Goal: Task Accomplishment & Management: Manage account settings

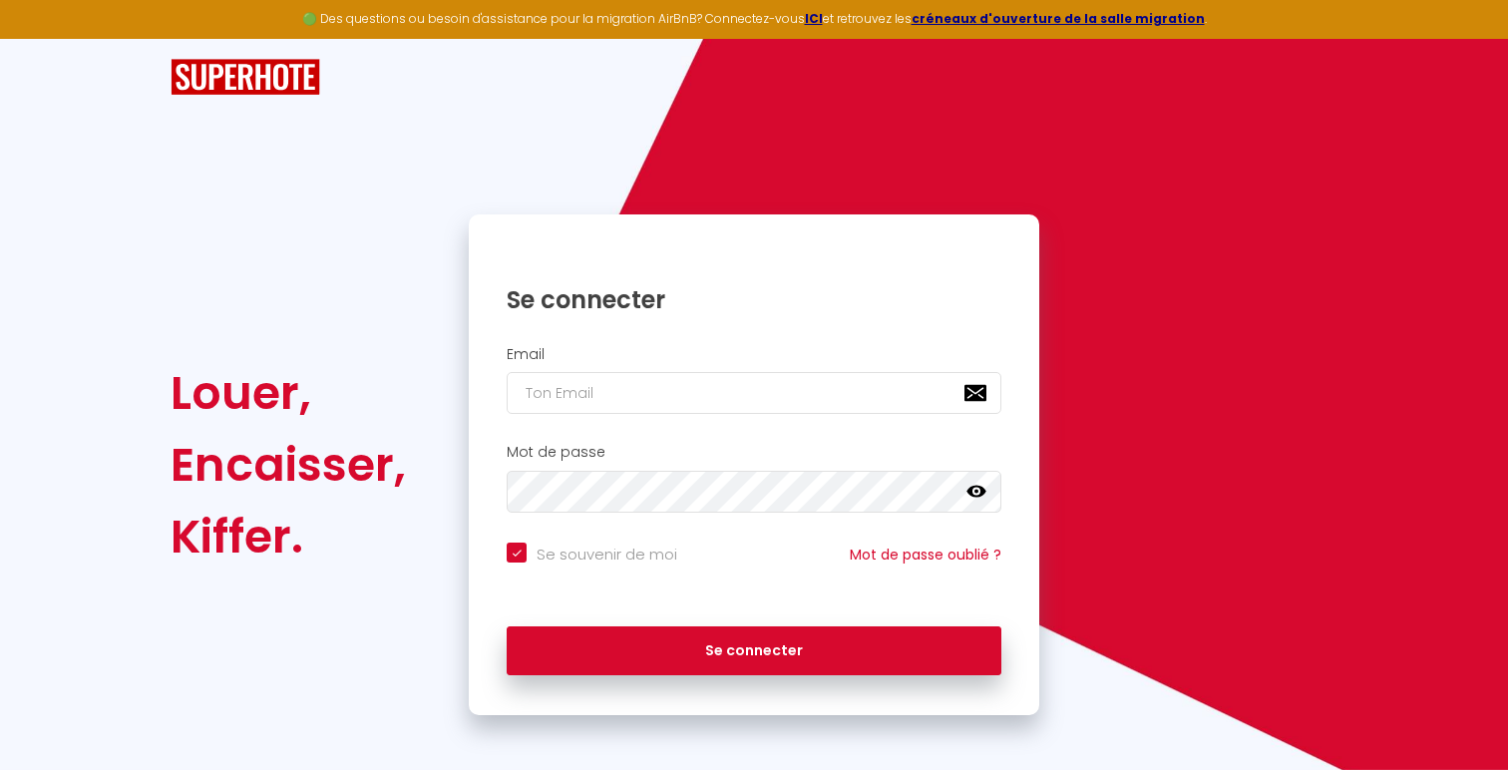
click at [623, 434] on div "Mot de passe false" at bounding box center [754, 483] width 571 height 99
click at [618, 387] on input "email" at bounding box center [754, 393] width 495 height 42
type input "[EMAIL_ADDRESS][DOMAIN_NAME]"
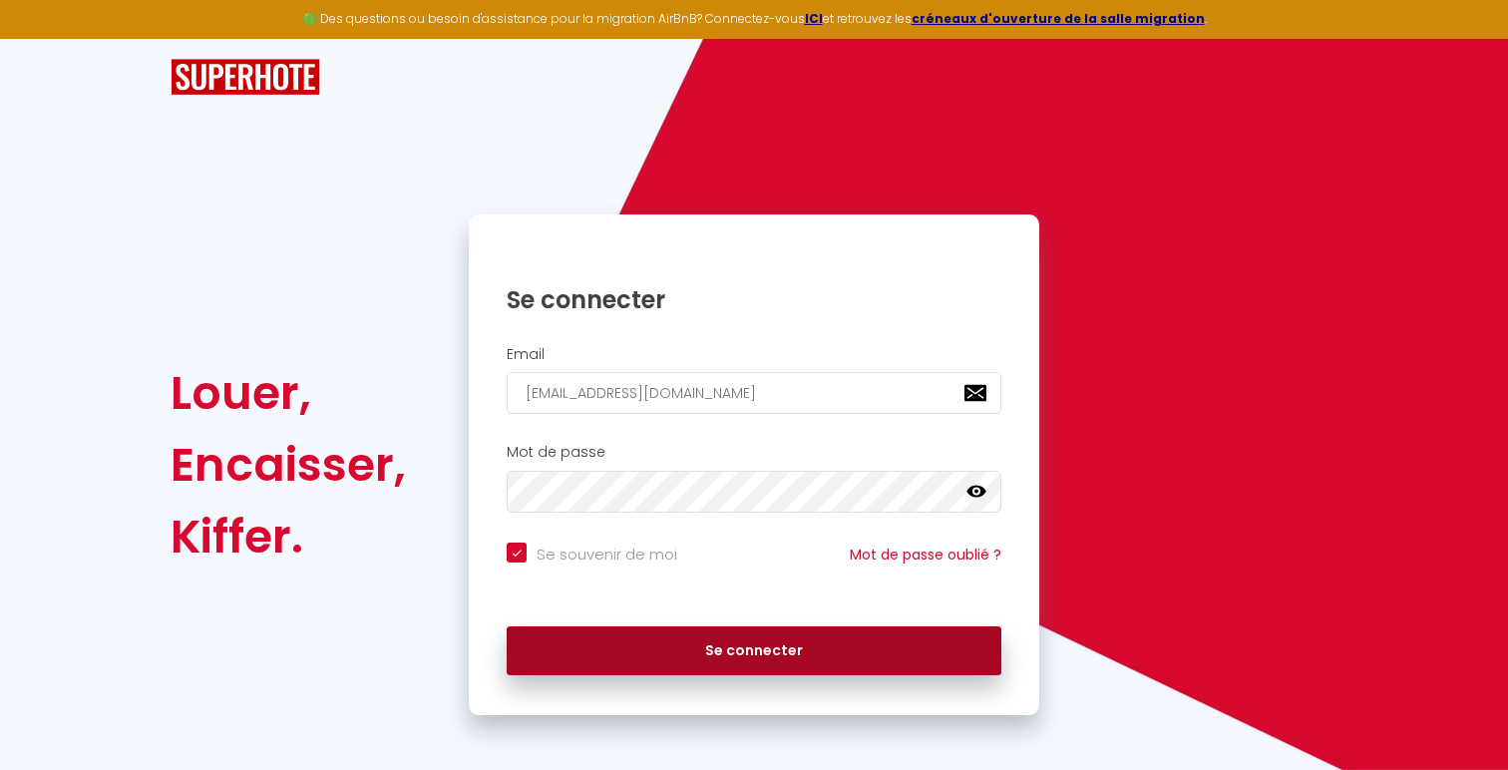
click at [642, 641] on button "Se connecter" at bounding box center [754, 651] width 495 height 50
checkbox input "true"
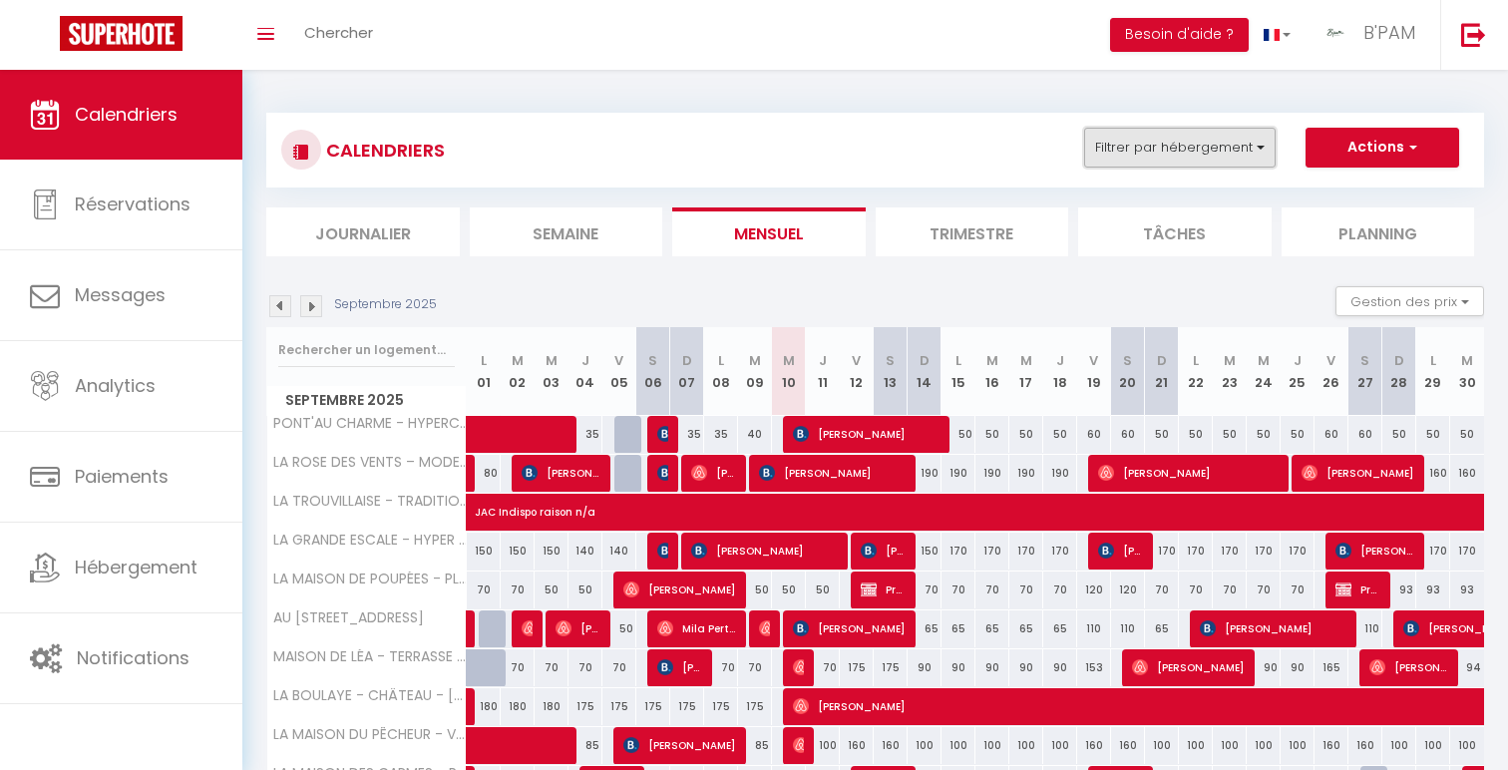
click at [1256, 132] on button "Filtrer par hébergement" at bounding box center [1180, 148] width 192 height 40
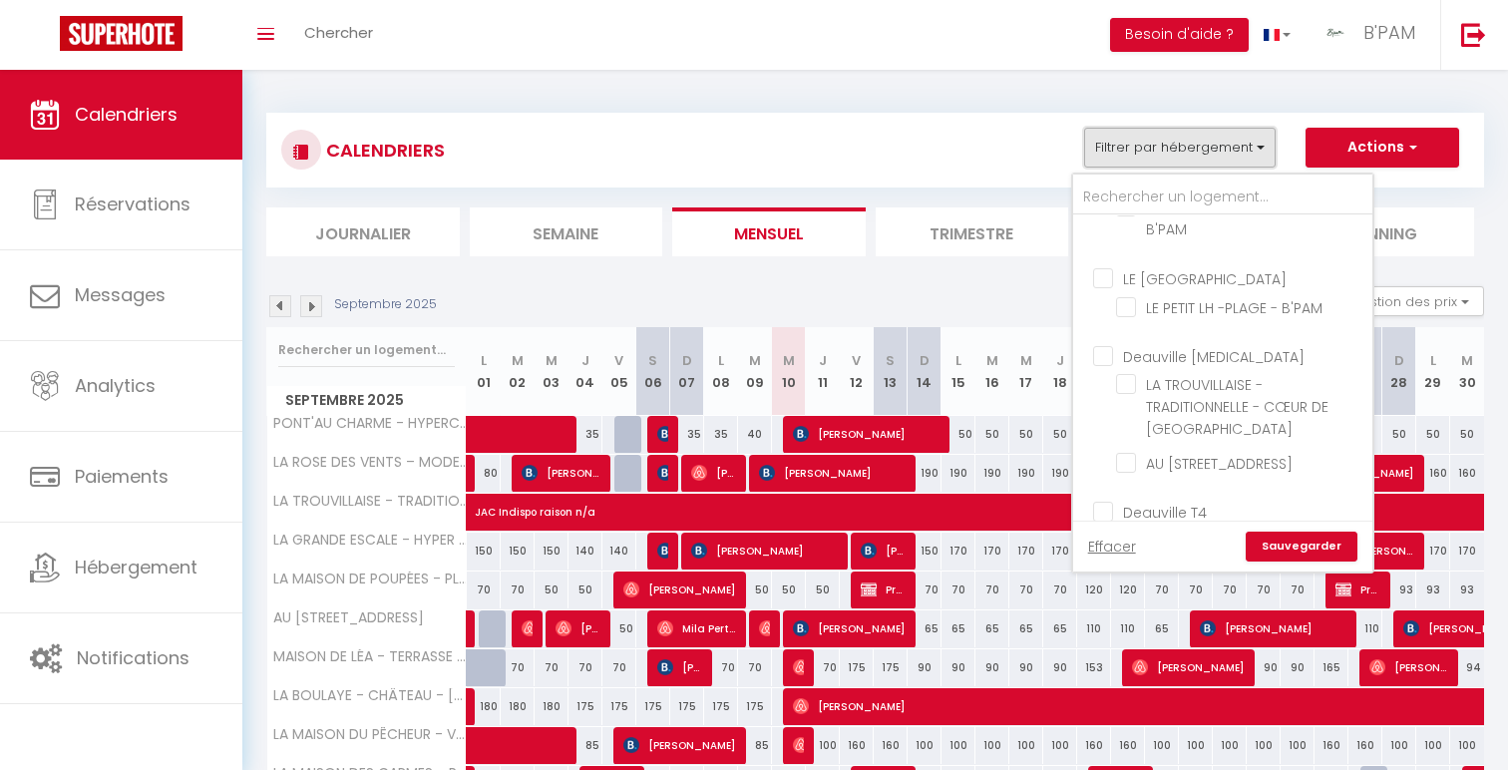
scroll to position [320, 0]
click at [1195, 268] on input "LE [GEOGRAPHIC_DATA]" at bounding box center [1242, 267] width 299 height 20
checkbox input "true"
checkbox input "false"
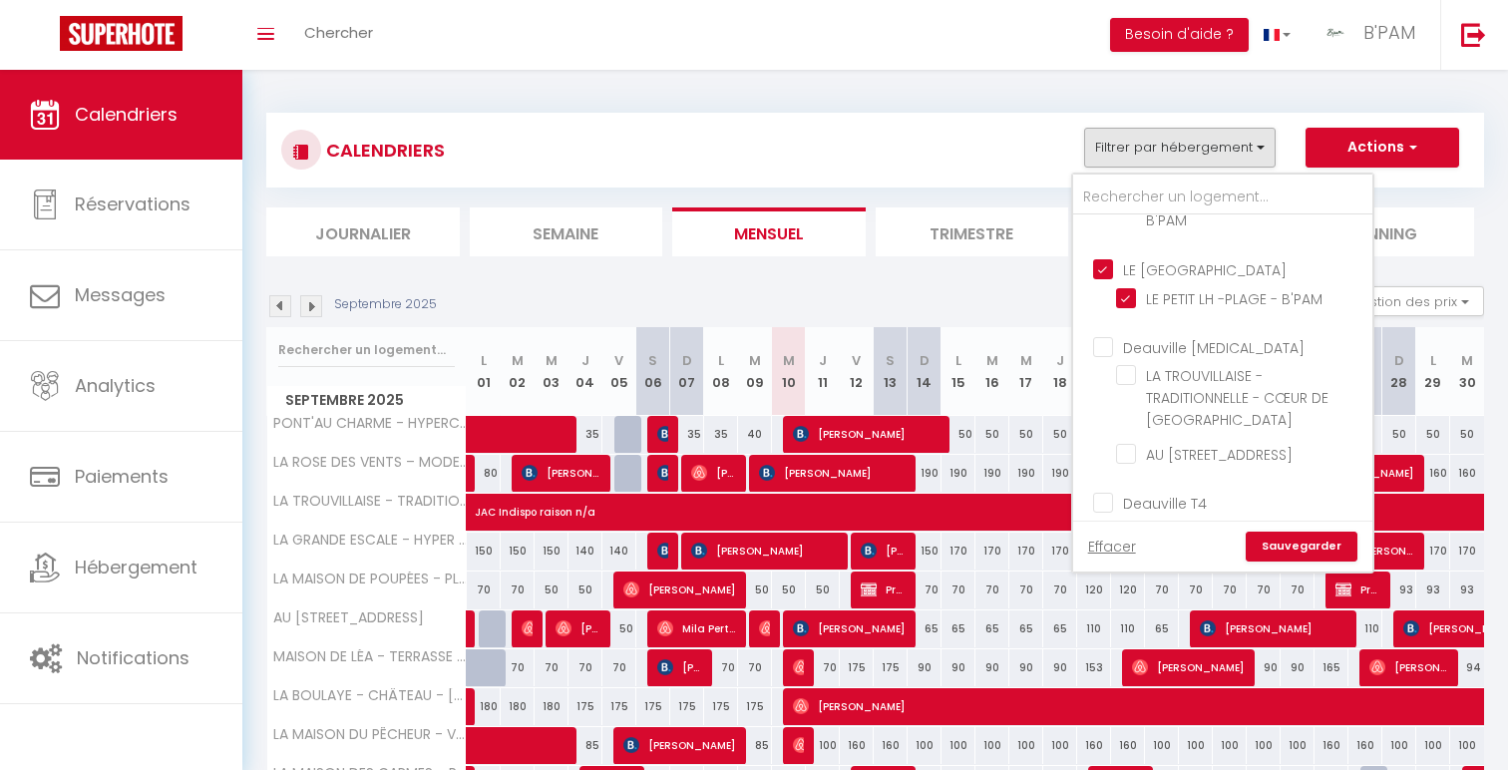
checkbox input "false"
checkbox input "true"
checkbox input "false"
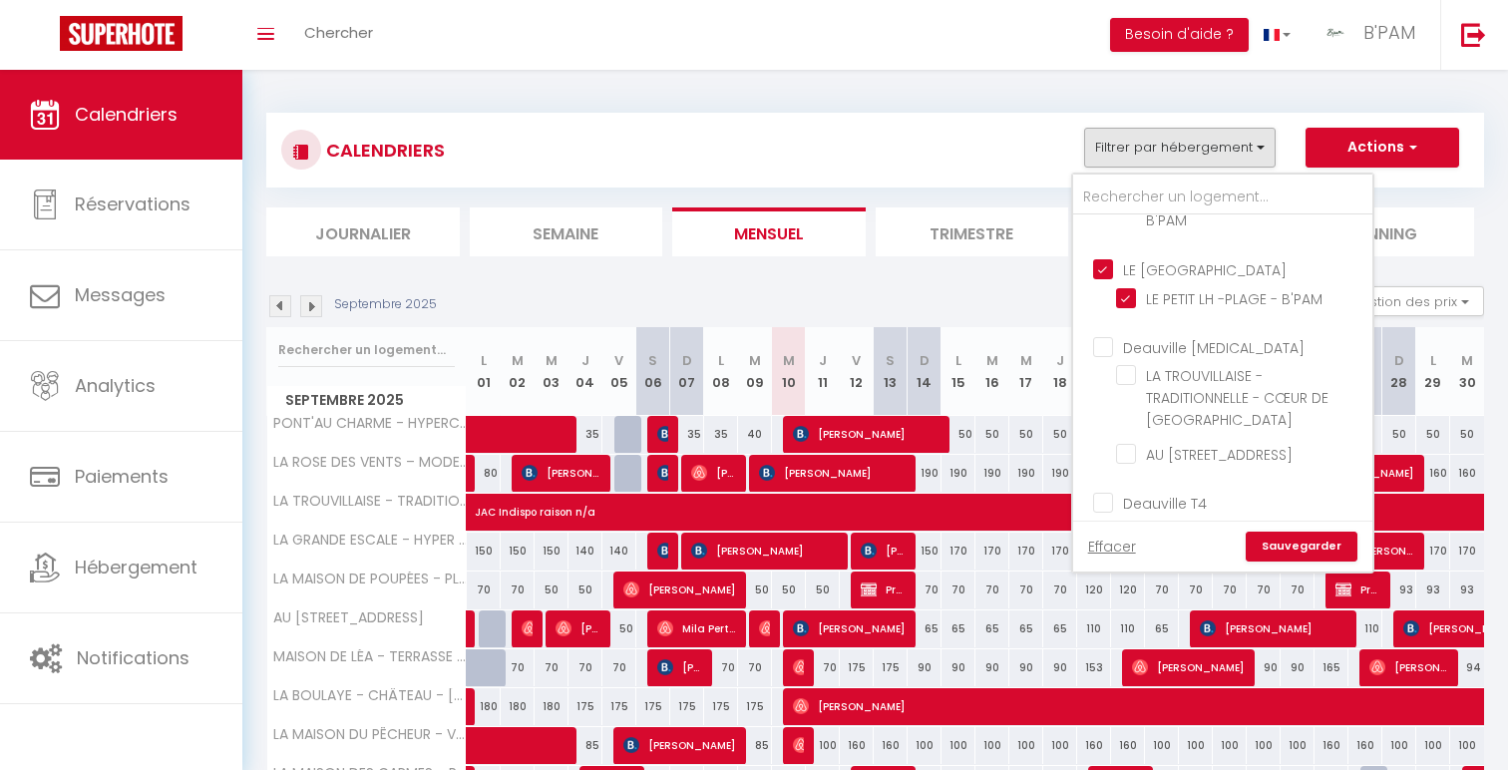
checkbox input "false"
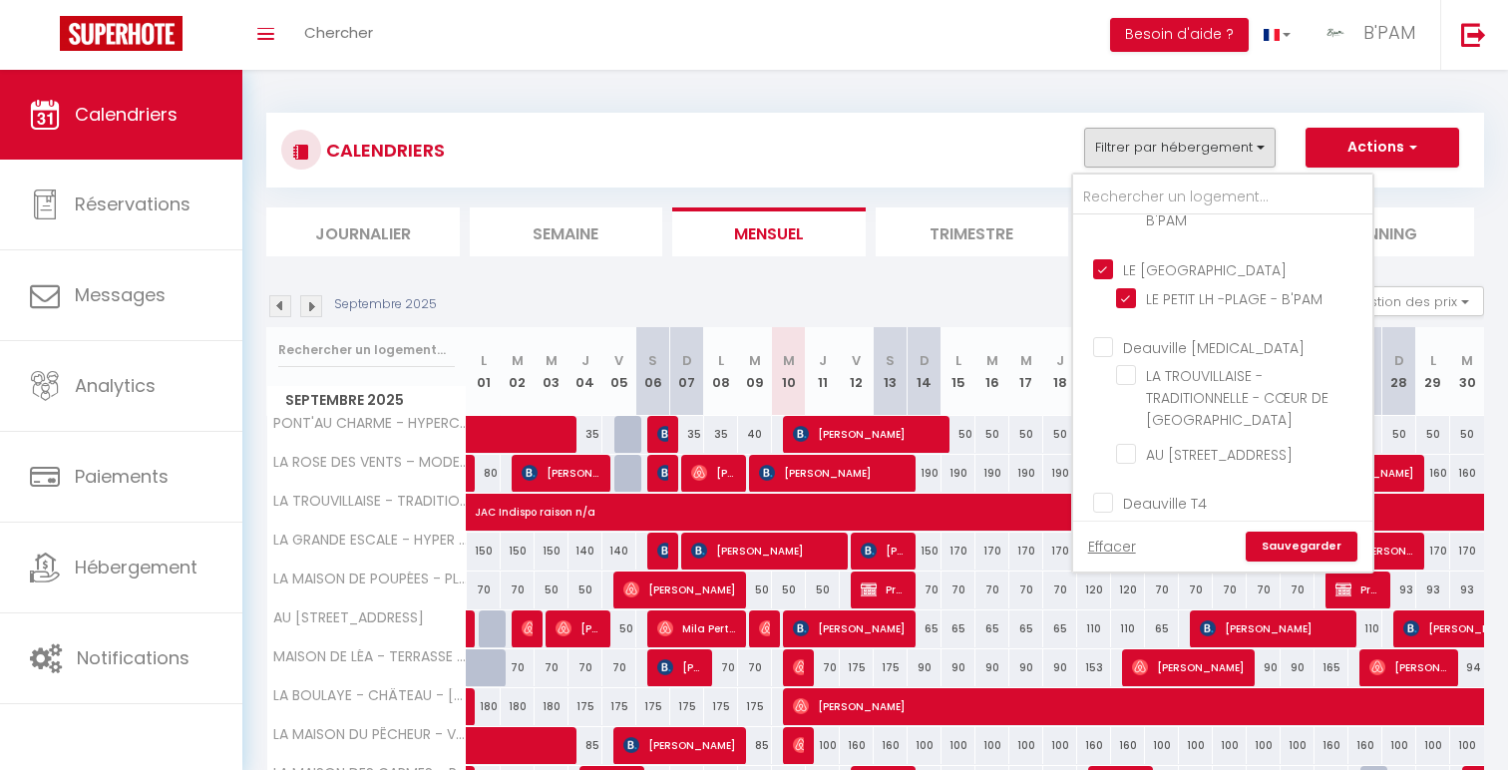
checkbox input "false"
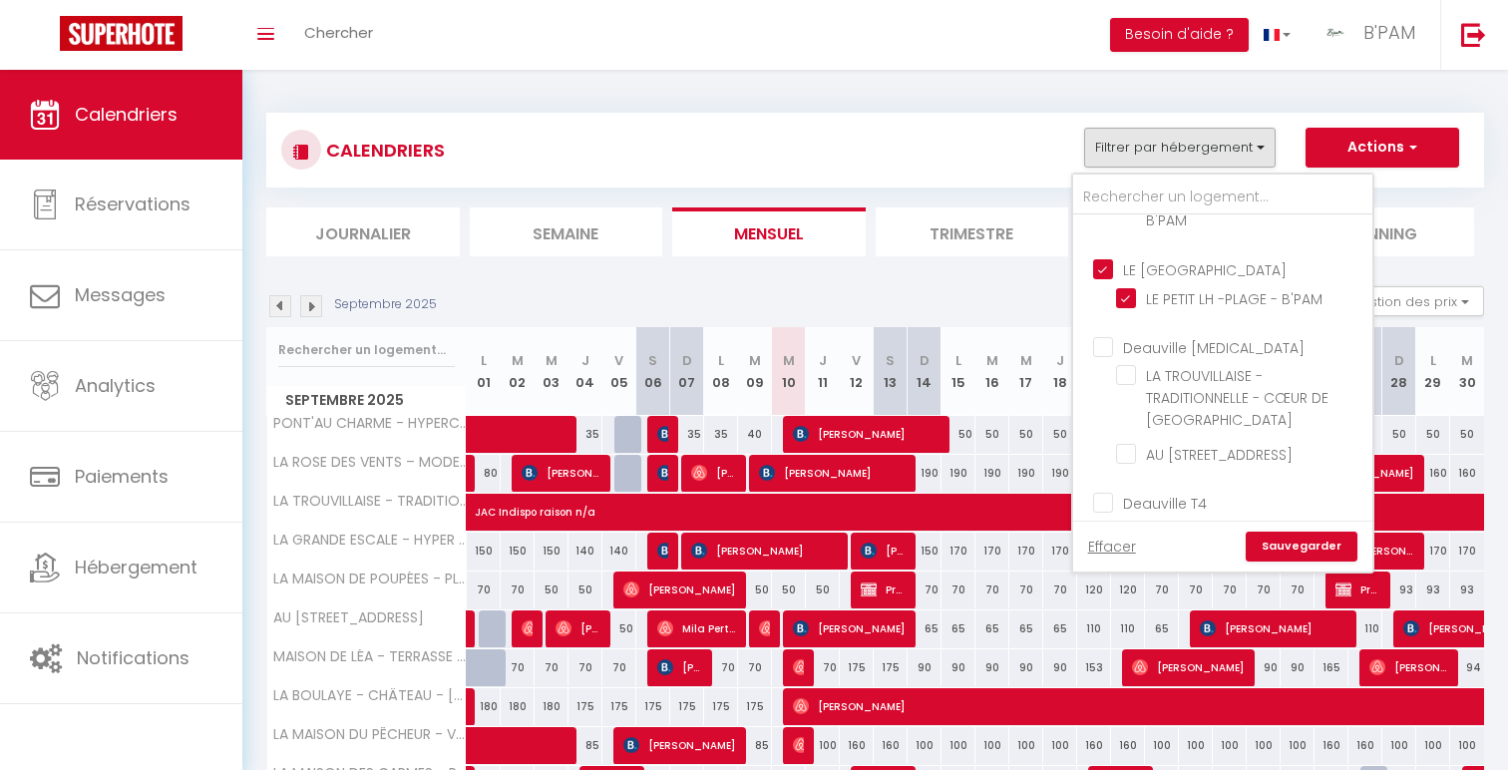
checkbox input "false"
click at [1317, 538] on link "Sauvegarder" at bounding box center [1302, 547] width 112 height 30
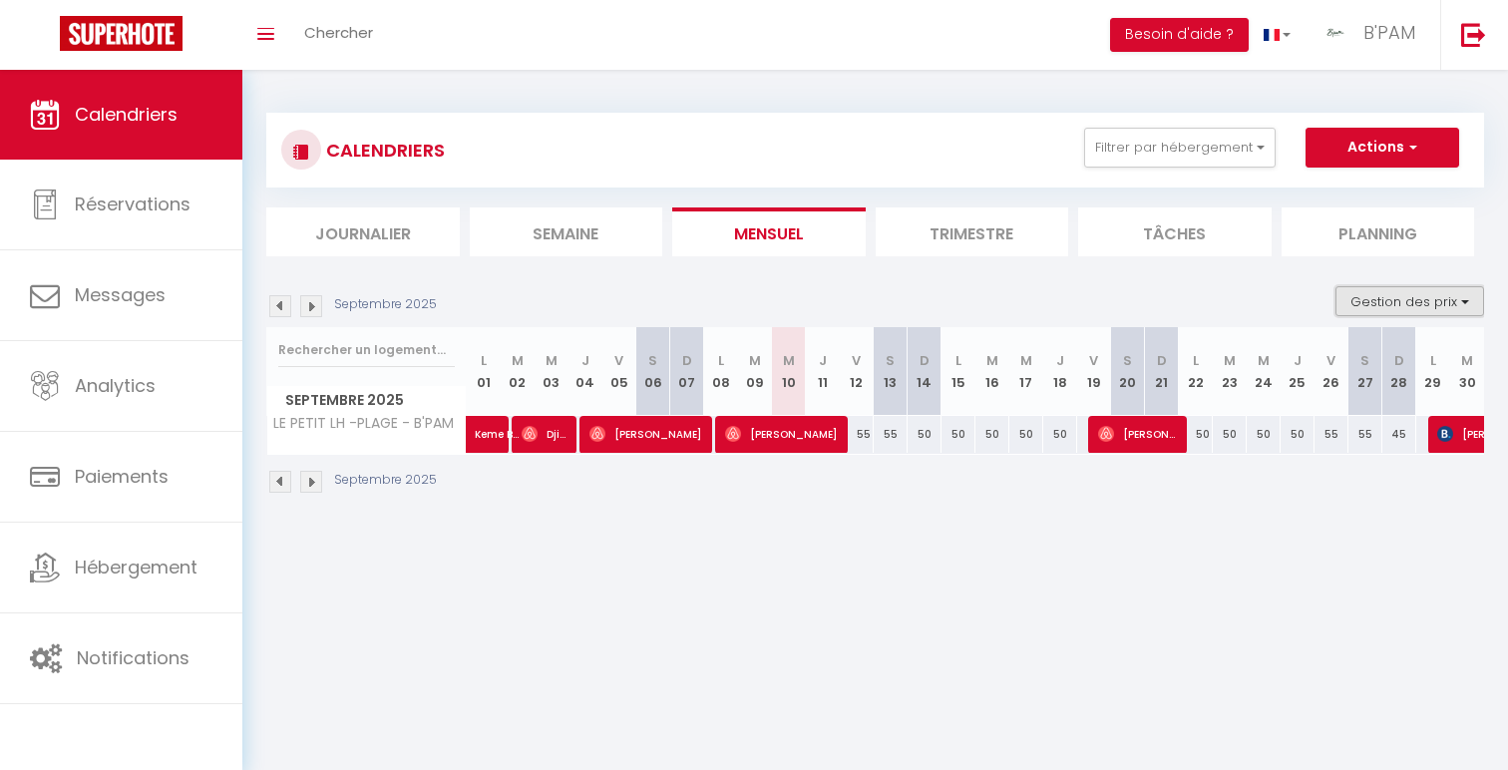
click at [1386, 300] on button "Gestion des prix" at bounding box center [1410, 301] width 149 height 30
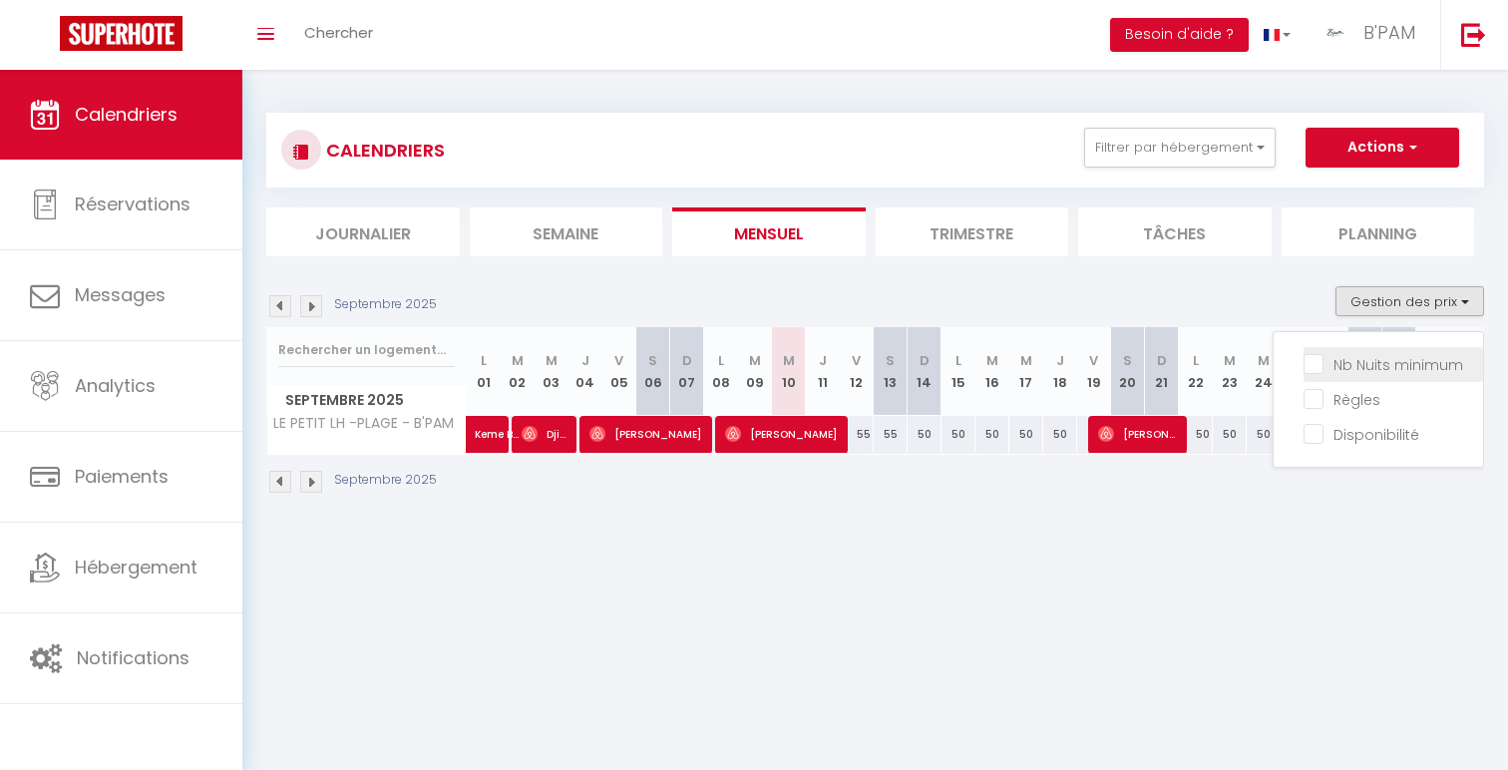
click at [1367, 377] on li "Nb Nuits minimum" at bounding box center [1394, 364] width 180 height 35
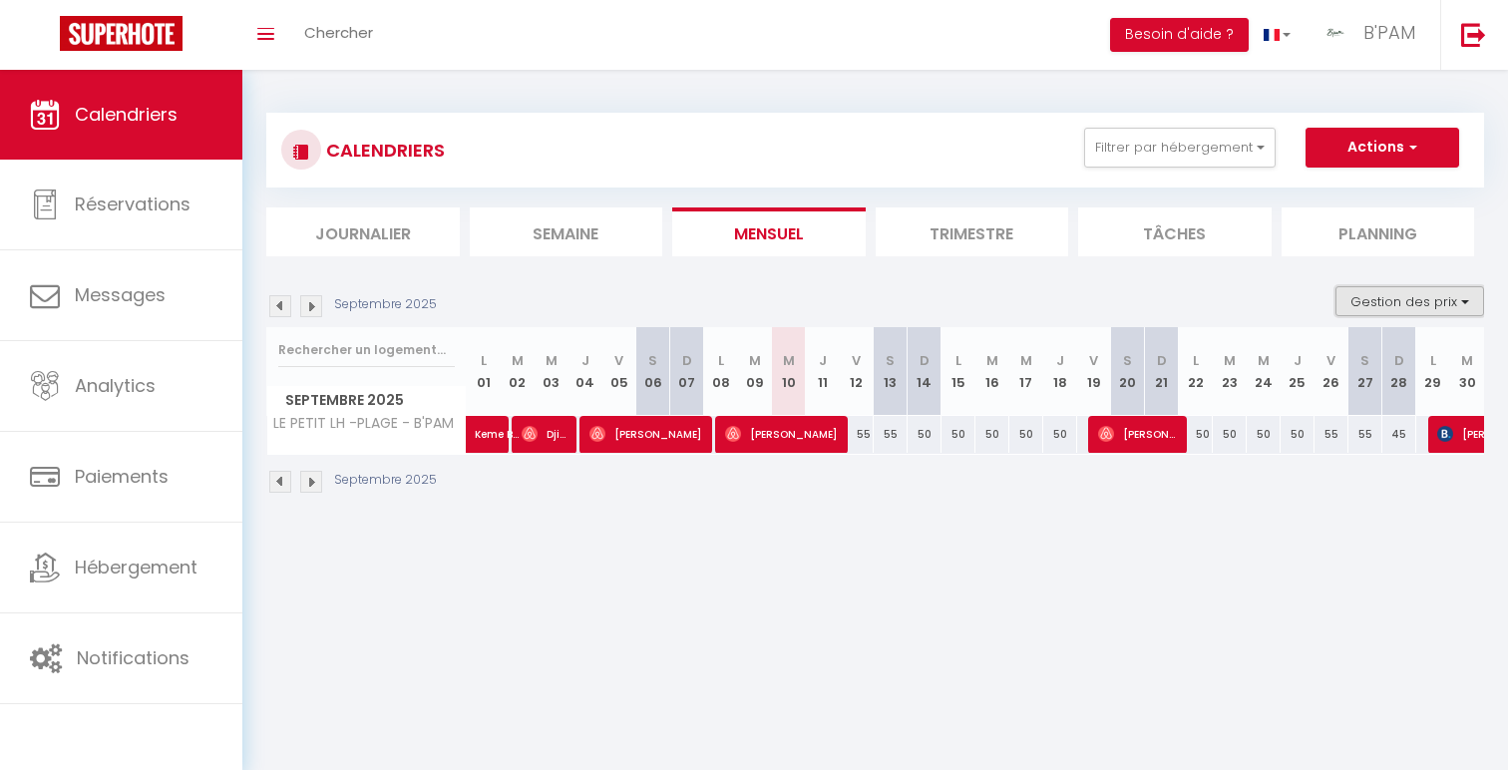
click at [1377, 286] on button "Gestion des prix" at bounding box center [1410, 301] width 149 height 30
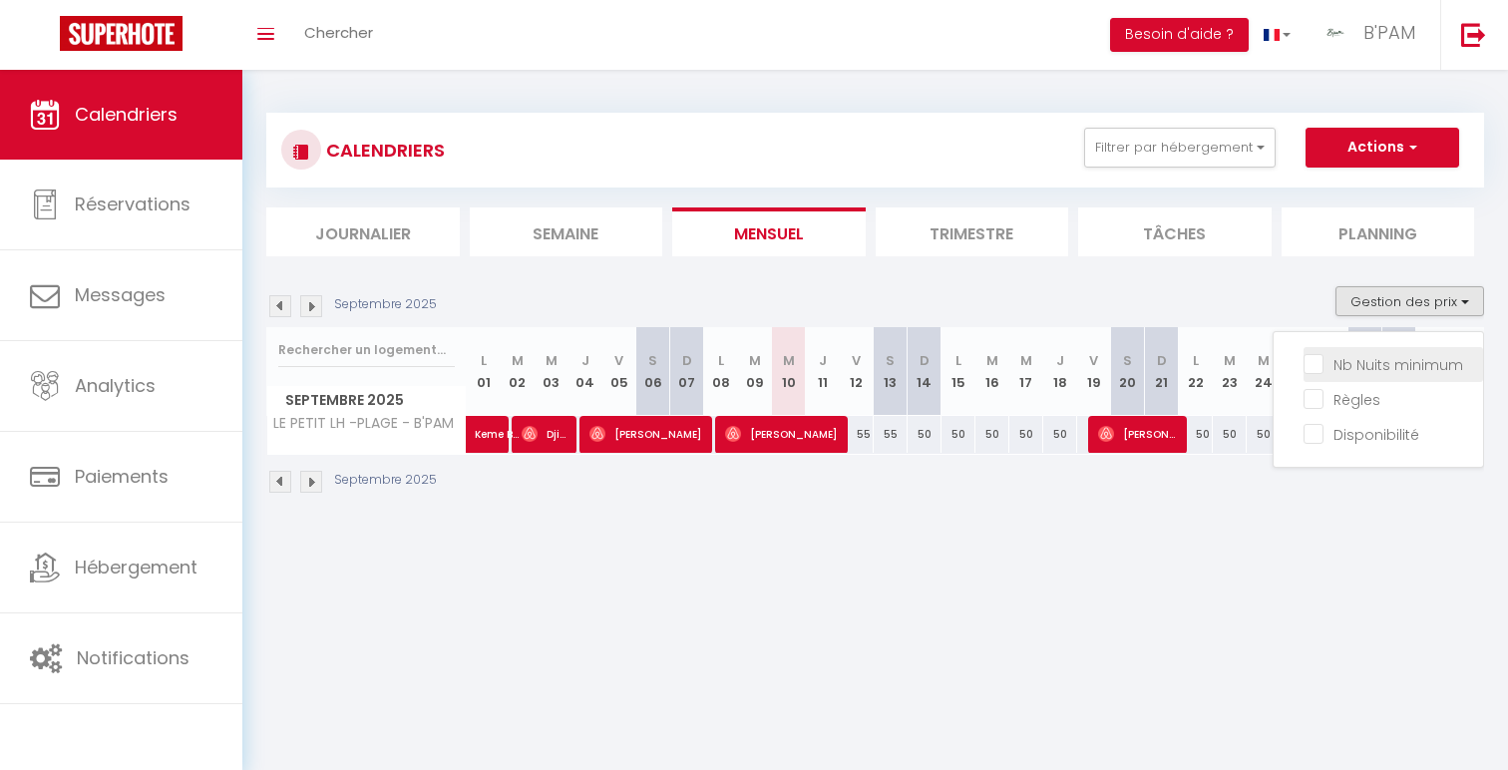
click at [1370, 365] on input "Nb Nuits minimum" at bounding box center [1394, 363] width 180 height 20
checkbox input "true"
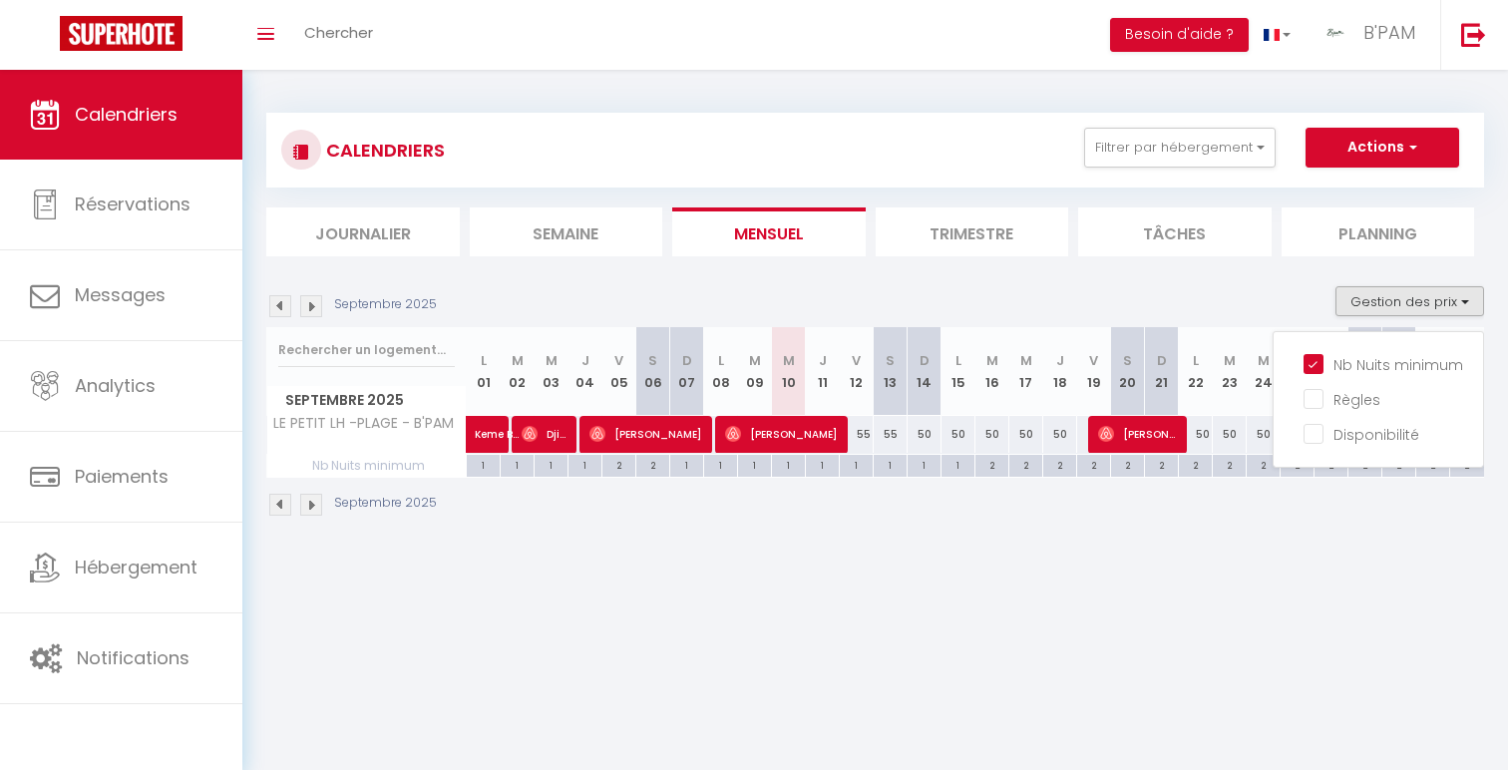
click at [1219, 630] on body "🟢 Des questions ou besoin d'assistance pour la migration AirBnB? Connectez-vous…" at bounding box center [754, 455] width 1508 height 770
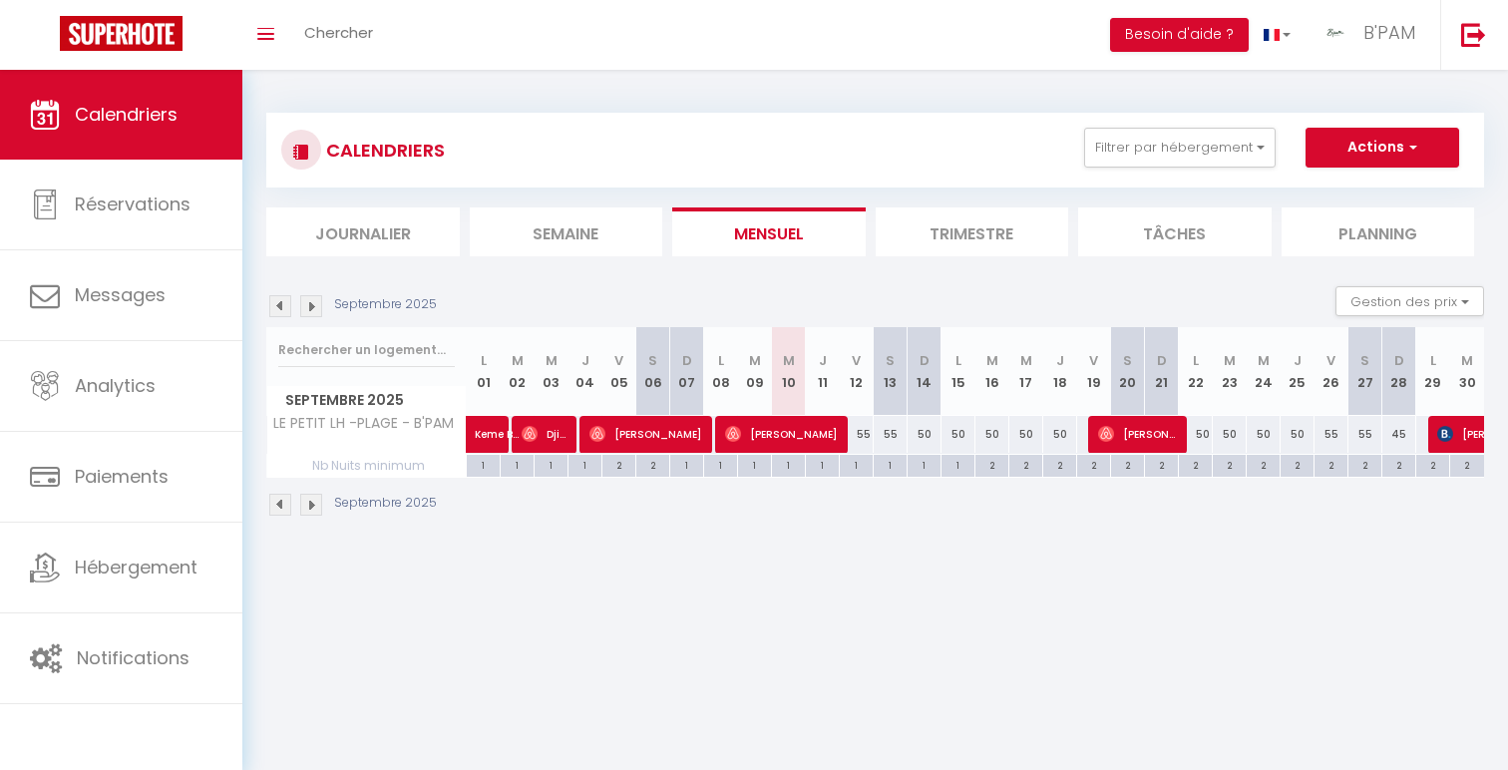
click at [1069, 436] on div "50" at bounding box center [1060, 434] width 34 height 37
type input "50"
type input "Jeu 18 Septembre 2025"
type input "Ven 19 Septembre 2025"
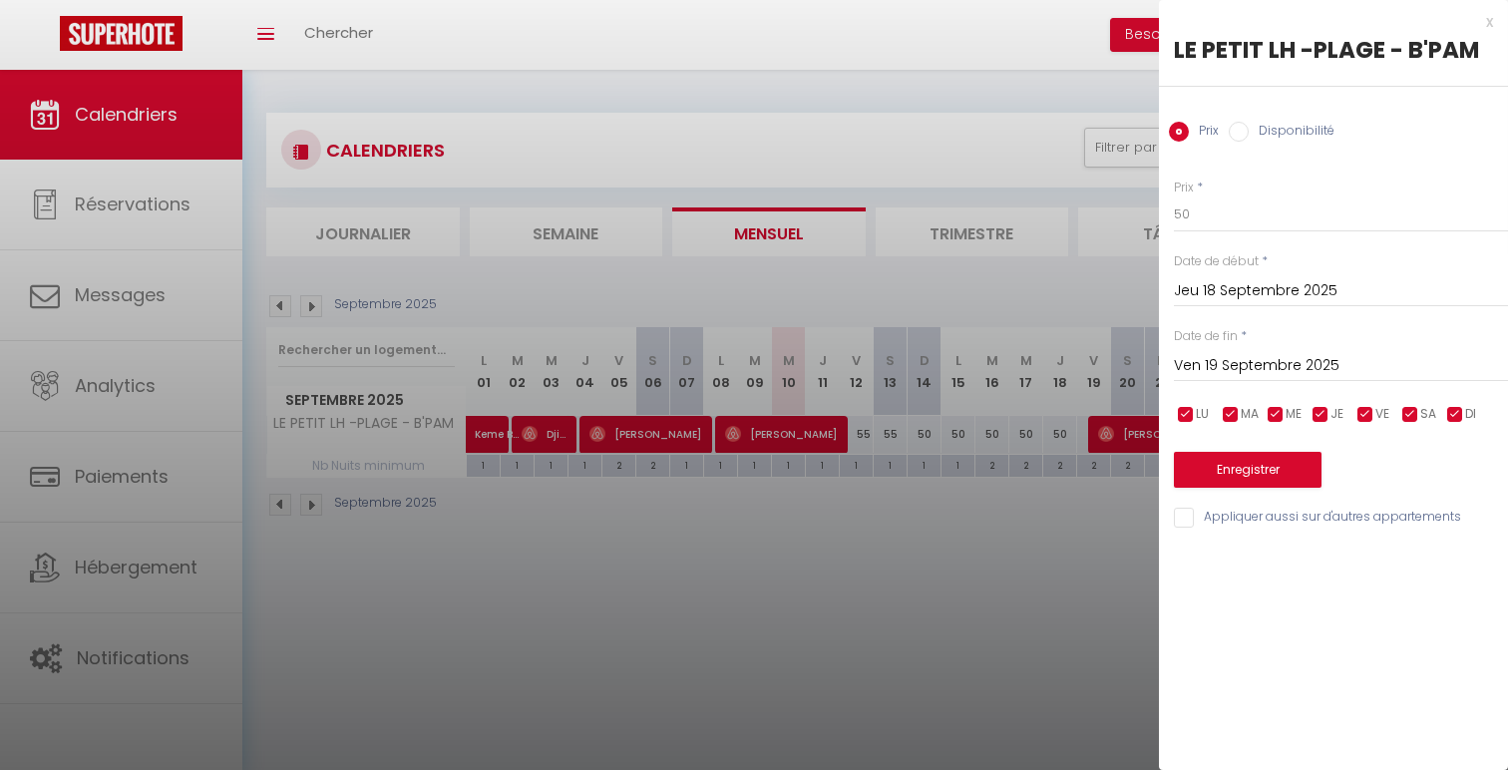
click at [1333, 285] on input "Jeu 18 Septembre 2025" at bounding box center [1341, 291] width 334 height 26
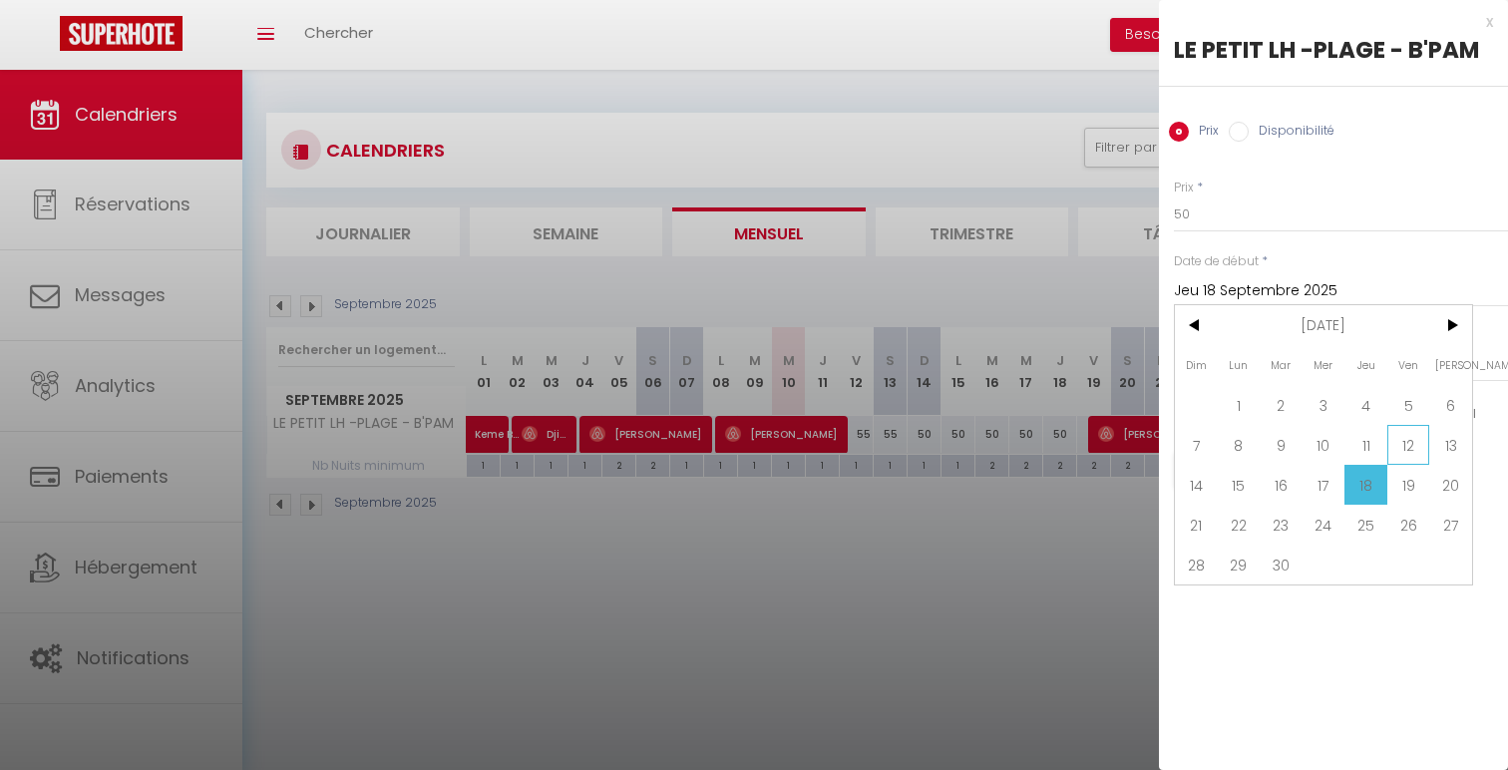
click at [1423, 430] on span "12" at bounding box center [1408, 445] width 43 height 40
type input "Ven 12 Septembre 2025"
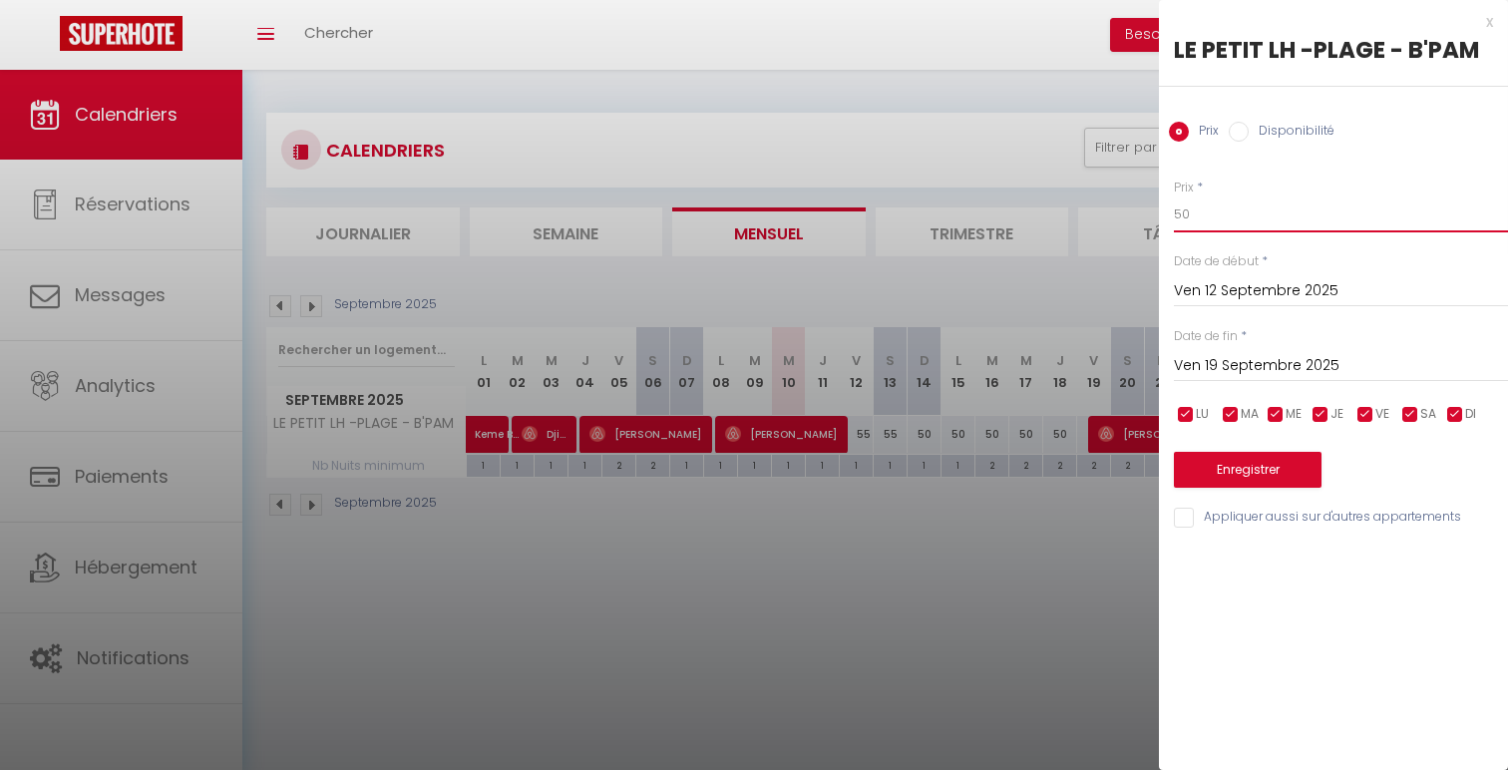
drag, startPoint x: 1205, startPoint y: 207, endPoint x: 1144, endPoint y: 207, distance: 60.8
click at [1149, 207] on body "🟢 Des questions ou besoin d'assistance pour la migration AirBnB? Connectez-vous…" at bounding box center [754, 455] width 1508 height 770
type input "35"
click at [1275, 454] on button "Enregistrer" at bounding box center [1248, 470] width 148 height 36
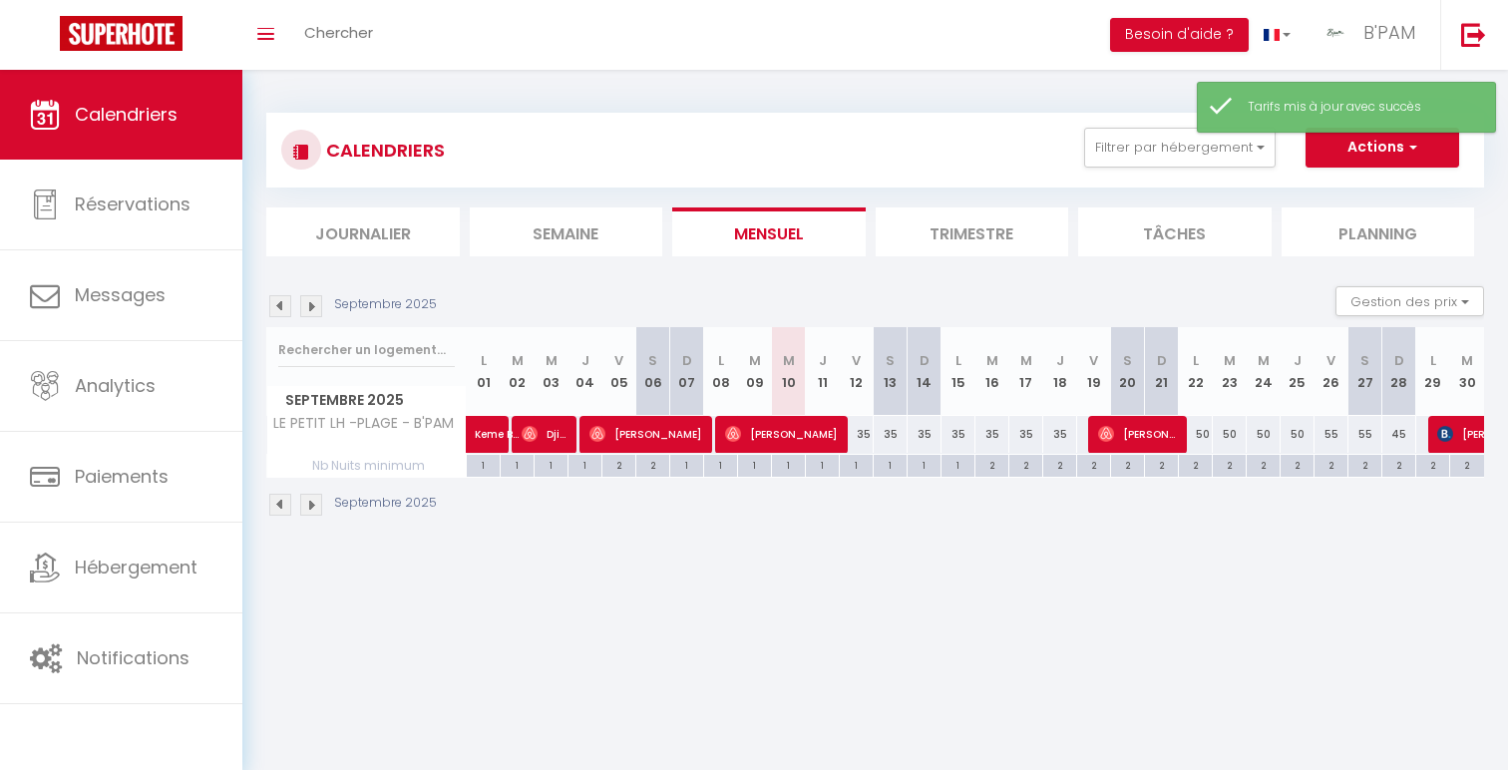
click at [931, 433] on div "35" at bounding box center [925, 434] width 34 height 37
type input "35"
type input "Dim 14 Septembre 2025"
type input "Lun 15 Septembre 2025"
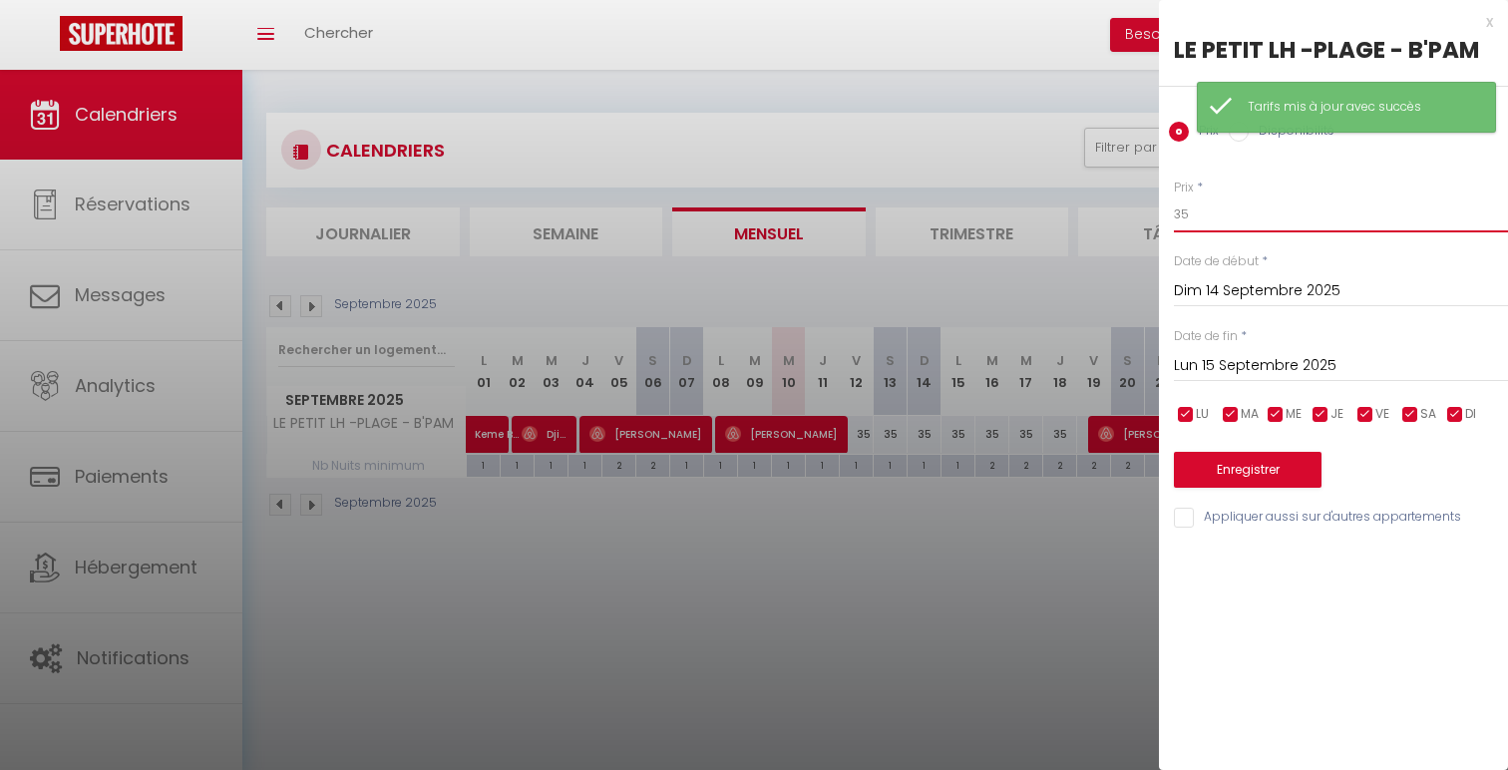
click at [1198, 223] on input "35" at bounding box center [1341, 215] width 334 height 36
type input "30"
click at [1189, 469] on button "Enregistrer" at bounding box center [1248, 470] width 148 height 36
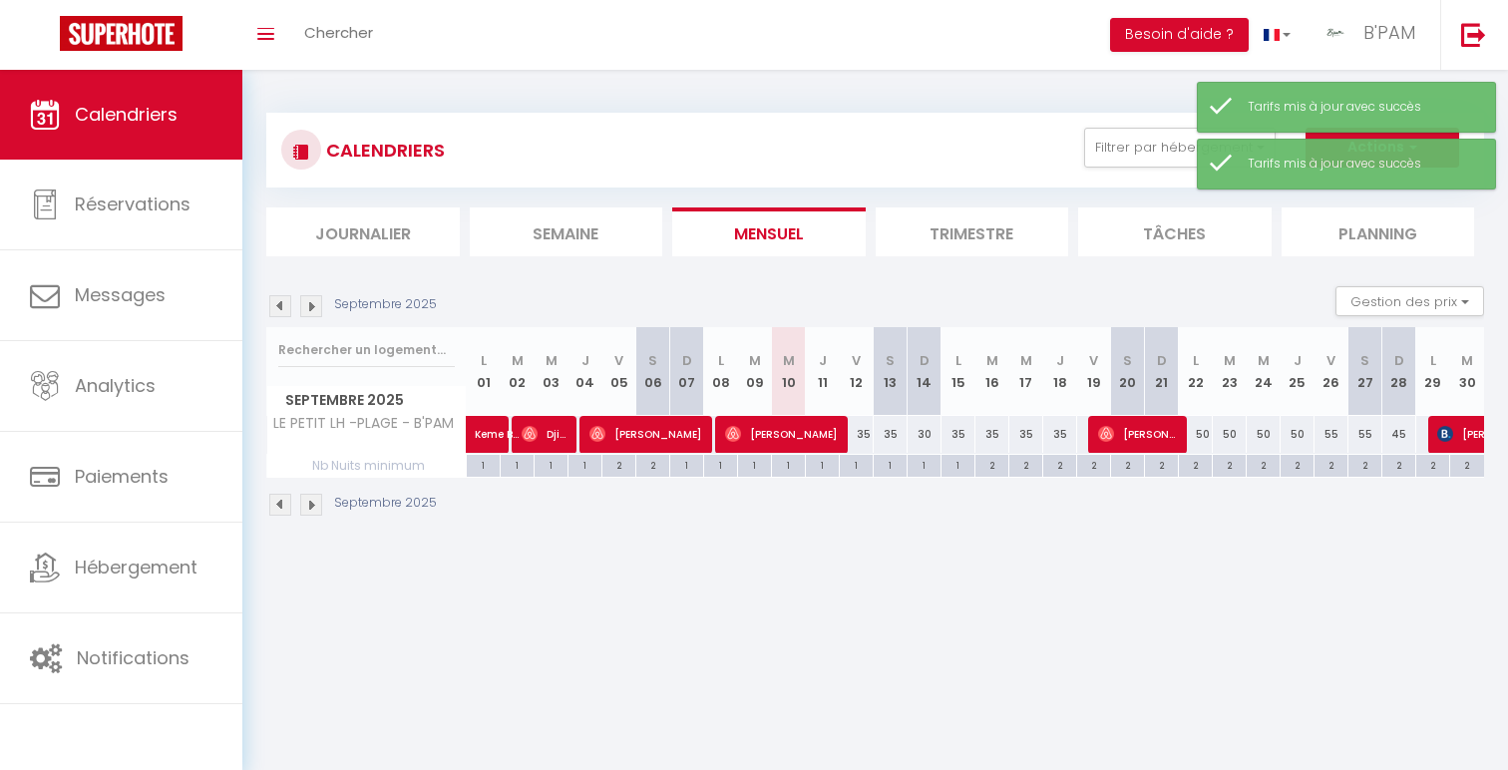
click at [991, 468] on div "2" at bounding box center [992, 464] width 33 height 19
type input "2"
type input "[DATE] Septembre 2025"
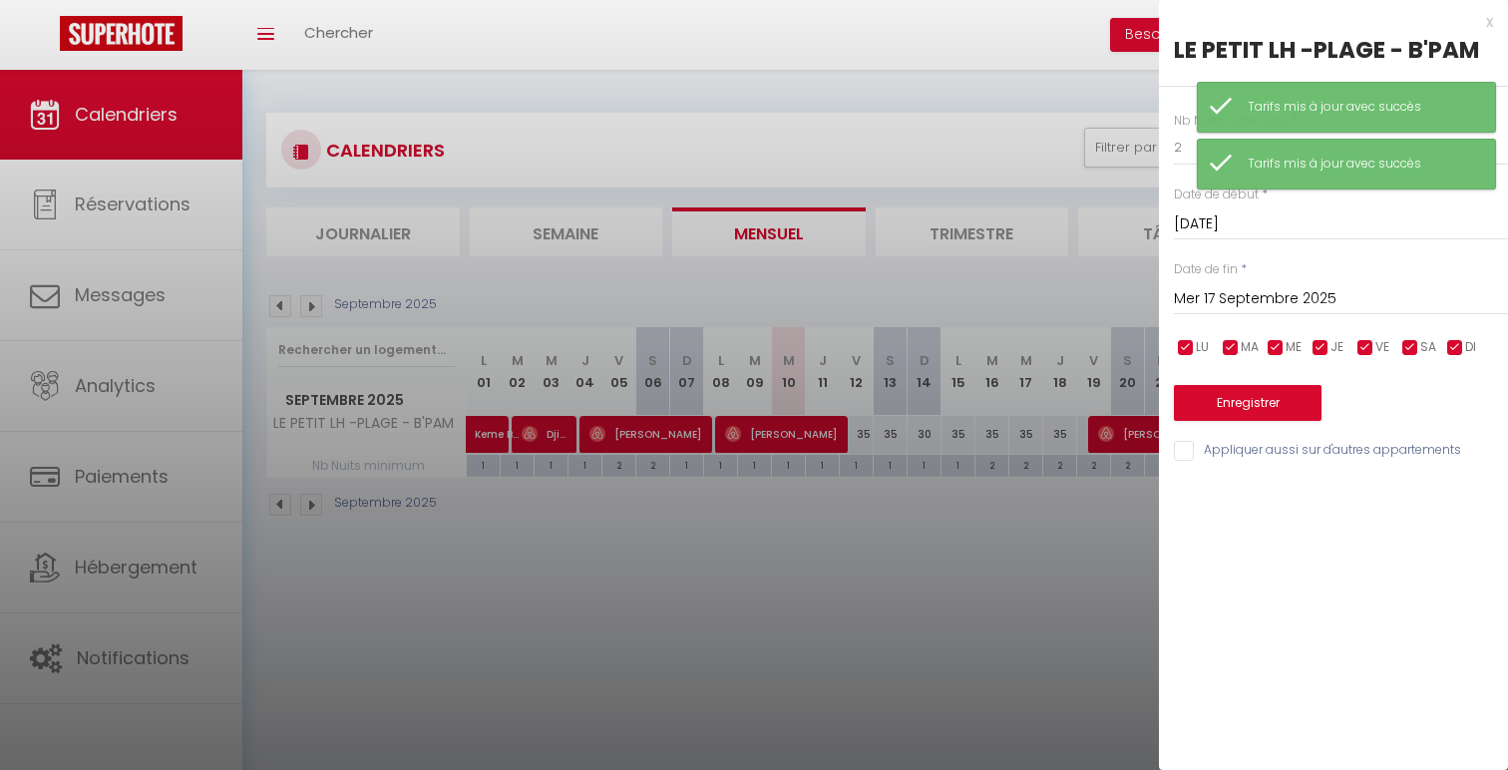
click at [1351, 306] on input "Mer 17 Septembre 2025" at bounding box center [1341, 299] width 334 height 26
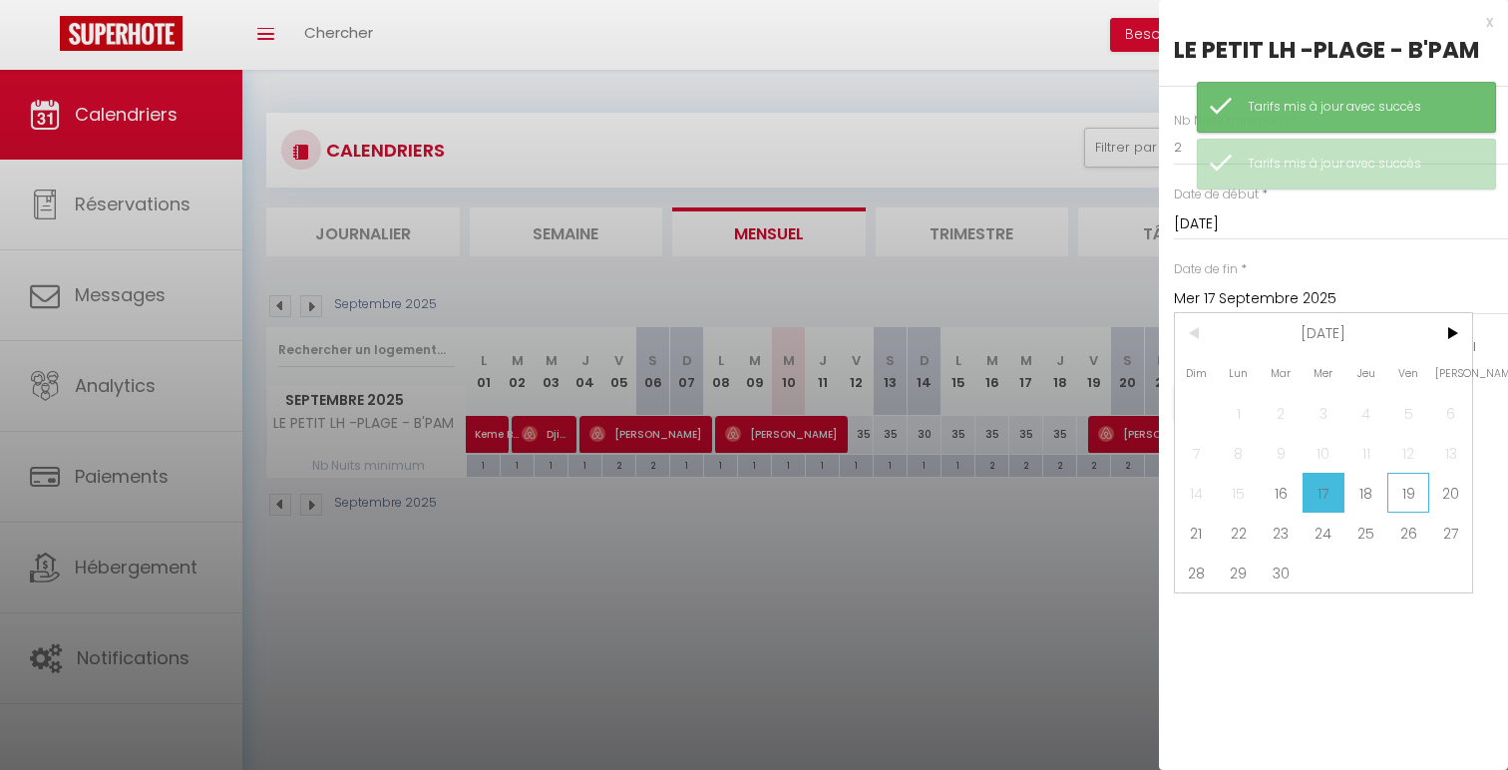
click at [1416, 481] on span "19" at bounding box center [1408, 493] width 43 height 40
type input "Ven 19 Septembre 2025"
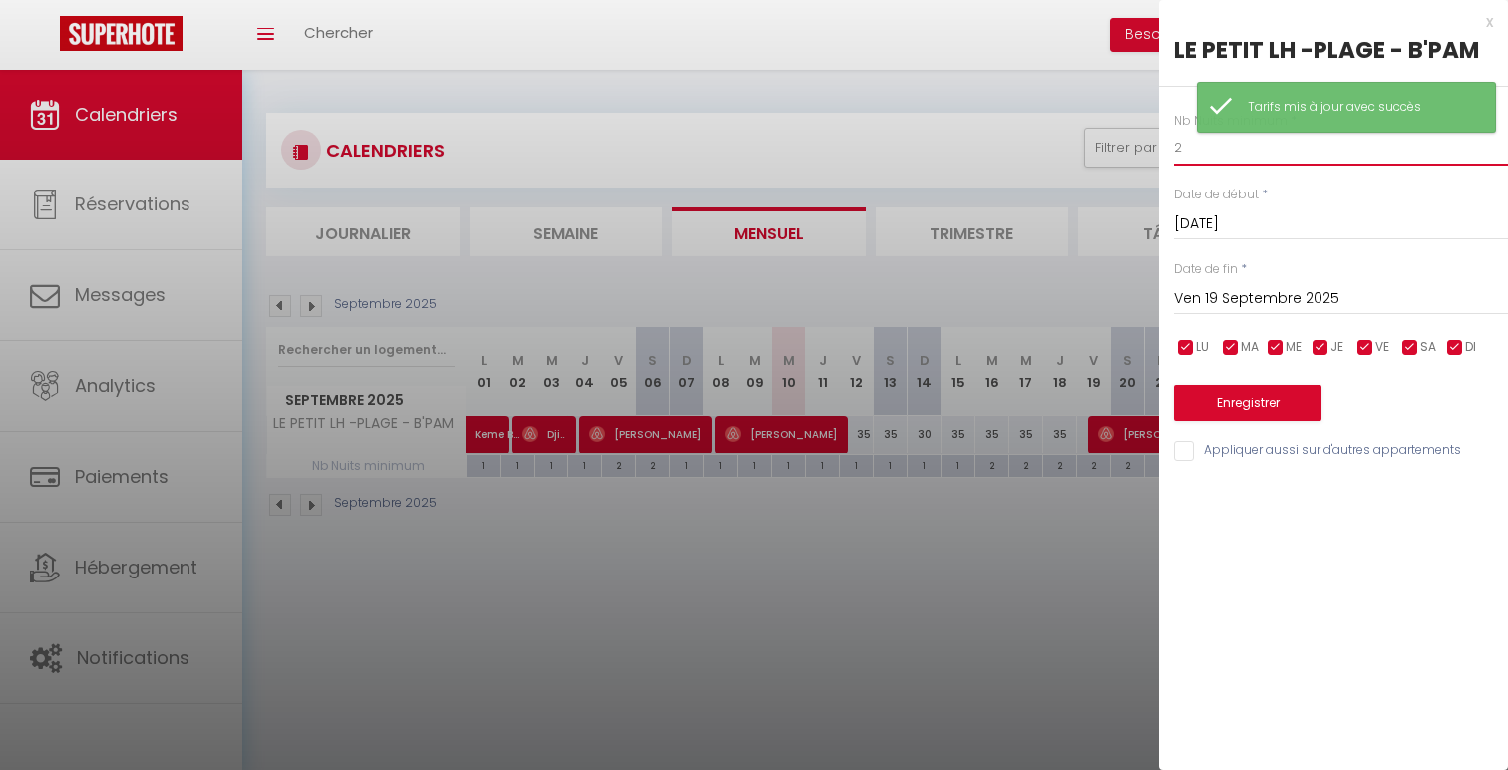
click at [1239, 163] on input "2" at bounding box center [1341, 148] width 334 height 36
type input "1"
click at [1236, 416] on button "Enregistrer" at bounding box center [1248, 403] width 148 height 36
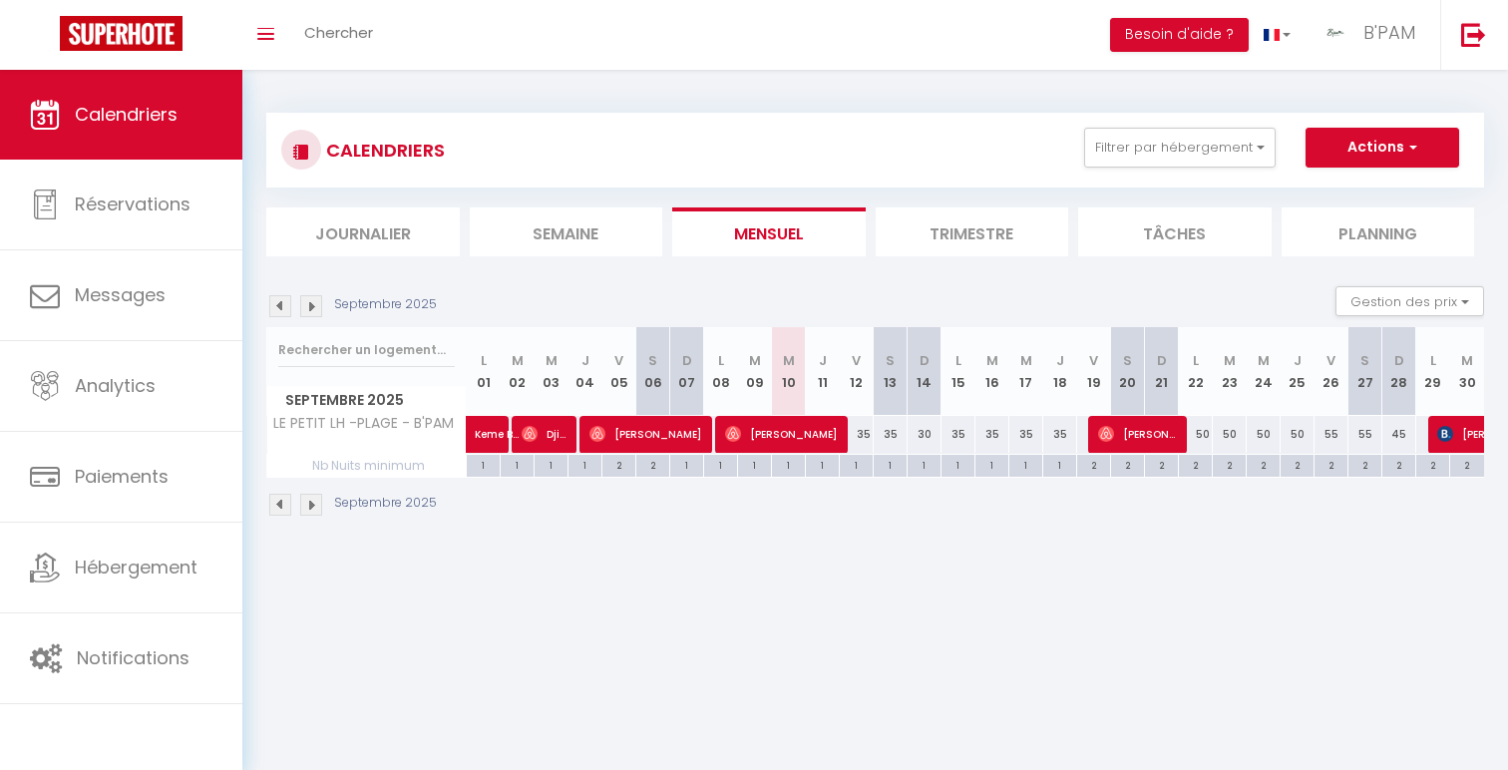
click at [1403, 431] on div "45" at bounding box center [1399, 434] width 34 height 37
type input "45"
type input "Dim 28 Septembre 2025"
type input "Lun 29 Septembre 2025"
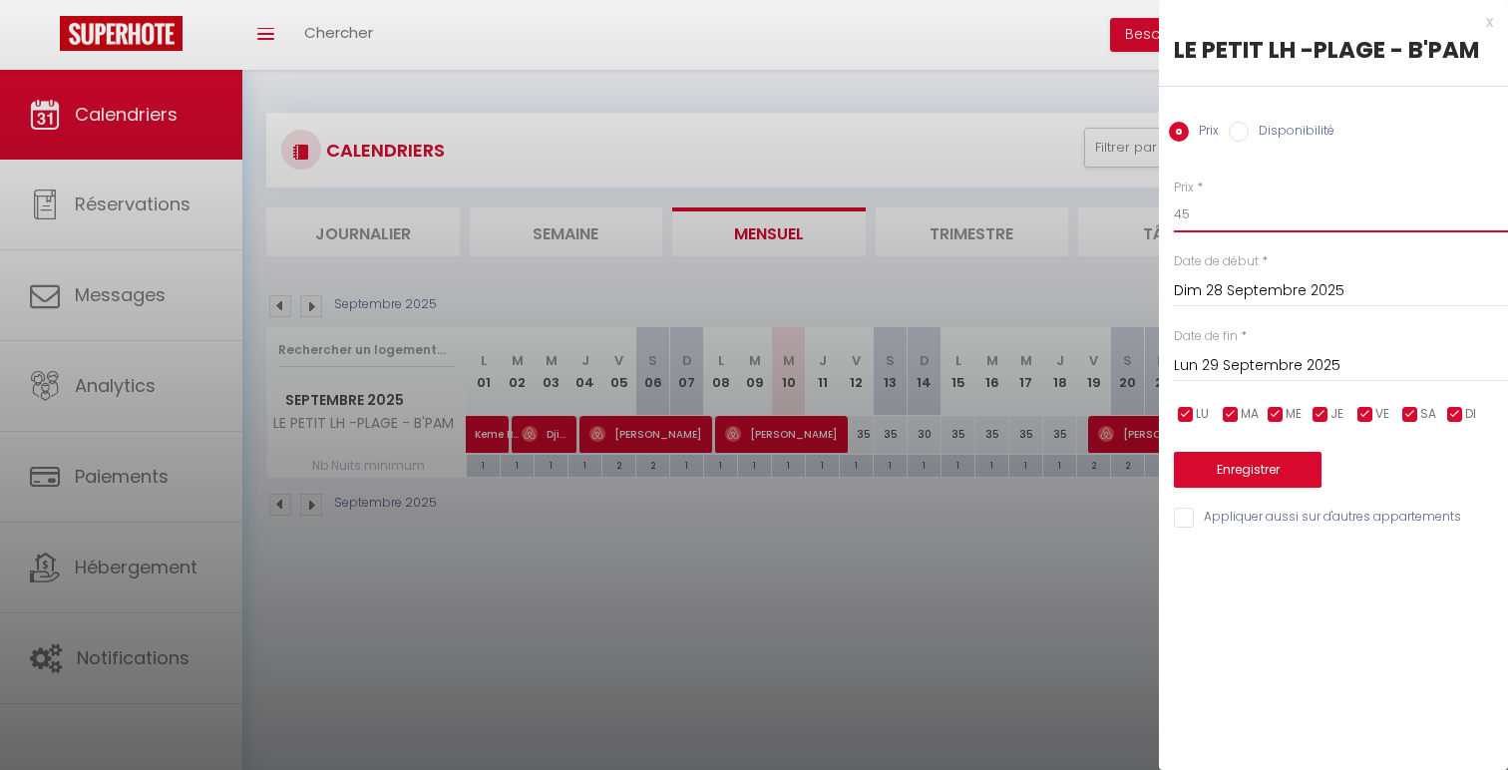
click at [1184, 214] on input "45" at bounding box center [1341, 215] width 334 height 36
type input "5"
type input "30"
click at [1201, 487] on button "Enregistrer" at bounding box center [1248, 470] width 148 height 36
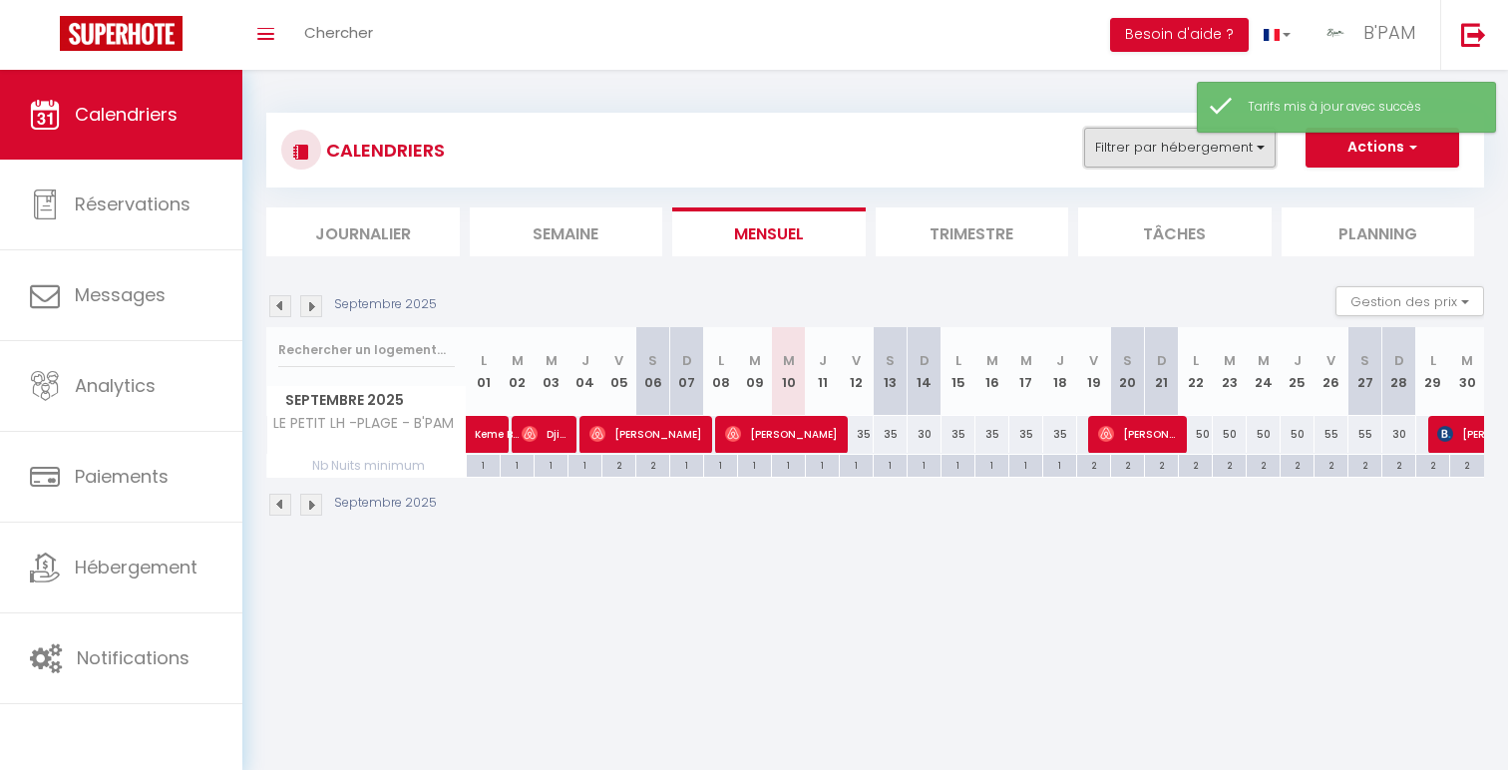
click at [1179, 152] on button "Filtrer par hébergement" at bounding box center [1180, 148] width 192 height 40
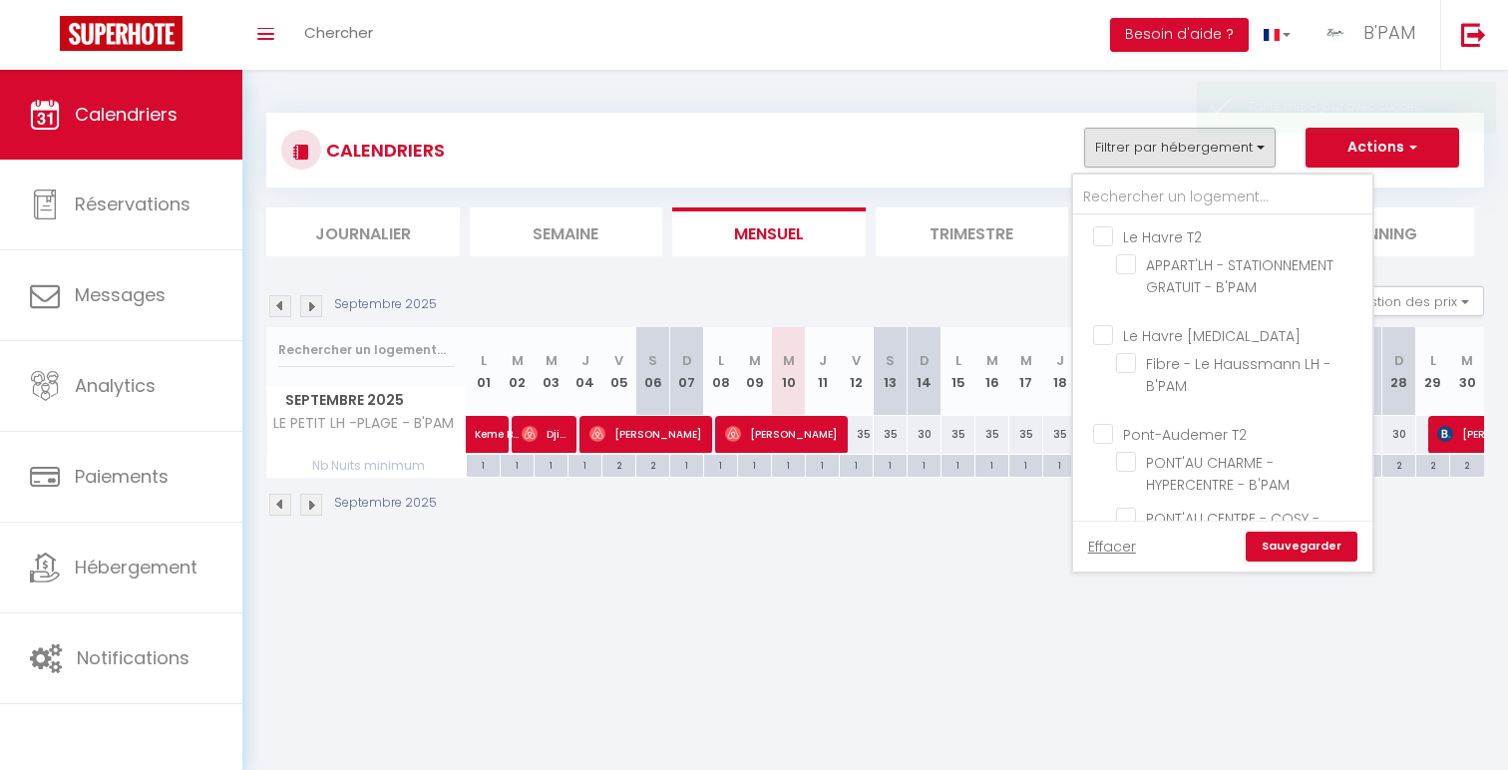
click at [1163, 226] on input "Le Havre T2" at bounding box center [1242, 235] width 299 height 20
checkbox input "true"
checkbox input "false"
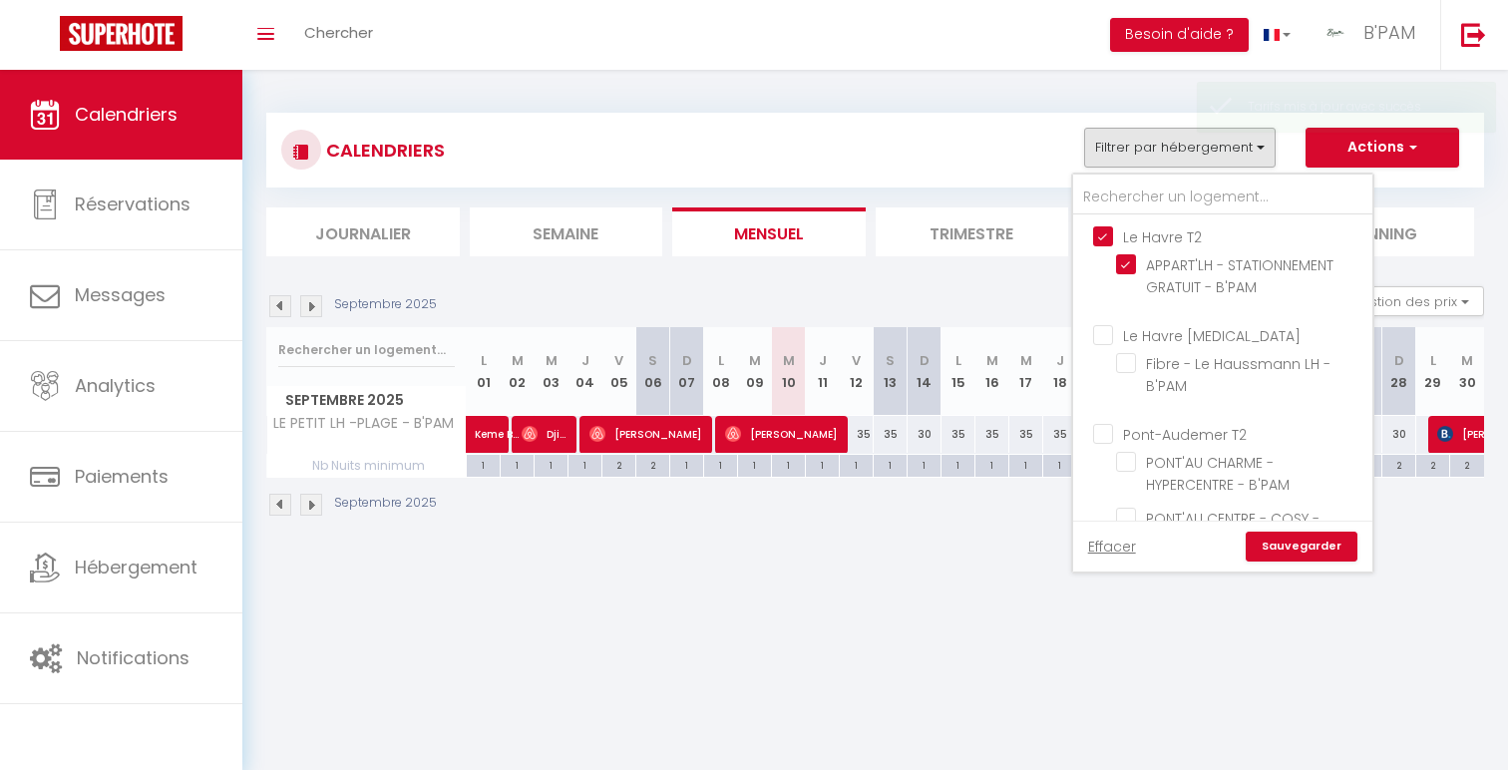
checkbox input "false"
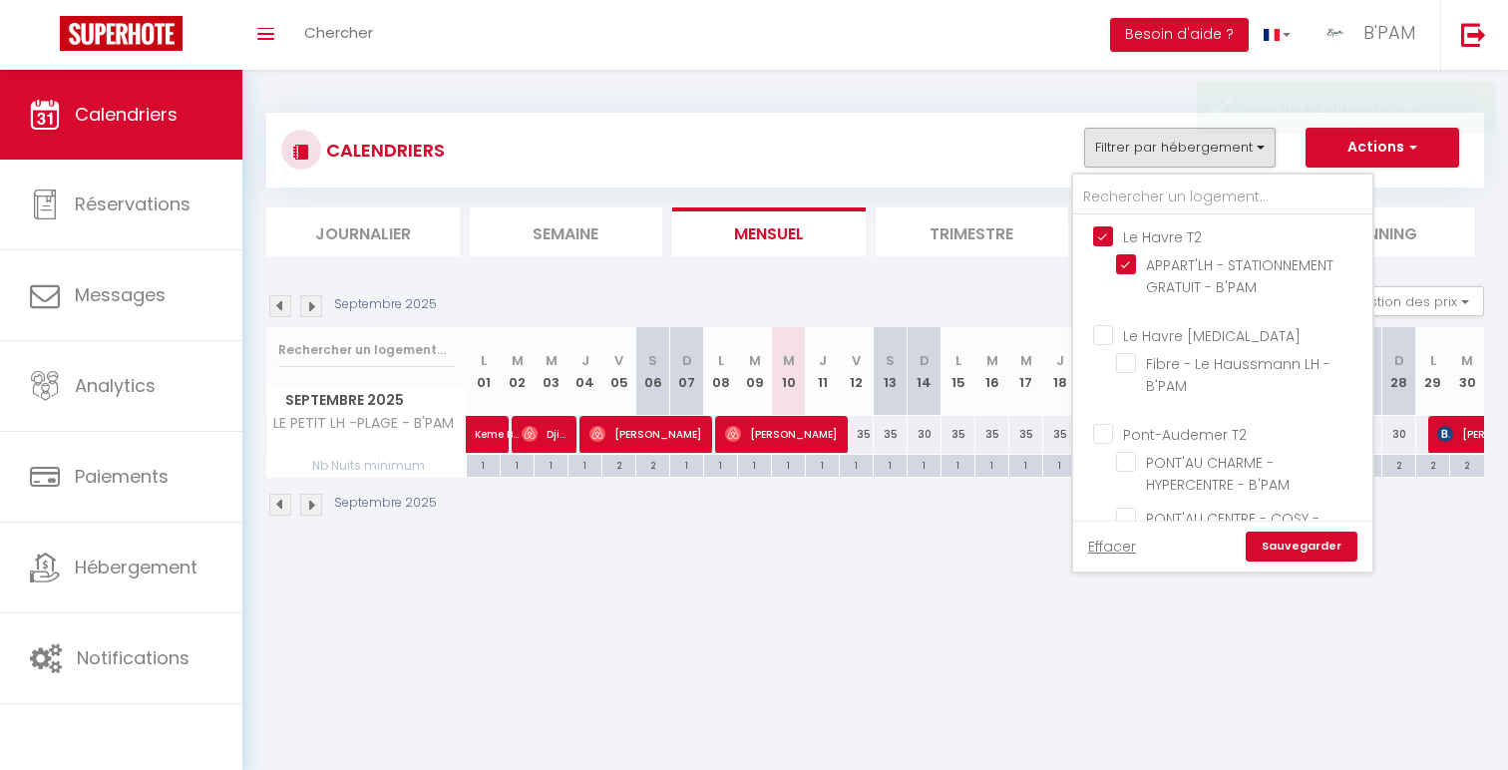
checkbox input "false"
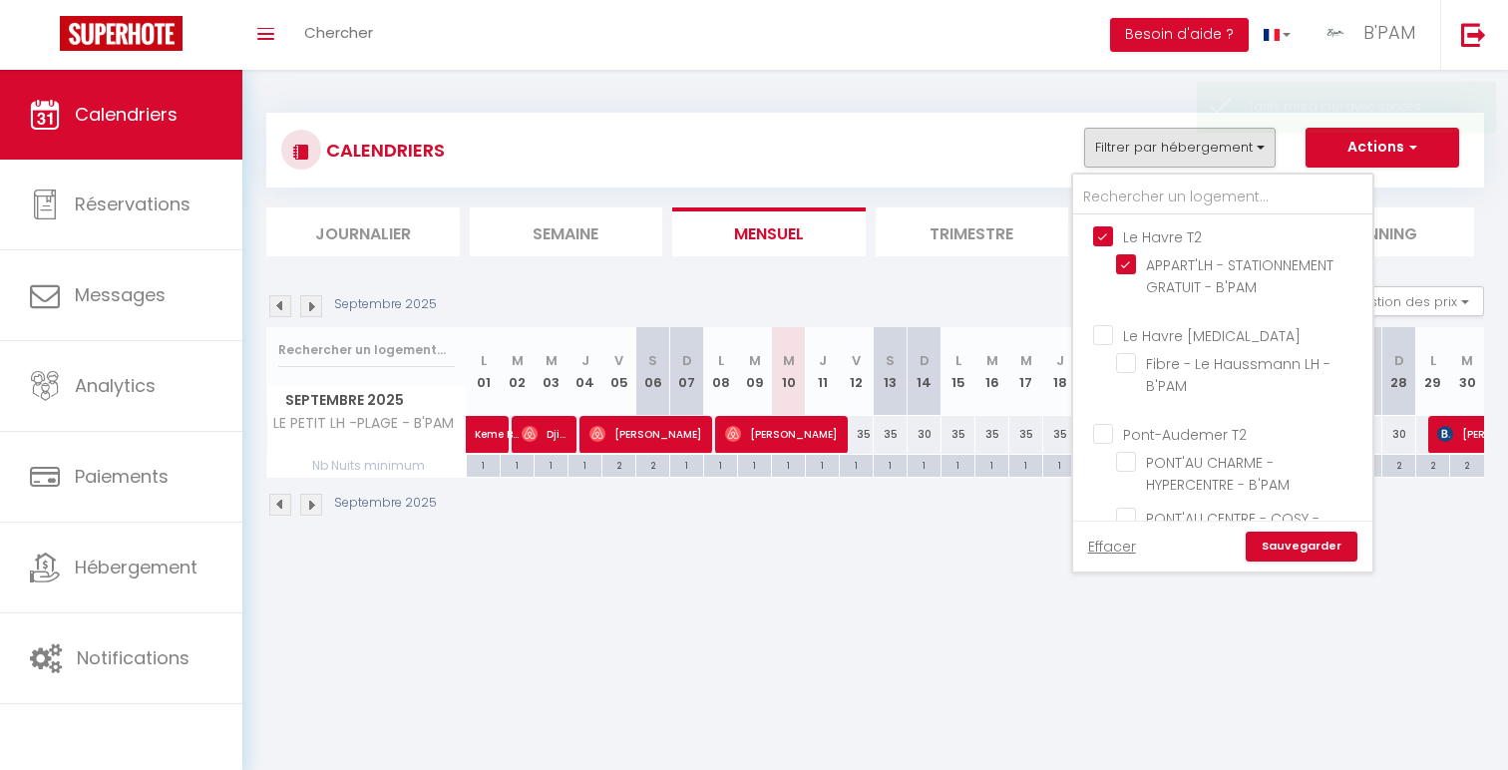
checkbox input "false"
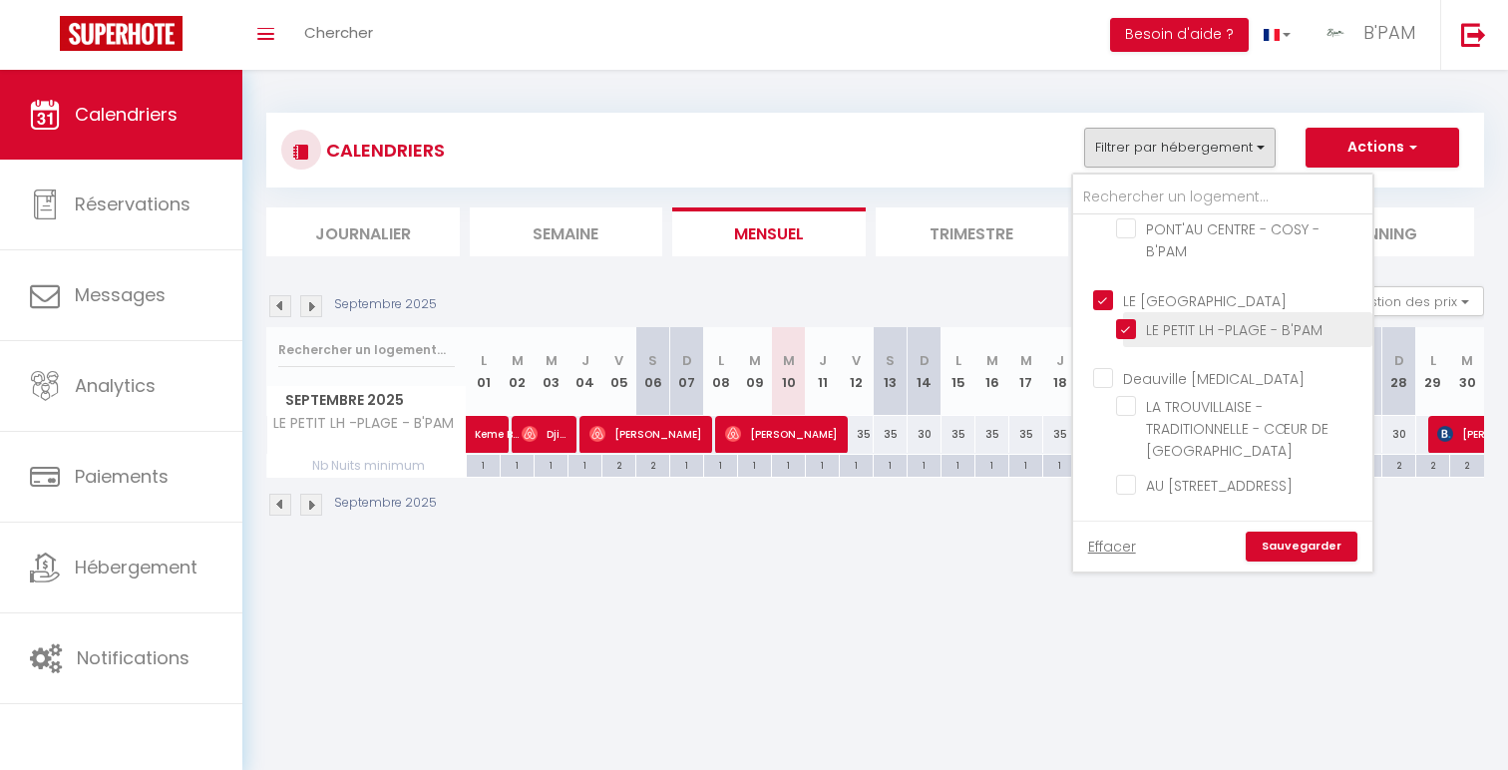
scroll to position [281, 0]
click at [1173, 307] on input "LE [GEOGRAPHIC_DATA]" at bounding box center [1242, 306] width 299 height 20
checkbox input "false"
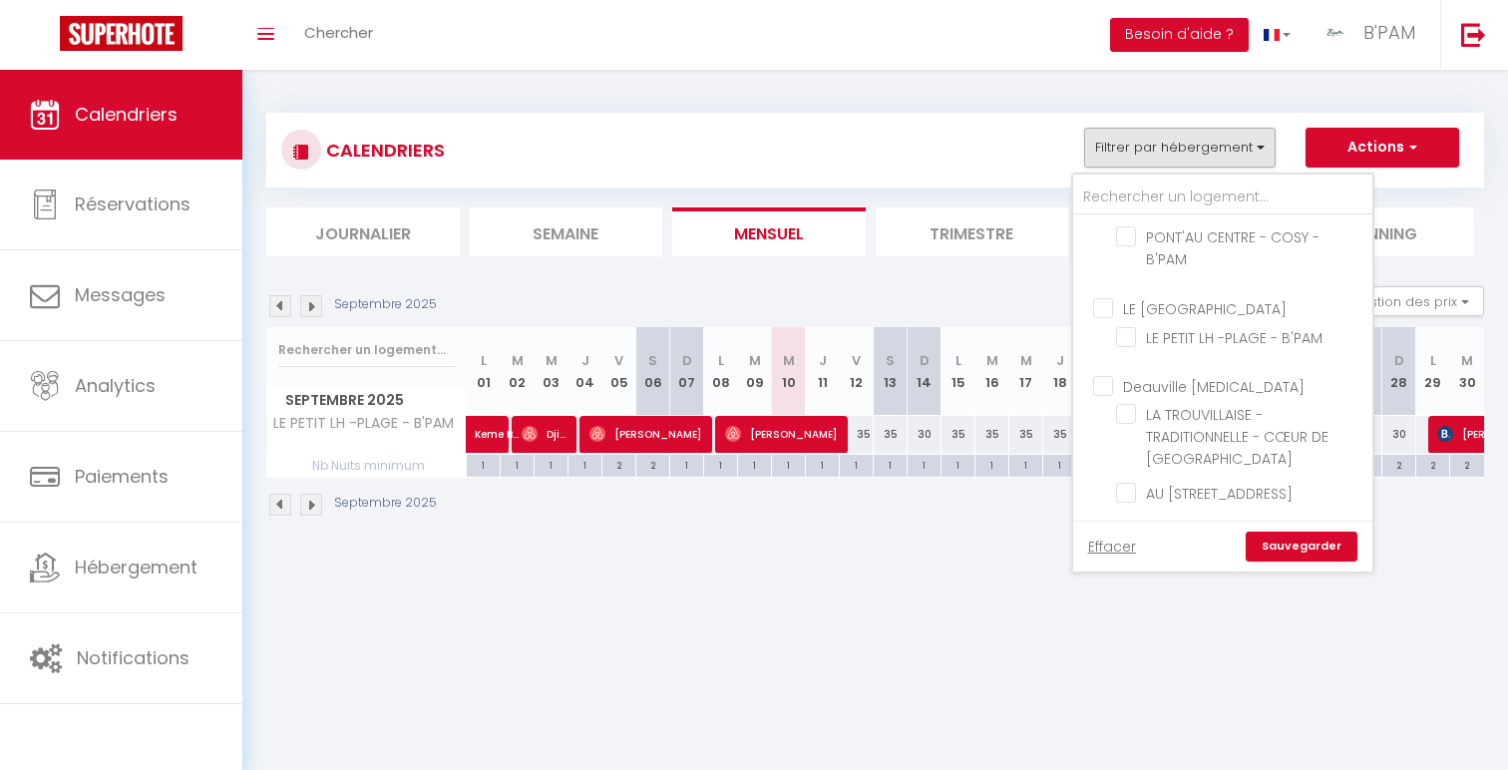
checkbox input "false"
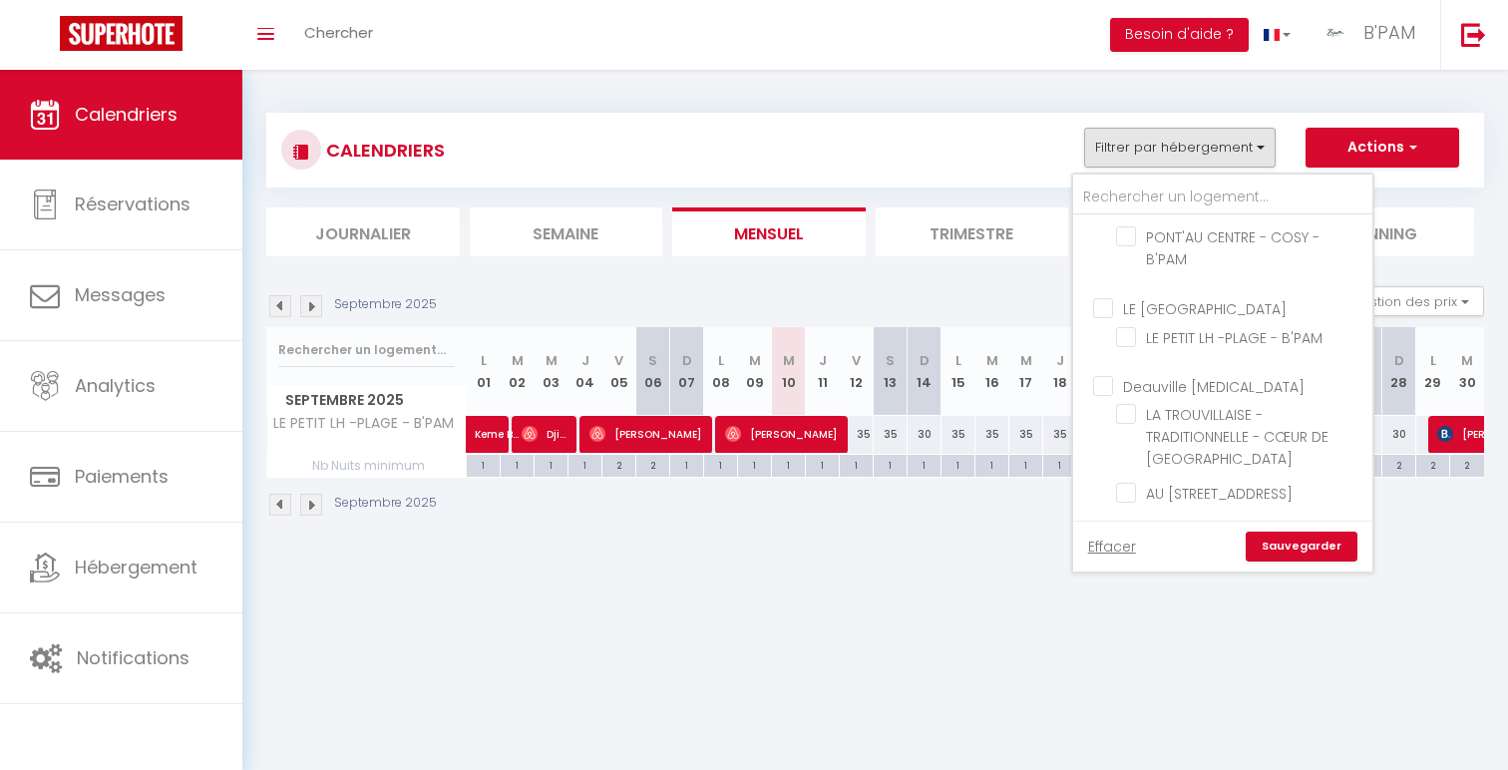
checkbox input "false"
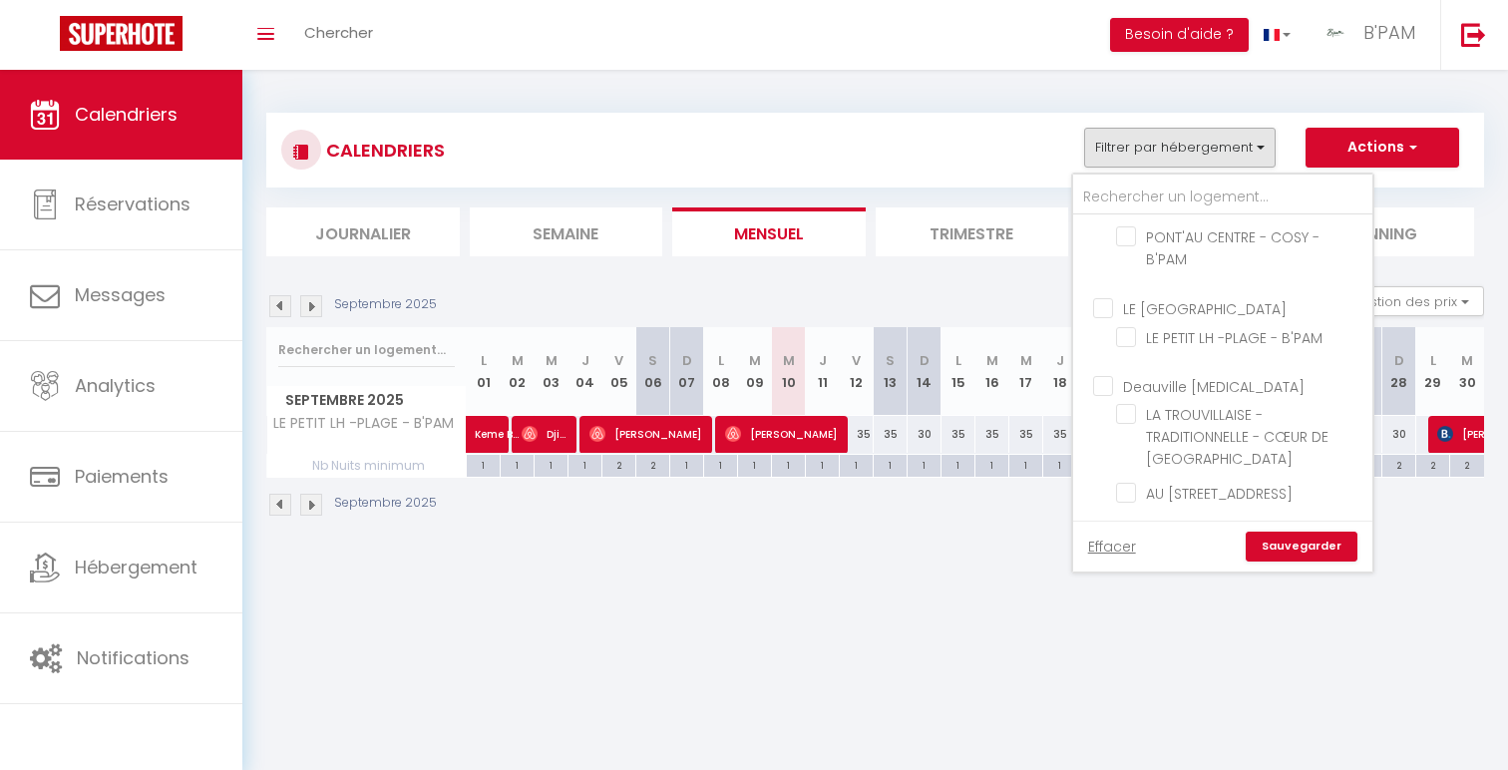
checkbox input "false"
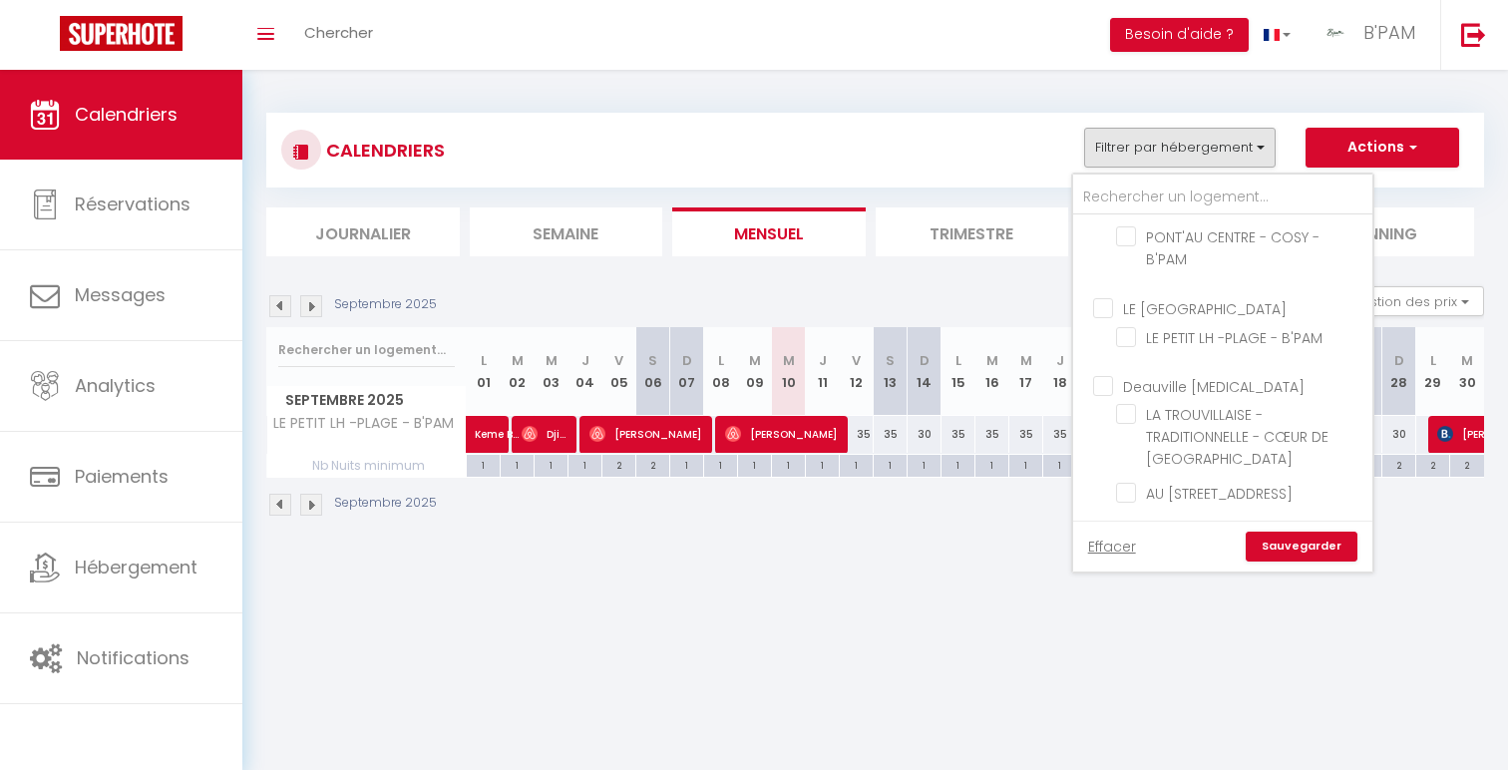
click at [1316, 552] on link "Sauvegarder" at bounding box center [1302, 547] width 112 height 30
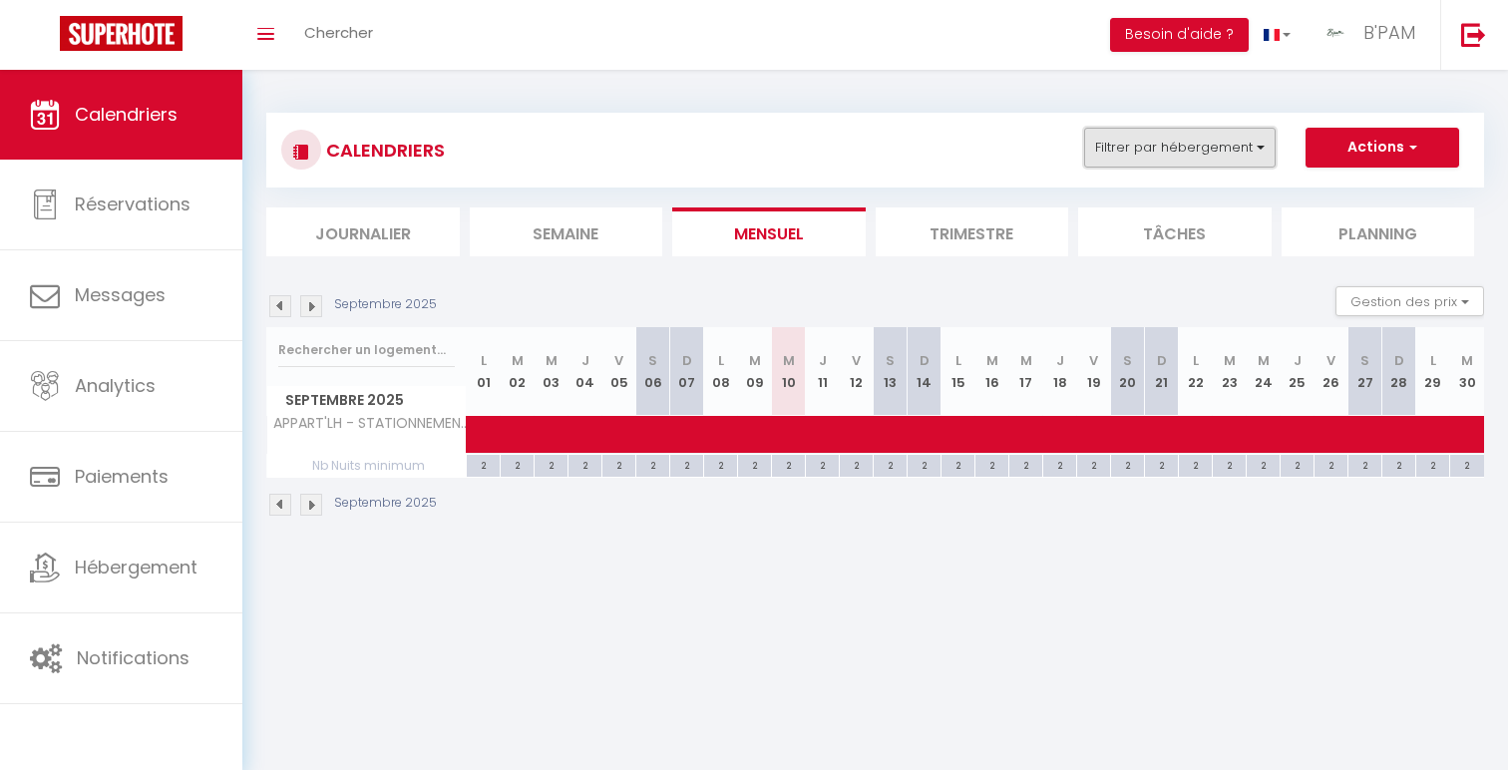
click at [1164, 142] on button "Filtrer par hébergement" at bounding box center [1180, 148] width 192 height 40
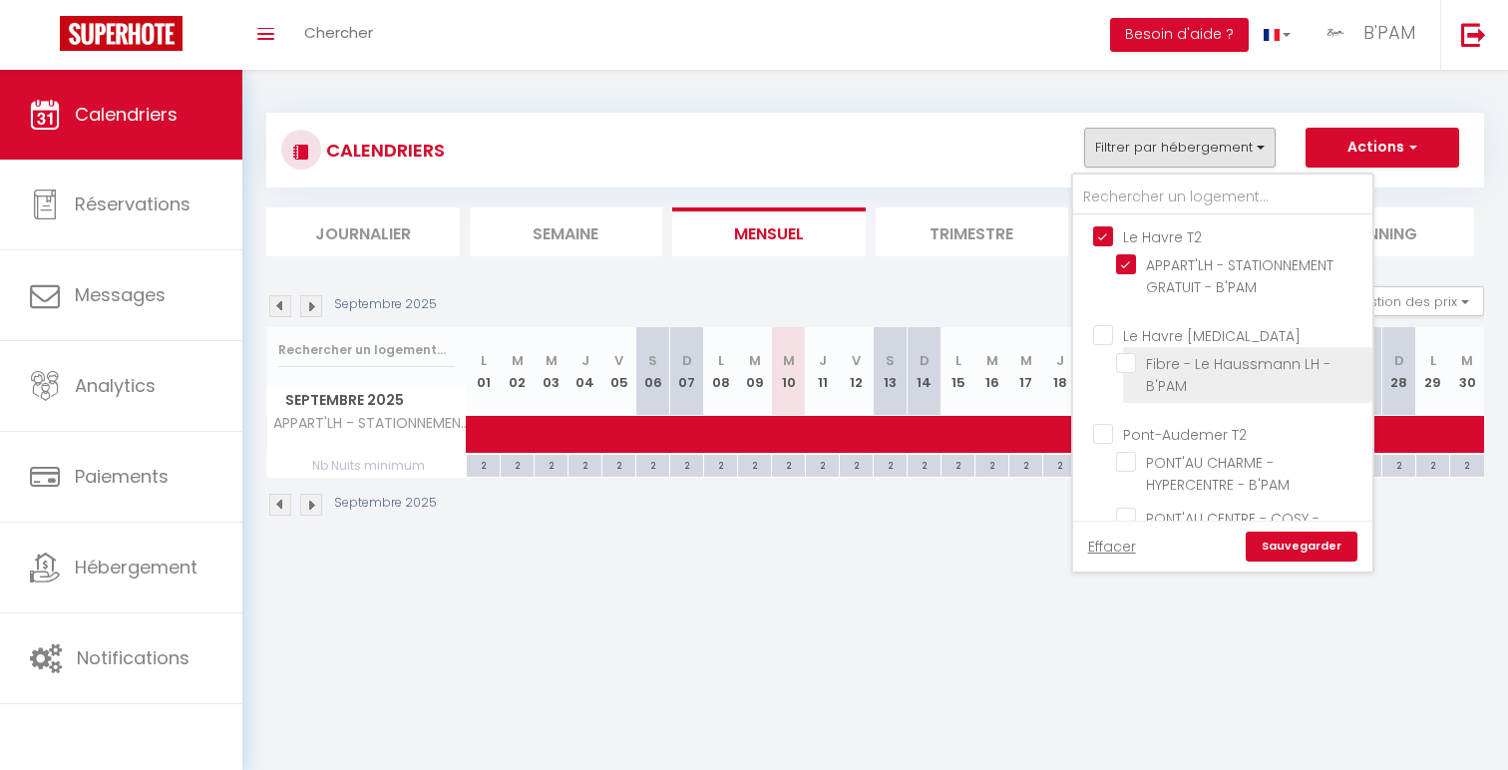
click at [1159, 343] on input "Le Havre [MEDICAL_DATA]" at bounding box center [1242, 334] width 299 height 20
checkbox input "true"
checkbox input "false"
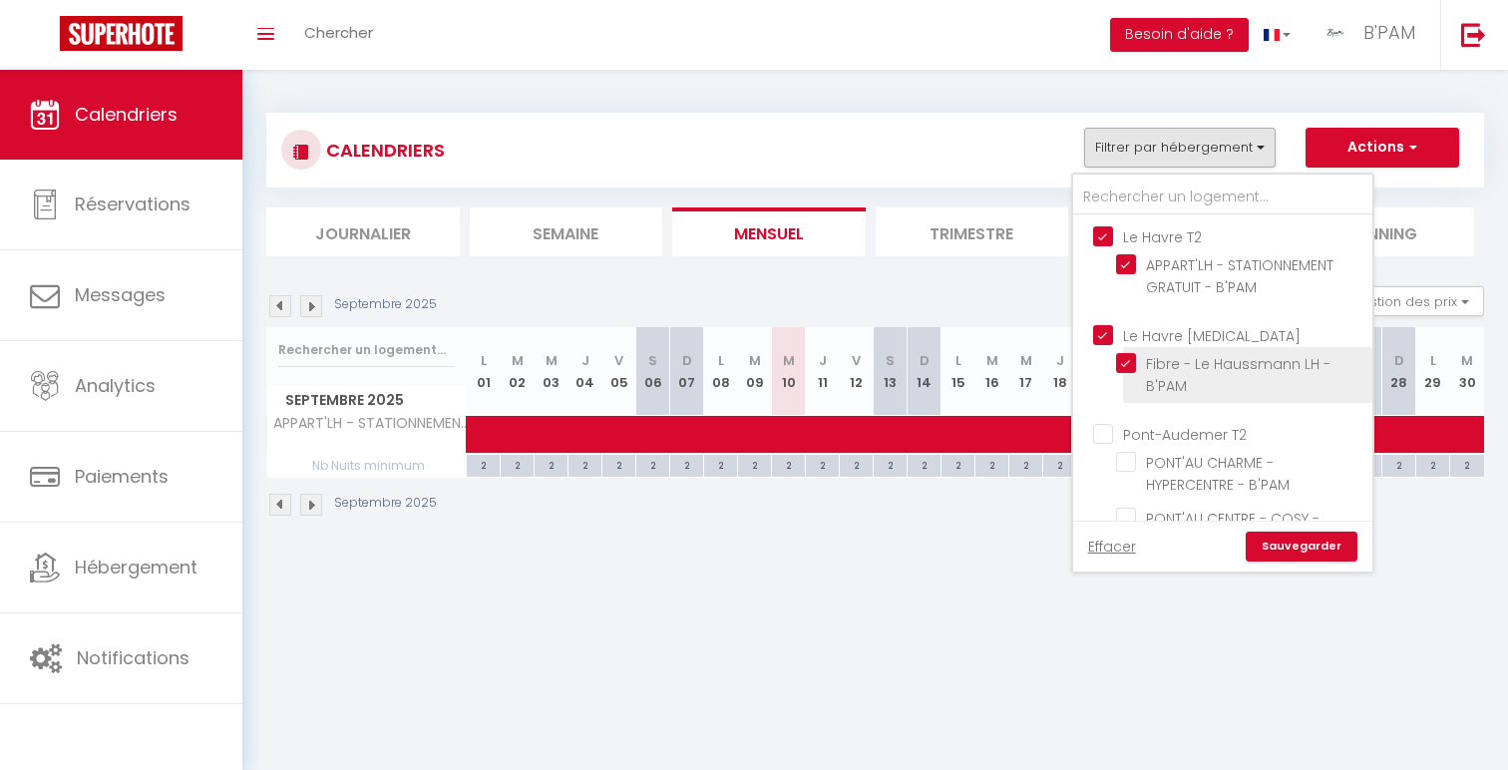
checkbox input "false"
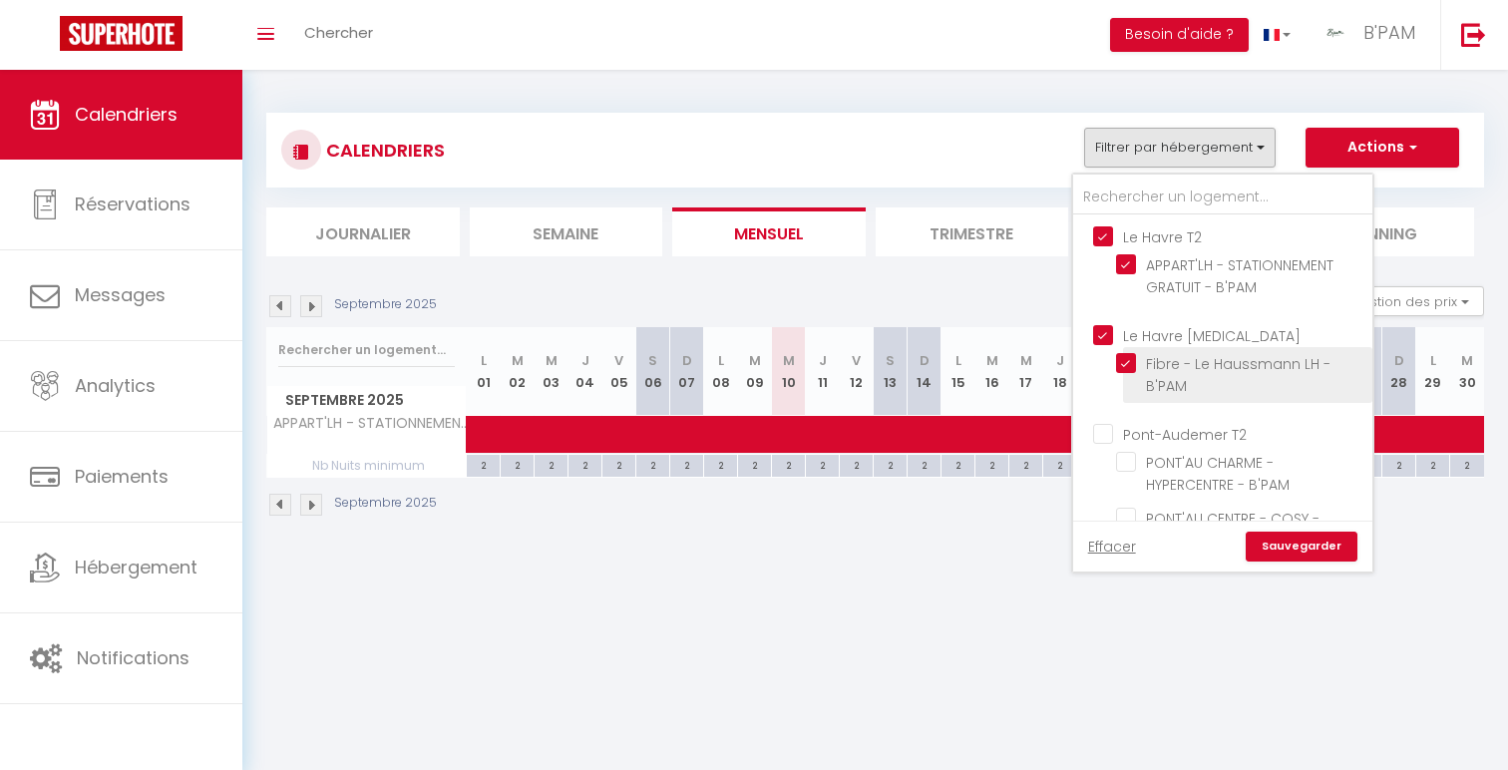
checkbox input "false"
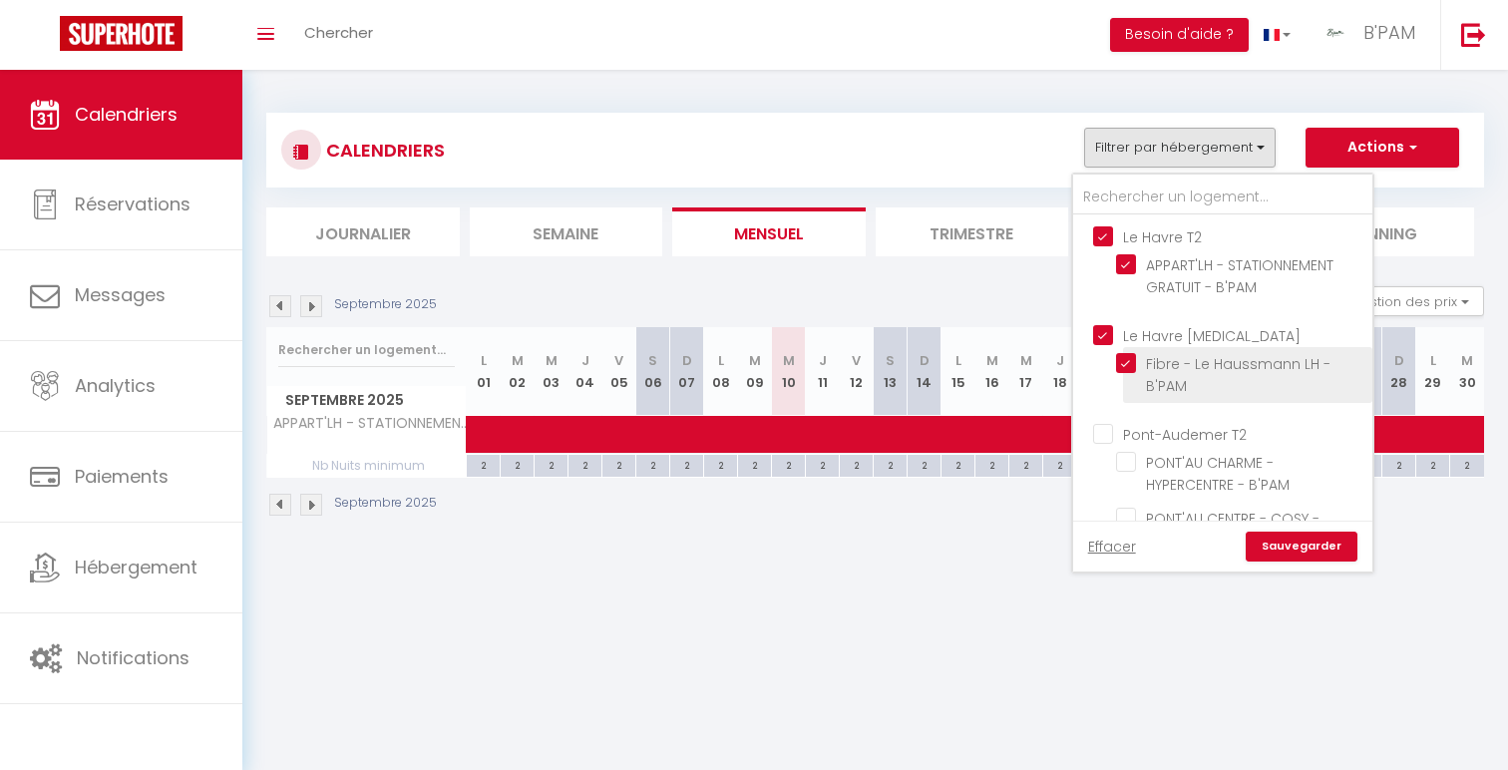
checkbox input "false"
click at [1169, 235] on input "Le Havre T2" at bounding box center [1242, 235] width 299 height 20
checkbox input "false"
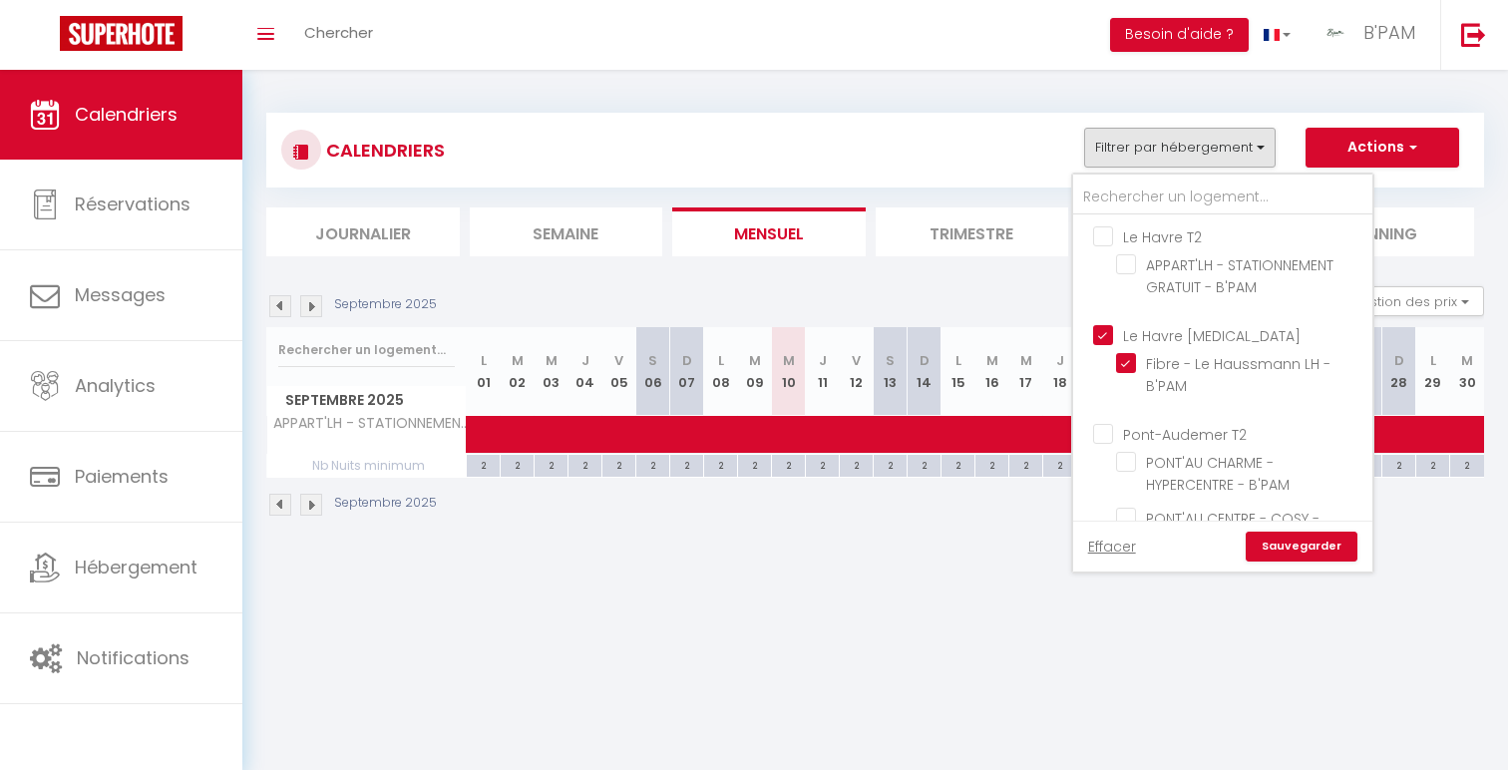
checkbox input "false"
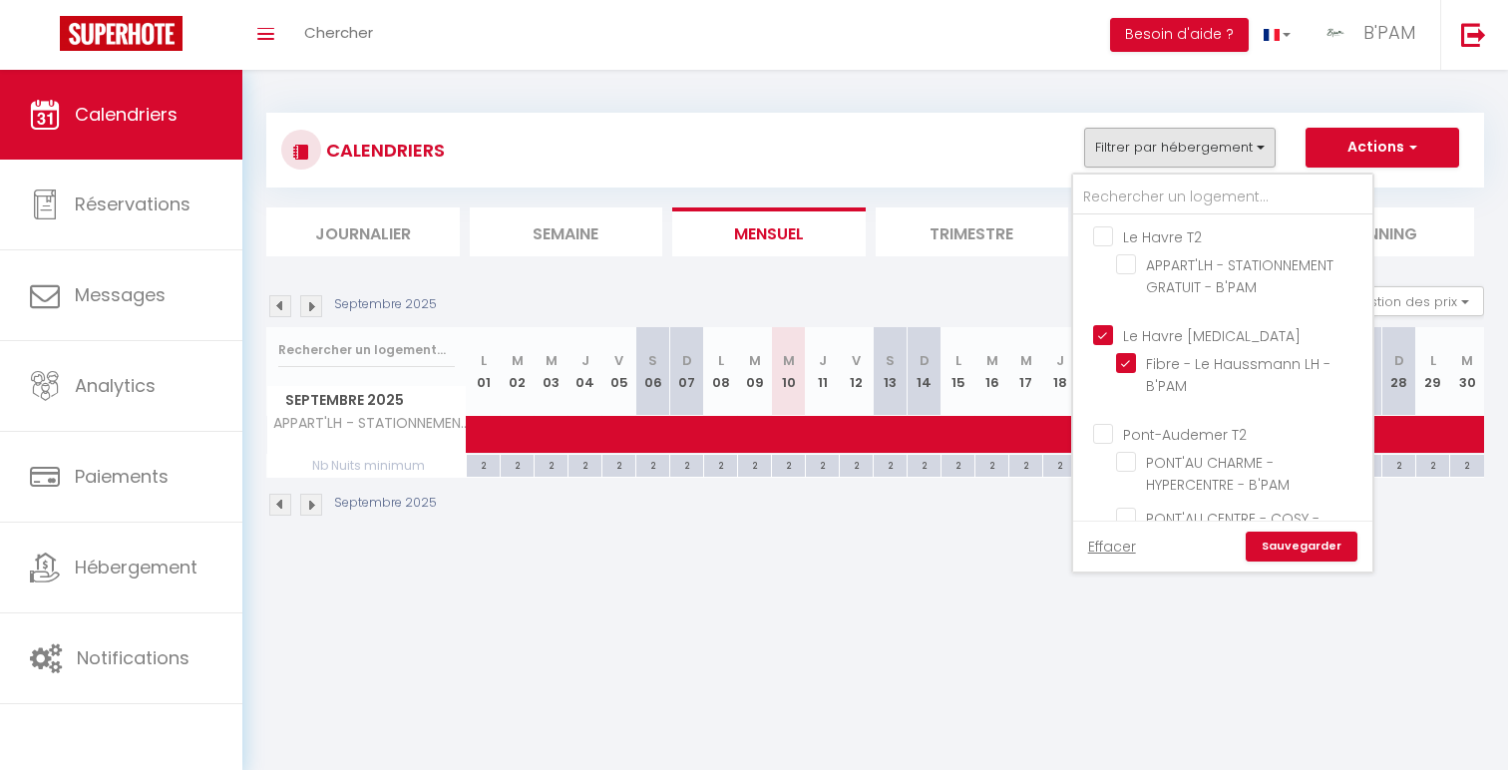
checkbox input "false"
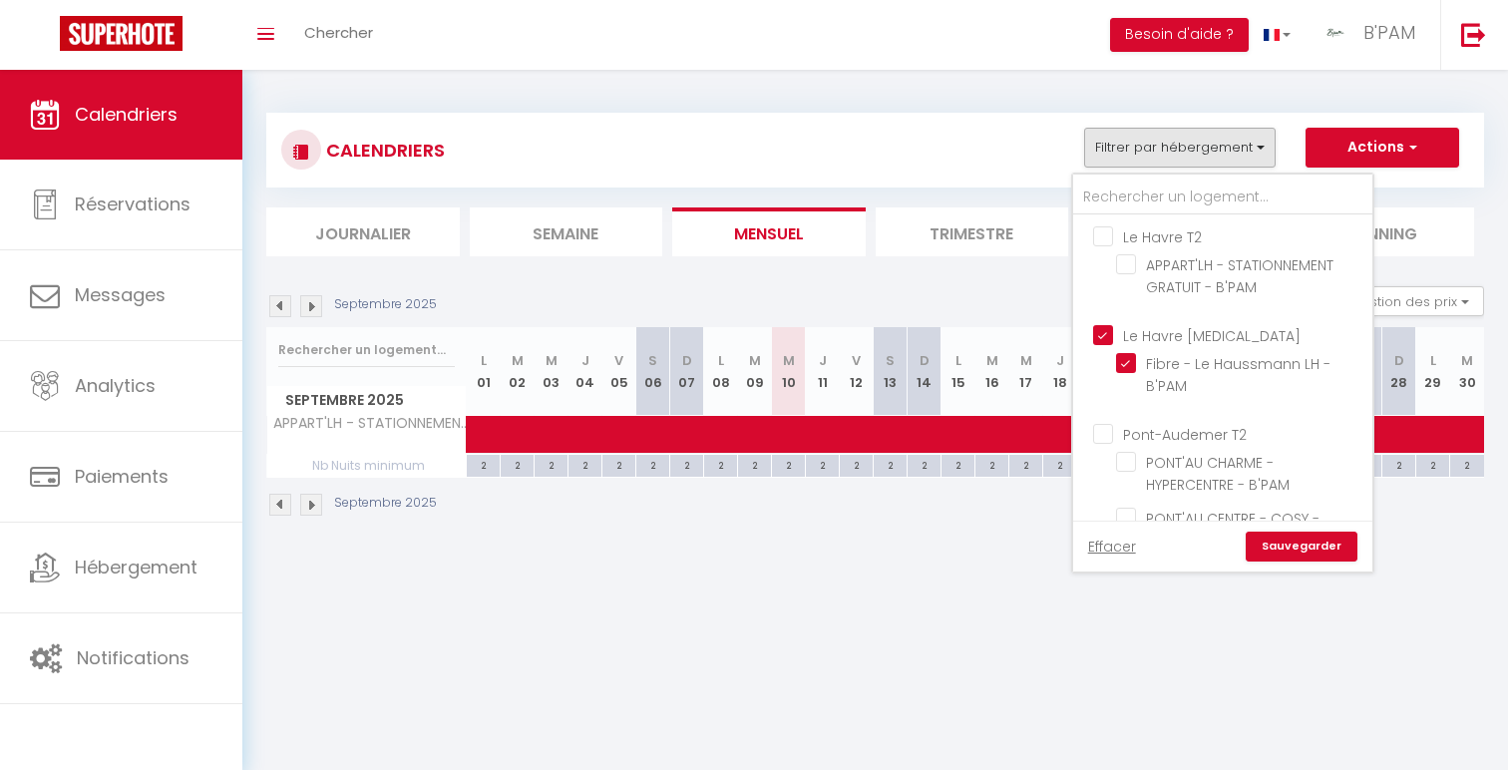
checkbox input "false"
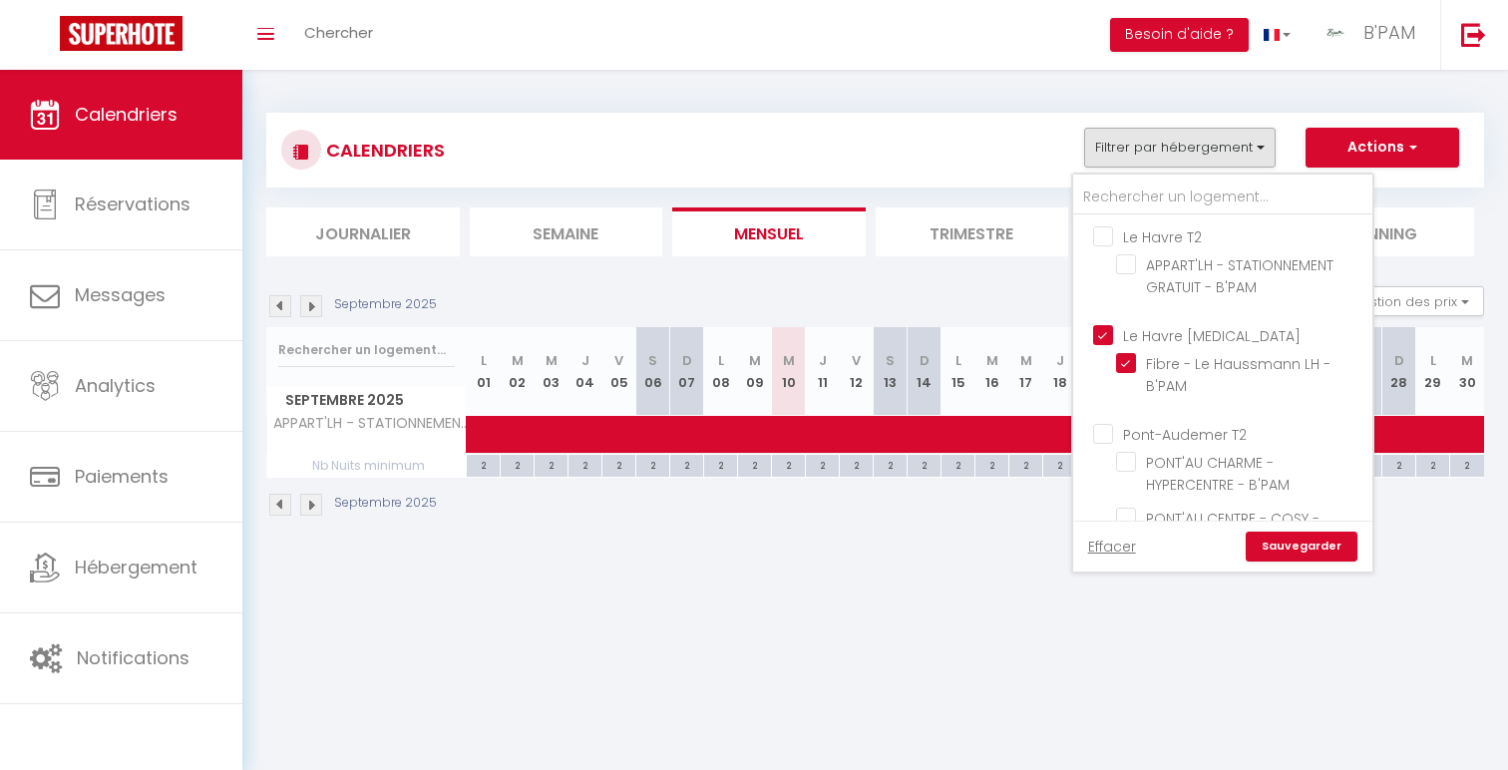
checkbox input "false"
click at [1328, 553] on link "Sauvegarder" at bounding box center [1302, 547] width 112 height 30
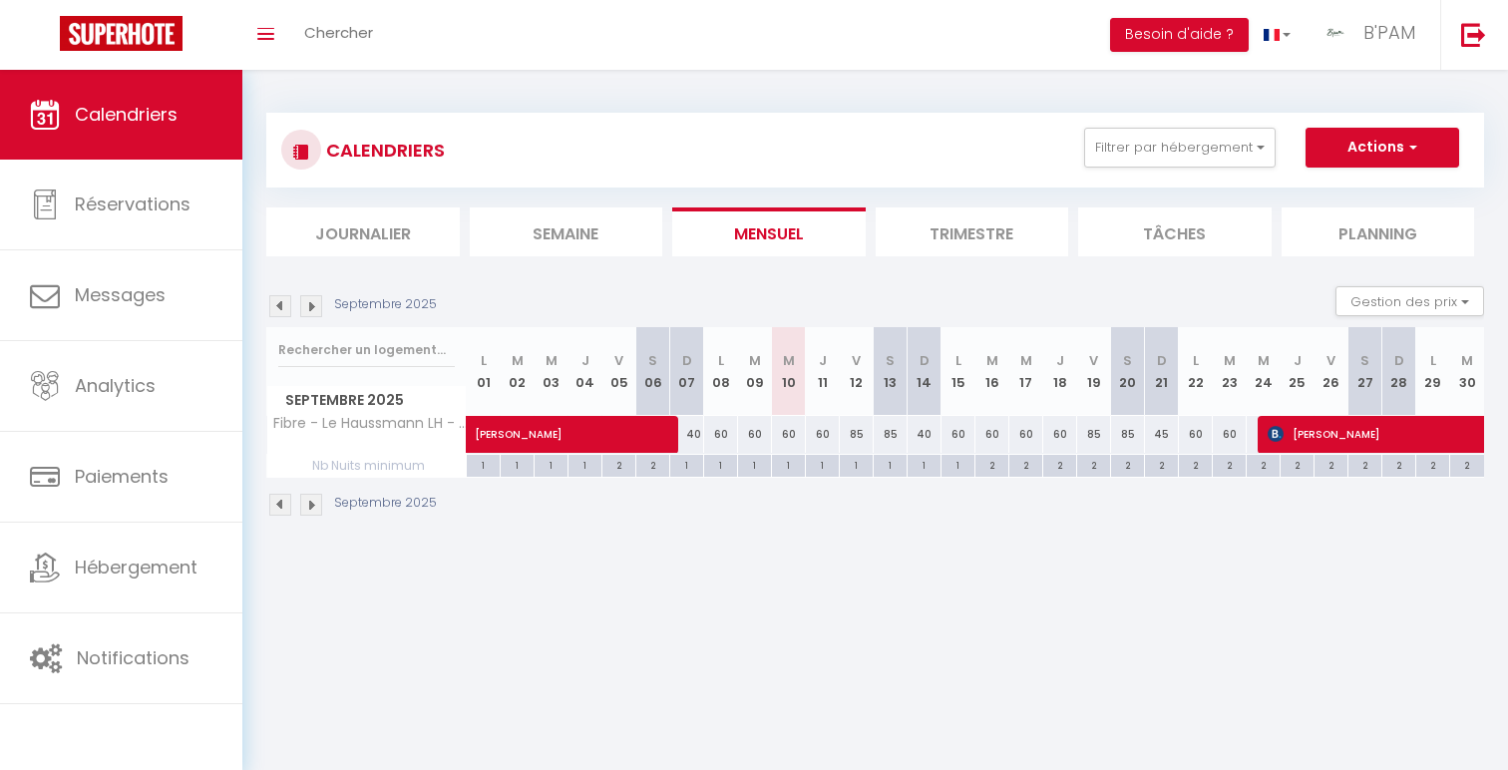
click at [784, 441] on div "60" at bounding box center [789, 434] width 34 height 37
type input "60"
type input "Mer 10 Septembre 2025"
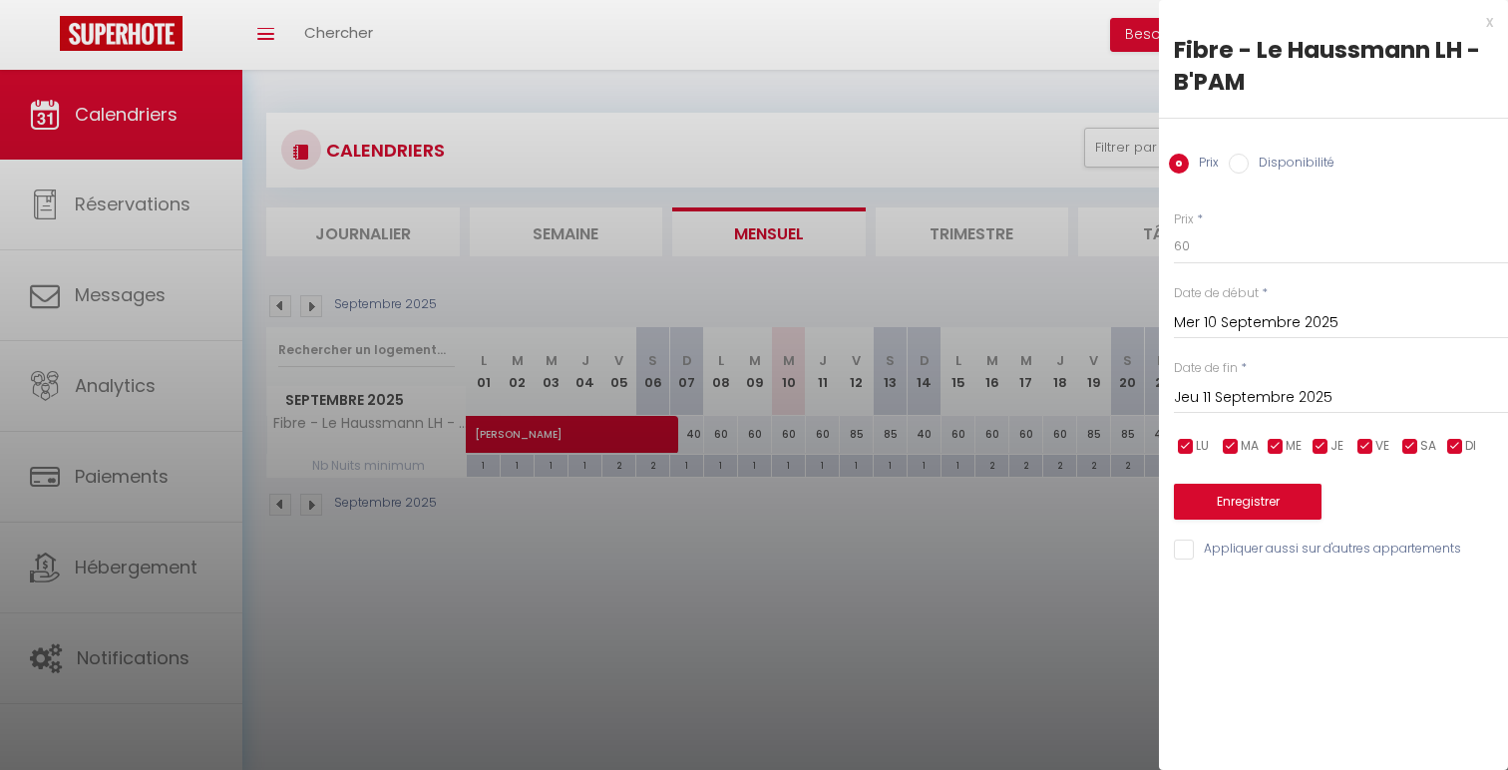
click at [1312, 392] on input "Jeu 11 Septembre 2025" at bounding box center [1341, 398] width 334 height 26
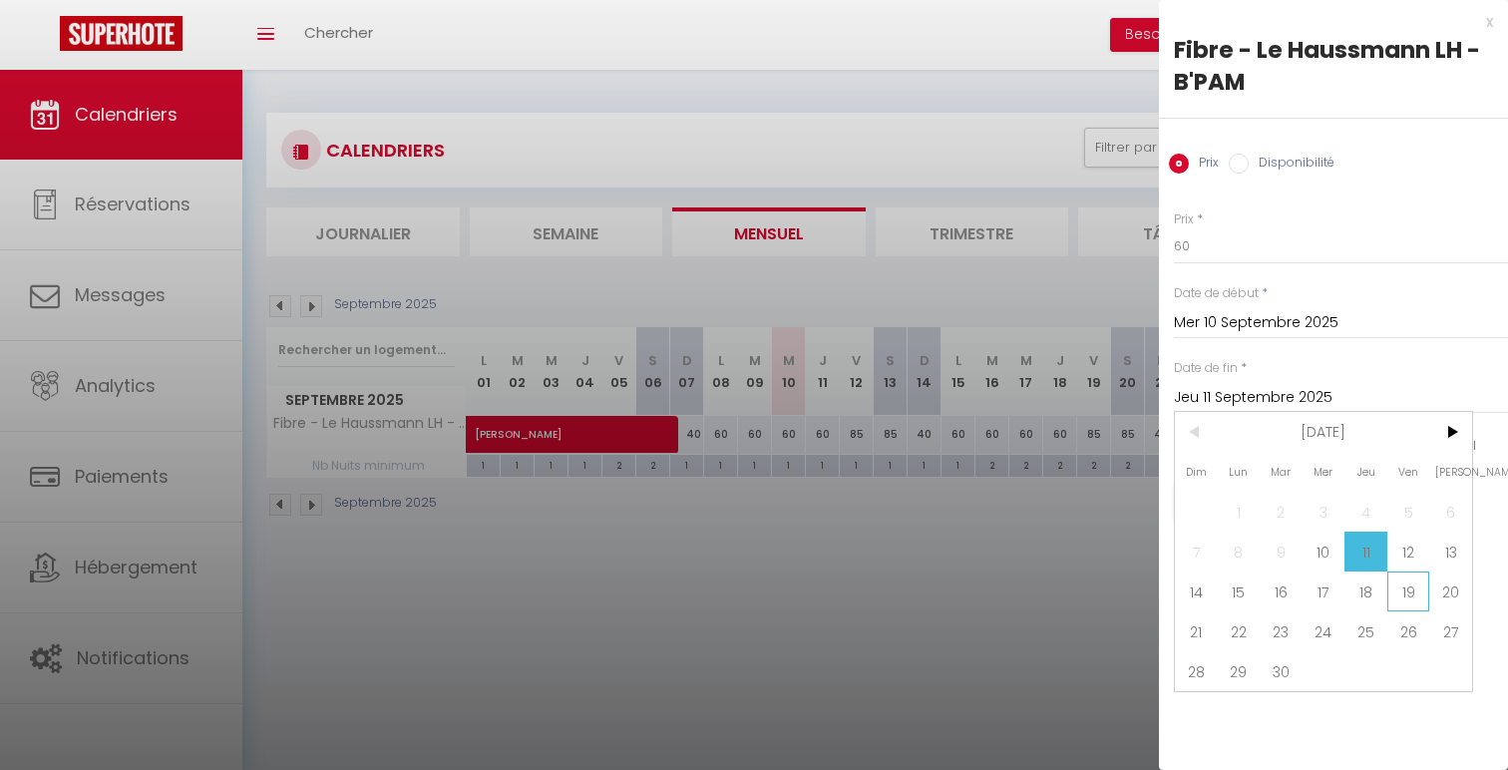
click at [1398, 594] on span "19" at bounding box center [1408, 592] width 43 height 40
type input "Ven 19 Septembre 2025"
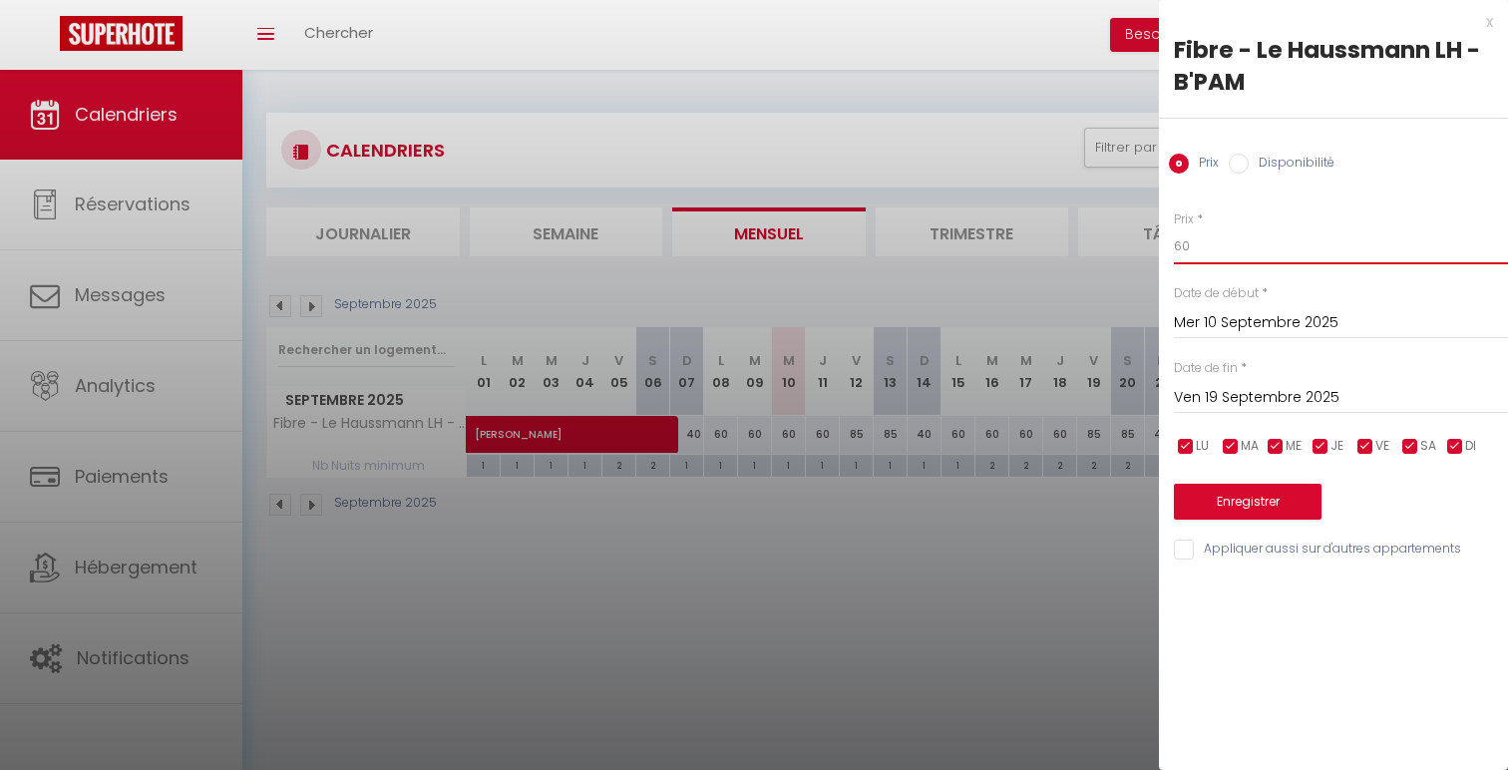
click at [1278, 238] on input "60" at bounding box center [1341, 246] width 334 height 36
type input "45"
click at [1261, 516] on button "Enregistrer" at bounding box center [1248, 502] width 148 height 36
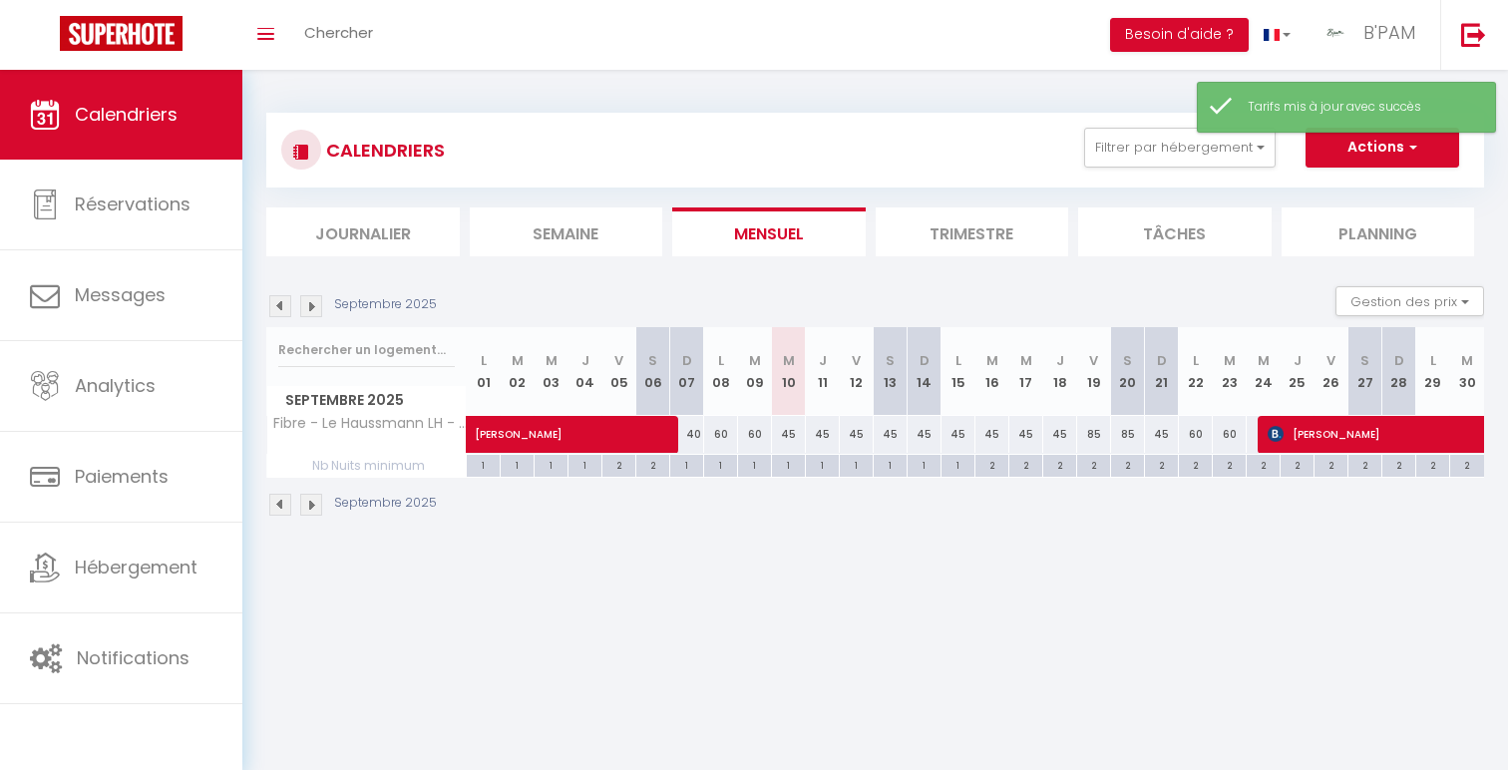
click at [860, 432] on div "45" at bounding box center [857, 434] width 34 height 37
type input "45"
type input "Ven 12 Septembre 2025"
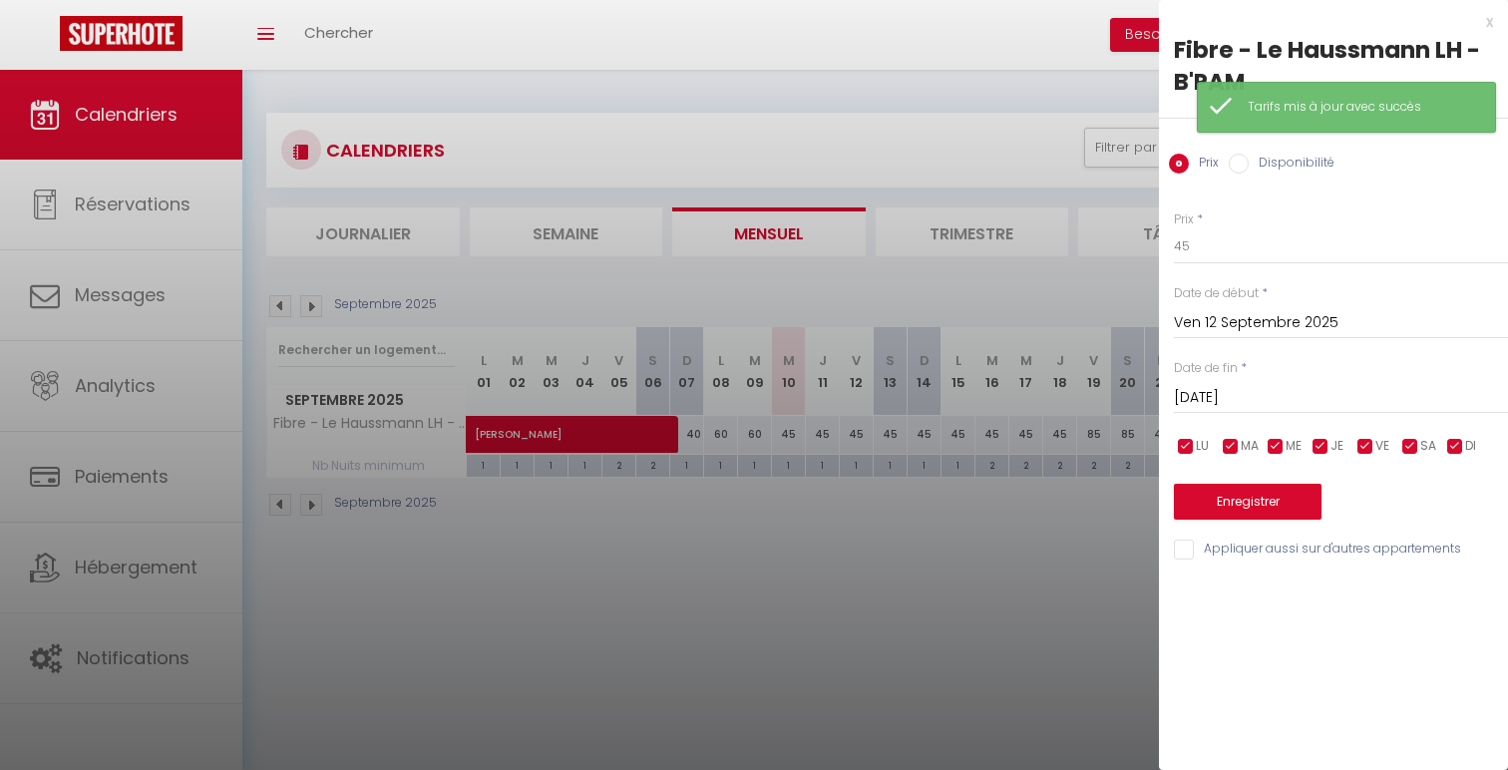
click at [1264, 397] on input "Sam 13 Septembre 2025" at bounding box center [1341, 398] width 334 height 26
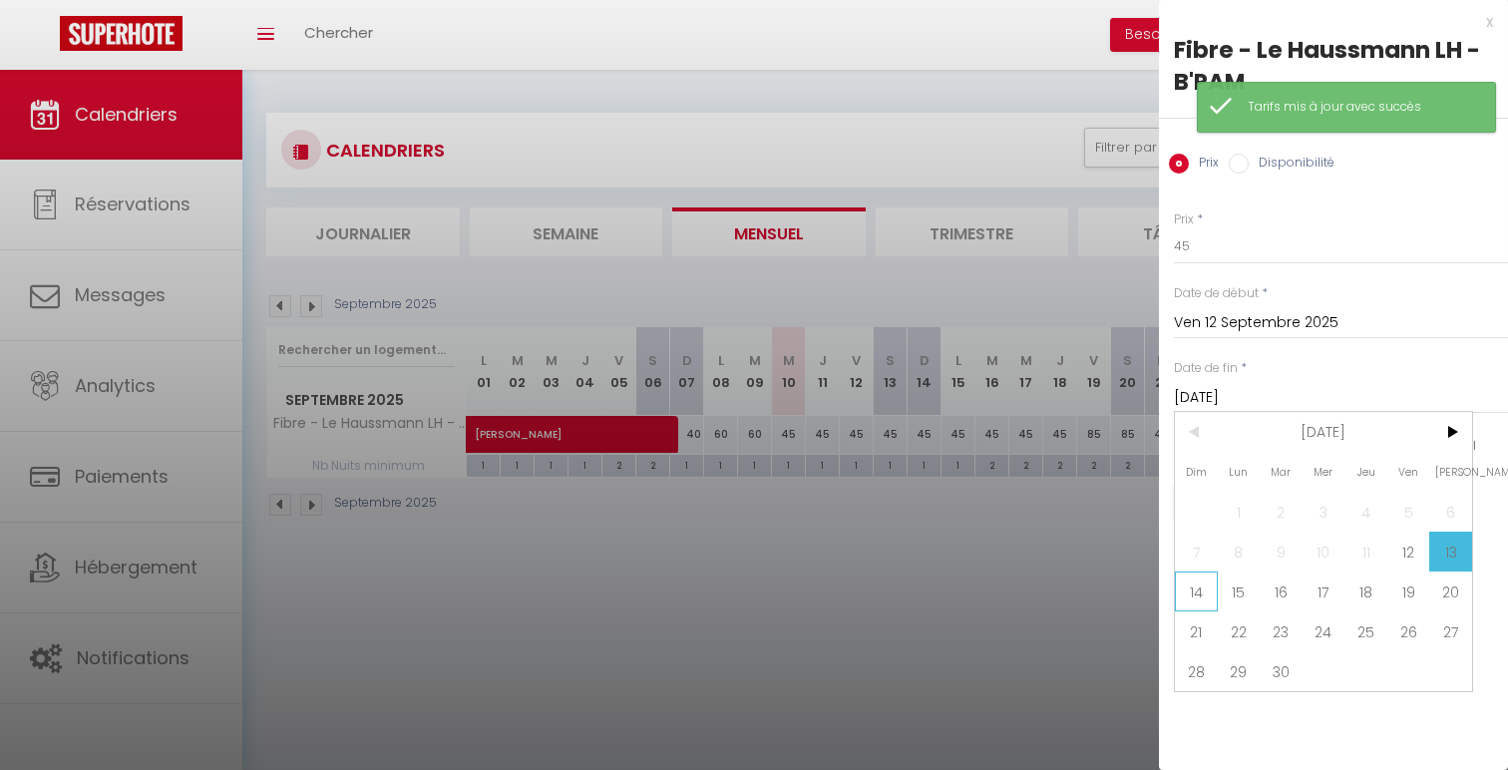
click at [1200, 605] on span "14" at bounding box center [1196, 592] width 43 height 40
type input "Dim 14 Septembre 2025"
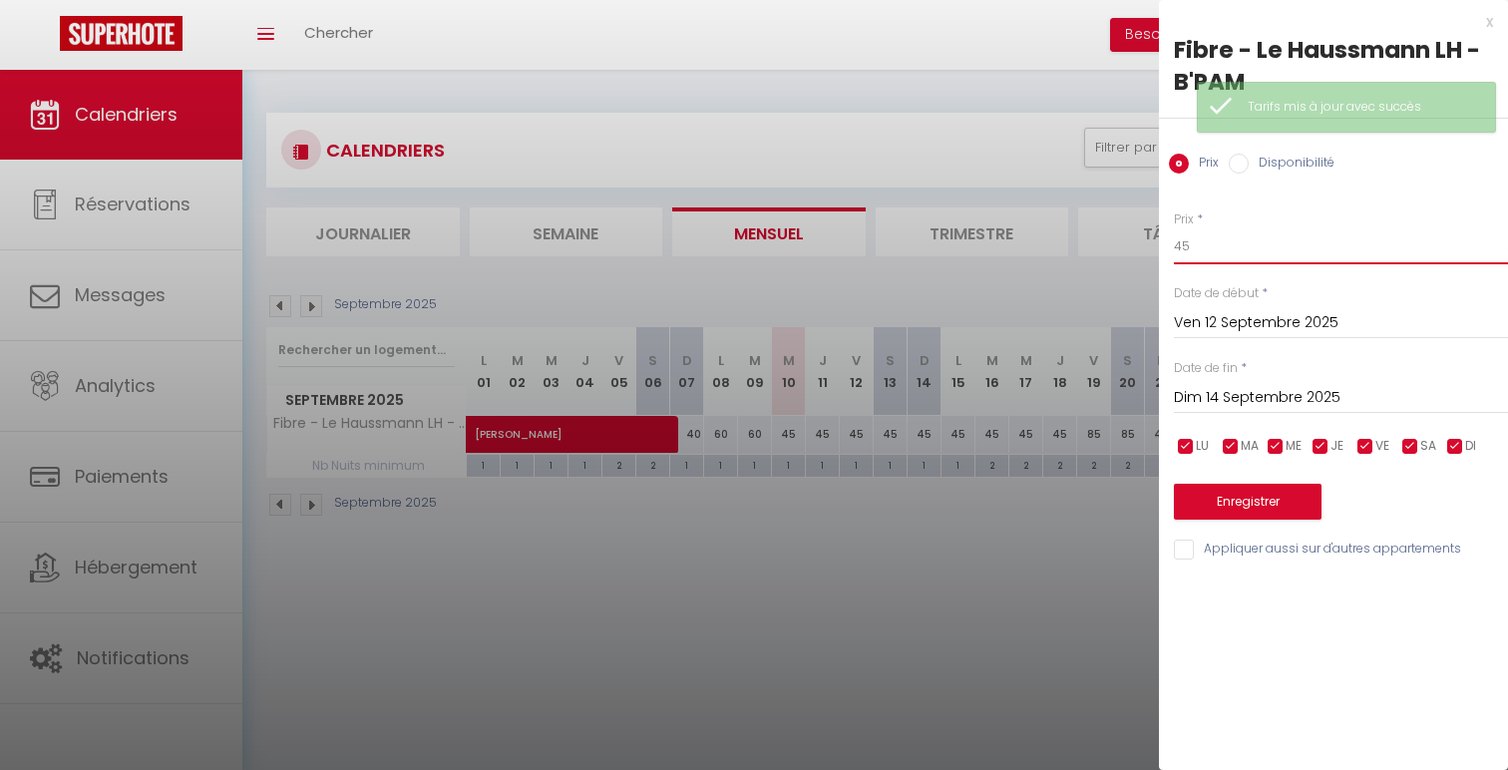
drag, startPoint x: 1189, startPoint y: 255, endPoint x: 1139, endPoint y: 229, distance: 56.2
click at [1139, 229] on body "🟢 Des questions ou besoin d'assistance pour la migration AirBnB? Connectez-vous…" at bounding box center [754, 455] width 1508 height 770
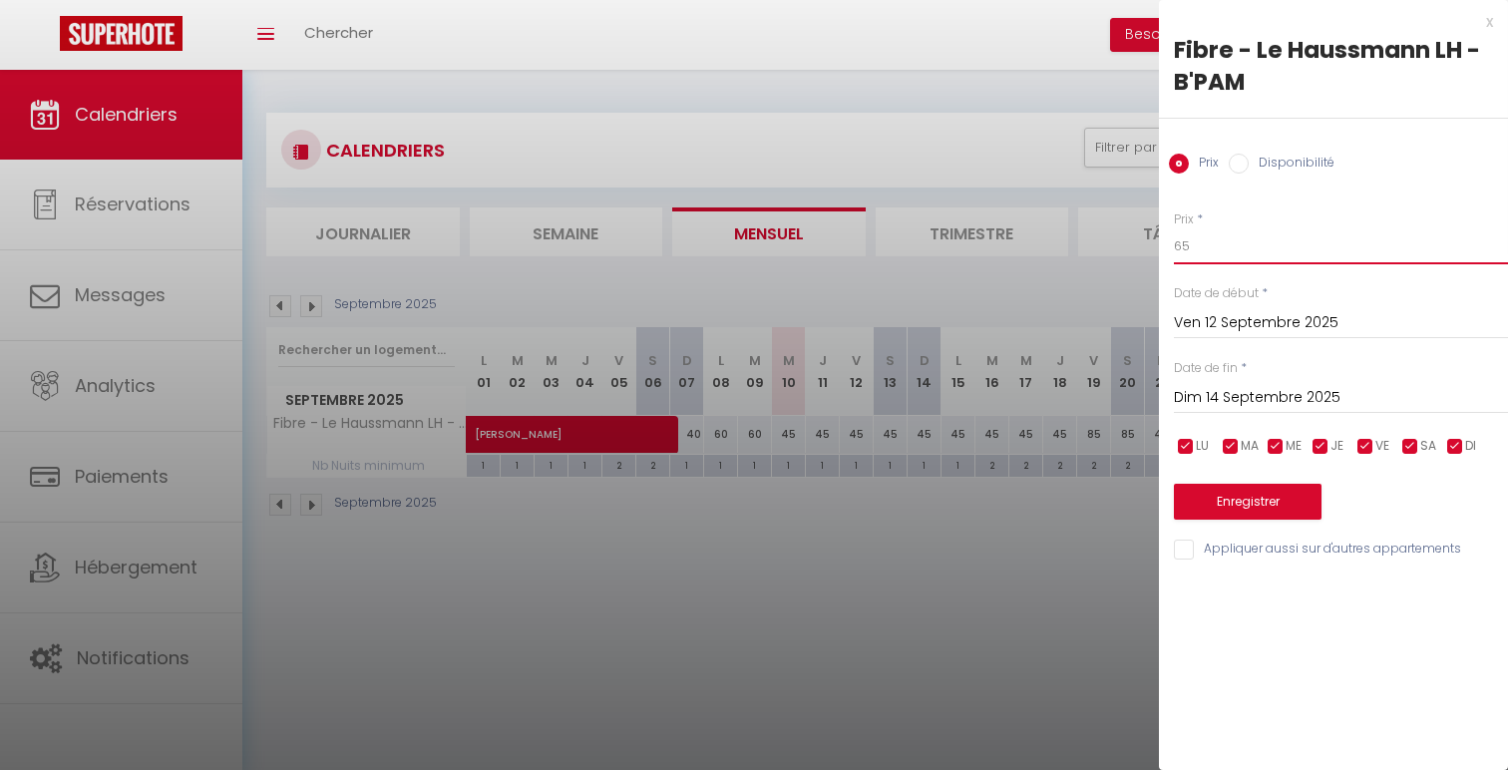
type input "65"
click at [1248, 489] on button "Enregistrer" at bounding box center [1248, 502] width 148 height 36
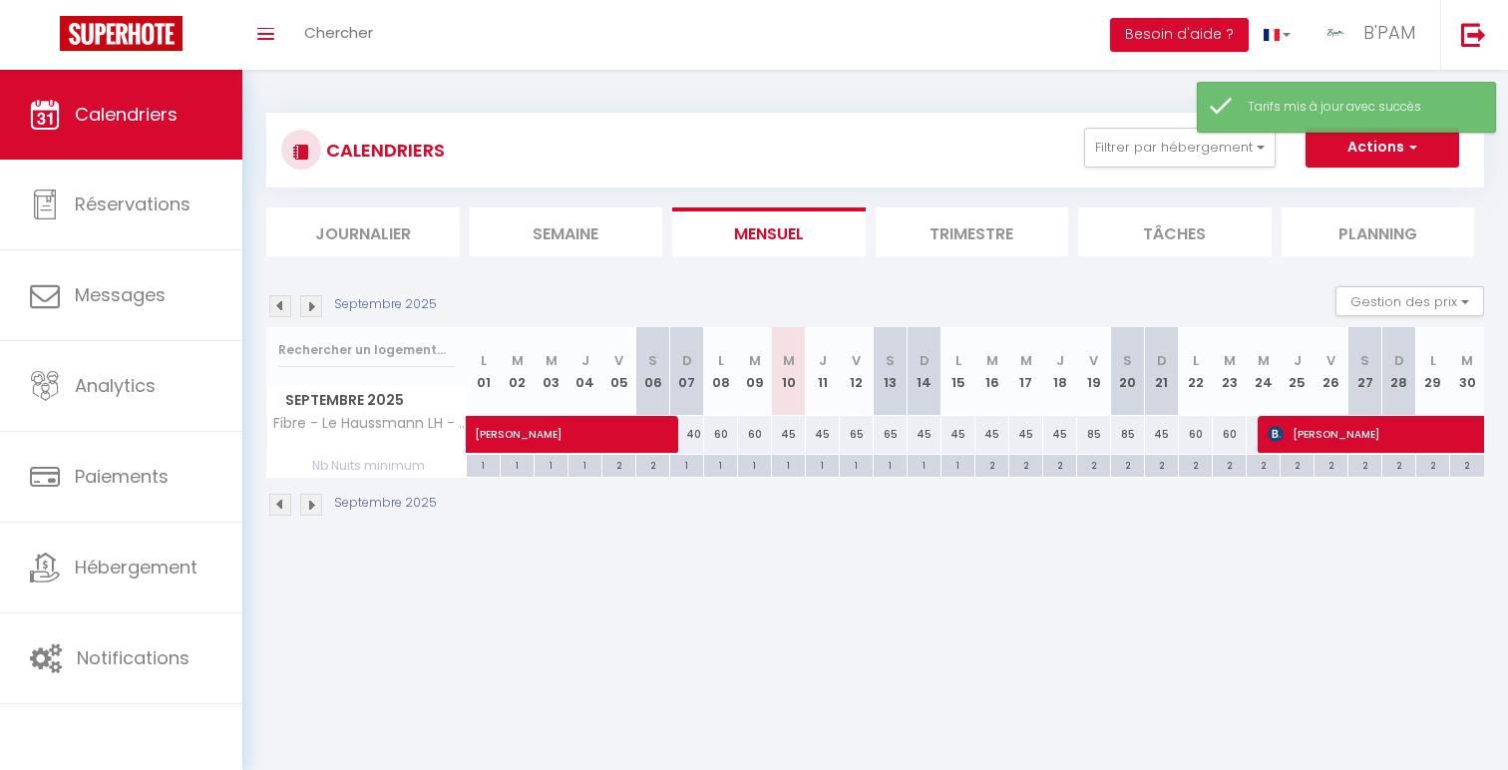
click at [985, 468] on div "2" at bounding box center [992, 464] width 33 height 19
type input "2"
type input "[DATE] Septembre 2025"
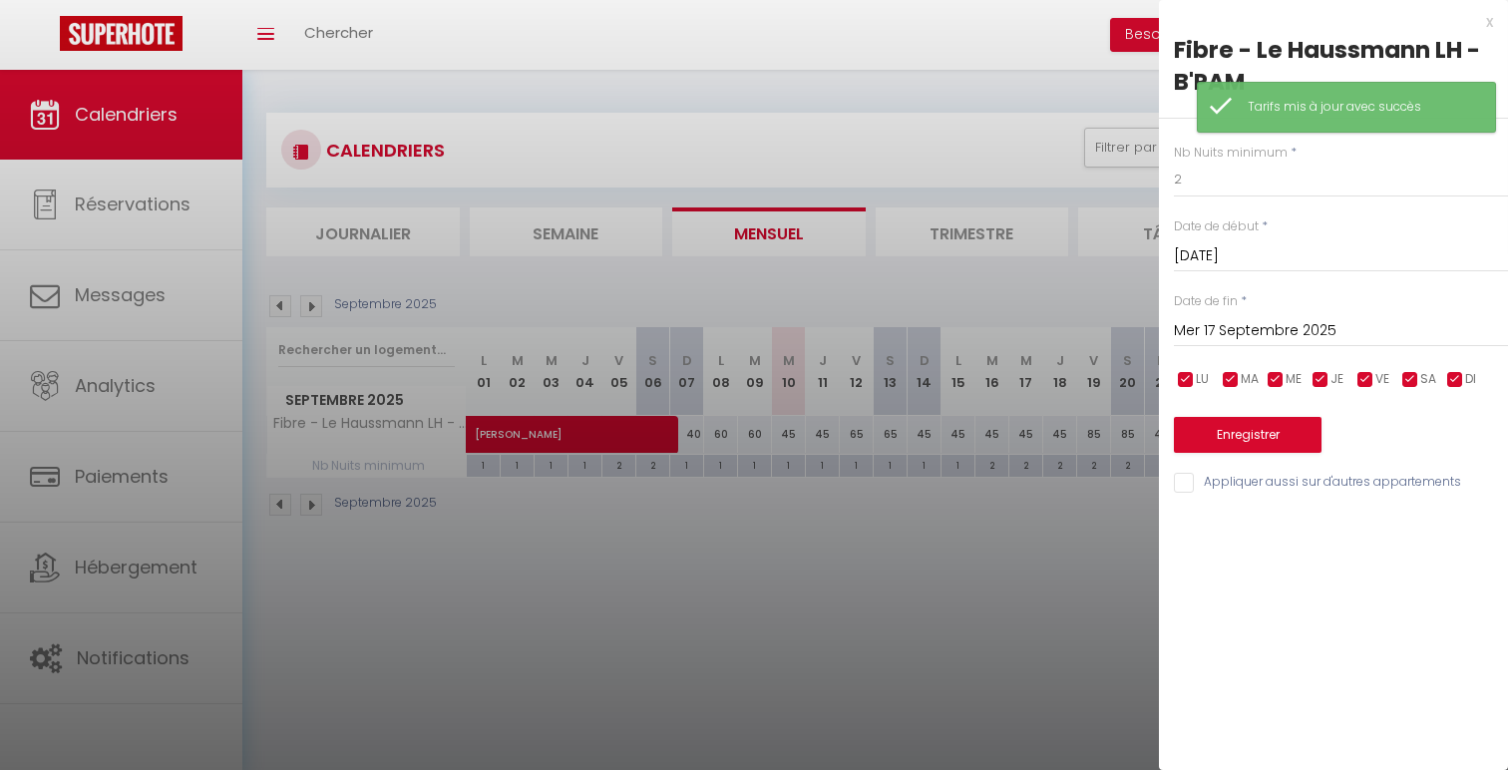
click at [1368, 328] on input "Mer 17 Septembre 2025" at bounding box center [1341, 331] width 334 height 26
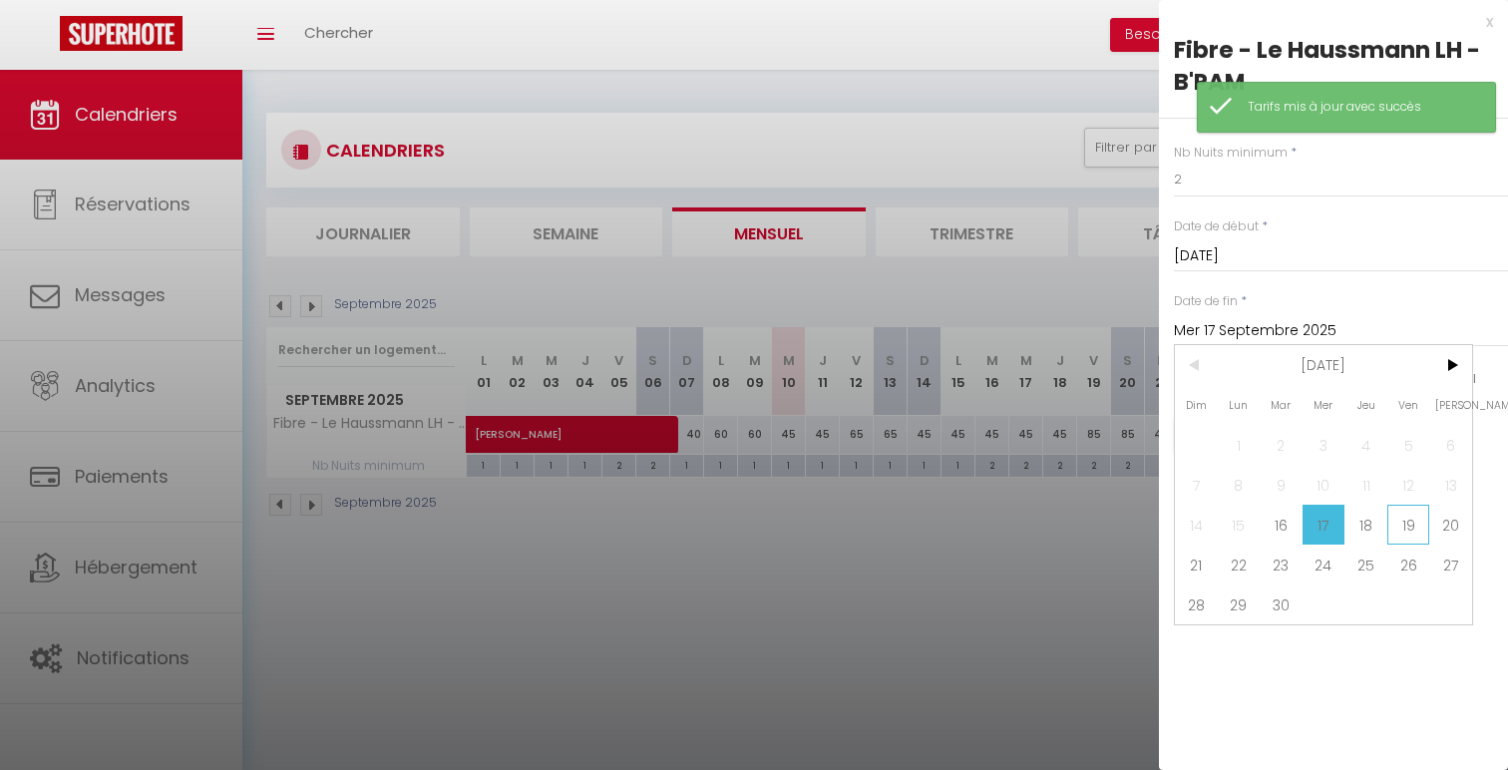
click at [1408, 517] on span "19" at bounding box center [1408, 525] width 43 height 40
type input "Ven 19 Septembre 2025"
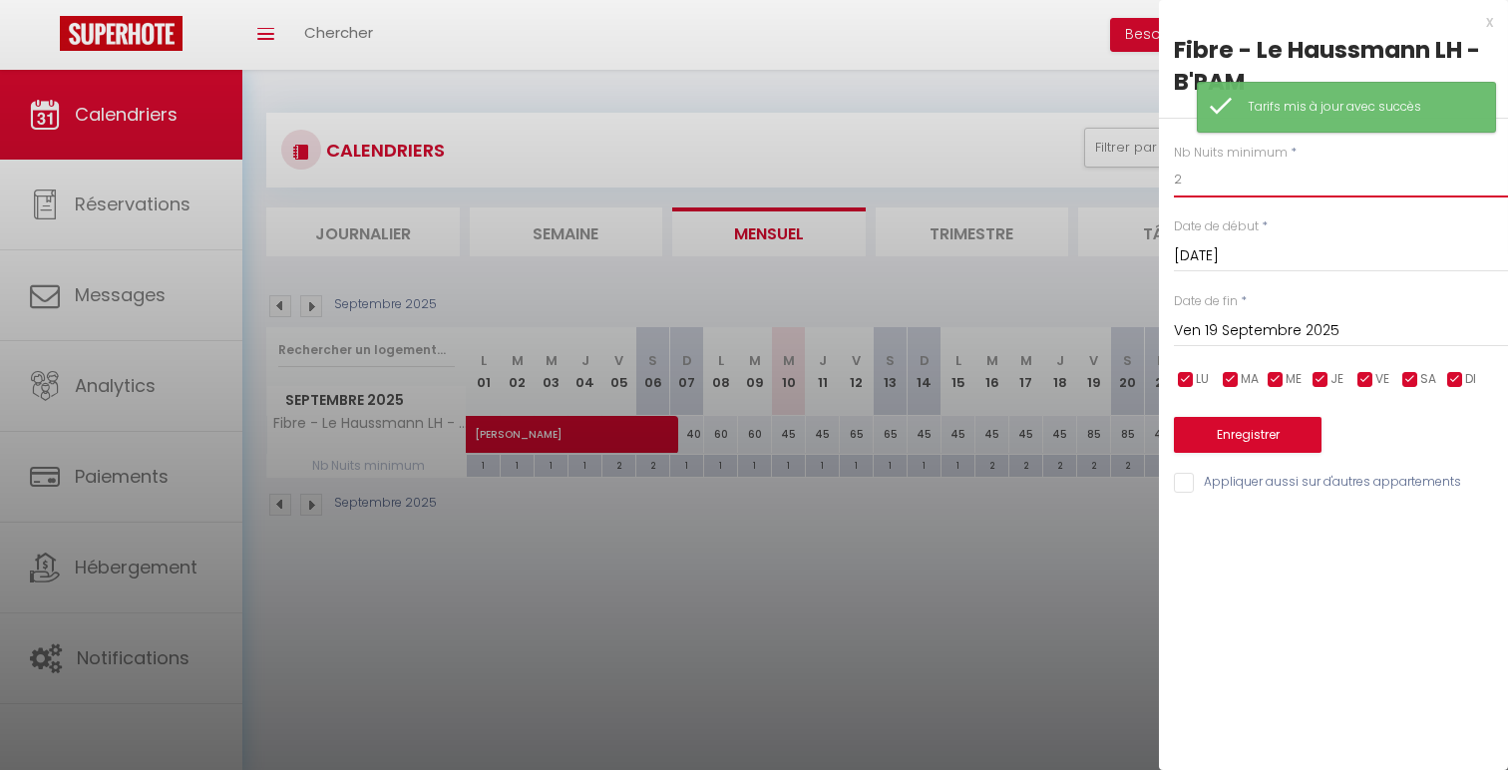
click at [1239, 188] on input "2" at bounding box center [1341, 180] width 334 height 36
type input "1"
click at [1234, 426] on button "Enregistrer" at bounding box center [1248, 435] width 148 height 36
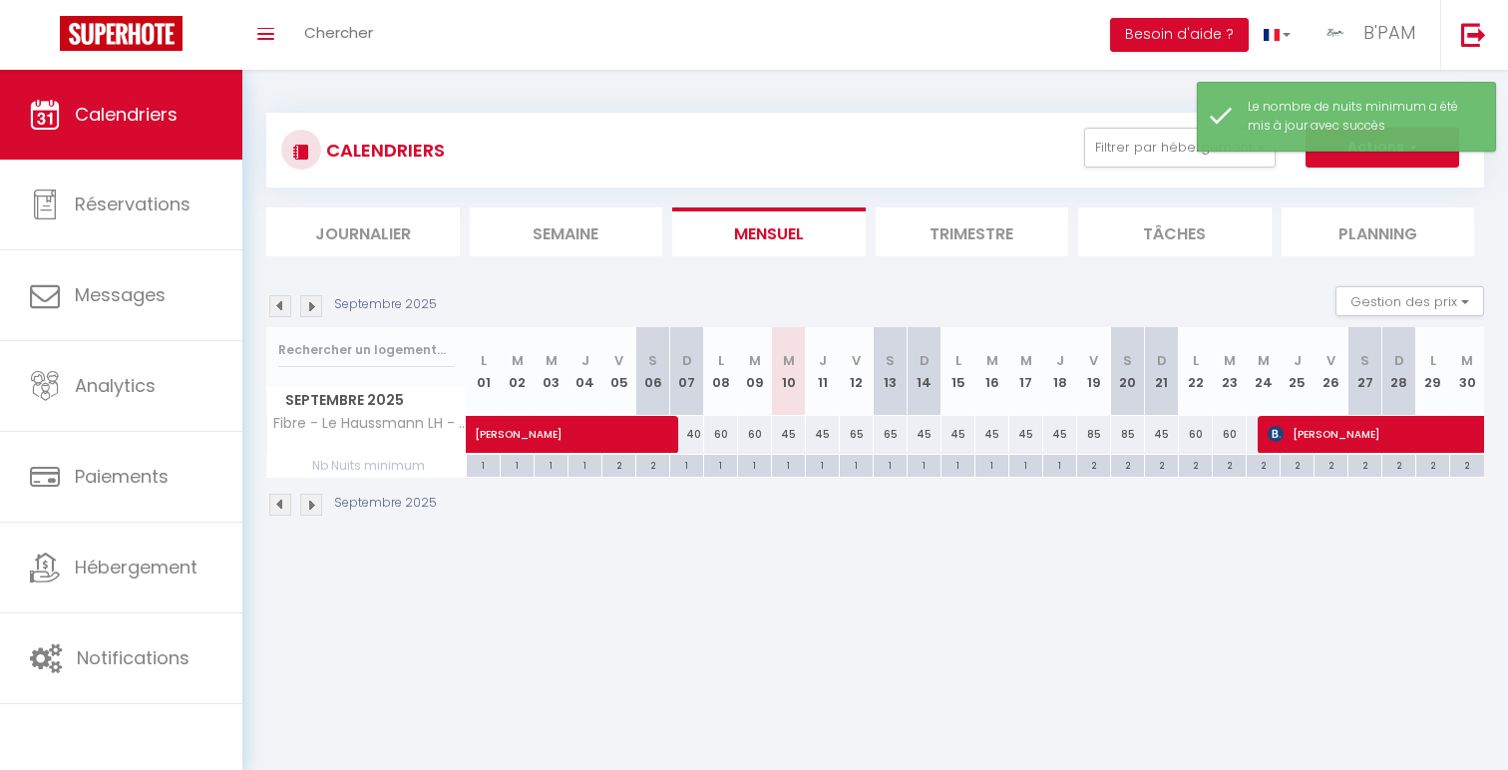
click at [1152, 467] on div "2" at bounding box center [1161, 464] width 33 height 19
type input "2"
type input "Dim 21 Septembre 2025"
type input "Lun 22 Septembre 2025"
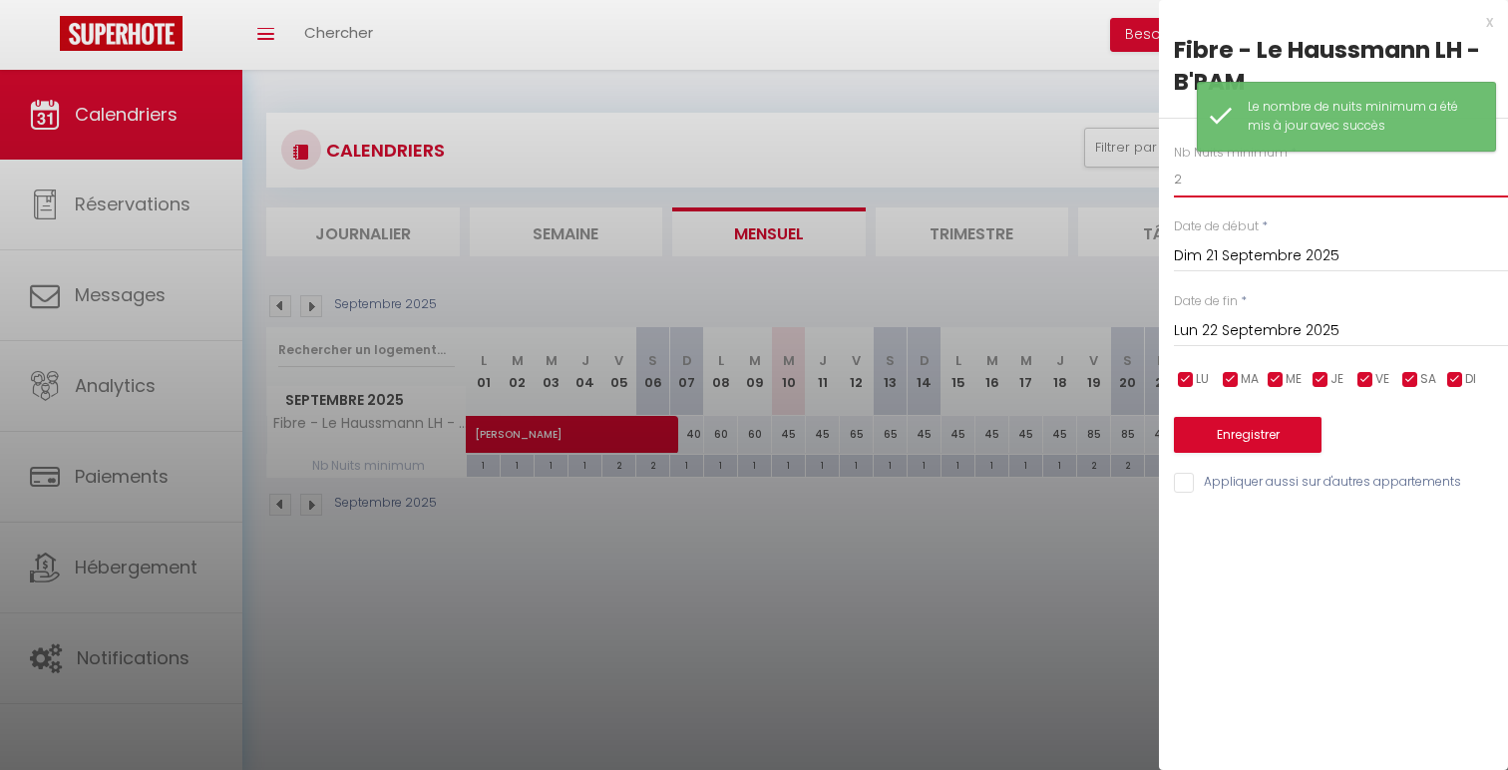
click at [1209, 182] on input "2" at bounding box center [1341, 180] width 334 height 36
type input "1"
click at [1241, 437] on button "Enregistrer" at bounding box center [1248, 435] width 148 height 36
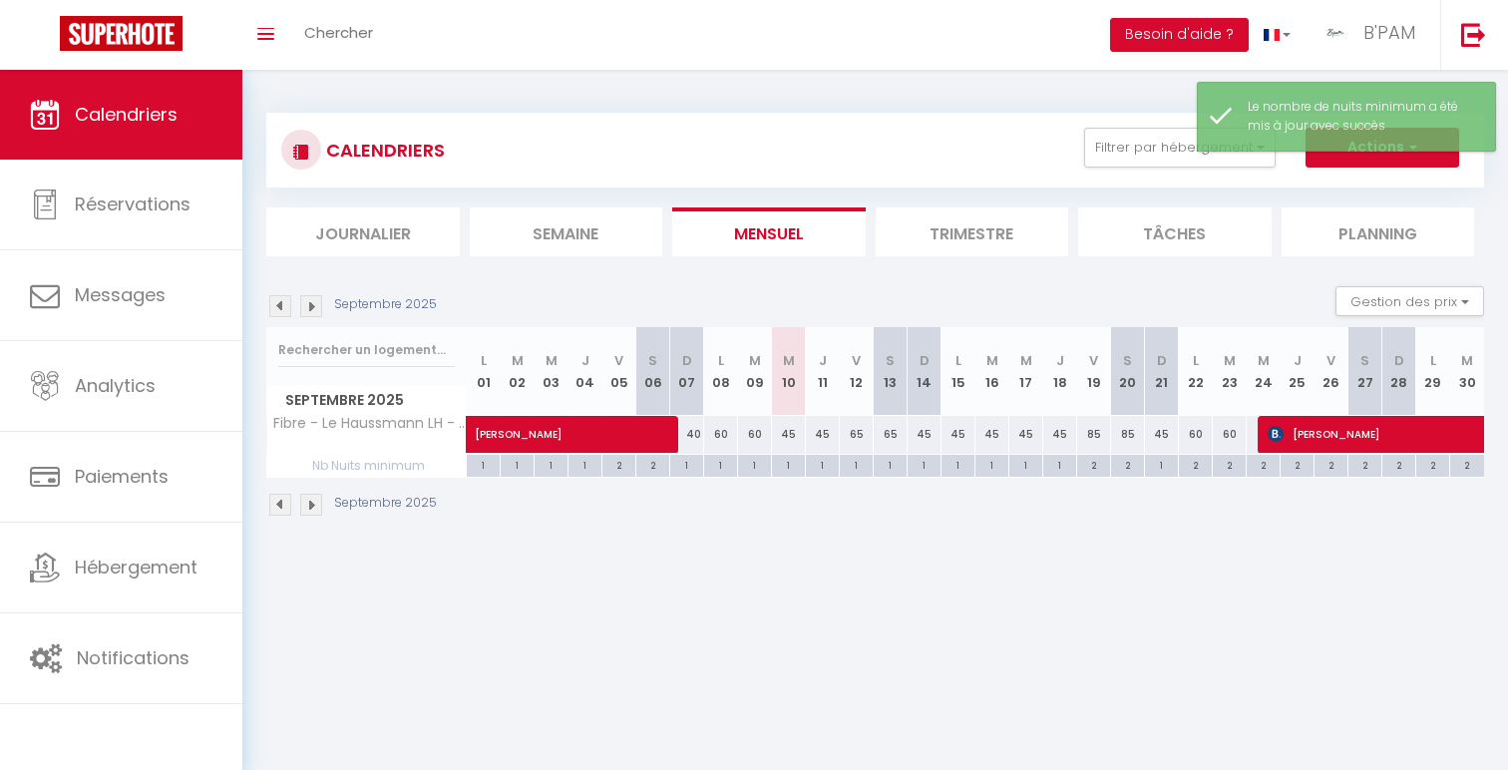
click at [1102, 436] on div "85" at bounding box center [1094, 434] width 34 height 37
type input "85"
type input "Ven 19 Septembre 2025"
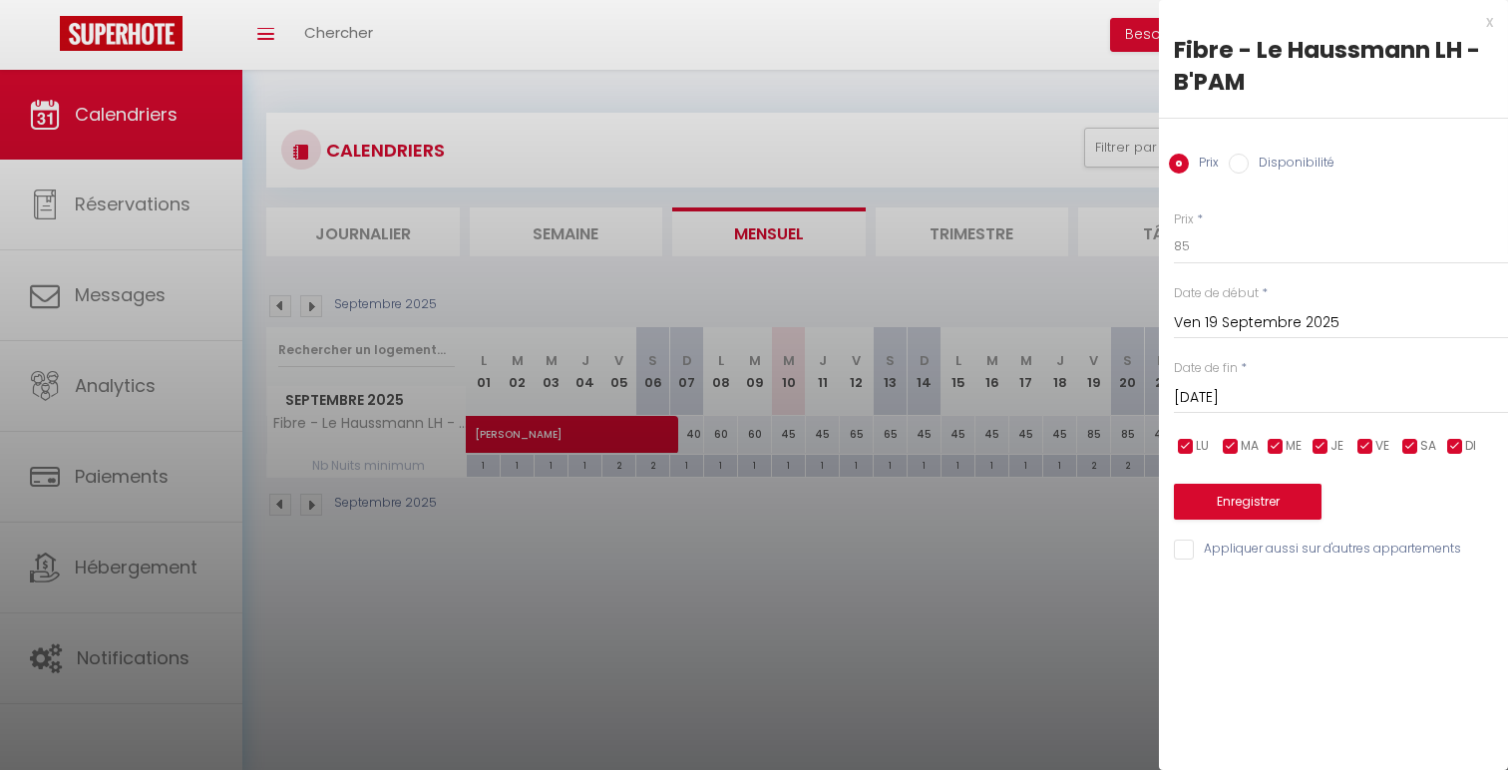
click at [1275, 389] on input "[PERSON_NAME] 20 Septembre 2025" at bounding box center [1341, 398] width 334 height 26
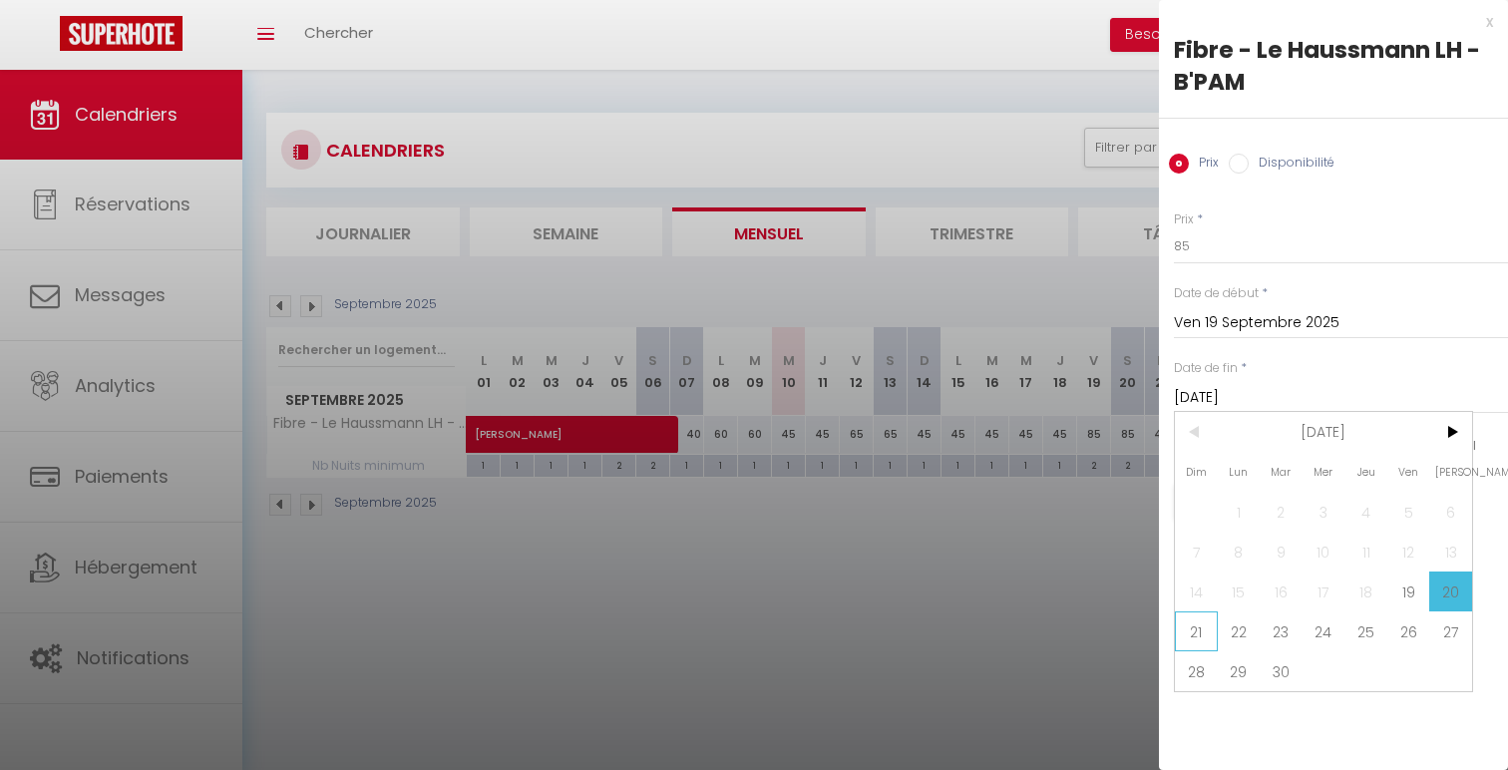
click at [1211, 624] on span "21" at bounding box center [1196, 631] width 43 height 40
type input "Dim 21 Septembre 2025"
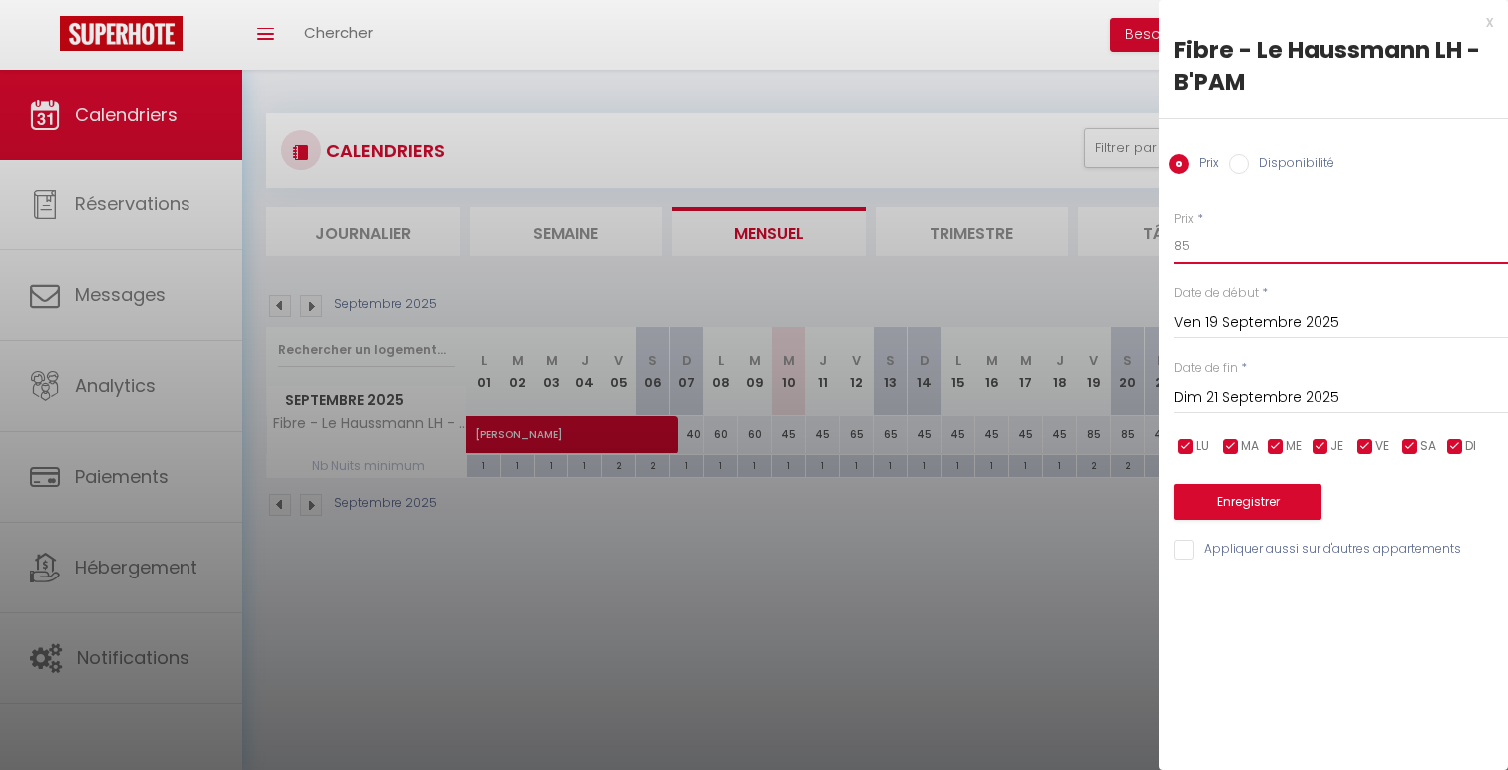
click at [1177, 250] on input "85" at bounding box center [1341, 246] width 334 height 36
type input "75"
click at [1272, 501] on button "Enregistrer" at bounding box center [1248, 502] width 148 height 36
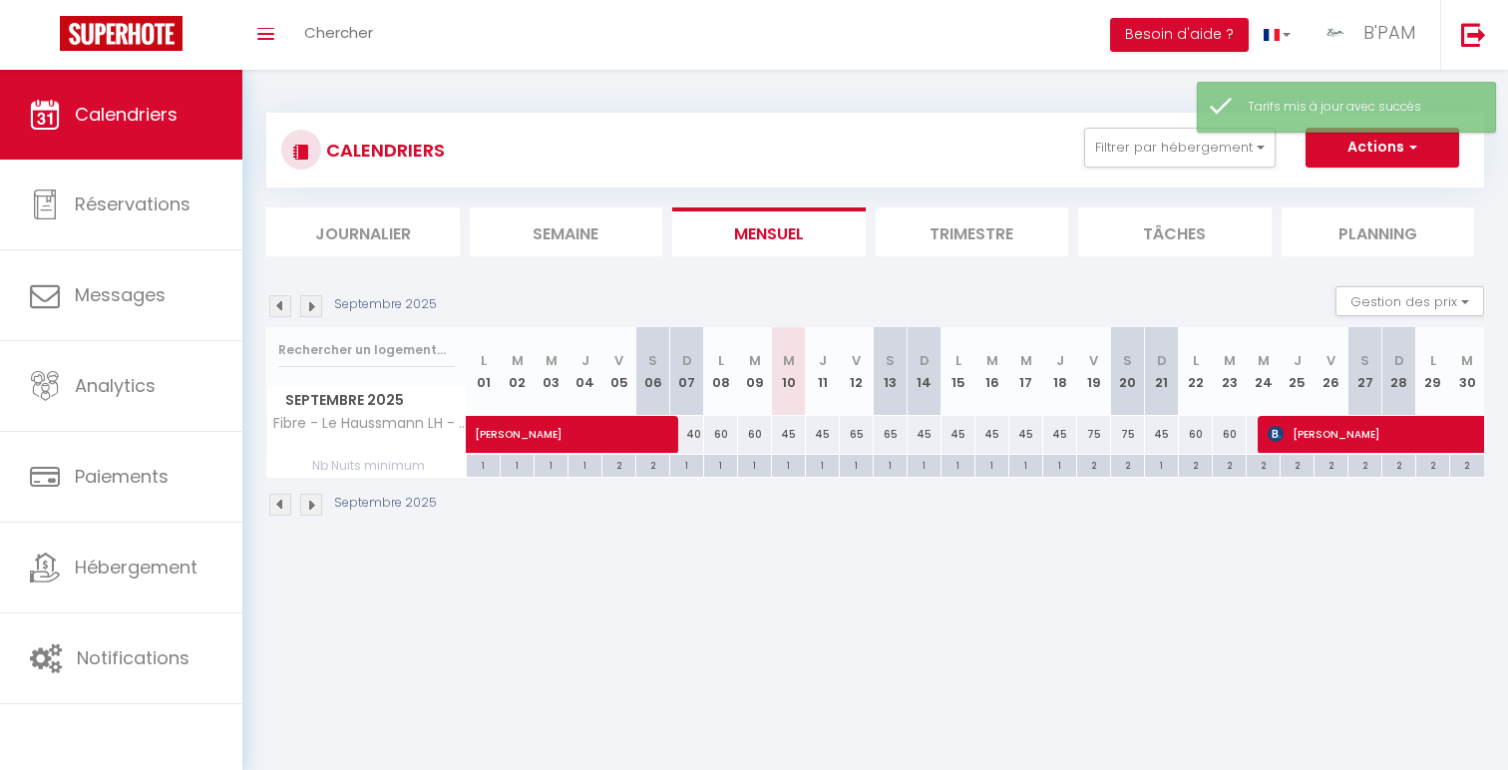
click at [1194, 429] on div "60" at bounding box center [1196, 434] width 34 height 37
type input "60"
type input "Lun 22 Septembre 2025"
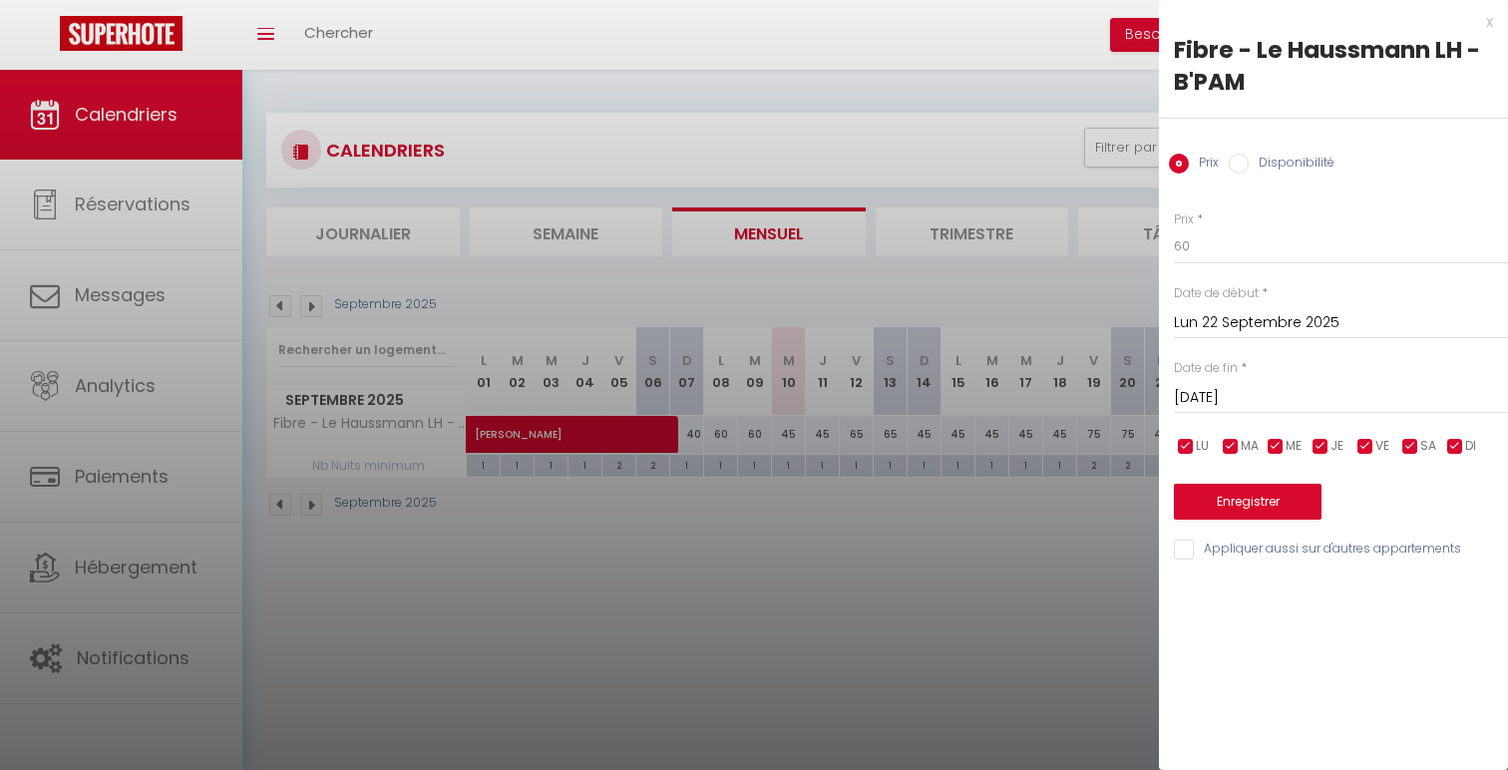
click at [1375, 409] on input "[DATE] Septembre 2025" at bounding box center [1341, 398] width 334 height 26
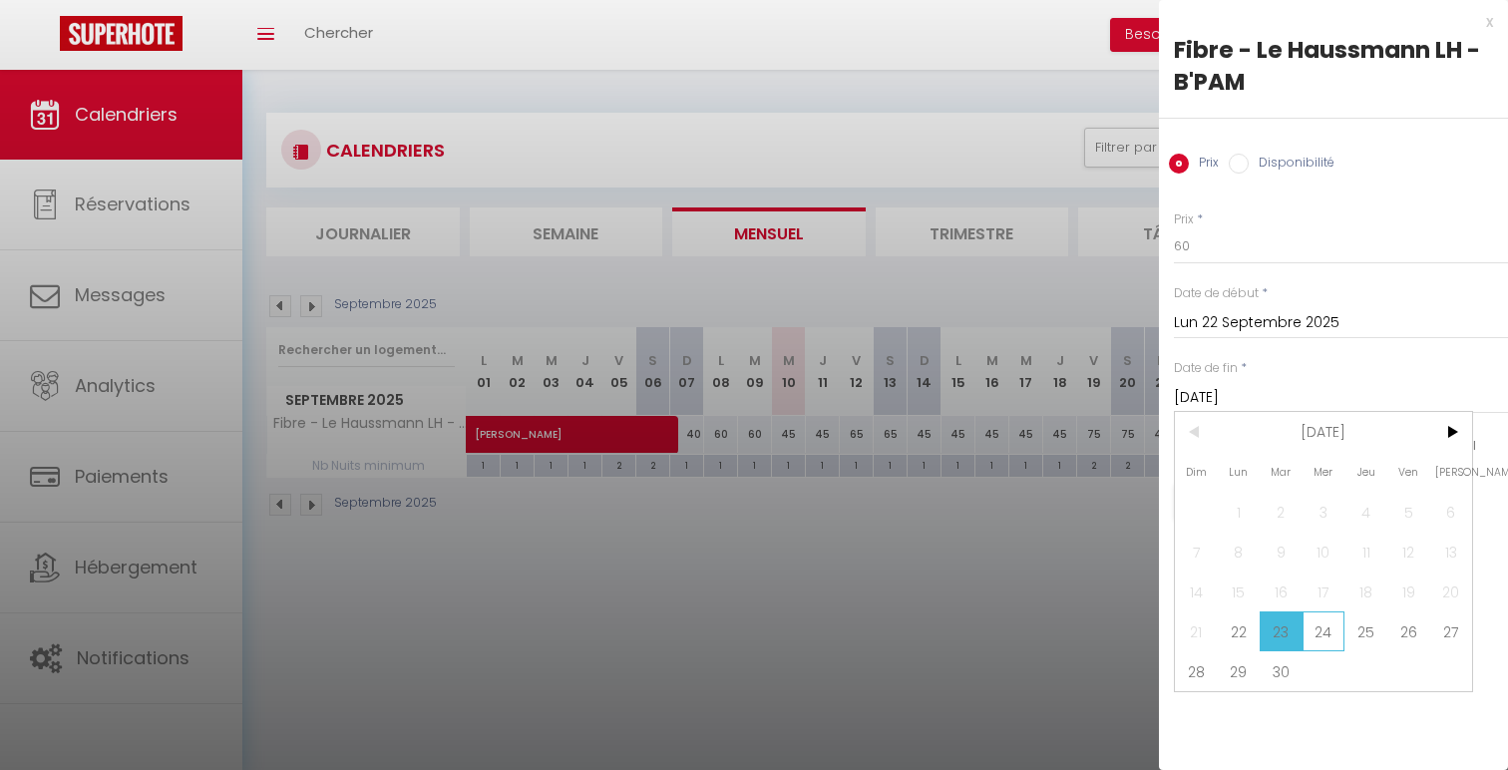
click at [1319, 636] on span "24" at bounding box center [1324, 631] width 43 height 40
type input "Mer 24 Septembre 2025"
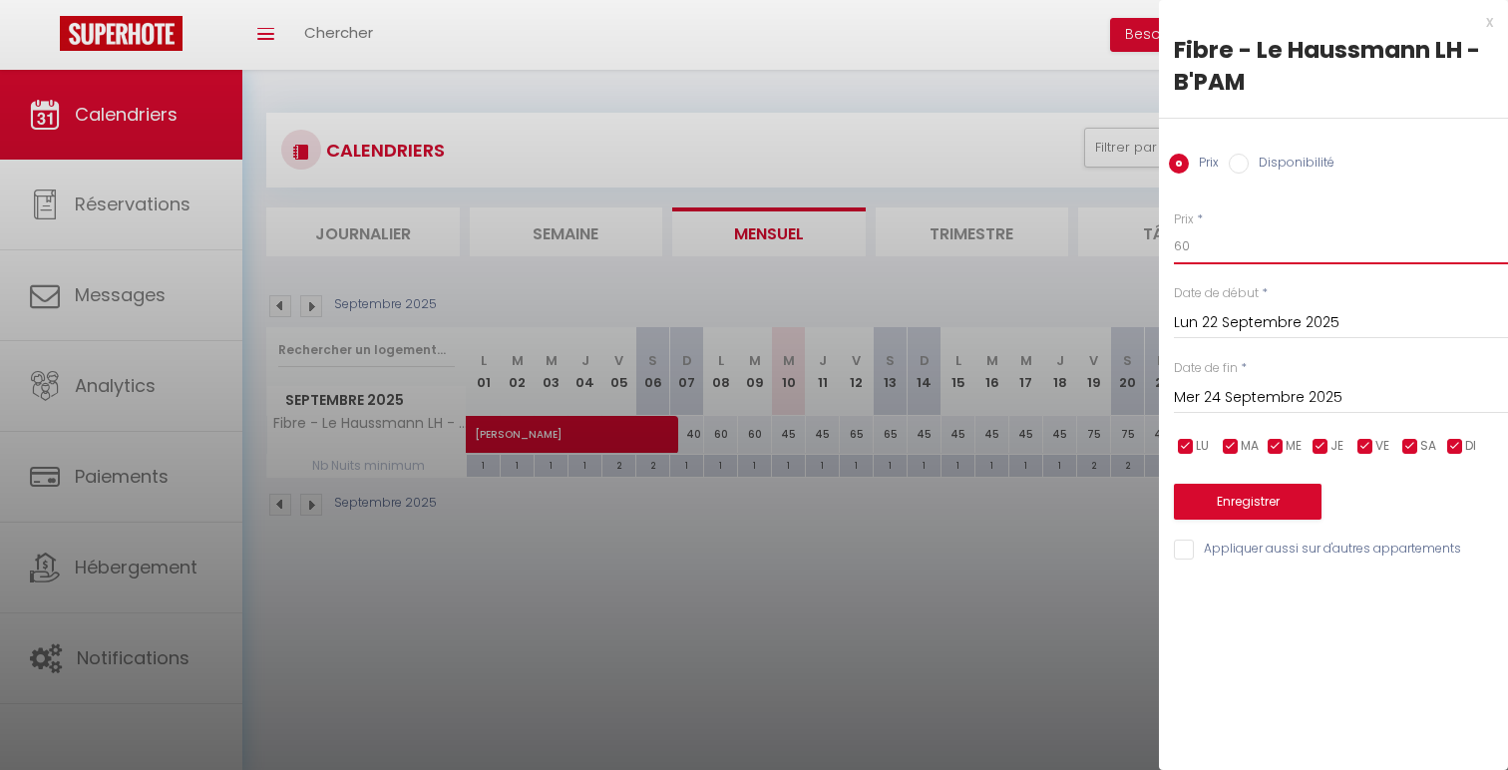
drag, startPoint x: 1179, startPoint y: 253, endPoint x: 1132, endPoint y: 253, distance: 46.9
click at [1134, 253] on body "🟢 Des questions ou besoin d'assistance pour la migration AirBnB? Connectez-vous…" at bounding box center [754, 455] width 1508 height 770
type input "45"
click at [1194, 500] on button "Enregistrer" at bounding box center [1248, 502] width 148 height 36
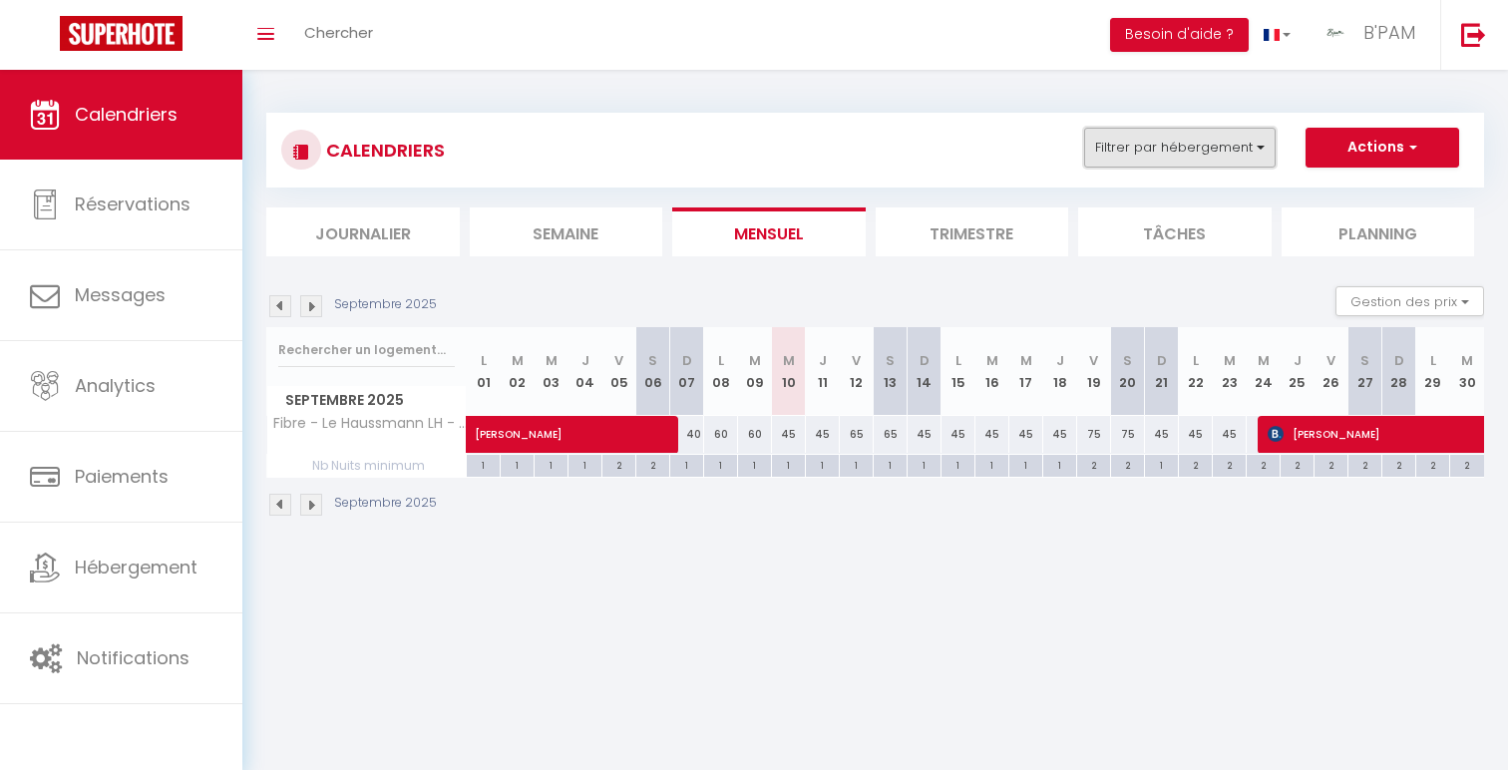
click at [1204, 150] on button "Filtrer par hébergement" at bounding box center [1180, 148] width 192 height 40
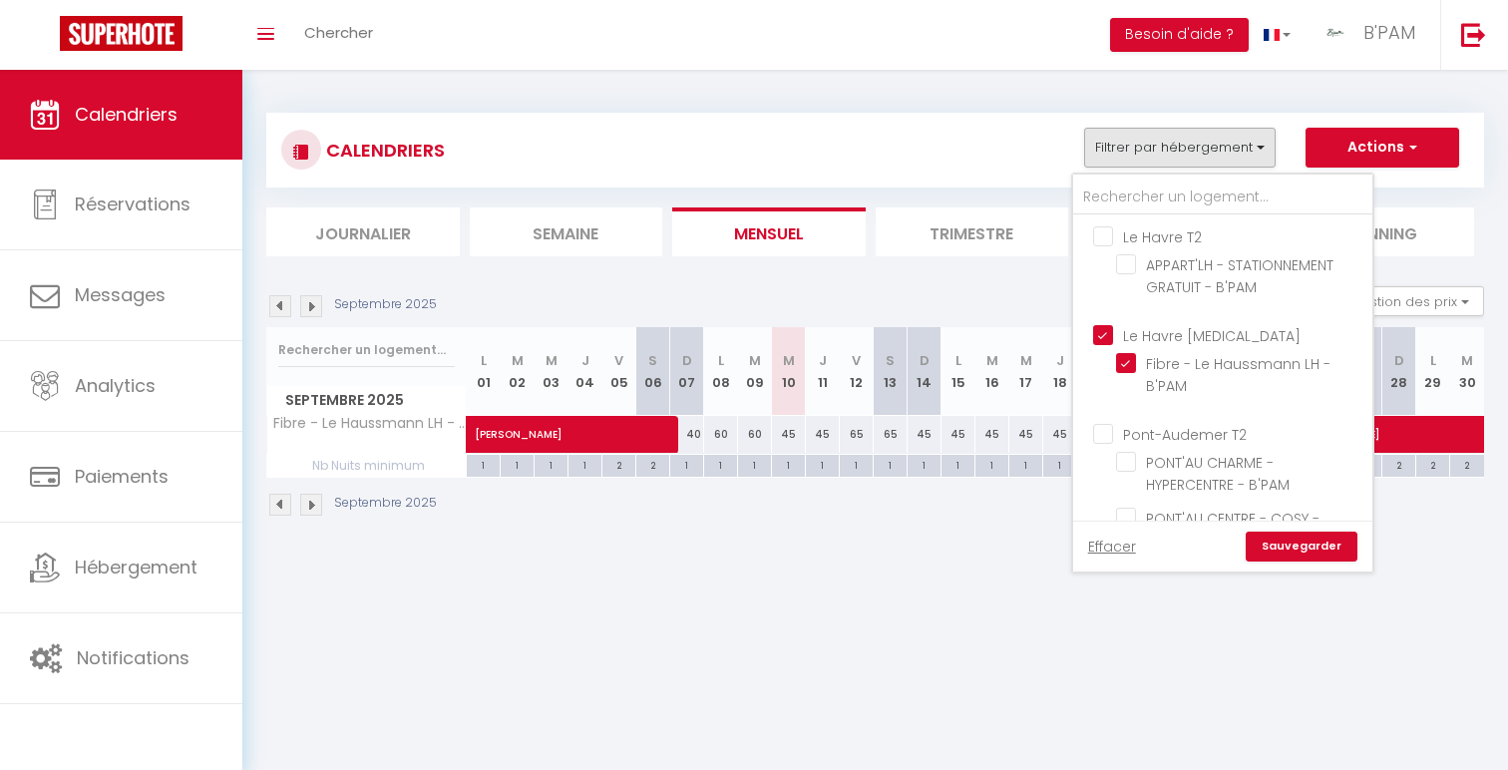
click at [1184, 331] on input "Le Havre [MEDICAL_DATA]" at bounding box center [1242, 334] width 299 height 20
checkbox input "false"
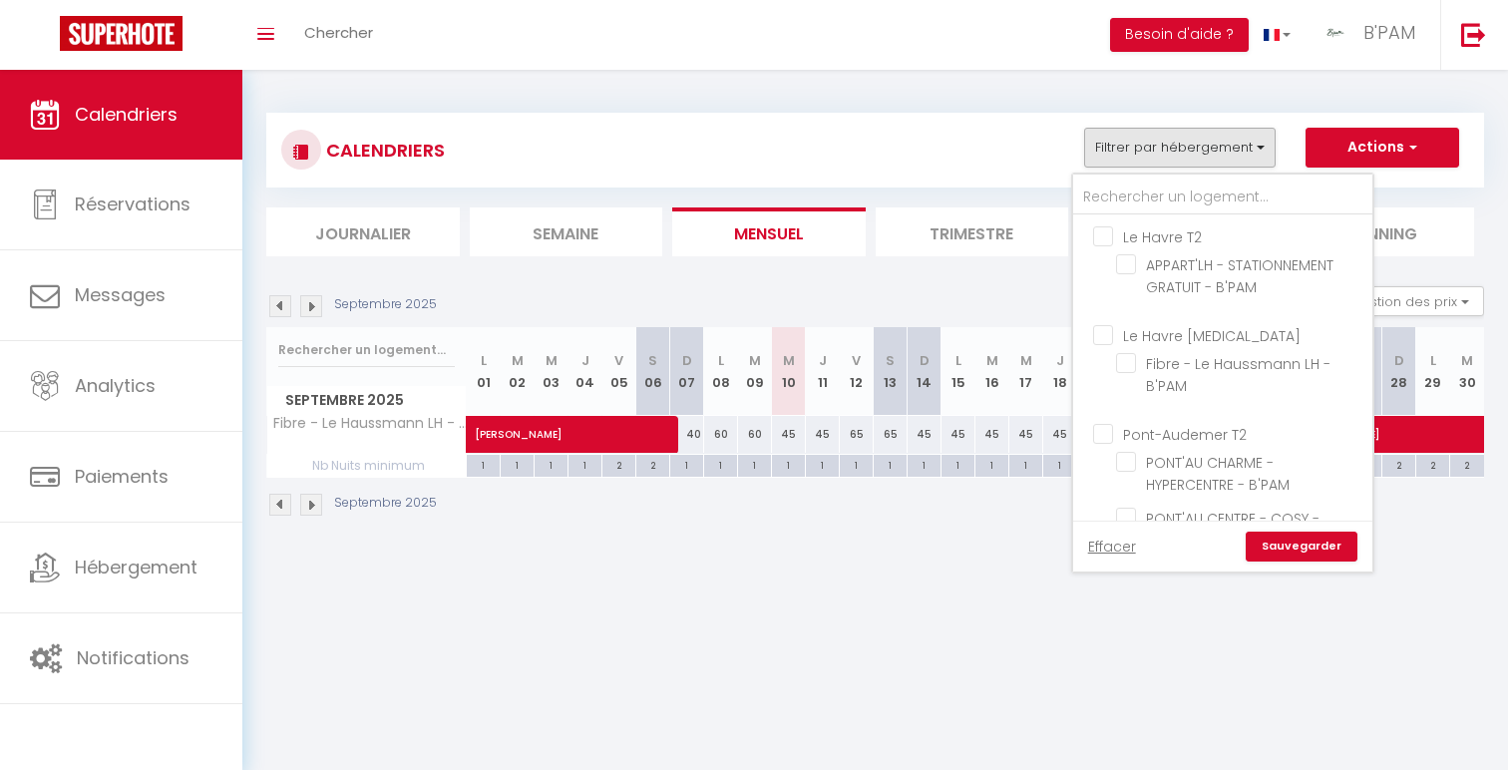
checkbox input "false"
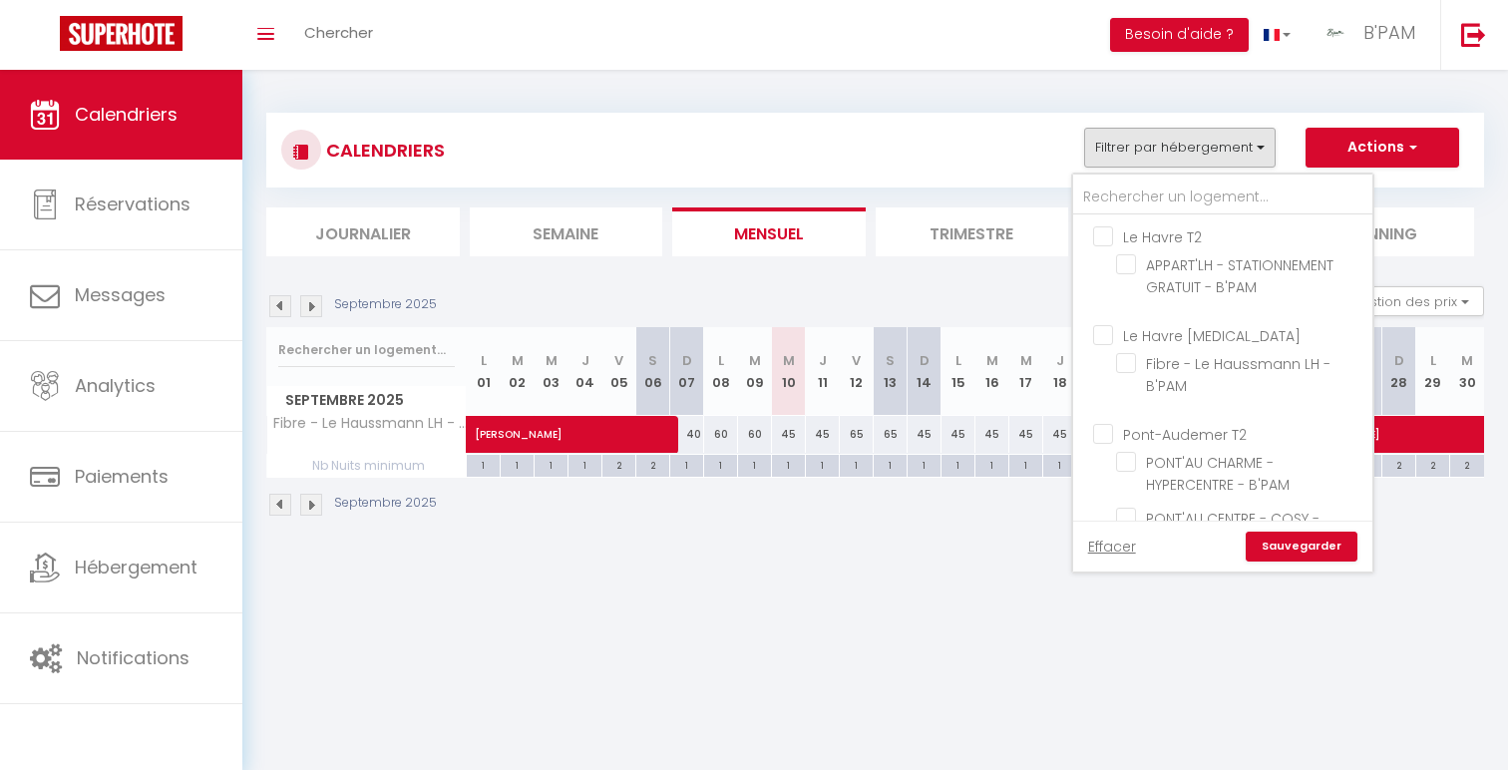
checkbox input "false"
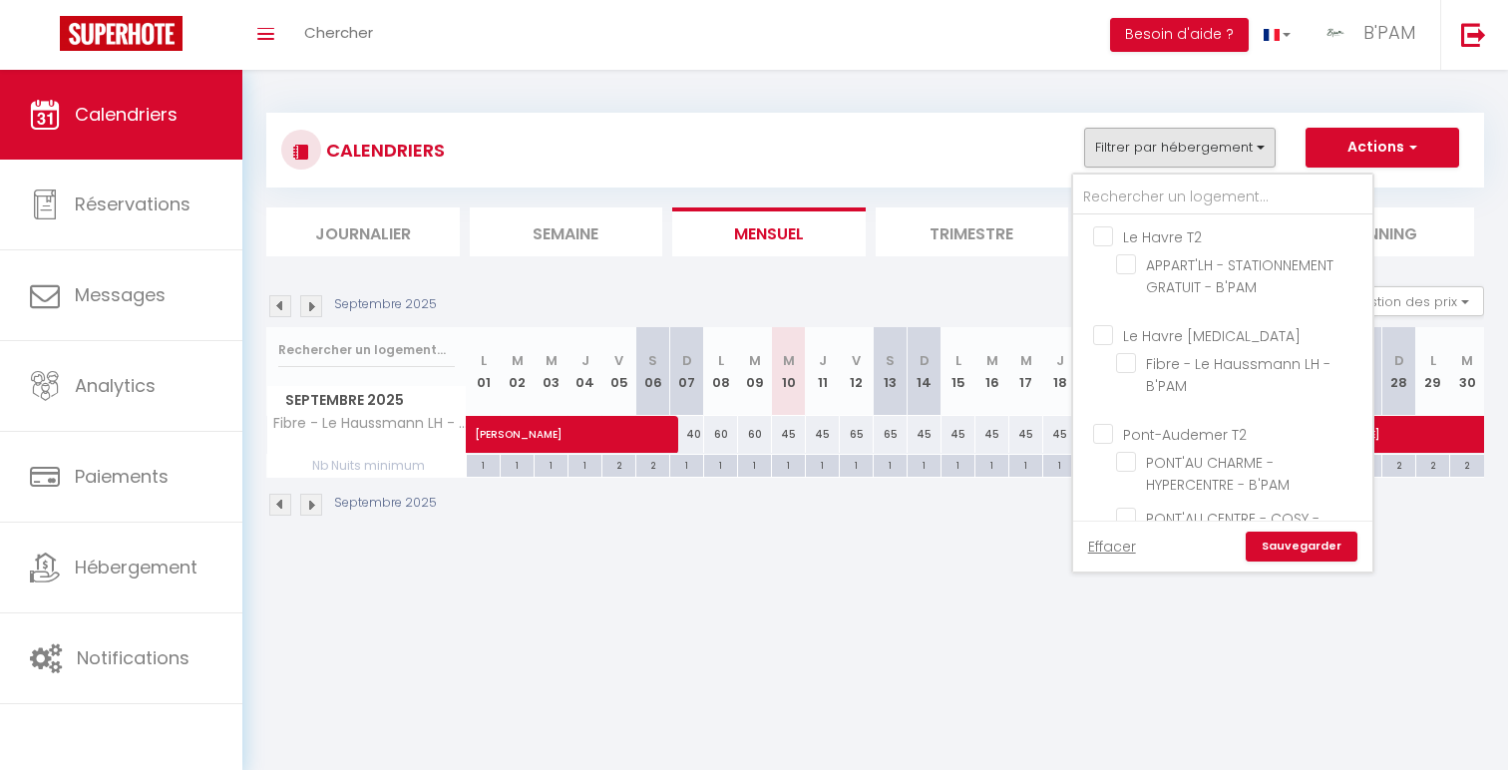
checkbox input "false"
click at [1203, 435] on input "Pont-Audemer T2" at bounding box center [1242, 433] width 299 height 20
checkbox input "true"
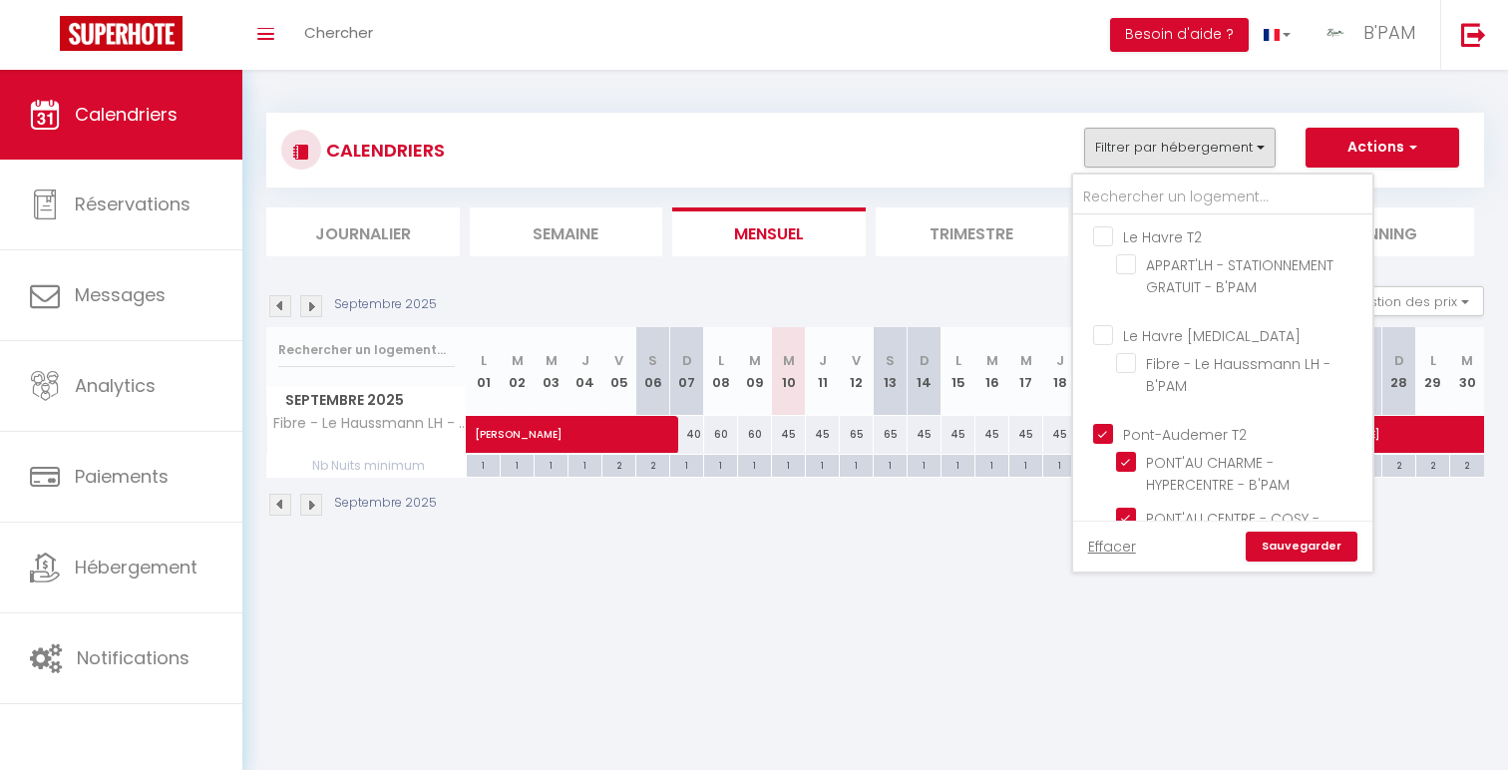
checkbox input "true"
checkbox input "false"
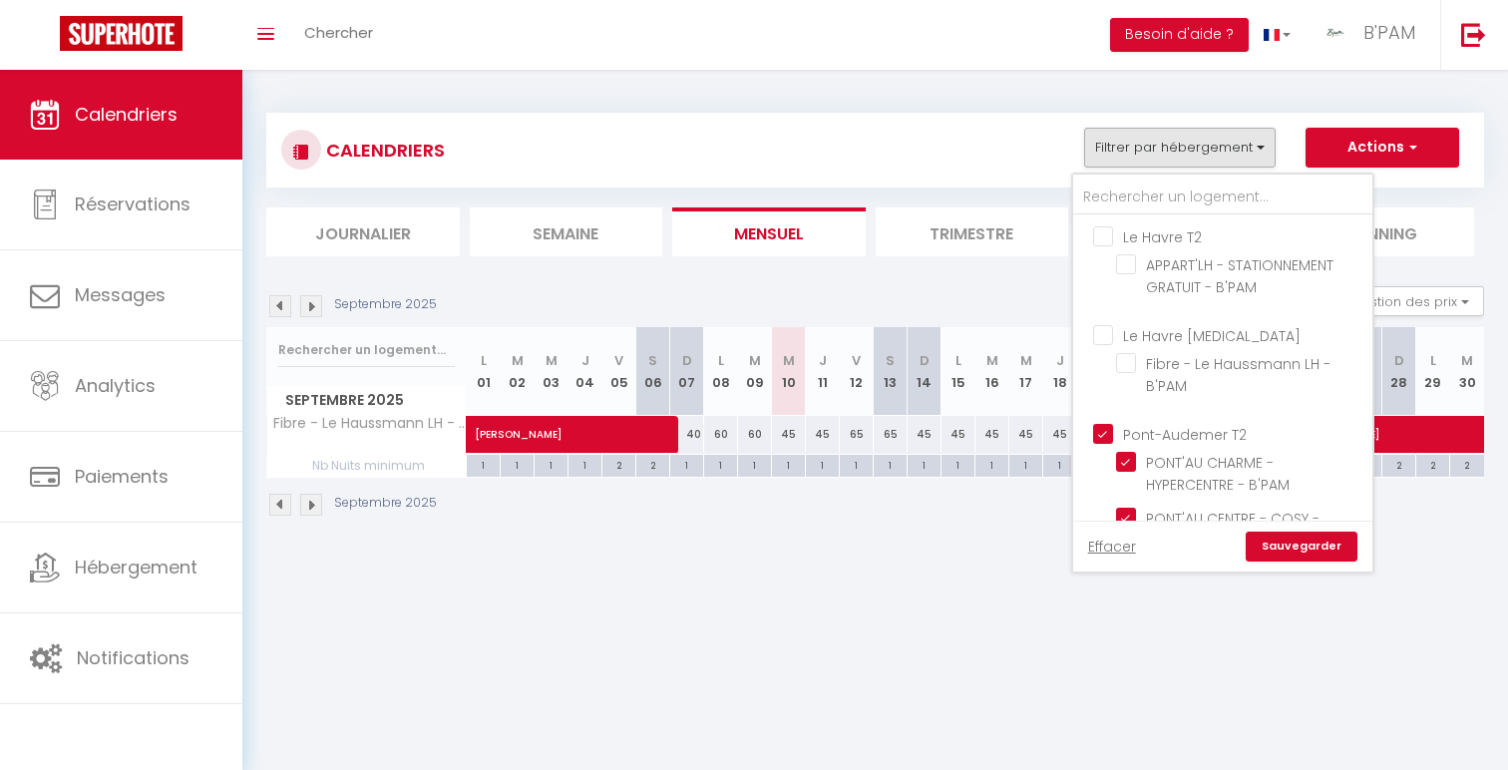
checkbox input "false"
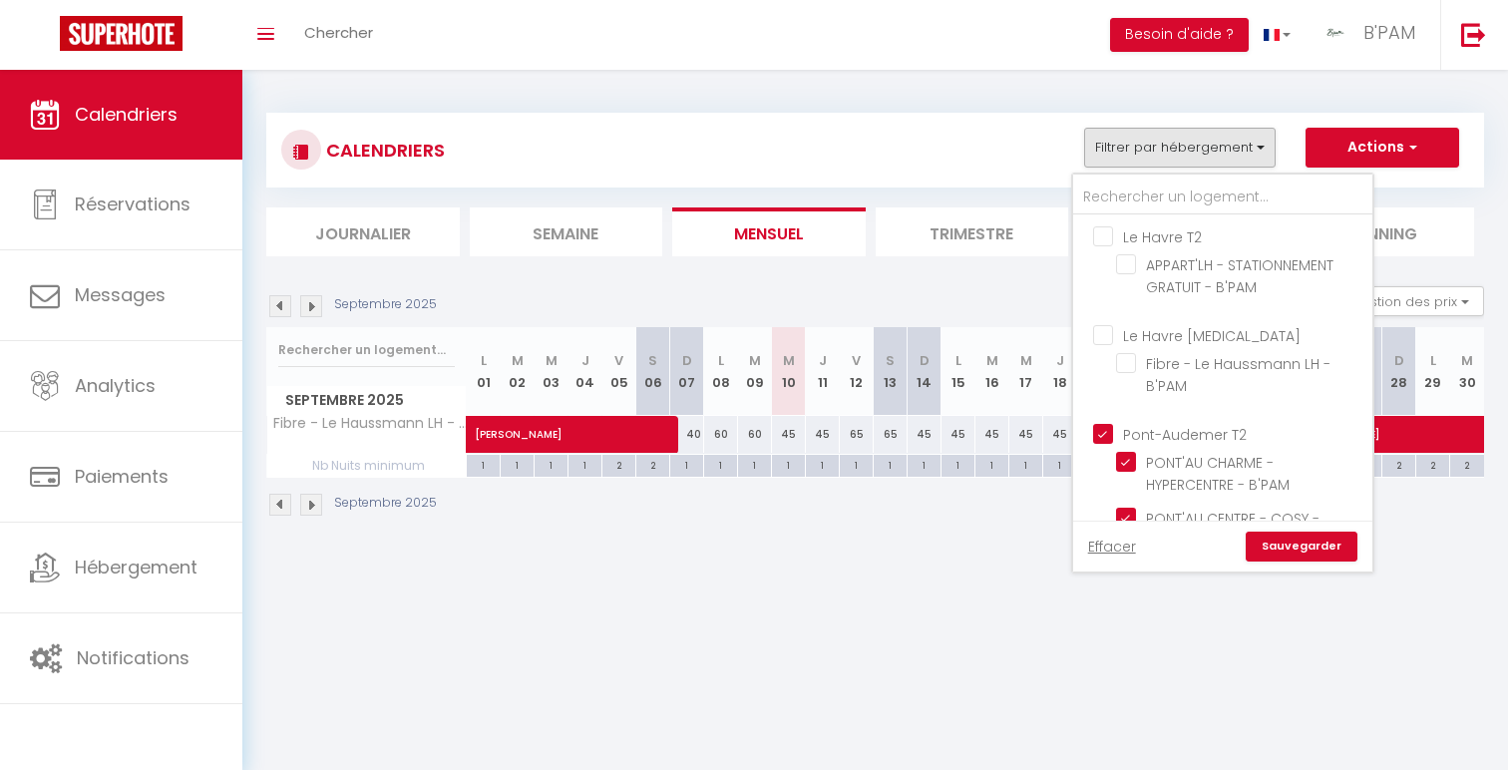
checkbox input "false"
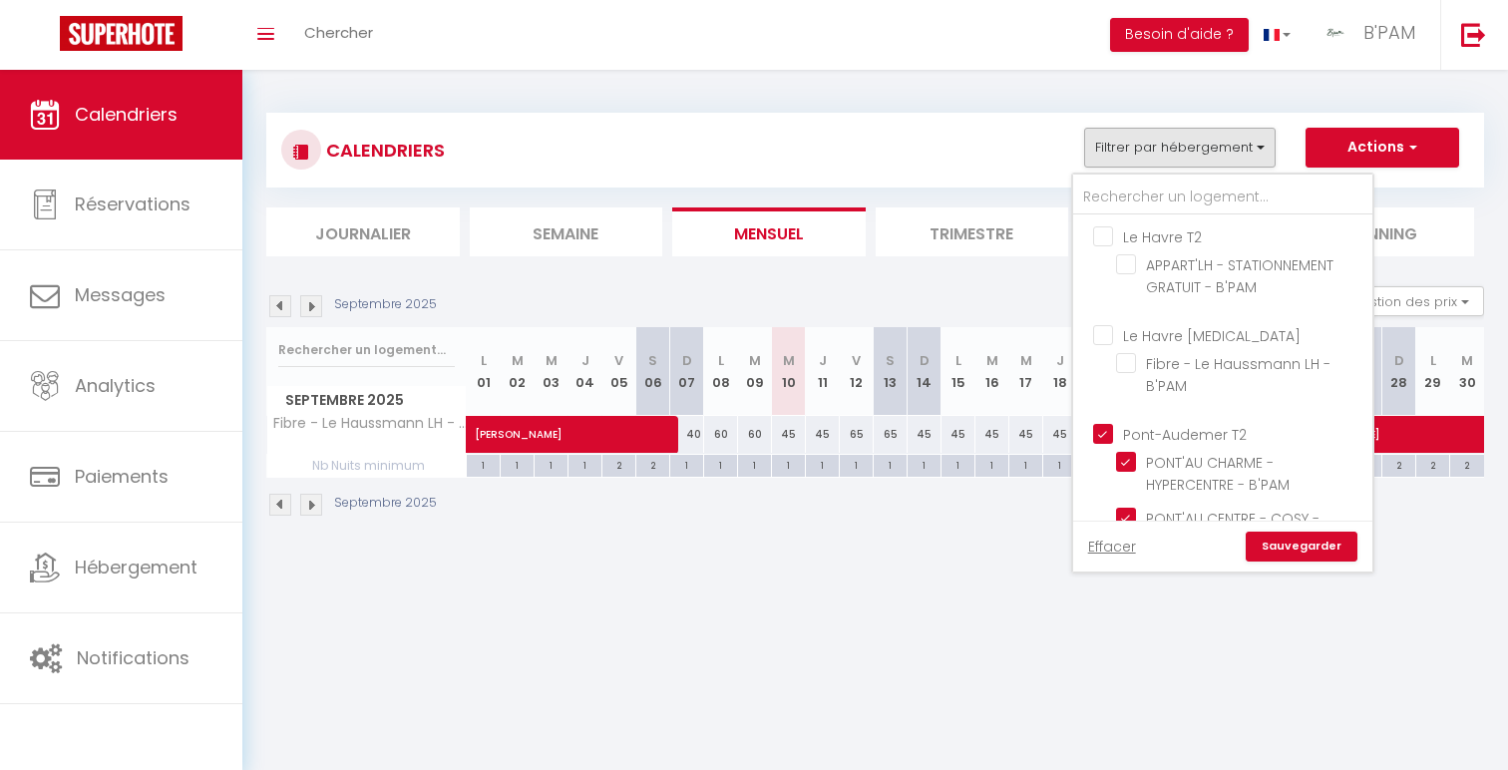
click at [1309, 549] on link "Sauvegarder" at bounding box center [1302, 547] width 112 height 30
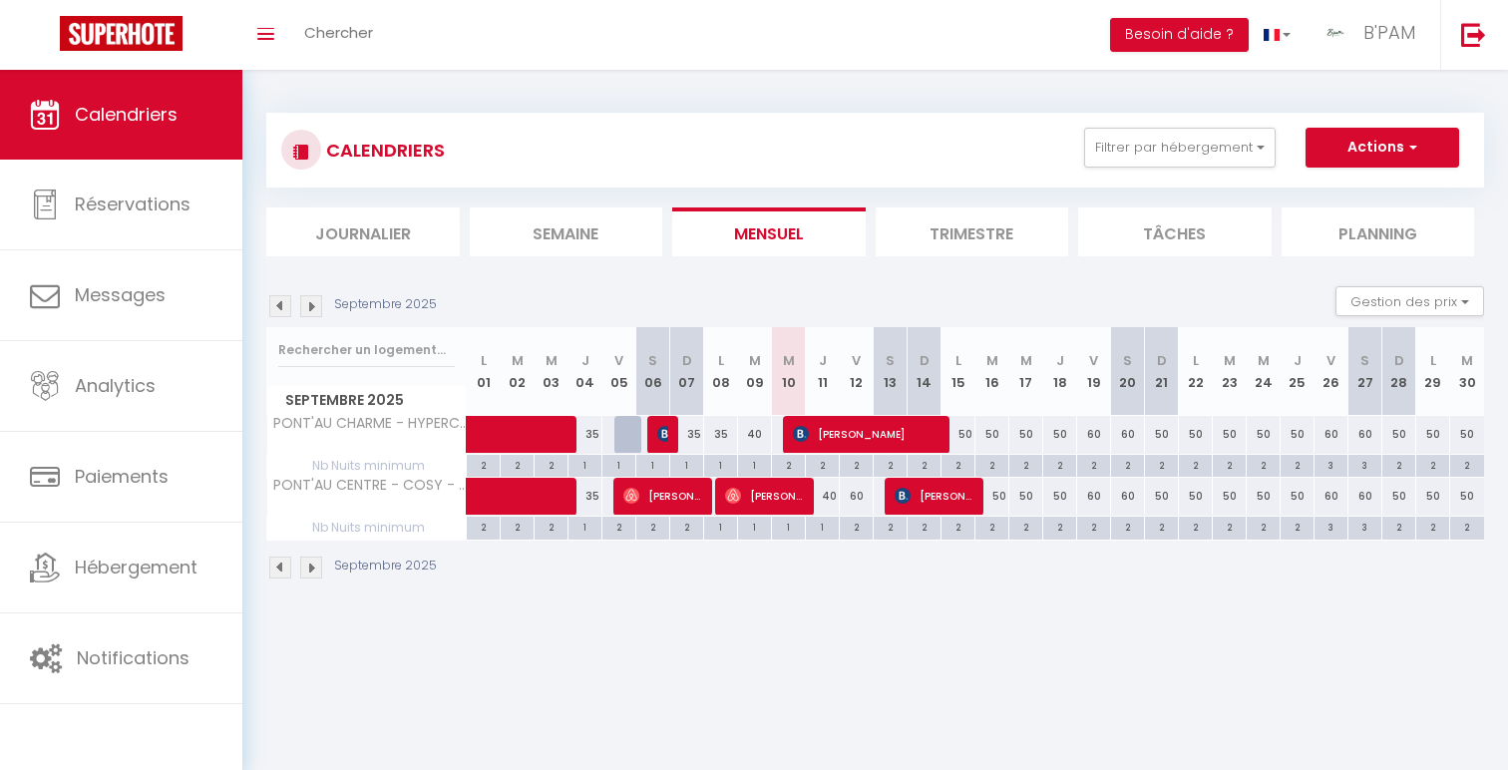
click at [863, 531] on div "2" at bounding box center [856, 526] width 33 height 19
type input "2"
type input "Ven 12 Septembre 2025"
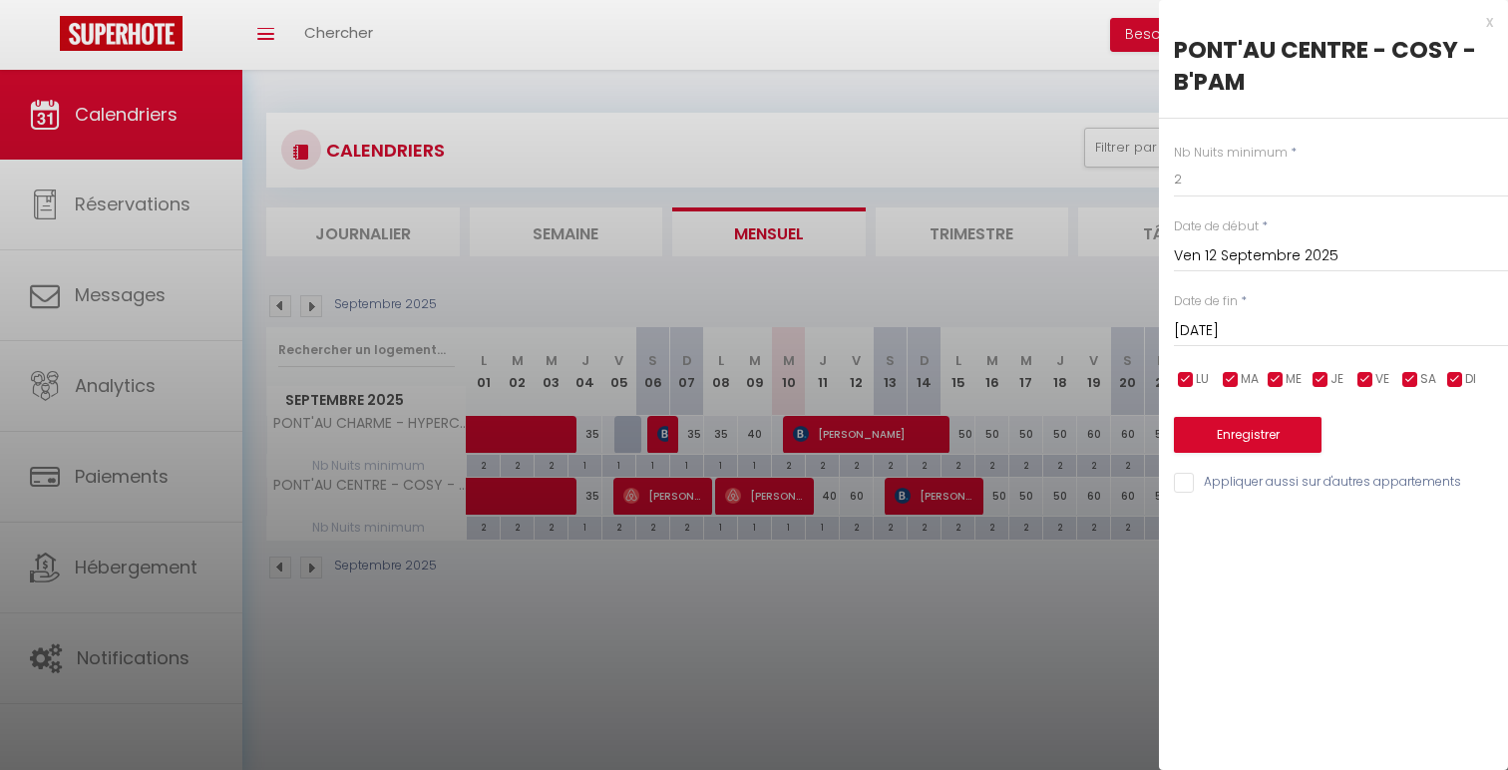
click at [1370, 323] on input "Sam 13 Septembre 2025" at bounding box center [1341, 331] width 334 height 26
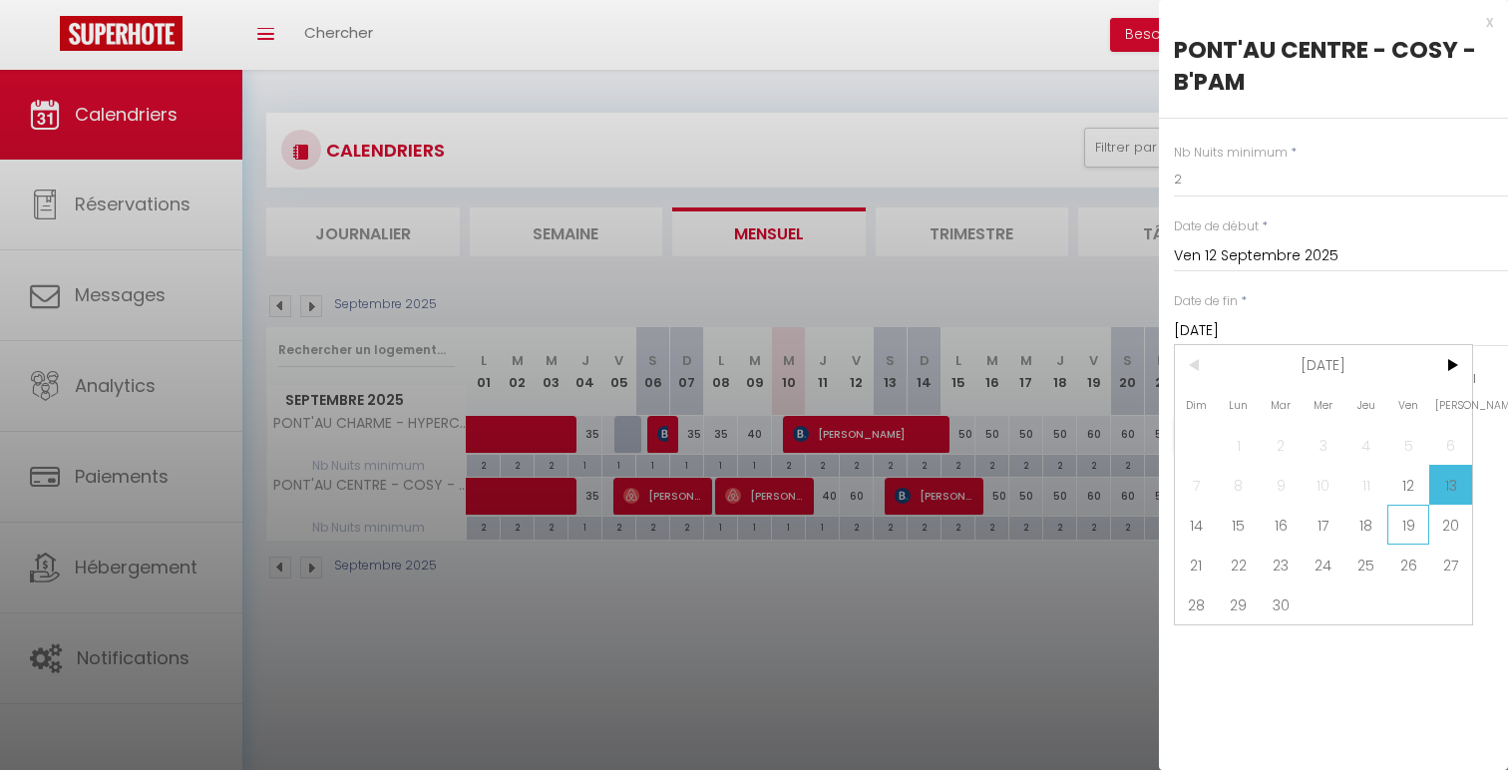
click at [1405, 524] on span "19" at bounding box center [1408, 525] width 43 height 40
type input "Ven 19 Septembre 2025"
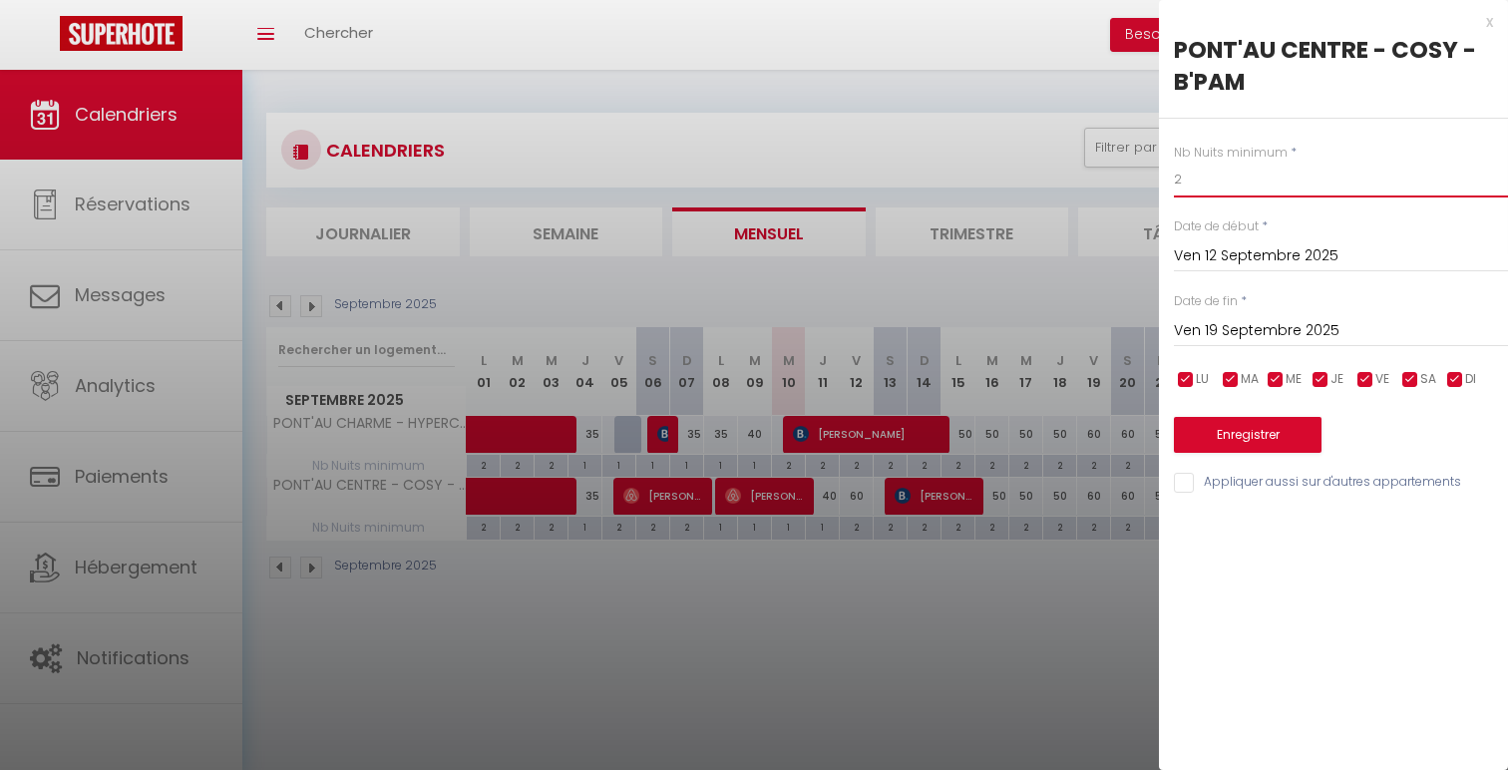
click at [1251, 165] on input "2" at bounding box center [1341, 180] width 334 height 36
click at [1275, 186] on input "2" at bounding box center [1341, 180] width 334 height 36
type input "1"
click at [1231, 442] on button "Enregistrer" at bounding box center [1248, 435] width 148 height 36
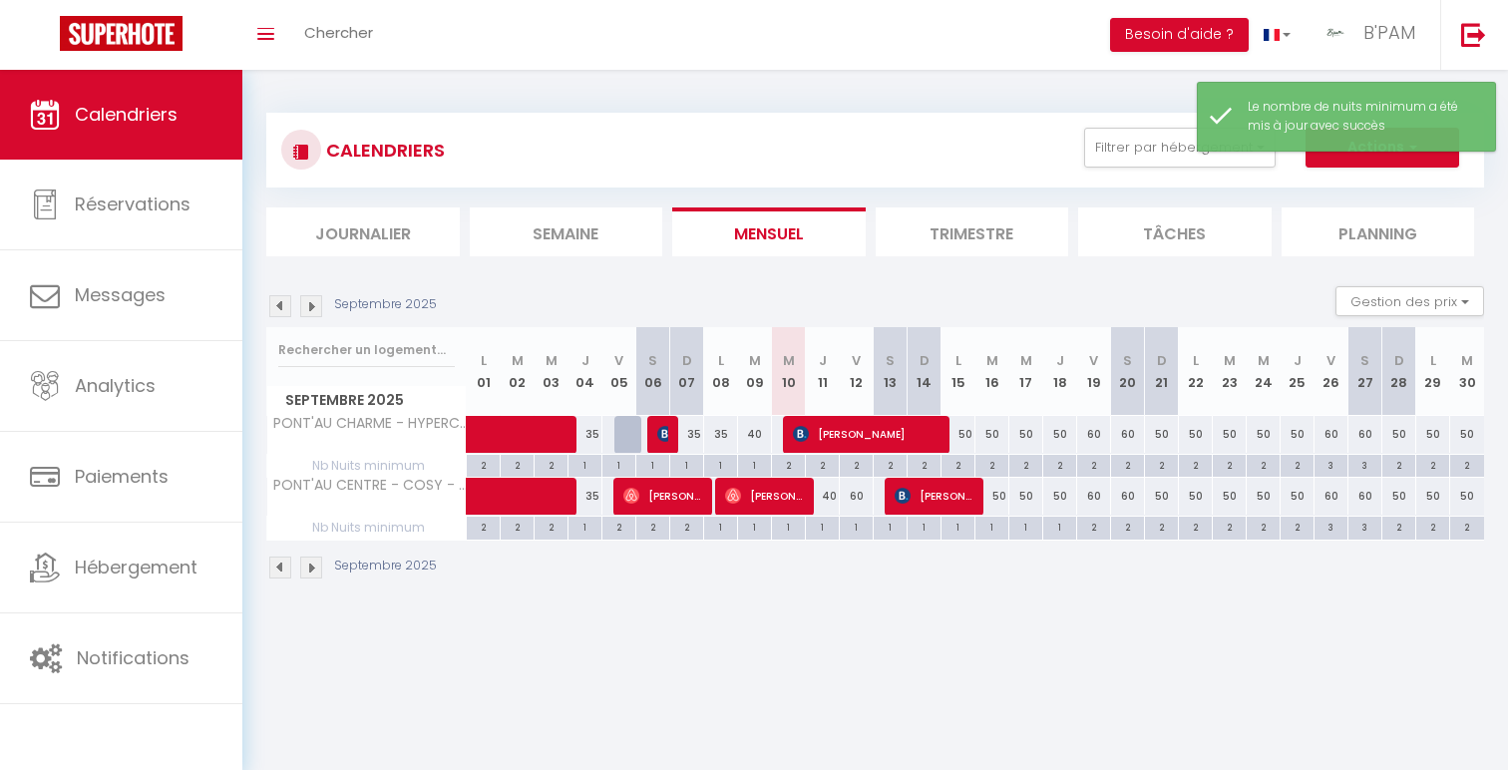
click at [1166, 525] on div "2" at bounding box center [1161, 526] width 33 height 19
type input "2"
type input "Dim 21 Septembre 2025"
type input "Lun 22 Septembre 2025"
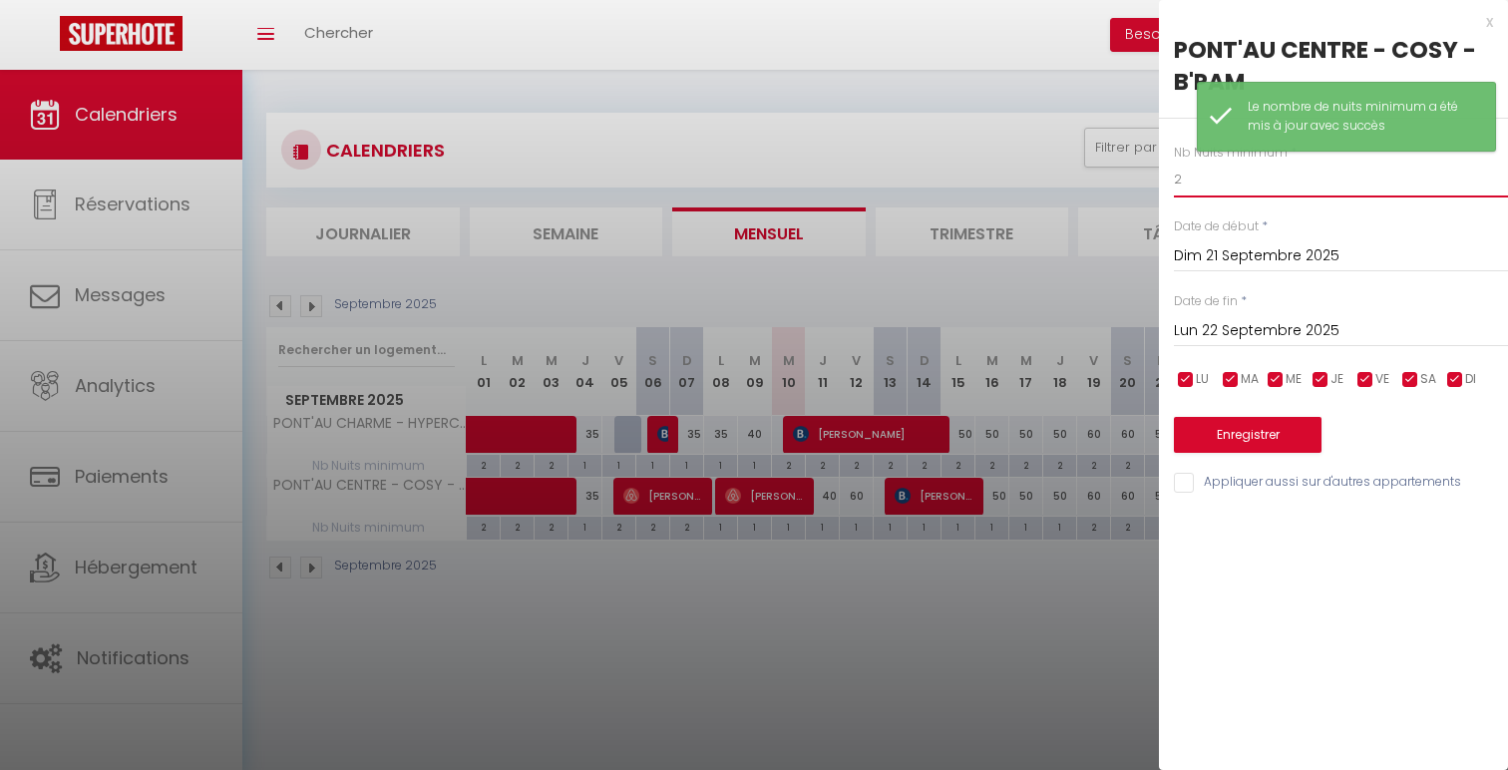
click at [1245, 189] on input "2" at bounding box center [1341, 180] width 334 height 36
type input "1"
click at [1241, 412] on div "Enregistrer" at bounding box center [1341, 422] width 334 height 61
click at [1246, 424] on button "Enregistrer" at bounding box center [1248, 435] width 148 height 36
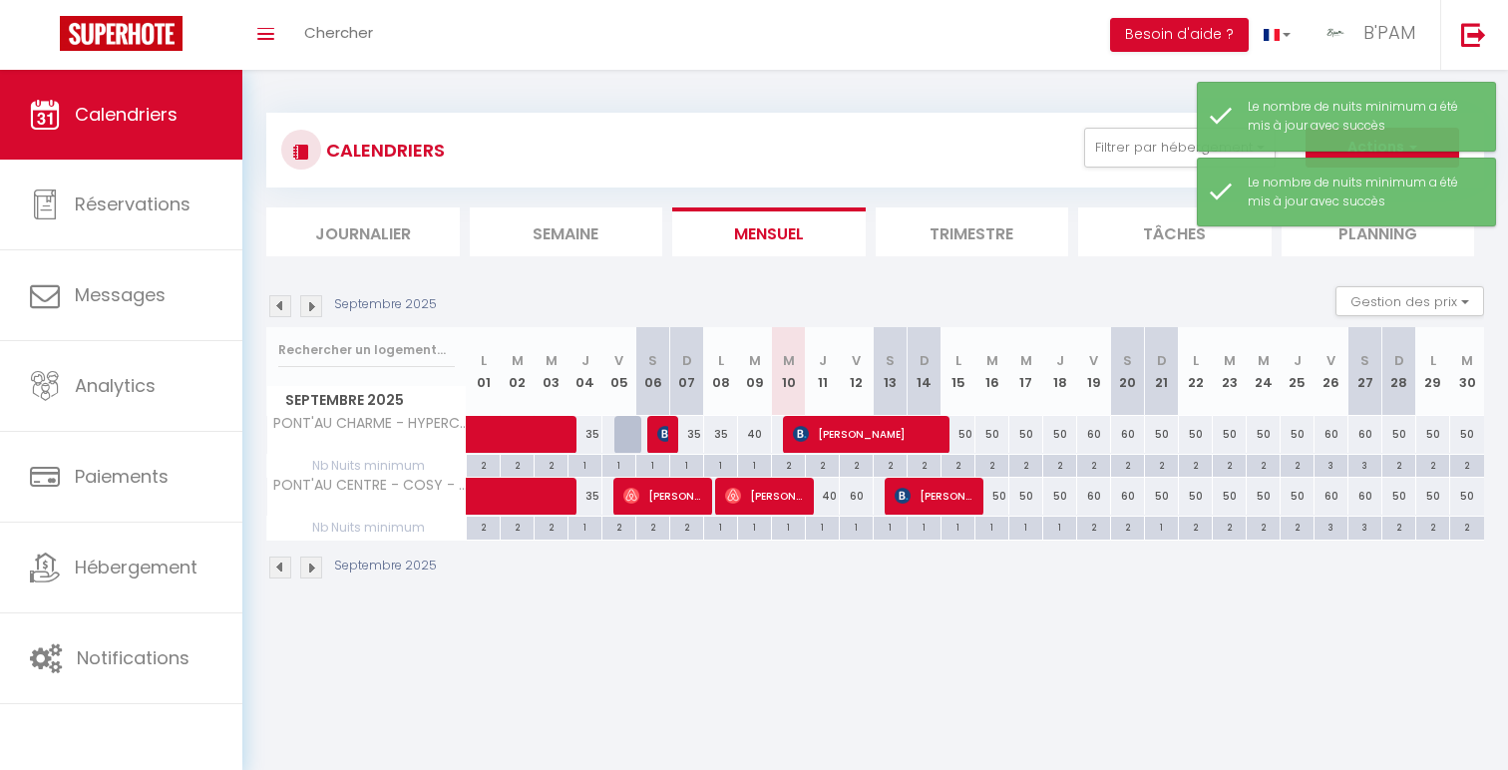
click at [964, 465] on div "2" at bounding box center [958, 464] width 33 height 19
type input "2"
type input "Lun 15 Septembre 2025"
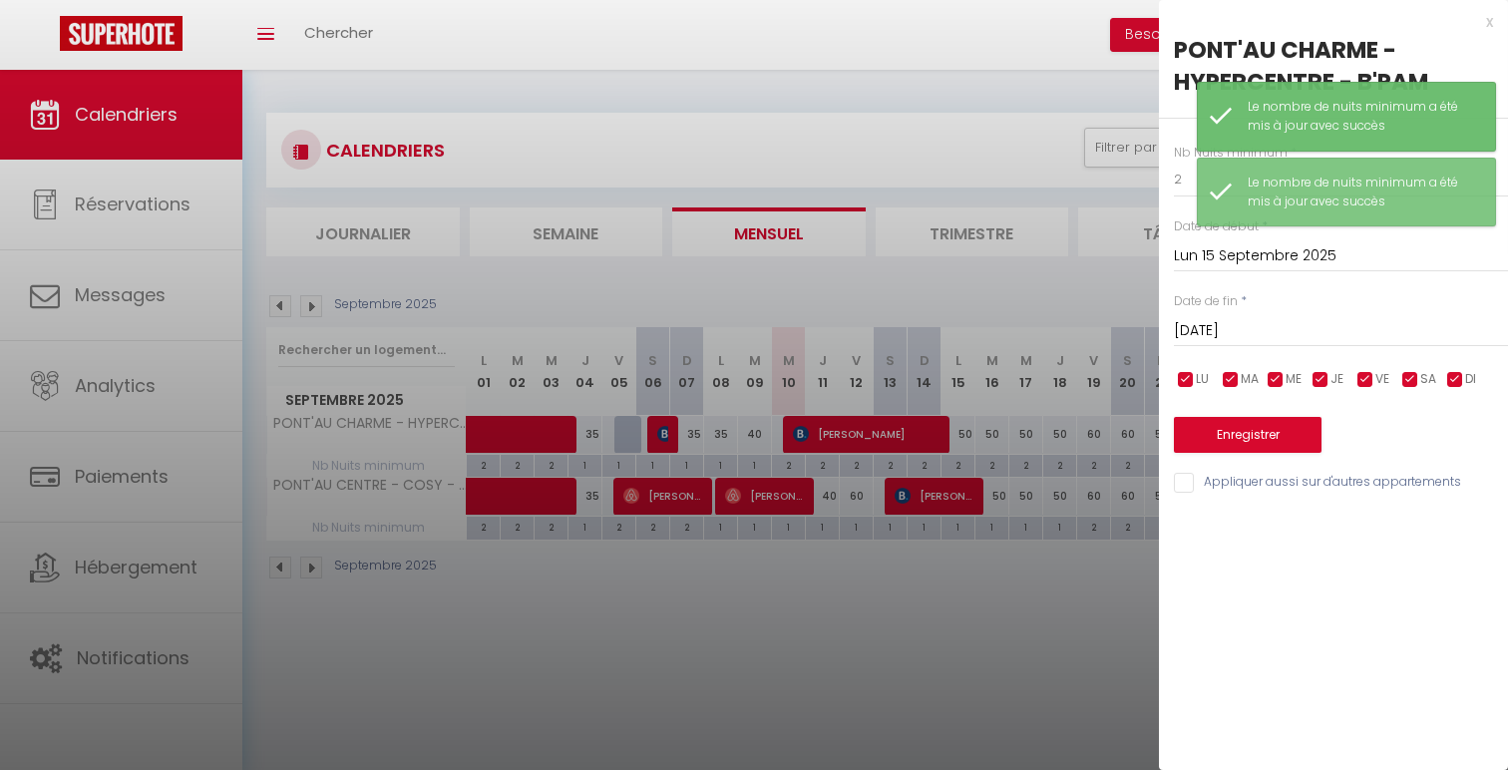
click at [1327, 320] on input "[DATE] Septembre 2025" at bounding box center [1341, 331] width 334 height 26
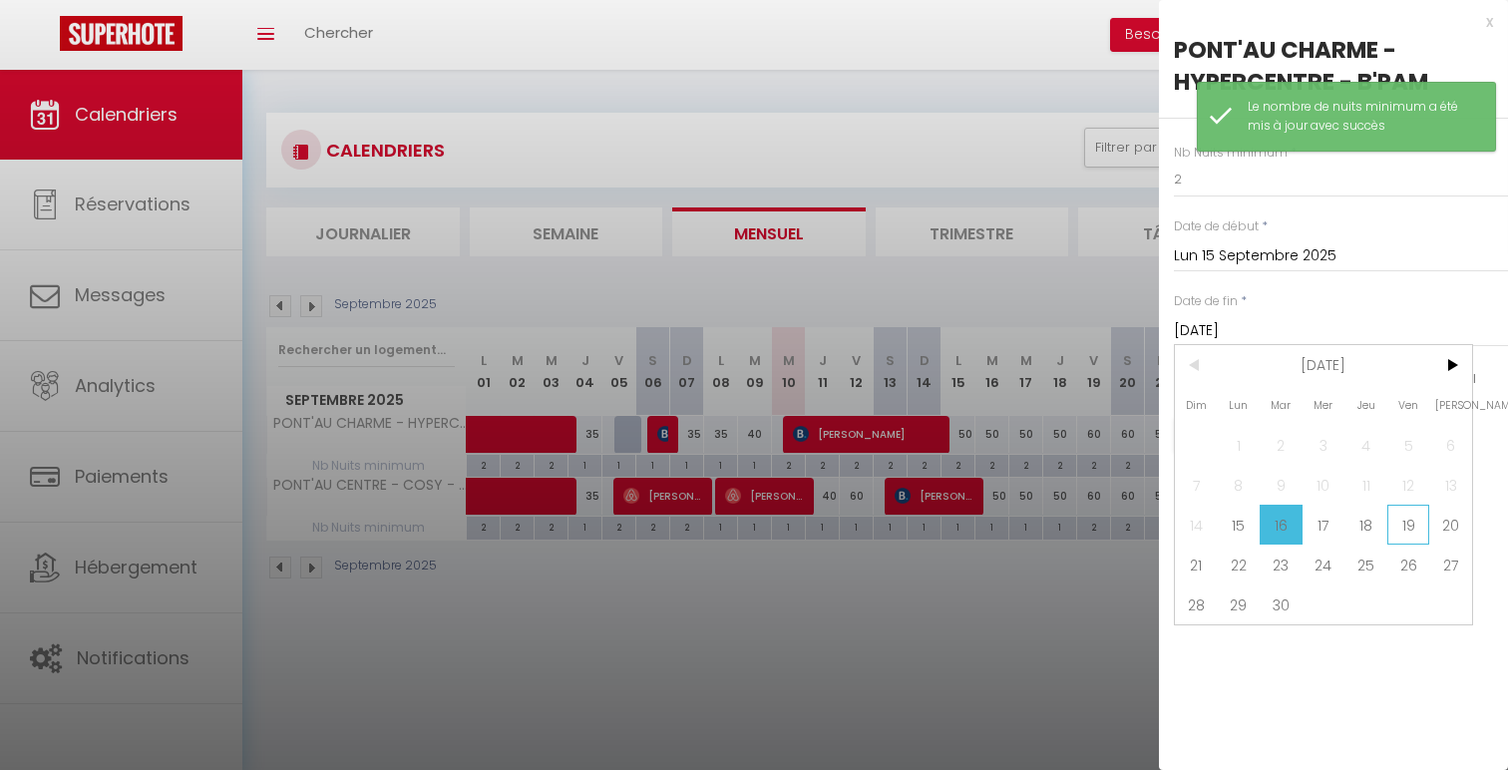
click at [1417, 521] on span "19" at bounding box center [1408, 525] width 43 height 40
type input "Ven 19 Septembre 2025"
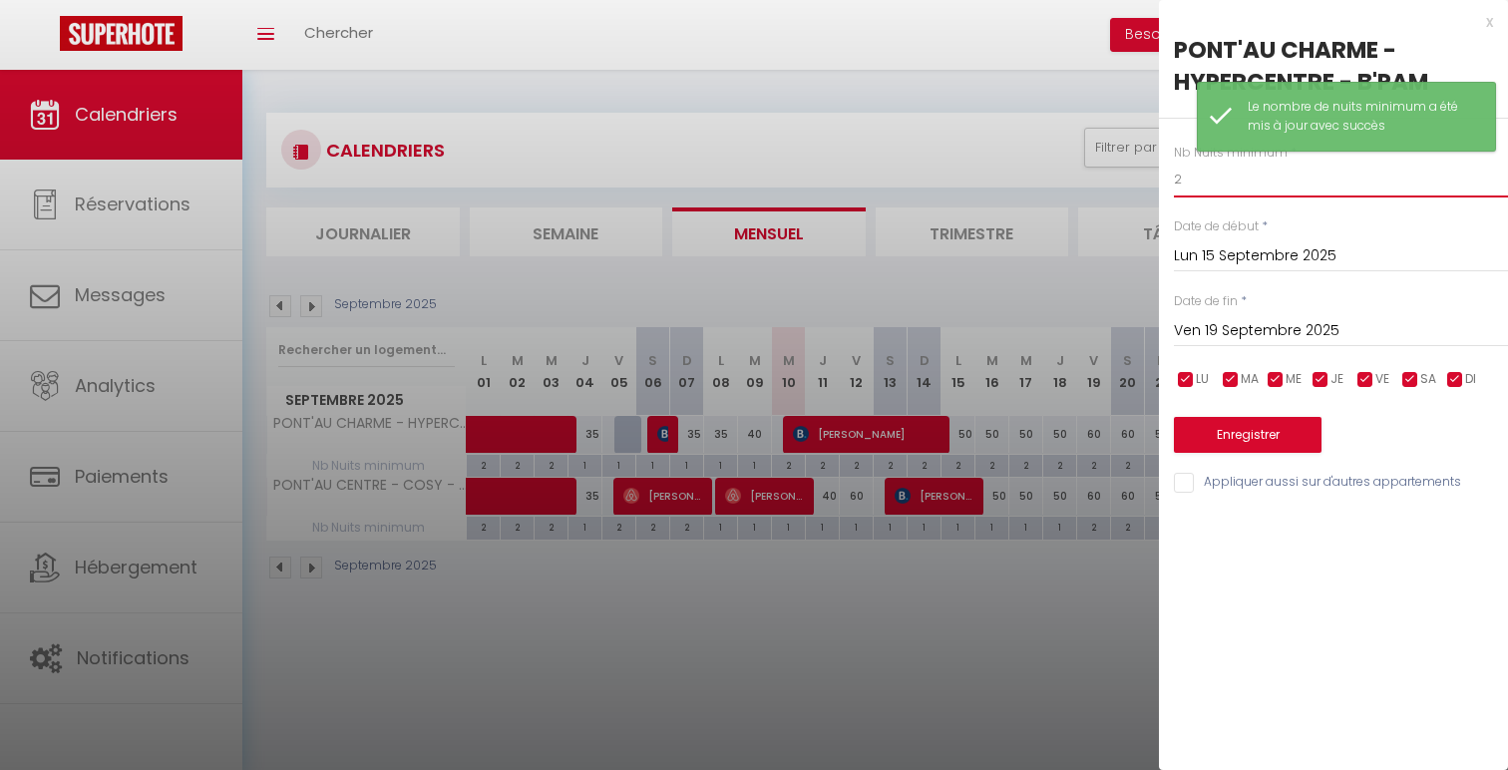
click at [1228, 194] on input "2" at bounding box center [1341, 180] width 334 height 36
type input "1"
click at [1233, 431] on button "Enregistrer" at bounding box center [1248, 435] width 148 height 36
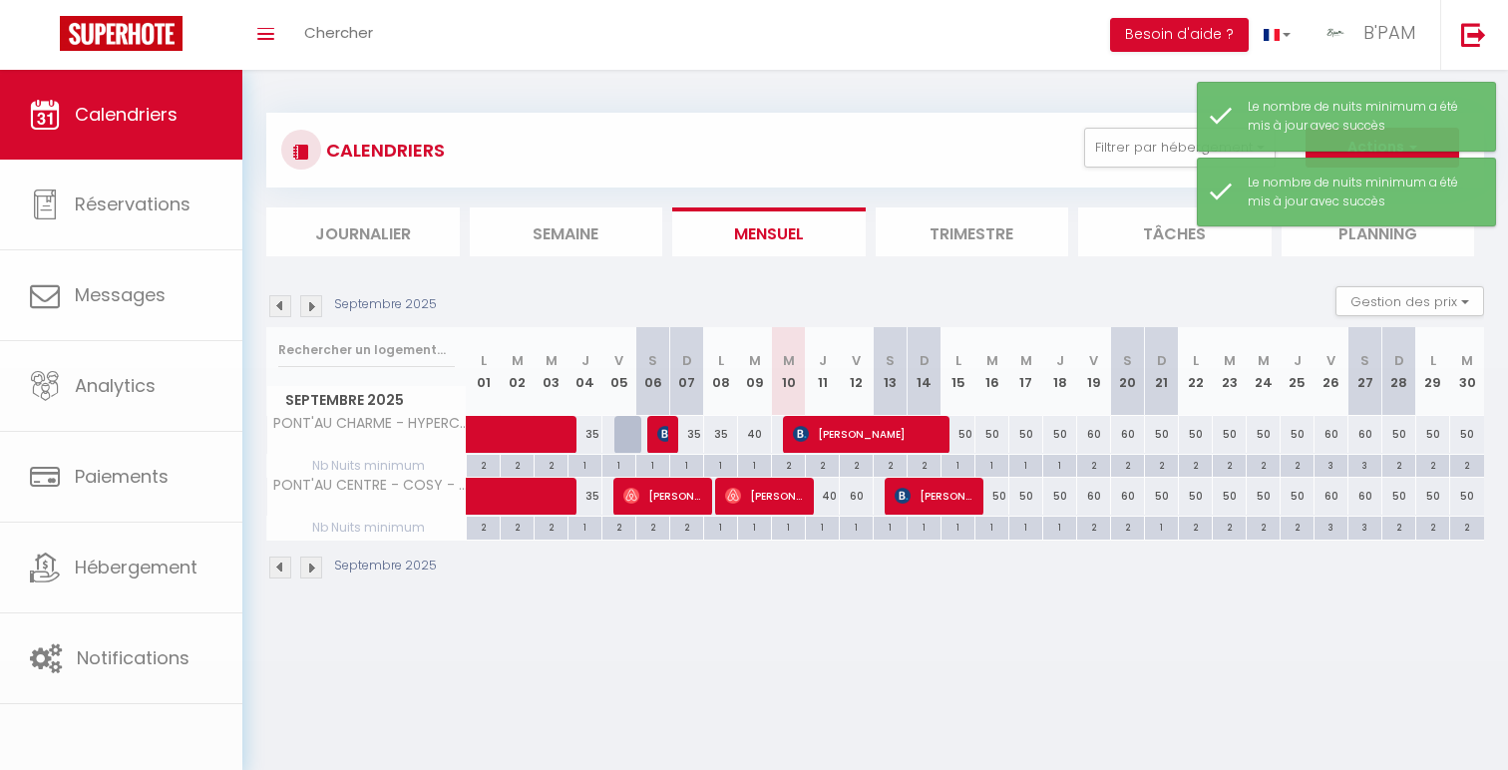
click at [1159, 466] on body "🟢 Des questions ou besoin d'assistance pour la migration AirBnB? Connectez-vous…" at bounding box center [754, 455] width 1508 height 770
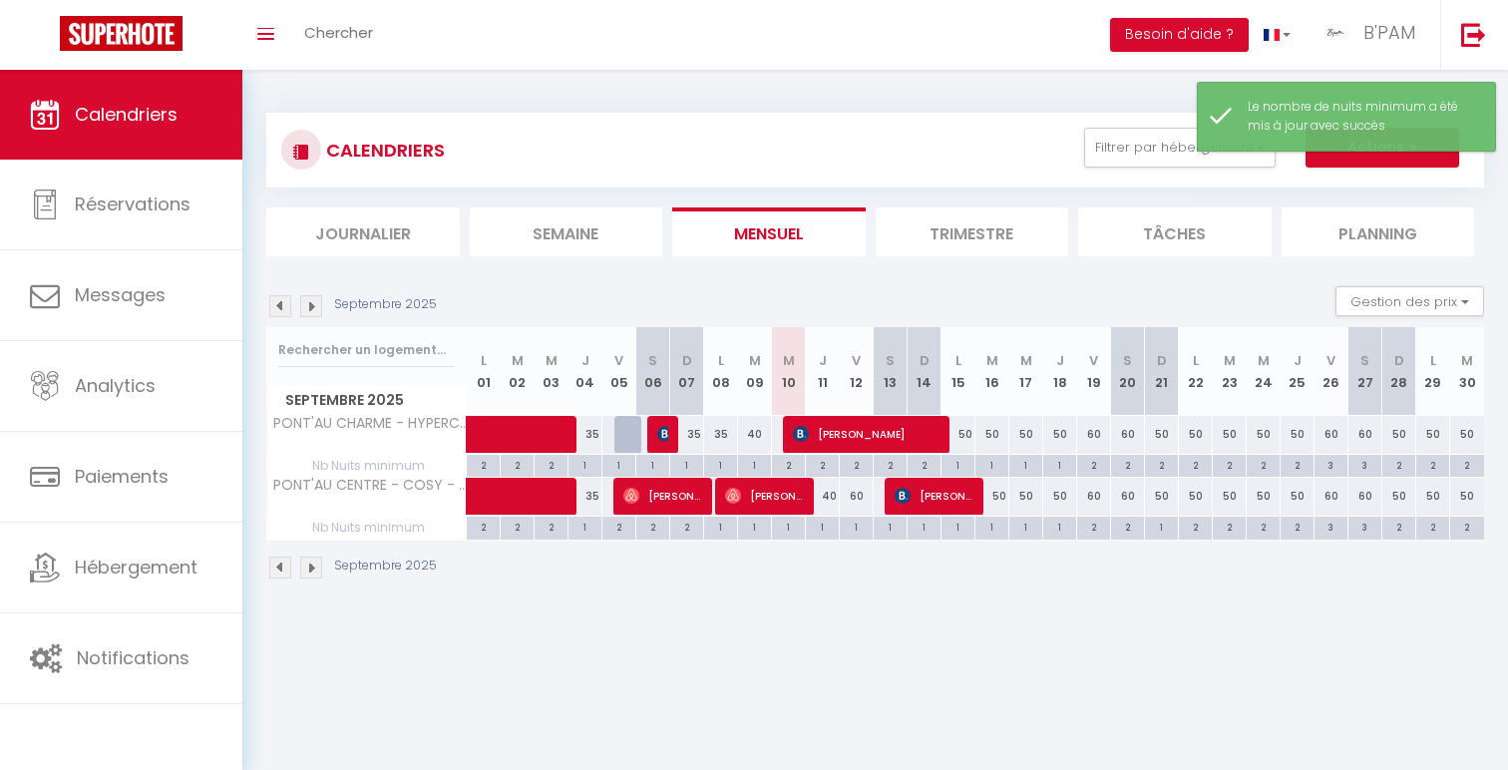
click at [1162, 474] on div "2" at bounding box center [1161, 464] width 33 height 19
type input "2"
type input "Dim 21 Septembre 2025"
type input "Lun 22 Septembre 2025"
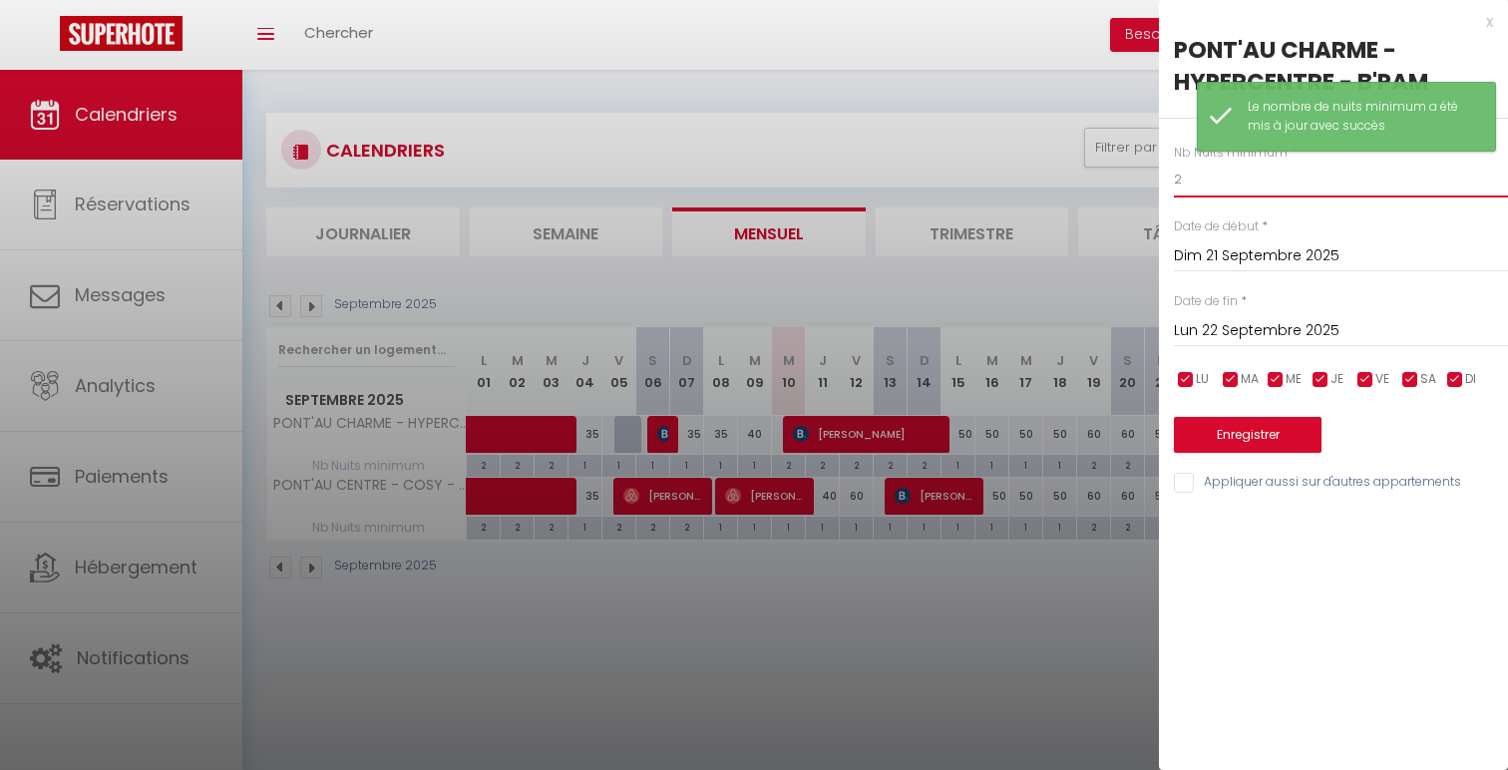
click at [1222, 178] on input "2" at bounding box center [1341, 180] width 334 height 36
type input "1"
click at [1239, 432] on button "Enregistrer" at bounding box center [1248, 435] width 148 height 36
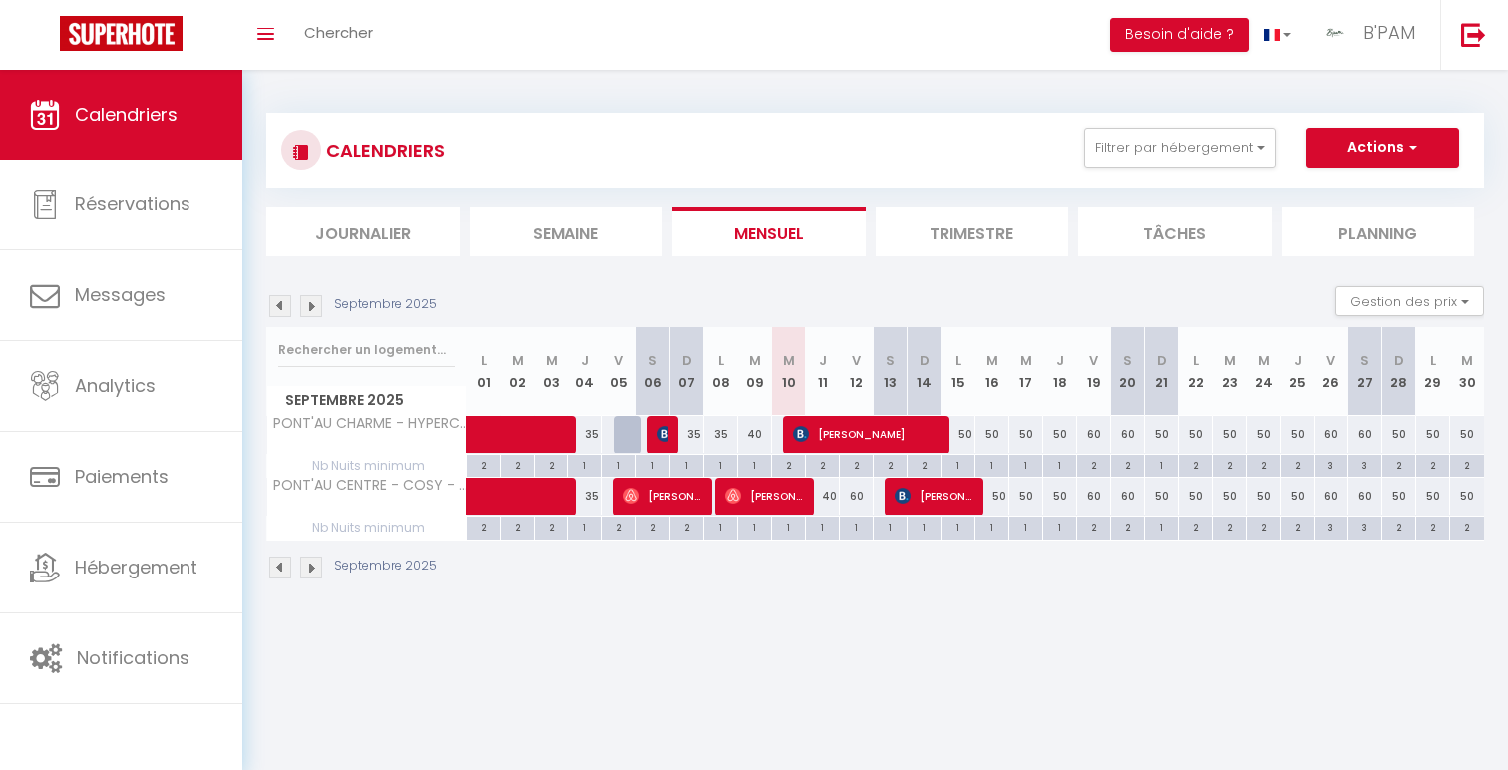
click at [833, 494] on div "40" at bounding box center [823, 496] width 34 height 37
type input "40"
type input "Jeu 11 Septembre 2025"
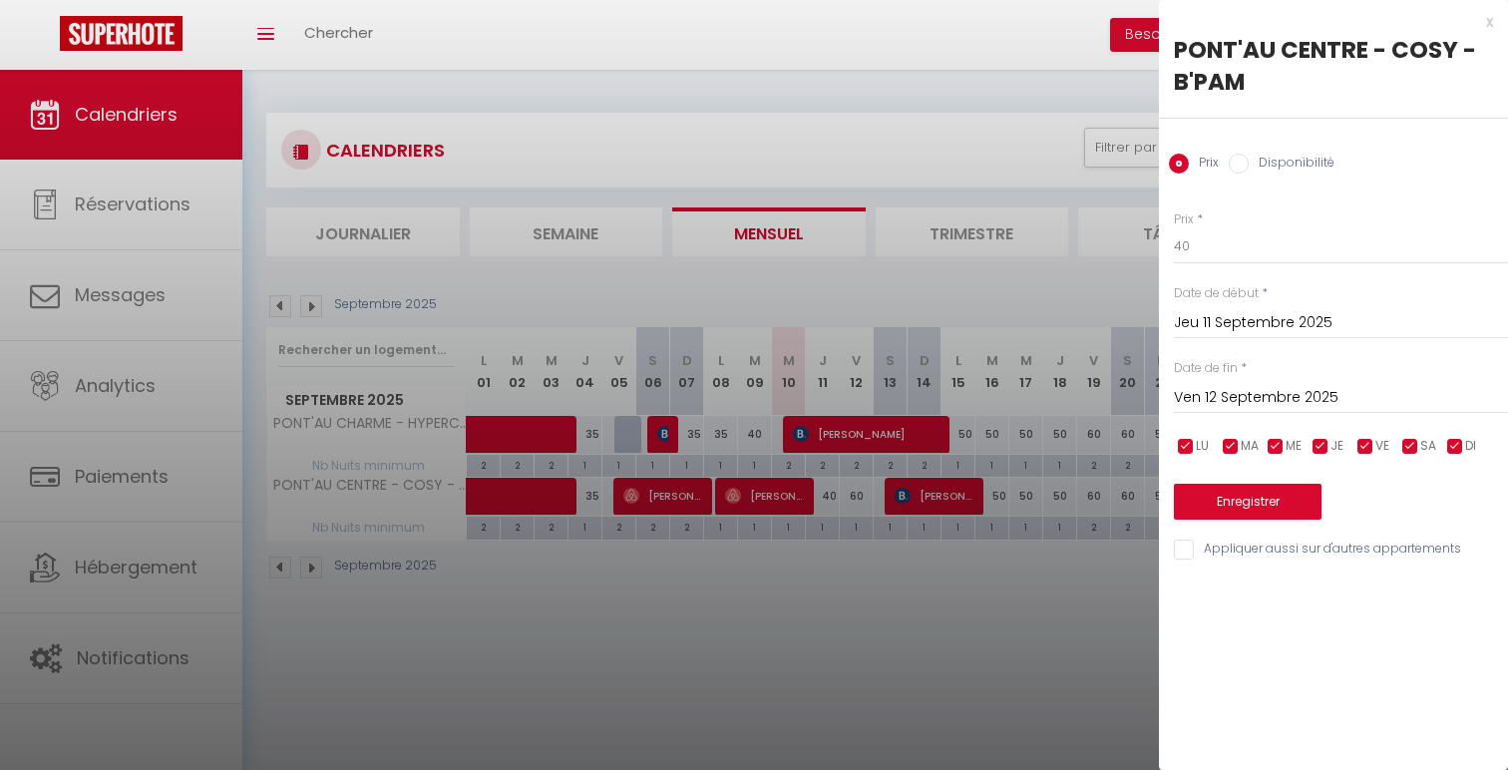
click at [1363, 399] on input "Ven 12 Septembre 2025" at bounding box center [1341, 398] width 334 height 26
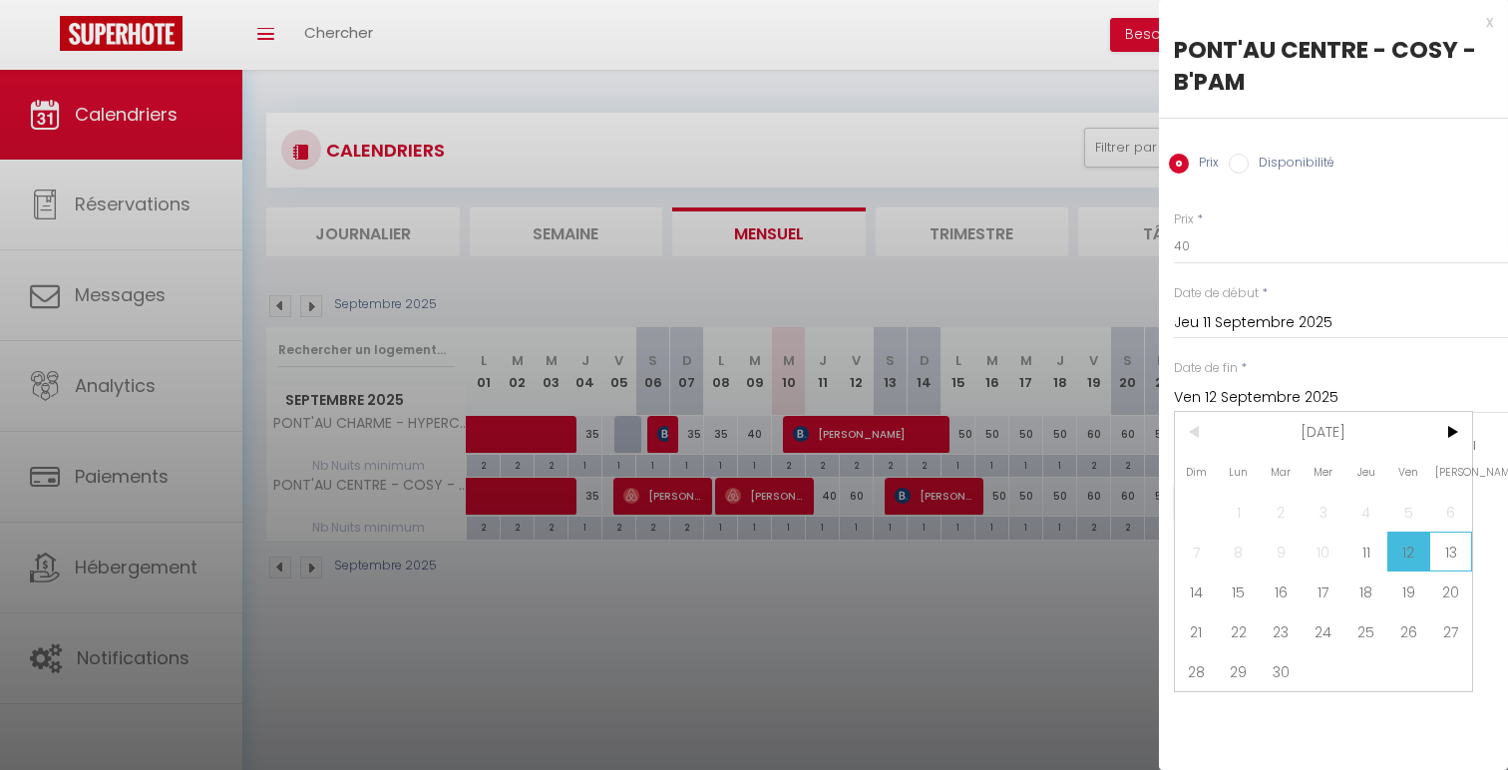
click at [1442, 546] on span "13" at bounding box center [1450, 552] width 43 height 40
type input "Sam 13 Septembre 2025"
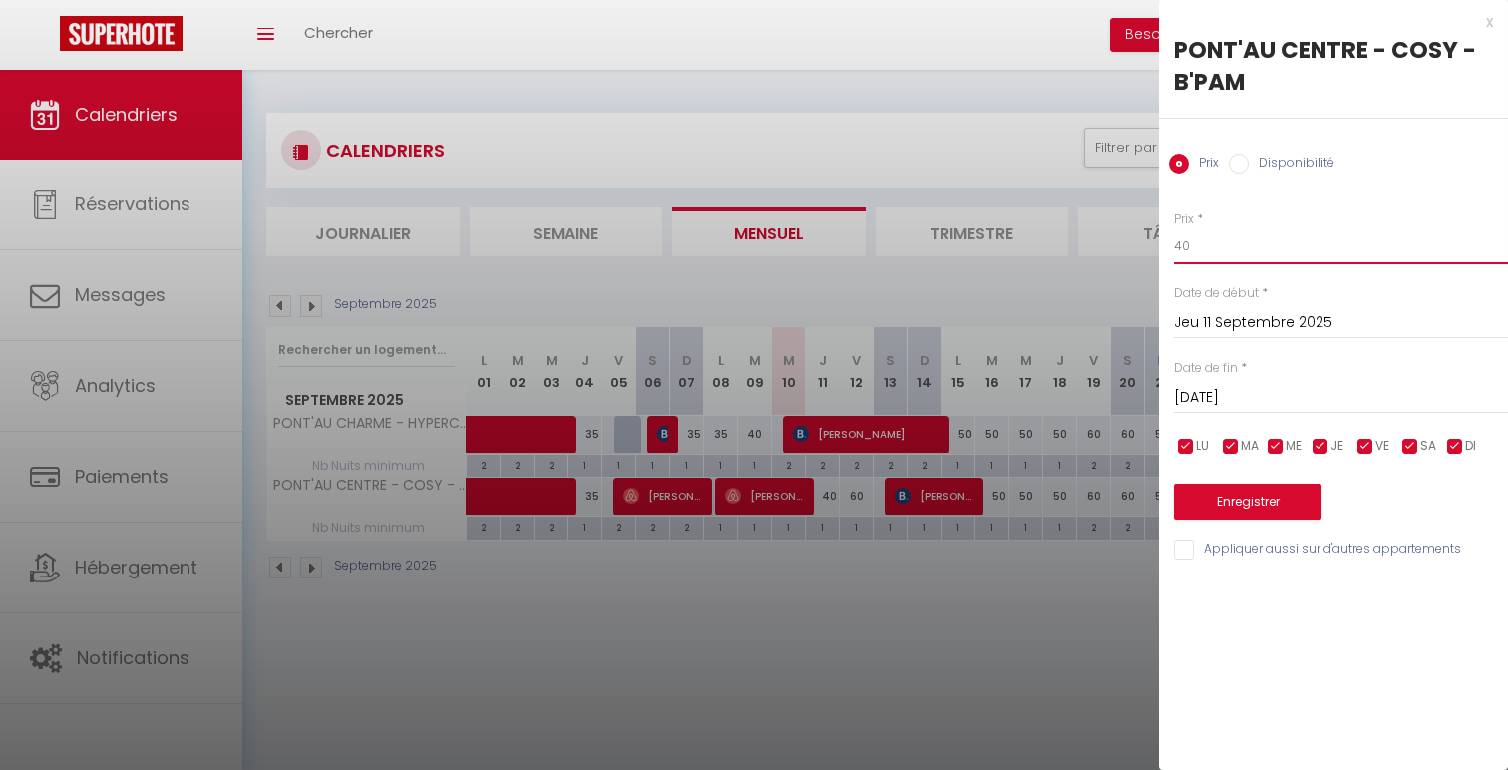
click at [1269, 255] on input "40" at bounding box center [1341, 246] width 334 height 36
type input "4"
type input "35"
click at [1236, 493] on button "Enregistrer" at bounding box center [1248, 502] width 148 height 36
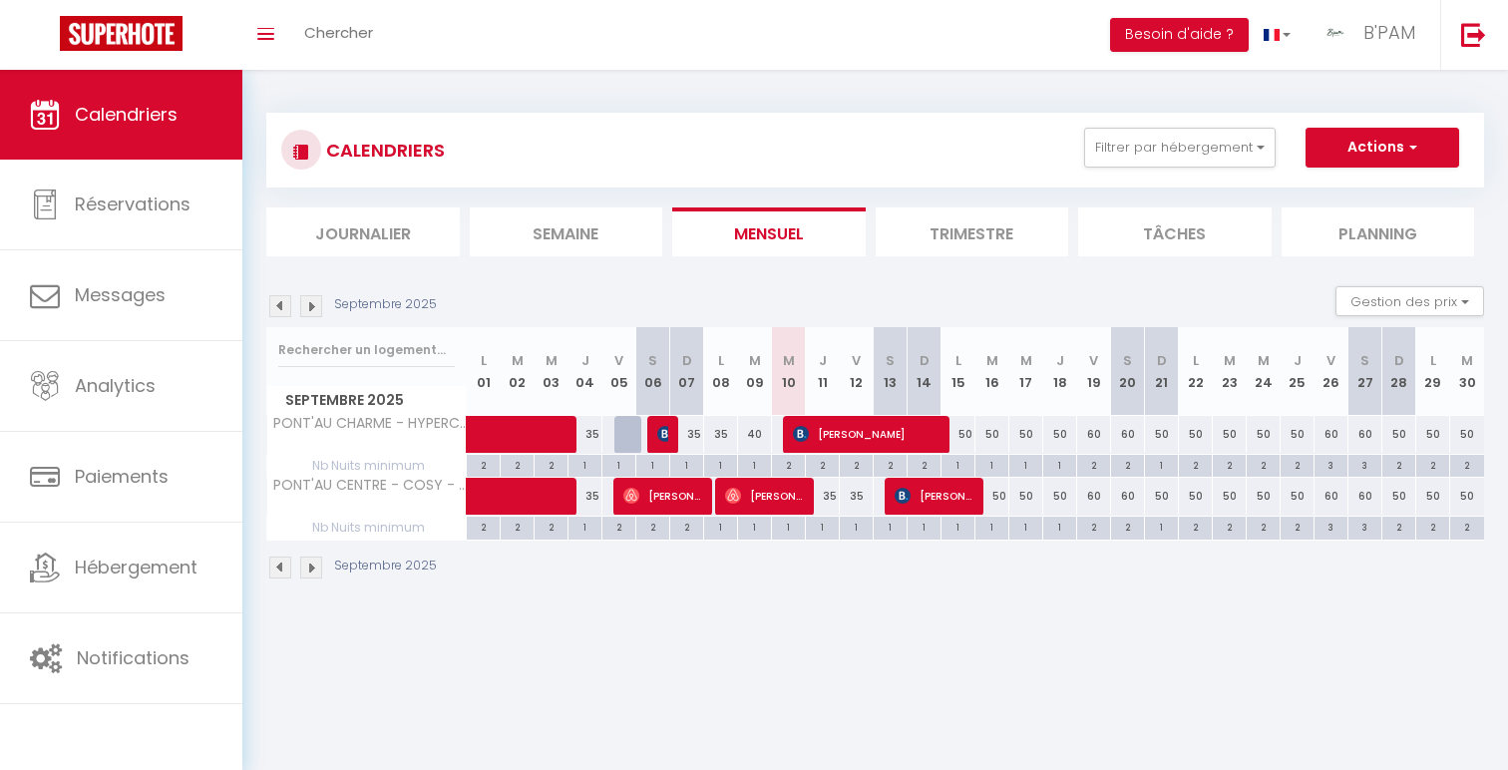
click at [959, 439] on div "50" at bounding box center [959, 434] width 34 height 37
type input "50"
type input "Lun 15 Septembre 2025"
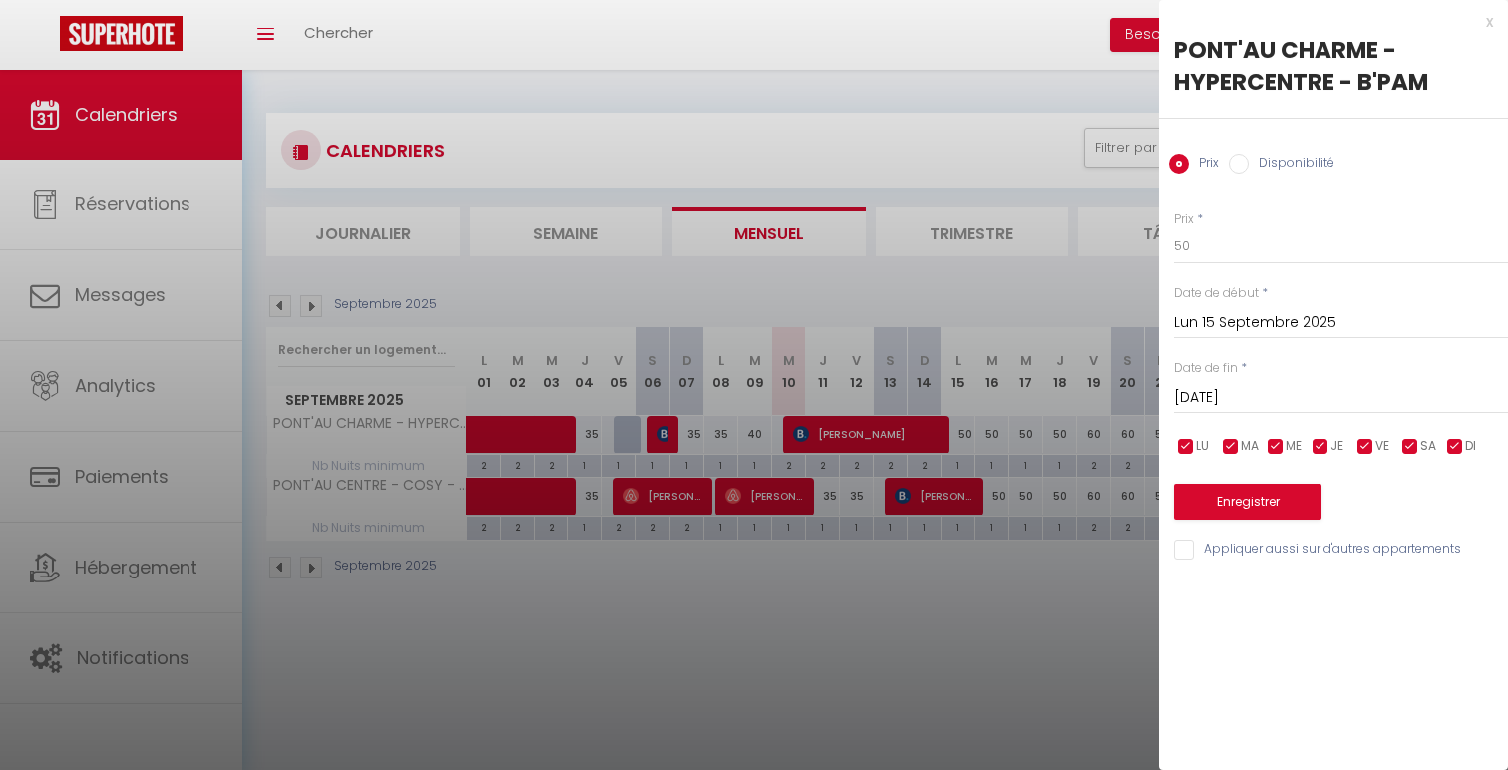
click at [1330, 384] on div "Mar 16 Septembre 2025 < Sep 2025 > Dim Lun Mar Mer Jeu Ven Sam 1 2 3 4 5 6 7 8 …" at bounding box center [1341, 396] width 334 height 36
click at [1344, 396] on input "[DATE] Septembre 2025" at bounding box center [1341, 398] width 334 height 26
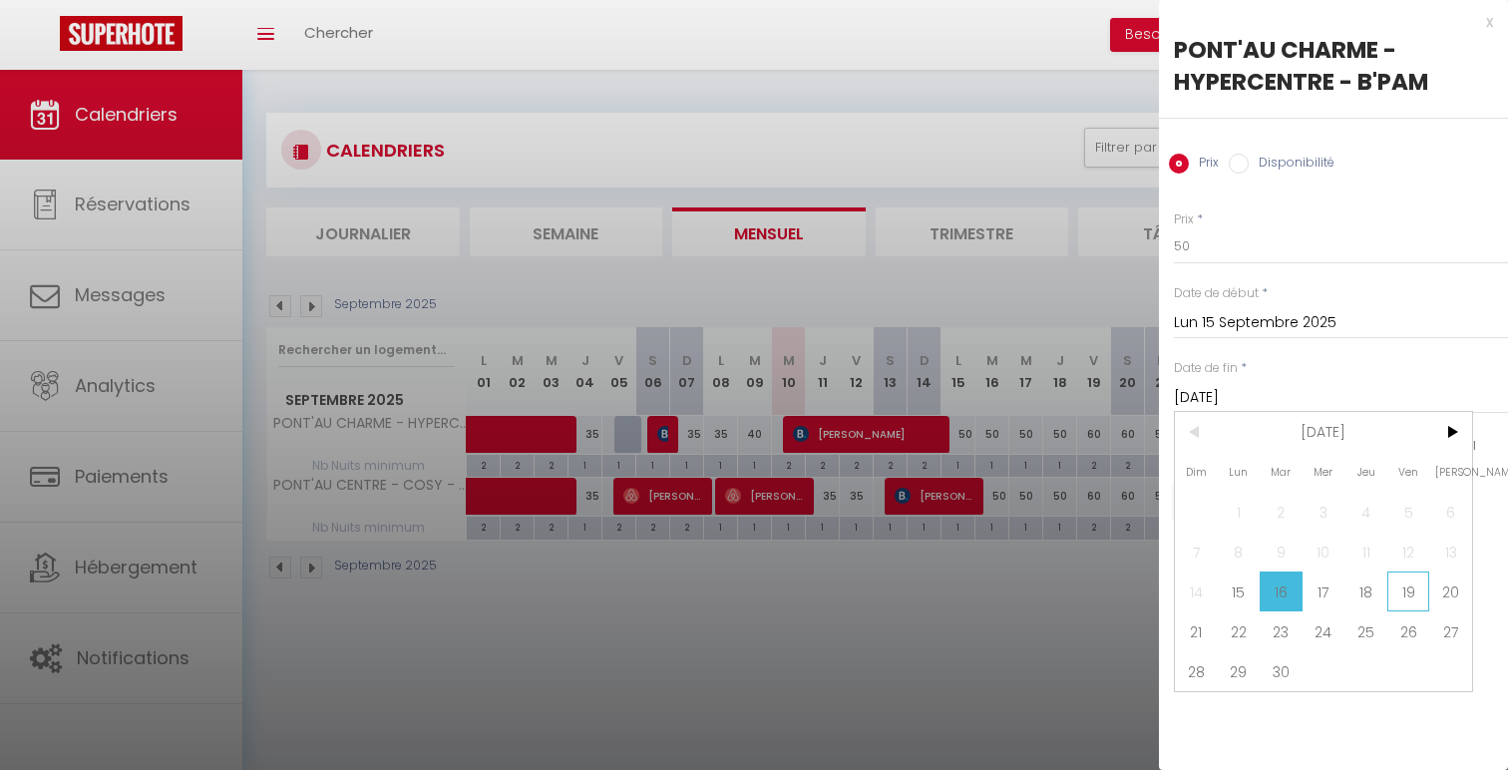
click at [1408, 585] on span "19" at bounding box center [1408, 592] width 43 height 40
type input "Ven 19 Septembre 2025"
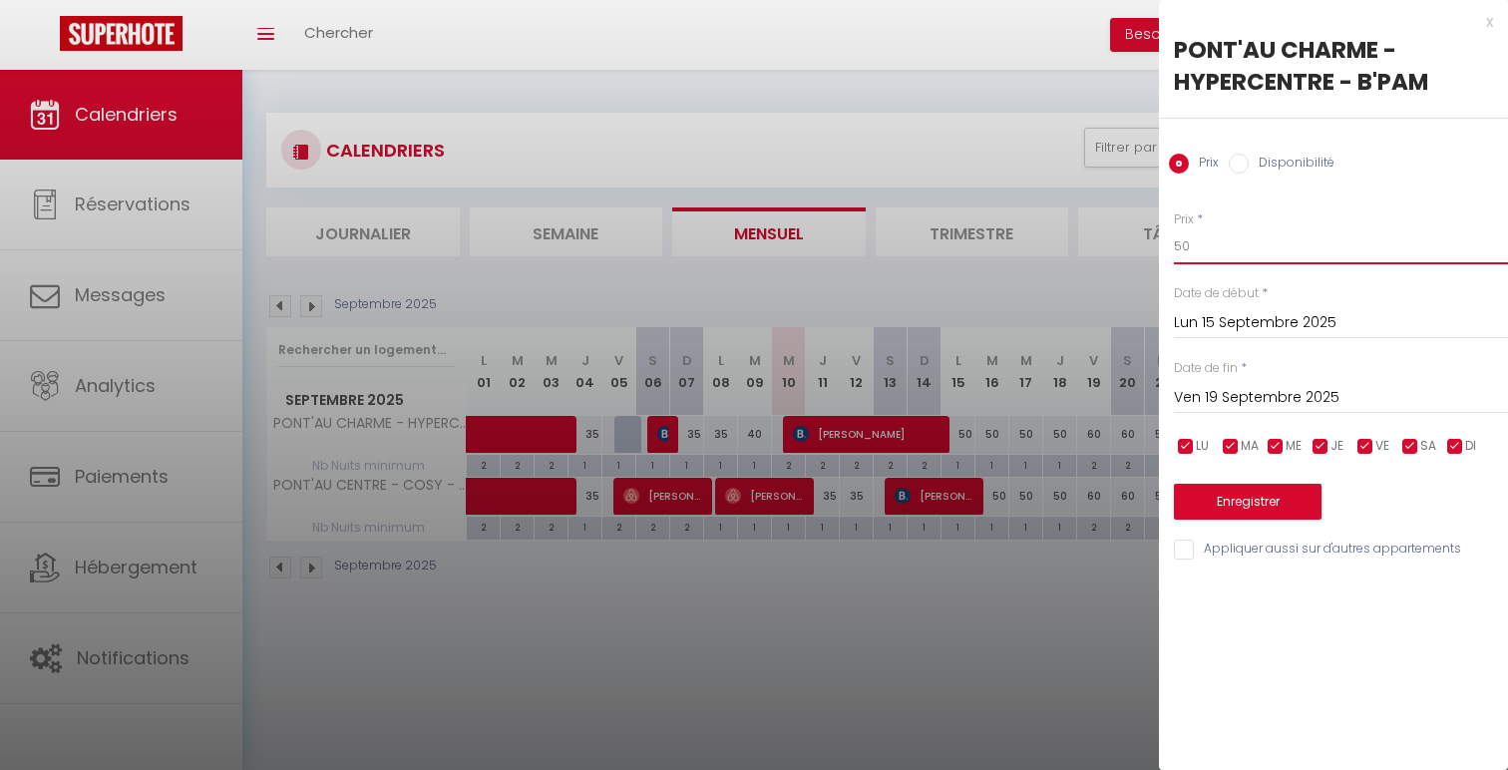
click at [1179, 243] on input "50" at bounding box center [1341, 246] width 334 height 36
type input "40"
click at [1268, 498] on button "Enregistrer" at bounding box center [1248, 502] width 148 height 36
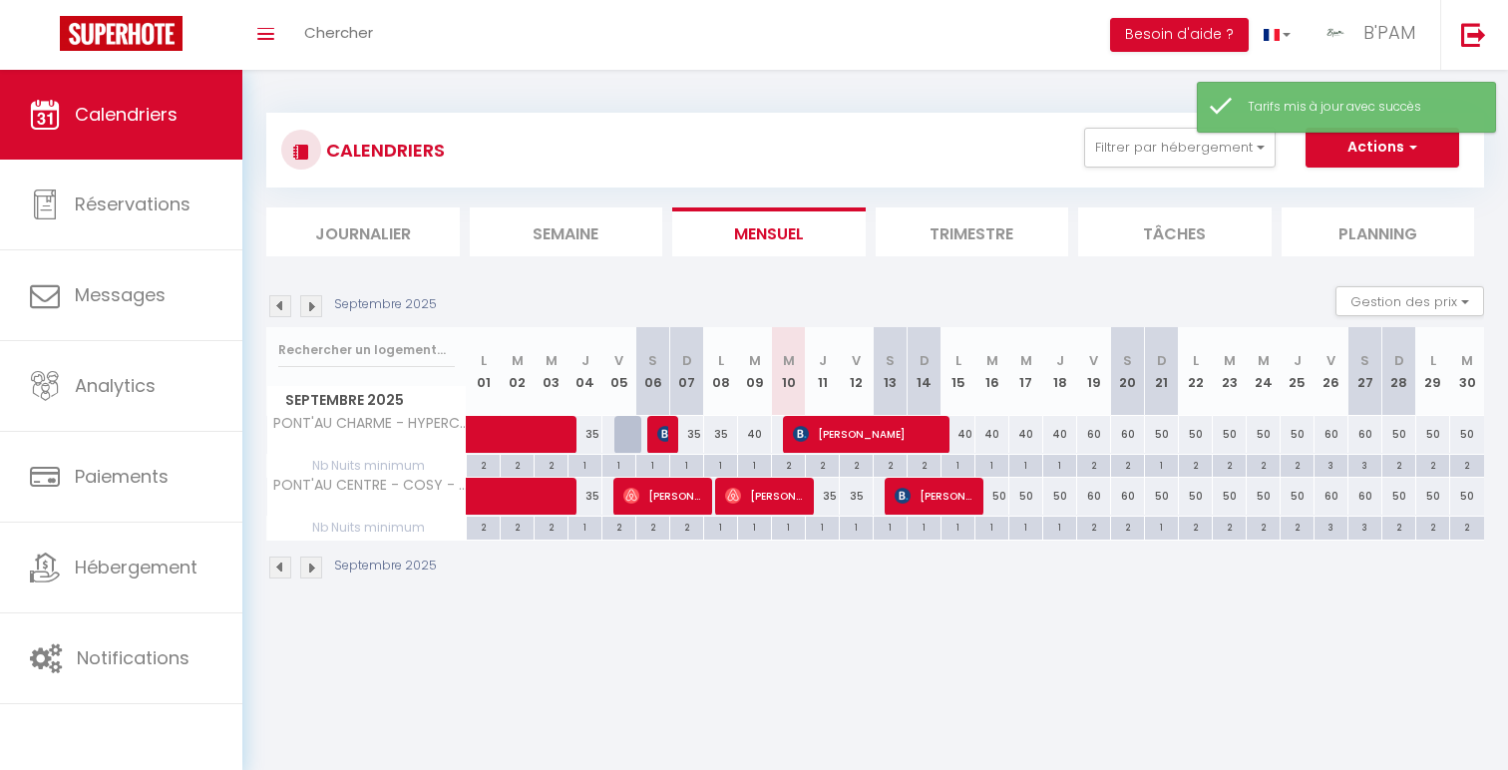
click at [1065, 490] on div "50" at bounding box center [1060, 496] width 34 height 37
type input "50"
type input "Jeu 18 Septembre 2025"
type input "Ven 19 Septembre 2025"
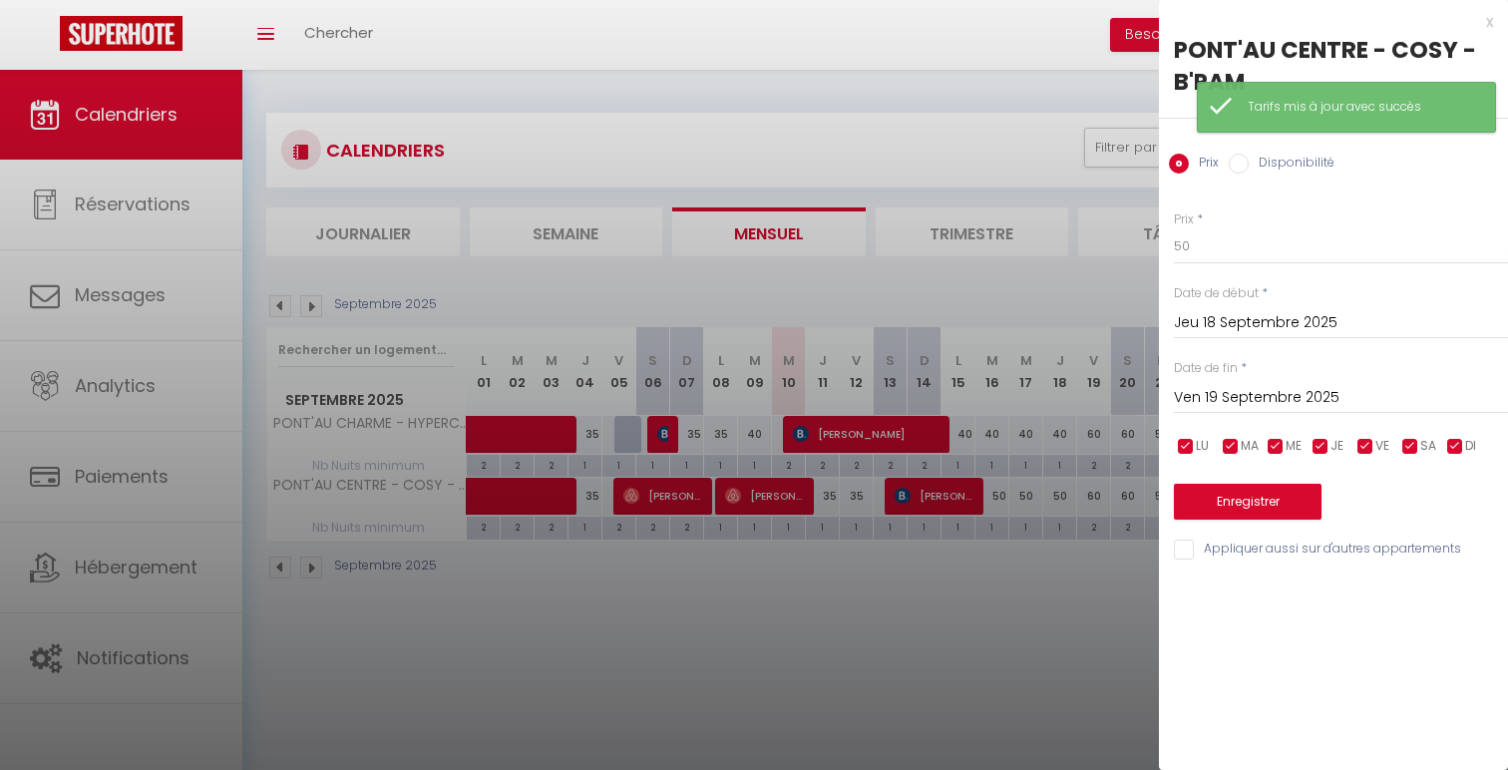
click at [1379, 310] on input "Jeu 18 Septembre 2025" at bounding box center [1341, 323] width 334 height 26
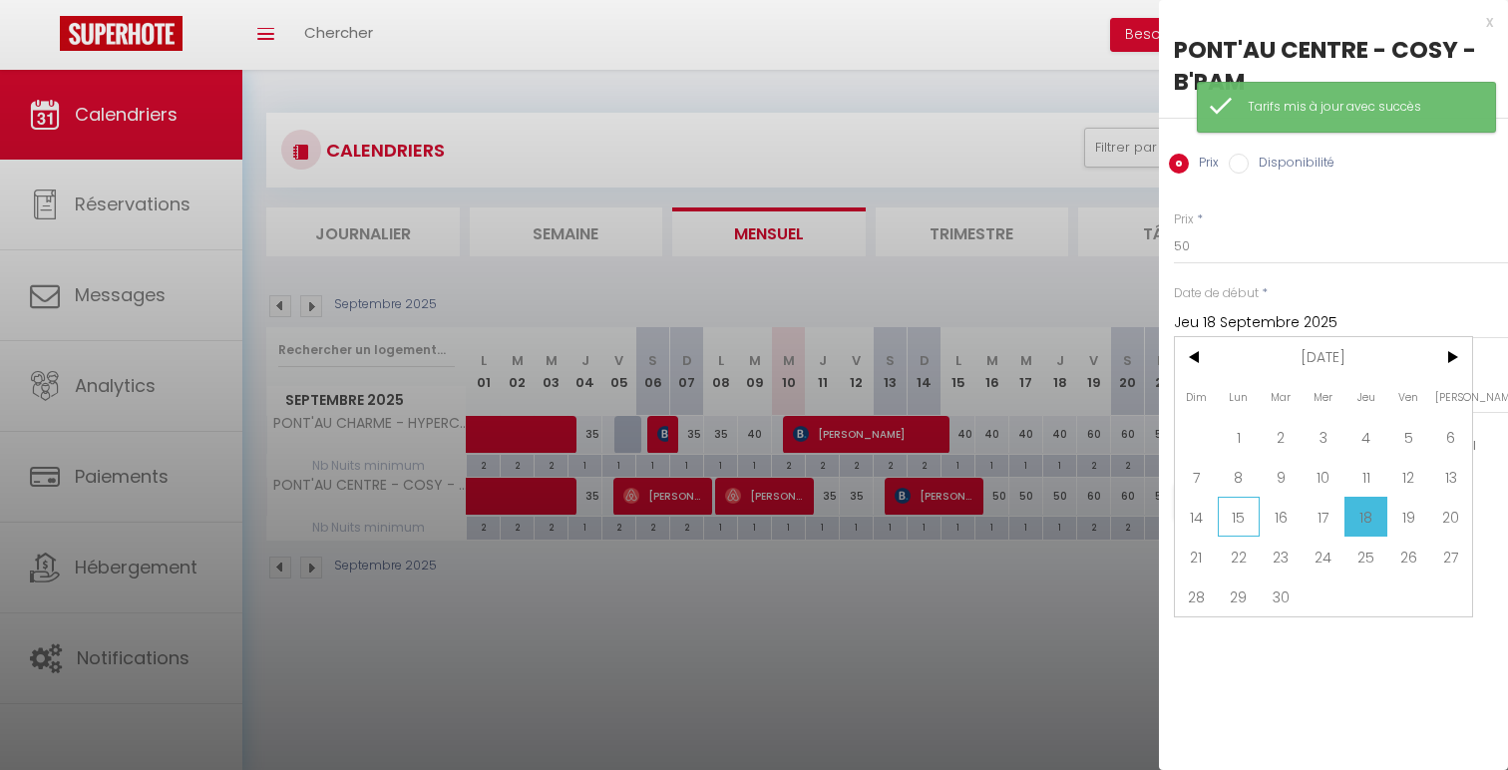
click at [1238, 518] on span "15" at bounding box center [1239, 517] width 43 height 40
type input "Lun 15 Septembre 2025"
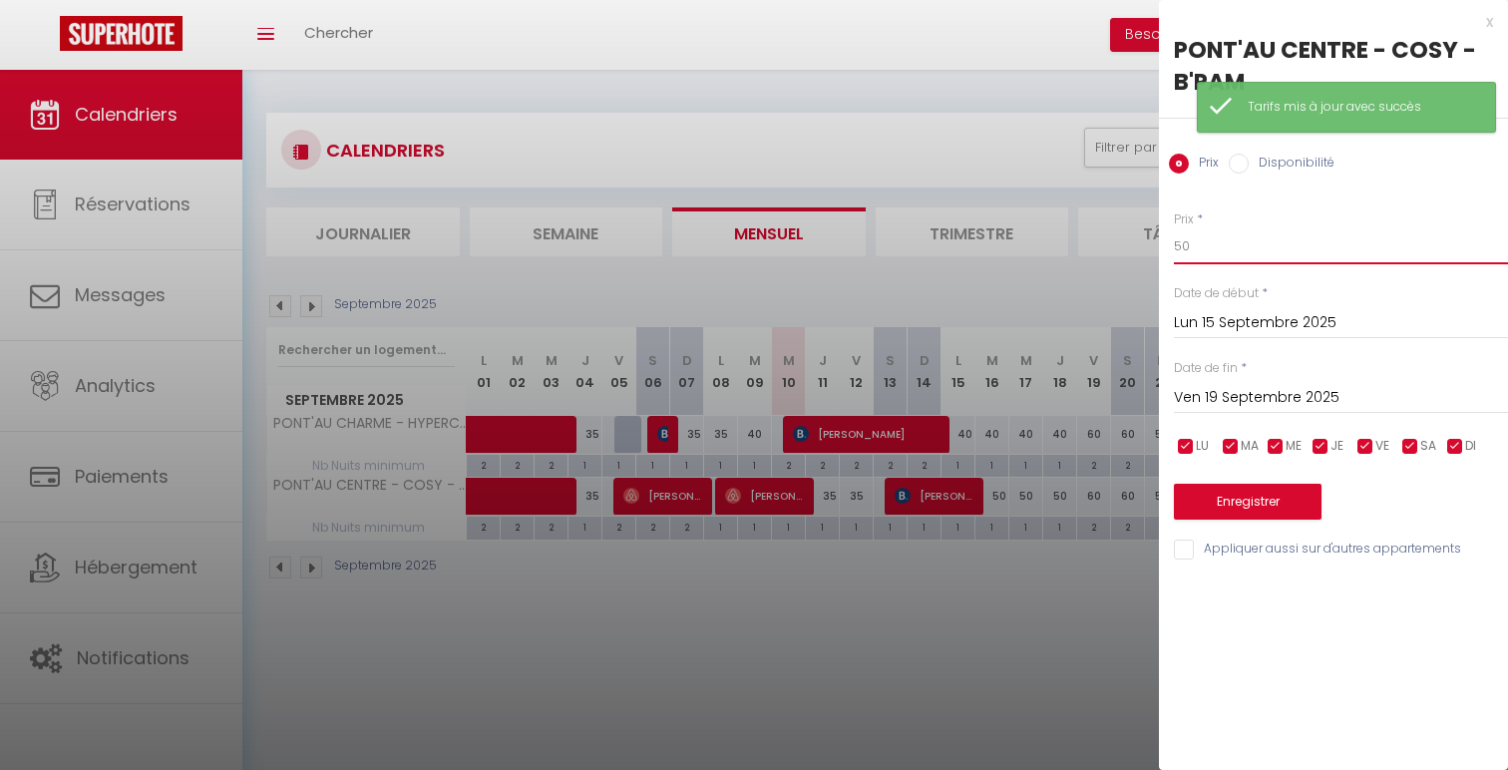
click at [1202, 248] on input "50" at bounding box center [1341, 246] width 334 height 36
type input "5"
type input "40"
click at [1214, 492] on button "Enregistrer" at bounding box center [1248, 502] width 148 height 36
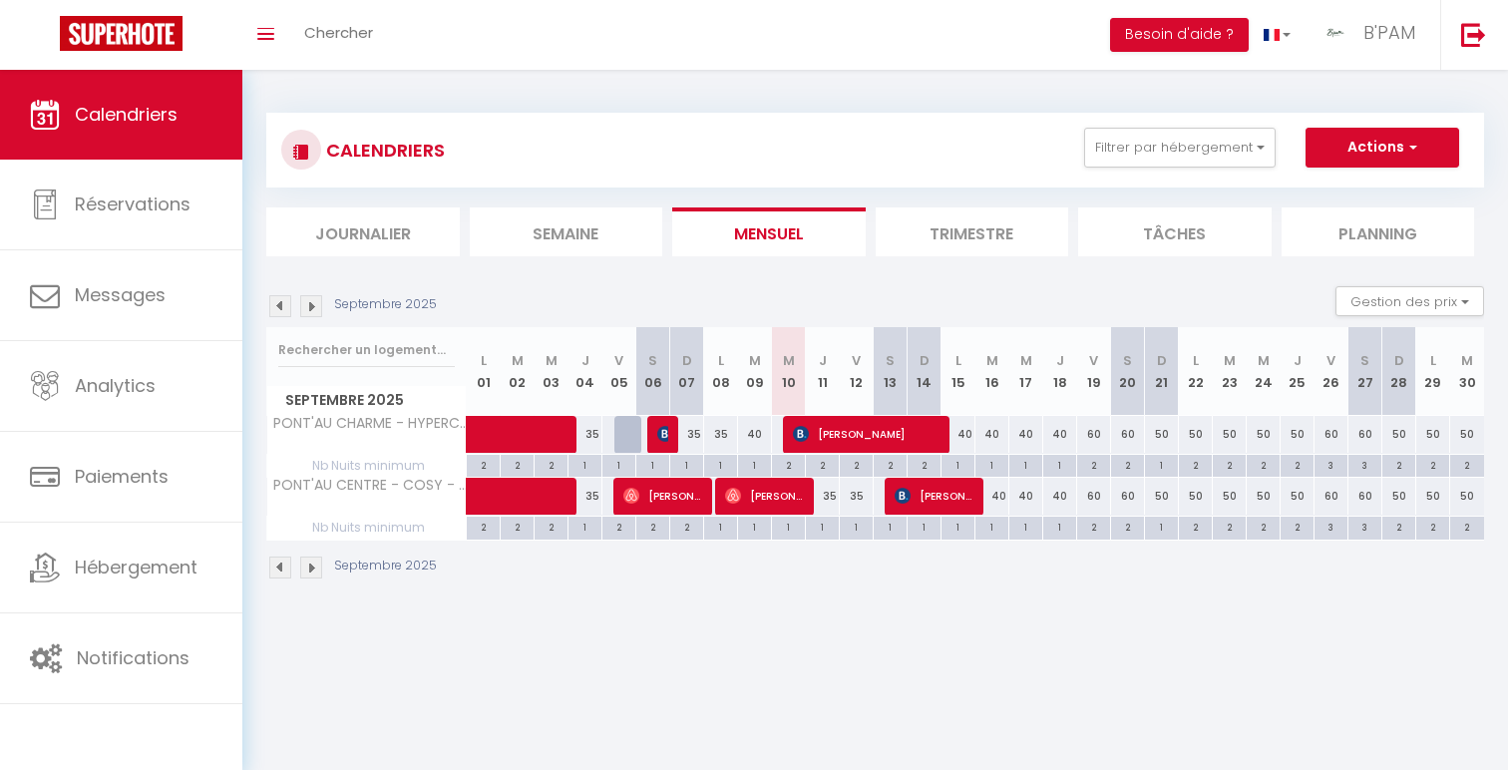
click at [1089, 497] on div "60" at bounding box center [1094, 496] width 34 height 37
type input "60"
type input "Ven 19 Septembre 2025"
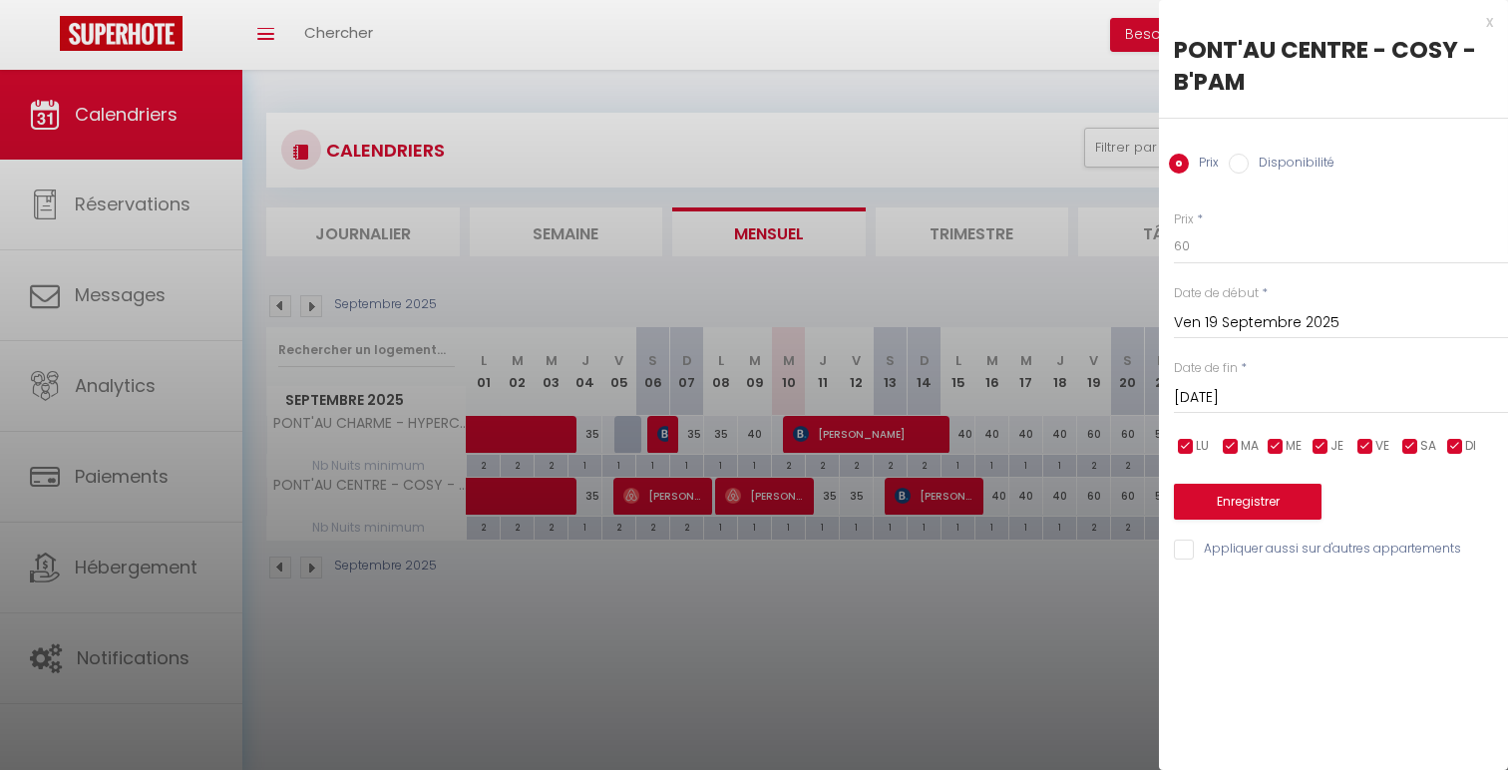
click at [1342, 385] on div "Sam 20 Septembre 2025 < Sep 2025 > Dim Lun Mar Mer Jeu Ven Sam 1 2 3 4 5 6 7 8 …" at bounding box center [1341, 396] width 334 height 36
click at [1335, 387] on input "[PERSON_NAME] 20 Septembre 2025" at bounding box center [1341, 398] width 334 height 26
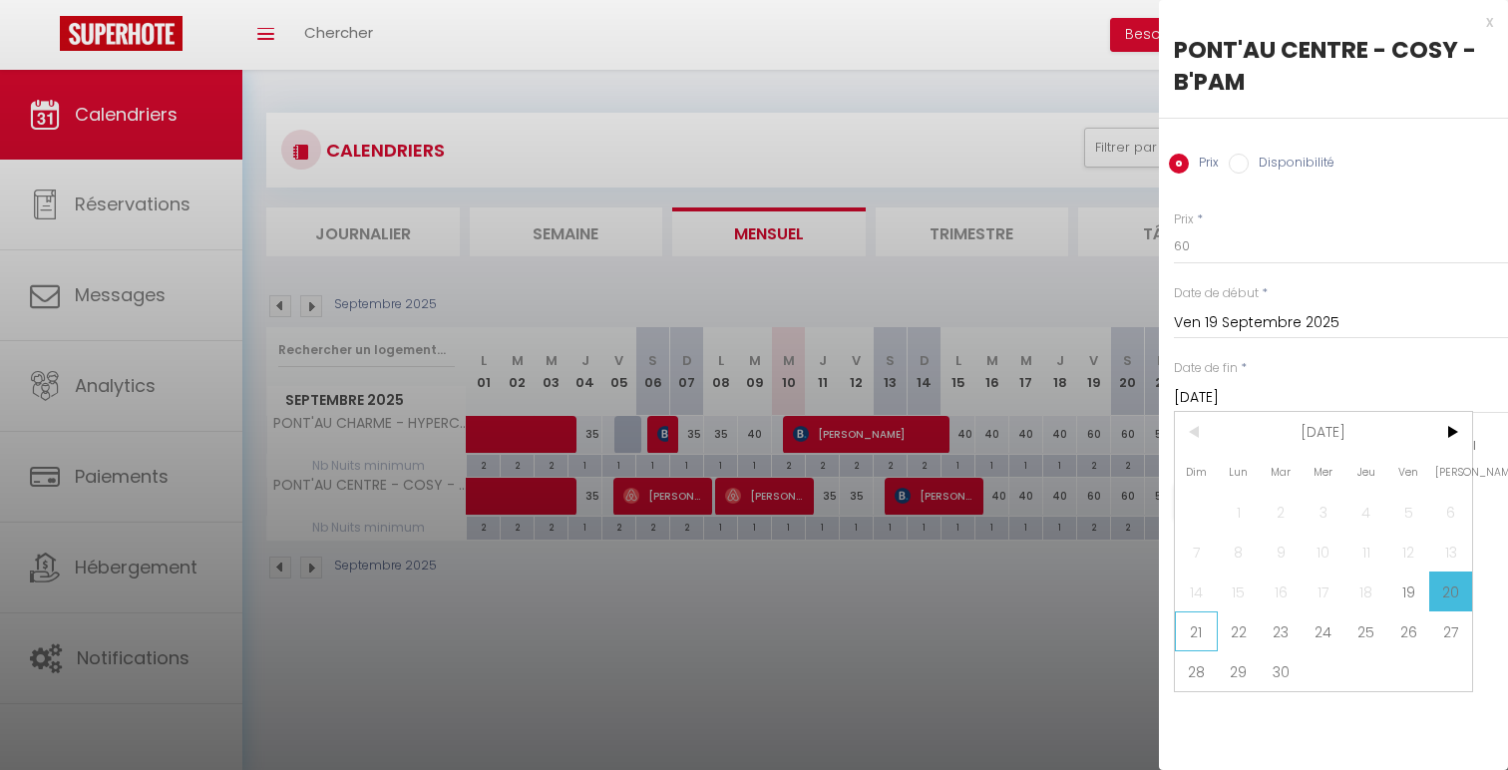
click at [1203, 624] on span "21" at bounding box center [1196, 631] width 43 height 40
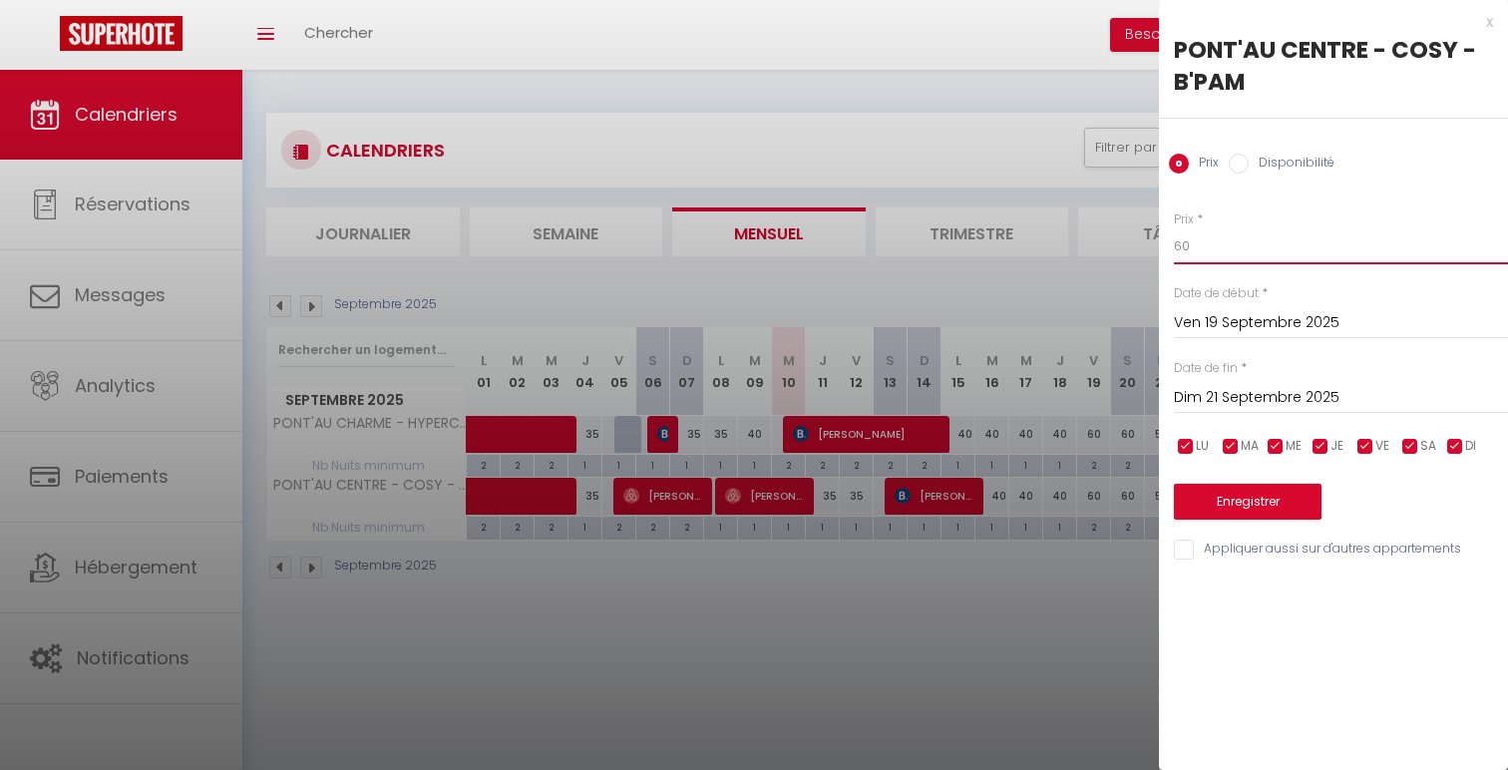
drag, startPoint x: 1204, startPoint y: 256, endPoint x: 1144, endPoint y: 240, distance: 61.9
click at [1144, 240] on body "🟢 Des questions ou besoin d'assistance pour la migration AirBnB? Connectez-vous…" at bounding box center [754, 455] width 1508 height 770
click at [1267, 499] on button "Enregistrer" at bounding box center [1248, 502] width 148 height 36
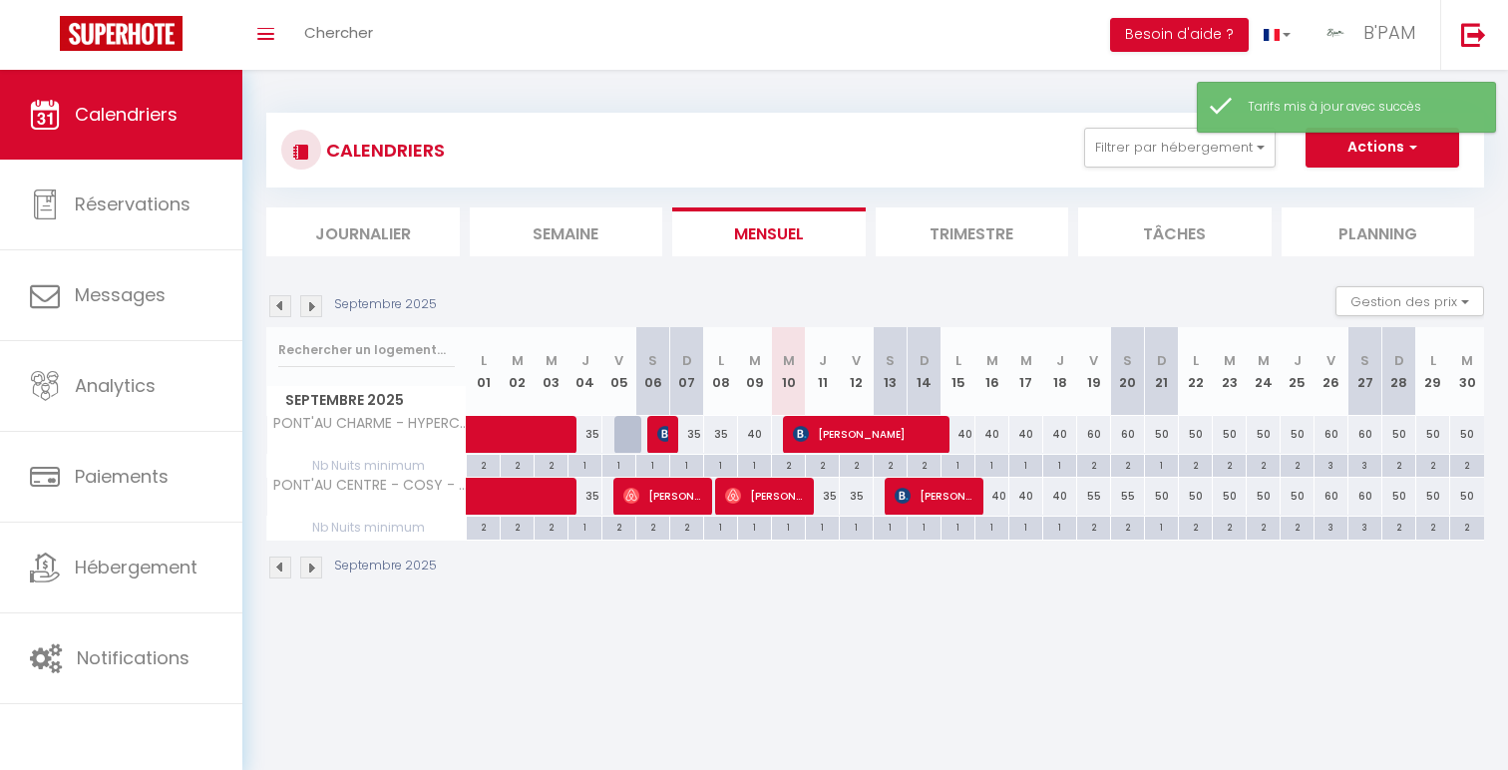
click at [1092, 442] on div "60" at bounding box center [1094, 434] width 34 height 37
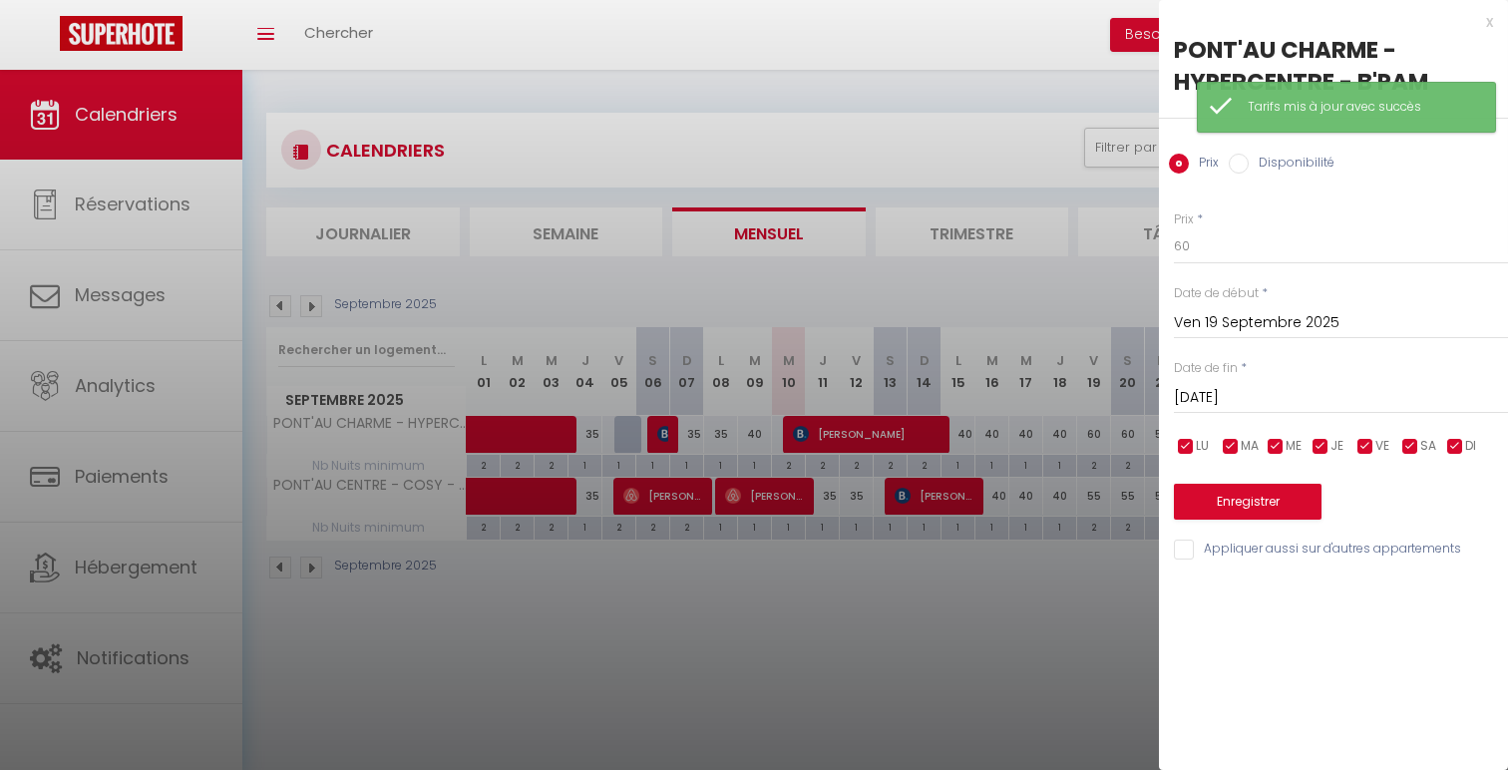
click at [1334, 400] on input "[PERSON_NAME] 20 Septembre 2025" at bounding box center [1341, 398] width 334 height 26
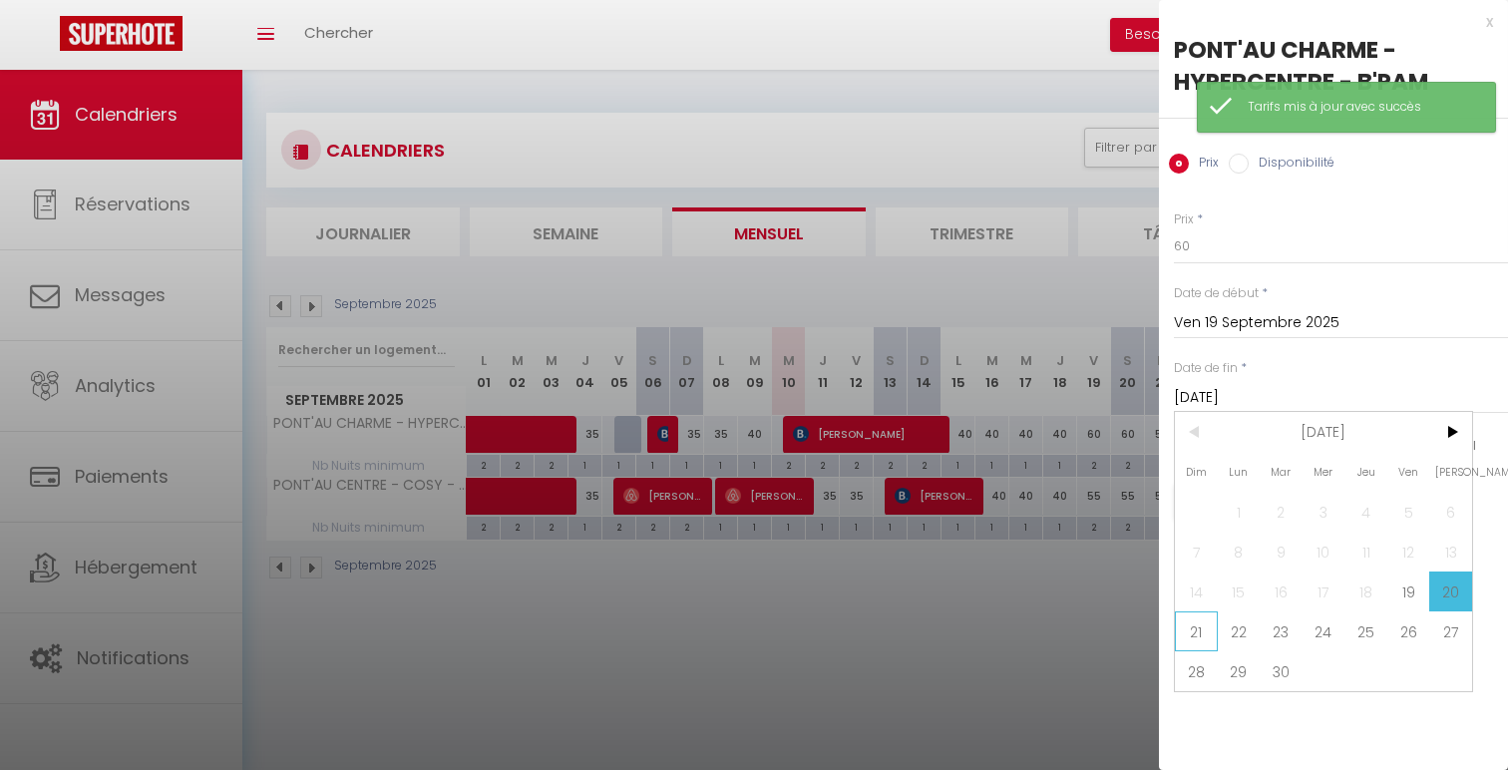
click at [1205, 637] on span "21" at bounding box center [1196, 631] width 43 height 40
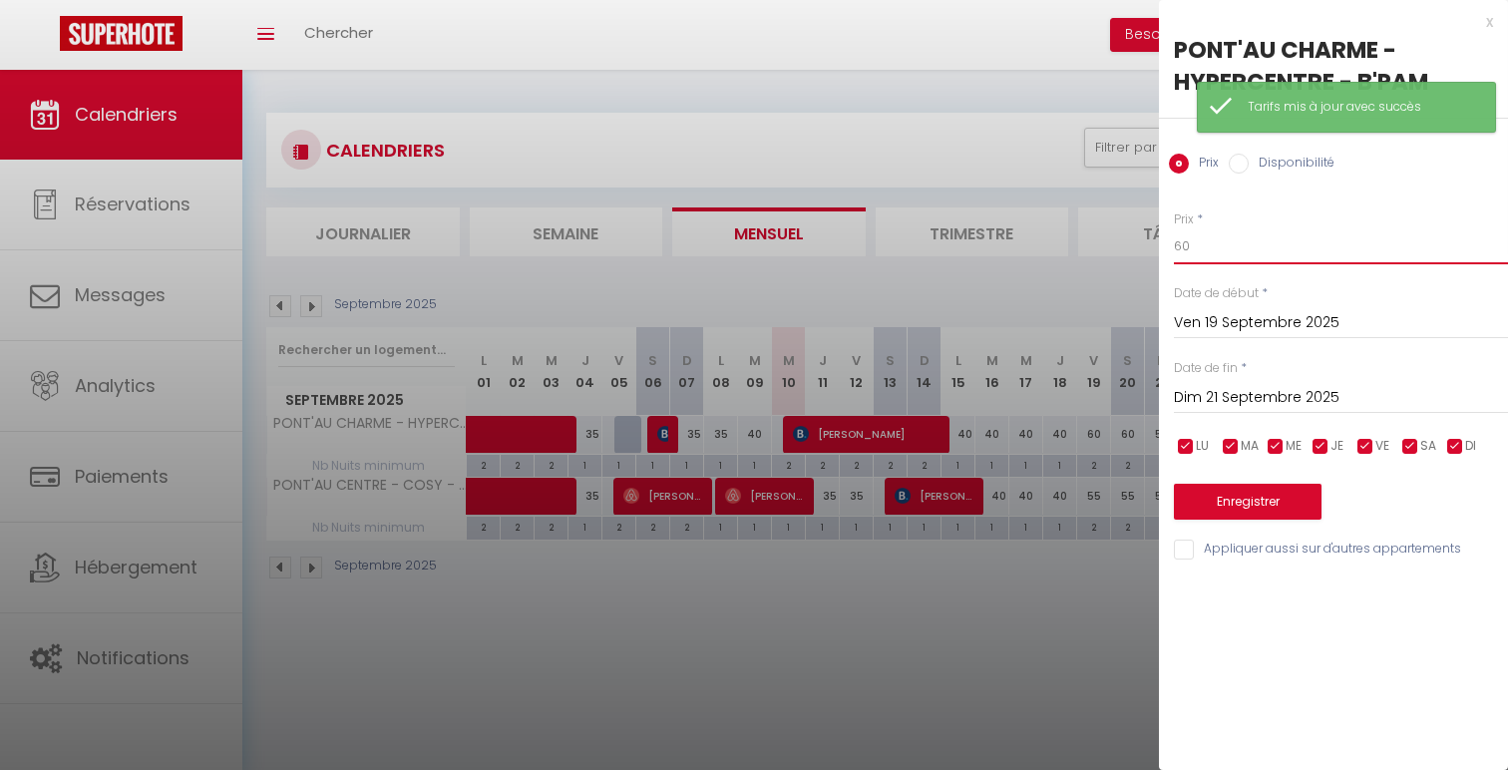
click at [1128, 234] on body "🟢 Des questions ou besoin d'assistance pour la migration AirBnB? Connectez-vous…" at bounding box center [754, 455] width 1508 height 770
click at [1226, 484] on button "Enregistrer" at bounding box center [1248, 502] width 148 height 36
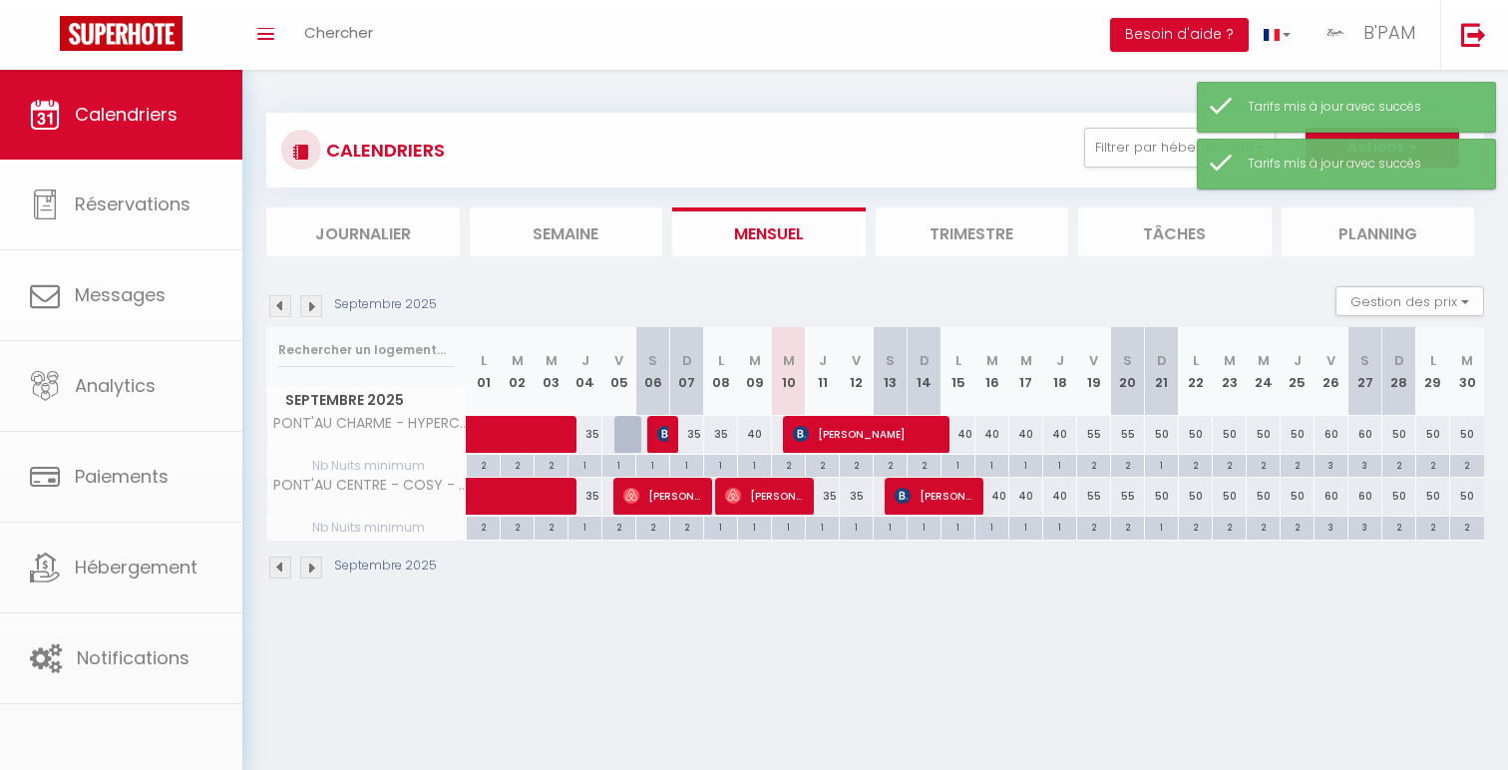
click at [1160, 504] on div "50" at bounding box center [1162, 496] width 34 height 37
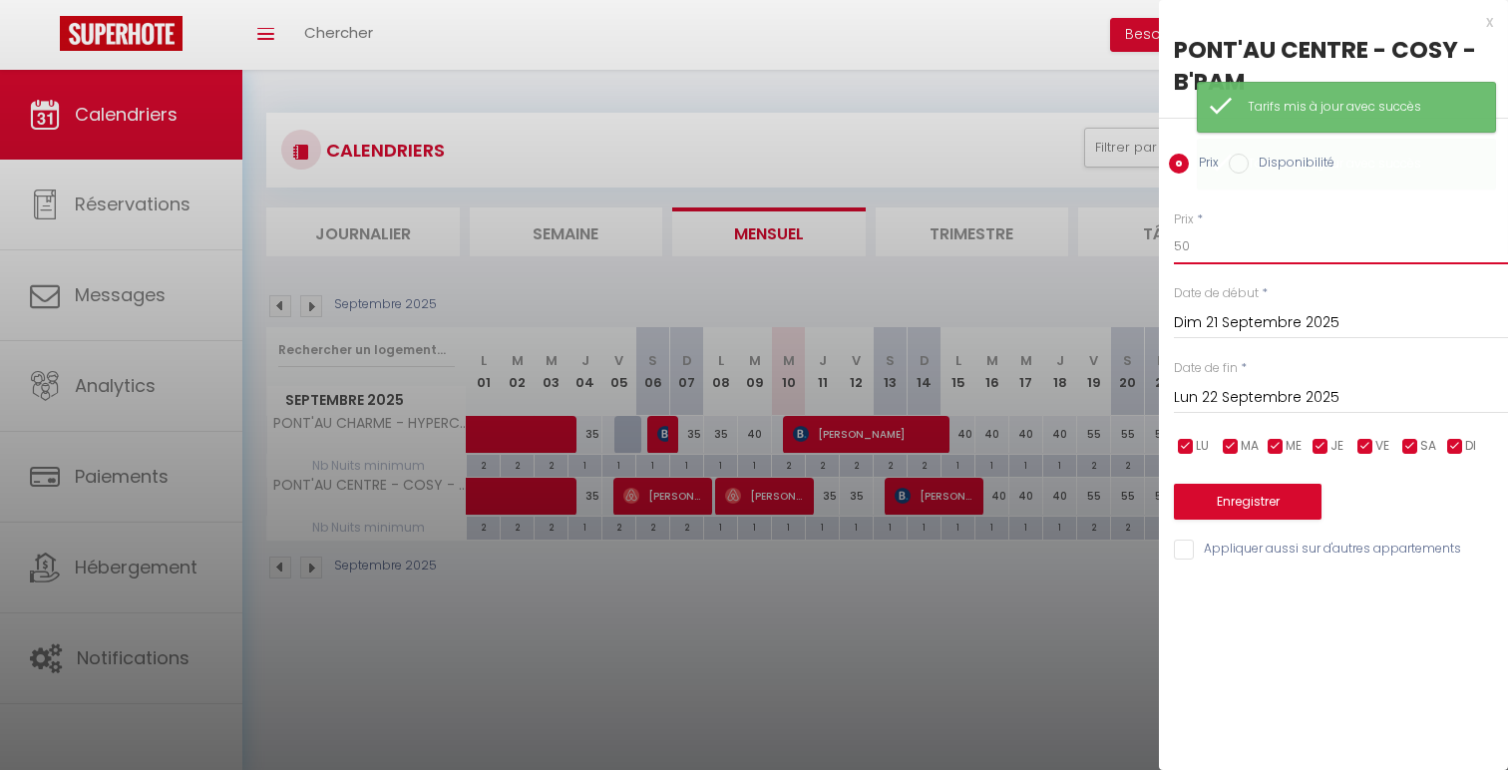
drag, startPoint x: 1192, startPoint y: 245, endPoint x: 1107, endPoint y: 241, distance: 84.9
click at [1107, 241] on body "🟢 Des questions ou besoin d'assistance pour la migration AirBnB? Connectez-vous…" at bounding box center [754, 455] width 1508 height 770
click at [1217, 503] on button "Enregistrer" at bounding box center [1248, 502] width 148 height 36
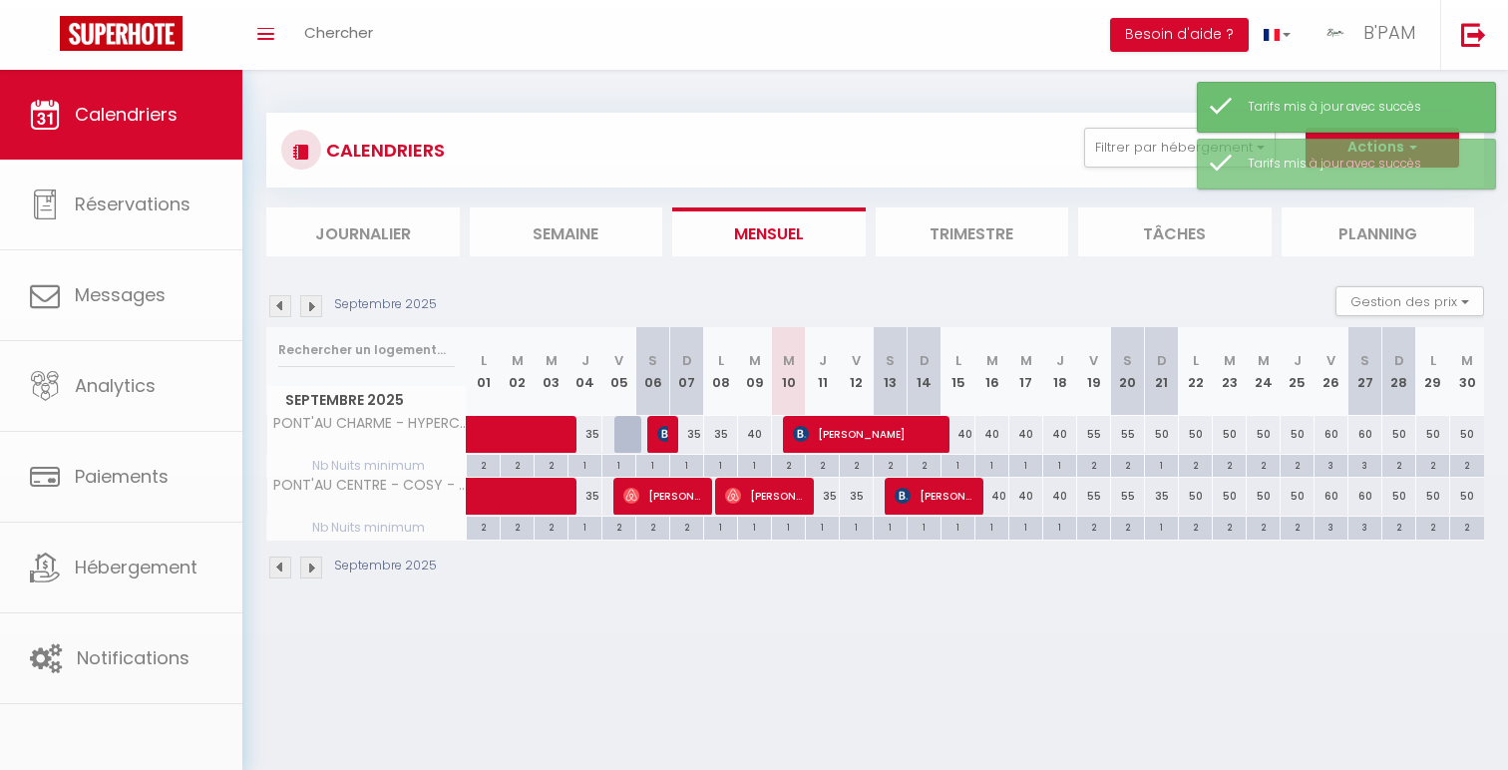
click at [284, 300] on body "🟢 Des questions ou besoin d'assistance pour la migration AirBnB? Connectez-vous…" at bounding box center [754, 455] width 1508 height 770
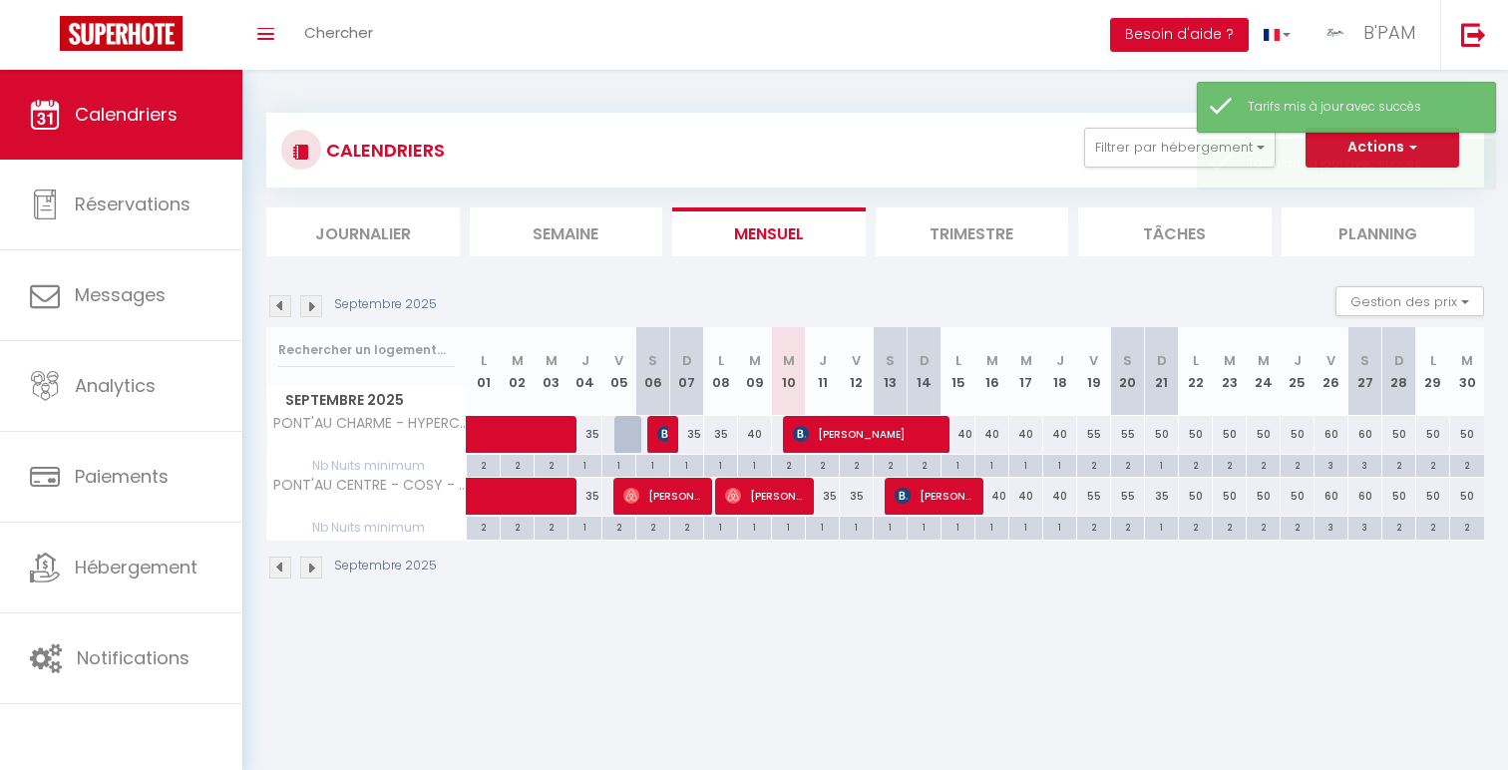
click at [284, 300] on img at bounding box center [280, 306] width 22 height 22
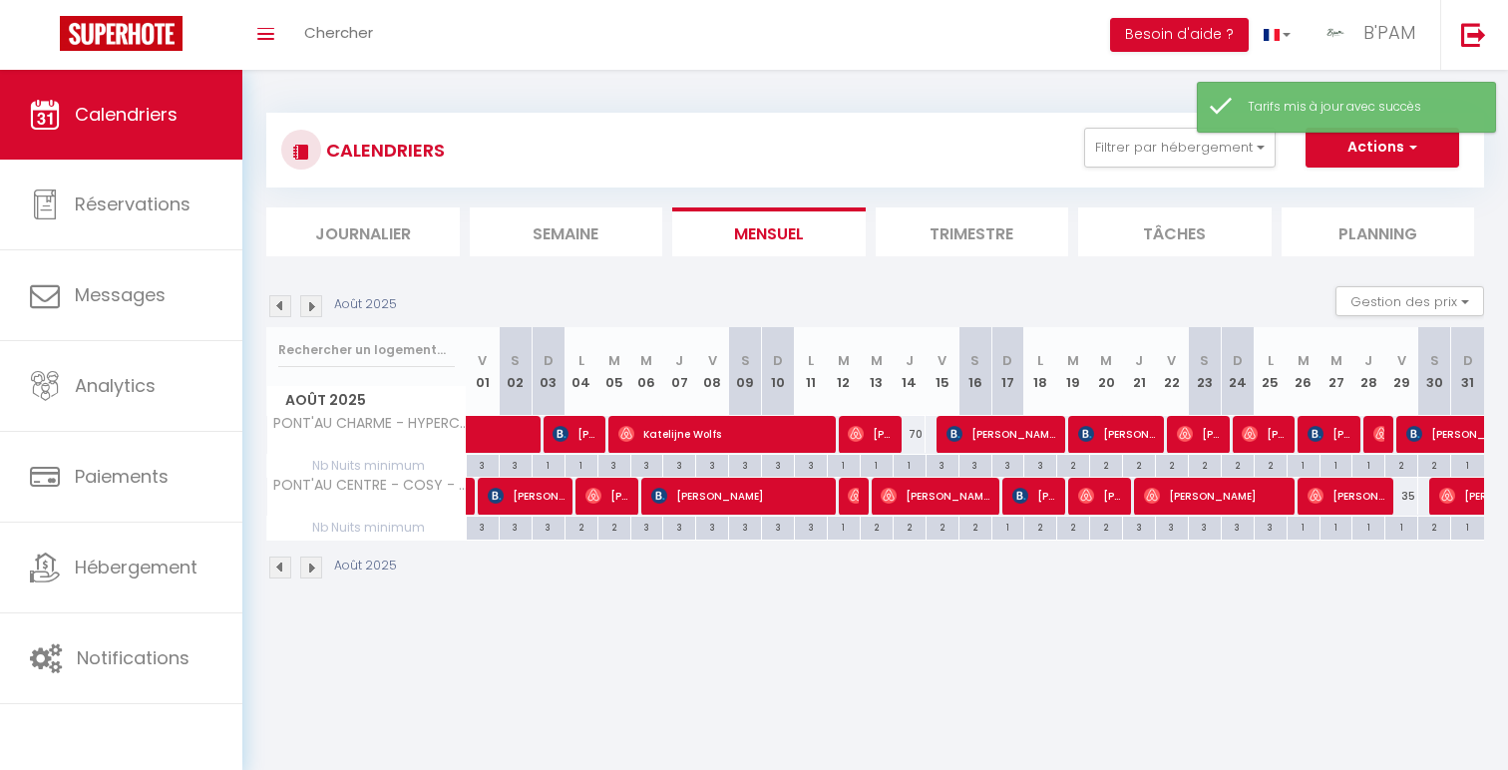
click at [315, 308] on img at bounding box center [311, 306] width 22 height 22
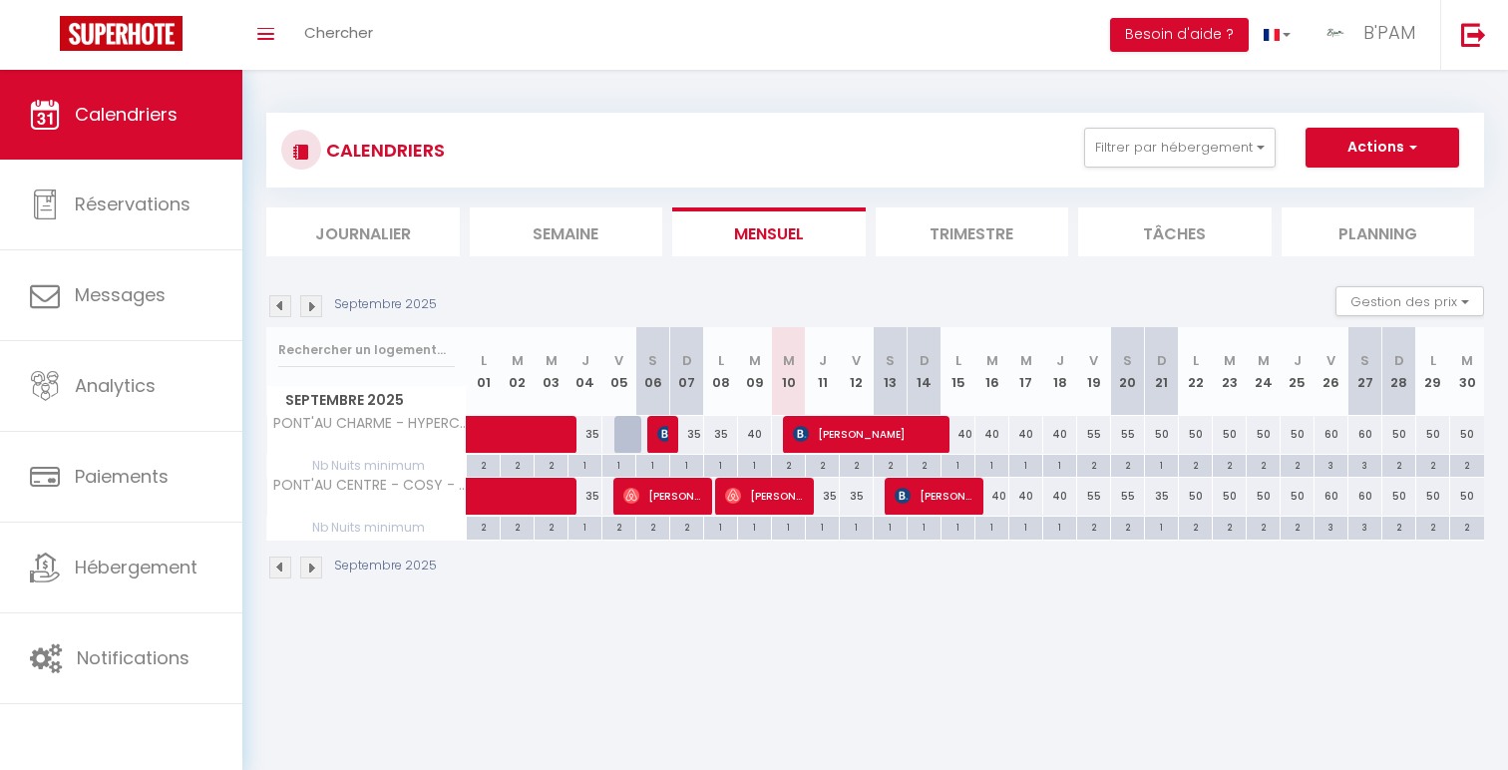
click at [1161, 444] on div "50" at bounding box center [1162, 434] width 34 height 37
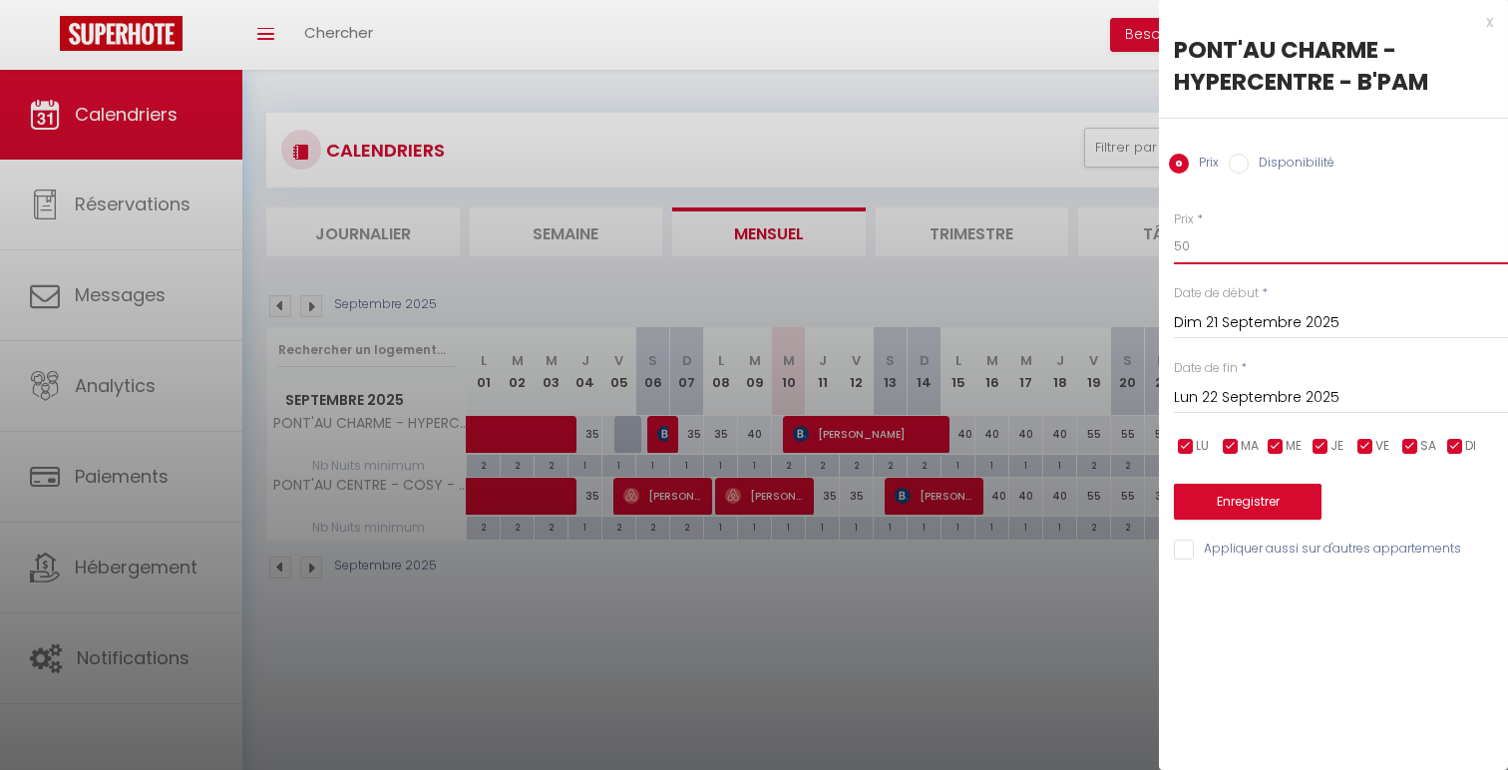
drag, startPoint x: 1213, startPoint y: 239, endPoint x: 1139, endPoint y: 233, distance: 74.1
click at [1147, 234] on body "🟢 Des questions ou besoin d'assistance pour la migration AirBnB? Connectez-vous…" at bounding box center [754, 455] width 1508 height 770
click at [1273, 506] on button "Enregistrer" at bounding box center [1248, 502] width 148 height 36
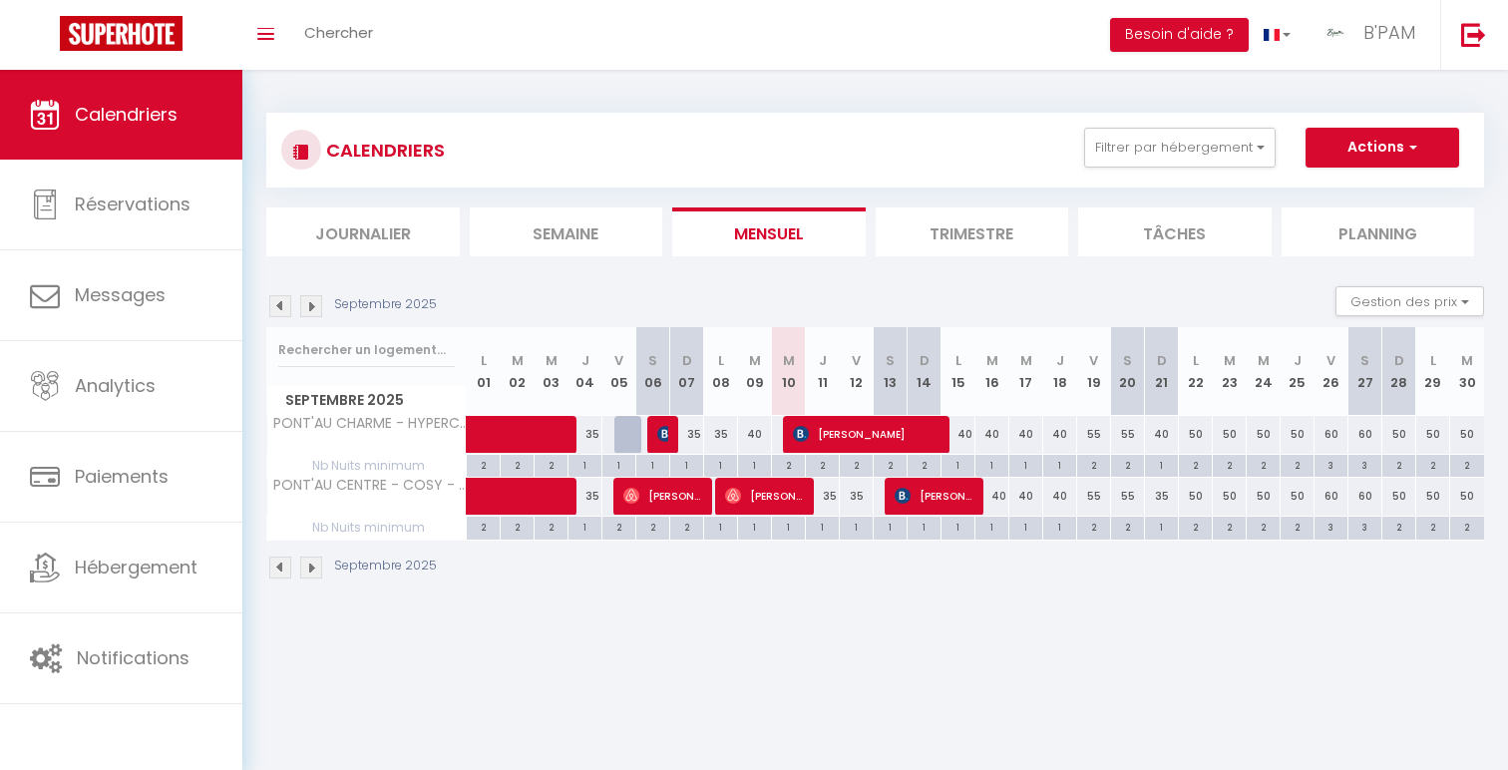
click at [1240, 125] on div "CALENDRIERS Filtrer par hébergement Le Havre T2 APPART'LH - STATIONNEMENT GRATU…" at bounding box center [875, 150] width 1218 height 75
click at [1240, 139] on button "Filtrer par hébergement" at bounding box center [1180, 148] width 192 height 40
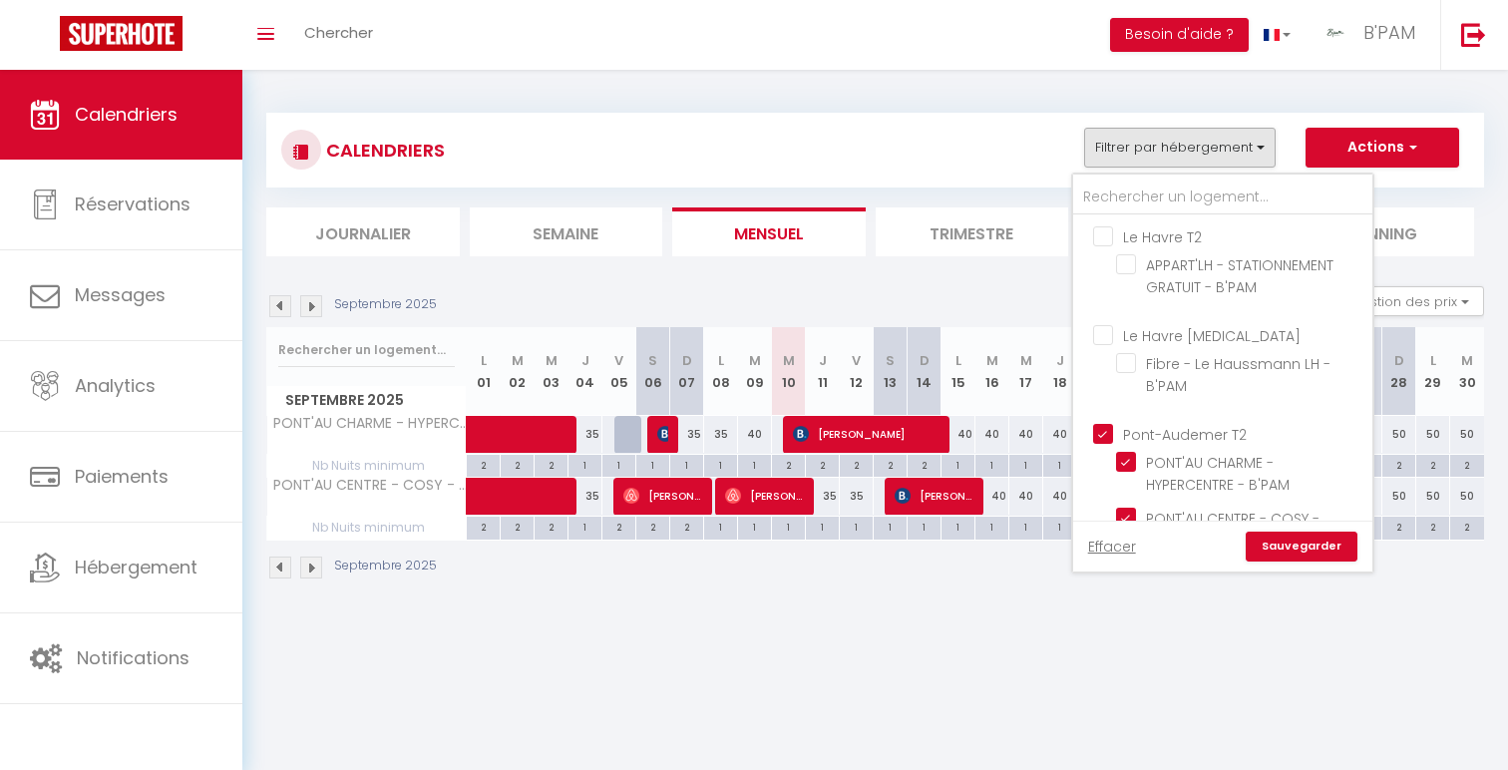
click at [1184, 419] on ul "Pont-Audemer T2 PONT'AU CHARME - HYPERCENTRE - B'PAM PONT'AU CENTRE - COSY - B'…" at bounding box center [1222, 490] width 299 height 155
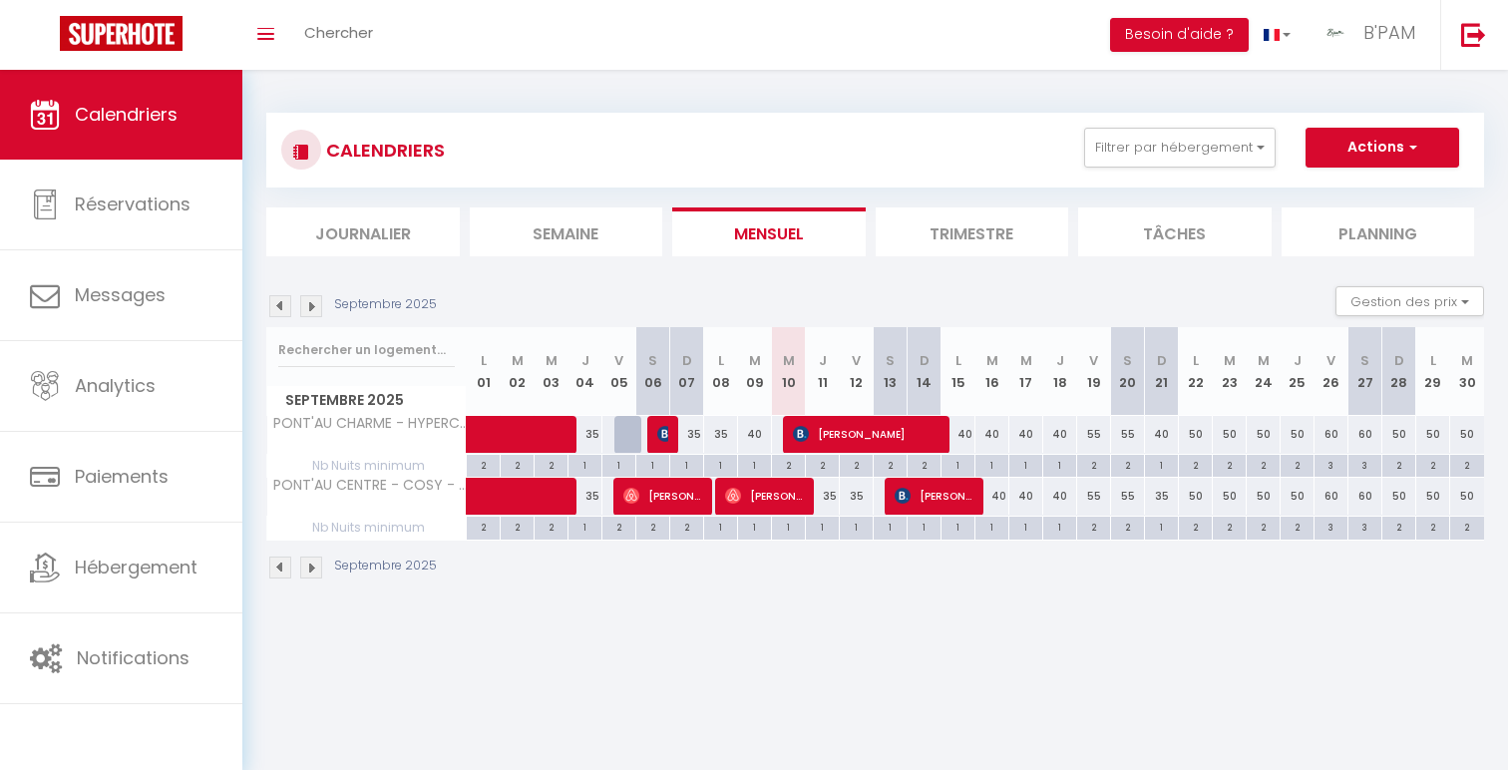
click at [1204, 97] on div "CALENDRIERS Filtrer par hébergement Le Havre T2 APPART'LH - STATIONNEMENT GRATU…" at bounding box center [875, 347] width 1218 height 506
click at [1211, 148] on button "Filtrer par hébergement" at bounding box center [1180, 148] width 192 height 40
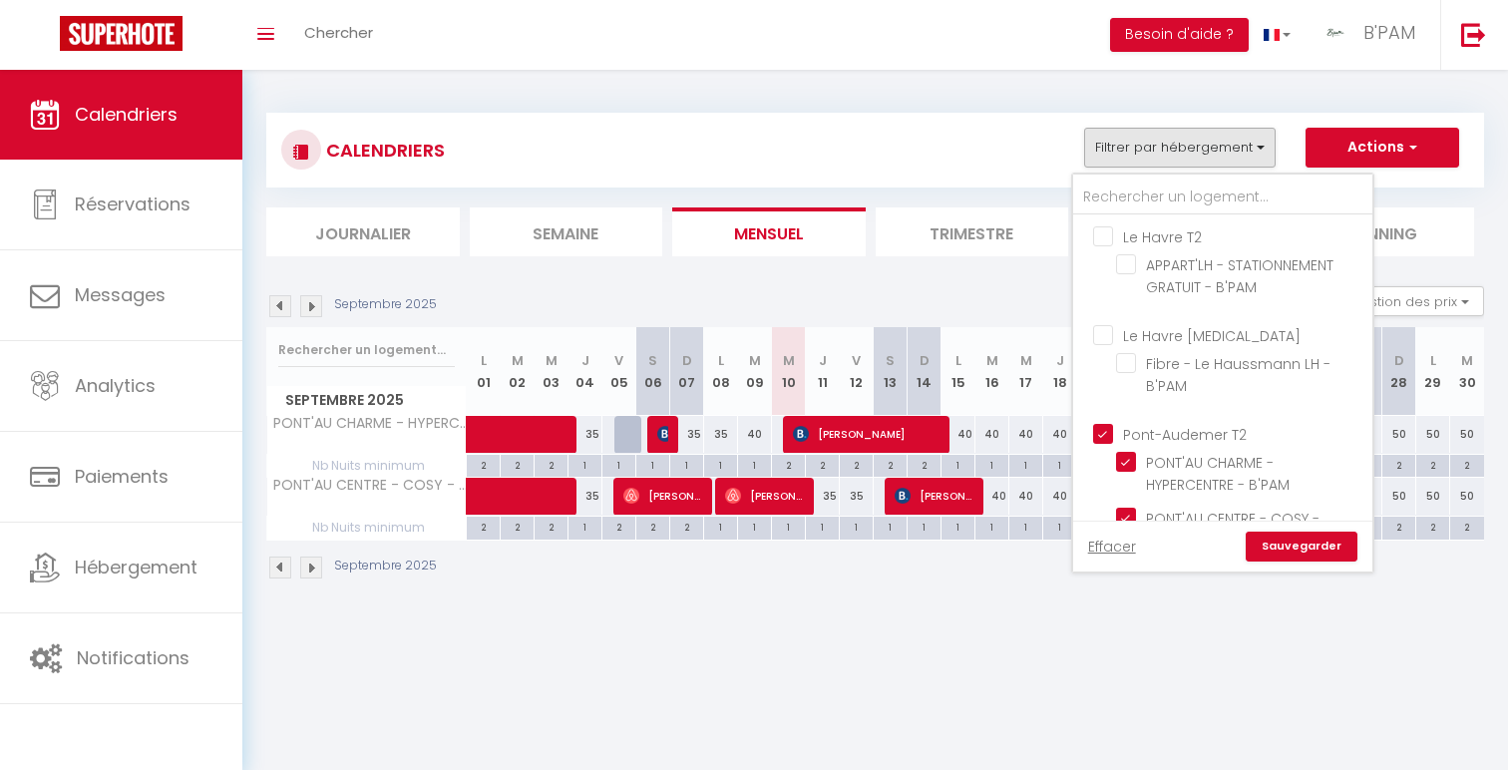
click at [1192, 427] on input "Pont-Audemer T2" at bounding box center [1242, 433] width 299 height 20
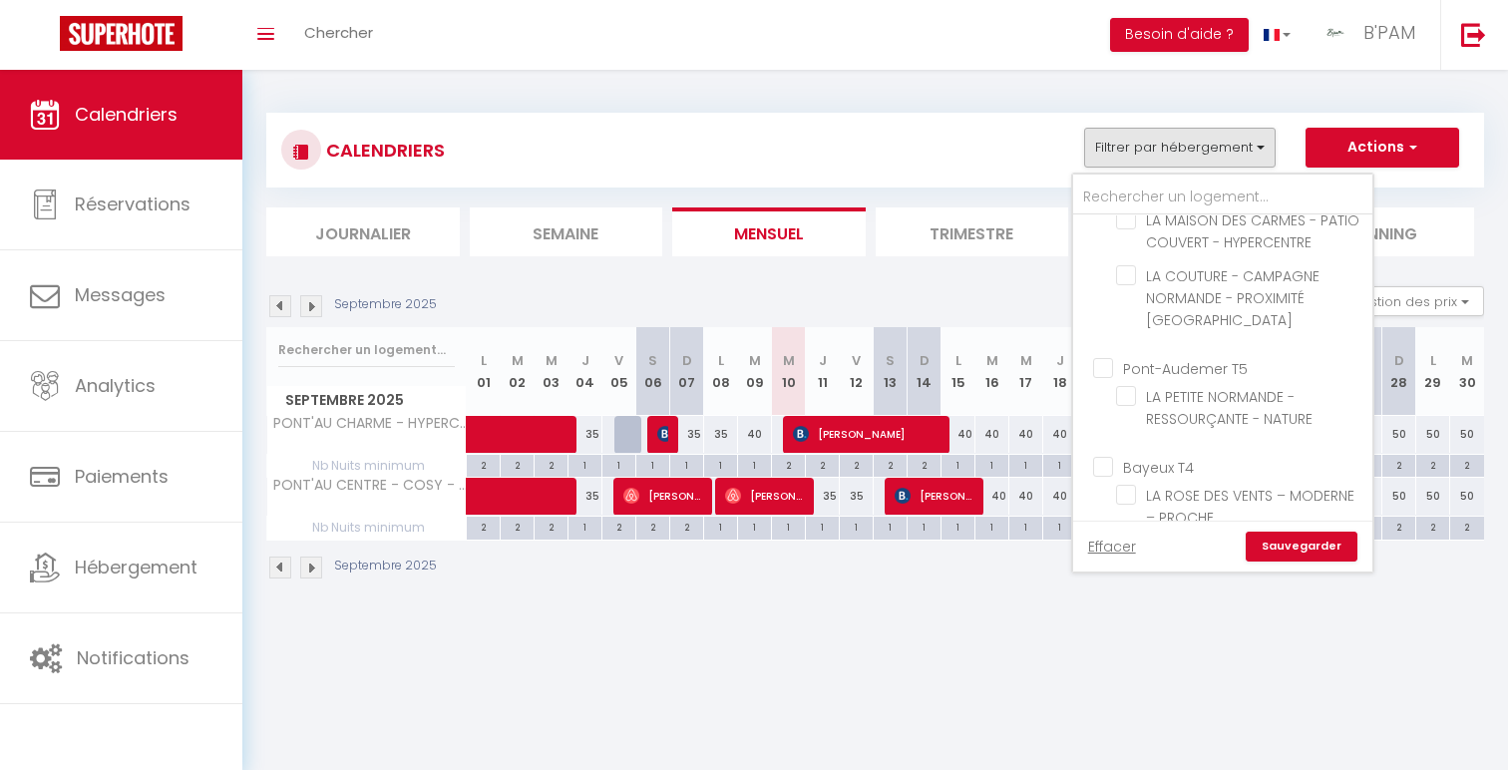
scroll to position [1170, 0]
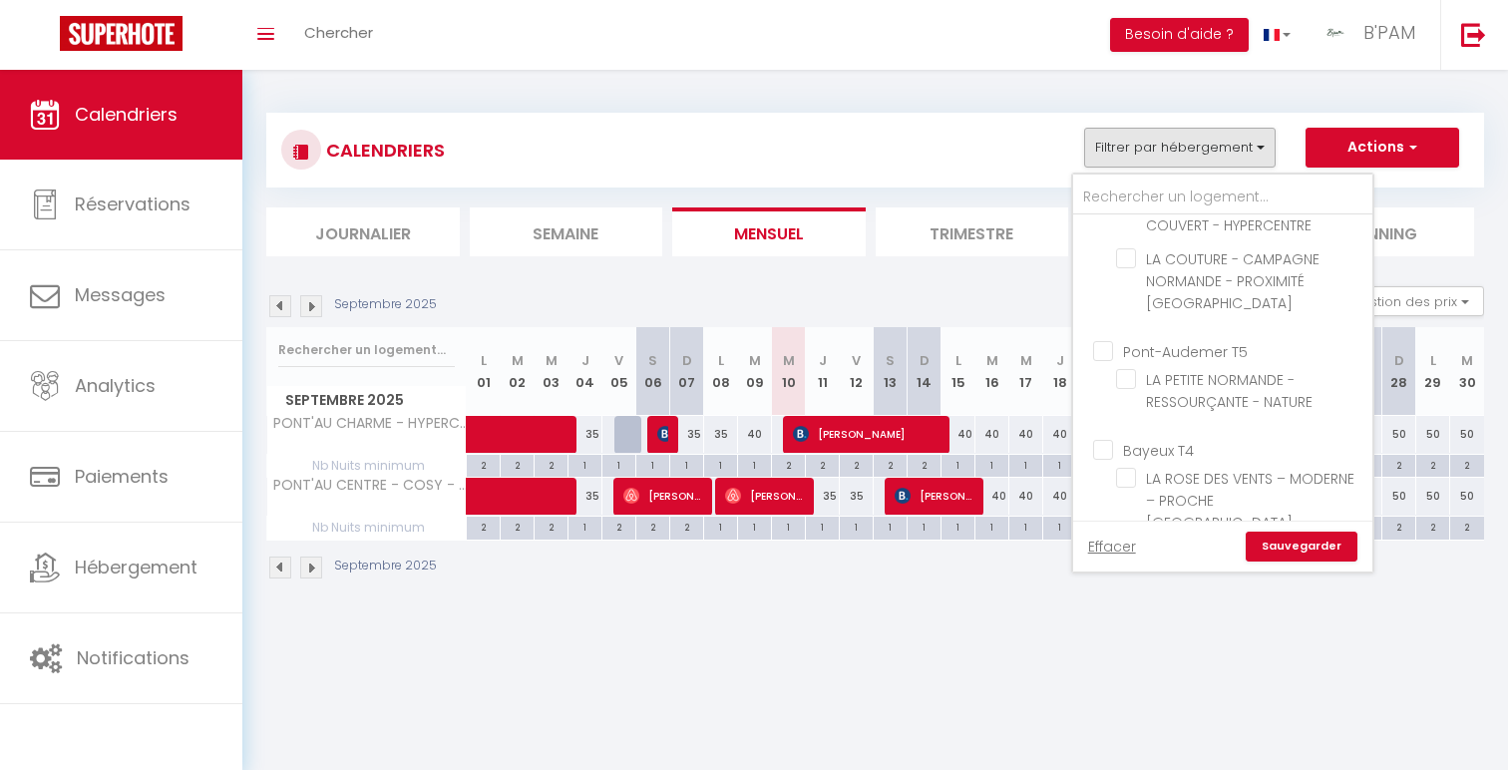
click at [1208, 340] on input "Pont-Audemer T5" at bounding box center [1242, 350] width 299 height 20
click at [1287, 549] on link "Sauvegarder" at bounding box center [1302, 547] width 112 height 30
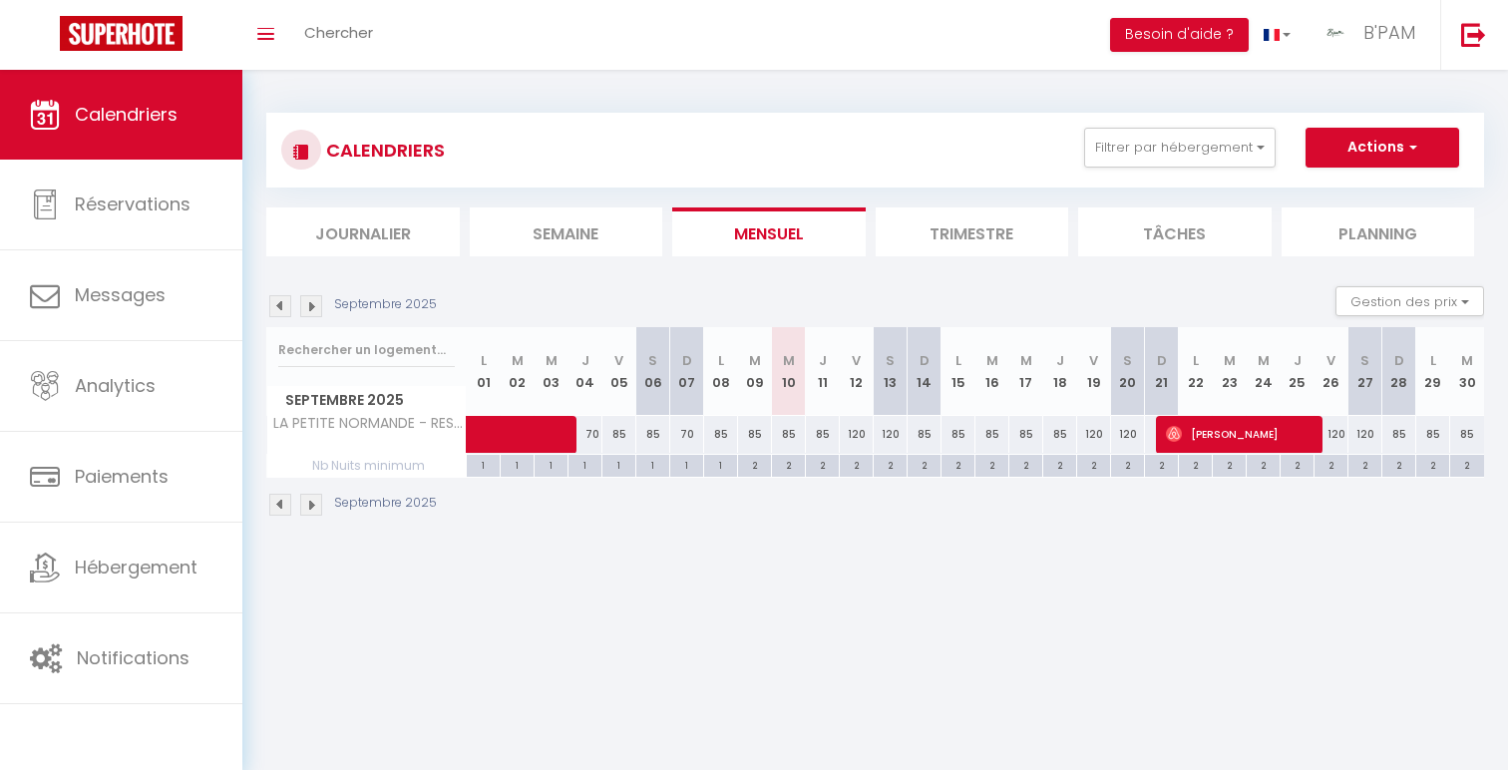
click at [789, 430] on div "85" at bounding box center [789, 434] width 34 height 37
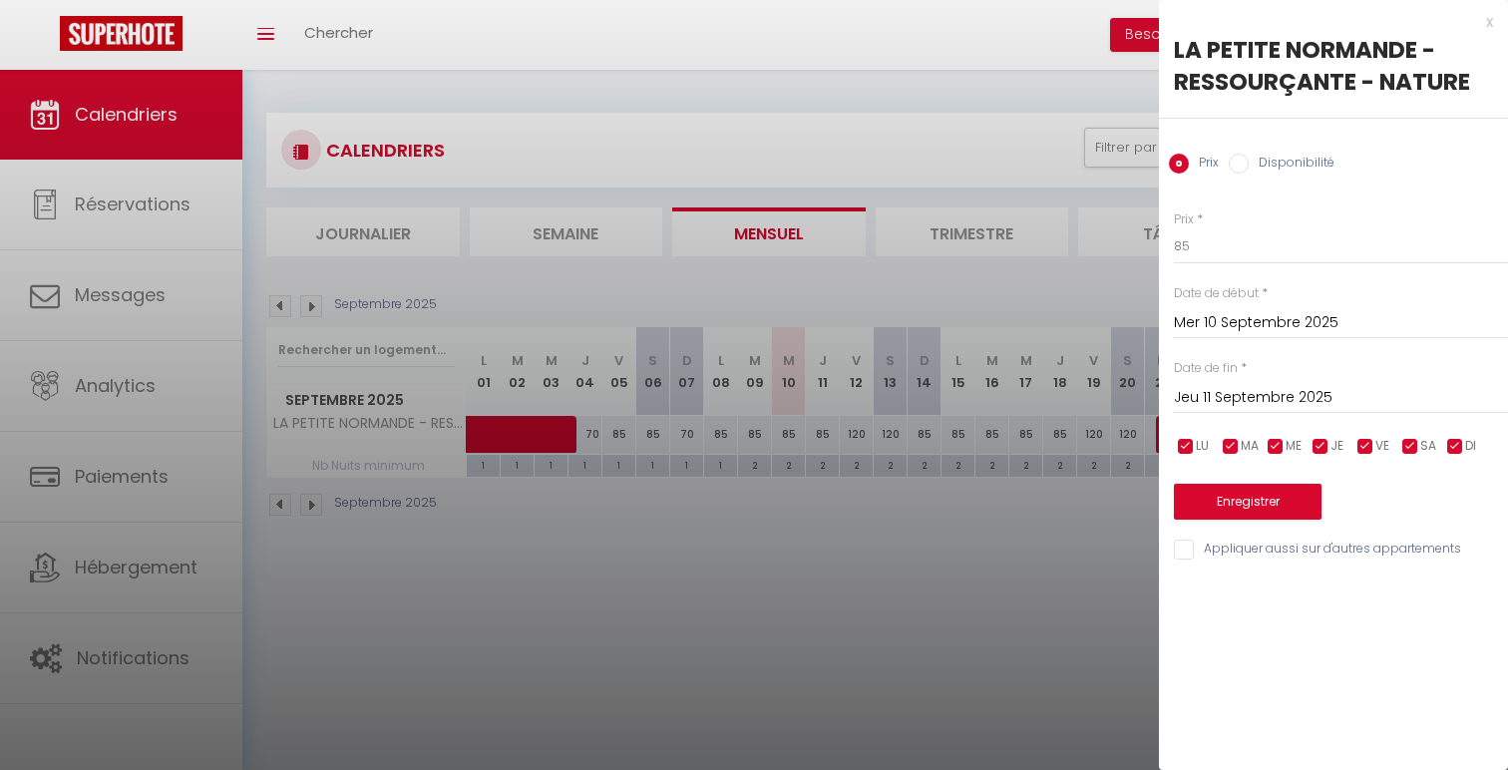
click at [1280, 398] on input "Jeu 11 Septembre 2025" at bounding box center [1341, 398] width 334 height 26
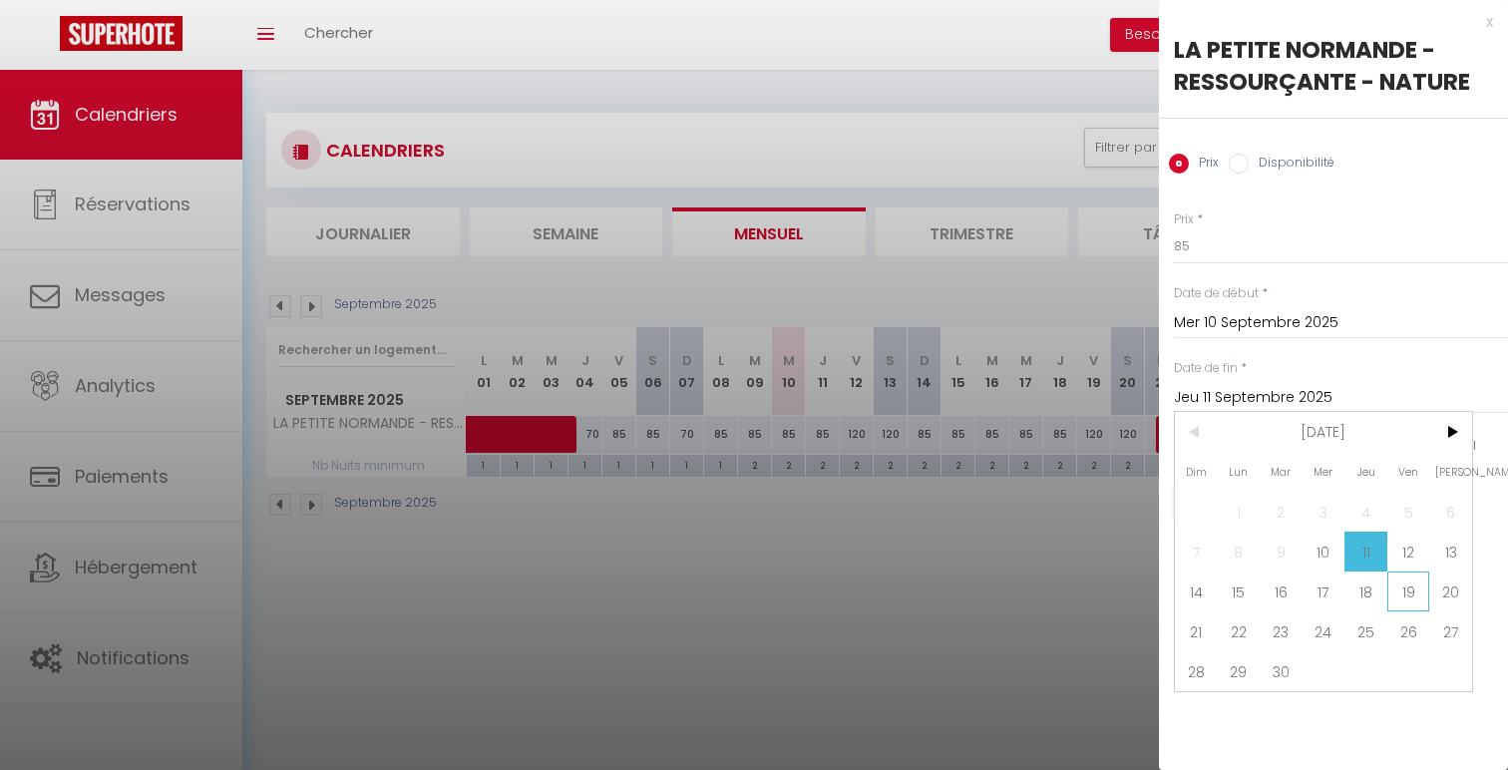
click at [1392, 591] on span "19" at bounding box center [1408, 592] width 43 height 40
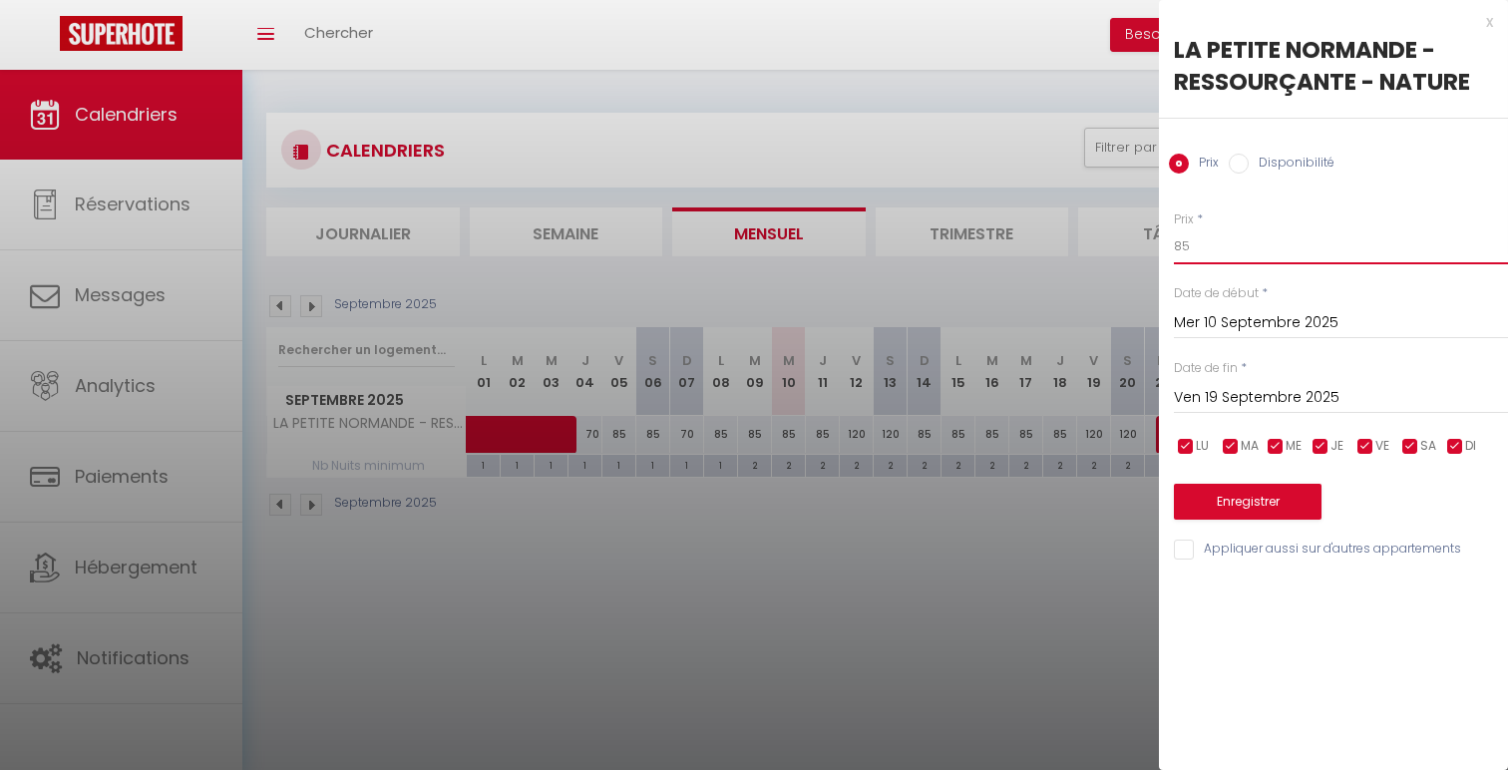
click at [1189, 241] on input "85" at bounding box center [1341, 246] width 334 height 36
click at [1204, 511] on button "Enregistrer" at bounding box center [1248, 502] width 148 height 36
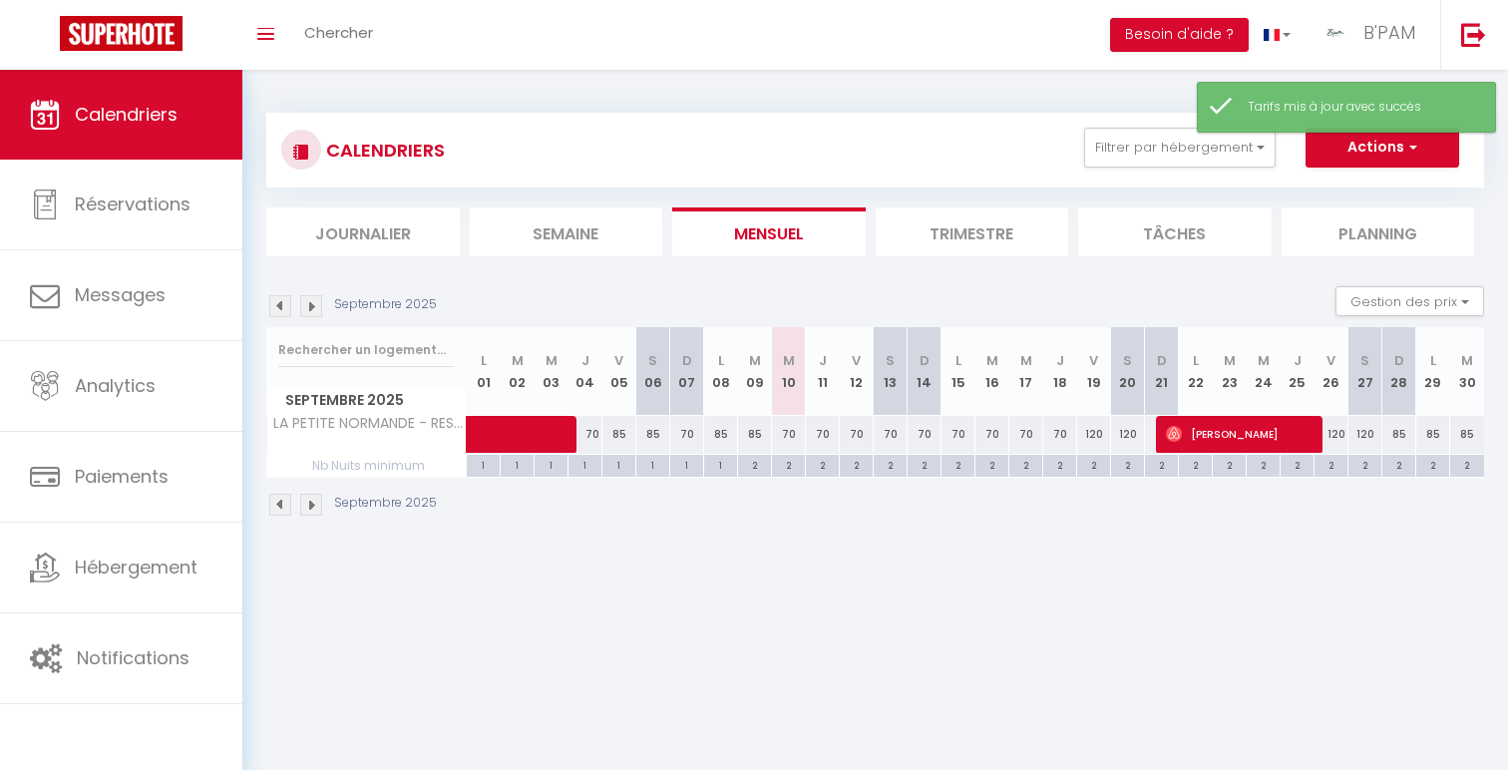
click at [1102, 438] on div "120" at bounding box center [1094, 434] width 34 height 37
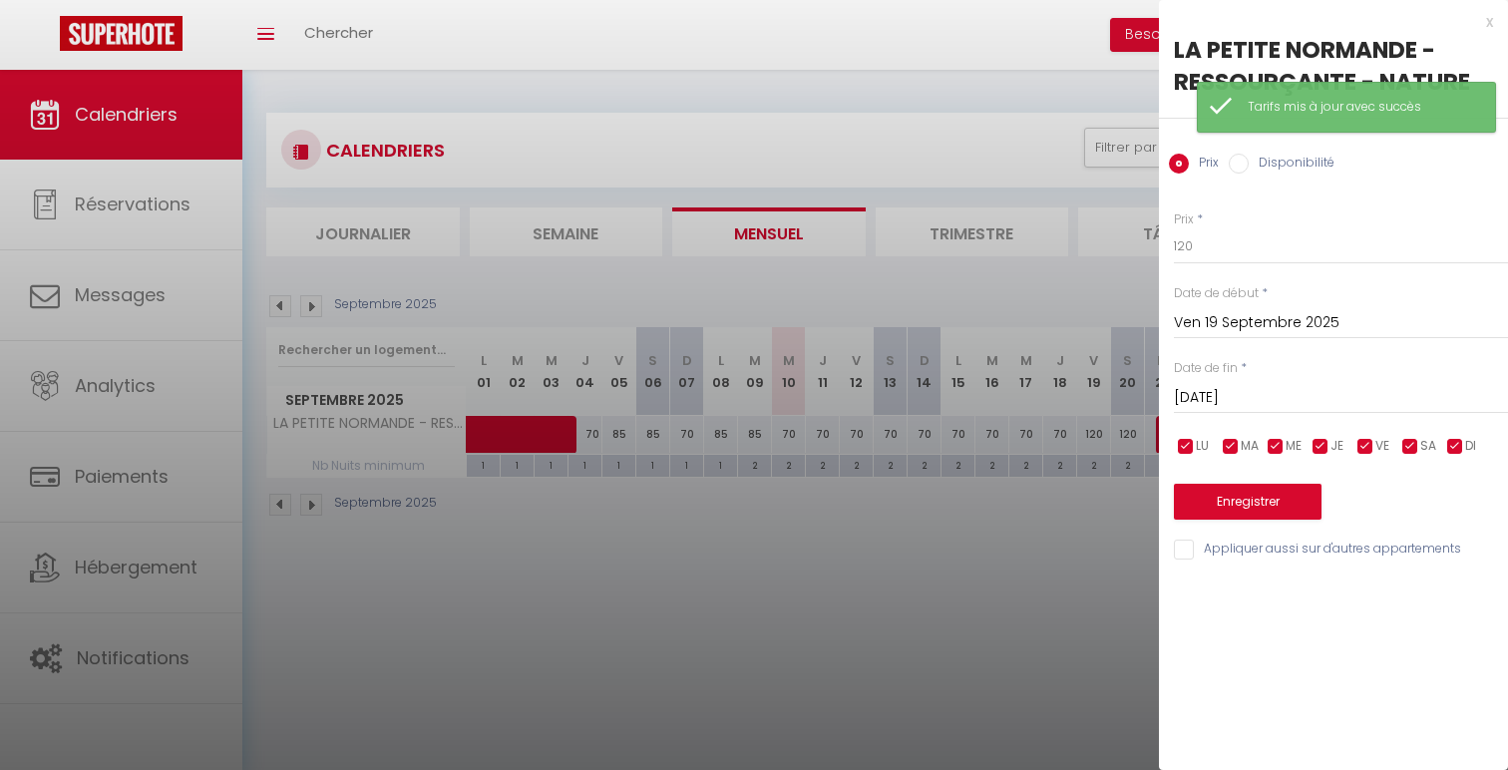
click at [1308, 390] on input "[PERSON_NAME] 20 Septembre 2025" at bounding box center [1341, 398] width 334 height 26
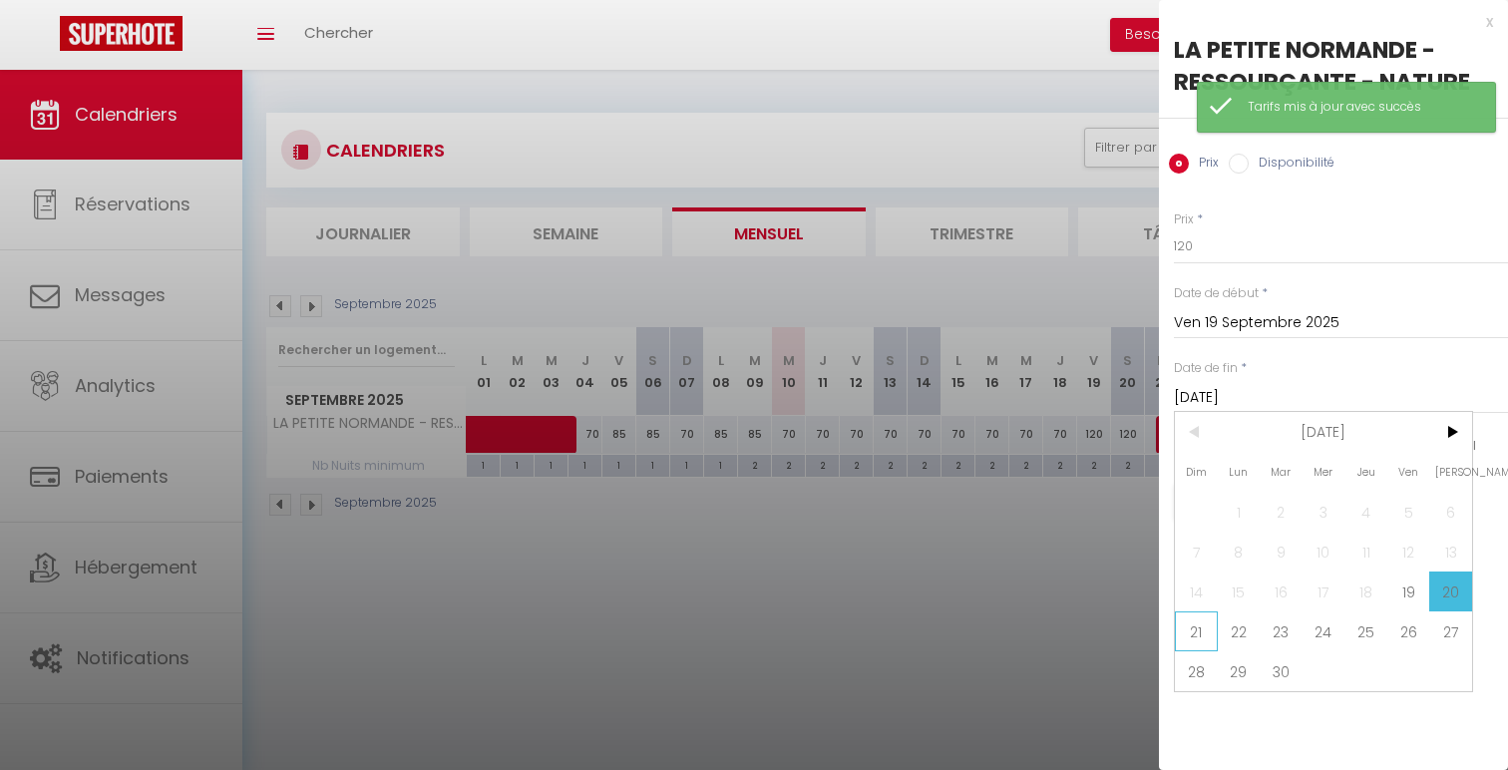
click at [1201, 634] on span "21" at bounding box center [1196, 631] width 43 height 40
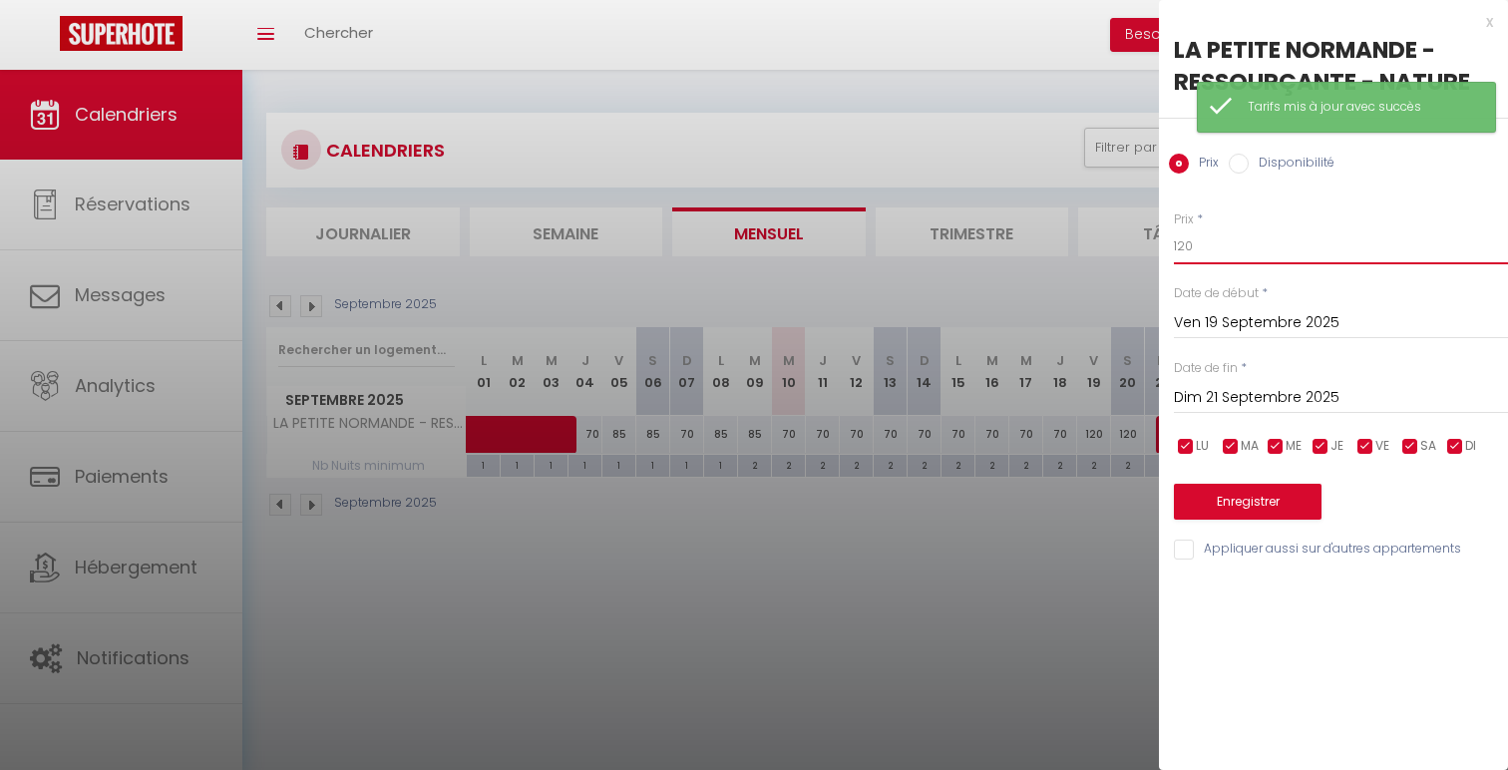
drag, startPoint x: 1186, startPoint y: 244, endPoint x: 1146, endPoint y: 234, distance: 41.1
click at [1148, 237] on body "🟢 Des questions ou besoin d'assistance pour la migration AirBnB? Connectez-vous…" at bounding box center [754, 455] width 1508 height 770
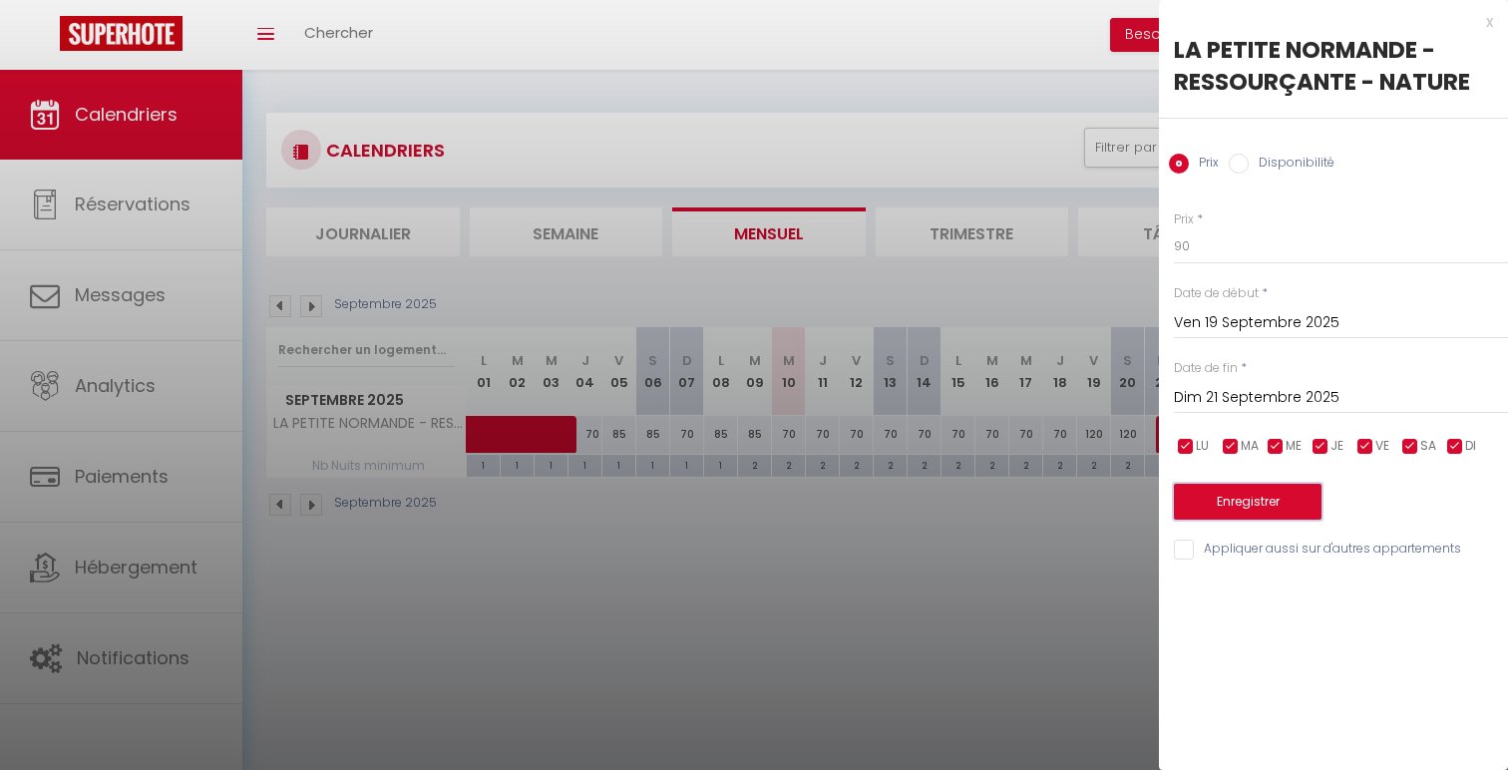
click at [1248, 508] on button "Enregistrer" at bounding box center [1248, 502] width 148 height 36
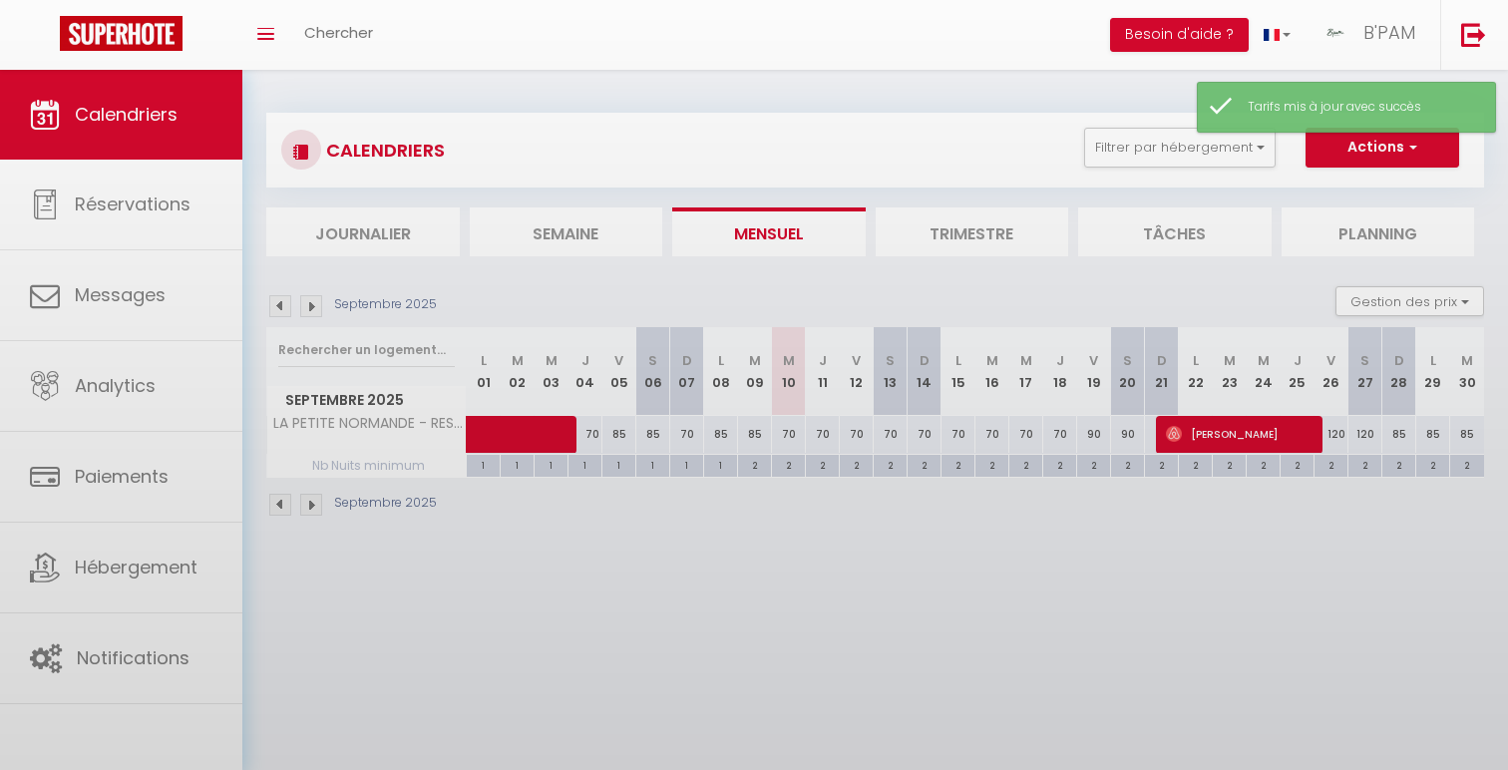
click at [788, 465] on body "🟢 Des questions ou besoin d'assistance pour la migration AirBnB? Connectez-vous…" at bounding box center [754, 455] width 1508 height 770
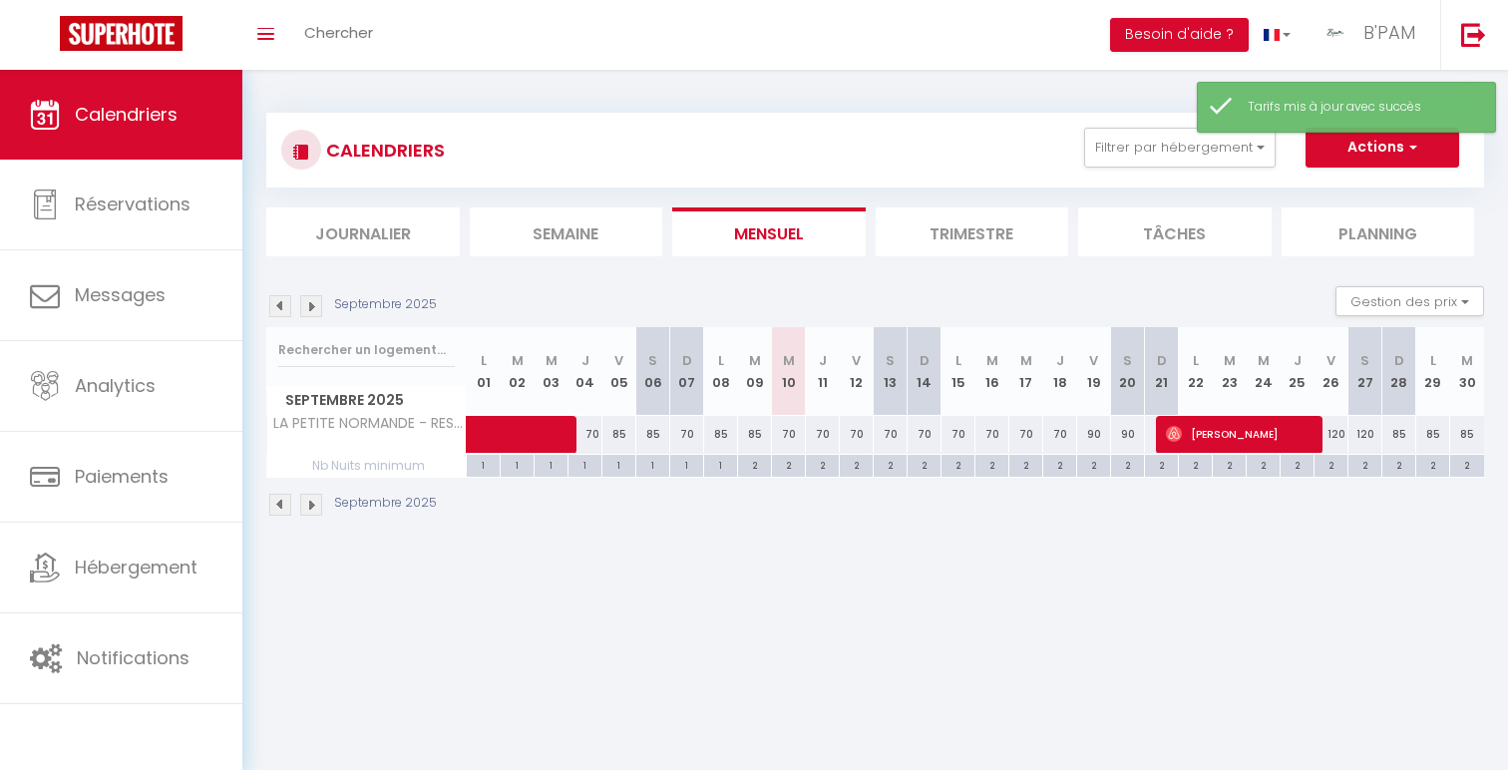
click at [793, 464] on div "2" at bounding box center [788, 464] width 33 height 19
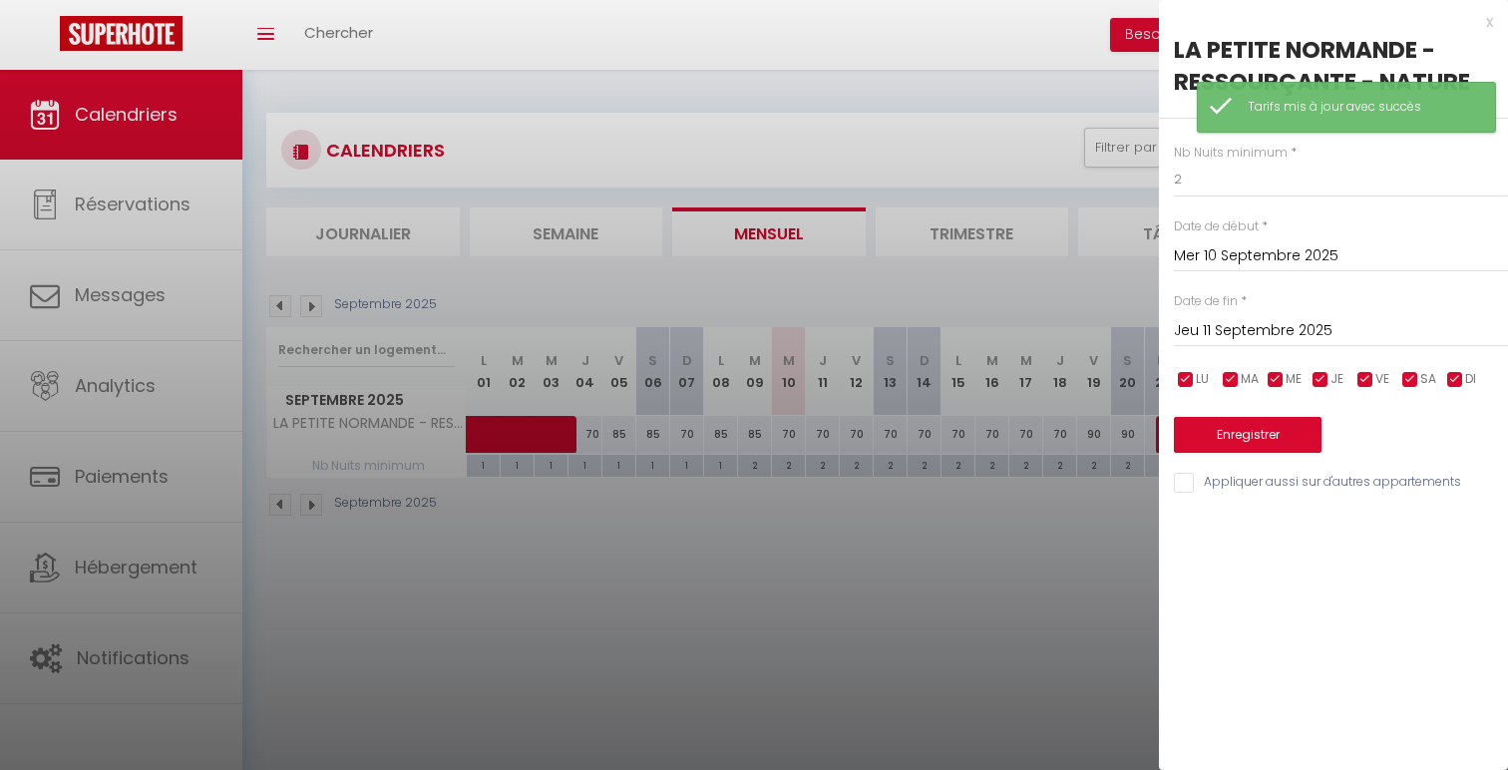
click at [1357, 329] on input "Jeu 11 Septembre 2025" at bounding box center [1341, 331] width 334 height 26
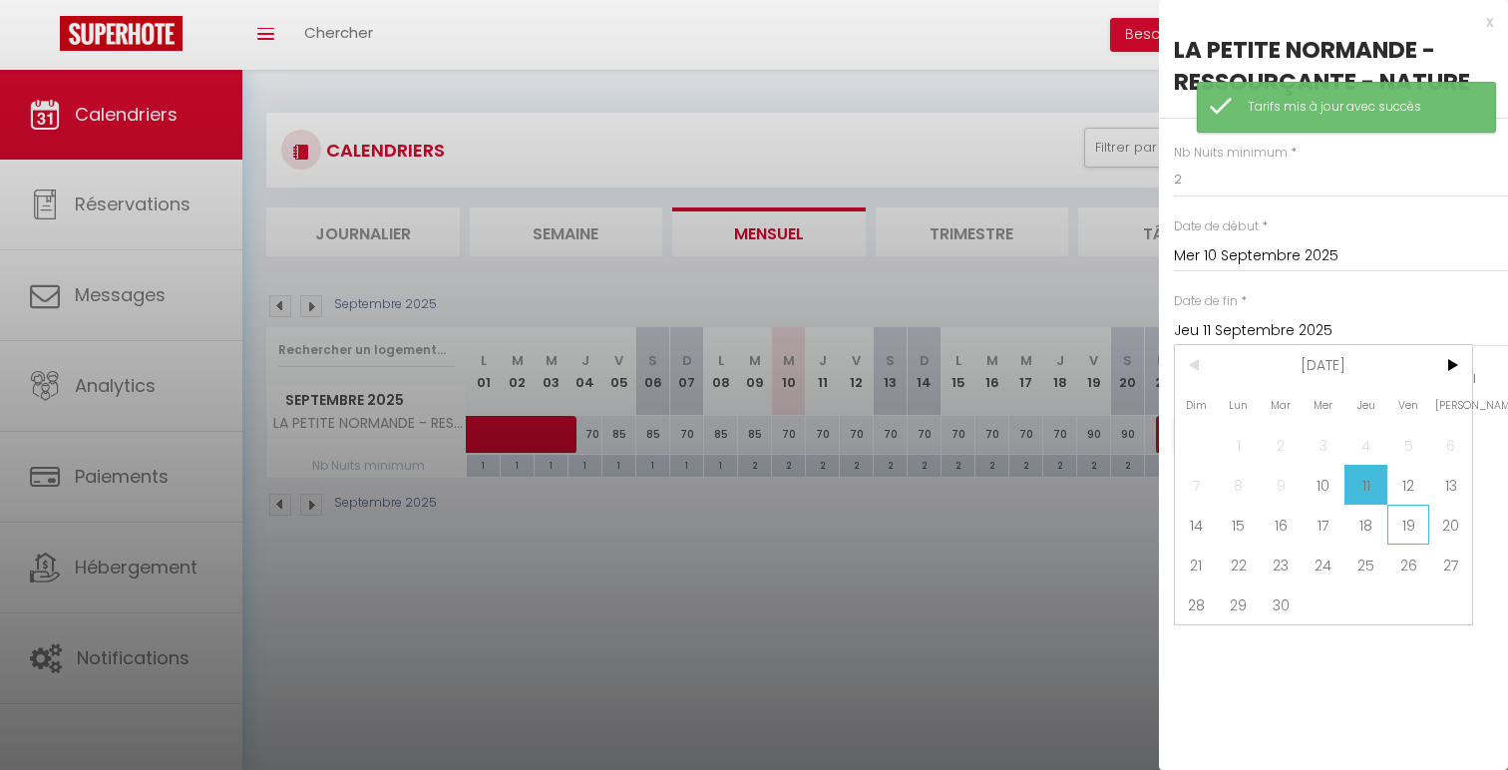
click at [1406, 531] on span "19" at bounding box center [1408, 525] width 43 height 40
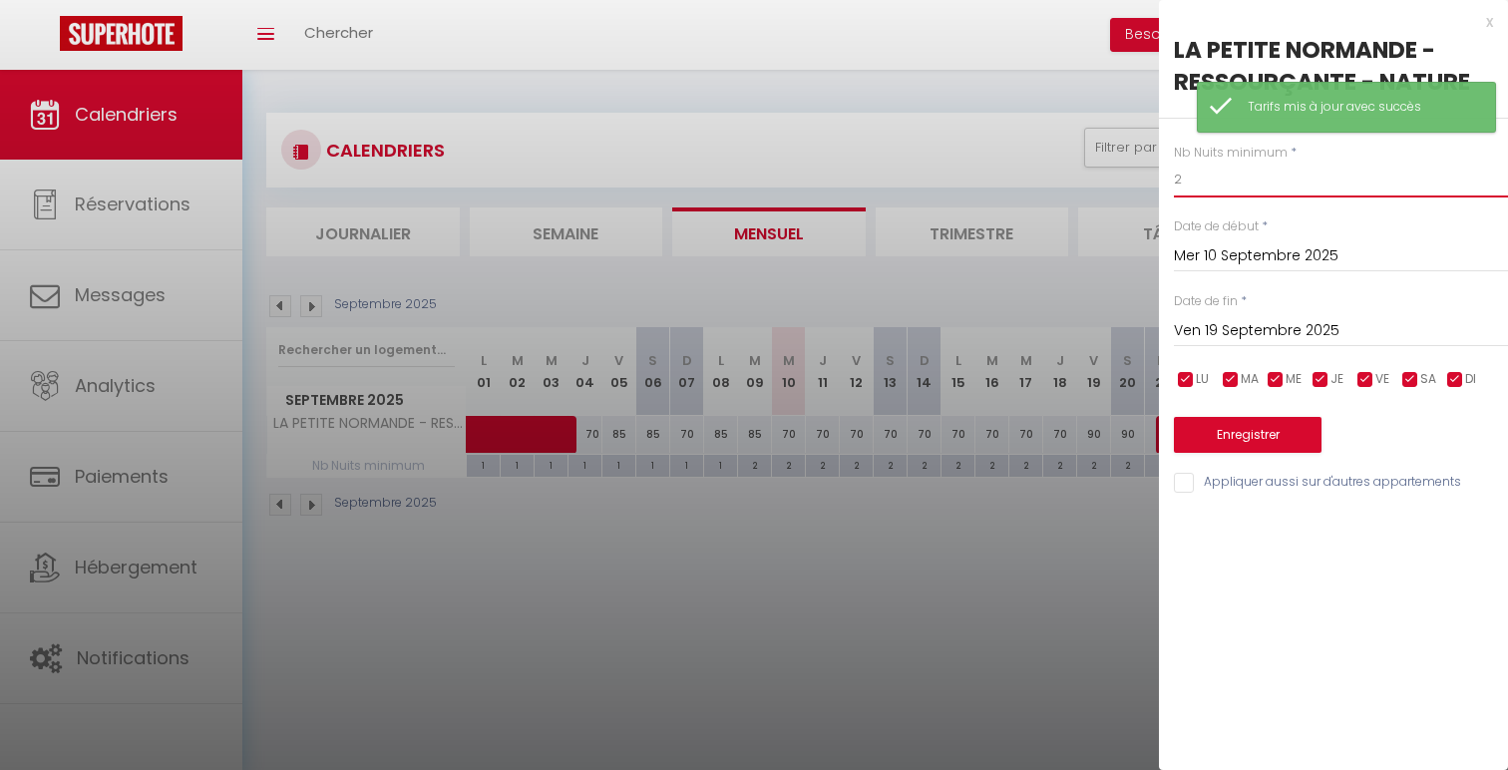
click at [1233, 178] on input "2" at bounding box center [1341, 180] width 334 height 36
click at [1238, 437] on button "Enregistrer" at bounding box center [1248, 435] width 148 height 36
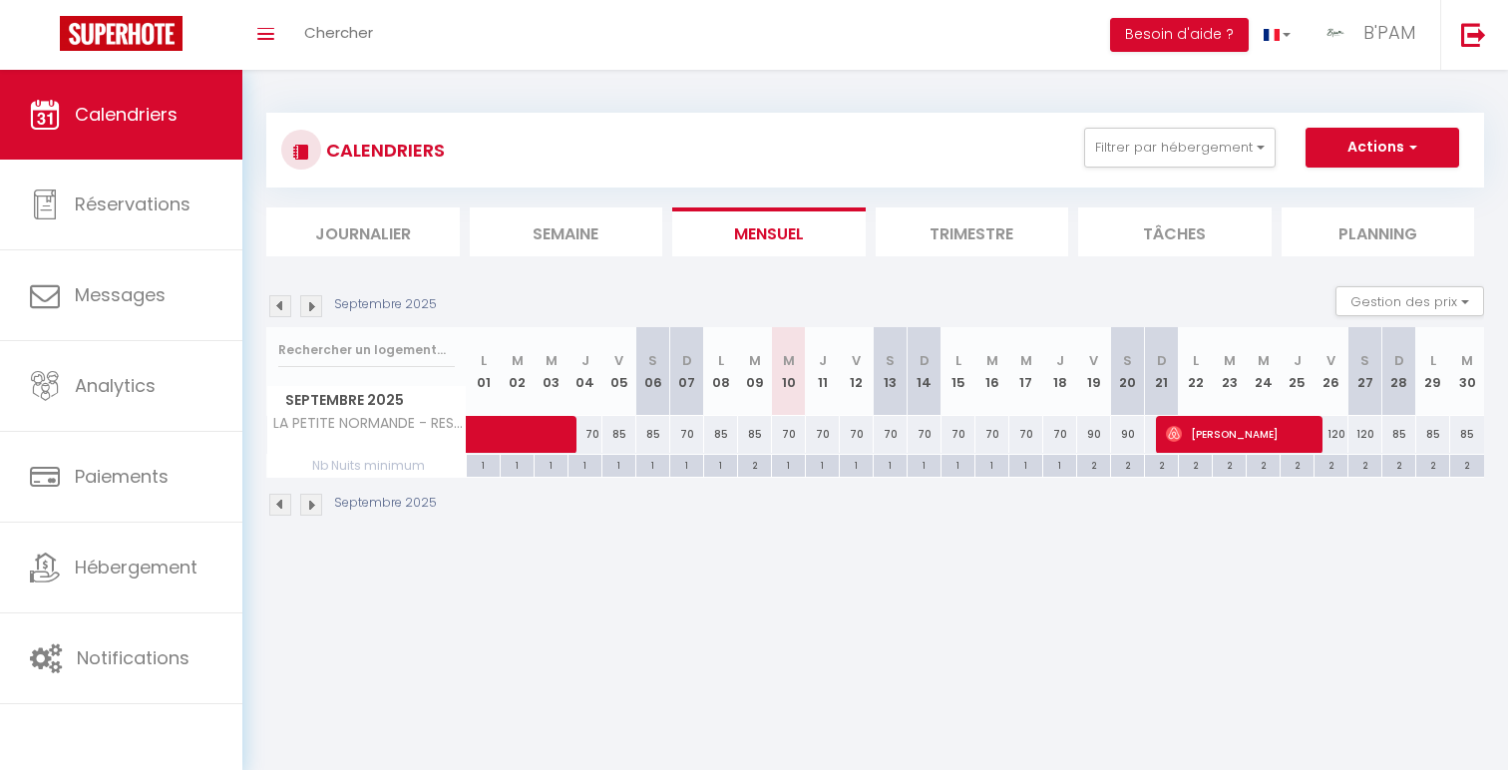
click at [314, 307] on img at bounding box center [311, 306] width 22 height 22
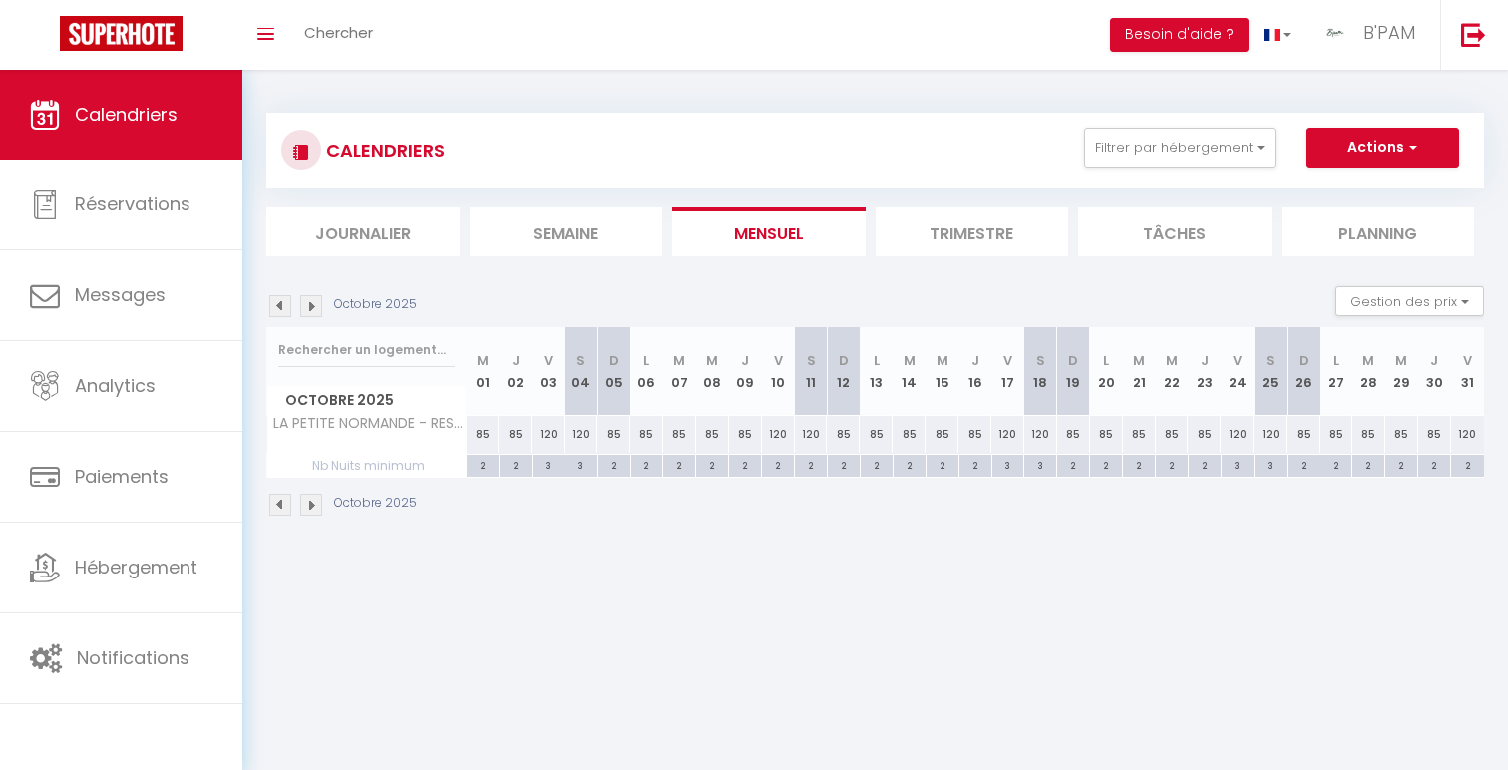
click at [274, 305] on img at bounding box center [280, 306] width 22 height 22
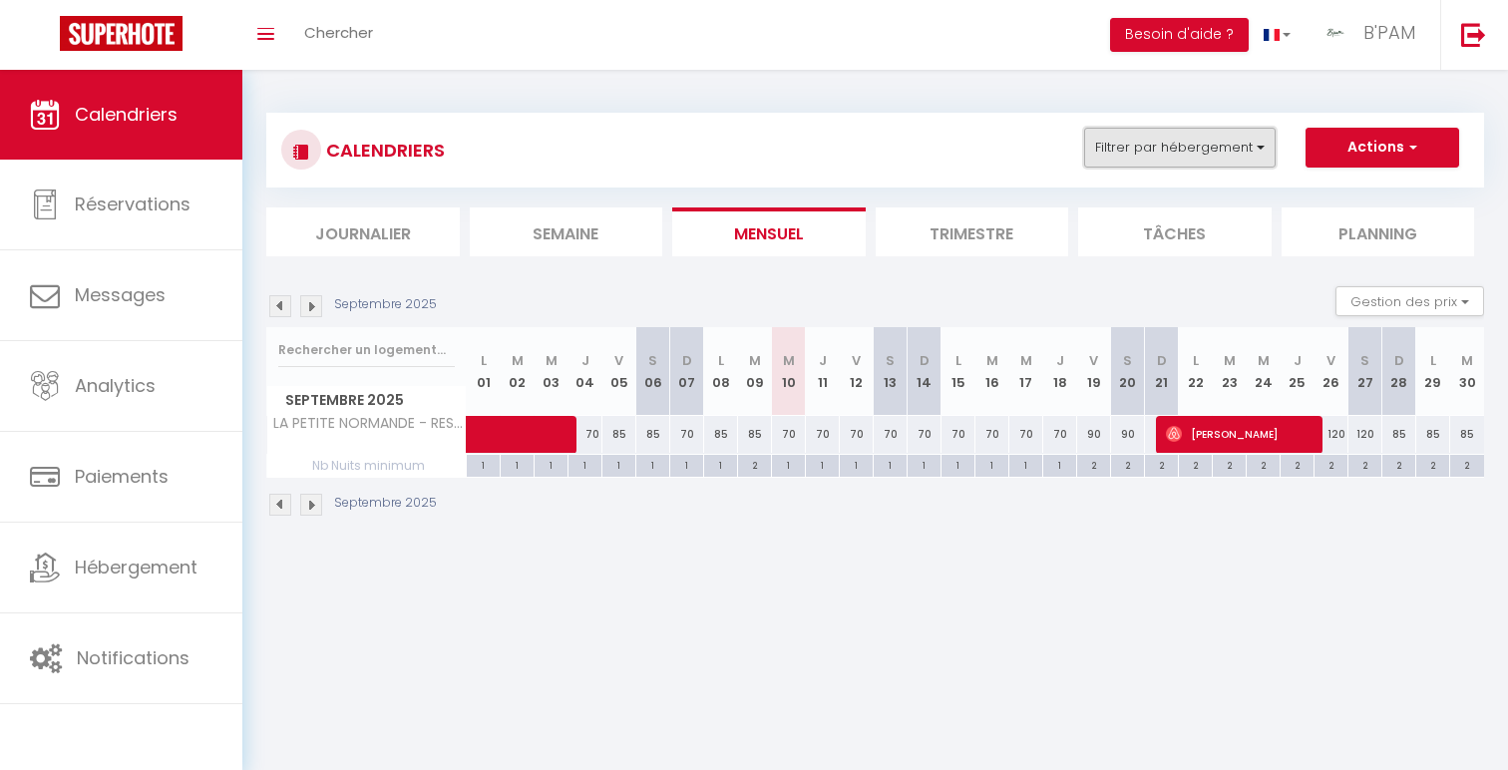
click at [1185, 147] on button "Filtrer par hébergement" at bounding box center [1180, 148] width 192 height 40
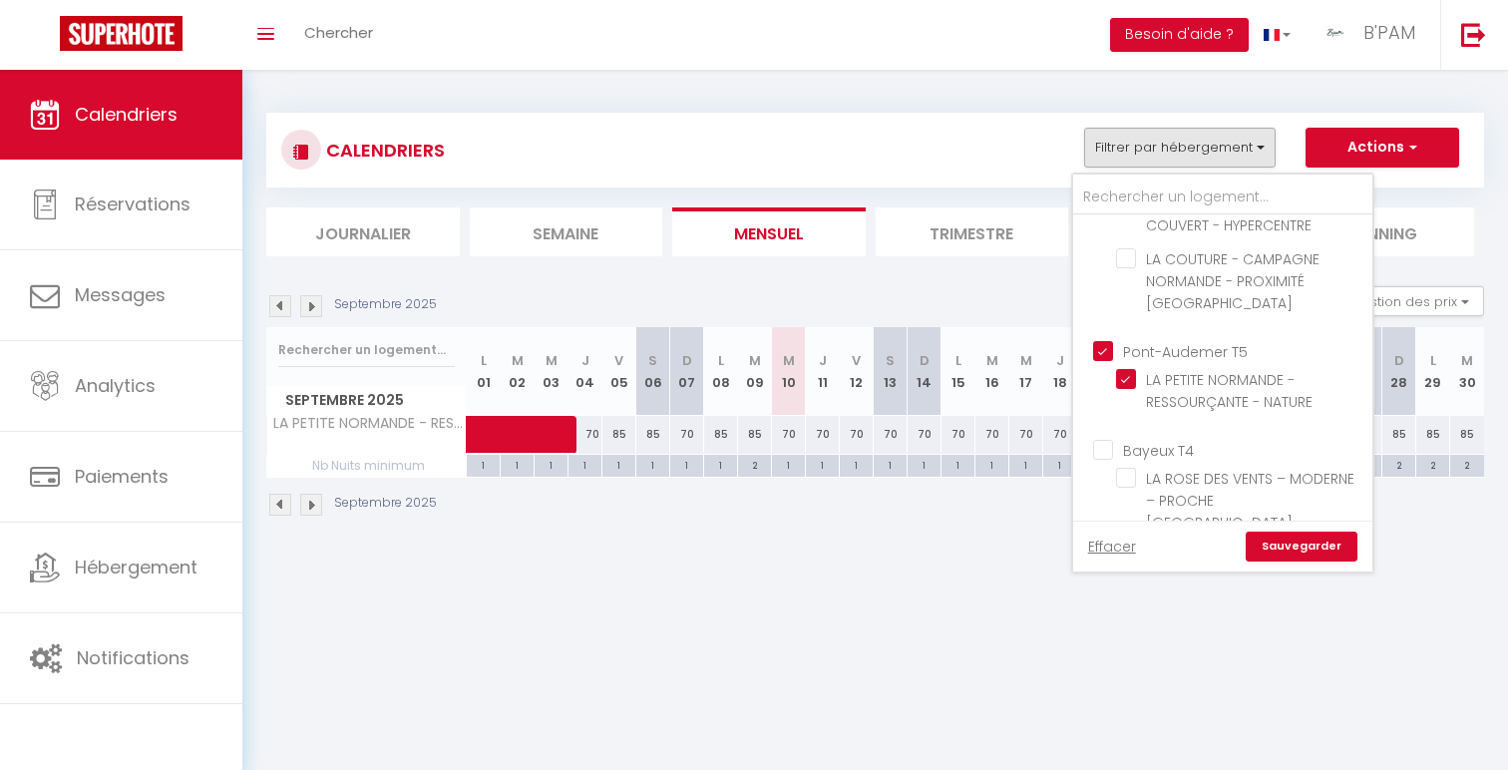
click at [1198, 344] on input "Pont-Audemer T5" at bounding box center [1242, 350] width 299 height 20
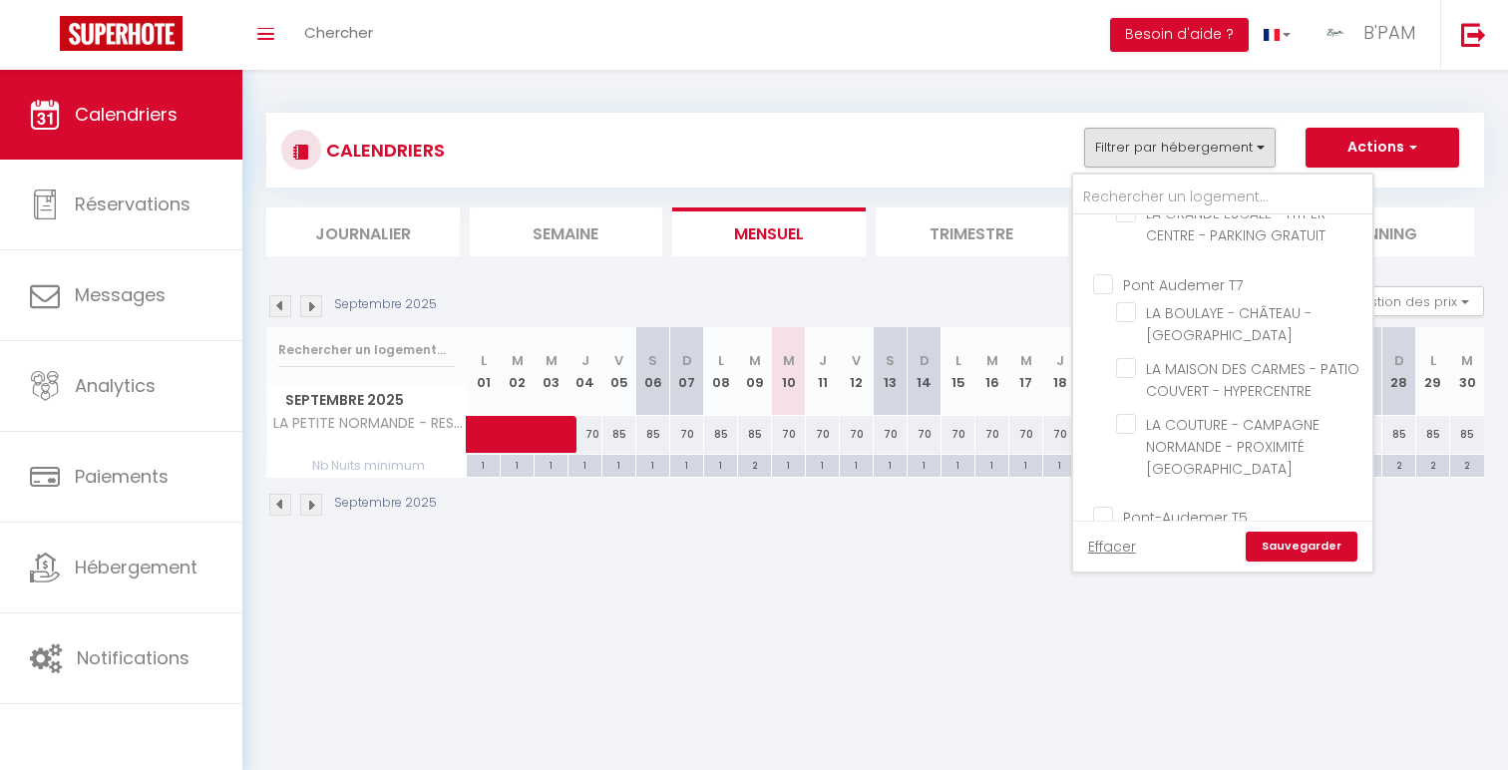
scroll to position [927, 0]
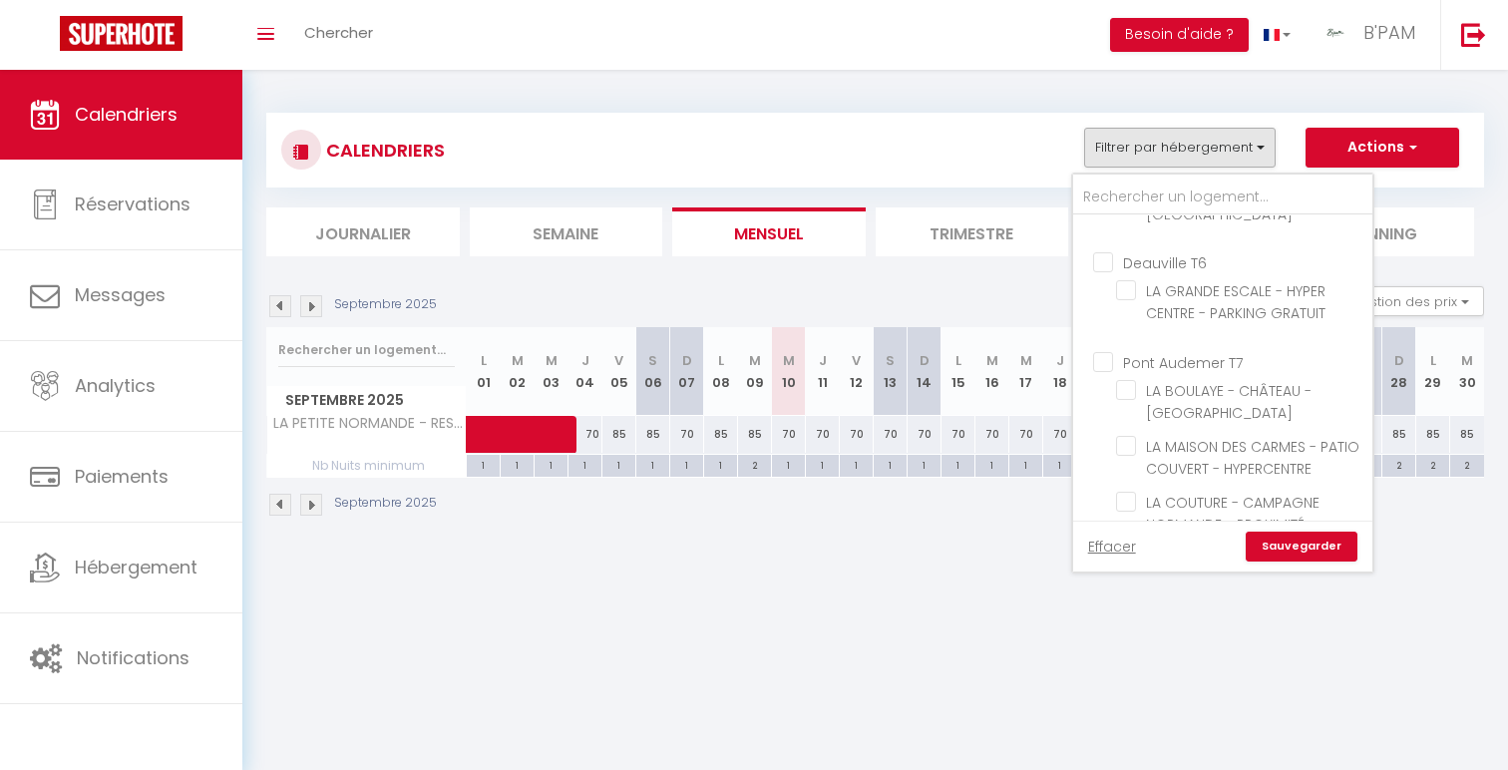
click at [1201, 352] on input "Pont Audemer T7" at bounding box center [1242, 360] width 299 height 20
click at [1354, 554] on link "Sauvegarder" at bounding box center [1302, 547] width 112 height 30
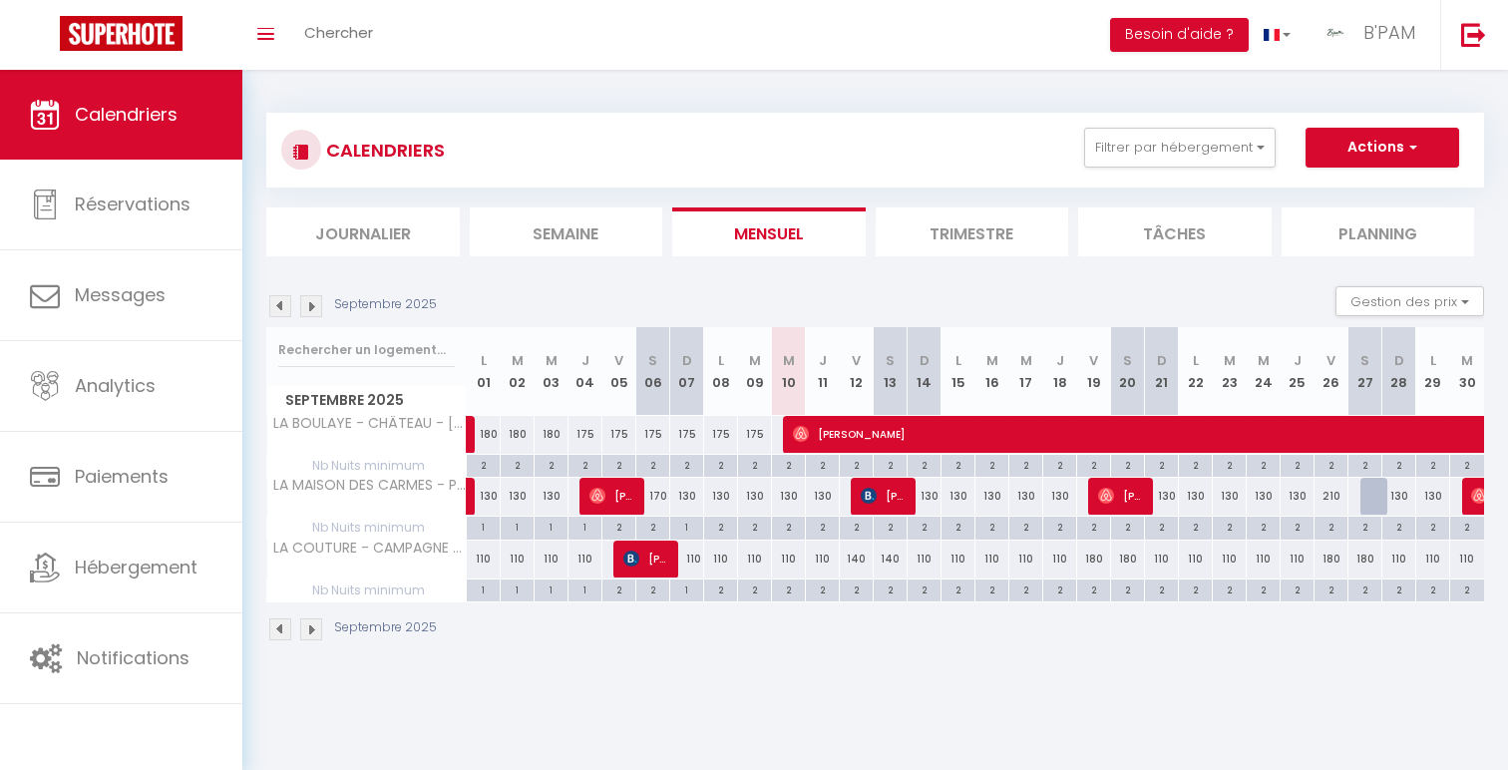
click at [822, 590] on div "2" at bounding box center [822, 589] width 33 height 19
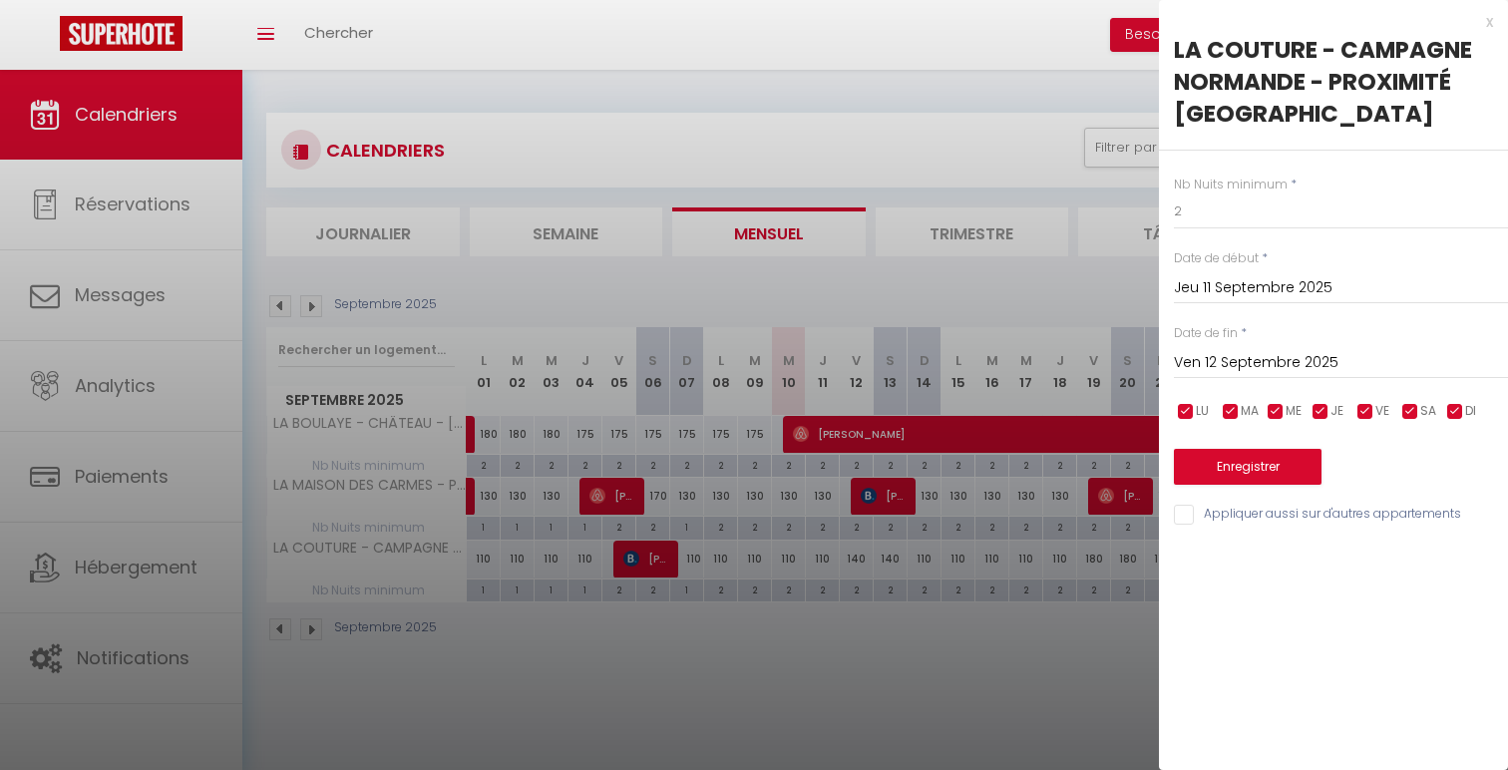
click at [1487, 30] on div "x" at bounding box center [1326, 22] width 334 height 24
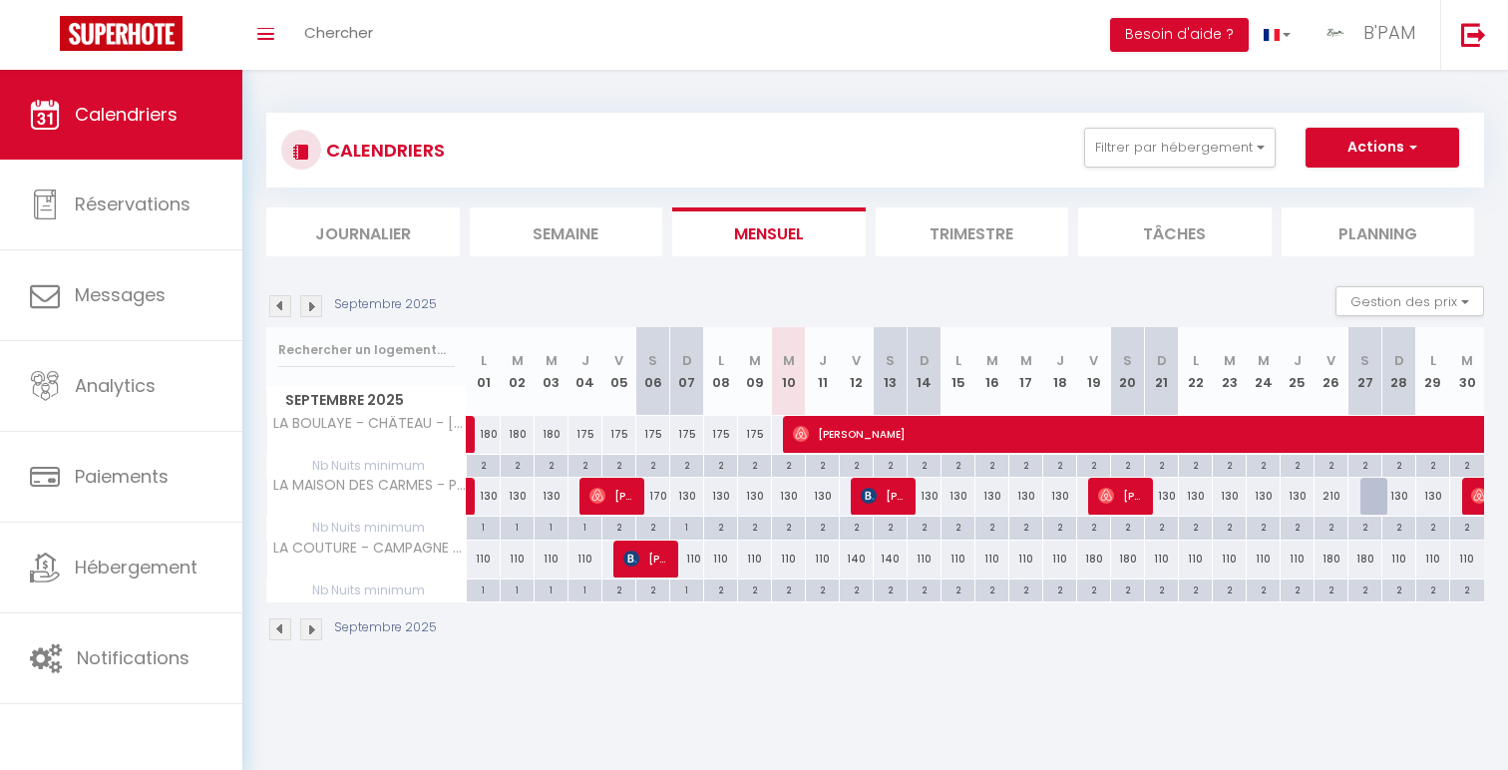
click at [791, 592] on div "2" at bounding box center [788, 589] width 33 height 19
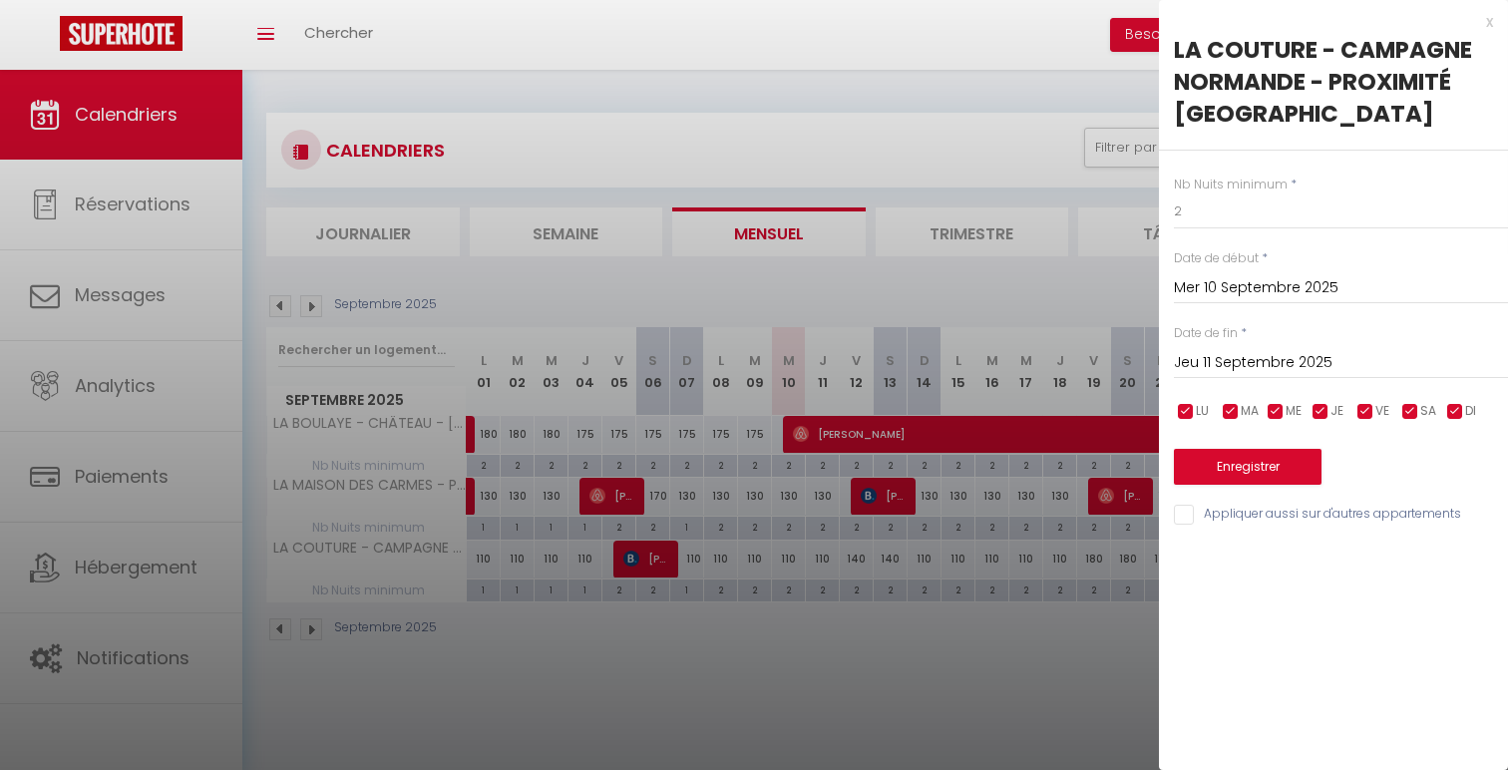
click at [1355, 361] on input "Jeu 11 Septembre 2025" at bounding box center [1341, 363] width 334 height 26
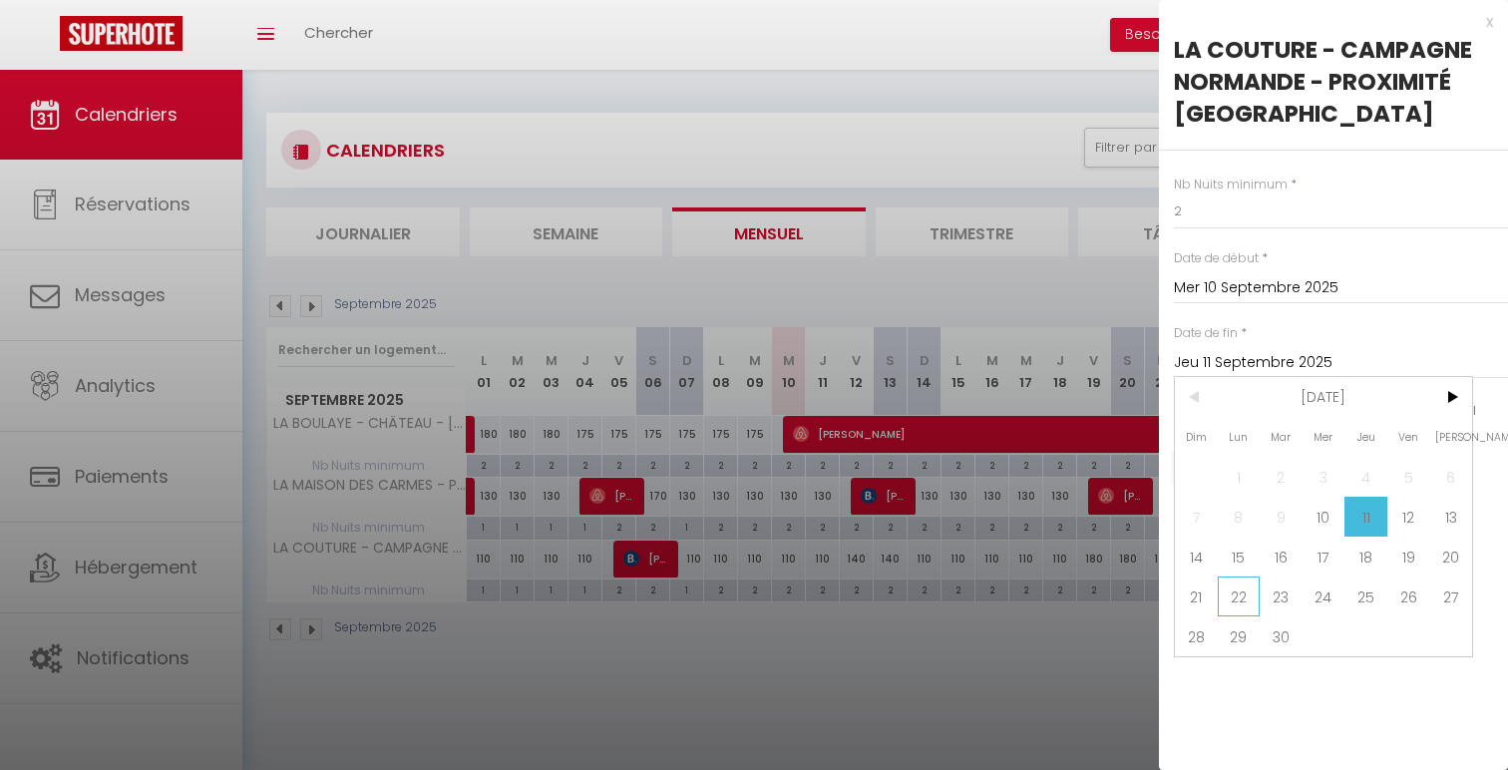
click at [1240, 593] on span "22" at bounding box center [1239, 597] width 43 height 40
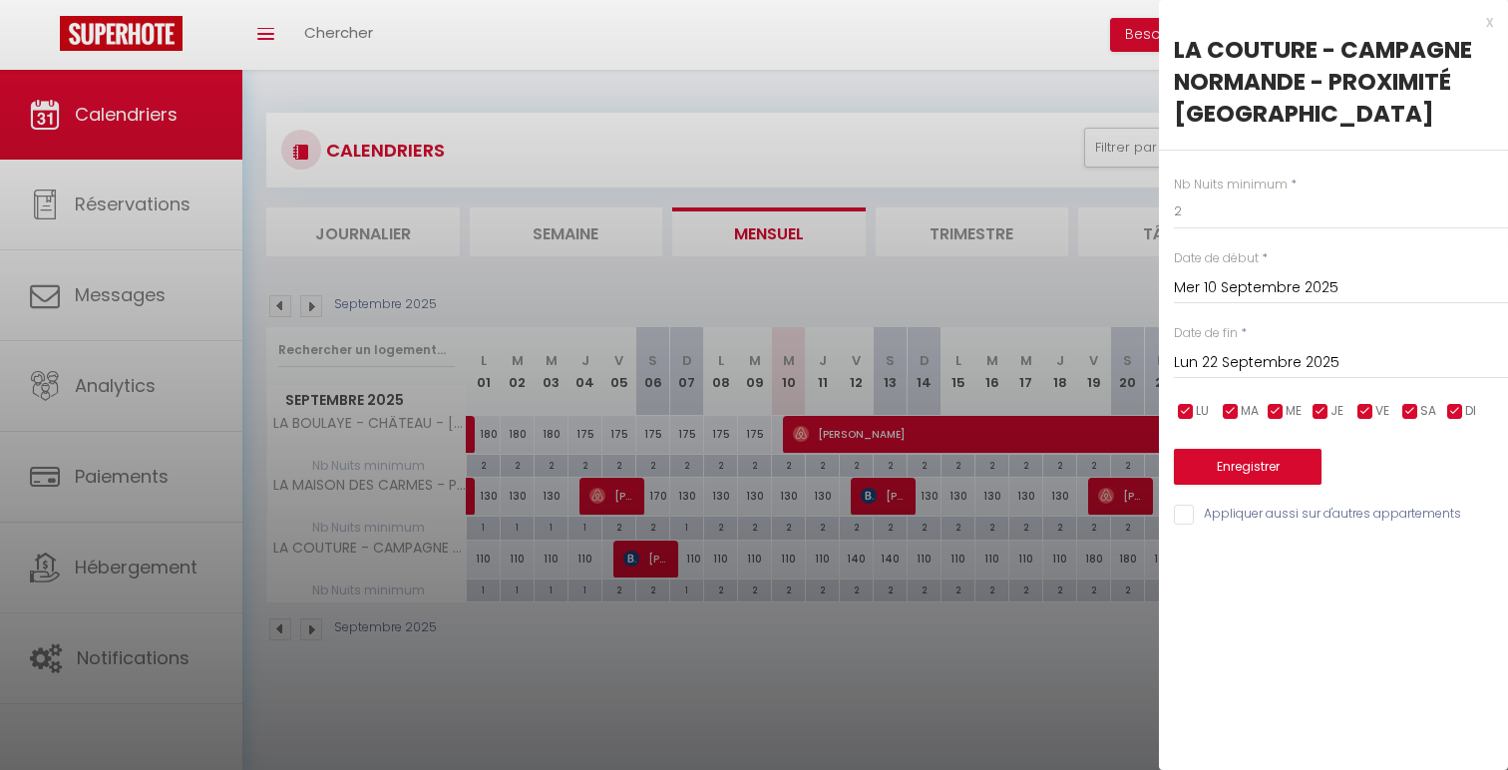
click at [1217, 235] on div "Nb Nuits minimum * 2 Date de début * Mer 10 Septembre 2025 < Sep 2025 > Dim Lun…" at bounding box center [1333, 339] width 349 height 377
click at [1217, 213] on input "2" at bounding box center [1341, 212] width 334 height 36
click at [1256, 451] on button "Enregistrer" at bounding box center [1248, 467] width 148 height 36
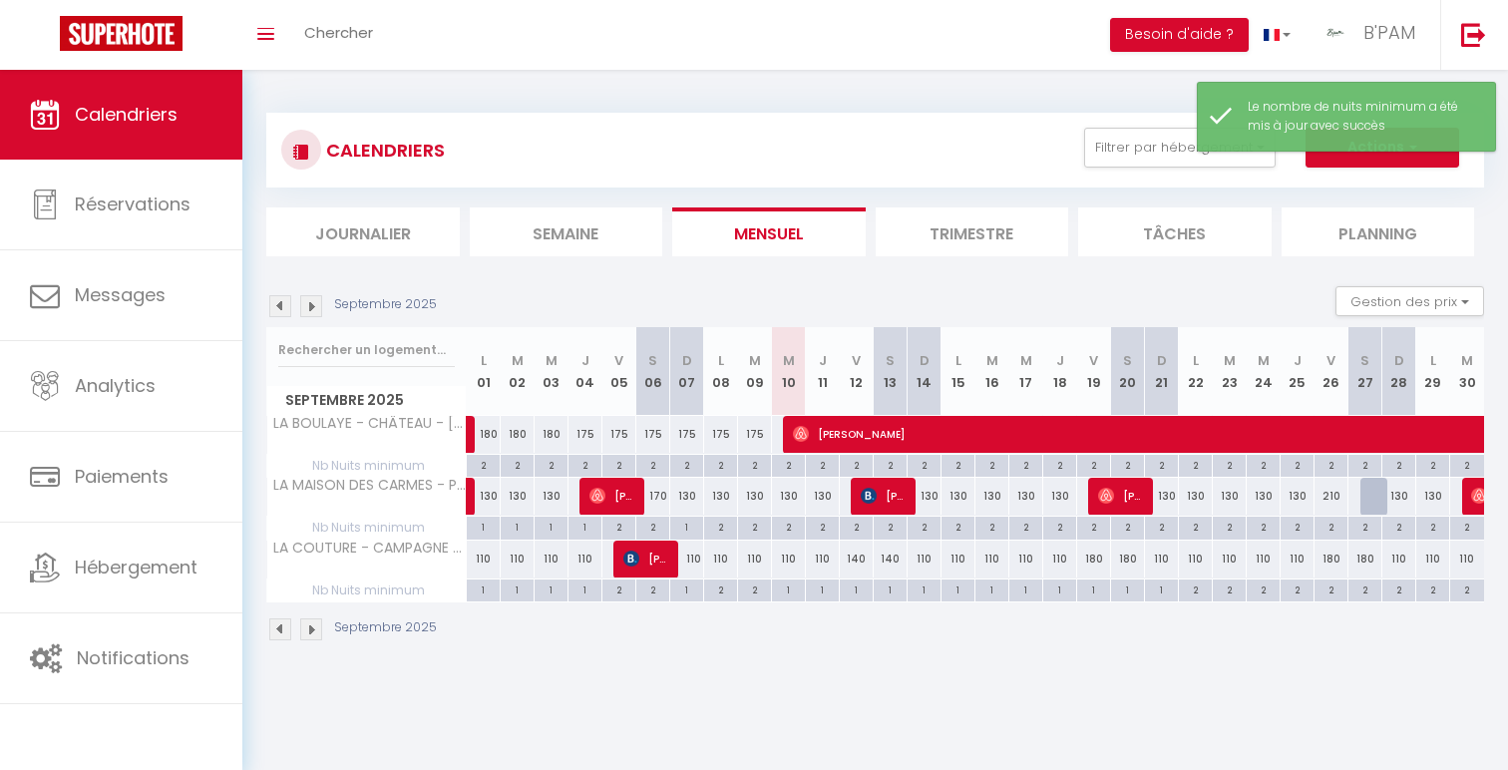
click at [855, 564] on div "140" at bounding box center [857, 559] width 34 height 37
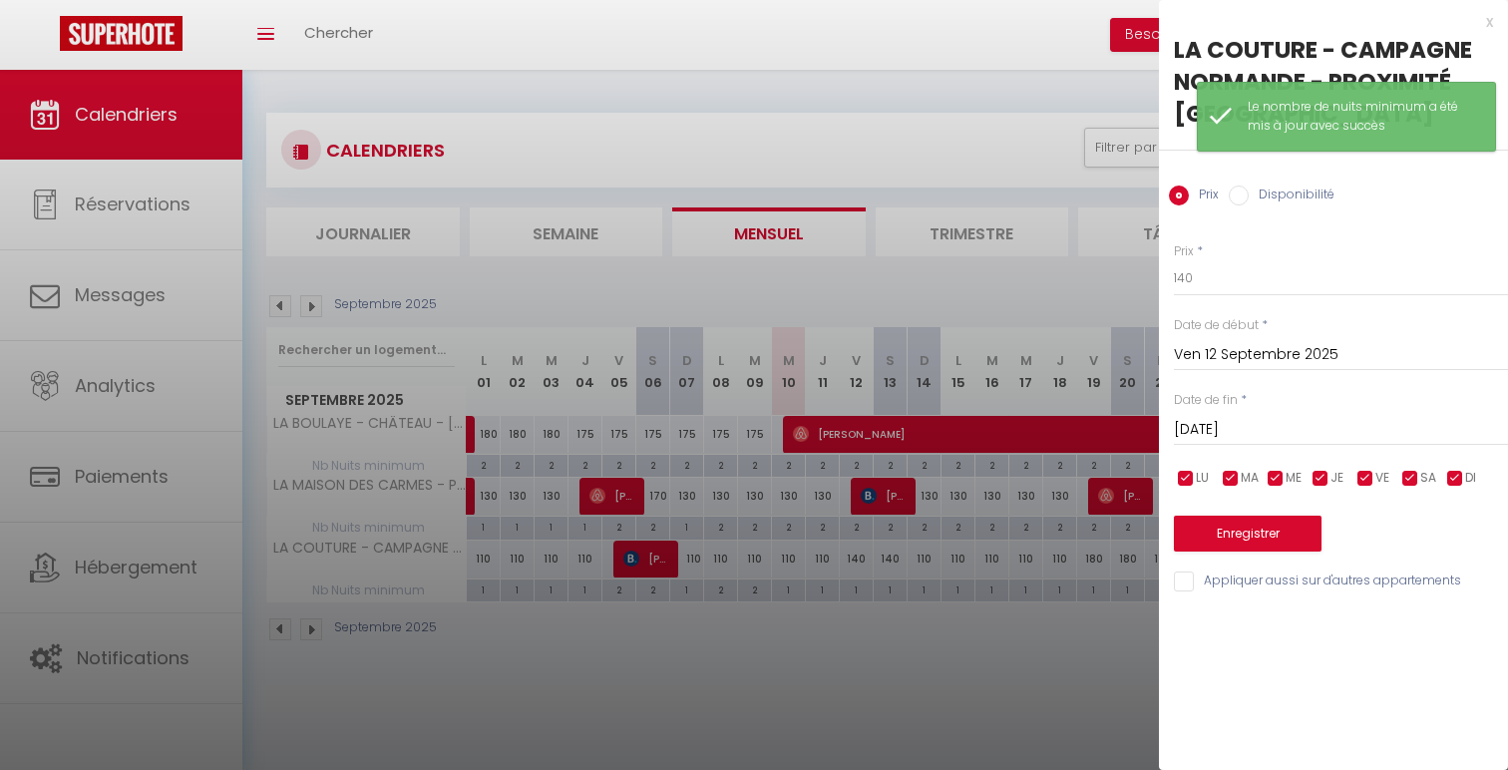
click at [1288, 421] on input "Sam 13 Septembre 2025" at bounding box center [1341, 430] width 334 height 26
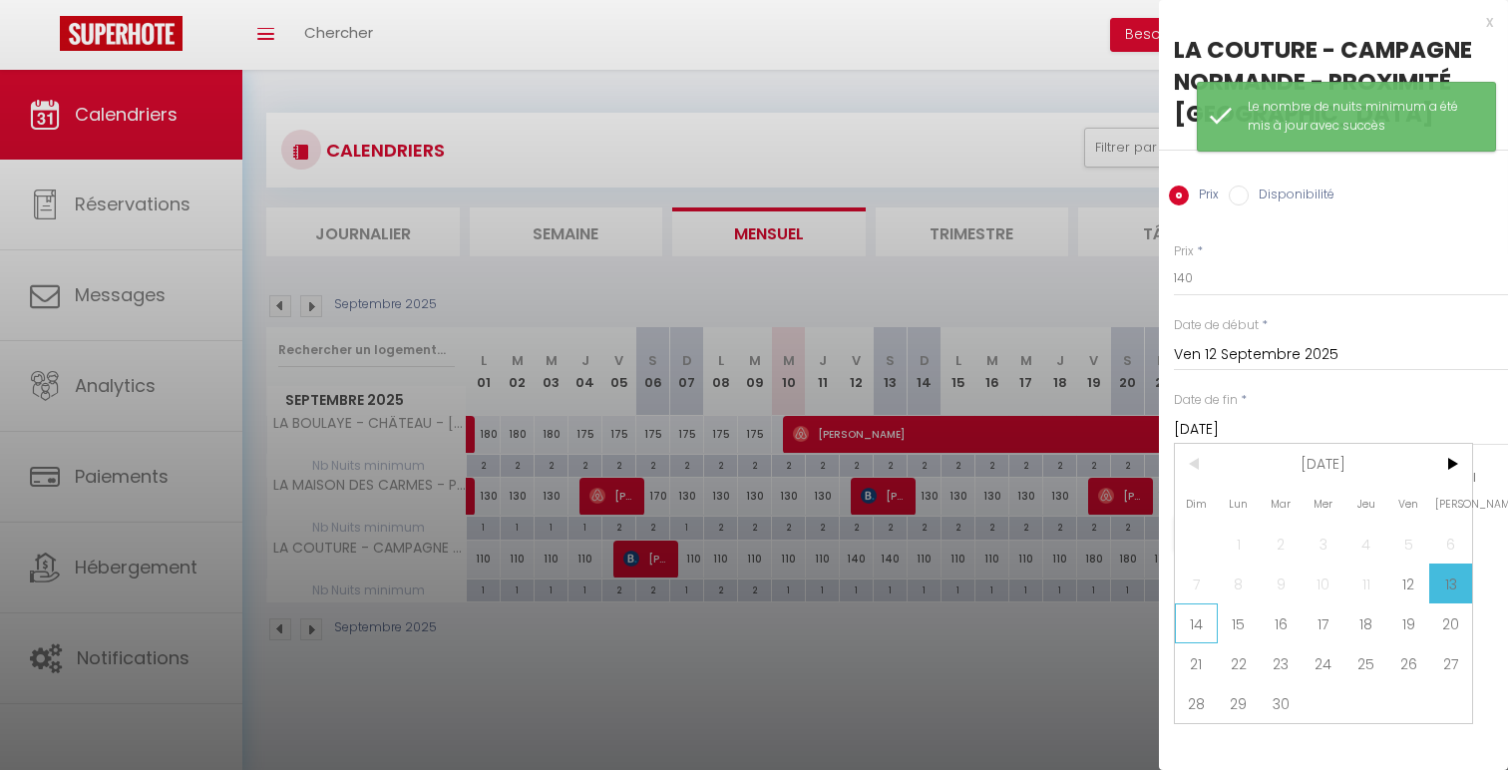
click at [1192, 635] on span "14" at bounding box center [1196, 623] width 43 height 40
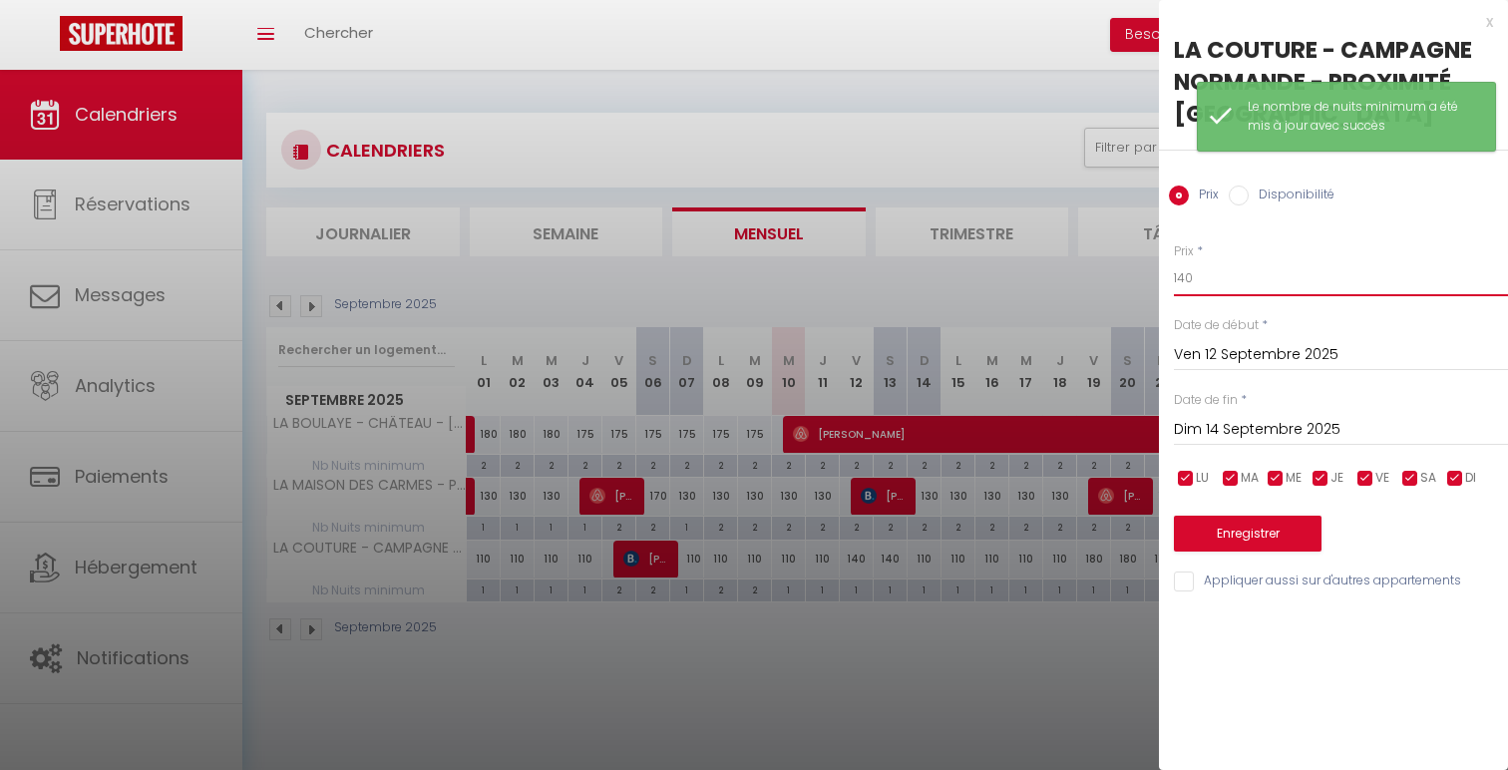
click at [1189, 277] on input "140" at bounding box center [1341, 278] width 334 height 36
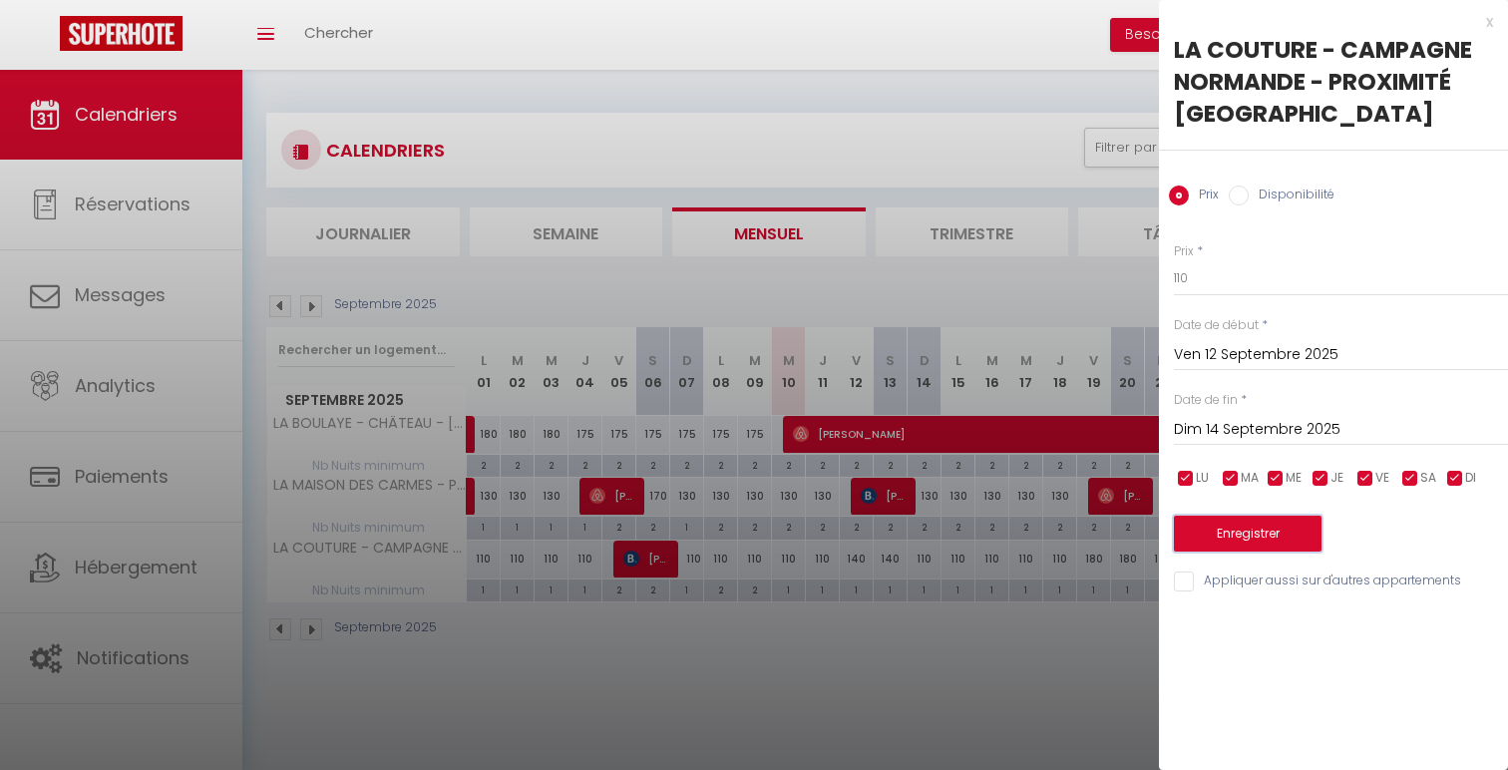
click at [1275, 539] on button "Enregistrer" at bounding box center [1248, 534] width 148 height 36
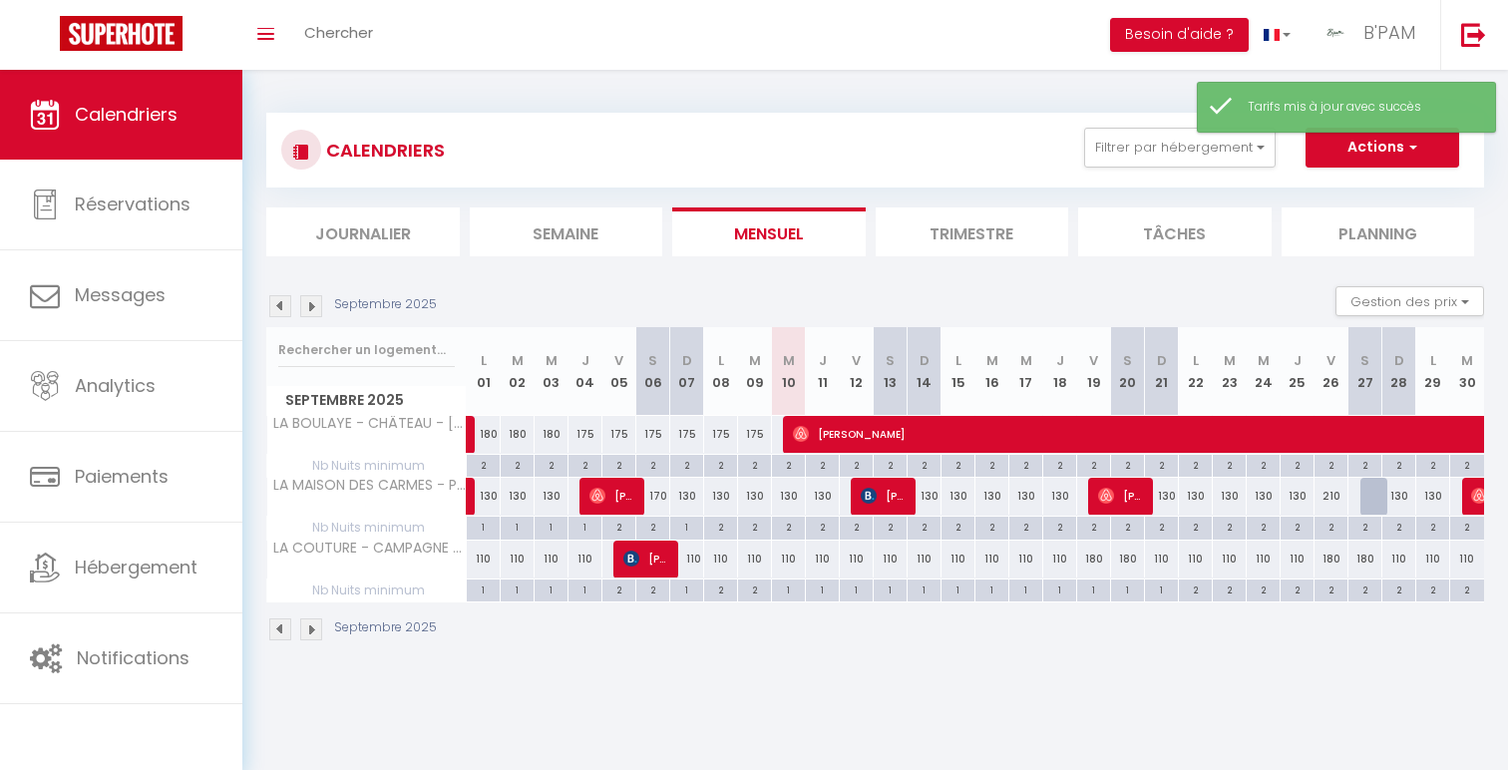
click at [1099, 558] on div "180" at bounding box center [1094, 559] width 34 height 37
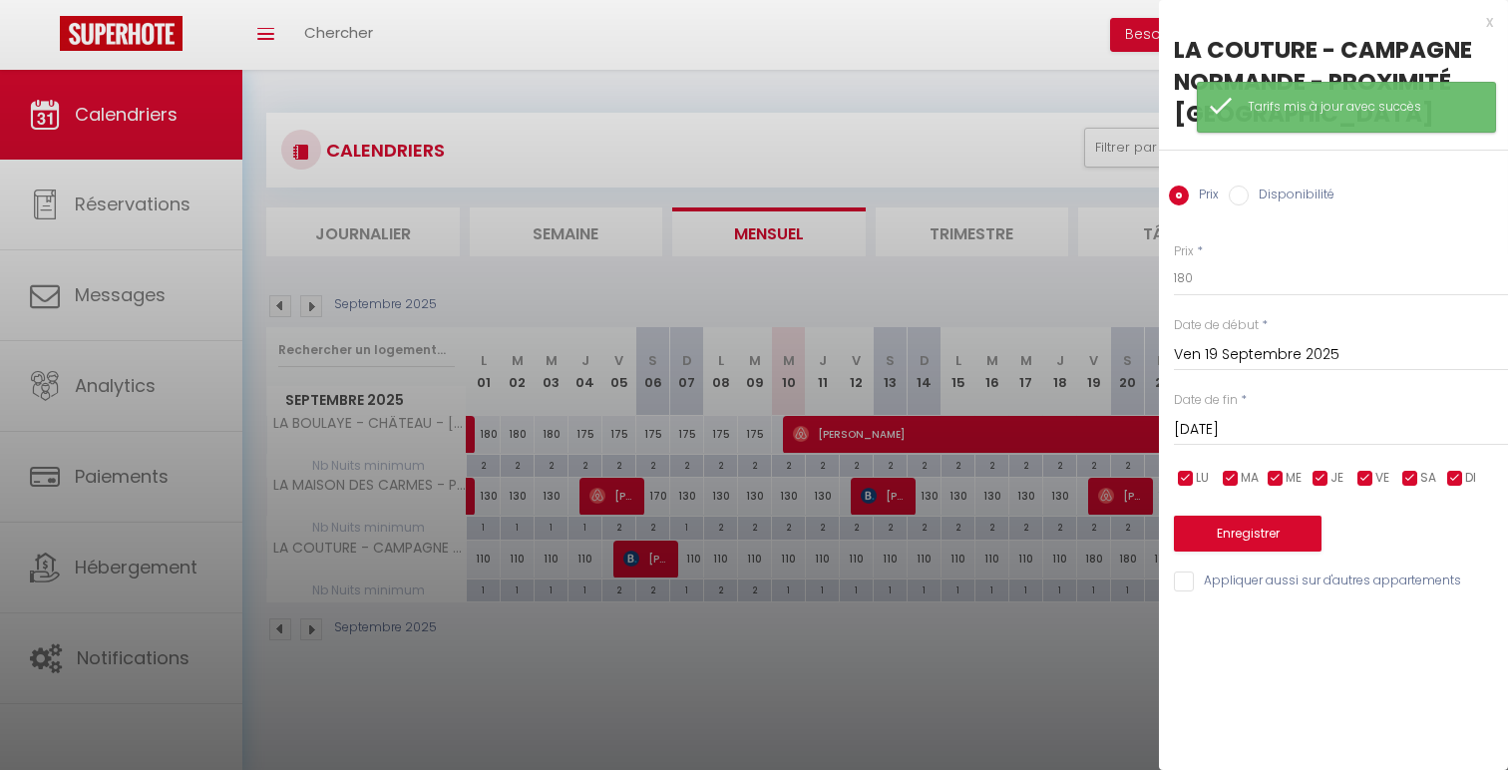
click at [1311, 427] on input "[PERSON_NAME] 20 Septembre 2025" at bounding box center [1341, 430] width 334 height 26
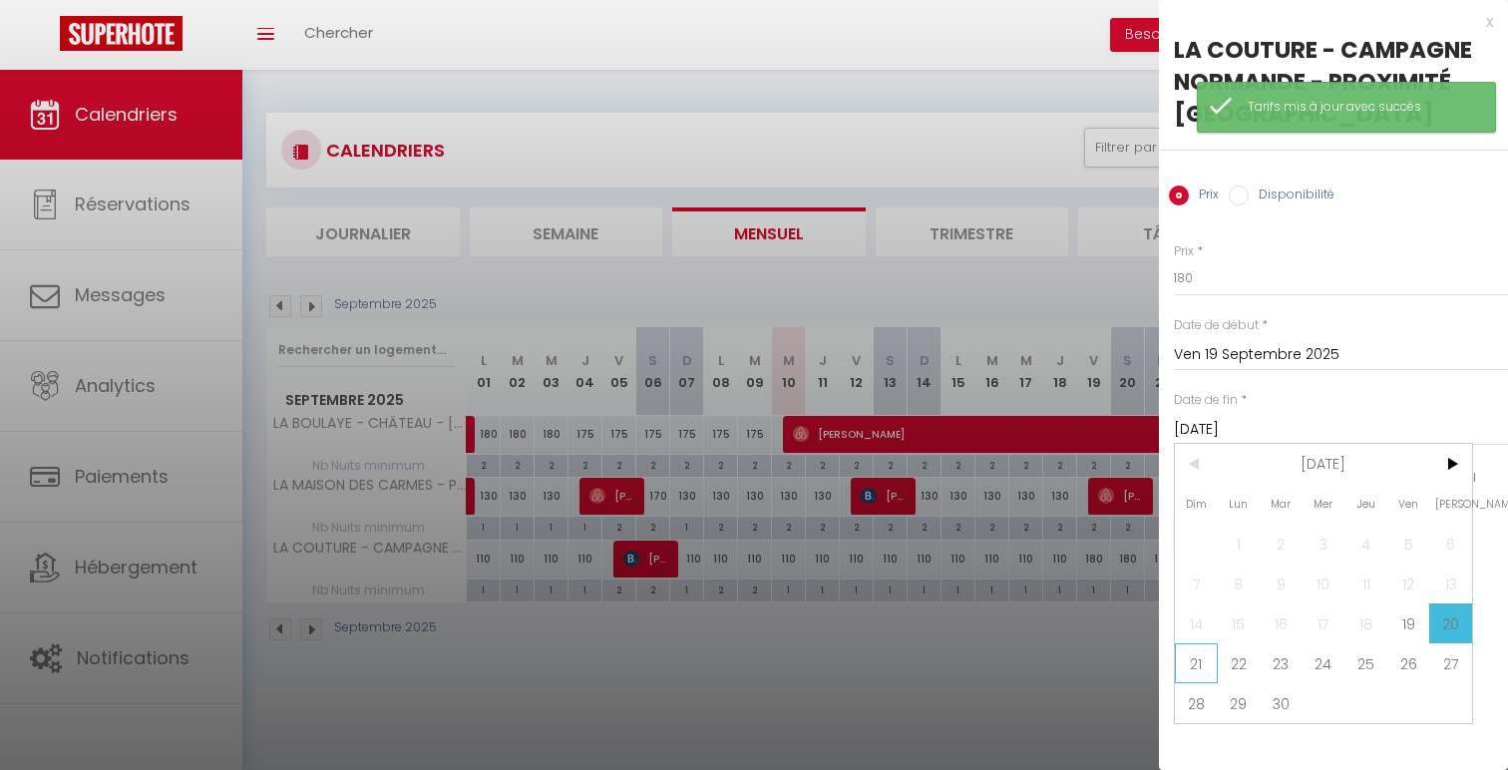
click at [1202, 665] on span "21" at bounding box center [1196, 663] width 43 height 40
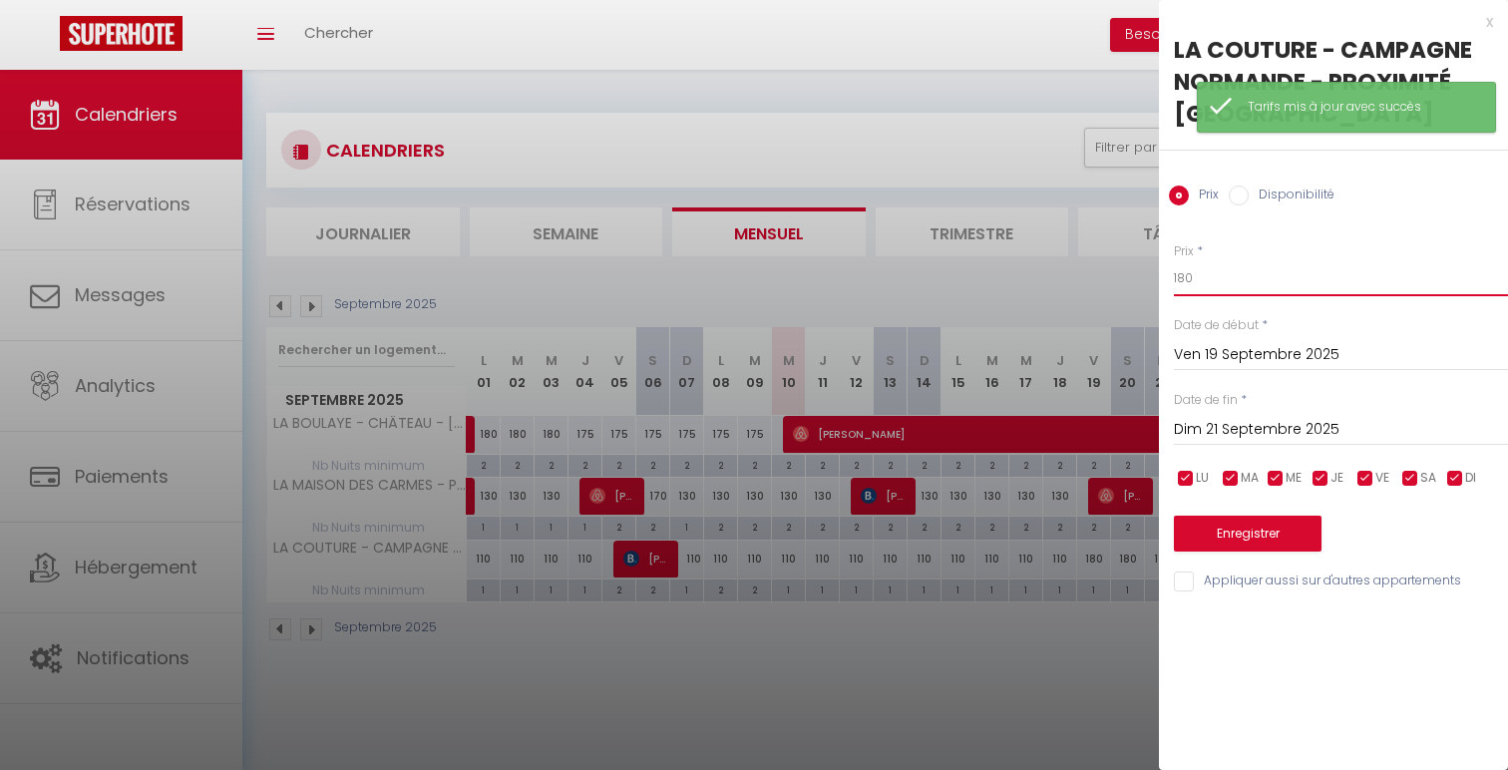
click at [1188, 280] on input "180" at bounding box center [1341, 278] width 334 height 36
click at [1230, 539] on button "Enregistrer" at bounding box center [1248, 534] width 148 height 36
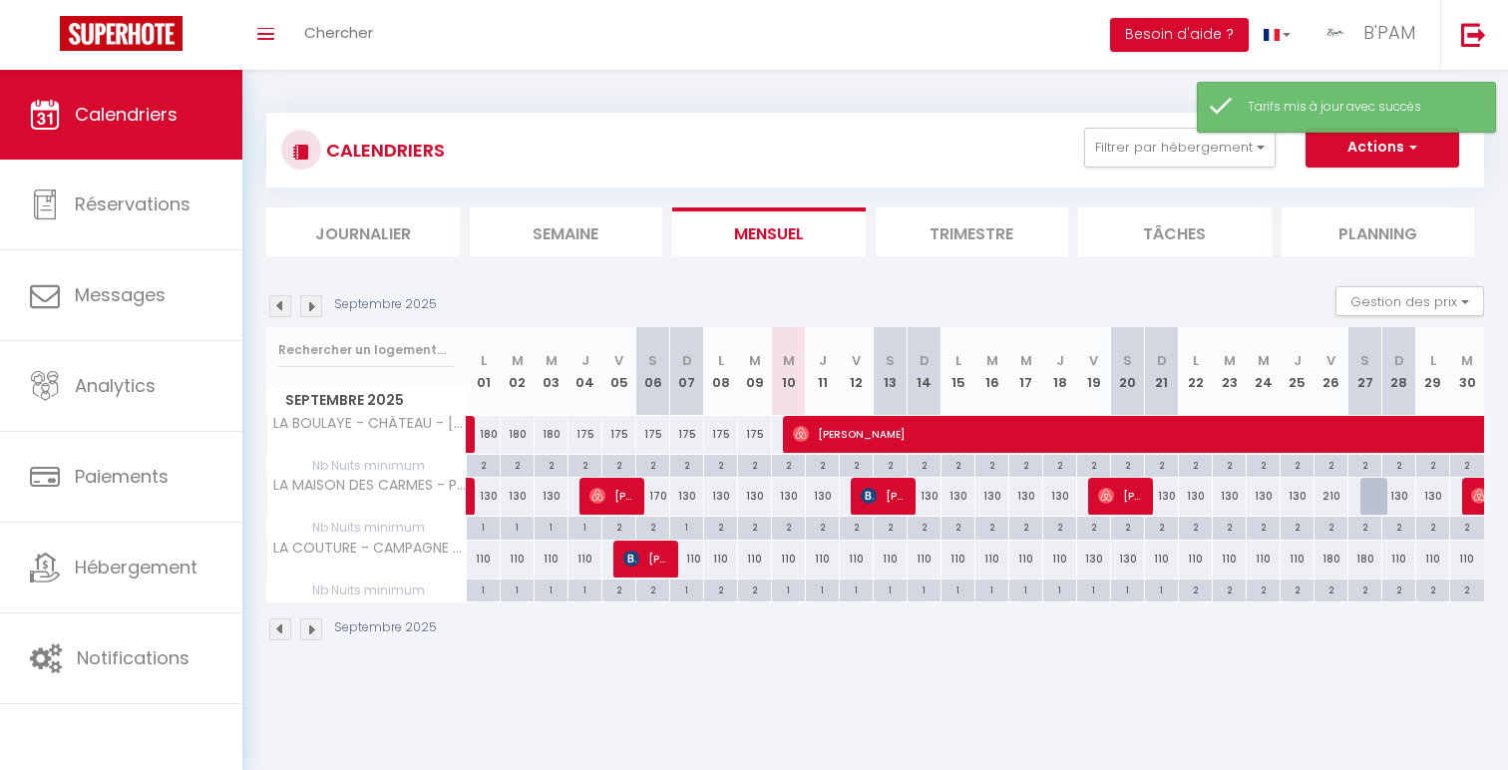
click at [791, 529] on div "2" at bounding box center [788, 526] width 33 height 19
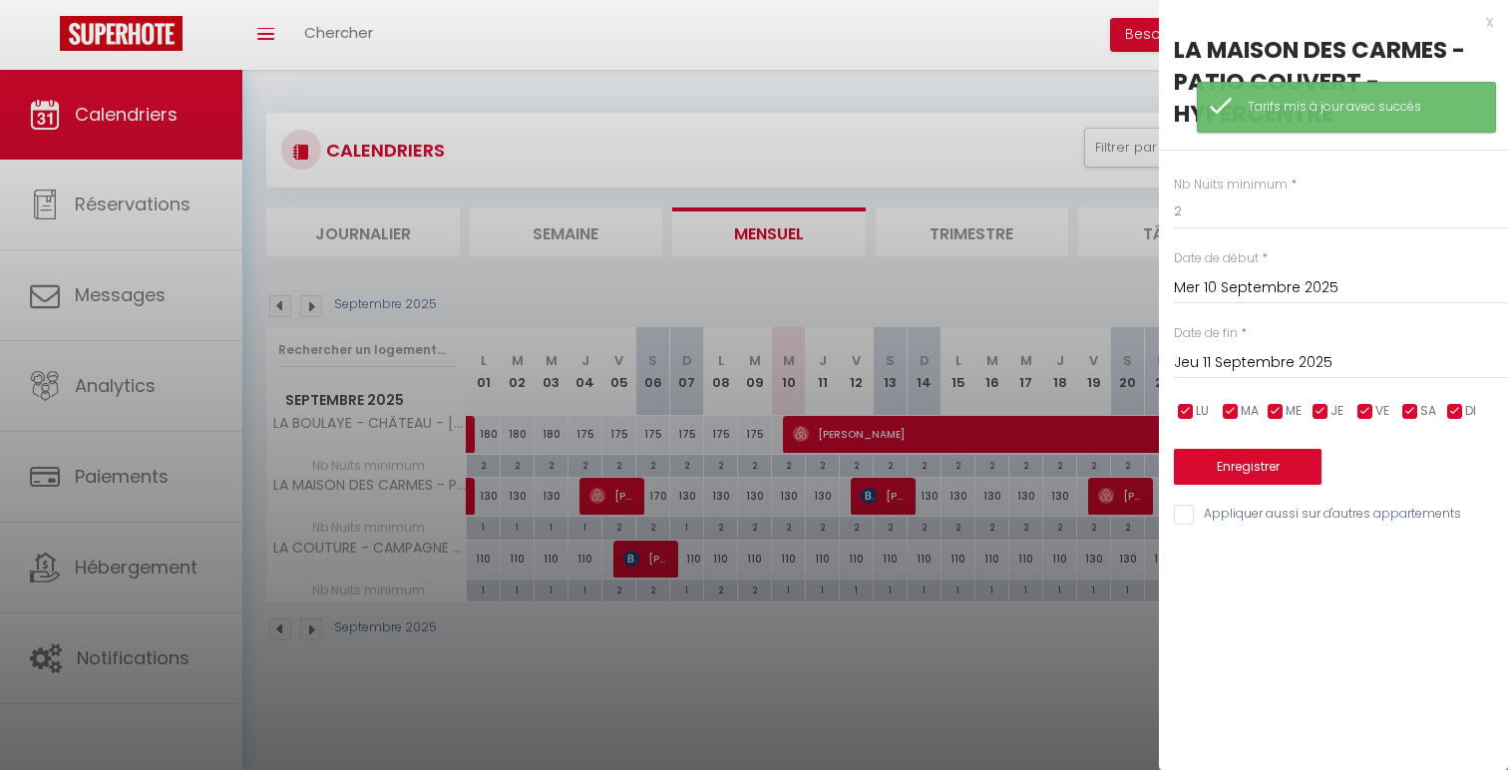
click at [1361, 368] on input "Jeu 11 Septembre 2025" at bounding box center [1341, 363] width 334 height 26
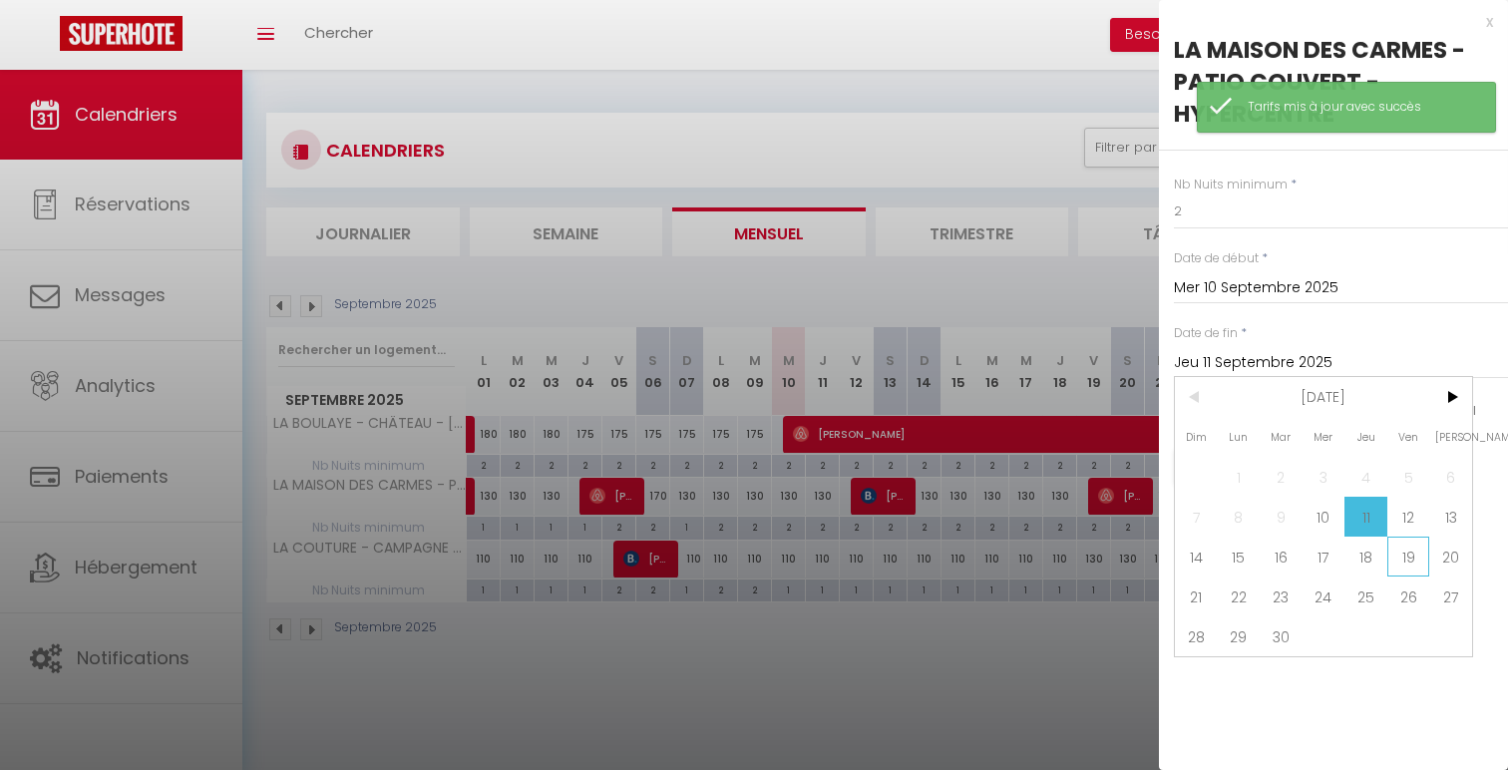
click at [1413, 566] on span "19" at bounding box center [1408, 557] width 43 height 40
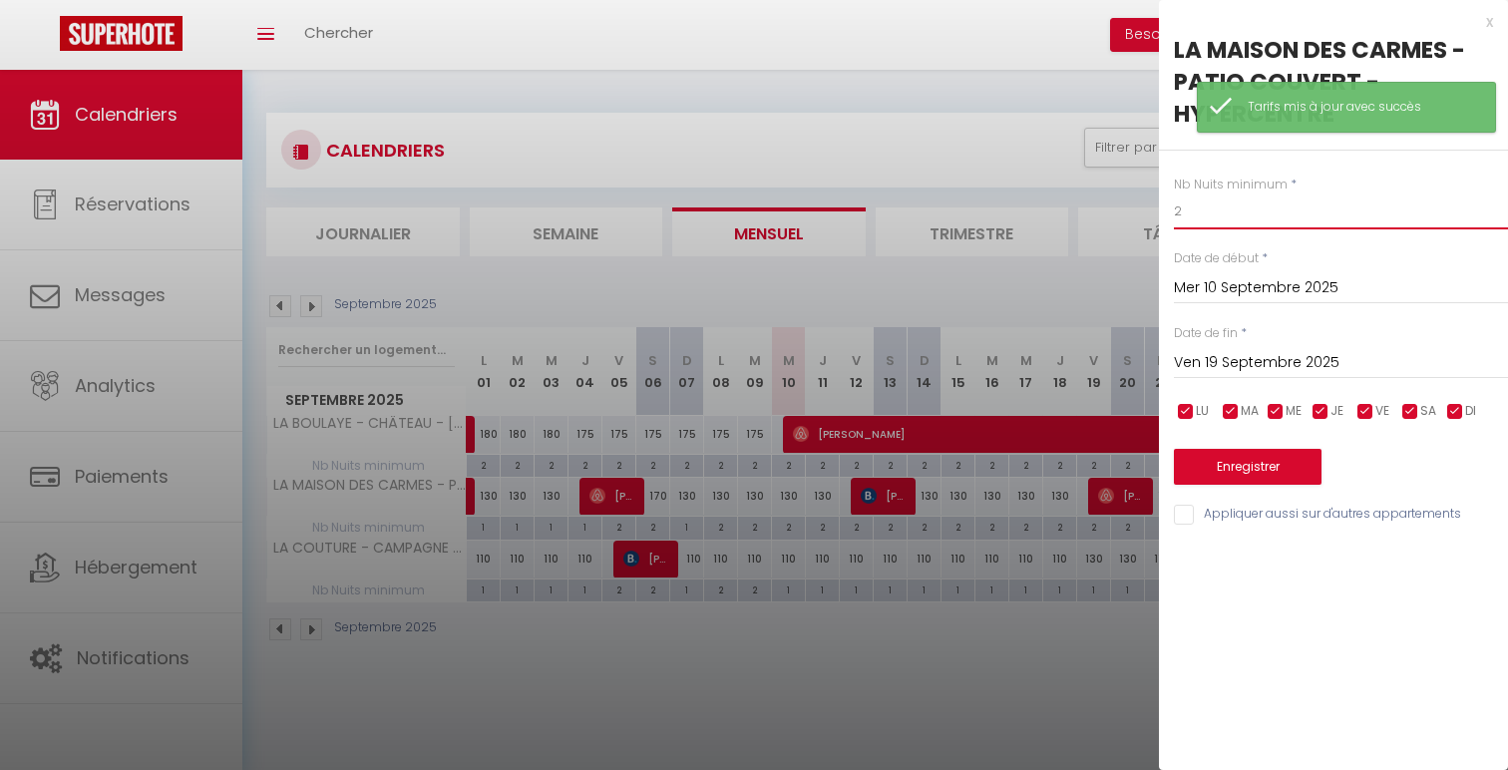
click at [1268, 221] on input "2" at bounding box center [1341, 212] width 334 height 36
click at [1272, 447] on div "Enregistrer" at bounding box center [1341, 454] width 334 height 61
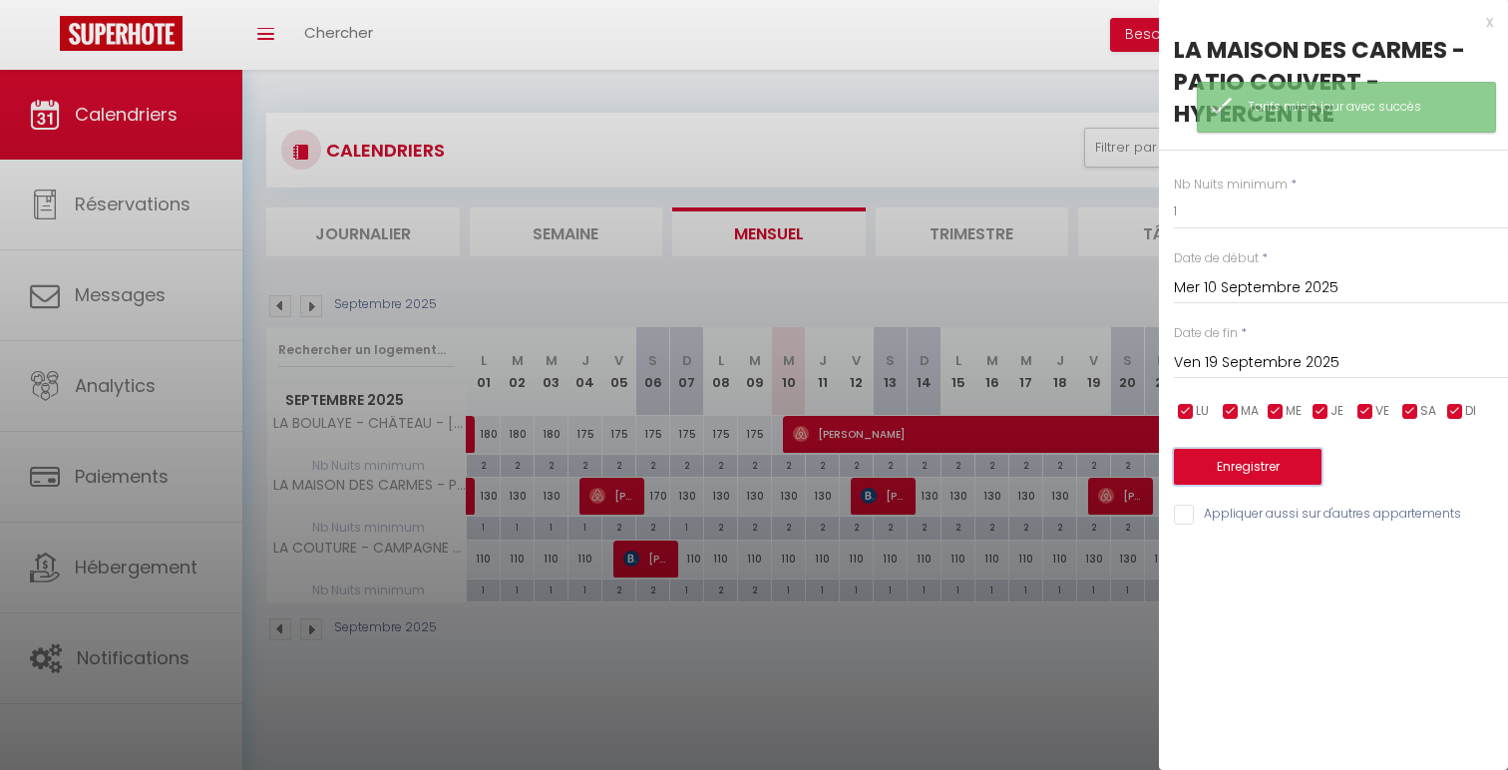
click at [1272, 456] on button "Enregistrer" at bounding box center [1248, 467] width 148 height 36
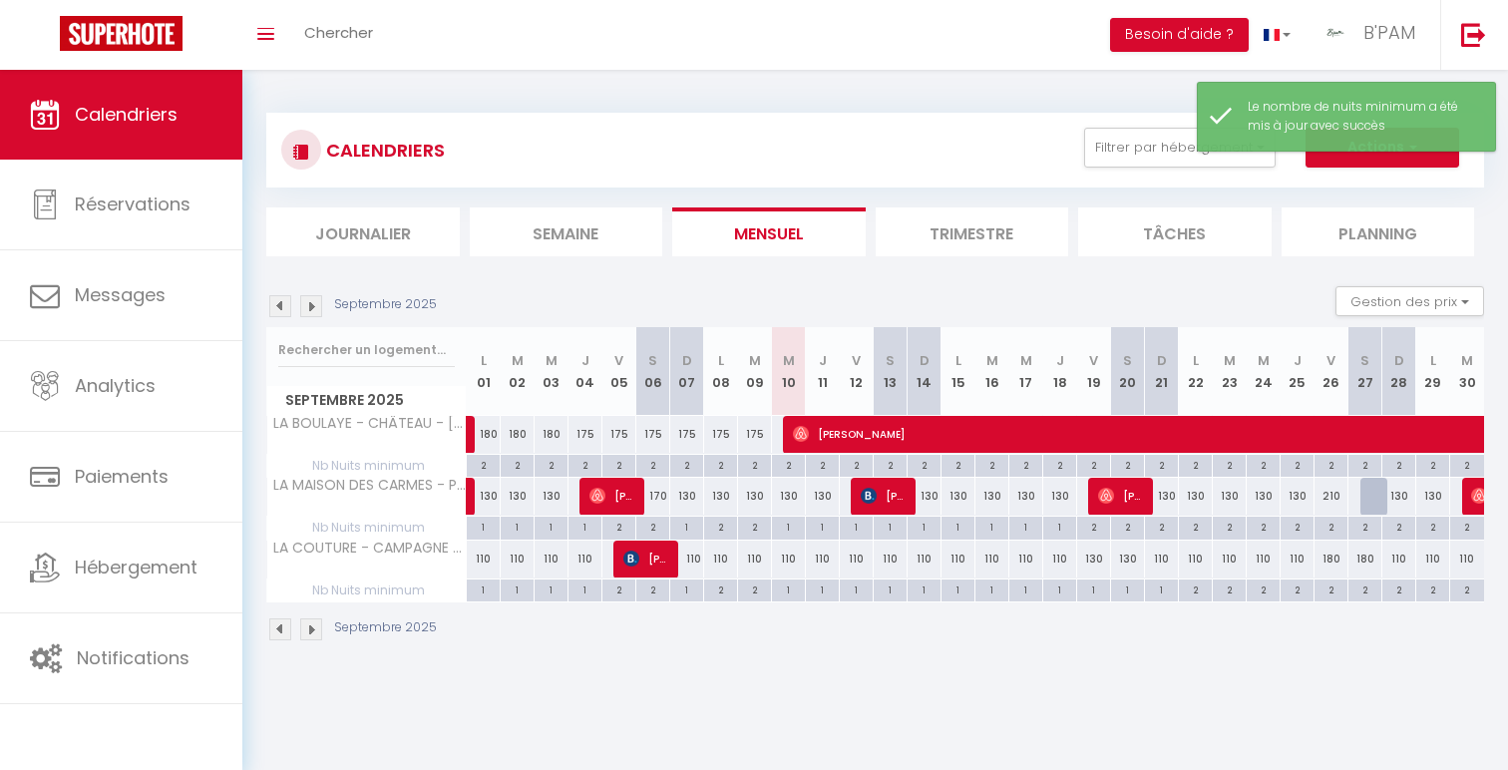
click at [1161, 530] on div "2" at bounding box center [1161, 526] width 33 height 19
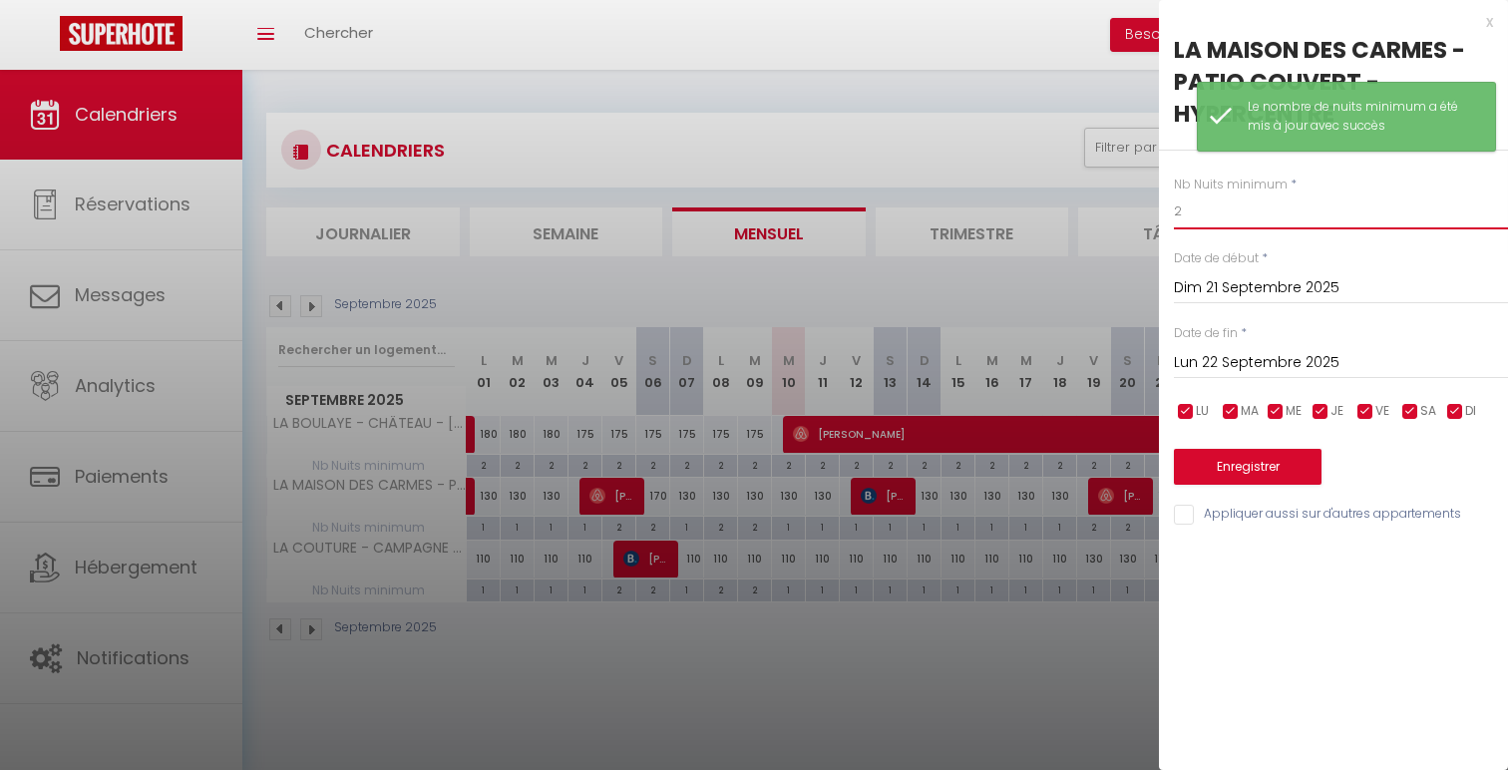
click at [1249, 218] on input "2" at bounding box center [1341, 212] width 334 height 36
click at [1226, 473] on button "Enregistrer" at bounding box center [1248, 467] width 148 height 36
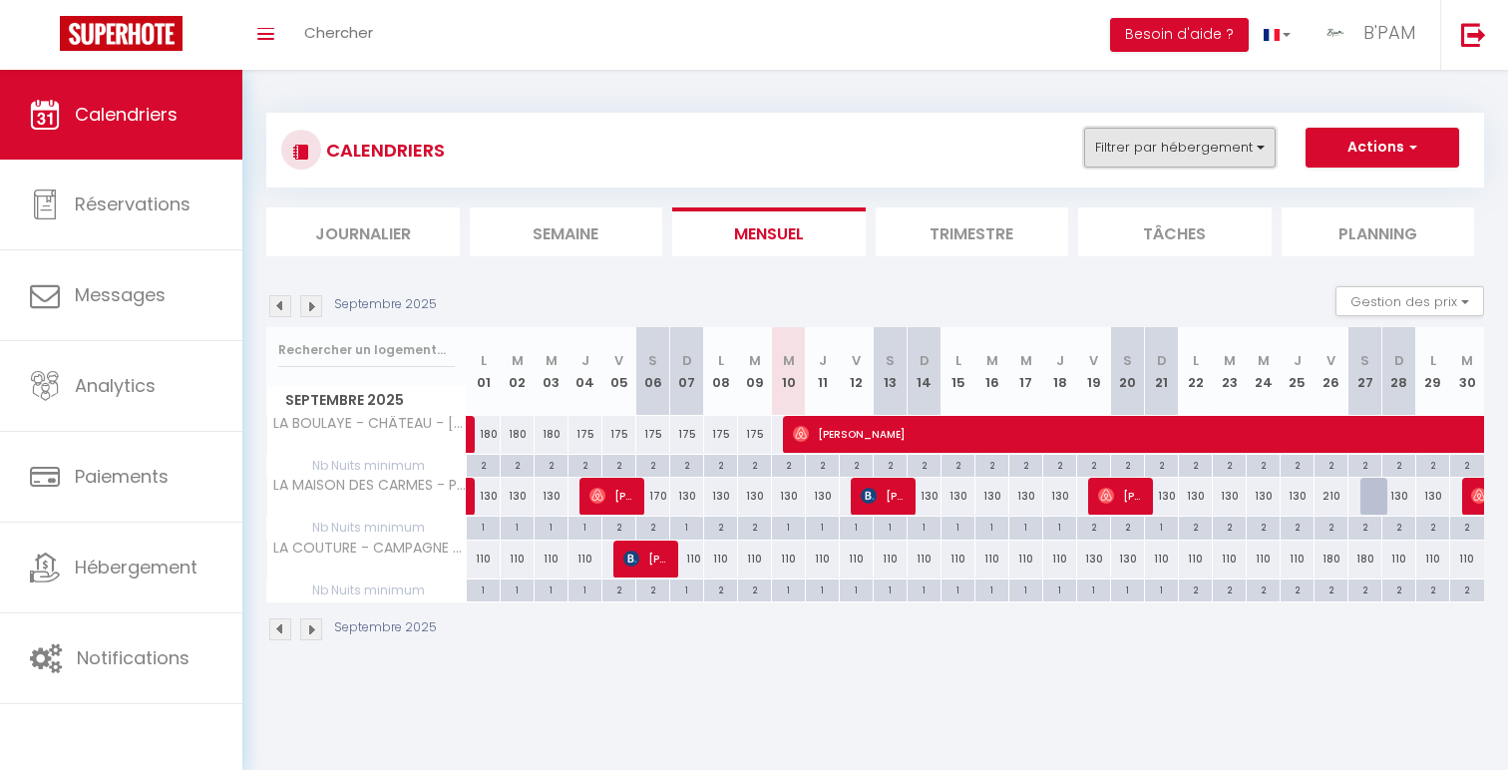
click at [1208, 152] on button "Filtrer par hébergement" at bounding box center [1180, 148] width 192 height 40
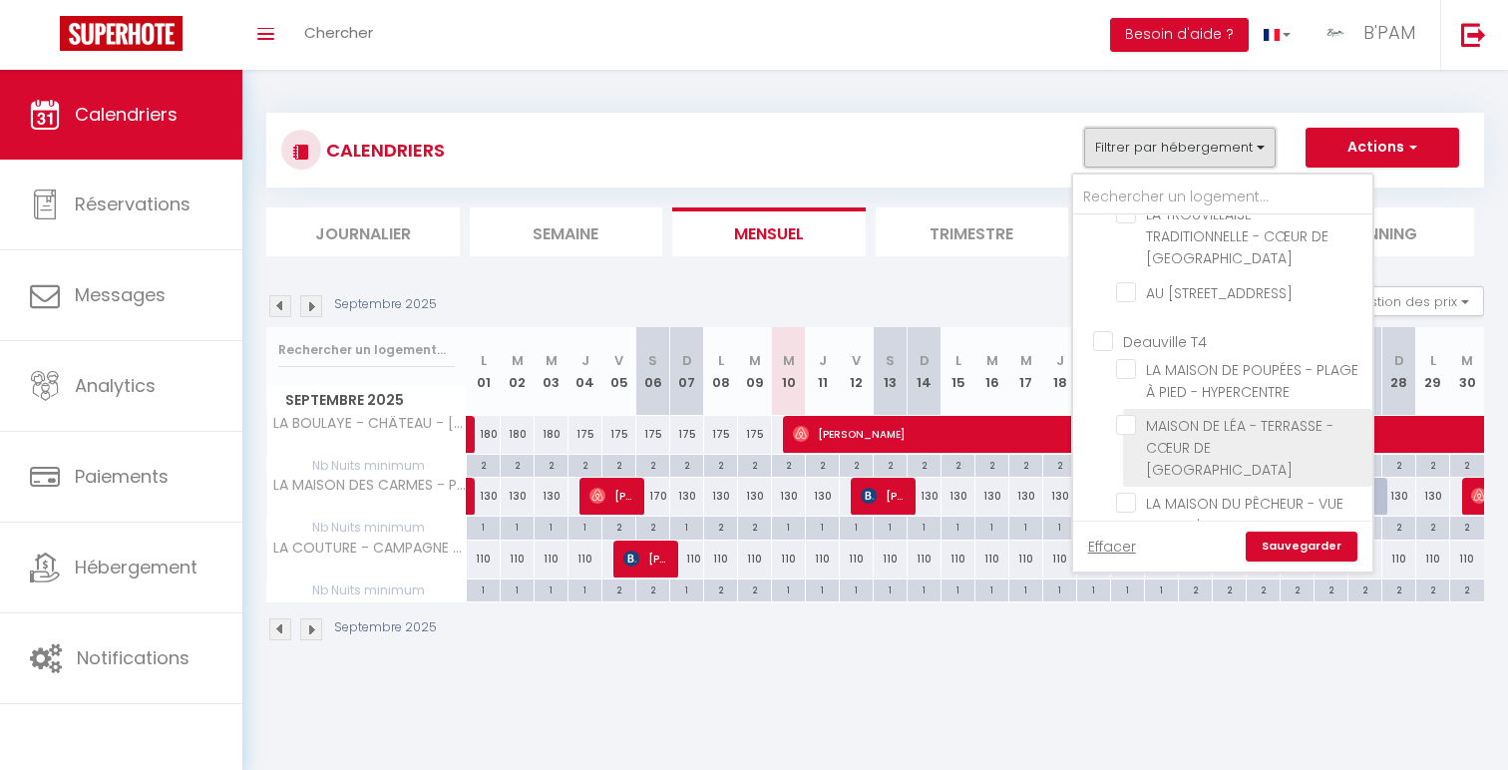
scroll to position [265, 0]
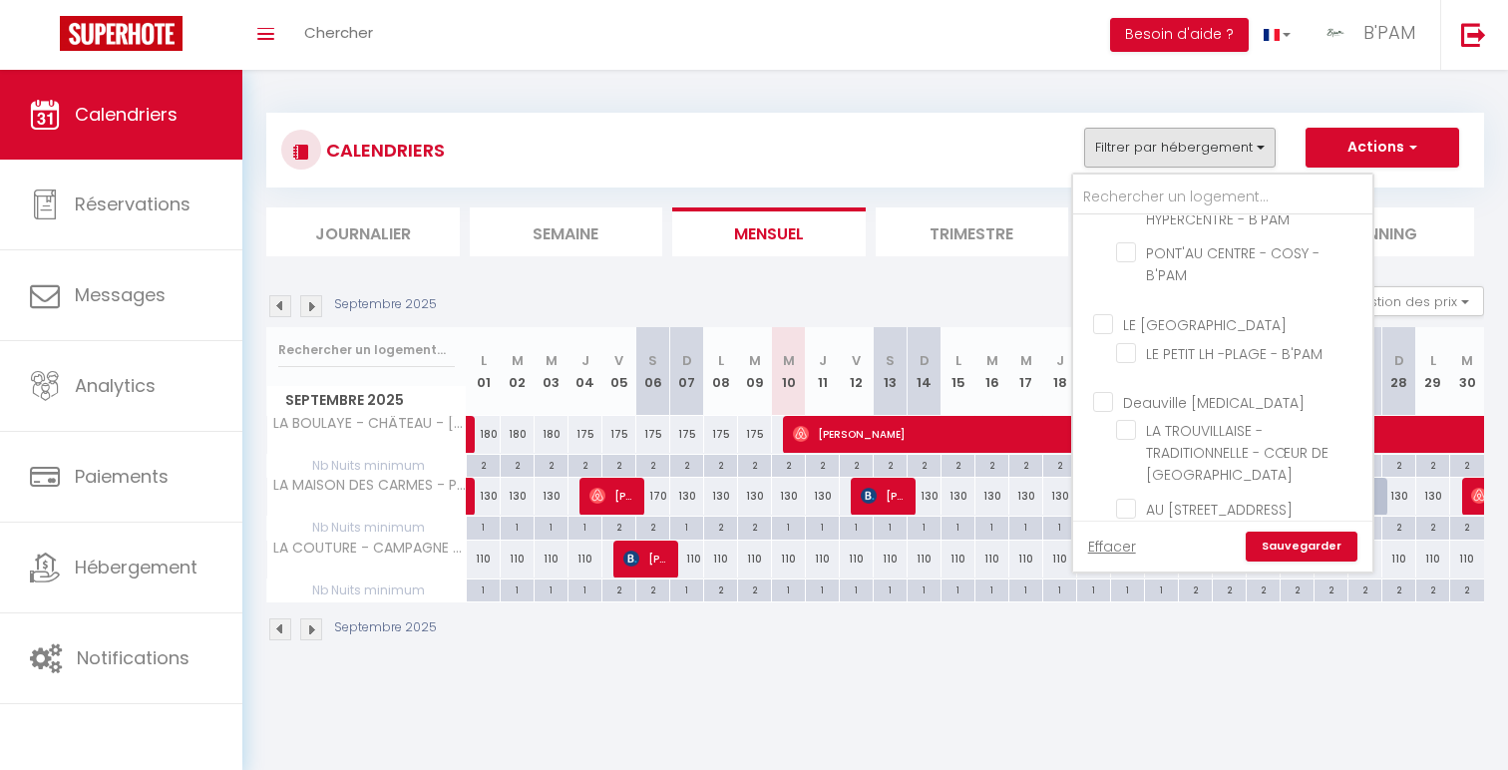
click at [1194, 396] on input "Deauville [MEDICAL_DATA]" at bounding box center [1242, 401] width 299 height 20
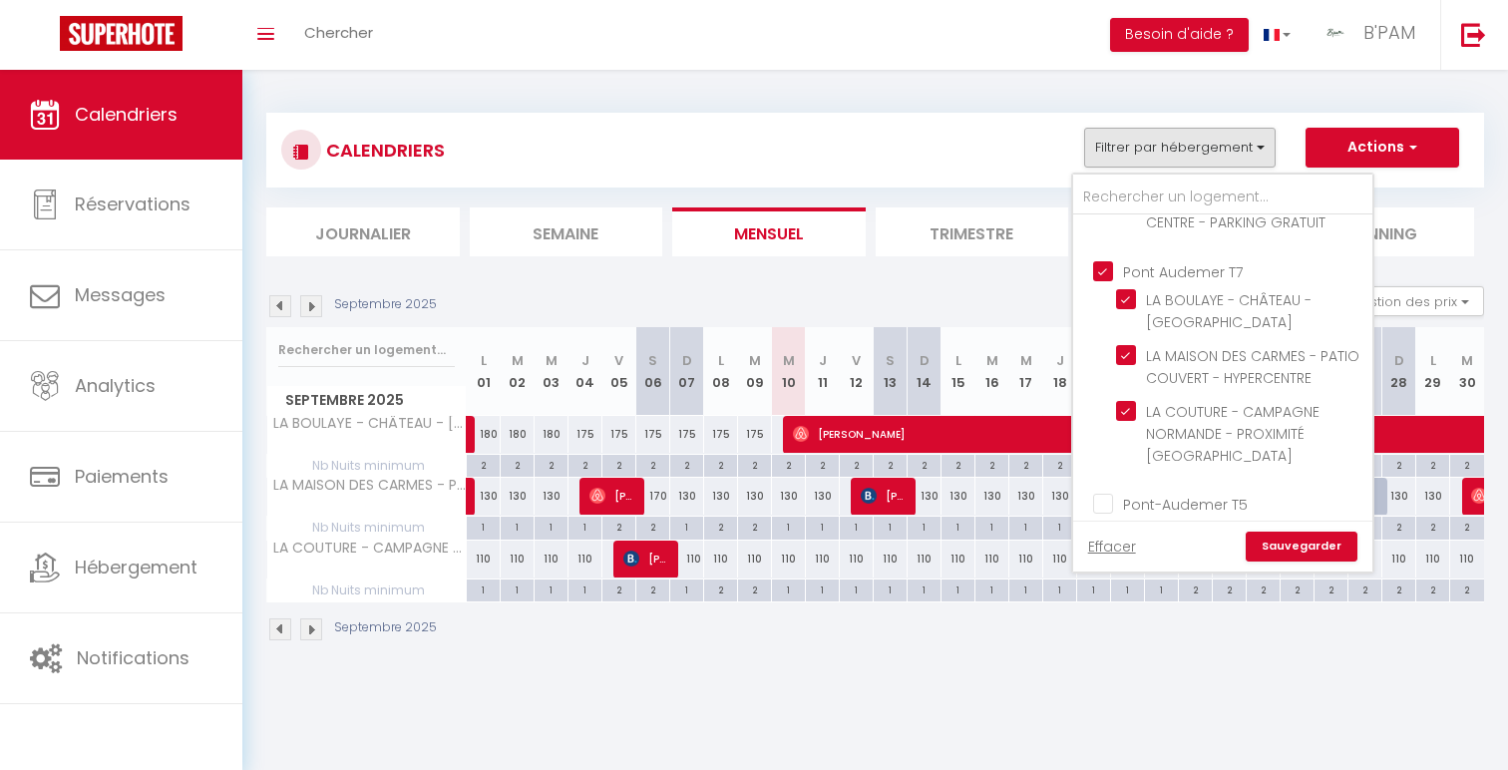
scroll to position [987, 0]
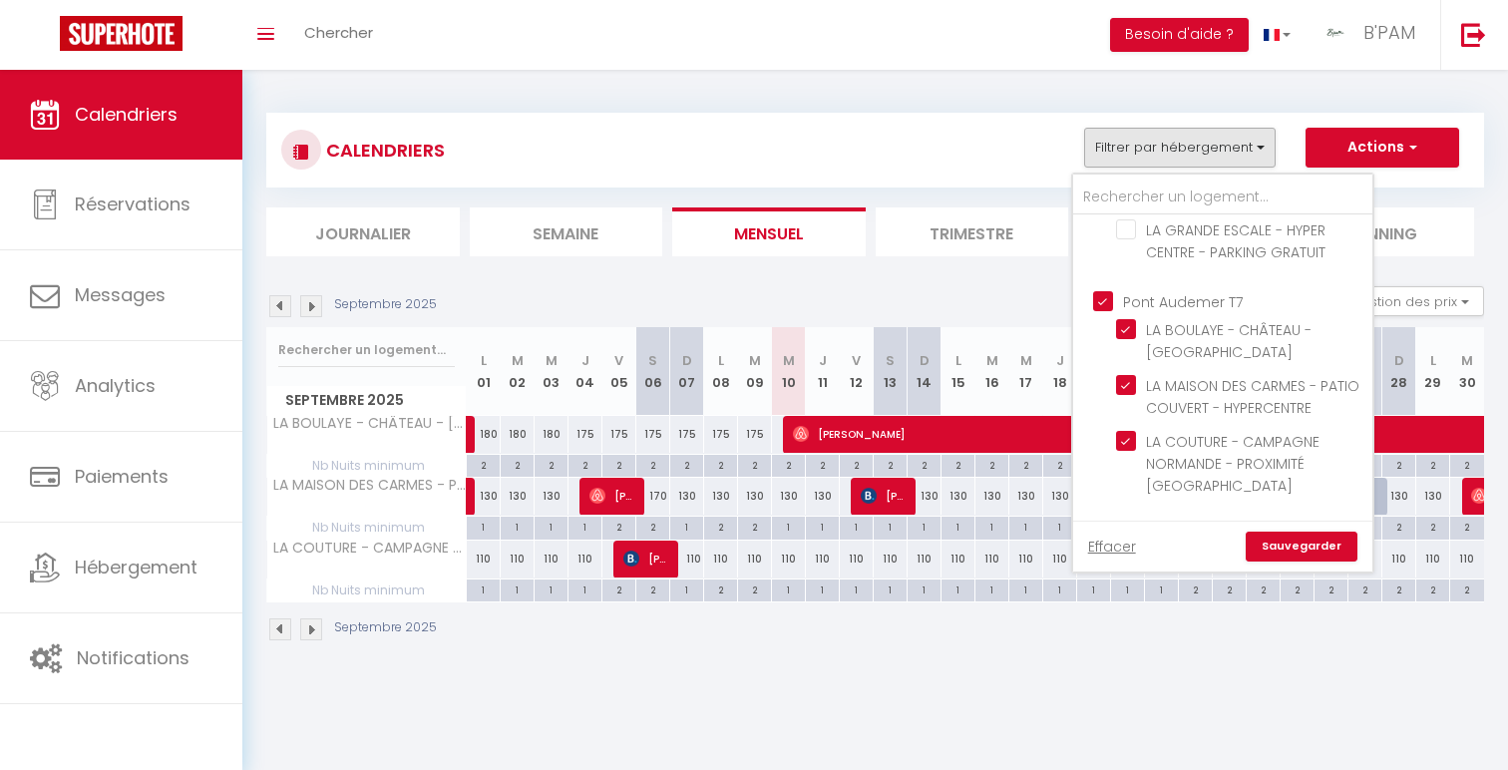
click at [1203, 294] on input "Pont Audemer T7" at bounding box center [1242, 299] width 299 height 20
click at [1287, 548] on link "Sauvegarder" at bounding box center [1302, 547] width 112 height 30
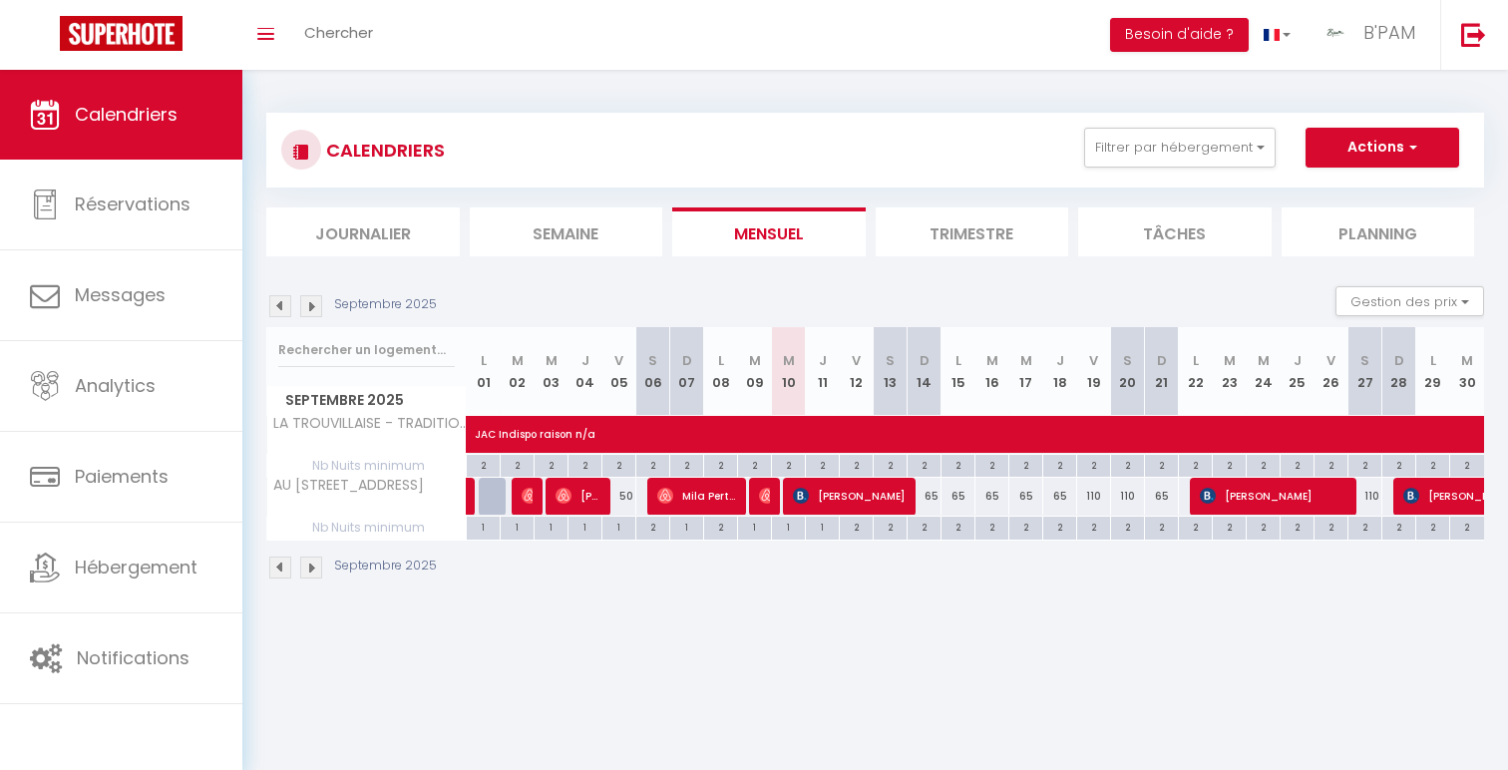
click at [931, 528] on div "2" at bounding box center [924, 526] width 33 height 19
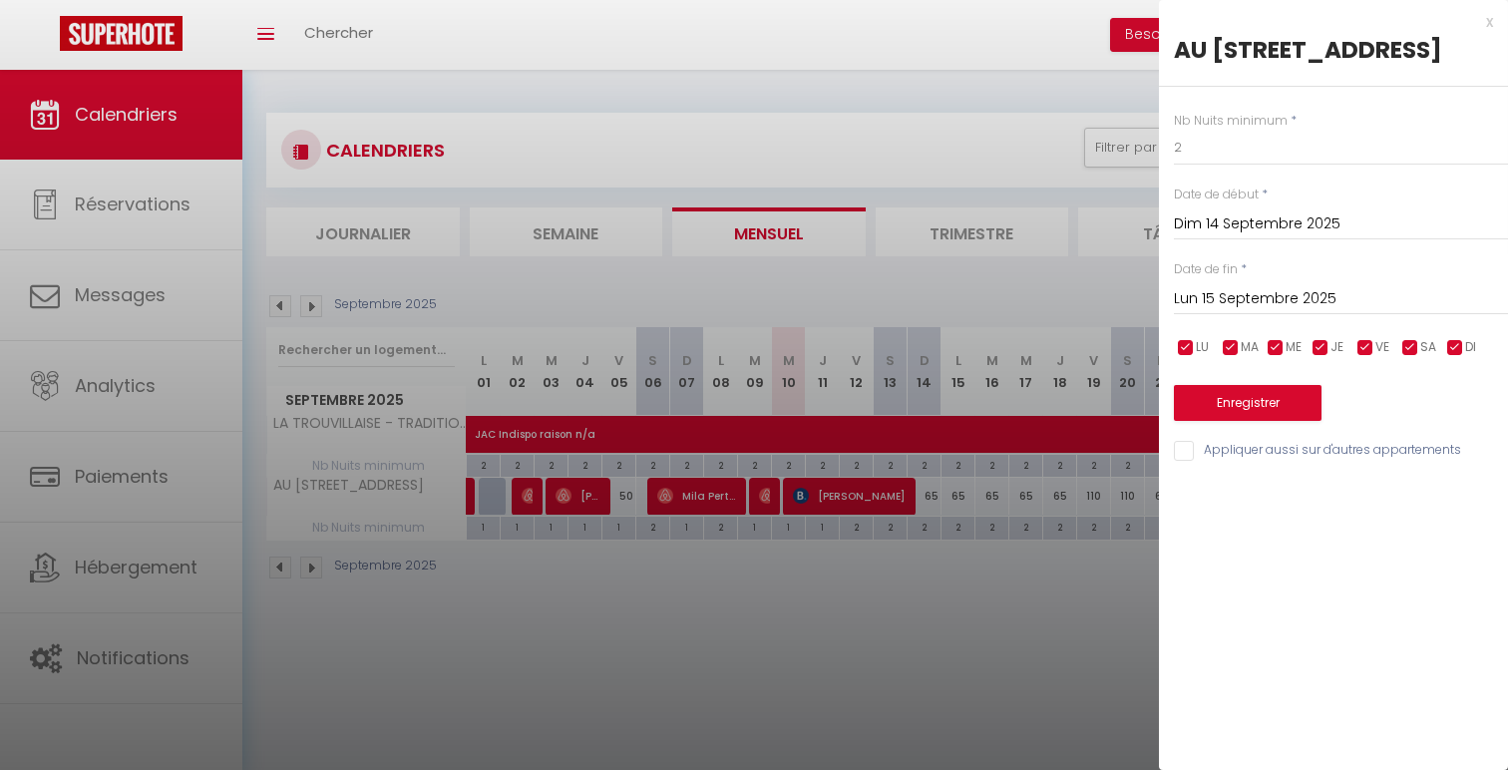
click at [1365, 312] on input "Lun 15 Septembre 2025" at bounding box center [1341, 299] width 334 height 26
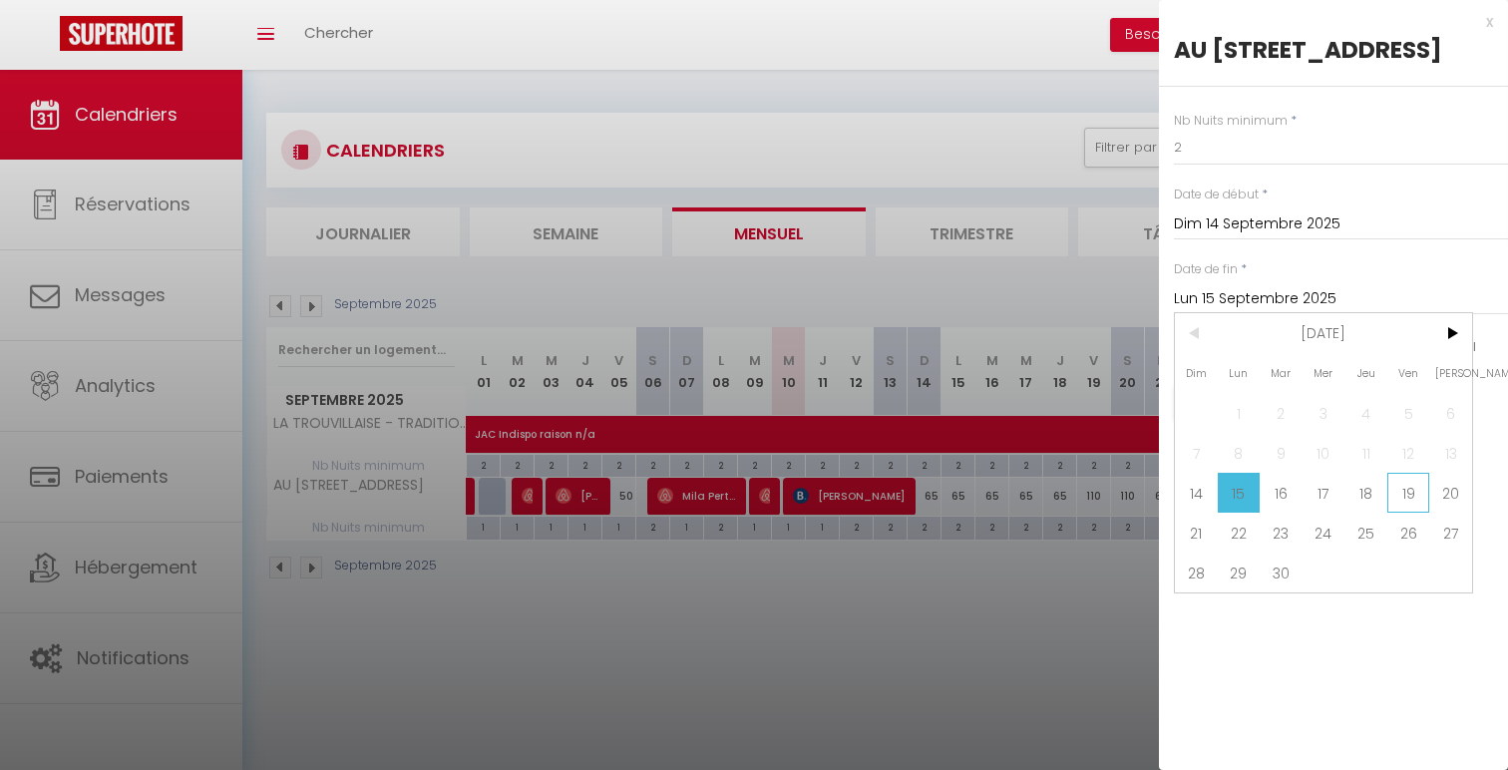
click at [1409, 513] on span "19" at bounding box center [1408, 493] width 43 height 40
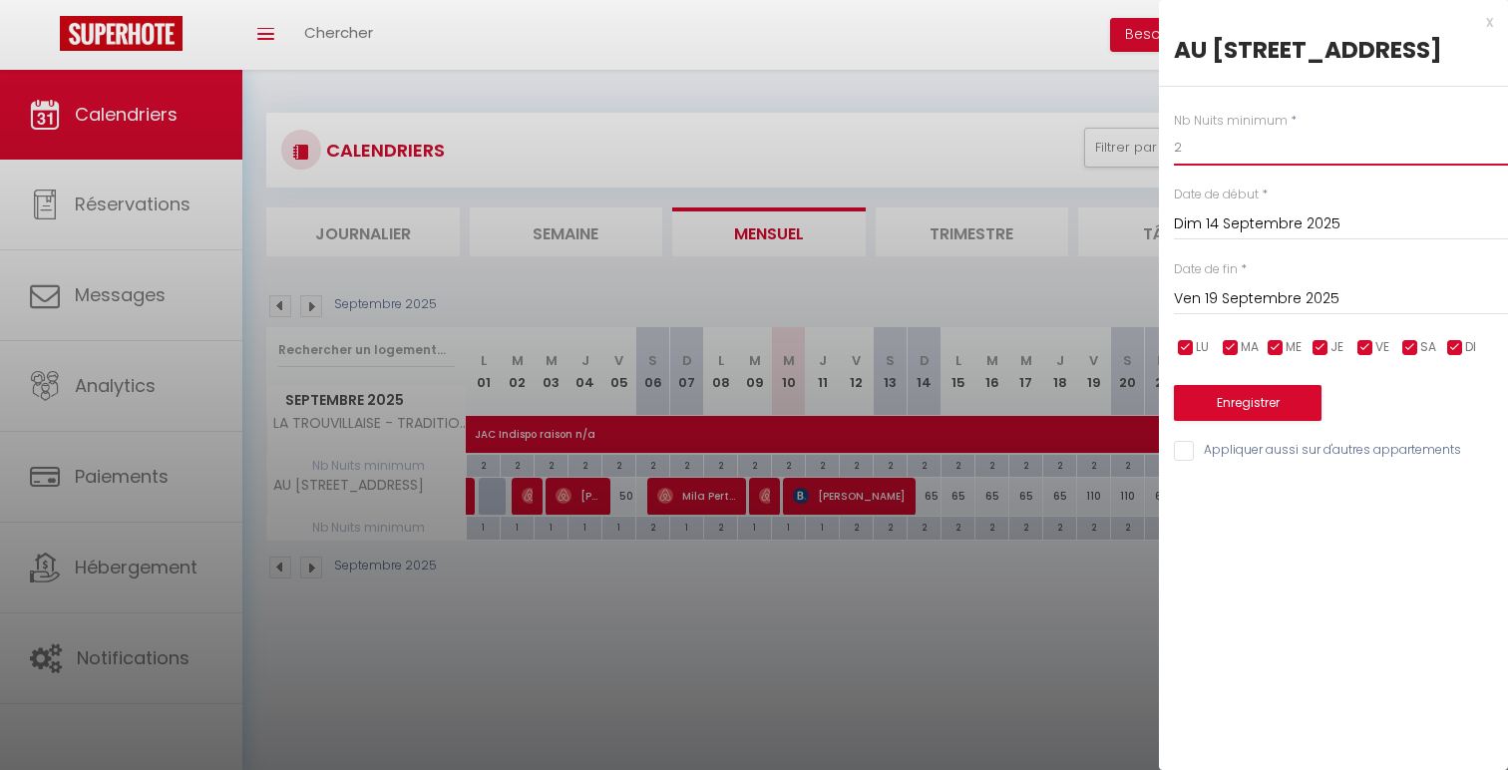
click at [1271, 166] on input "2" at bounding box center [1341, 148] width 334 height 36
click at [1248, 421] on button "Enregistrer" at bounding box center [1248, 403] width 148 height 36
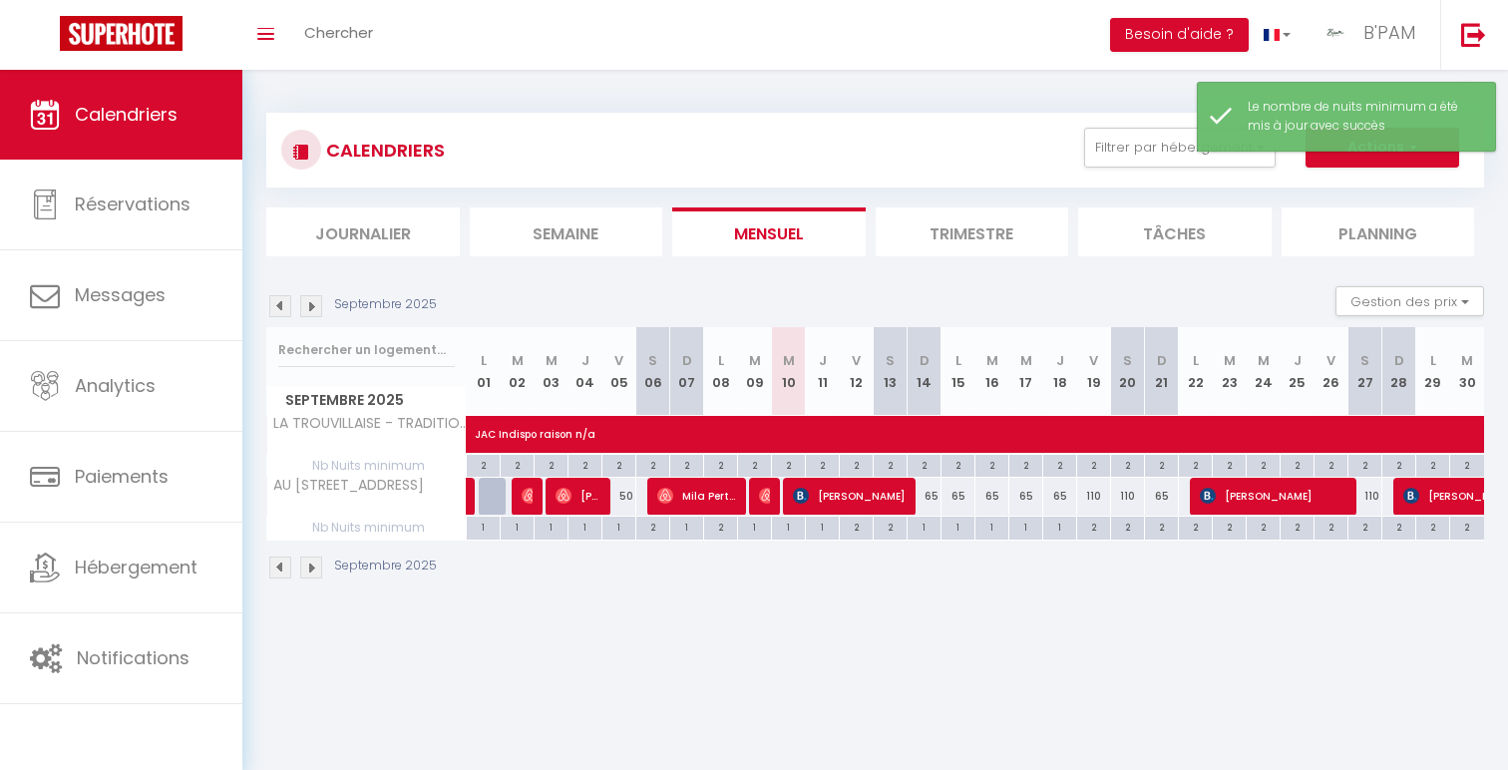
click at [1162, 528] on div "2" at bounding box center [1161, 526] width 33 height 19
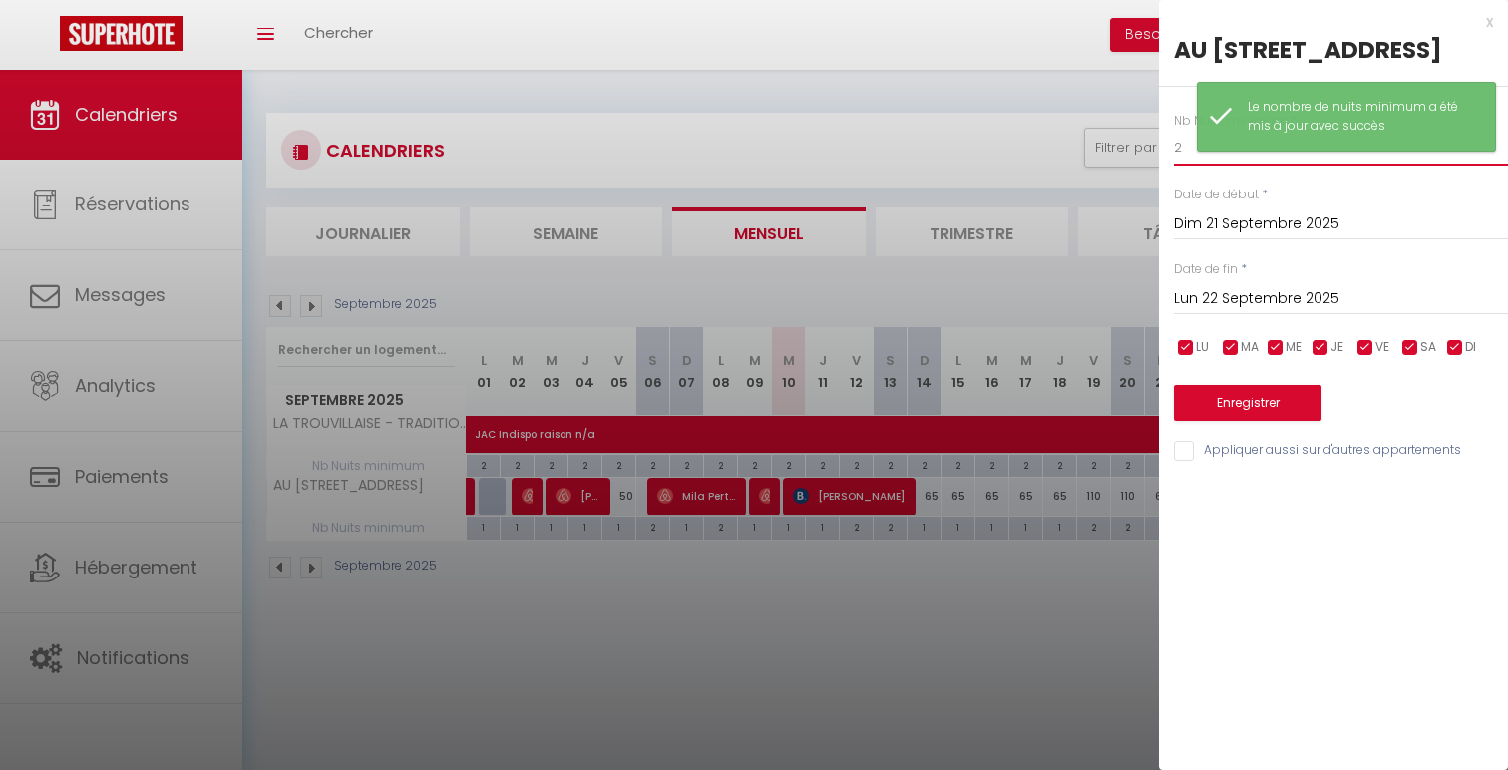
click at [1315, 166] on input "2" at bounding box center [1341, 148] width 334 height 36
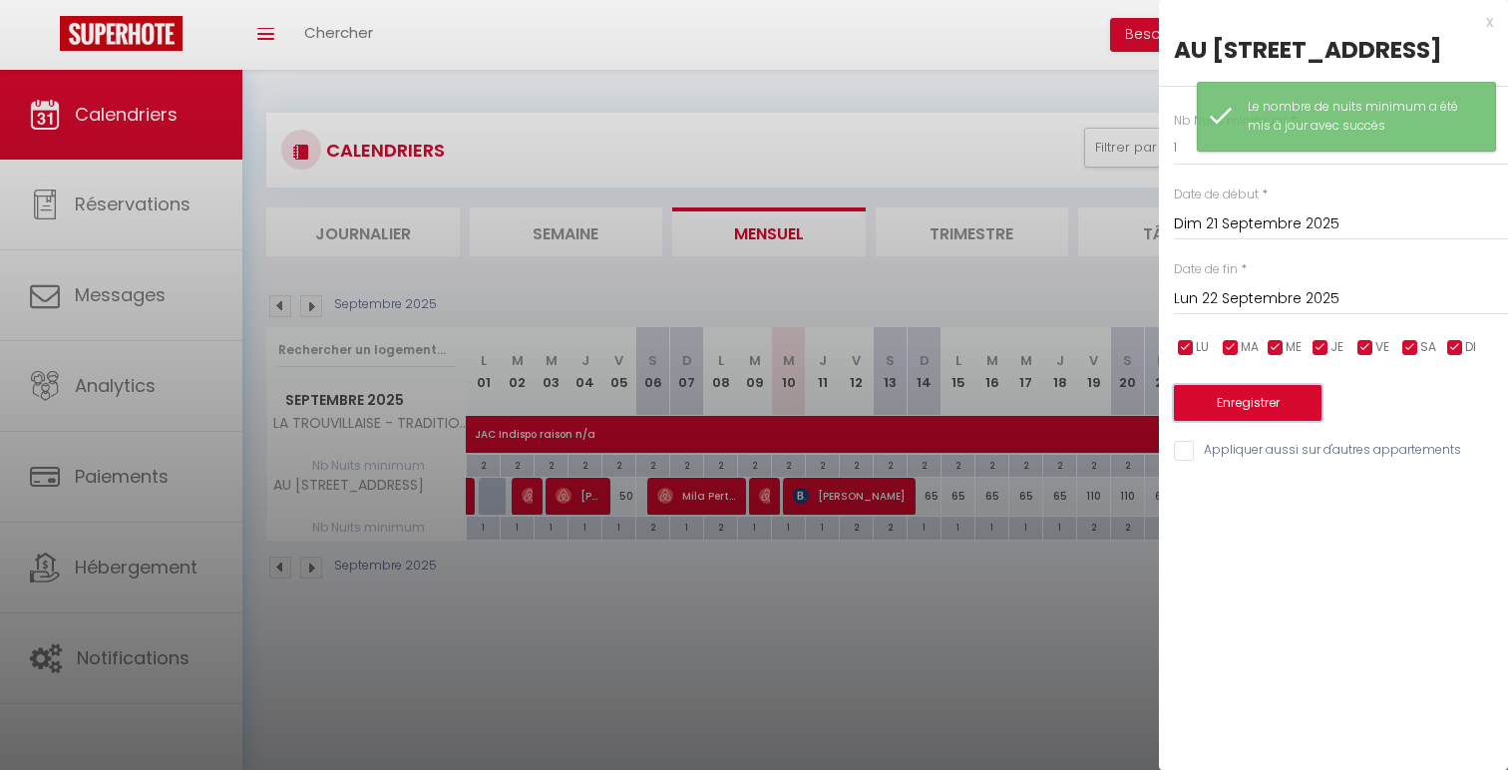
click at [1285, 421] on button "Enregistrer" at bounding box center [1248, 403] width 148 height 36
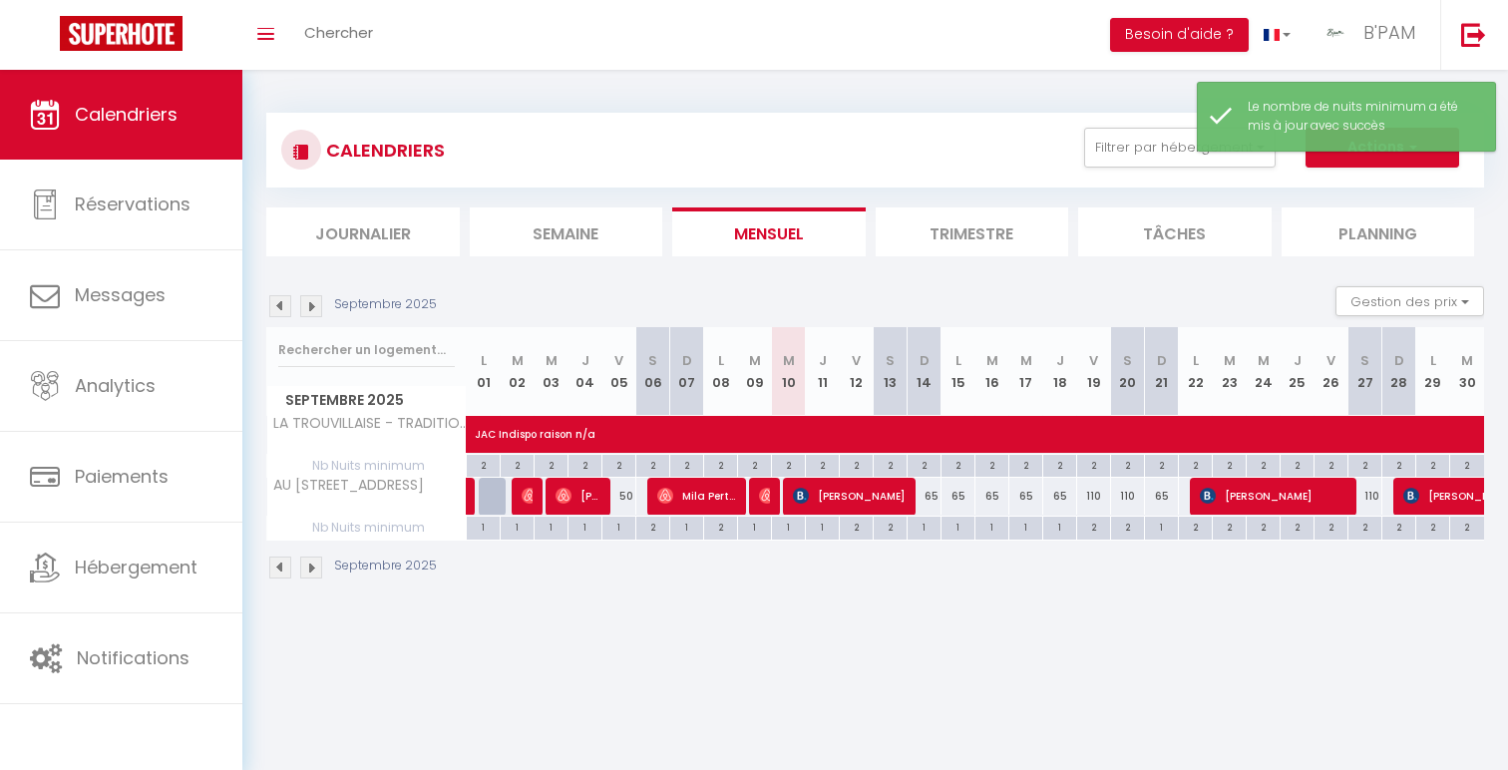
click at [929, 500] on div "65" at bounding box center [925, 496] width 34 height 37
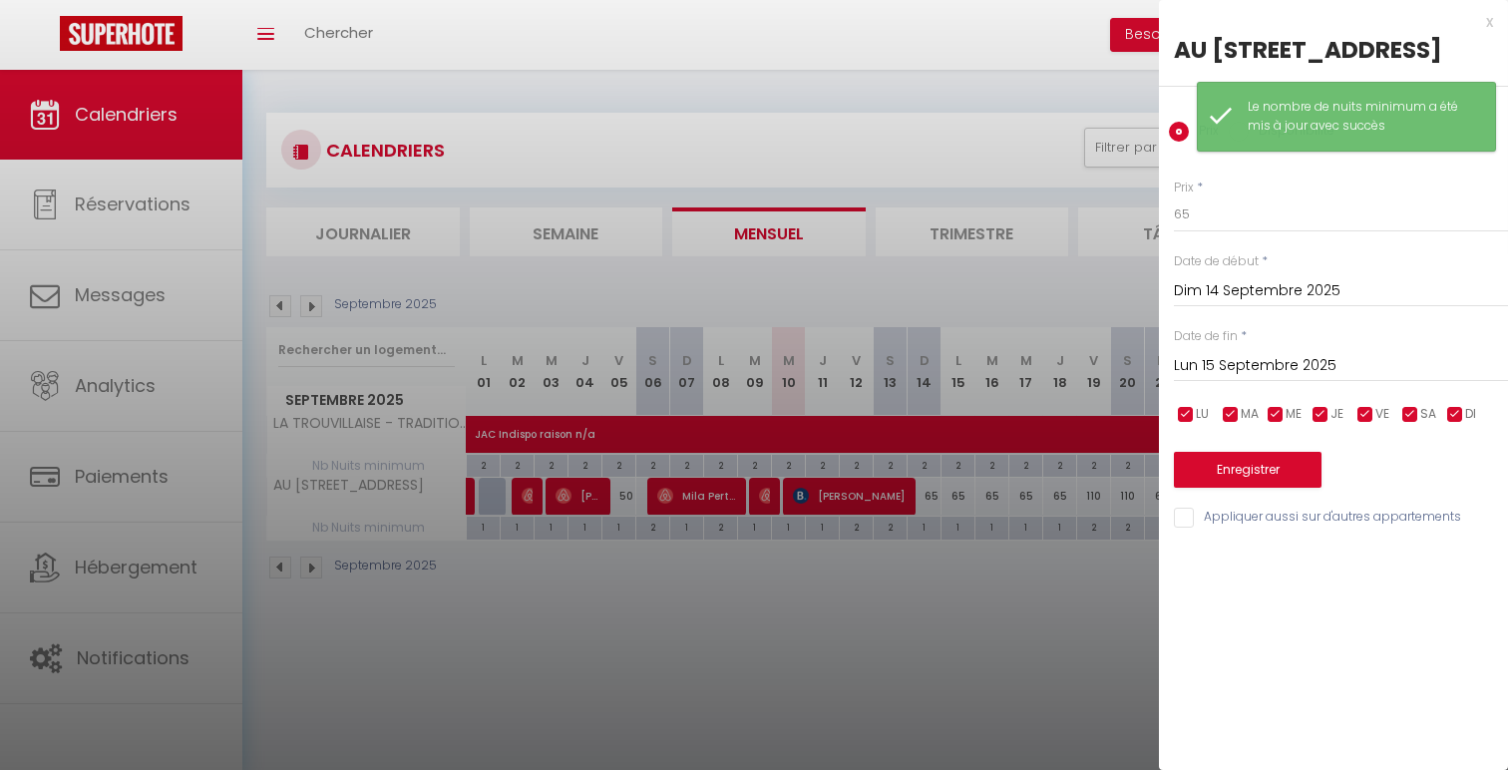
click at [1294, 382] on div "Lun 15 Septembre 2025 < Sep 2025 > Dim Lun Mar Mer Jeu Ven Sam 1 2 3 4 5 6 7 8 …" at bounding box center [1341, 364] width 334 height 36
click at [1316, 379] on input "Lun 15 Septembre 2025" at bounding box center [1341, 366] width 334 height 26
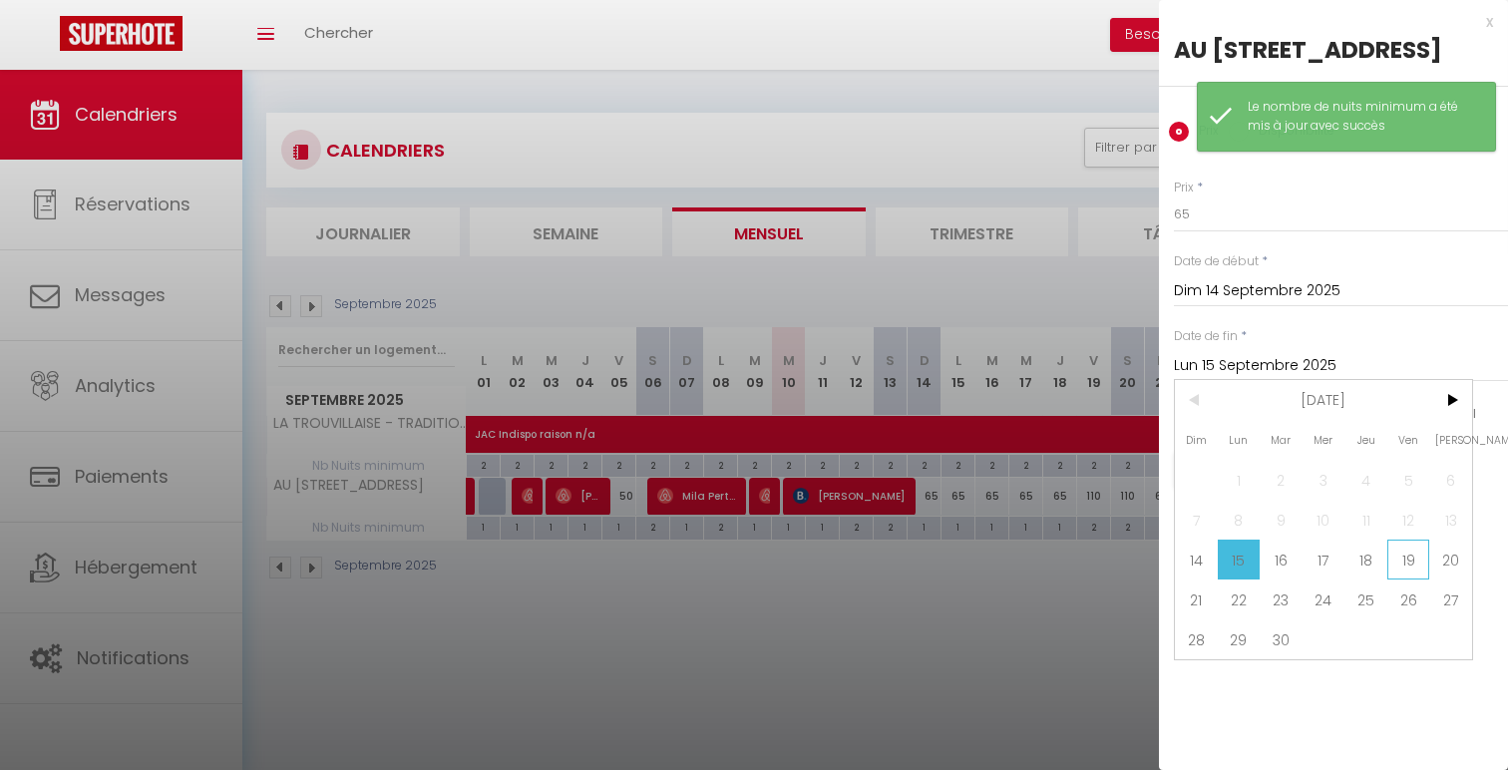
click at [1406, 580] on span "19" at bounding box center [1408, 560] width 43 height 40
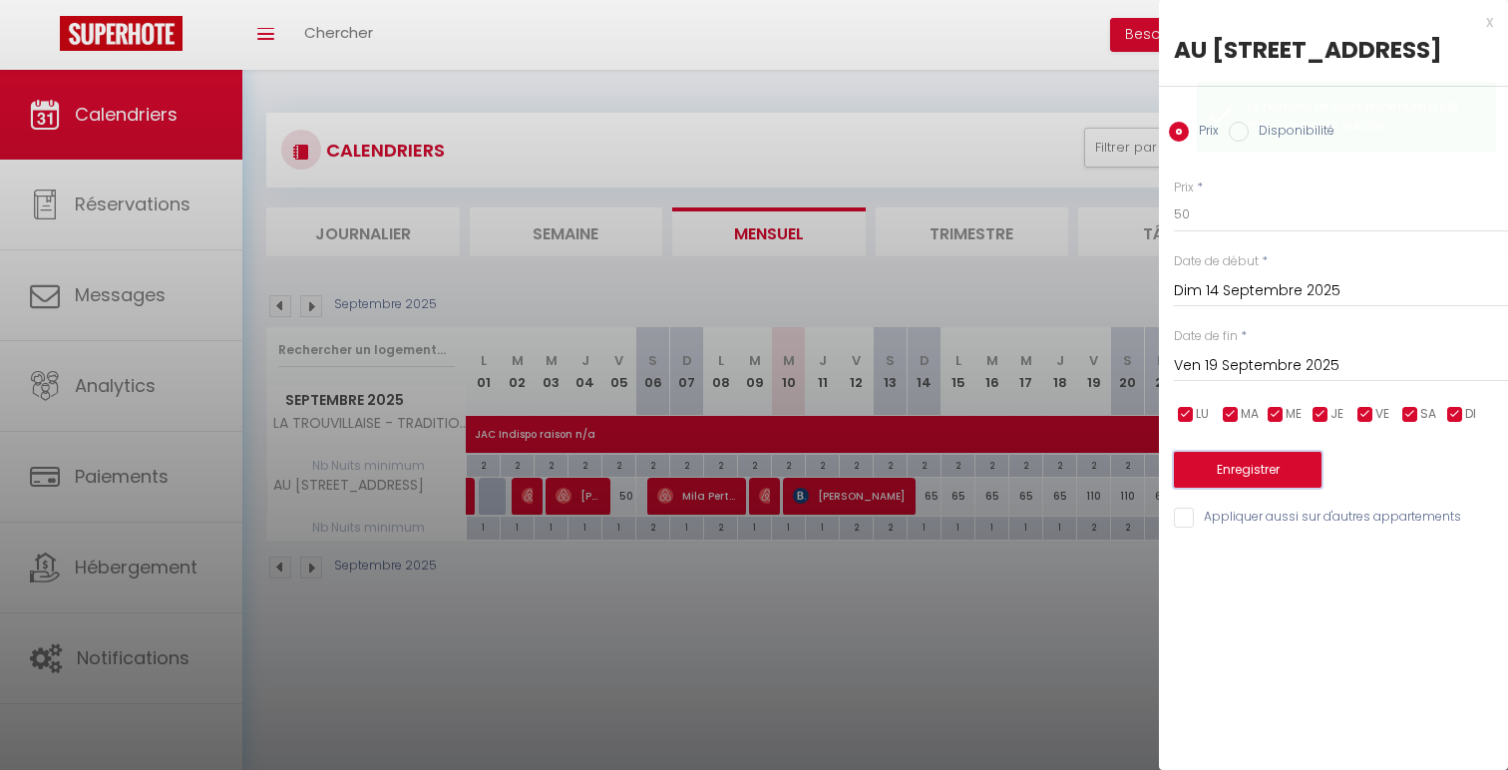
click at [1257, 488] on button "Enregistrer" at bounding box center [1248, 470] width 148 height 36
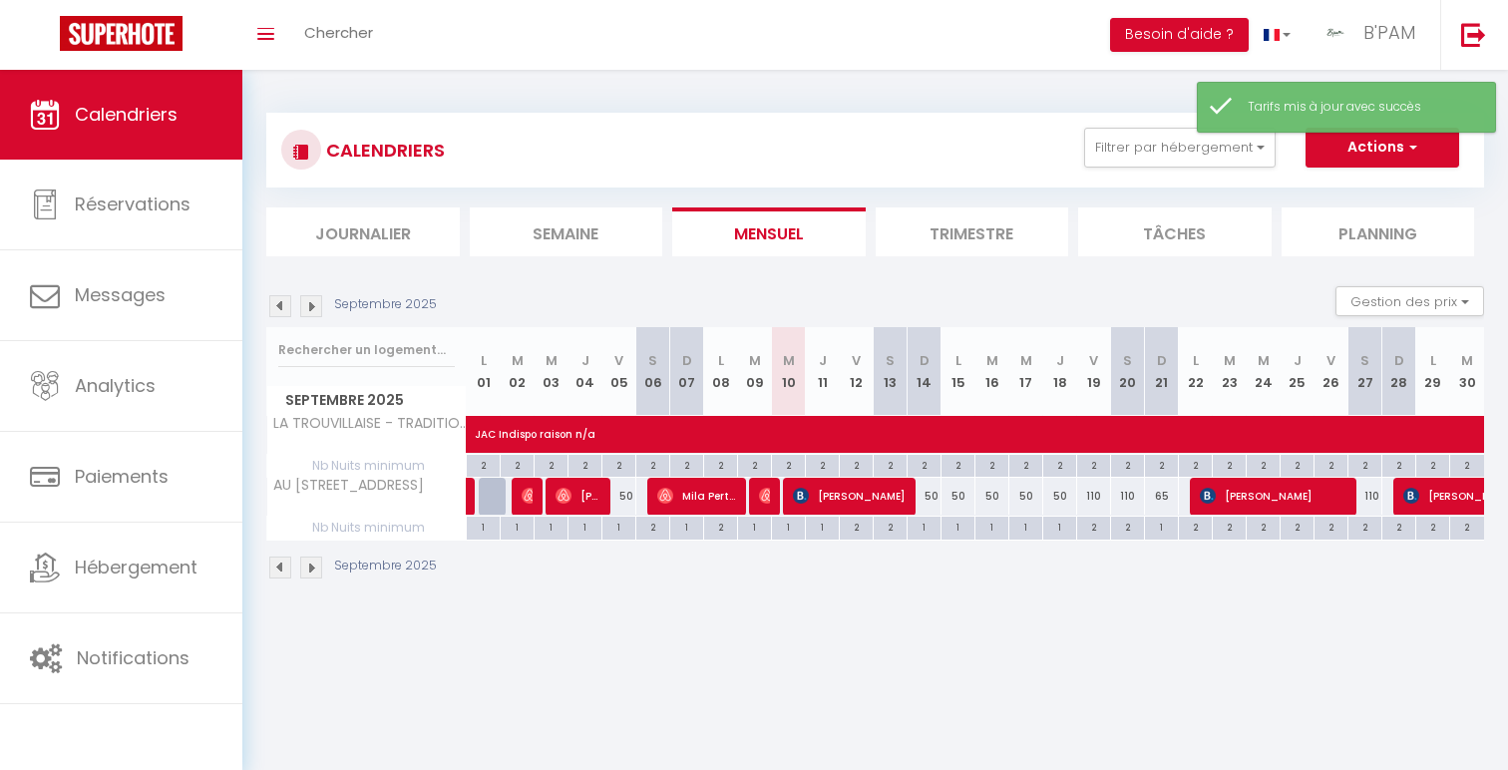
click at [1165, 499] on div "65" at bounding box center [1162, 496] width 34 height 37
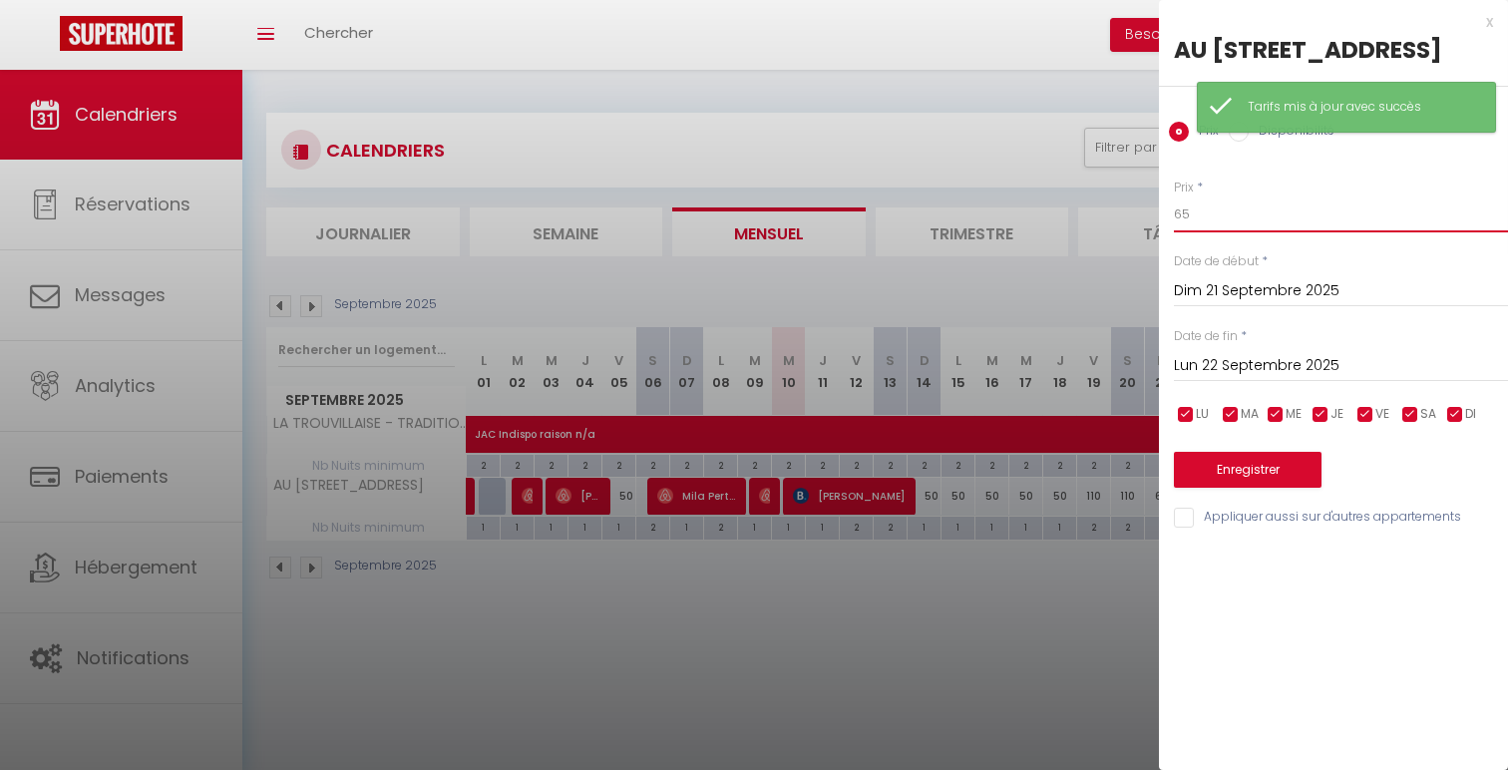
drag, startPoint x: 1211, startPoint y: 256, endPoint x: 1091, endPoint y: 255, distance: 119.7
click at [1097, 255] on body "🟢 Des questions ou besoin d'assistance pour la migration AirBnB? Connectez-vous…" at bounding box center [754, 455] width 1508 height 770
click at [1237, 488] on button "Enregistrer" at bounding box center [1248, 470] width 148 height 36
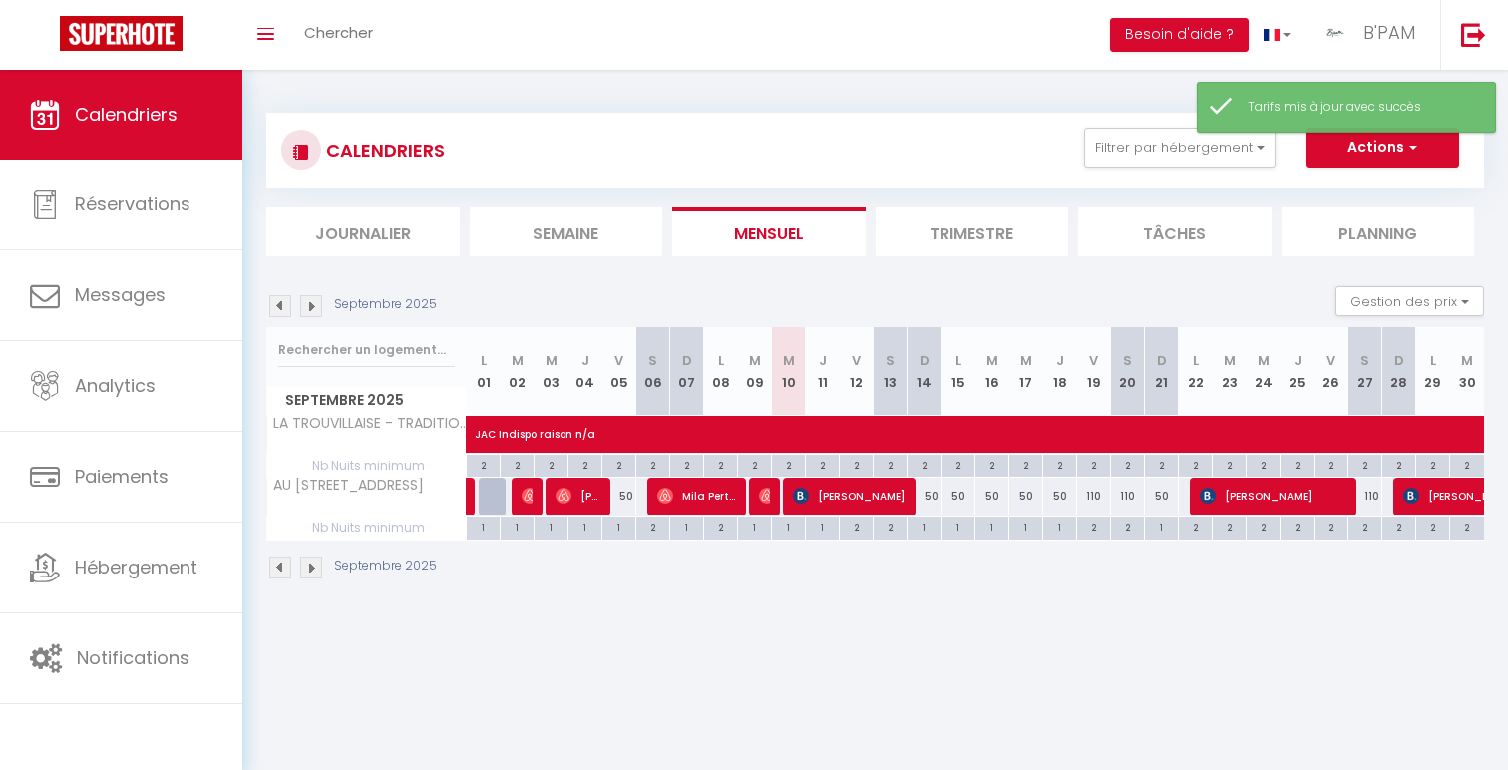
click at [1092, 493] on div "110" at bounding box center [1094, 496] width 34 height 37
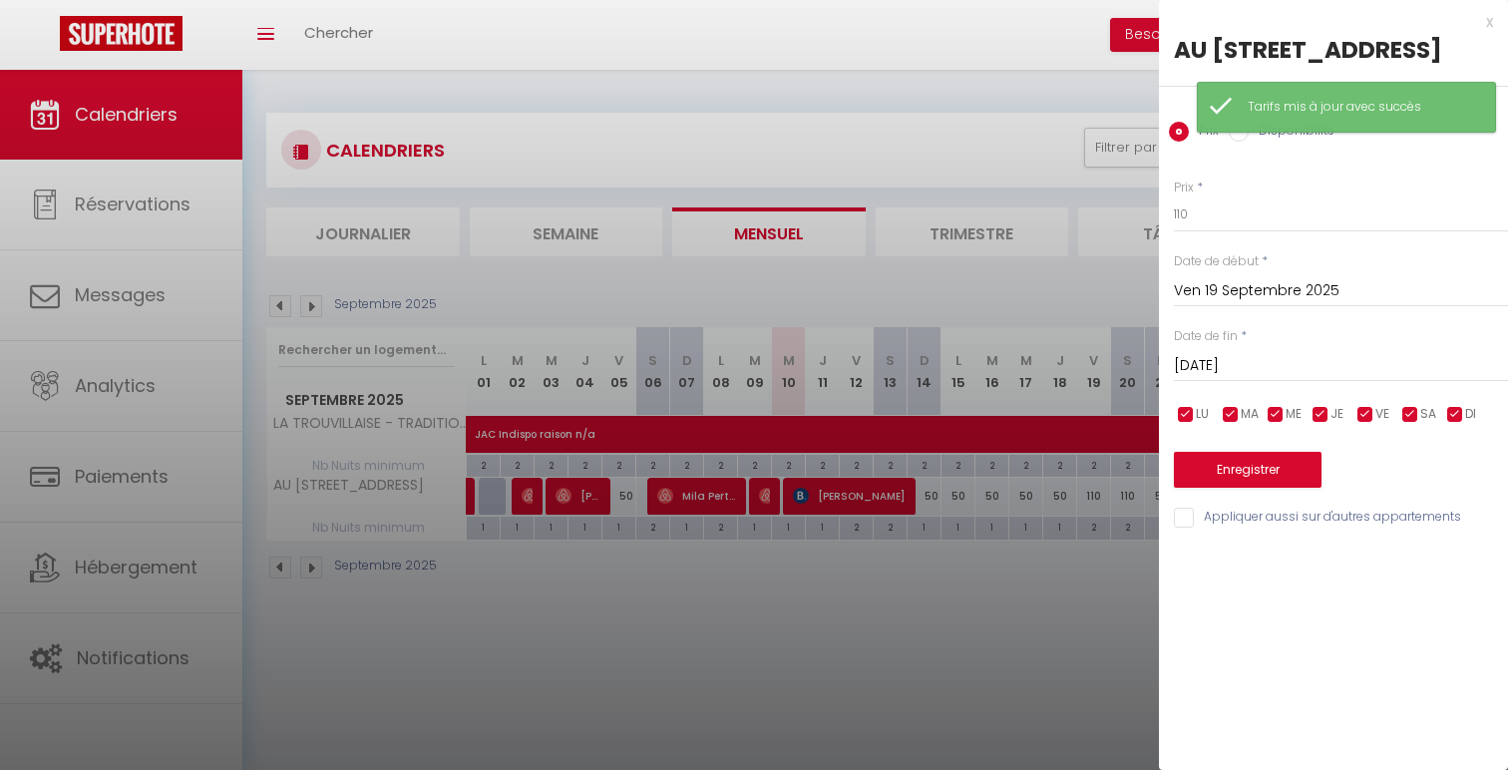
click at [1349, 379] on input "[PERSON_NAME] 20 Septembre 2025" at bounding box center [1341, 366] width 334 height 26
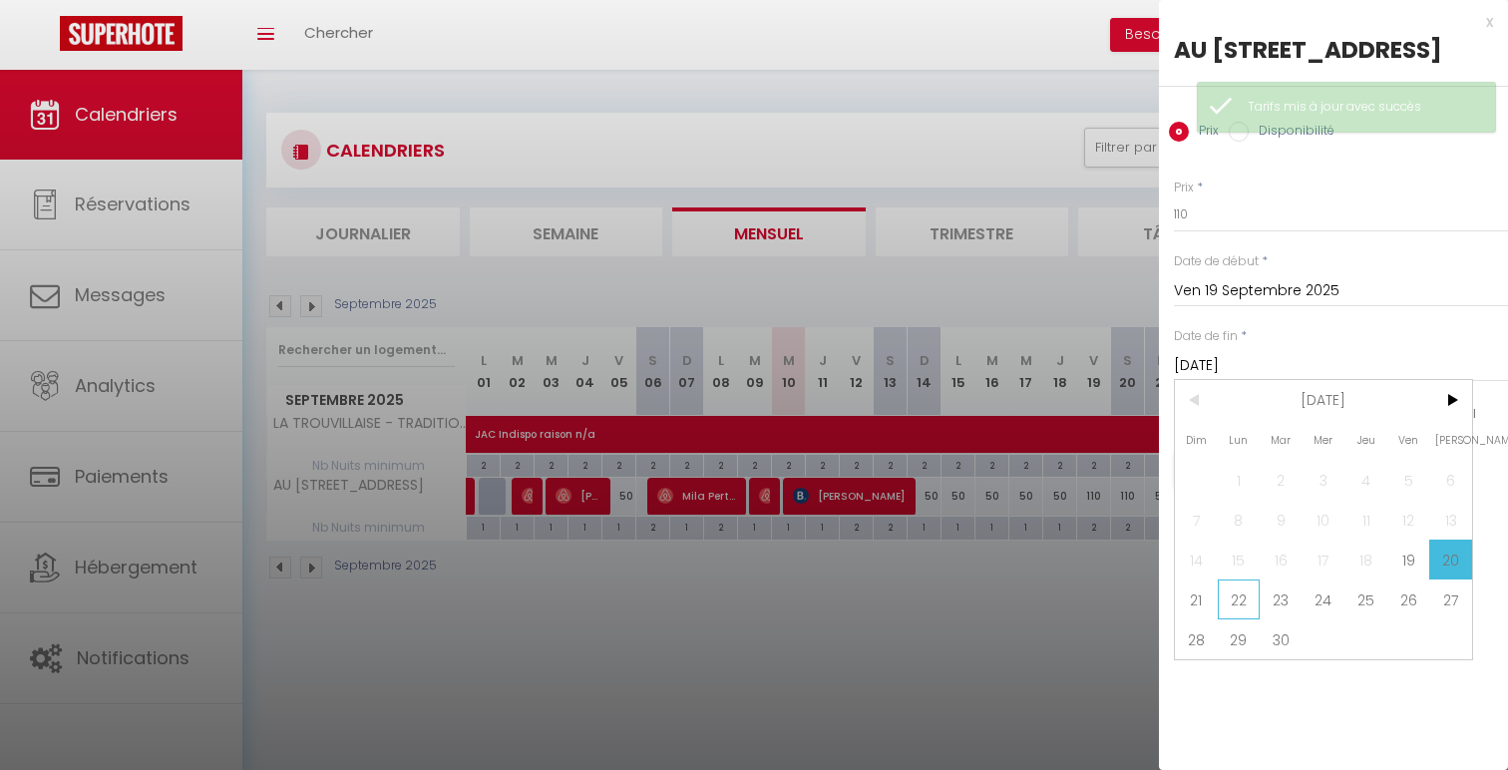
click at [1219, 619] on span "22" at bounding box center [1239, 600] width 43 height 40
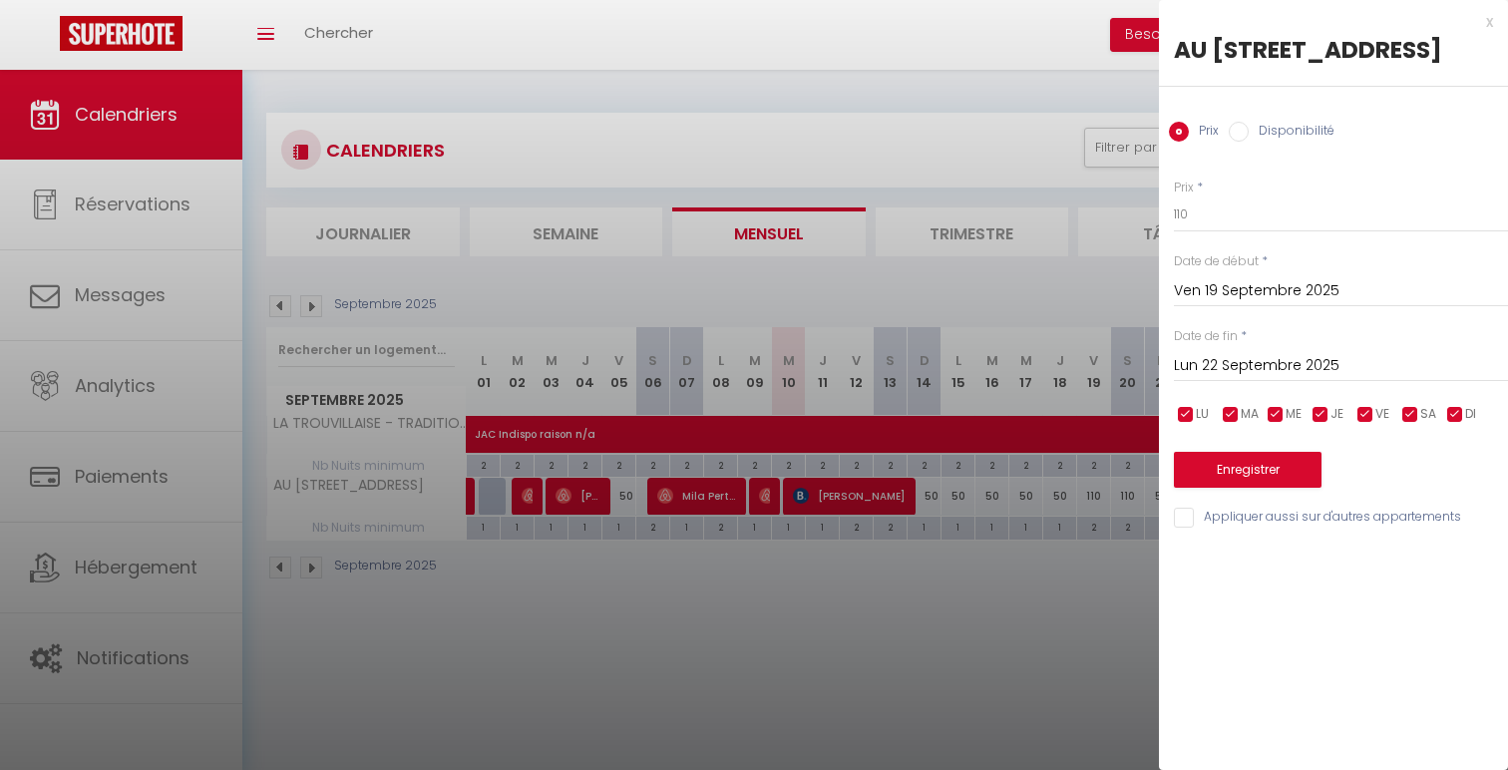
click at [1271, 379] on input "Lun 22 Septembre 2025" at bounding box center [1341, 366] width 334 height 26
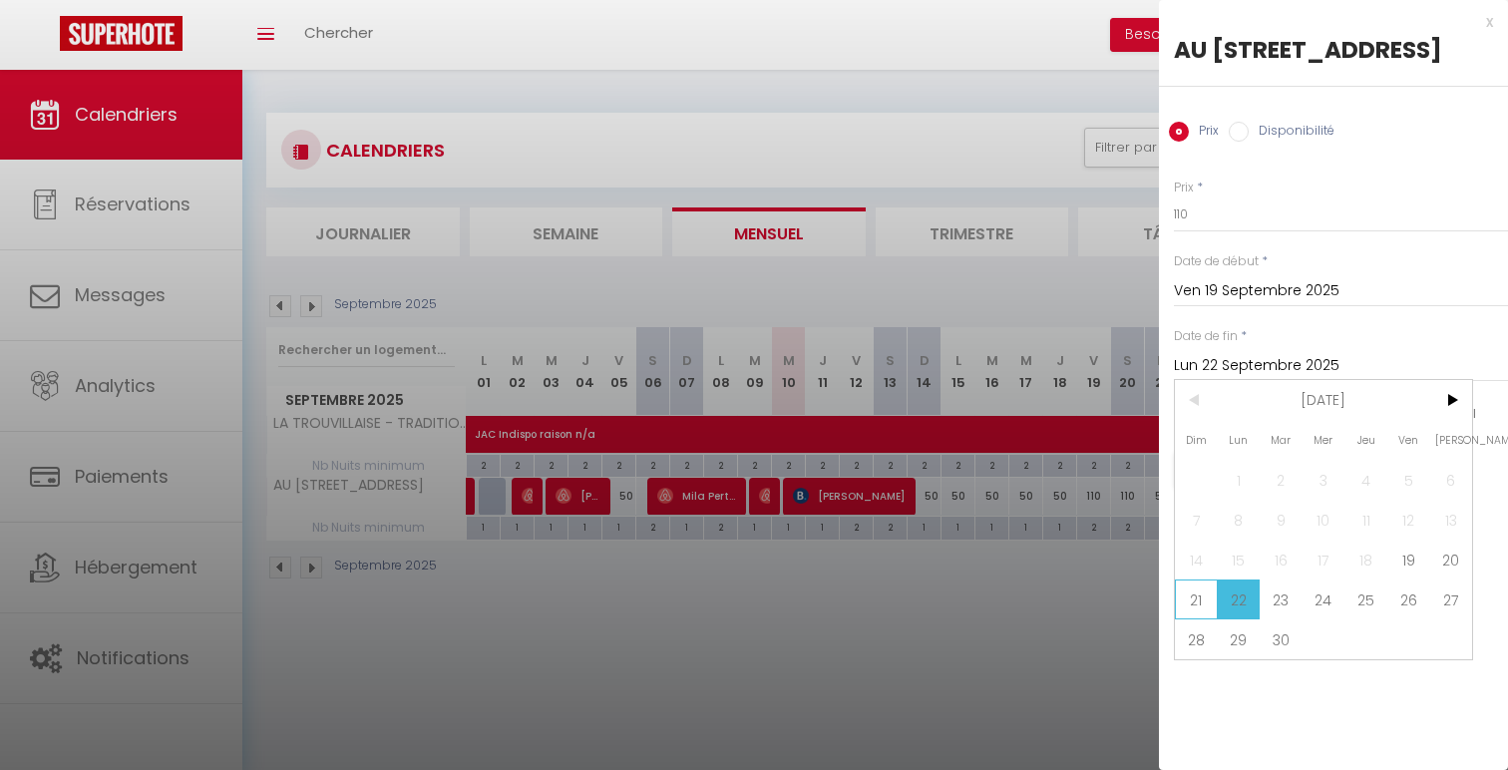
click at [1181, 619] on span "21" at bounding box center [1196, 600] width 43 height 40
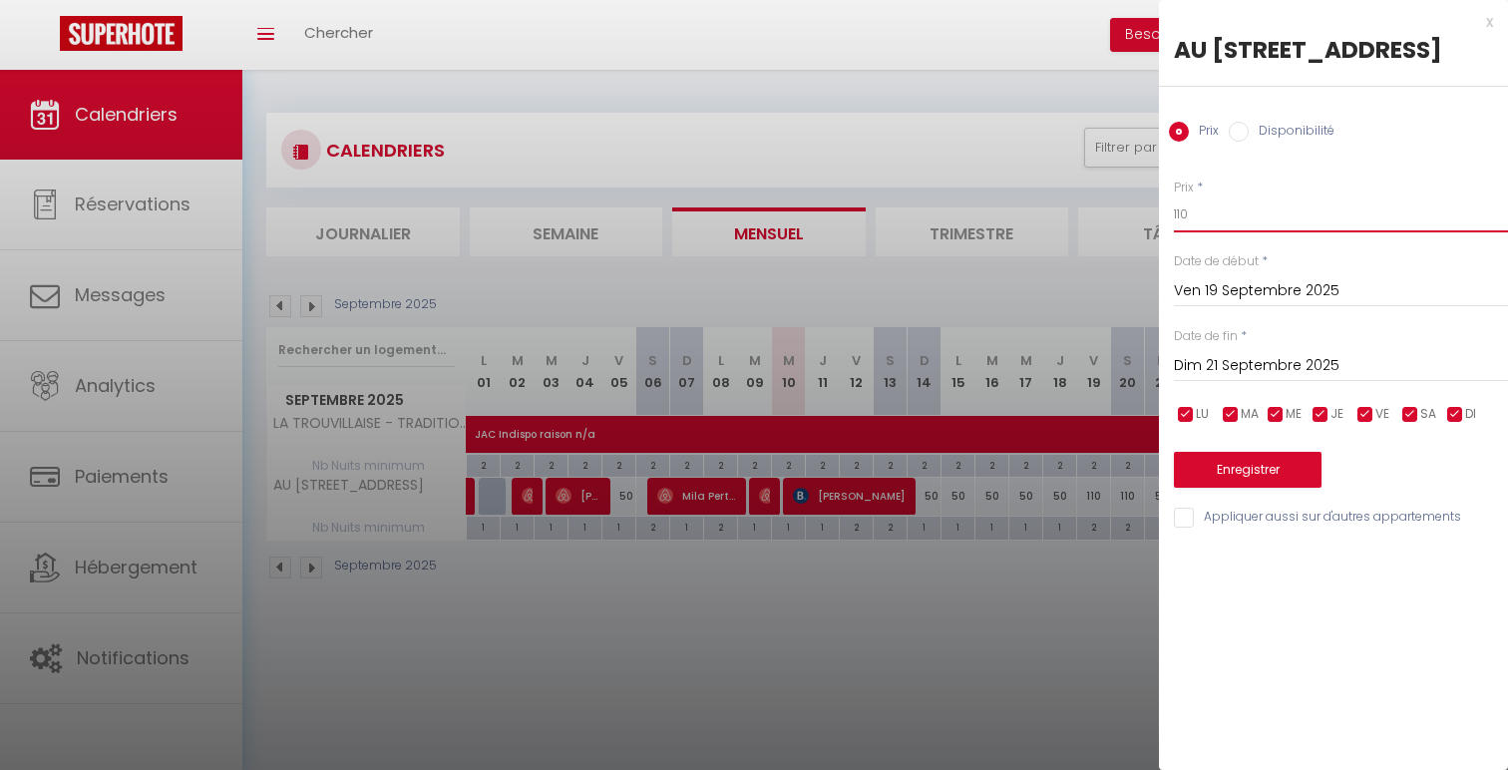
click at [1186, 232] on input "110" at bounding box center [1341, 215] width 334 height 36
click at [1289, 488] on button "Enregistrer" at bounding box center [1248, 470] width 148 height 36
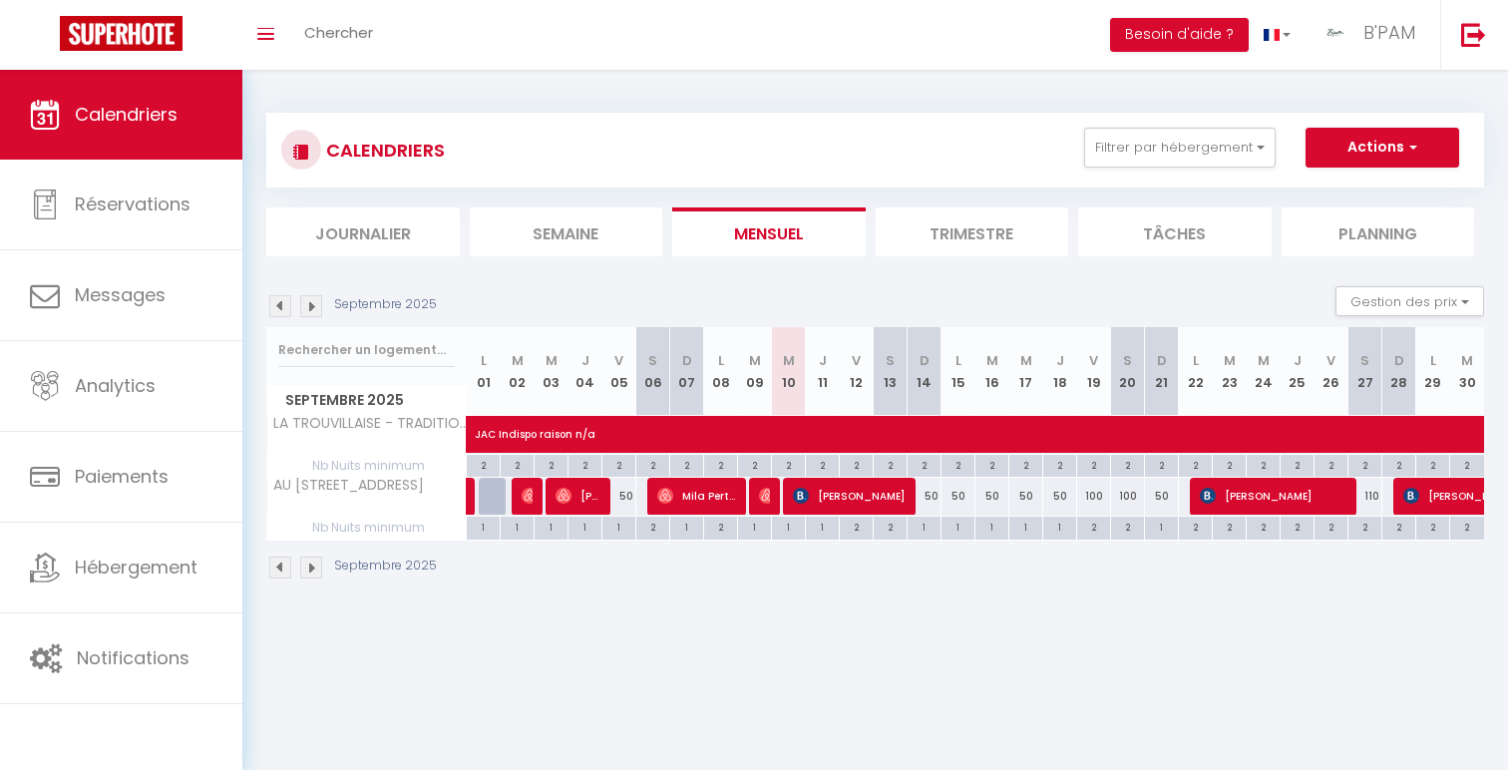
click at [1375, 510] on div "110" at bounding box center [1366, 496] width 34 height 37
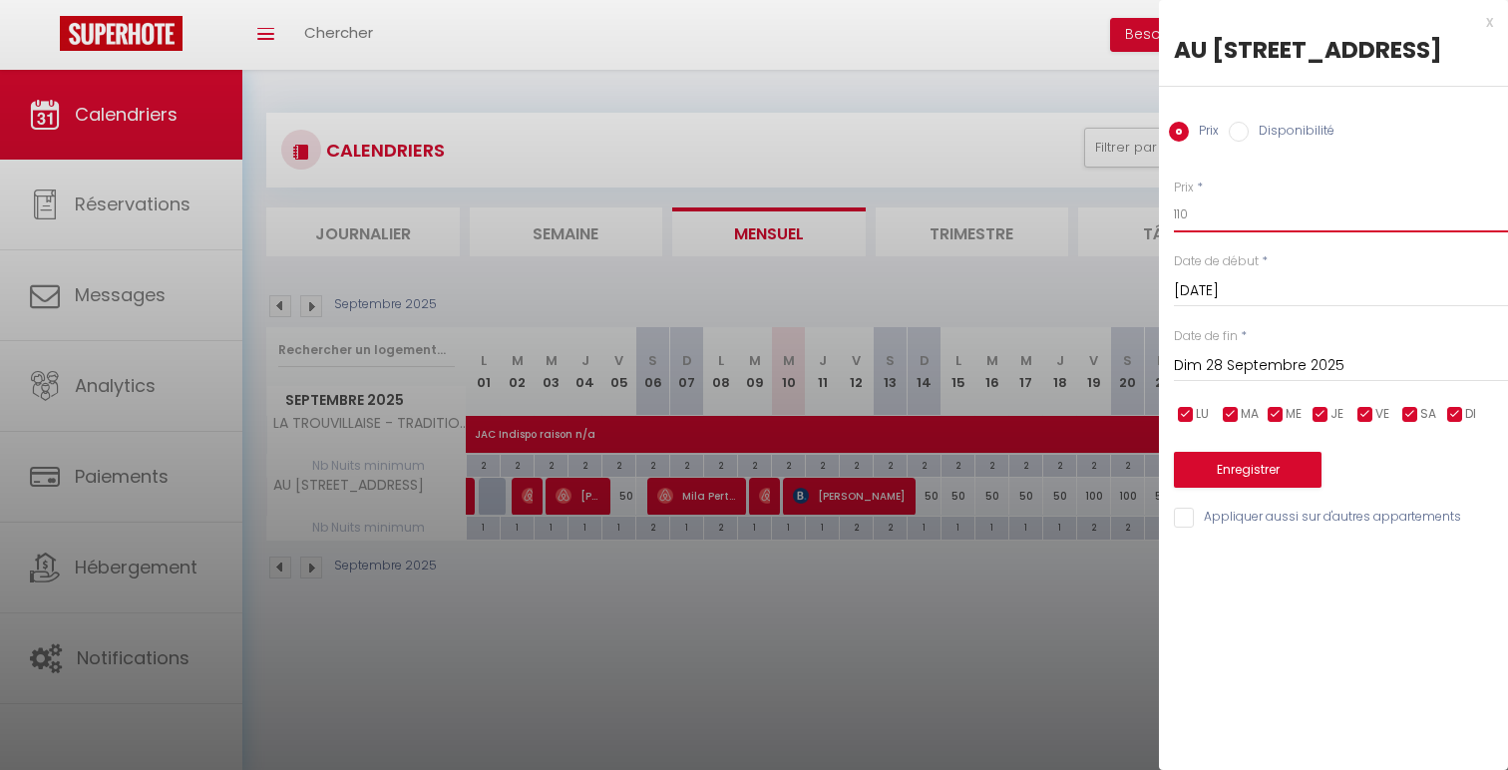
click at [1182, 232] on input "110" at bounding box center [1341, 215] width 334 height 36
click at [1274, 523] on div "Prix * 130 Statut * Disponible Indisponible Date de début * Sam 27 Septembre 20…" at bounding box center [1333, 342] width 349 height 377
click at [1267, 488] on button "Enregistrer" at bounding box center [1248, 470] width 148 height 36
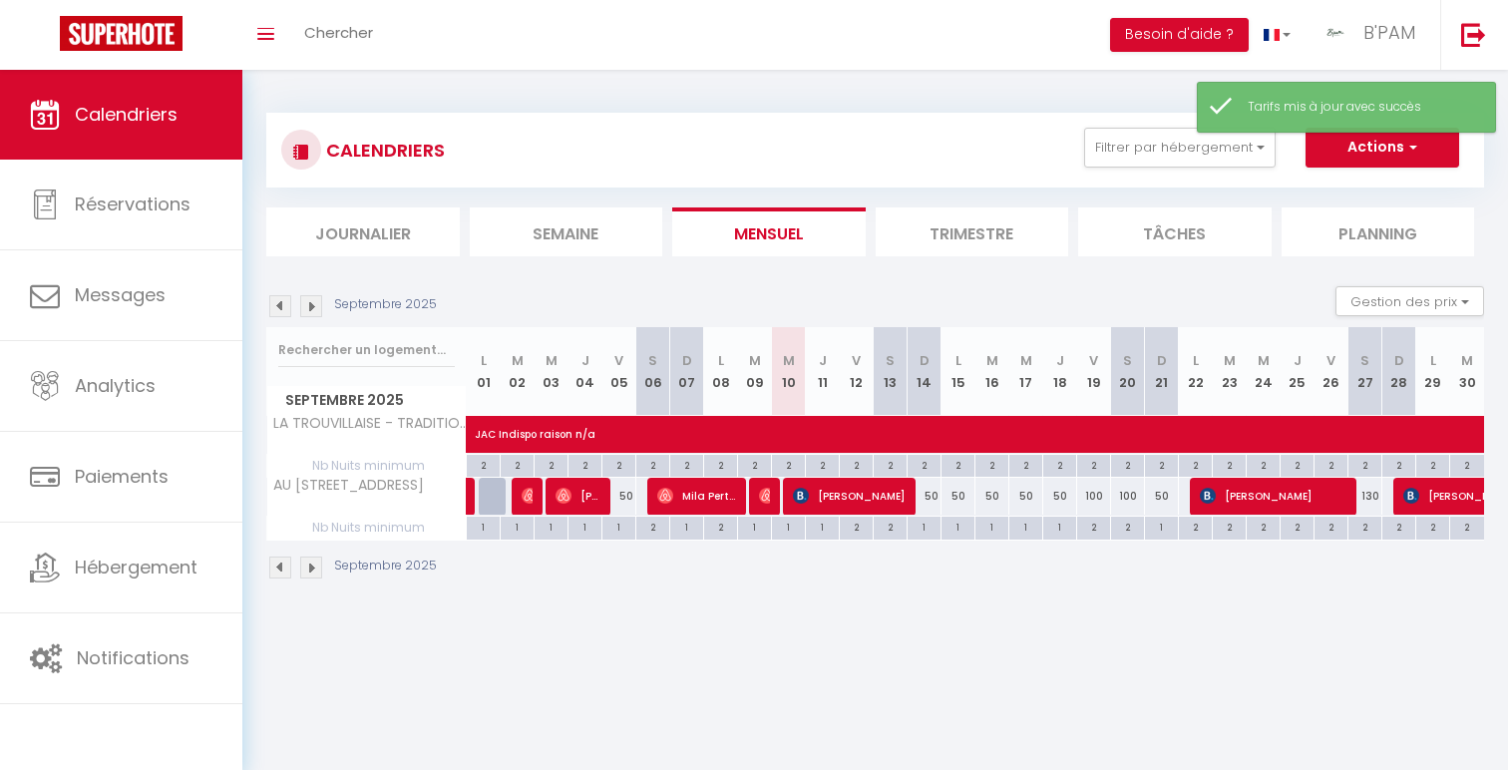
click at [1370, 527] on div "2" at bounding box center [1365, 526] width 33 height 19
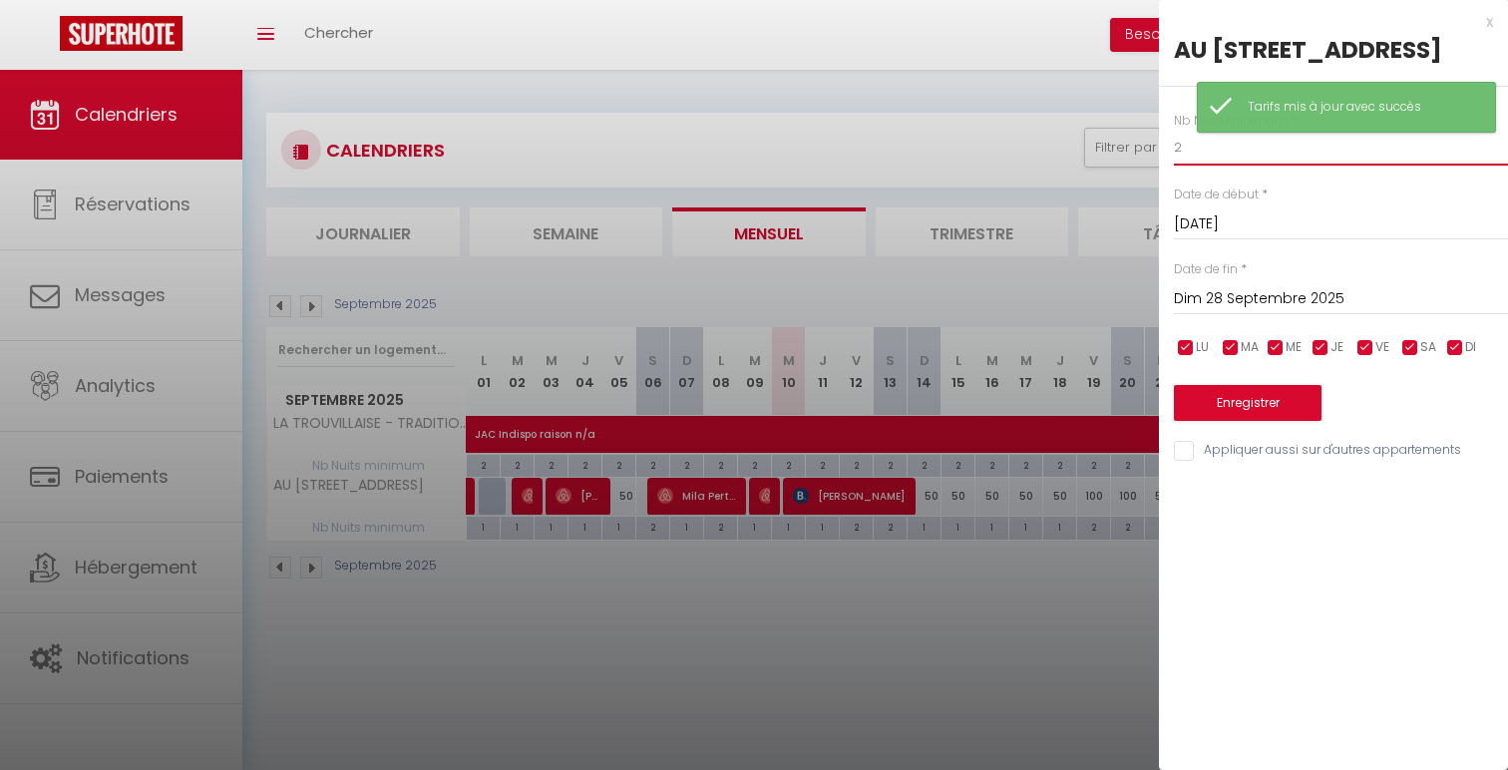
click at [1331, 166] on input "2" at bounding box center [1341, 148] width 334 height 36
click at [1270, 421] on button "Enregistrer" at bounding box center [1248, 403] width 148 height 36
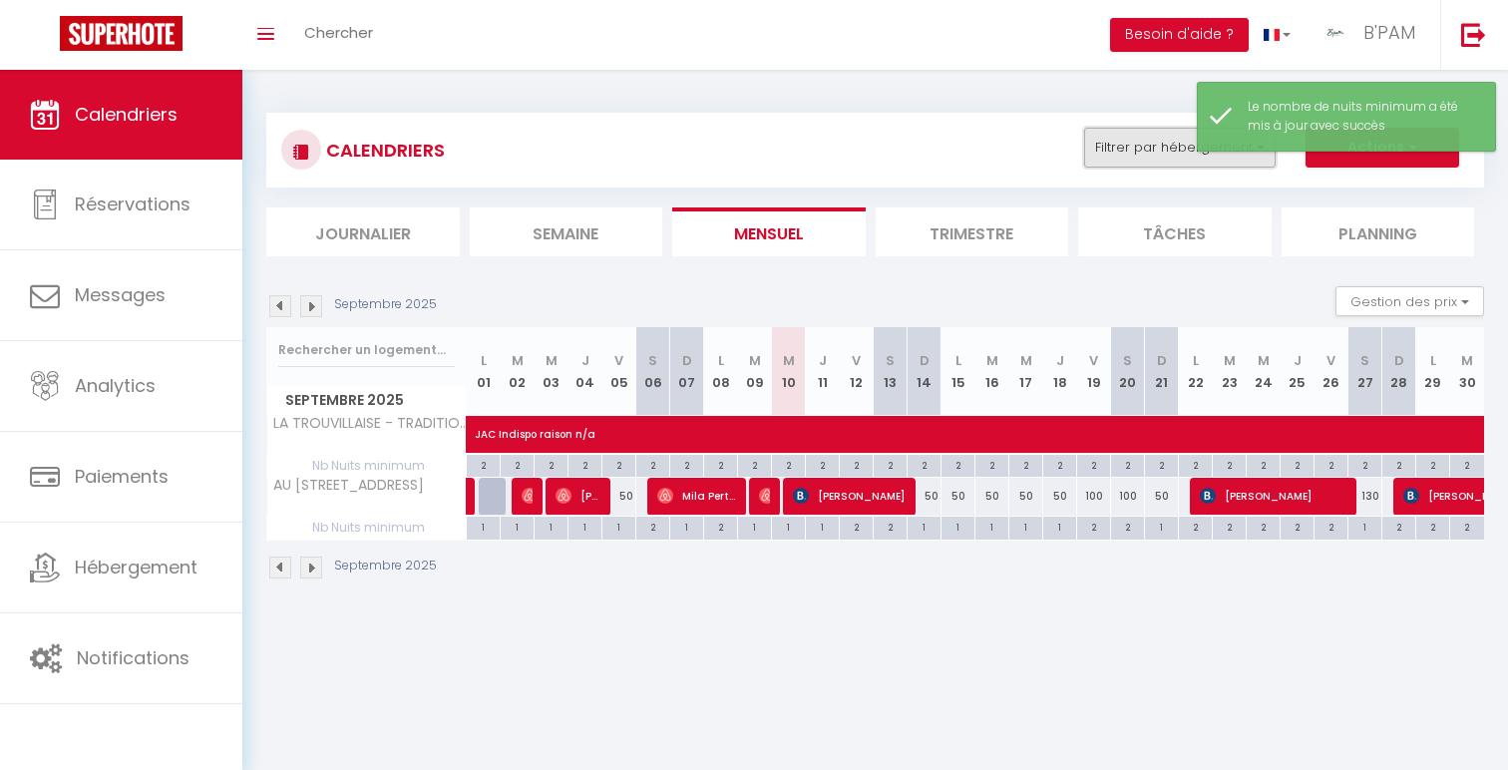
click at [1153, 157] on button "Filtrer par hébergement" at bounding box center [1180, 148] width 192 height 40
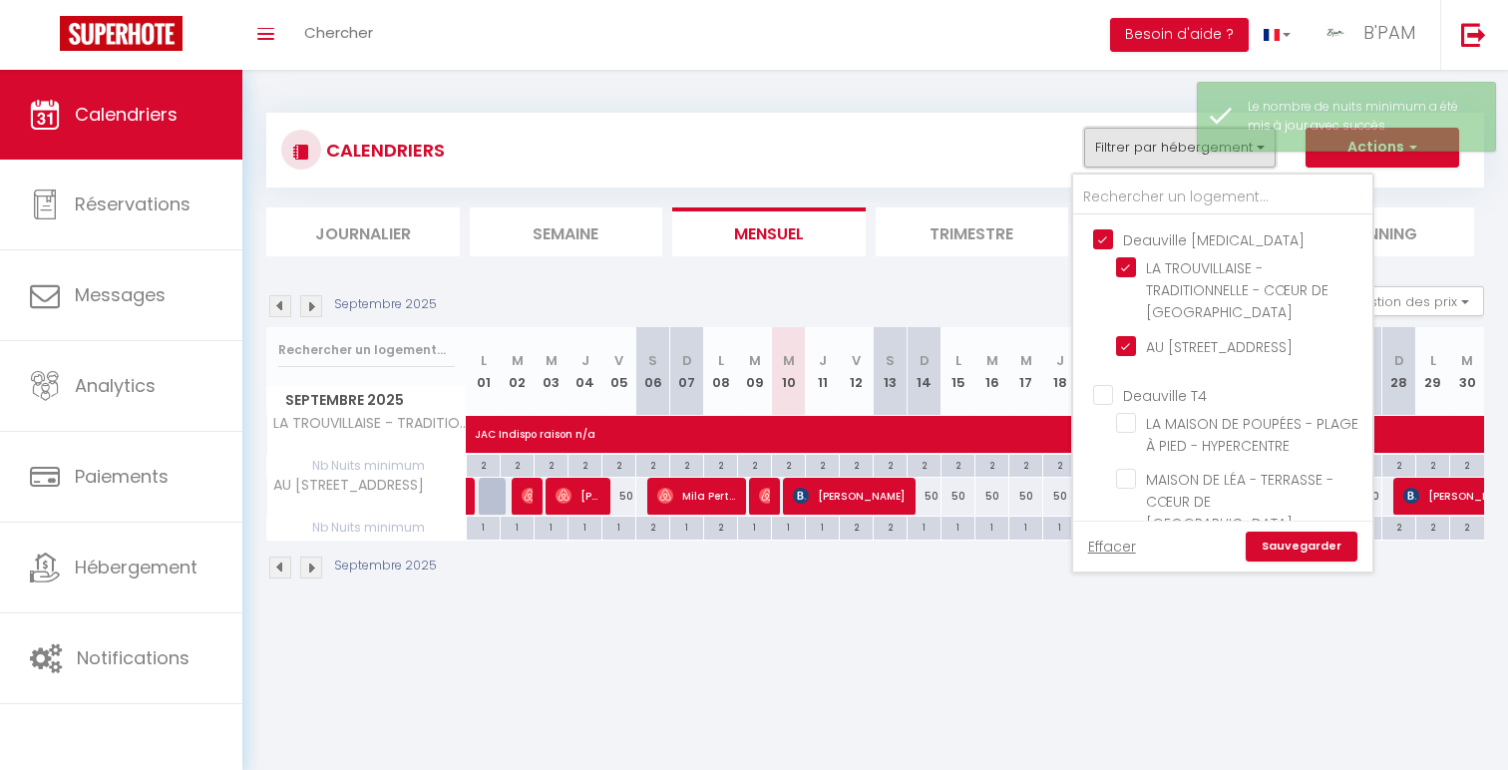
scroll to position [332, 0]
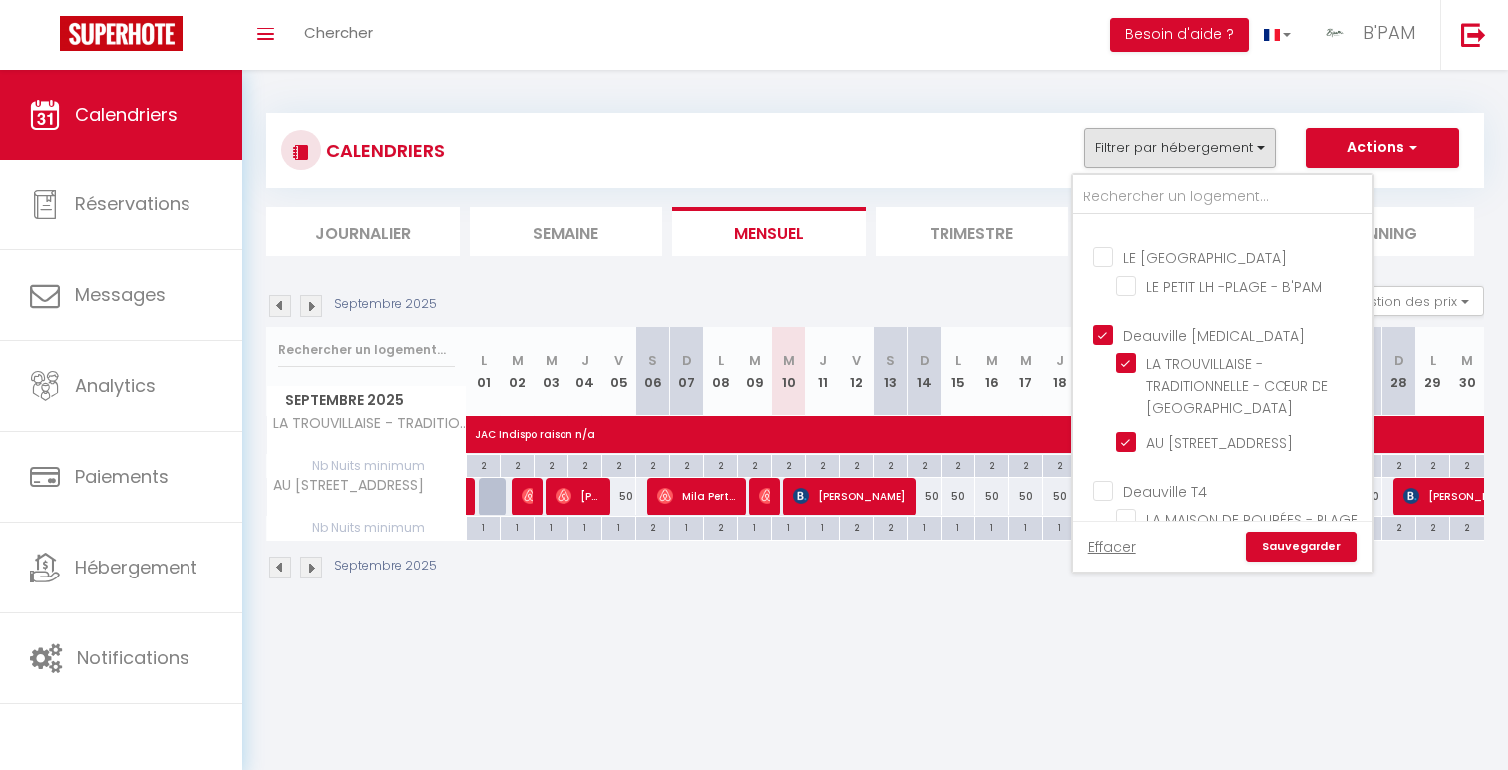
click at [1182, 329] on input "Deauville [MEDICAL_DATA]" at bounding box center [1242, 334] width 299 height 20
click at [1153, 500] on input "Deauville T4" at bounding box center [1242, 490] width 299 height 20
click at [1338, 549] on link "Sauvegarder" at bounding box center [1302, 547] width 112 height 30
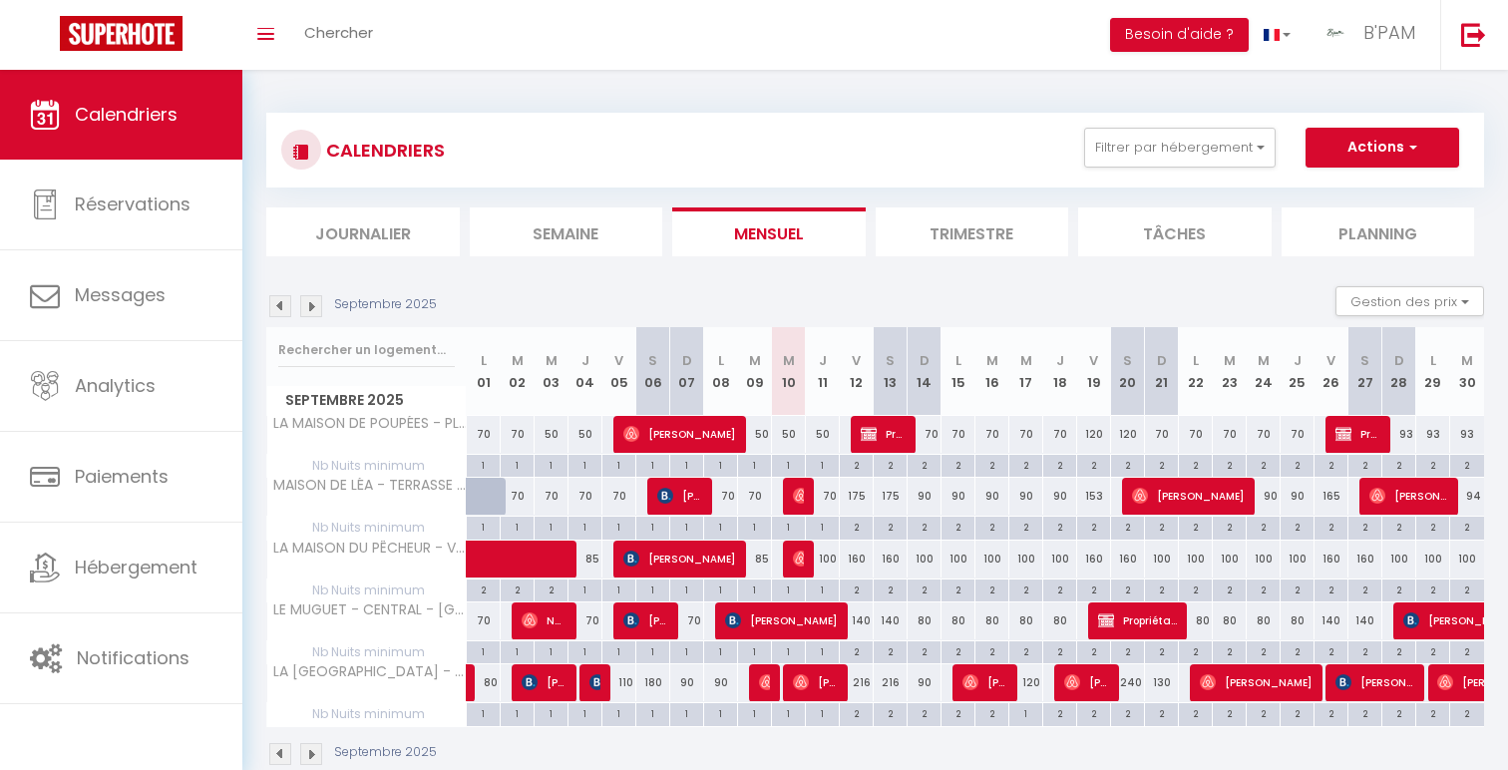
click at [830, 567] on div "100" at bounding box center [823, 559] width 34 height 37
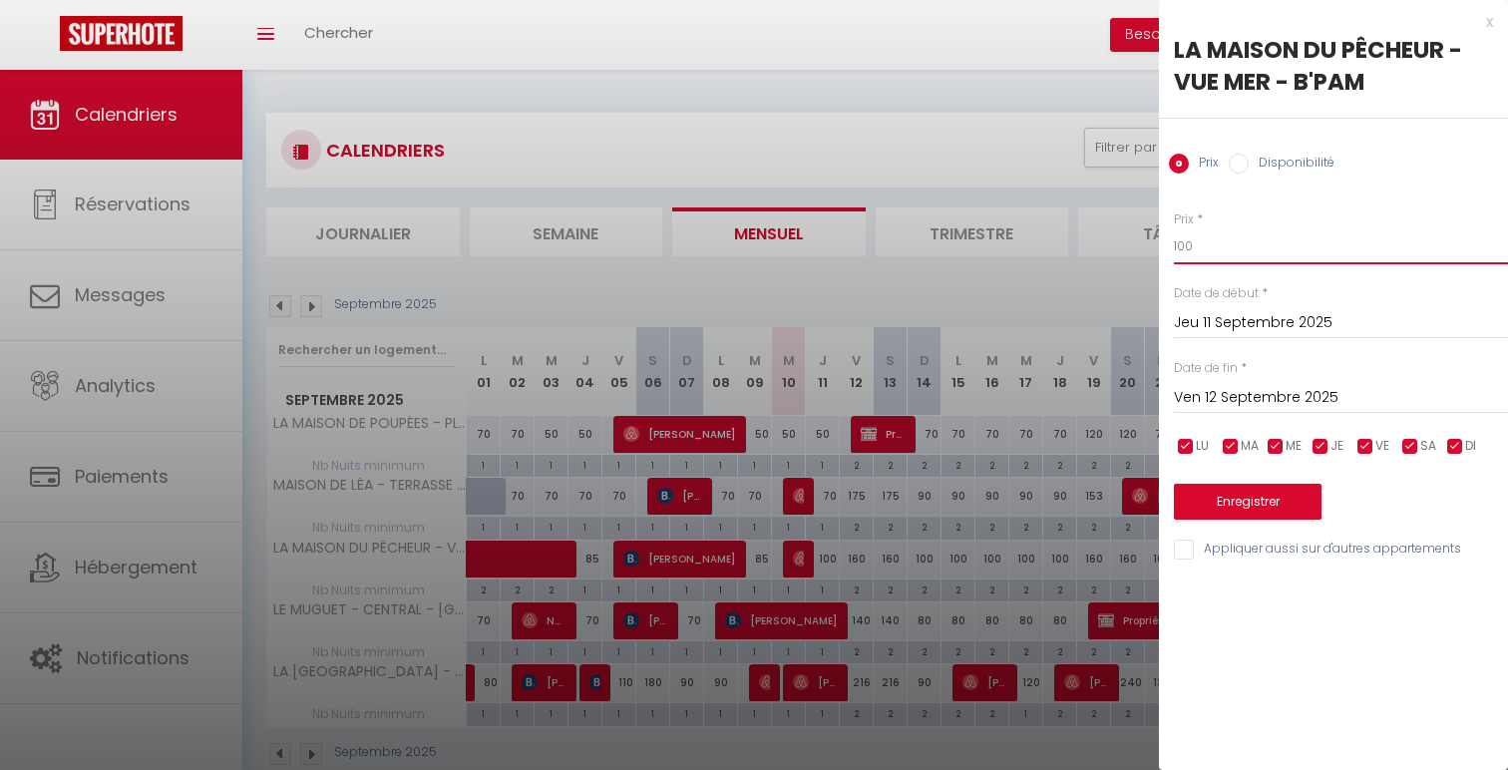
drag, startPoint x: 1196, startPoint y: 255, endPoint x: 1098, endPoint y: 234, distance: 100.0
click at [1098, 234] on body "🟢 Des questions ou besoin d'assistance pour la migration AirBnB? Connectez-vous…" at bounding box center [754, 455] width 1508 height 770
click at [1205, 498] on button "Enregistrer" at bounding box center [1248, 502] width 148 height 36
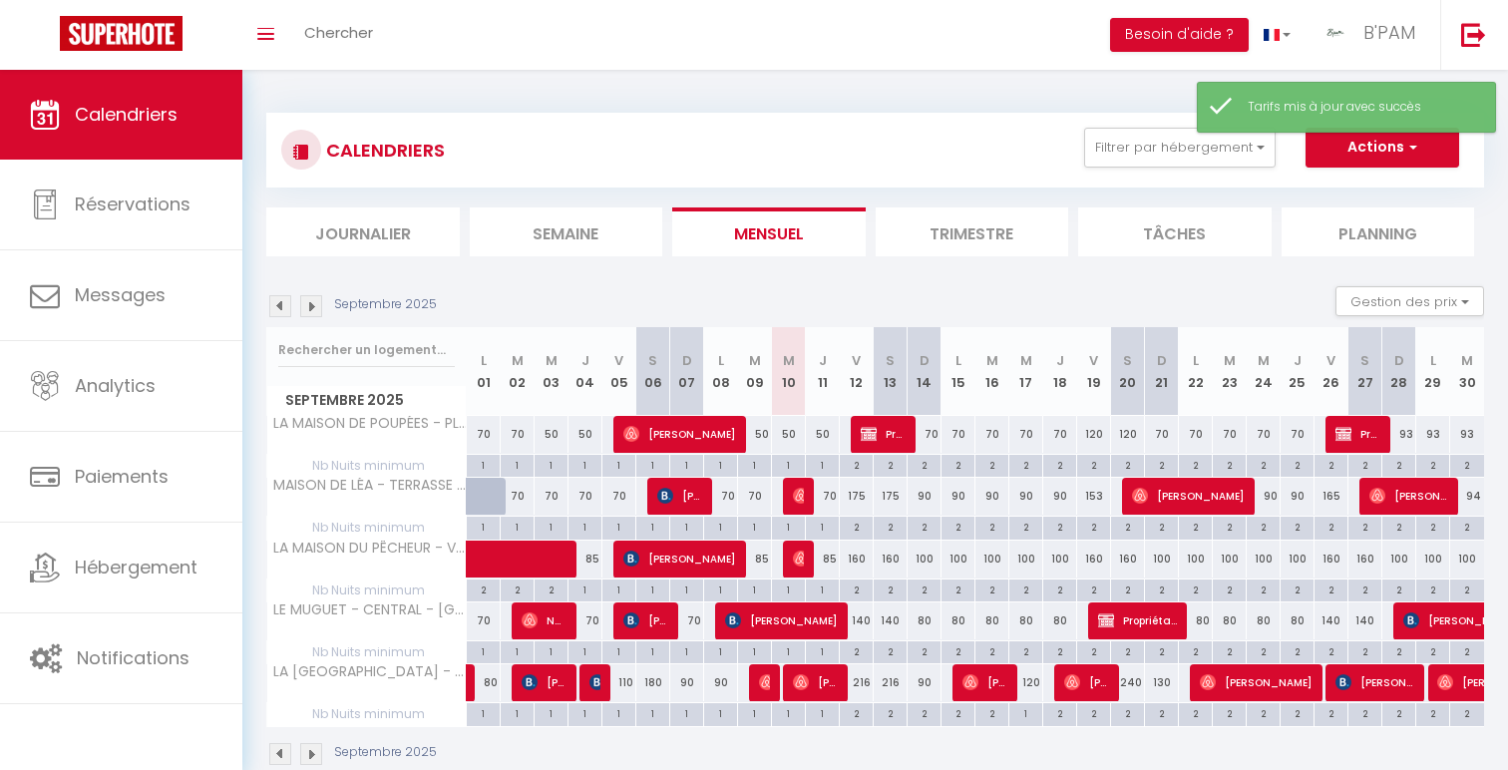
click at [922, 558] on div "100" at bounding box center [925, 559] width 34 height 37
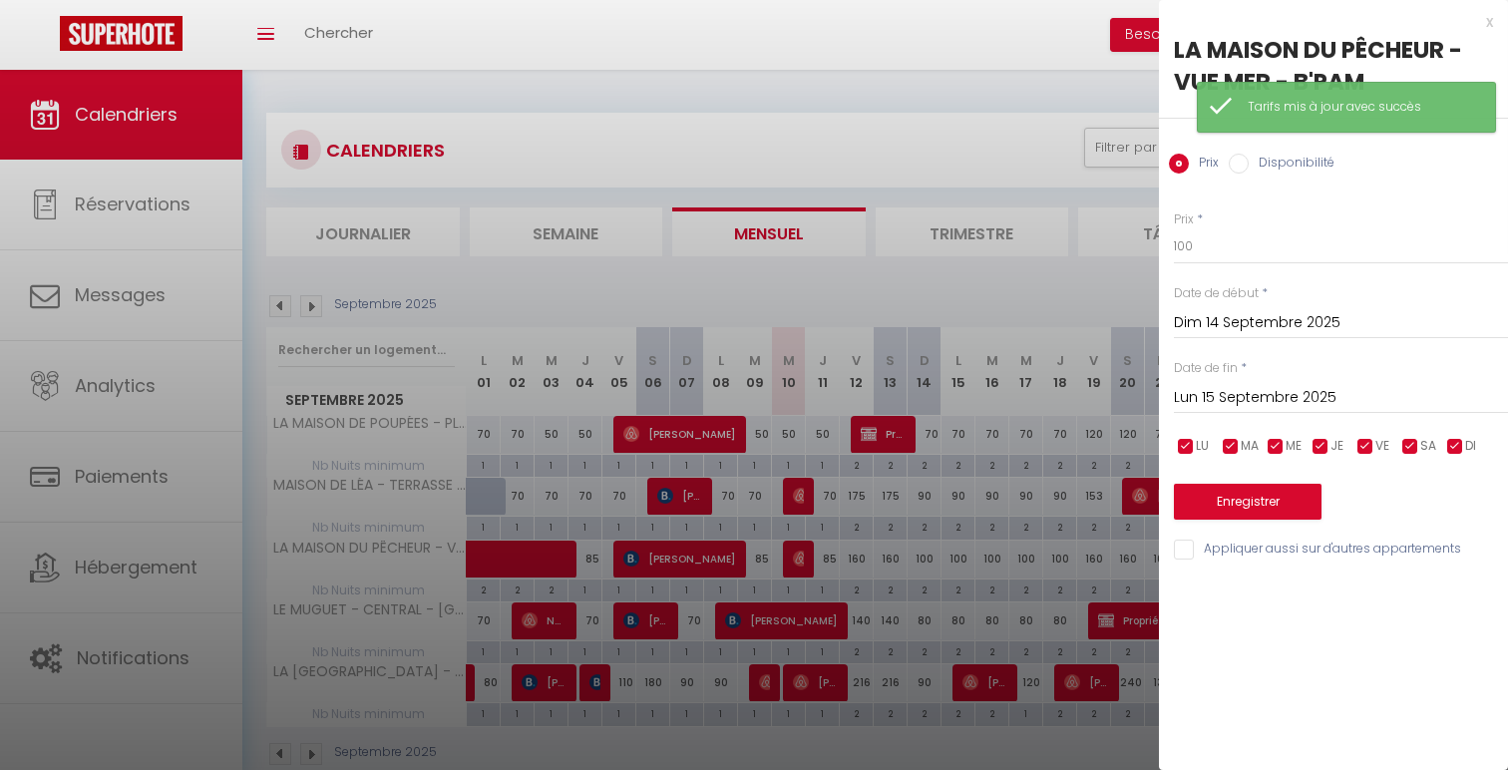
click at [1240, 407] on input "Lun 15 Septembre 2025" at bounding box center [1341, 398] width 334 height 26
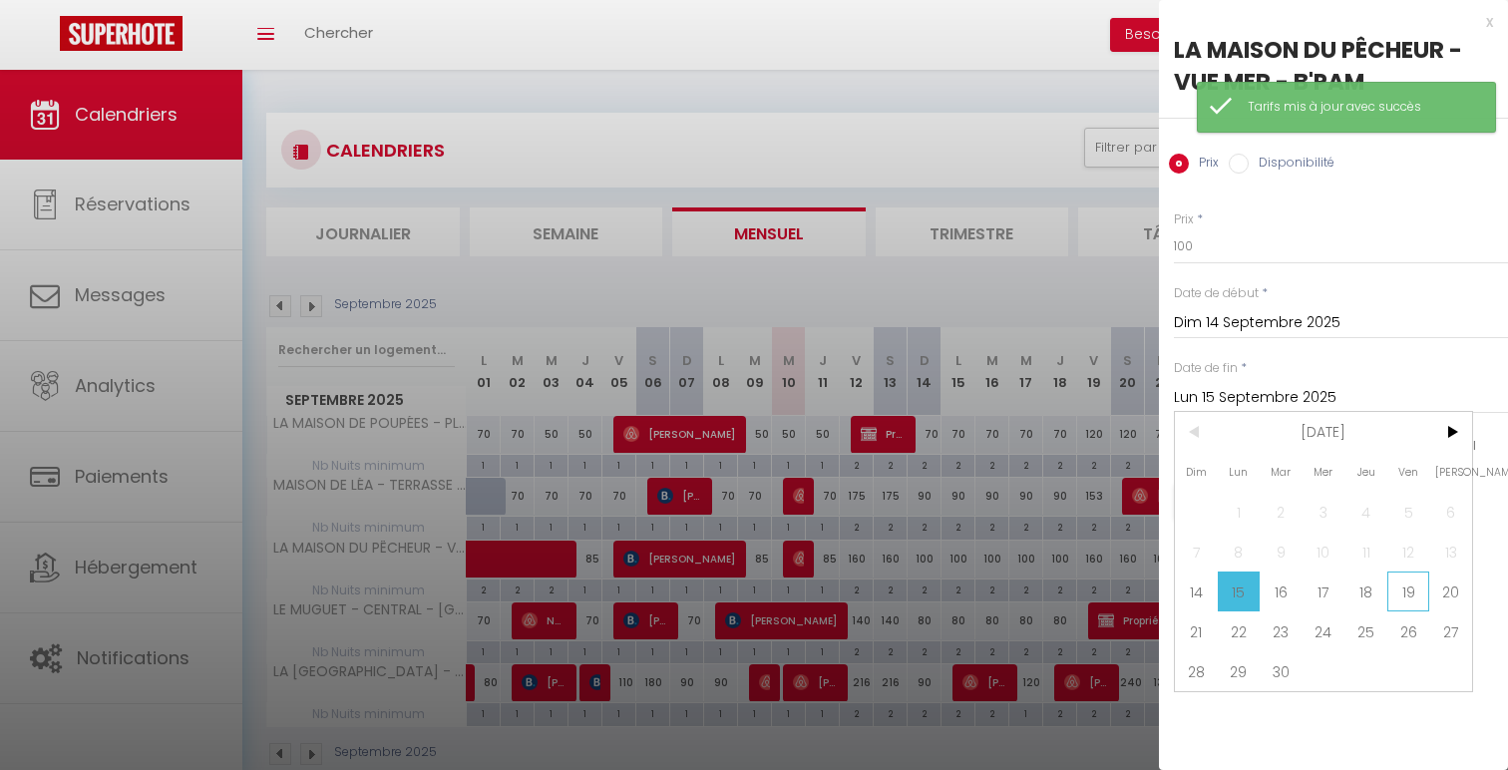
click at [1416, 579] on span "19" at bounding box center [1408, 592] width 43 height 40
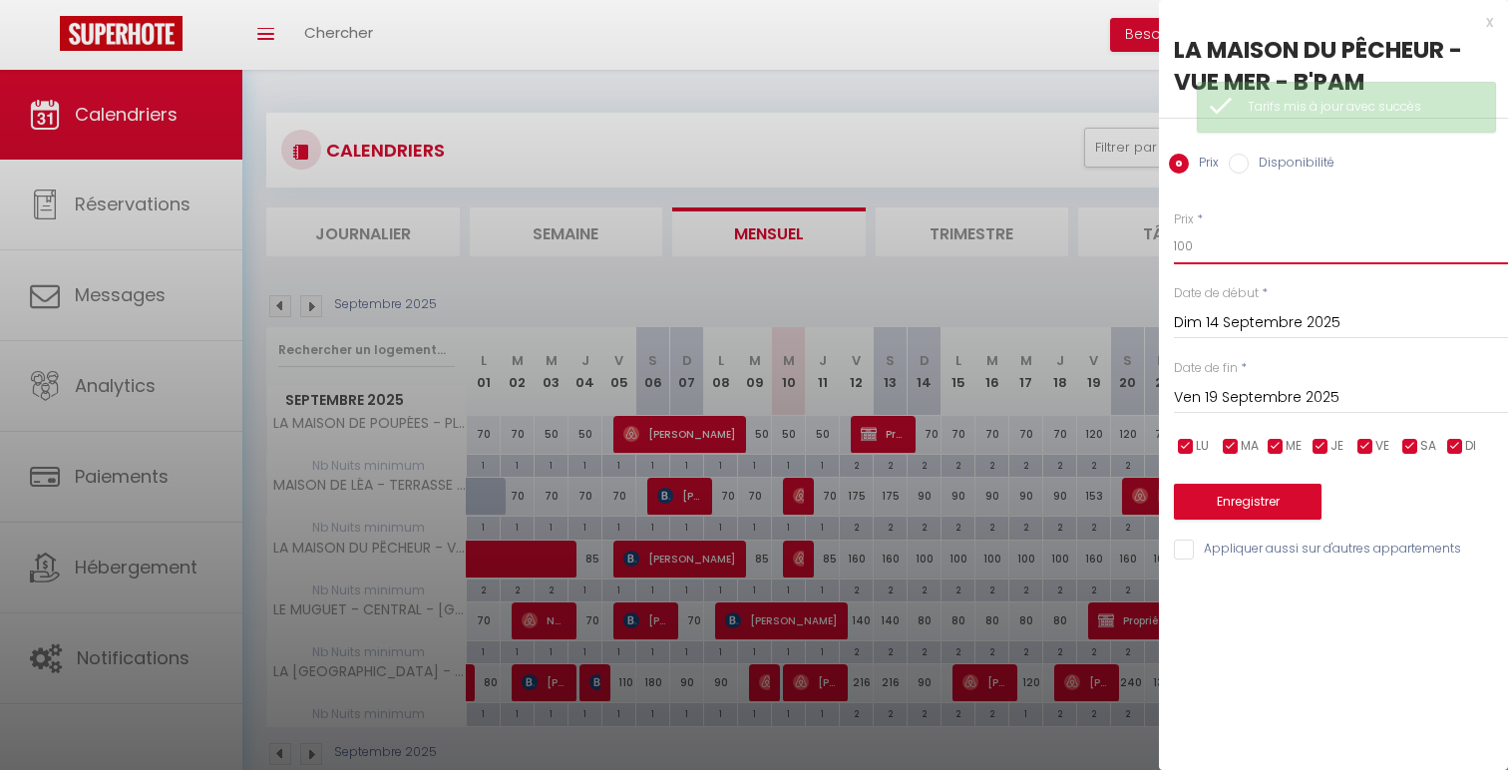
drag, startPoint x: 1227, startPoint y: 240, endPoint x: 1085, endPoint y: 240, distance: 141.6
click at [1085, 240] on body "🟢 Des questions ou besoin d'assistance pour la migration AirBnB? Connectez-vous…" at bounding box center [754, 455] width 1508 height 770
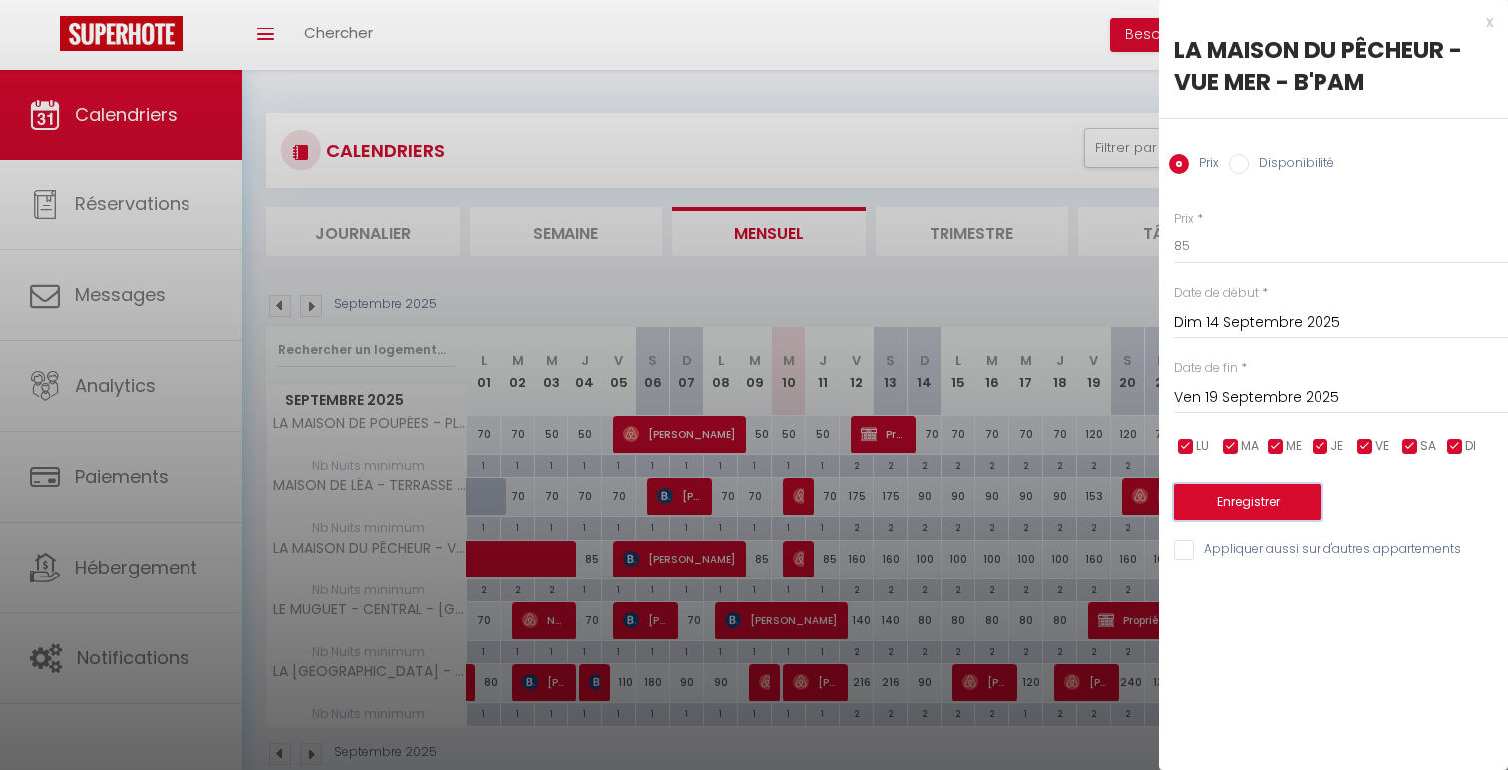
click at [1182, 508] on button "Enregistrer" at bounding box center [1248, 502] width 148 height 36
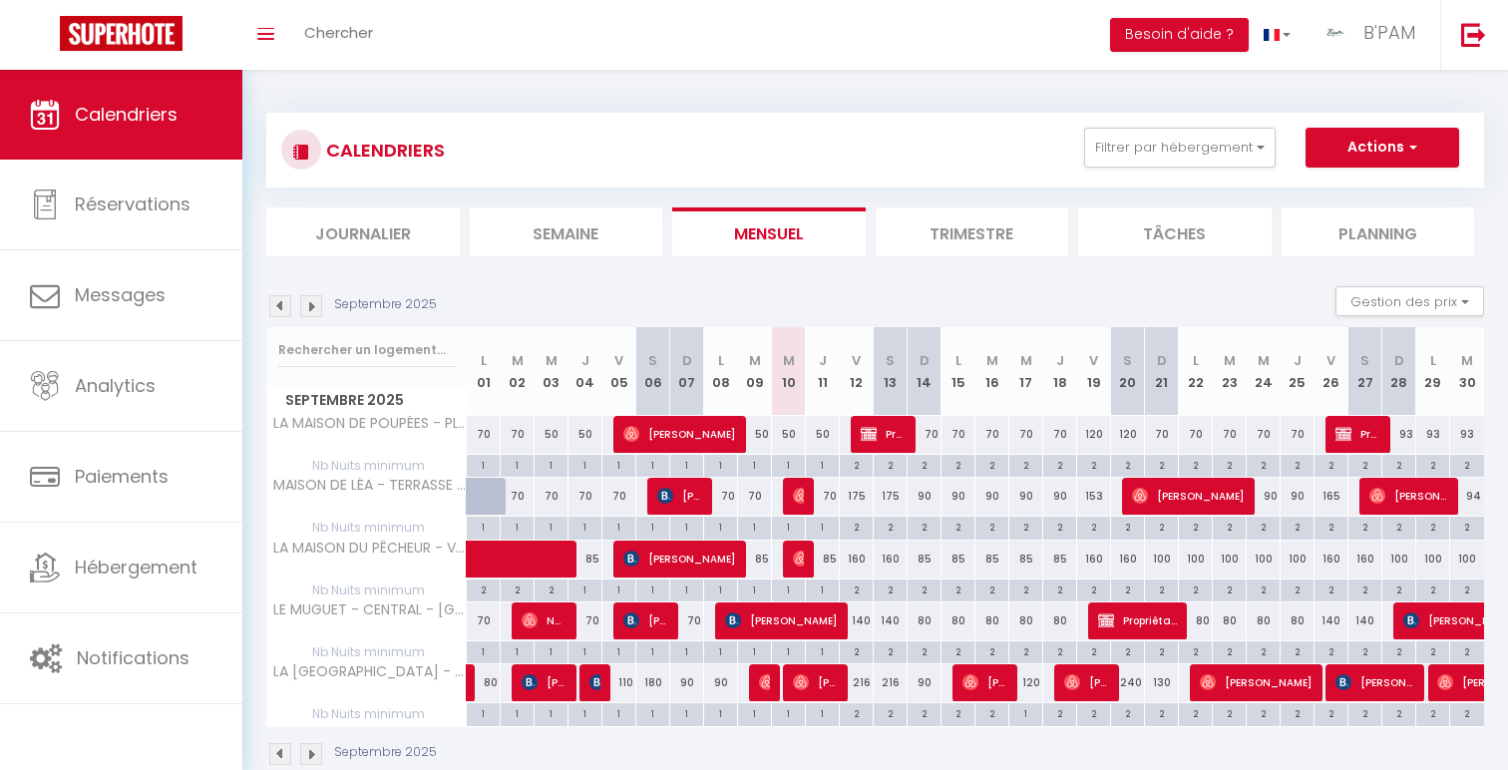
click at [927, 499] on div "90" at bounding box center [925, 496] width 34 height 37
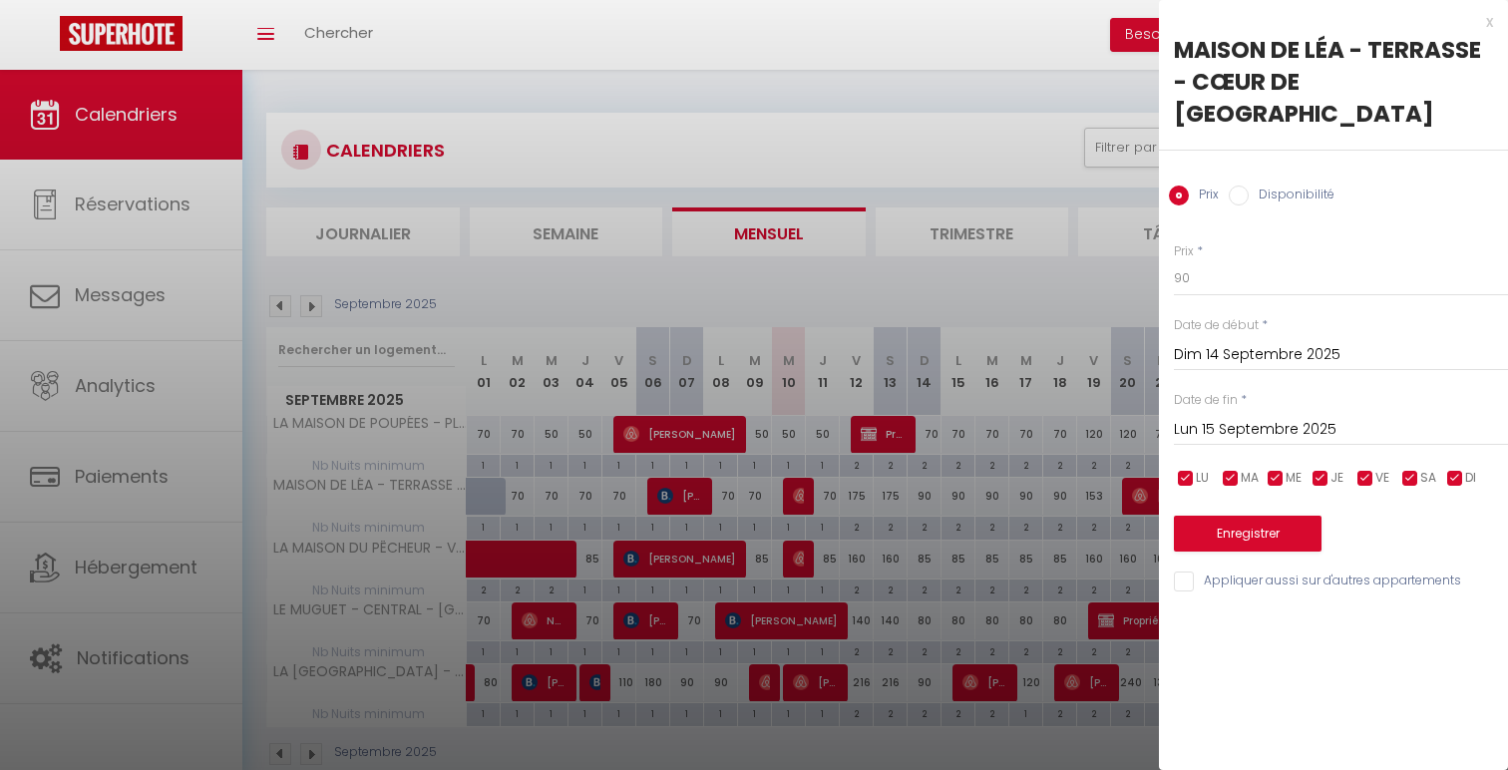
click at [1358, 417] on input "Lun 15 Septembre 2025" at bounding box center [1341, 430] width 334 height 26
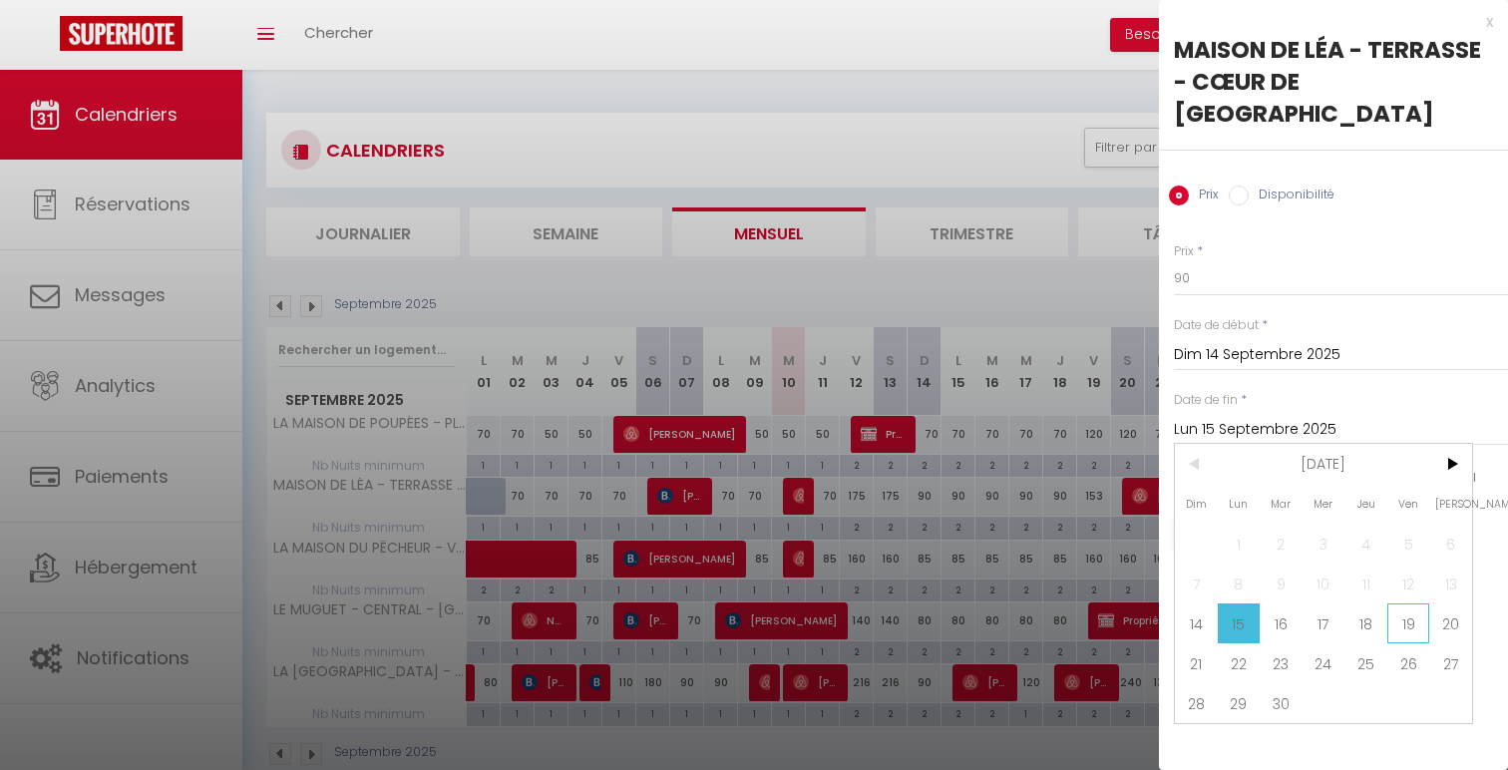
click at [1406, 603] on span "19" at bounding box center [1408, 623] width 43 height 40
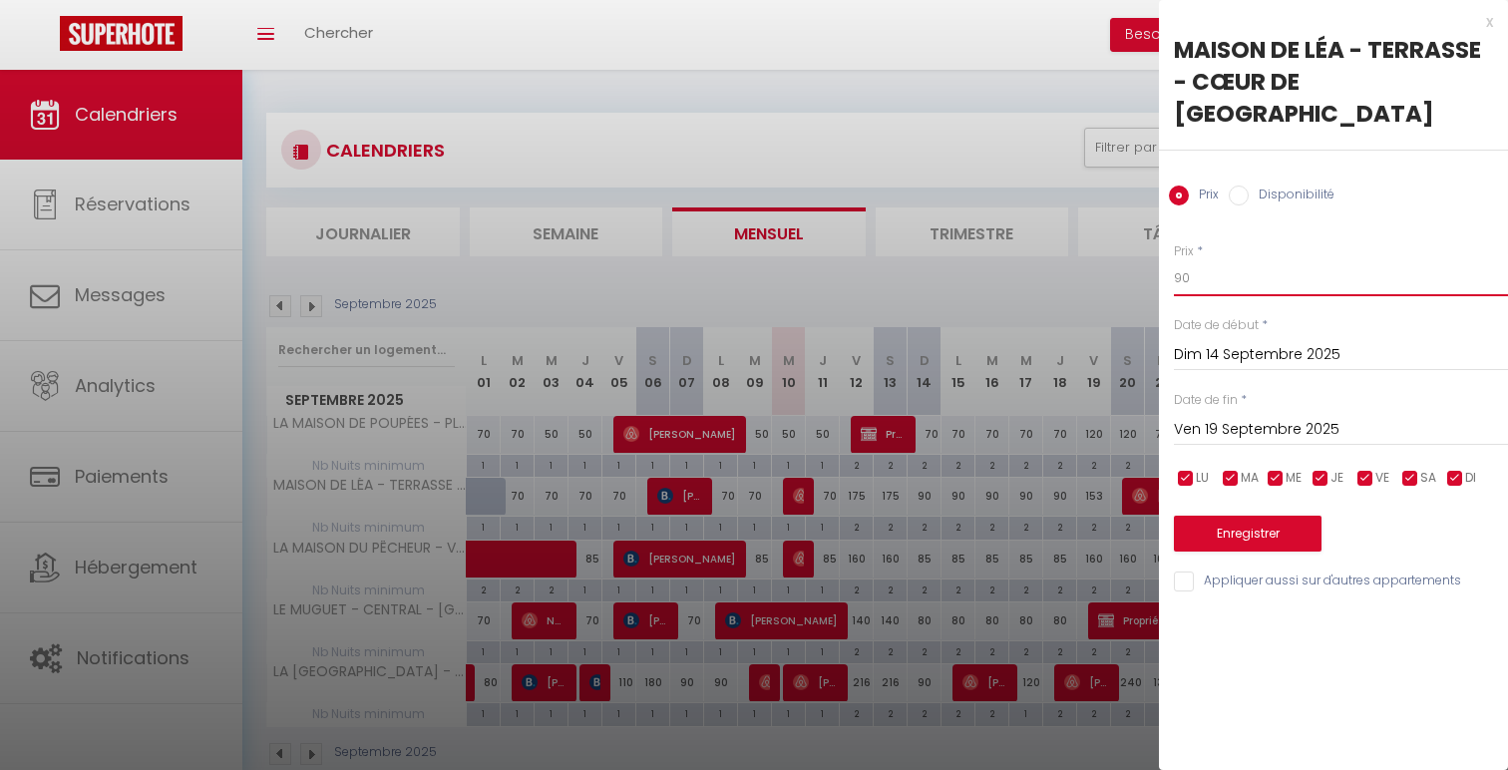
click at [1181, 260] on input "90" at bounding box center [1341, 278] width 334 height 36
click at [1254, 516] on button "Enregistrer" at bounding box center [1248, 534] width 148 height 36
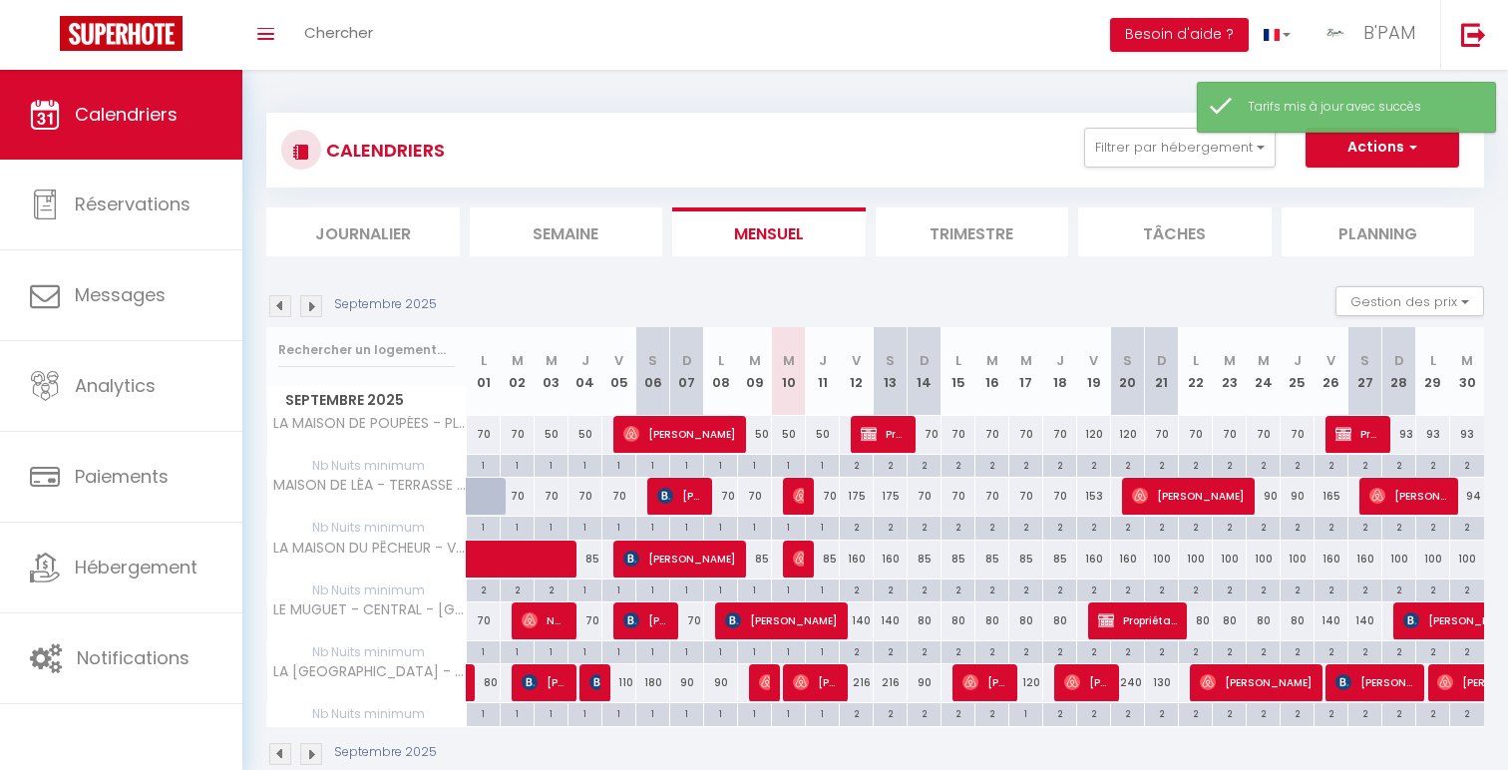
click at [936, 427] on div "70" at bounding box center [925, 434] width 34 height 37
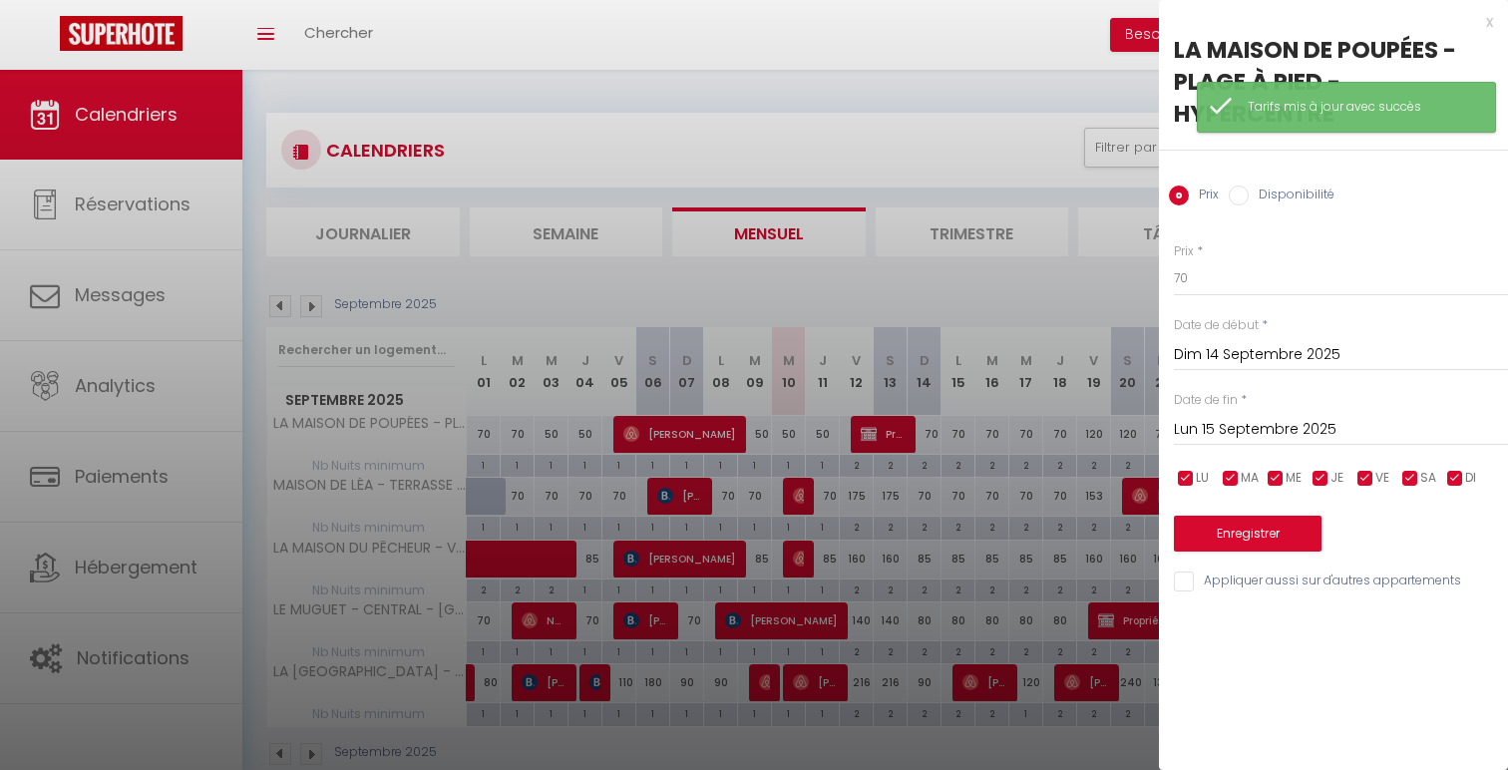
click at [1308, 430] on input "Lun 15 Septembre 2025" at bounding box center [1341, 430] width 334 height 26
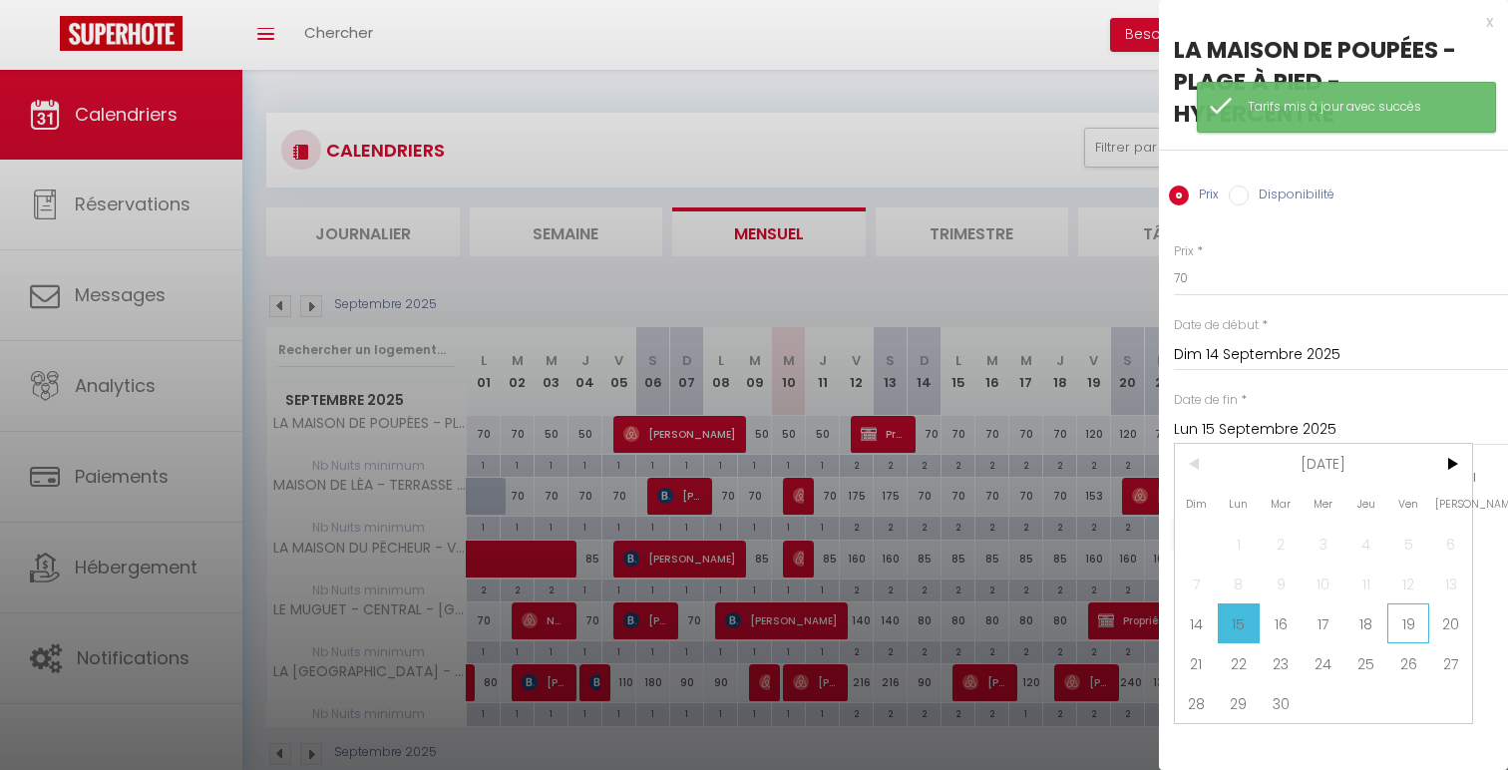
click at [1401, 619] on span "19" at bounding box center [1408, 623] width 43 height 40
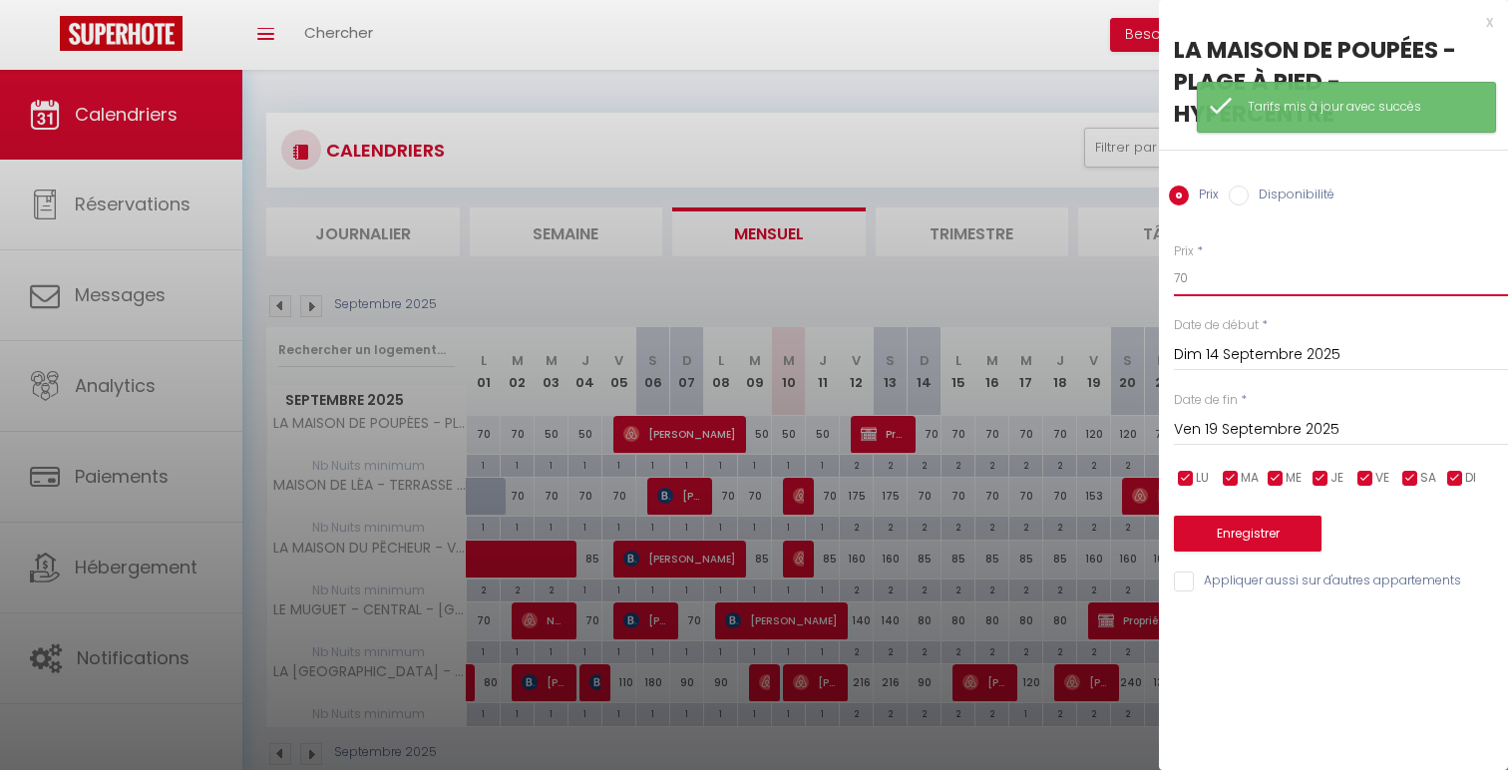
click at [1177, 280] on input "70" at bounding box center [1341, 278] width 334 height 36
click at [1263, 531] on button "Enregistrer" at bounding box center [1248, 534] width 148 height 36
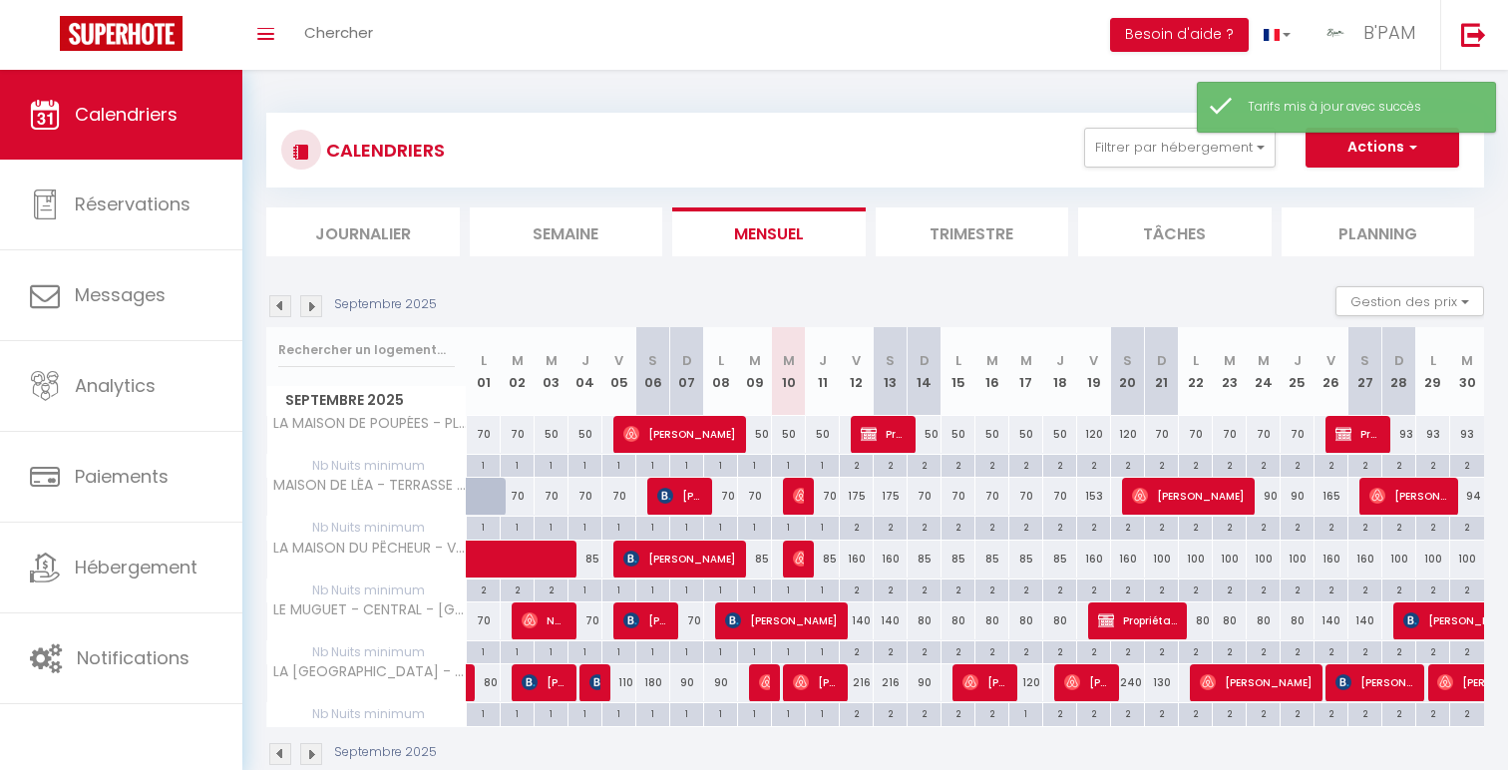
click at [923, 627] on div "80" at bounding box center [925, 620] width 34 height 37
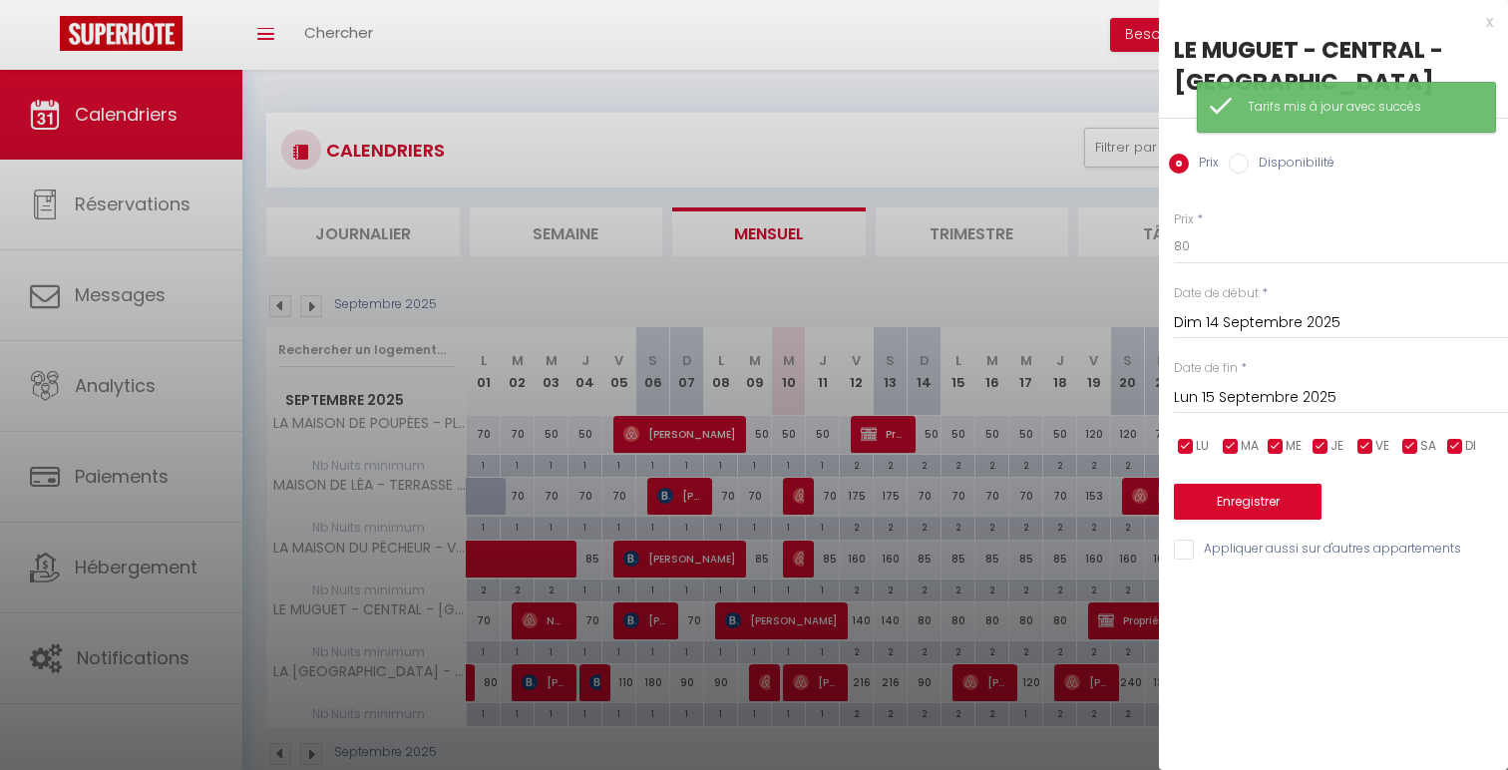
click at [1347, 390] on input "Lun 15 Septembre 2025" at bounding box center [1341, 398] width 334 height 26
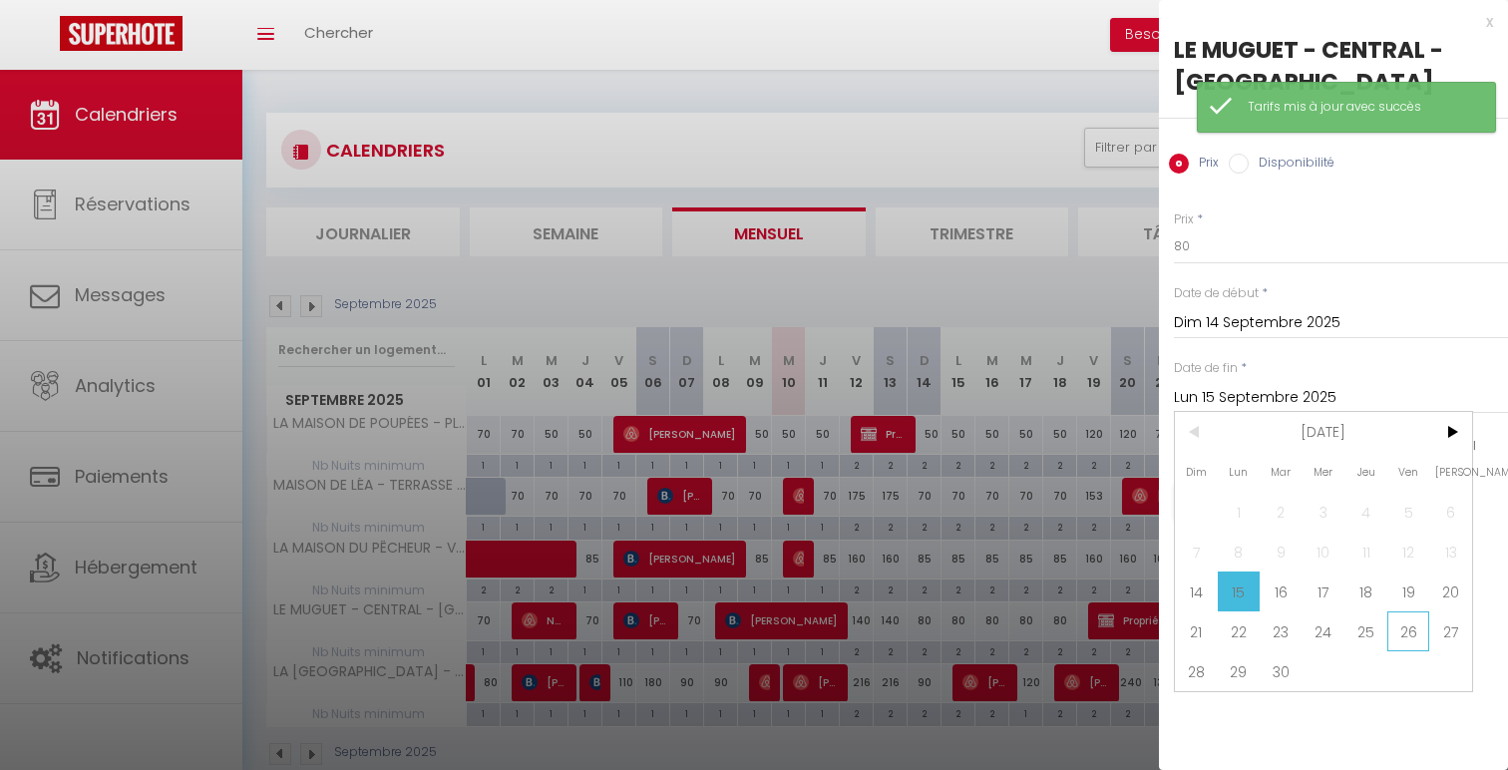
click at [1422, 611] on span "26" at bounding box center [1408, 631] width 43 height 40
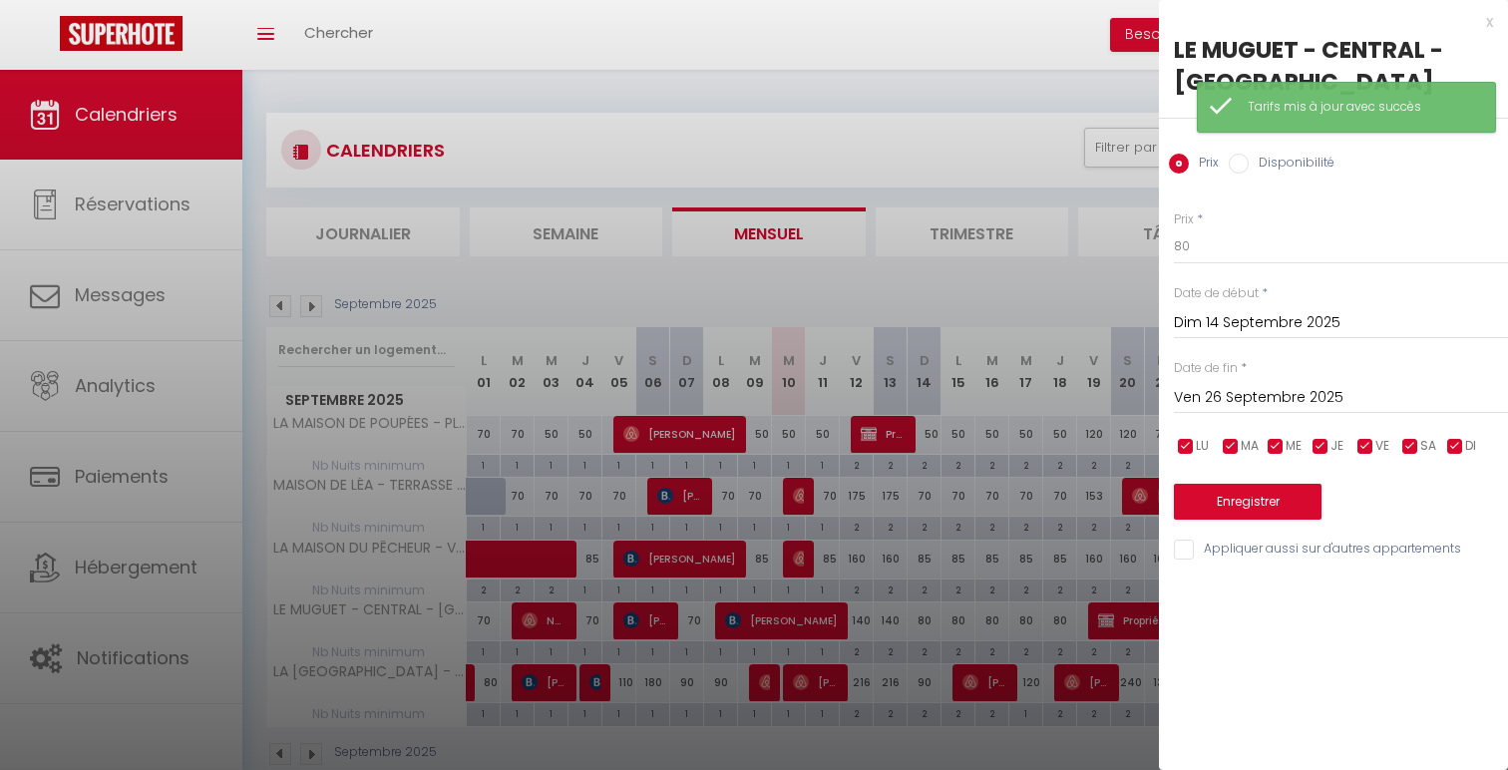
click at [1410, 398] on input "Ven 26 Septembre 2025" at bounding box center [1341, 398] width 334 height 26
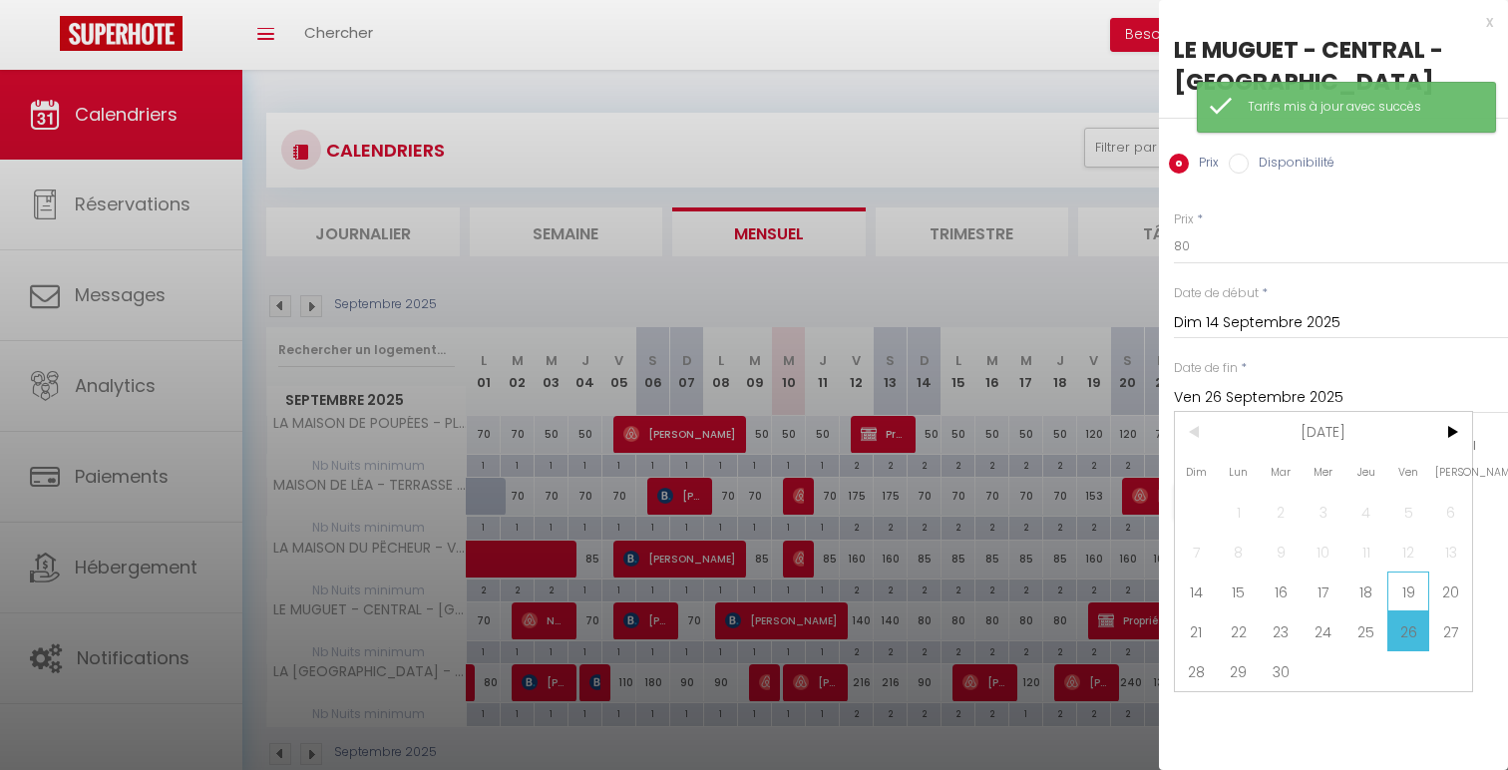
click at [1419, 601] on span "19" at bounding box center [1408, 592] width 43 height 40
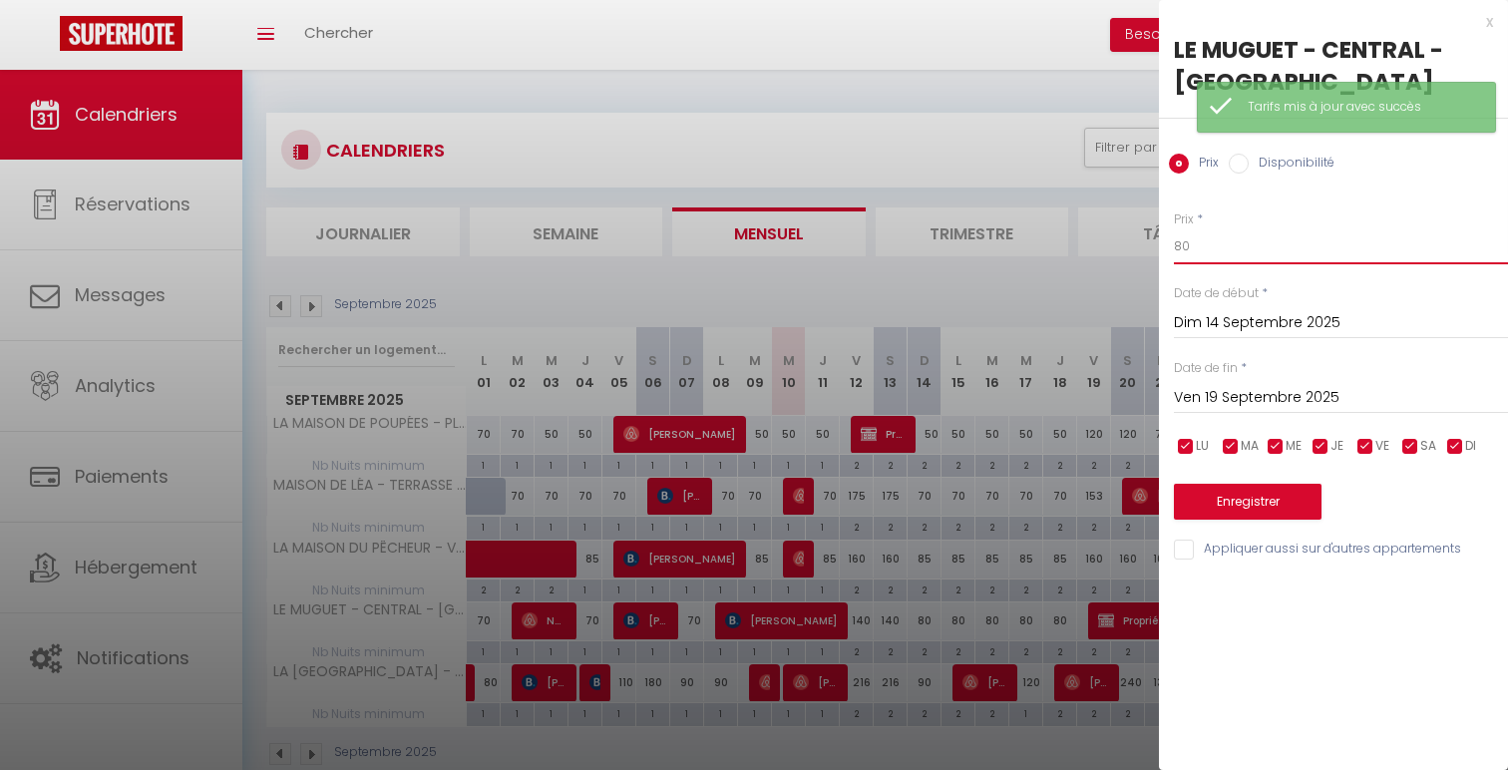
click at [1187, 241] on input "80" at bounding box center [1341, 246] width 334 height 36
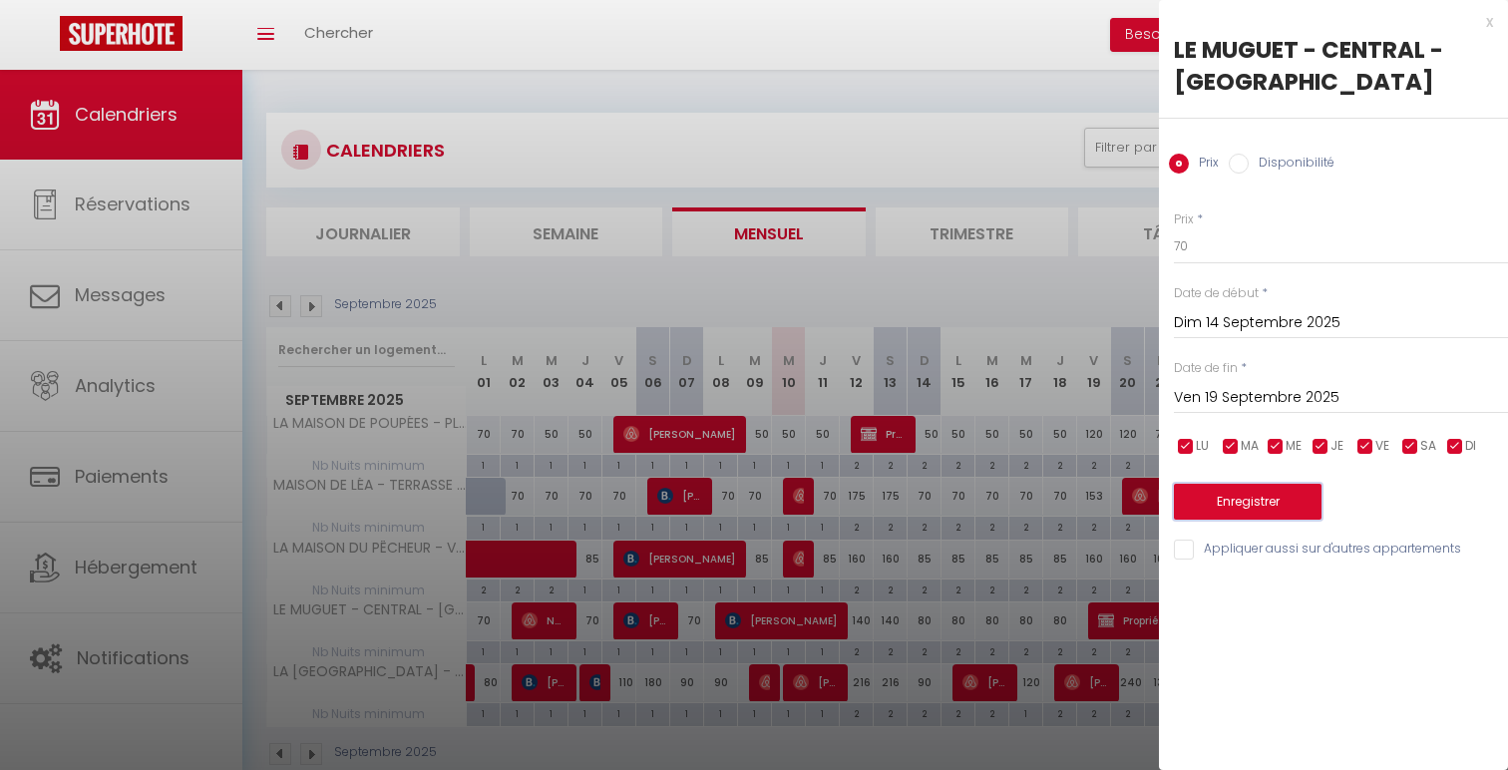
click at [1209, 509] on button "Enregistrer" at bounding box center [1248, 502] width 148 height 36
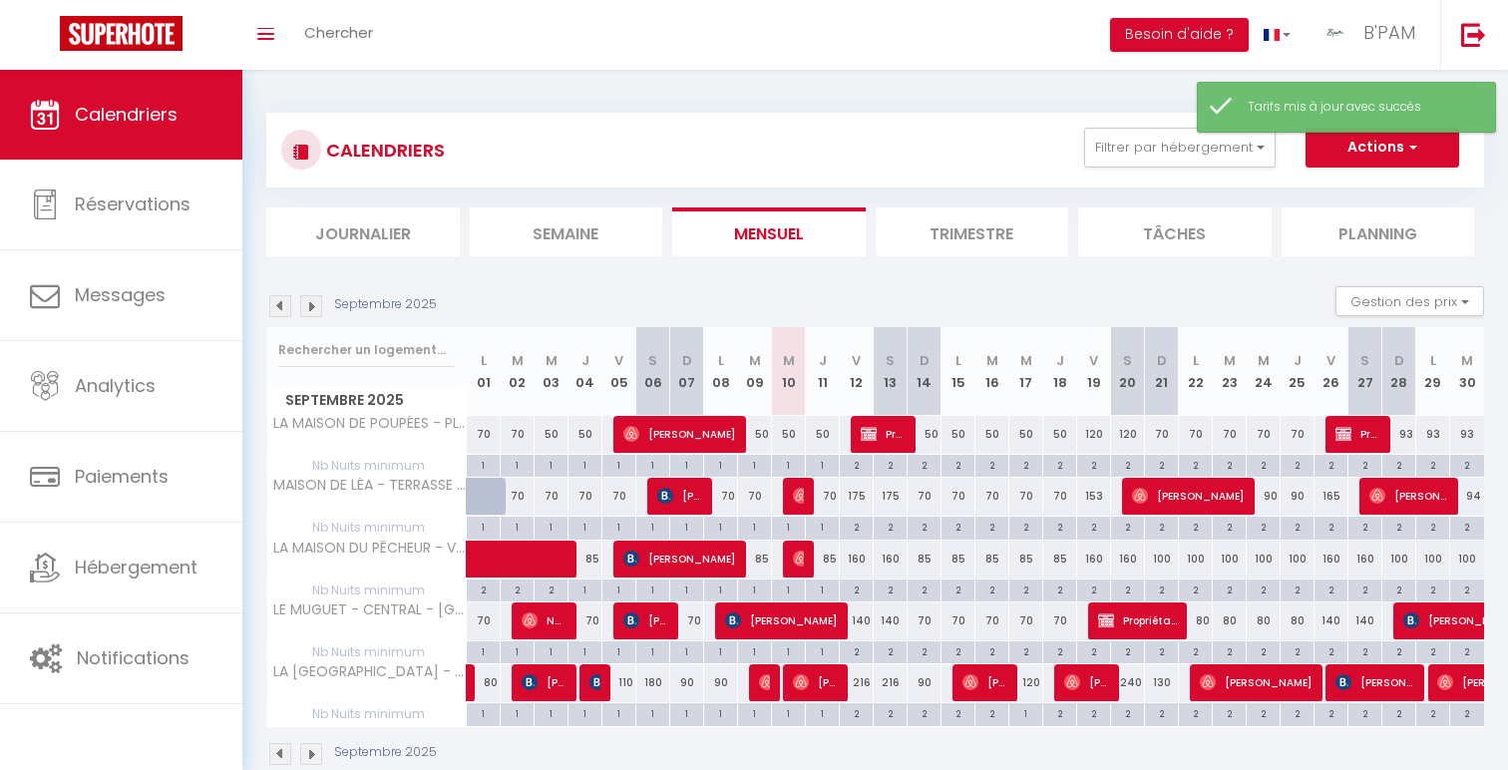
click at [1035, 686] on div "120" at bounding box center [1026, 682] width 34 height 37
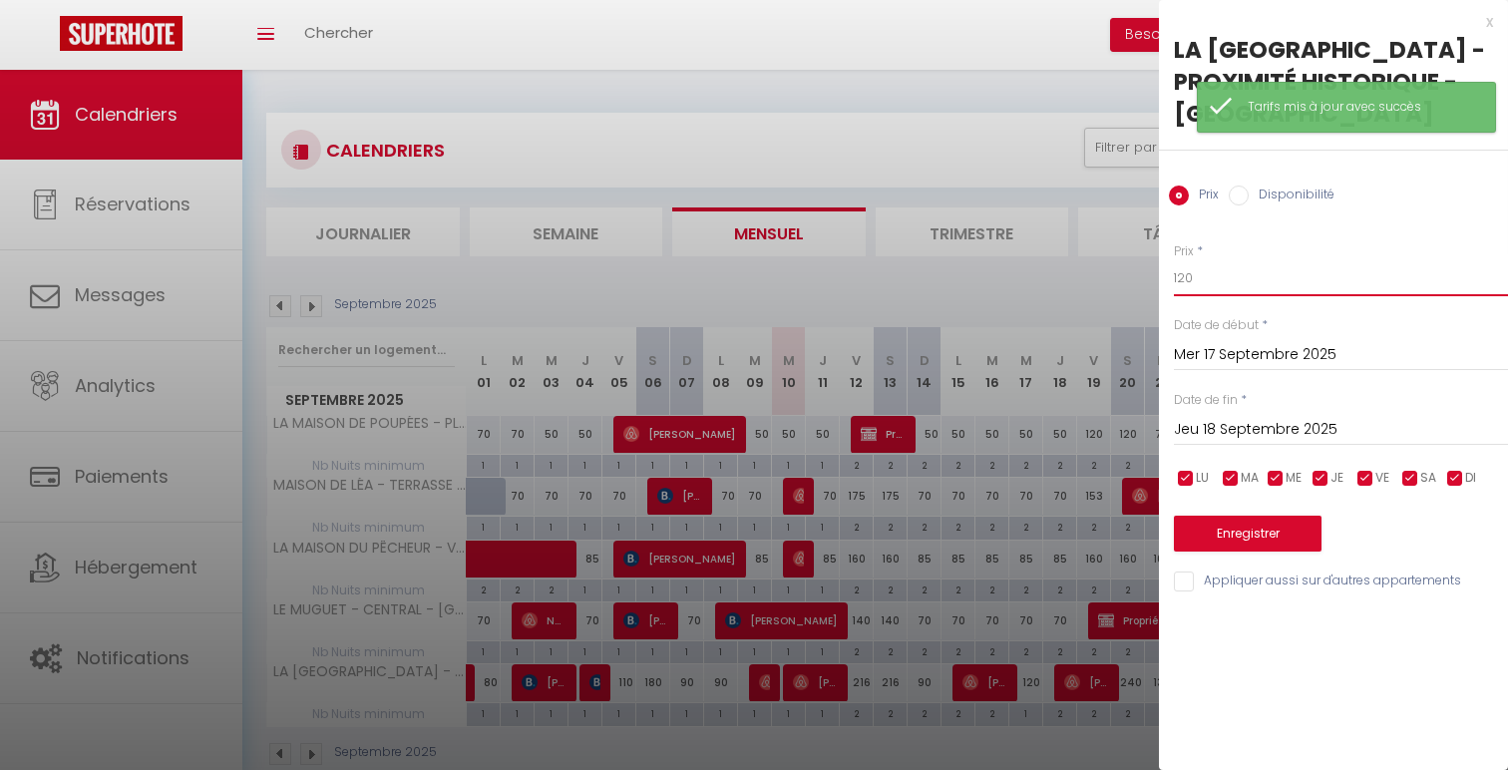
drag, startPoint x: 1183, startPoint y: 274, endPoint x: 1161, endPoint y: 263, distance: 24.5
click at [1164, 263] on div "Prix * 120 Statut * Disponible Indisponible Date de début * Mer 17 Septembre 20…" at bounding box center [1333, 405] width 349 height 377
click at [1257, 529] on button "Enregistrer" at bounding box center [1247, 534] width 148 height 36
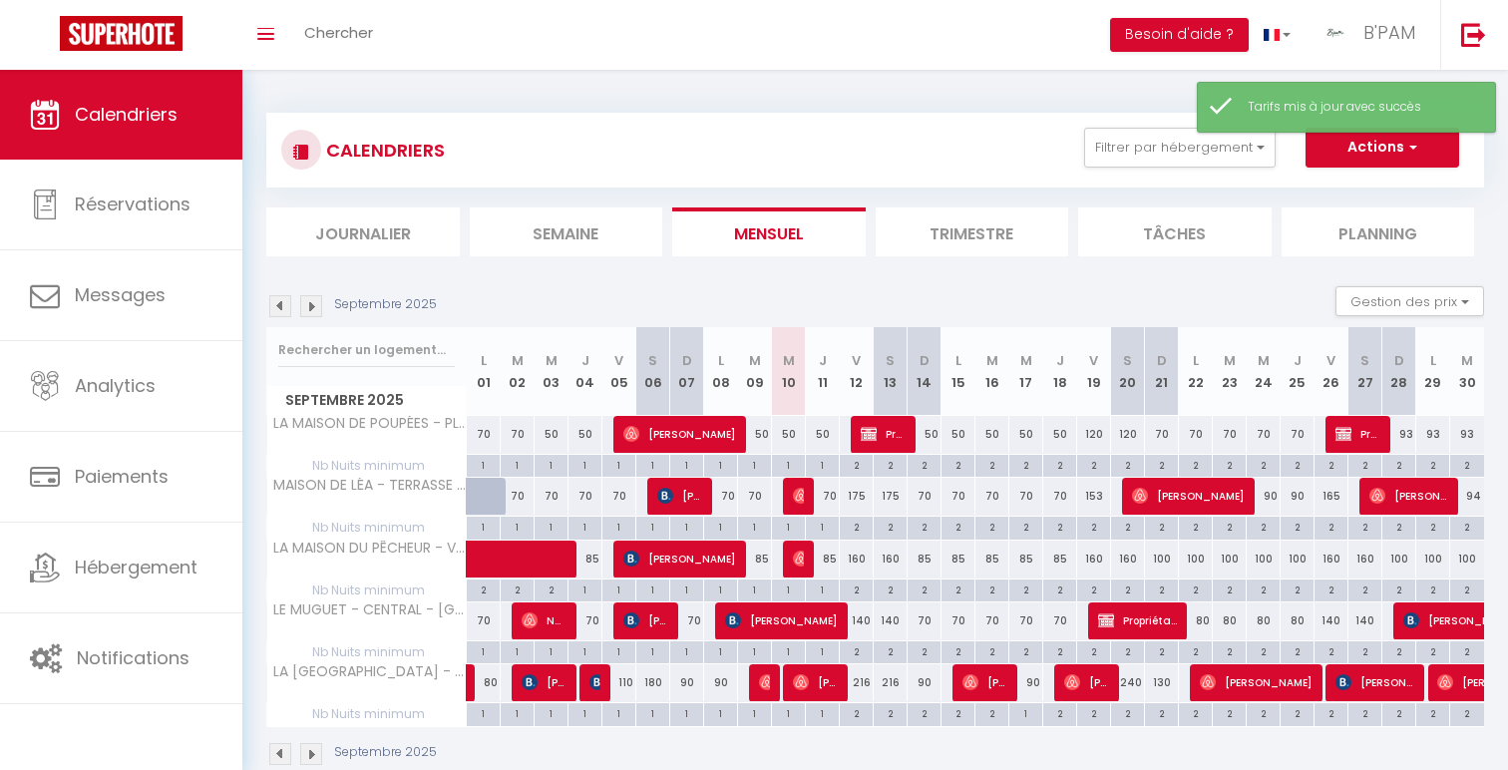
click at [1162, 682] on div "130" at bounding box center [1162, 682] width 34 height 37
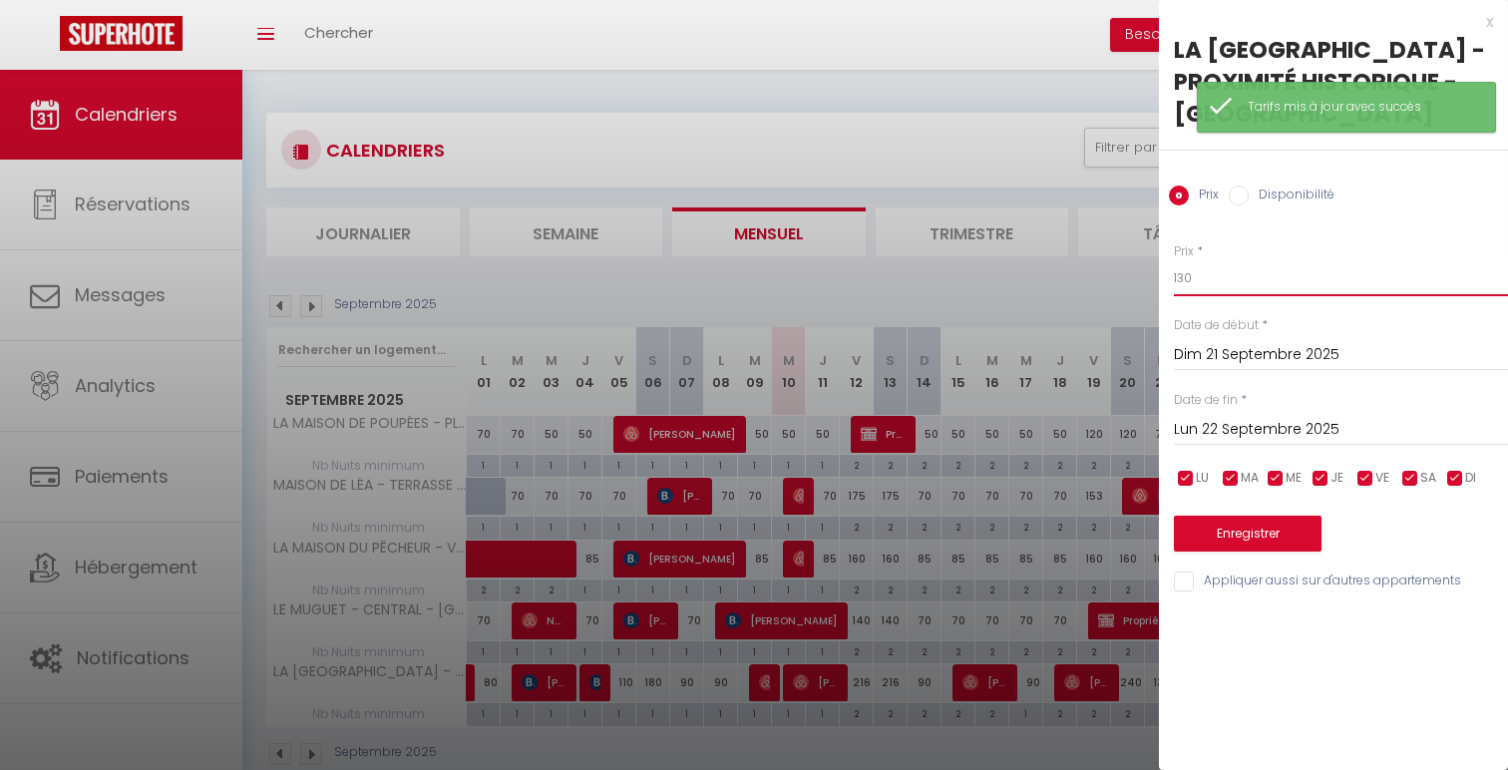
drag, startPoint x: 1186, startPoint y: 281, endPoint x: 1140, endPoint y: 279, distance: 45.9
click at [1141, 279] on body "🟢 Des questions ou besoin d'assistance pour la migration AirBnB? Connectez-vous…" at bounding box center [754, 455] width 1508 height 770
click at [1252, 540] on button "Enregistrer" at bounding box center [1248, 534] width 148 height 36
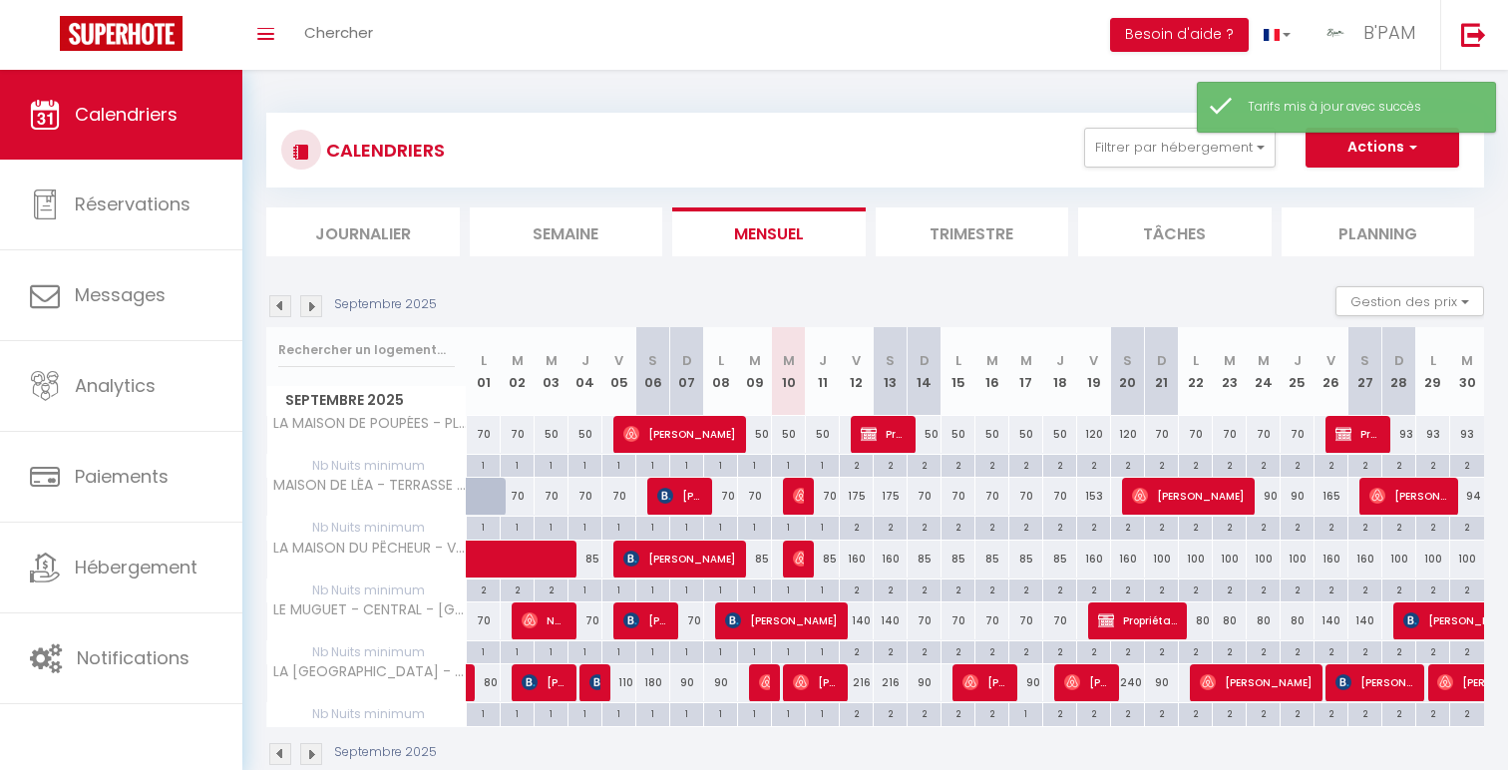
click at [1166, 438] on div "70" at bounding box center [1162, 434] width 34 height 37
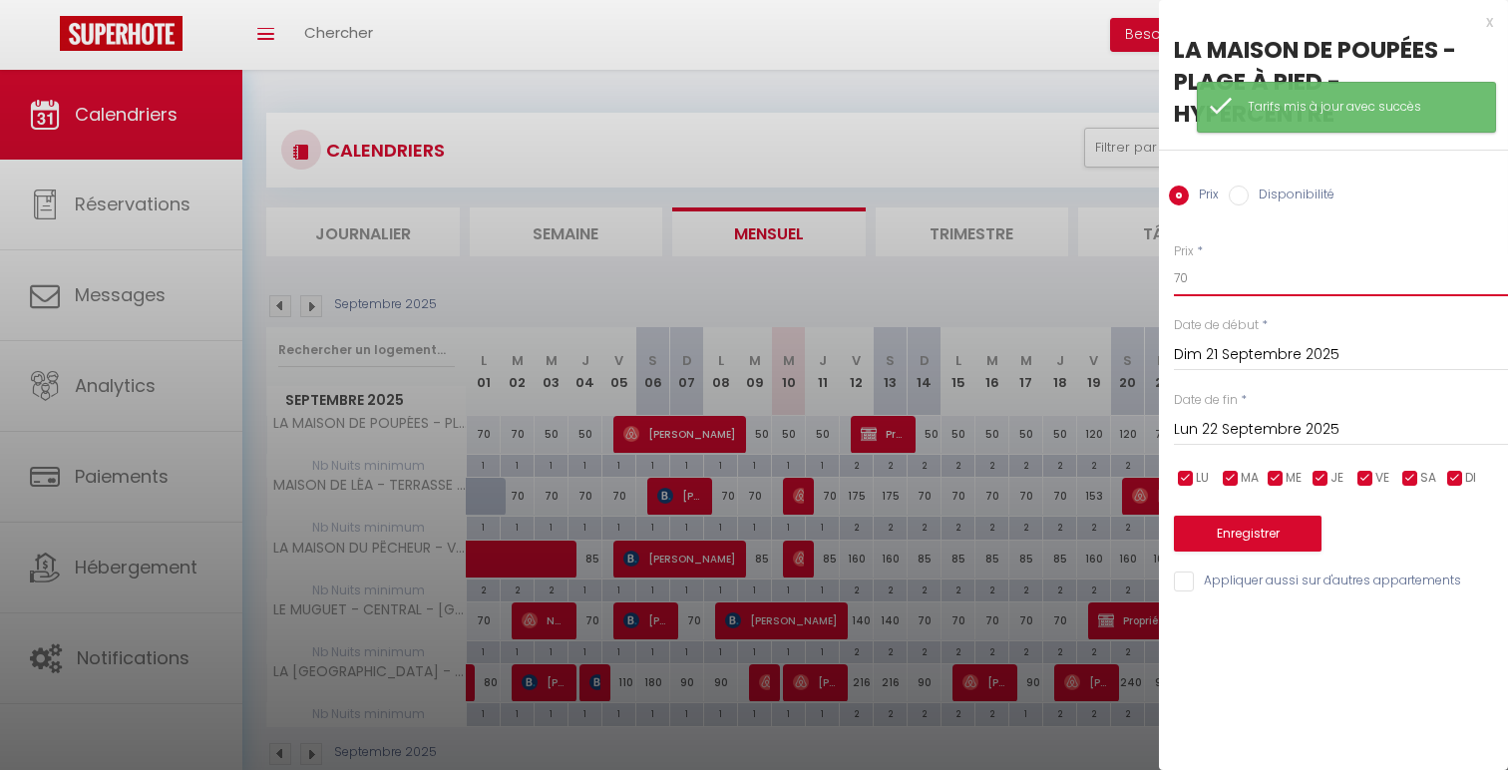
click at [1183, 280] on input "70" at bounding box center [1341, 278] width 334 height 36
click at [1276, 534] on button "Enregistrer" at bounding box center [1248, 534] width 148 height 36
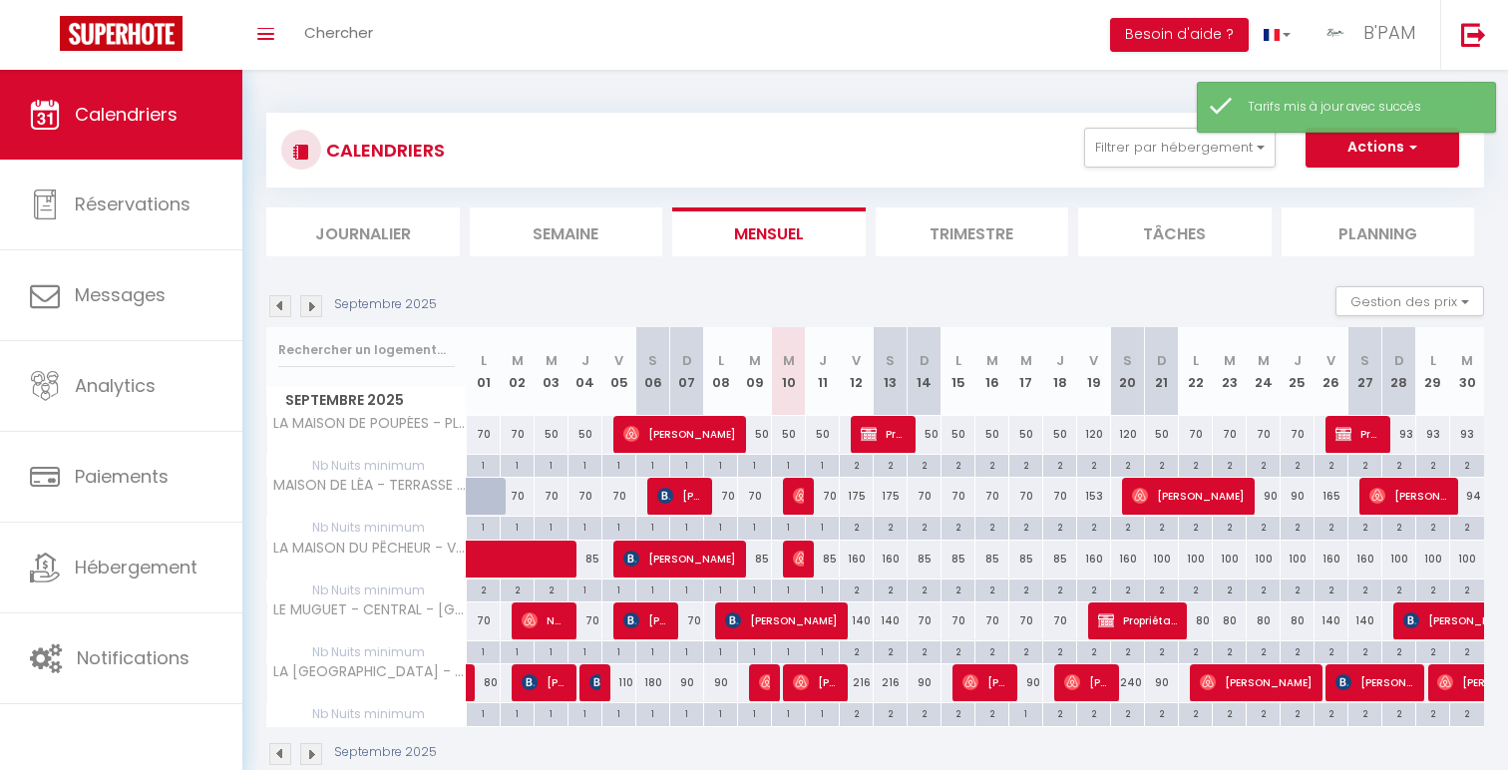
click at [1165, 564] on div "100" at bounding box center [1162, 559] width 34 height 37
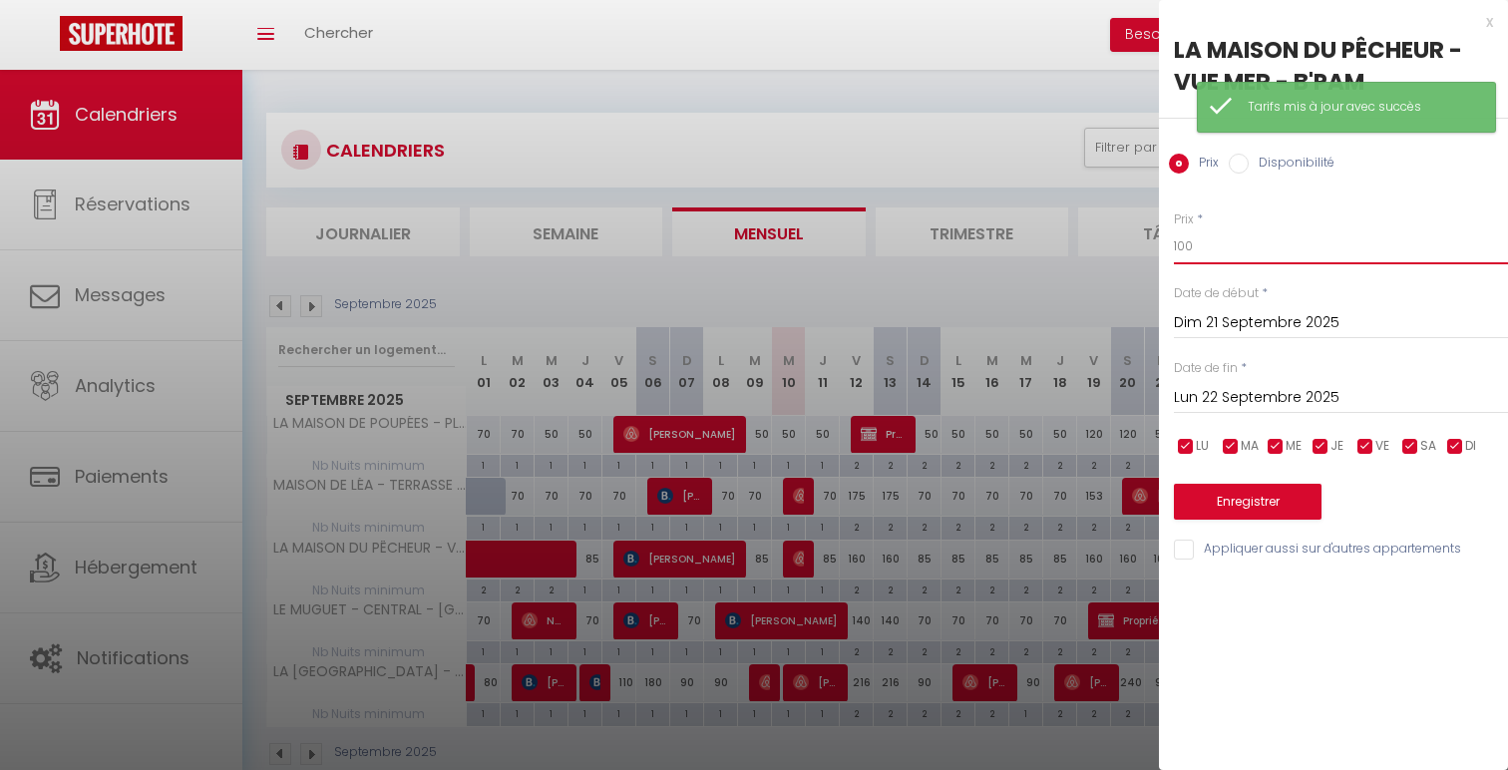
drag, startPoint x: 1205, startPoint y: 244, endPoint x: 1138, endPoint y: 238, distance: 67.1
click at [1138, 238] on body "🟢 Des questions ou besoin d'assistance pour la migration AirBnB? Connectez-vous…" at bounding box center [754, 455] width 1508 height 770
click at [1197, 515] on button "Enregistrer" at bounding box center [1248, 502] width 148 height 36
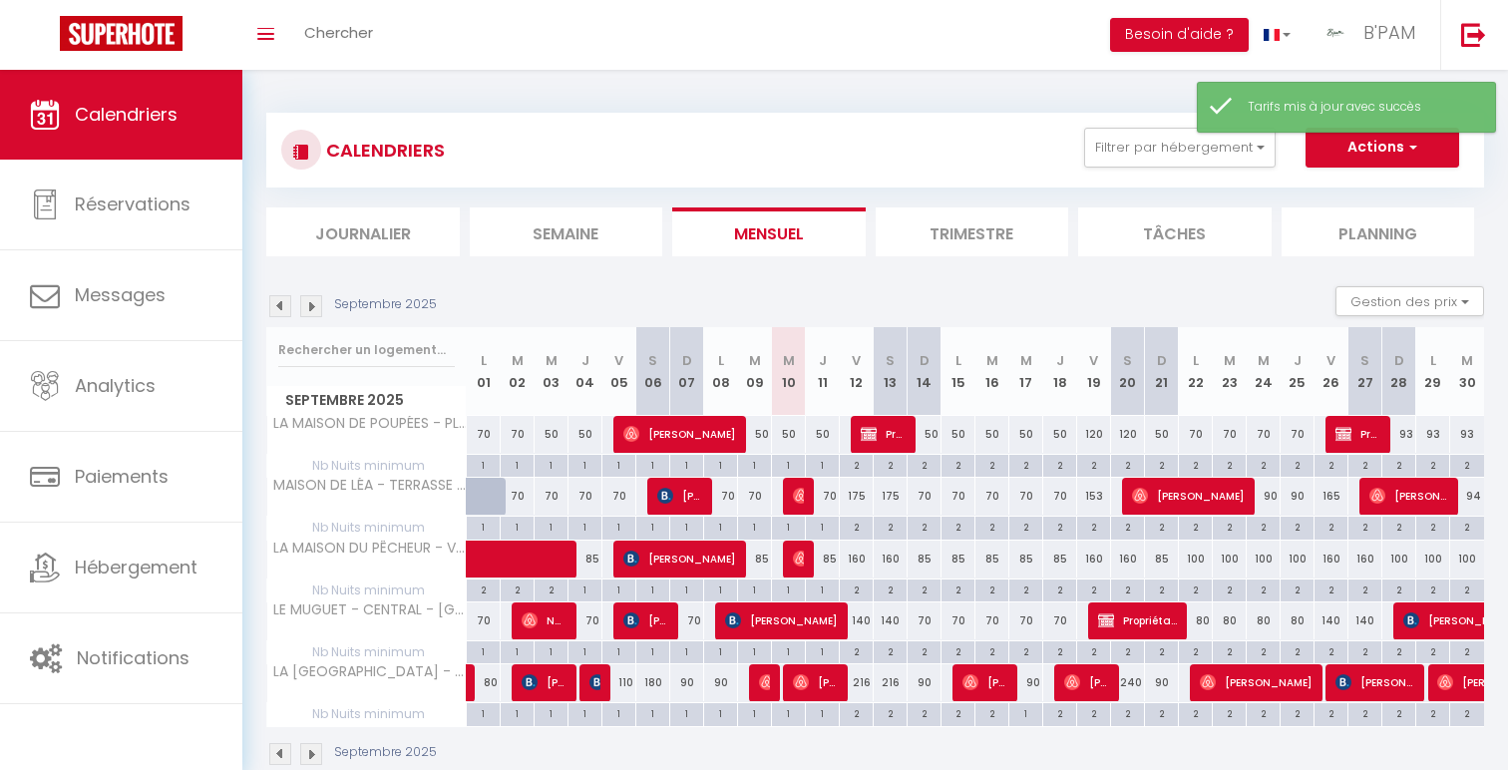
click at [860, 493] on div "175" at bounding box center [857, 496] width 34 height 37
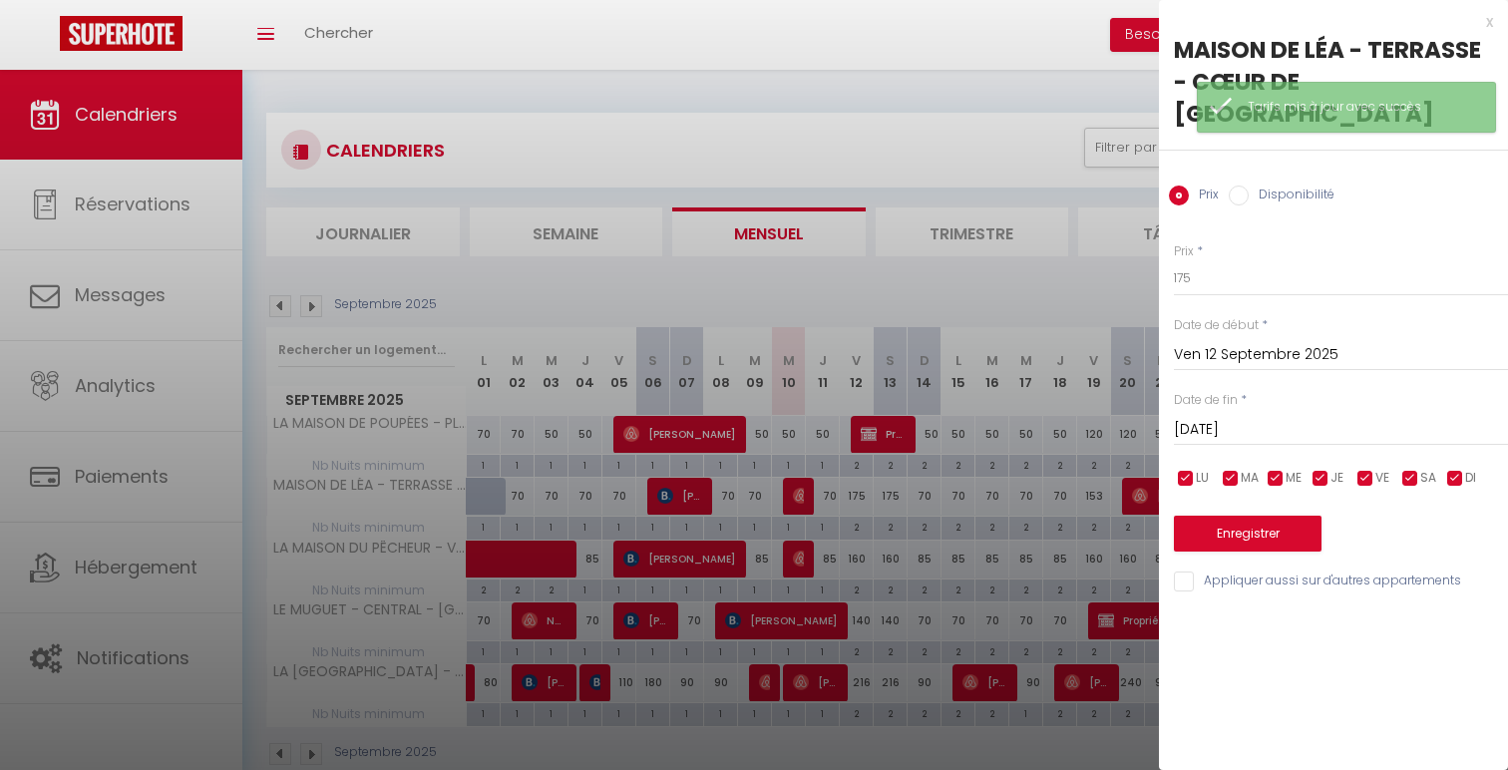
click at [1298, 417] on input "Sam 13 Septembre 2025" at bounding box center [1341, 430] width 334 height 26
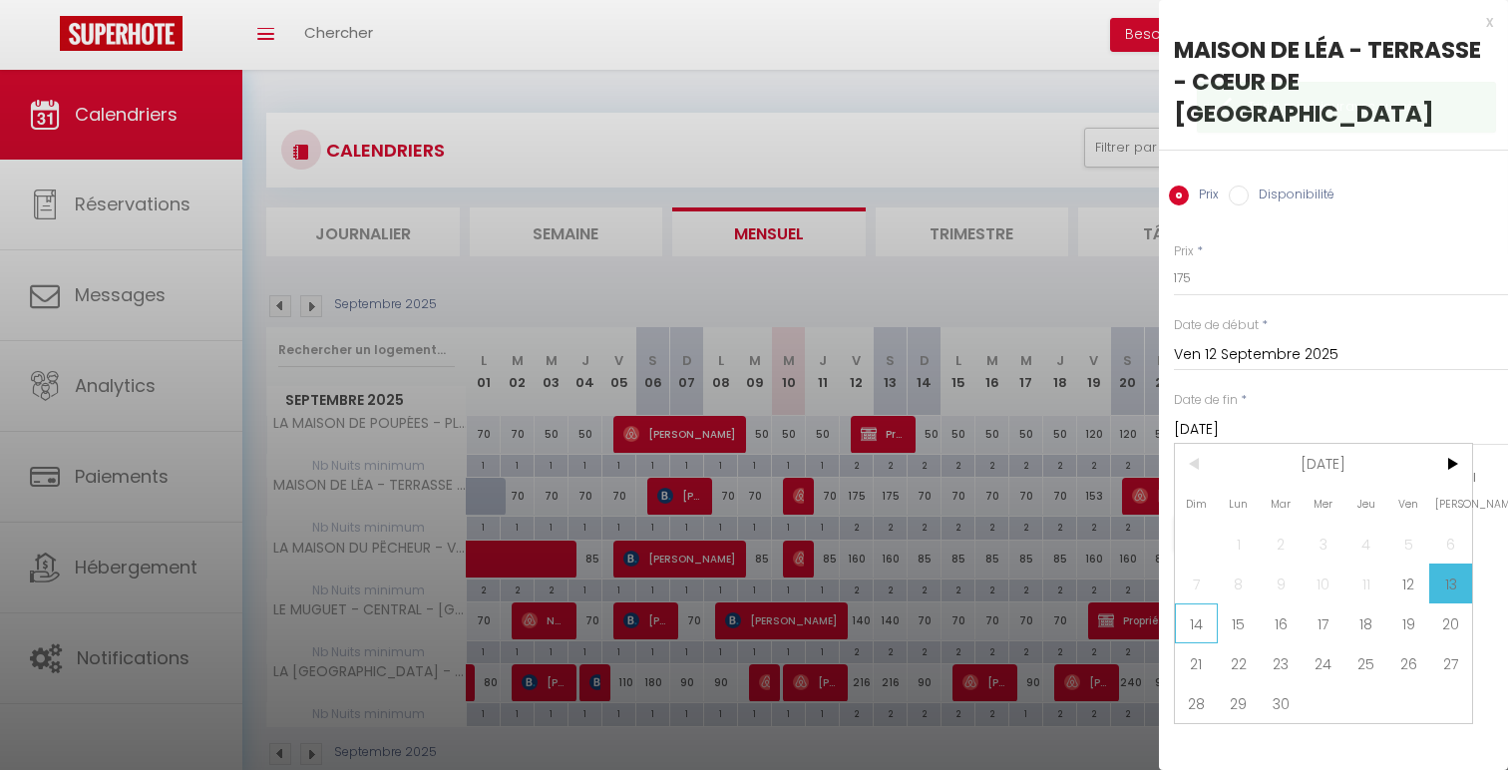
click at [1198, 603] on span "14" at bounding box center [1196, 623] width 43 height 40
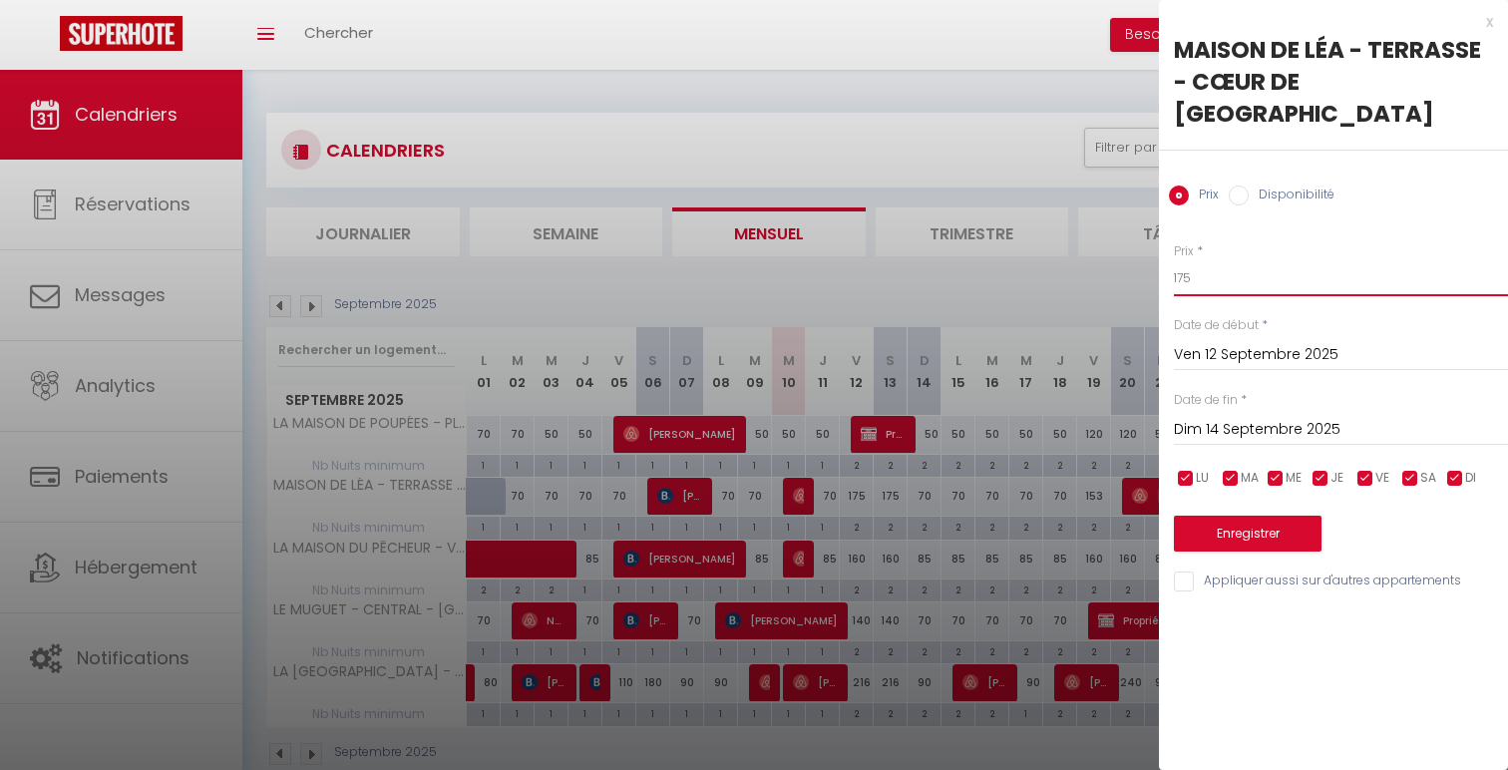
drag, startPoint x: 1201, startPoint y: 254, endPoint x: 1122, endPoint y: 237, distance: 80.6
click at [1122, 237] on body "🟢 Des questions ou besoin d'assistance pour la migration AirBnB? Connectez-vous…" at bounding box center [754, 455] width 1508 height 770
click at [1201, 516] on button "Enregistrer" at bounding box center [1248, 534] width 148 height 36
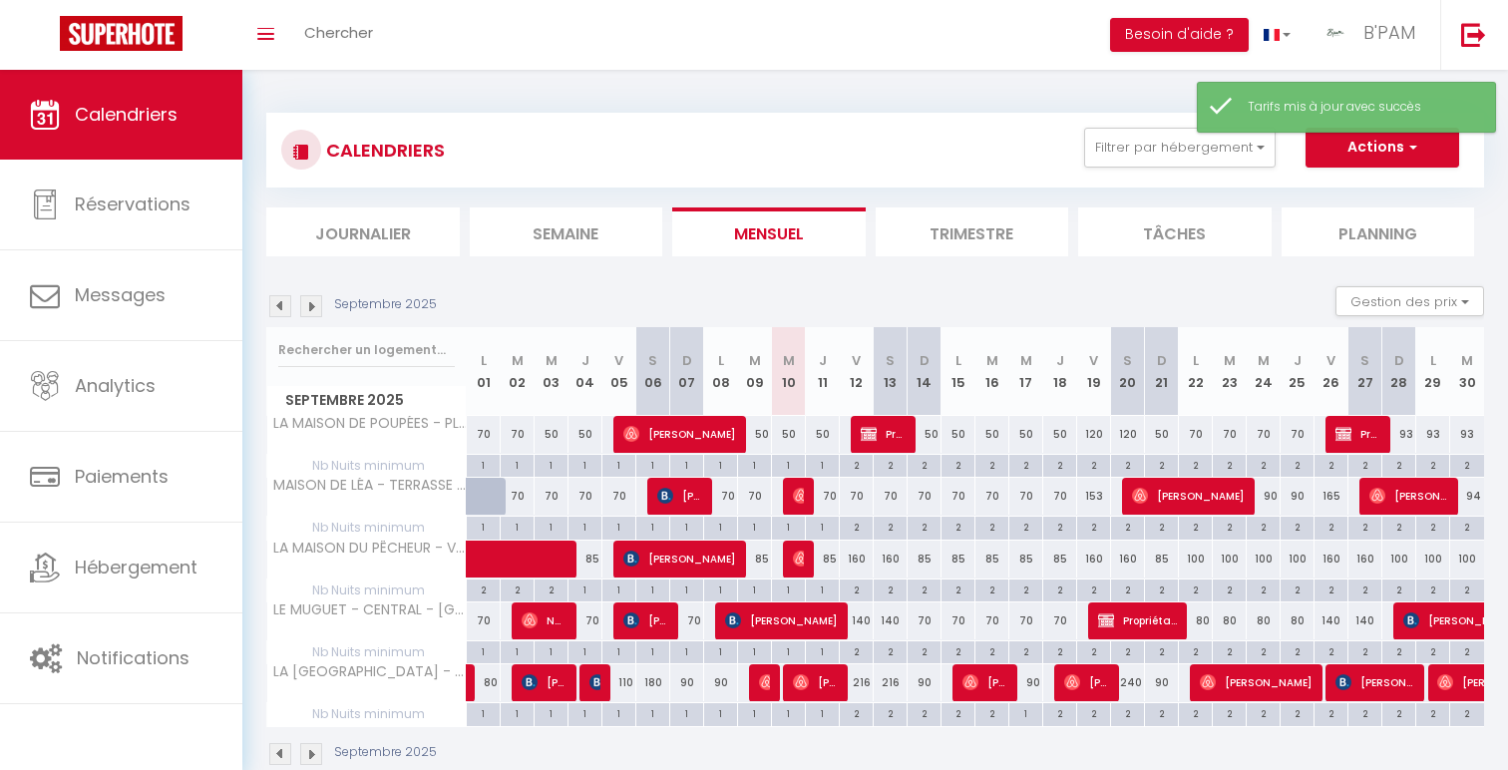
click at [858, 496] on div "70" at bounding box center [857, 496] width 34 height 37
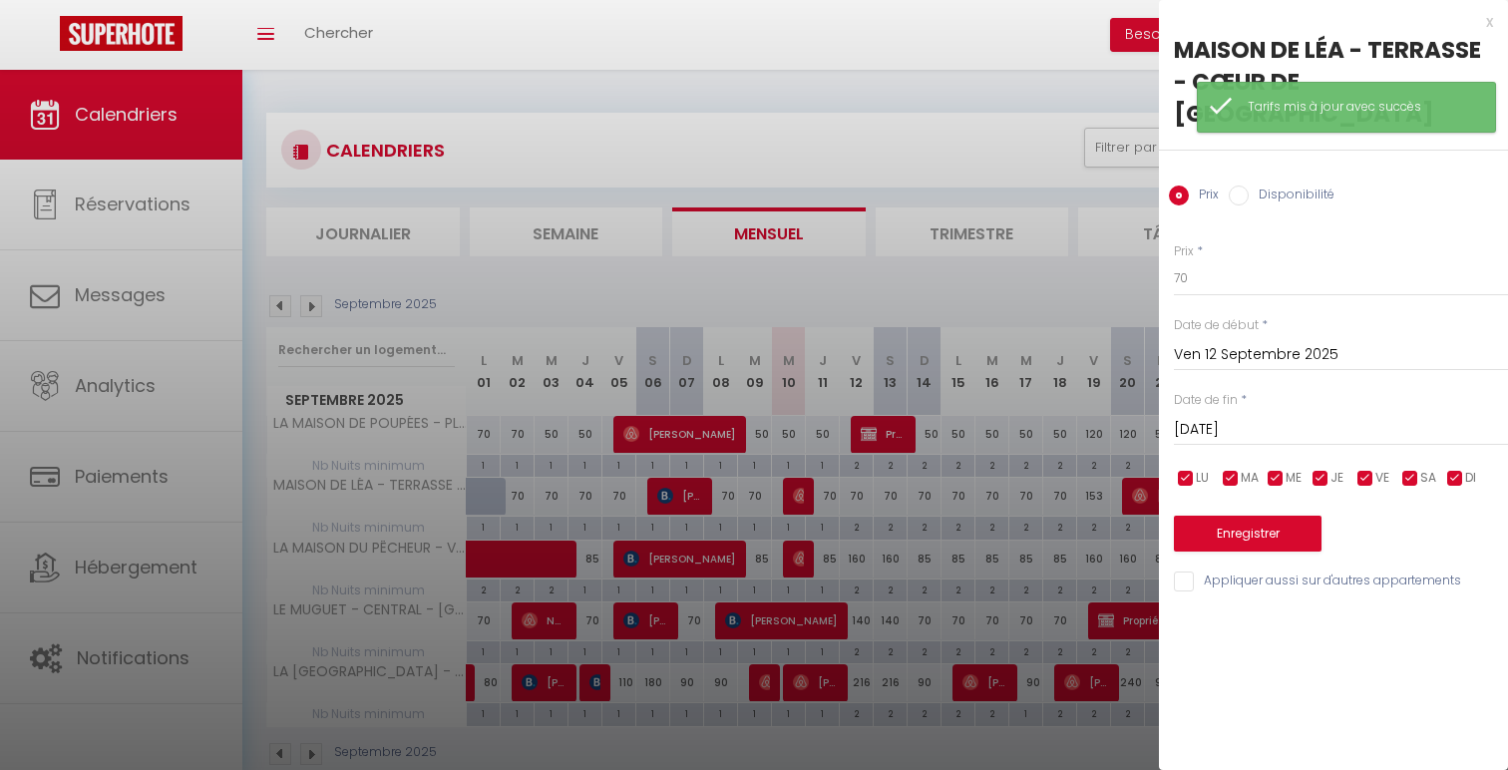
click at [1483, 18] on div "x" at bounding box center [1326, 22] width 334 height 24
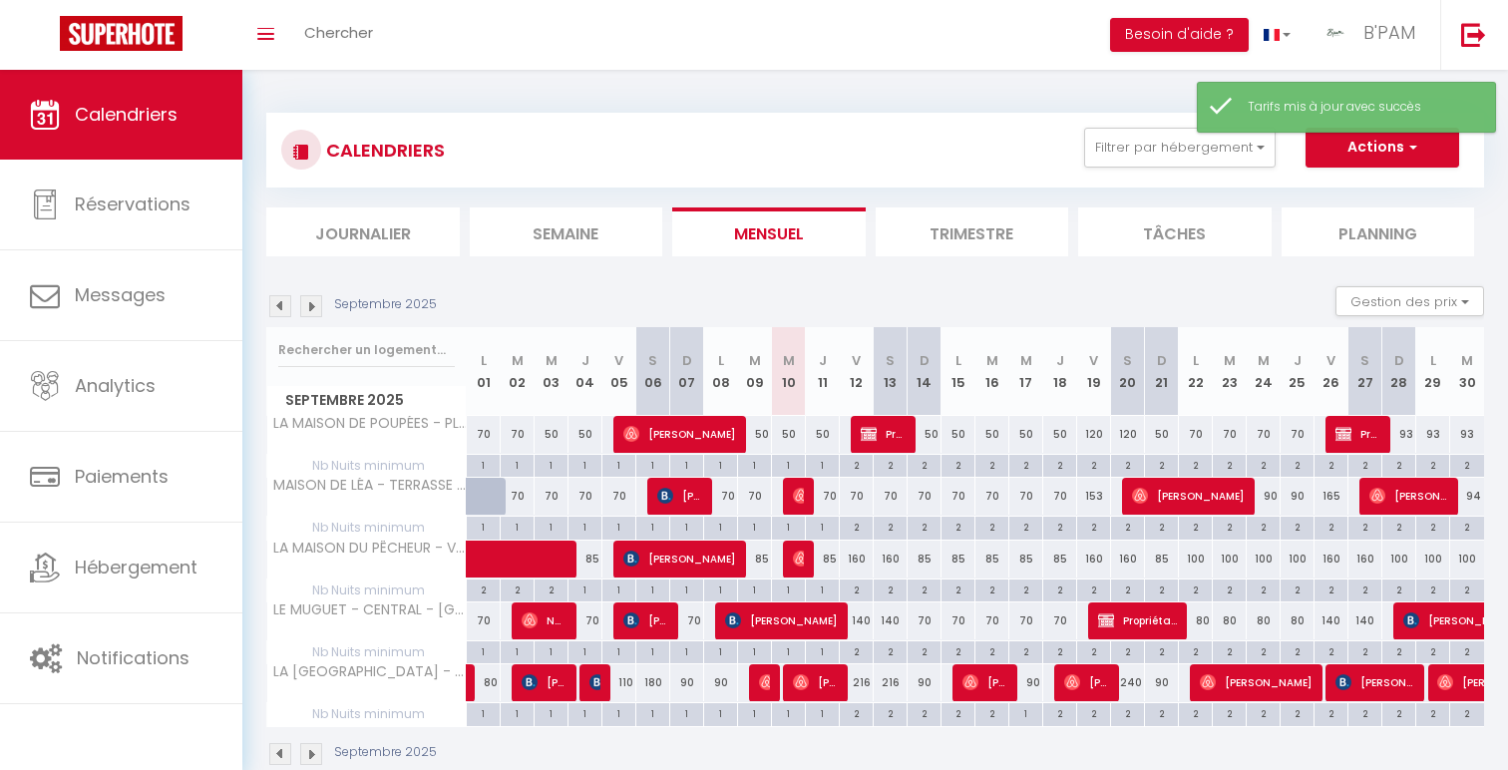
click at [927, 686] on div "90" at bounding box center [925, 682] width 34 height 37
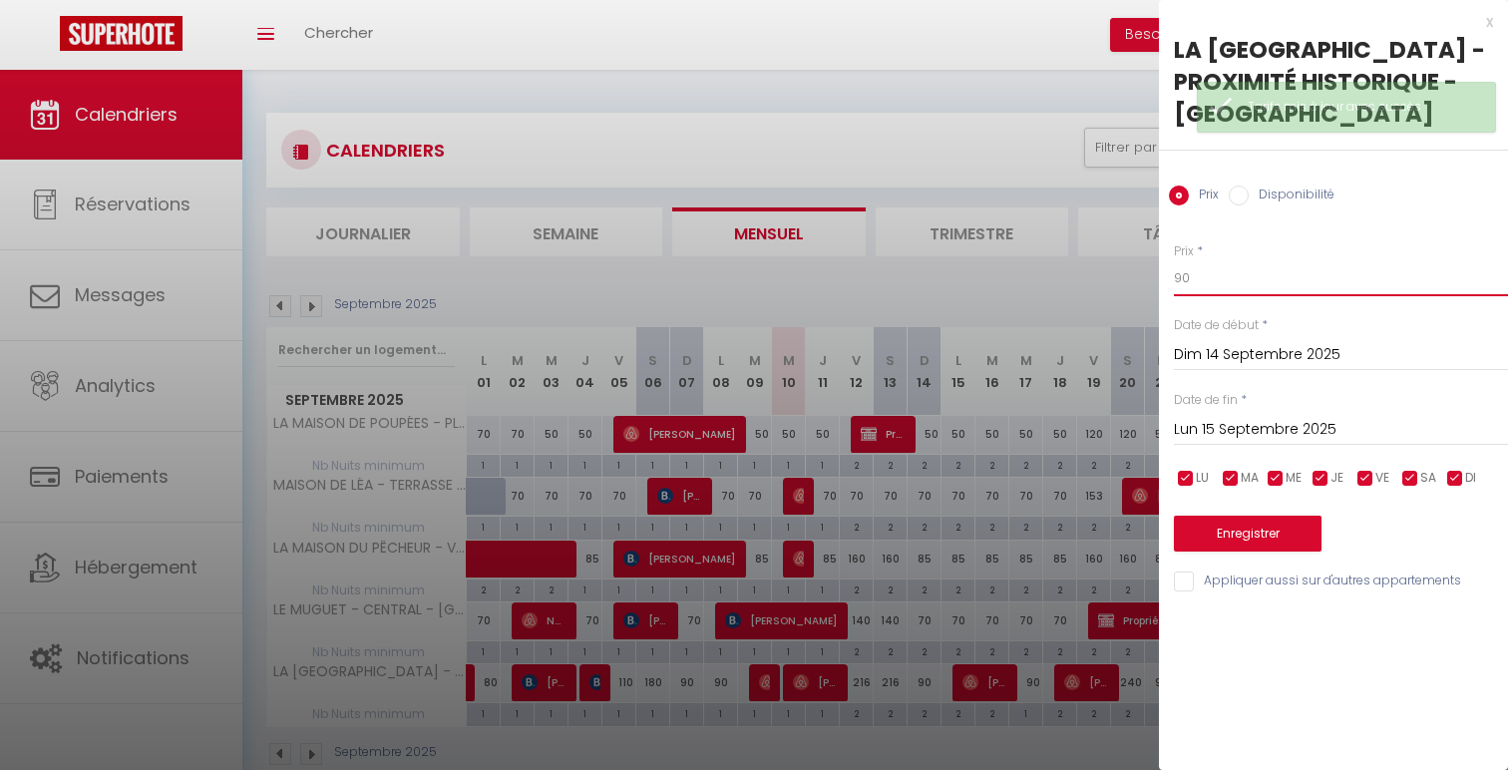
drag, startPoint x: 1209, startPoint y: 276, endPoint x: 1139, endPoint y: 253, distance: 73.5
click at [1139, 253] on body "🟢 Des questions ou besoin d'assistance pour la migration AirBnB? Connectez-vous…" at bounding box center [754, 455] width 1508 height 770
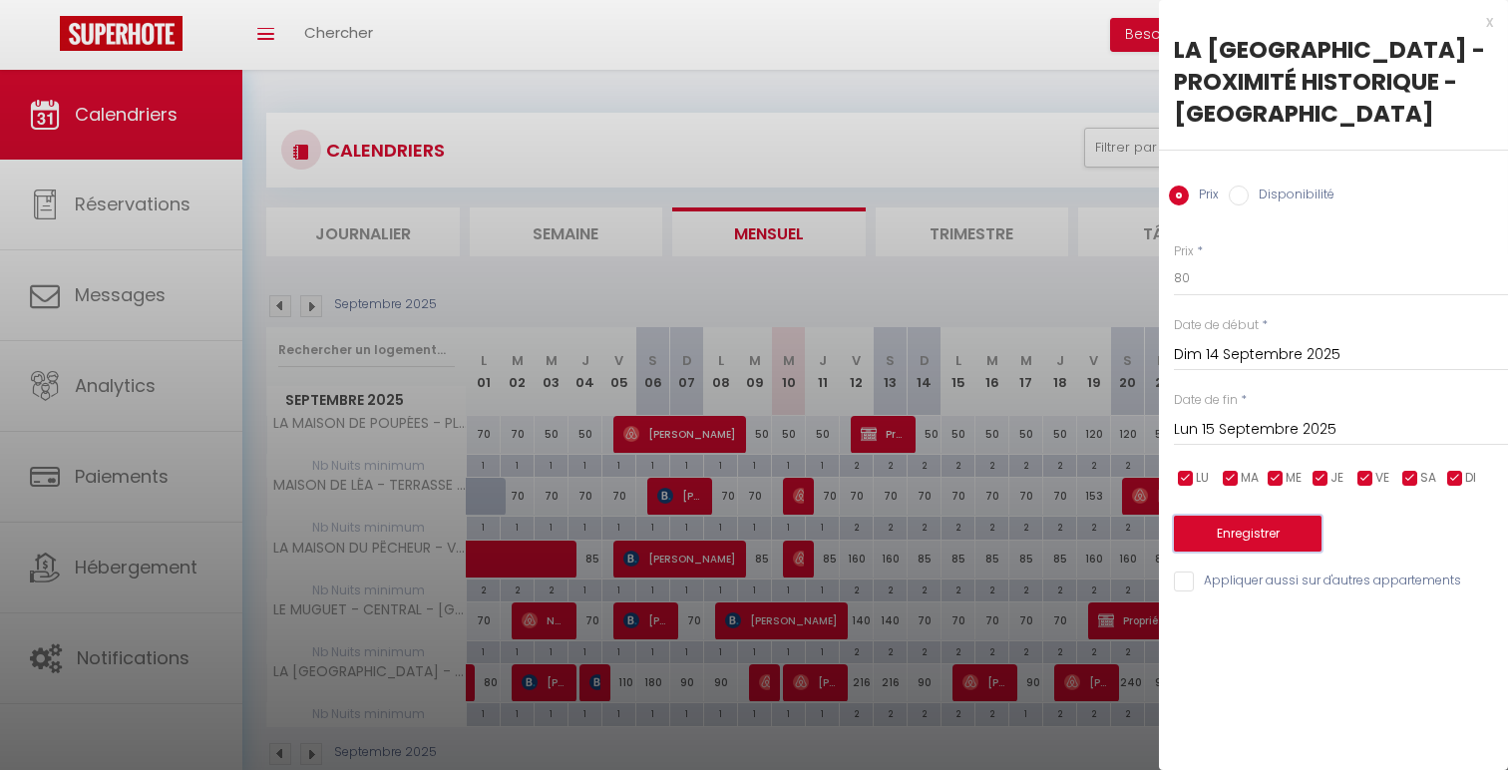
click at [1275, 550] on button "Enregistrer" at bounding box center [1248, 534] width 148 height 36
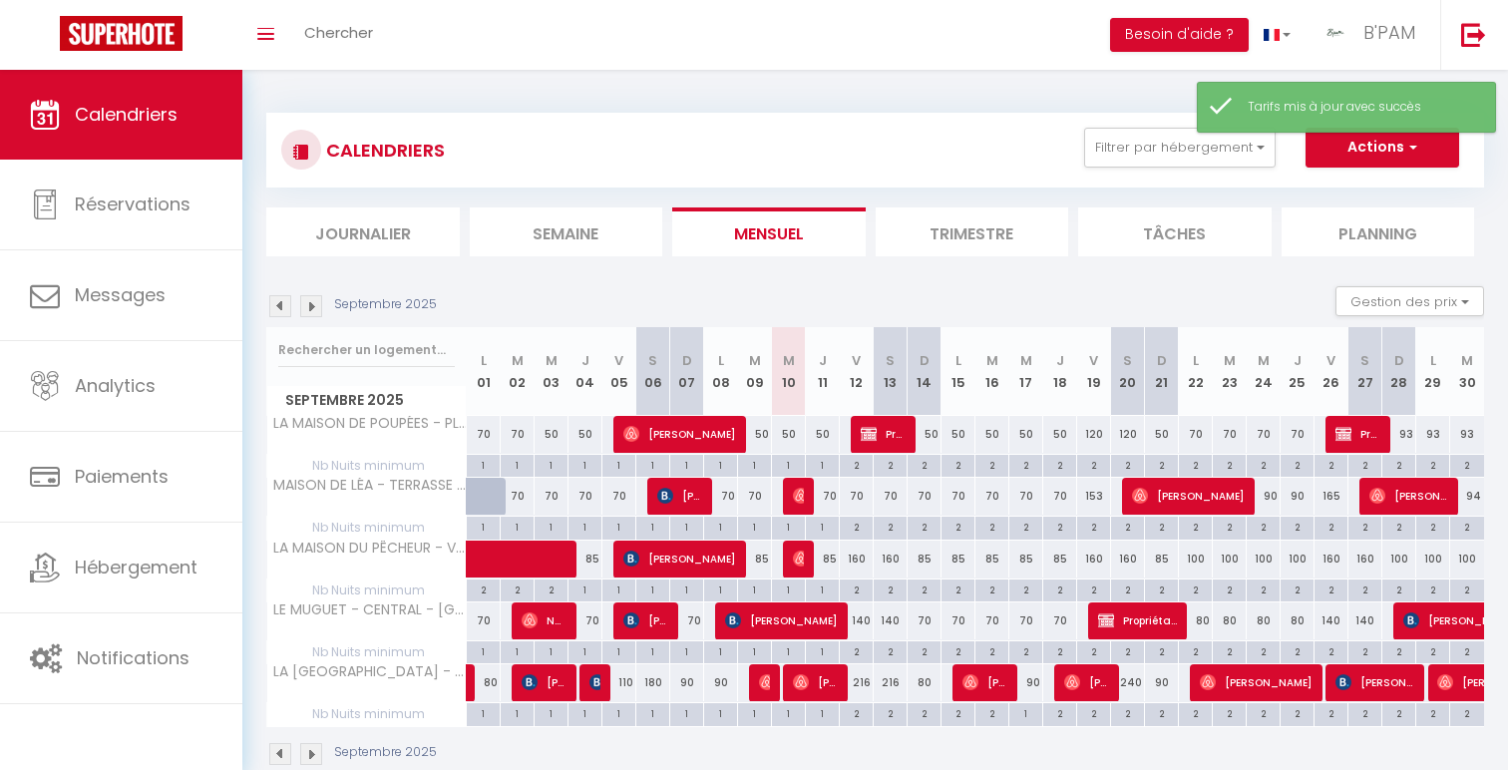
click at [1033, 682] on div "90" at bounding box center [1026, 682] width 34 height 37
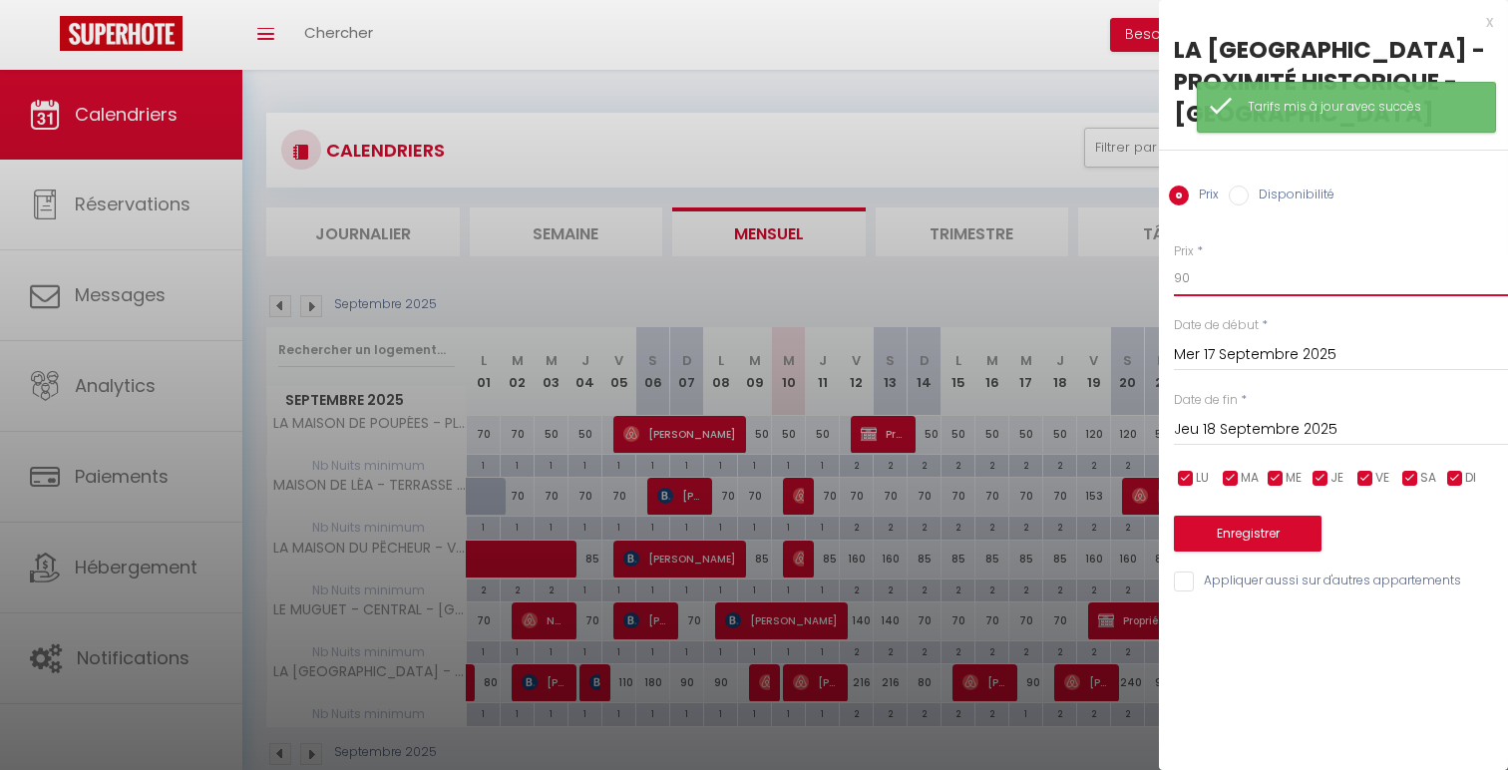
drag, startPoint x: 1203, startPoint y: 273, endPoint x: 1121, endPoint y: 270, distance: 81.8
click at [1122, 271] on body "🟢 Des questions ou besoin d'assistance pour la migration AirBnB? Connectez-vous…" at bounding box center [754, 455] width 1508 height 770
click at [1241, 528] on button "Enregistrer" at bounding box center [1248, 534] width 148 height 36
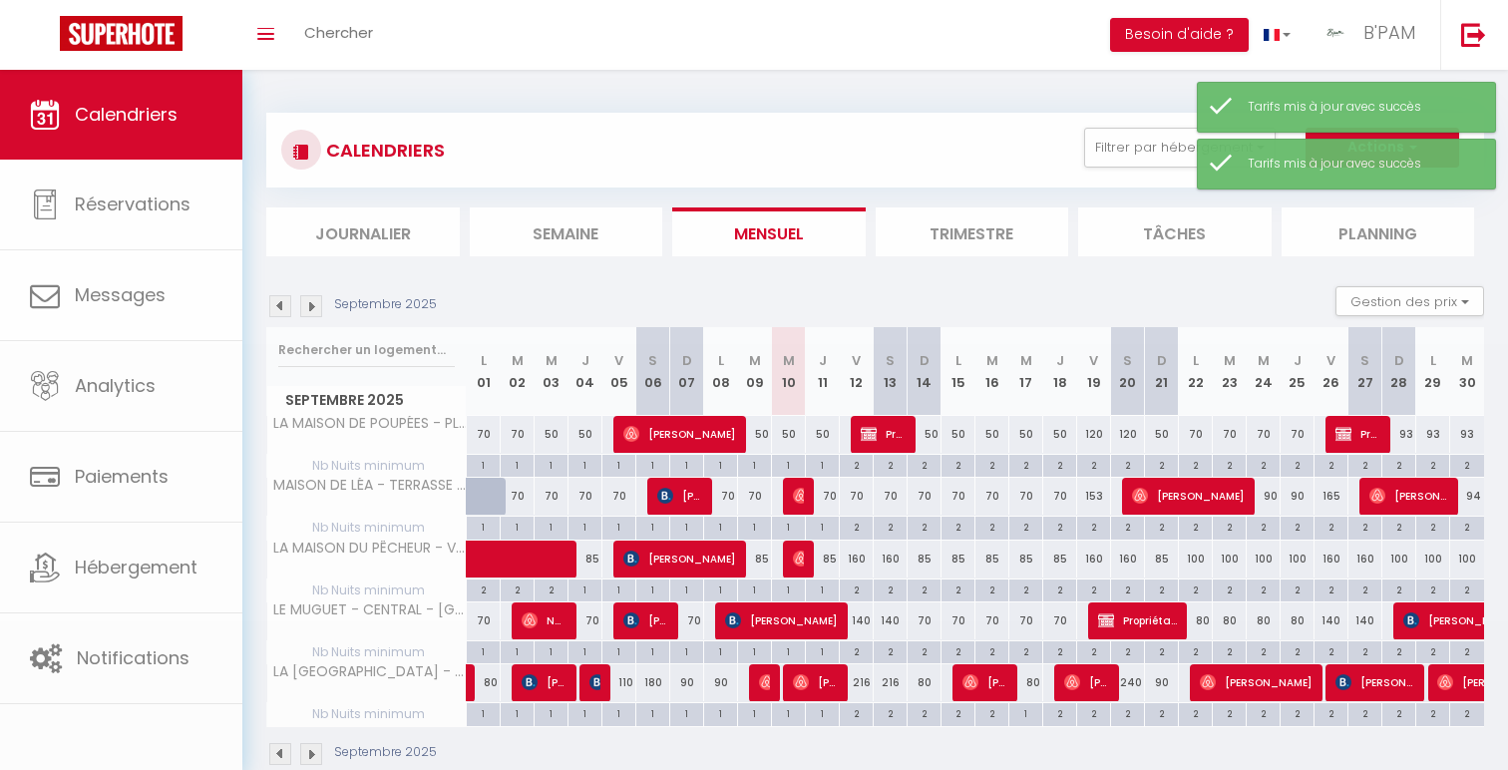
click at [1166, 686] on div "90" at bounding box center [1162, 682] width 34 height 37
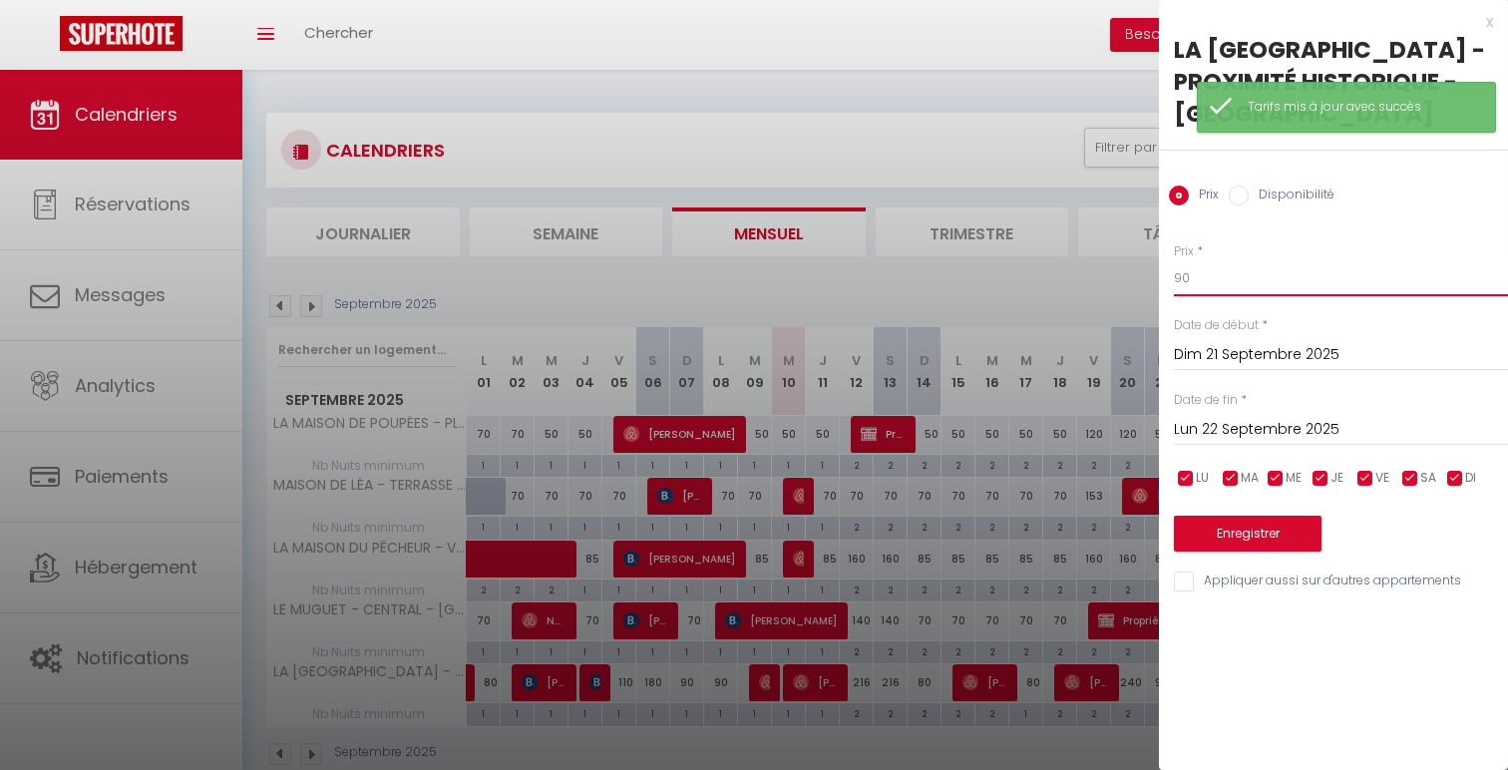
drag, startPoint x: 1212, startPoint y: 290, endPoint x: 1091, endPoint y: 265, distance: 123.2
click at [1091, 265] on body "🟢 Des questions ou besoin d'assistance pour la migration AirBnB? Connectez-vous…" at bounding box center [754, 455] width 1508 height 770
click at [1223, 517] on button "Enregistrer" at bounding box center [1248, 534] width 148 height 36
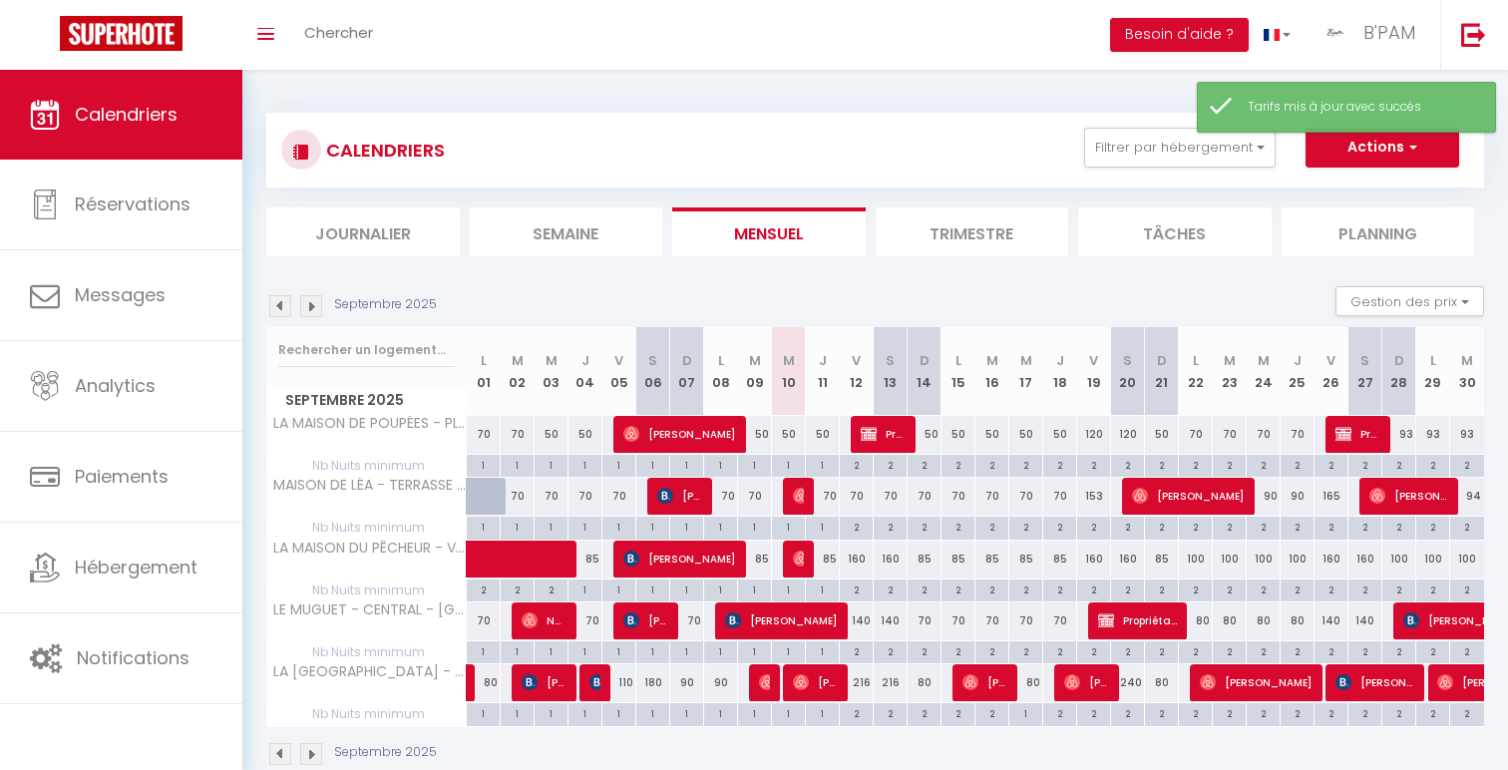
click at [850, 563] on div "160" at bounding box center [857, 559] width 34 height 37
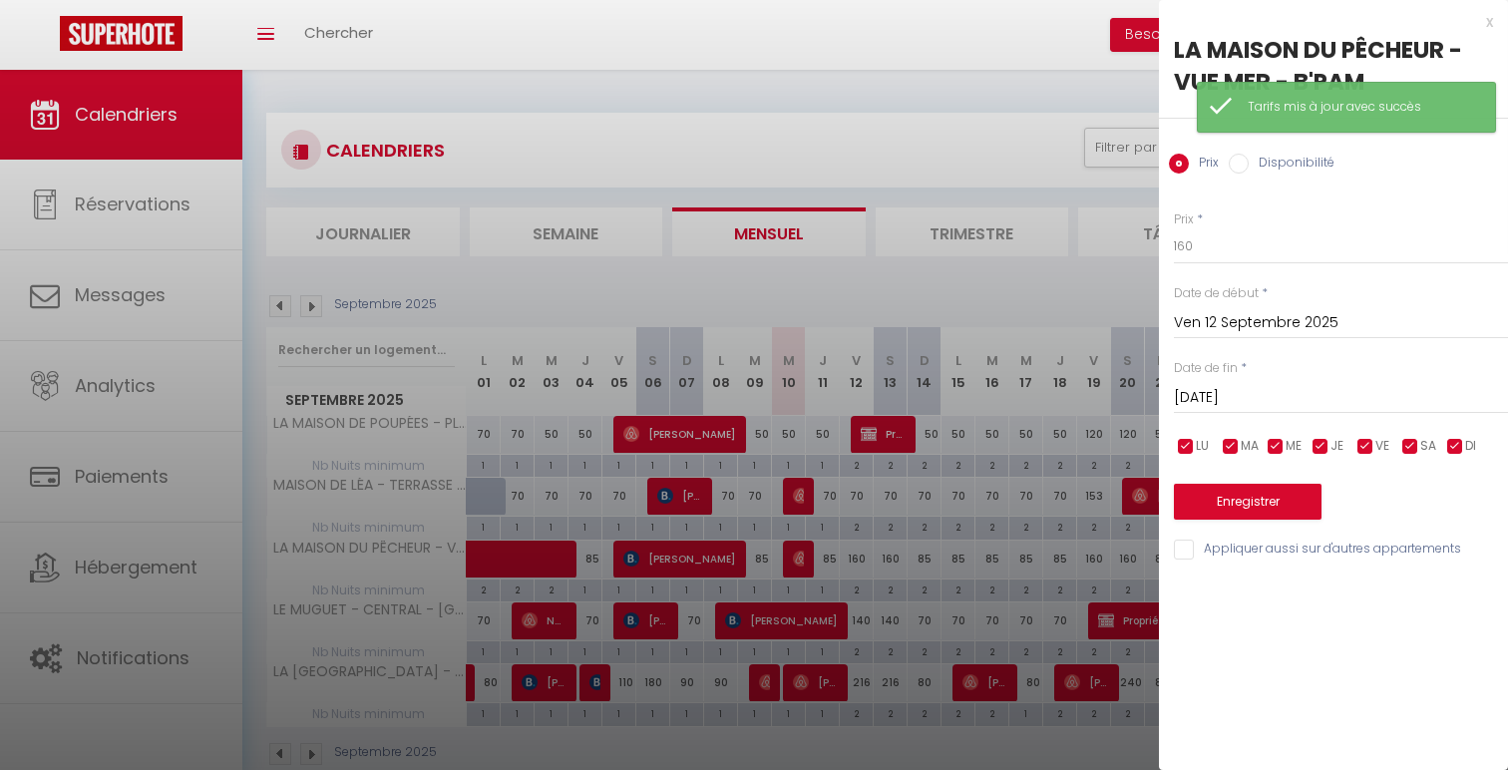
click at [1267, 403] on input "Sam 13 Septembre 2025" at bounding box center [1341, 398] width 334 height 26
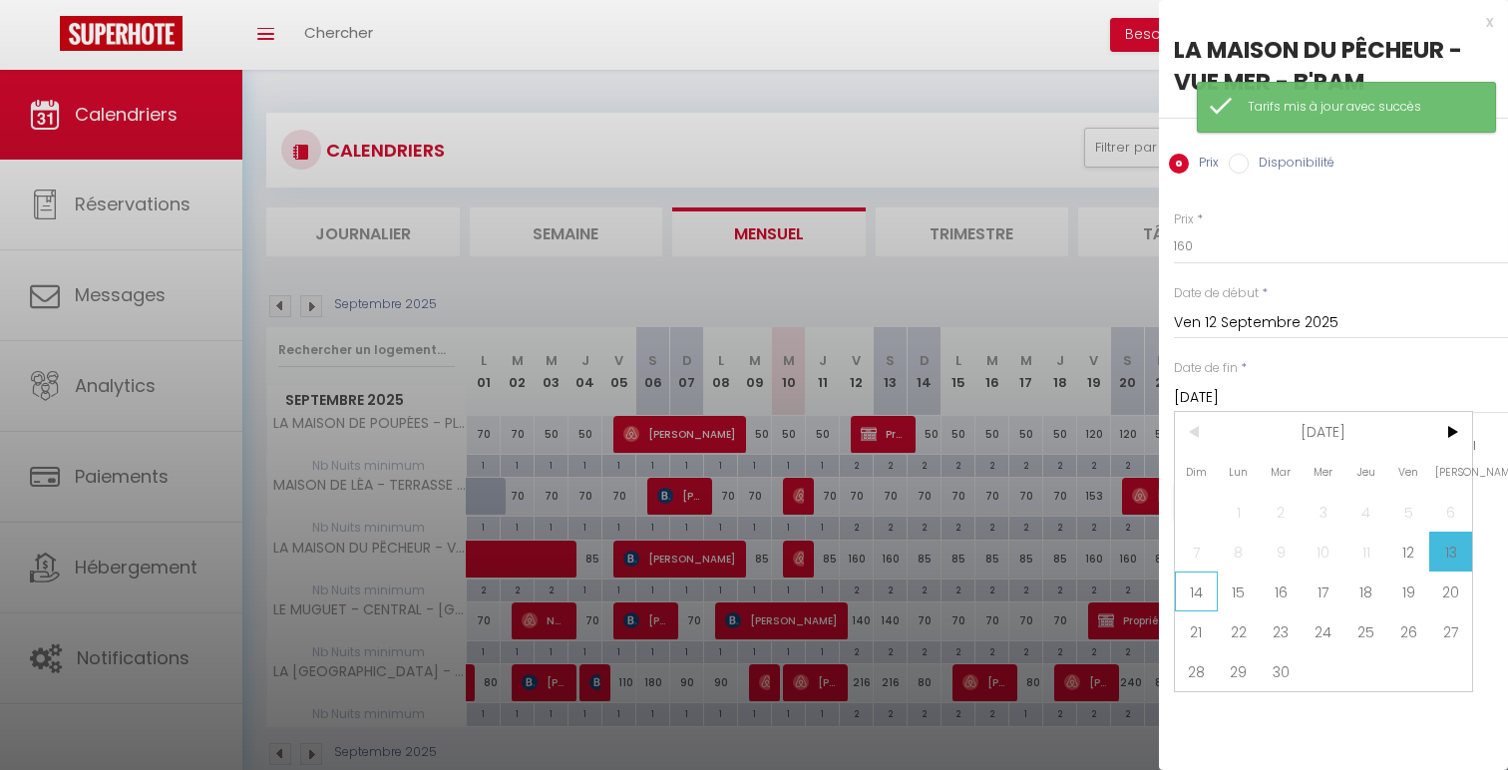
click at [1200, 603] on span "14" at bounding box center [1196, 592] width 43 height 40
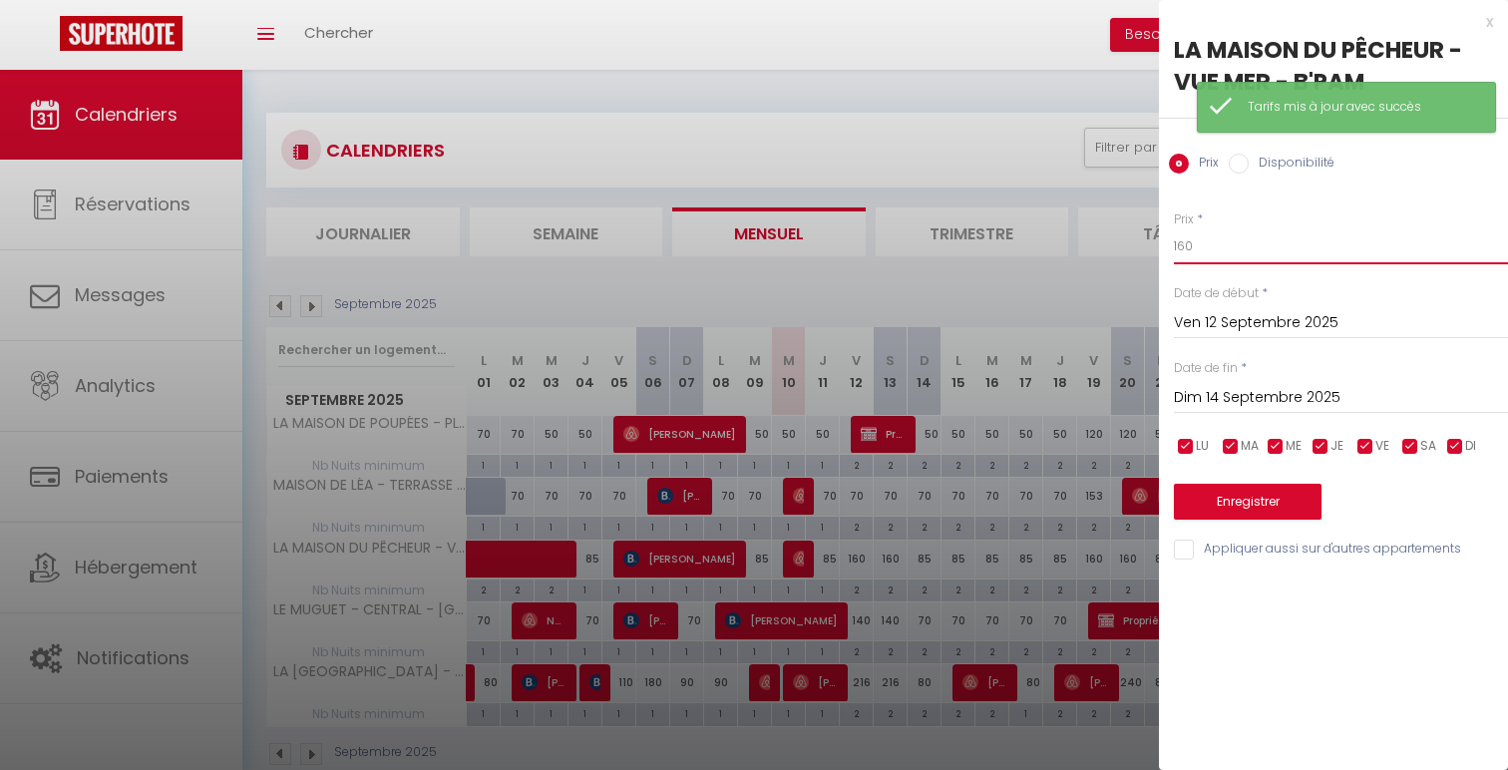
drag, startPoint x: 1197, startPoint y: 236, endPoint x: 1118, endPoint y: 229, distance: 79.1
click at [1118, 229] on body "🟢 Des questions ou besoin d'assistance pour la migration AirBnB? Connectez-vous…" at bounding box center [754, 455] width 1508 height 770
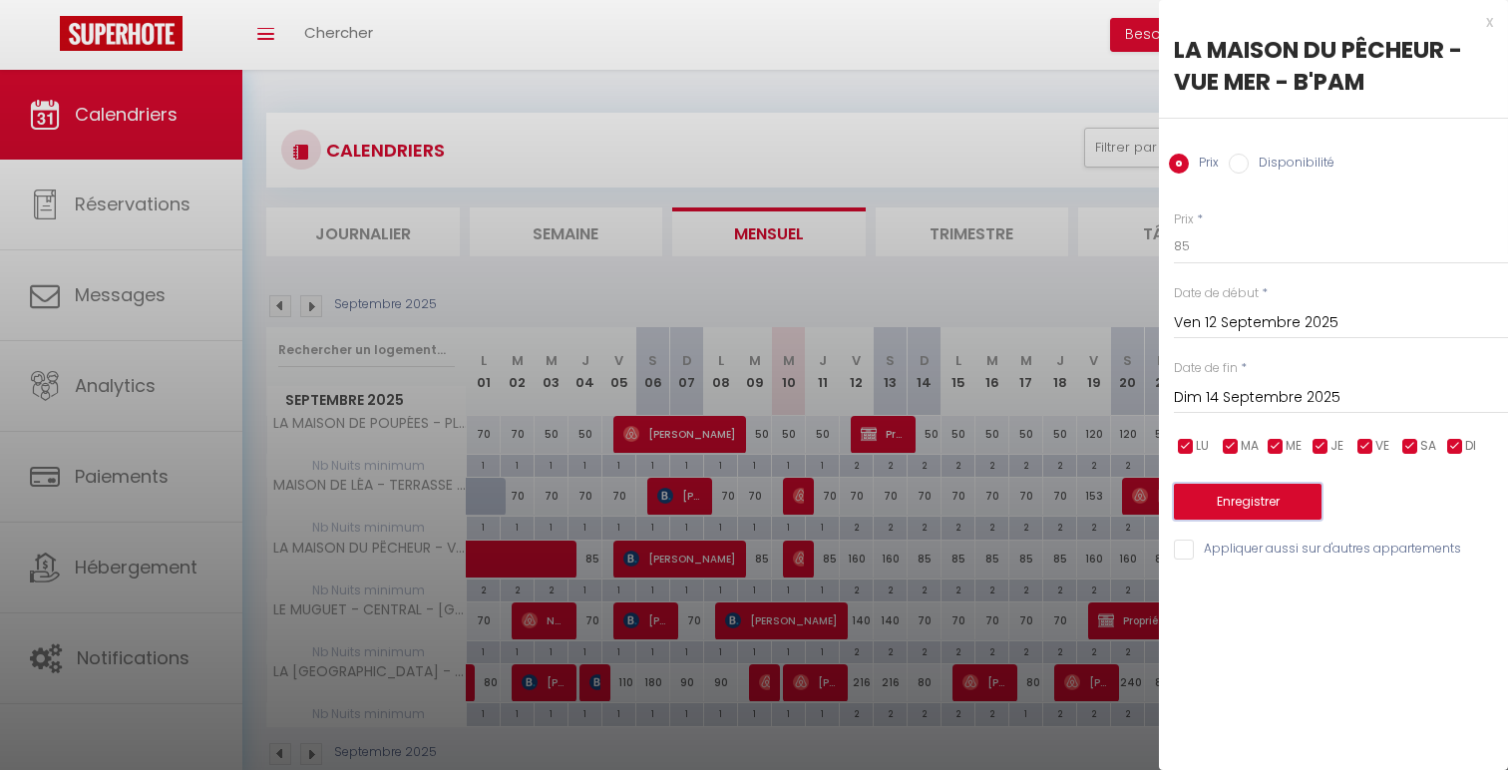
click at [1225, 511] on button "Enregistrer" at bounding box center [1248, 502] width 148 height 36
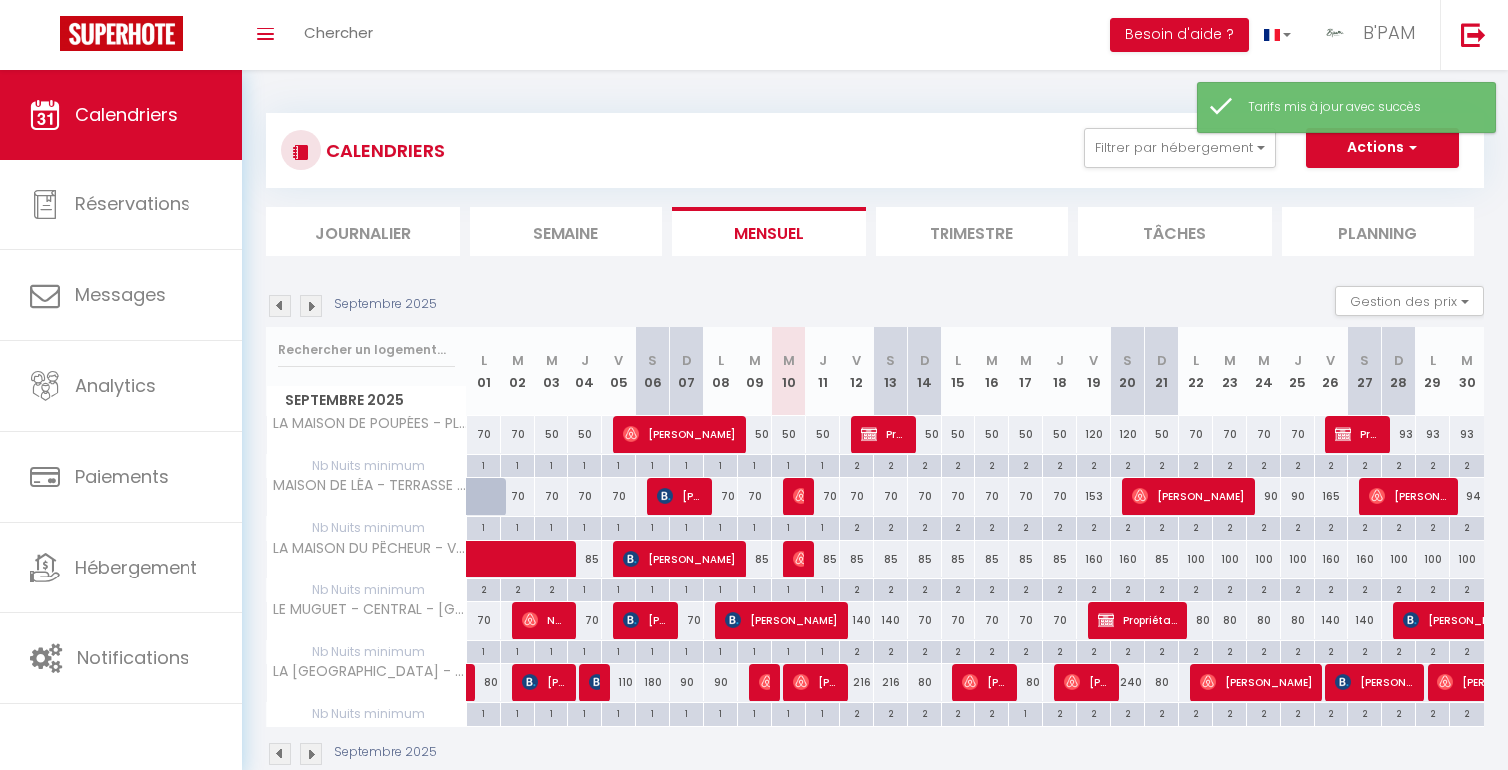
click at [925, 624] on div "70" at bounding box center [925, 620] width 34 height 37
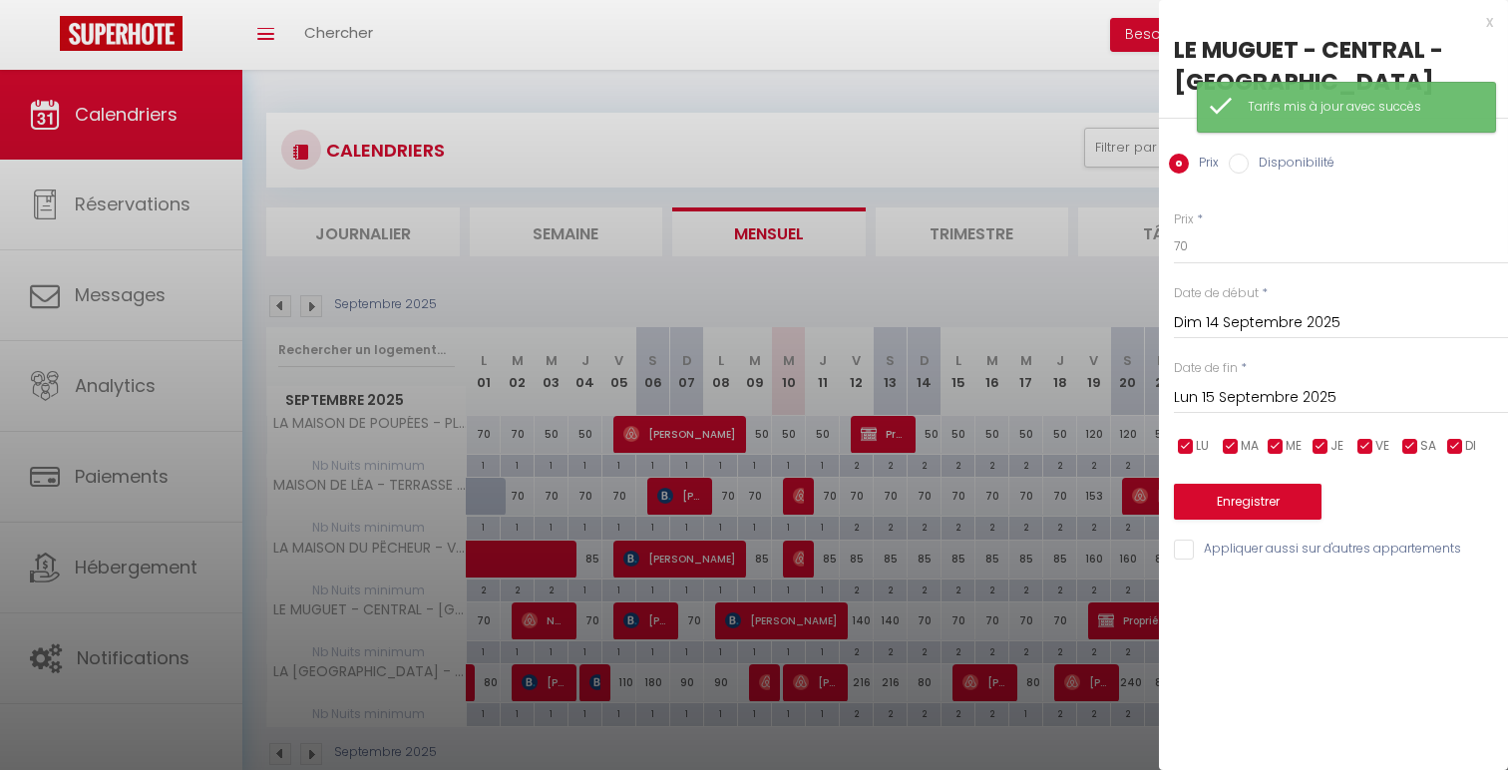
click at [1300, 315] on input "Dim 14 Septembre 2025" at bounding box center [1341, 323] width 334 height 26
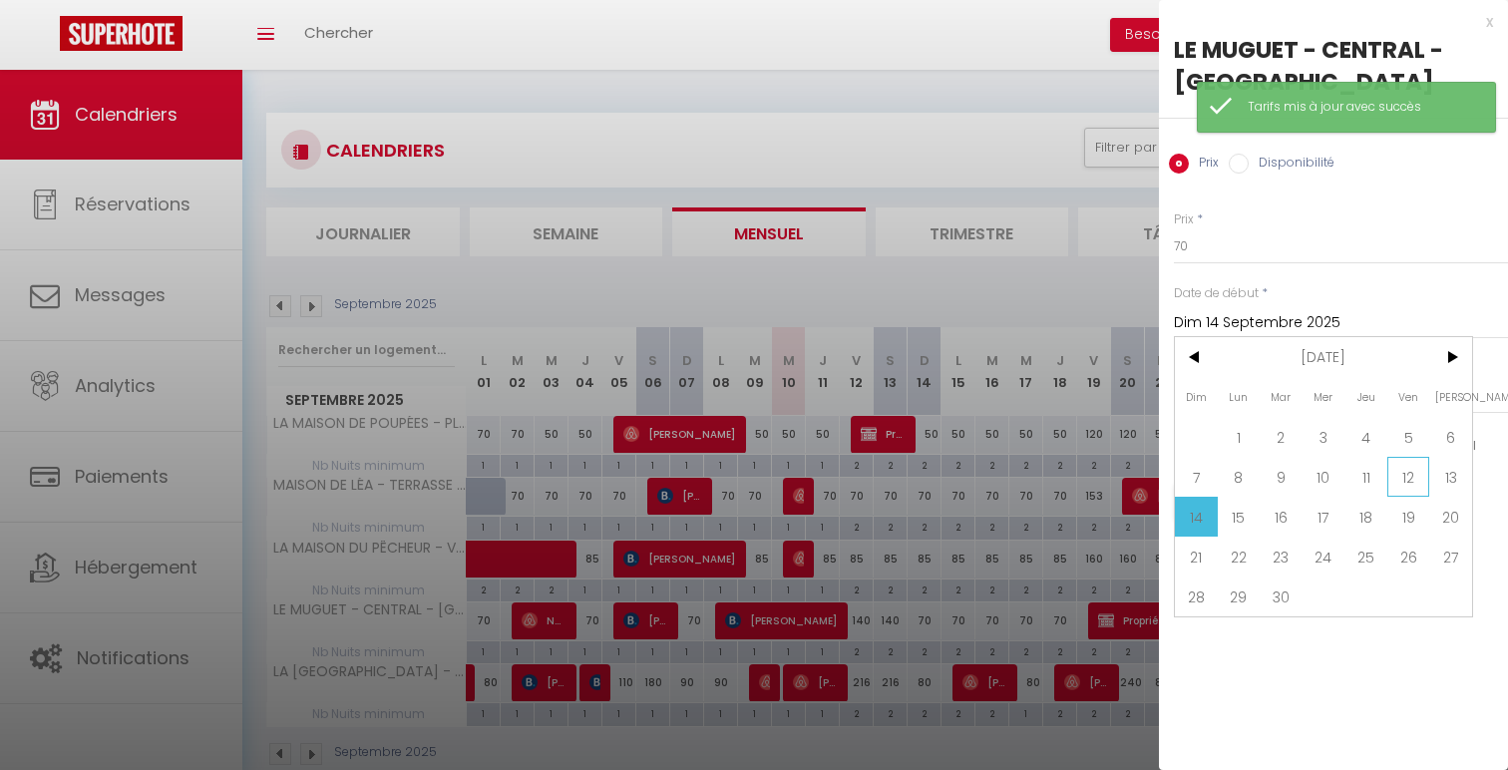
click at [1399, 470] on span "12" at bounding box center [1408, 477] width 43 height 40
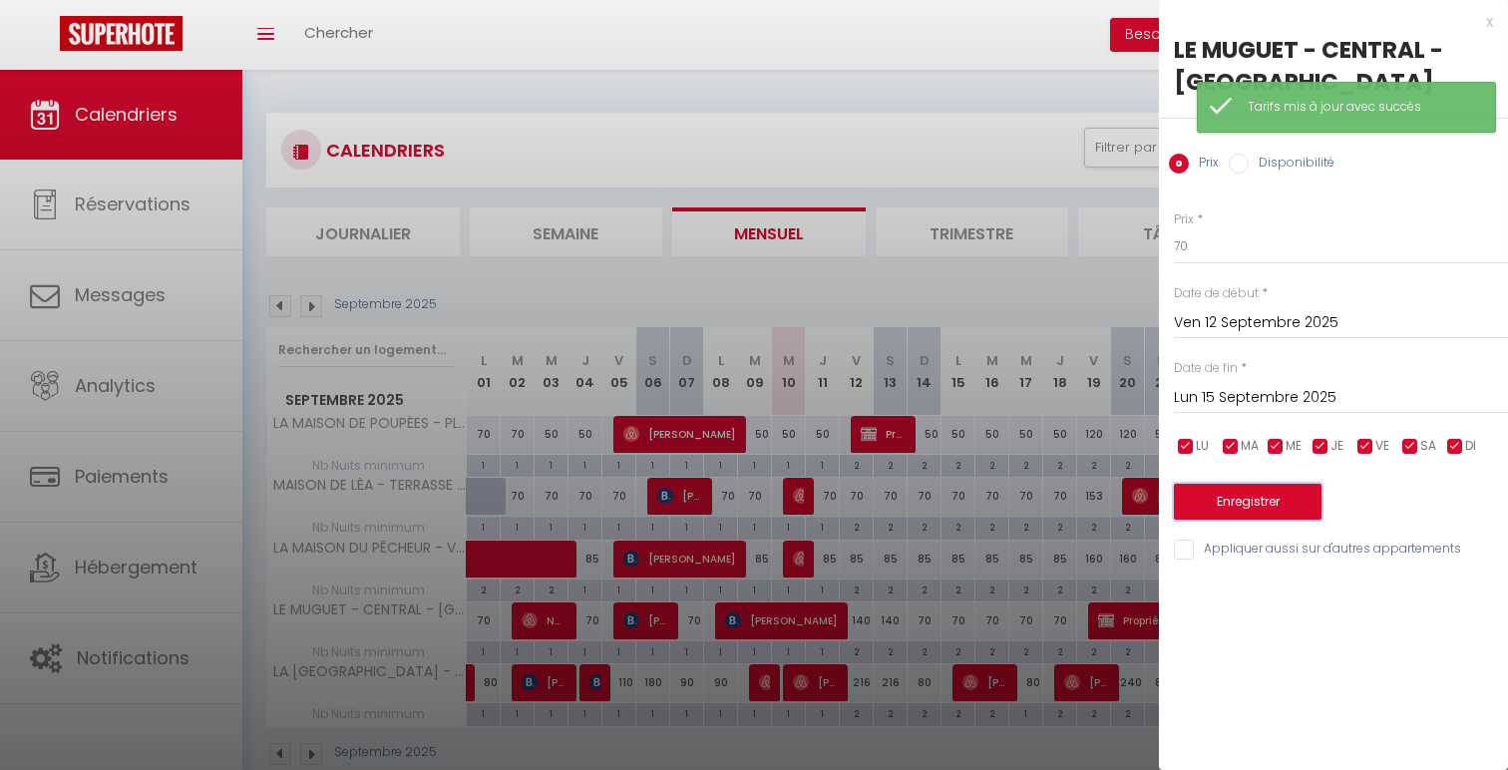
click at [1274, 493] on button "Enregistrer" at bounding box center [1248, 502] width 148 height 36
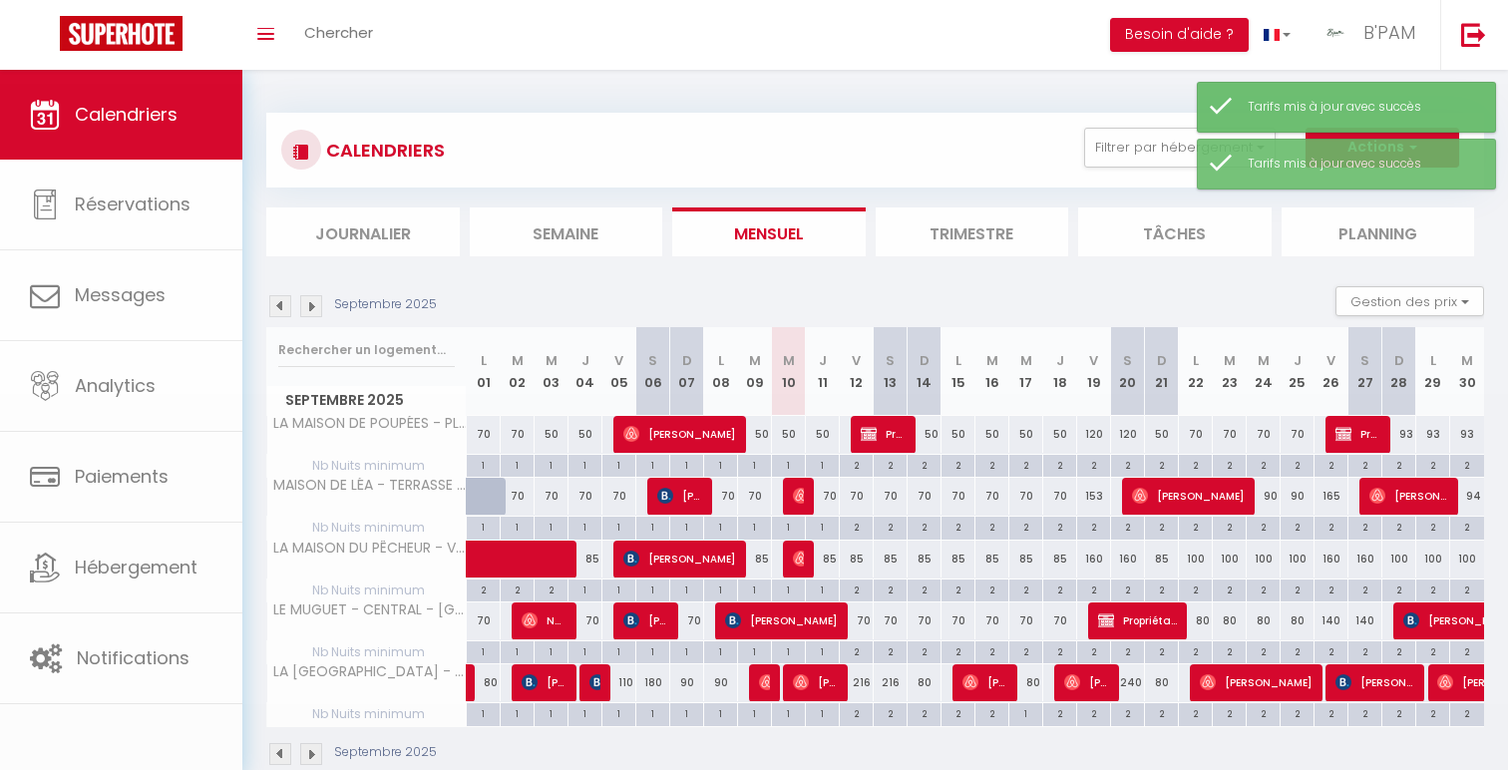
click at [927, 686] on div "80" at bounding box center [925, 682] width 34 height 37
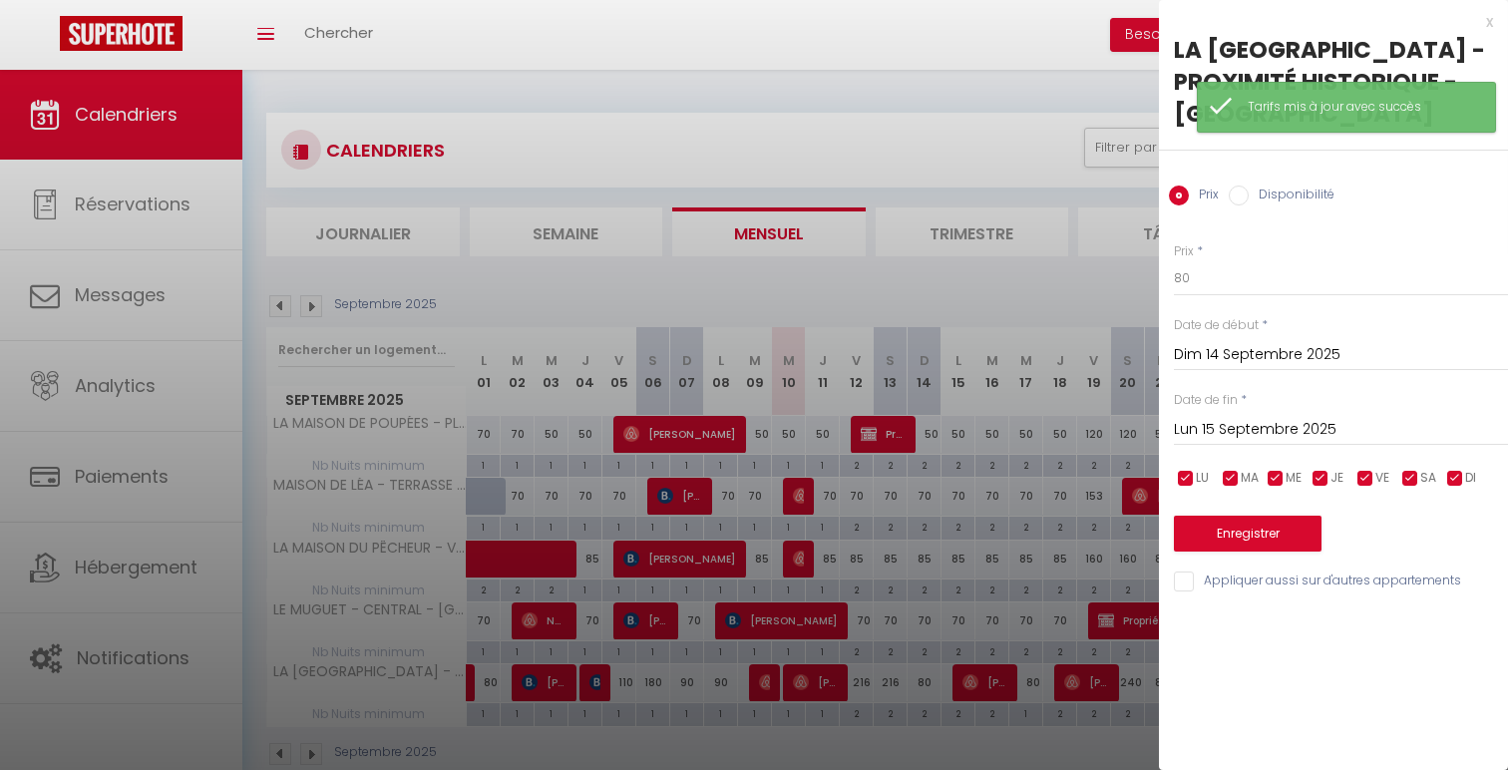
click at [1322, 348] on input "Dim 14 Septembre 2025" at bounding box center [1341, 355] width 334 height 26
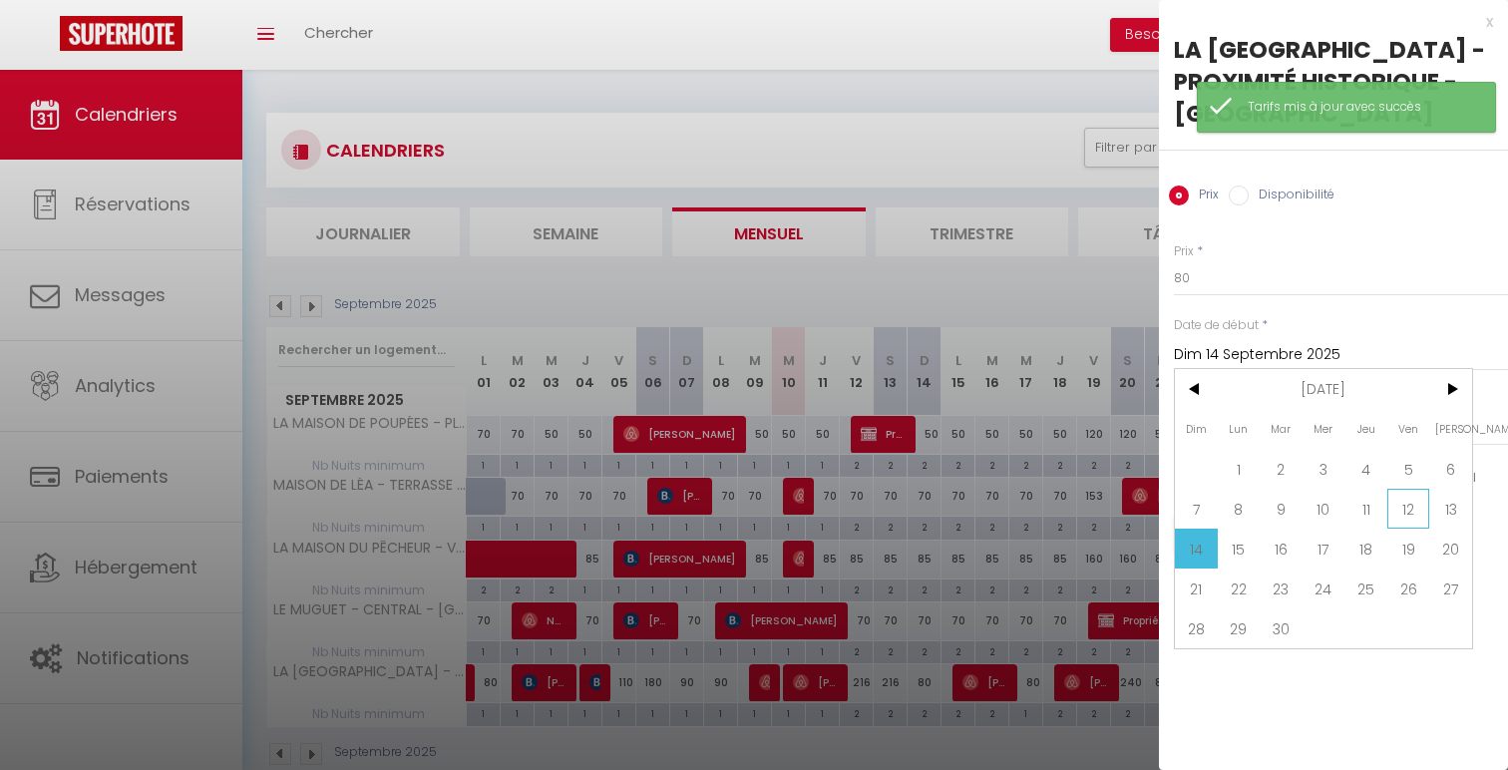
click at [1406, 500] on span "12" at bounding box center [1408, 509] width 43 height 40
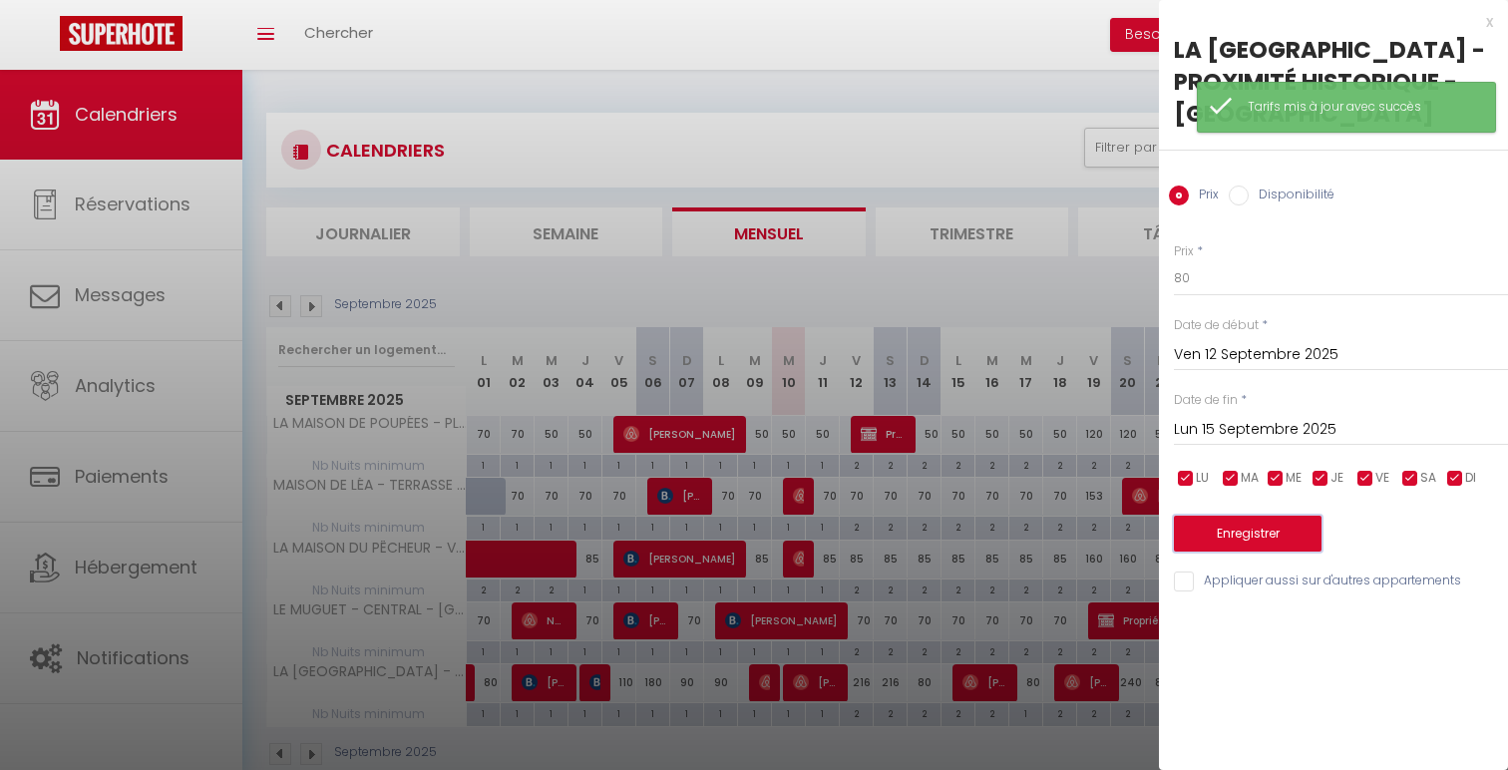
click at [1226, 537] on button "Enregistrer" at bounding box center [1248, 534] width 148 height 36
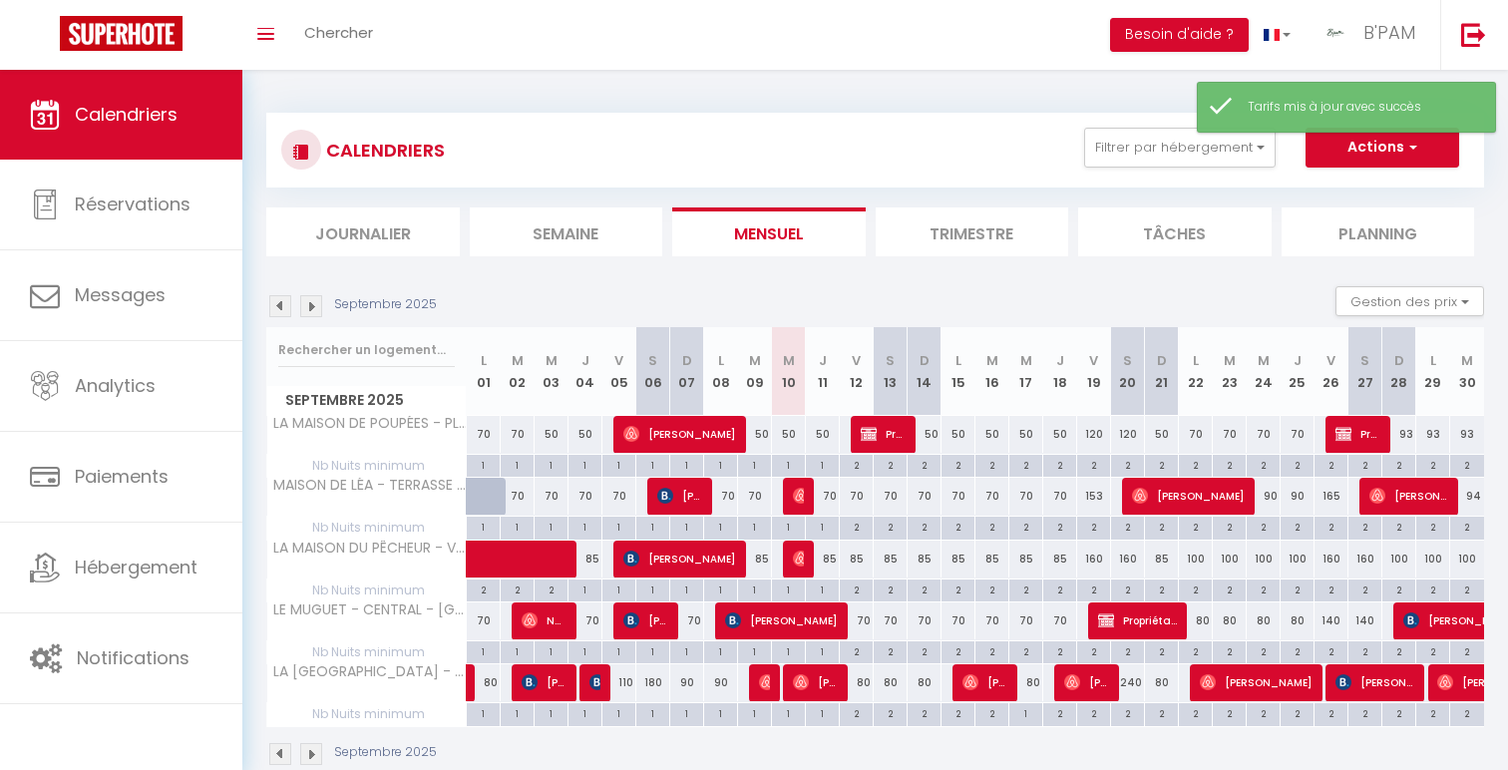
click at [892, 692] on div "80" at bounding box center [891, 682] width 34 height 37
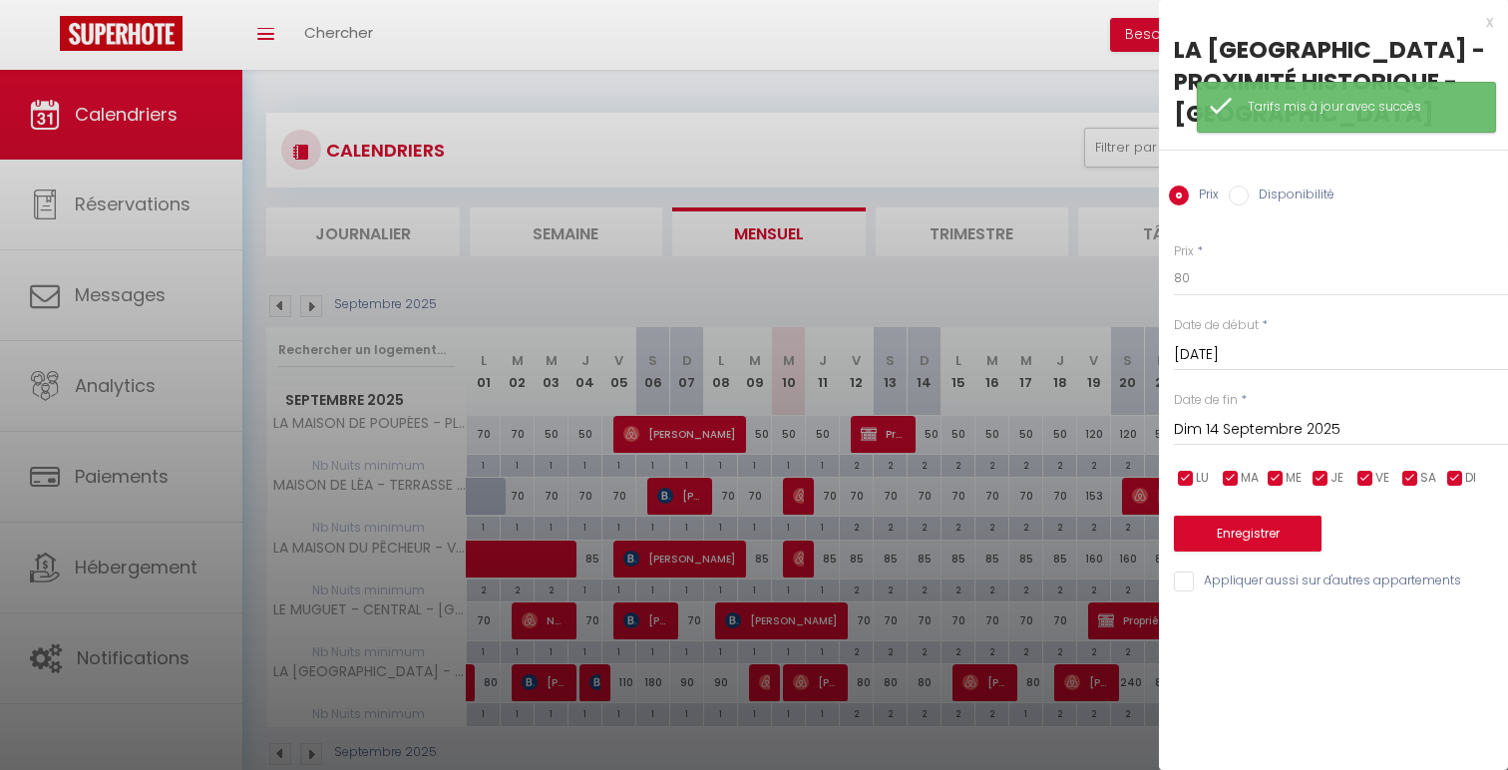
click at [1487, 26] on div "x" at bounding box center [1326, 22] width 334 height 24
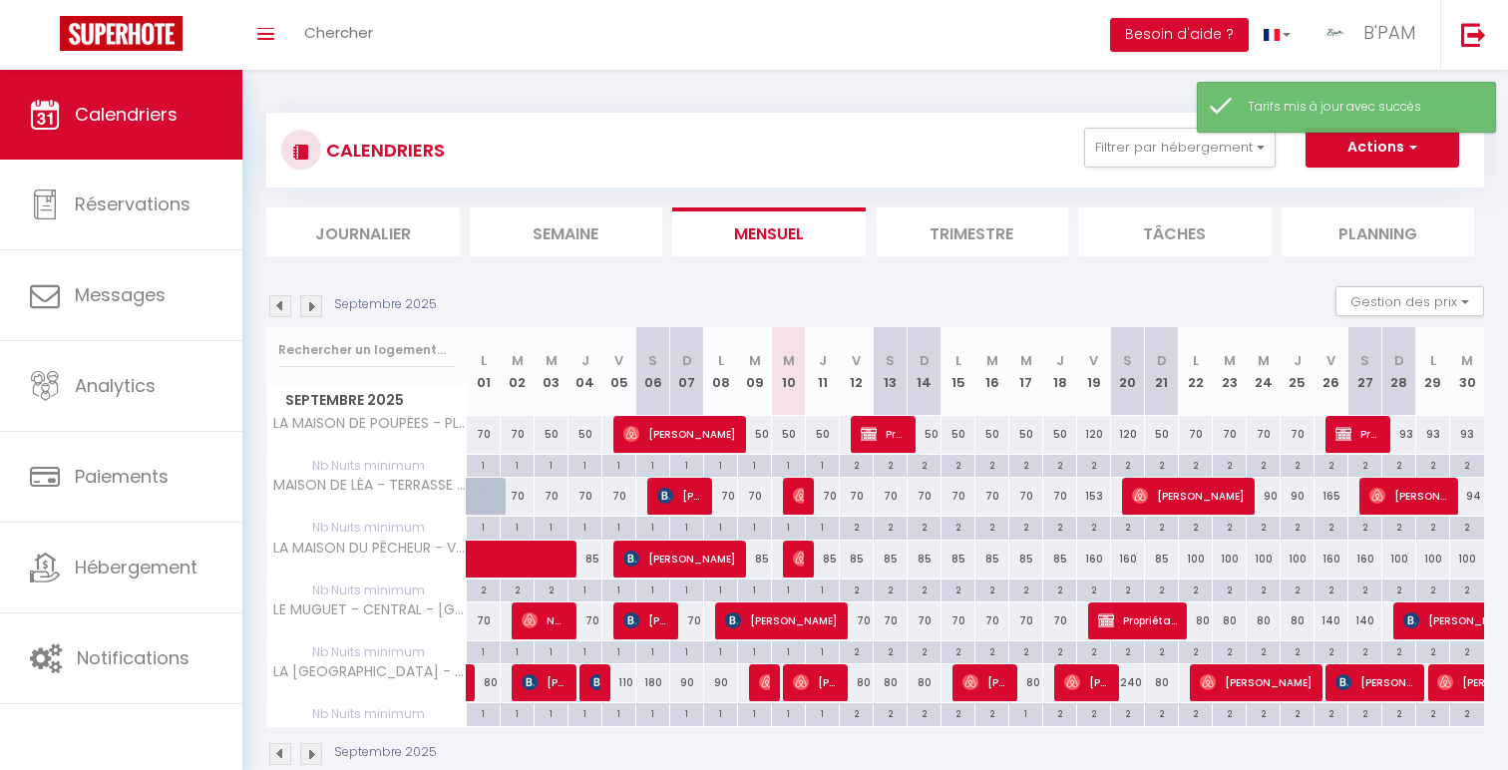
click at [899, 689] on div "80" at bounding box center [891, 682] width 34 height 37
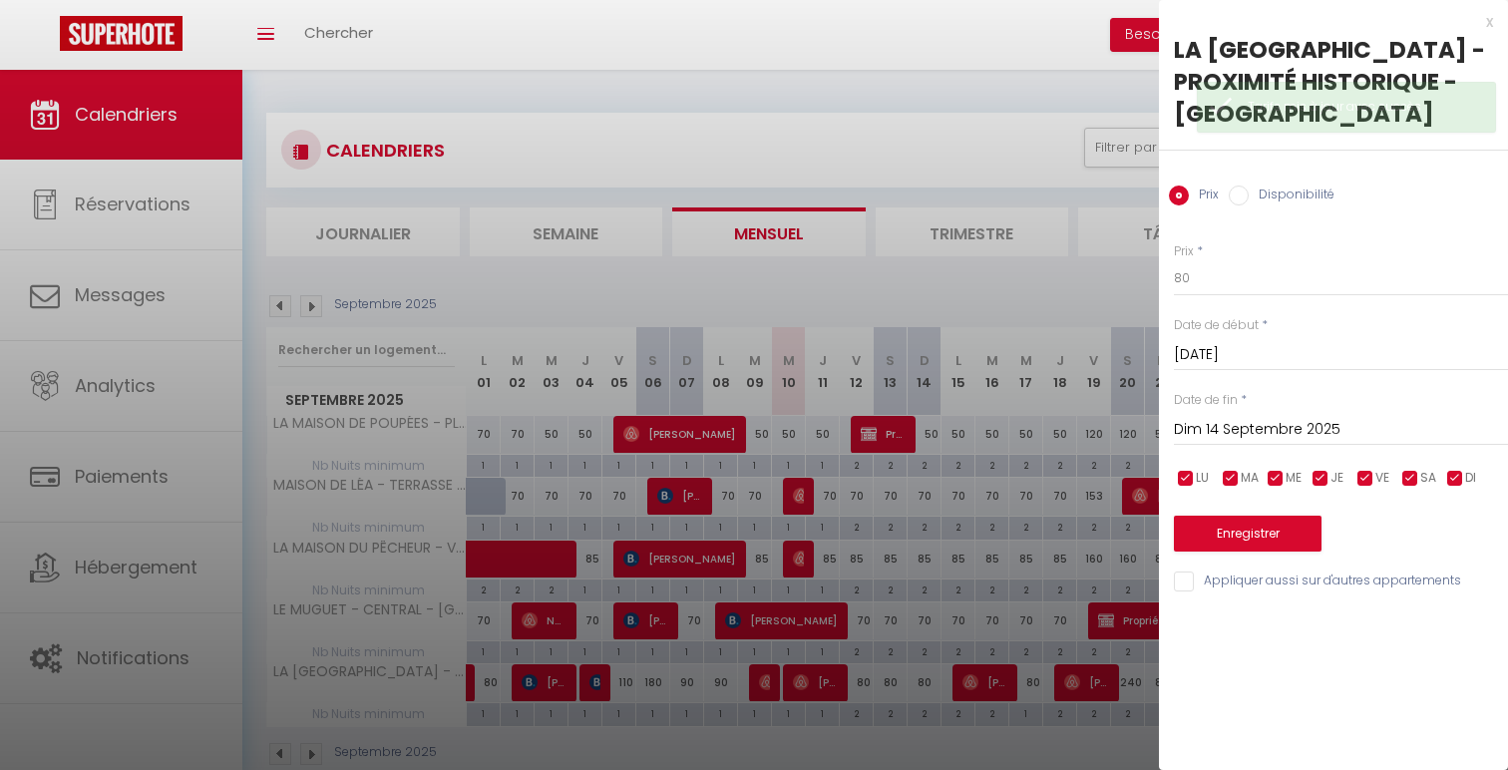
click at [1340, 348] on input "Sam 13 Septembre 2025" at bounding box center [1341, 355] width 334 height 26
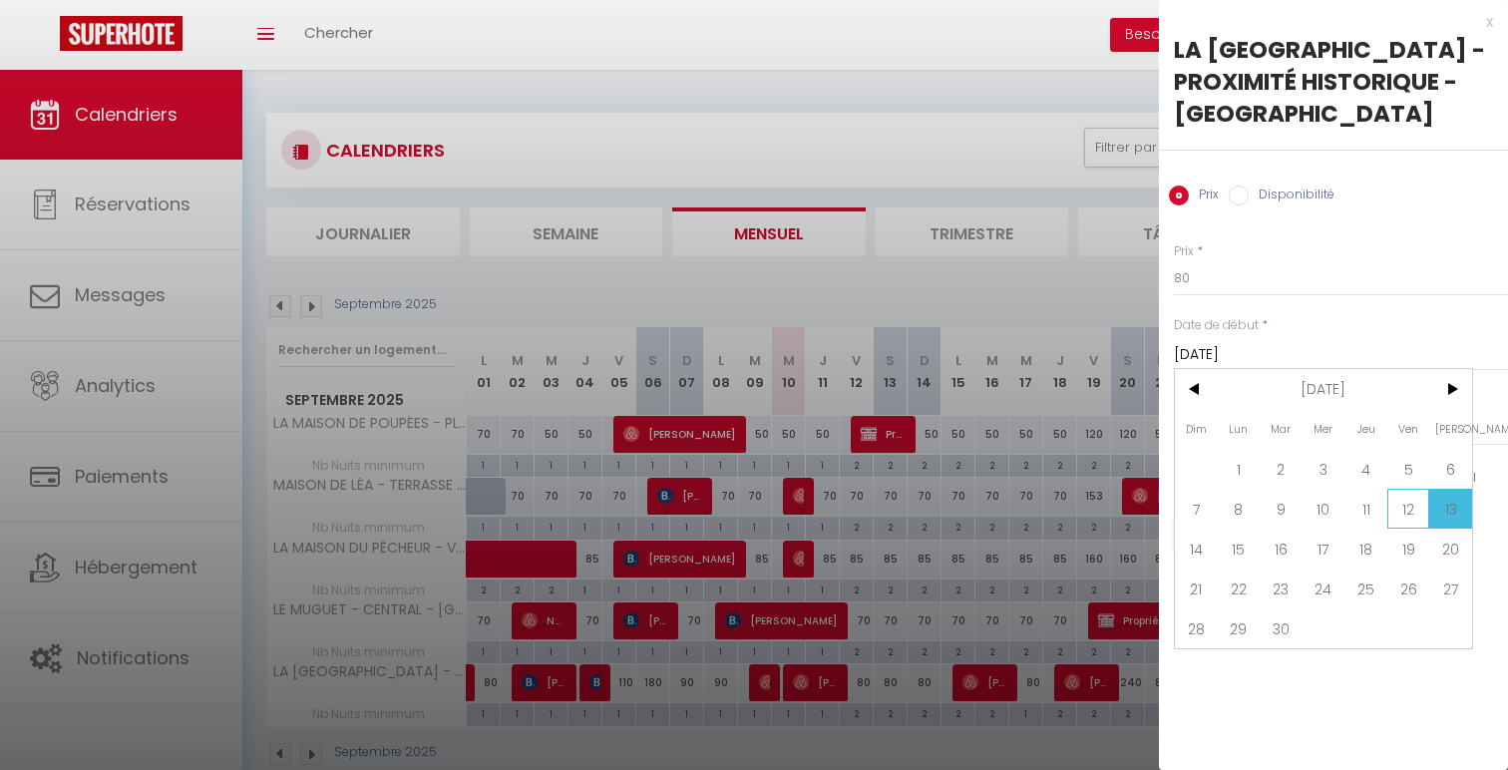
click at [1416, 505] on span "12" at bounding box center [1408, 509] width 43 height 40
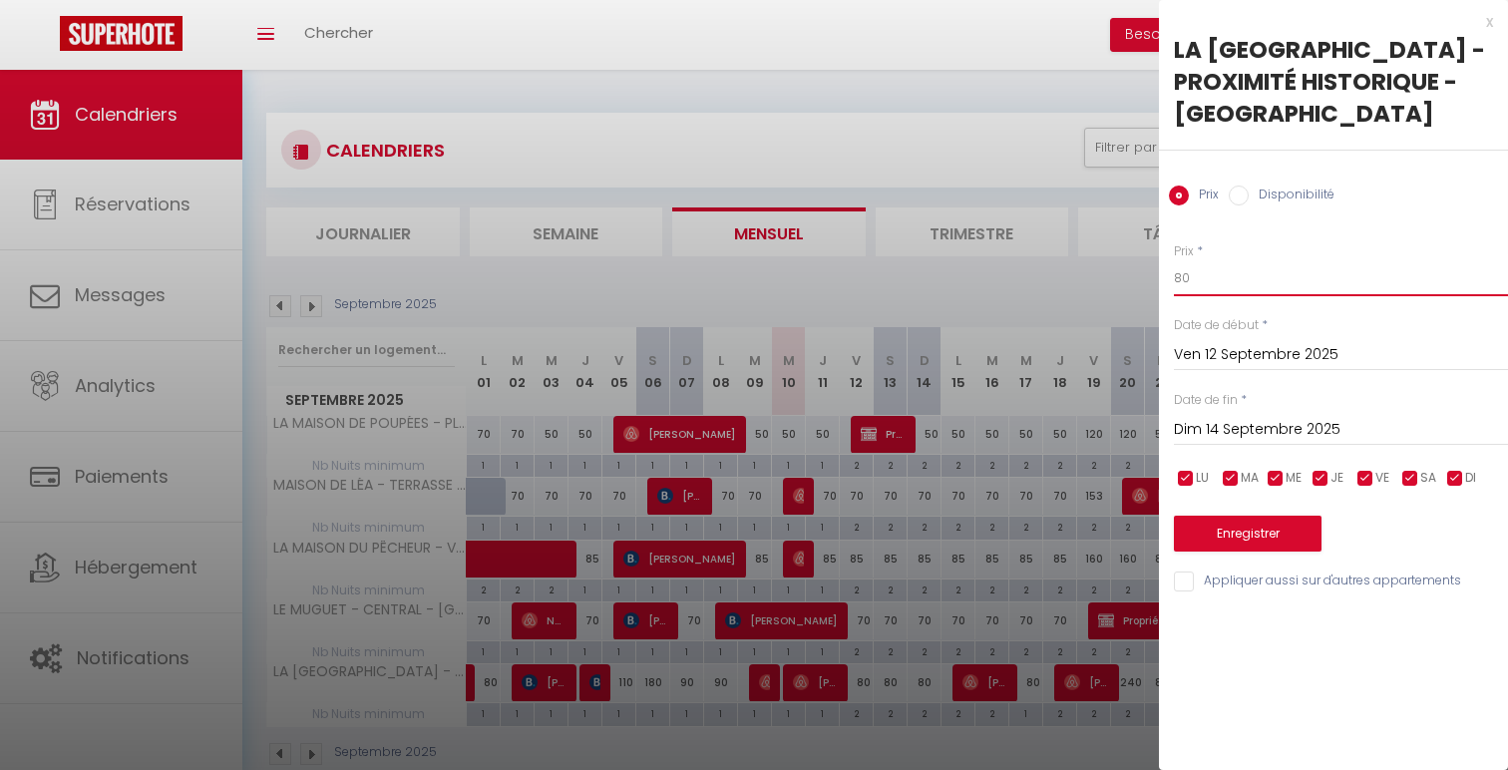
click at [1181, 275] on input "80" at bounding box center [1341, 278] width 334 height 36
click at [1235, 522] on button "Enregistrer" at bounding box center [1248, 534] width 148 height 36
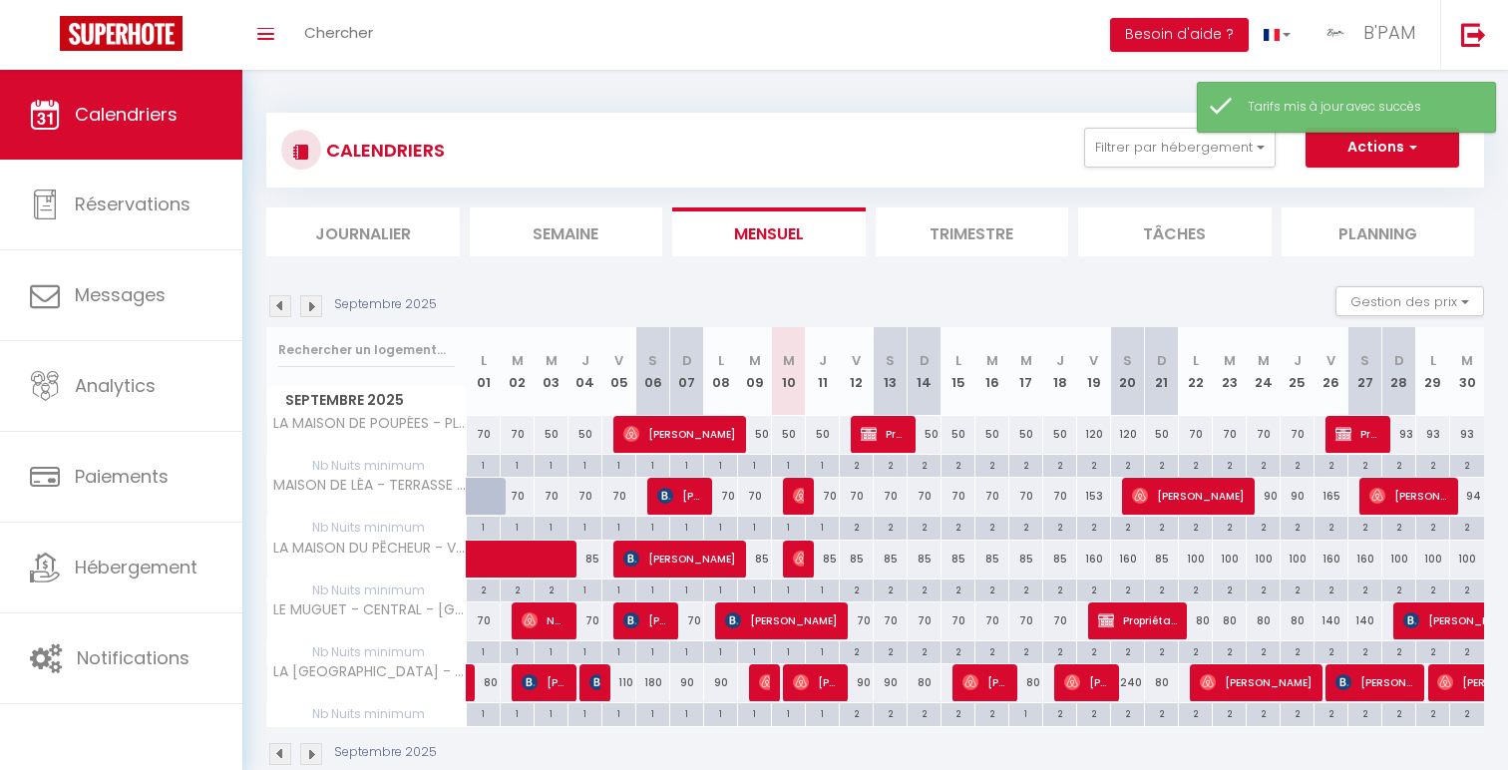
click at [860, 716] on div "2" at bounding box center [856, 712] width 33 height 19
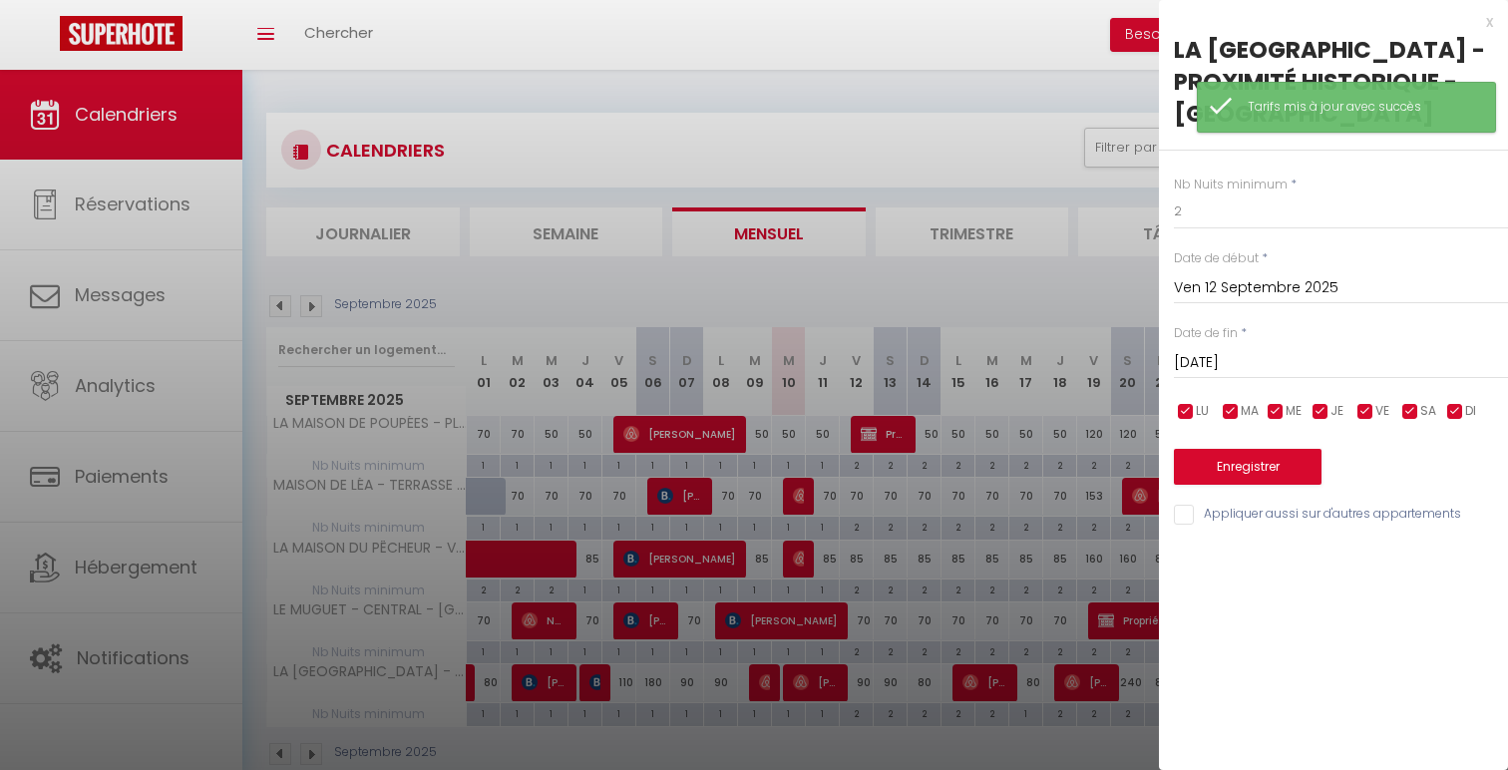
click at [1327, 366] on input "Sam 13 Septembre 2025" at bounding box center [1341, 363] width 334 height 26
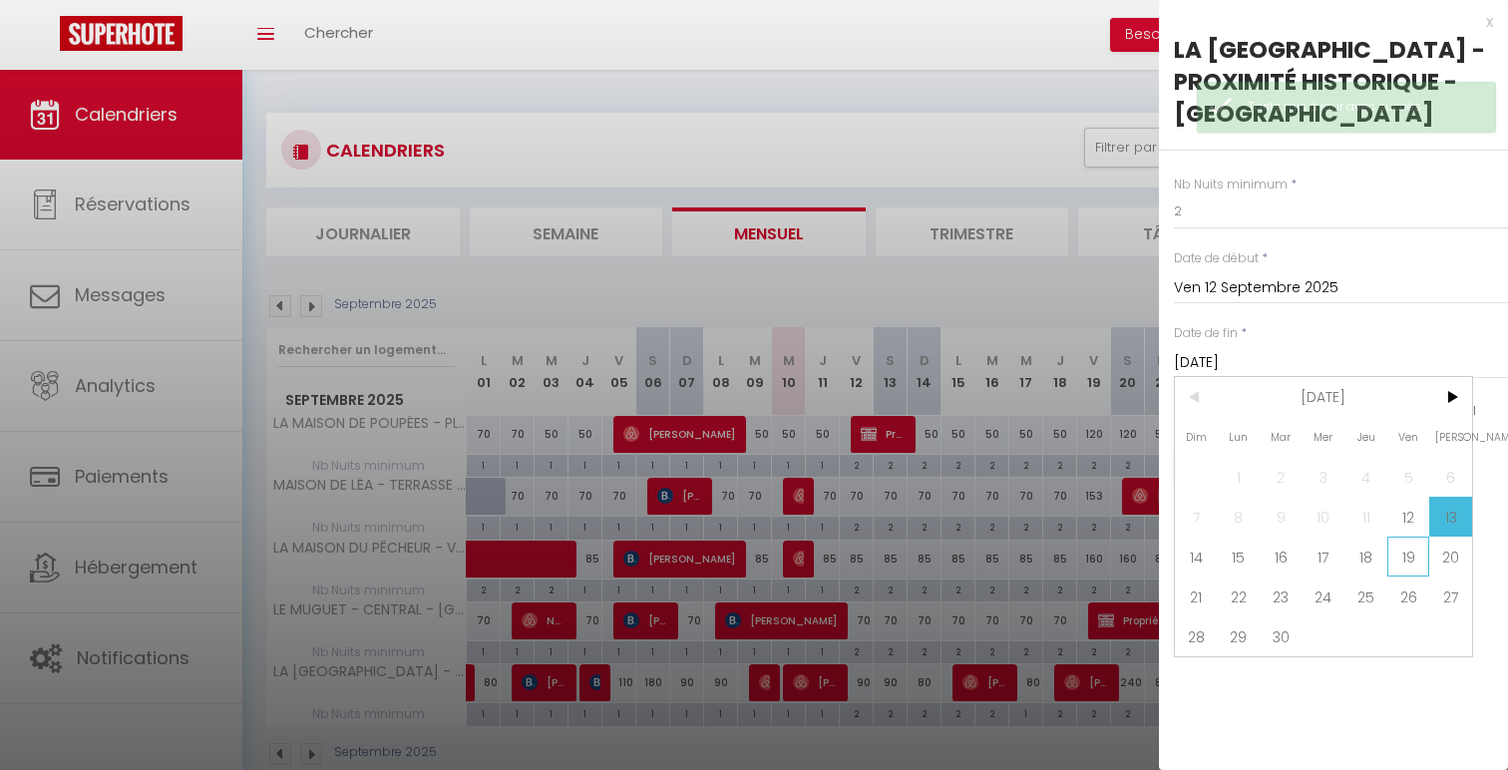
click at [1420, 565] on span "19" at bounding box center [1408, 557] width 43 height 40
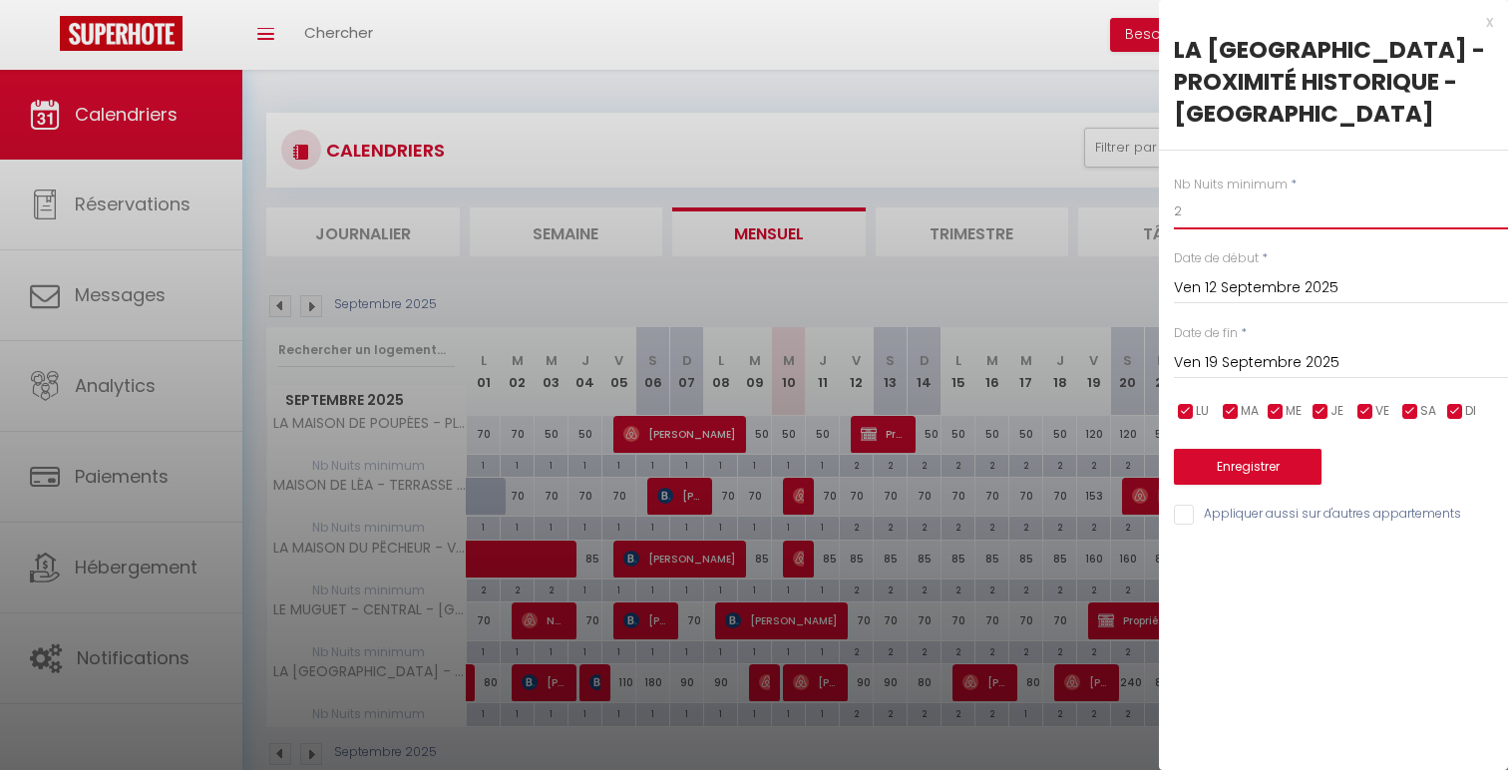
click at [1296, 222] on input "2" at bounding box center [1341, 212] width 334 height 36
click at [1266, 509] on input "Appliquer aussi sur d'autres appartements" at bounding box center [1341, 515] width 334 height 20
click at [1266, 468] on button "Enregistrer" at bounding box center [1248, 467] width 148 height 36
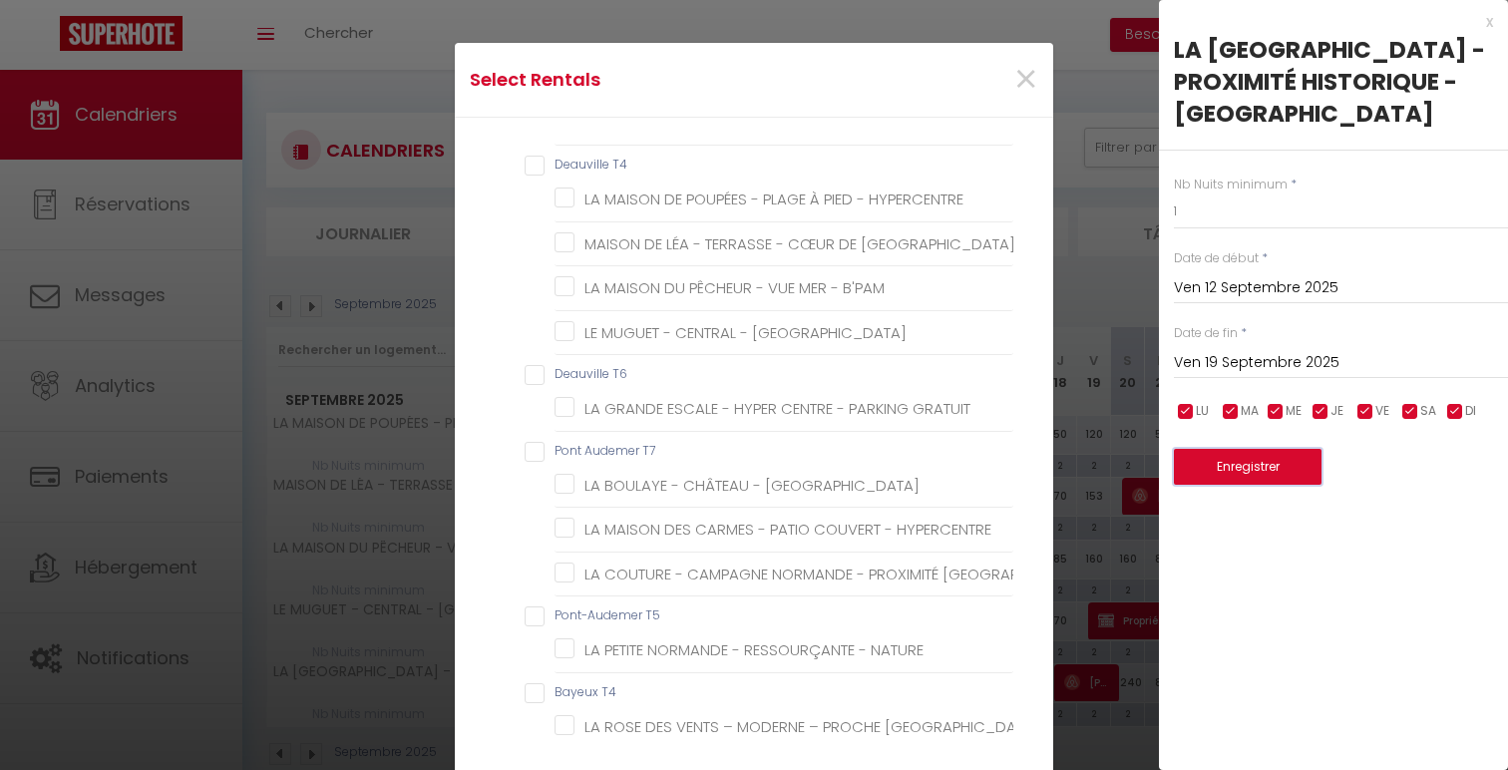
scroll to position [488, 0]
click at [621, 174] on T4 "Deauville T4" at bounding box center [769, 173] width 489 height 20
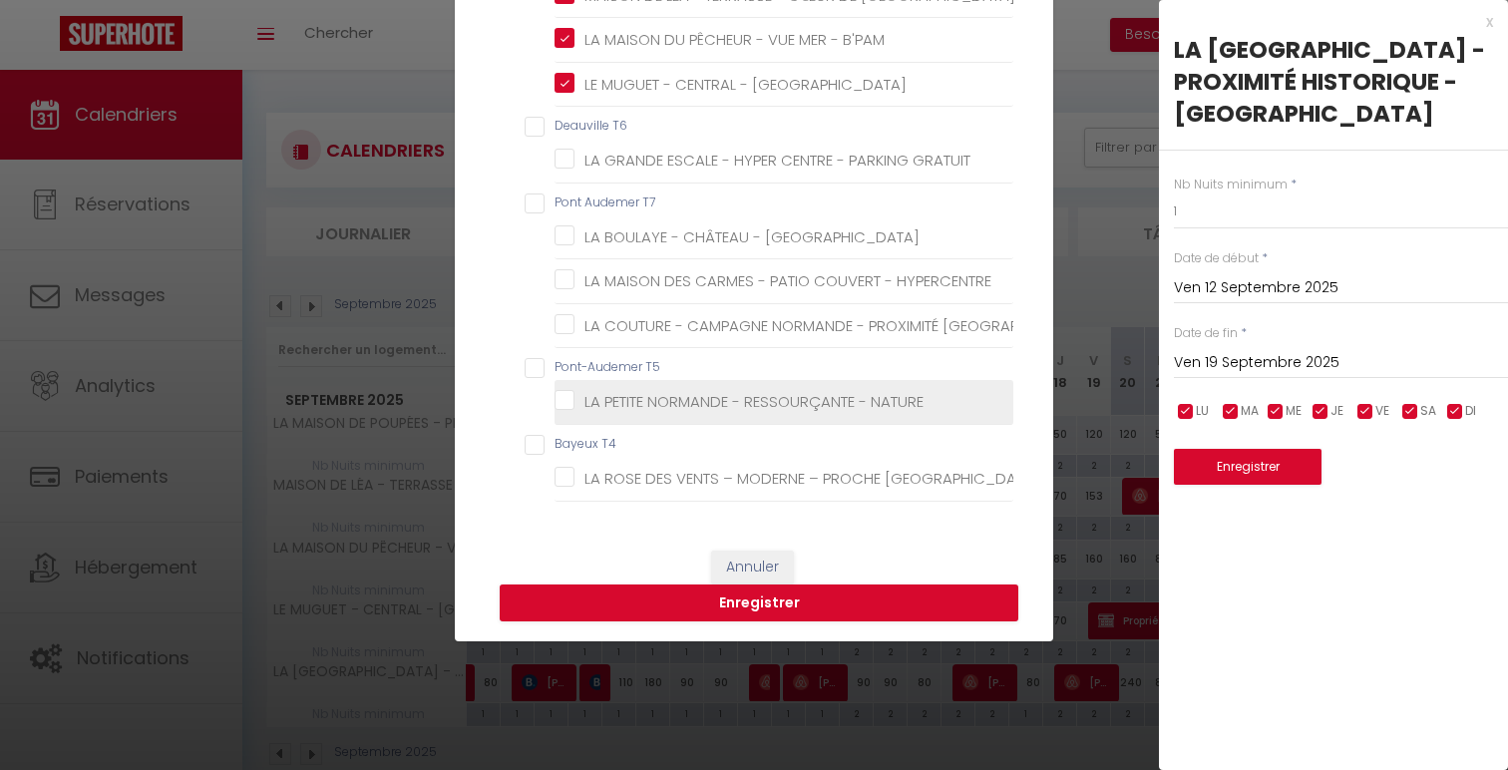
scroll to position [348, 0]
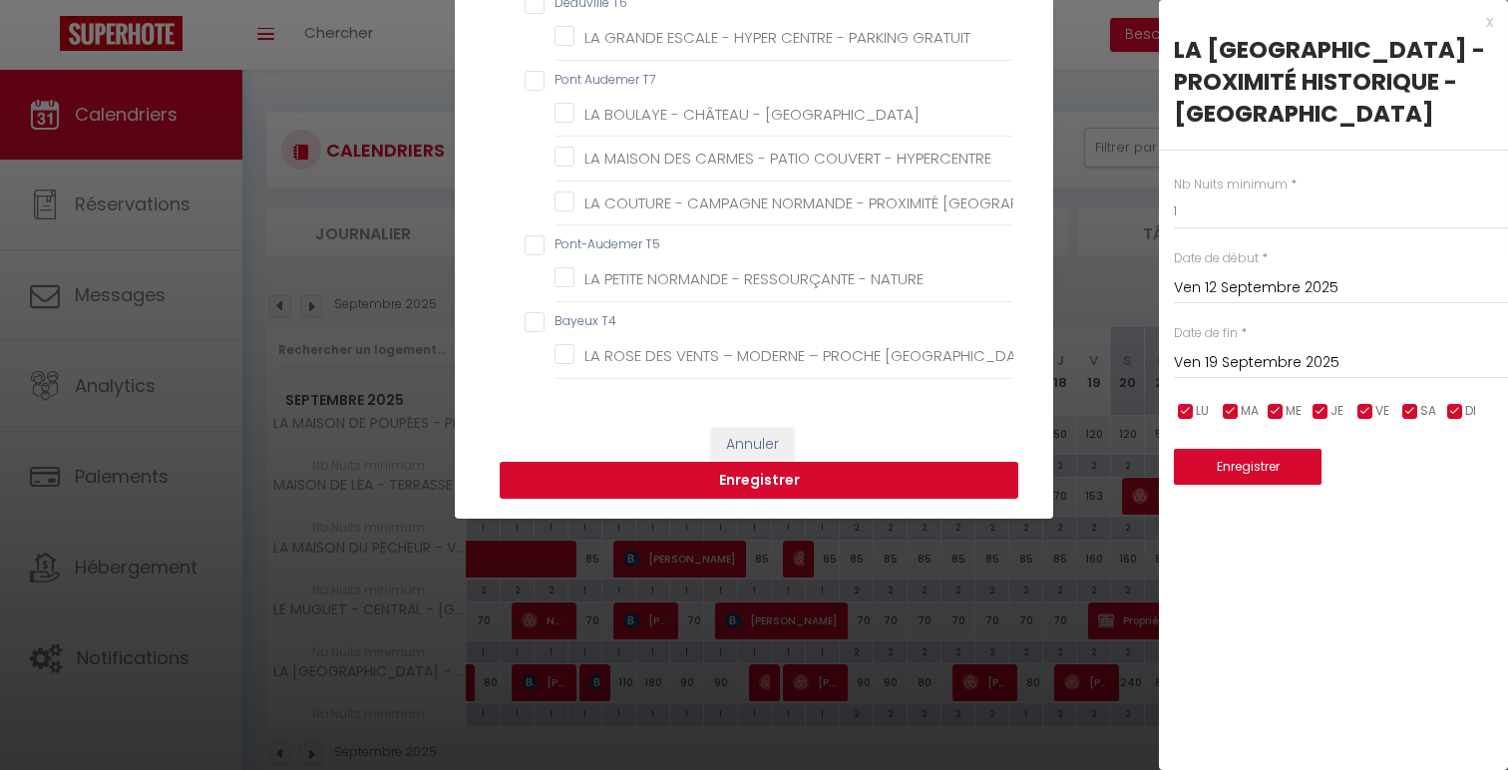
click at [808, 480] on button "Enregistrer" at bounding box center [759, 481] width 519 height 38
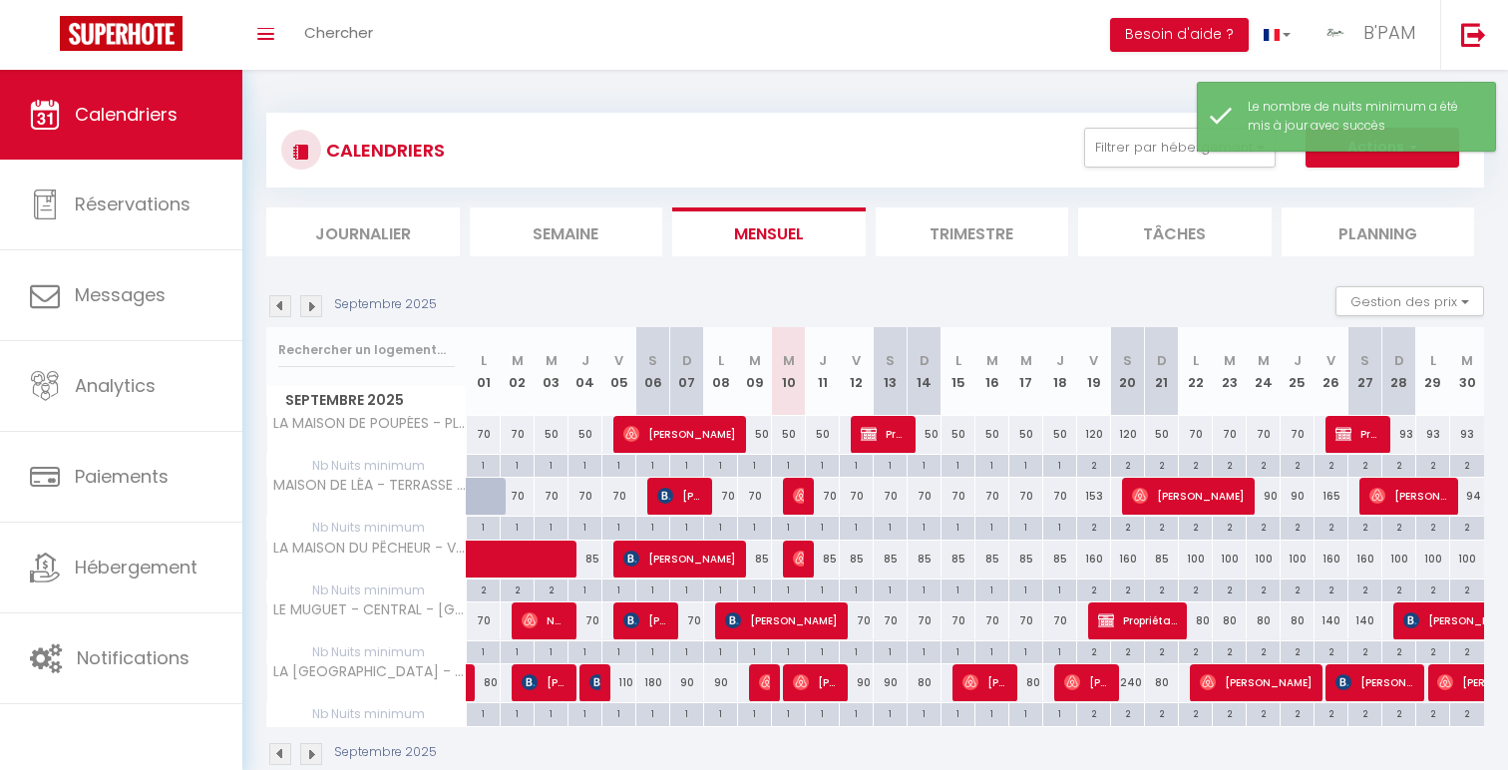
scroll to position [70, 0]
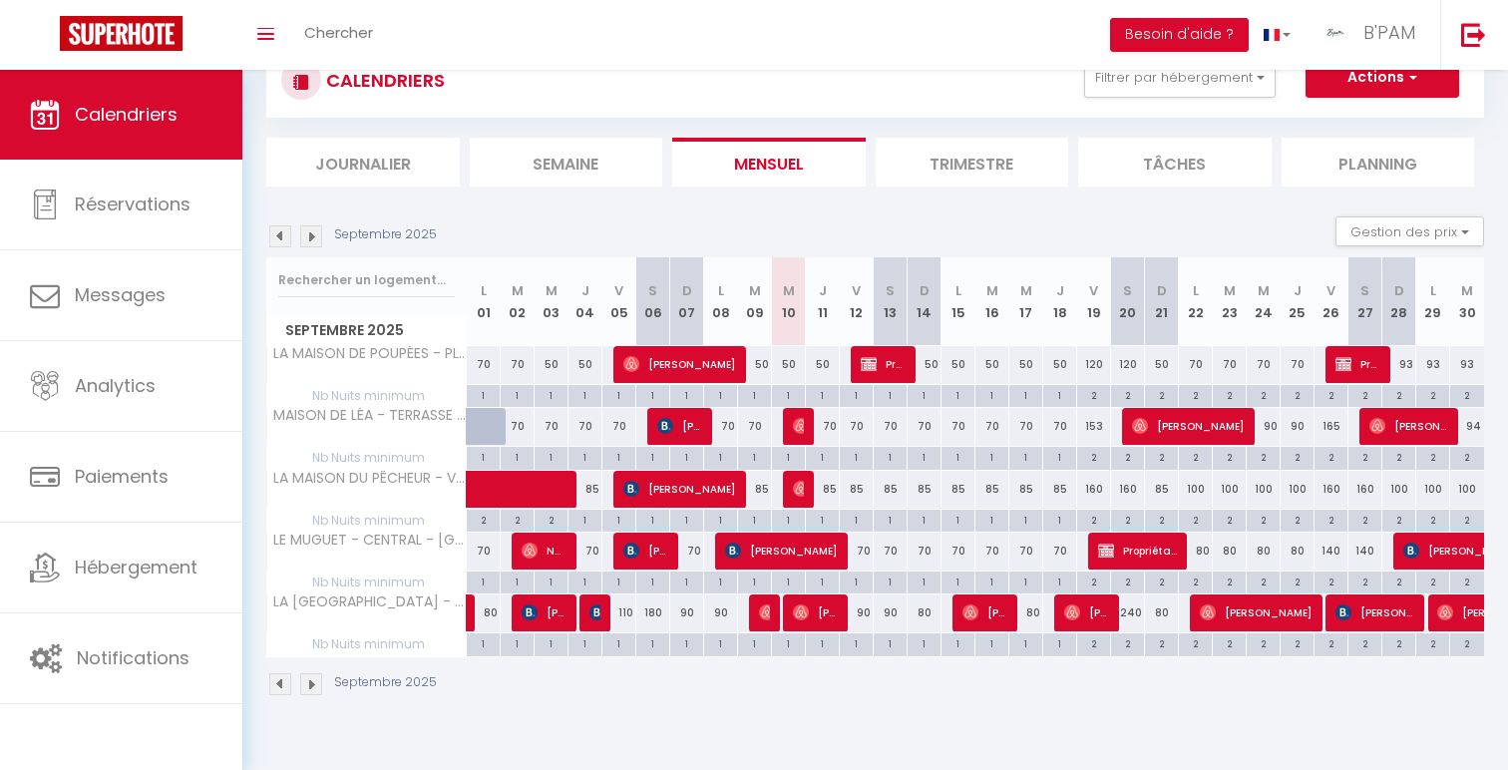
click at [1162, 641] on div "2" at bounding box center [1161, 642] width 33 height 19
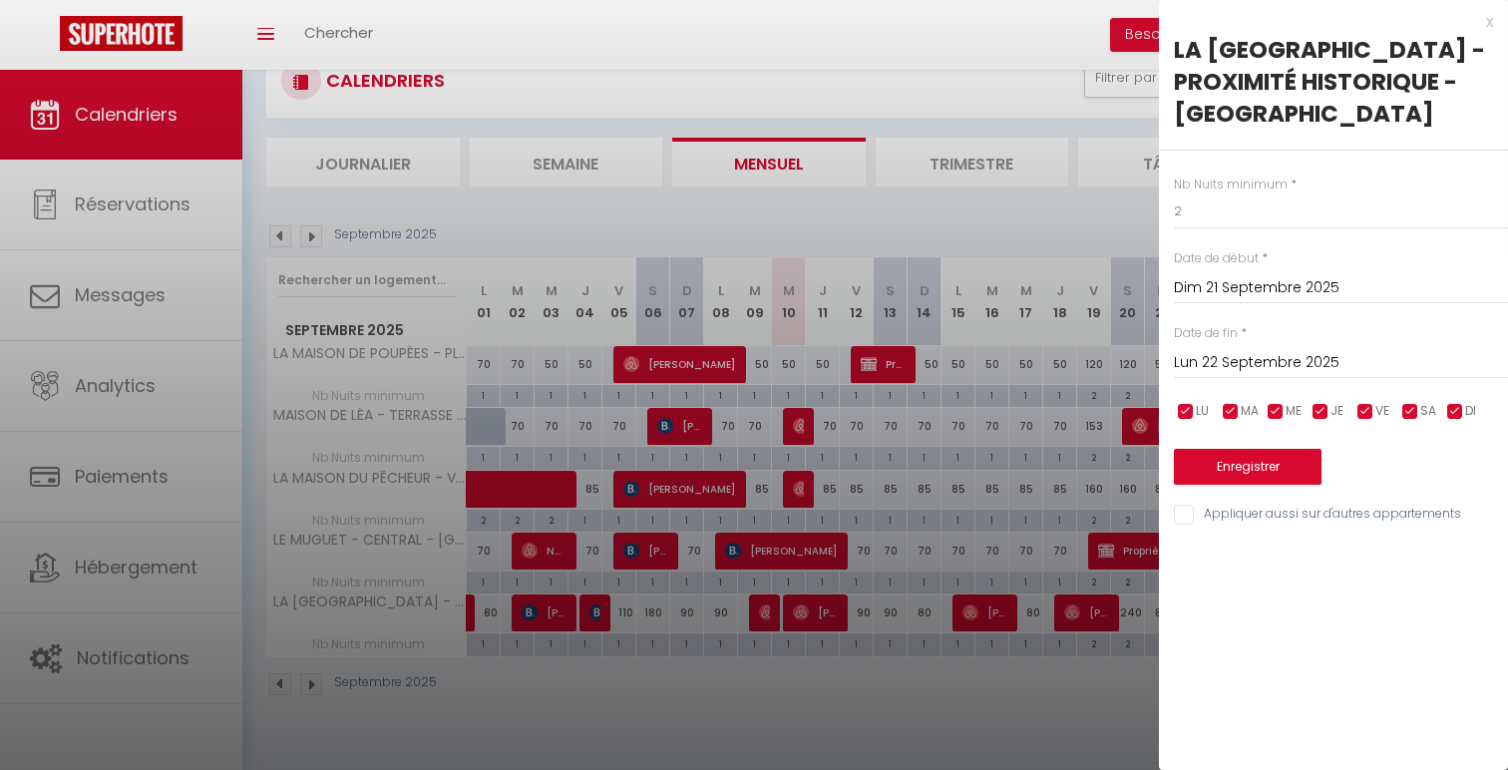
click at [1340, 139] on div "LA [PERSON_NAME][GEOGRAPHIC_DATA] - PROXIMITÉ HISTORIQUE - [GEOGRAPHIC_DATA]" at bounding box center [1333, 92] width 349 height 117
click at [1331, 225] on input "2" at bounding box center [1341, 212] width 334 height 36
click at [1261, 475] on button "Enregistrer" at bounding box center [1248, 467] width 148 height 36
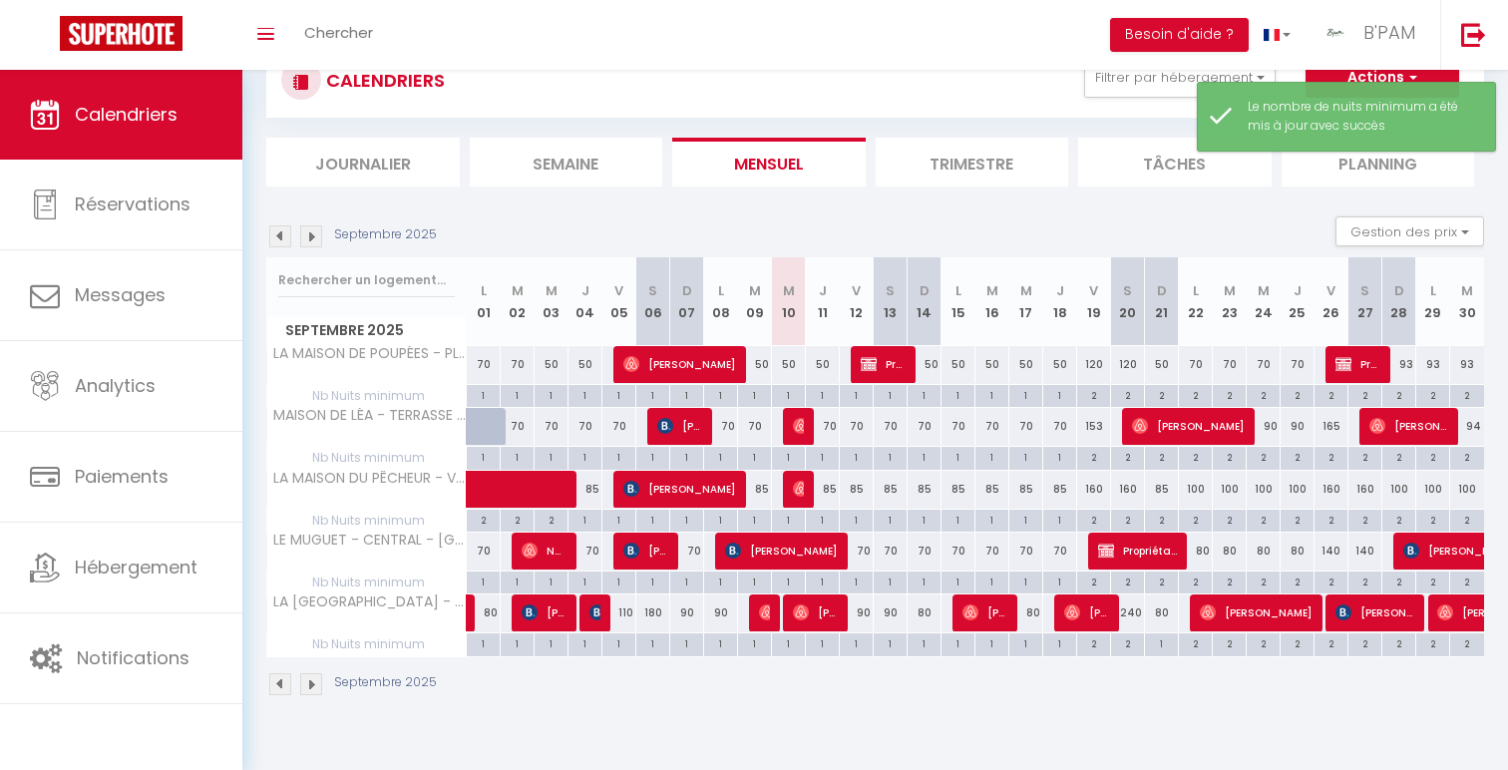
click at [1136, 609] on div "240" at bounding box center [1128, 612] width 34 height 37
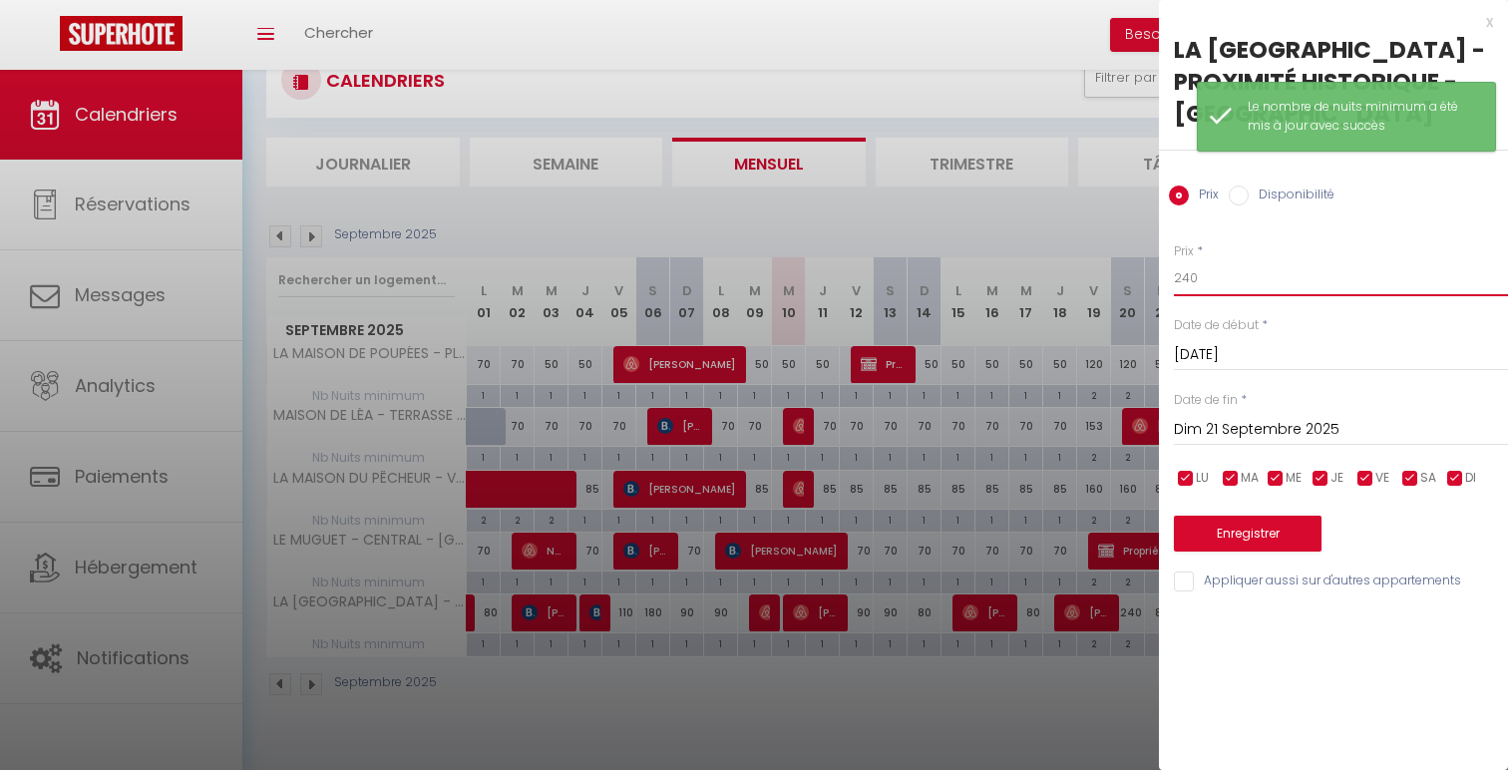
drag, startPoint x: 1191, startPoint y: 280, endPoint x: 1166, endPoint y: 279, distance: 25.0
click at [1166, 279] on div "Prix * 240 Statut * Disponible Indisponible Date de début * Sam 20 Septembre 20…" at bounding box center [1333, 405] width 349 height 377
click at [1236, 541] on button "Enregistrer" at bounding box center [1248, 534] width 148 height 36
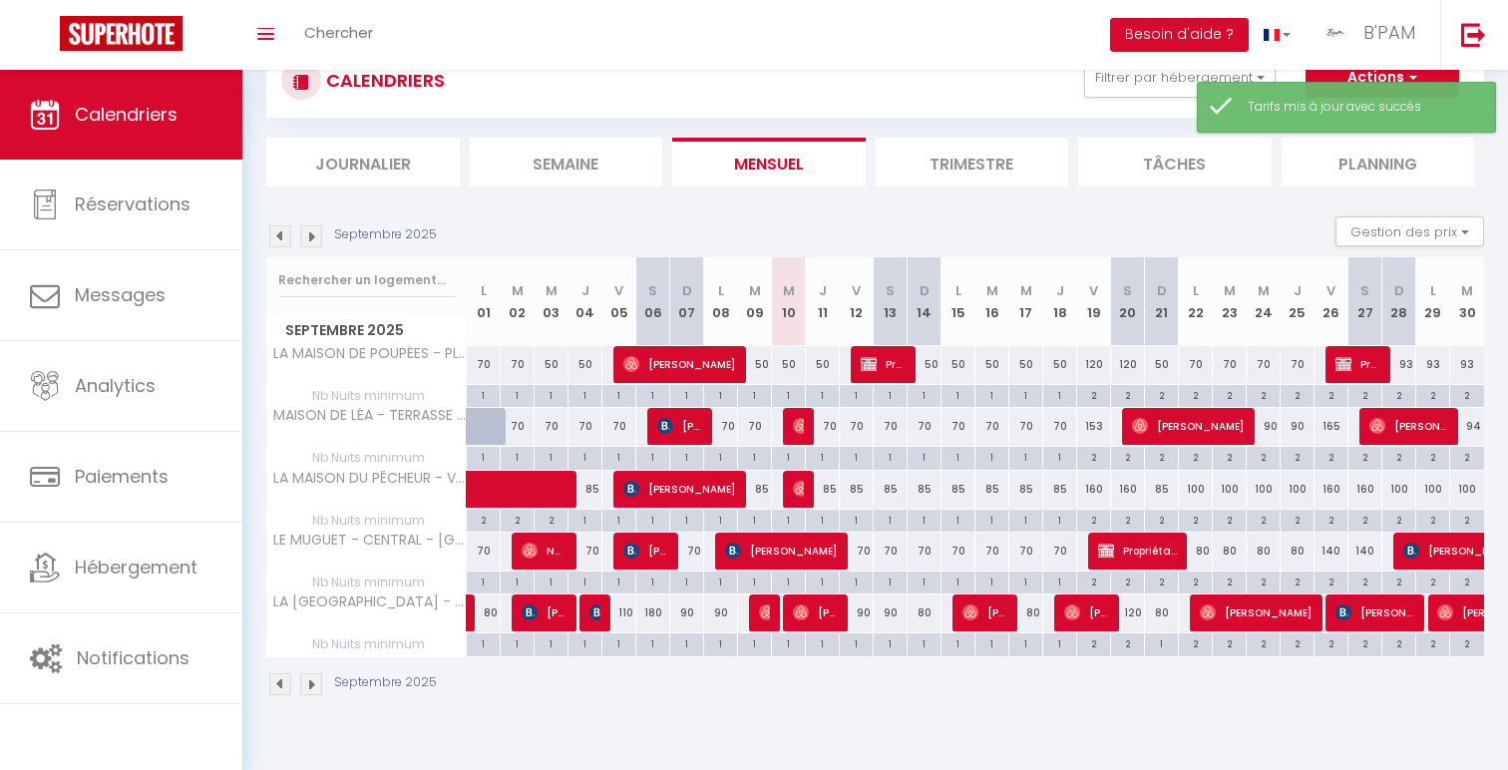
click at [1165, 516] on div "2" at bounding box center [1161, 519] width 33 height 19
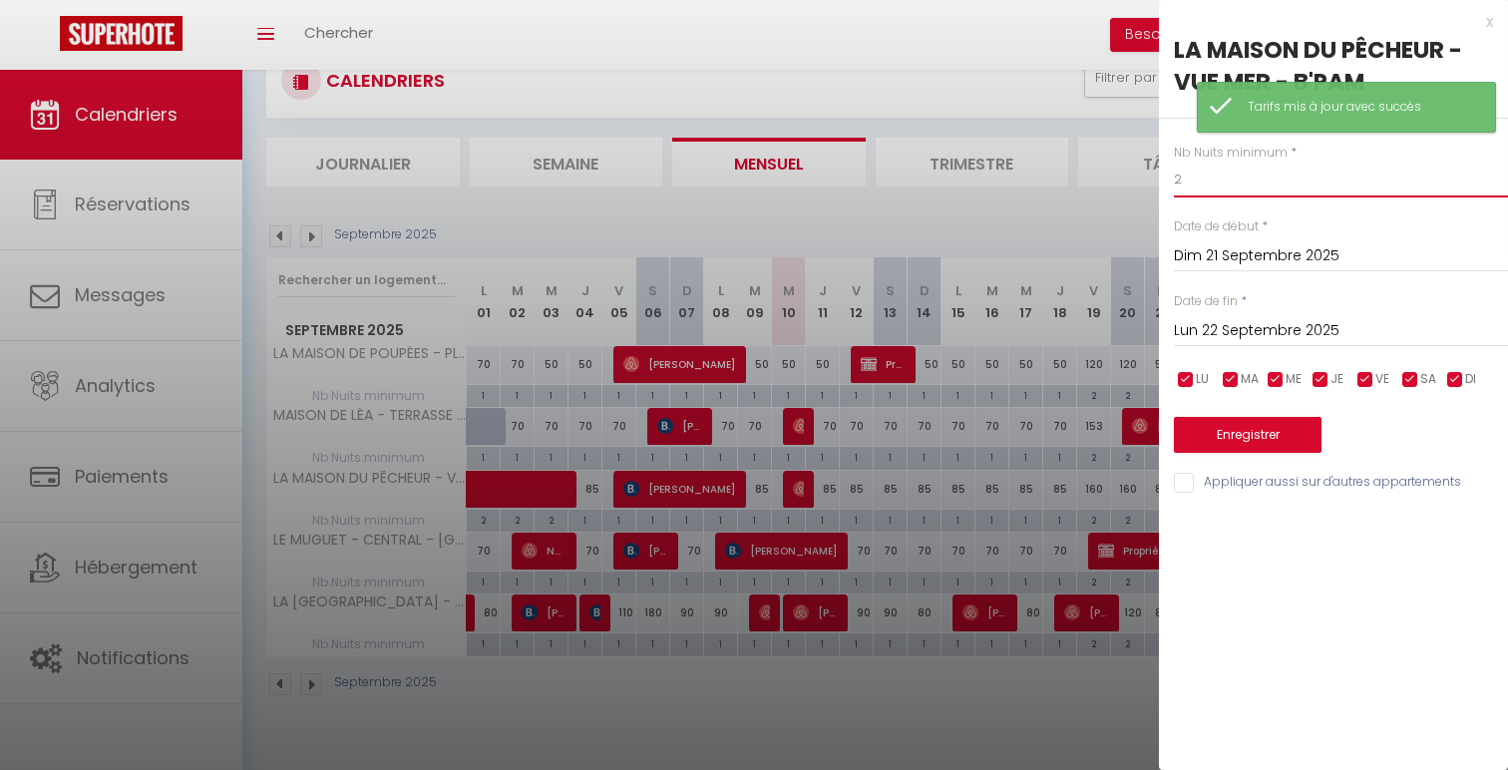
click at [1295, 163] on input "2" at bounding box center [1341, 180] width 334 height 36
click at [1303, 178] on input "2" at bounding box center [1341, 180] width 334 height 36
click at [1269, 452] on button "Enregistrer" at bounding box center [1248, 435] width 148 height 36
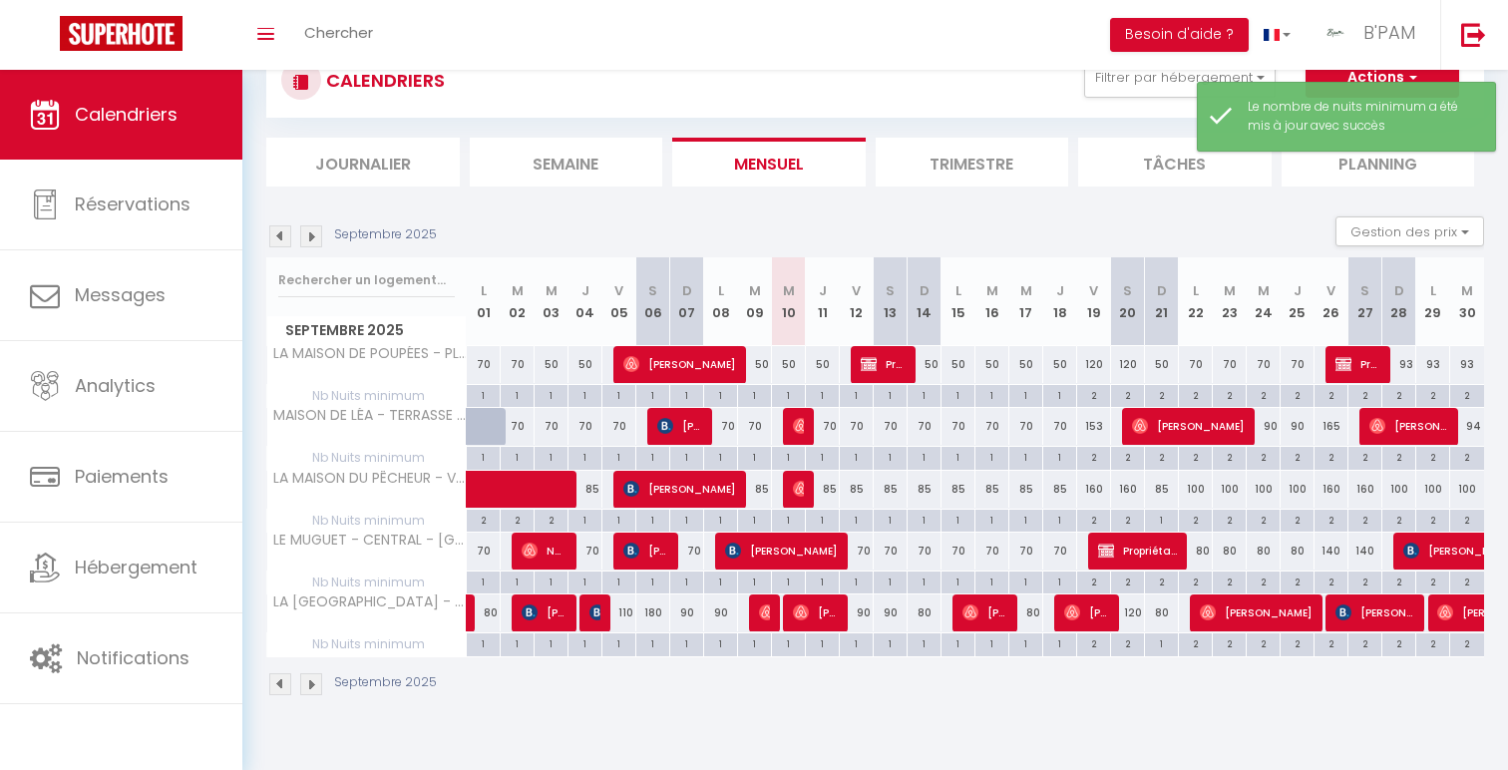
click at [1093, 487] on div "160" at bounding box center [1094, 489] width 34 height 37
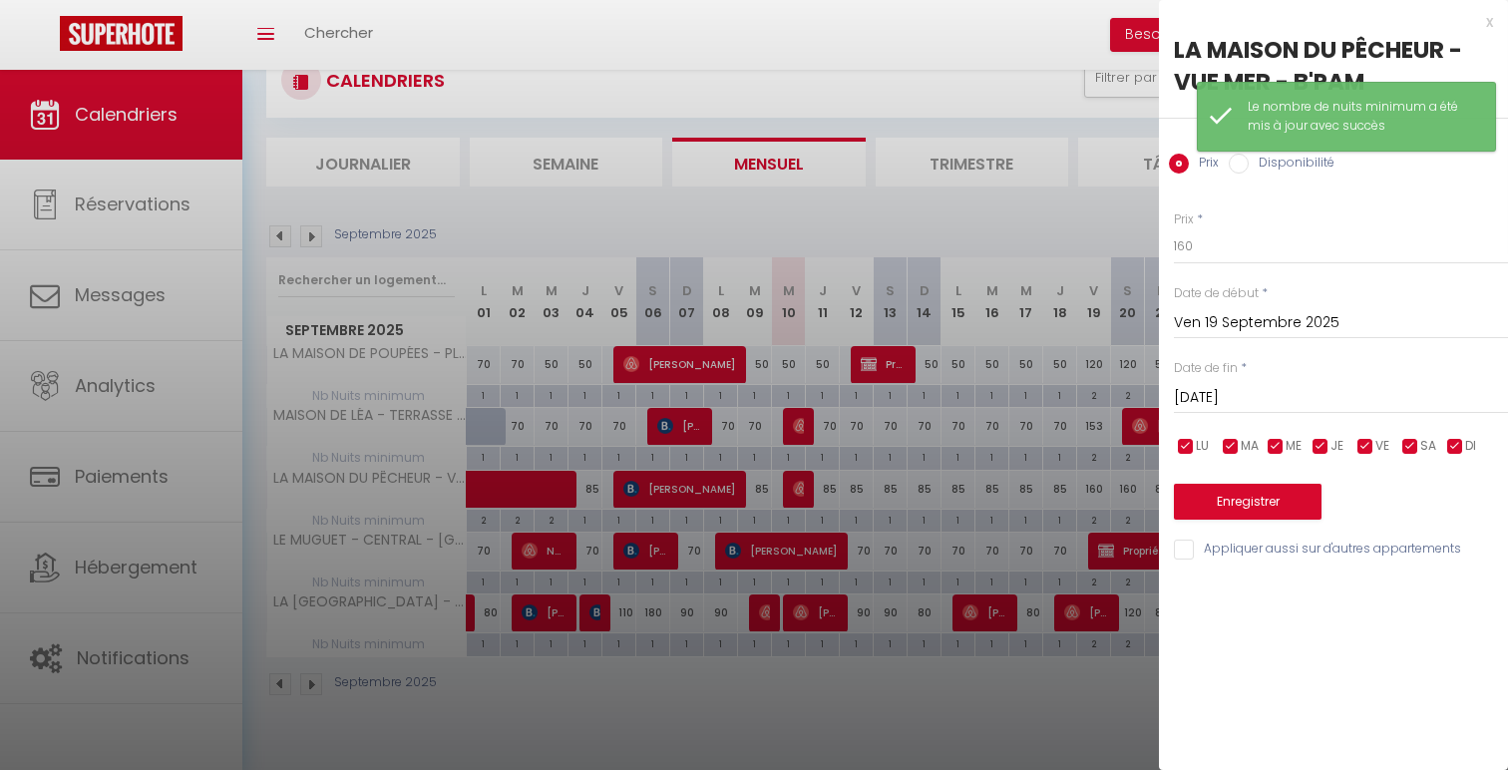
click at [1315, 420] on div "Prix * 160 Statut * Disponible Indisponible Date de début * Ven 19 Septembre 20…" at bounding box center [1333, 374] width 349 height 377
click at [1315, 392] on input "[PERSON_NAME] 20 Septembre 2025" at bounding box center [1341, 398] width 334 height 26
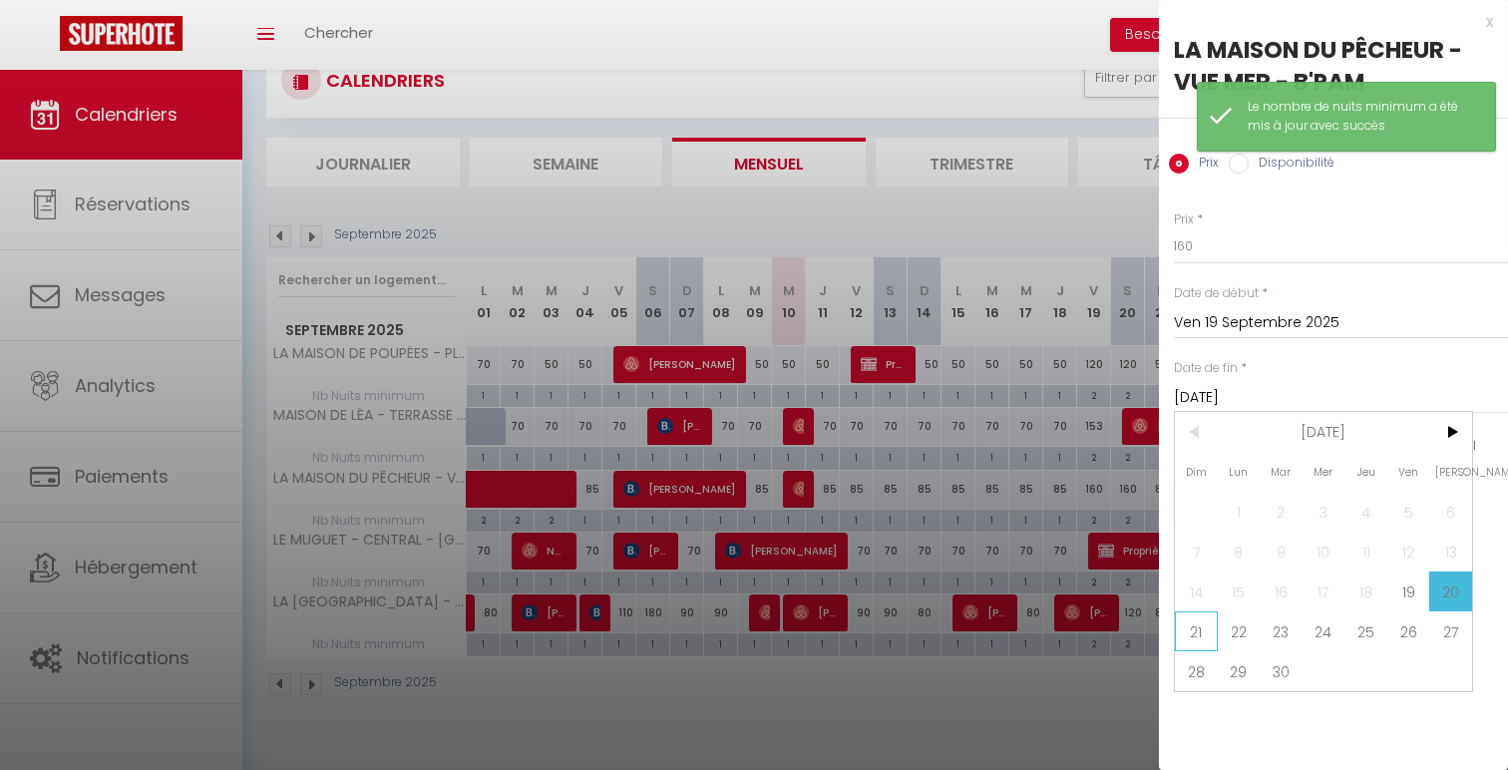
click at [1203, 627] on span "21" at bounding box center [1196, 631] width 43 height 40
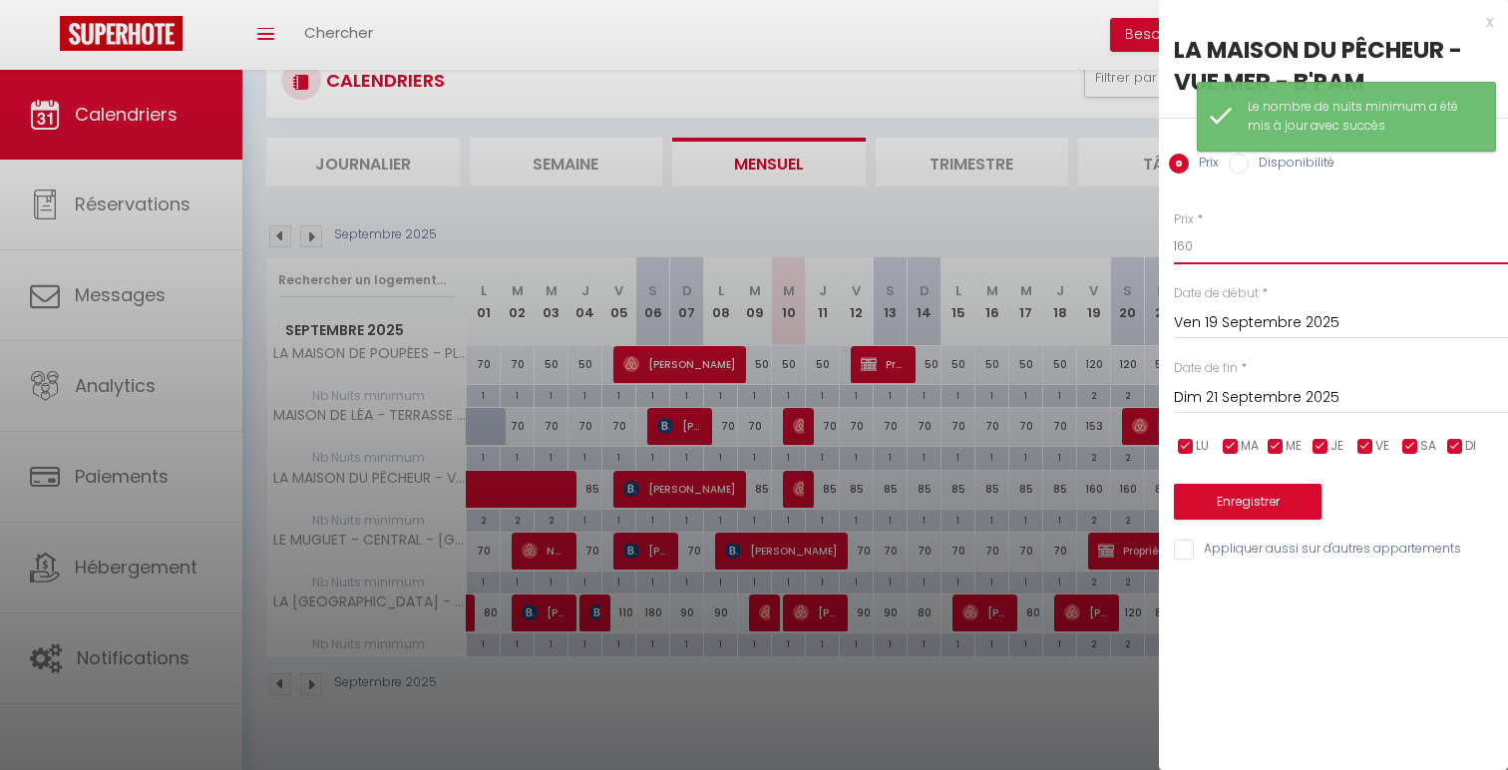
click at [1202, 248] on input "160" at bounding box center [1341, 246] width 334 height 36
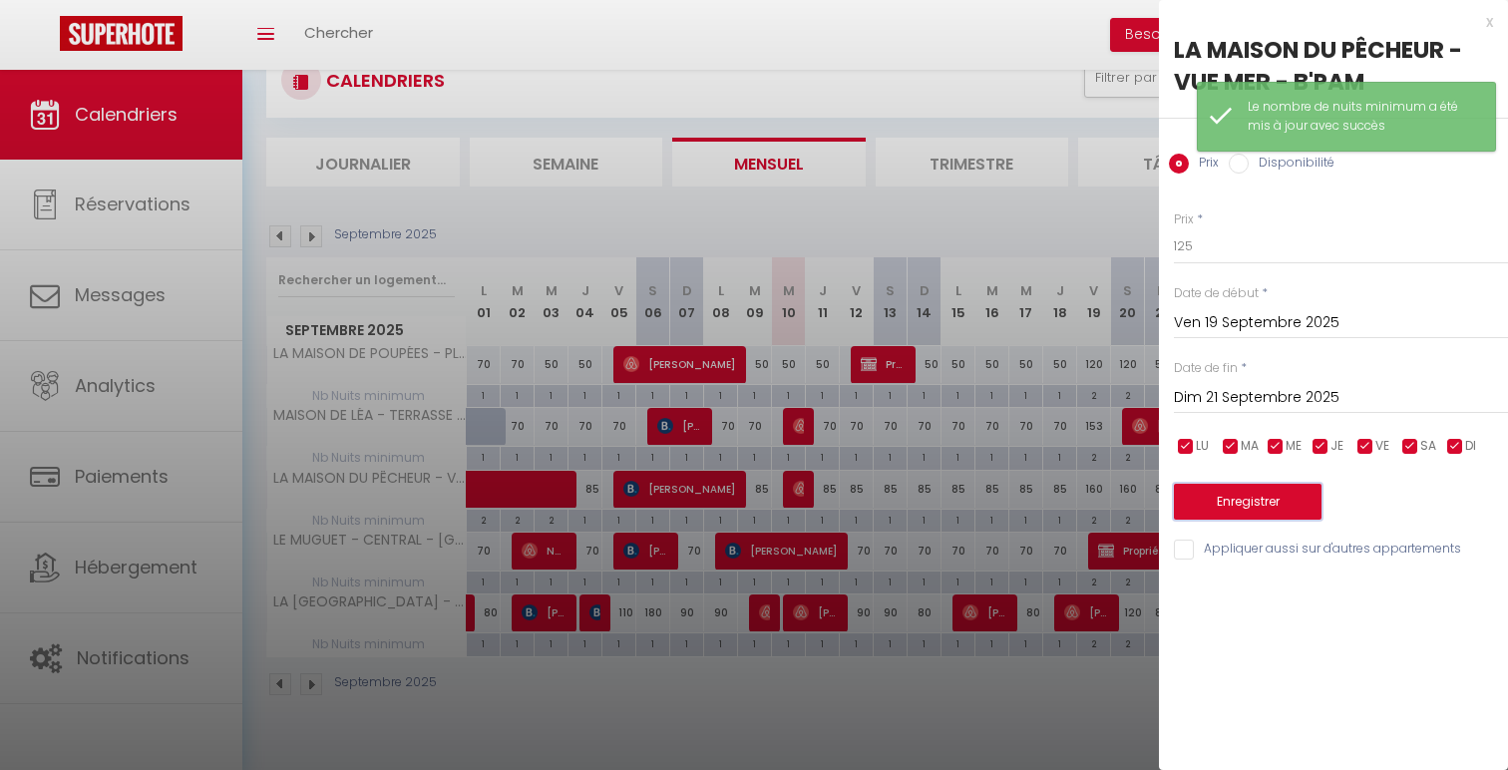
click at [1223, 496] on button "Enregistrer" at bounding box center [1248, 502] width 148 height 36
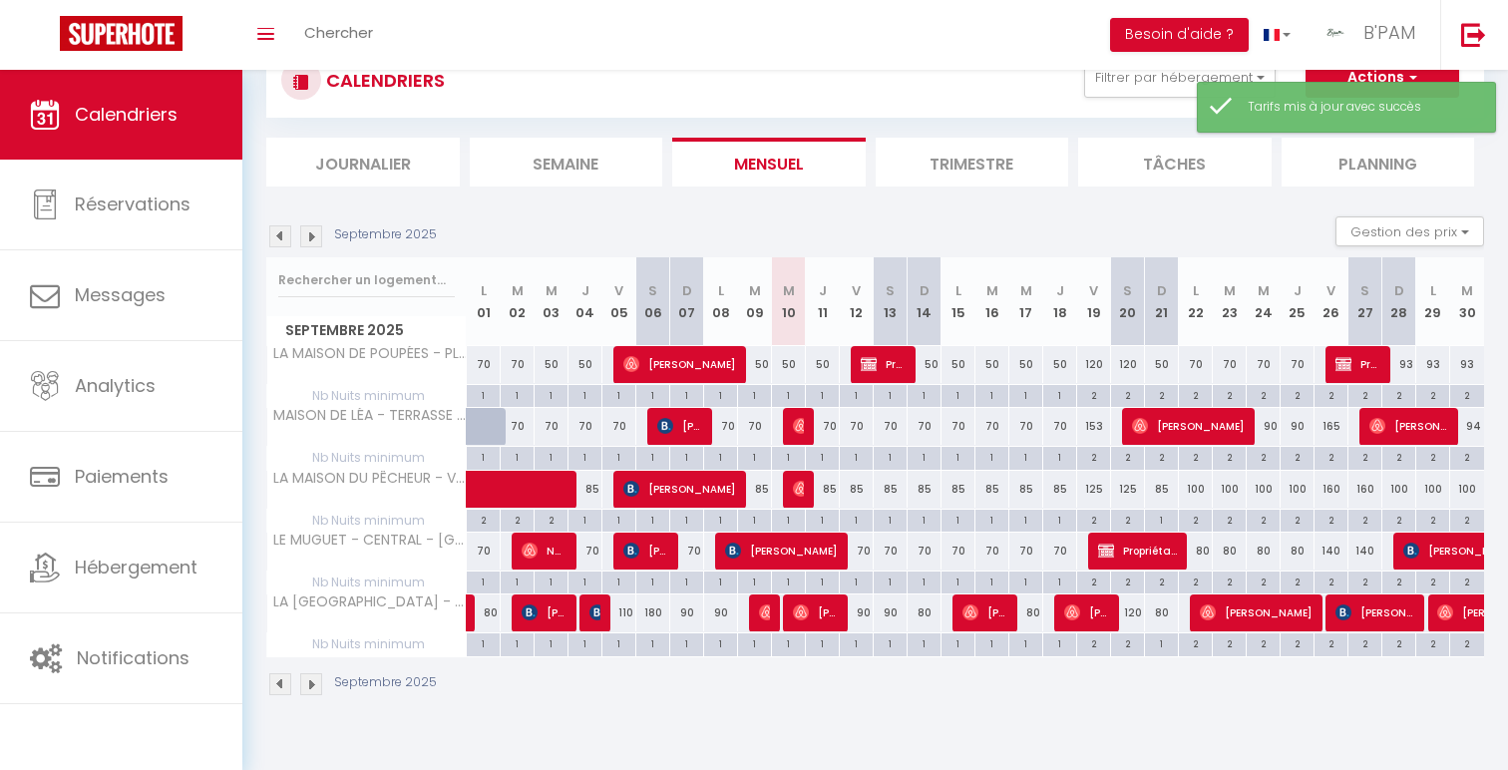
click at [1135, 610] on div "120" at bounding box center [1128, 612] width 34 height 37
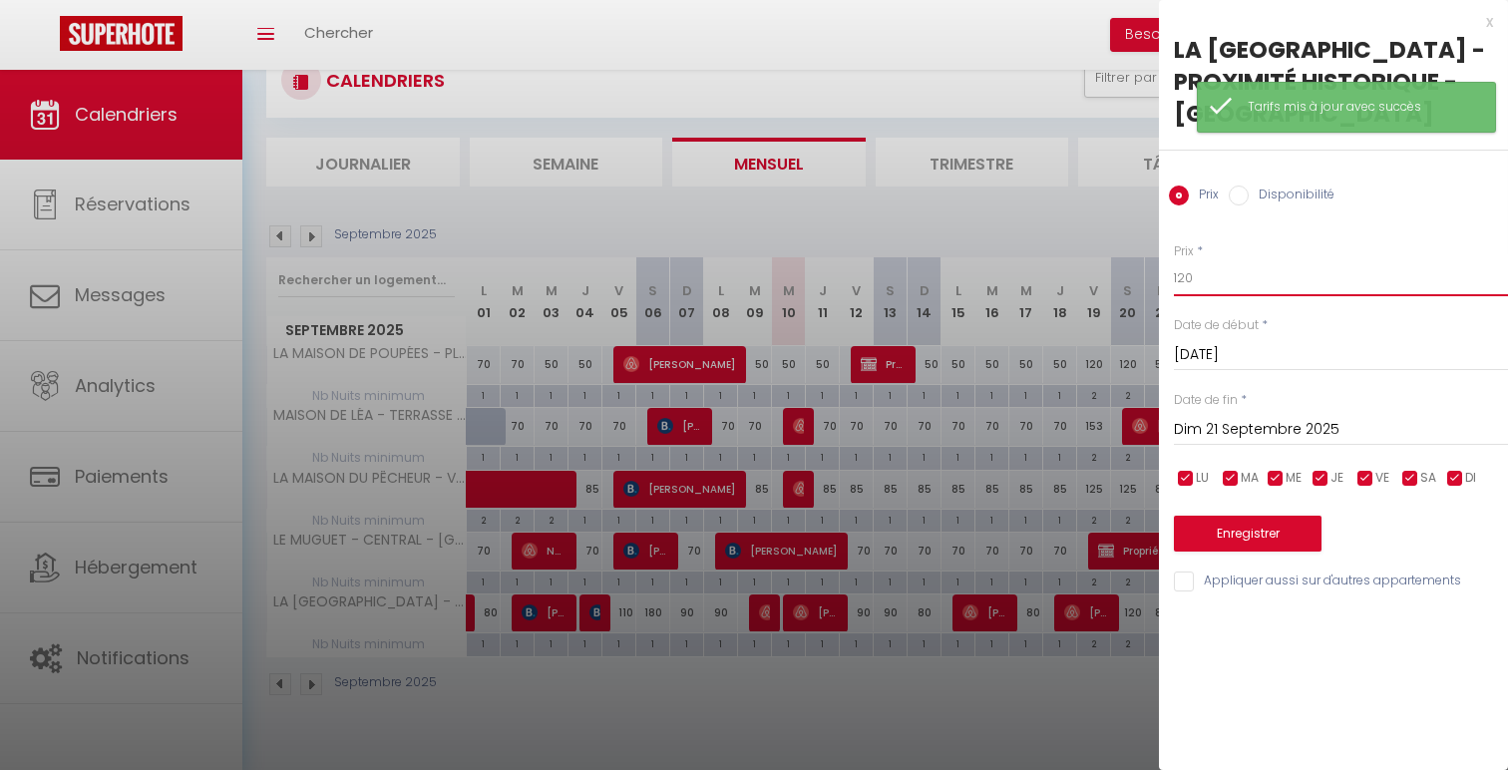
click at [1186, 272] on input "120" at bounding box center [1341, 278] width 334 height 36
click at [1256, 533] on button "Enregistrer" at bounding box center [1248, 534] width 148 height 36
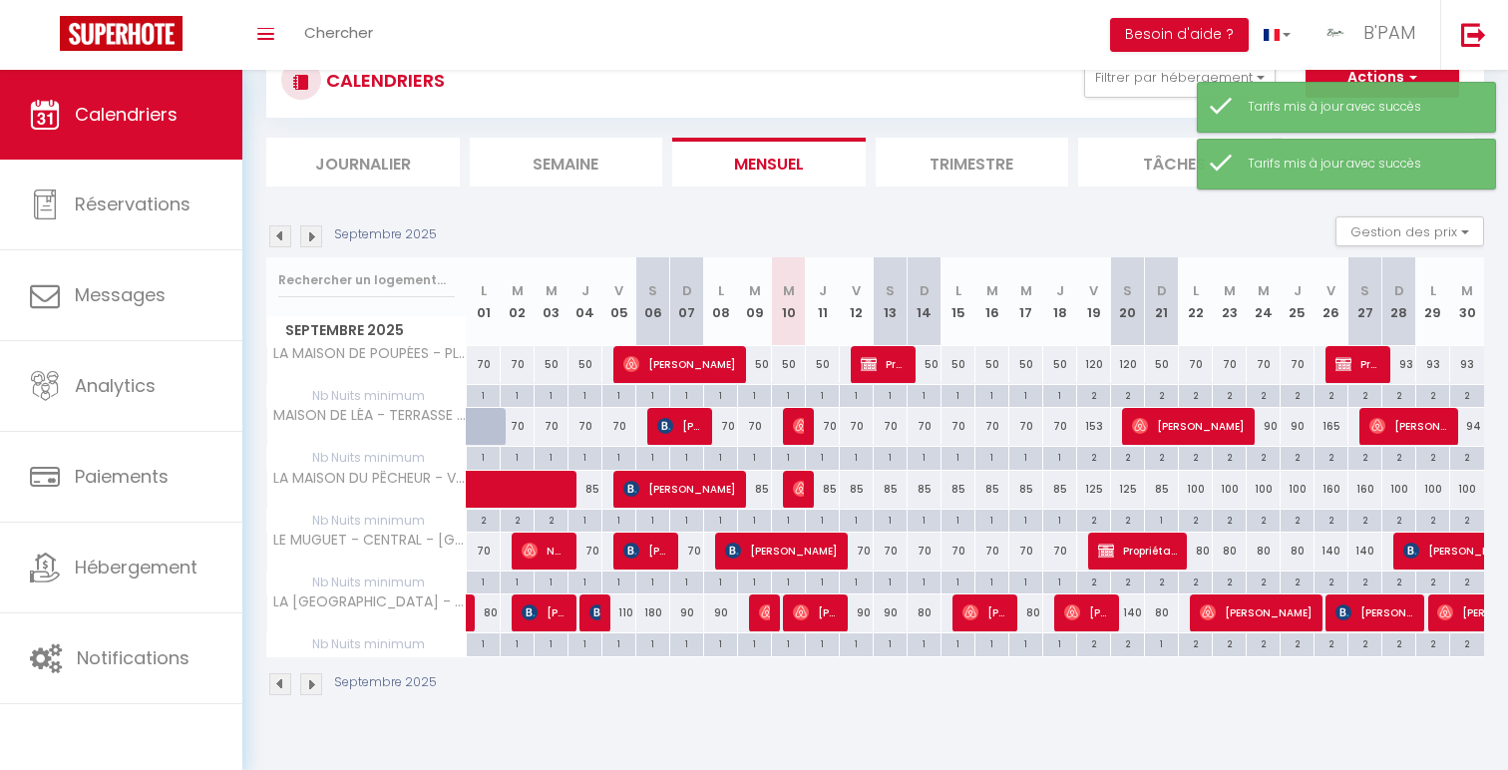
click at [1097, 428] on div "153" at bounding box center [1094, 426] width 34 height 37
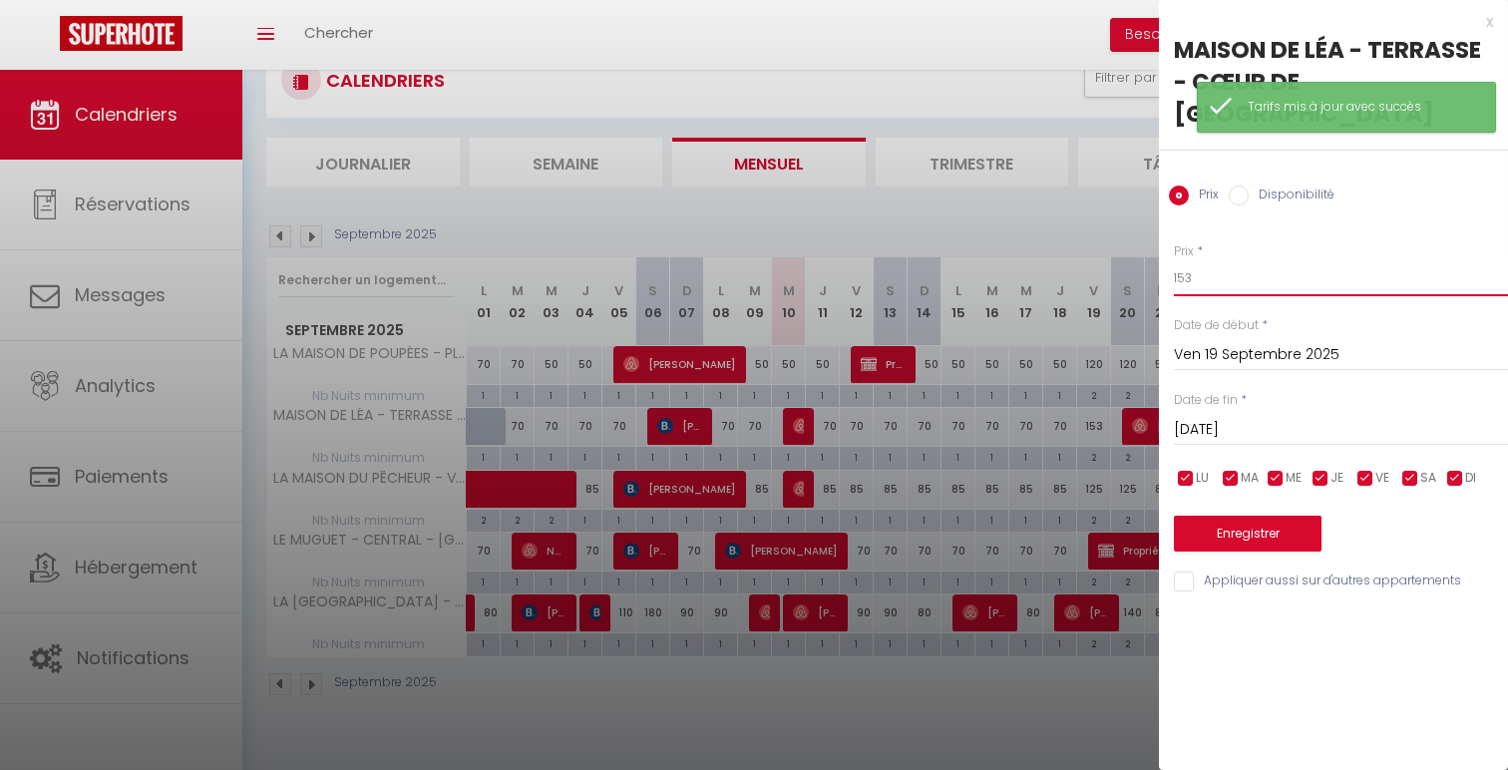
drag, startPoint x: 1192, startPoint y: 246, endPoint x: 1136, endPoint y: 251, distance: 56.1
click at [1140, 251] on body "🟢 Des questions ou besoin d'assistance pour la migration AirBnB? Connectez-vous…" at bounding box center [754, 385] width 1508 height 770
click at [1220, 516] on button "Enregistrer" at bounding box center [1248, 534] width 148 height 36
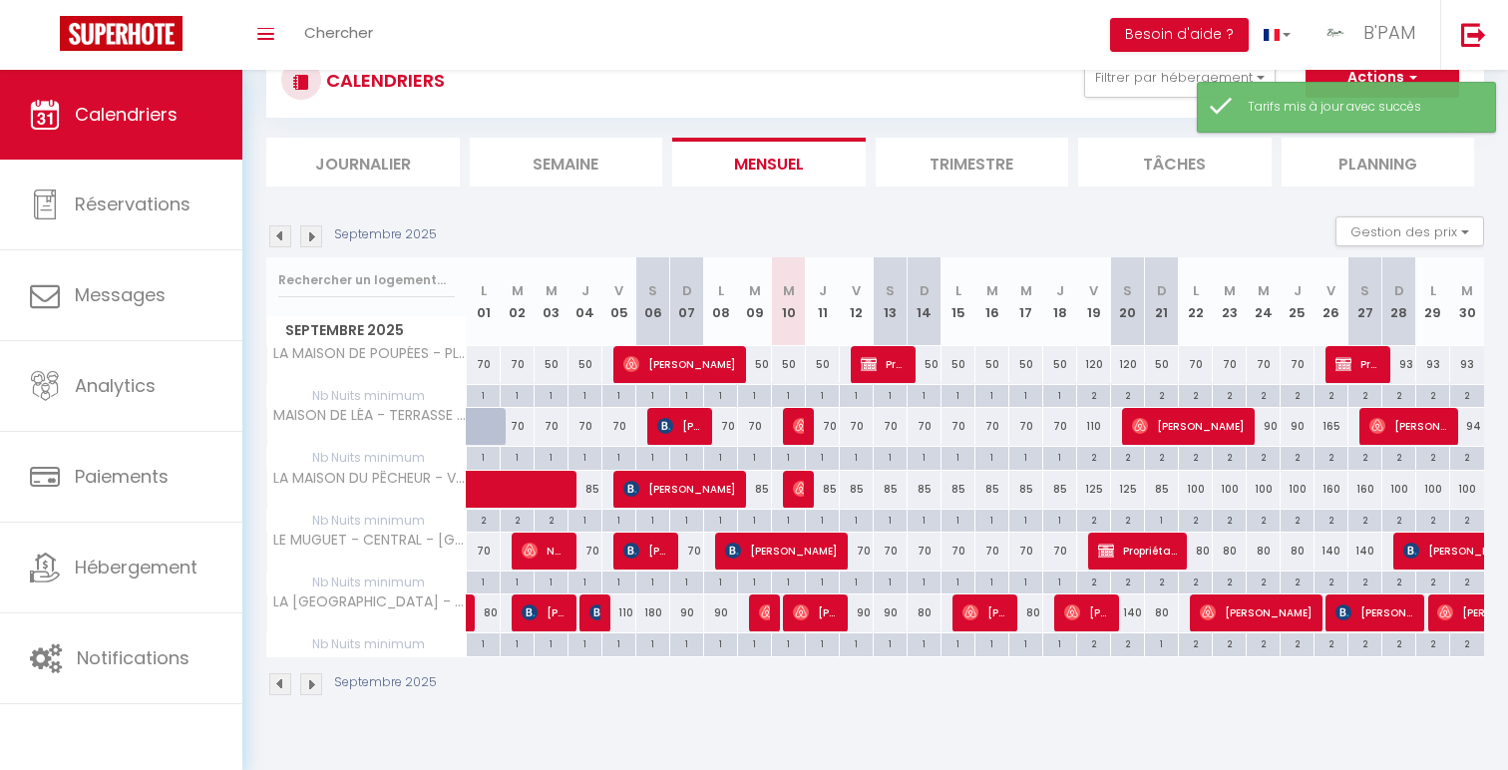
click at [1097, 364] on div "120" at bounding box center [1094, 364] width 34 height 37
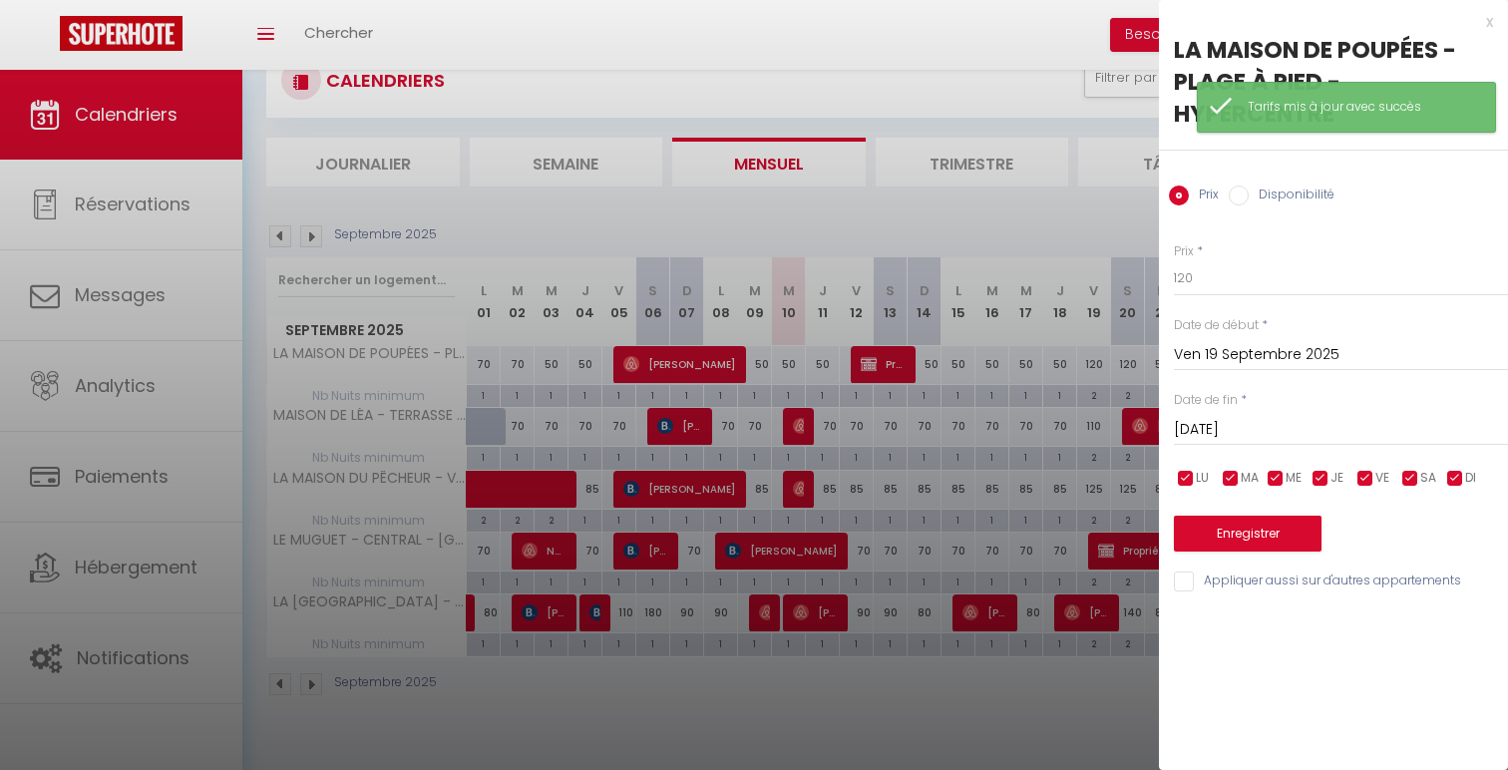
click at [1280, 429] on input "[PERSON_NAME] 20 Septembre 2025" at bounding box center [1341, 430] width 334 height 26
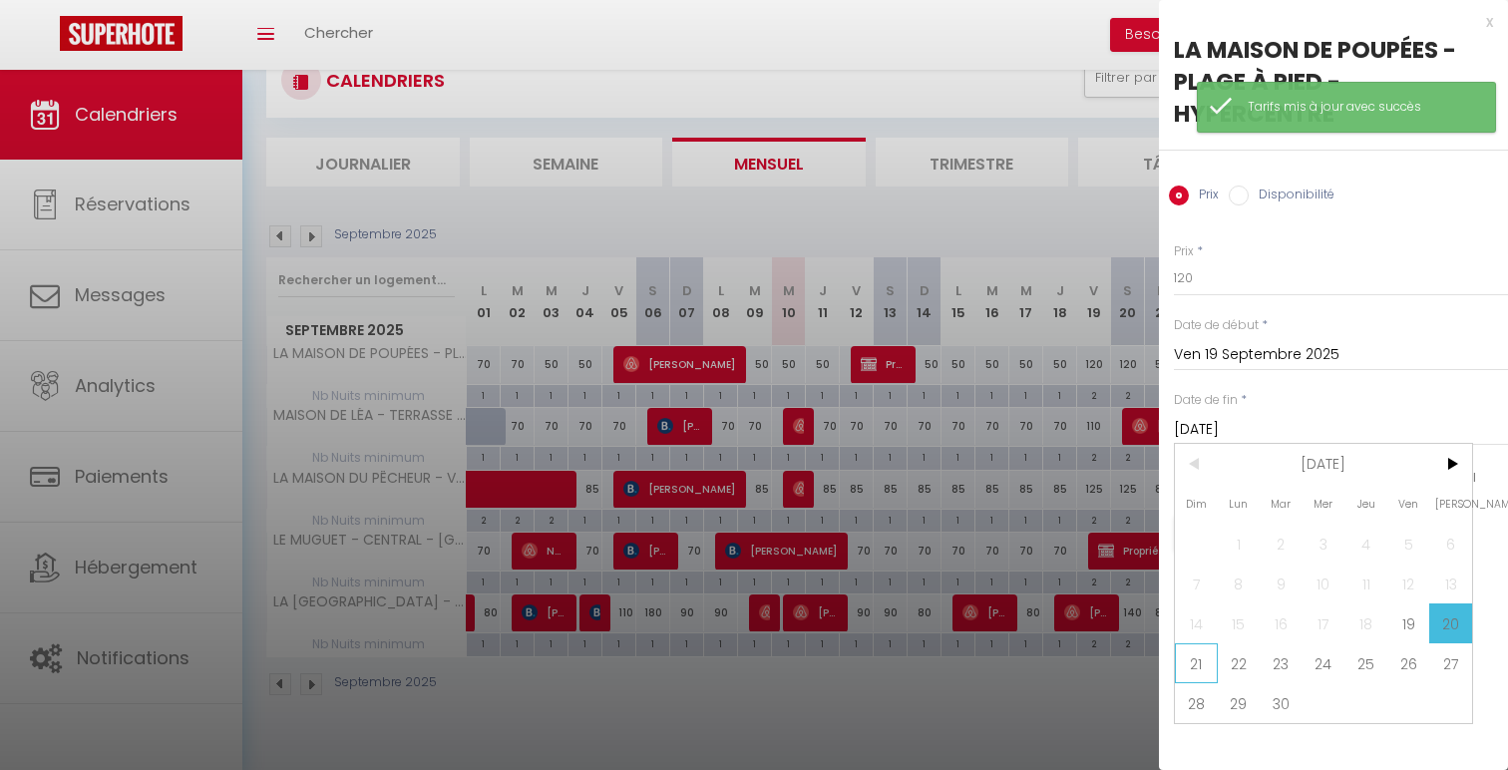
click at [1198, 667] on span "21" at bounding box center [1196, 663] width 43 height 40
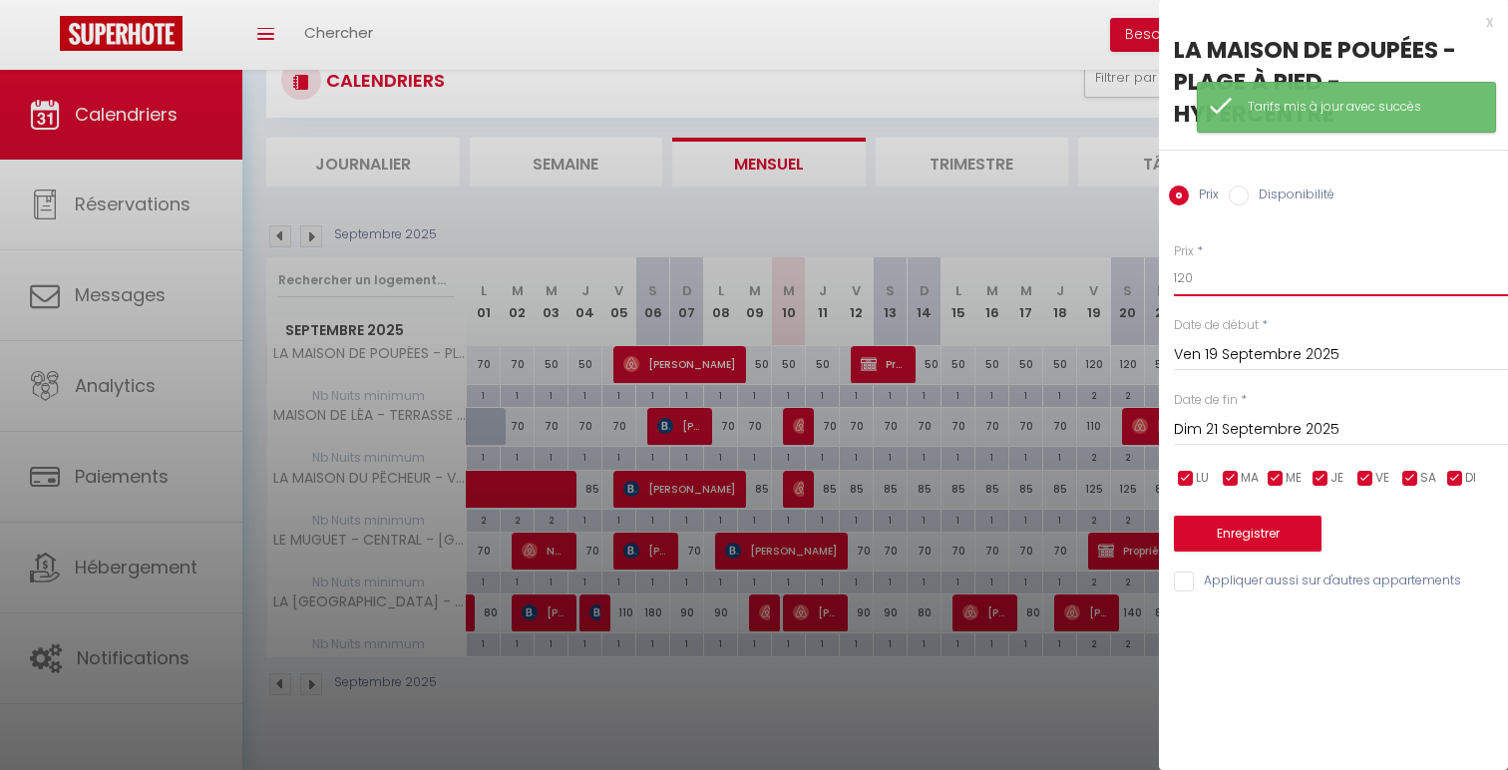
drag, startPoint x: 1186, startPoint y: 274, endPoint x: 1139, endPoint y: 272, distance: 46.9
click at [1140, 272] on body "🟢 Des questions ou besoin d'assistance pour la migration AirBnB? Connectez-vous…" at bounding box center [754, 385] width 1508 height 770
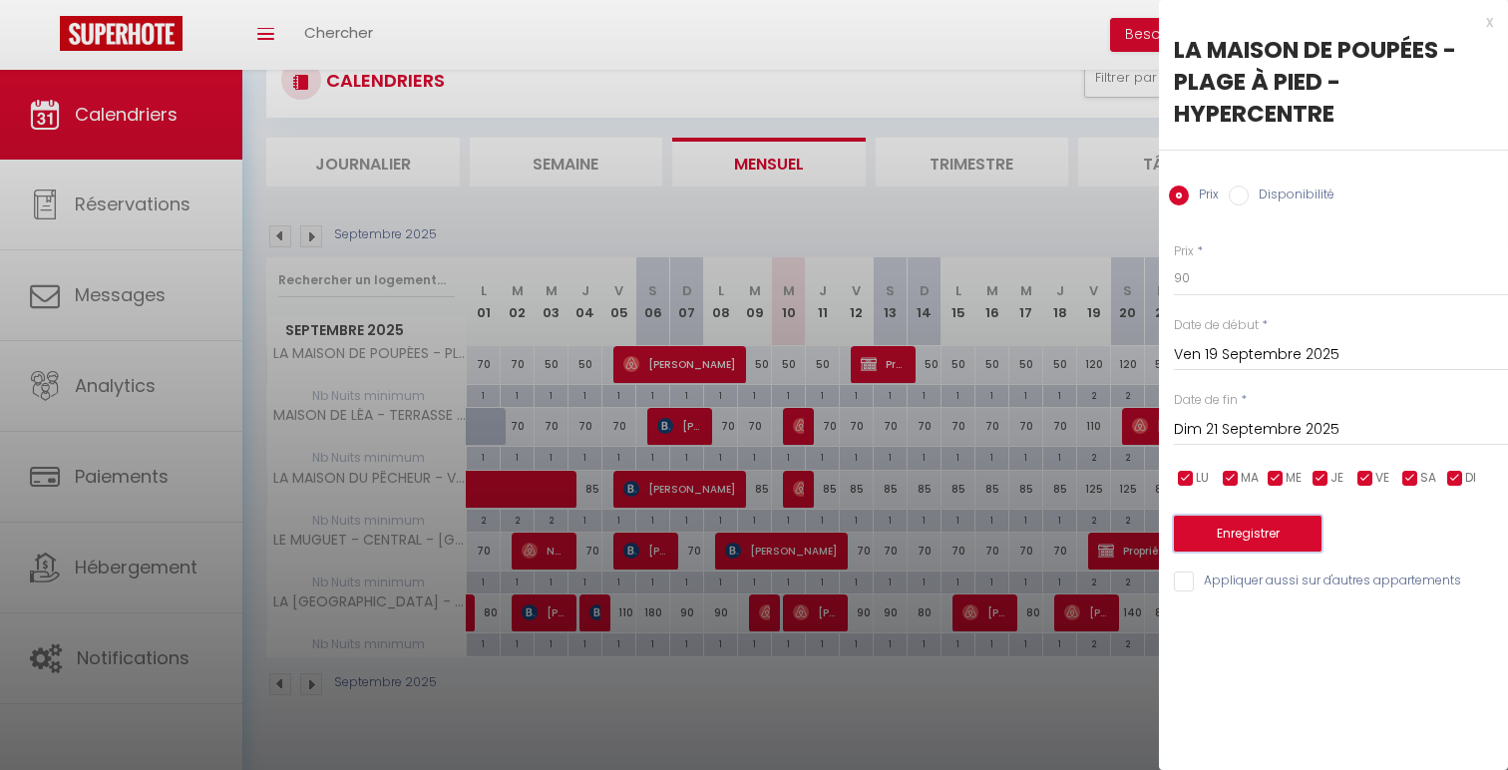
click at [1244, 538] on button "Enregistrer" at bounding box center [1248, 534] width 148 height 36
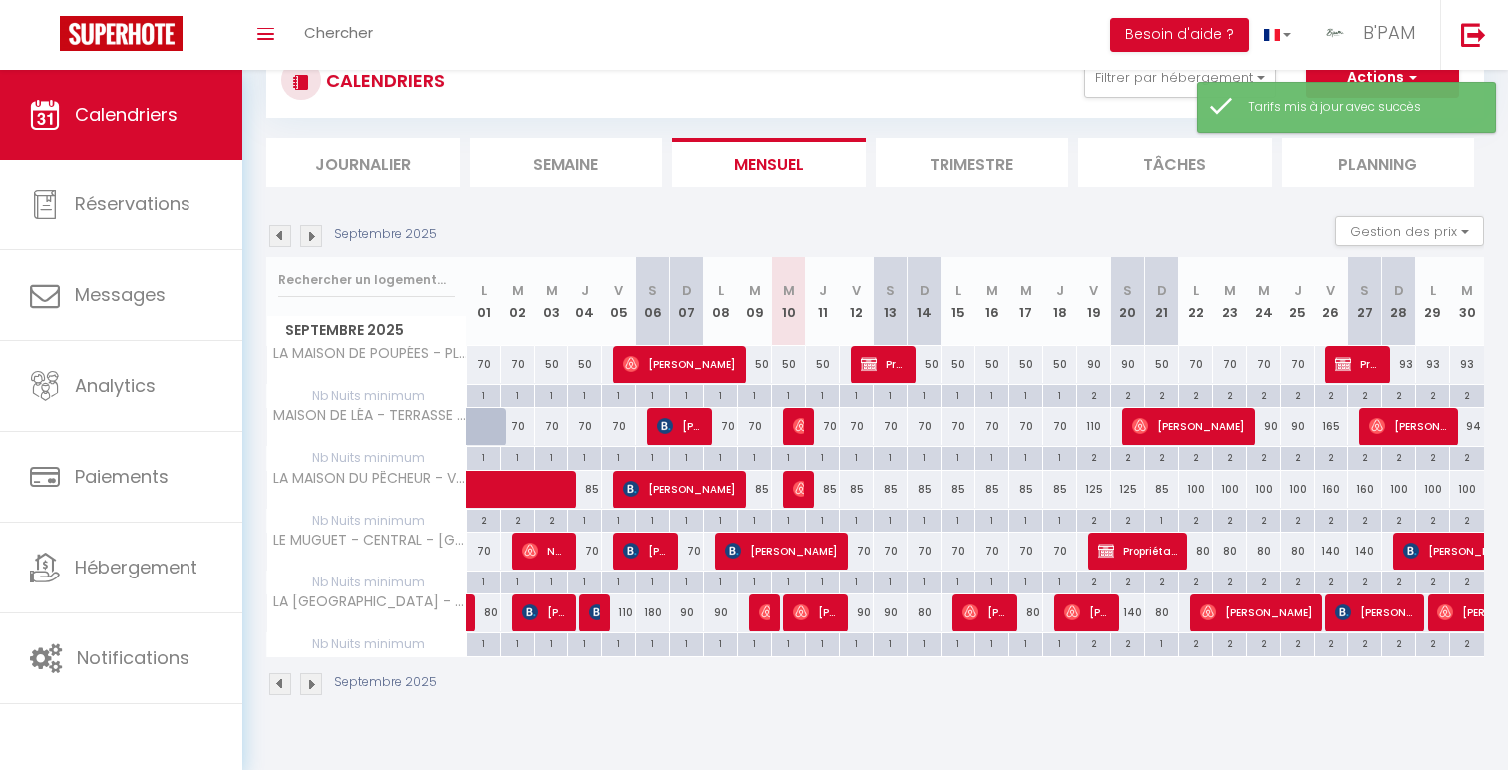
click at [1161, 395] on div "2" at bounding box center [1161, 394] width 33 height 19
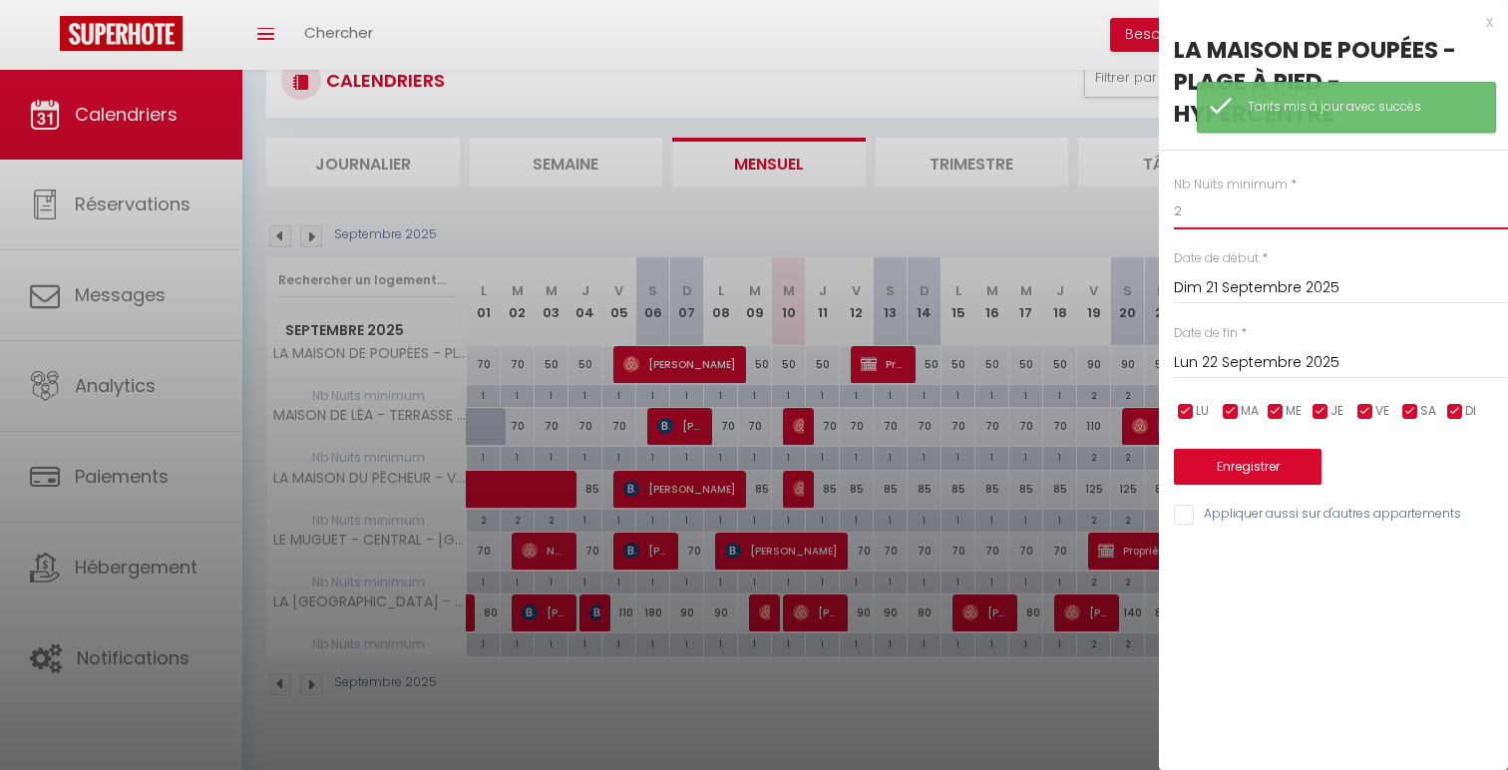
click at [1304, 216] on input "2" at bounding box center [1341, 212] width 334 height 36
click at [1266, 474] on button "Enregistrer" at bounding box center [1248, 467] width 148 height 36
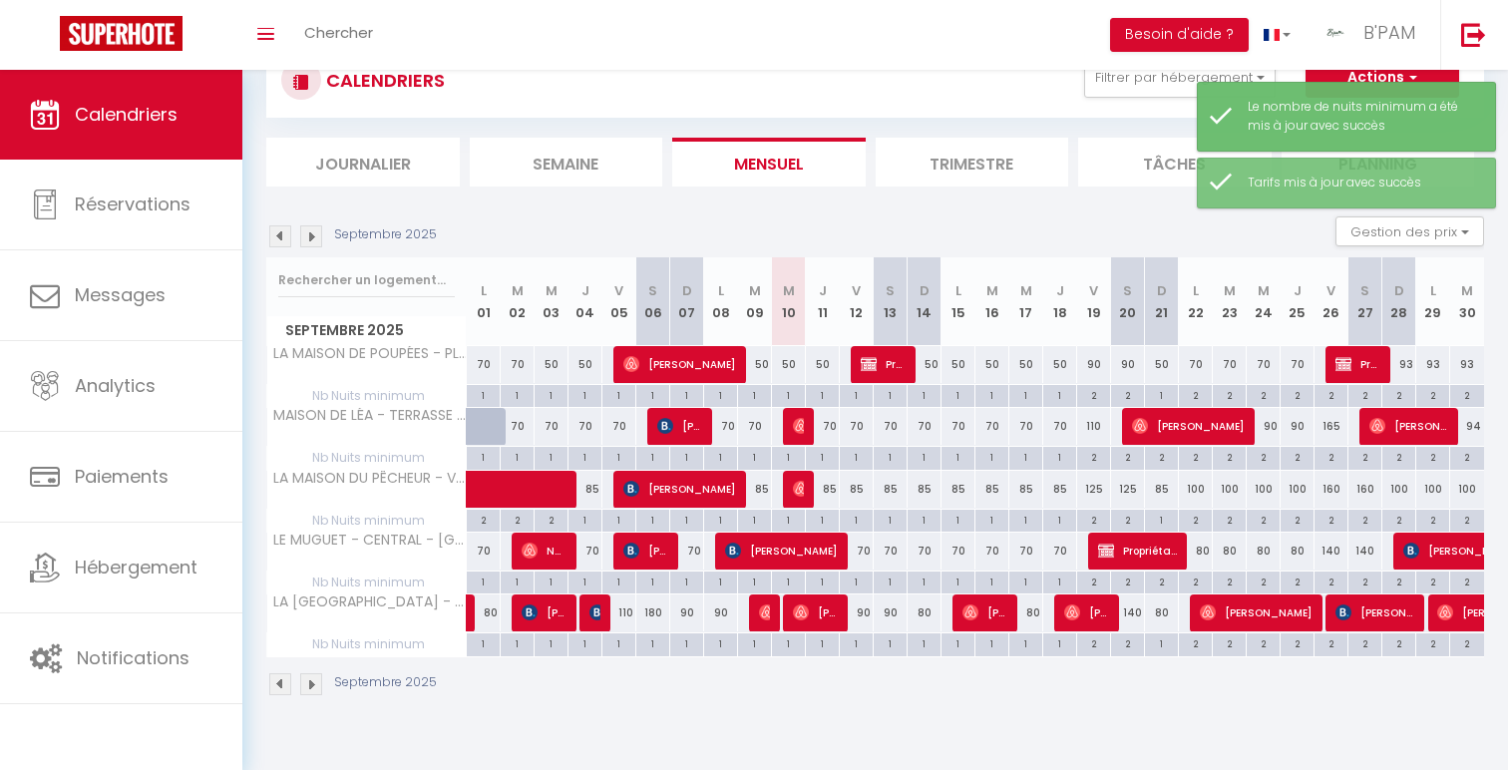
click at [1096, 459] on div "2" at bounding box center [1093, 456] width 33 height 19
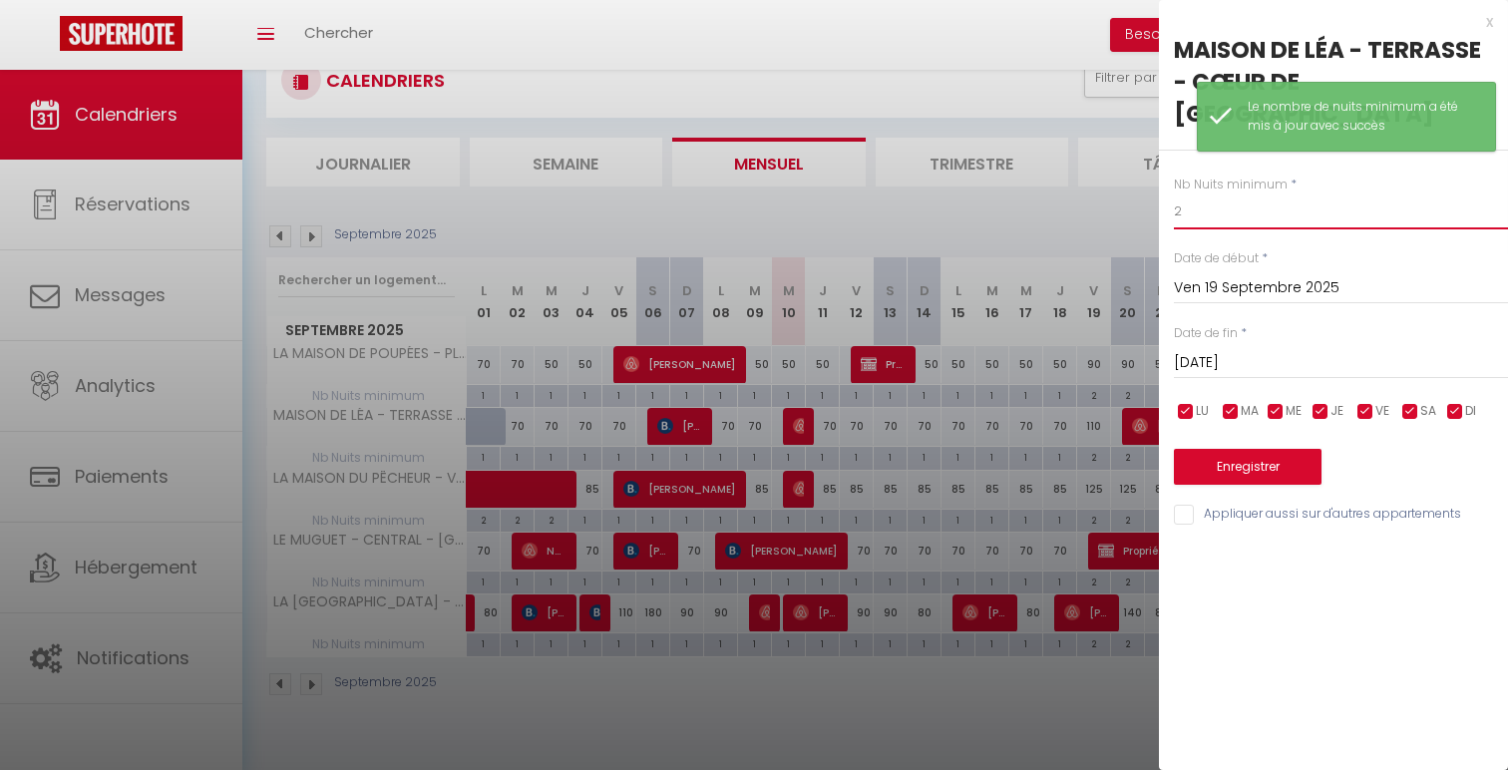
click at [1312, 194] on input "2" at bounding box center [1341, 212] width 334 height 36
click at [1281, 449] on button "Enregistrer" at bounding box center [1248, 467] width 148 height 36
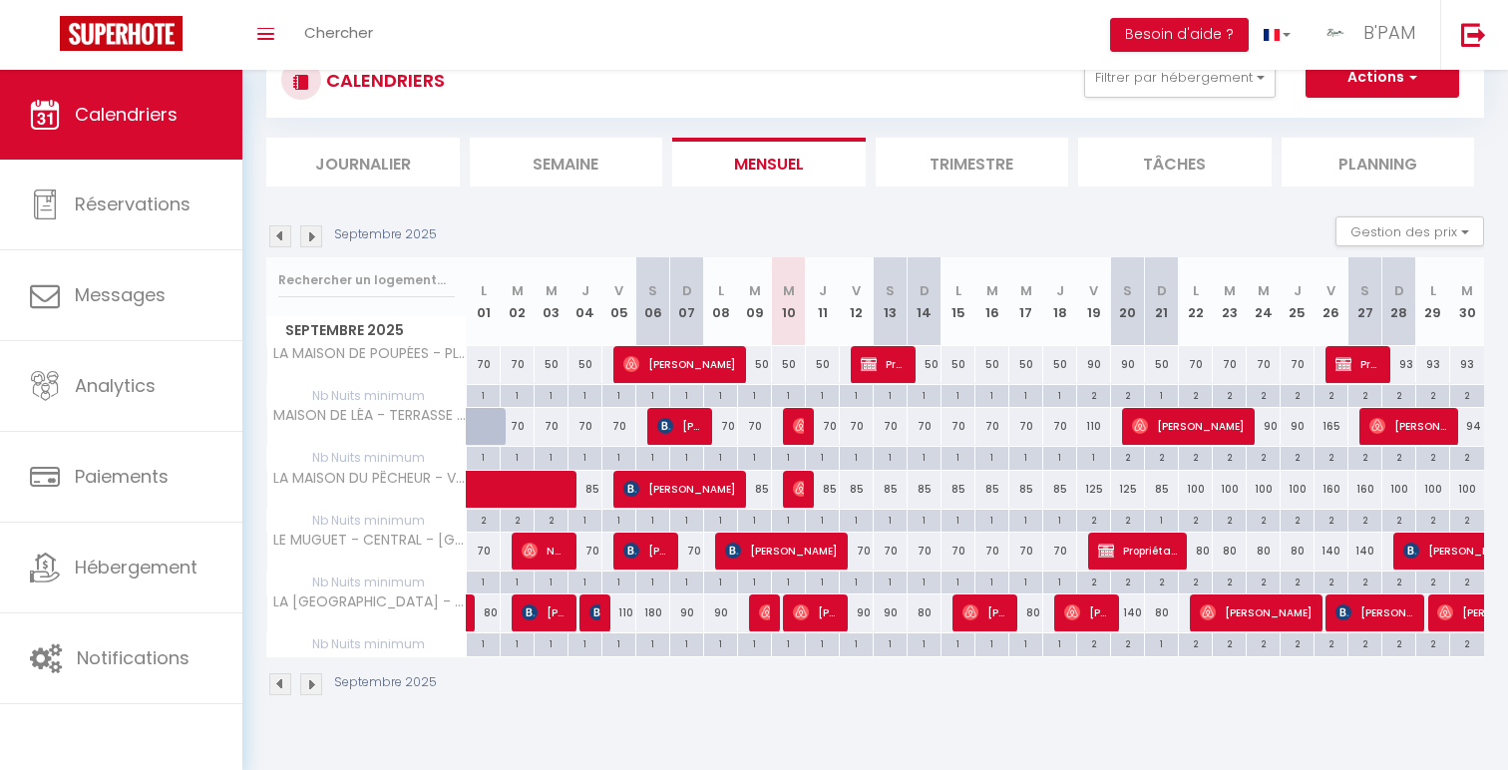
click at [1201, 546] on div "80" at bounding box center [1196, 551] width 34 height 37
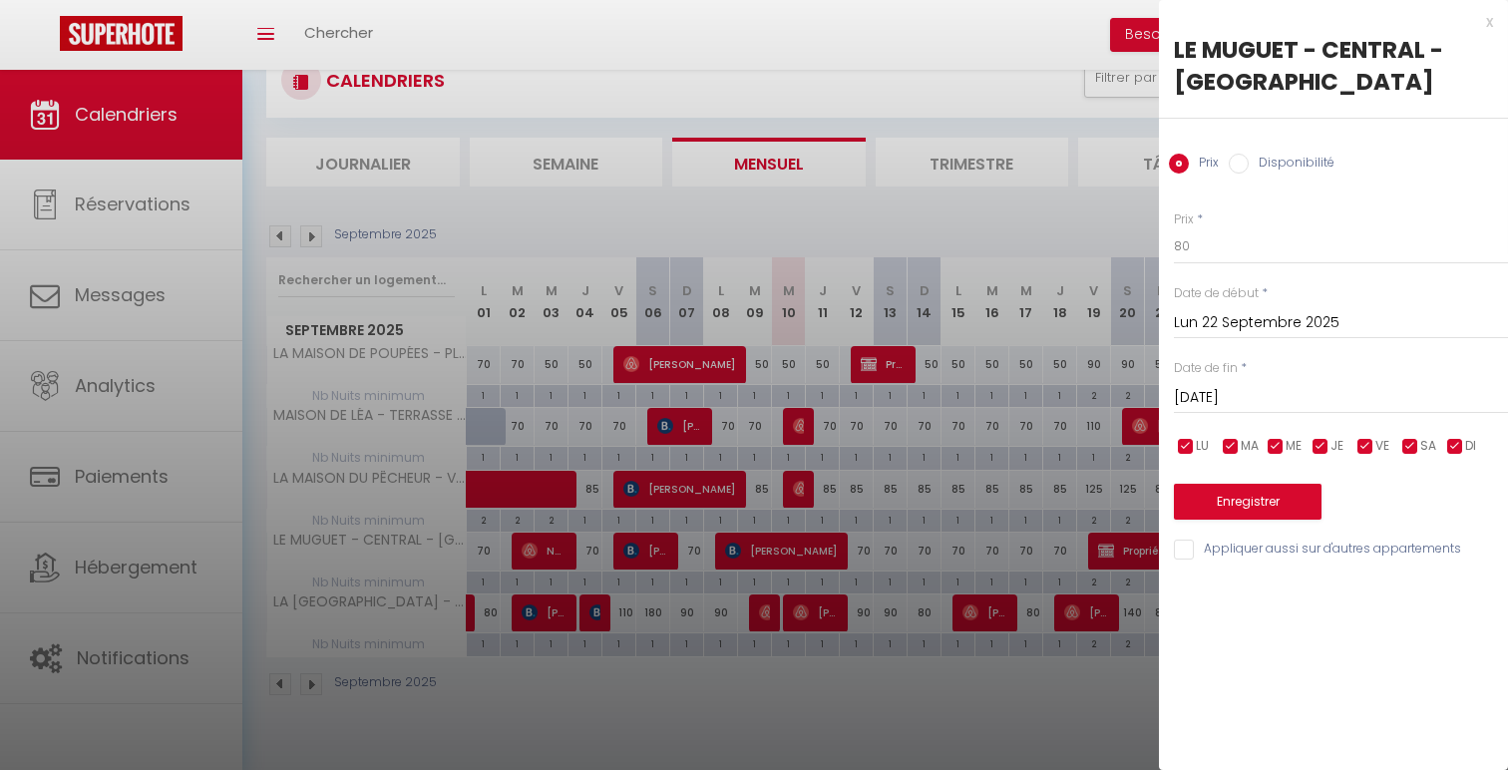
click at [1354, 401] on input "[DATE] Septembre 2025" at bounding box center [1341, 398] width 334 height 26
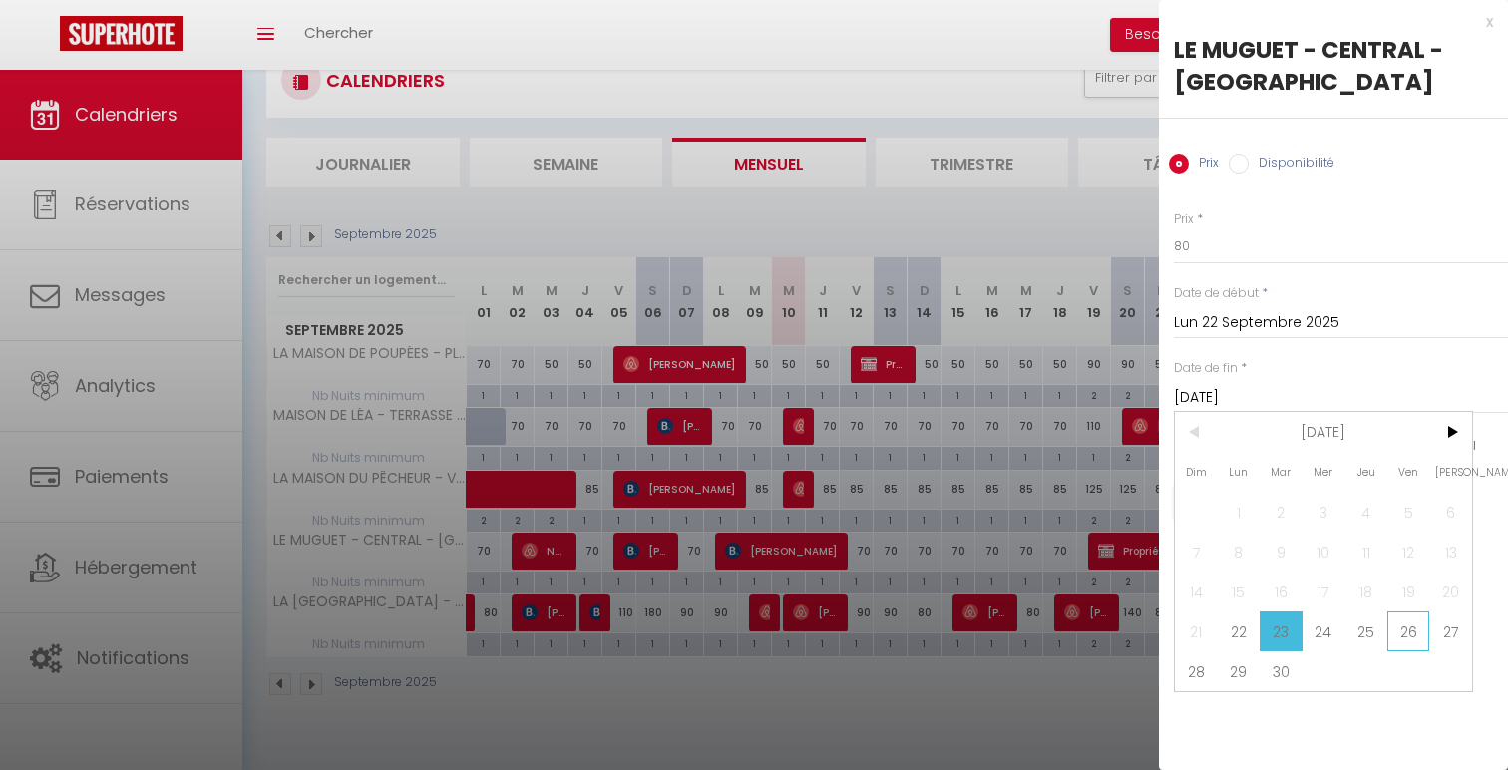
click at [1408, 641] on span "26" at bounding box center [1408, 631] width 43 height 40
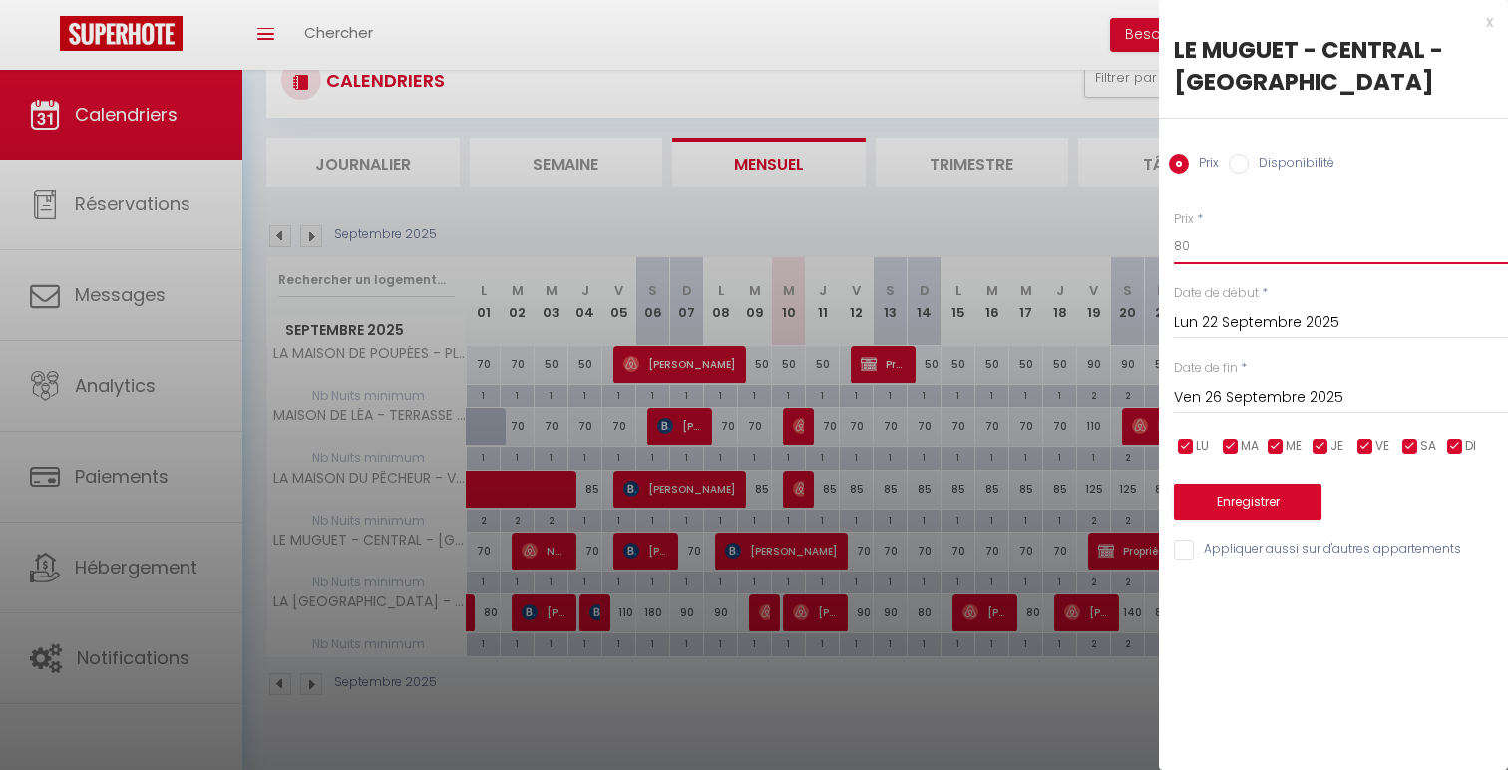
click at [1180, 250] on input "80" at bounding box center [1341, 246] width 334 height 36
click at [1230, 514] on button "Enregistrer" at bounding box center [1248, 502] width 148 height 36
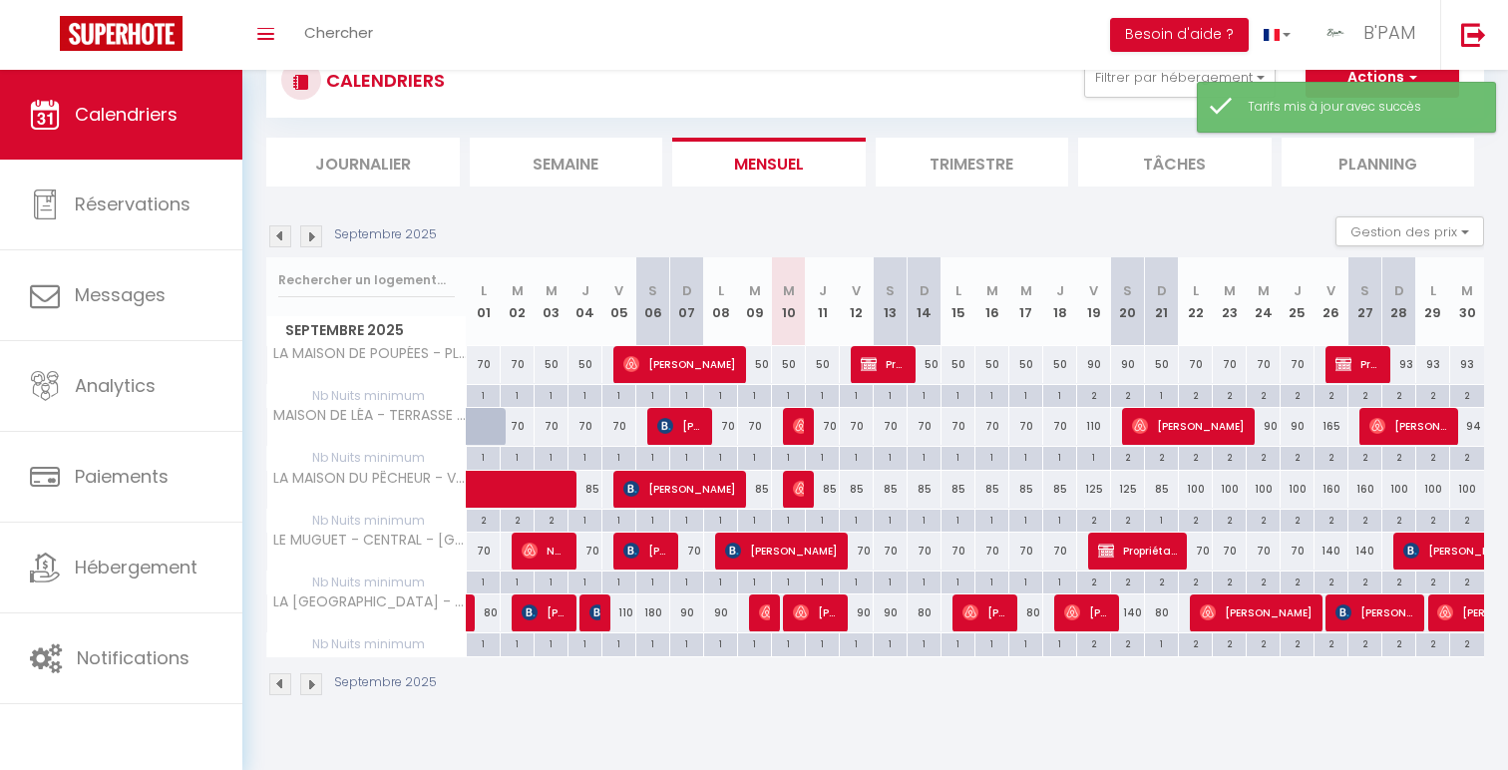
click at [1334, 556] on div "140" at bounding box center [1332, 551] width 34 height 37
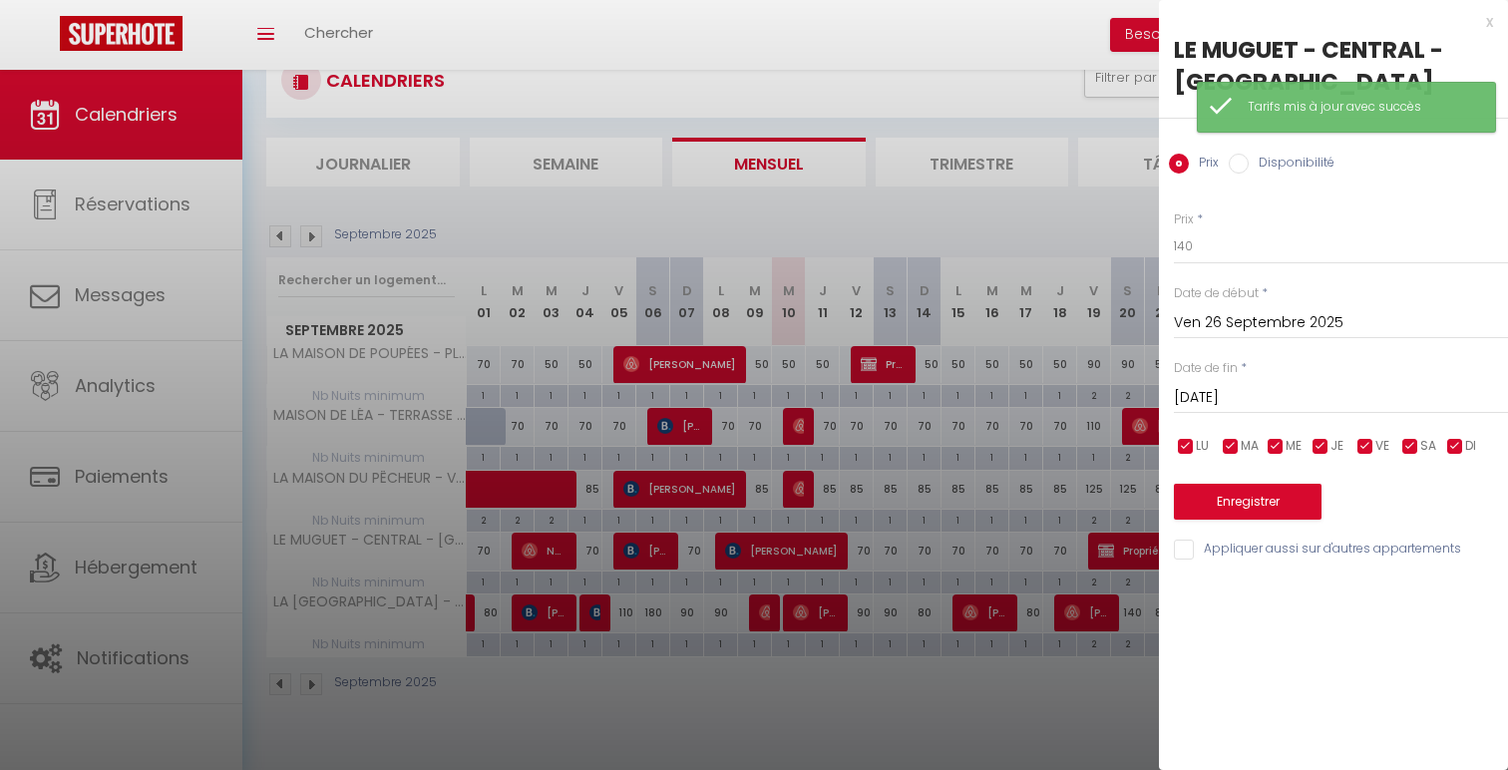
click at [1366, 397] on input "[PERSON_NAME] 27 Septembre 2025" at bounding box center [1341, 398] width 334 height 26
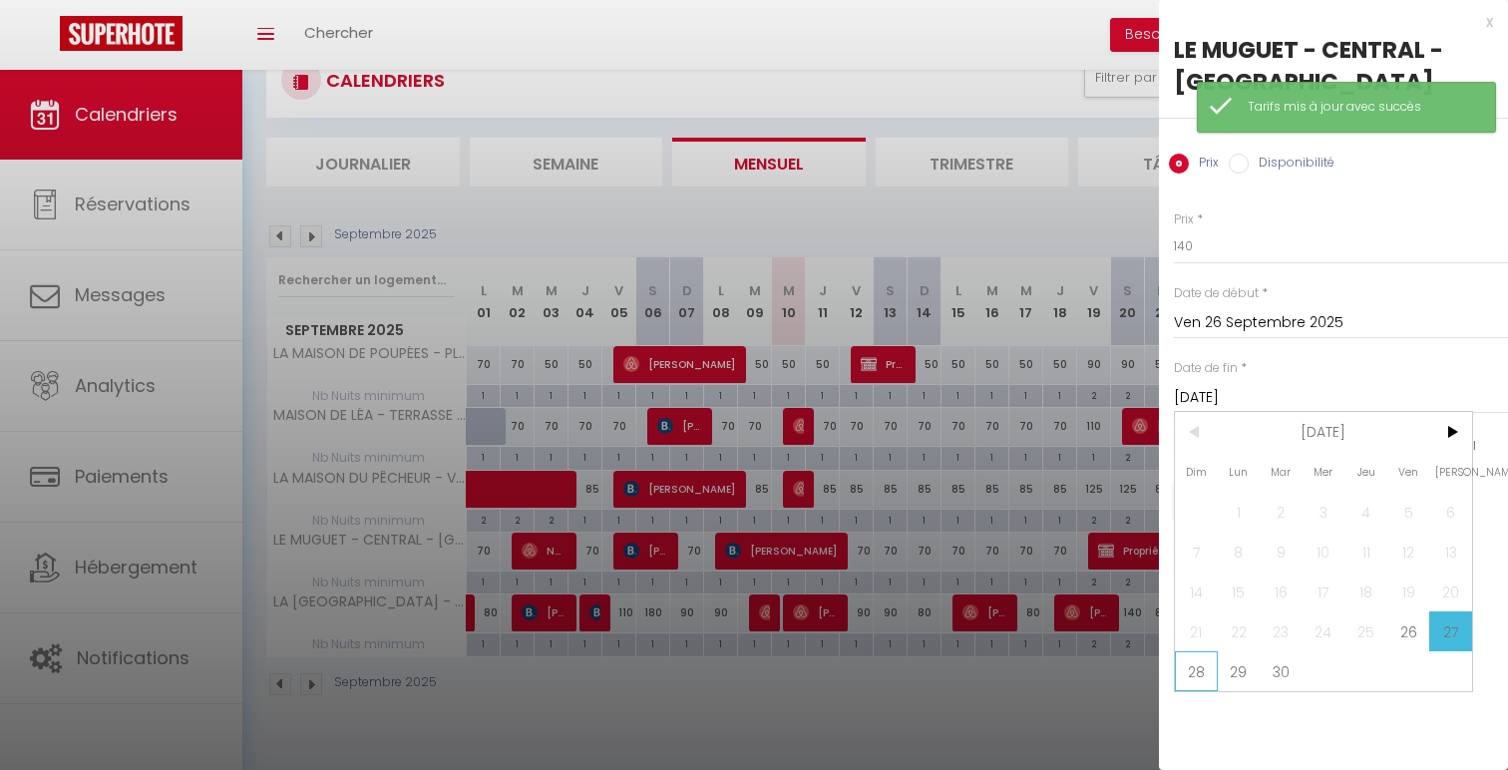
click at [1193, 672] on span "28" at bounding box center [1196, 671] width 43 height 40
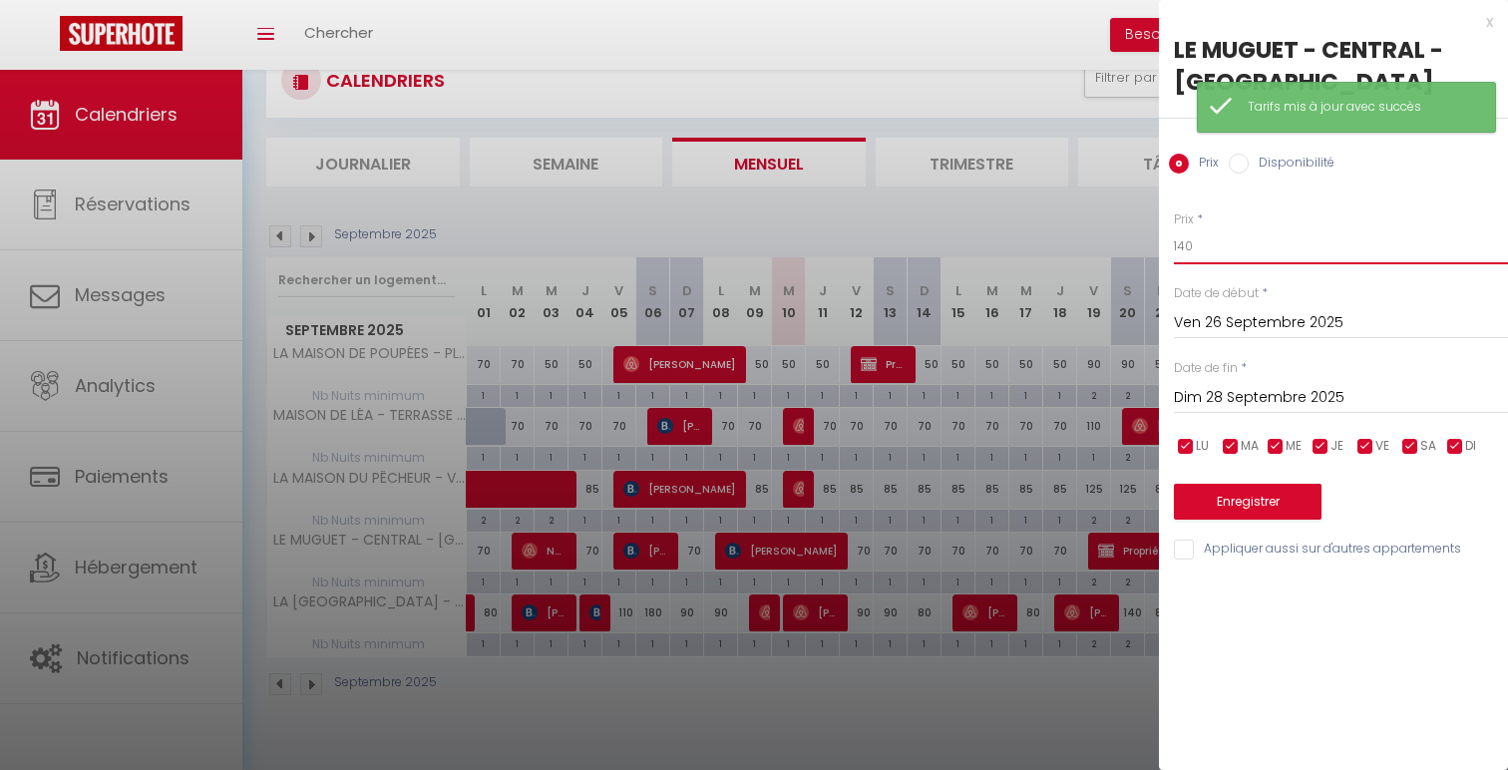
click at [1189, 244] on input "140" at bounding box center [1341, 246] width 334 height 36
click at [1245, 497] on button "Enregistrer" at bounding box center [1248, 502] width 148 height 36
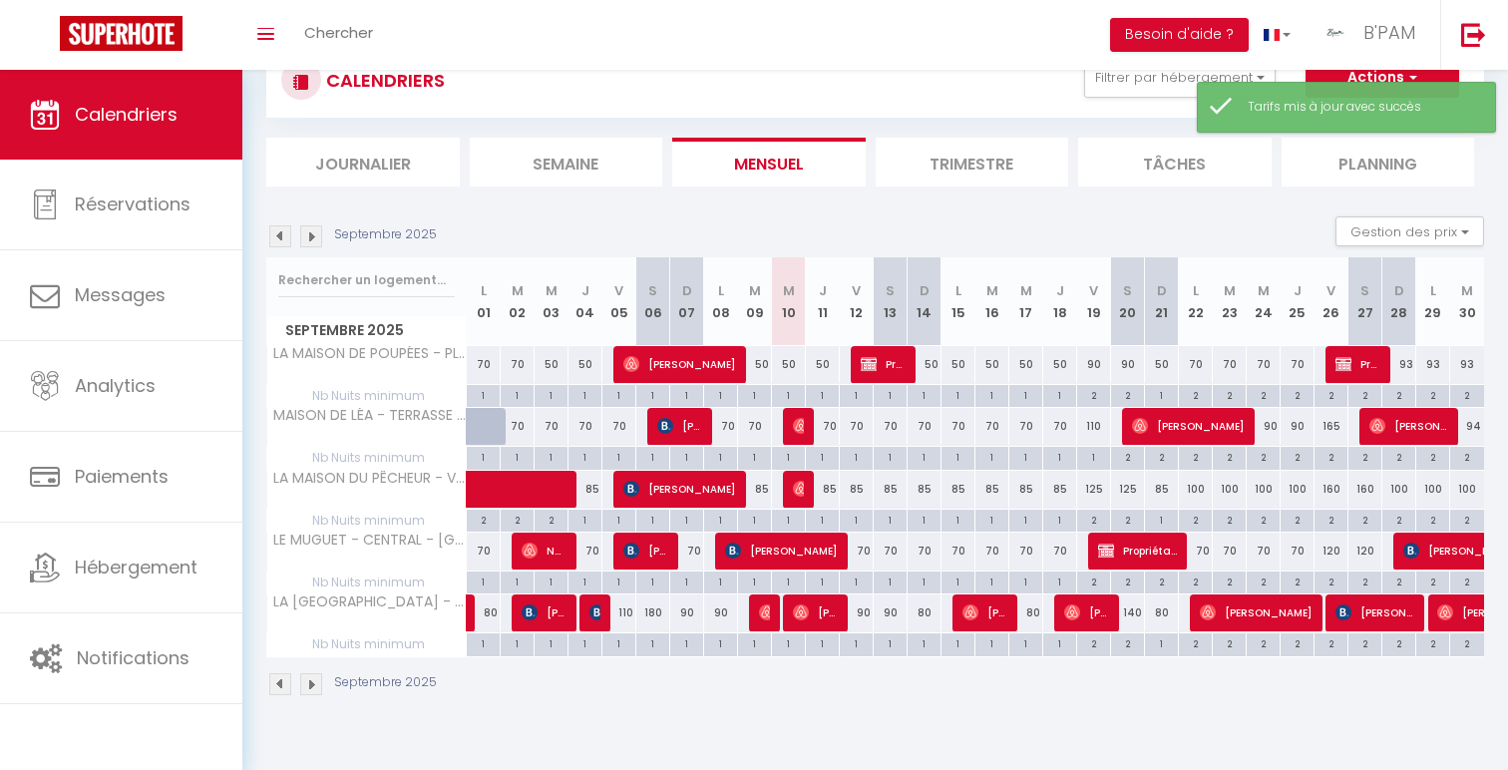
click at [1196, 493] on div "100" at bounding box center [1196, 489] width 34 height 37
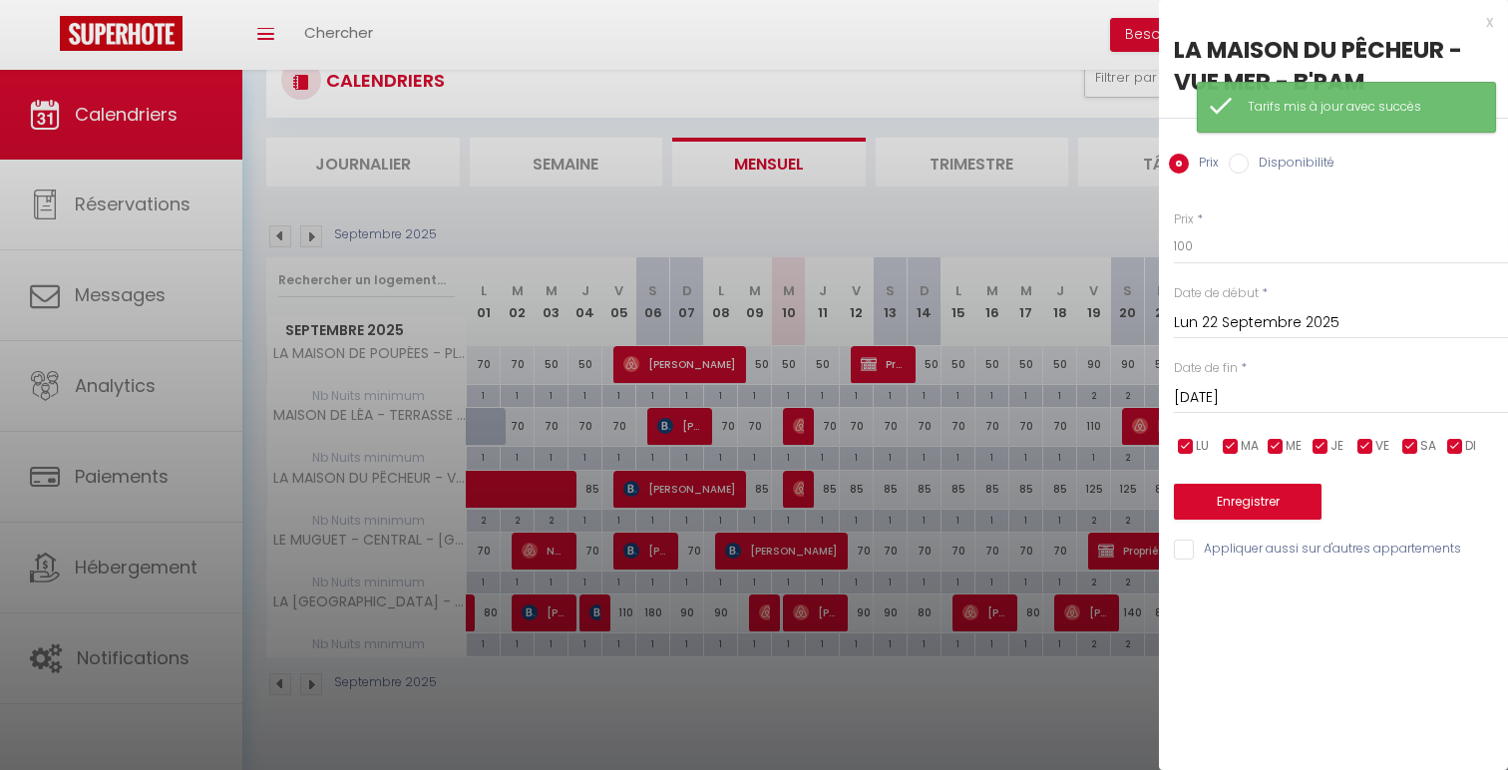
click at [1399, 402] on input "[DATE] Septembre 2025" at bounding box center [1341, 398] width 334 height 26
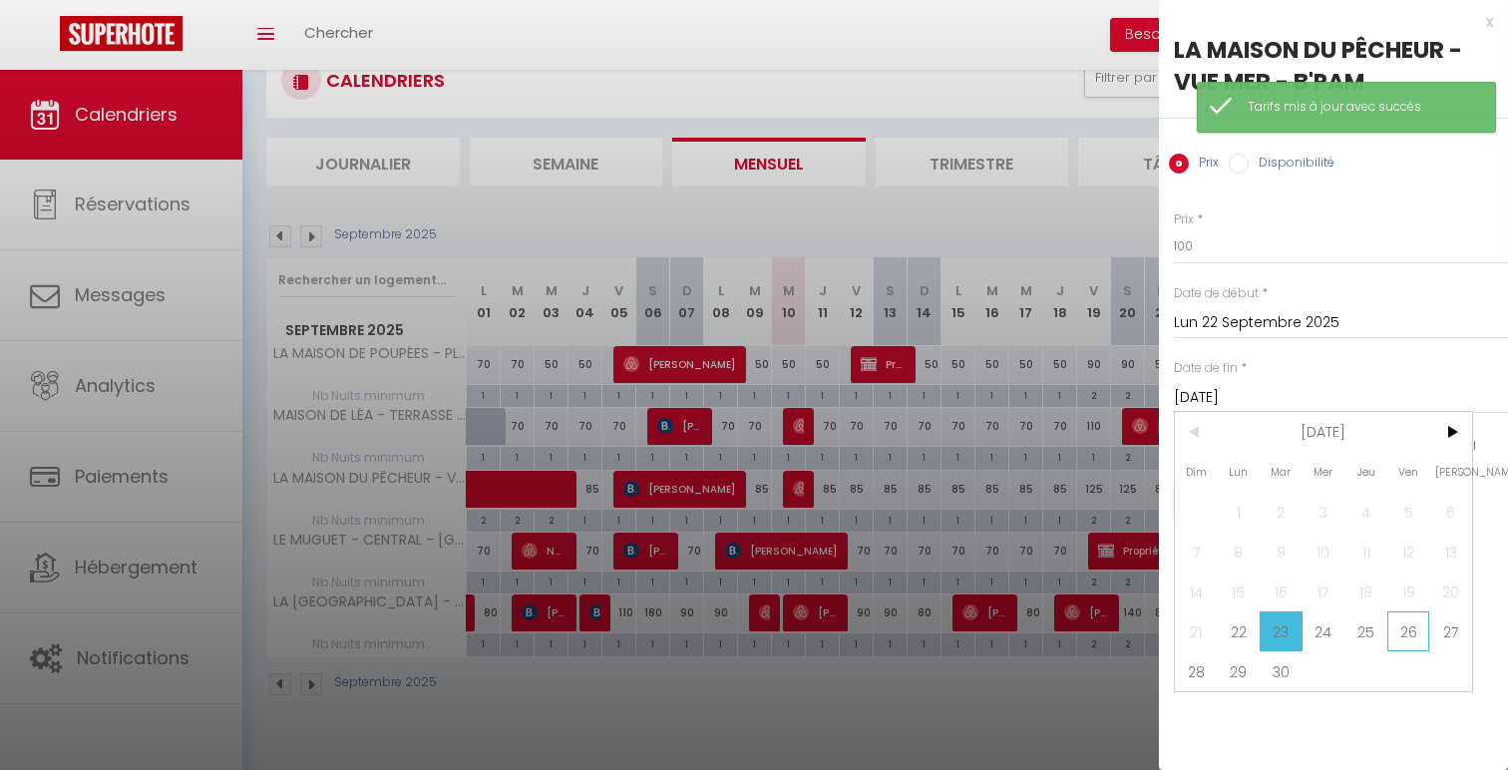
click at [1415, 633] on span "26" at bounding box center [1408, 631] width 43 height 40
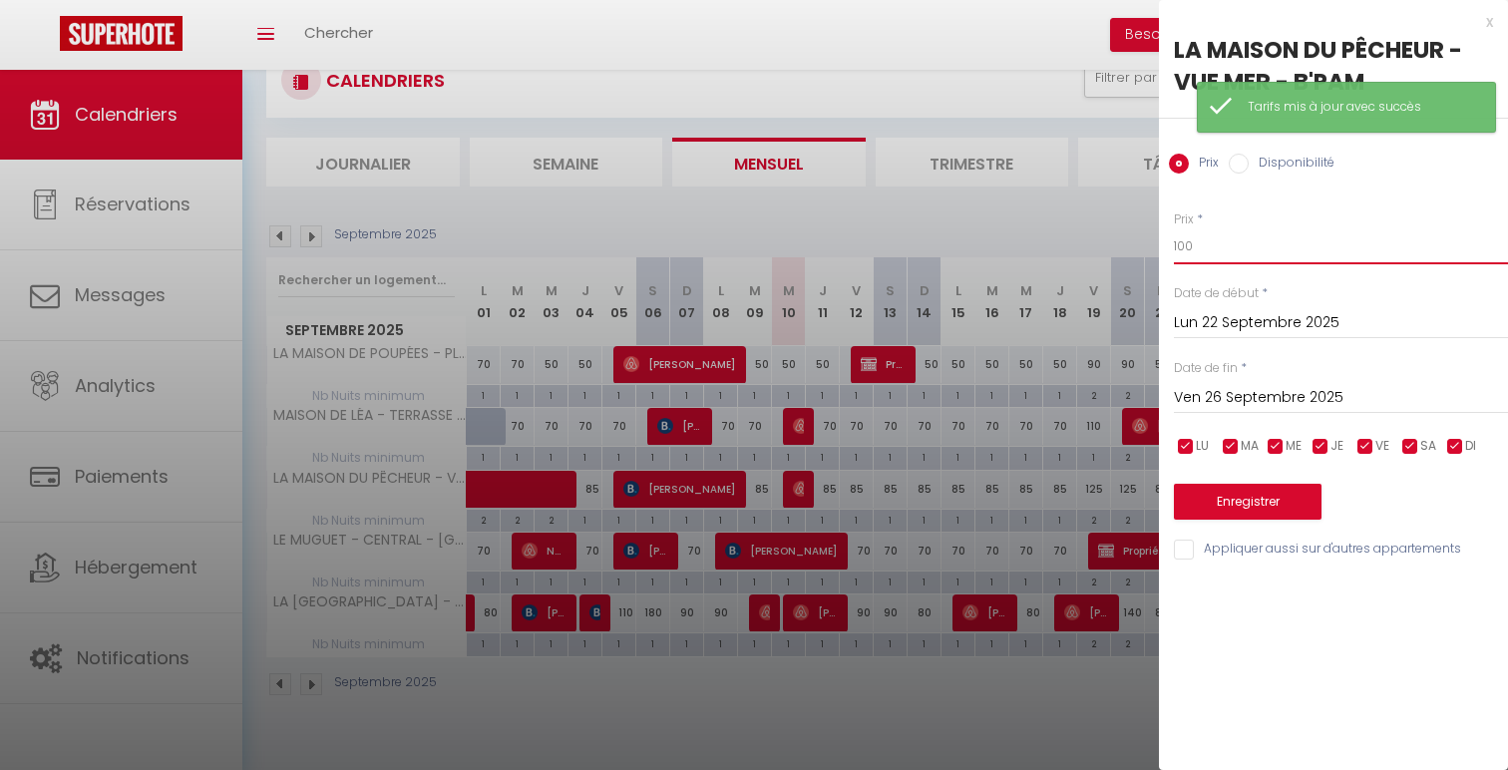
drag, startPoint x: 1196, startPoint y: 251, endPoint x: 1139, endPoint y: 235, distance: 59.1
click at [1139, 235] on body "🟢 Des questions ou besoin d'assistance pour la migration AirBnB? Connectez-vous…" at bounding box center [754, 385] width 1508 height 770
click at [1225, 494] on button "Enregistrer" at bounding box center [1248, 502] width 148 height 36
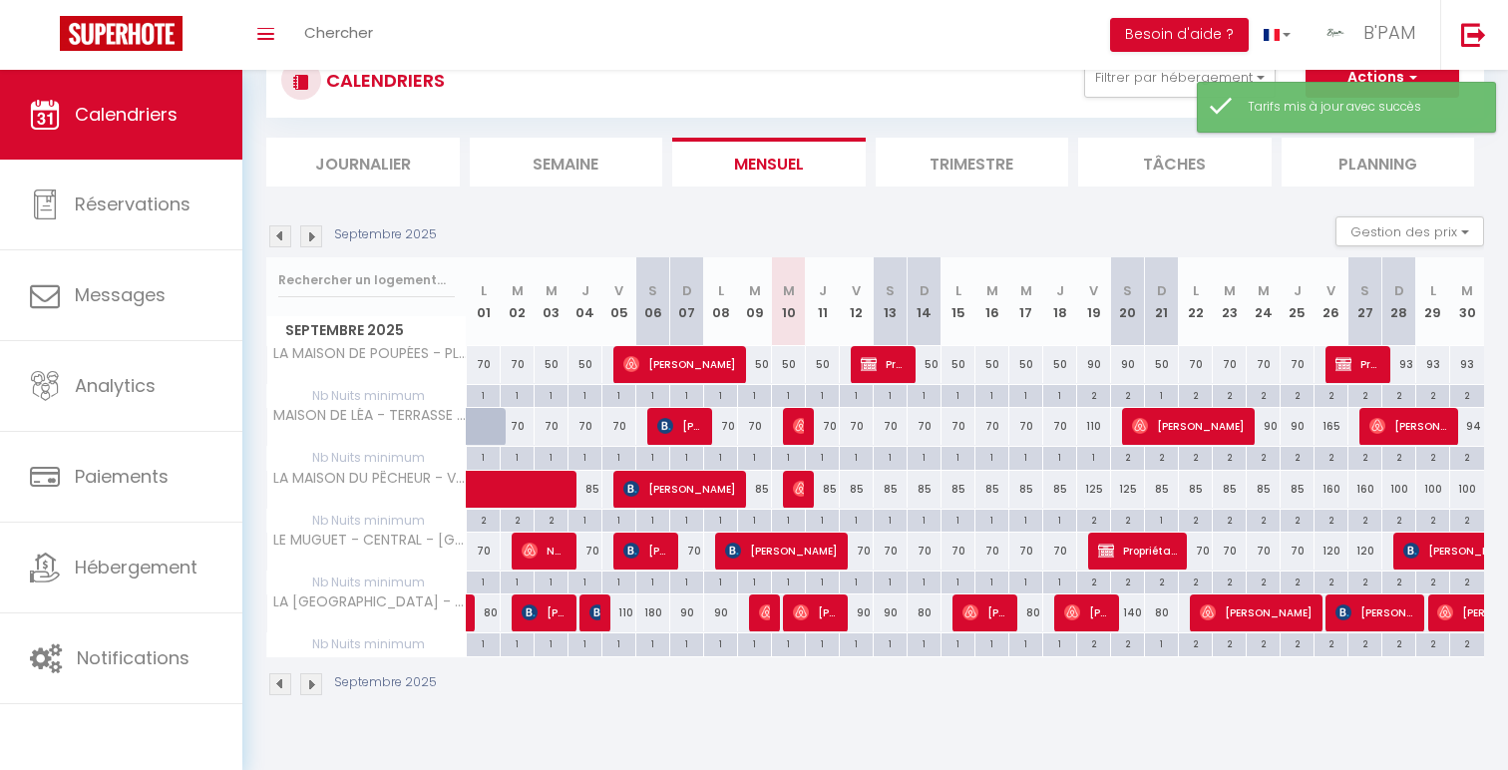
click at [1406, 491] on div "100" at bounding box center [1399, 489] width 34 height 37
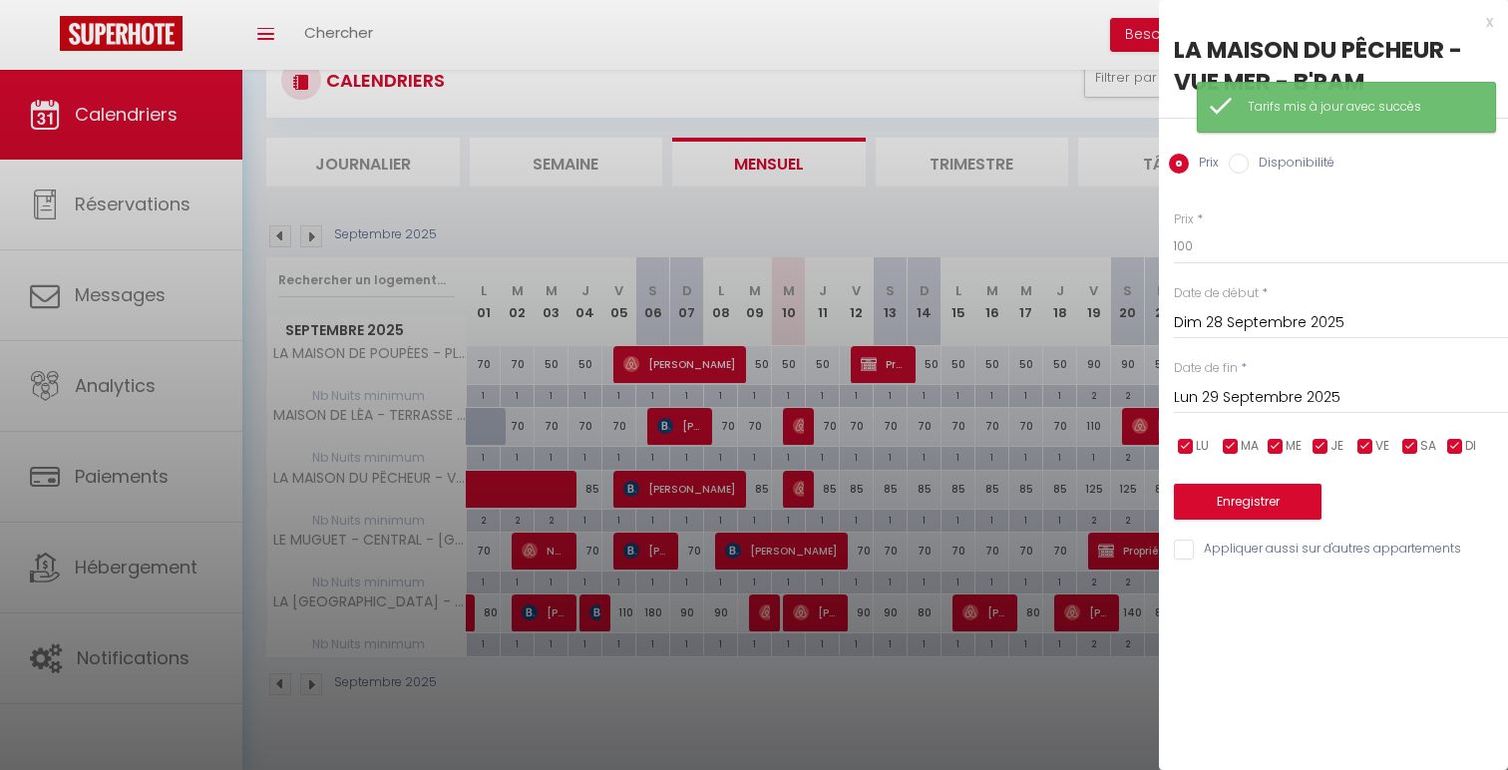
click at [1346, 408] on input "Lun 29 Septembre 2025" at bounding box center [1341, 398] width 334 height 26
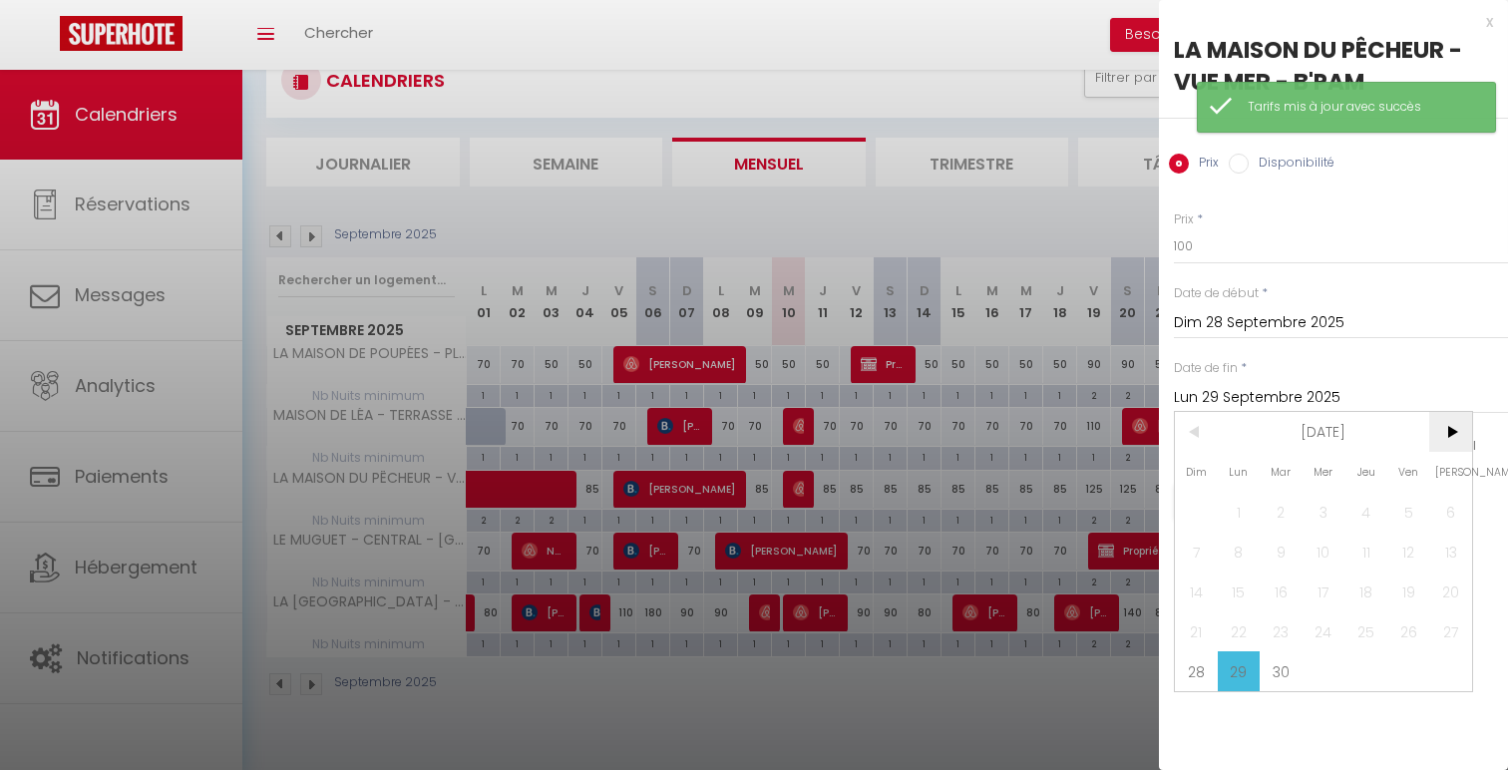
click at [1444, 441] on span ">" at bounding box center [1450, 432] width 43 height 40
click at [1402, 516] on span "3" at bounding box center [1408, 512] width 43 height 40
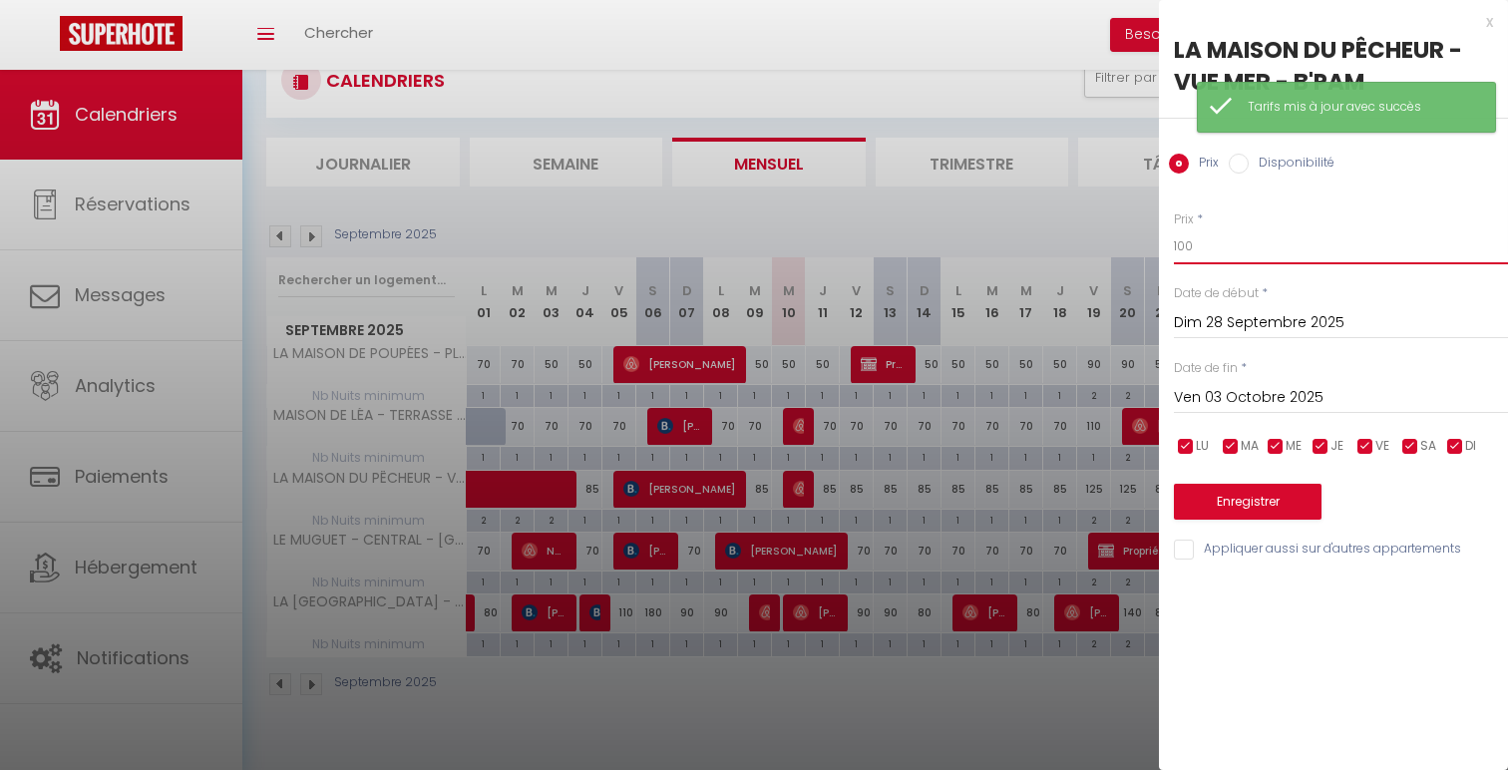
drag, startPoint x: 1200, startPoint y: 251, endPoint x: 1110, endPoint y: 246, distance: 89.9
click at [1110, 246] on body "🟢 Des questions ou besoin d'assistance pour la migration AirBnB? Connectez-vous…" at bounding box center [754, 385] width 1508 height 770
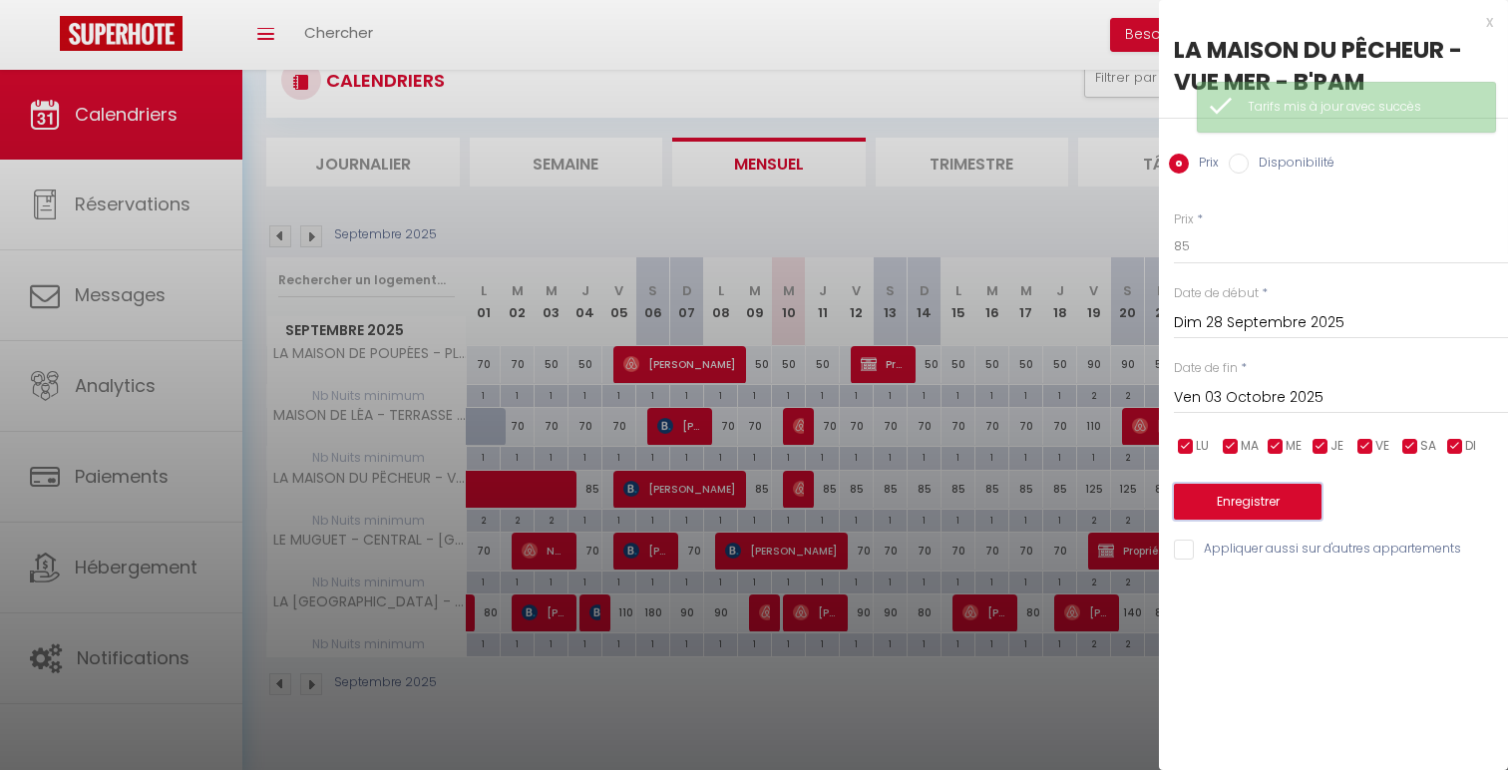
click at [1214, 503] on button "Enregistrer" at bounding box center [1248, 502] width 148 height 36
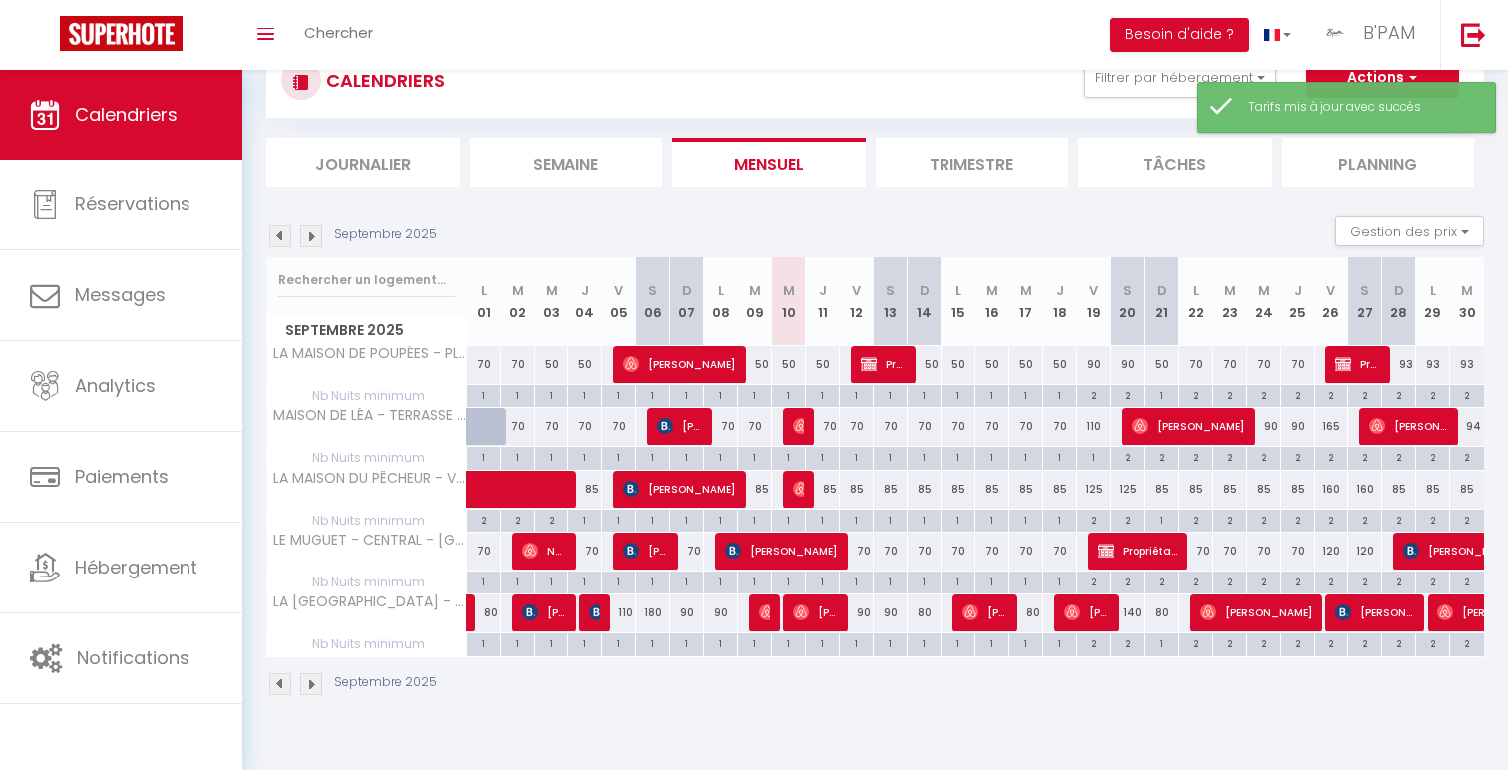
click at [1321, 497] on div "160" at bounding box center [1332, 489] width 34 height 37
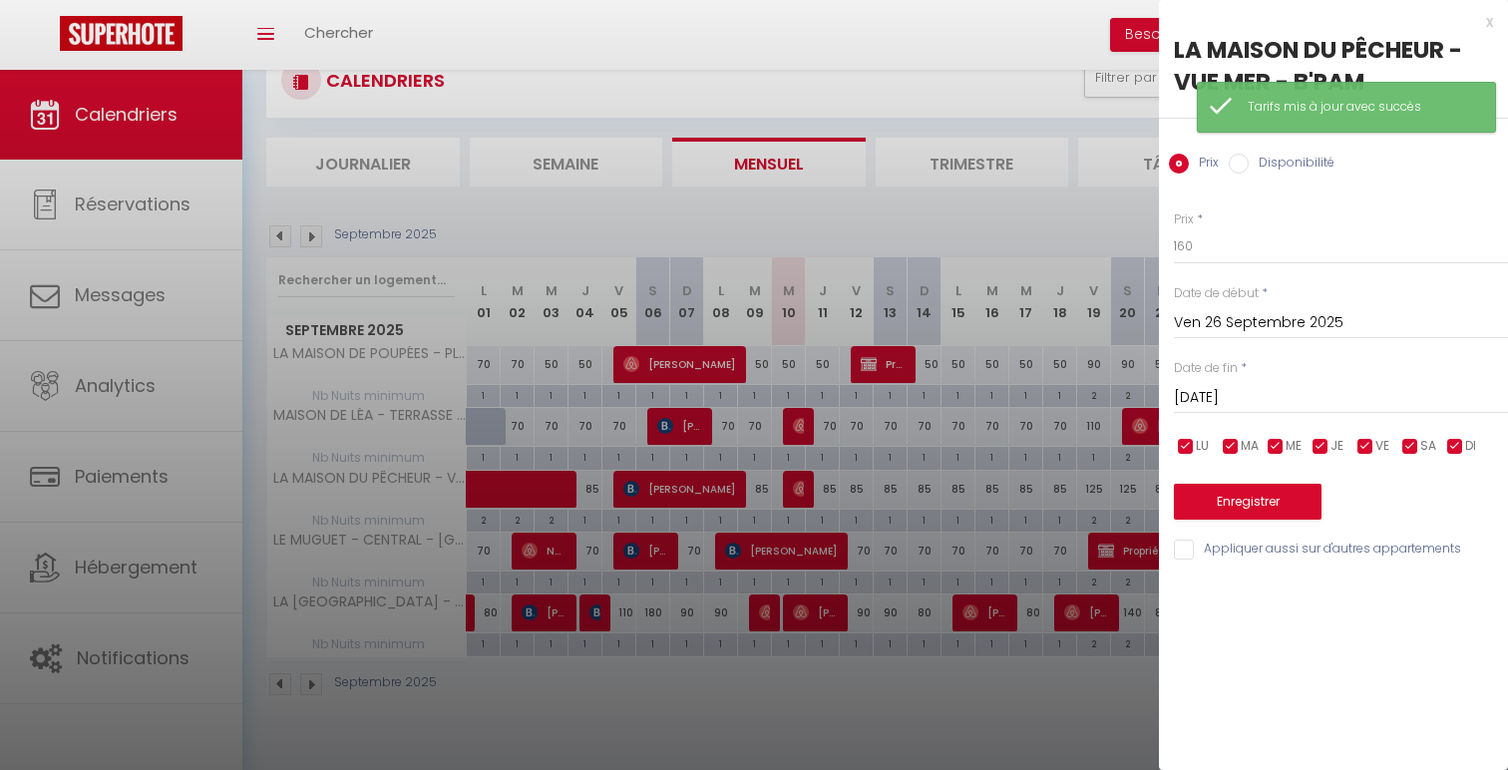
click at [1347, 395] on input "[PERSON_NAME] 27 Septembre 2025" at bounding box center [1341, 398] width 334 height 26
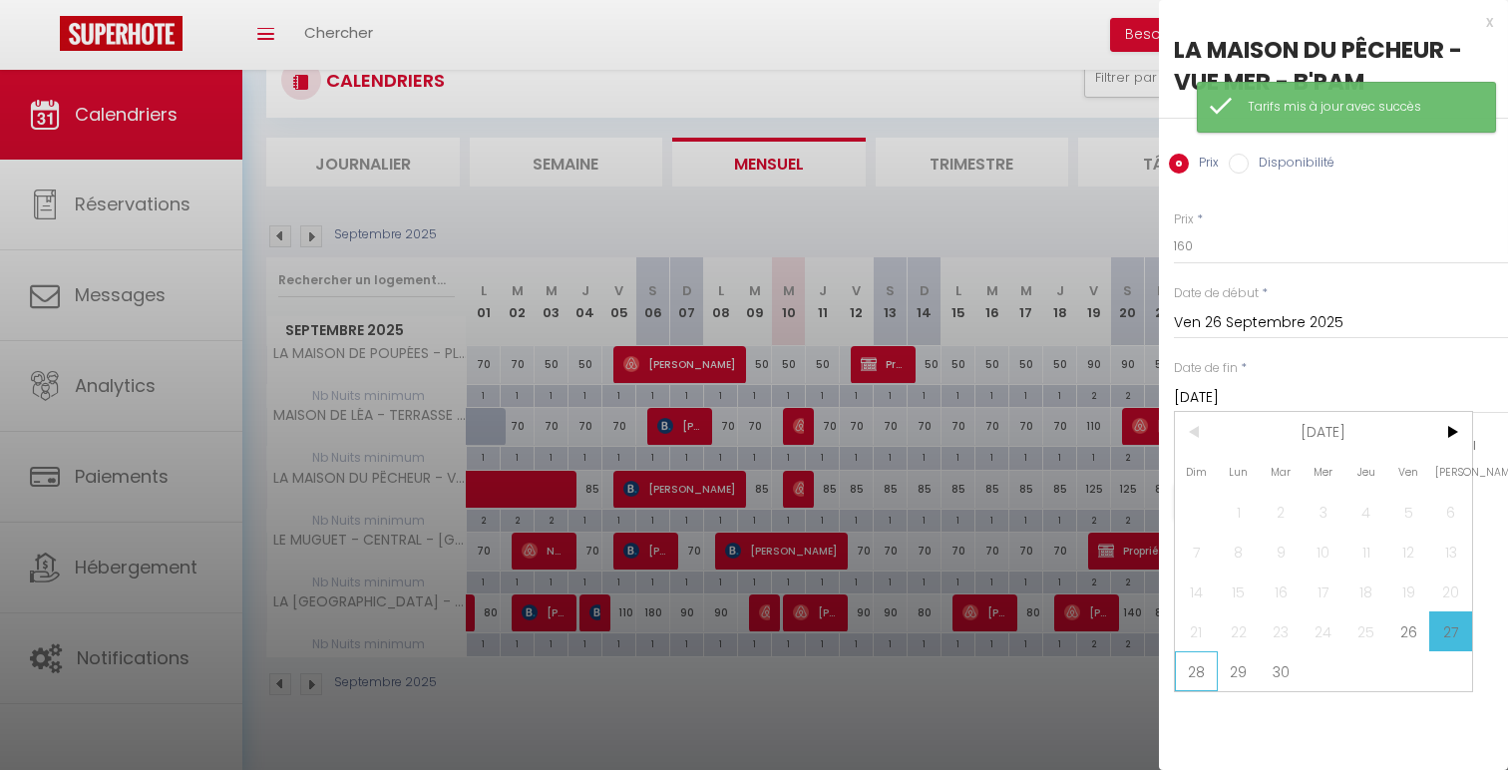
click at [1201, 674] on span "28" at bounding box center [1196, 671] width 43 height 40
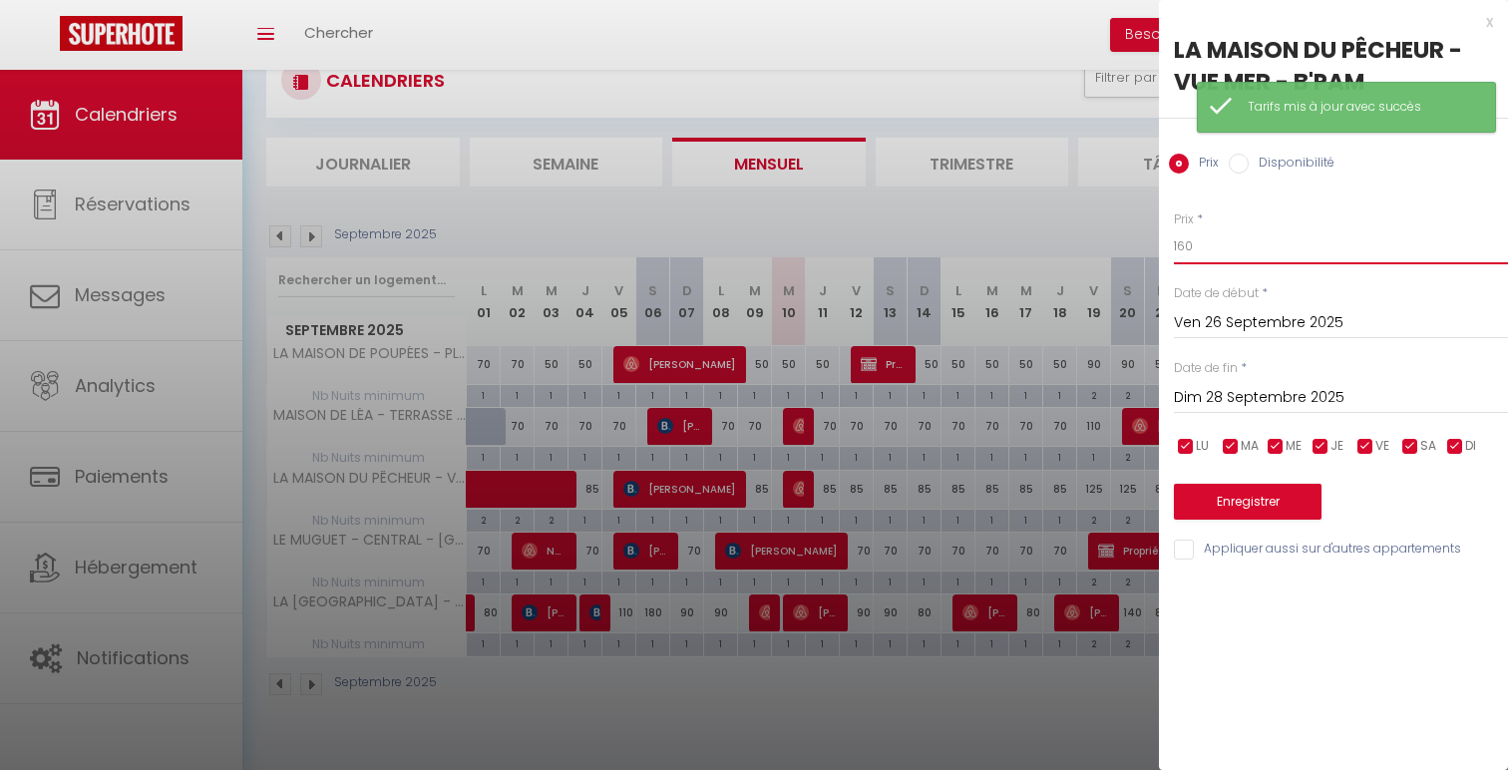
click at [1184, 247] on input "160" at bounding box center [1341, 246] width 334 height 36
click at [1242, 515] on button "Enregistrer" at bounding box center [1248, 502] width 148 height 36
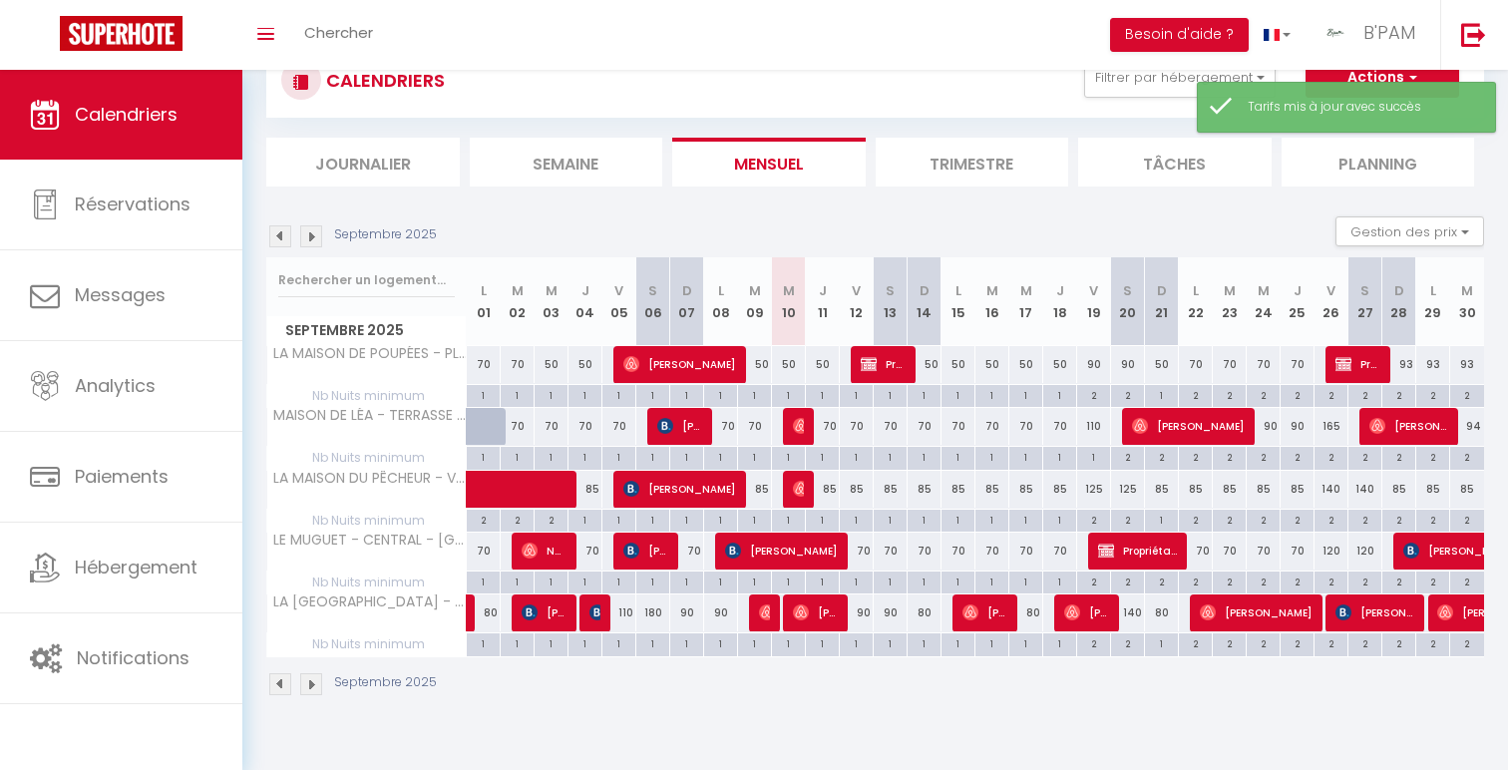
click at [1337, 427] on div "165" at bounding box center [1332, 426] width 34 height 37
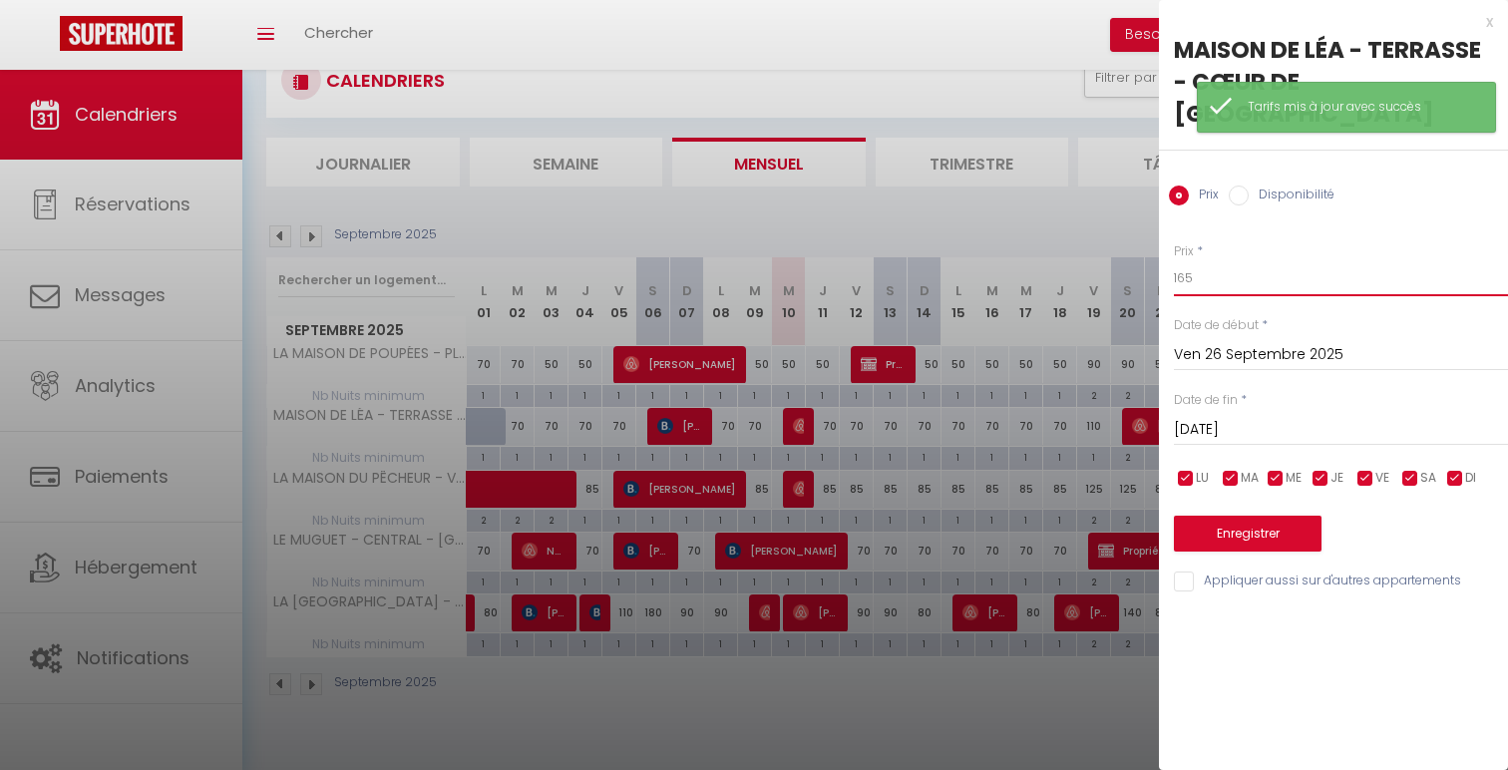
click at [1185, 260] on input "165" at bounding box center [1341, 278] width 334 height 36
click at [1248, 516] on button "Enregistrer" at bounding box center [1248, 534] width 148 height 36
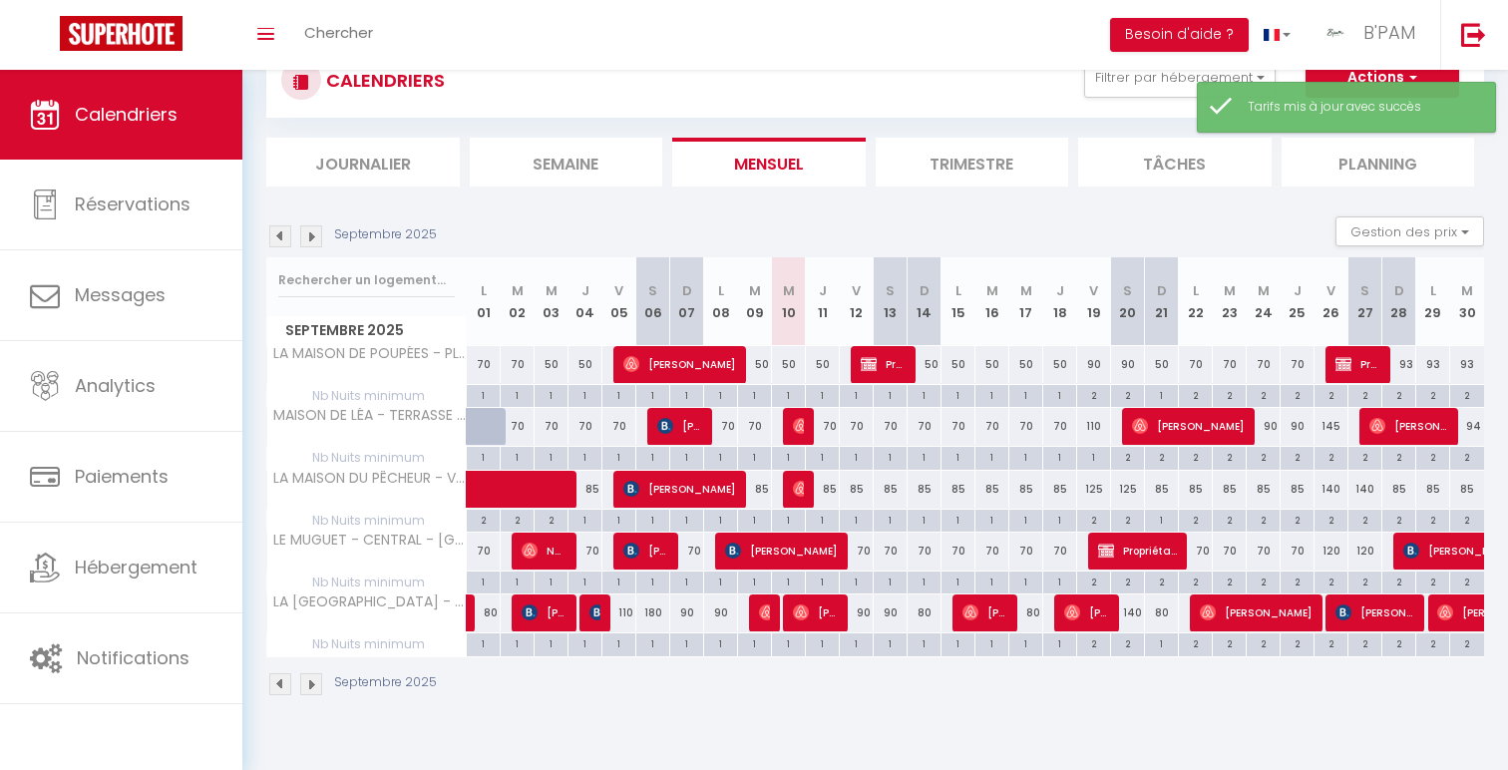
click at [1407, 362] on div "93" at bounding box center [1399, 364] width 34 height 37
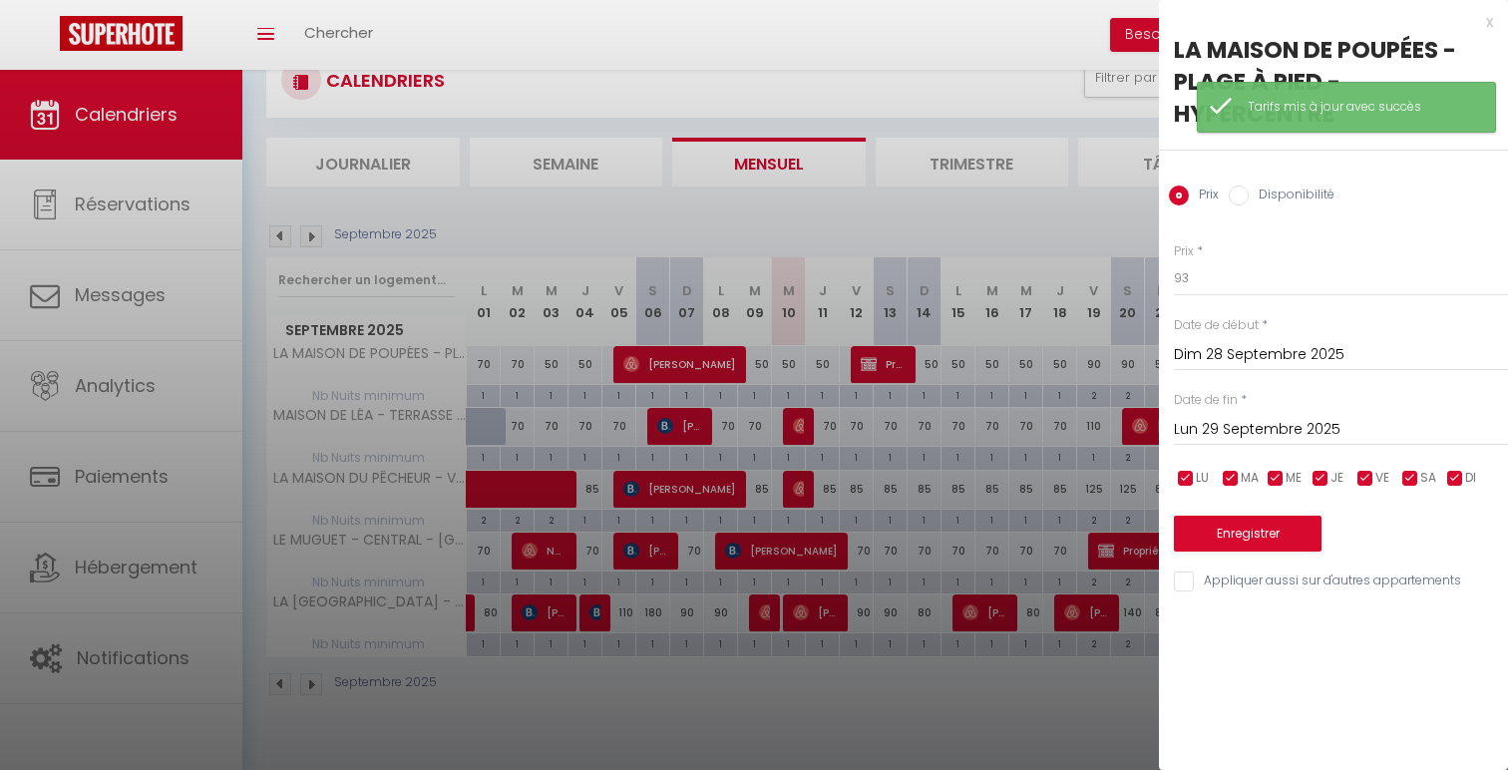
click at [1389, 427] on input "Lun 29 Septembre 2025" at bounding box center [1341, 430] width 334 height 26
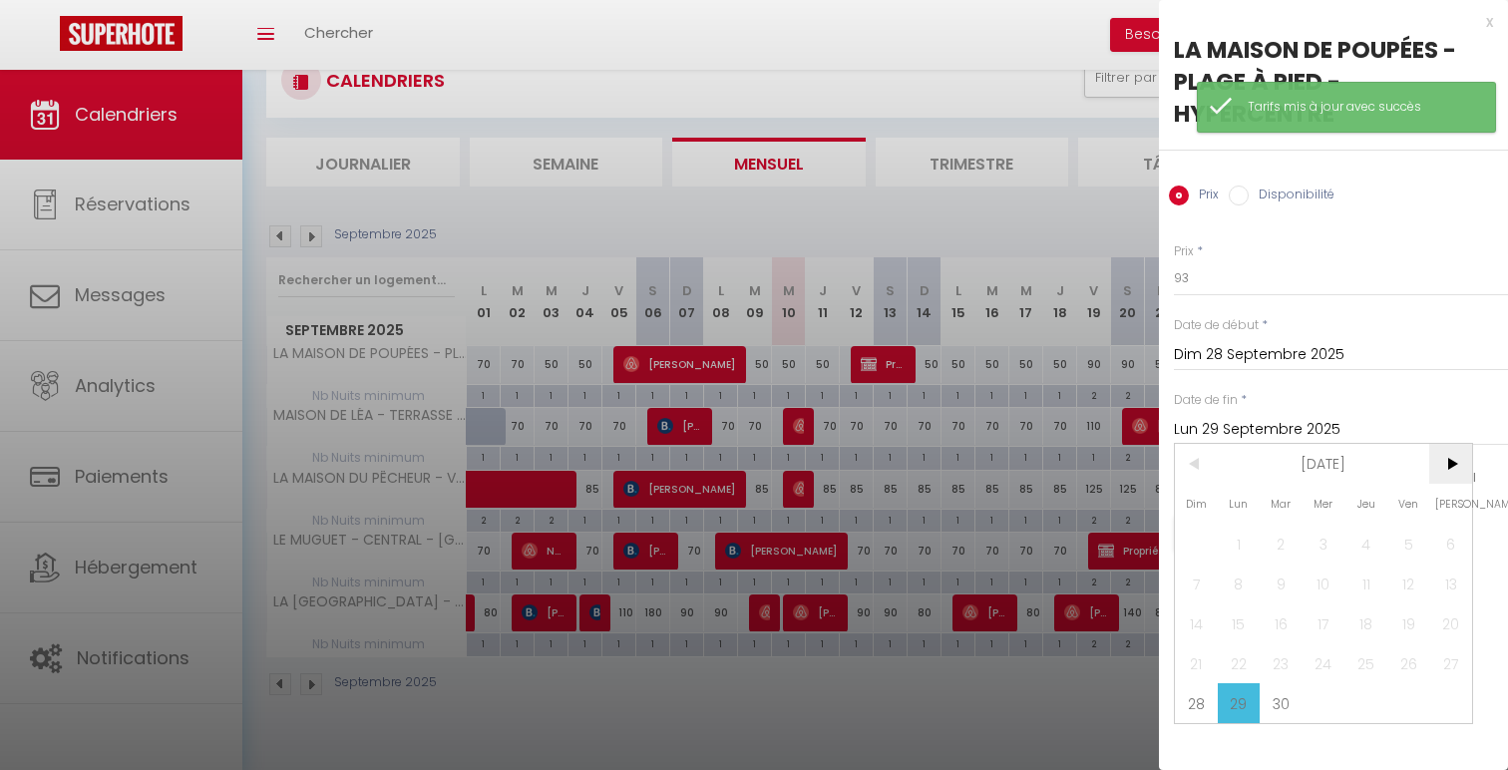
click at [1452, 469] on span ">" at bounding box center [1450, 464] width 43 height 40
click at [1407, 545] on span "3" at bounding box center [1408, 544] width 43 height 40
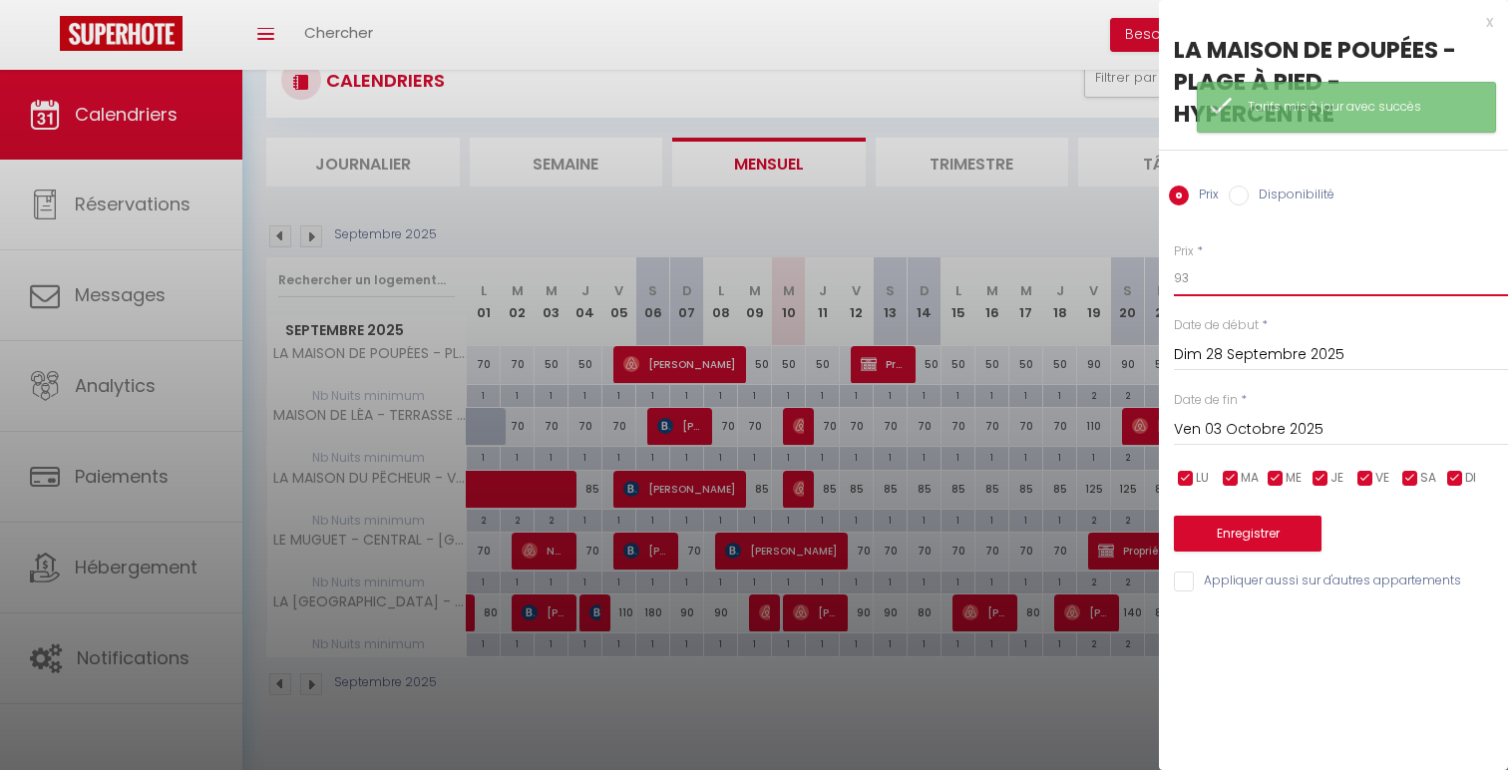
click at [1181, 275] on input "93" at bounding box center [1341, 278] width 334 height 36
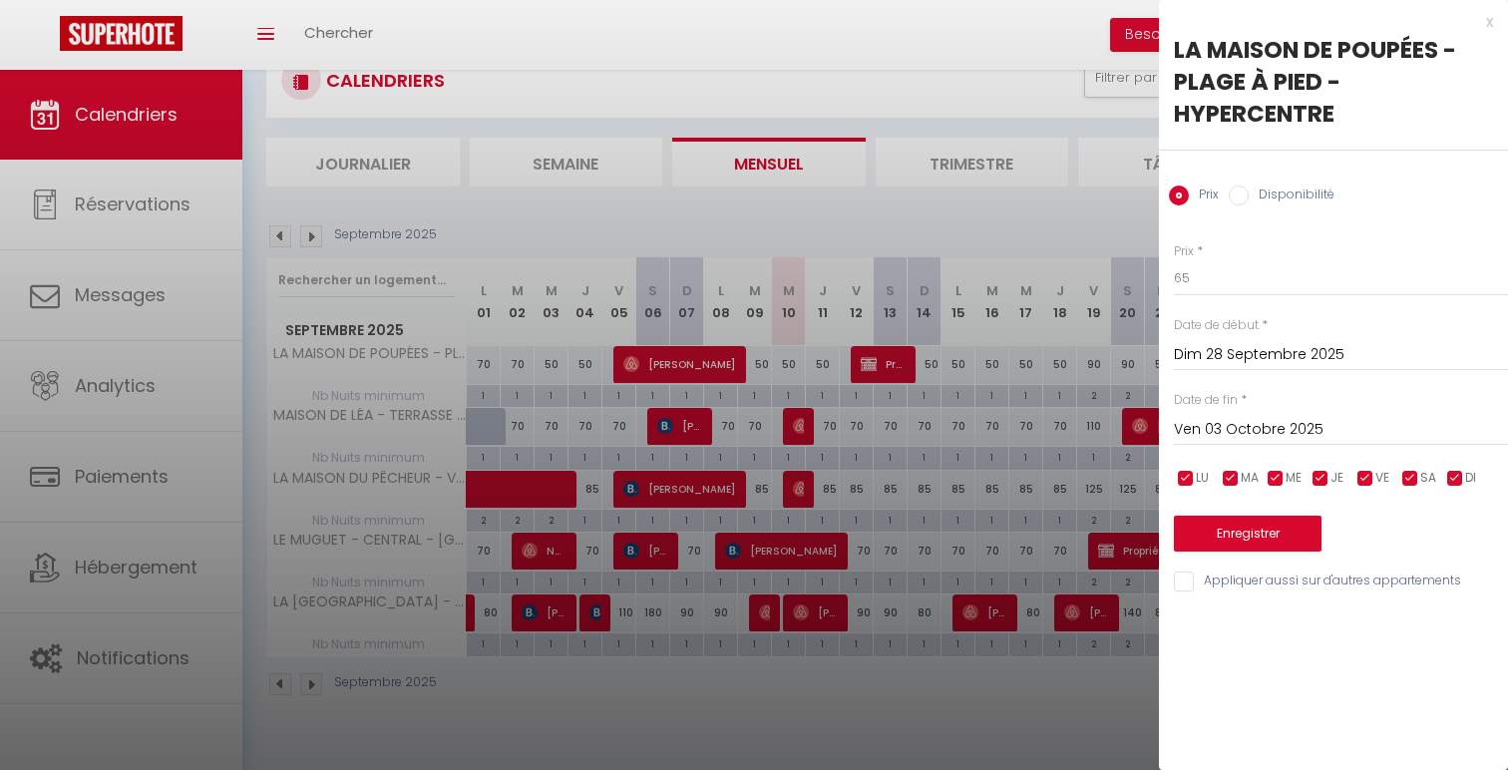
click at [1262, 514] on div "Enregistrer" at bounding box center [1341, 521] width 334 height 61
click at [1266, 537] on button "Enregistrer" at bounding box center [1248, 534] width 148 height 36
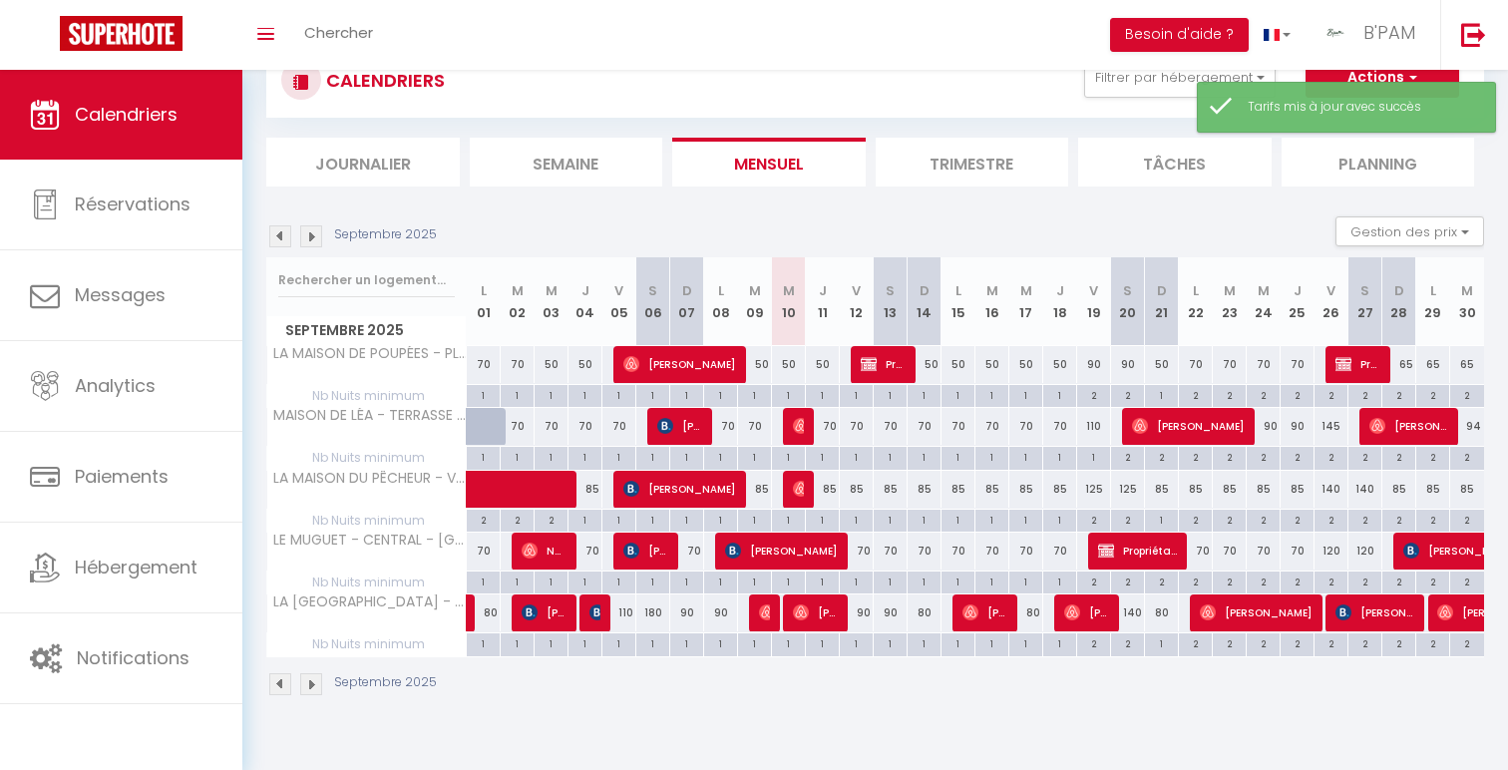
click at [1474, 428] on div "94" at bounding box center [1467, 426] width 34 height 37
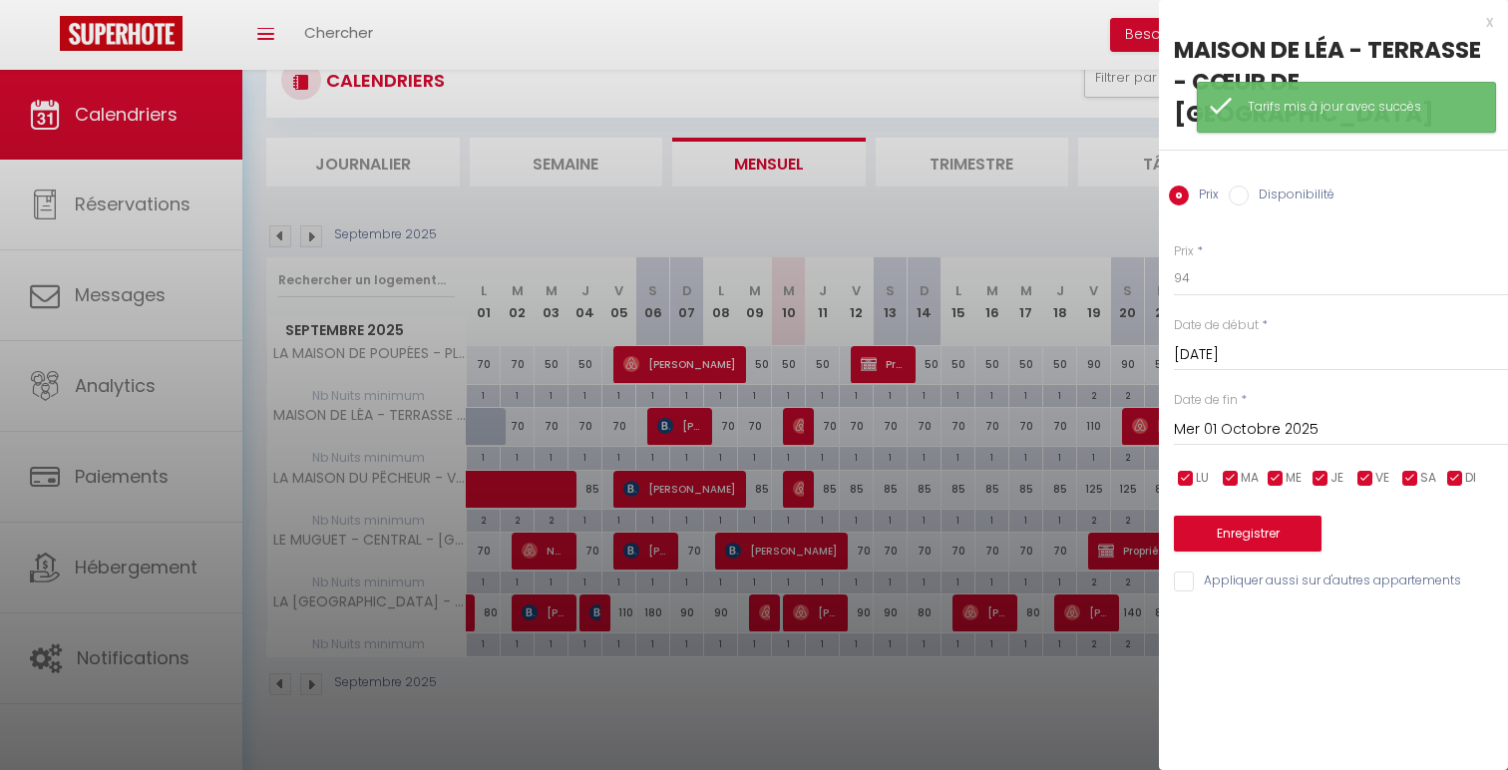
click at [1369, 417] on input "Mer 01 Octobre 2025" at bounding box center [1341, 430] width 334 height 26
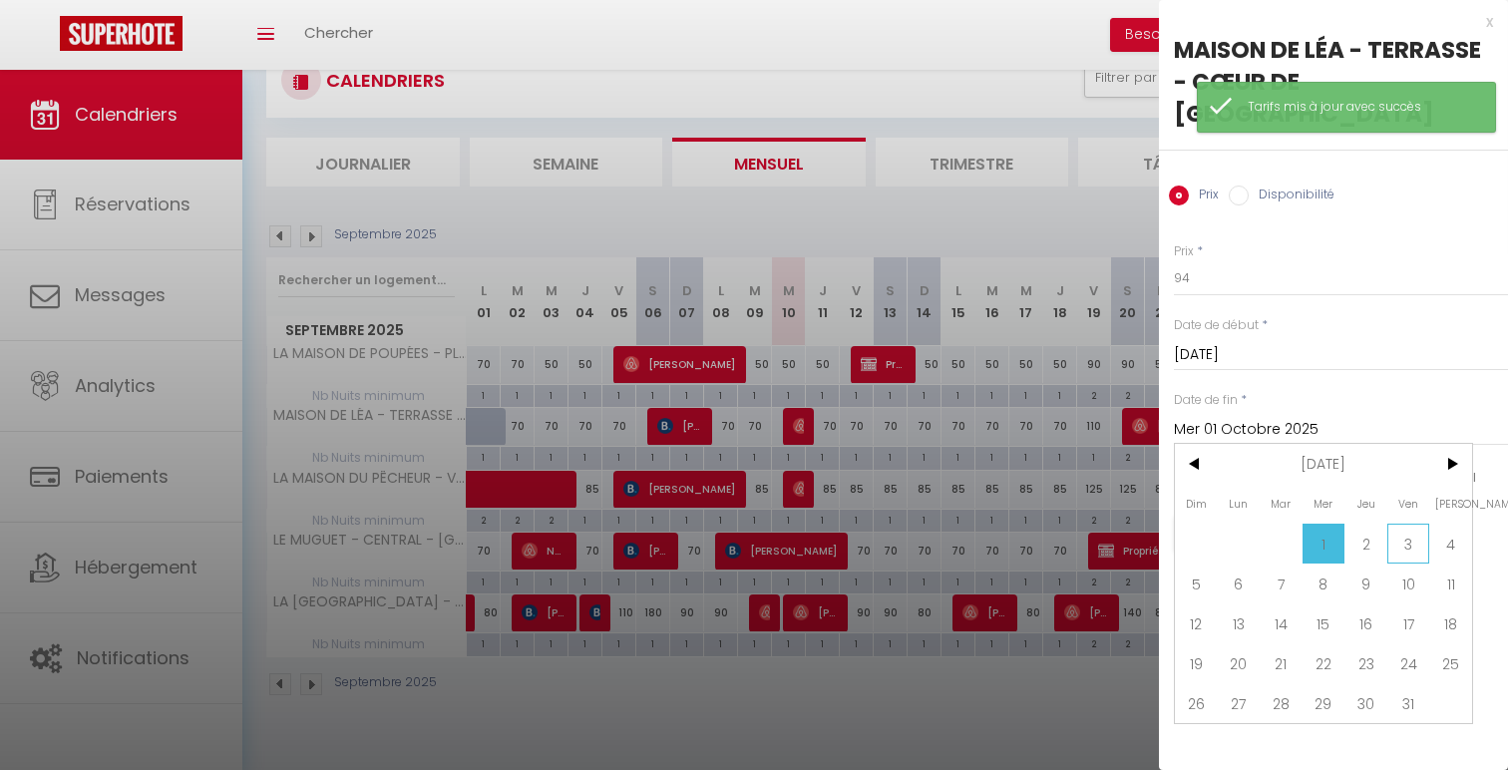
click at [1410, 524] on span "3" at bounding box center [1408, 544] width 43 height 40
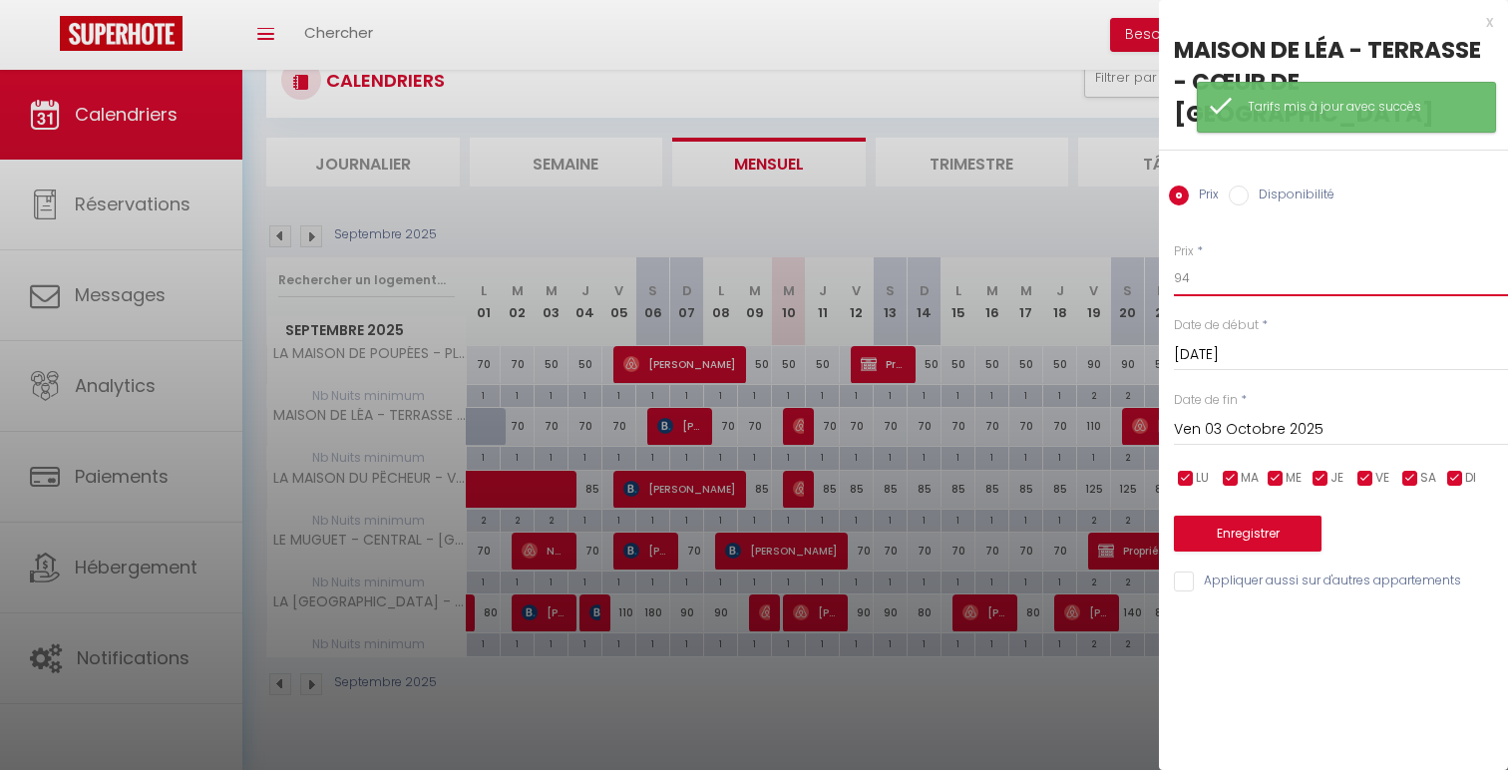
click at [1191, 262] on input "94" at bounding box center [1341, 278] width 334 height 36
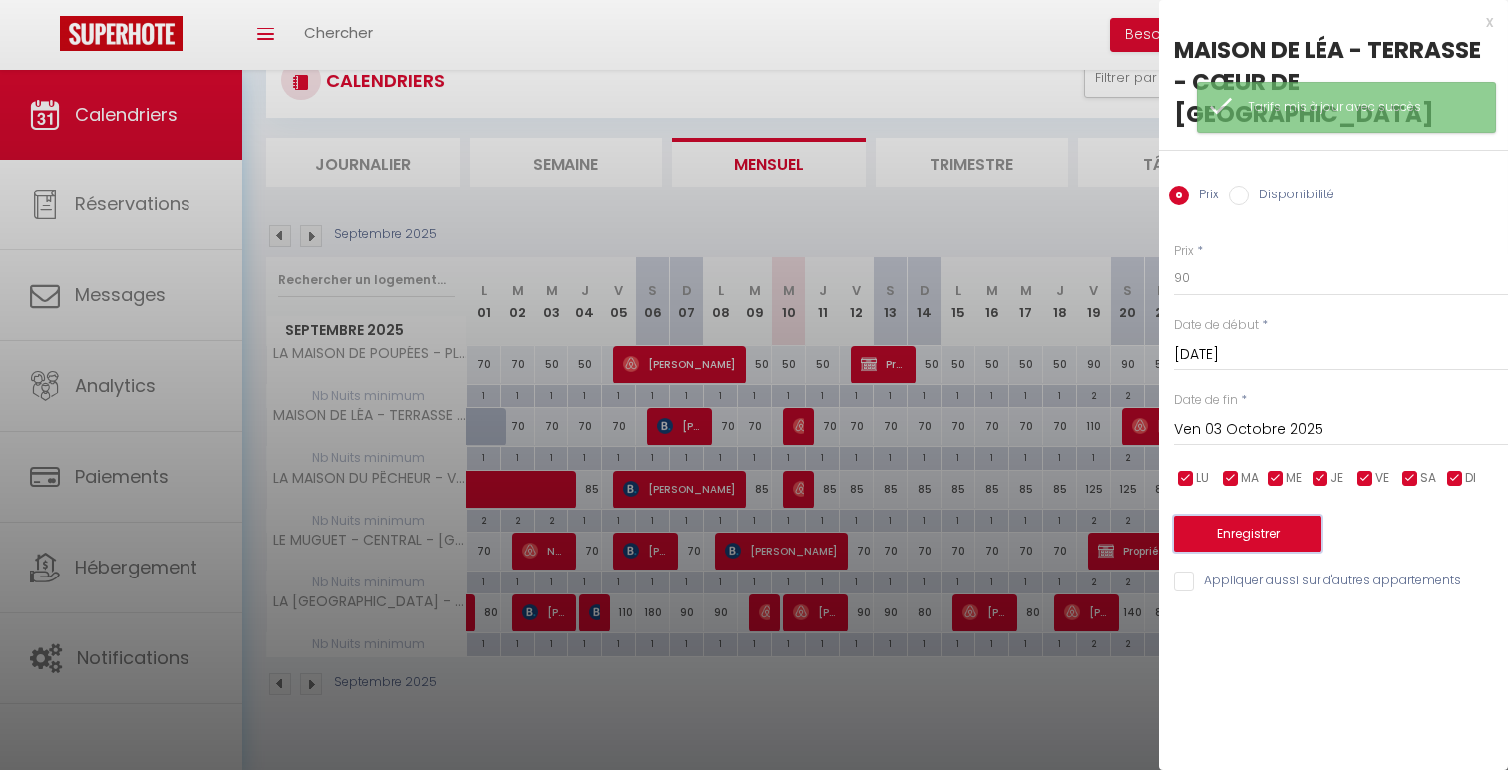
click at [1222, 516] on button "Enregistrer" at bounding box center [1248, 534] width 148 height 36
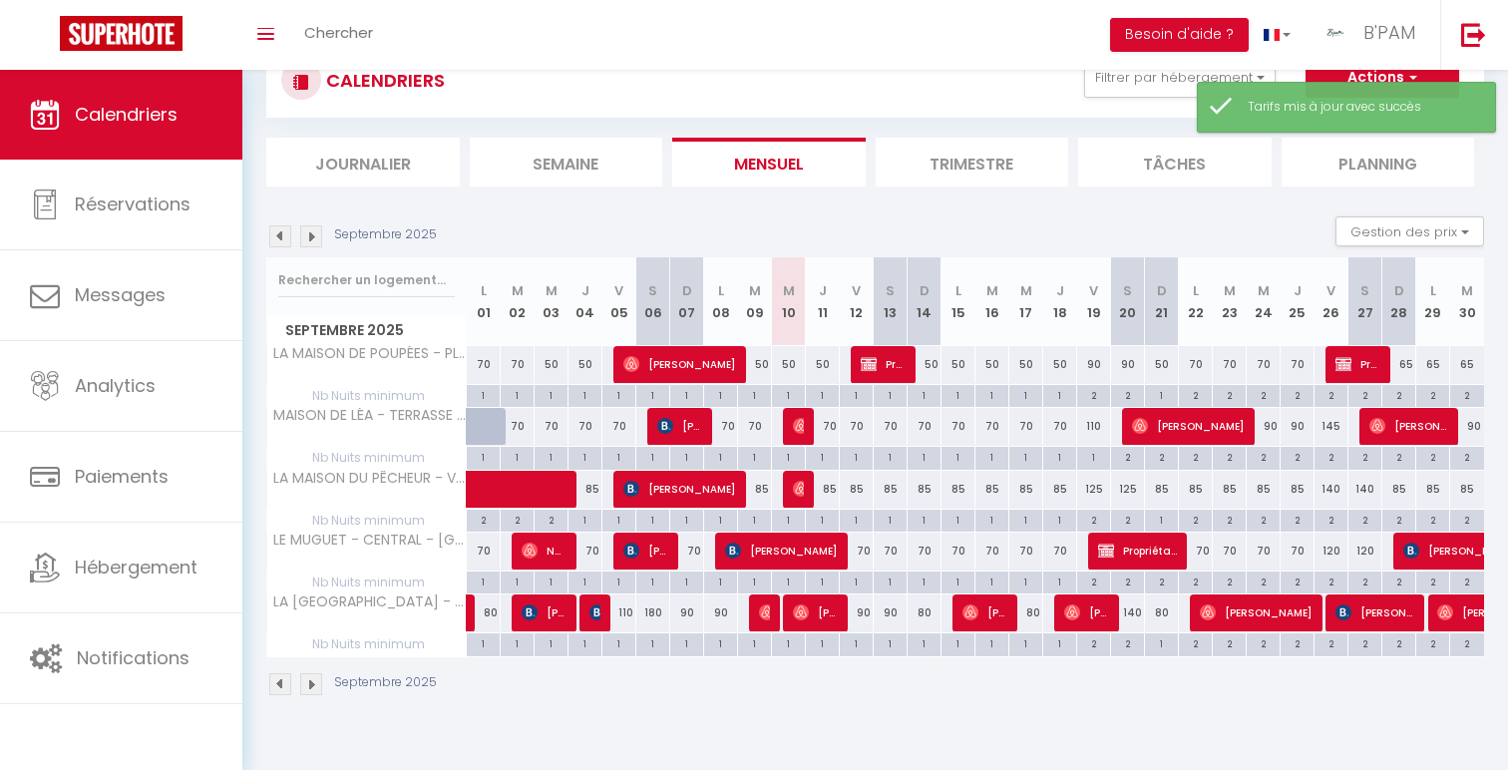
click at [304, 244] on img at bounding box center [311, 236] width 22 height 22
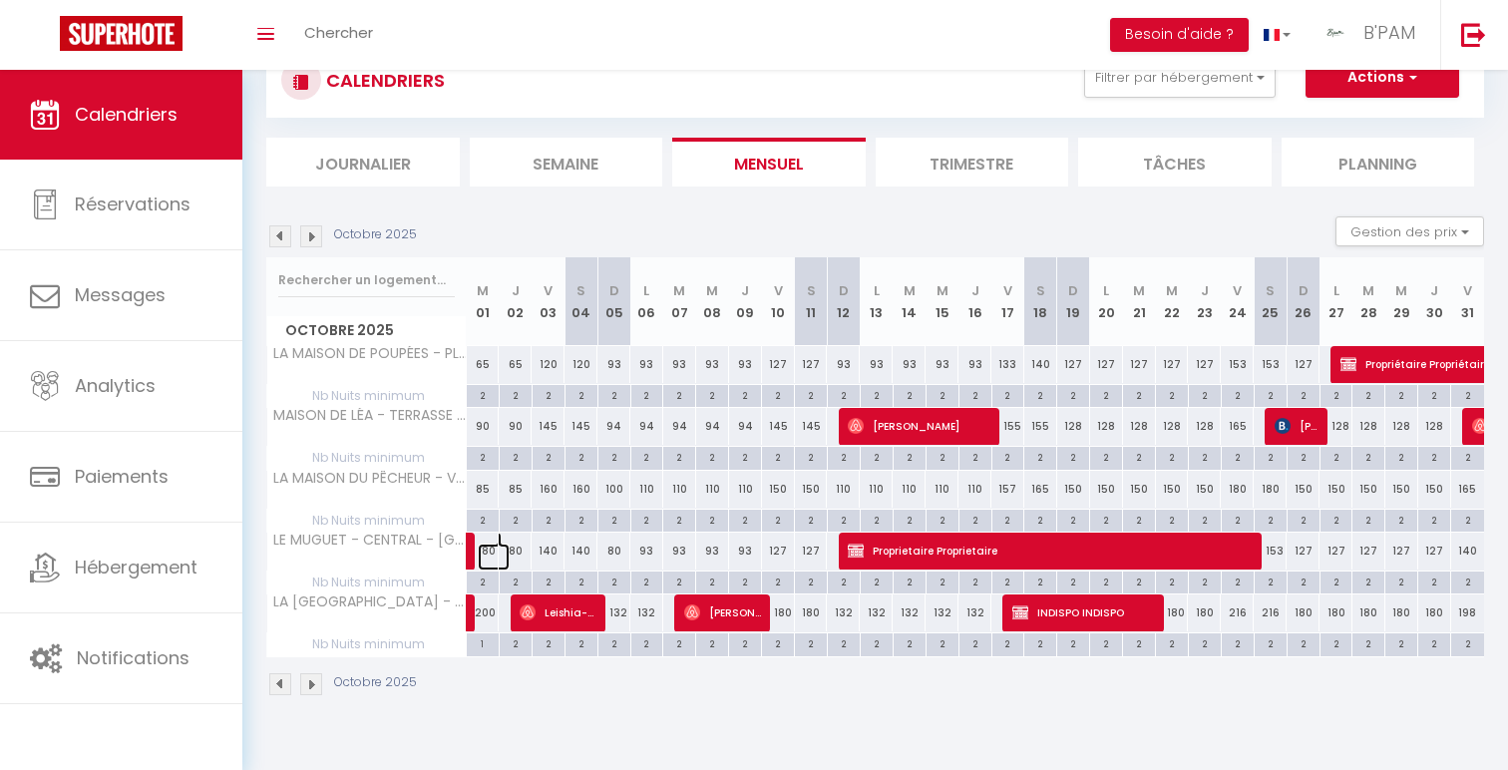
click at [491, 547] on link at bounding box center [494, 557] width 33 height 27
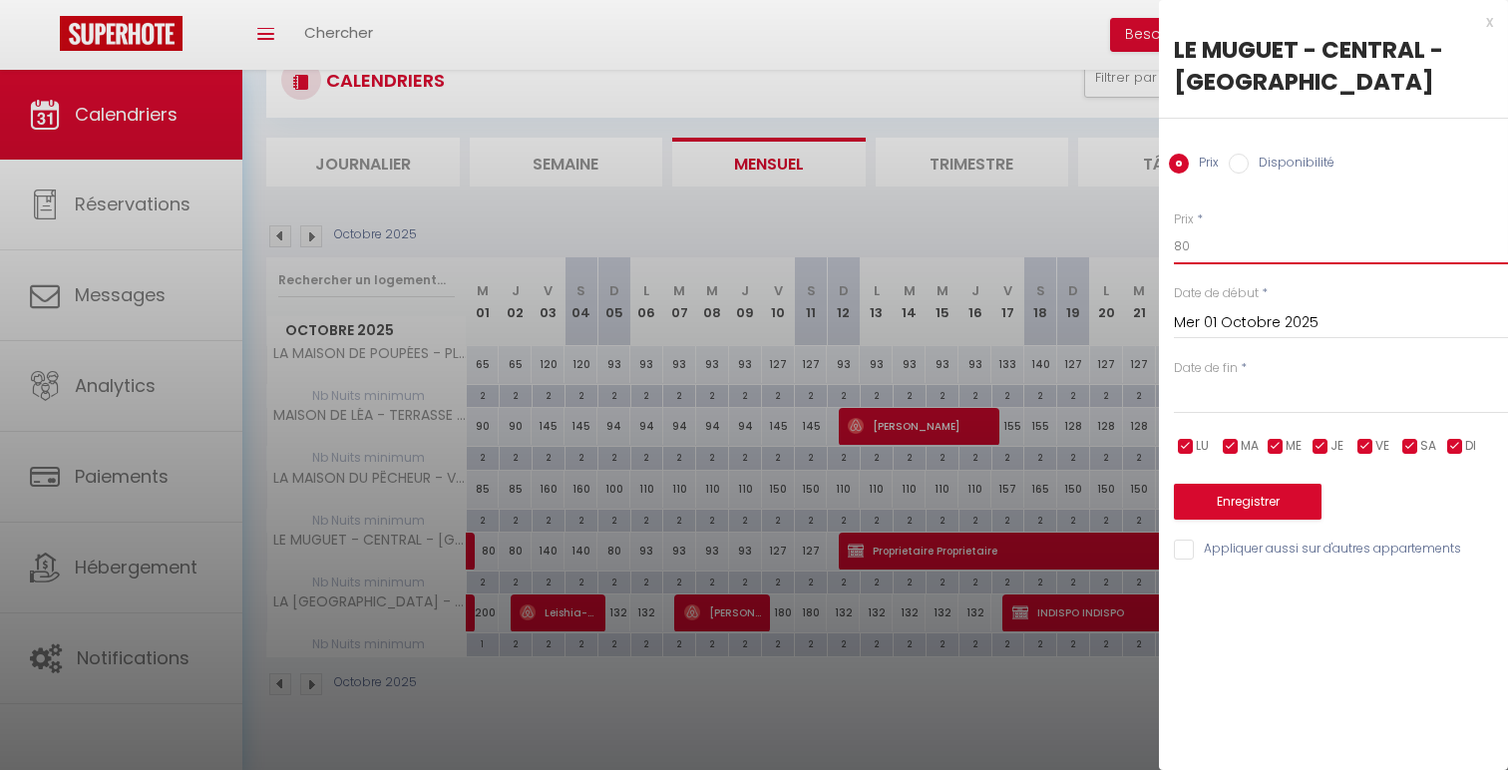
click at [1177, 249] on input "80" at bounding box center [1341, 246] width 334 height 36
click at [1279, 406] on input "text" at bounding box center [1341, 398] width 334 height 26
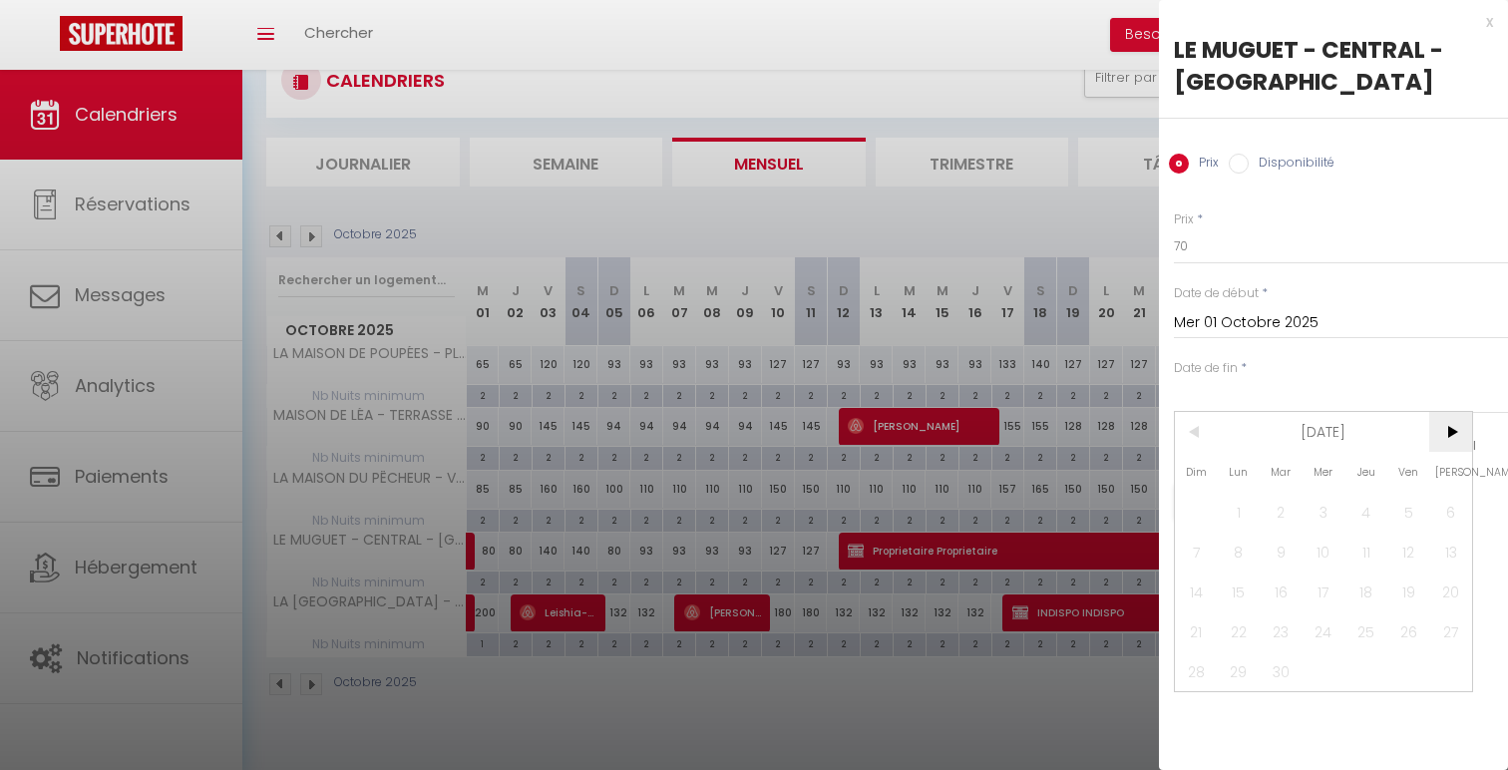
click at [1441, 439] on span ">" at bounding box center [1450, 432] width 43 height 40
click at [1362, 510] on span "2" at bounding box center [1366, 512] width 43 height 40
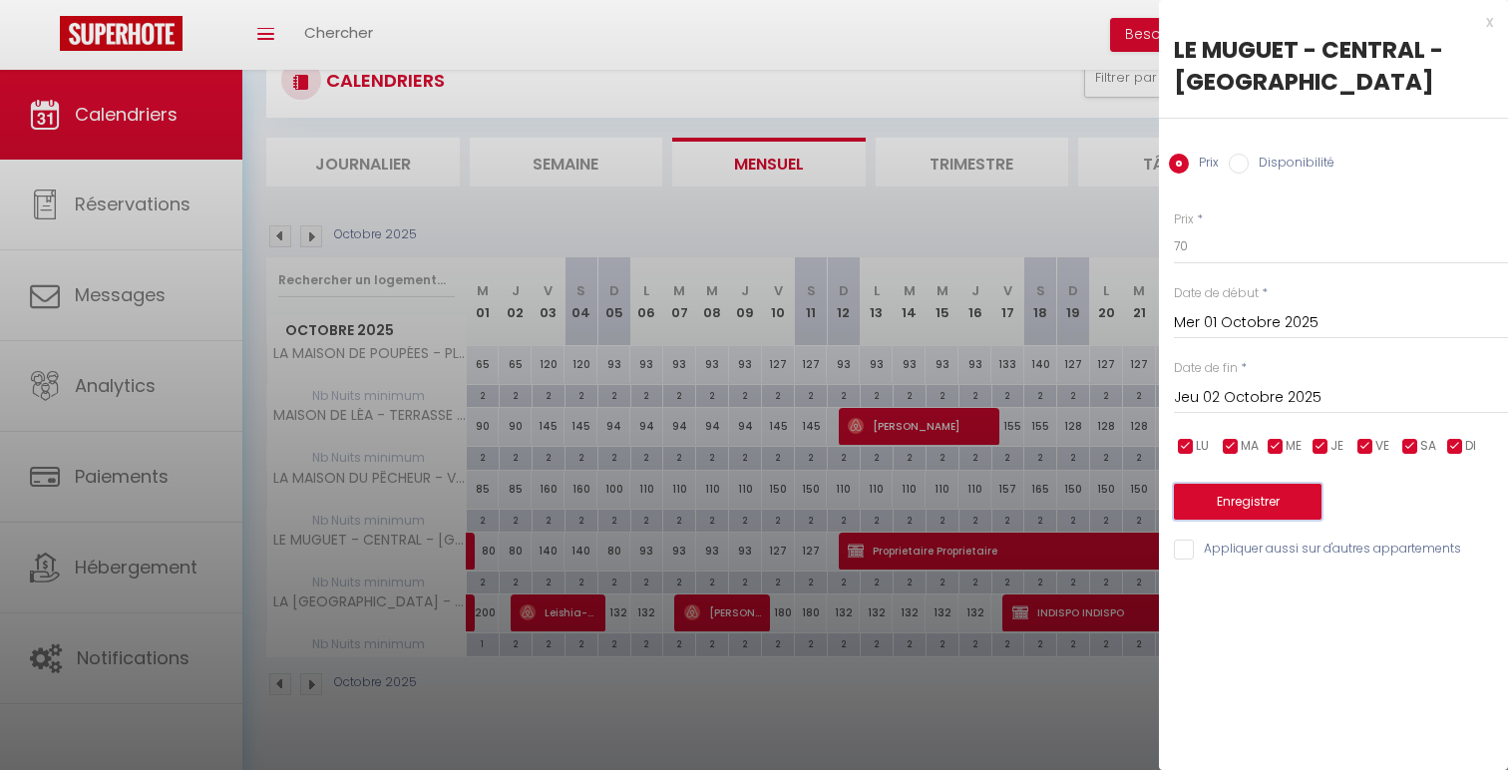
click at [1301, 496] on button "Enregistrer" at bounding box center [1248, 502] width 148 height 36
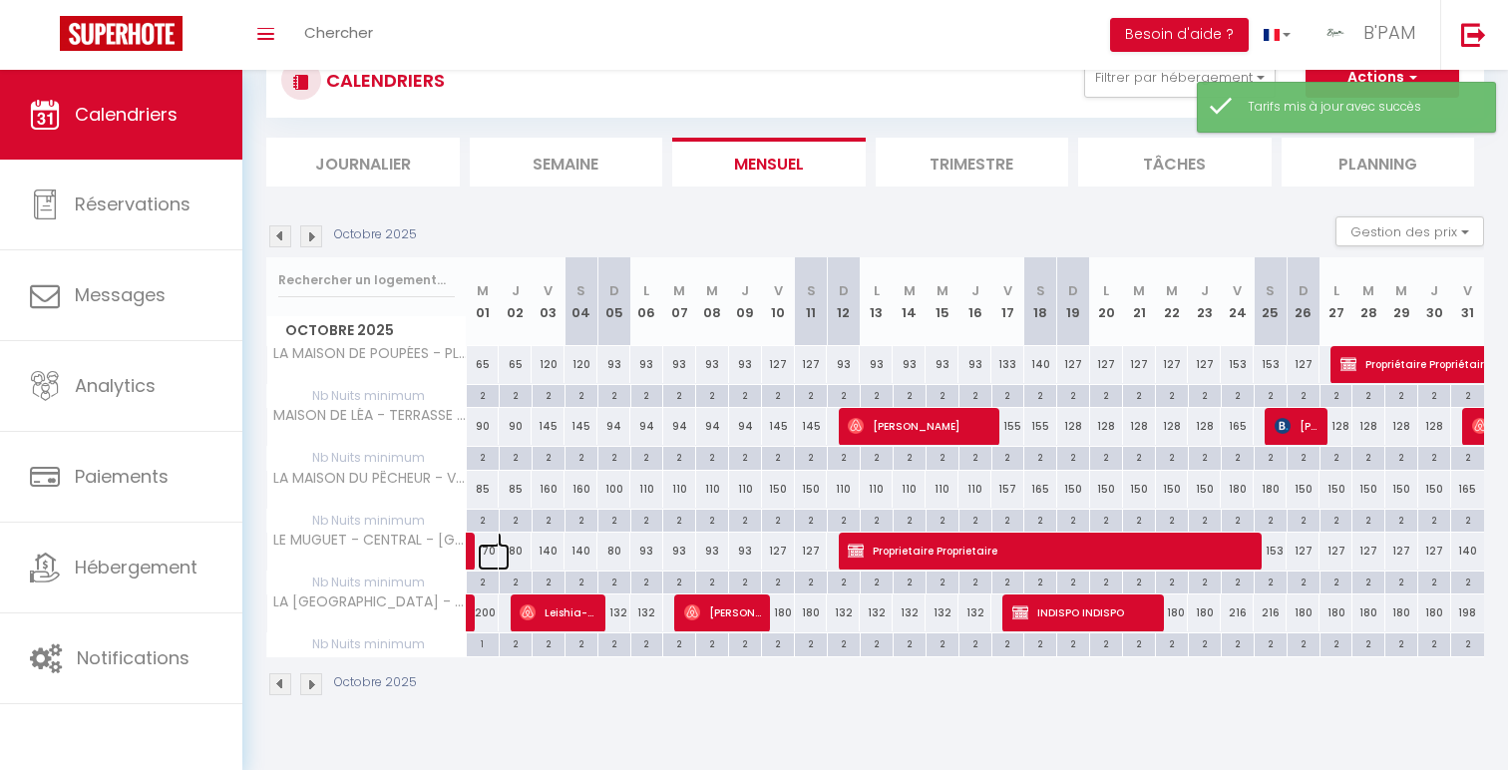
click at [494, 552] on link at bounding box center [494, 557] width 33 height 27
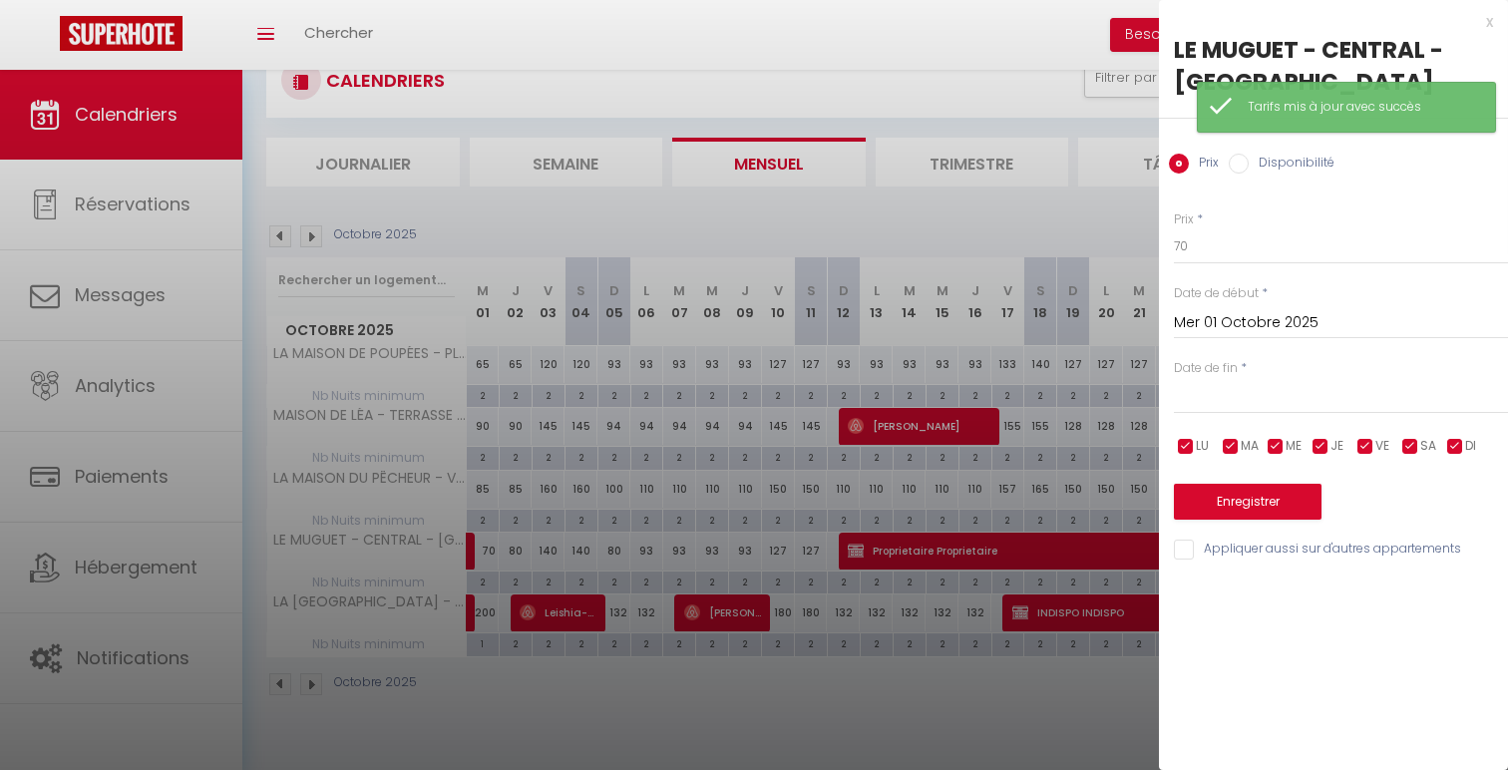
click at [1288, 412] on div "< Sep 2025 > Dim Lun Mar Mer Jeu Ven Sam 1 2 3 4 5 6 7 8 9 10 11 12 13 14 15 16…" at bounding box center [1341, 396] width 334 height 36
click at [1295, 401] on input "text" at bounding box center [1341, 398] width 334 height 26
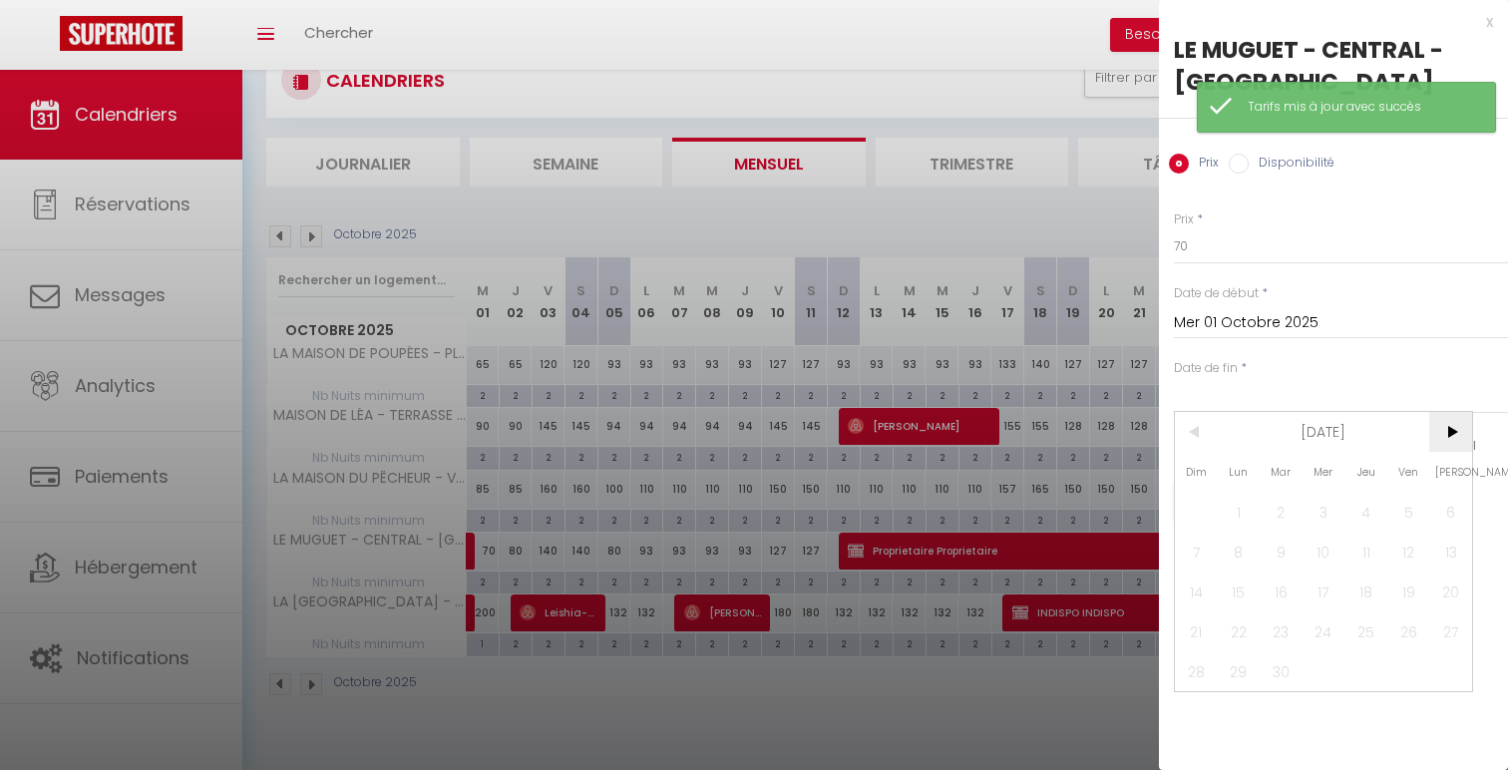
click at [1462, 438] on span ">" at bounding box center [1450, 432] width 43 height 40
click at [1411, 521] on span "3" at bounding box center [1408, 512] width 43 height 40
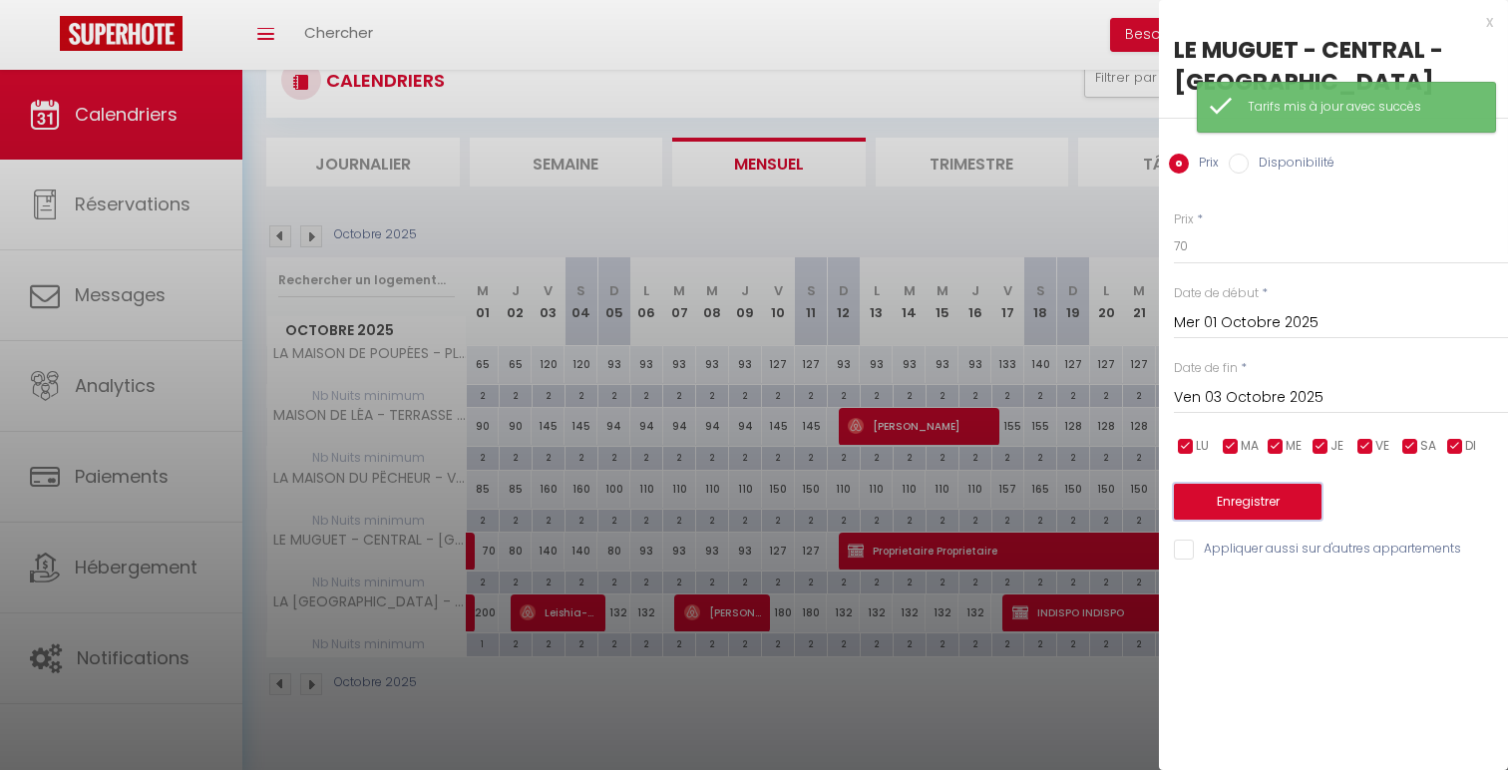
click at [1256, 511] on button "Enregistrer" at bounding box center [1248, 502] width 148 height 36
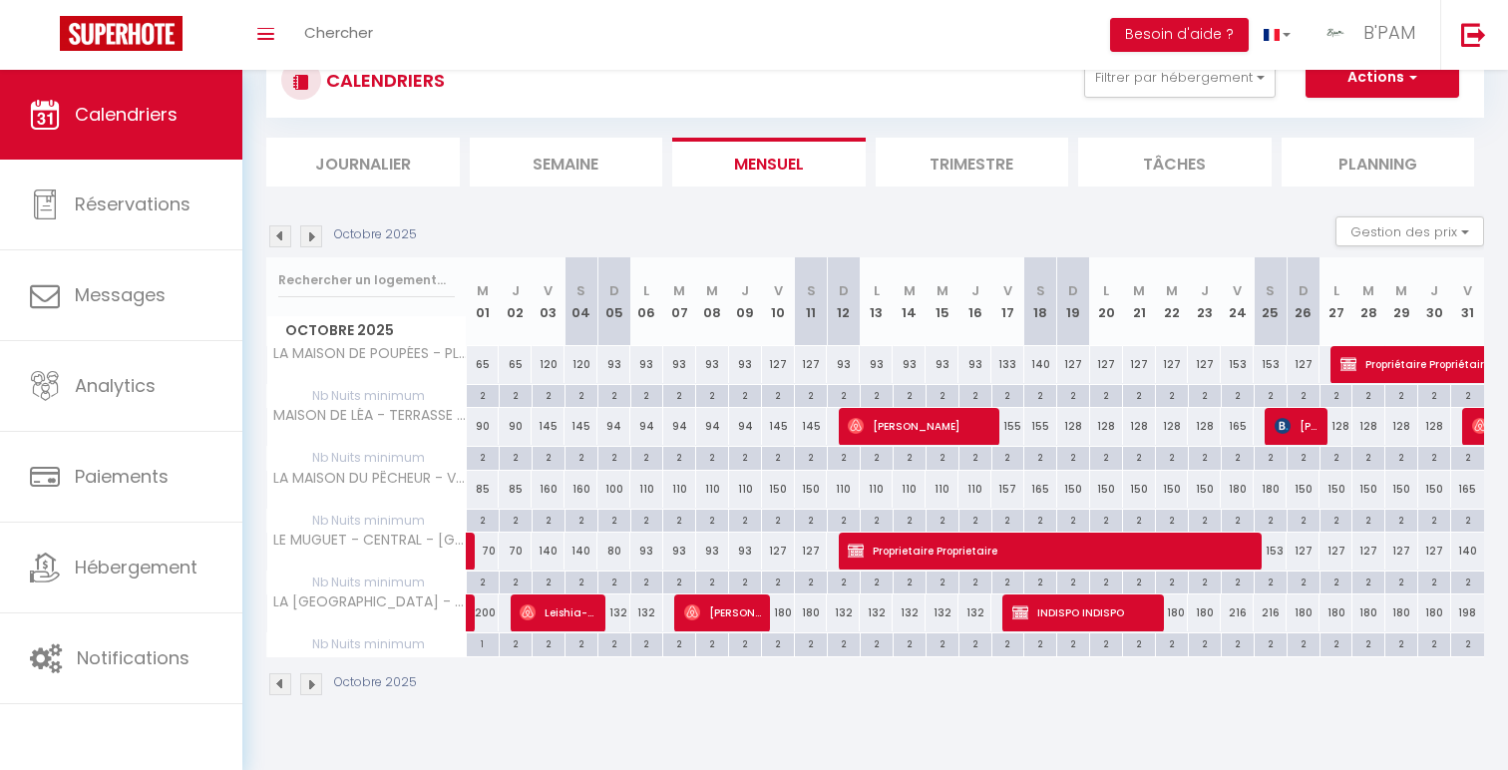
click at [619, 618] on div "132" at bounding box center [613, 612] width 33 height 37
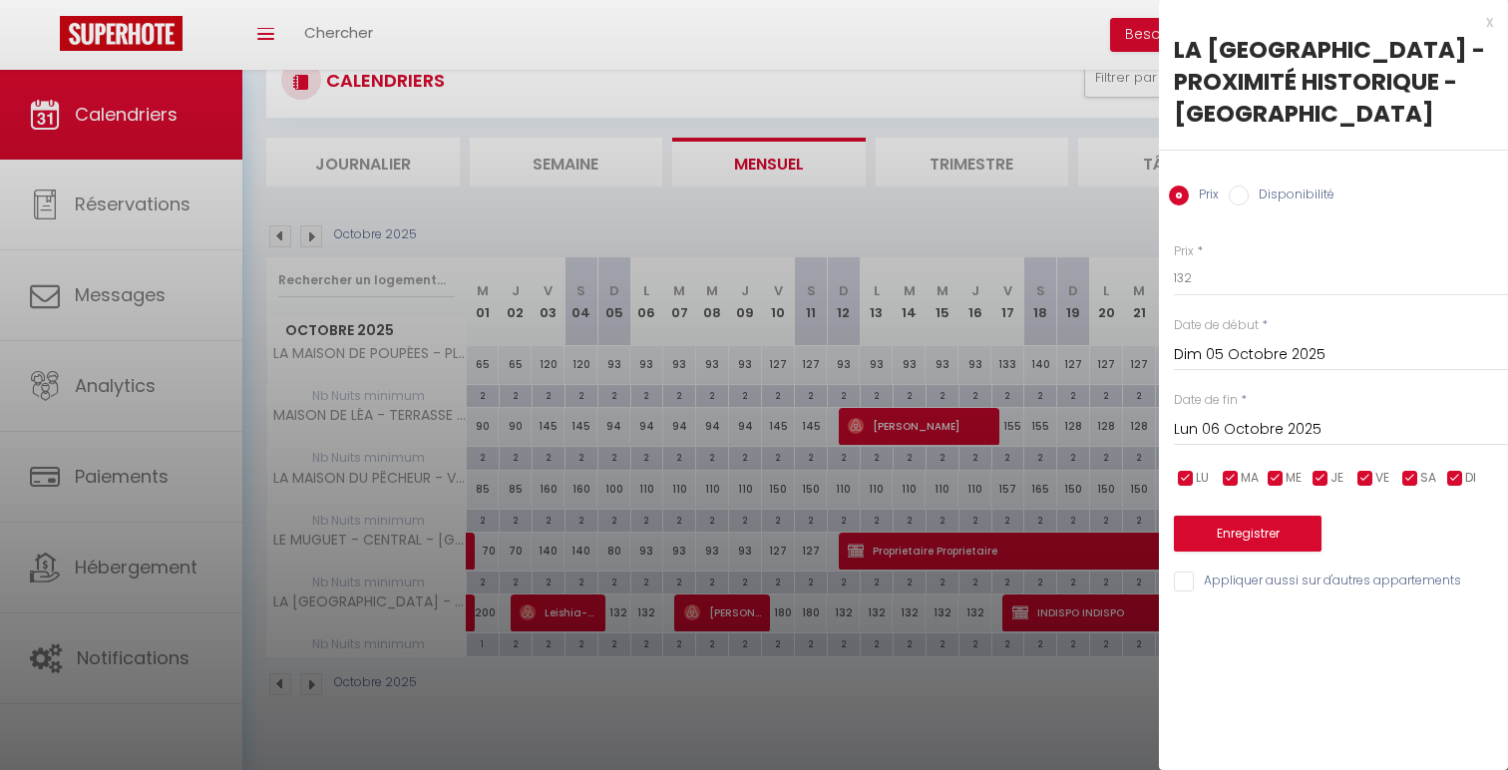
click at [1323, 414] on div "Lun 06 Octobre 2025 < Oct 2025 > Dim Lun Mar Mer Jeu Ven Sam 1 2 3 4 5 6 7 8 9 …" at bounding box center [1341, 428] width 334 height 36
click at [1326, 429] on input "Lun 06 Octobre 2025" at bounding box center [1341, 430] width 334 height 26
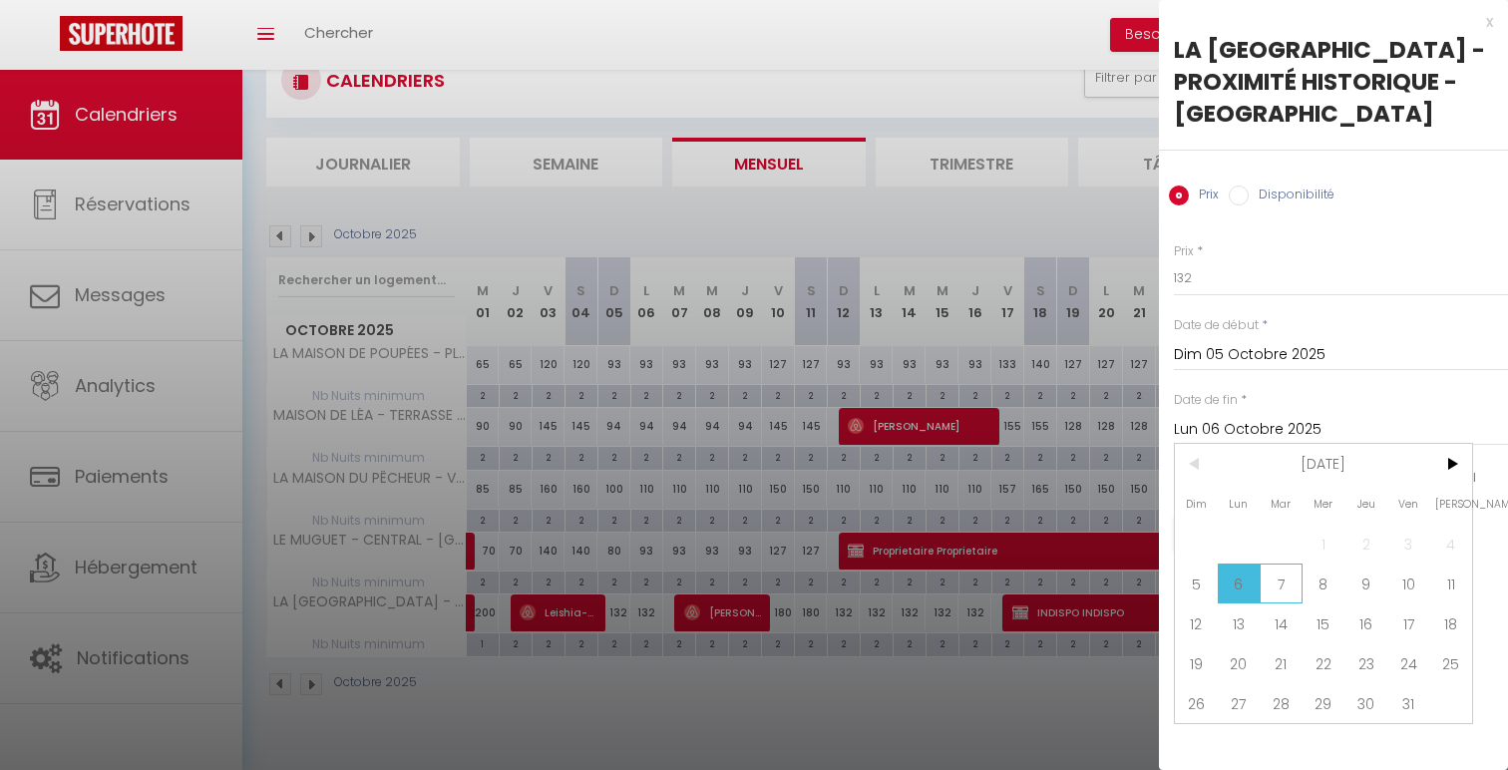
click at [1287, 580] on span "7" at bounding box center [1281, 584] width 43 height 40
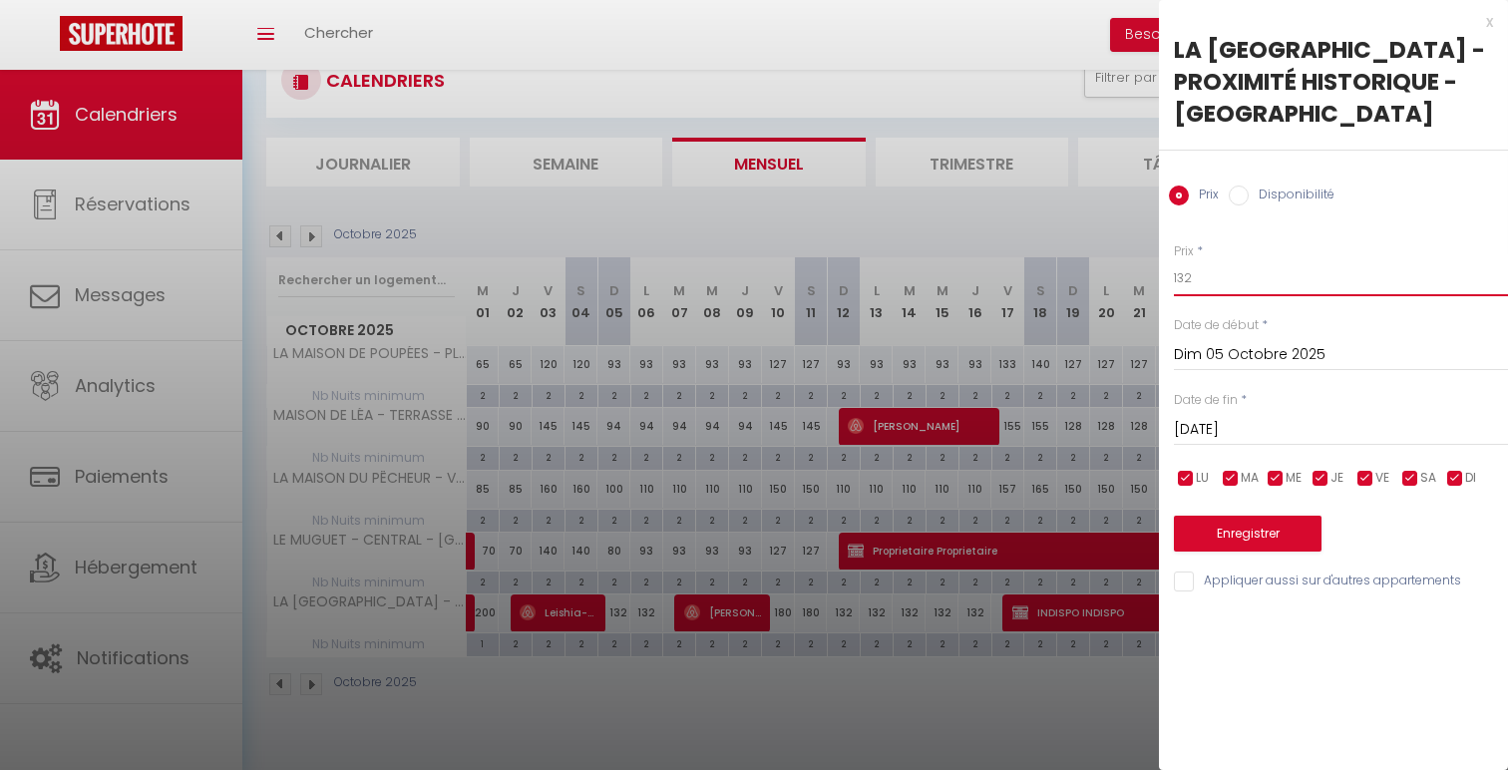
click at [1203, 271] on input "132" at bounding box center [1341, 278] width 334 height 36
click at [1211, 528] on button "Enregistrer" at bounding box center [1248, 534] width 148 height 36
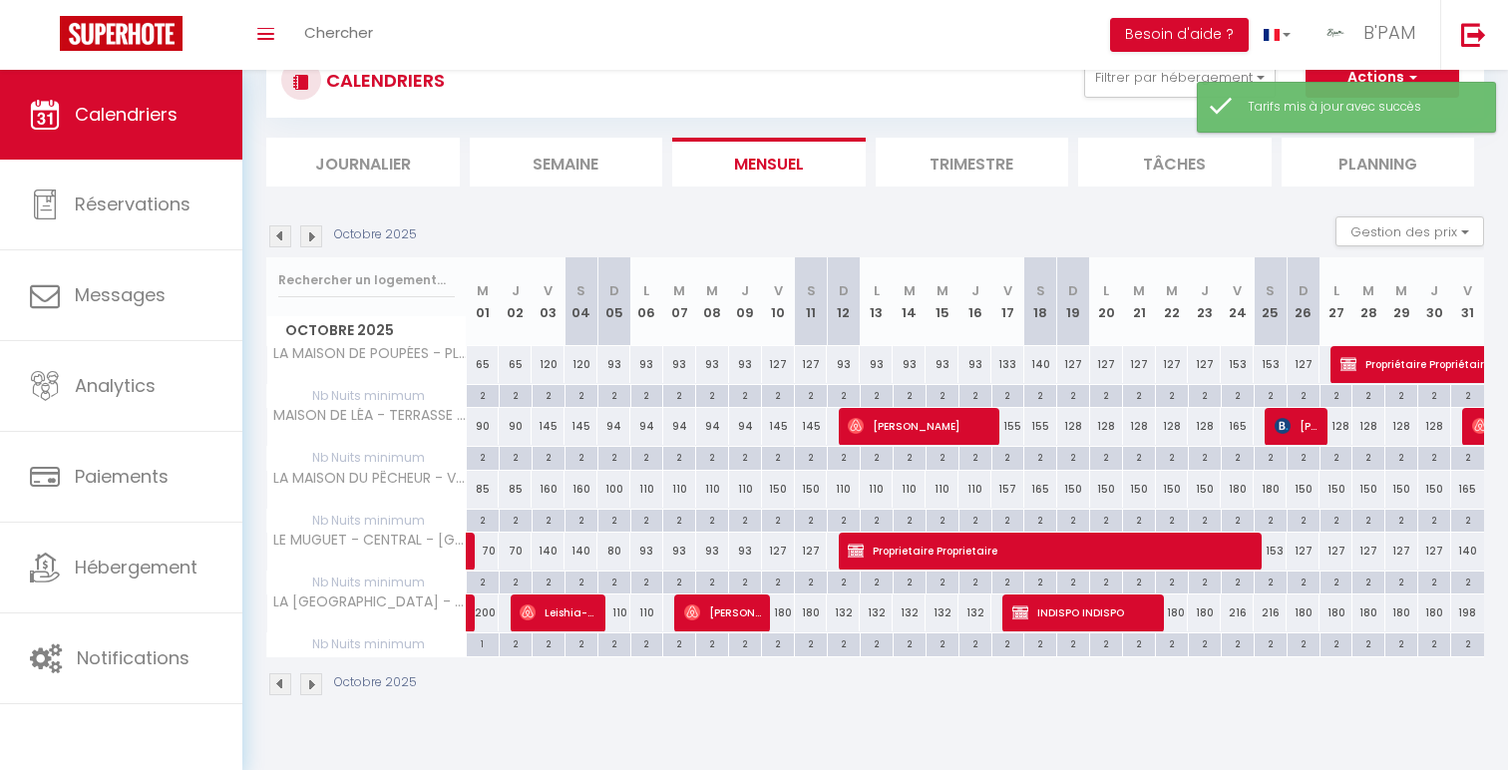
click at [613, 550] on div "80" at bounding box center [613, 551] width 33 height 37
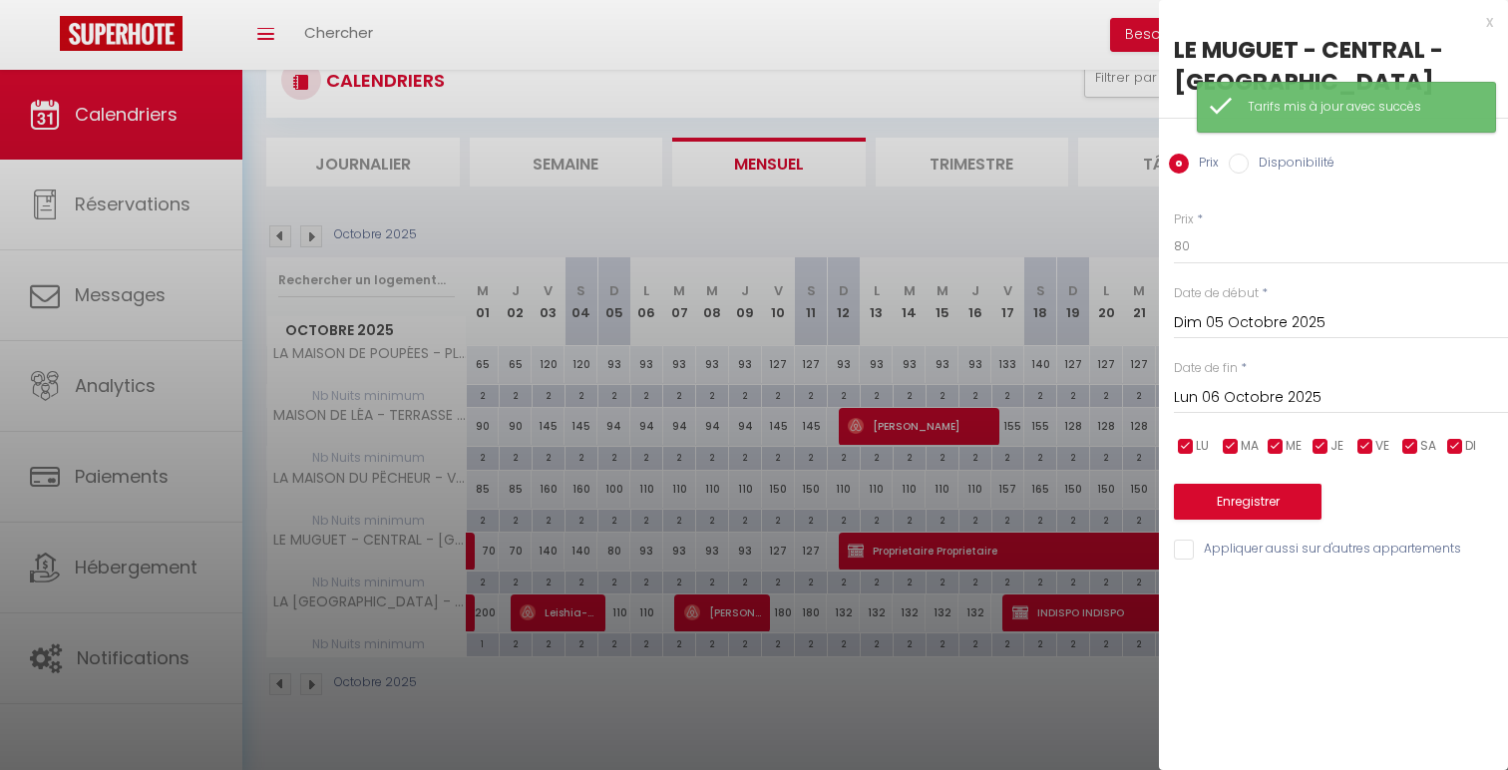
click at [1393, 409] on input "Lun 06 Octobre 2025" at bounding box center [1341, 398] width 334 height 26
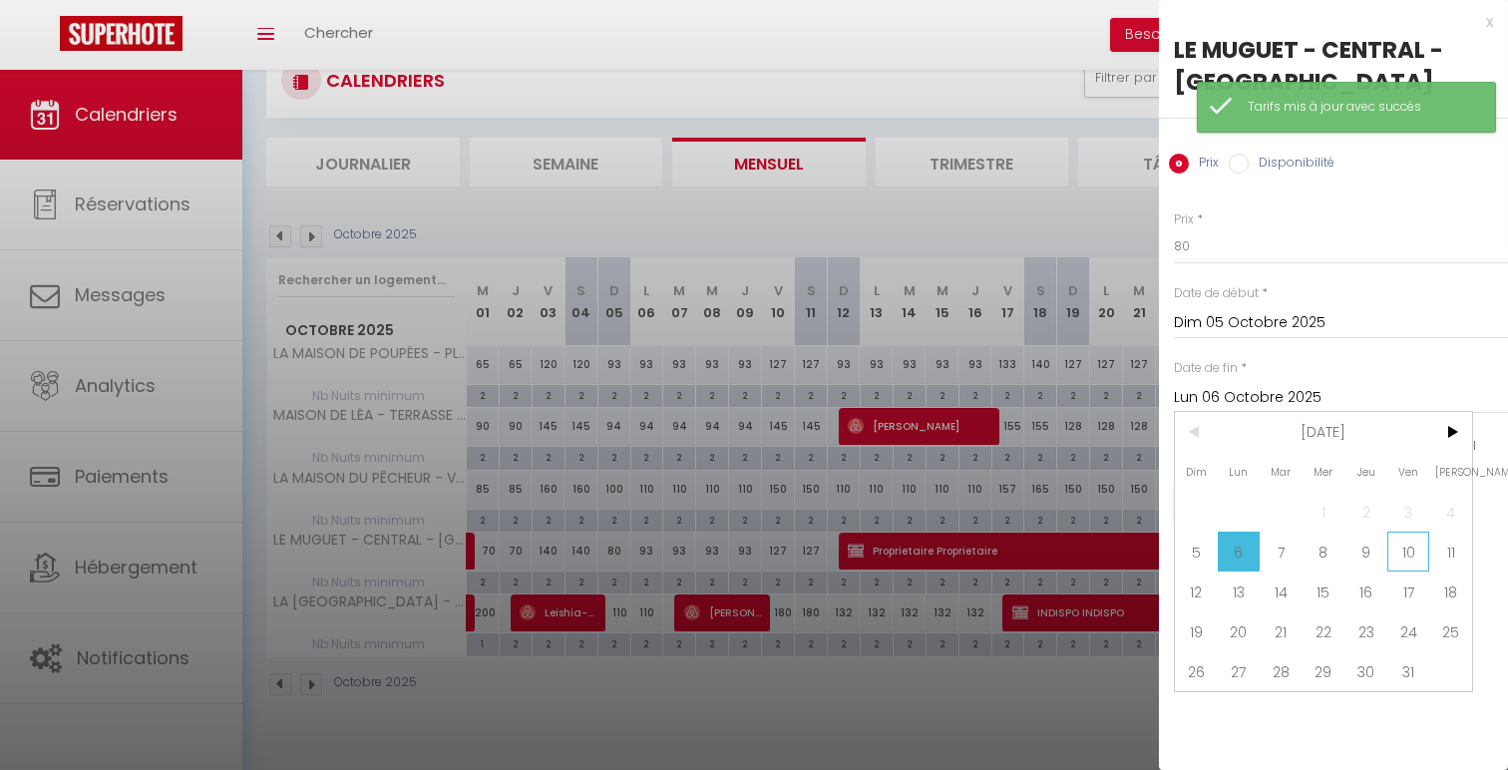
click at [1409, 549] on span "10" at bounding box center [1408, 552] width 43 height 40
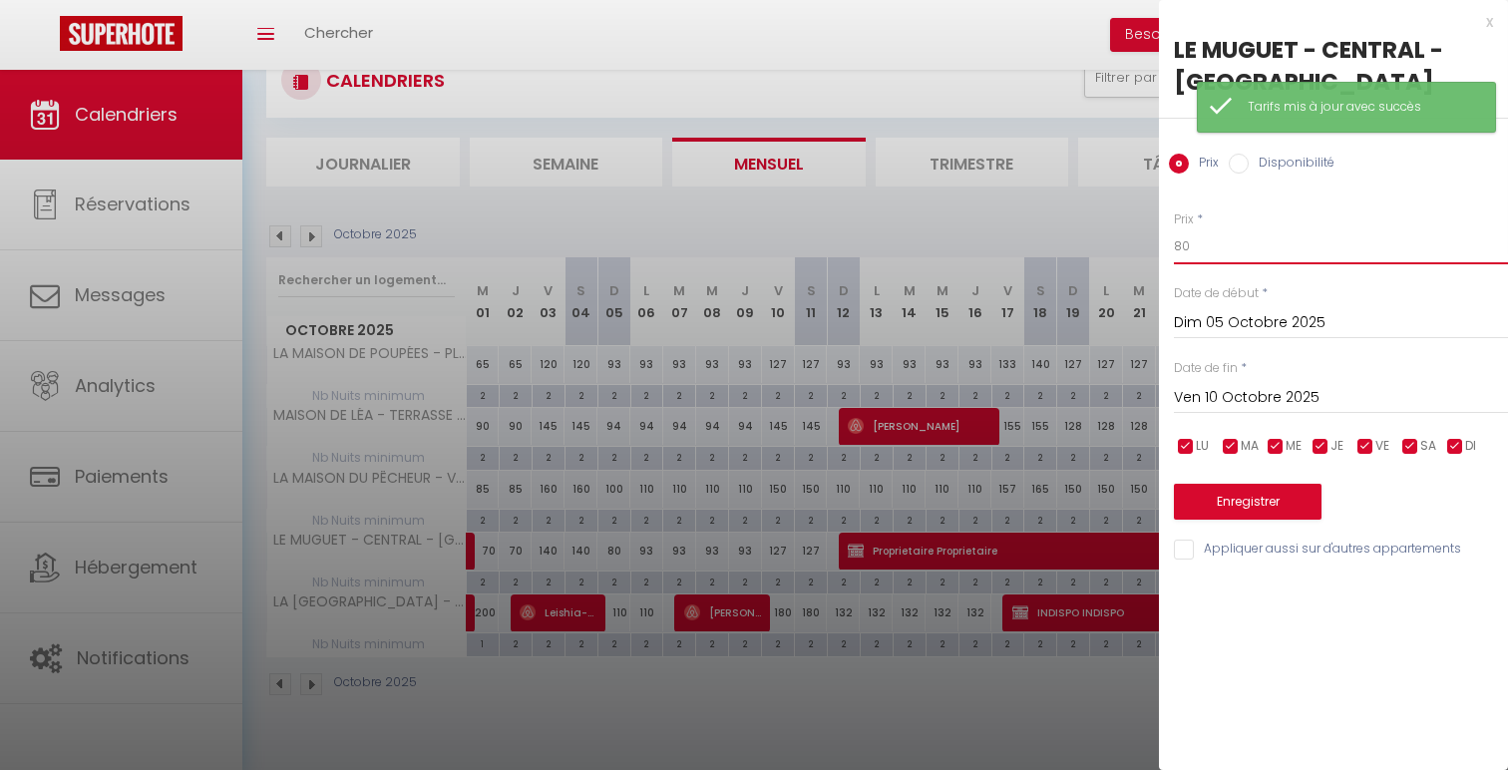
click at [1182, 250] on input "80" at bounding box center [1341, 246] width 334 height 36
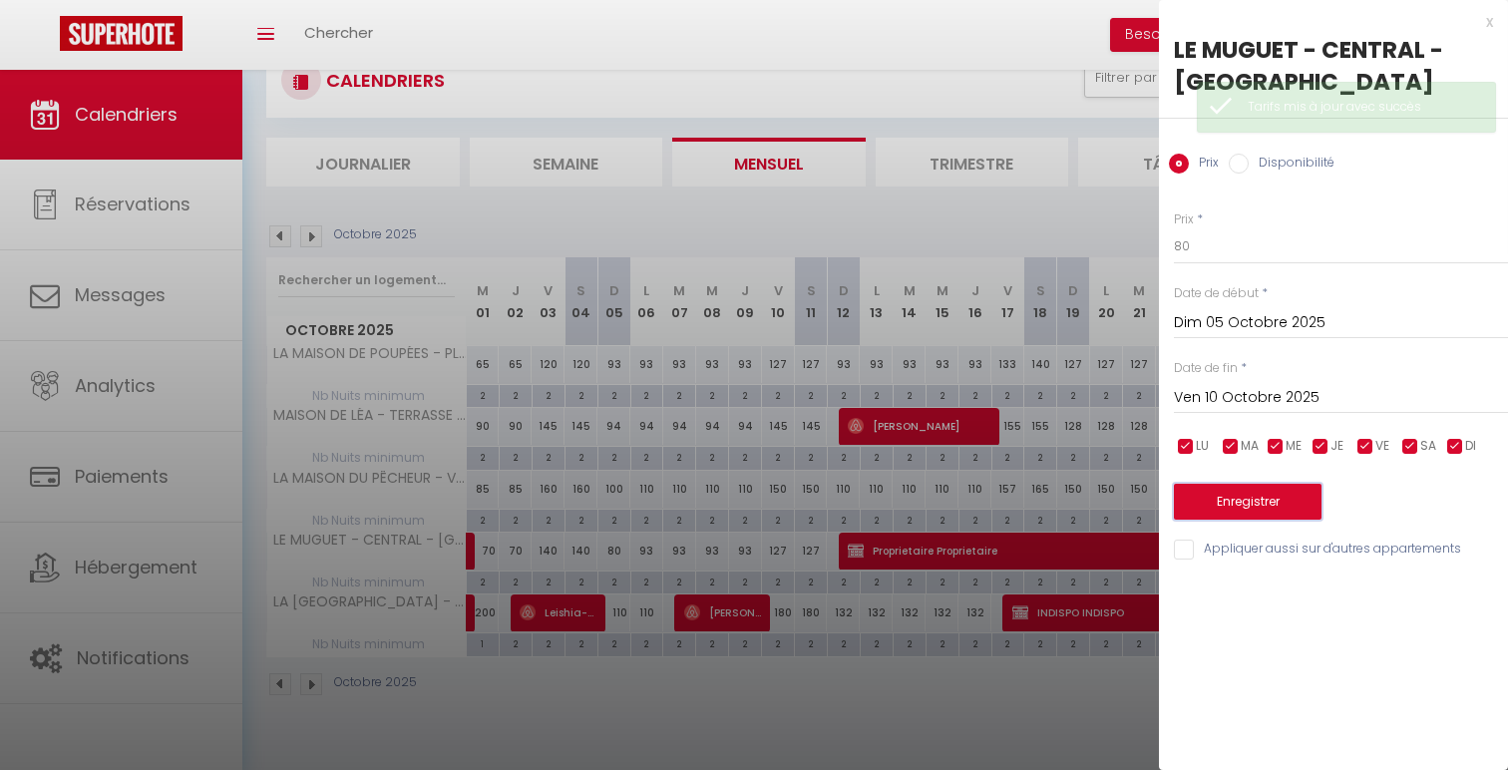
click at [1226, 505] on button "Enregistrer" at bounding box center [1248, 502] width 148 height 36
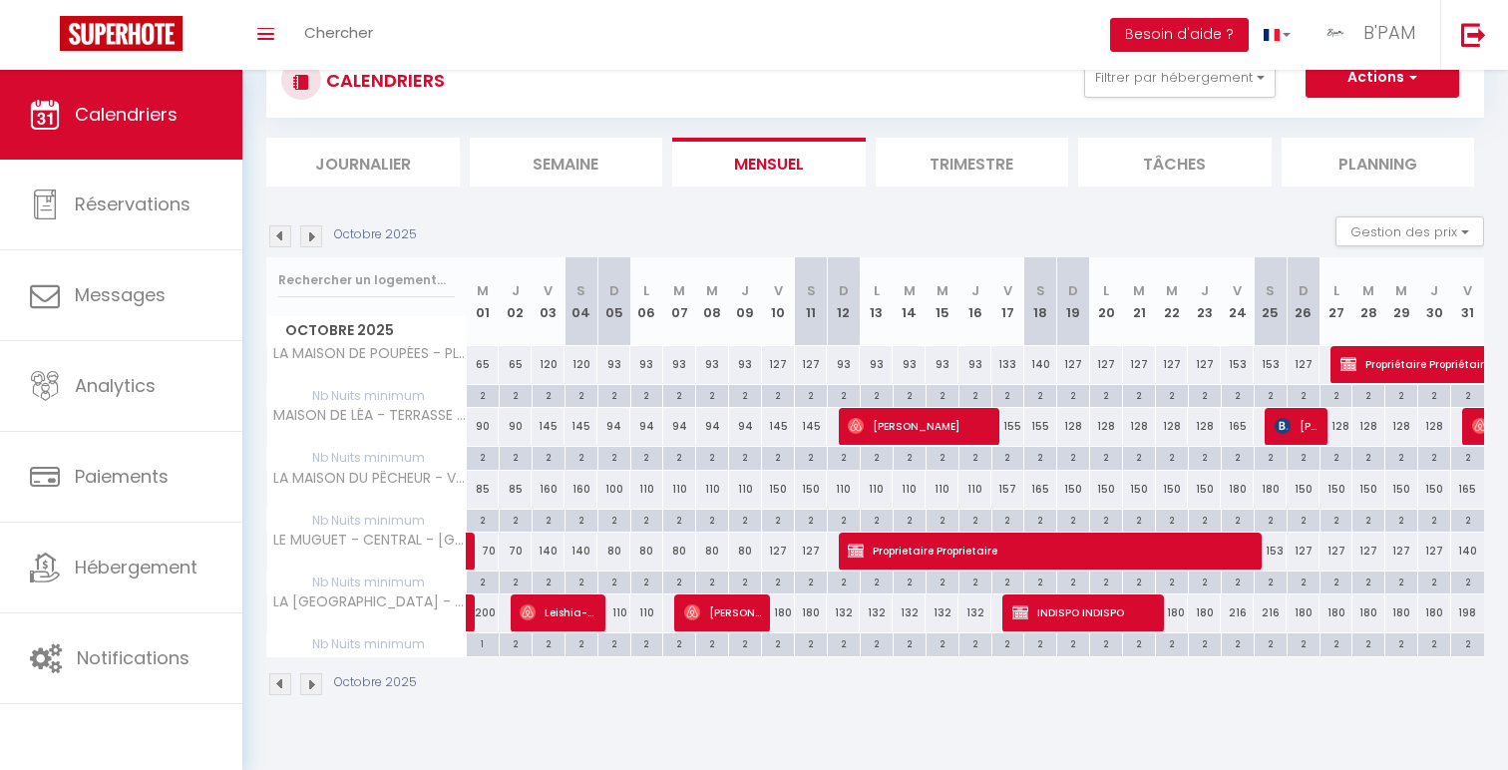
click at [841, 622] on div "132" at bounding box center [843, 612] width 33 height 37
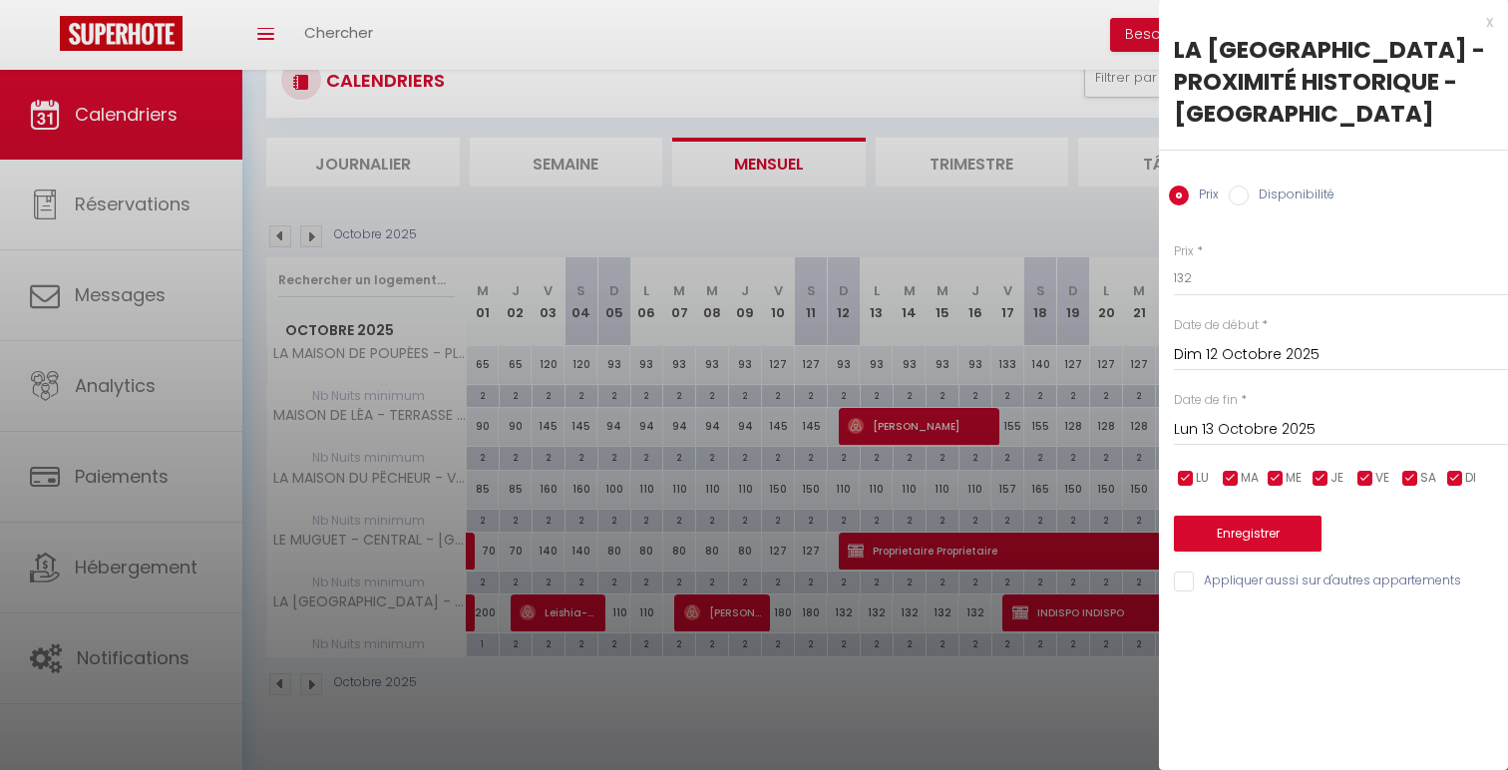
click at [1328, 441] on input "Lun 13 Octobre 2025" at bounding box center [1341, 430] width 334 height 26
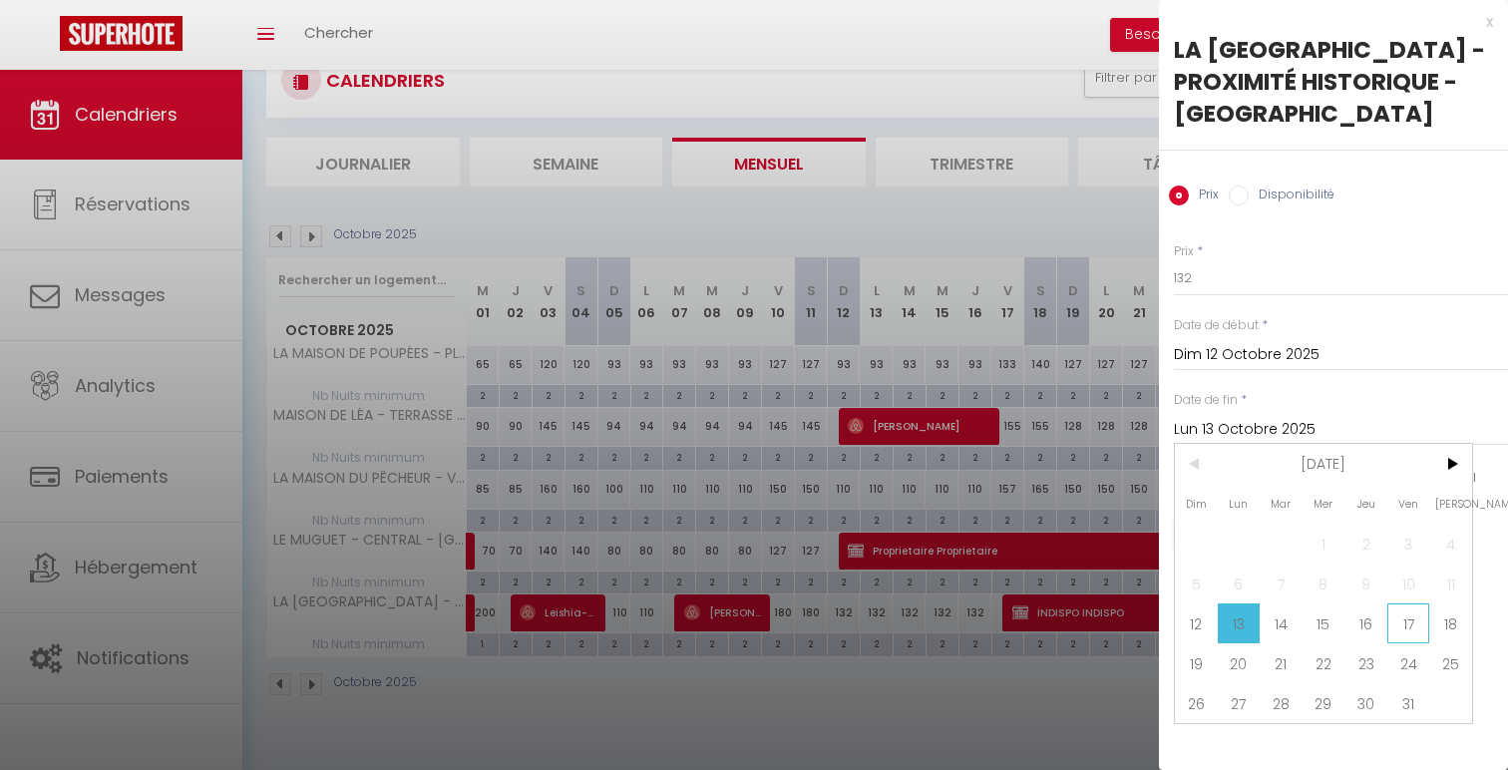
click at [1410, 628] on span "17" at bounding box center [1408, 623] width 43 height 40
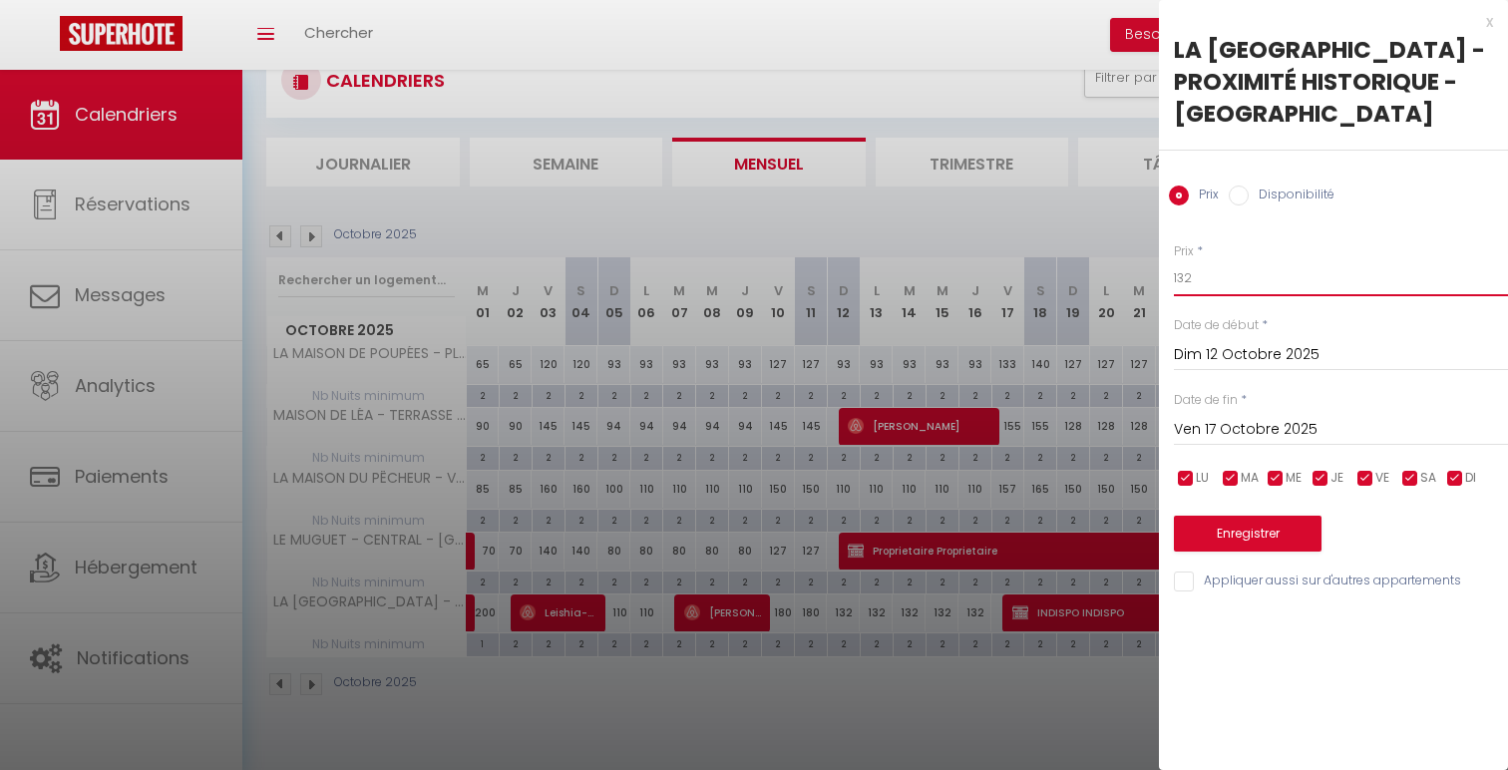
click at [1184, 279] on input "132" at bounding box center [1341, 278] width 334 height 36
click at [1244, 538] on button "Enregistrer" at bounding box center [1248, 534] width 148 height 36
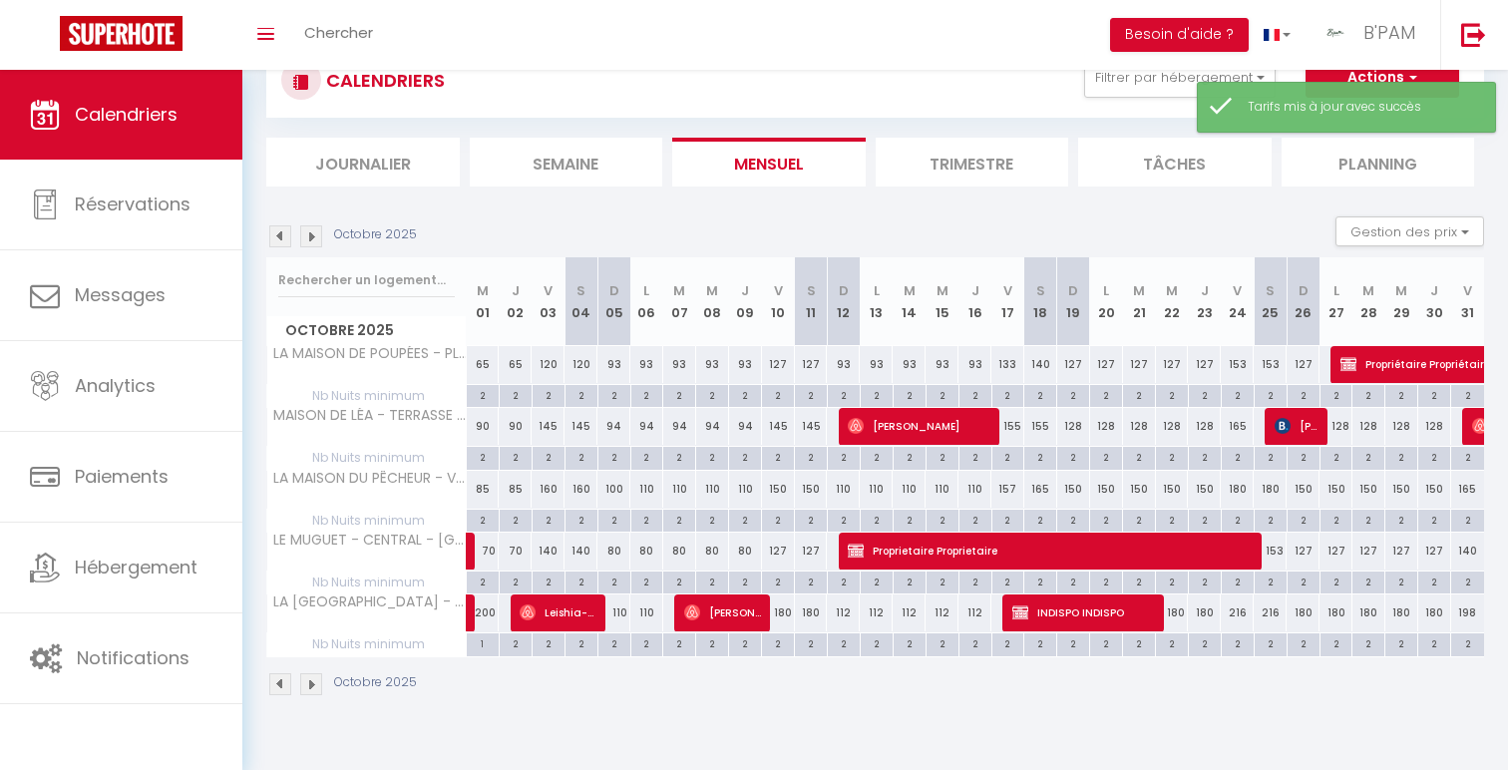
click at [849, 617] on div "112" at bounding box center [843, 612] width 33 height 37
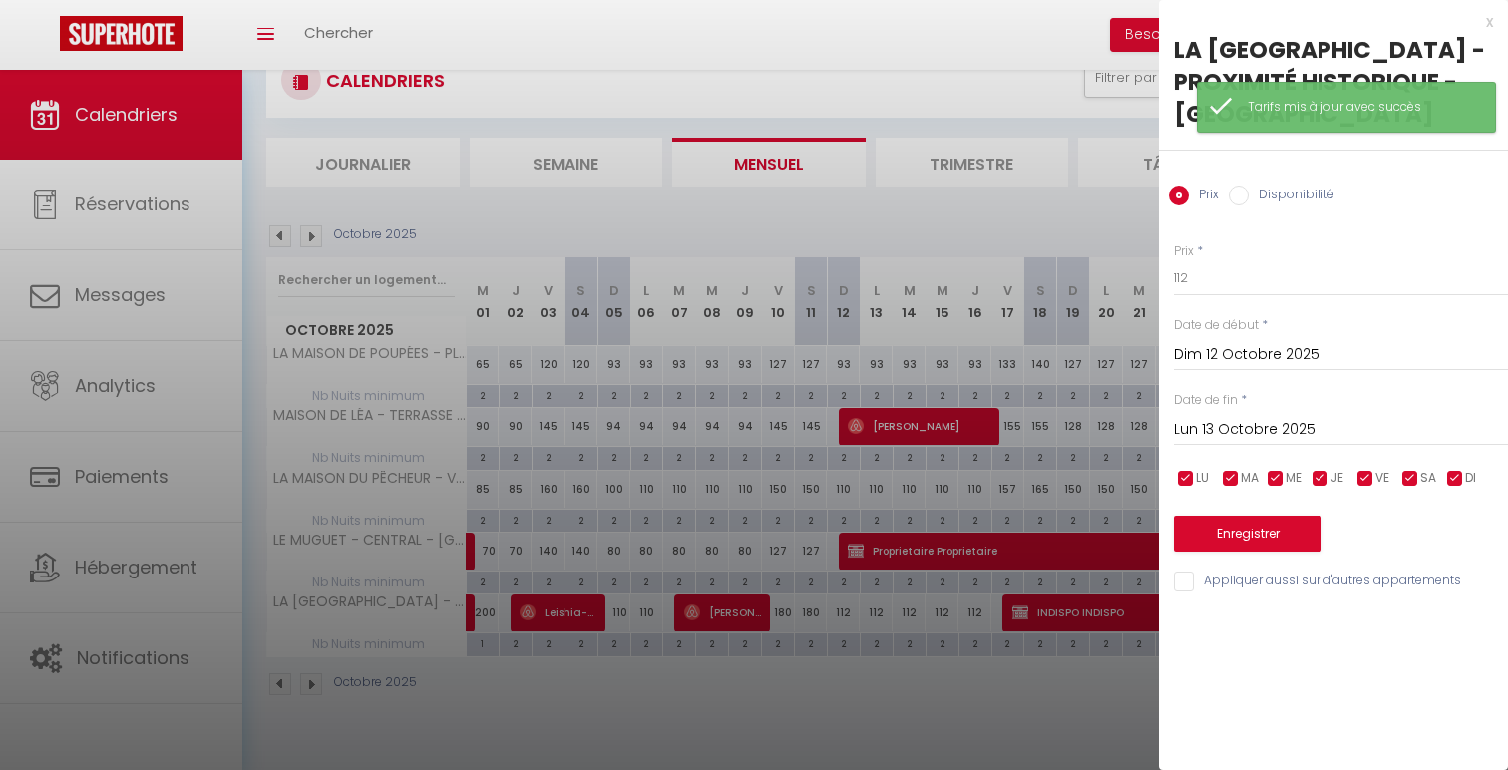
click at [1395, 421] on input "Lun 13 Octobre 2025" at bounding box center [1341, 430] width 334 height 26
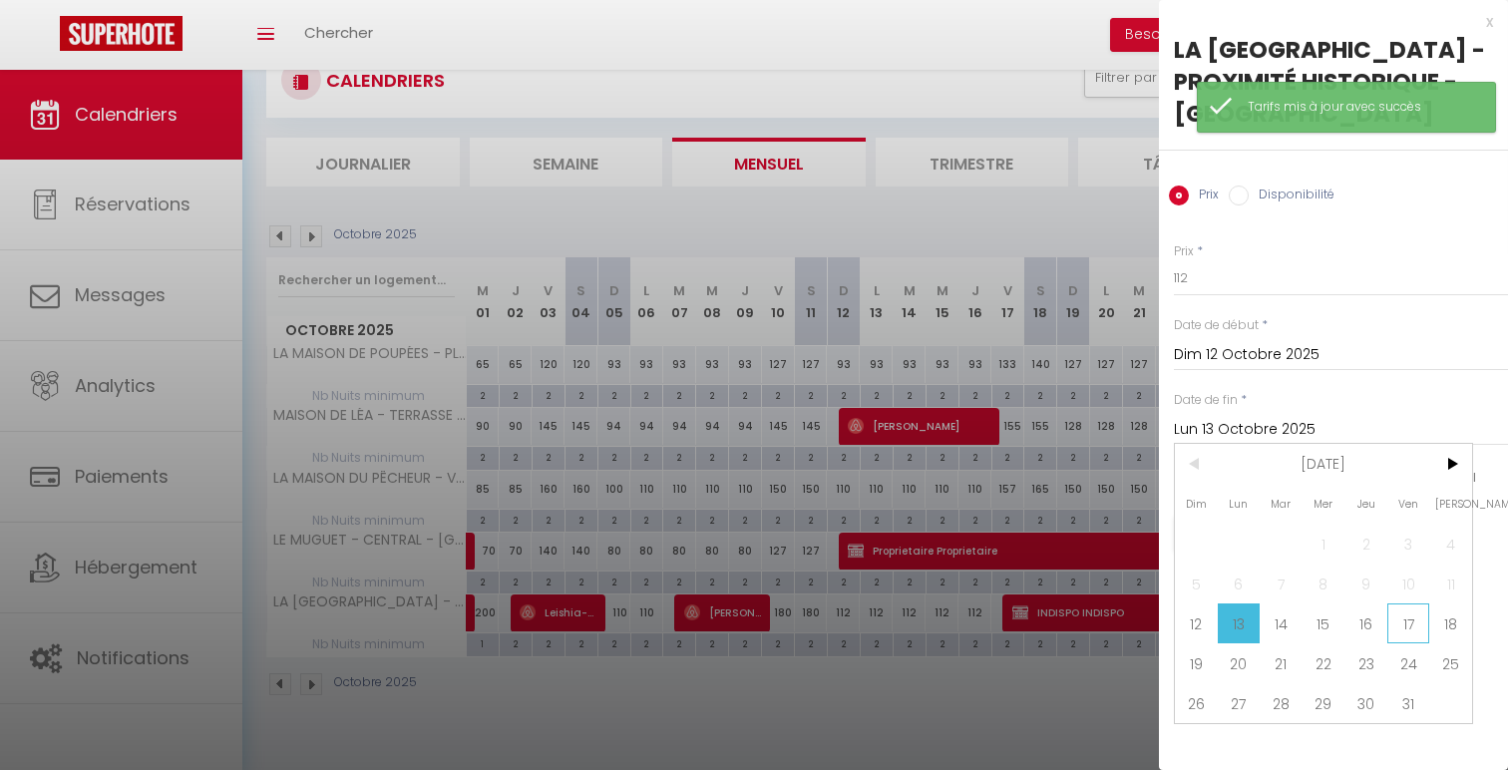
click at [1402, 615] on span "17" at bounding box center [1408, 623] width 43 height 40
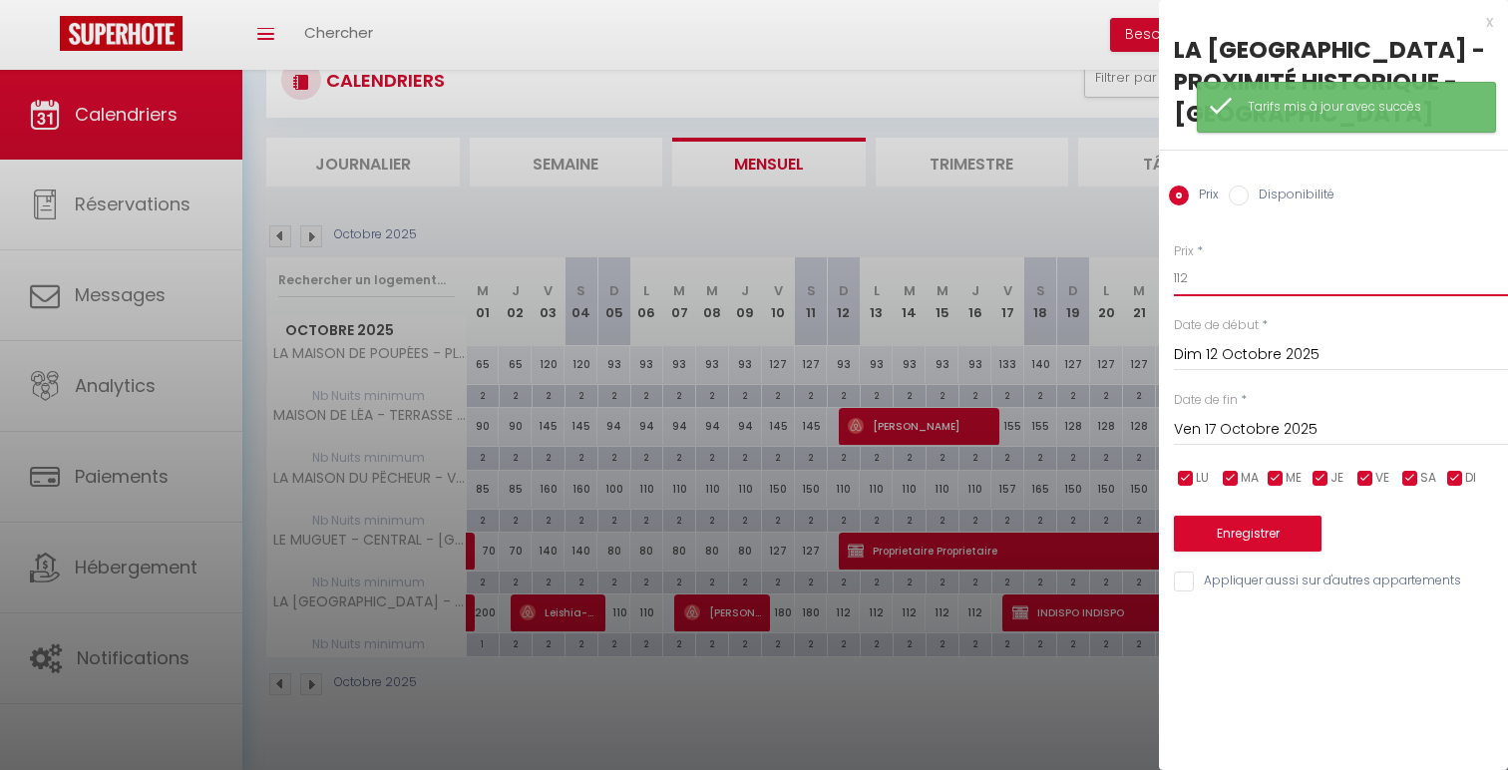
click at [1221, 295] on input "112" at bounding box center [1341, 278] width 334 height 36
click at [1227, 542] on button "Enregistrer" at bounding box center [1248, 534] width 148 height 36
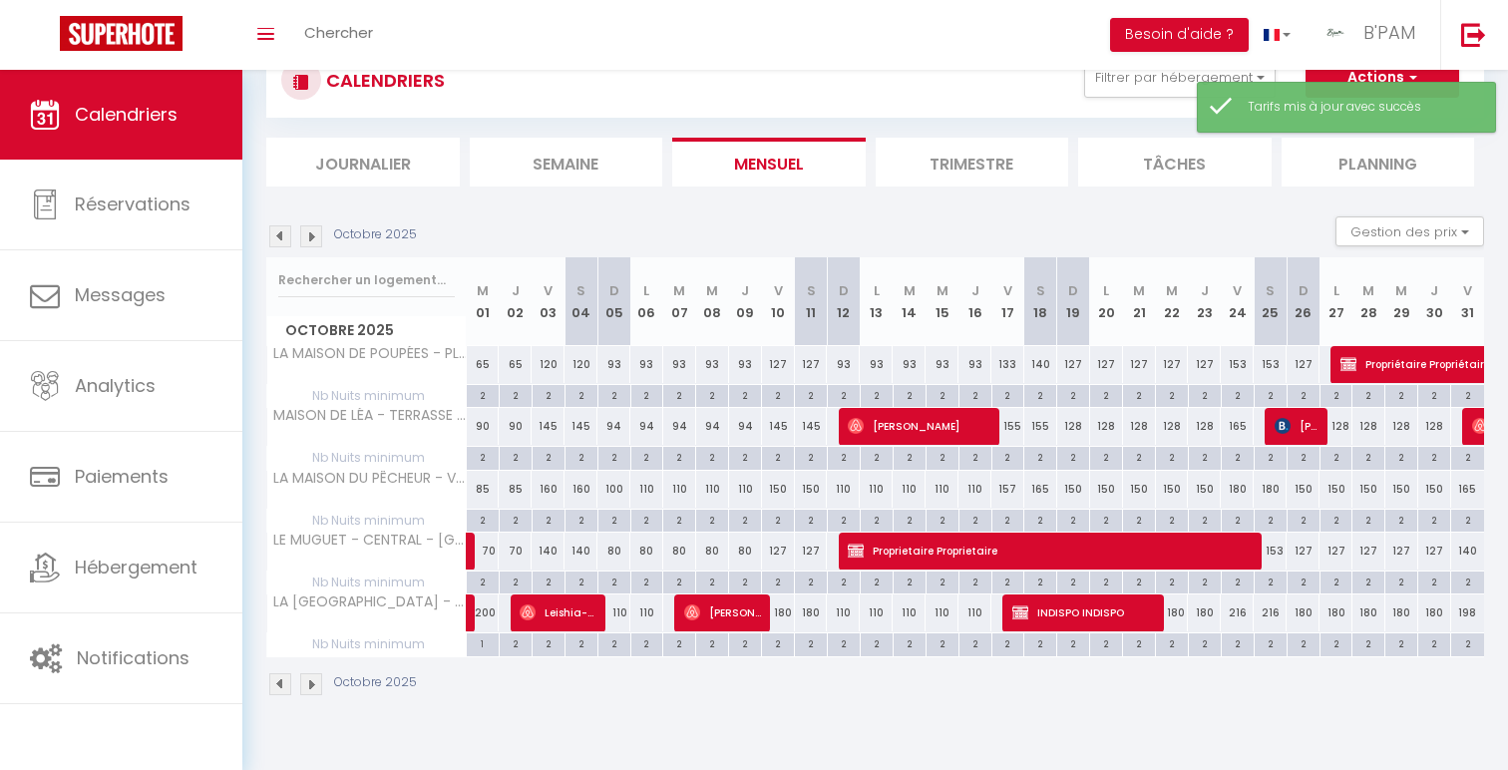
click at [819, 620] on div "180" at bounding box center [811, 612] width 33 height 37
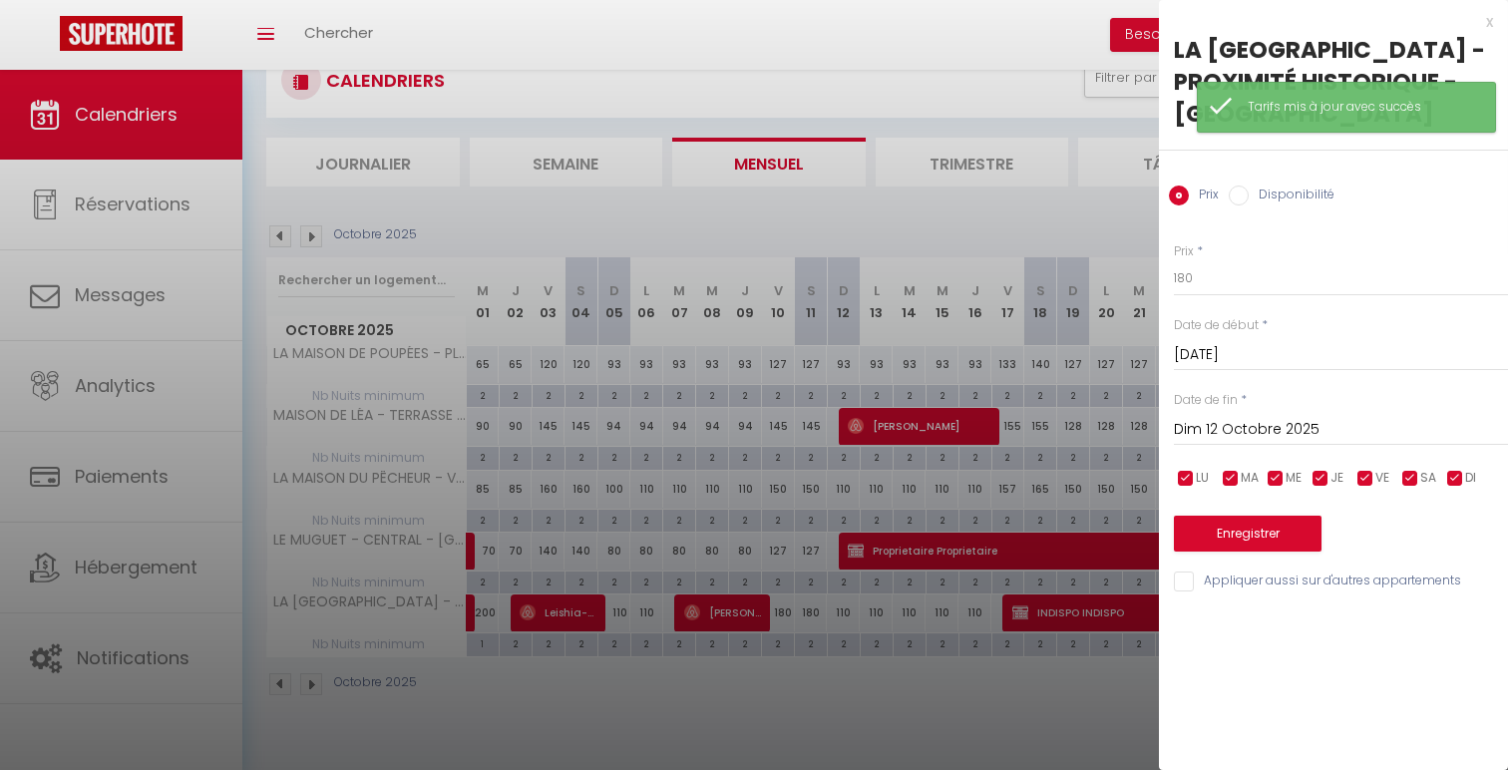
click at [1230, 358] on input "[PERSON_NAME] 11 Octobre 2025" at bounding box center [1341, 355] width 334 height 26
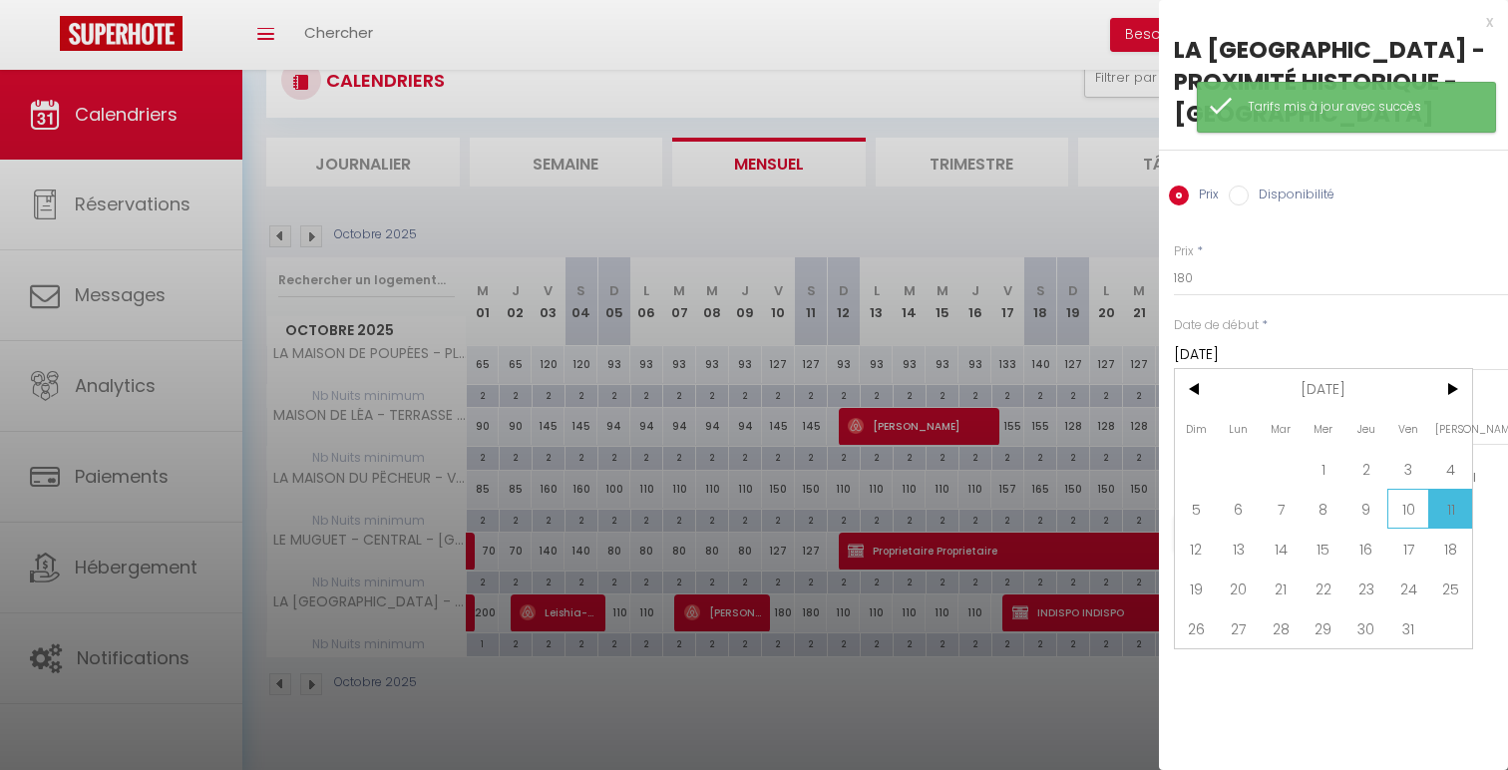
click at [1403, 503] on span "10" at bounding box center [1408, 509] width 43 height 40
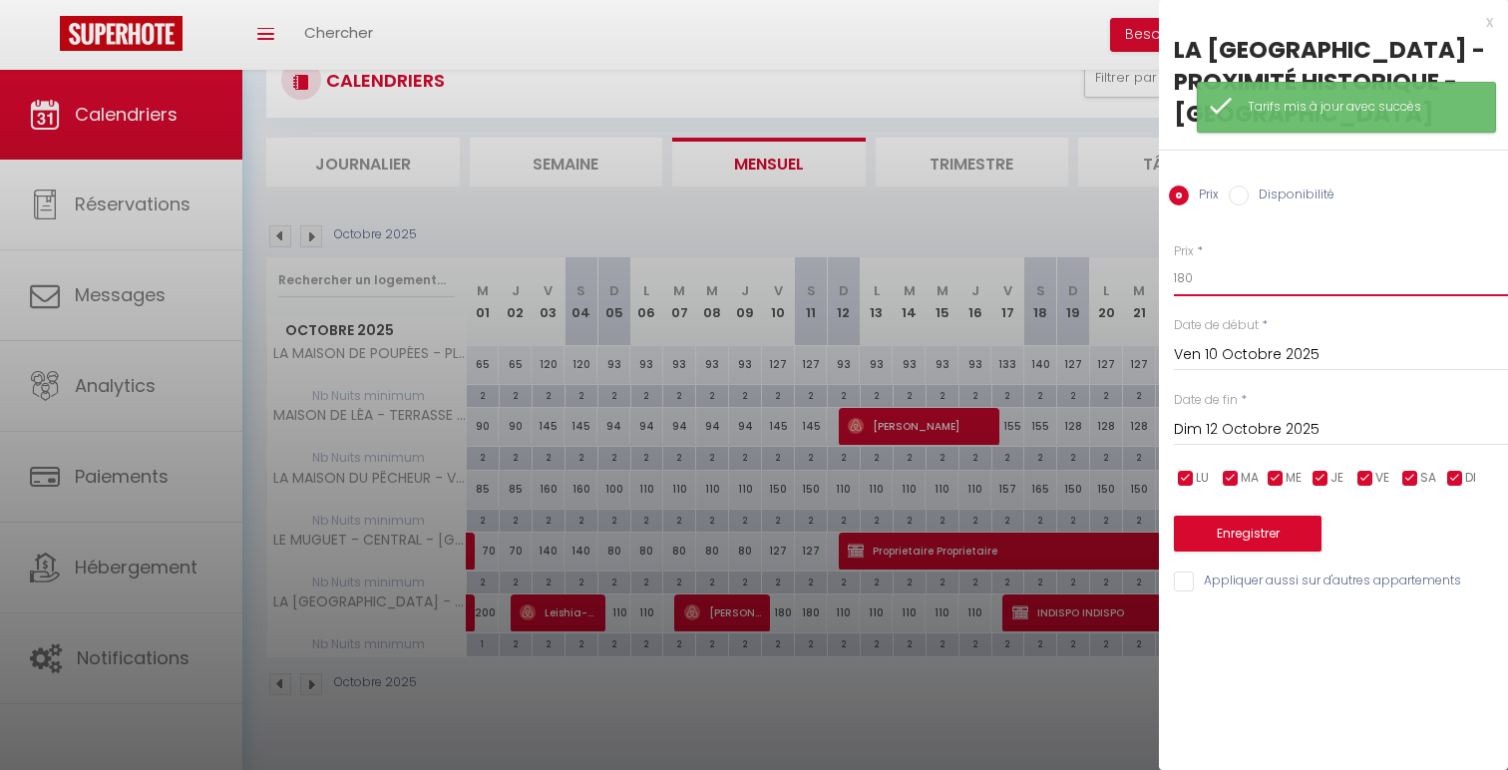
click at [1187, 276] on input "180" at bounding box center [1341, 278] width 334 height 36
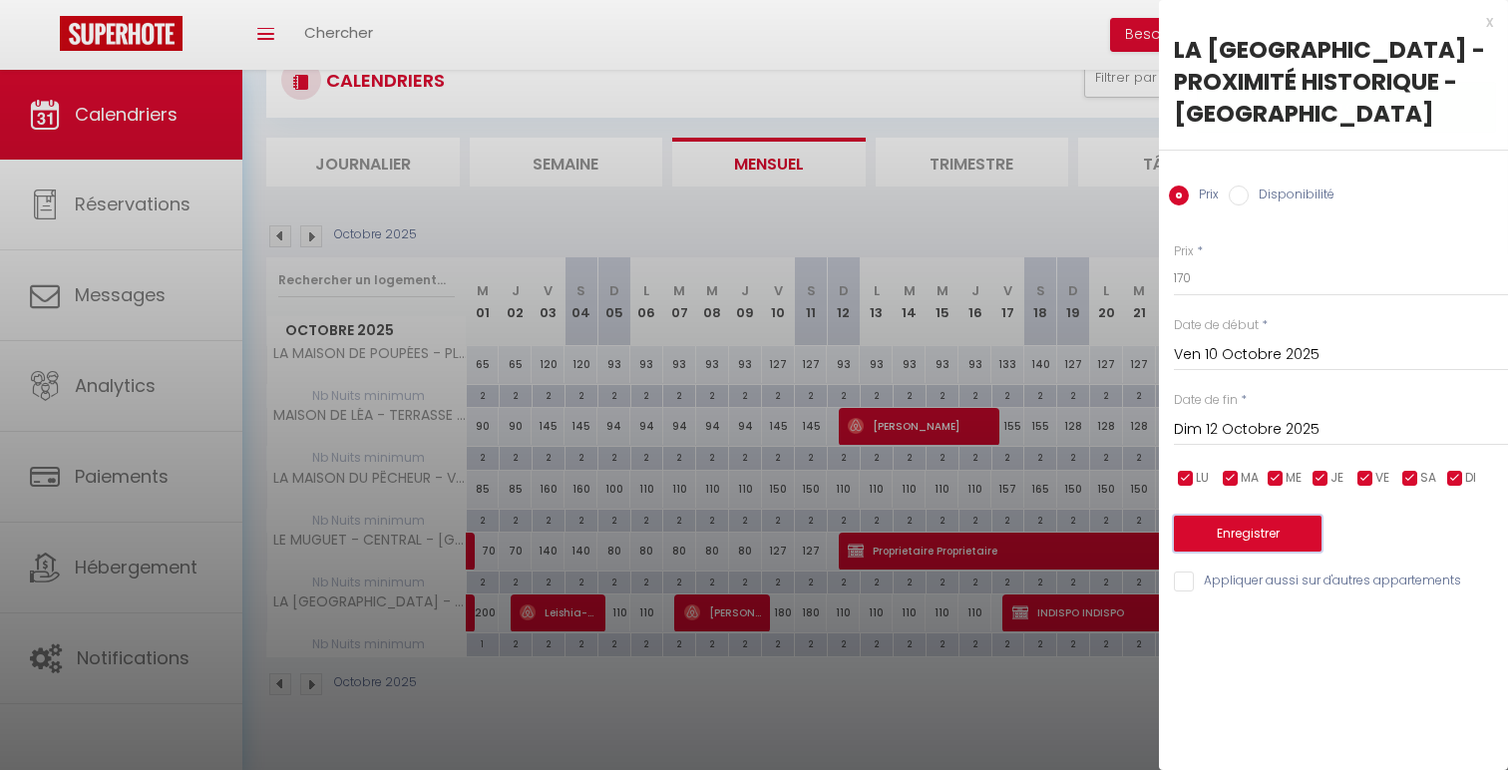
click at [1222, 549] on button "Enregistrer" at bounding box center [1248, 534] width 148 height 36
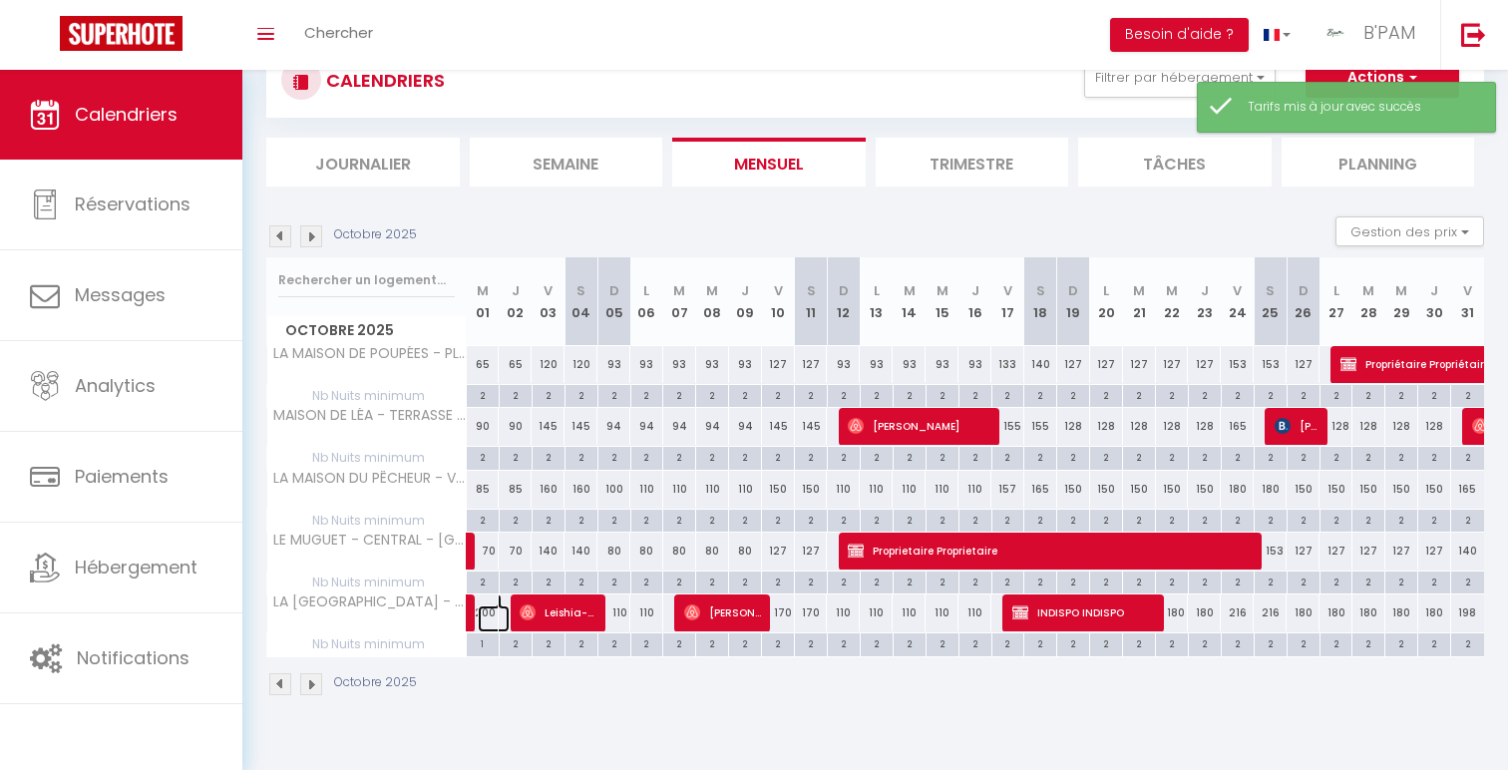
click at [488, 624] on link at bounding box center [494, 618] width 33 height 27
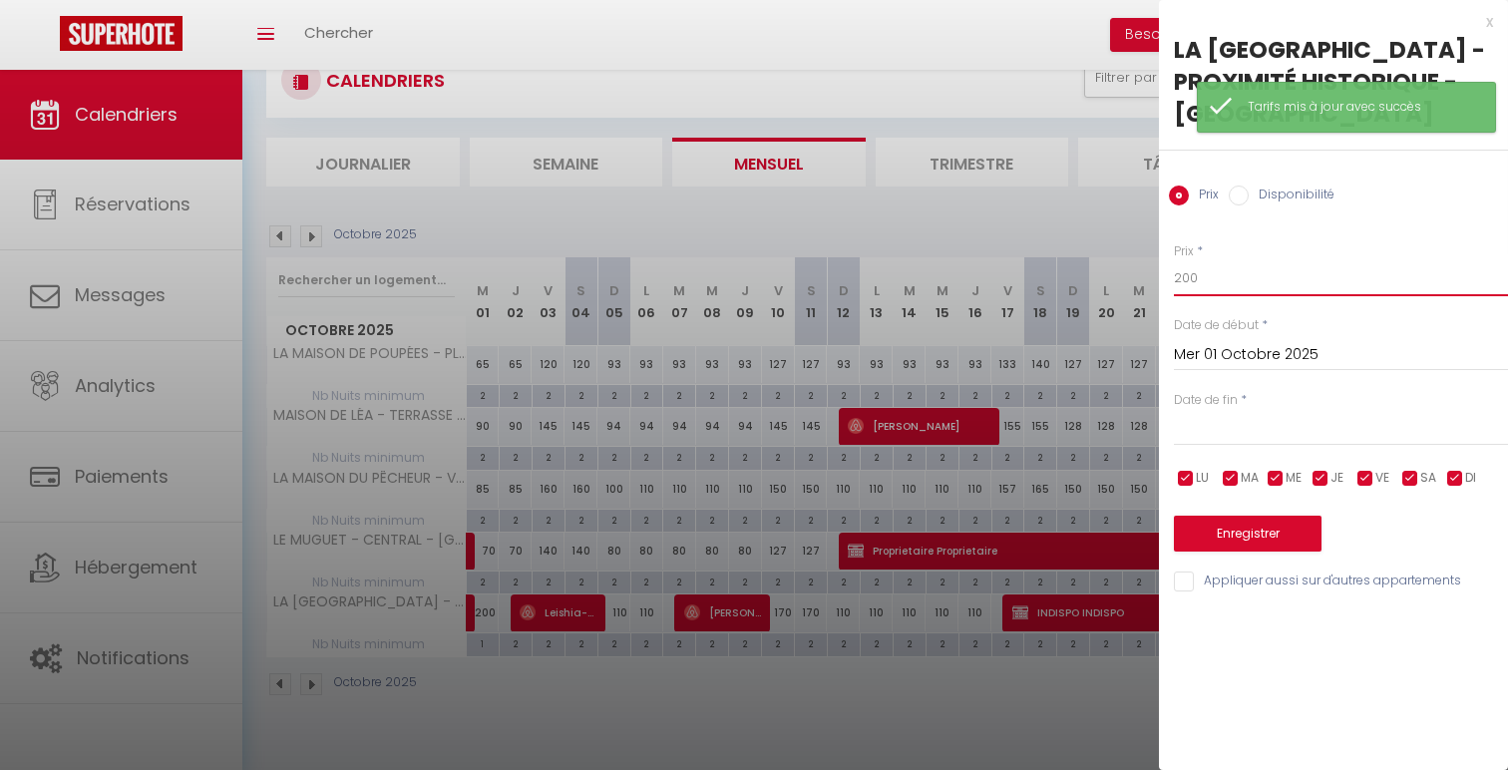
drag, startPoint x: 1190, startPoint y: 282, endPoint x: 1170, endPoint y: 277, distance: 20.6
click at [1171, 278] on div "Prix * 200 Statut * Disponible Indisponible Date de début * Mer 01 Octobre 2025…" at bounding box center [1333, 405] width 349 height 377
click at [1273, 432] on input "text" at bounding box center [1341, 430] width 334 height 26
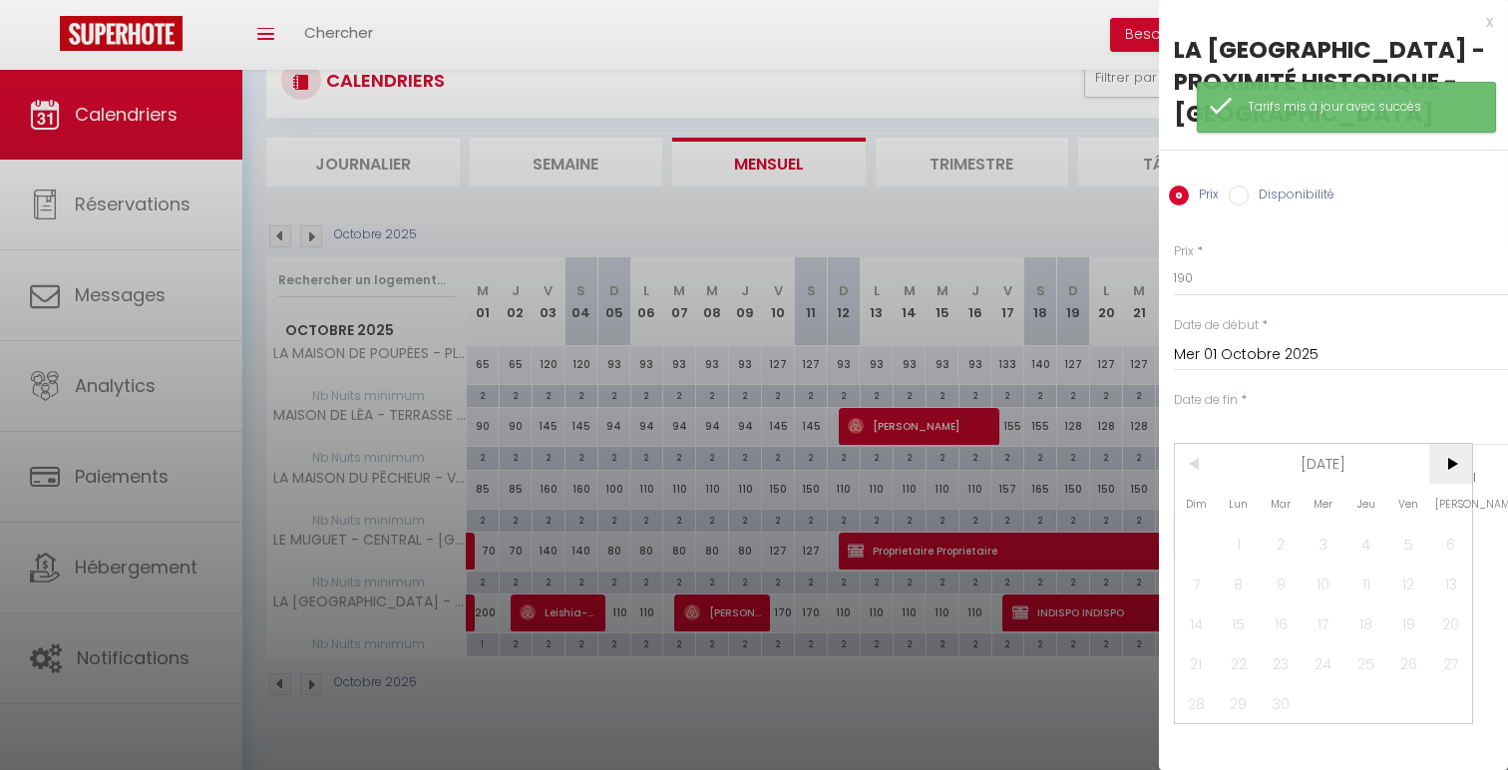
click at [1449, 457] on span ">" at bounding box center [1450, 464] width 43 height 40
click at [1361, 542] on span "2" at bounding box center [1366, 544] width 43 height 40
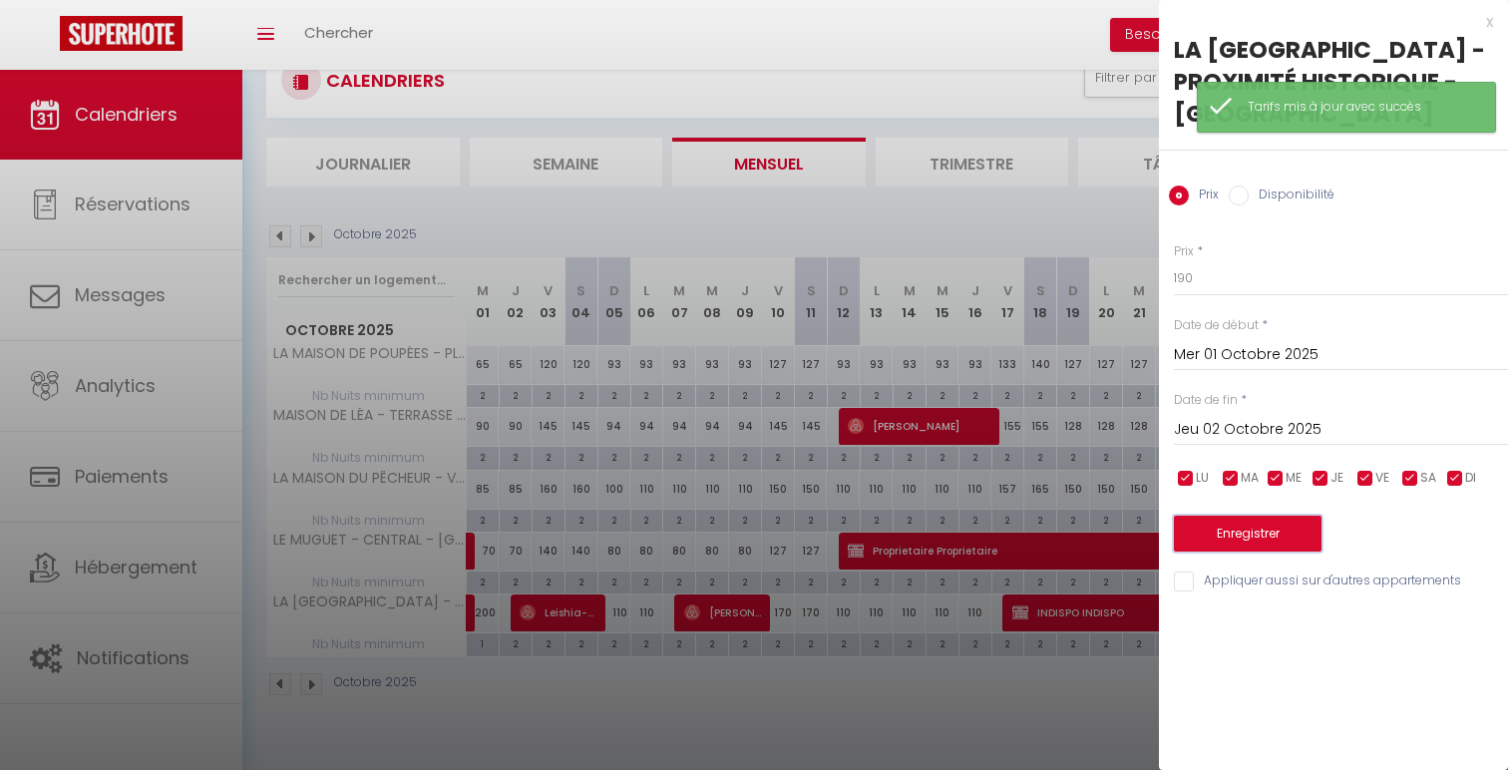
click at [1295, 538] on button "Enregistrer" at bounding box center [1248, 534] width 148 height 36
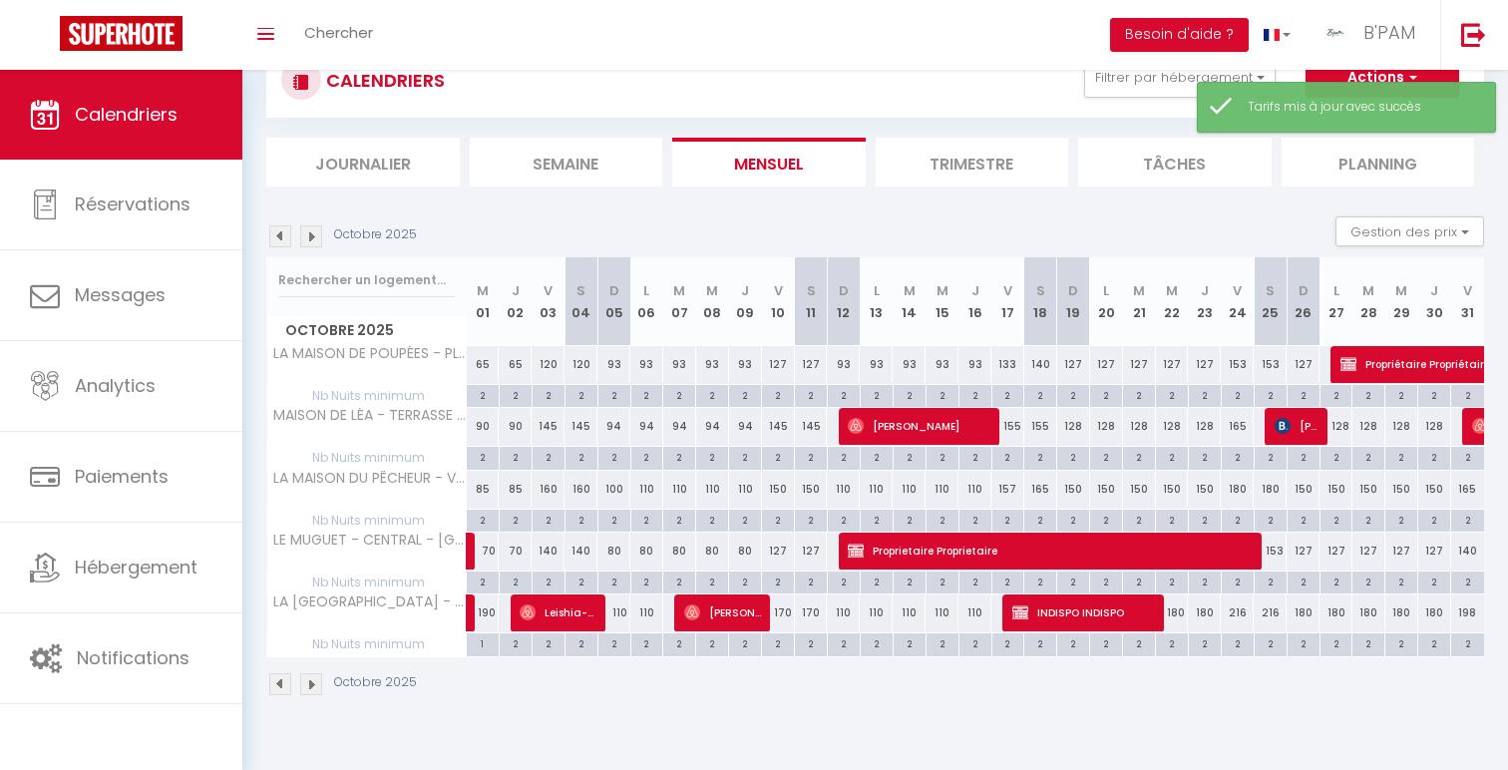
click at [779, 550] on div "127" at bounding box center [778, 551] width 33 height 37
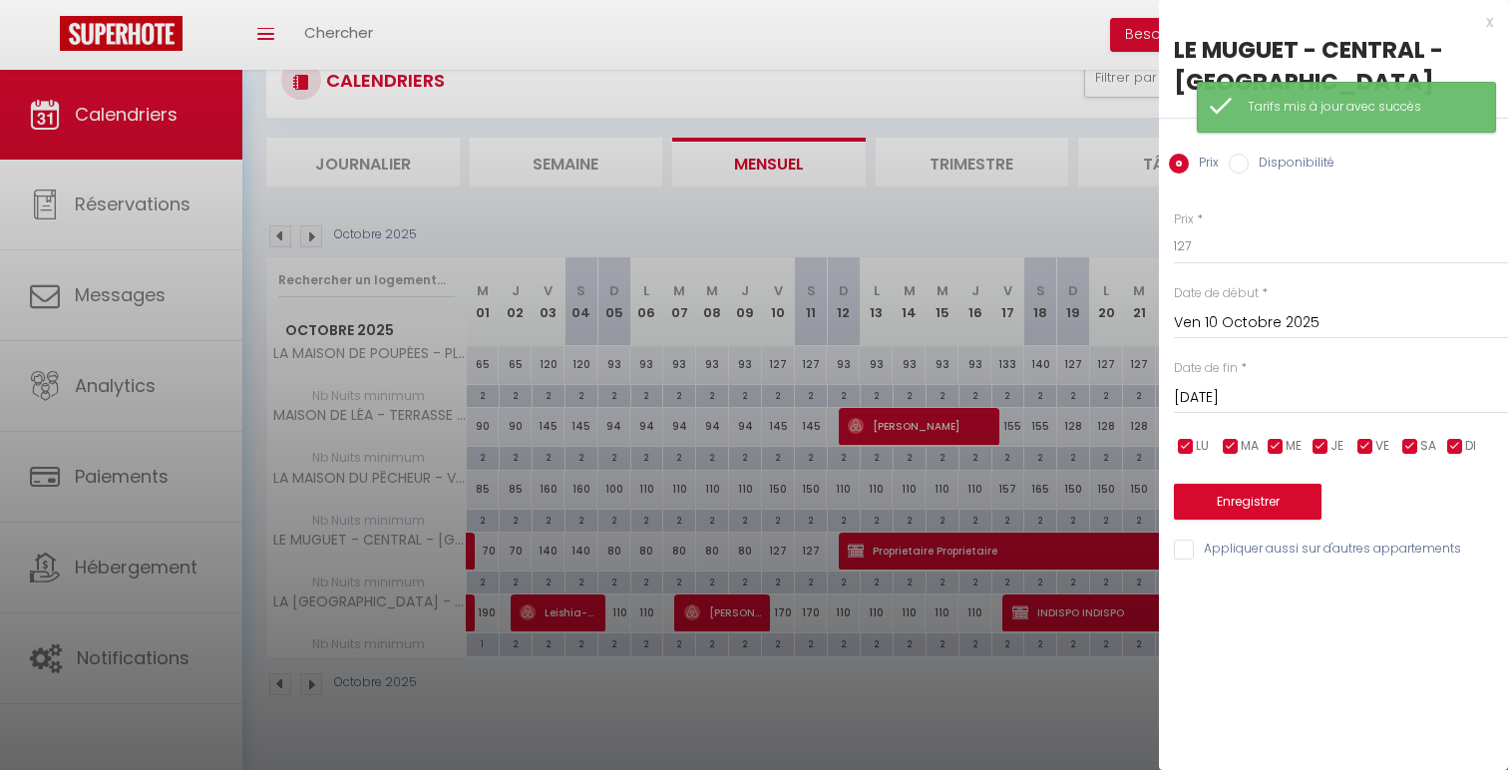
click at [1293, 396] on input "[PERSON_NAME] 11 Octobre 2025" at bounding box center [1341, 398] width 334 height 26
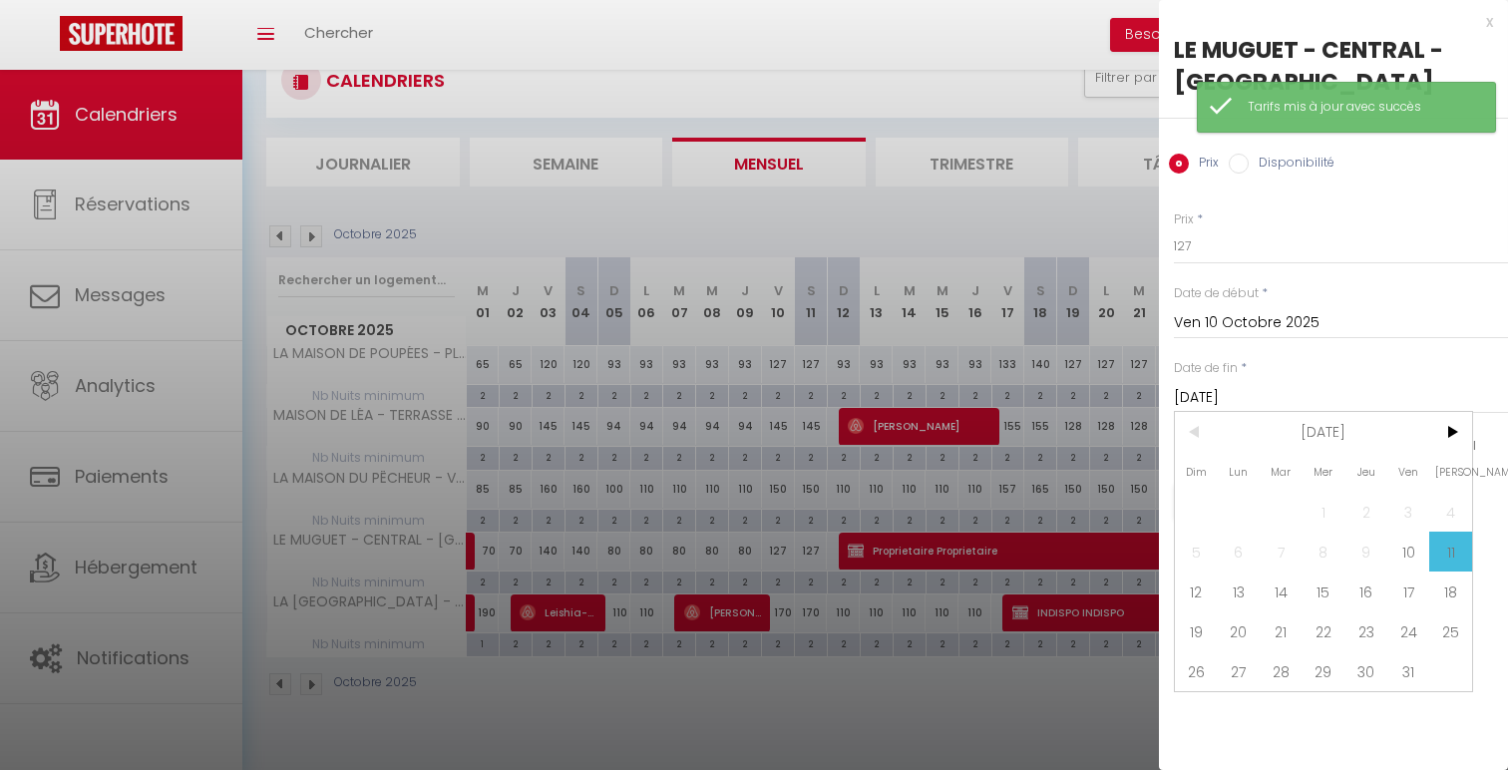
click at [1487, 23] on div "x" at bounding box center [1326, 22] width 334 height 24
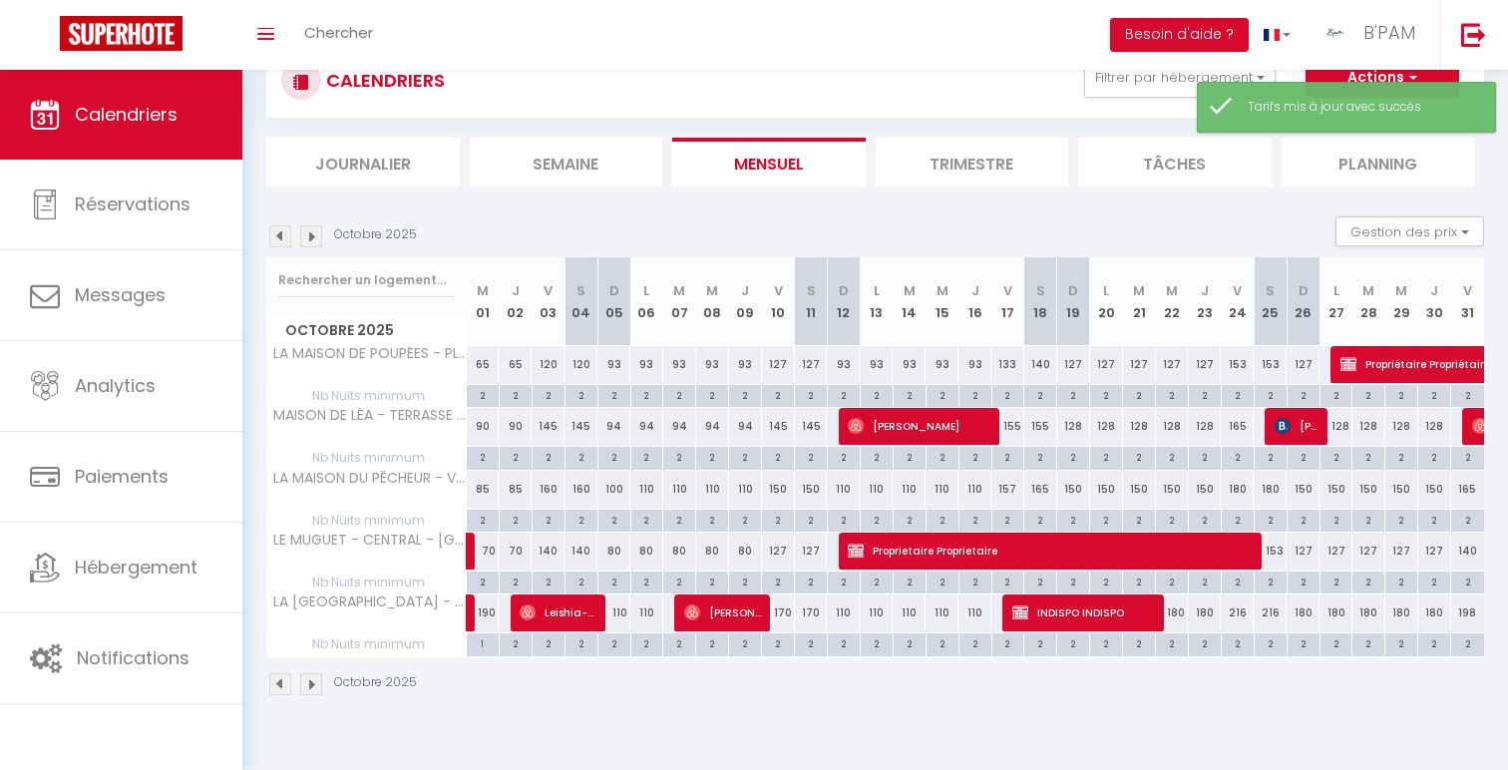
click at [546, 559] on div "140" at bounding box center [548, 551] width 33 height 37
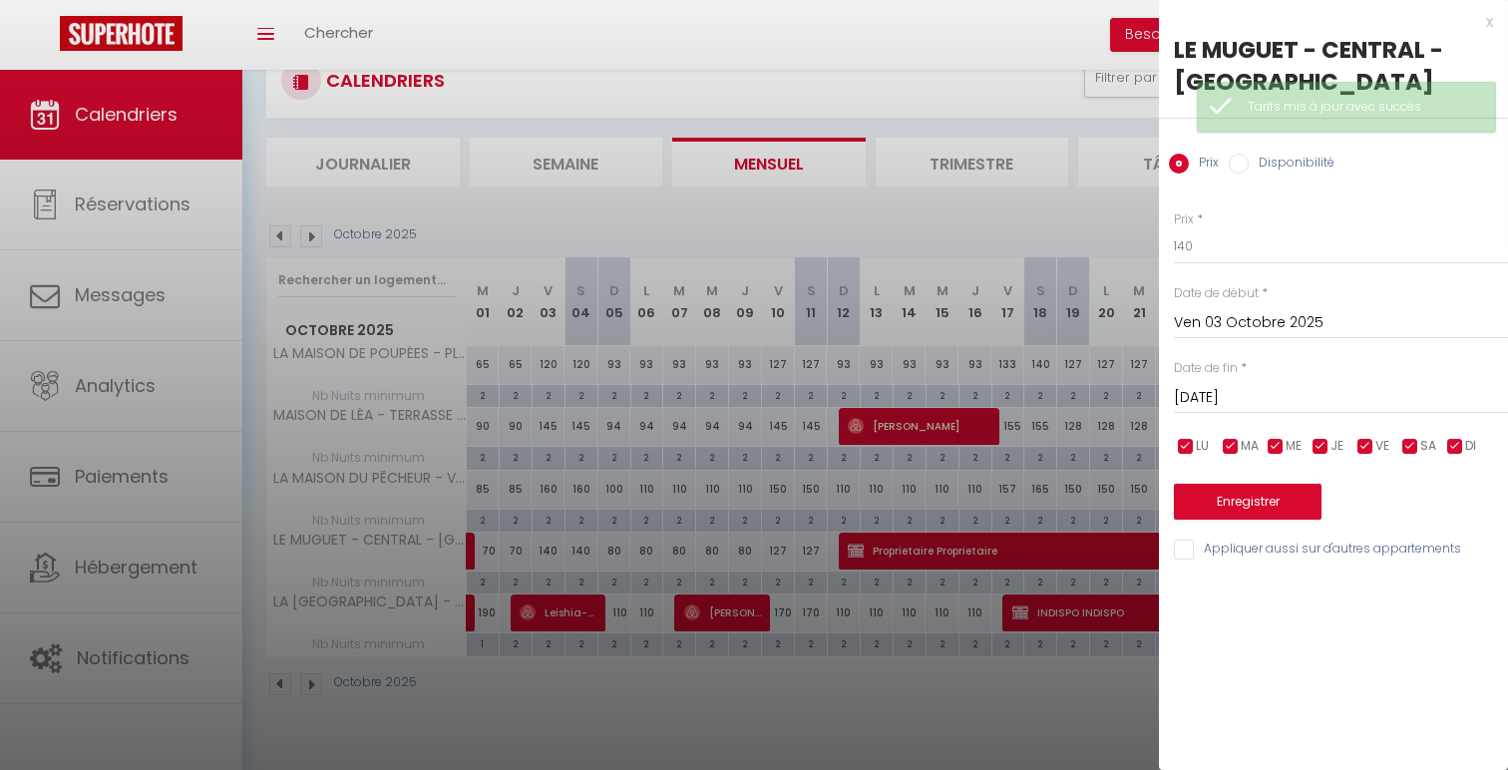
click at [1215, 404] on input "[PERSON_NAME] 04 Octobre 2025" at bounding box center [1341, 398] width 334 height 26
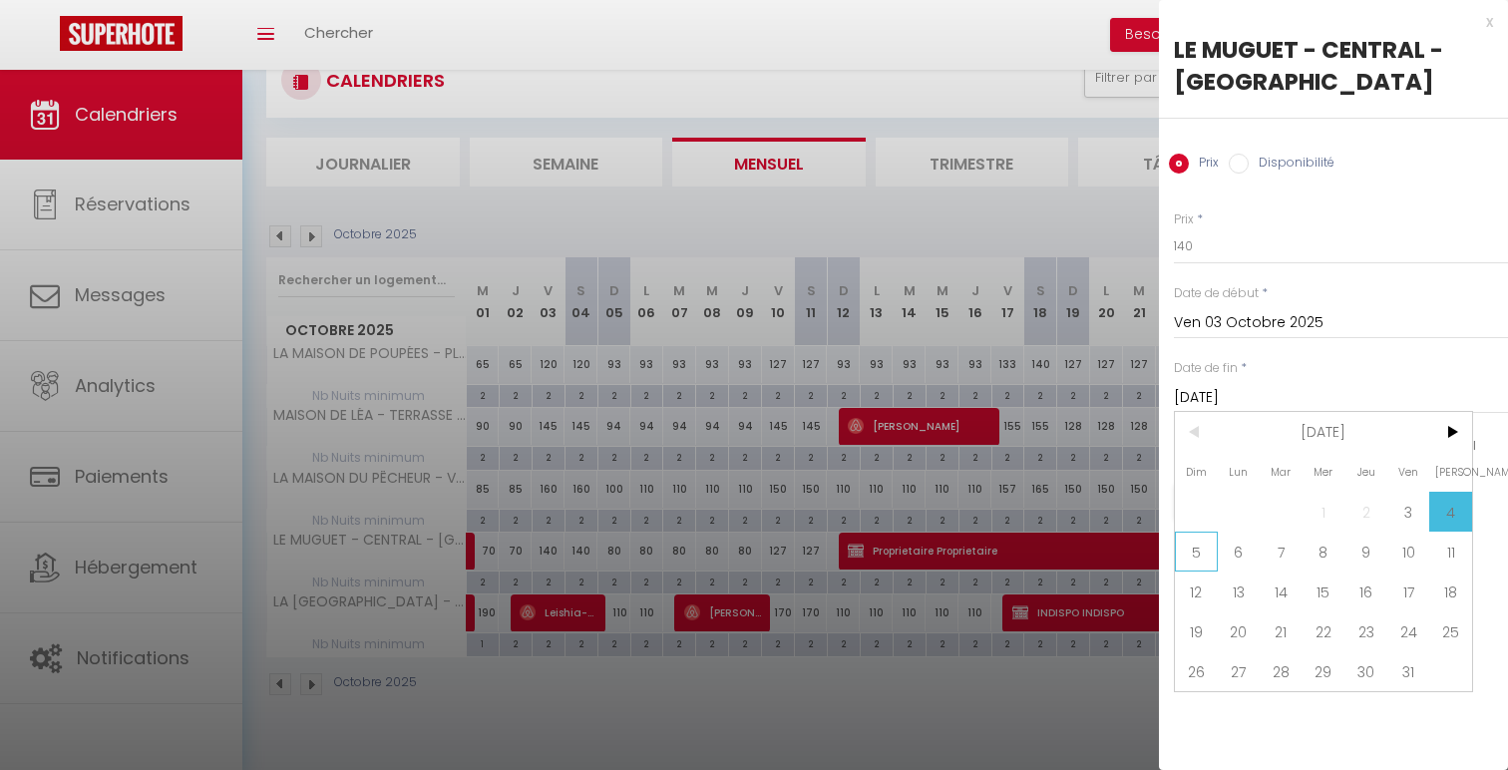
click at [1193, 557] on span "5" at bounding box center [1196, 552] width 43 height 40
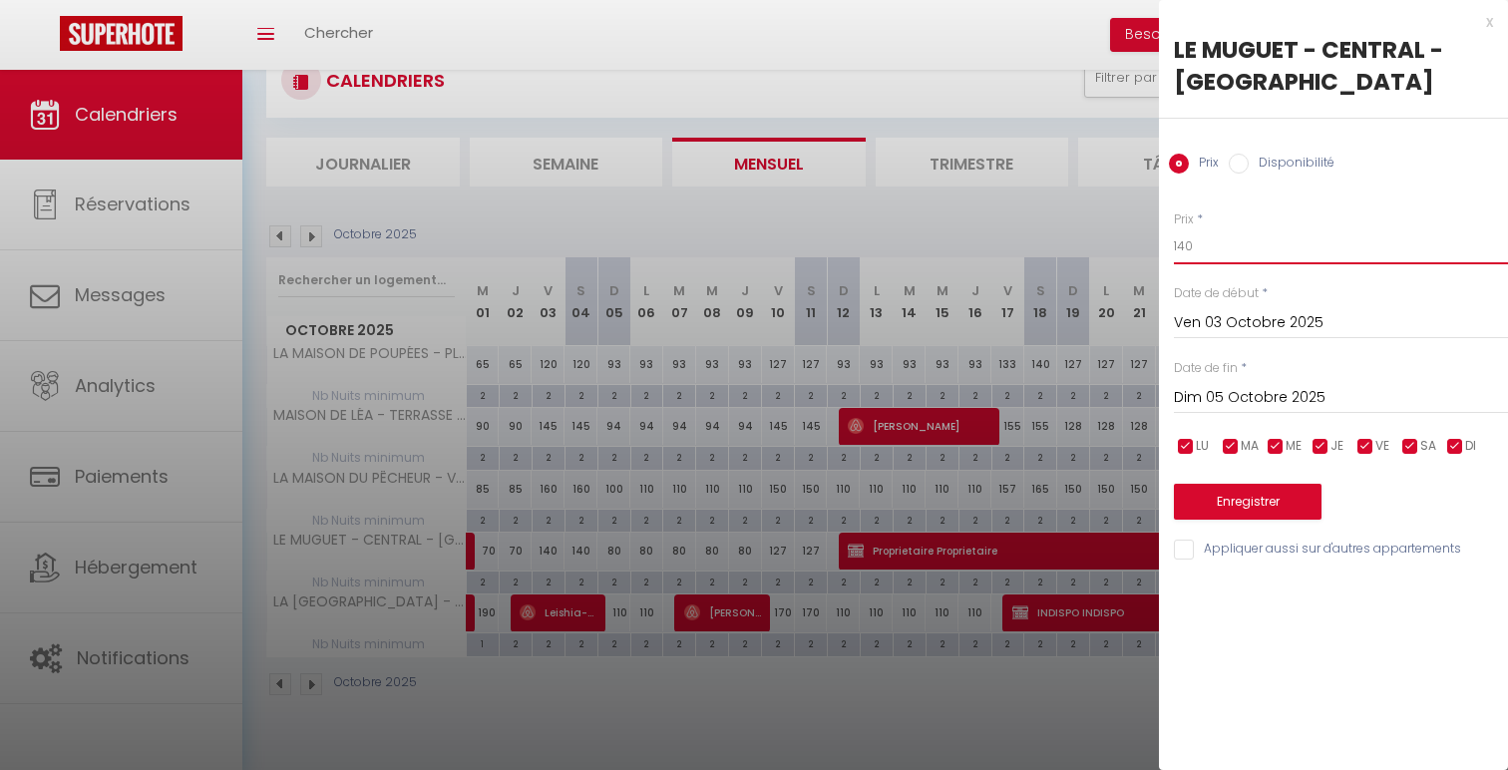
click at [1189, 254] on input "140" at bounding box center [1341, 246] width 334 height 36
click at [1234, 510] on button "Enregistrer" at bounding box center [1248, 502] width 148 height 36
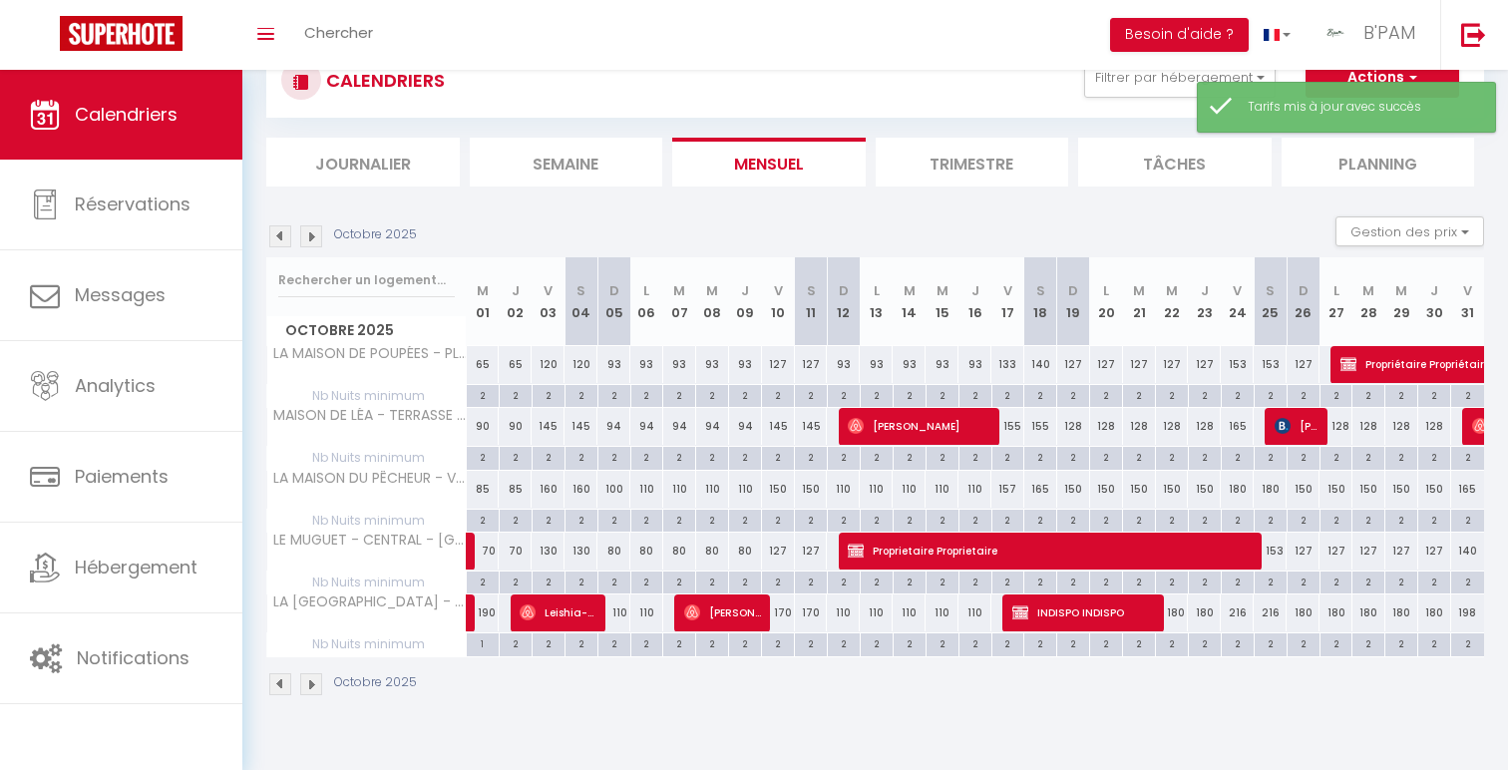
click at [616, 490] on div "100" at bounding box center [613, 489] width 33 height 37
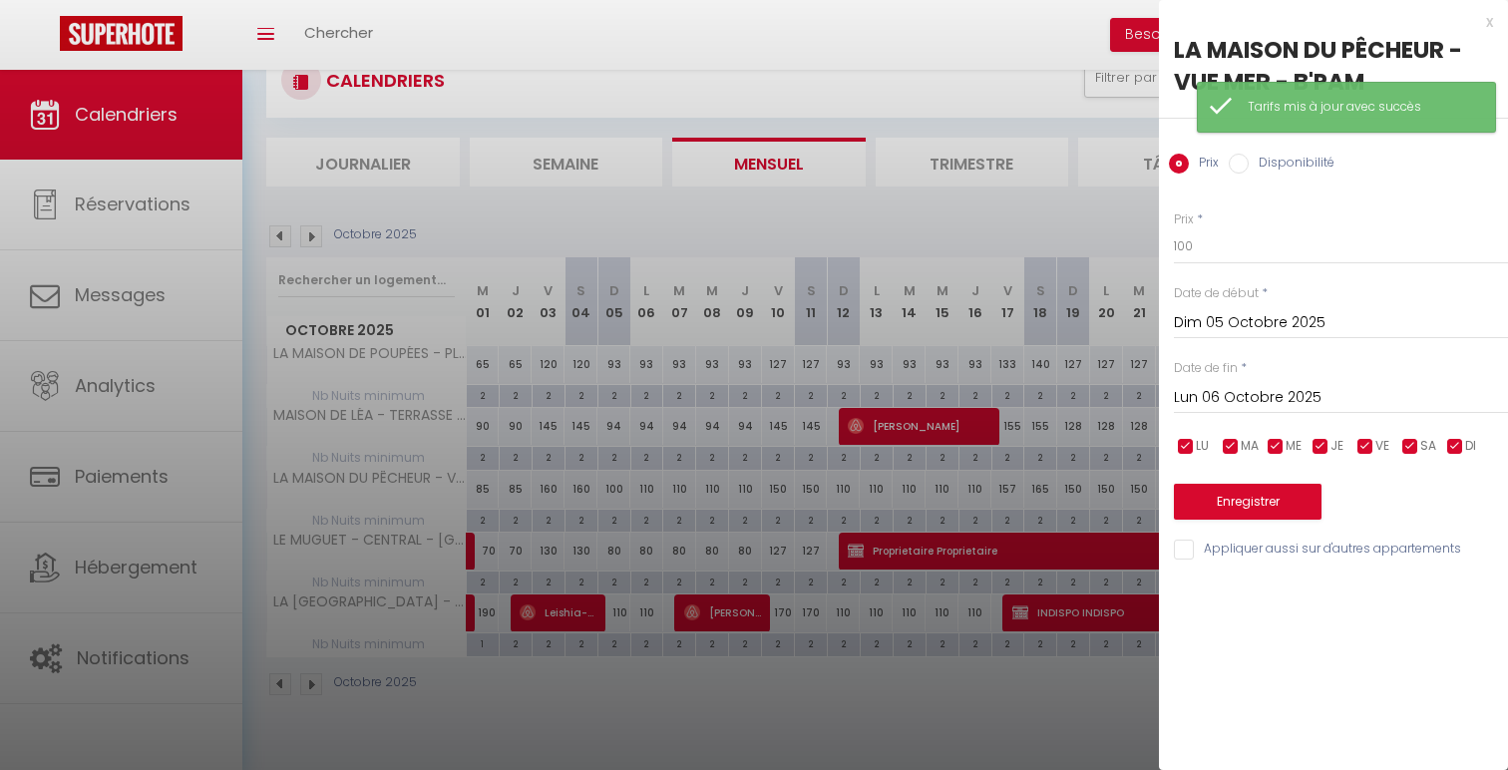
click at [1400, 402] on input "Lun 06 Octobre 2025" at bounding box center [1341, 398] width 334 height 26
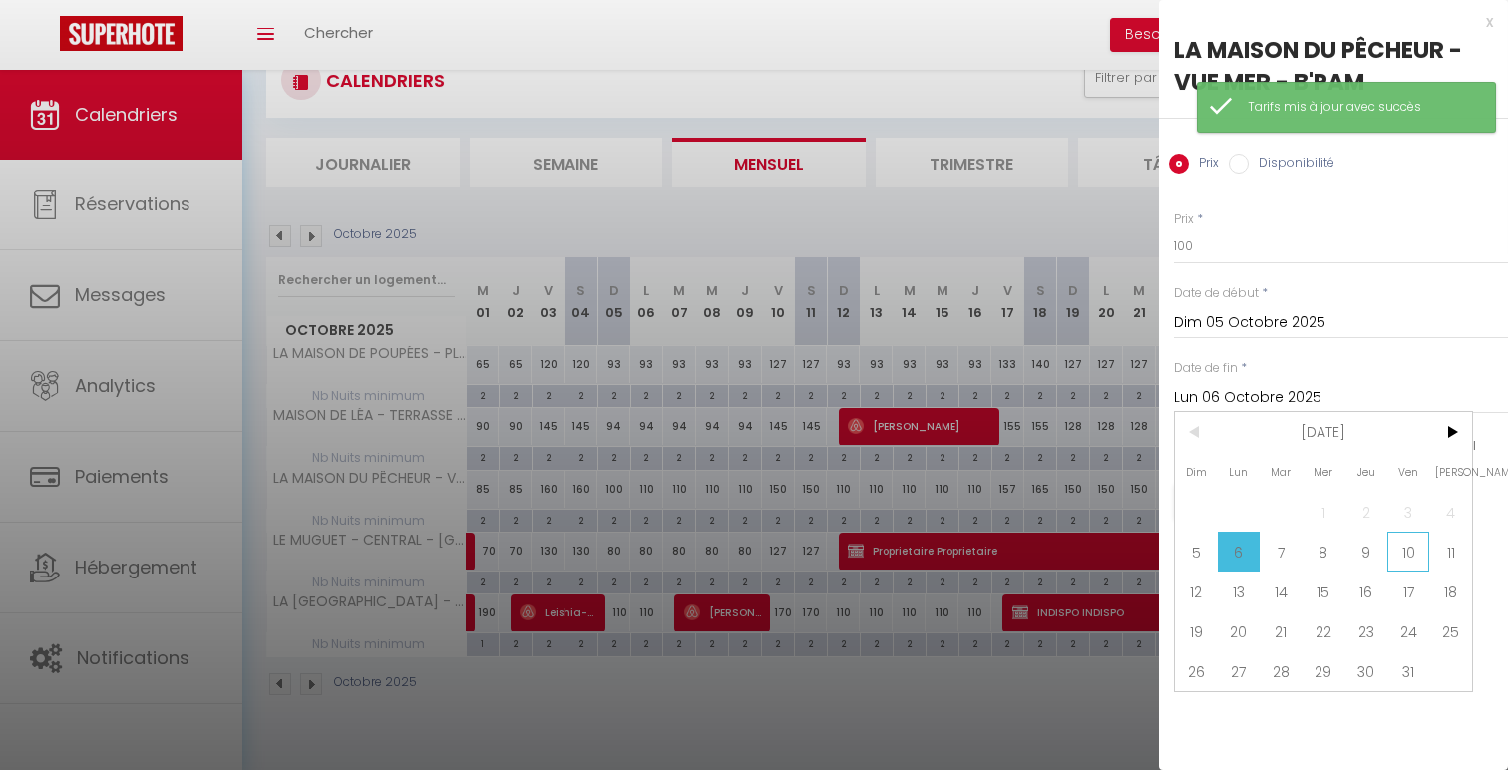
click at [1405, 550] on span "10" at bounding box center [1408, 552] width 43 height 40
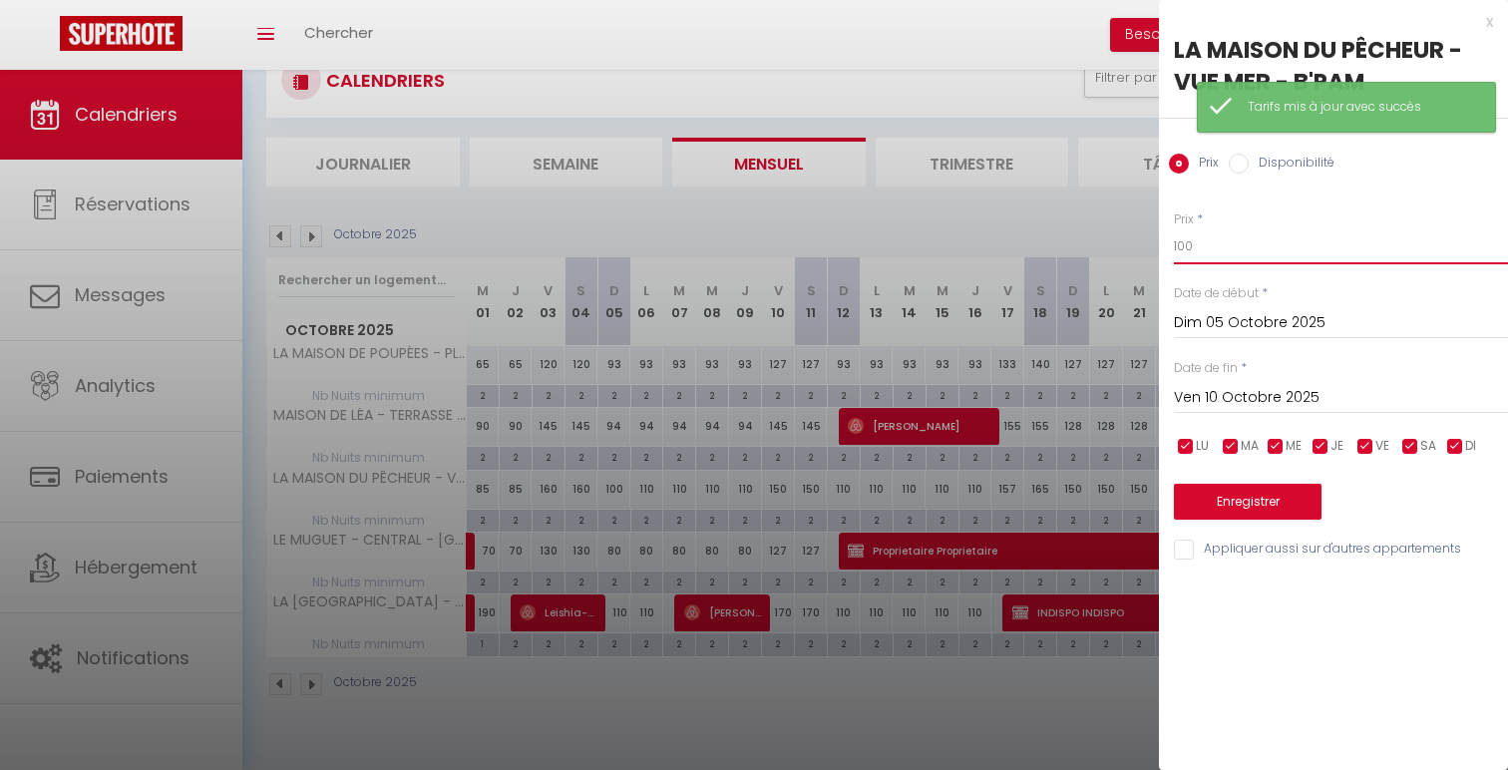
drag, startPoint x: 1190, startPoint y: 246, endPoint x: 1155, endPoint y: 236, distance: 36.3
click at [1155, 236] on body "🟢 Des questions ou besoin d'assistance pour la migration AirBnB? Connectez-vous…" at bounding box center [754, 385] width 1508 height 770
click at [1214, 520] on div "Prix * 85 Statut * Disponible Indisponible Date de début * Dim 05 Octobre 2025 …" at bounding box center [1333, 374] width 349 height 377
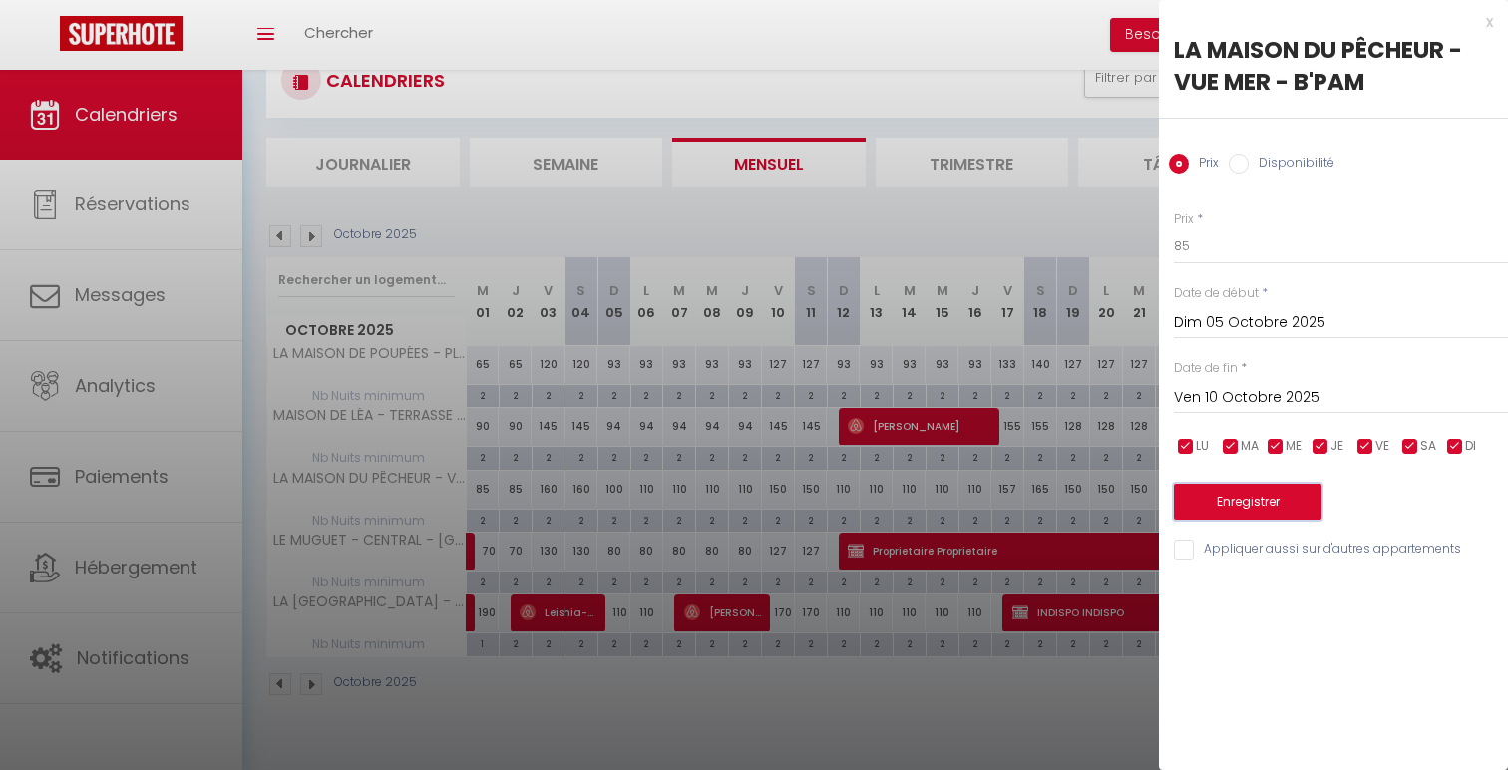
click at [1211, 510] on button "Enregistrer" at bounding box center [1248, 502] width 148 height 36
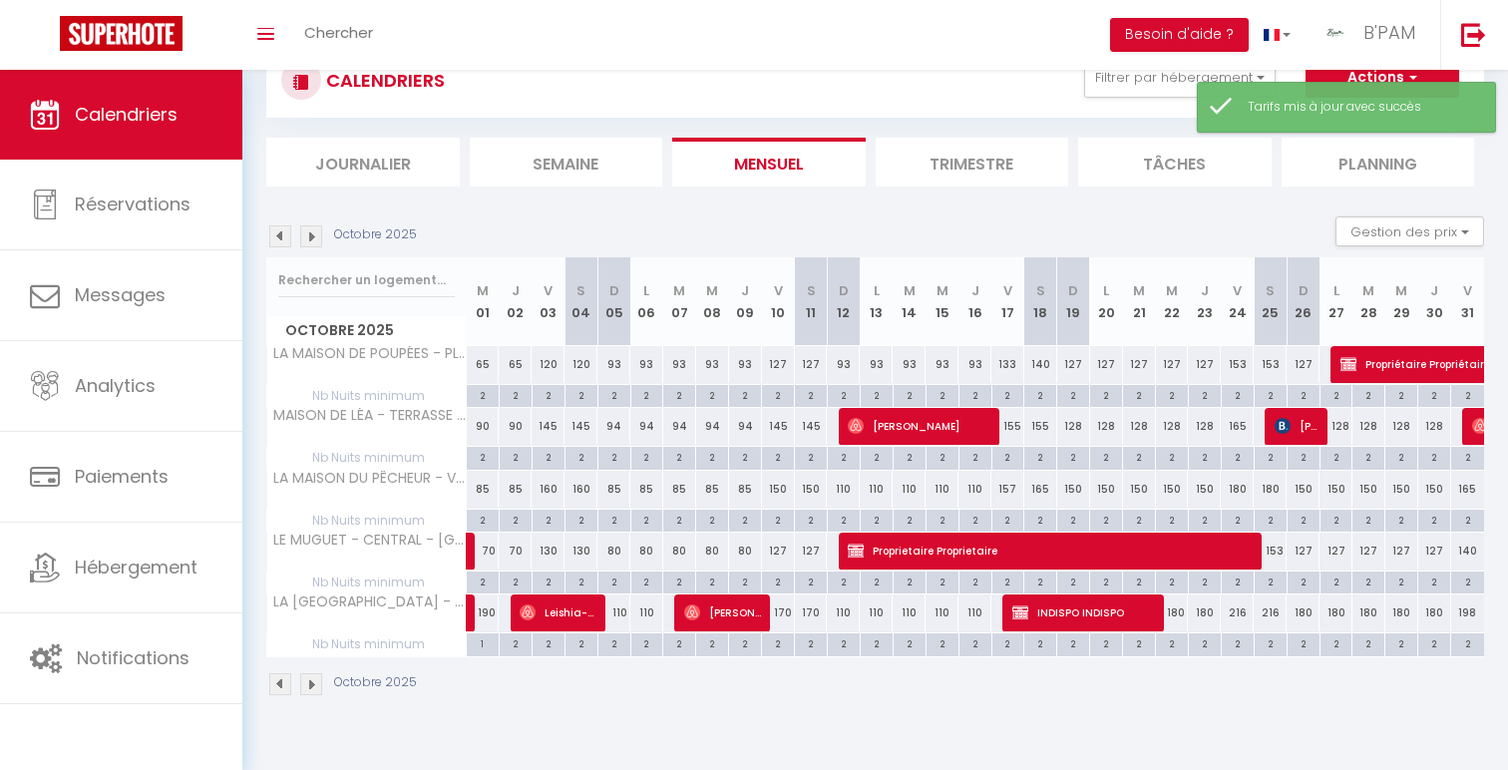
click at [844, 489] on div "110" at bounding box center [843, 489] width 33 height 37
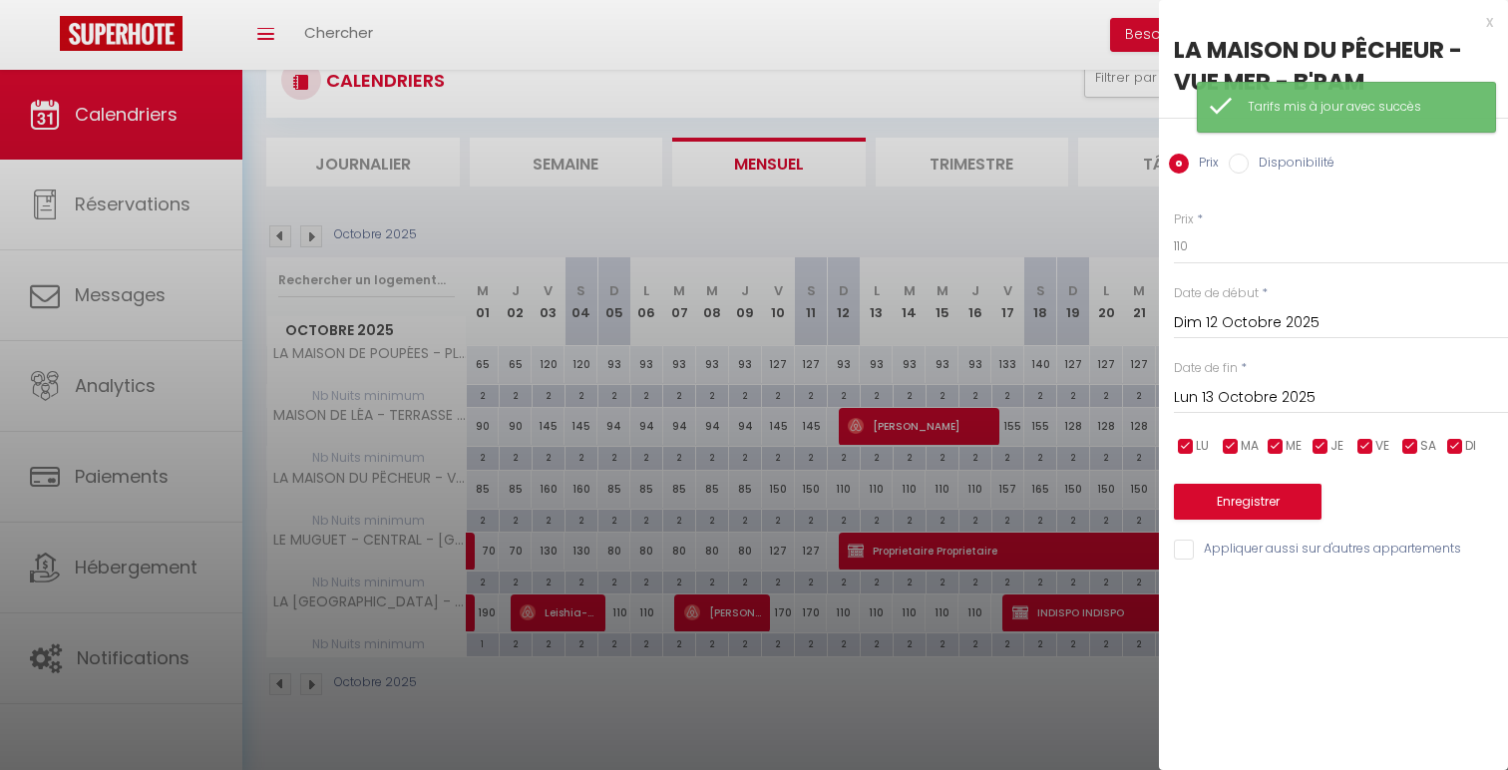
click at [1329, 402] on input "Lun 13 Octobre 2025" at bounding box center [1341, 398] width 334 height 26
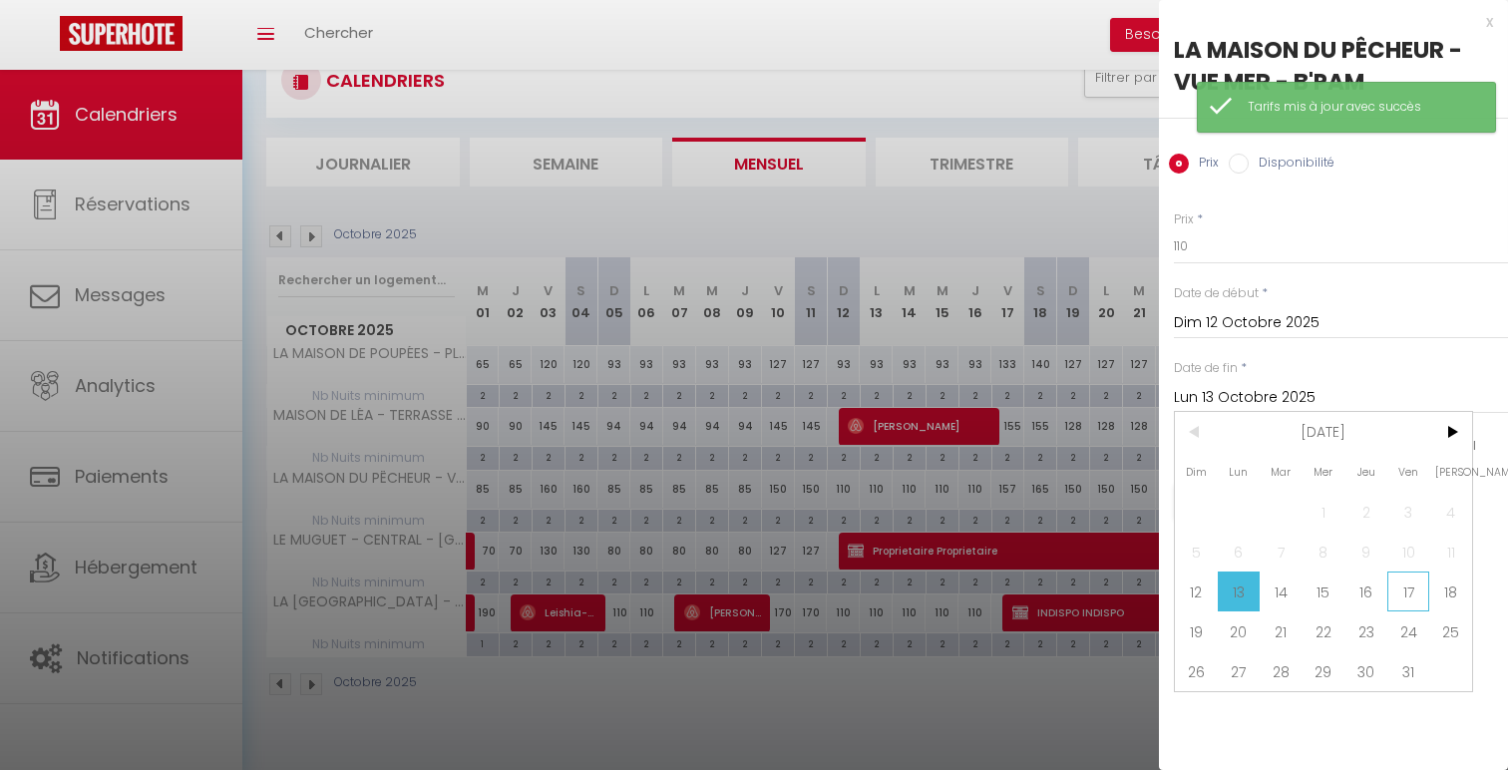
click at [1404, 583] on span "17" at bounding box center [1408, 592] width 43 height 40
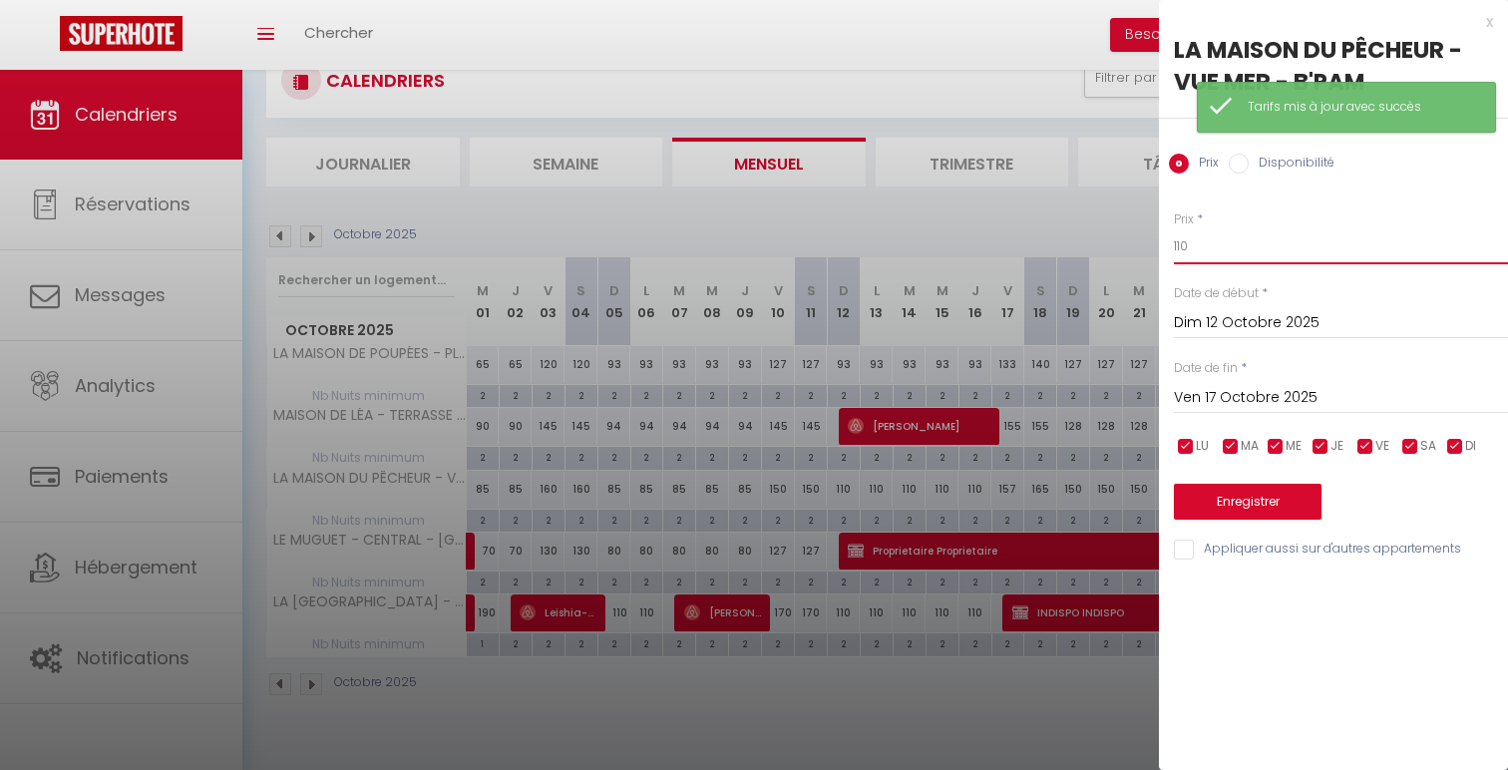
drag, startPoint x: 1198, startPoint y: 244, endPoint x: 1130, endPoint y: 239, distance: 68.0
click at [1130, 239] on body "🟢 Des questions ou besoin d'assistance pour la migration AirBnB? Connectez-vous…" at bounding box center [754, 385] width 1508 height 770
click at [1191, 484] on button "Enregistrer" at bounding box center [1248, 502] width 148 height 36
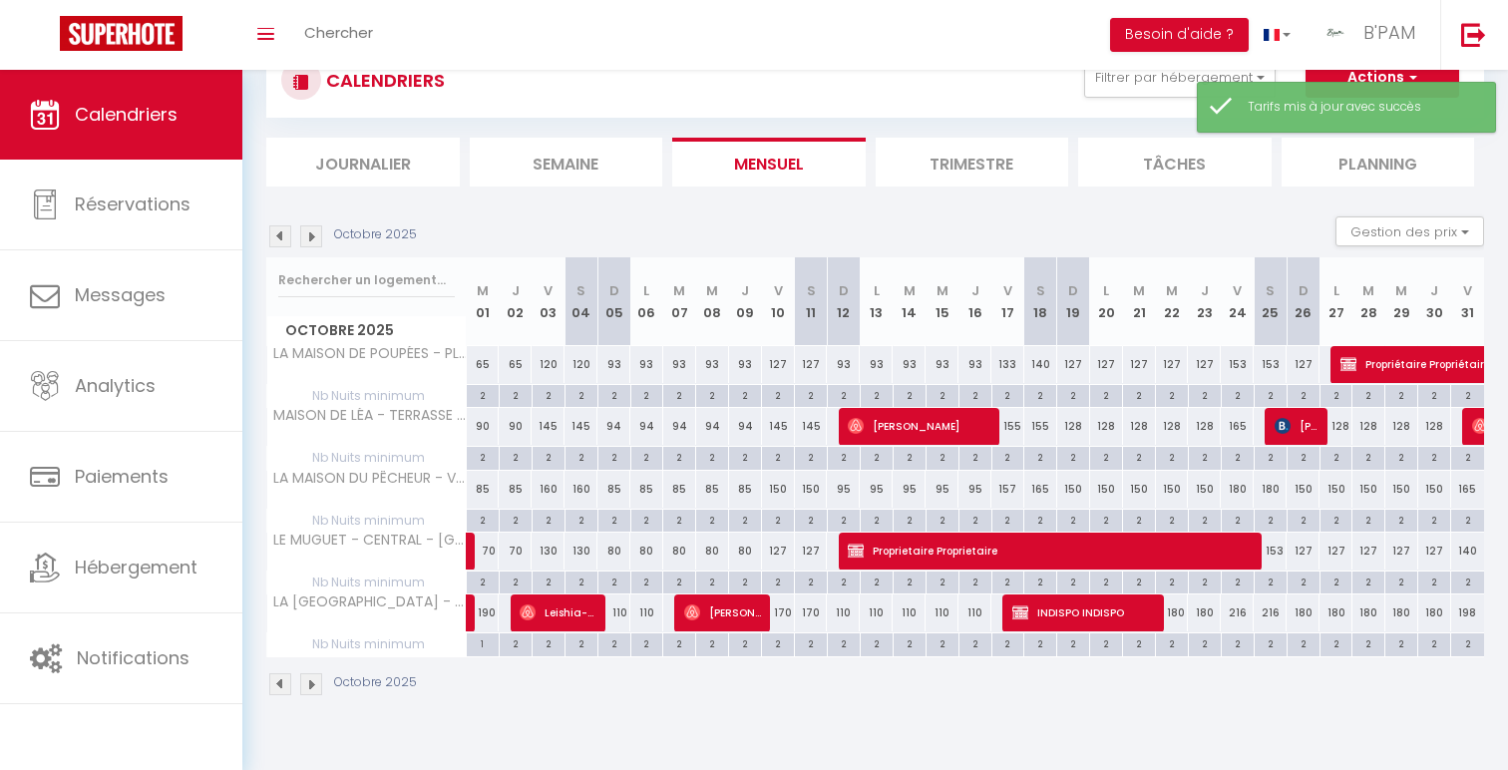
click at [557, 493] on div "160" at bounding box center [548, 489] width 33 height 37
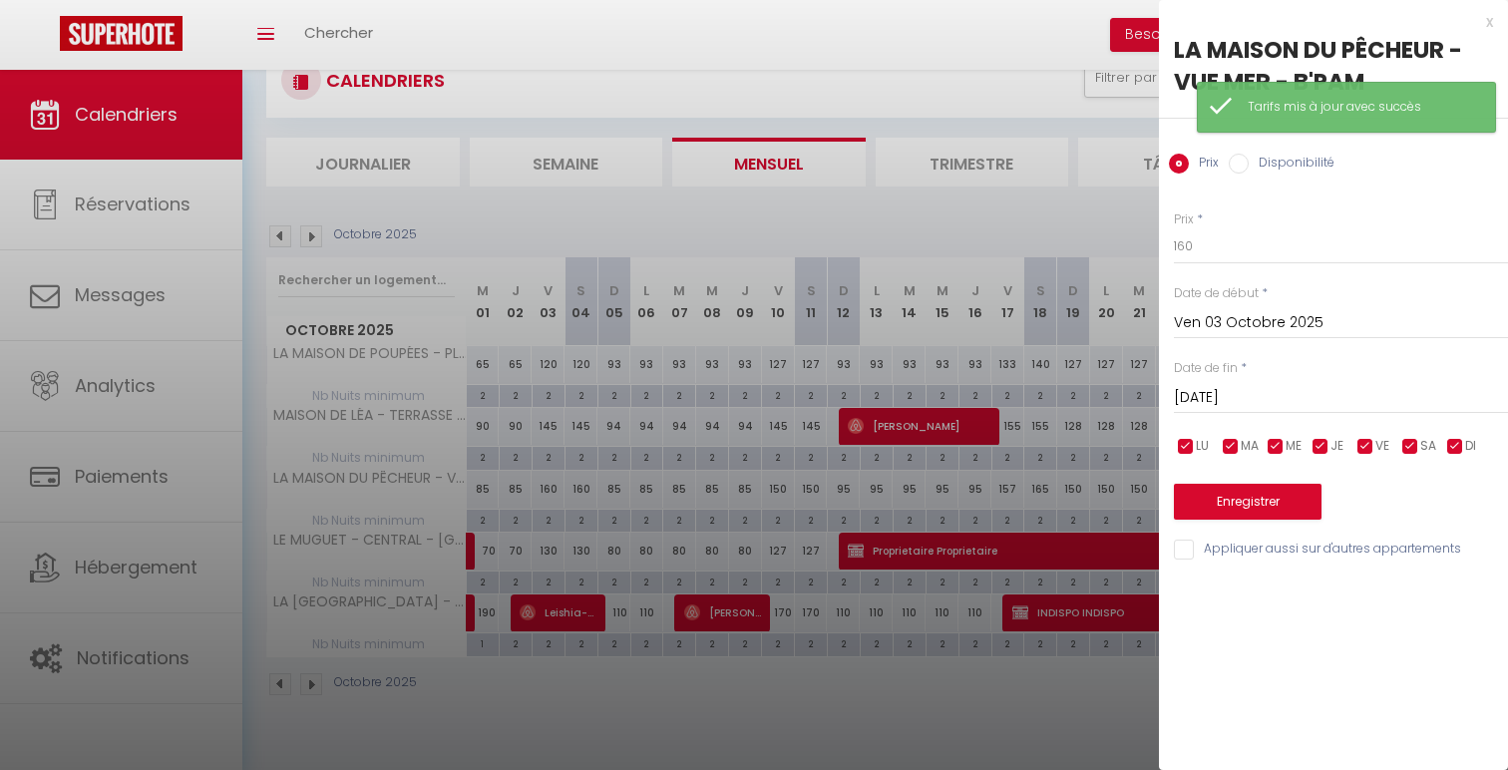
click at [1264, 403] on input "[PERSON_NAME] 04 Octobre 2025" at bounding box center [1341, 398] width 334 height 26
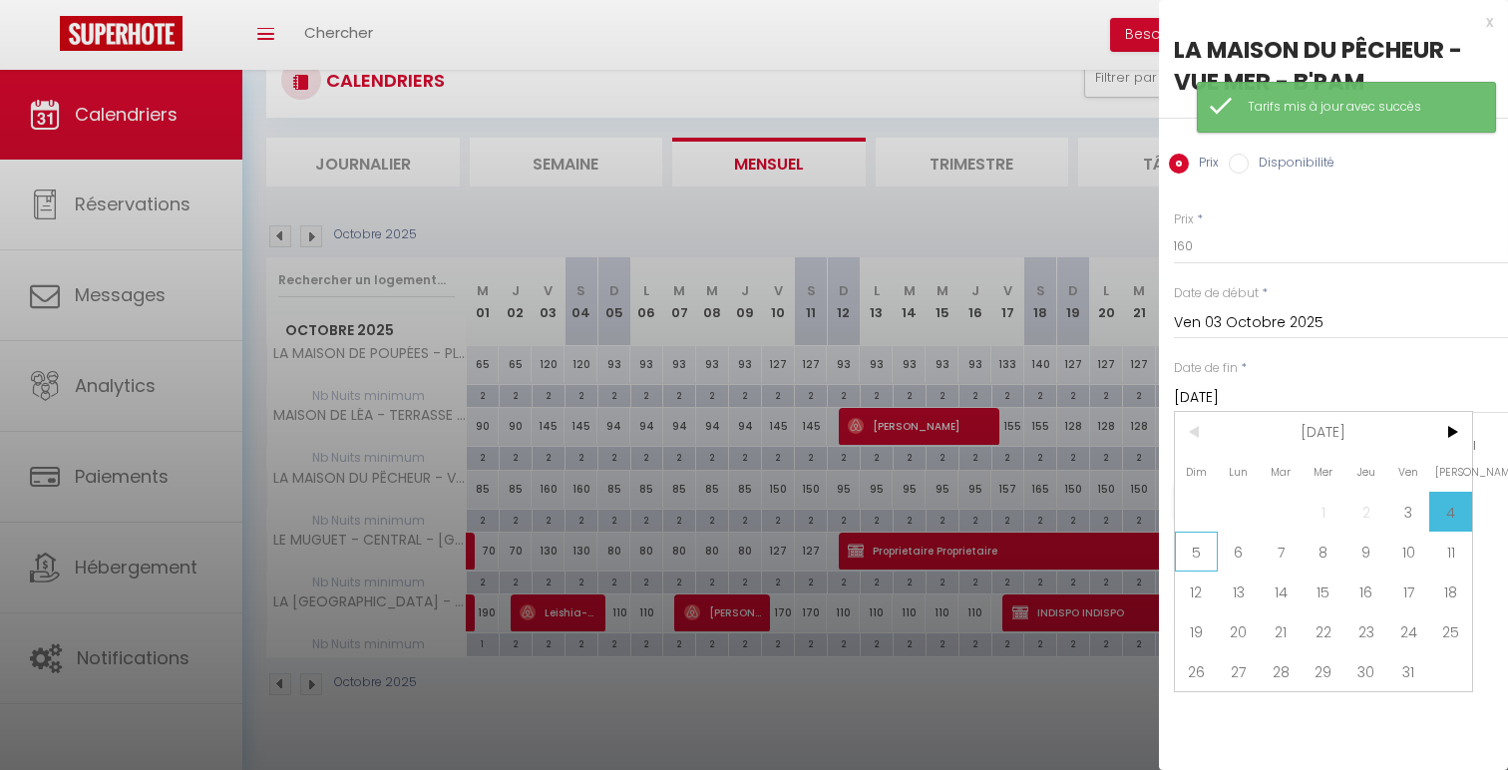
click at [1203, 549] on span "5" at bounding box center [1196, 552] width 43 height 40
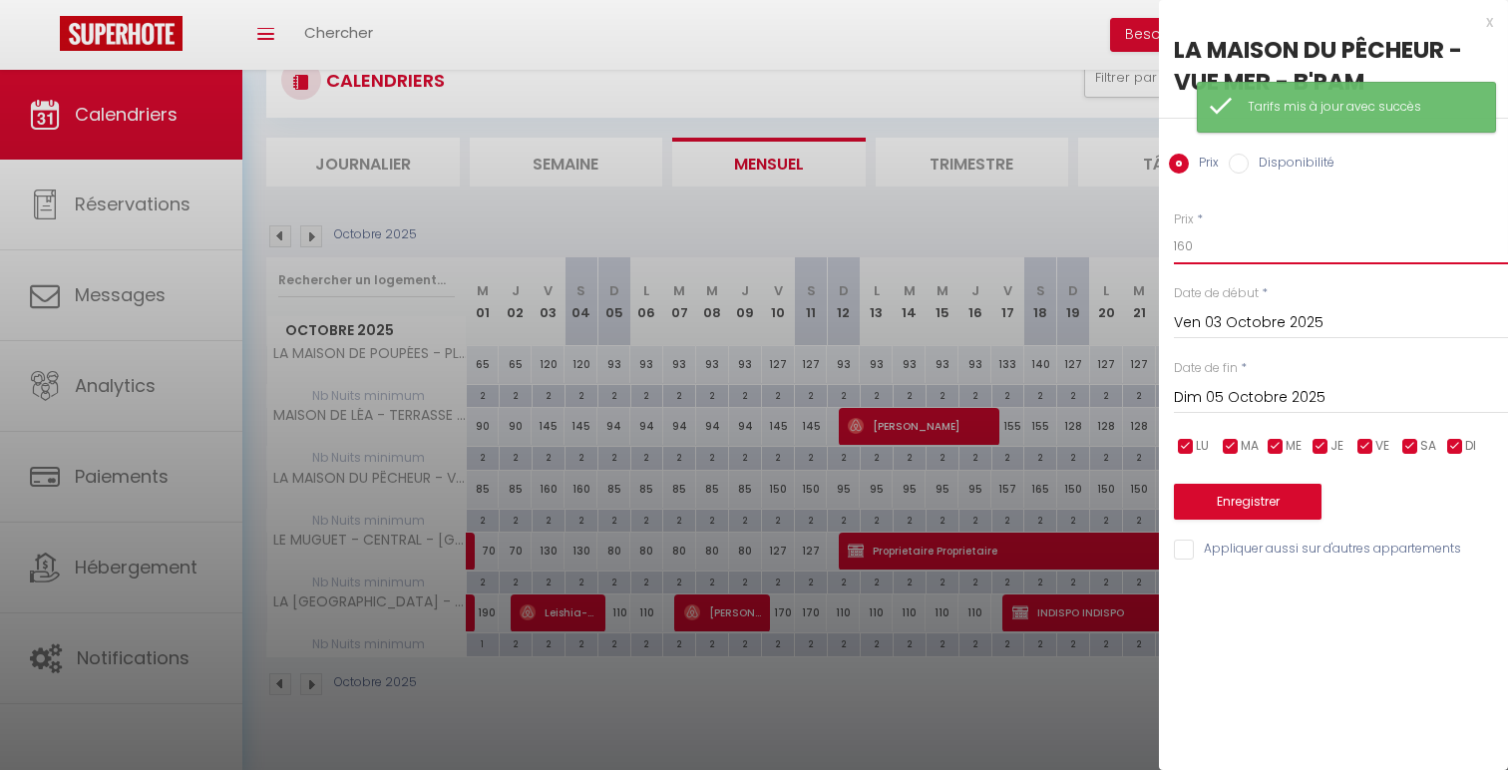
click at [1188, 249] on input "160" at bounding box center [1341, 246] width 334 height 36
click at [1258, 515] on button "Enregistrer" at bounding box center [1248, 502] width 148 height 36
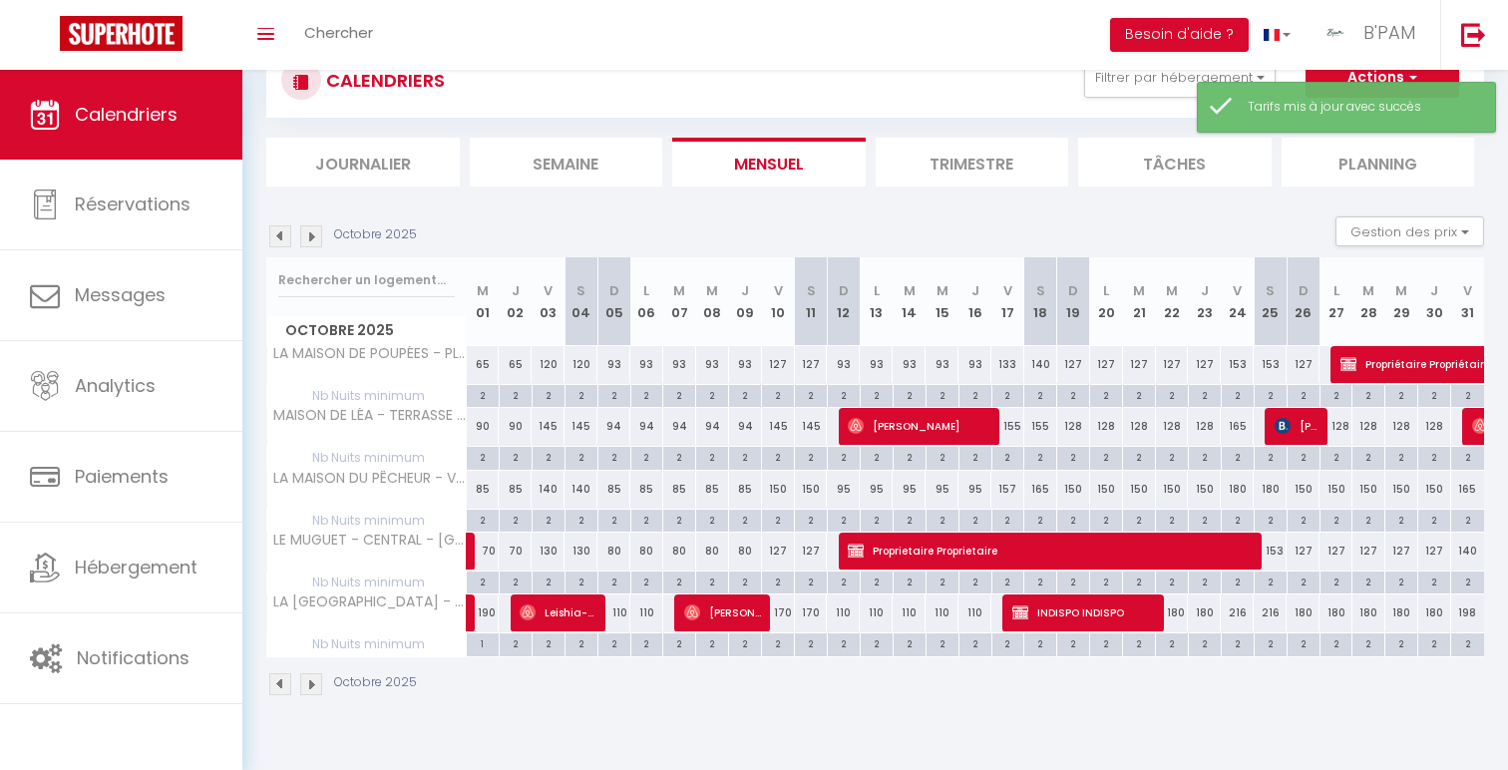
click at [618, 431] on div "94" at bounding box center [613, 426] width 33 height 37
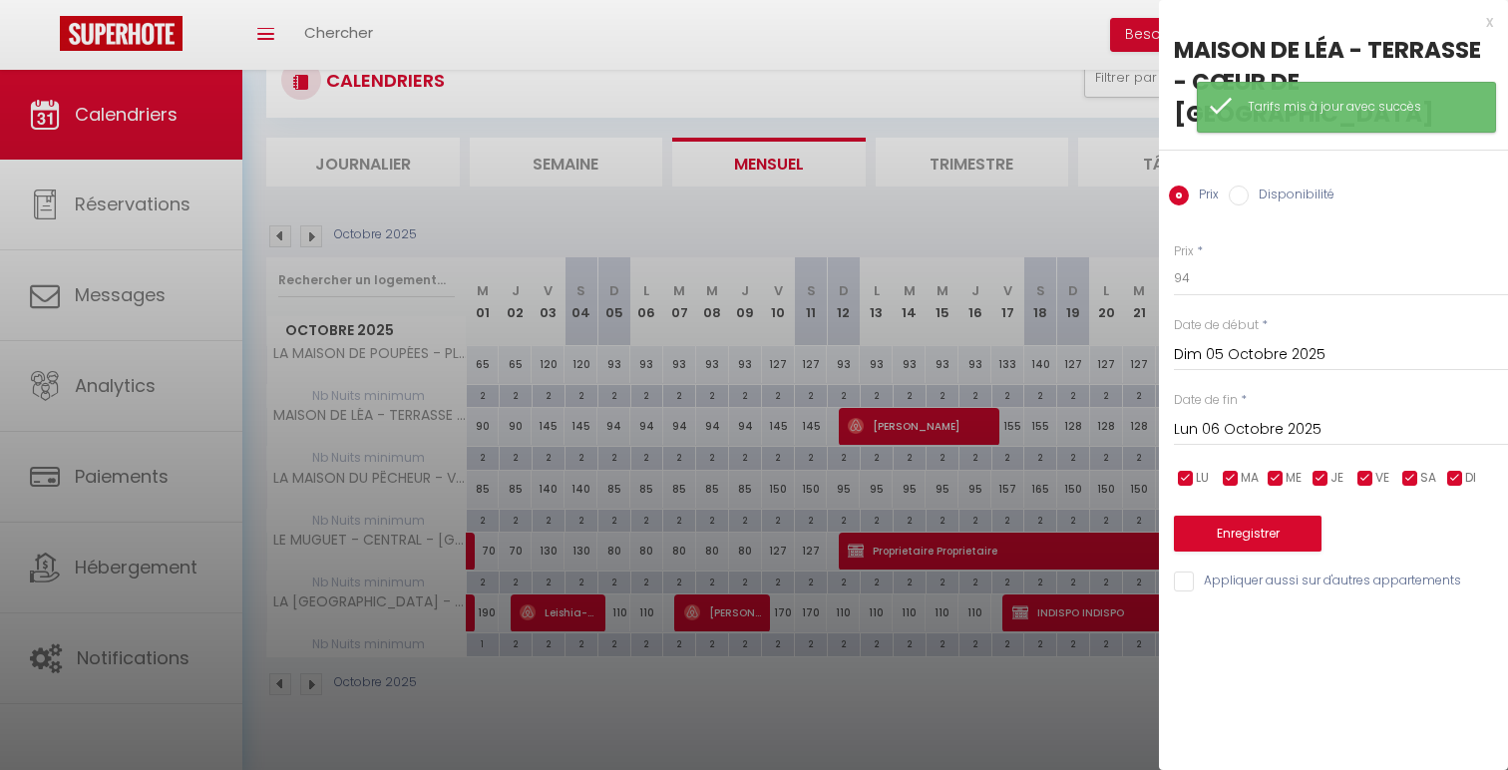
click at [1309, 417] on input "Lun 06 Octobre 2025" at bounding box center [1341, 430] width 334 height 26
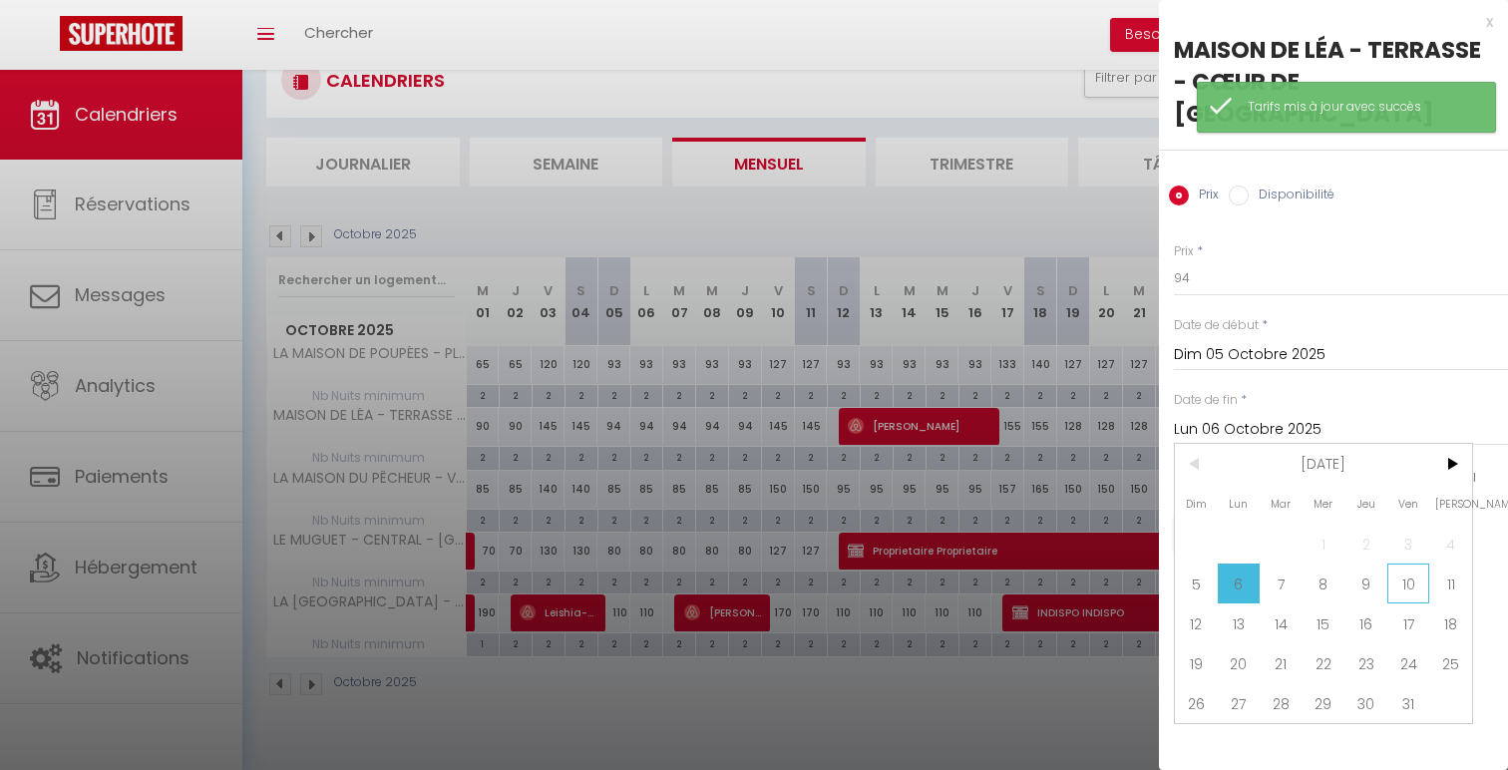
click at [1403, 564] on span "10" at bounding box center [1408, 584] width 43 height 40
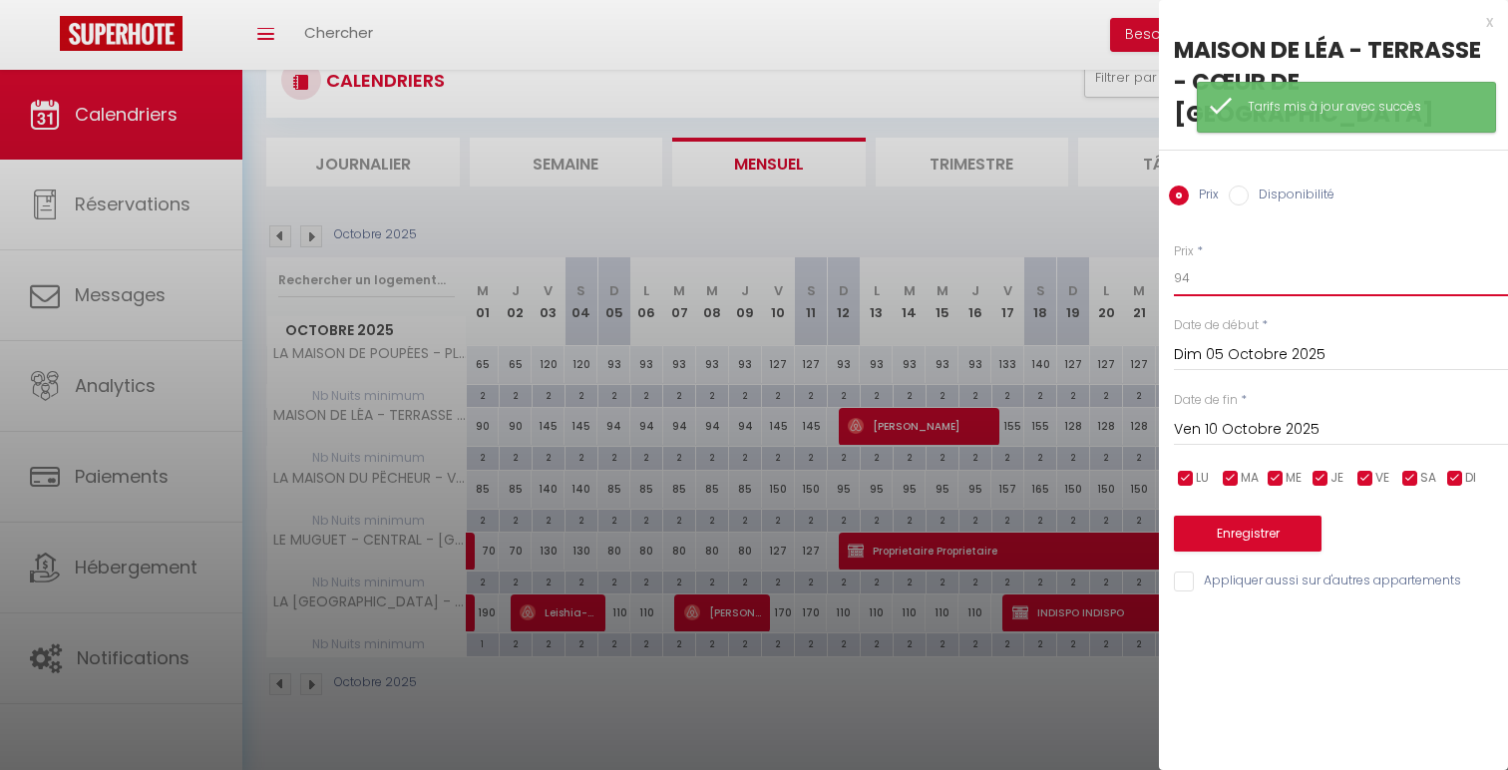
click at [1267, 262] on input "94" at bounding box center [1341, 278] width 334 height 36
click at [1273, 516] on button "Enregistrer" at bounding box center [1248, 534] width 148 height 36
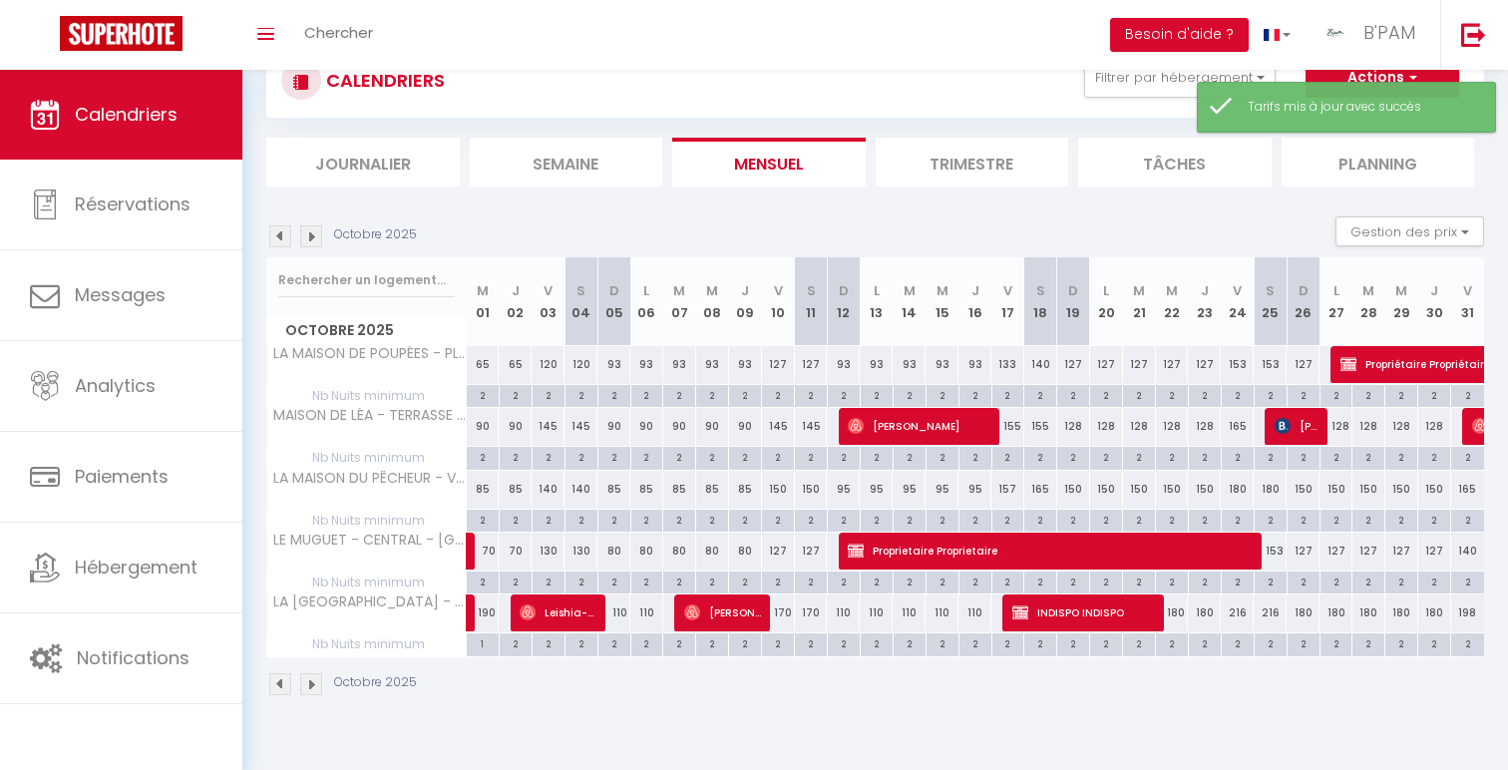
click at [551, 424] on div "145" at bounding box center [548, 426] width 33 height 37
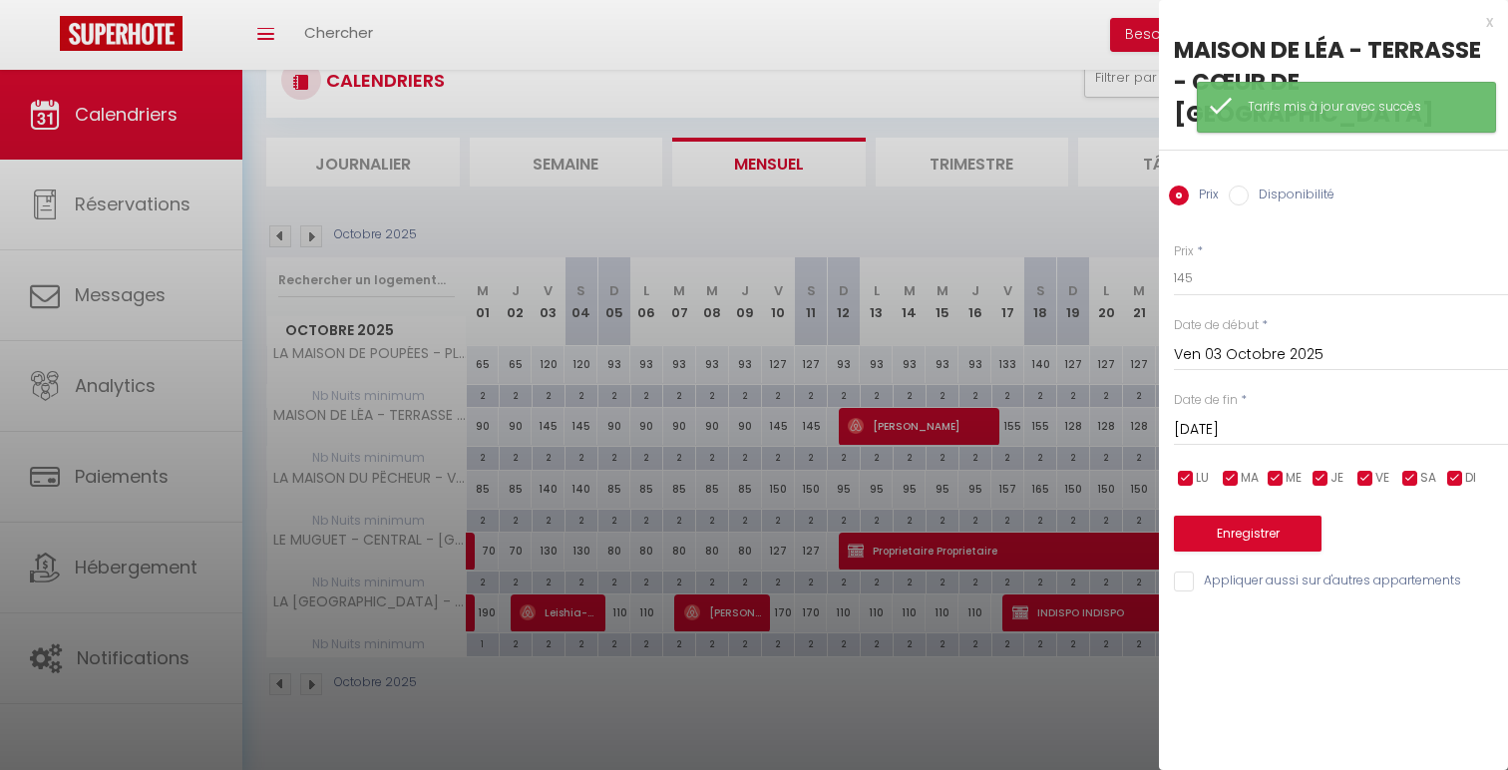
click at [1255, 417] on input "[PERSON_NAME] 04 Octobre 2025" at bounding box center [1341, 430] width 334 height 26
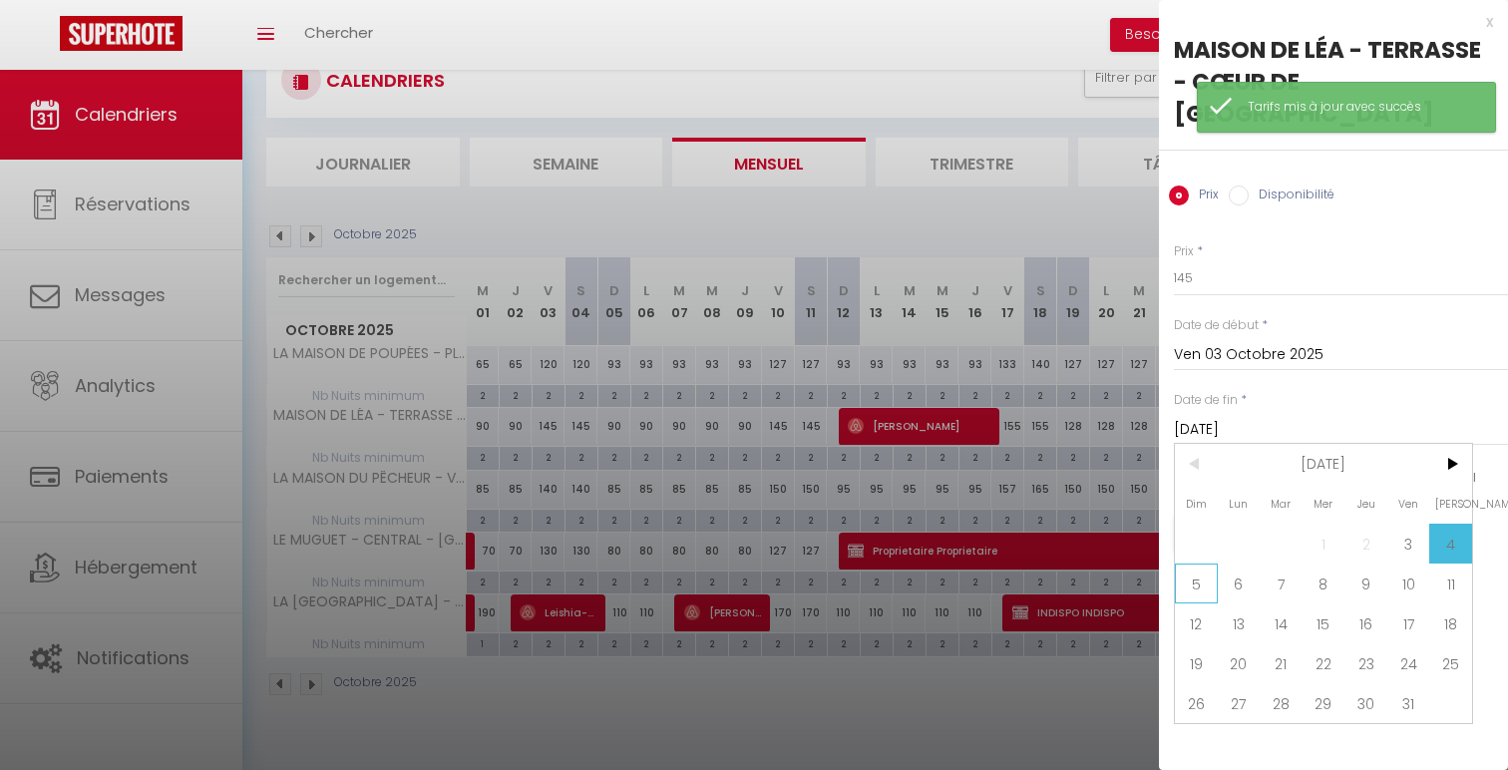
click at [1179, 564] on span "5" at bounding box center [1196, 584] width 43 height 40
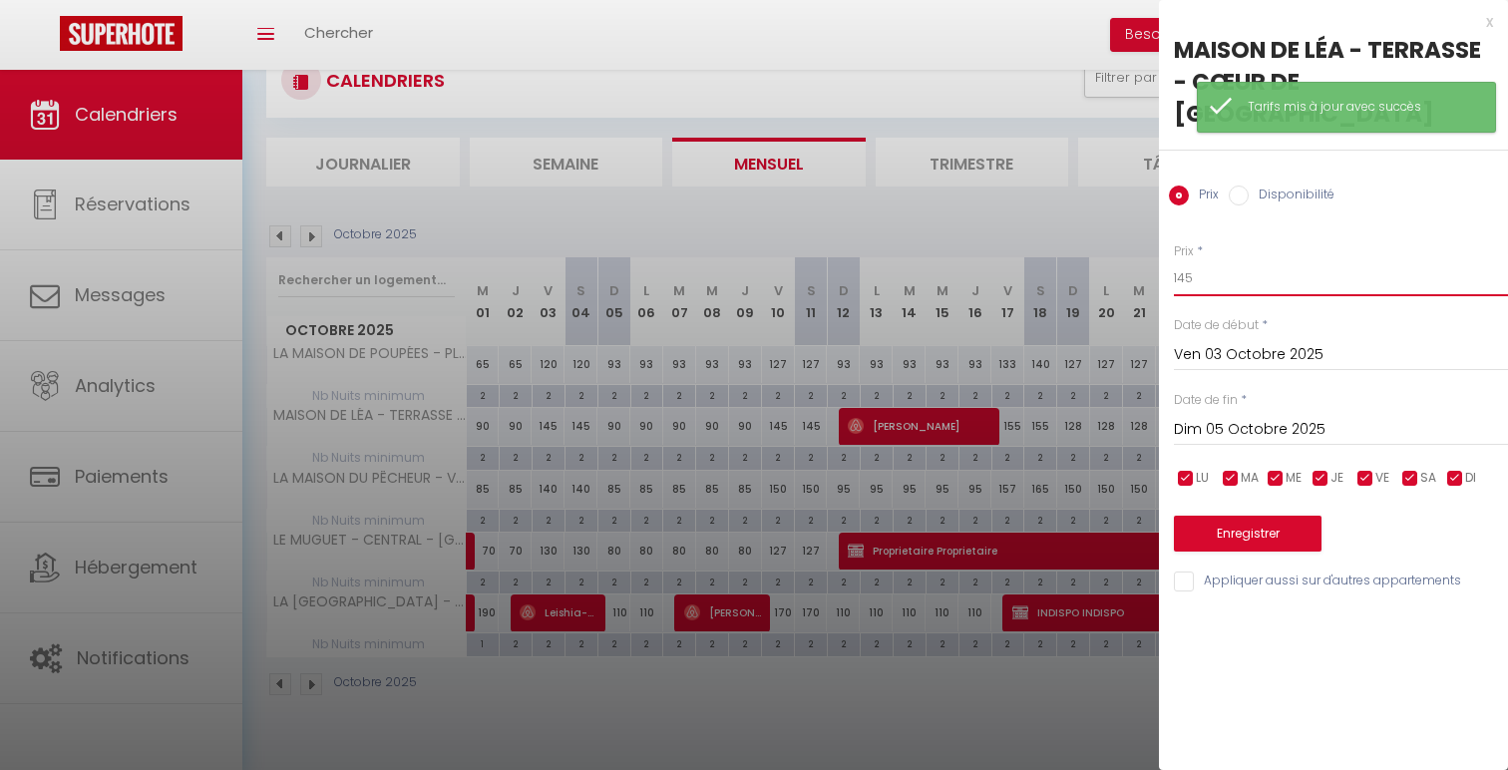
click at [1185, 260] on input "145" at bounding box center [1341, 278] width 334 height 36
click at [1265, 516] on button "Enregistrer" at bounding box center [1248, 534] width 148 height 36
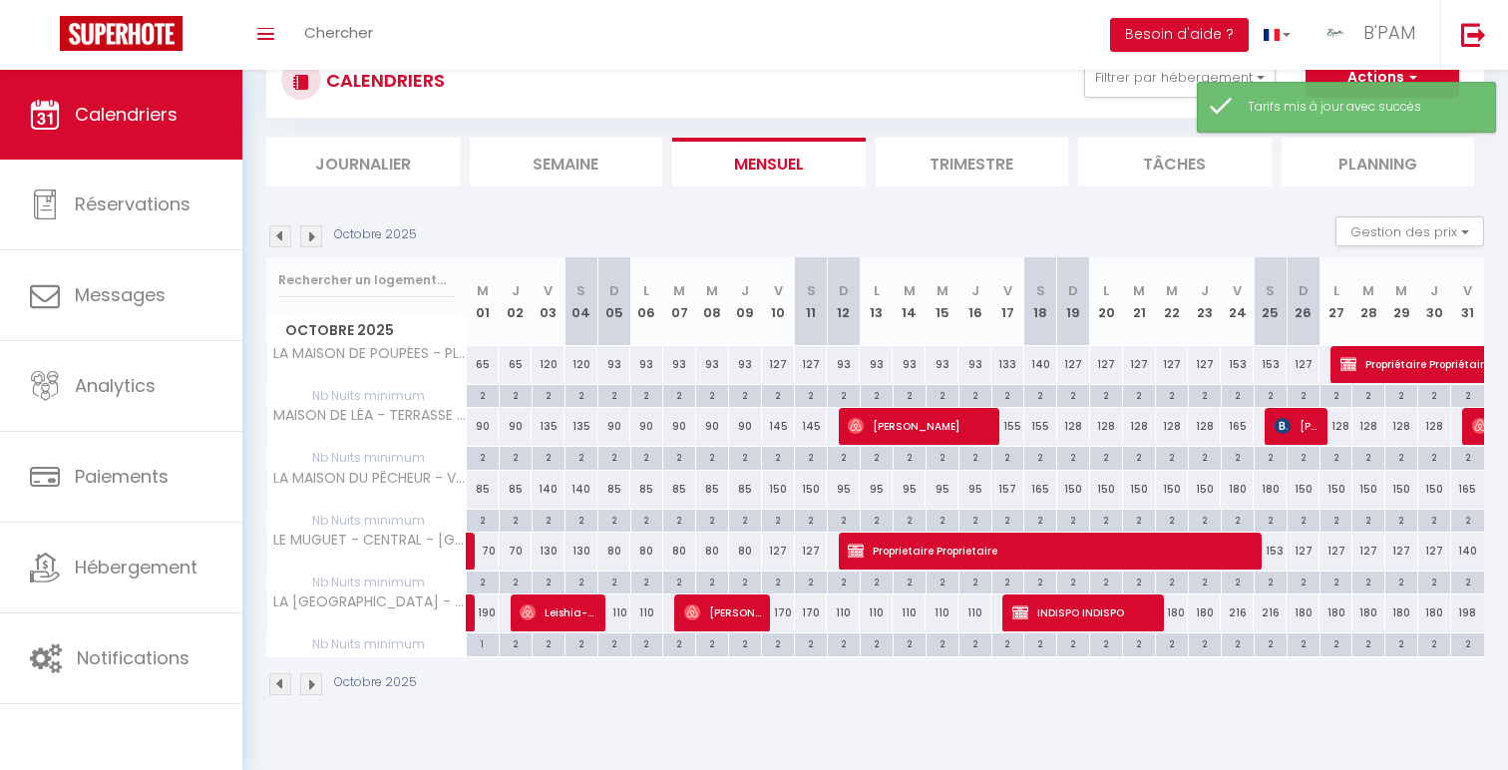
click at [777, 433] on div "145" at bounding box center [778, 426] width 33 height 37
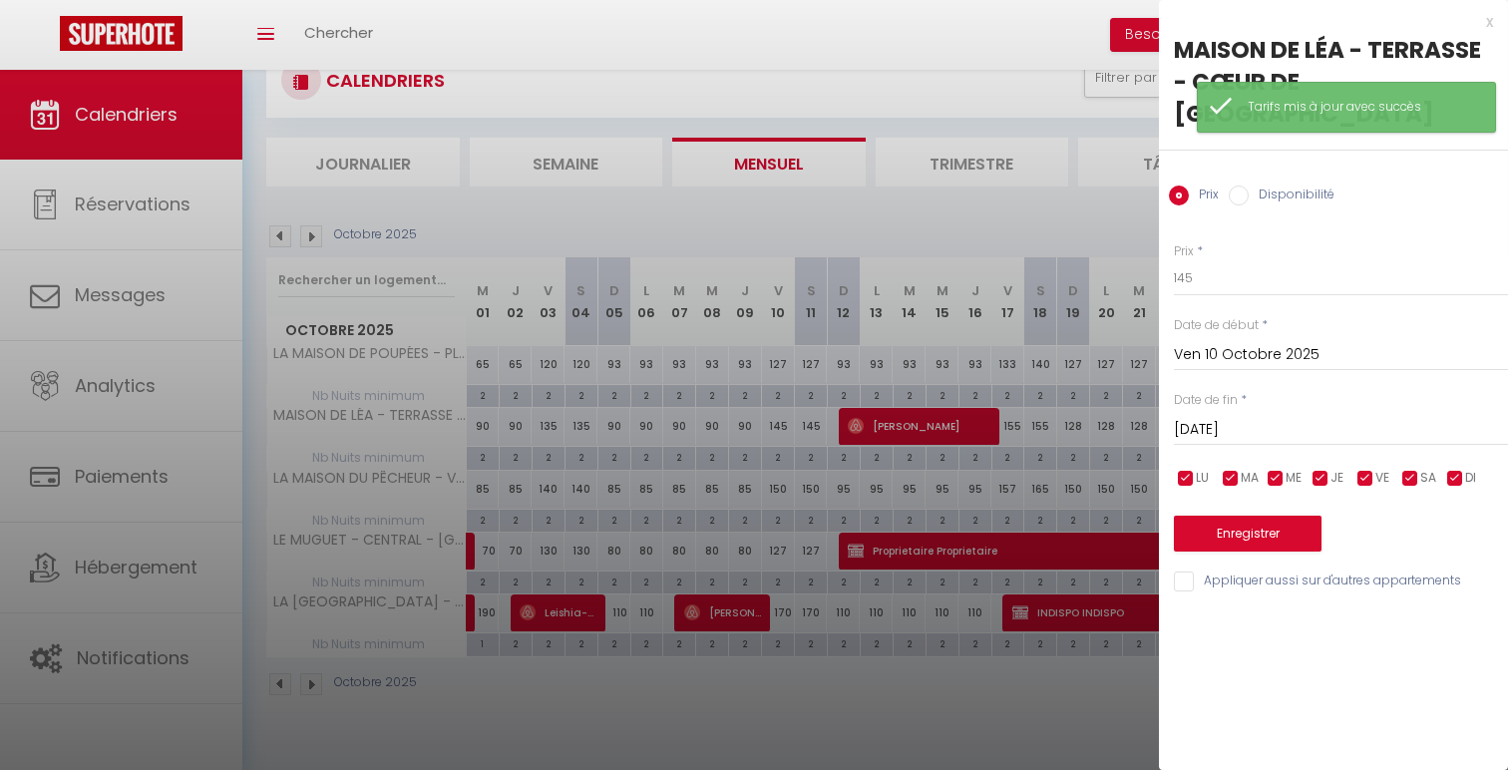
click at [1296, 391] on div "Date de fin * Sam 11 Octobre 2025 < Oct 2025 > Dim Lun Mar Mer Jeu Ven Sam 1 2 …" at bounding box center [1341, 418] width 334 height 55
click at [1296, 417] on input "[PERSON_NAME] 11 Octobre 2025" at bounding box center [1341, 430] width 334 height 26
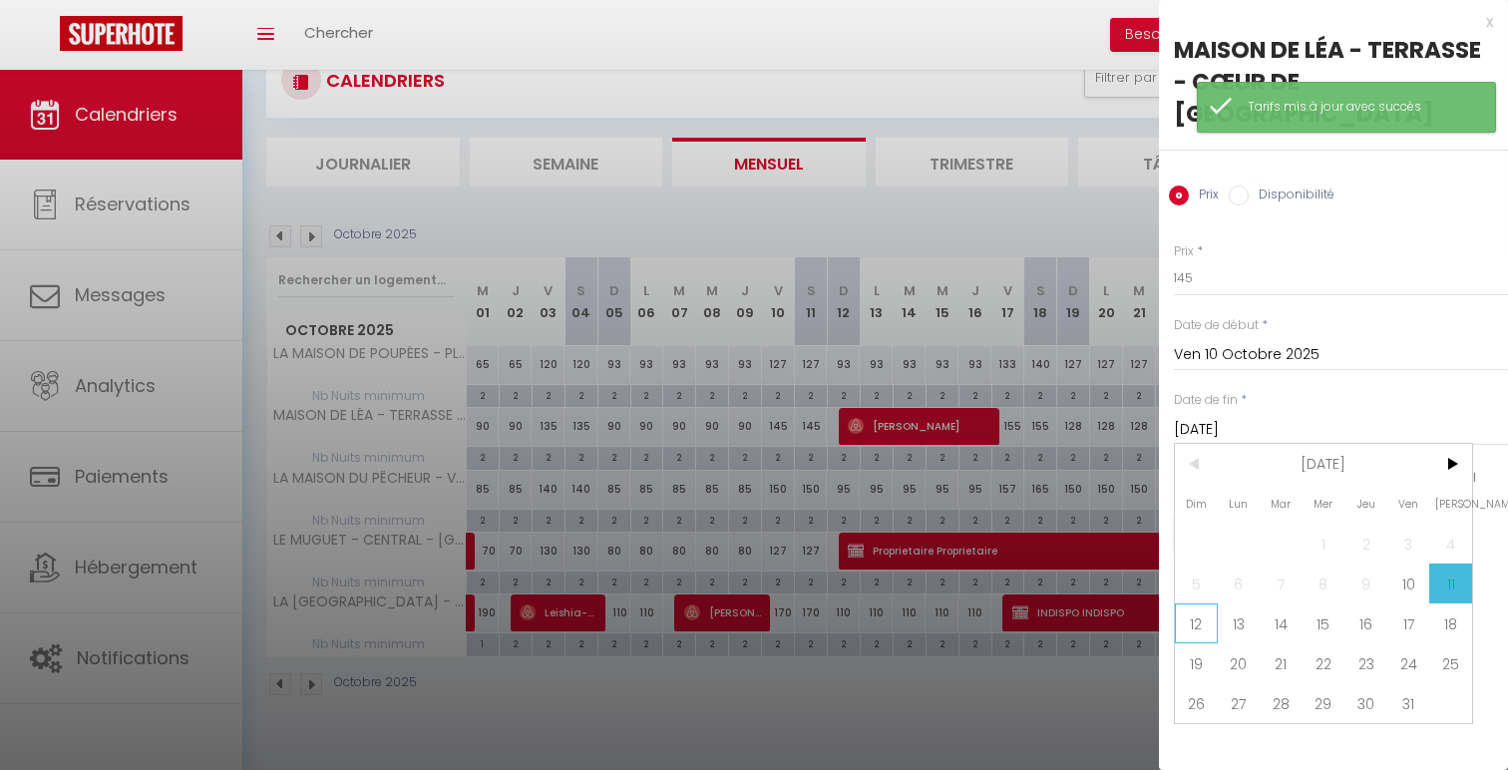
click at [1192, 603] on span "12" at bounding box center [1196, 623] width 43 height 40
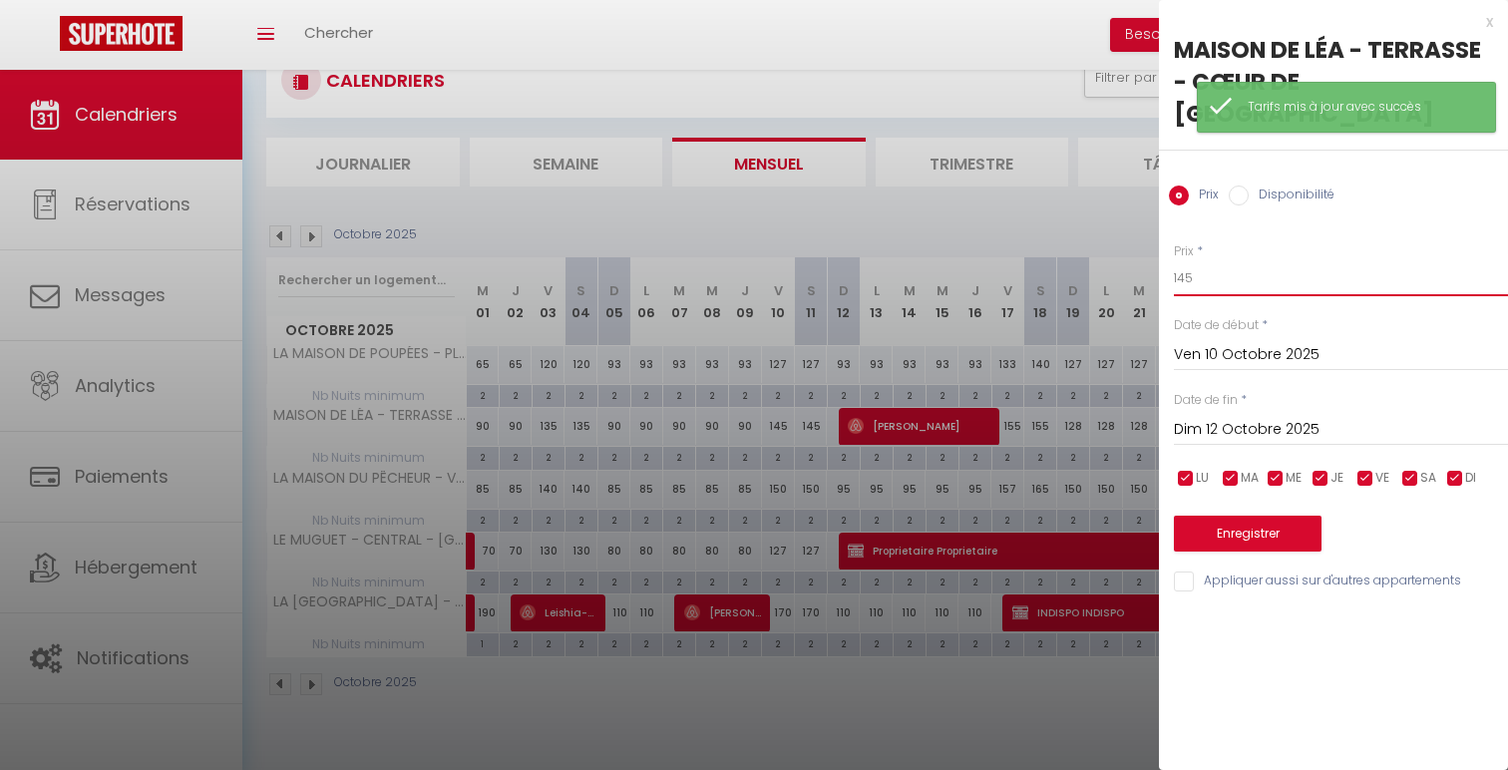
click at [1182, 260] on input "145" at bounding box center [1341, 278] width 334 height 36
click at [1259, 516] on button "Enregistrer" at bounding box center [1248, 534] width 148 height 36
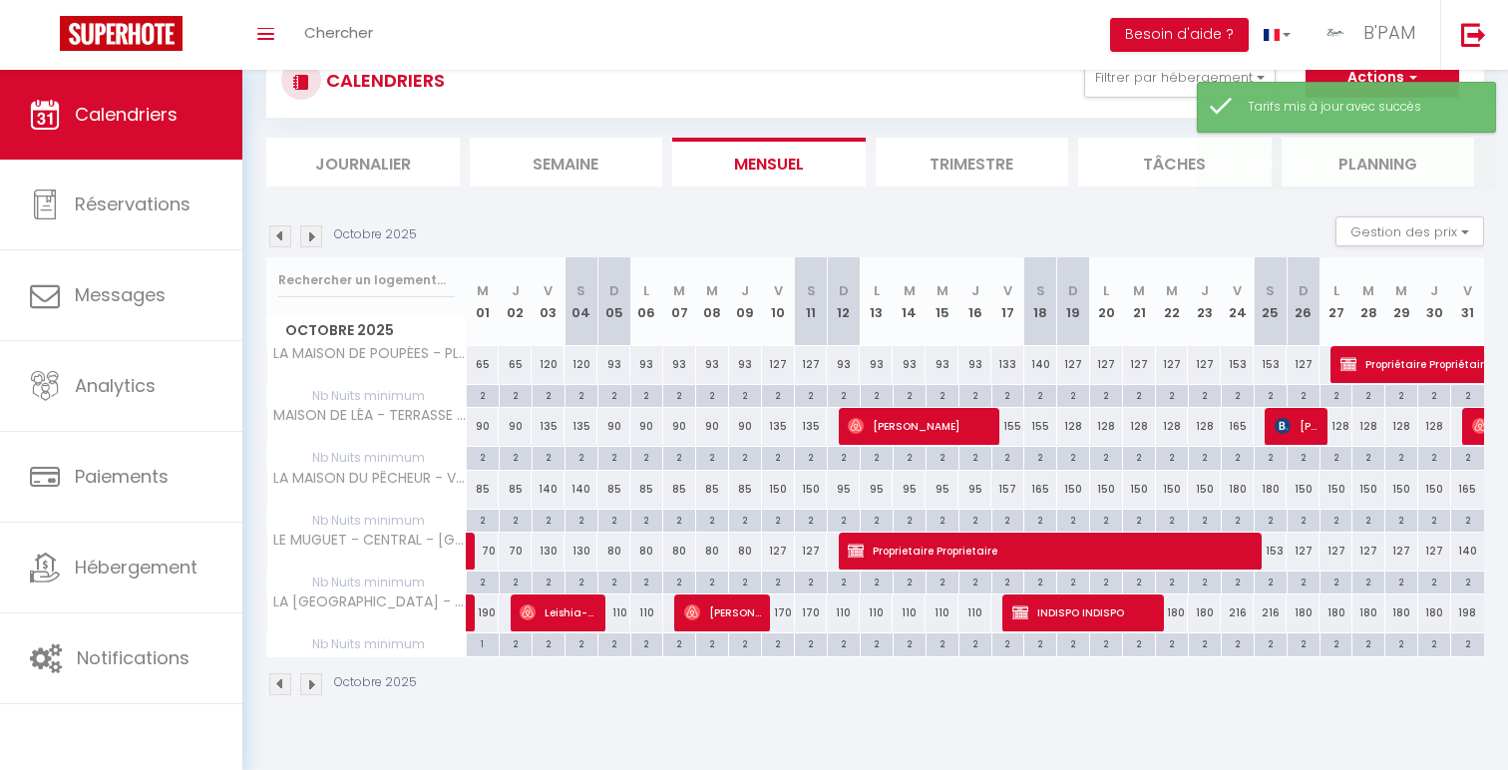
click at [613, 365] on div "93" at bounding box center [613, 364] width 33 height 37
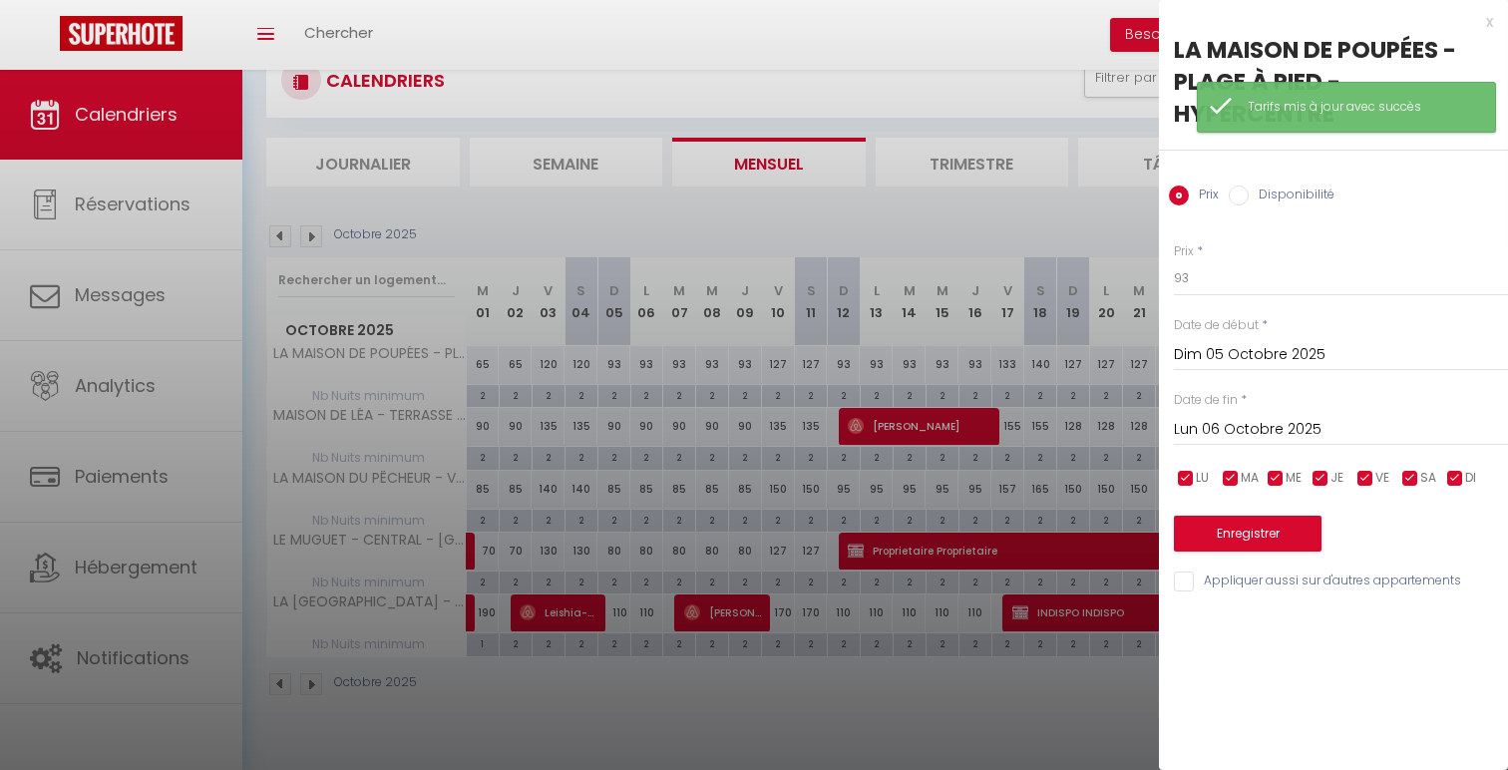
click at [1402, 433] on input "Lun 06 Octobre 2025" at bounding box center [1341, 430] width 334 height 26
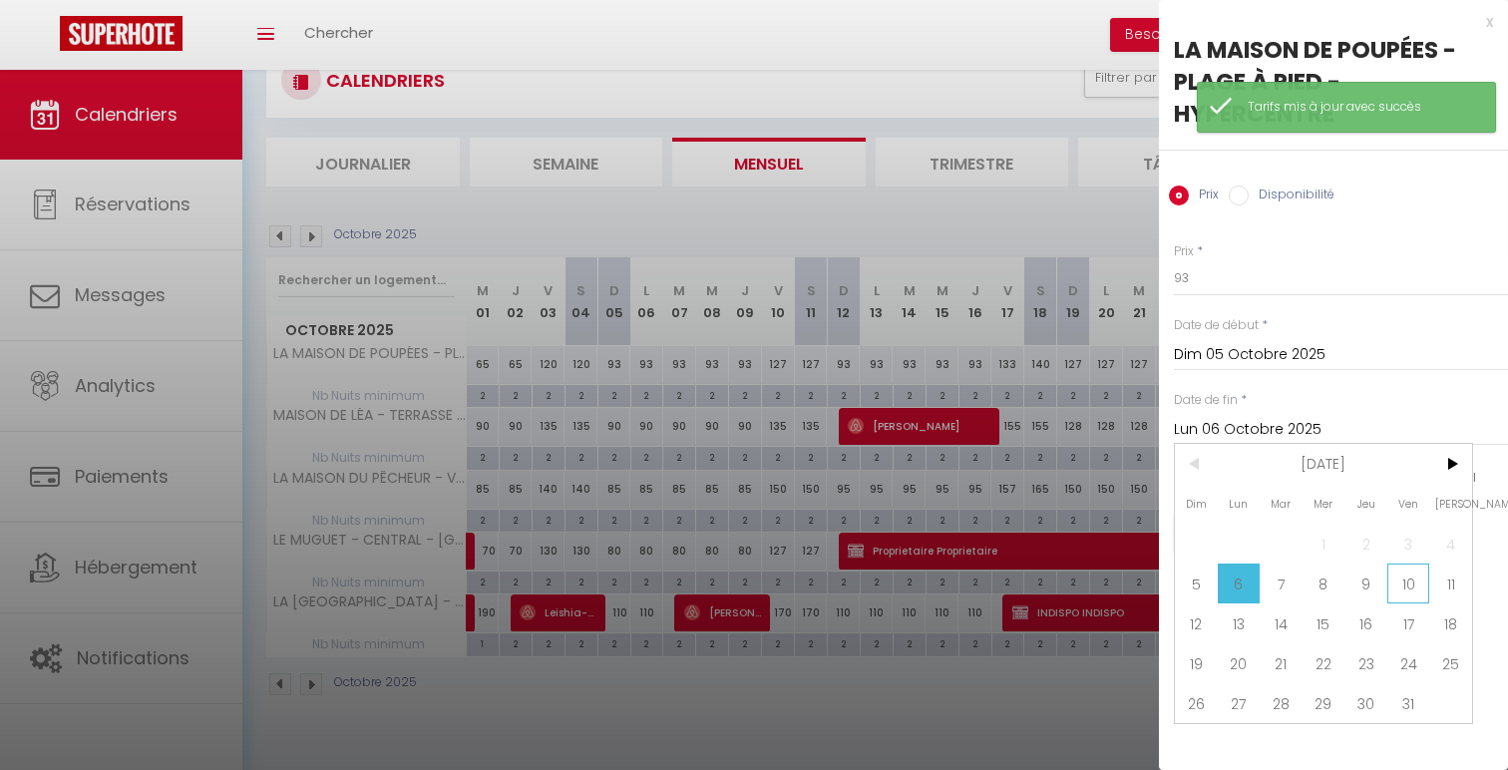
click at [1404, 592] on span "10" at bounding box center [1408, 584] width 43 height 40
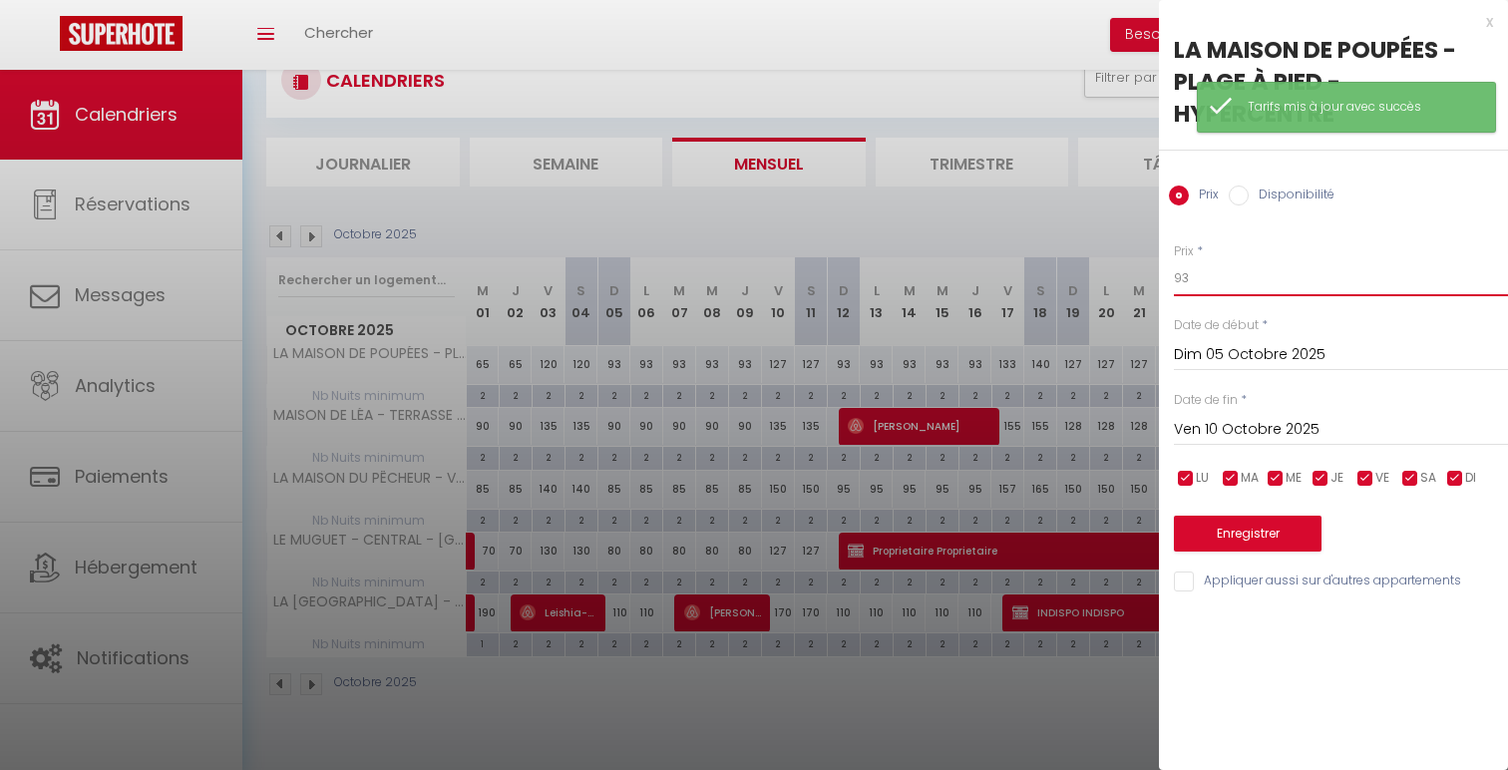
click at [1216, 261] on input "93" at bounding box center [1341, 278] width 334 height 36
drag, startPoint x: 1214, startPoint y: 294, endPoint x: 1148, endPoint y: 268, distance: 70.8
click at [1148, 268] on body "🟢 Des questions ou besoin d'assistance pour la migration AirBnB? Connectez-vous…" at bounding box center [754, 385] width 1508 height 770
click at [1239, 540] on button "Enregistrer" at bounding box center [1248, 534] width 148 height 36
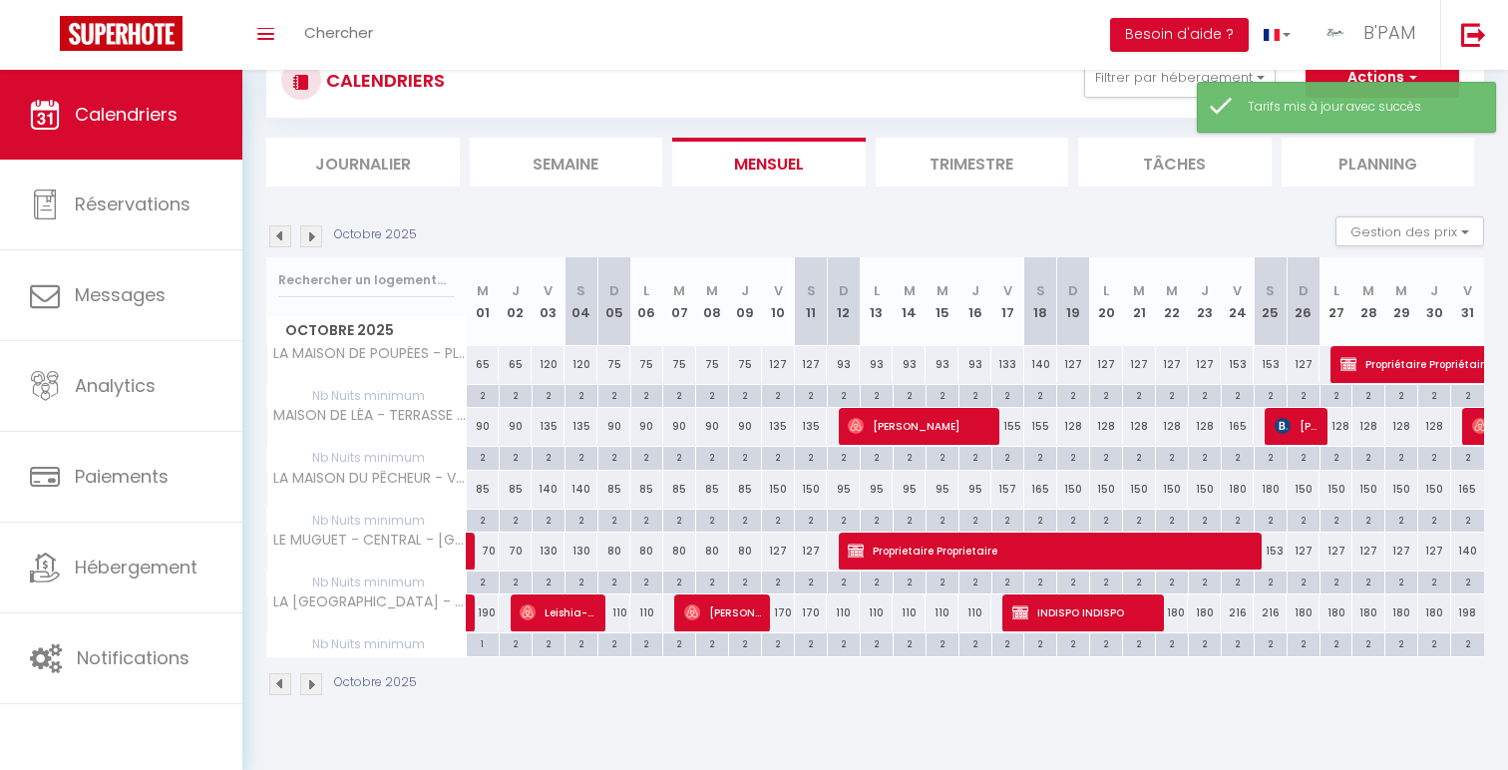
click at [844, 363] on div "93" at bounding box center [843, 364] width 33 height 37
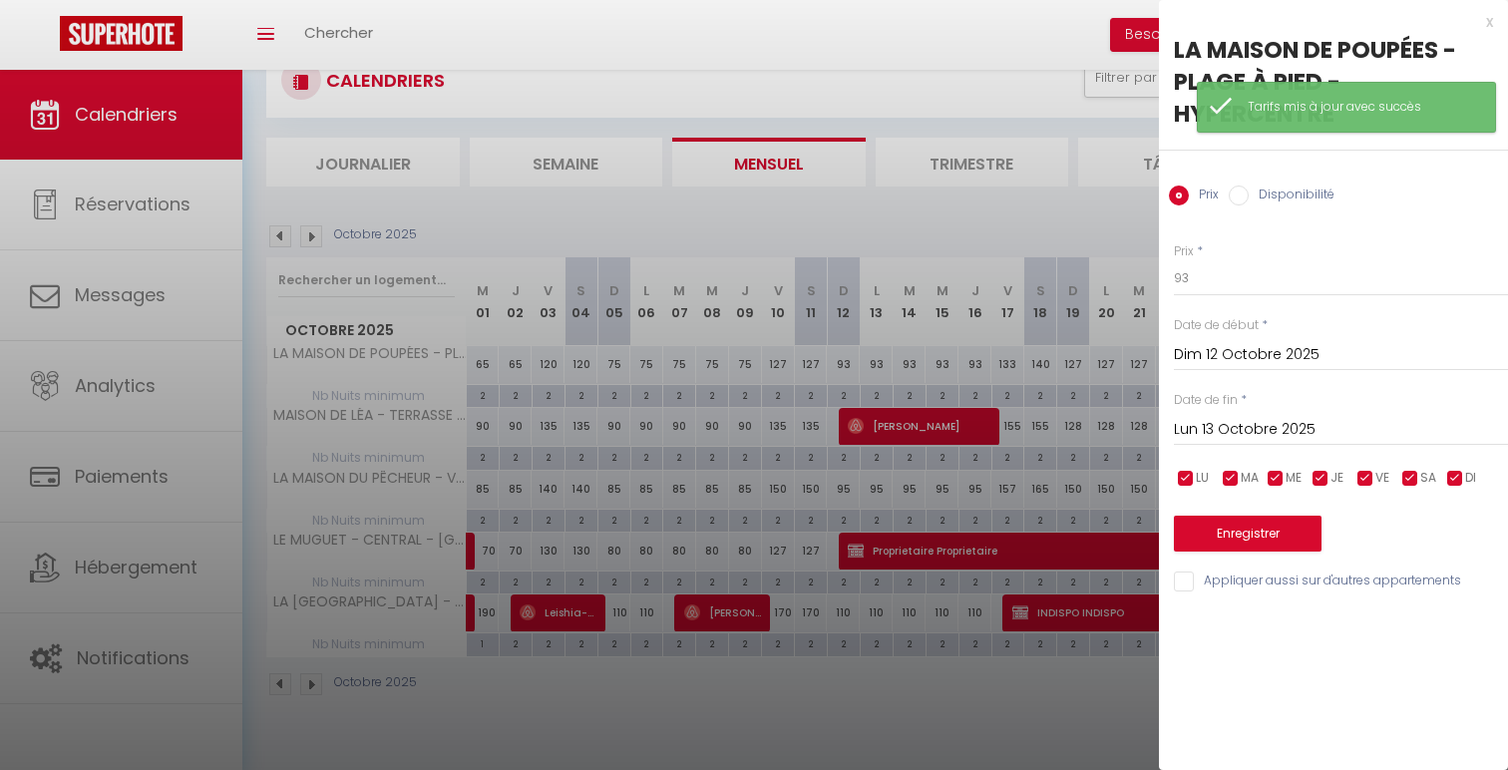
click at [1316, 422] on input "Lun 13 Octobre 2025" at bounding box center [1341, 430] width 334 height 26
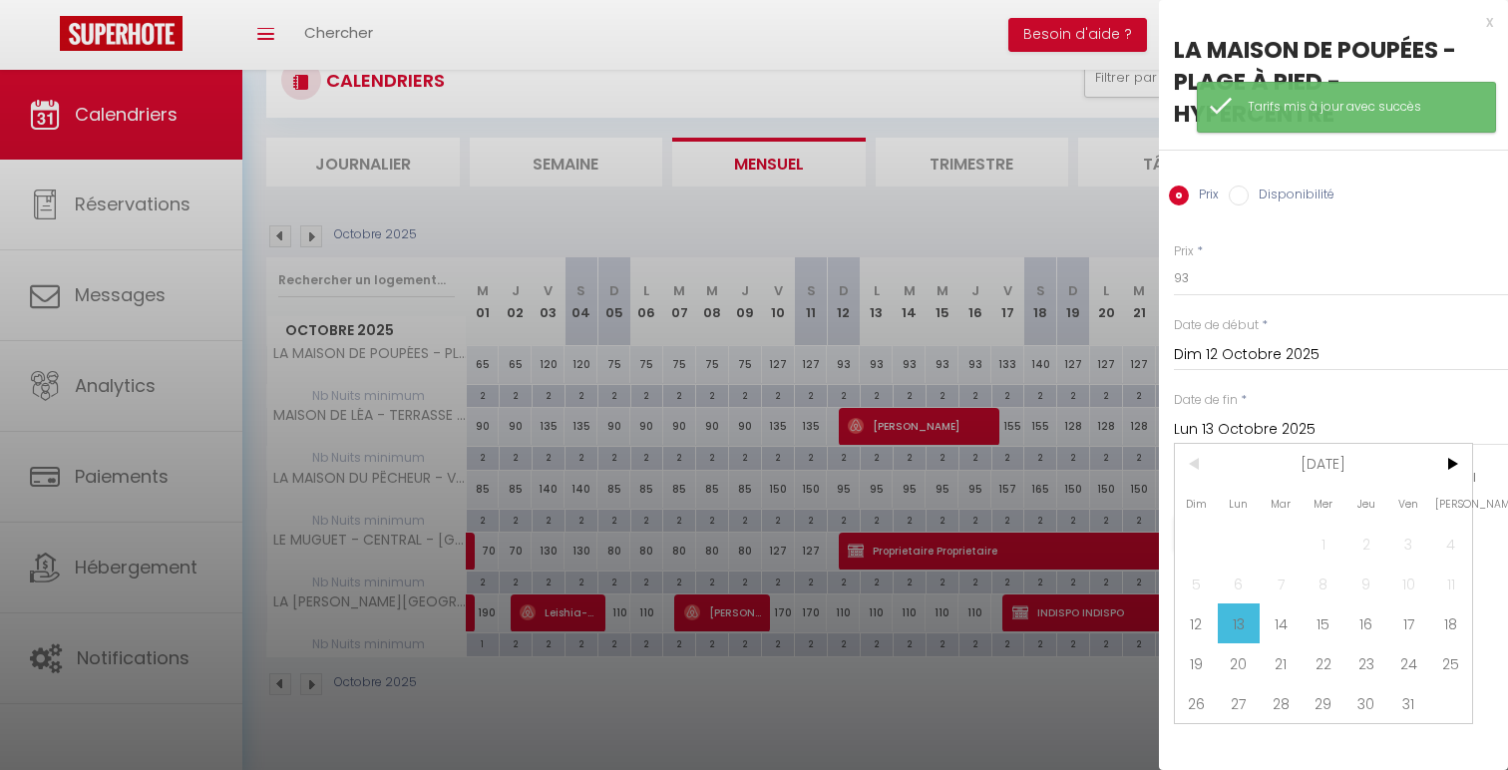
click at [1407, 604] on span "17" at bounding box center [1408, 623] width 43 height 40
type input "Ven 17 Octobre 2025"
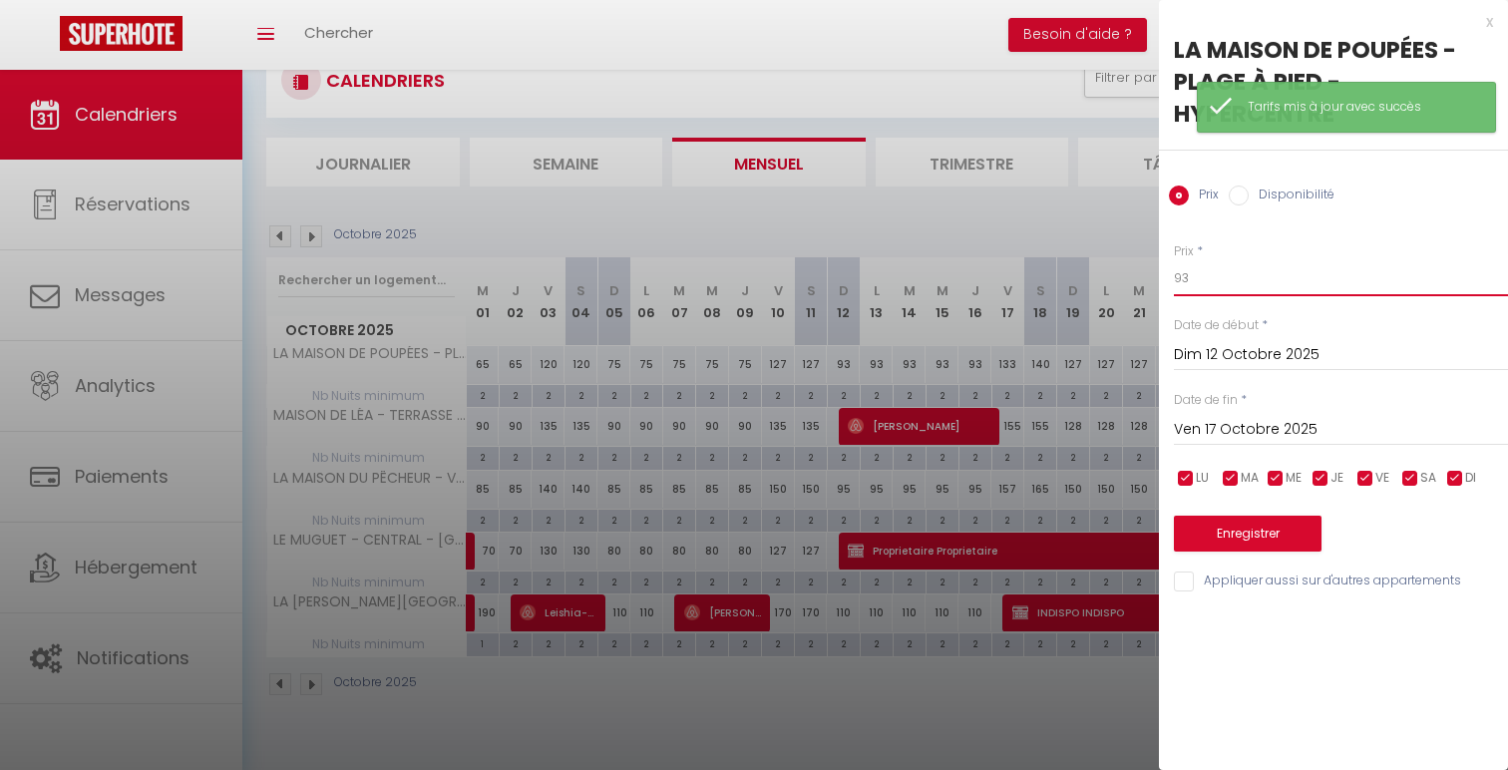
drag, startPoint x: 1211, startPoint y: 267, endPoint x: 1157, endPoint y: 274, distance: 54.3
click at [1160, 274] on div "Prix * 93 Statut * Disponible Indisponible Date de début * Dim 12 Octobre 2025 …" at bounding box center [1333, 405] width 349 height 377
drag, startPoint x: 1218, startPoint y: 274, endPoint x: 1102, endPoint y: 265, distance: 116.1
click at [1107, 265] on body "🟢 Des questions ou besoin d'assistance pour la migration AirBnB? Connectez-vous…" at bounding box center [754, 385] width 1508 height 770
type input "75"
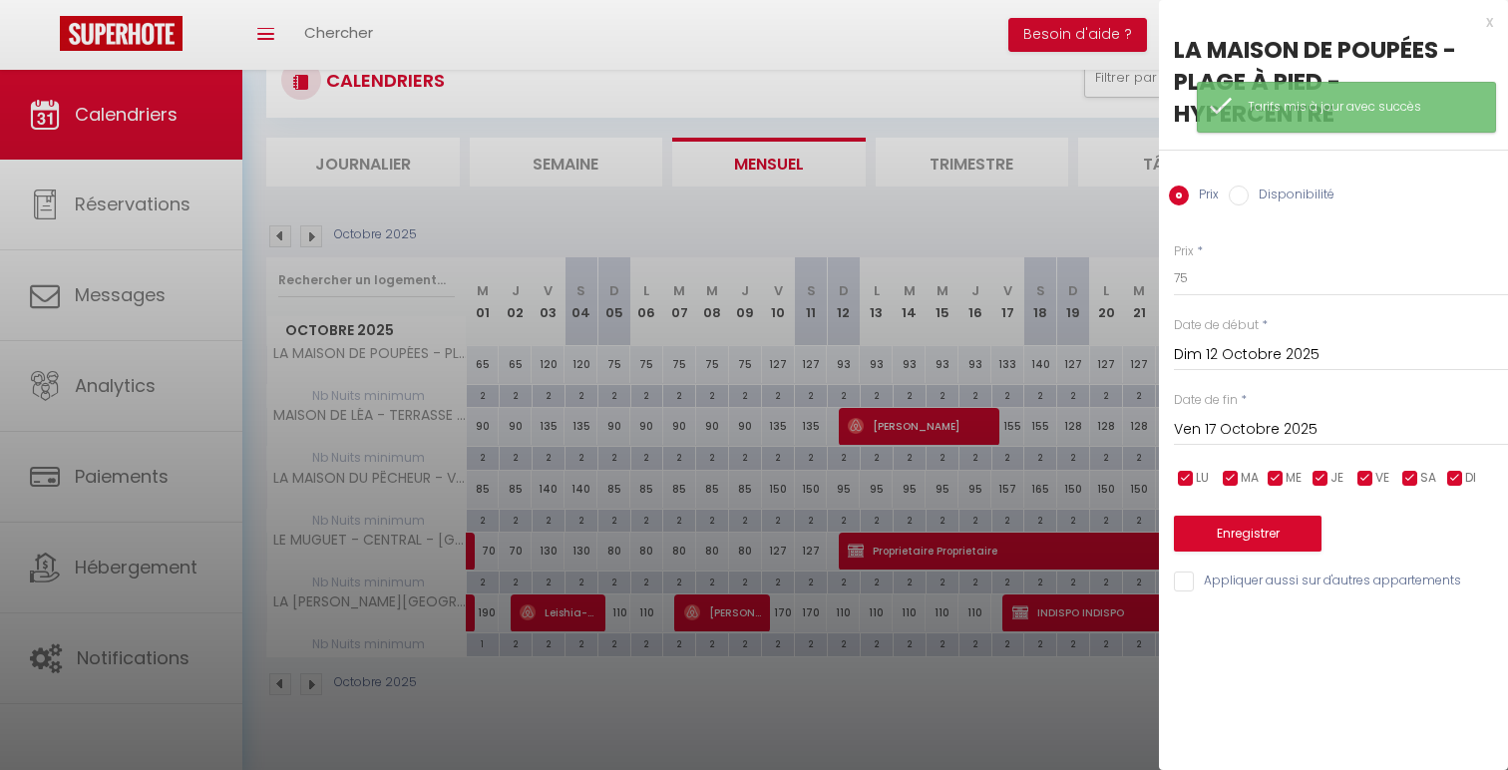
click at [1242, 555] on div "Prix * 75 Statut * Disponible Indisponible Date de début * Dim 12 Octobre 2025 …" at bounding box center [1333, 405] width 349 height 377
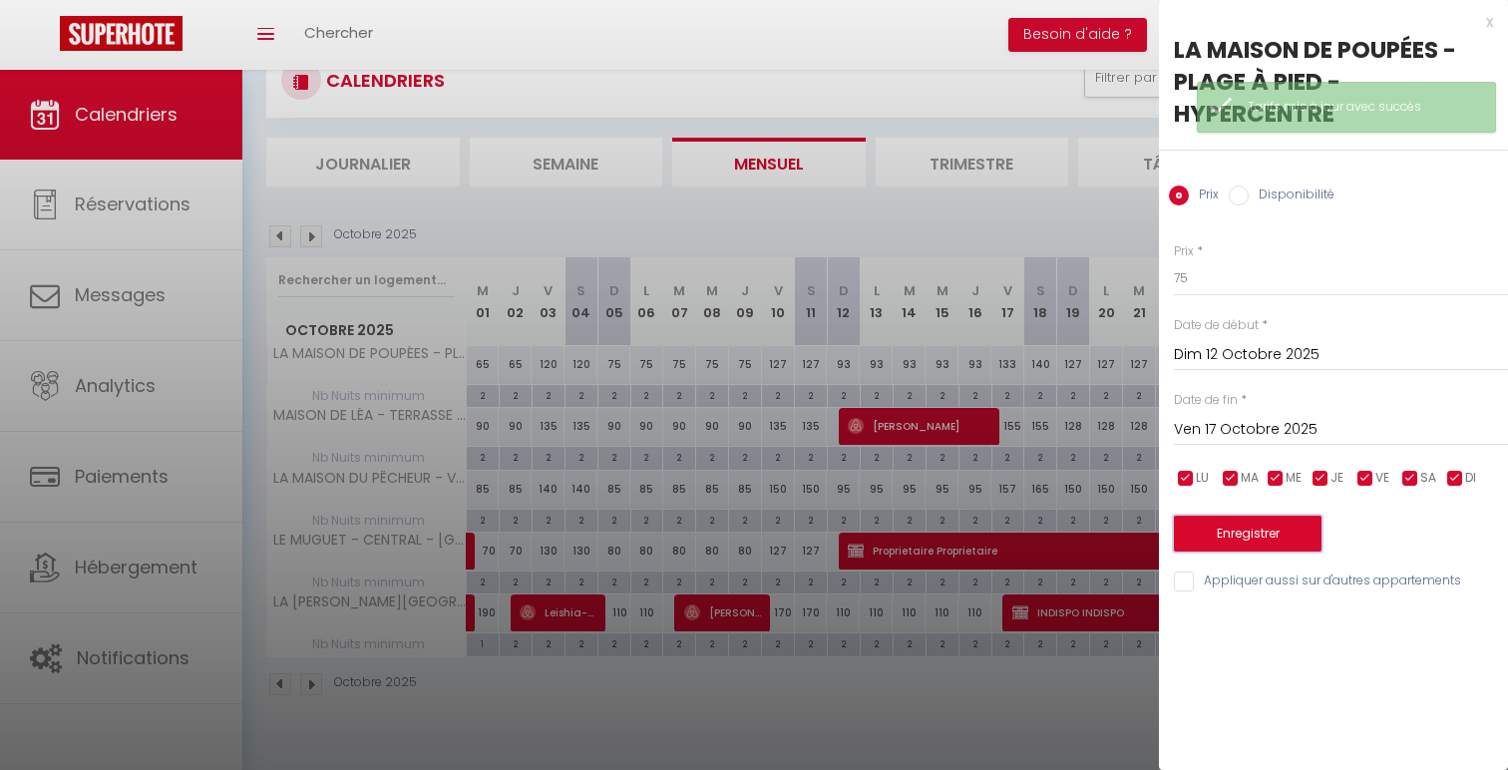
click at [1234, 536] on button "Enregistrer" at bounding box center [1248, 534] width 148 height 36
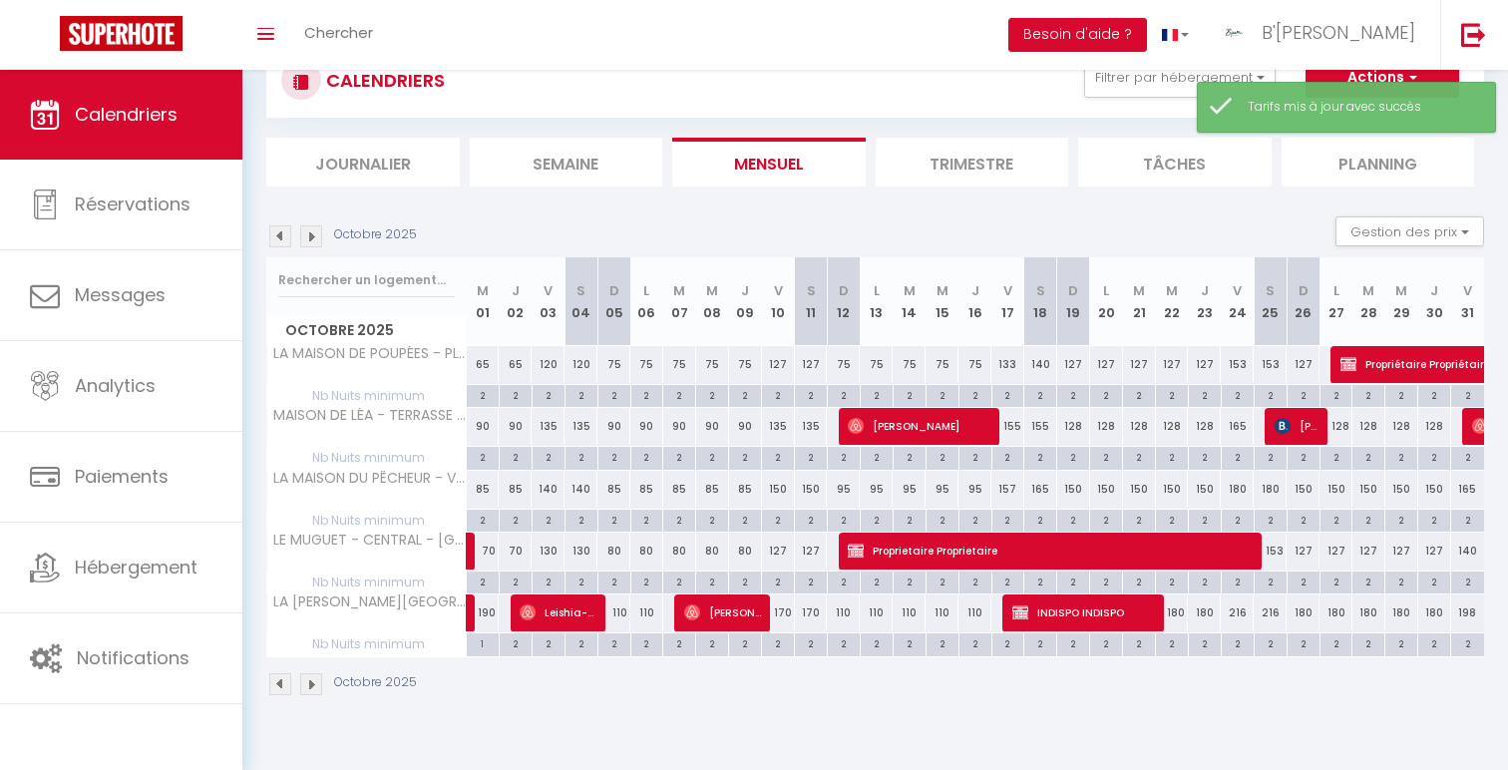
click at [292, 234] on div "Octobre 2025" at bounding box center [344, 236] width 157 height 22
click at [288, 234] on img at bounding box center [280, 236] width 22 height 22
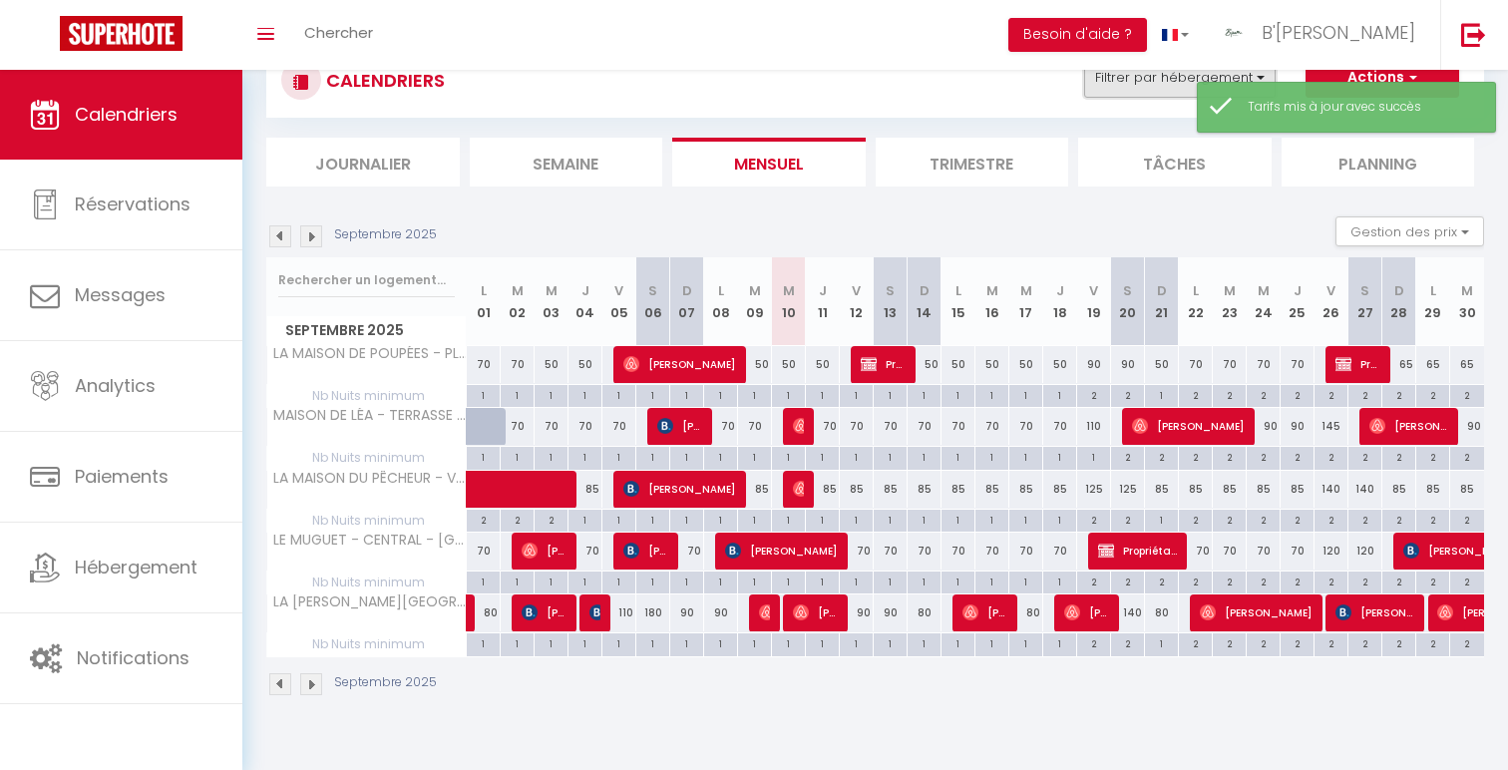
click at [1103, 93] on button "Filtrer par hébergement" at bounding box center [1180, 78] width 192 height 40
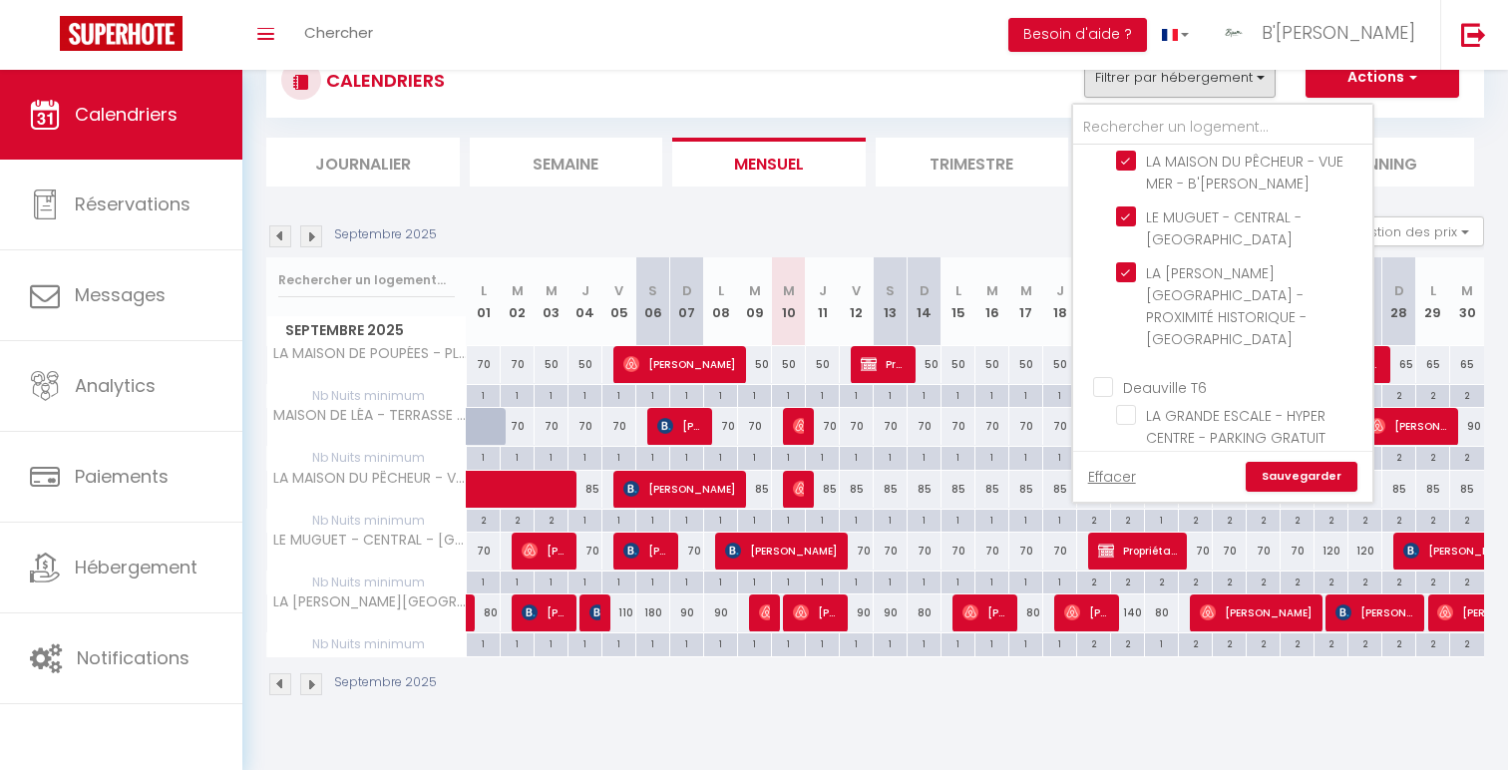
click at [1178, 376] on input "Deauville T6" at bounding box center [1242, 386] width 299 height 20
checkbox input "true"
checkbox input "false"
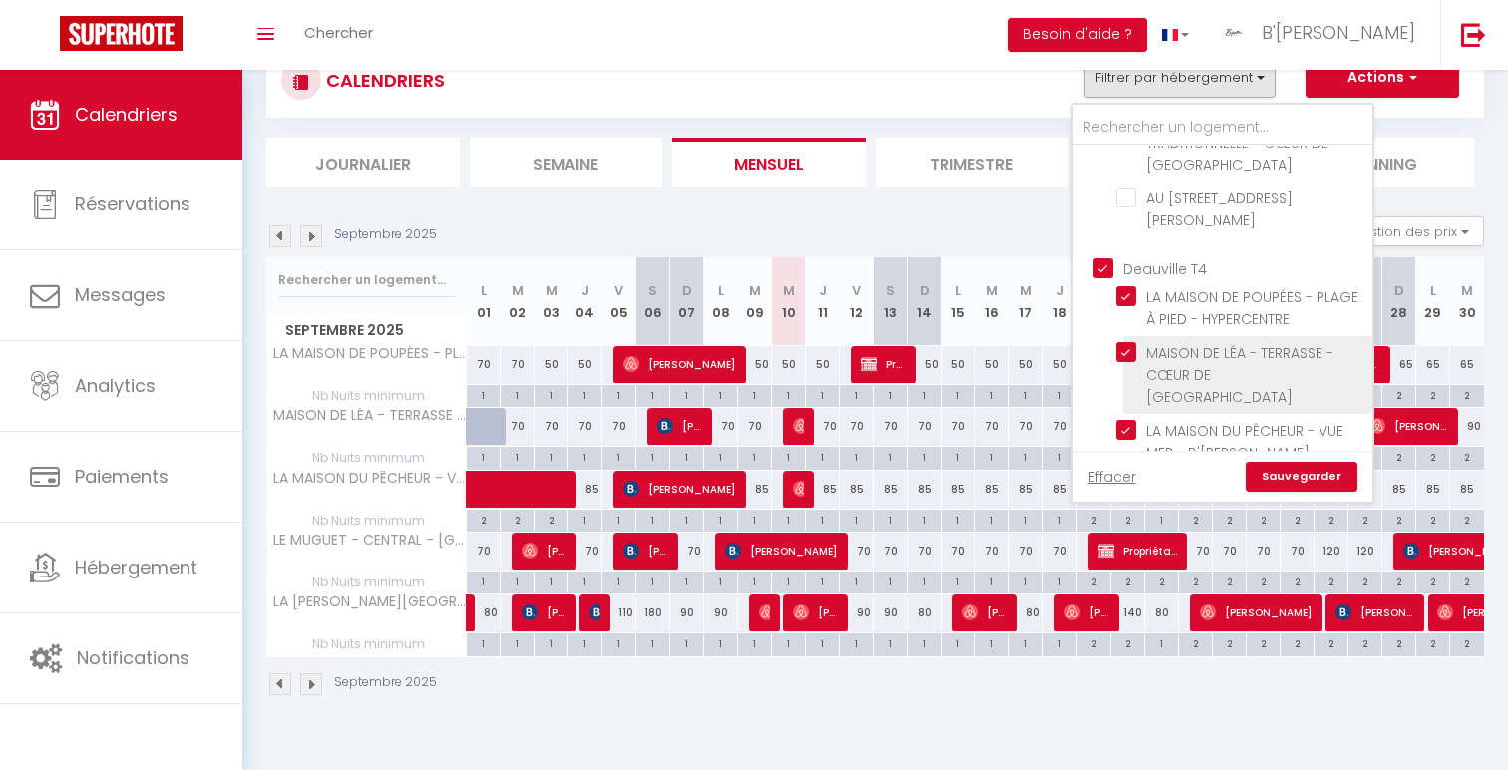
scroll to position [516, 0]
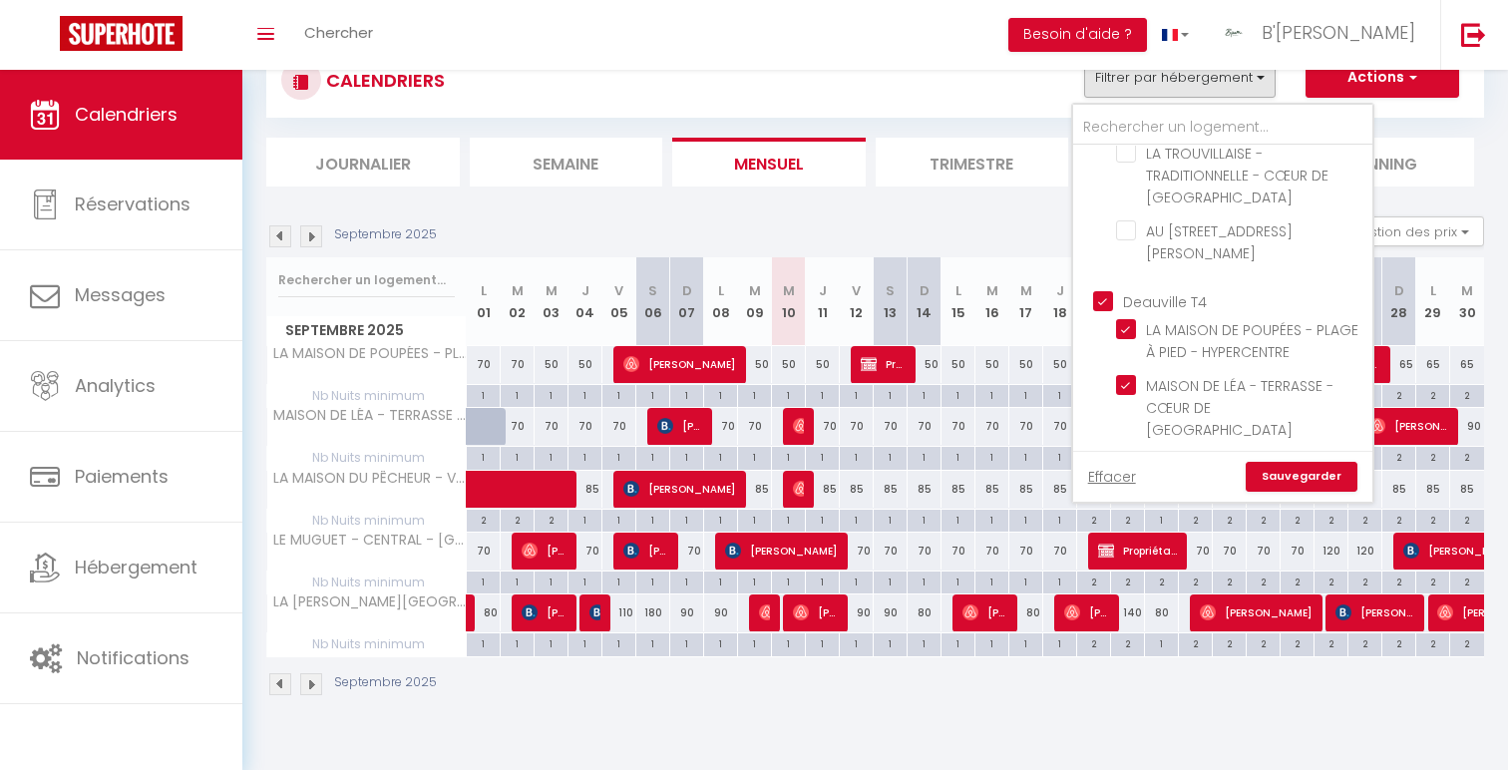
click at [1188, 290] on input "Deauville T4" at bounding box center [1242, 300] width 299 height 20
checkbox input "false"
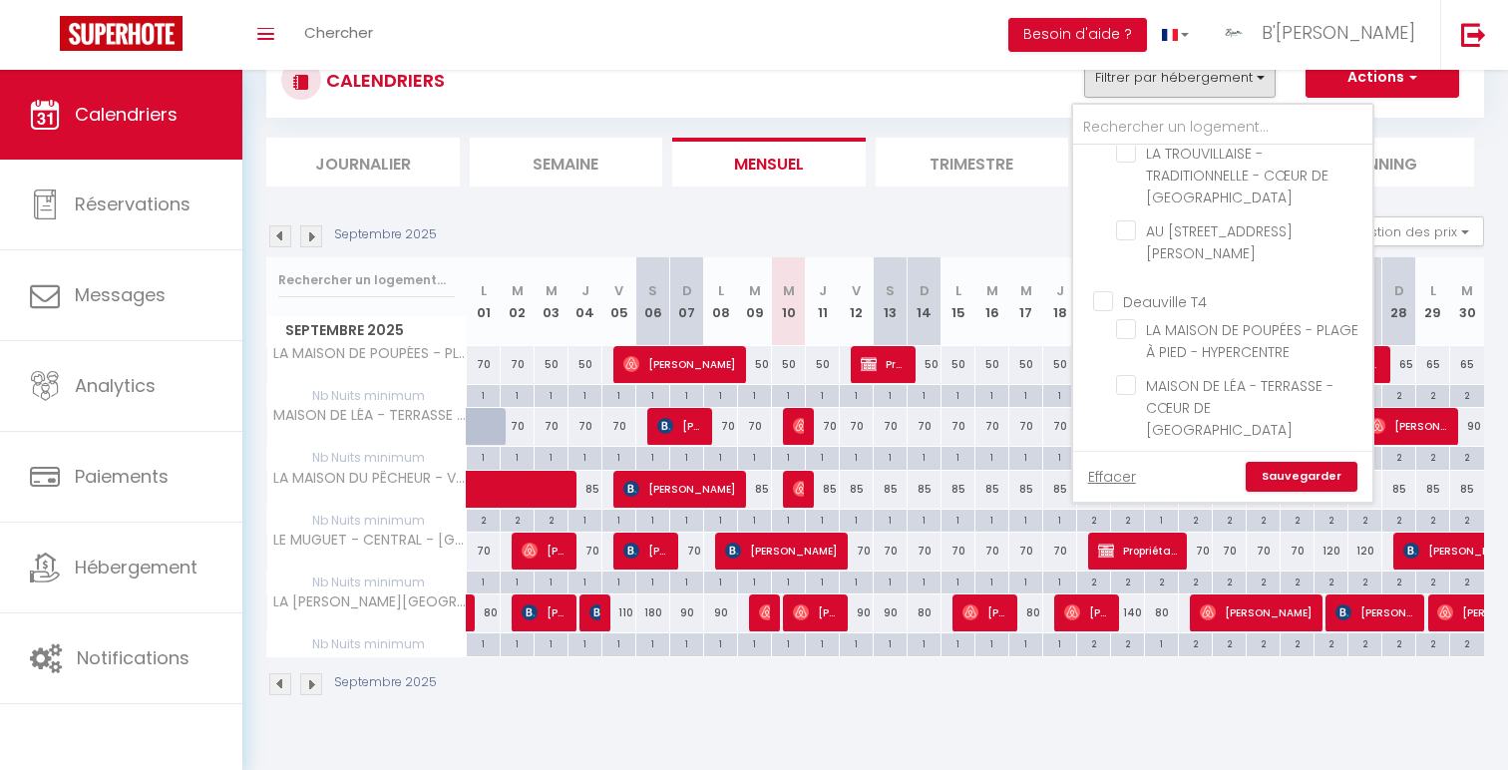
checkbox input "false"
click at [1341, 487] on link "Sauvegarder" at bounding box center [1302, 477] width 112 height 30
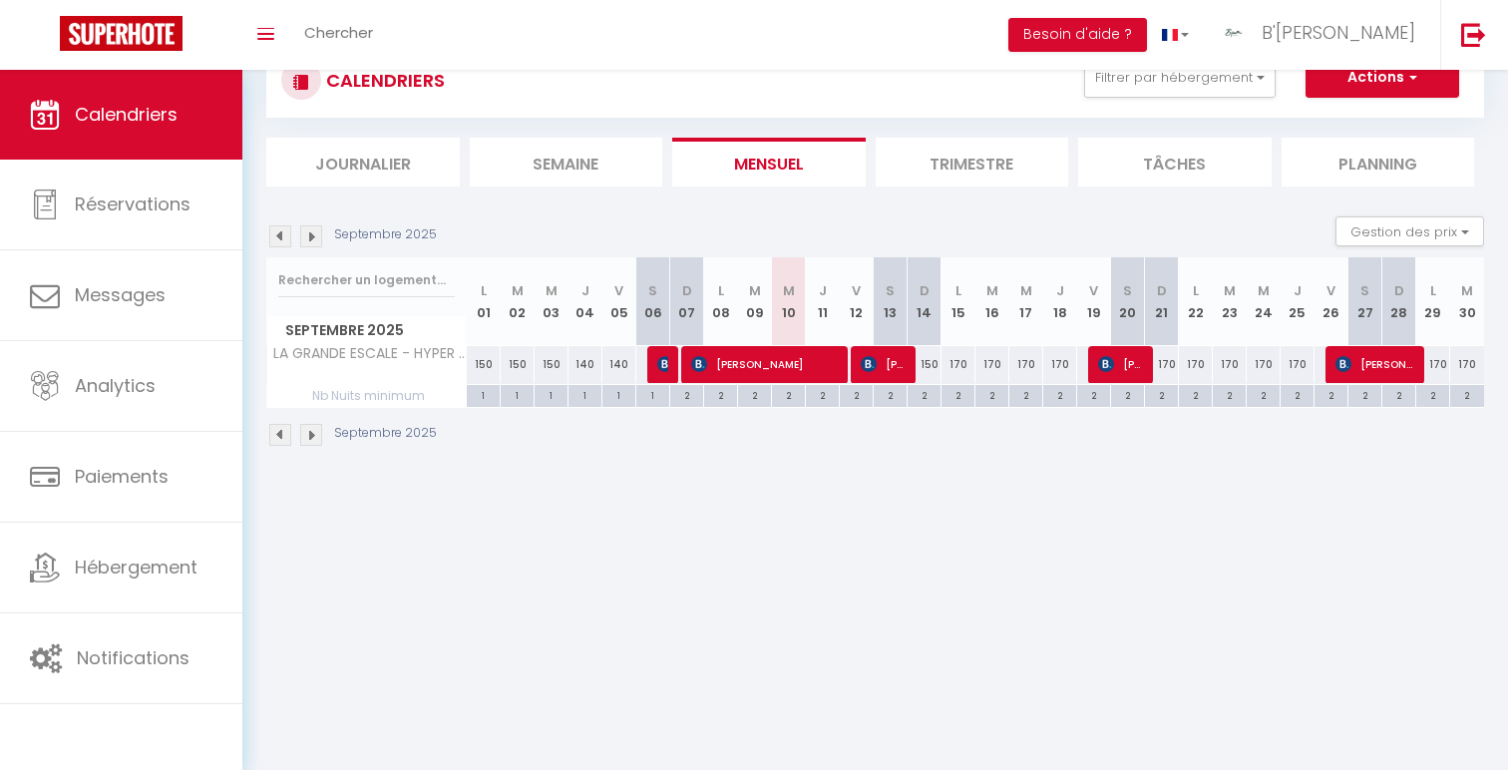
click at [927, 370] on div "150" at bounding box center [925, 364] width 34 height 37
type input "150"
type input "Dim 14 Septembre 2025"
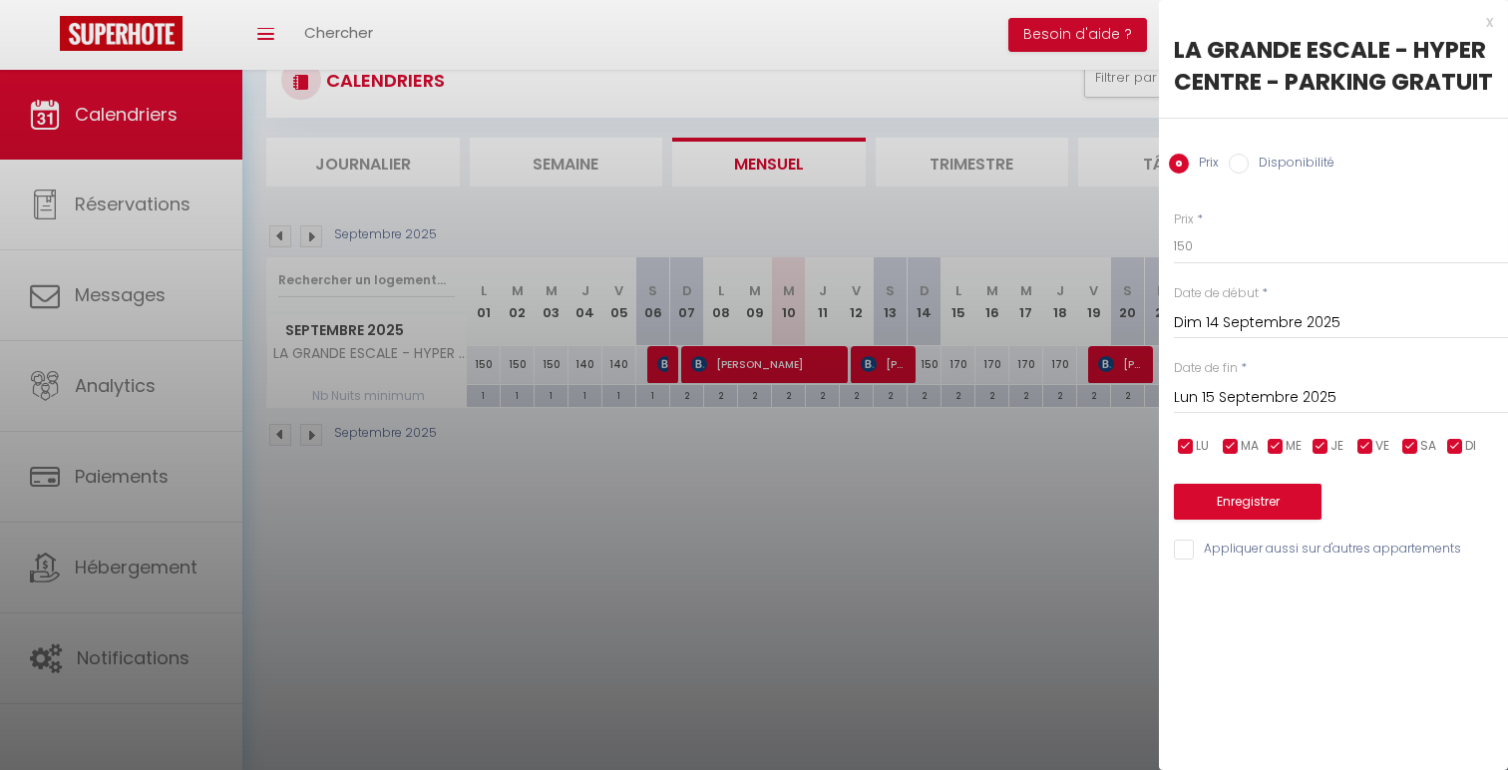
click at [1434, 400] on input "Lun 15 Septembre 2025" at bounding box center [1341, 398] width 334 height 26
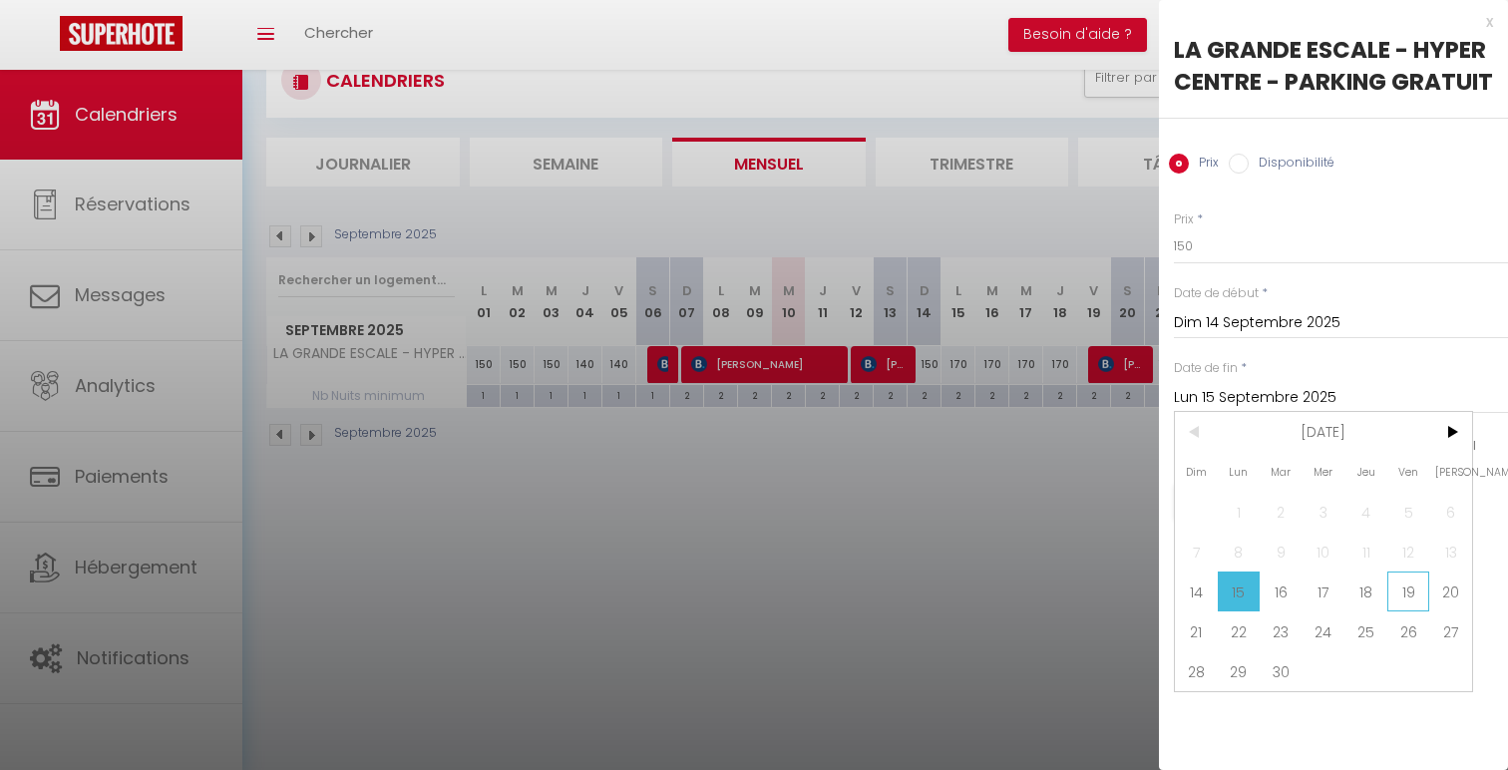
click at [1418, 574] on span "19" at bounding box center [1408, 592] width 43 height 40
type input "Ven 19 Septembre 2025"
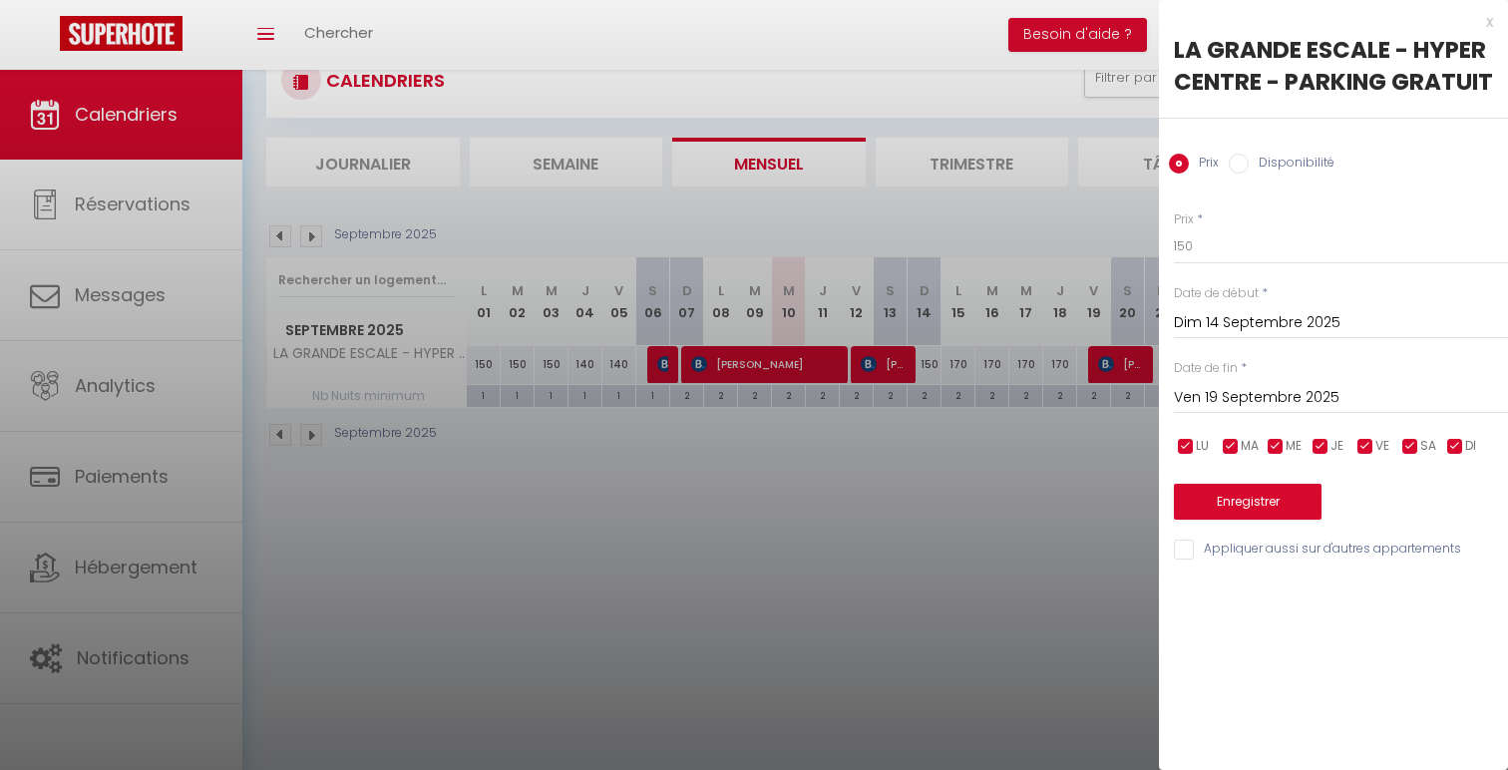
click at [1248, 463] on div "Enregistrer" at bounding box center [1341, 489] width 334 height 61
click at [1248, 503] on button "Enregistrer" at bounding box center [1248, 502] width 148 height 36
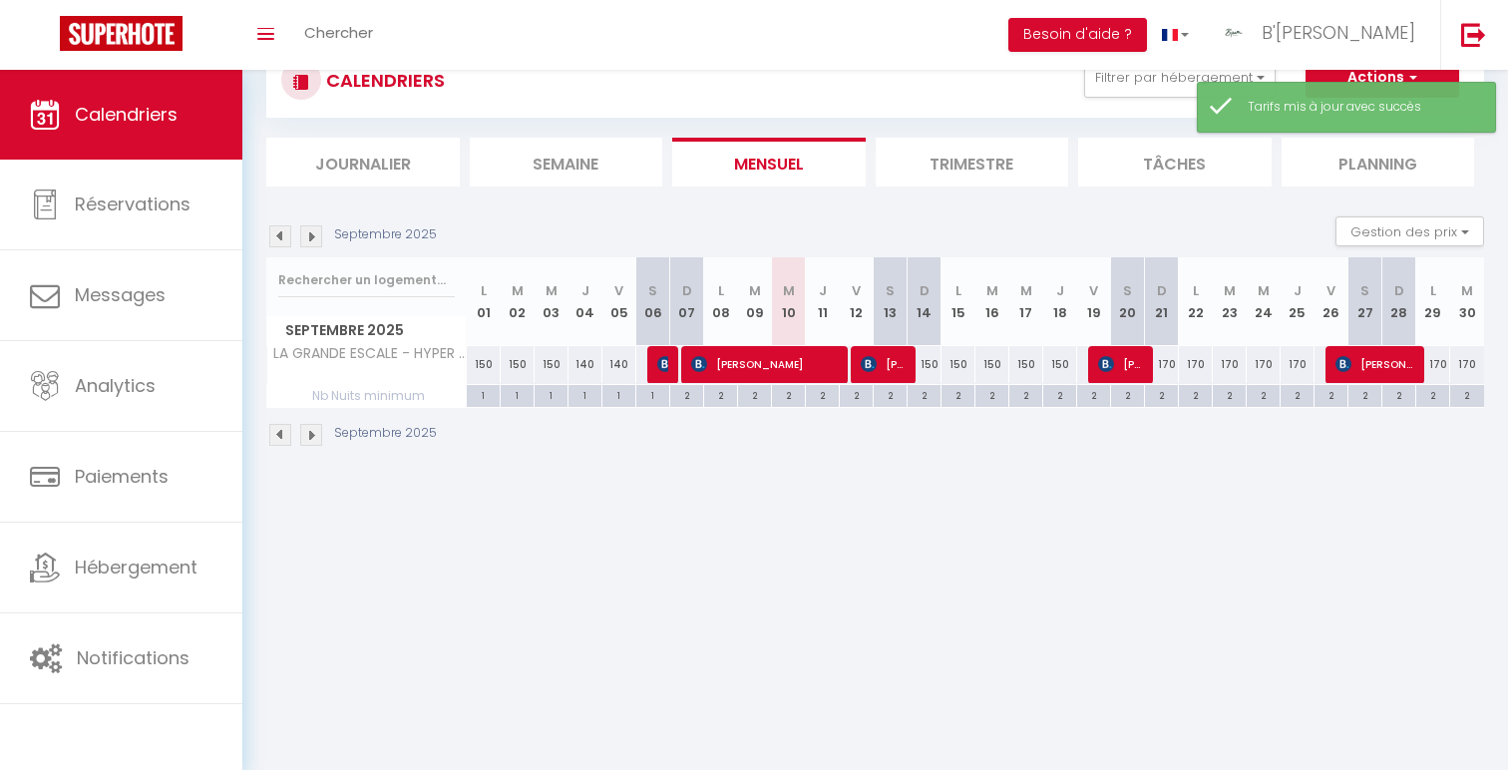
click at [928, 393] on div "2" at bounding box center [924, 394] width 33 height 19
type input "2"
type input "Dim 14 Septembre 2025"
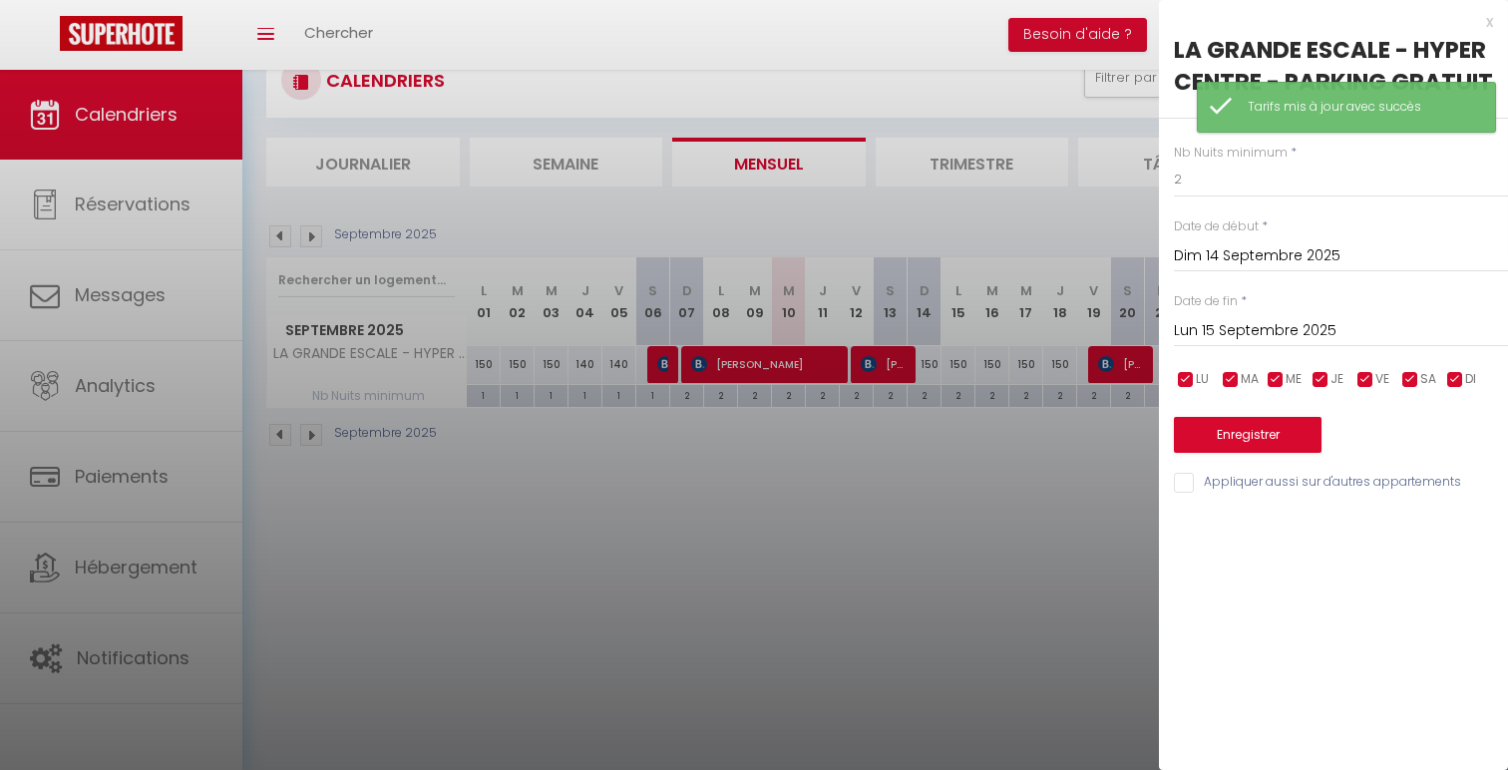
click at [1307, 341] on input "Lun 15 Septembre 2025" at bounding box center [1341, 331] width 334 height 26
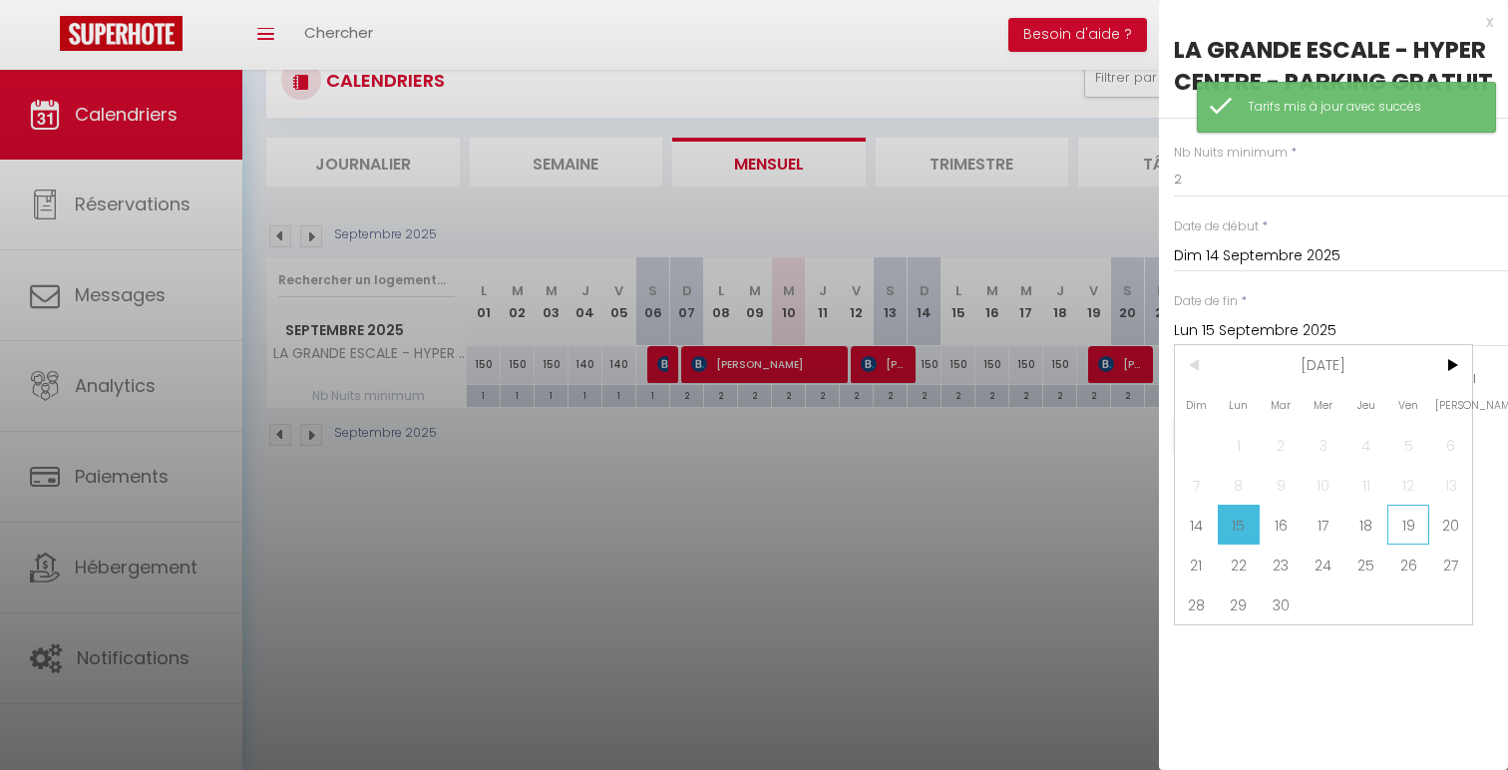
click at [1401, 532] on span "19" at bounding box center [1408, 525] width 43 height 40
type input "Ven 19 Septembre 2025"
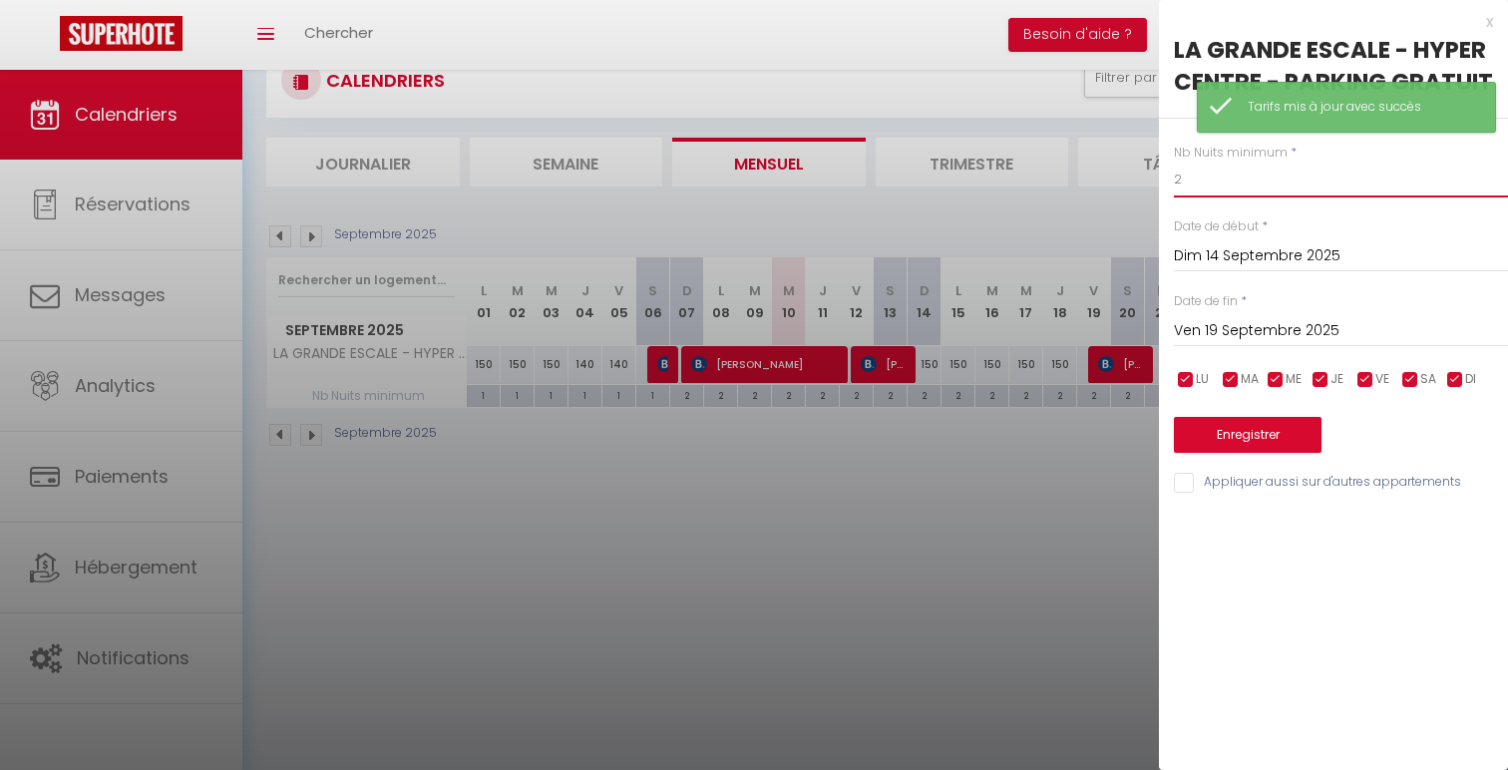
click at [1248, 194] on input "2" at bounding box center [1341, 180] width 334 height 36
type input "1"
click at [1241, 451] on button "Enregistrer" at bounding box center [1248, 435] width 148 height 36
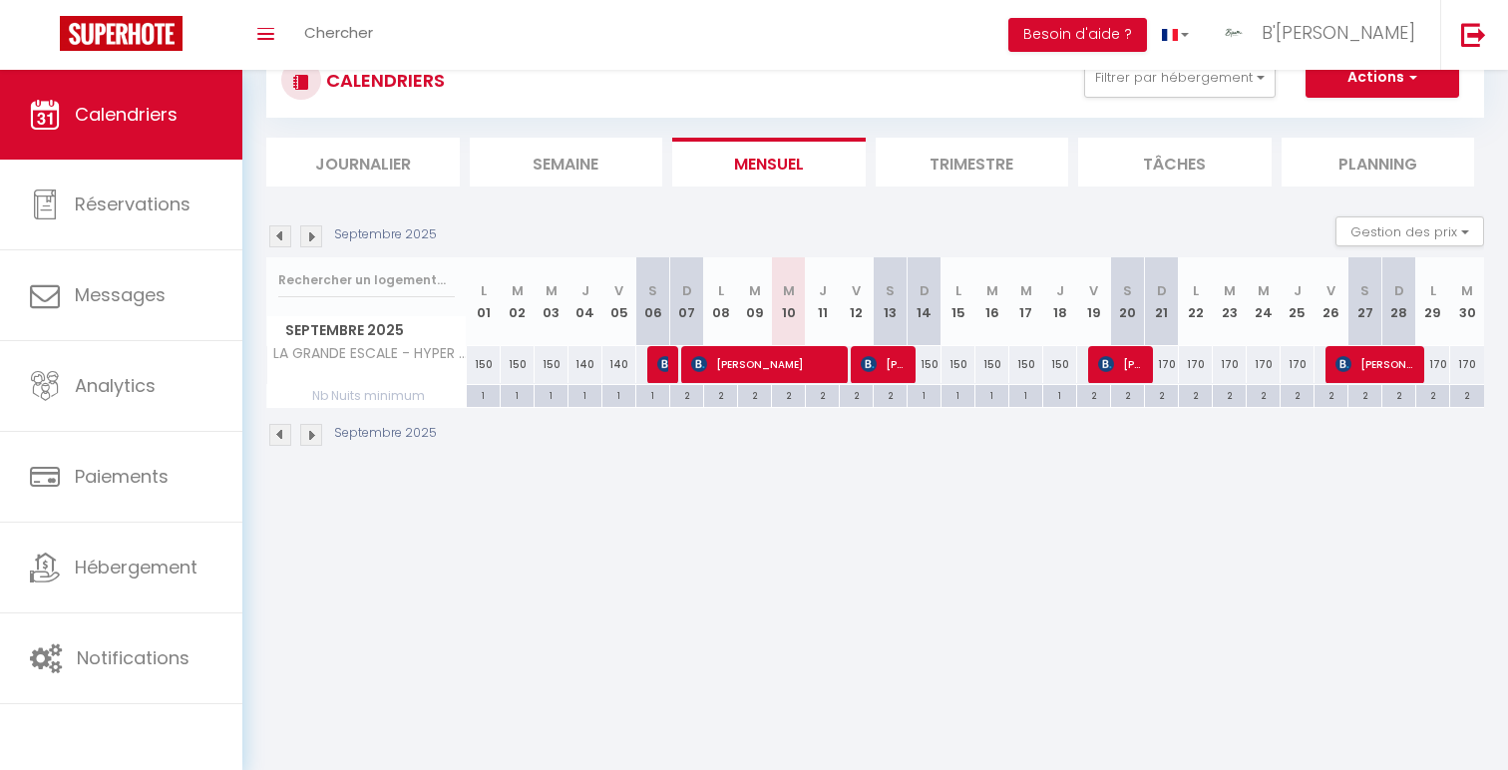
click at [1300, 352] on div "170" at bounding box center [1298, 364] width 34 height 37
type input "170"
type input "Jeu 25 Septembre 2025"
type input "Ven 26 Septembre 2025"
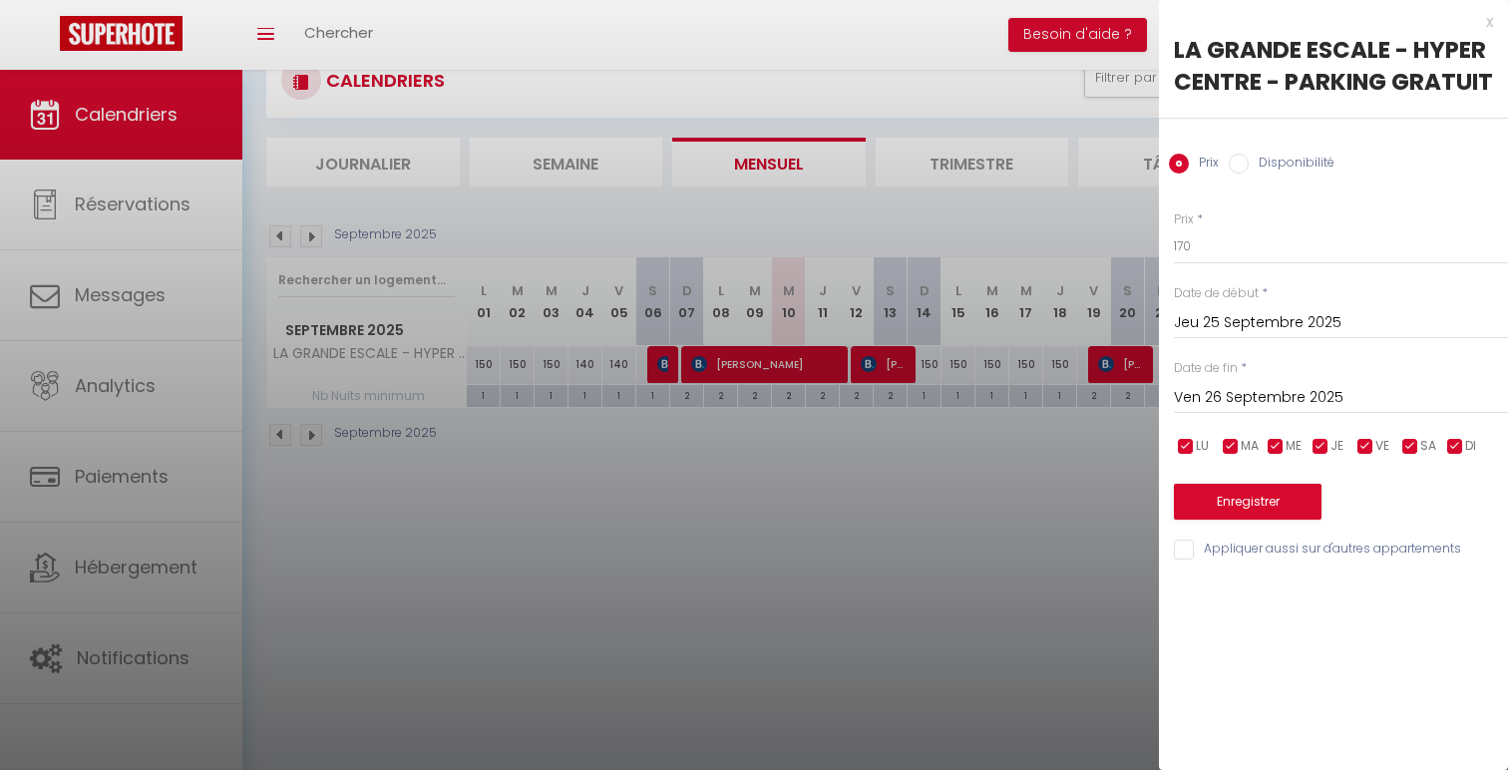
click at [1375, 313] on input "Jeu 25 Septembre 2025" at bounding box center [1341, 323] width 334 height 26
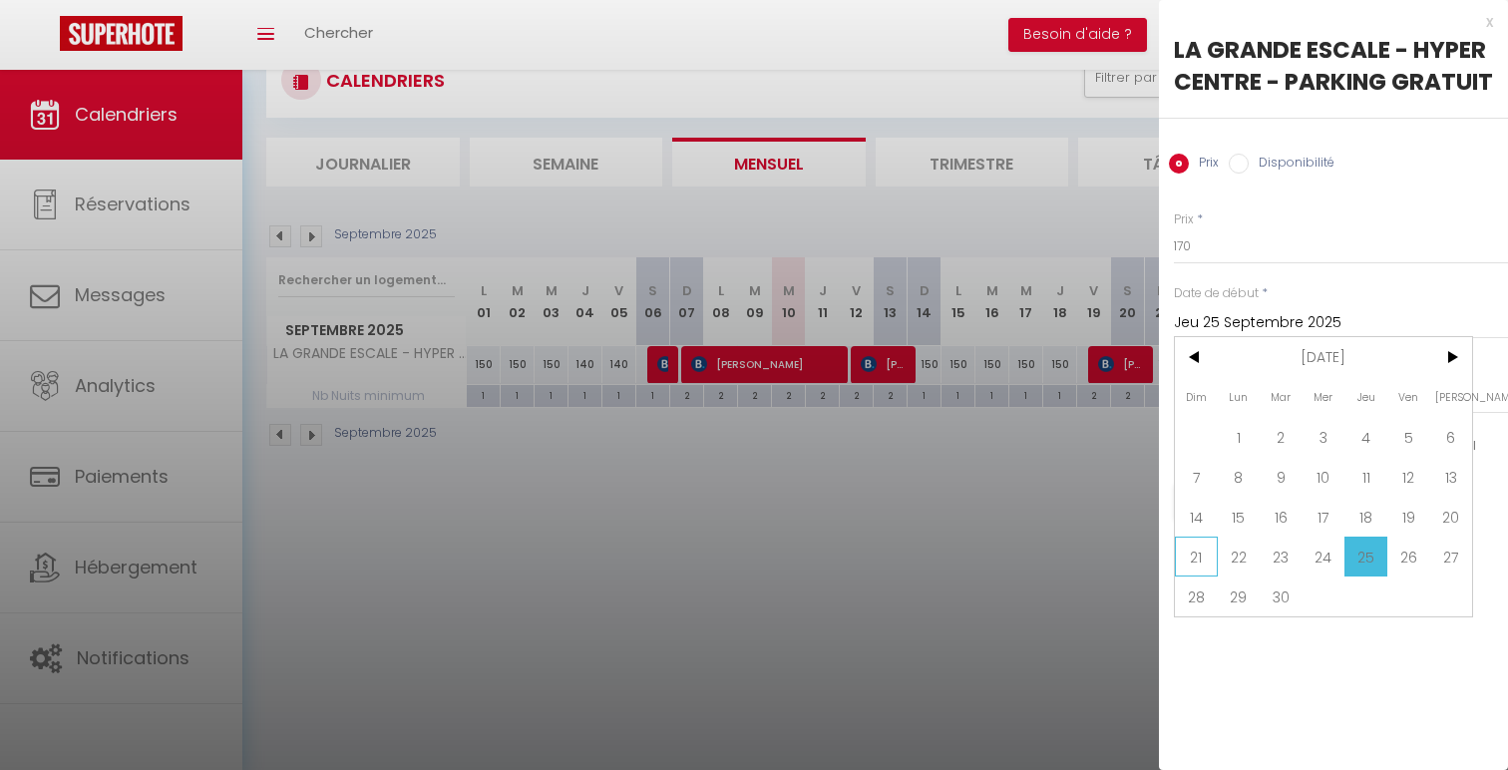
click at [1201, 564] on span "21" at bounding box center [1196, 557] width 43 height 40
type input "Dim 21 Septembre 2025"
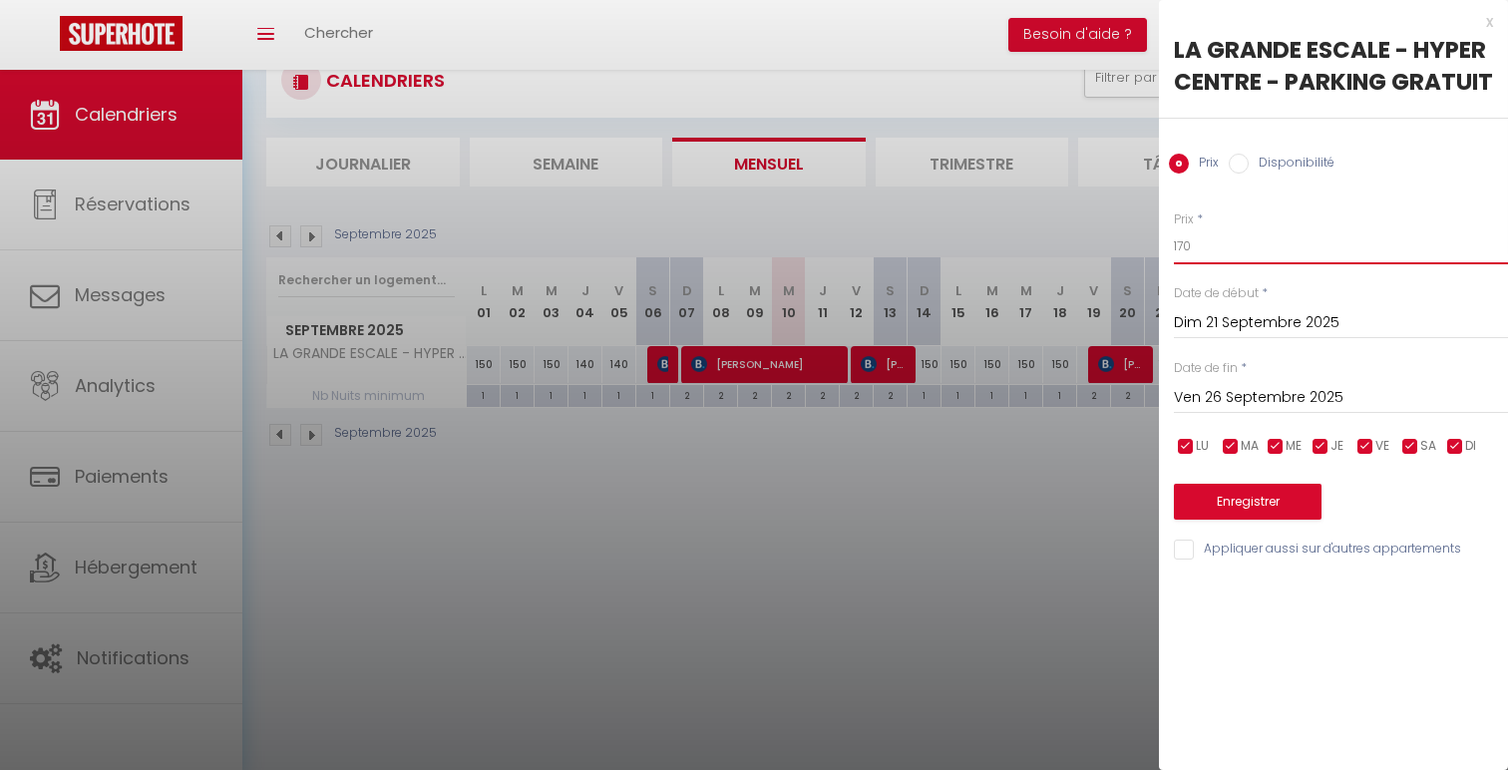
click at [1183, 252] on input "170" at bounding box center [1341, 246] width 334 height 36
type input "160"
click at [1269, 494] on button "Enregistrer" at bounding box center [1248, 502] width 148 height 36
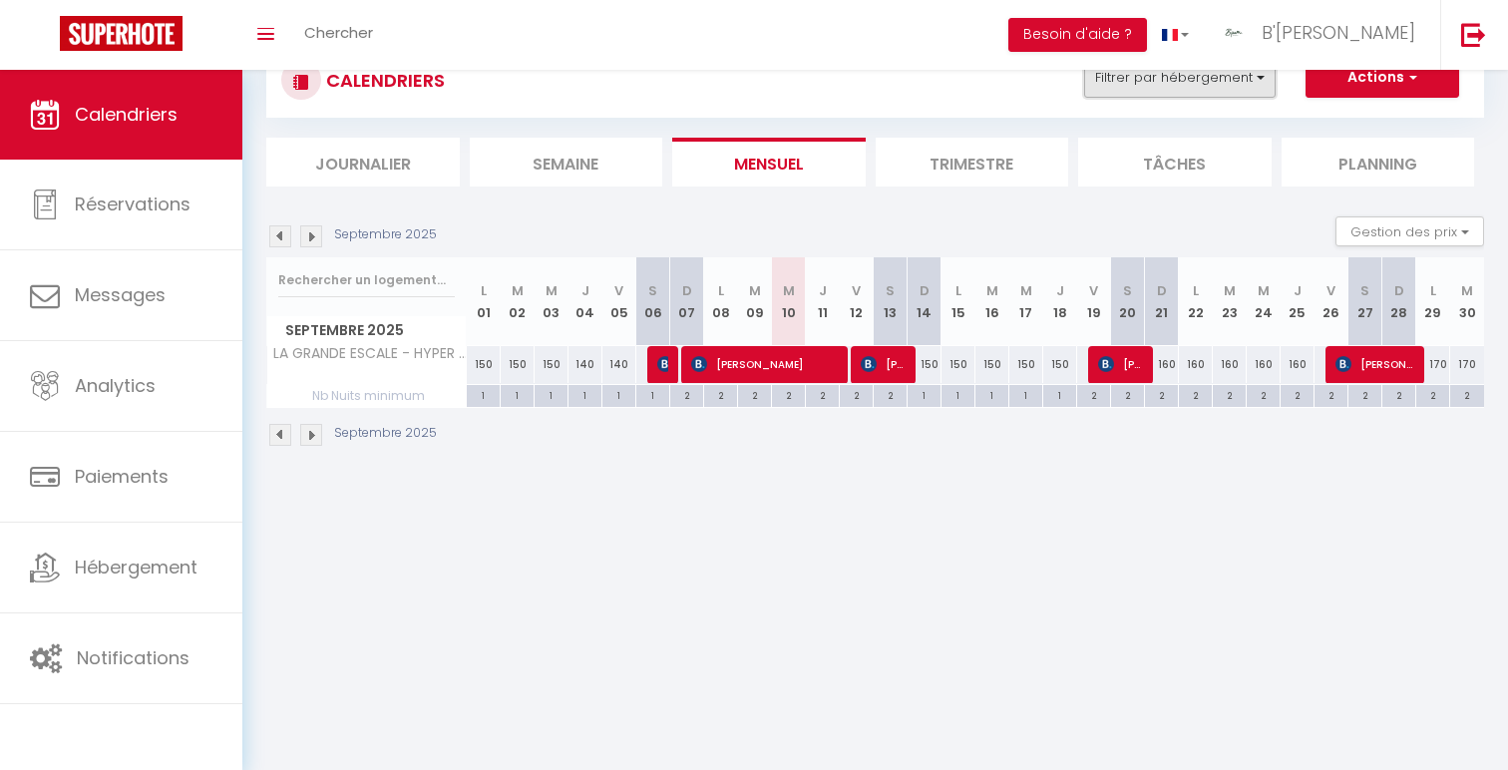
click at [1189, 81] on button "Filtrer par hébergement" at bounding box center [1180, 78] width 192 height 40
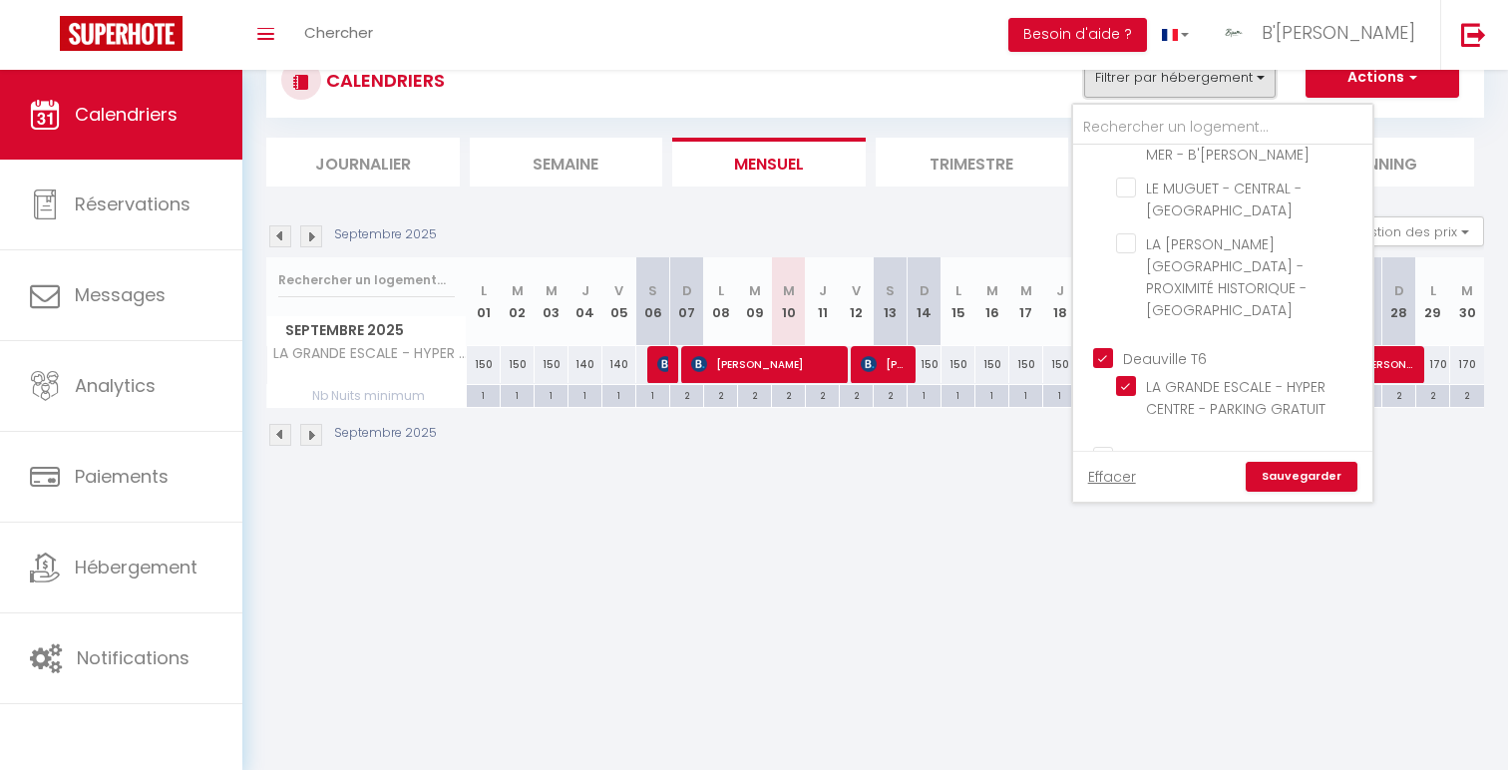
scroll to position [1170, 0]
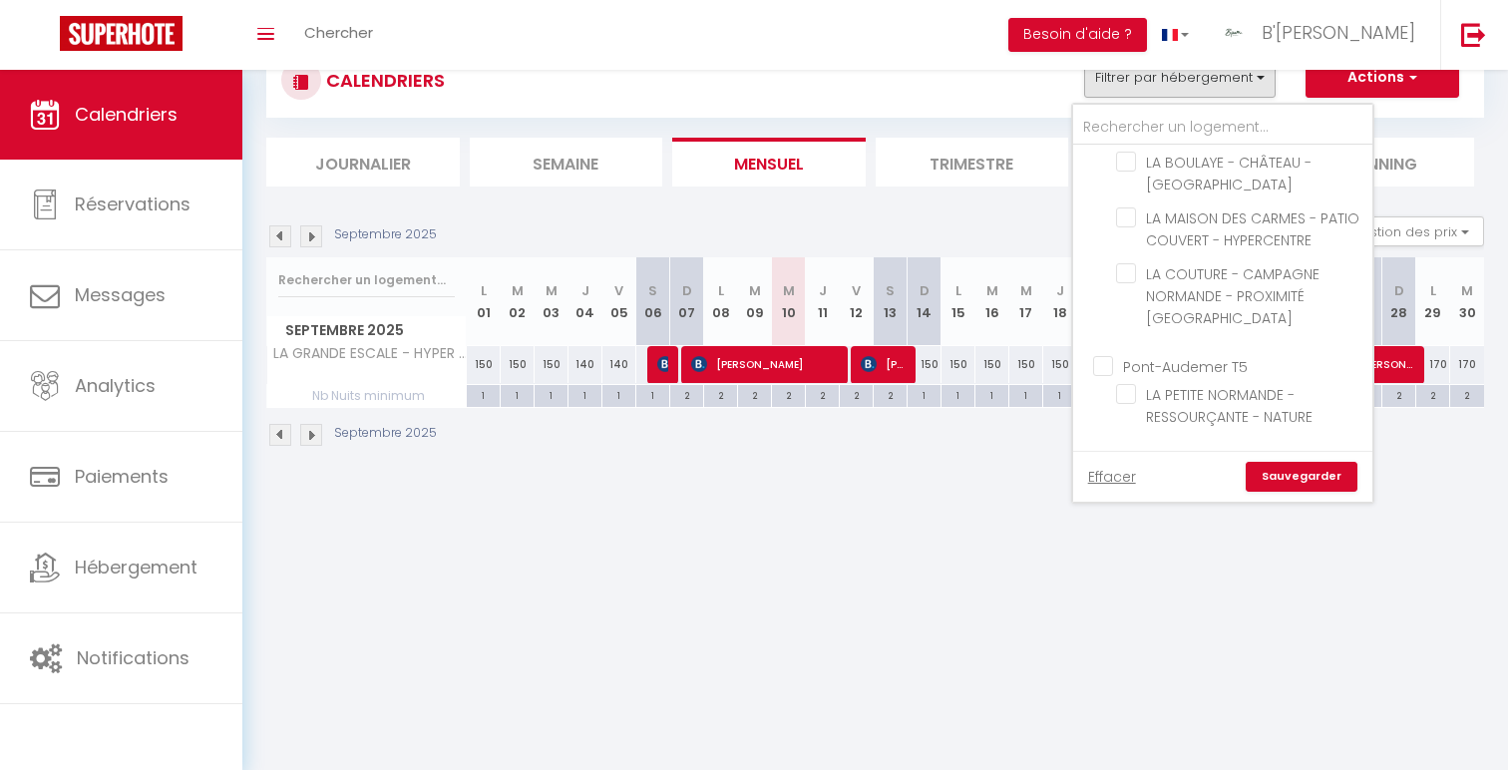
click at [1164, 454] on input "Bayeux T4" at bounding box center [1242, 464] width 299 height 20
checkbox input "true"
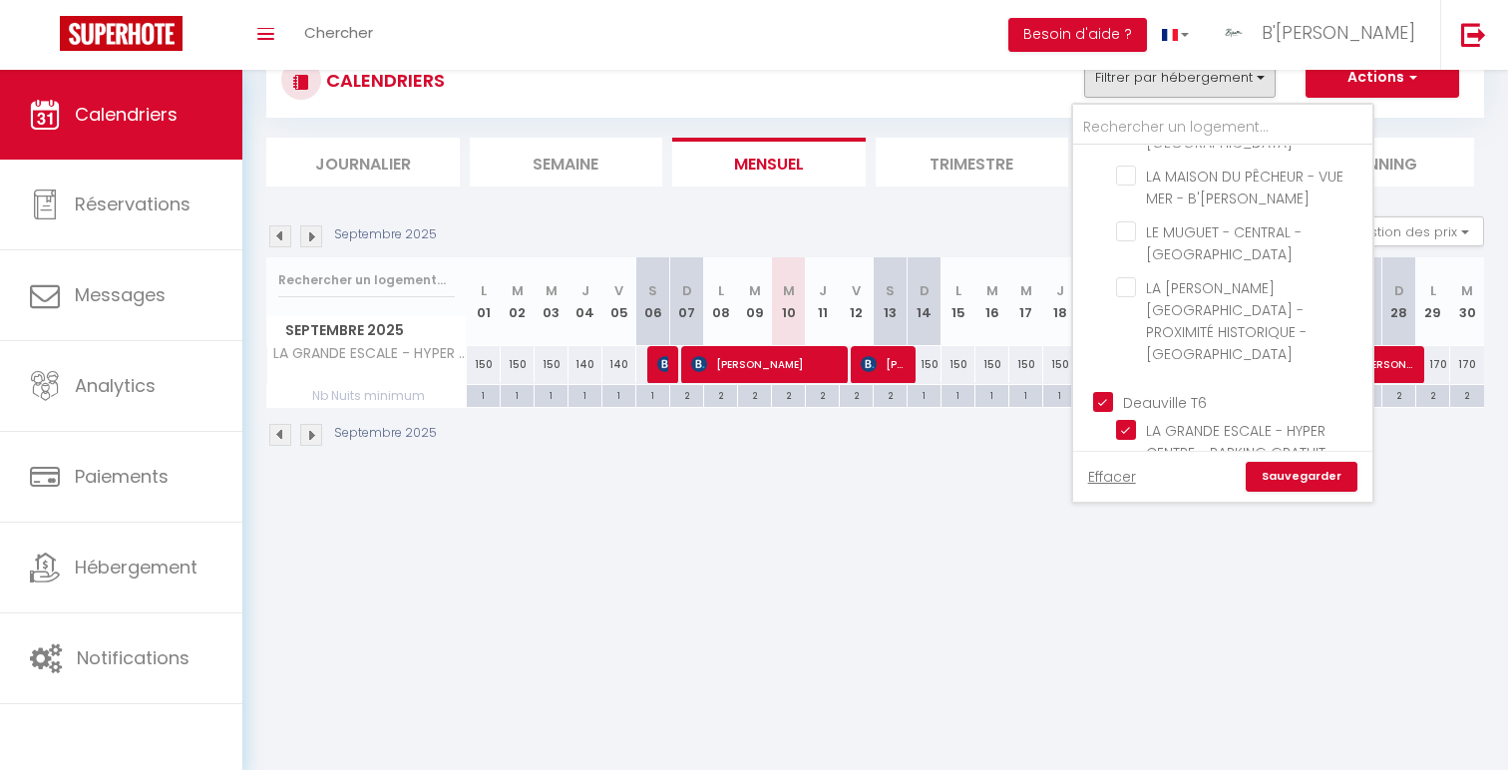
scroll to position [786, 0]
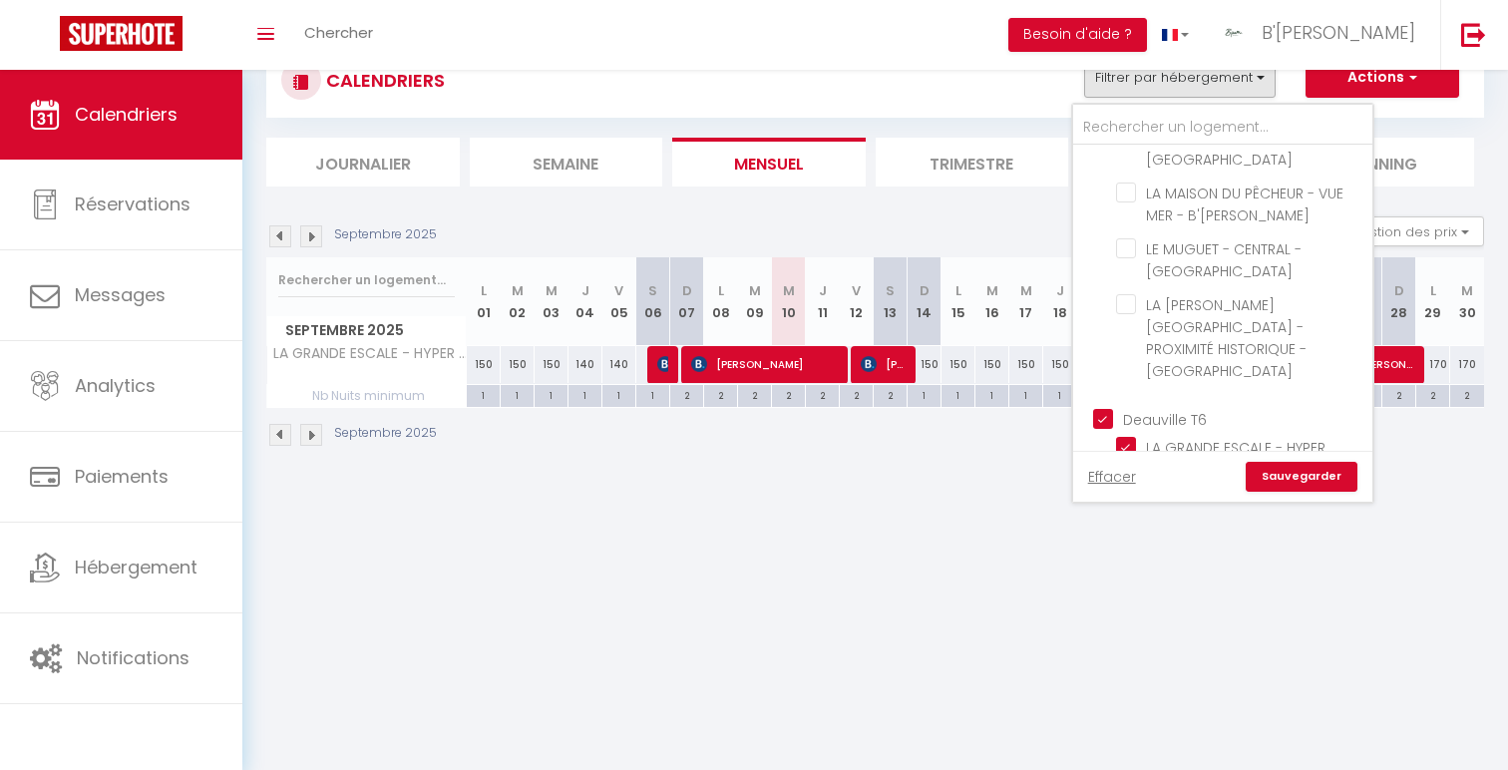
click at [1164, 408] on input "Deauville T6" at bounding box center [1242, 418] width 299 height 20
checkbox input "false"
click at [1316, 491] on link "Sauvegarder" at bounding box center [1302, 477] width 112 height 30
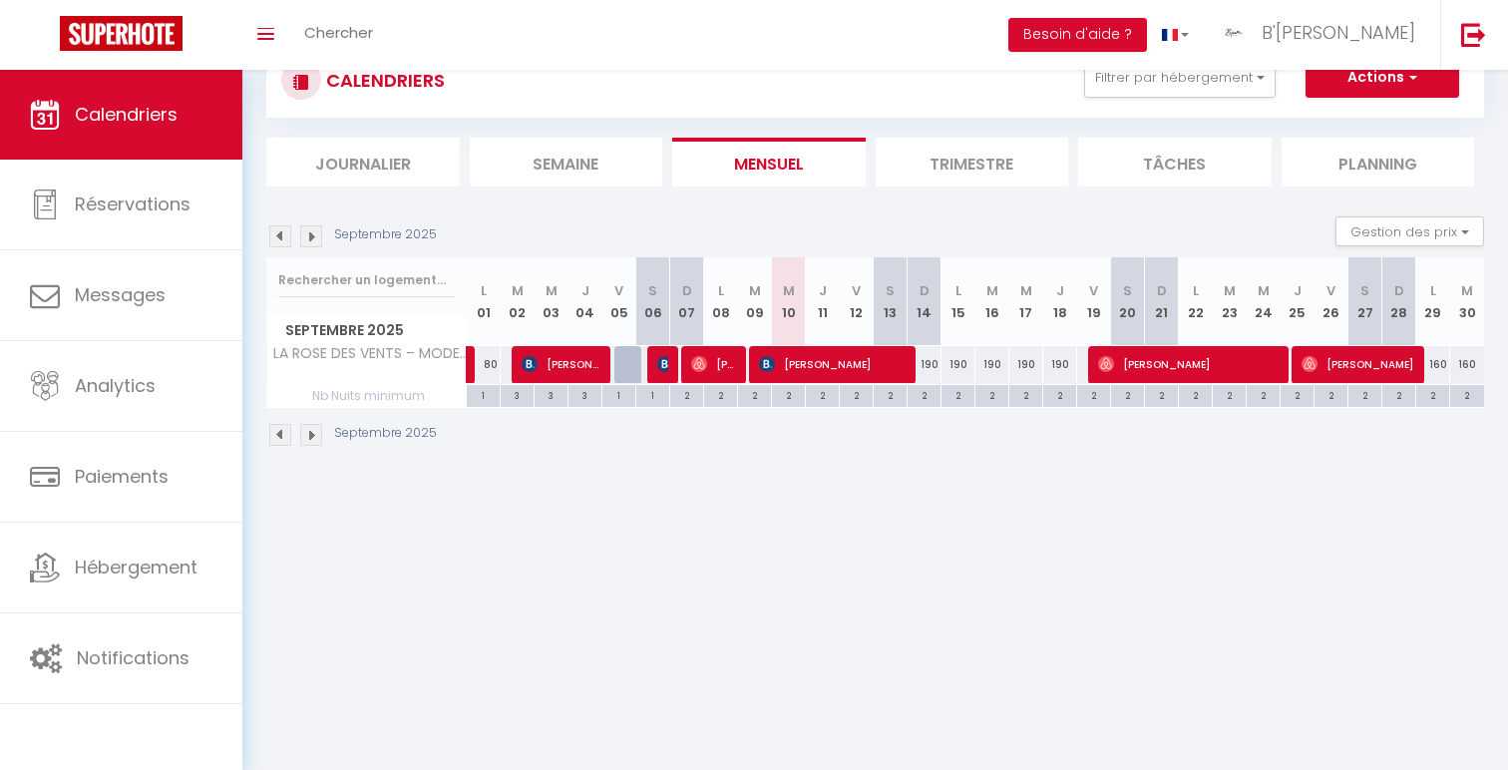
click at [1060, 359] on div "190" at bounding box center [1060, 364] width 34 height 37
type input "190"
type input "Jeu 18 Septembre 2025"
type input "Ven 19 Septembre 2025"
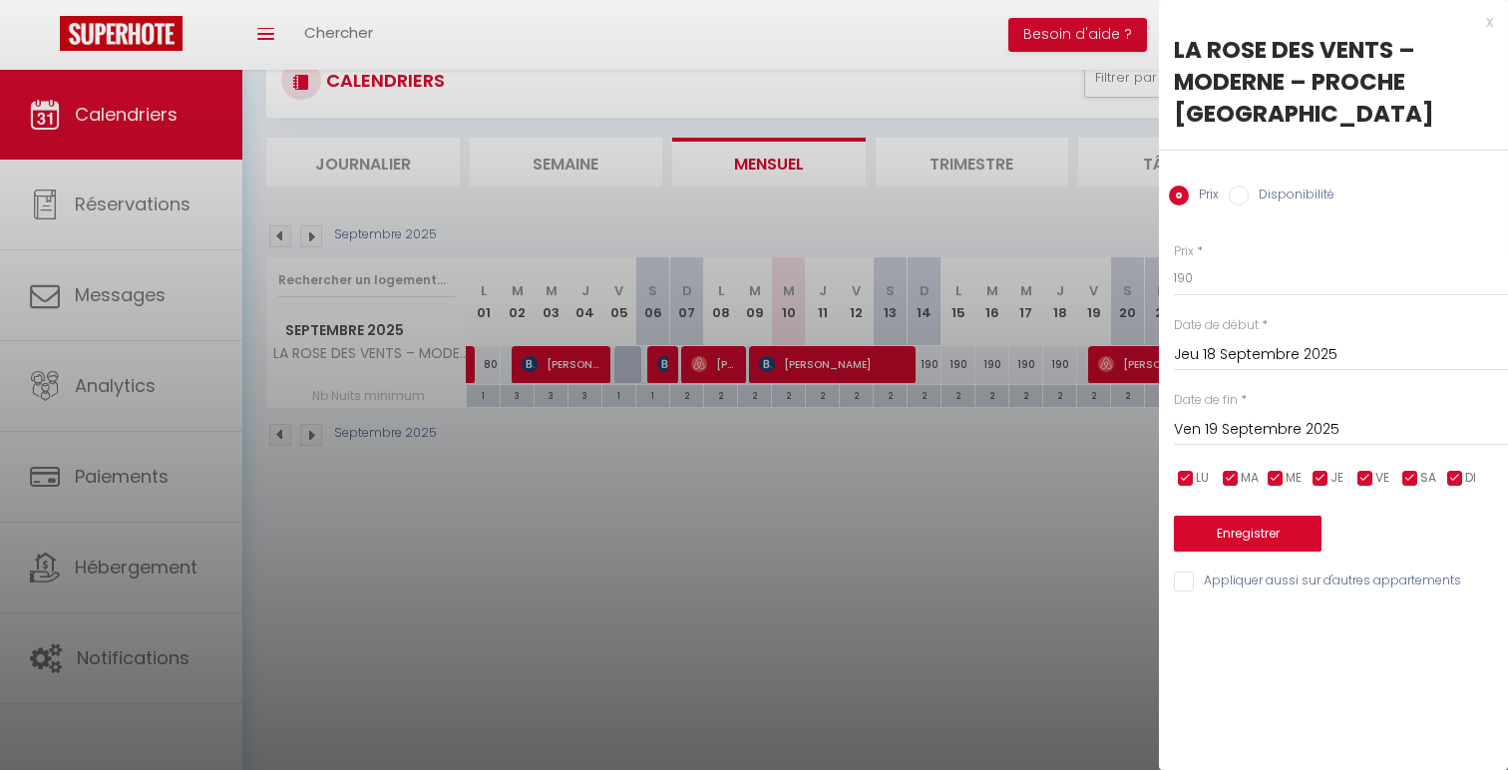
click at [1296, 354] on input "Jeu 18 Septembre 2025" at bounding box center [1341, 355] width 334 height 26
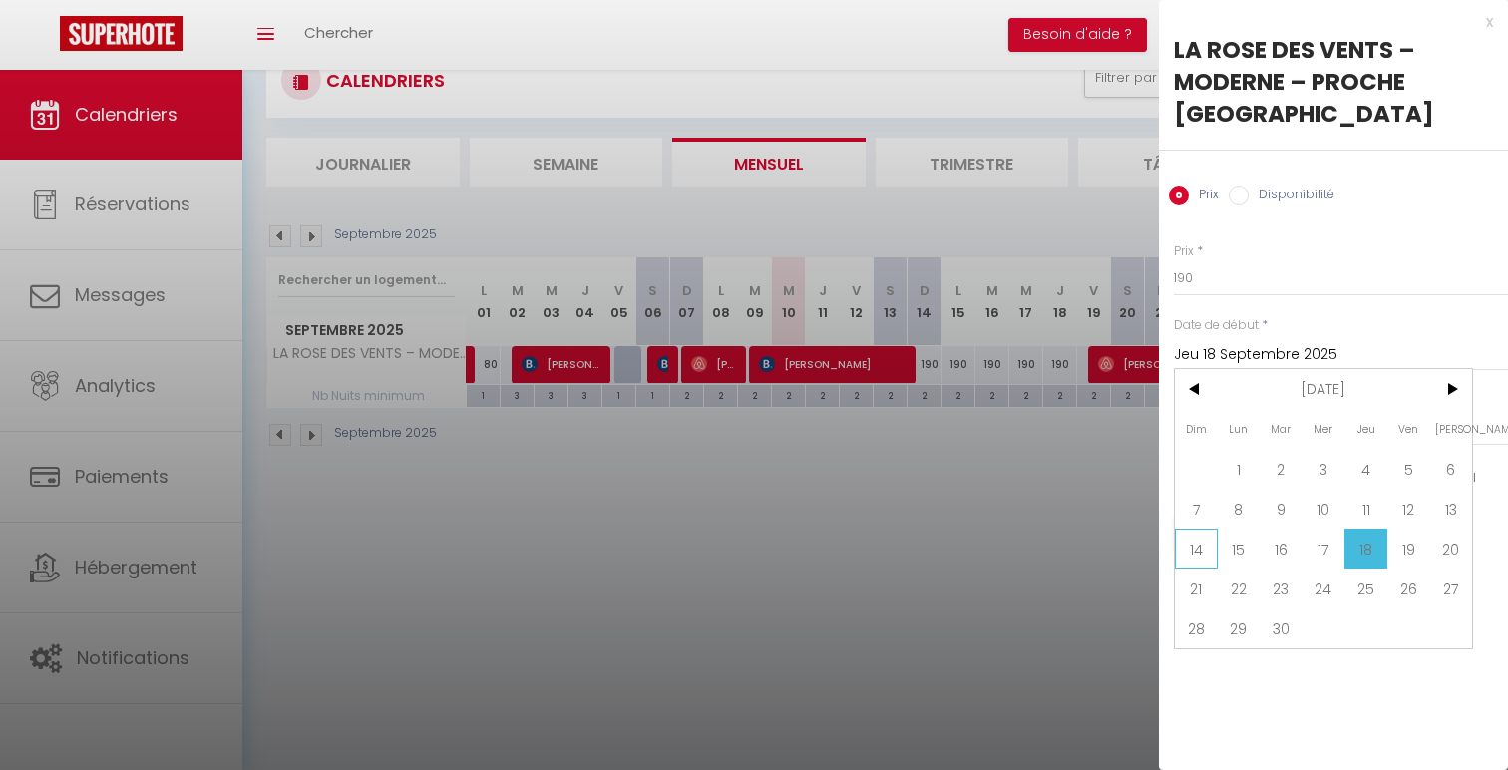
click at [1199, 563] on span "14" at bounding box center [1196, 549] width 43 height 40
type input "Dim 14 Septembre 2025"
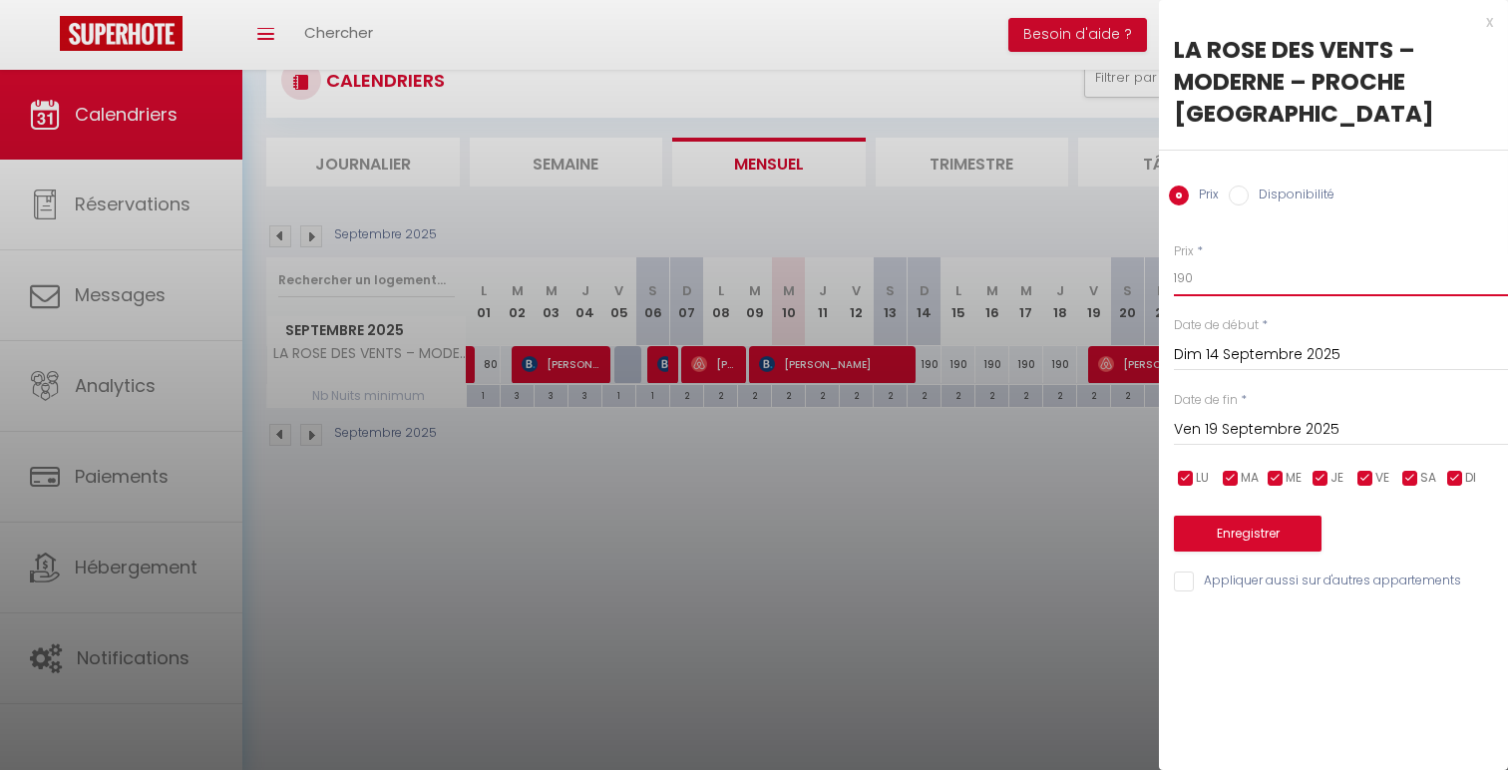
click at [1189, 275] on input "190" at bounding box center [1341, 278] width 334 height 36
type input "110"
click at [1246, 540] on button "Enregistrer" at bounding box center [1248, 534] width 148 height 36
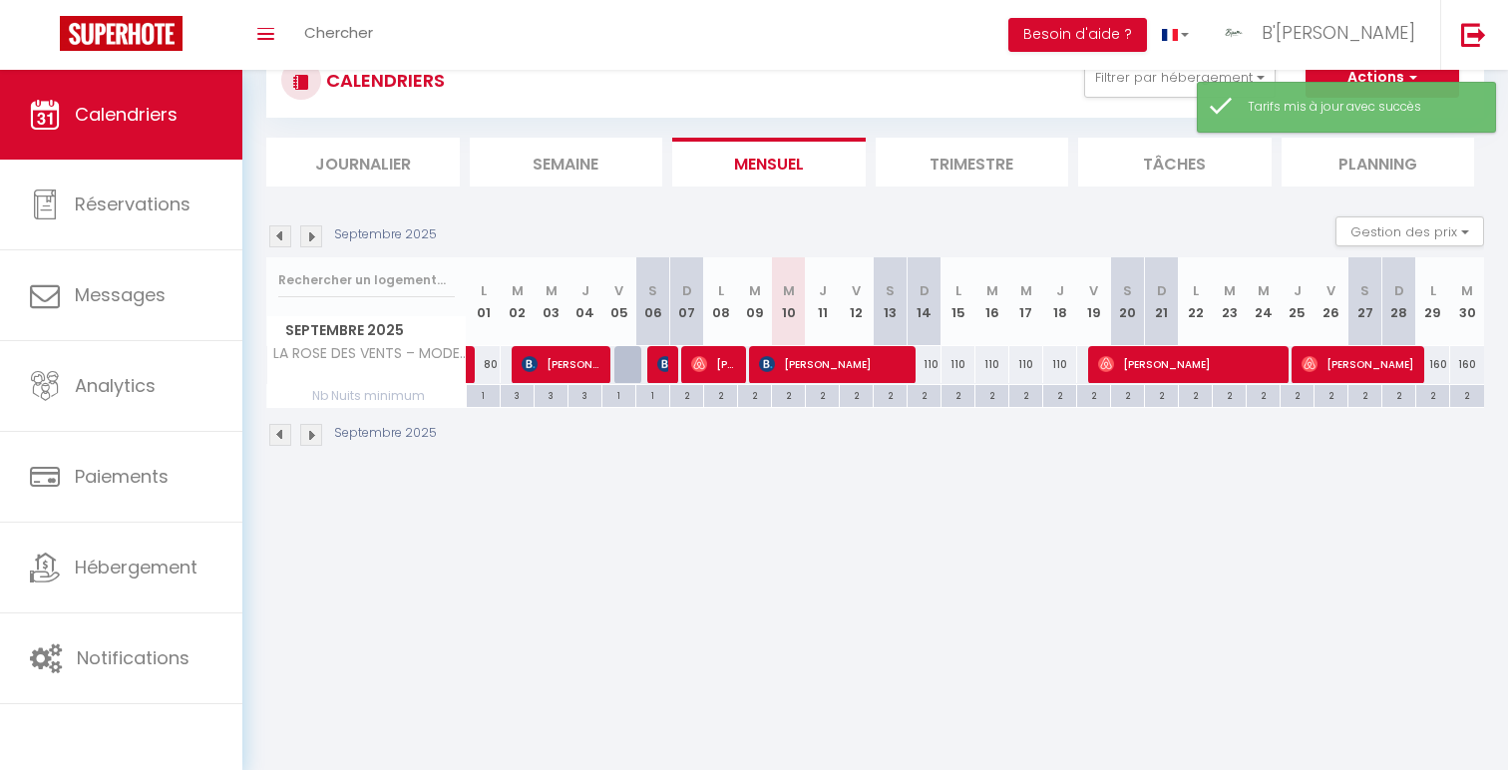
click at [924, 400] on div "2" at bounding box center [924, 394] width 33 height 19
type input "2"
type input "Dim 14 Septembre 2025"
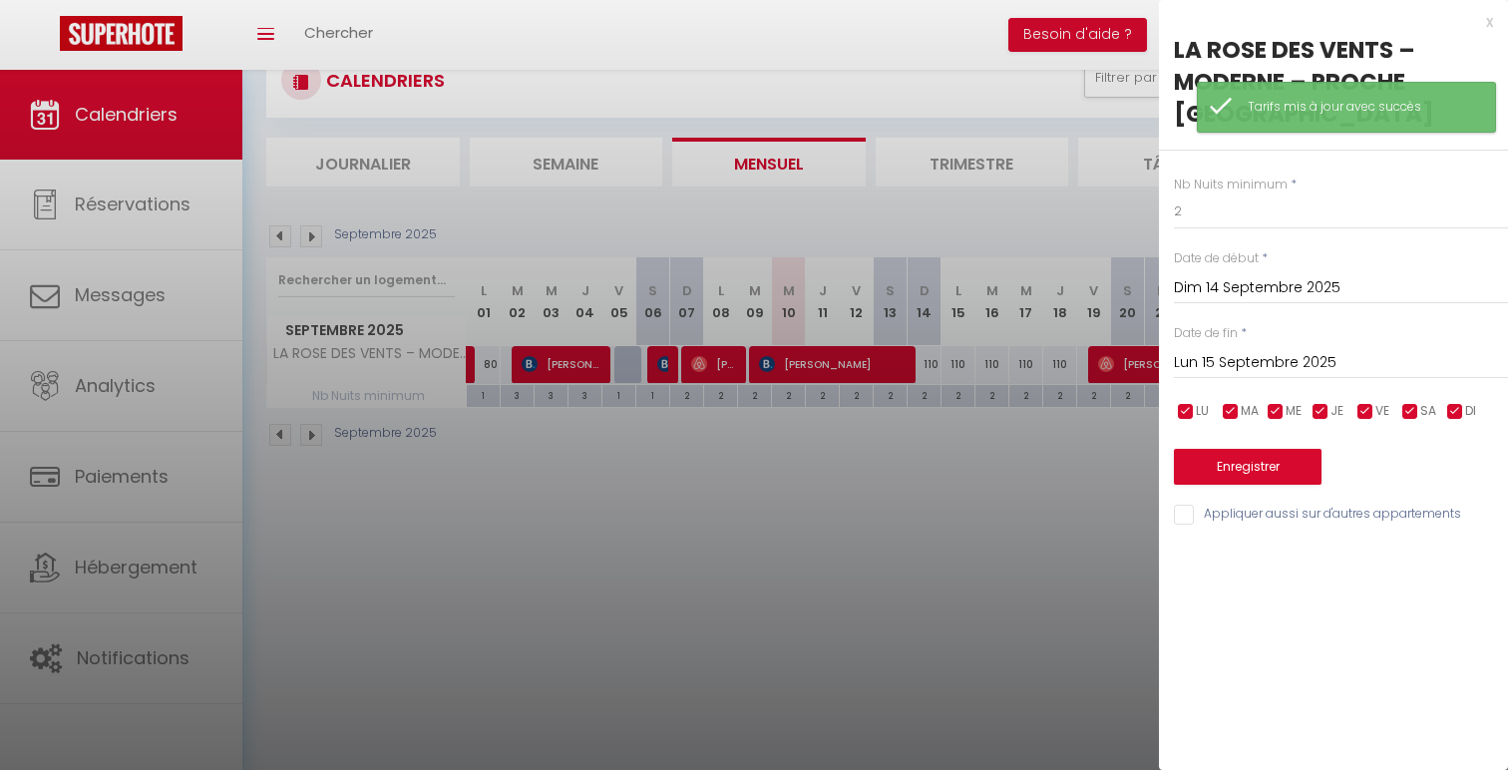
click at [1350, 362] on input "Lun 15 Septembre 2025" at bounding box center [1341, 363] width 334 height 26
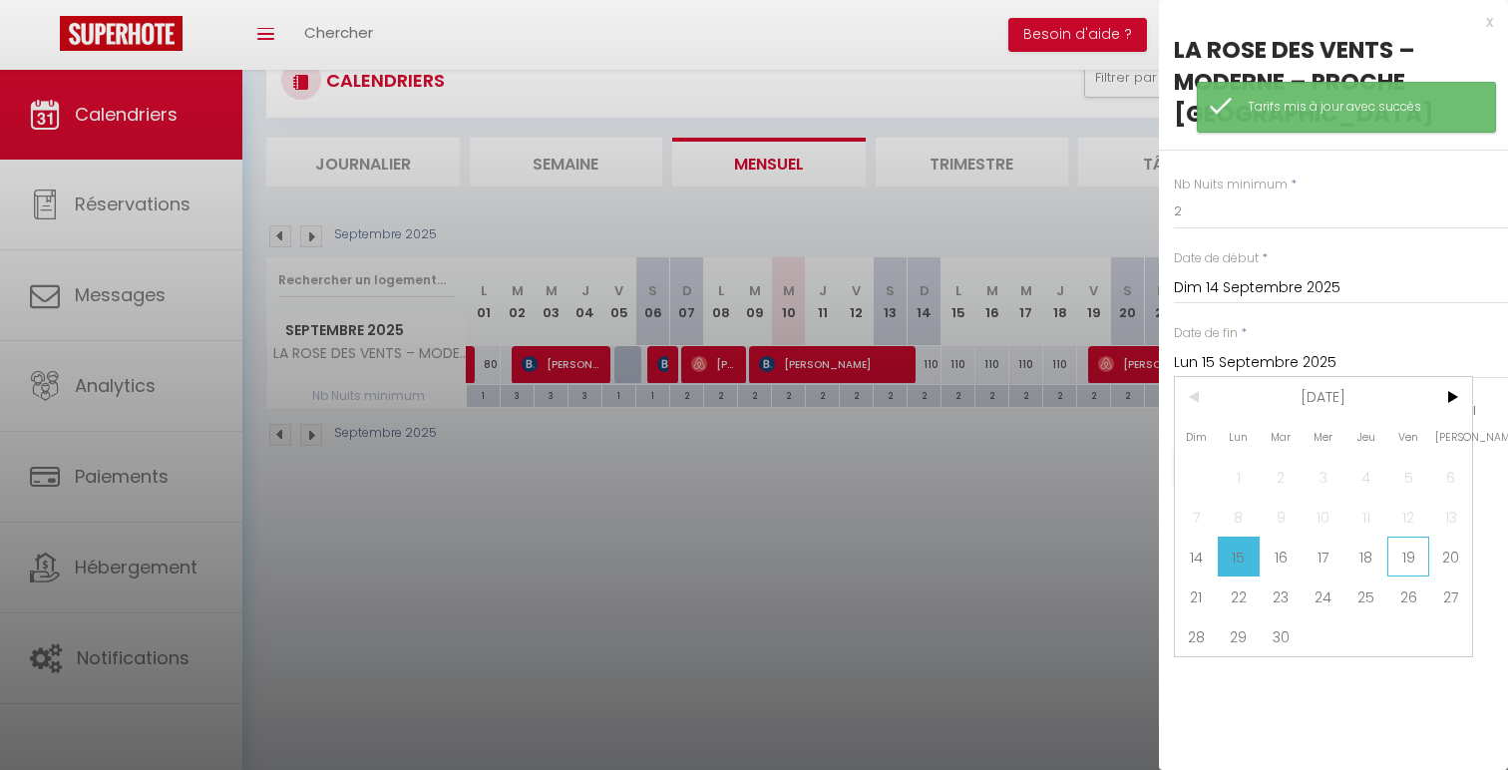
click at [1393, 559] on span "19" at bounding box center [1408, 557] width 43 height 40
type input "Ven 19 Septembre 2025"
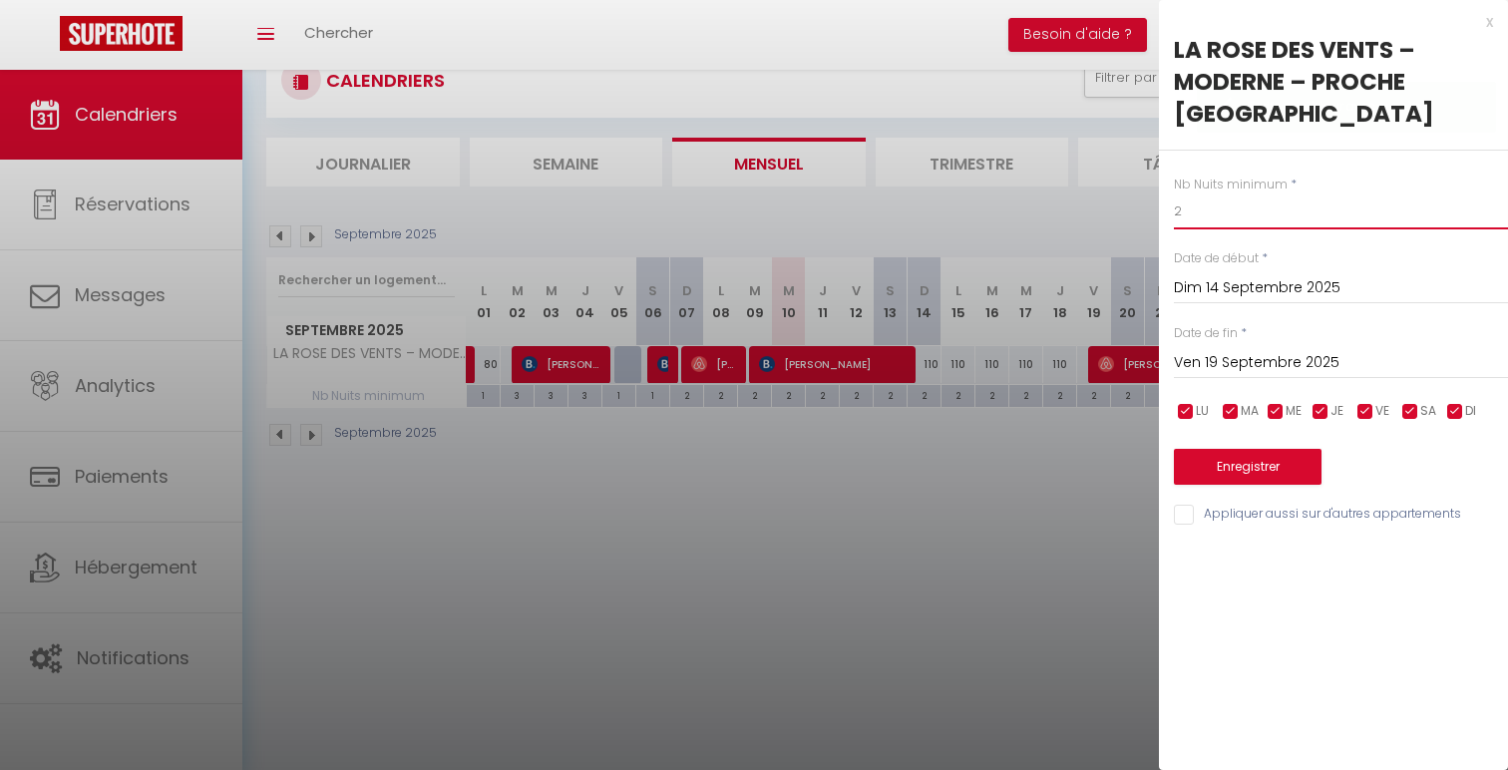
click at [1248, 216] on input "2" at bounding box center [1341, 212] width 334 height 36
type input "1"
click at [1289, 437] on div "Enregistrer" at bounding box center [1341, 454] width 334 height 61
click at [1291, 454] on button "Enregistrer" at bounding box center [1248, 467] width 148 height 36
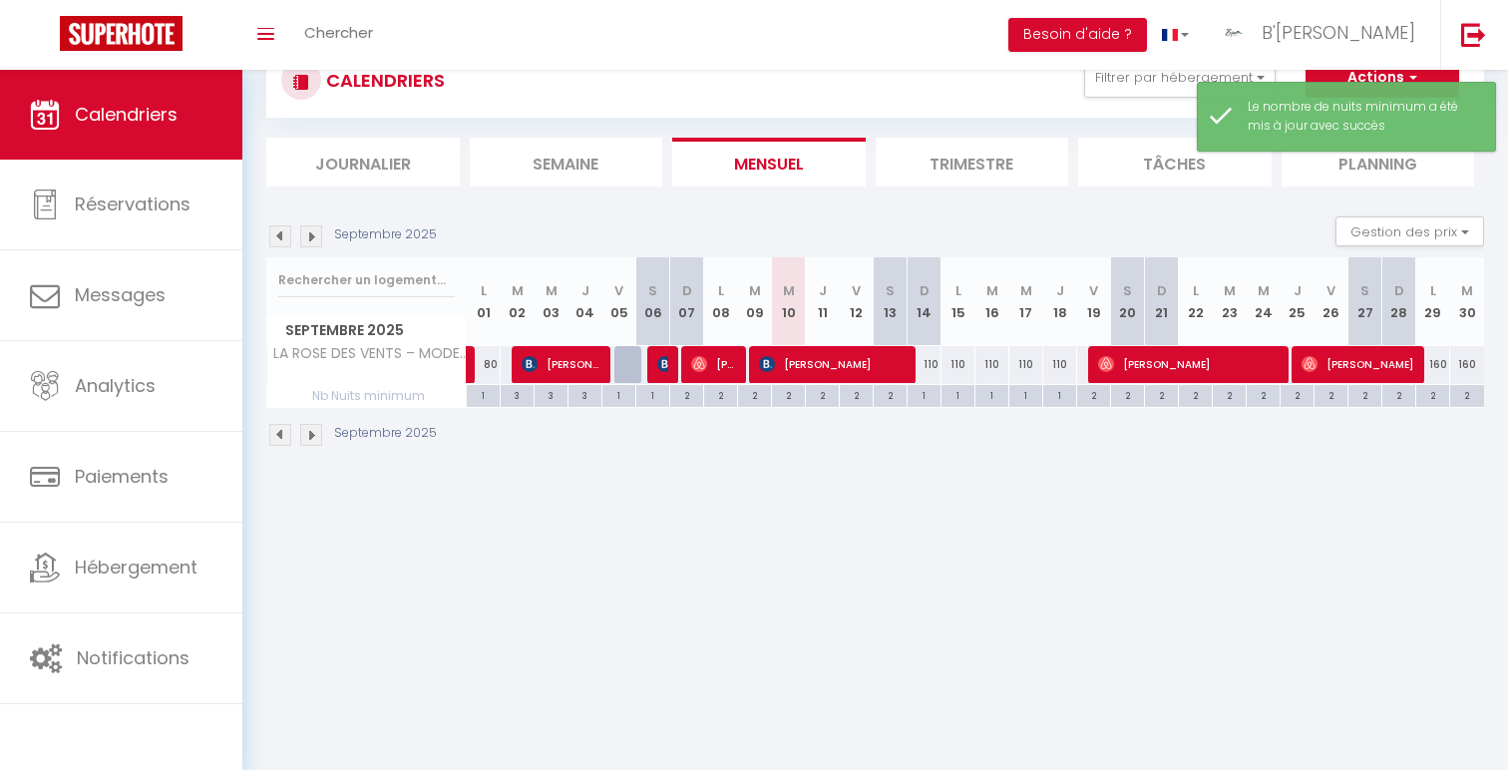
click at [308, 240] on img at bounding box center [311, 236] width 22 height 22
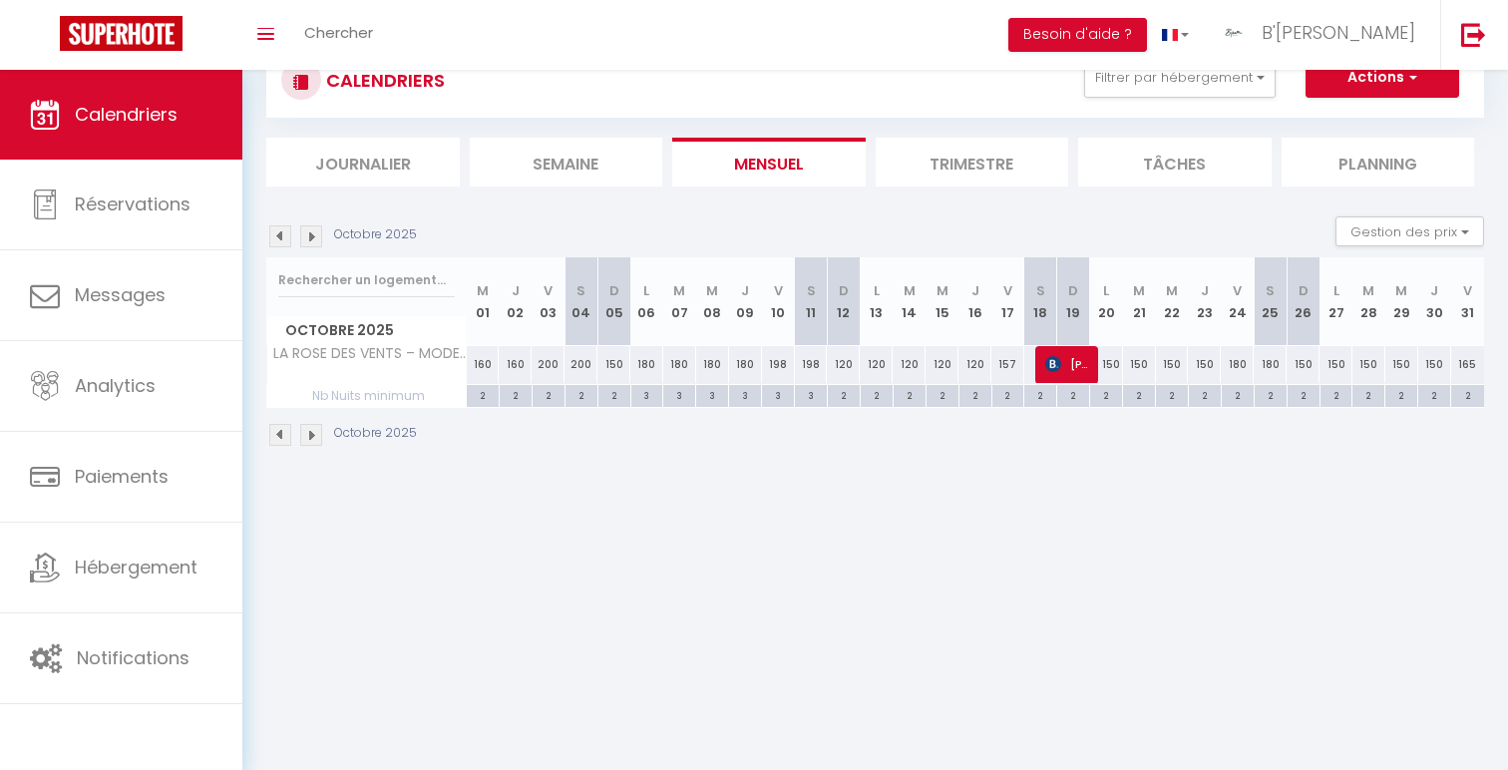
click at [287, 236] on img at bounding box center [280, 236] width 22 height 22
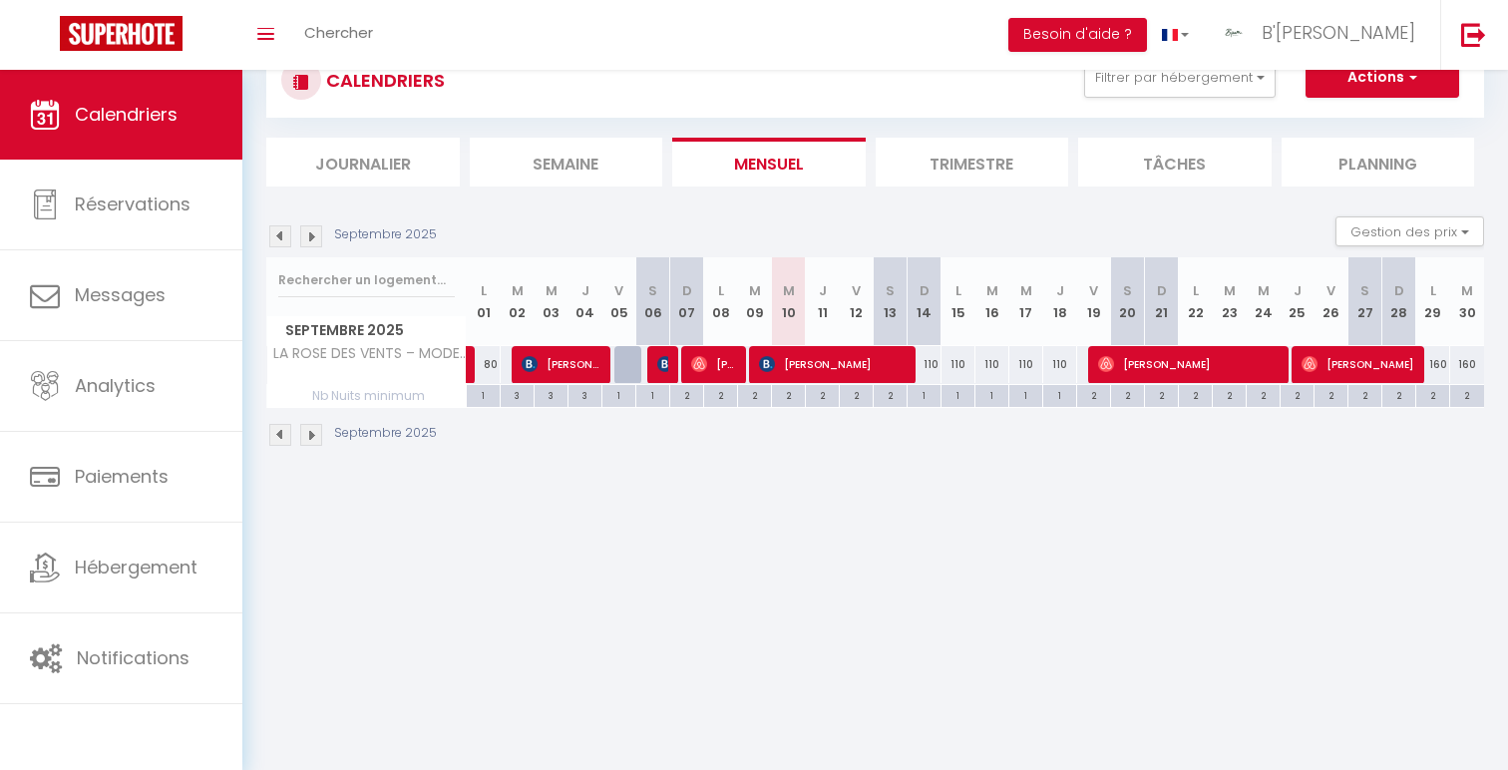
click at [1437, 359] on div "160" at bounding box center [1433, 364] width 34 height 37
type input "160"
type input "Lun 29 Septembre 2025"
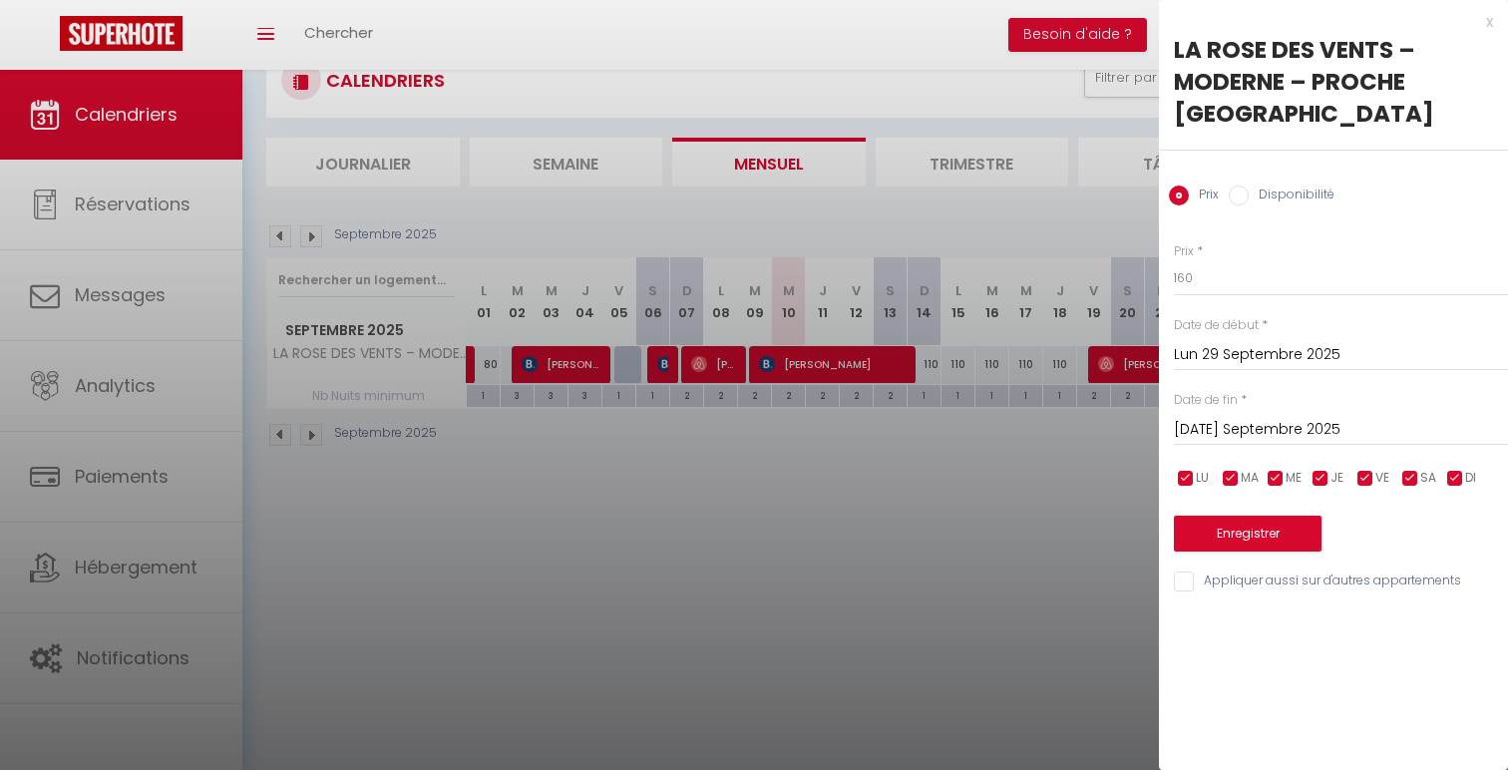
click at [1375, 428] on input "[DATE] Septembre 2025" at bounding box center [1341, 430] width 334 height 26
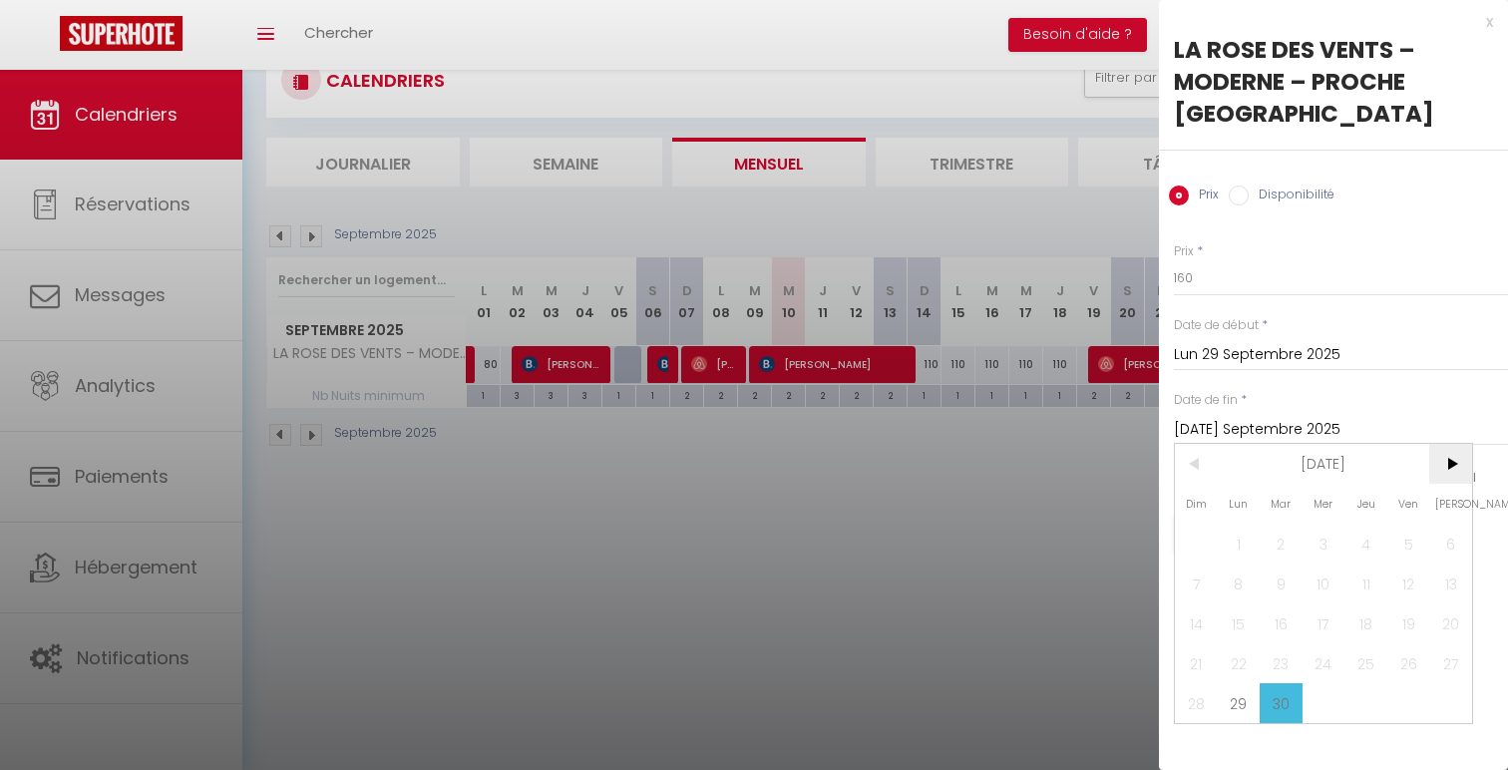
click at [1448, 481] on span ">" at bounding box center [1450, 464] width 43 height 40
click at [1397, 535] on span "3" at bounding box center [1408, 544] width 43 height 40
type input "Ven 03 Octobre 2025"
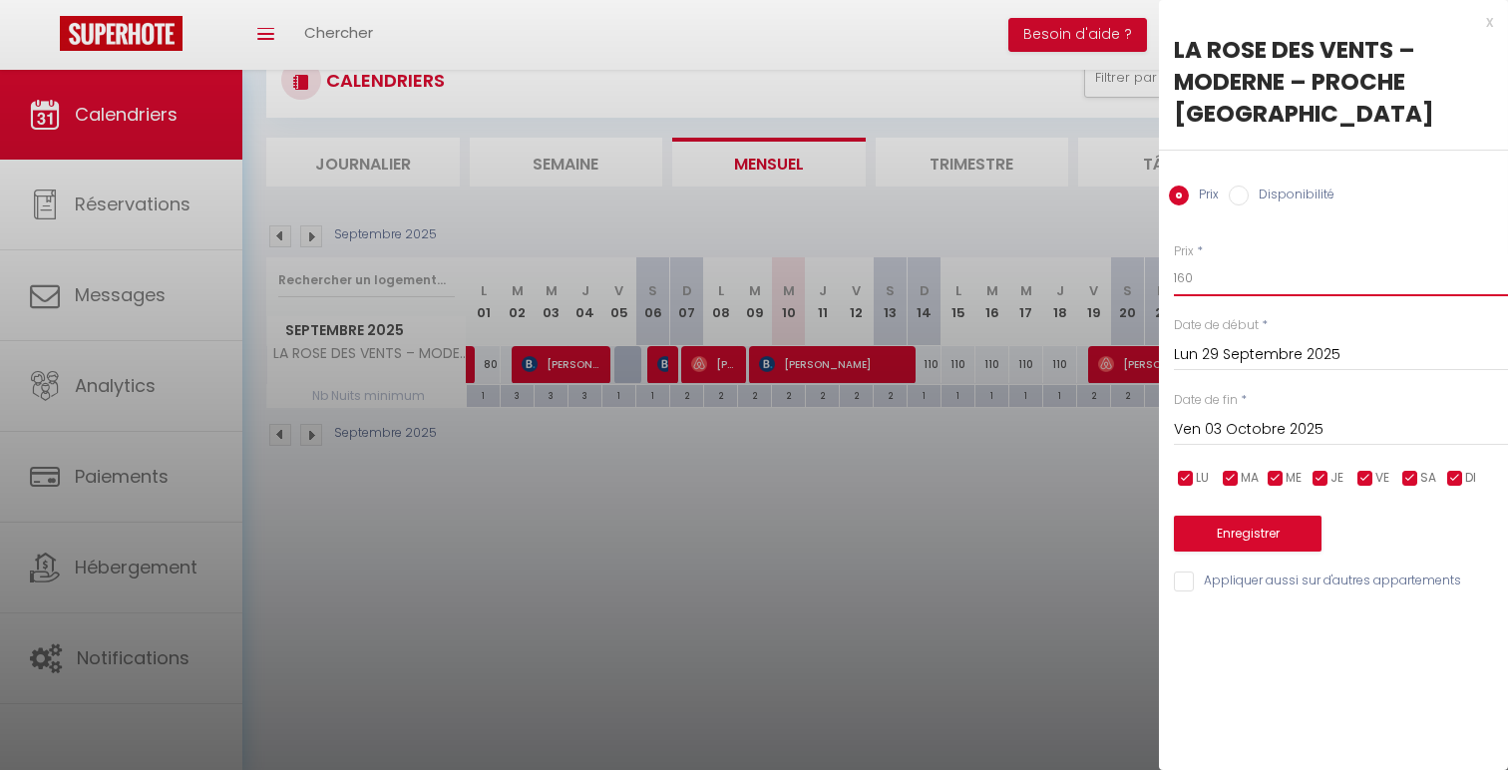
click at [1185, 275] on input "160" at bounding box center [1341, 278] width 334 height 36
type input "140"
click at [1239, 542] on button "Enregistrer" at bounding box center [1248, 534] width 148 height 36
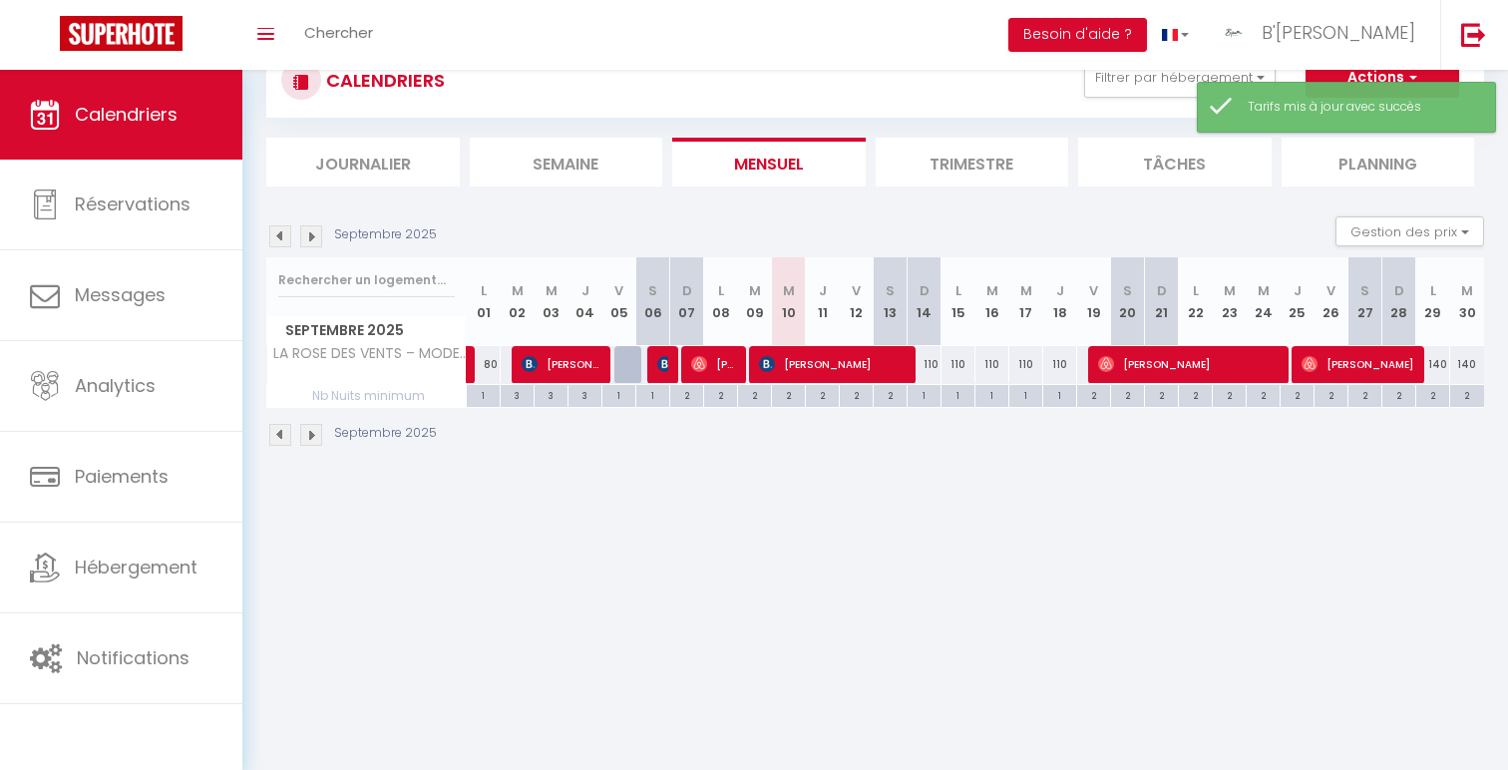
click at [311, 233] on img at bounding box center [311, 236] width 22 height 22
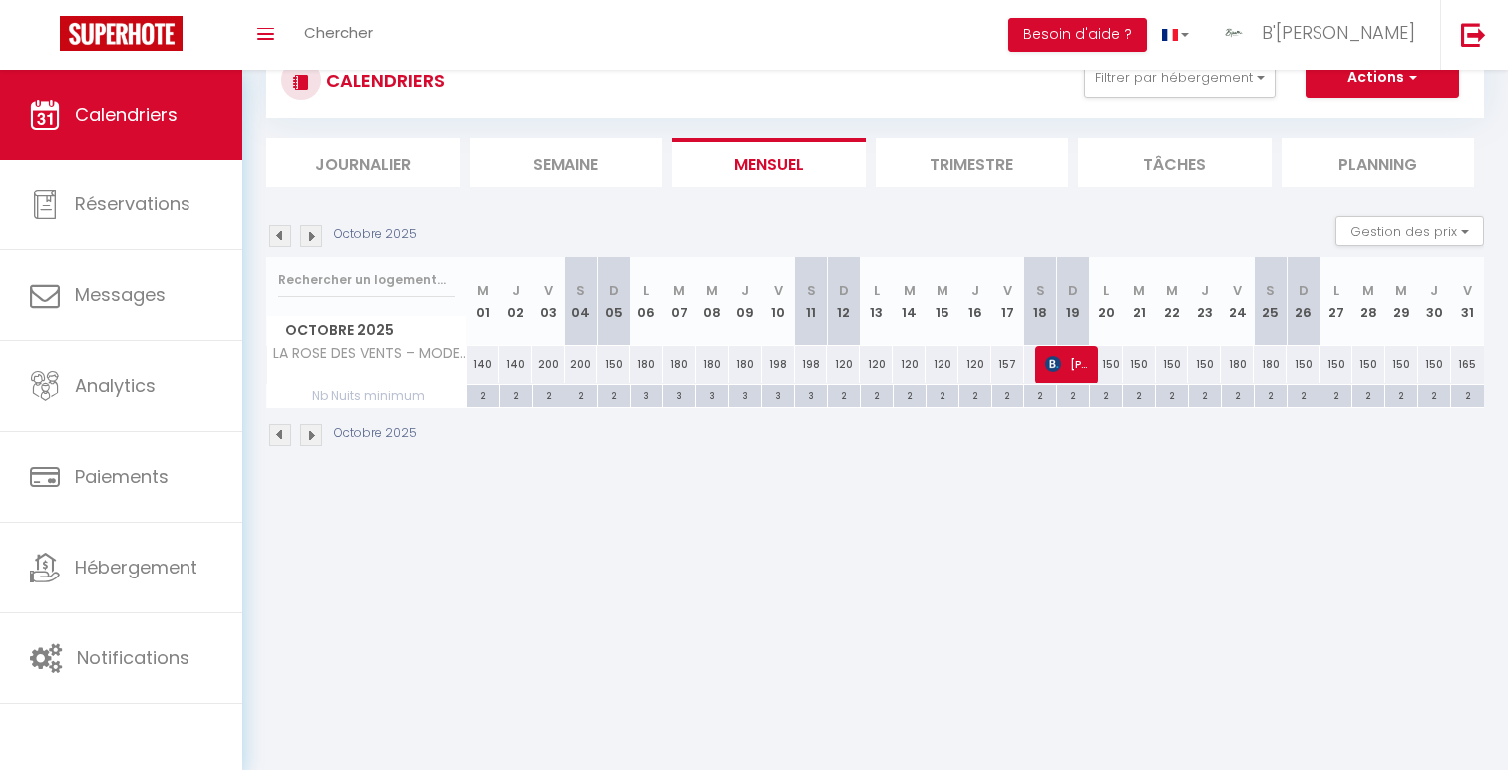
click at [654, 365] on div "180" at bounding box center [646, 364] width 33 height 37
type input "180"
type input "Lun 06 Octobre 2025"
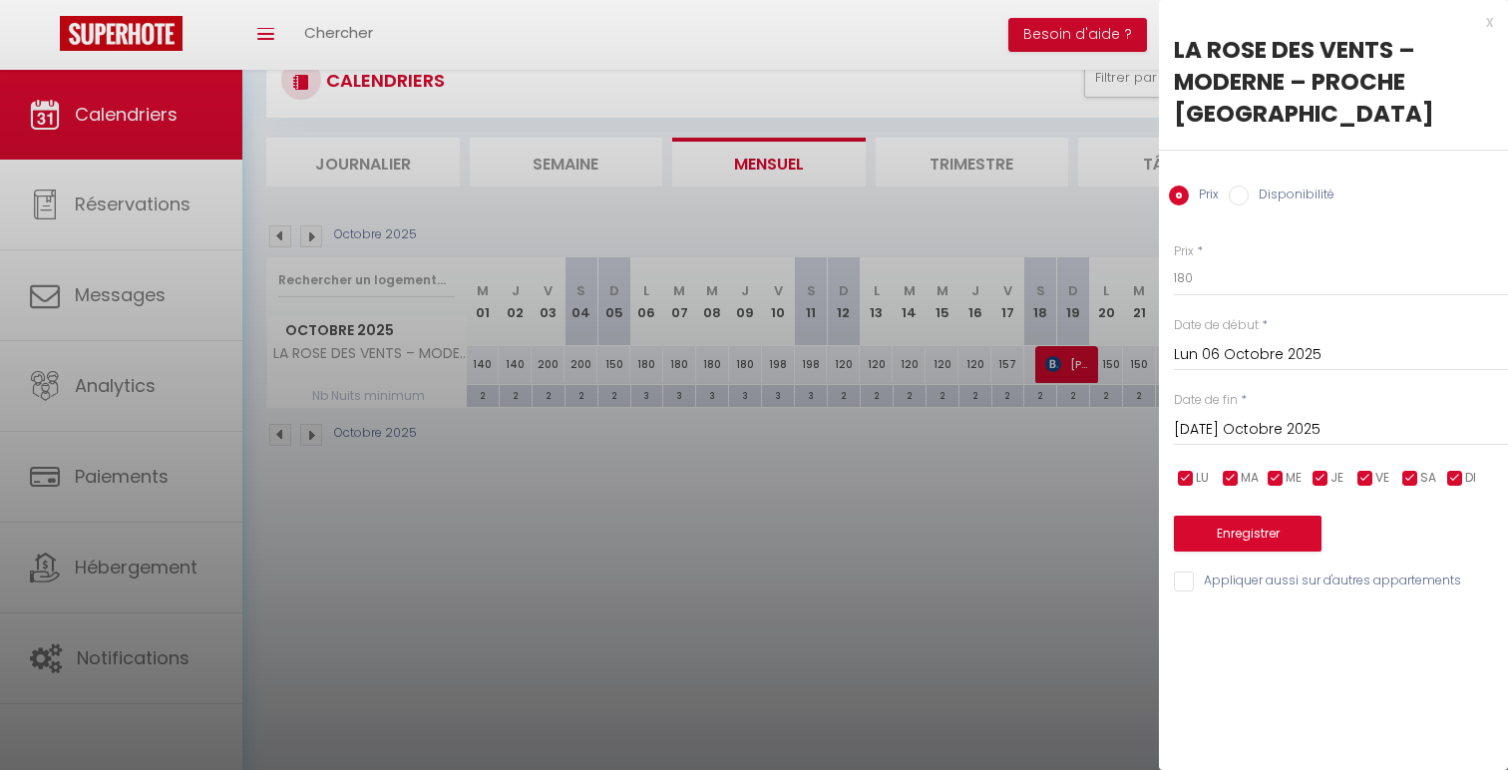
click at [1357, 433] on input "[DATE] Octobre 2025" at bounding box center [1341, 430] width 334 height 26
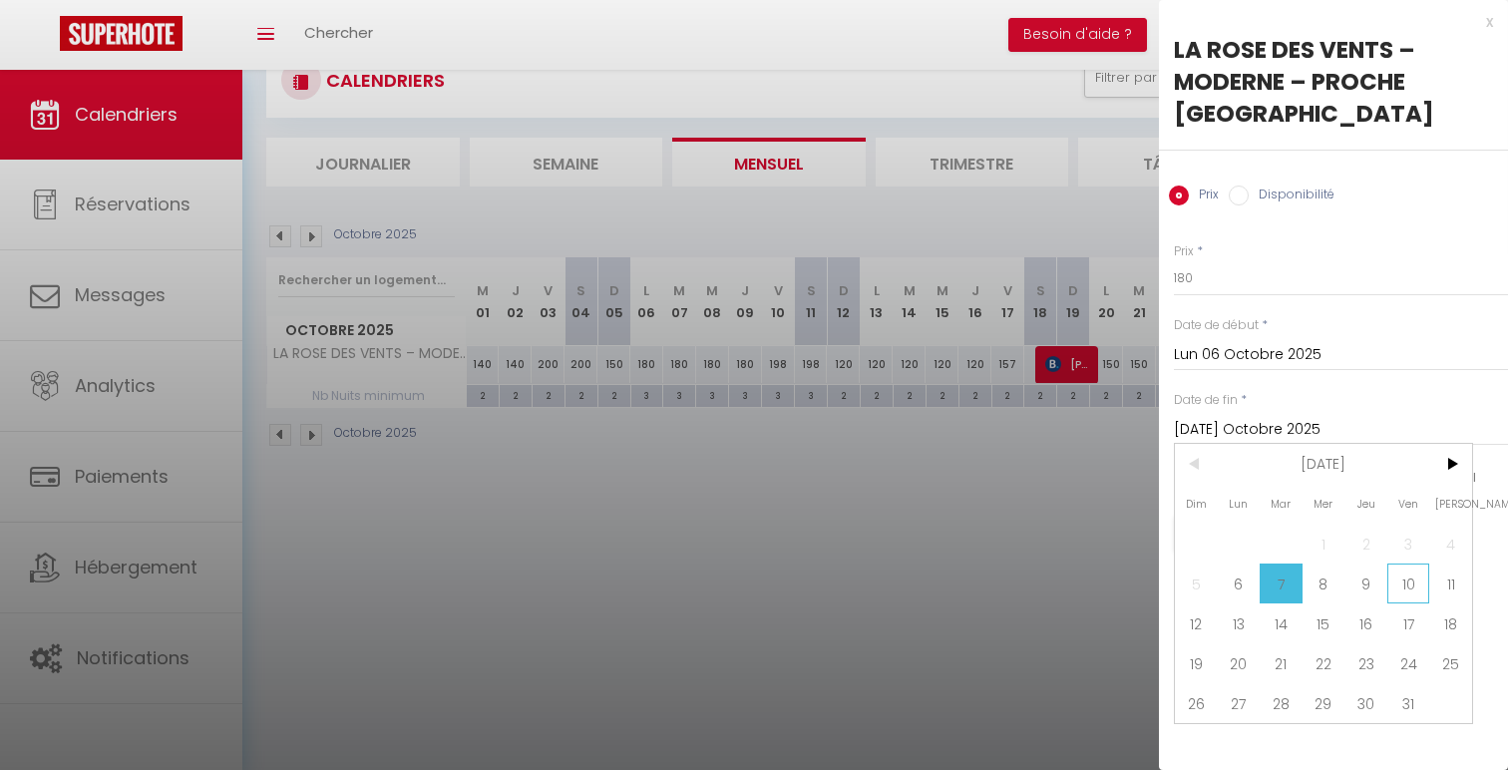
click at [1423, 581] on span "10" at bounding box center [1408, 584] width 43 height 40
type input "Ven 10 Octobre 2025"
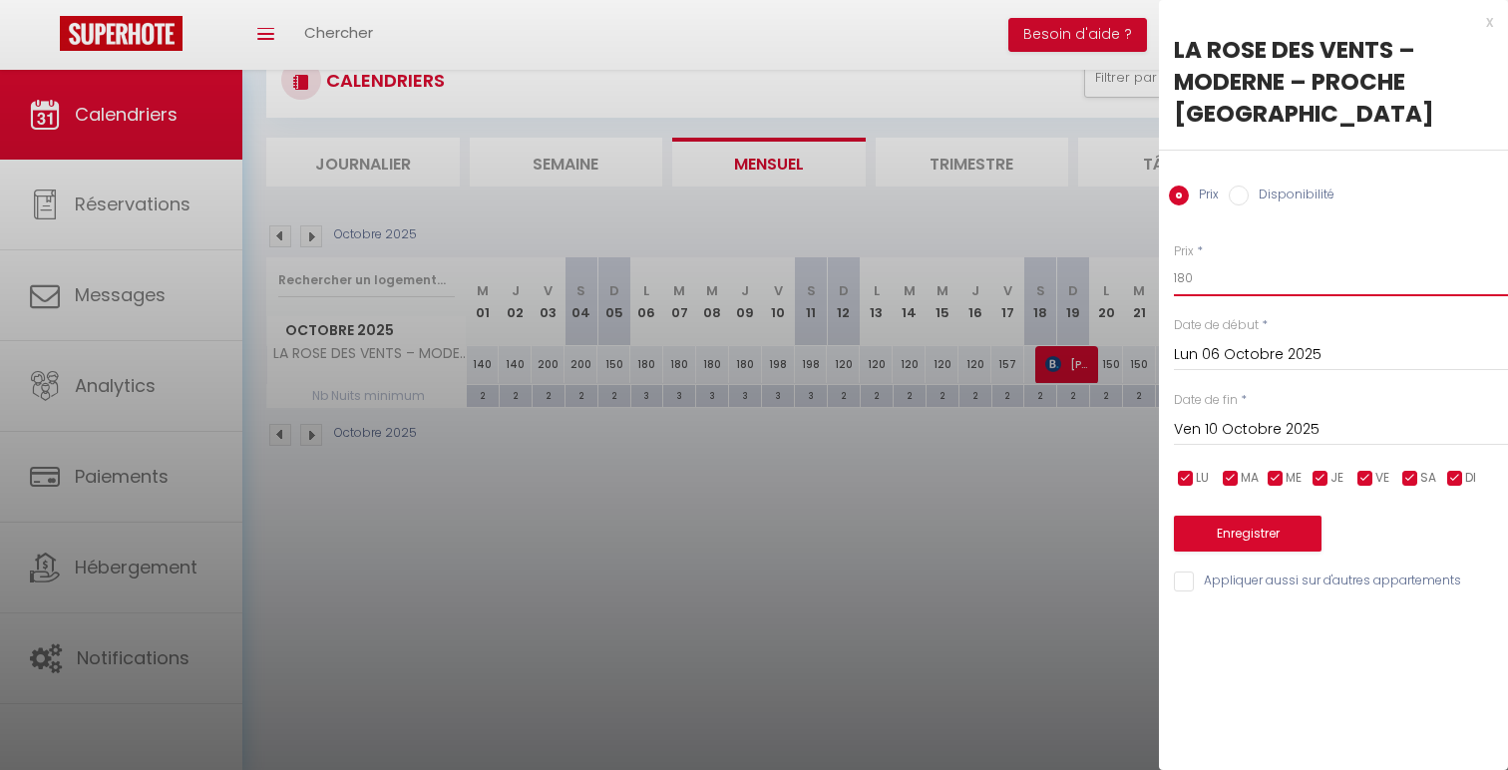
click at [1183, 275] on input "180" at bounding box center [1341, 278] width 334 height 36
type input "160"
click at [1216, 559] on div "Prix * 160 Statut * Disponible Indisponible Date de début * Lun 06 Octobre 2025…" at bounding box center [1333, 405] width 349 height 377
click at [1216, 523] on button "Enregistrer" at bounding box center [1248, 534] width 148 height 36
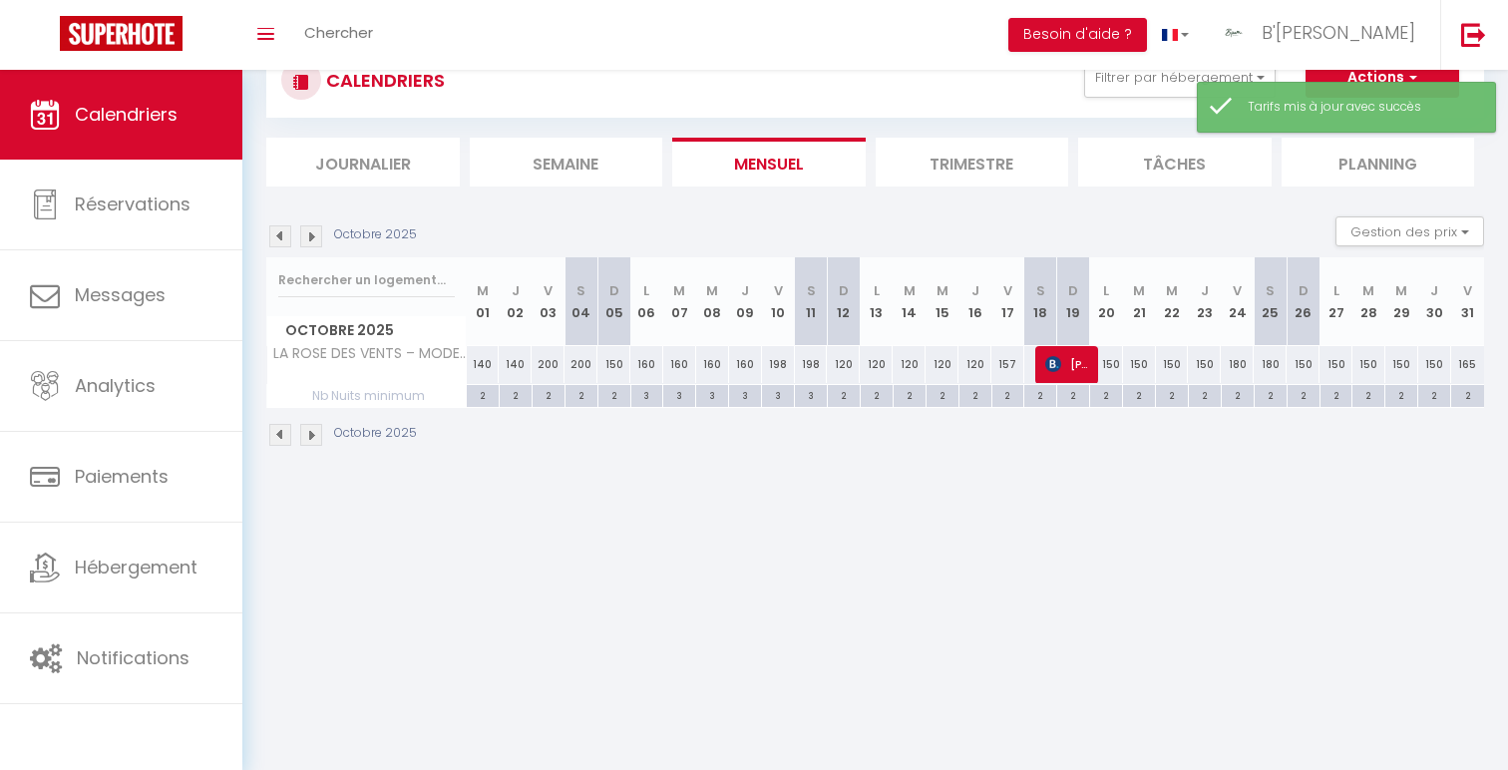
click at [615, 362] on div "150" at bounding box center [613, 364] width 33 height 37
type input "150"
type input "Dim 05 Octobre 2025"
type input "Lun 06 Octobre 2025"
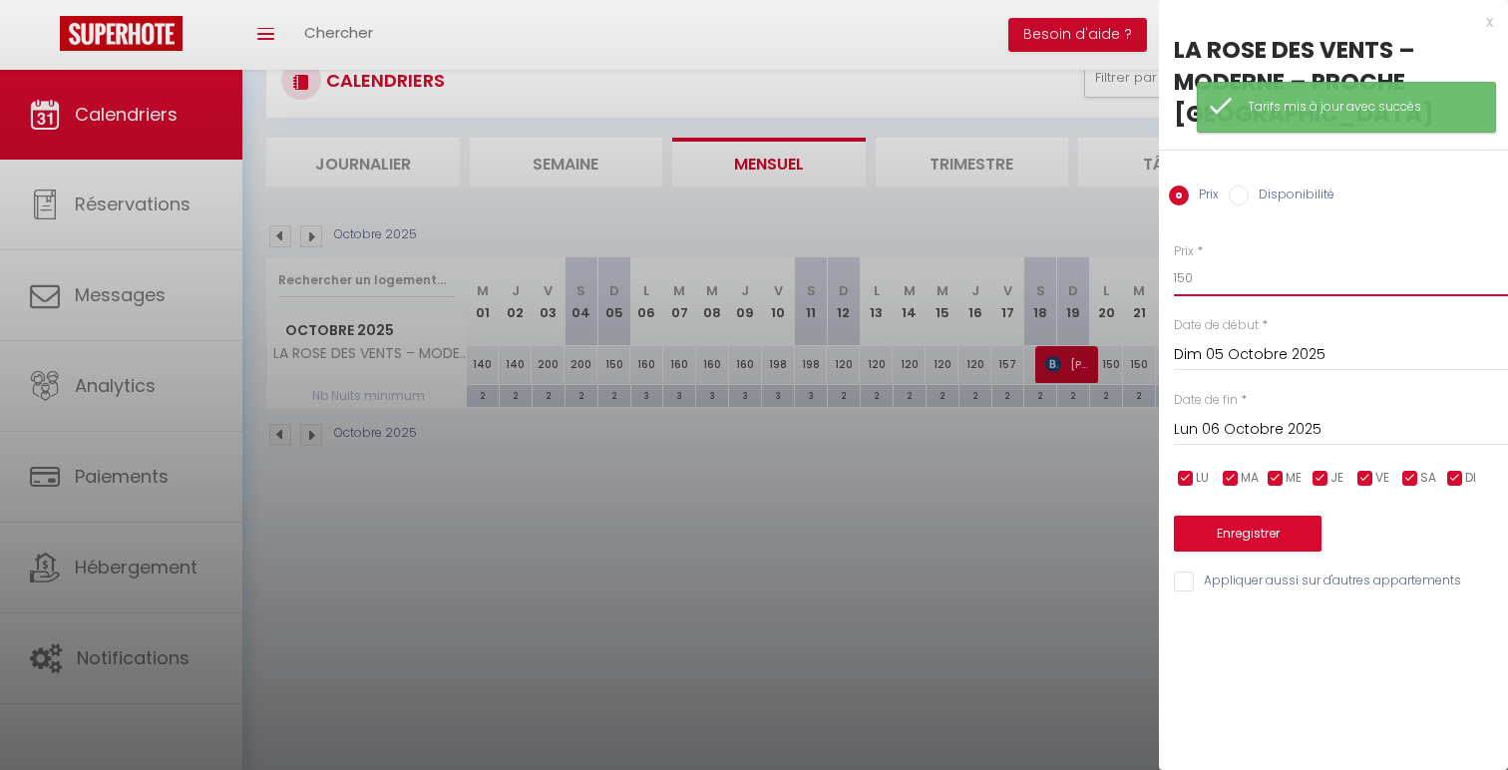
click at [1186, 281] on input "150" at bounding box center [1341, 278] width 334 height 36
type input "130"
click at [1273, 540] on button "Enregistrer" at bounding box center [1248, 534] width 148 height 36
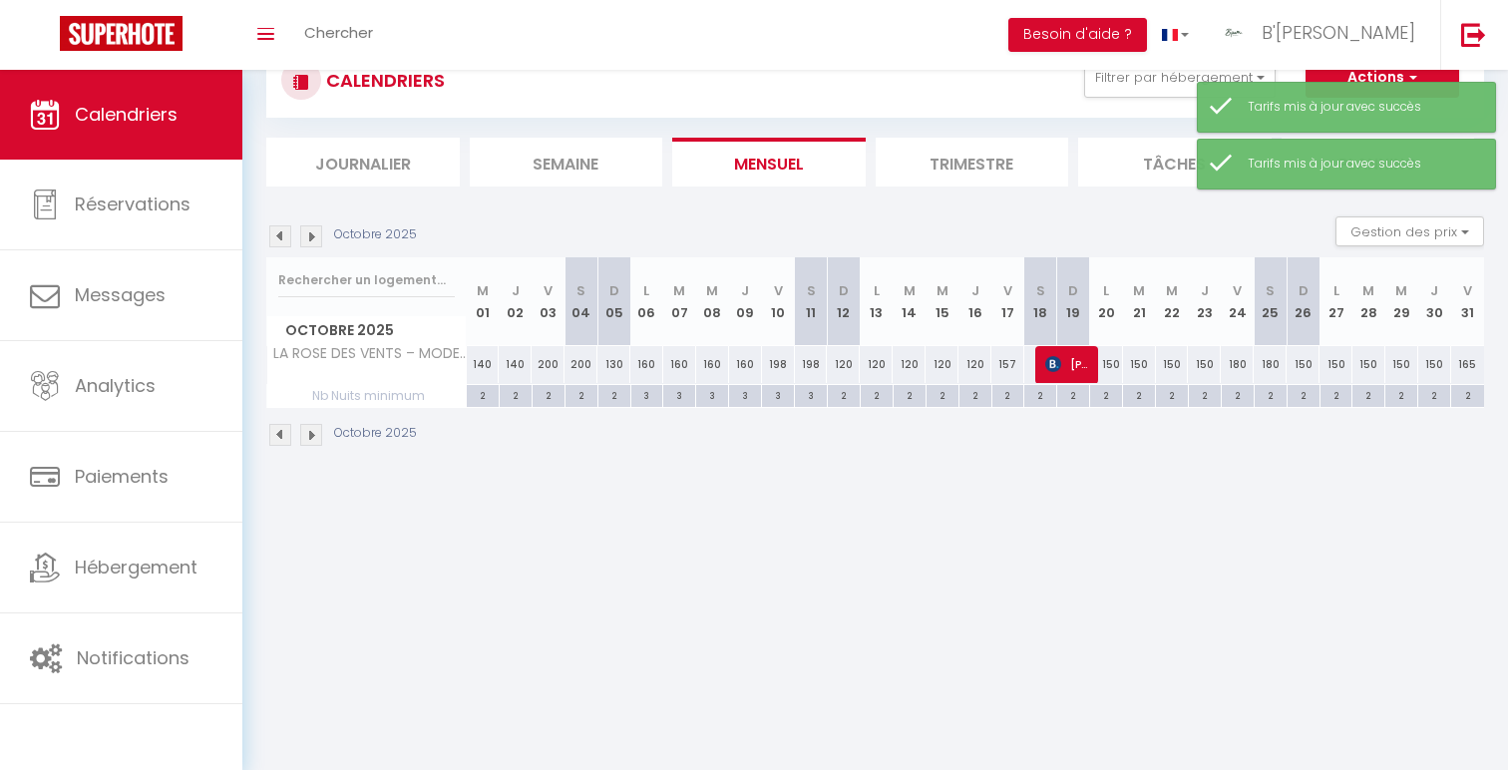
click at [847, 370] on div "120" at bounding box center [843, 364] width 33 height 37
type input "120"
type input "Dim 12 Octobre 2025"
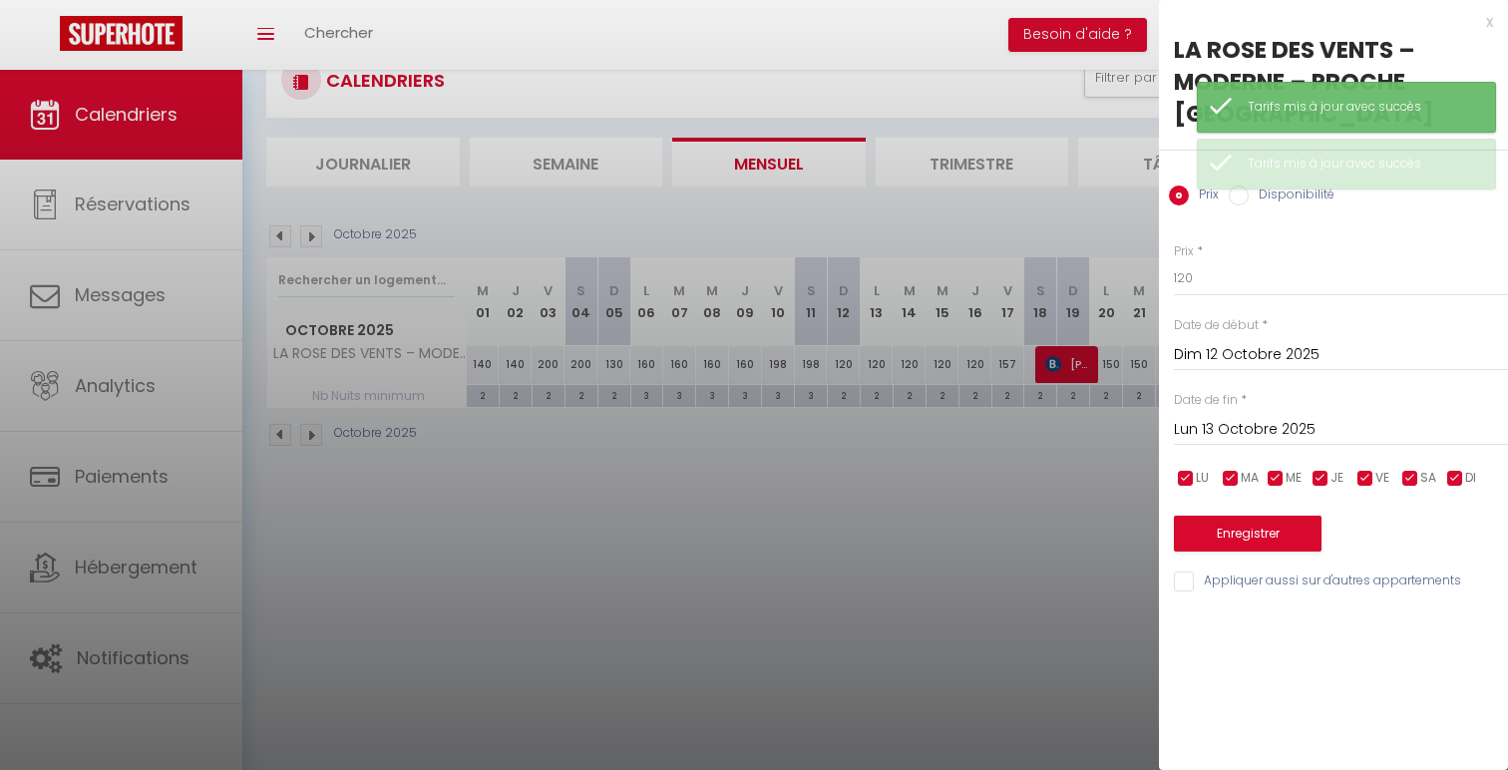
click at [1359, 424] on input "Lun 13 Octobre 2025" at bounding box center [1341, 430] width 334 height 26
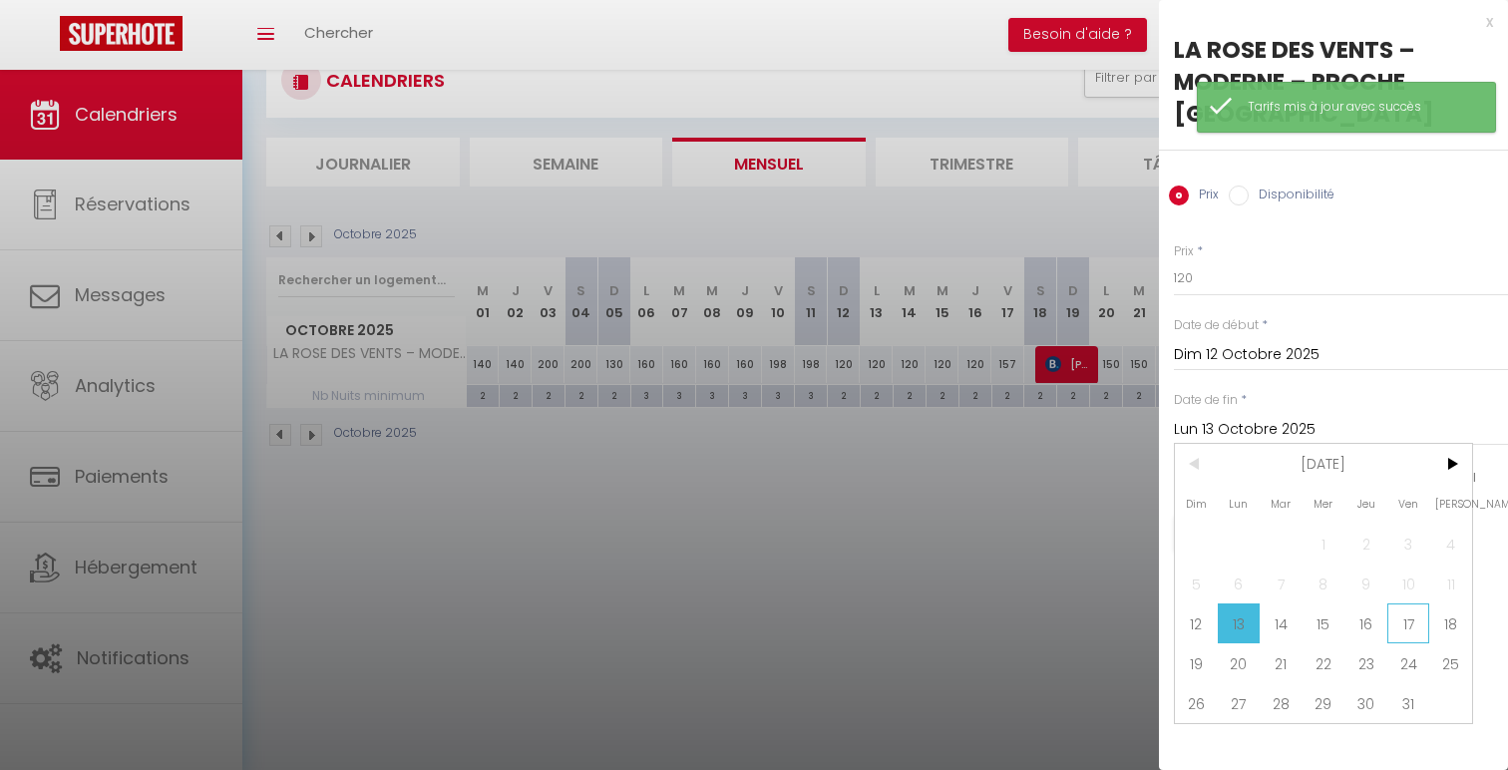
click at [1415, 622] on span "17" at bounding box center [1408, 623] width 43 height 40
type input "Ven 17 Octobre 2025"
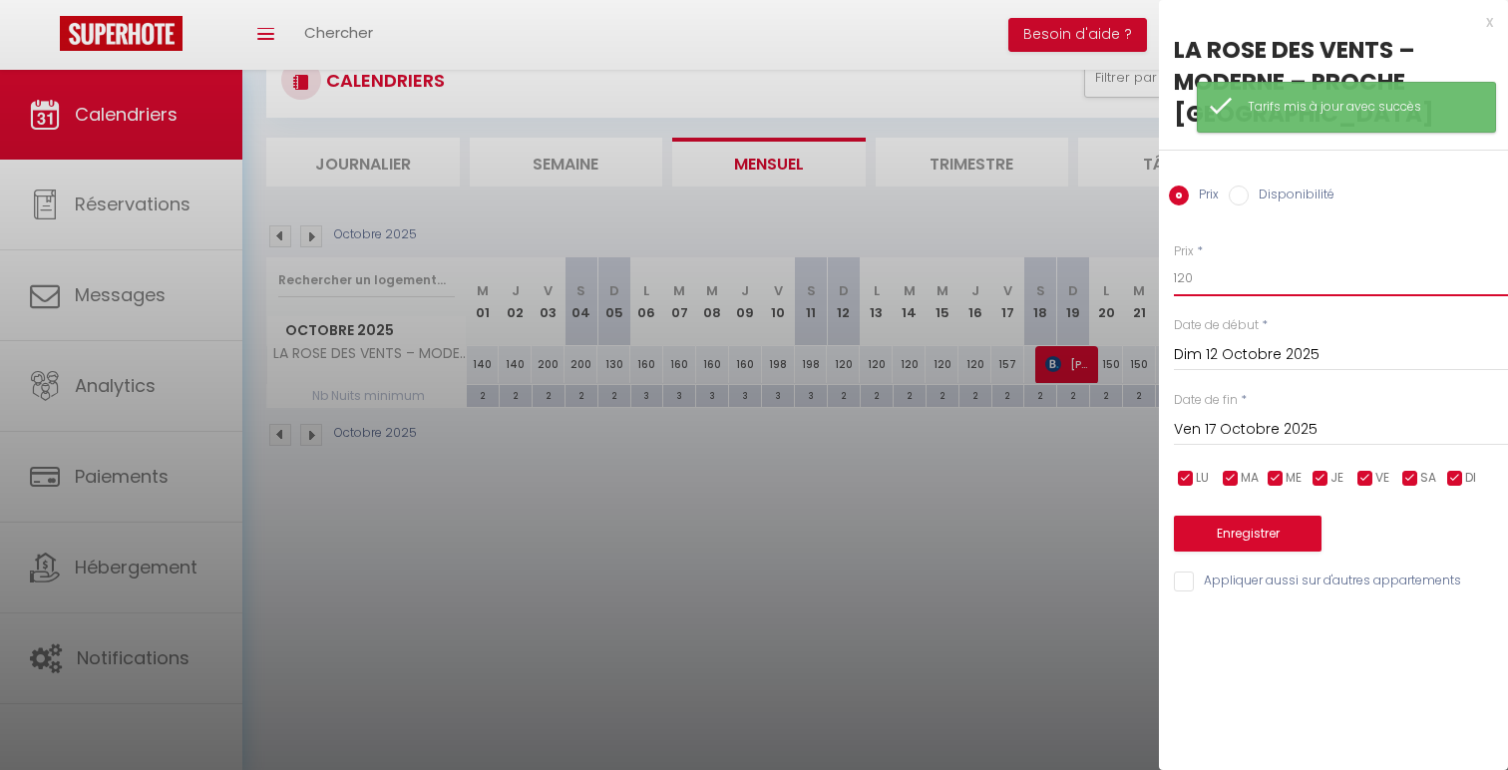
click at [1187, 273] on input "120" at bounding box center [1341, 278] width 334 height 36
type input "100"
click at [1210, 519] on button "Enregistrer" at bounding box center [1248, 534] width 148 height 36
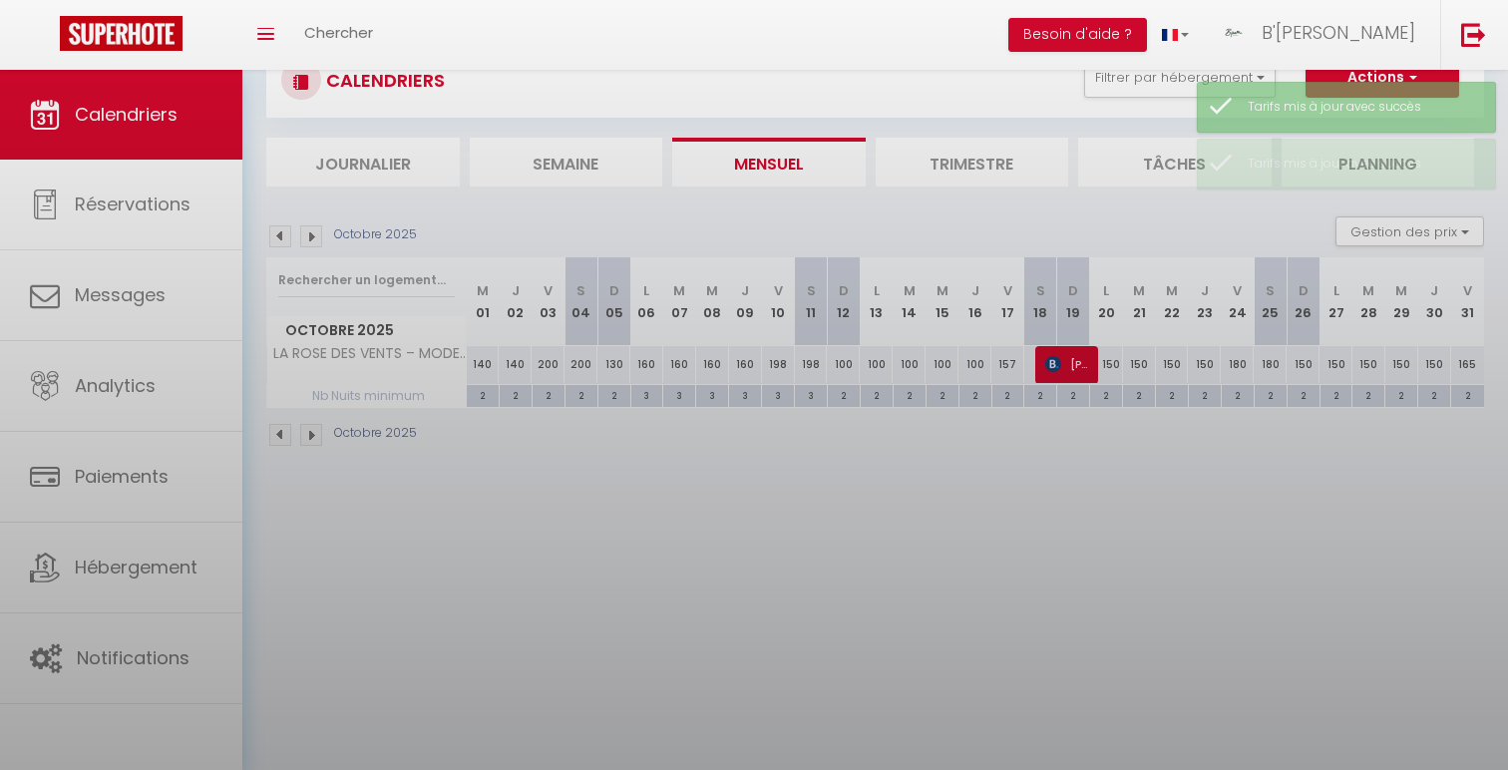
click at [1010, 368] on body "🟢 Des questions ou besoin d'assistance pour la migration AirBnB? Connectez-vous…" at bounding box center [754, 385] width 1508 height 770
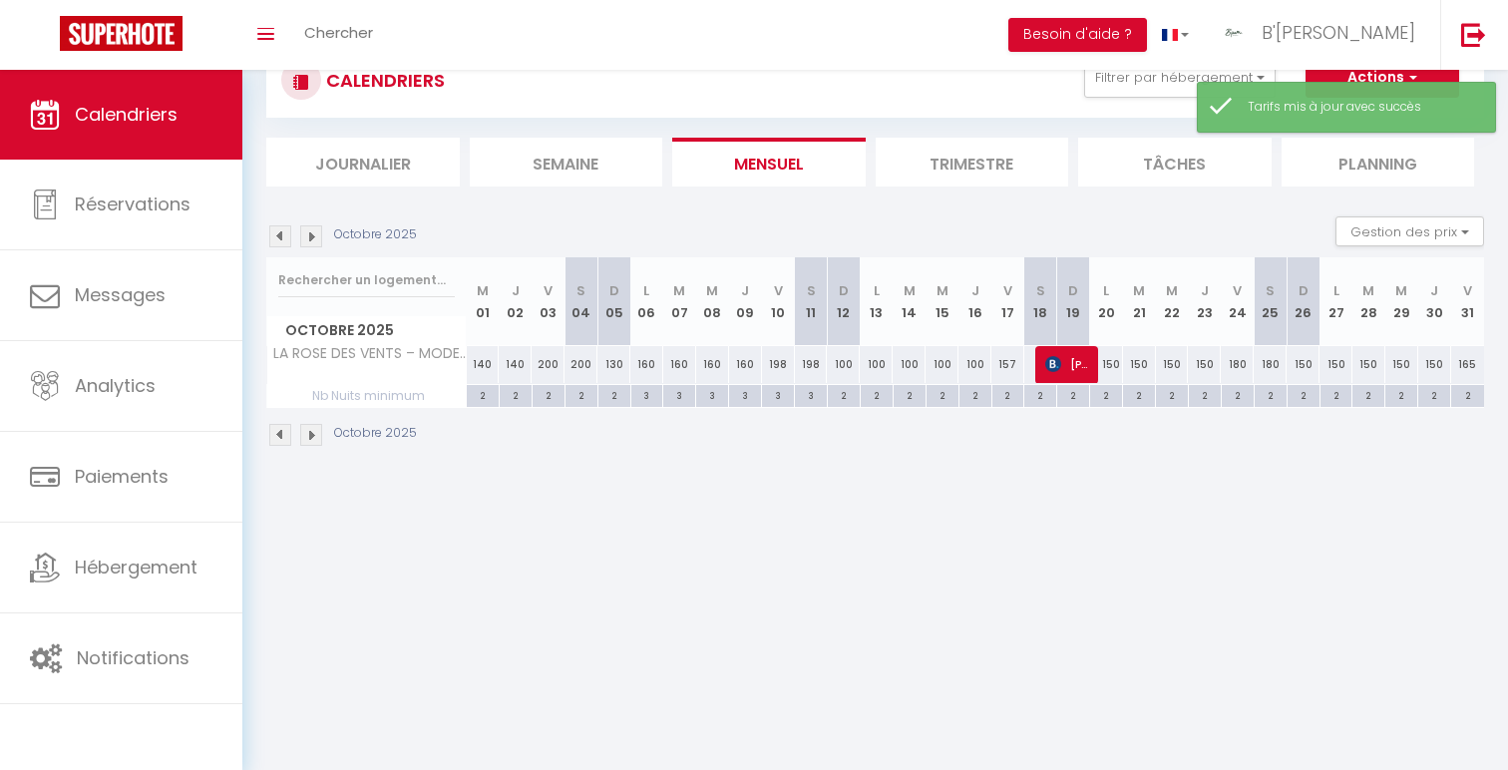
click at [1011, 360] on div "157" at bounding box center [1007, 364] width 33 height 37
type input "157"
type input "Ven 17 Octobre 2025"
type input "[PERSON_NAME] 18 Octobre 2025"
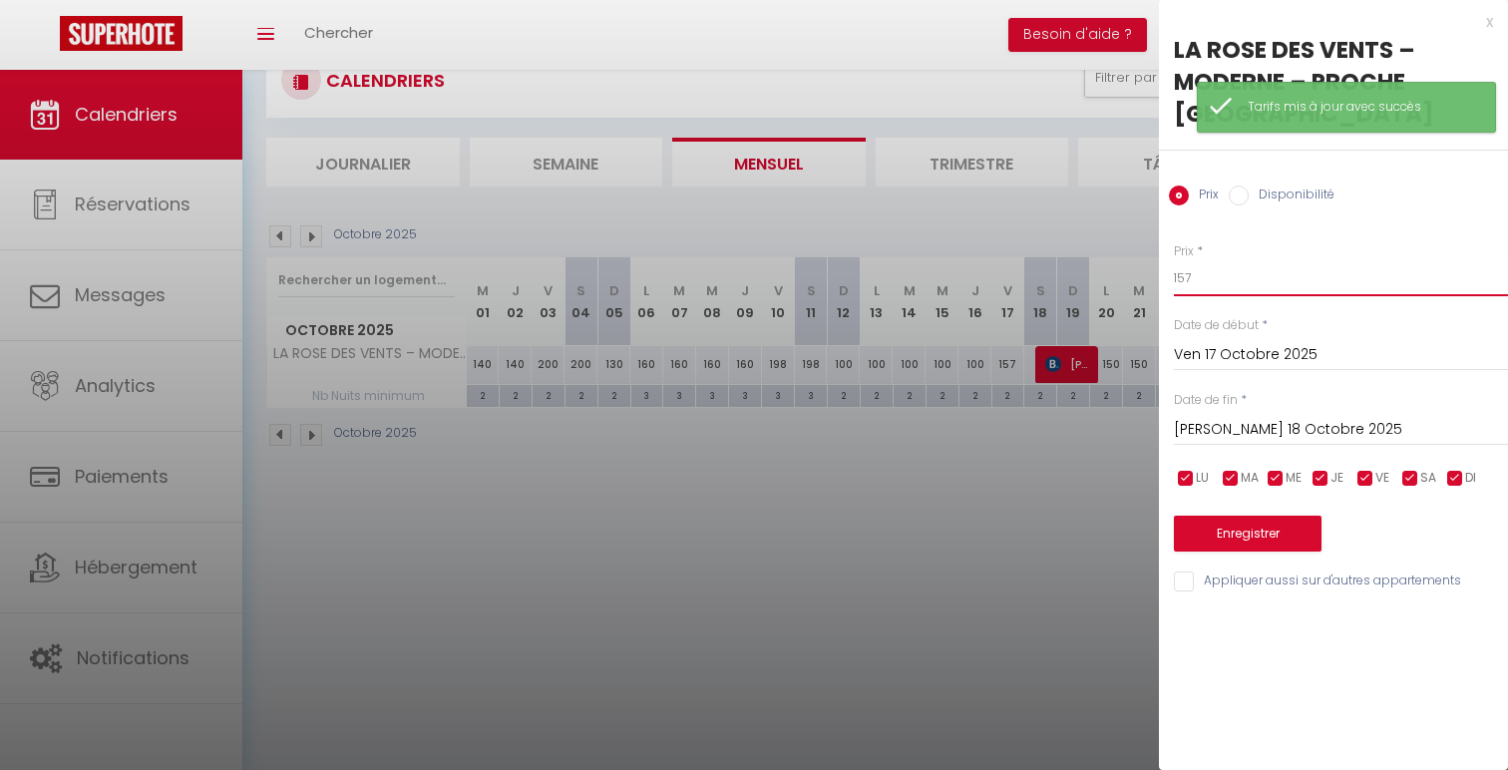
click at [1213, 277] on input "157" at bounding box center [1341, 278] width 334 height 36
type input "130"
click at [1254, 533] on button "Enregistrer" at bounding box center [1248, 534] width 148 height 36
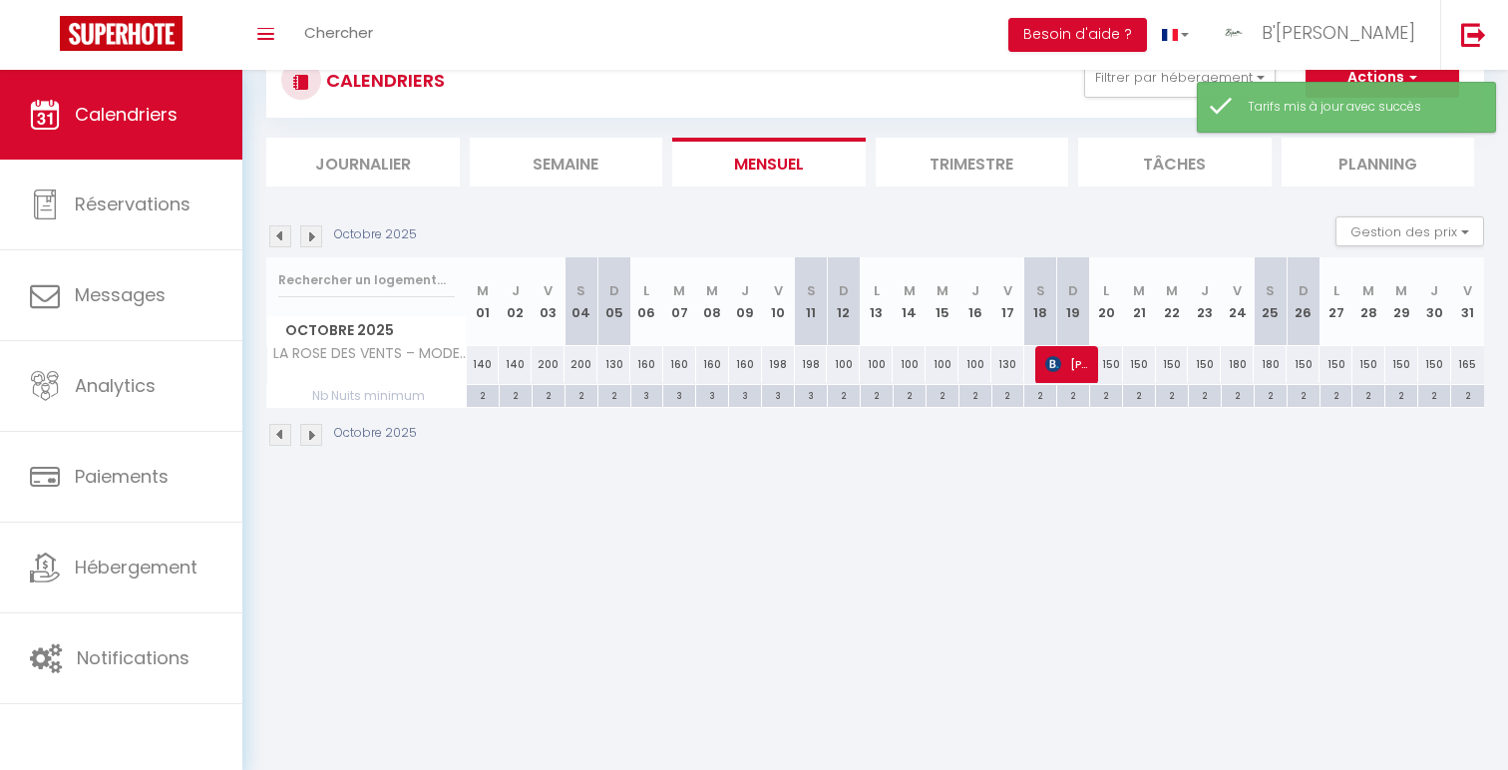
click at [783, 364] on div "198" at bounding box center [778, 364] width 33 height 37
type input "198"
type input "Ven 10 Octobre 2025"
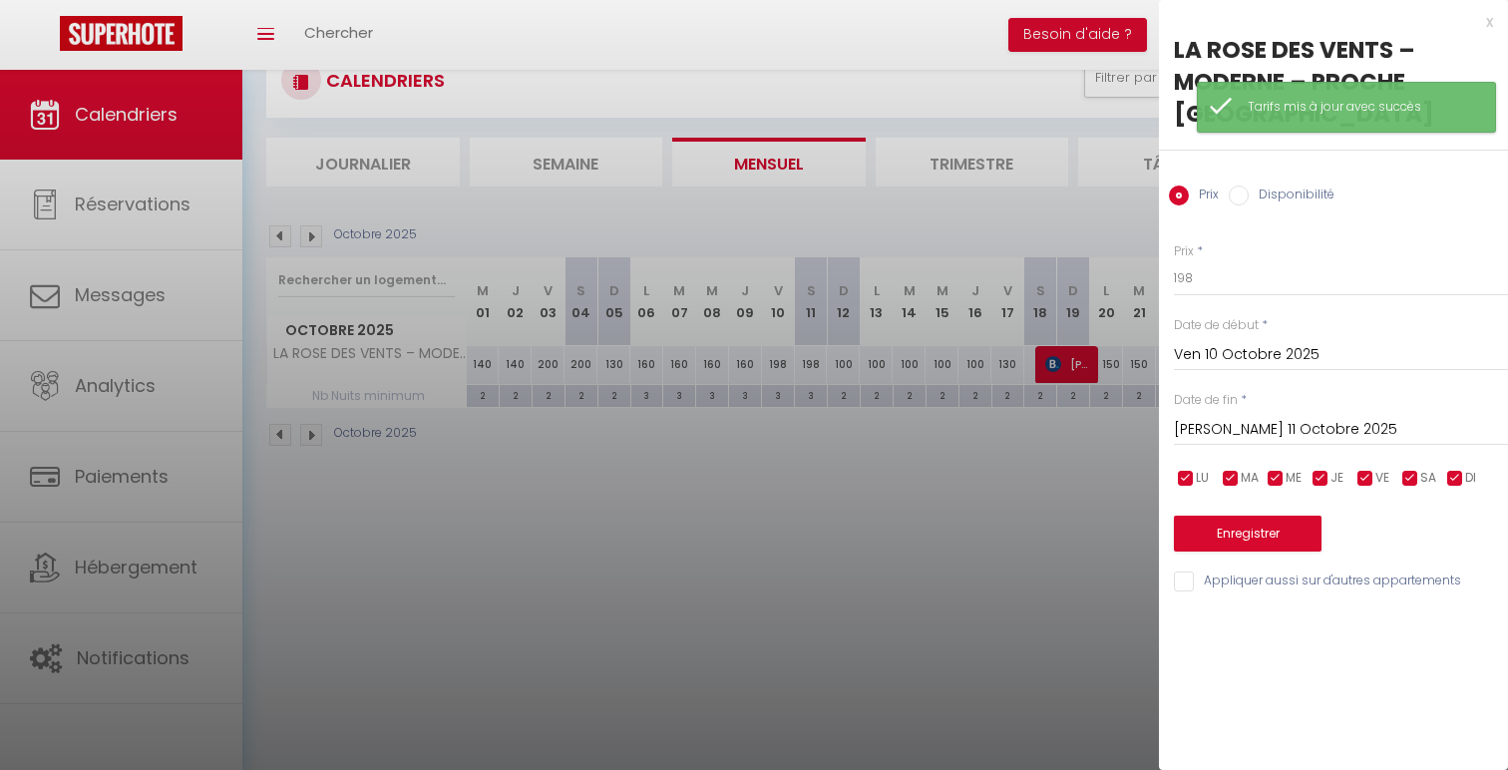
click at [1329, 438] on input "[PERSON_NAME] 11 Octobre 2025" at bounding box center [1341, 430] width 334 height 26
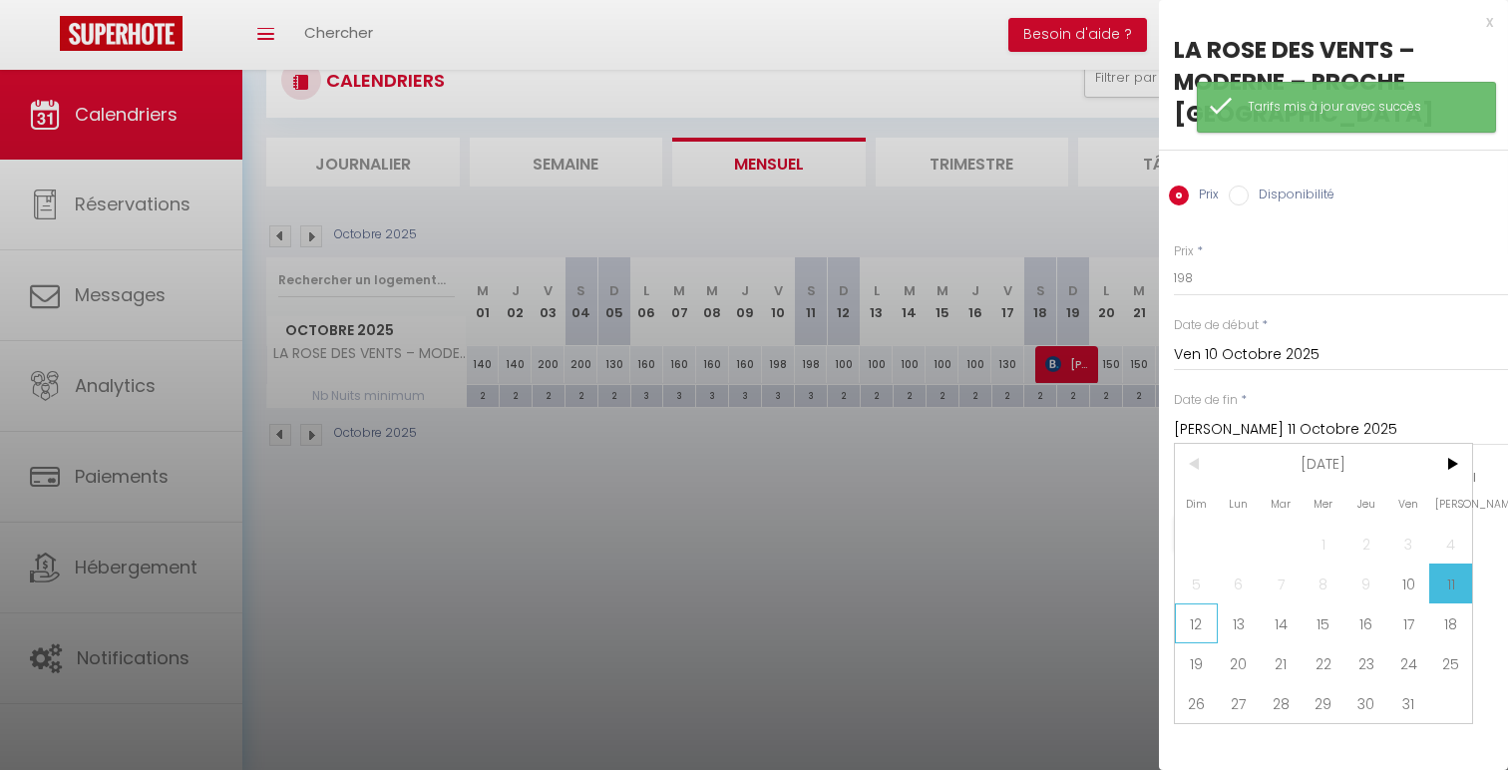
click at [1201, 614] on span "12" at bounding box center [1196, 623] width 43 height 40
type input "Dim 12 Octobre 2025"
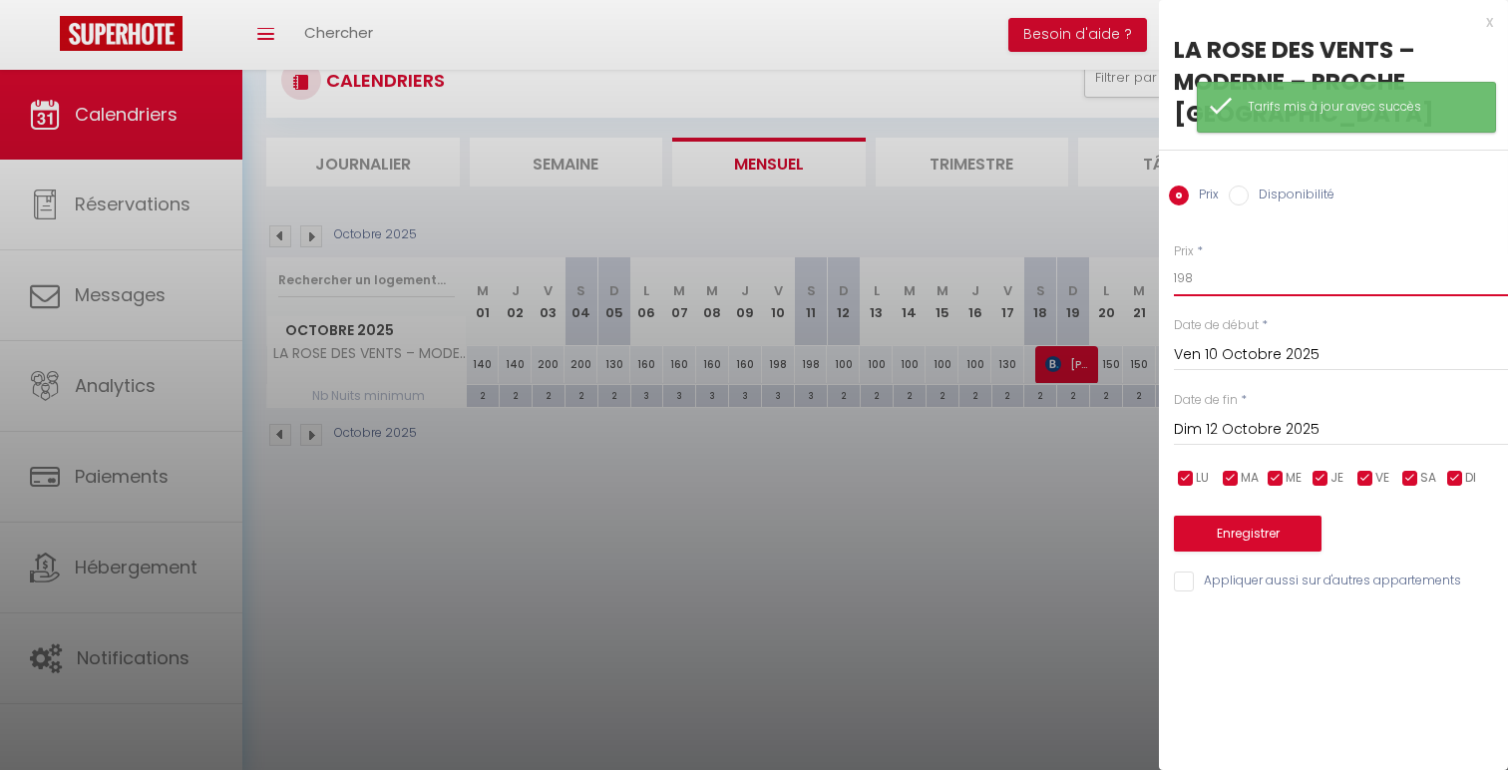
click at [1197, 282] on input "198" at bounding box center [1341, 278] width 334 height 36
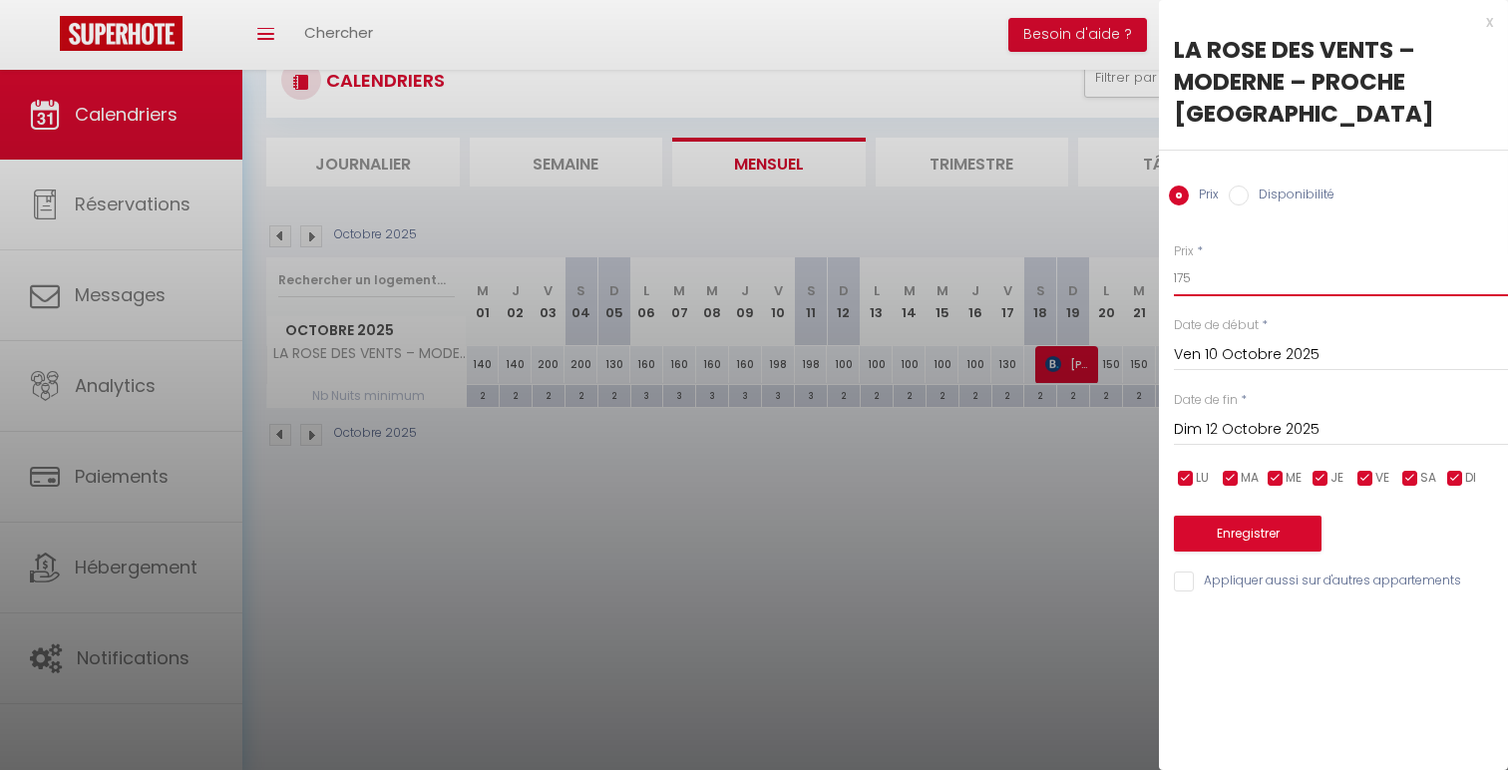
type input "175"
click at [1264, 536] on button "Enregistrer" at bounding box center [1248, 534] width 148 height 36
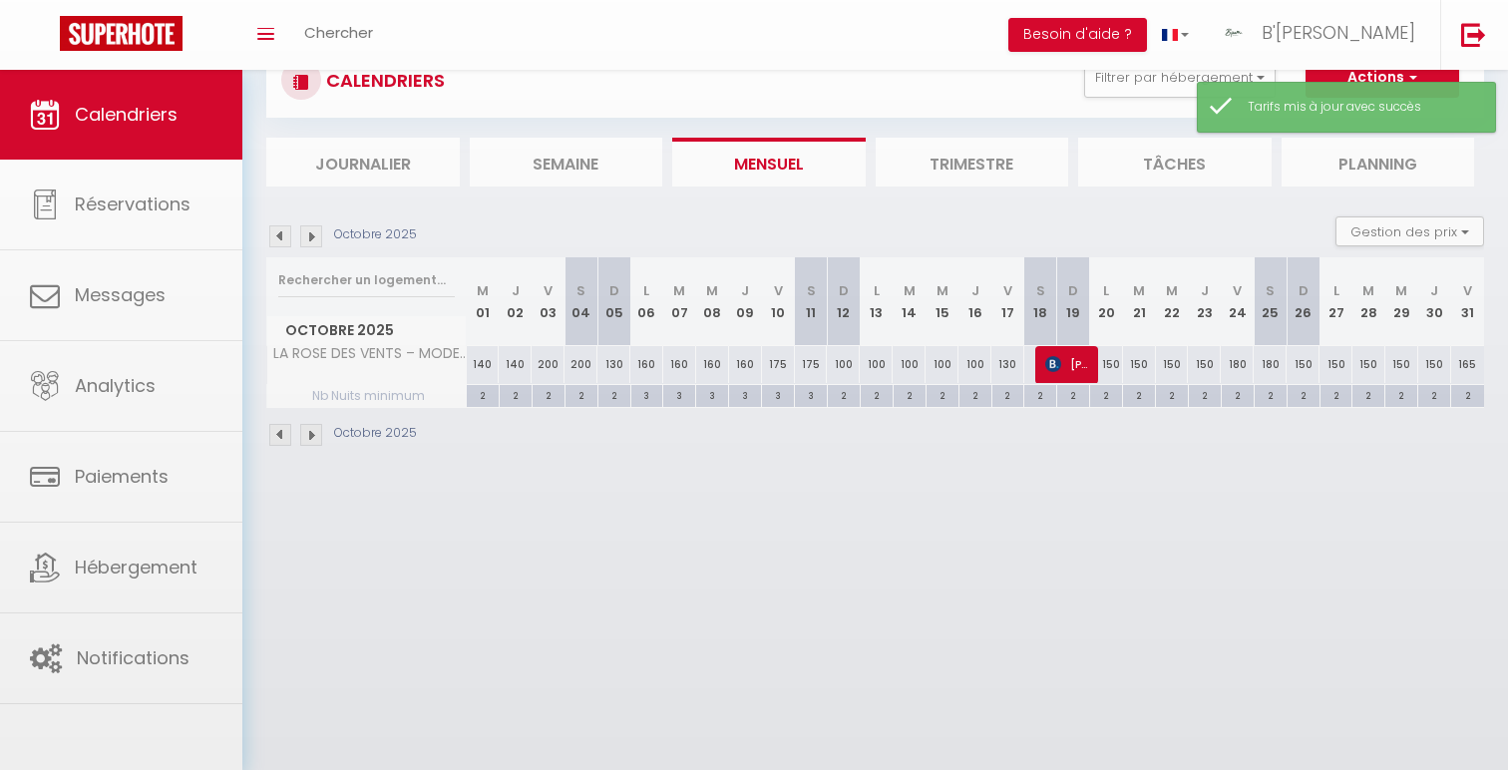
click at [547, 371] on div "200" at bounding box center [548, 364] width 33 height 37
type input "200"
type input "Ven 03 Octobre 2025"
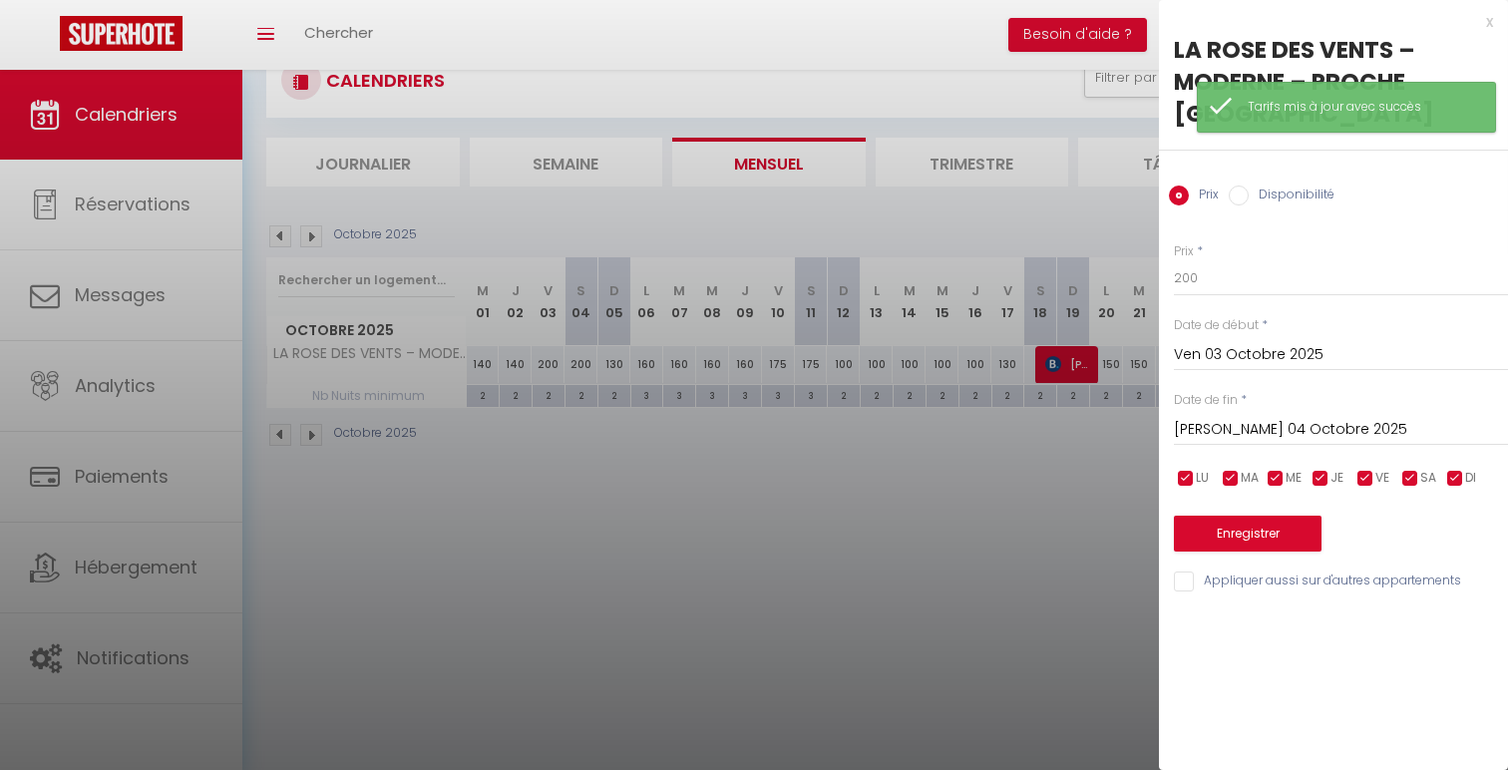
click at [1333, 441] on input "[PERSON_NAME] 04 Octobre 2025" at bounding box center [1341, 430] width 334 height 26
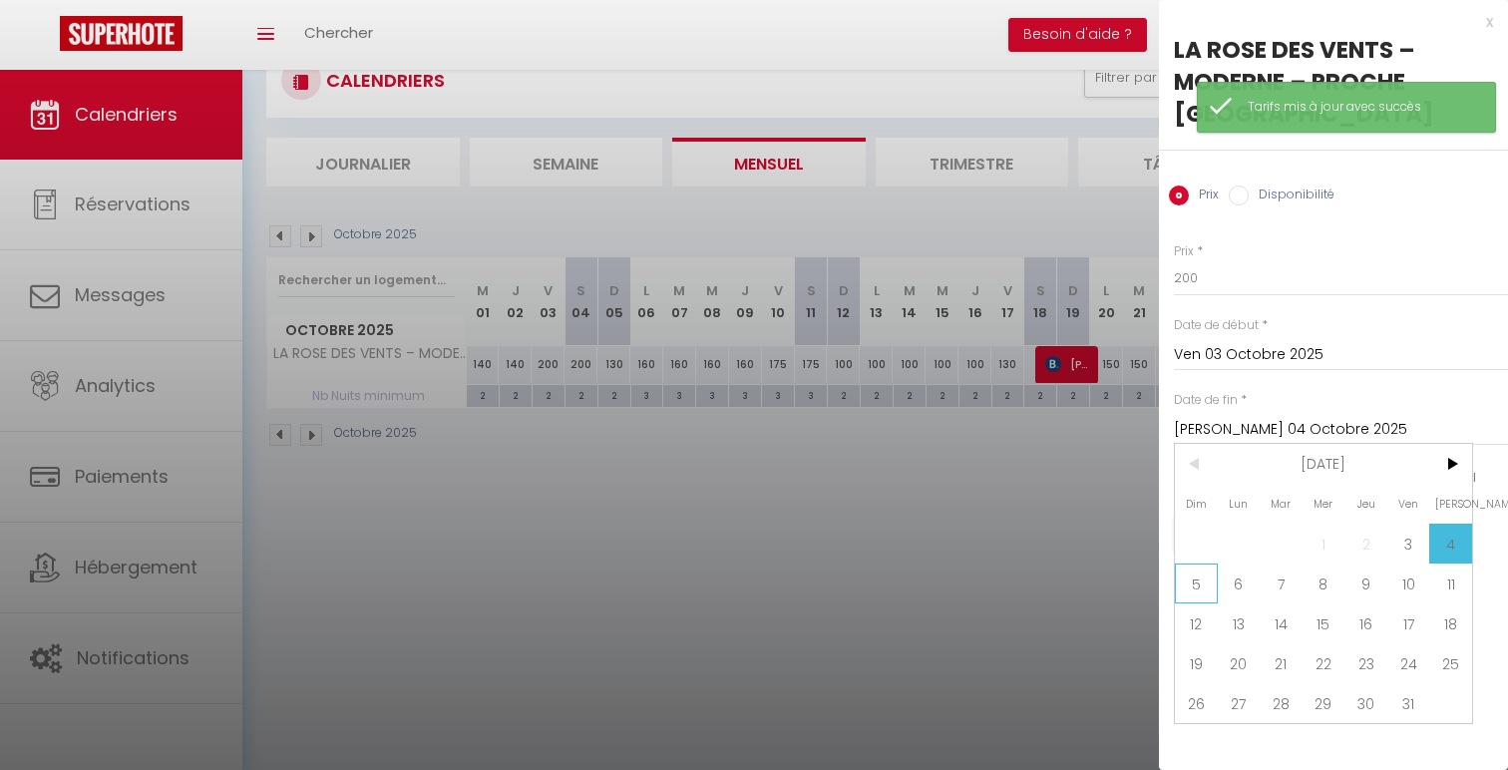
click at [1195, 592] on span "5" at bounding box center [1196, 584] width 43 height 40
type input "Dim 05 Octobre 2025"
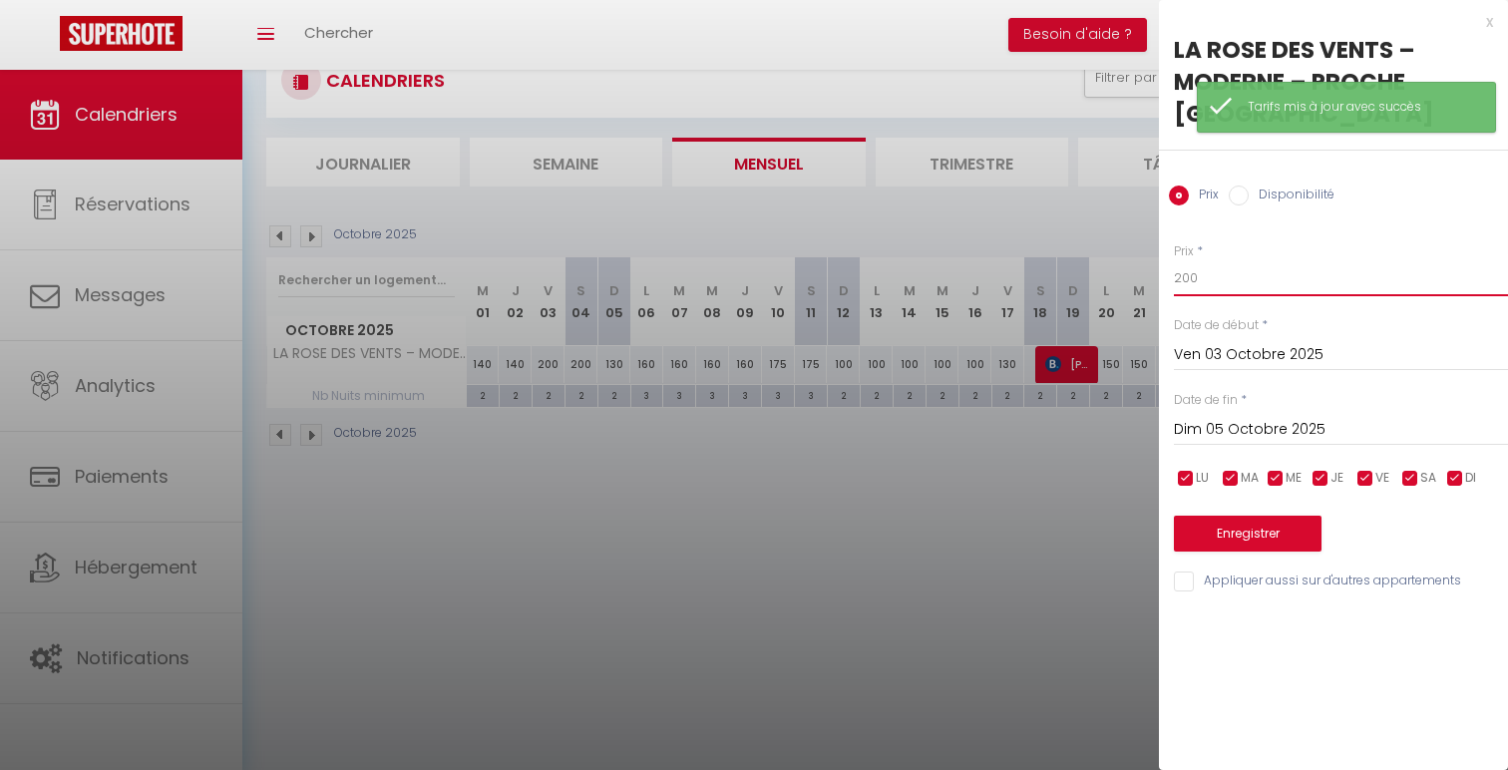
drag, startPoint x: 1201, startPoint y: 283, endPoint x: 1103, endPoint y: 279, distance: 97.8
click at [1108, 279] on body "🟢 Des questions ou besoin d'assistance pour la migration AirBnB? Connectez-vous…" at bounding box center [754, 385] width 1508 height 770
type input "180"
click at [1249, 543] on button "Enregistrer" at bounding box center [1248, 534] width 148 height 36
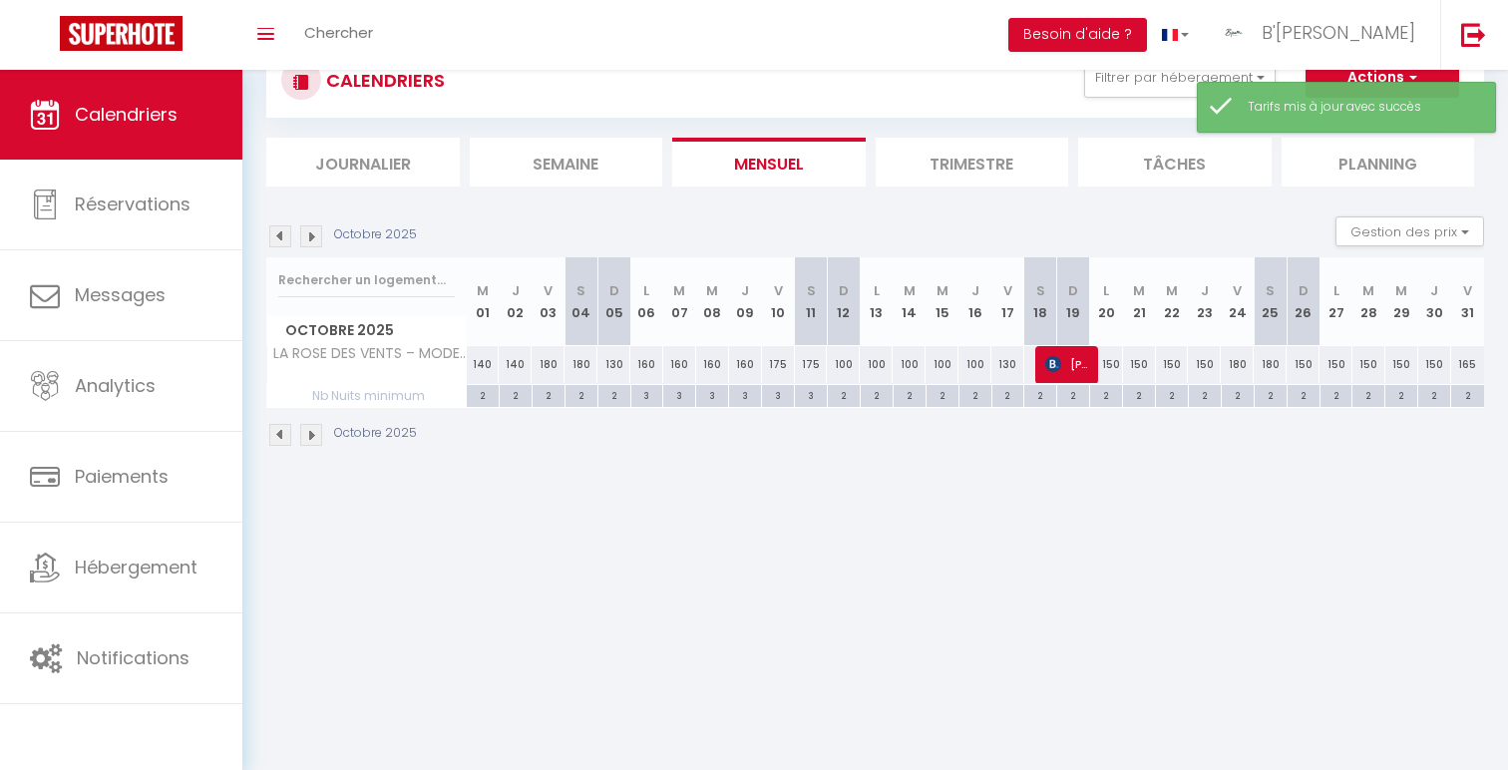
click at [650, 393] on div "3" at bounding box center [647, 394] width 32 height 19
type input "3"
type input "Lun 06 Octobre 2025"
type input "[DATE] Octobre 2025"
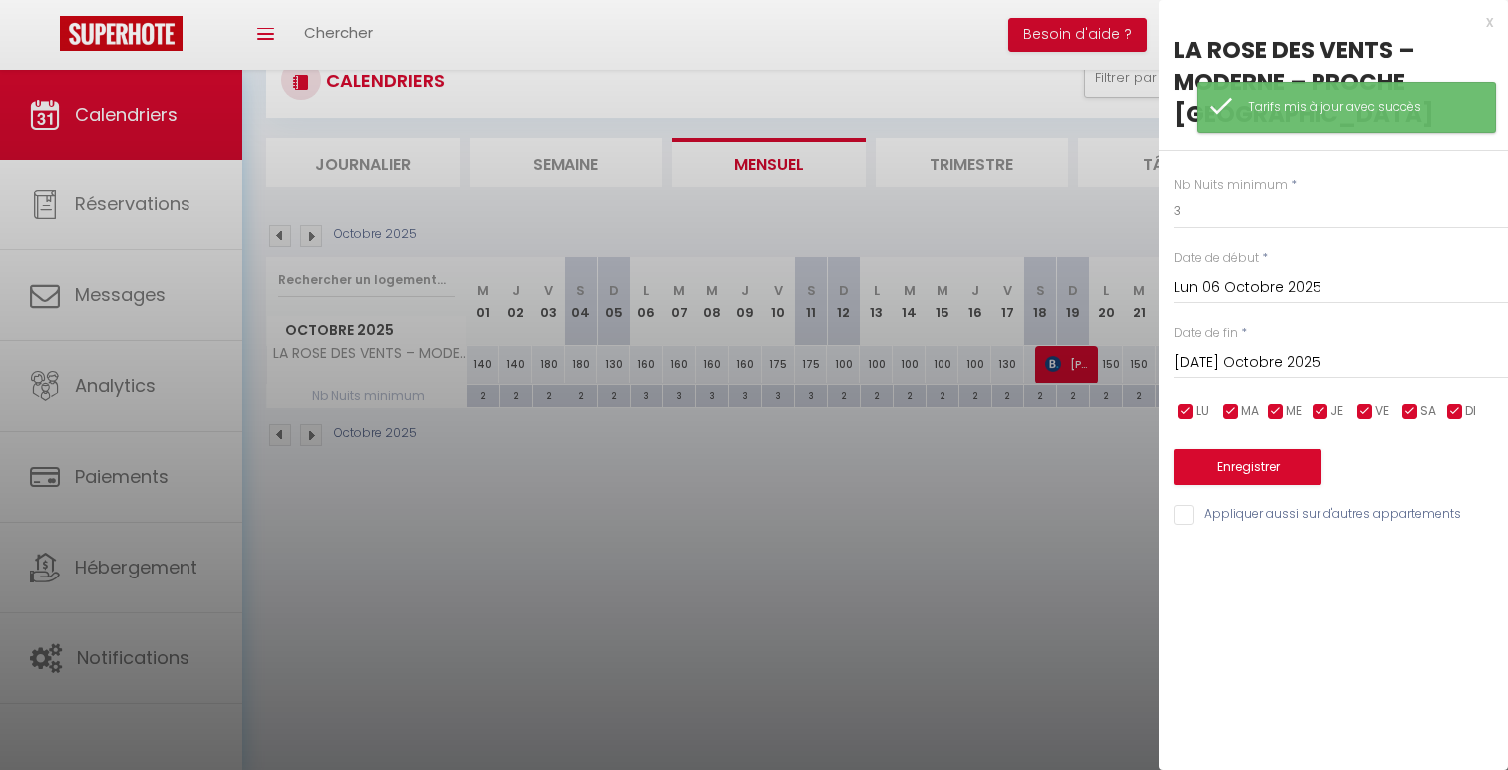
click at [1298, 358] on input "[DATE] Octobre 2025" at bounding box center [1341, 363] width 334 height 26
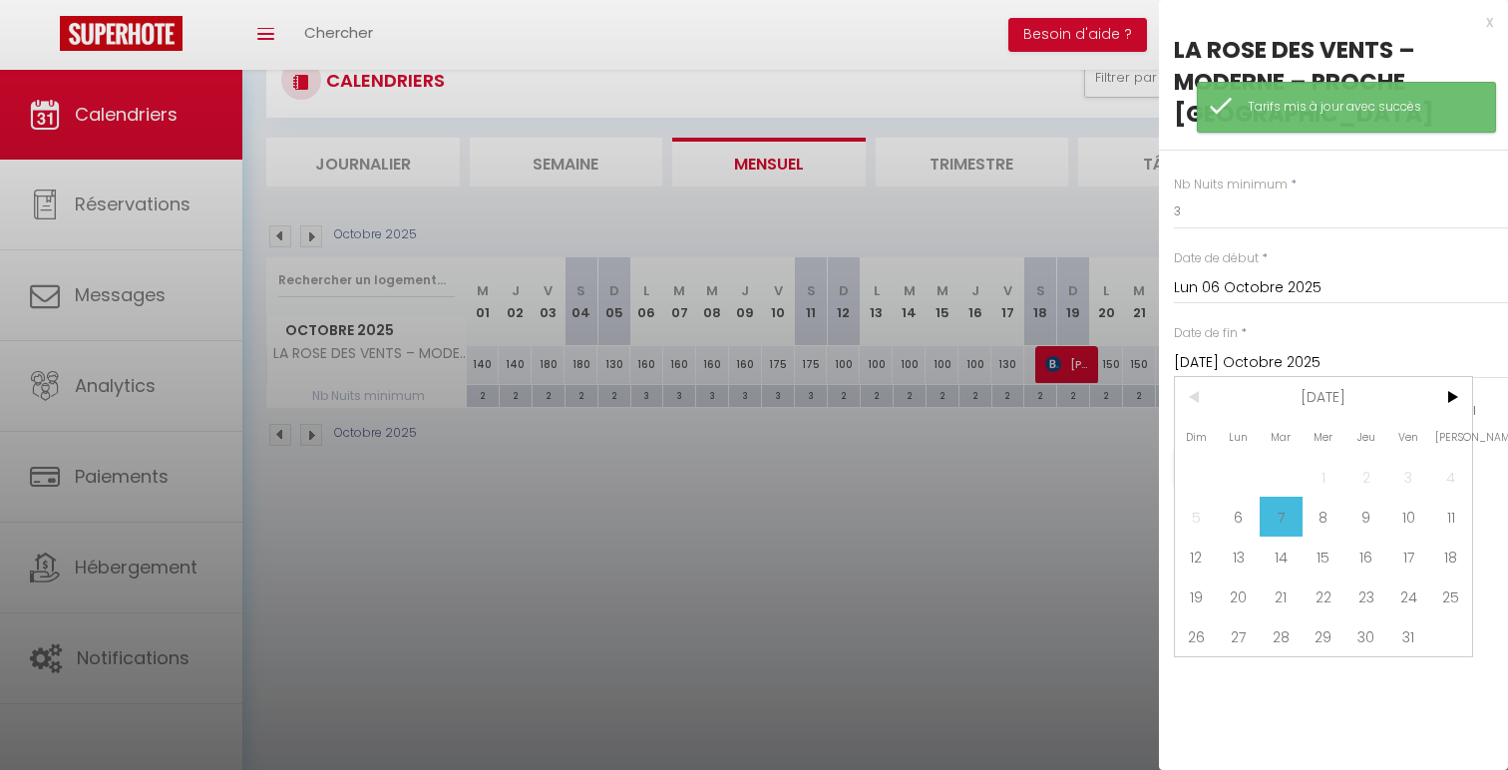
click at [1483, 21] on div "x" at bounding box center [1326, 22] width 334 height 24
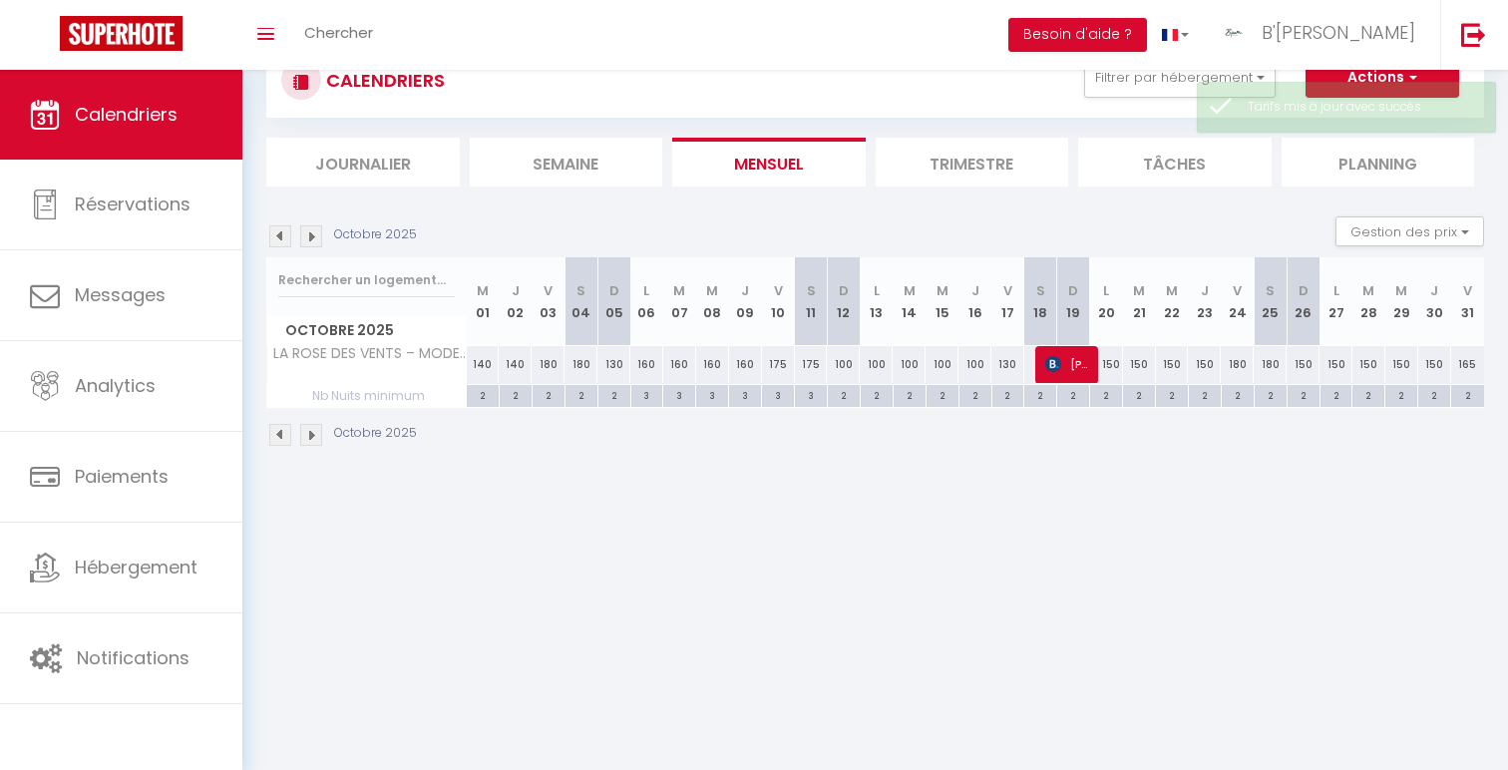
click at [282, 235] on img at bounding box center [280, 236] width 22 height 22
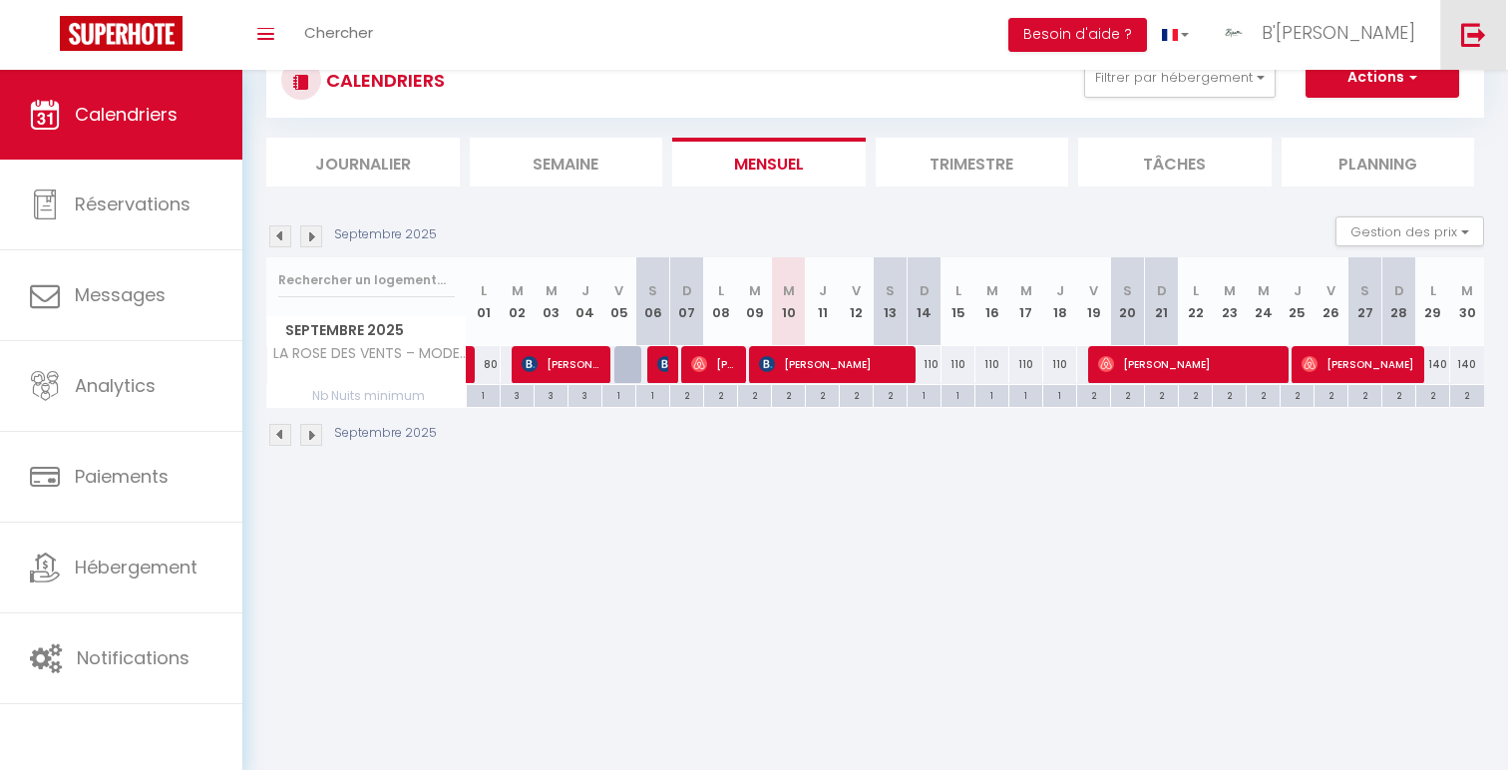
click at [1452, 34] on link at bounding box center [1473, 35] width 66 height 70
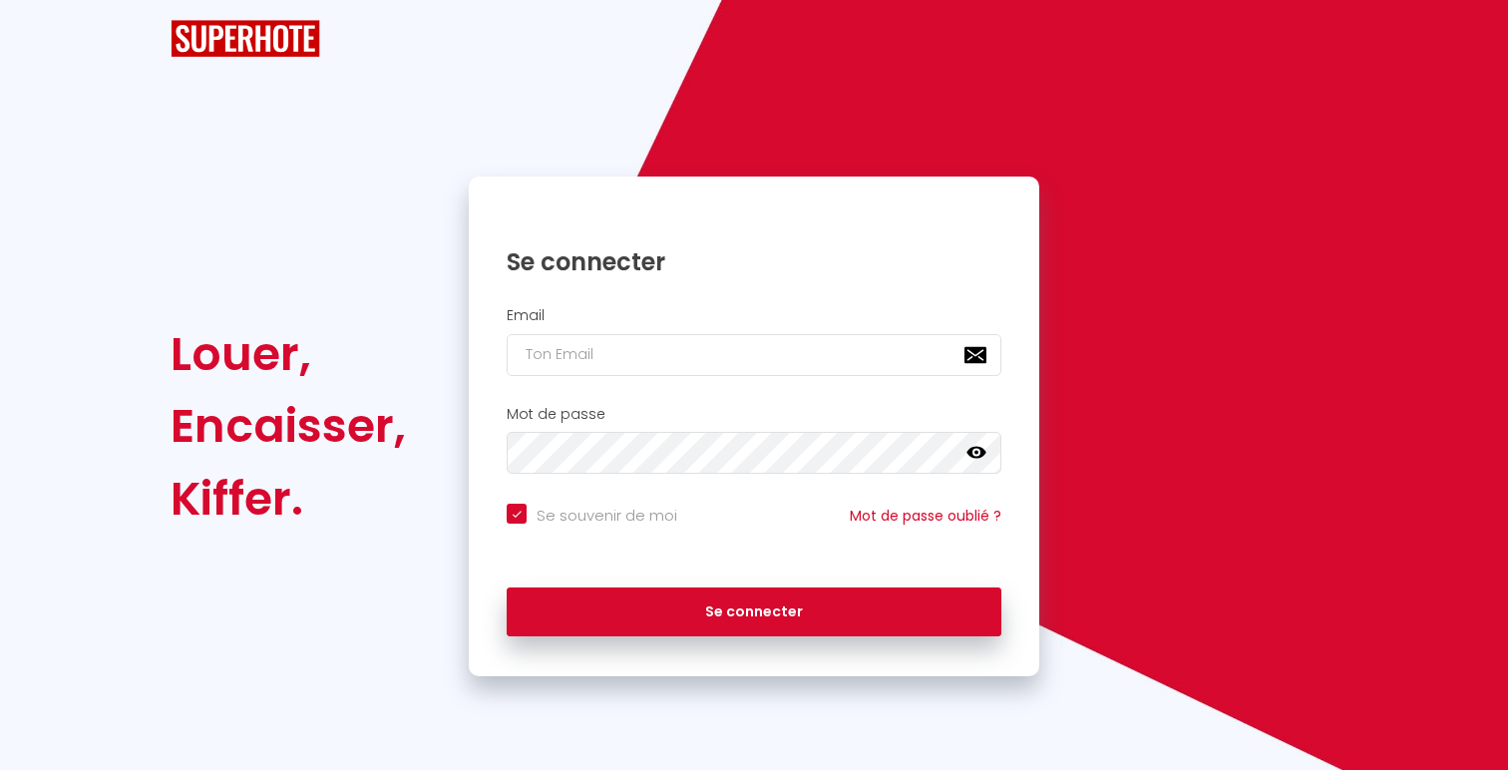
checkbox input "true"
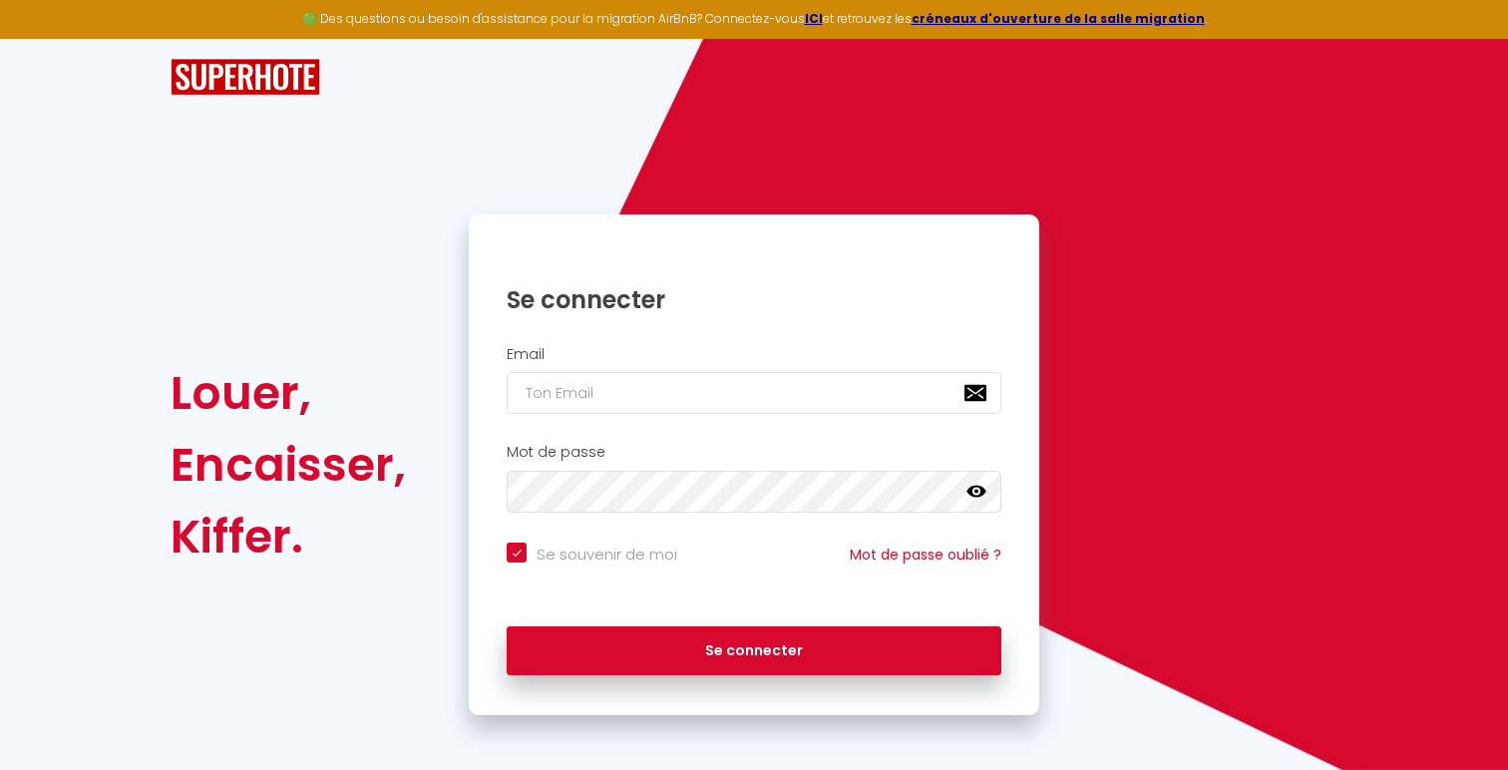
click at [722, 418] on div "Email" at bounding box center [754, 385] width 571 height 99
click at [722, 405] on input "email" at bounding box center [754, 393] width 495 height 42
type input "[EMAIL_ADDRESS][DOMAIN_NAME]"
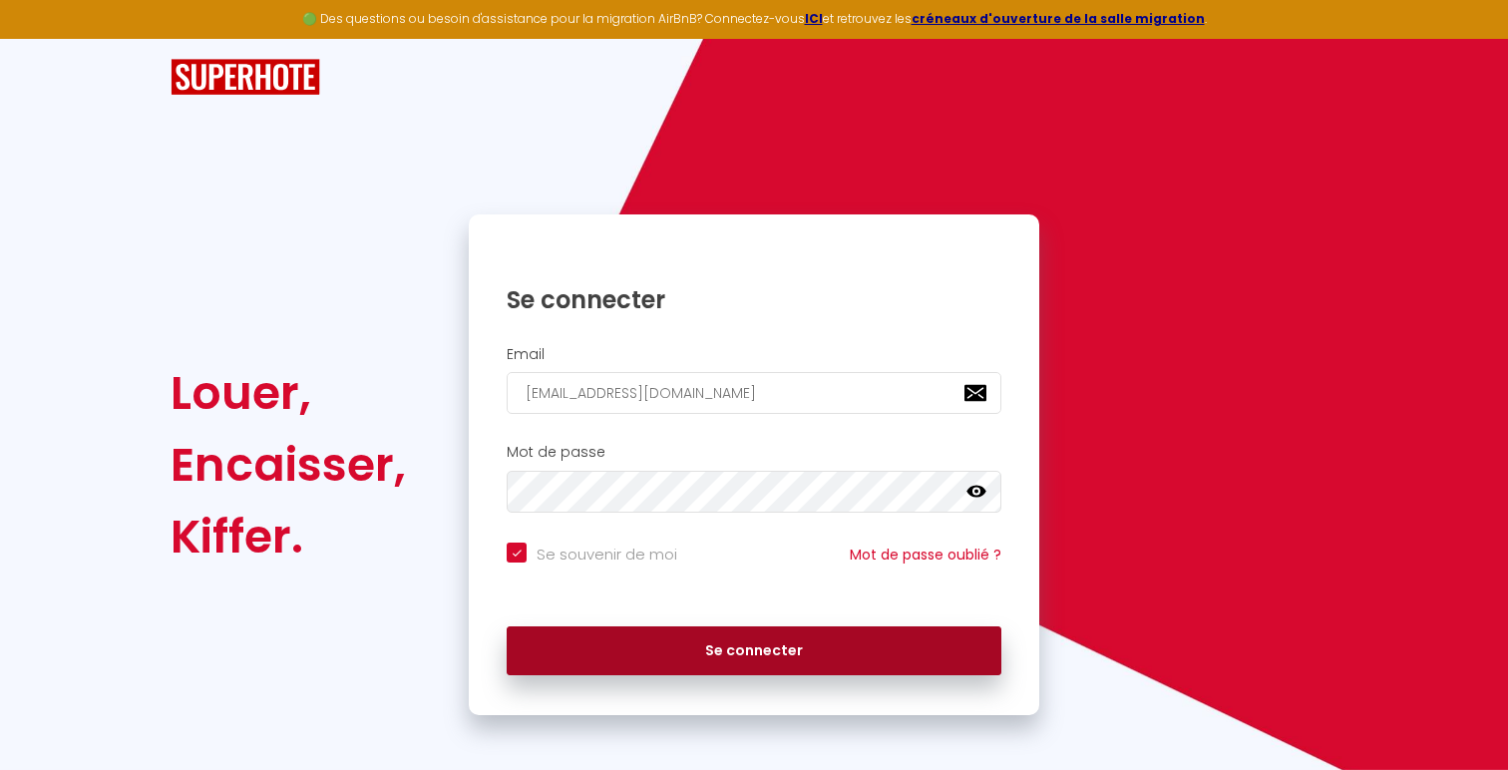
click at [971, 652] on button "Se connecter" at bounding box center [754, 651] width 495 height 50
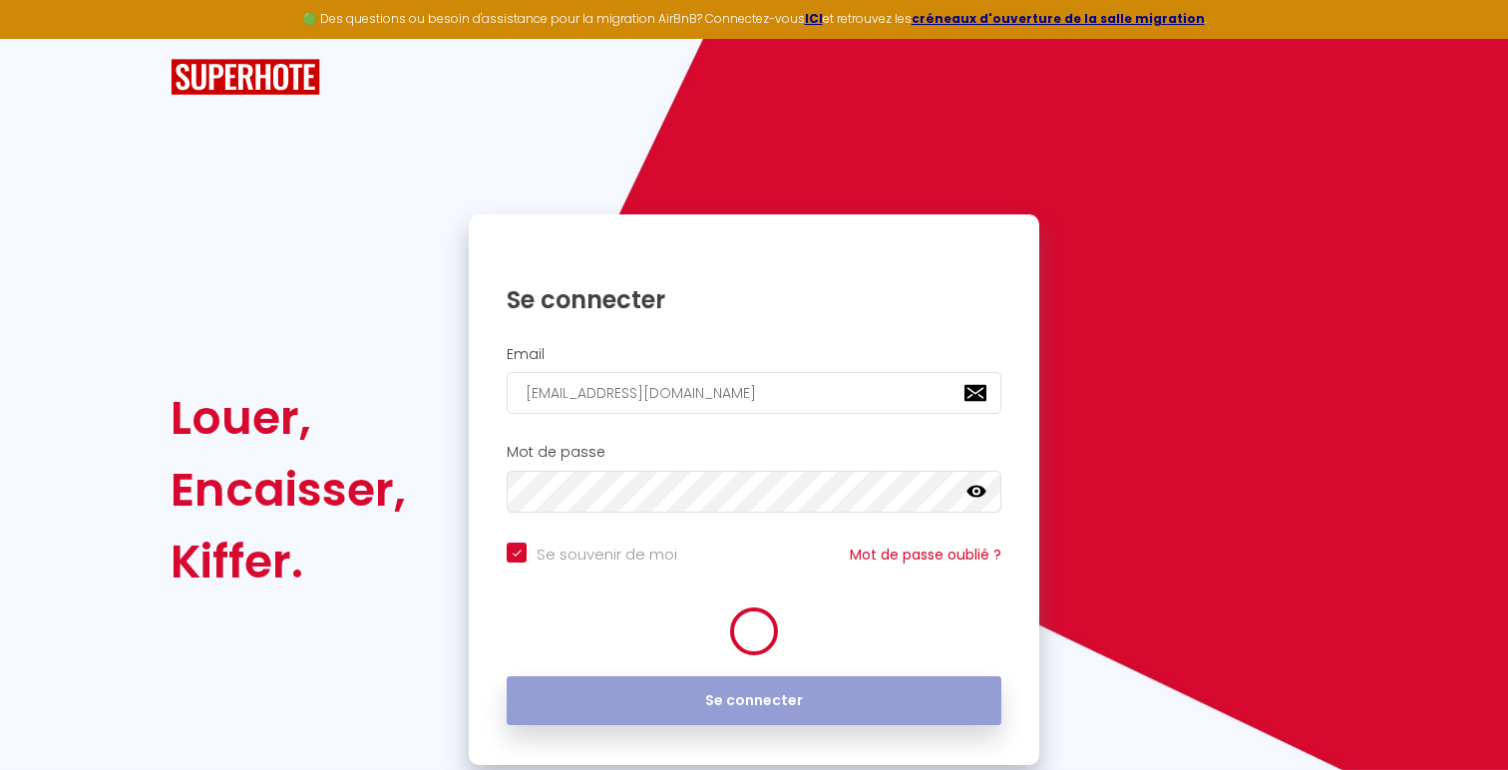
checkbox input "true"
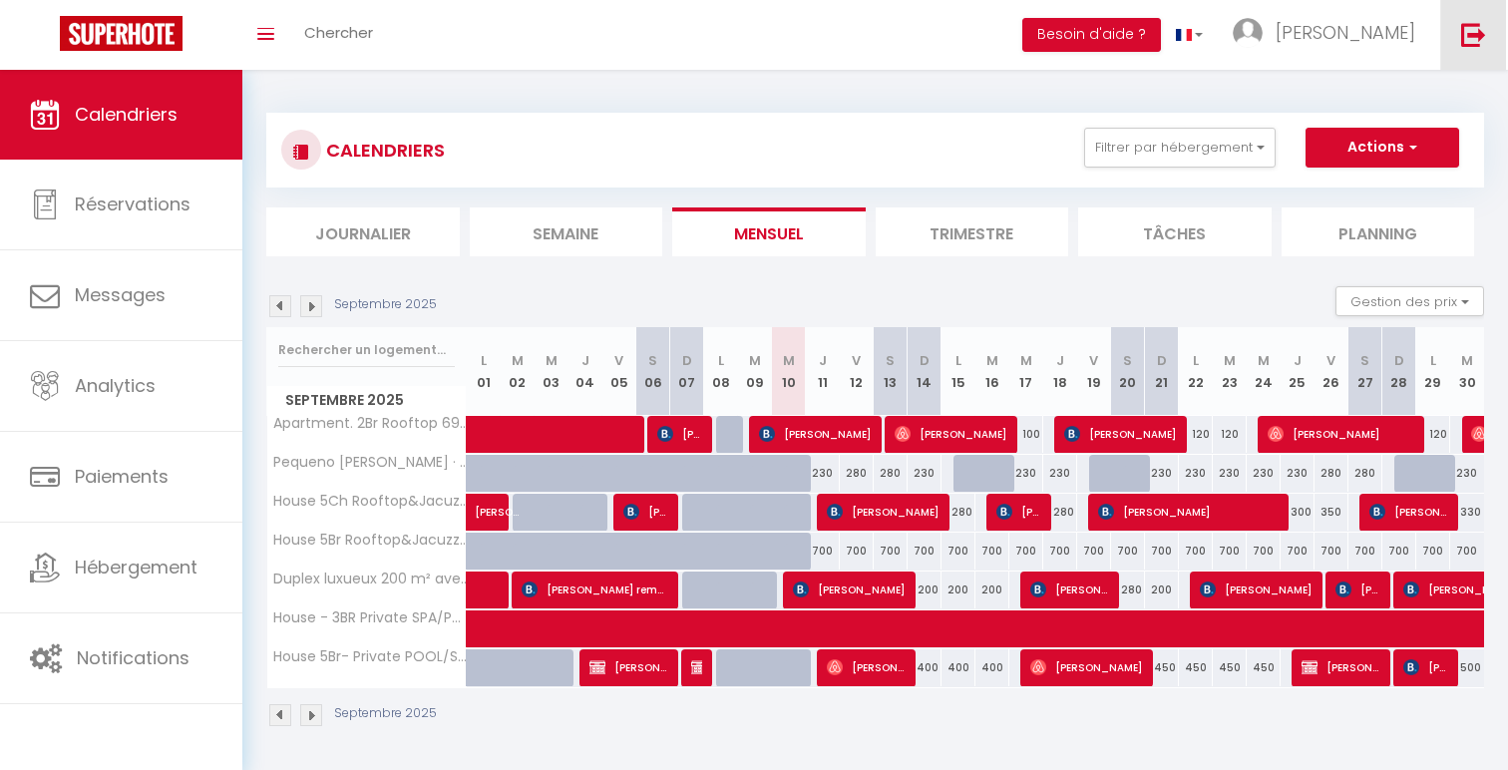
click at [1461, 23] on img at bounding box center [1473, 34] width 25 height 25
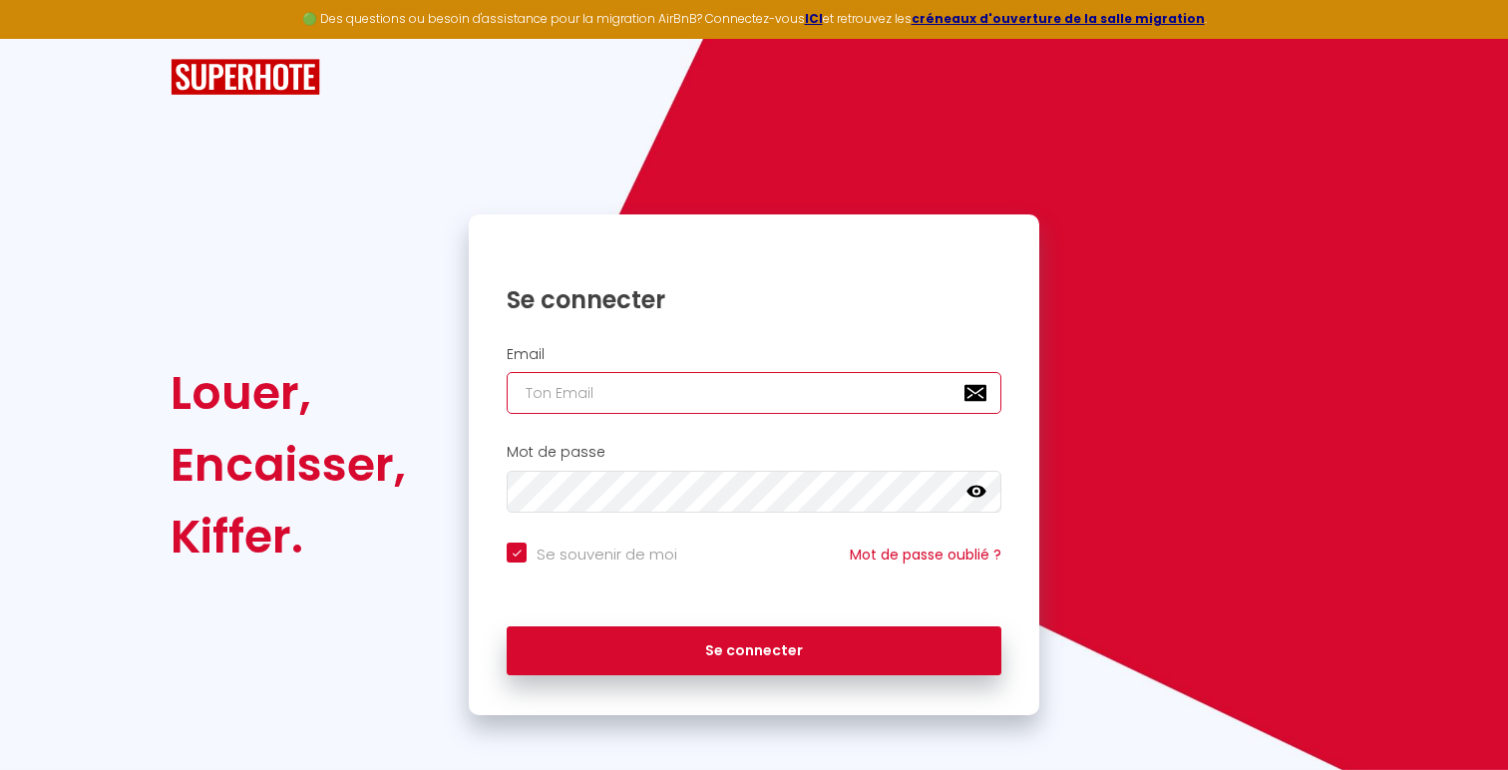
click at [689, 389] on input "email" at bounding box center [754, 393] width 495 height 42
type input "[EMAIL_ADDRESS][DOMAIN_NAME]"
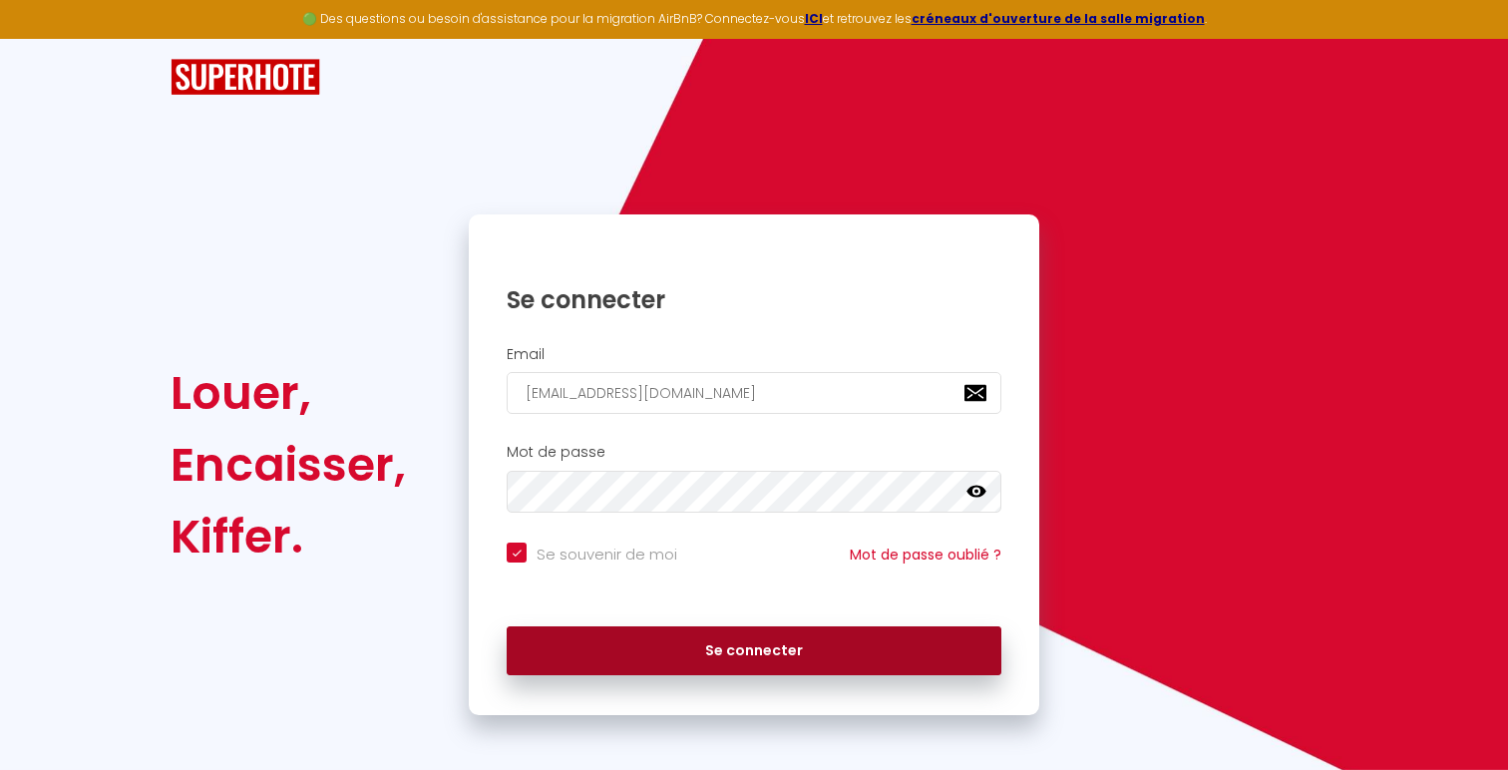
click at [754, 639] on button "Se connecter" at bounding box center [754, 651] width 495 height 50
checkbox input "true"
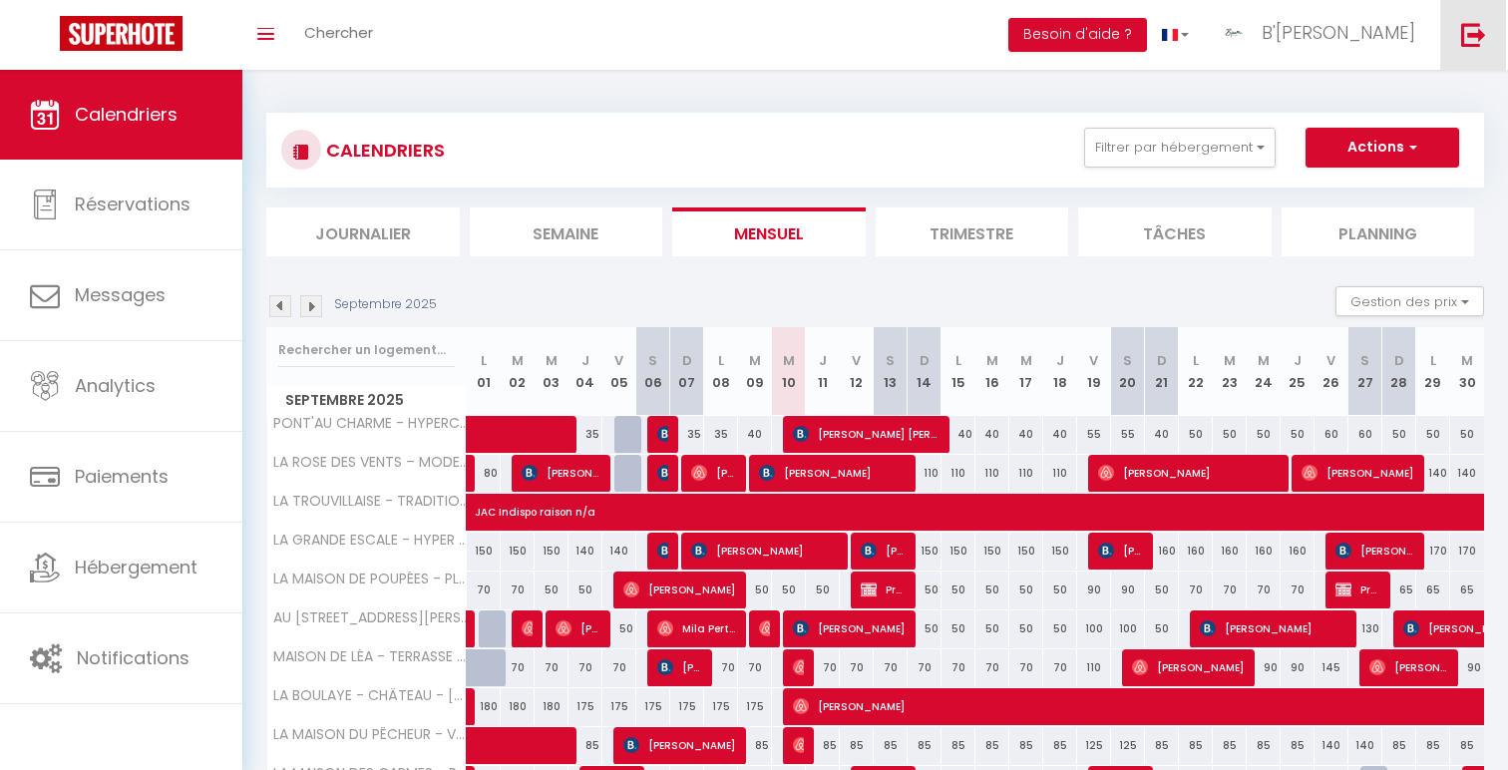
click at [1457, 19] on link at bounding box center [1473, 35] width 66 height 70
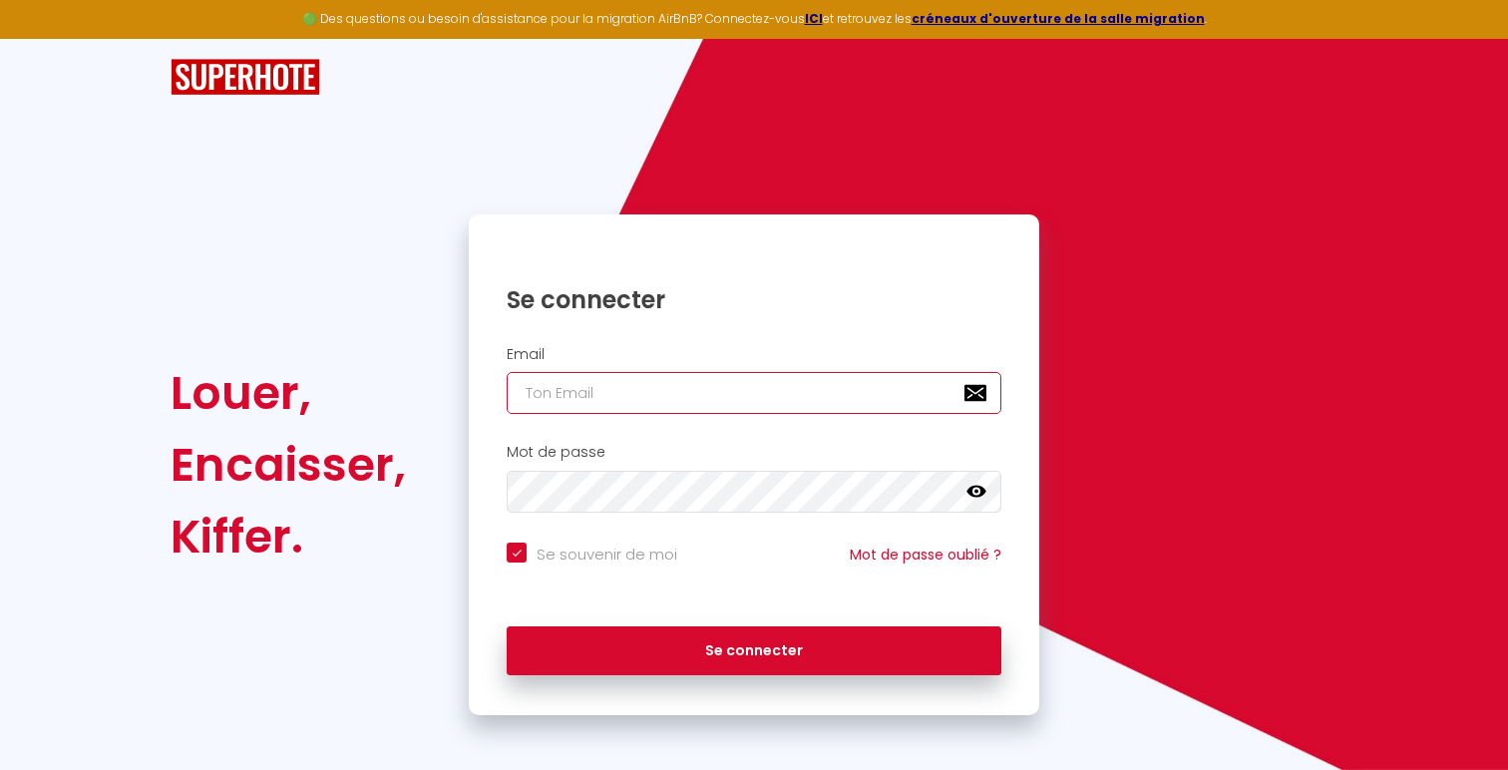
click at [777, 391] on input "email" at bounding box center [754, 393] width 495 height 42
type input "[EMAIL_ADDRESS][DOMAIN_NAME]"
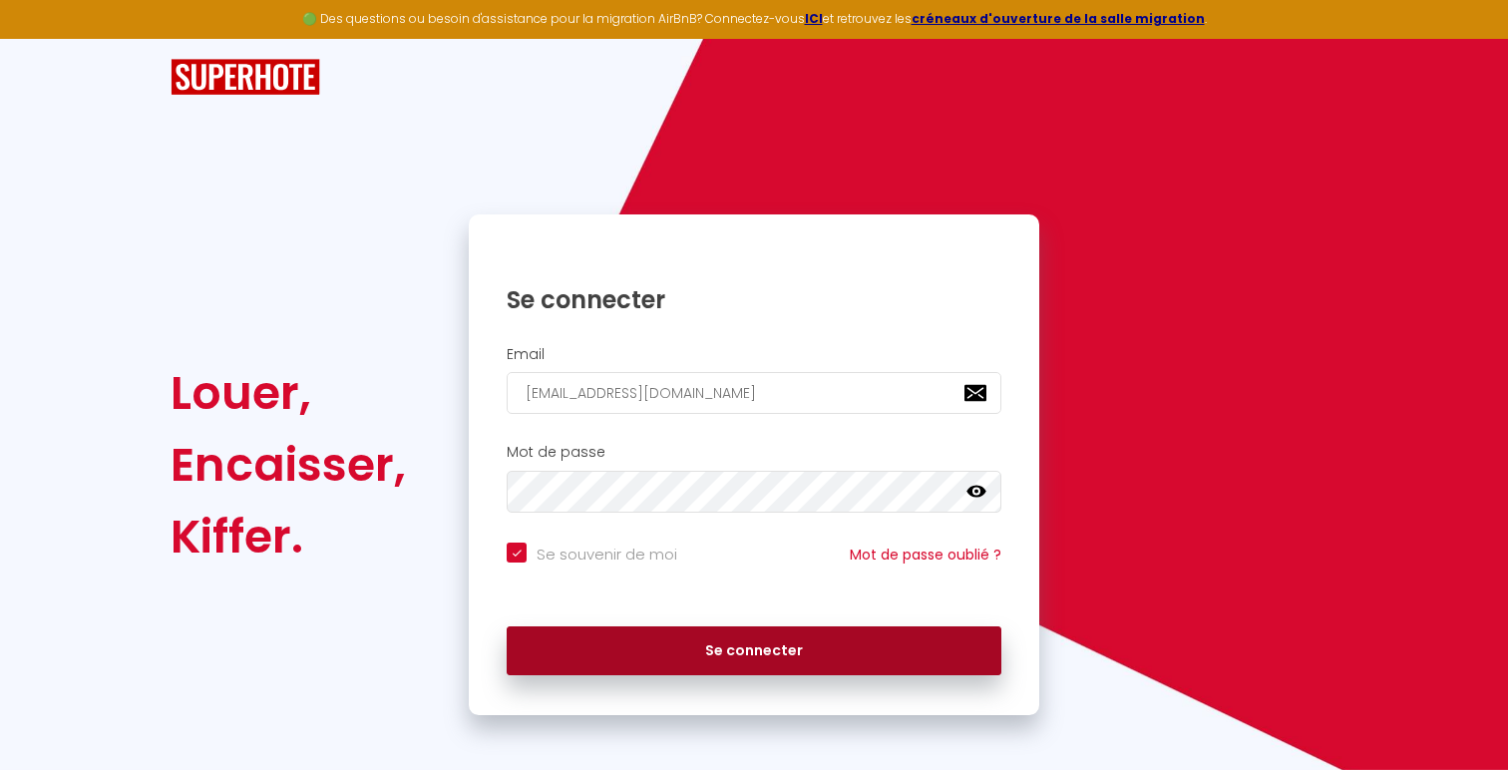
click at [930, 639] on button "Se connecter" at bounding box center [754, 651] width 495 height 50
checkbox input "true"
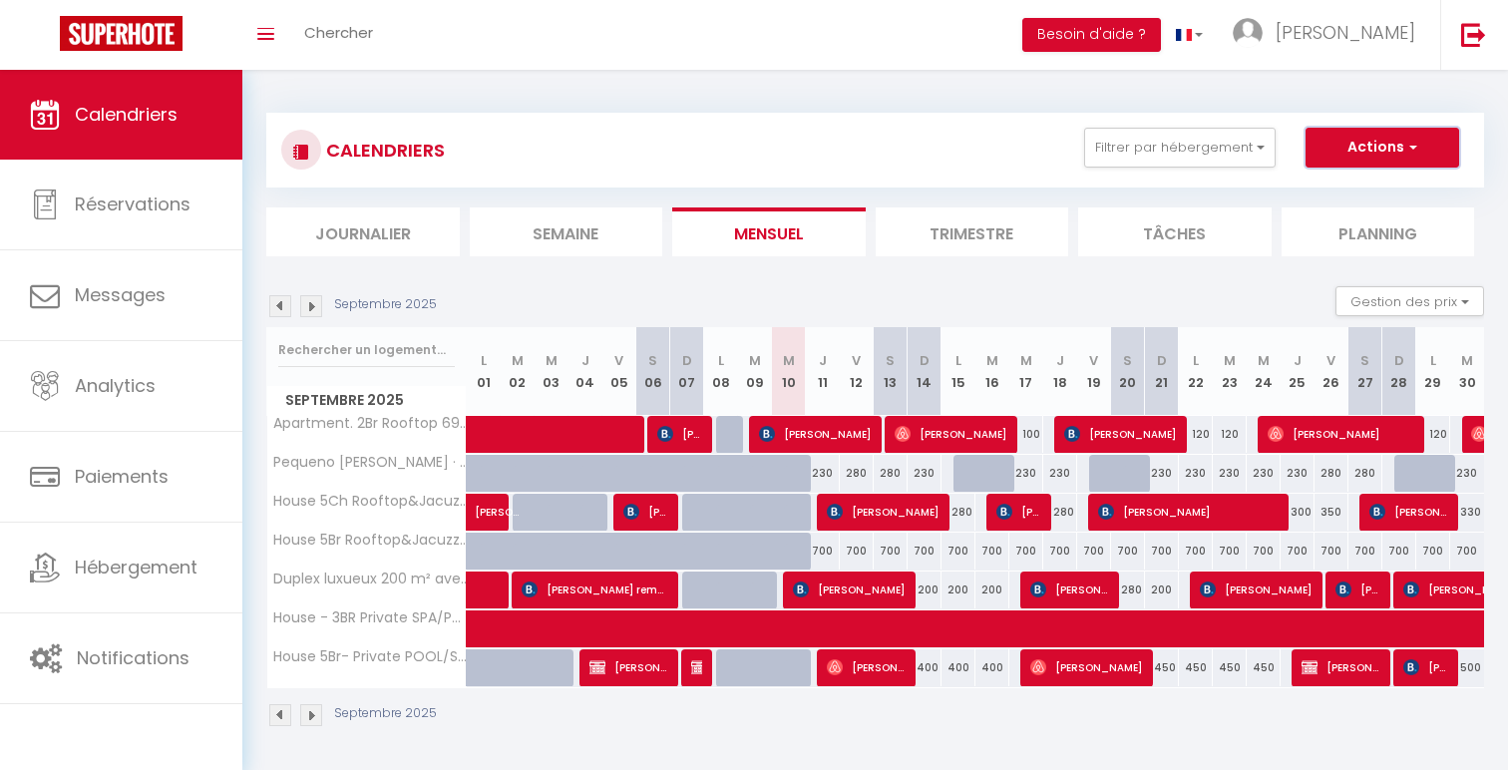
click at [1341, 153] on button "Actions" at bounding box center [1383, 148] width 154 height 40
click at [1226, 142] on button "Filtrer par hébergement" at bounding box center [1180, 148] width 192 height 40
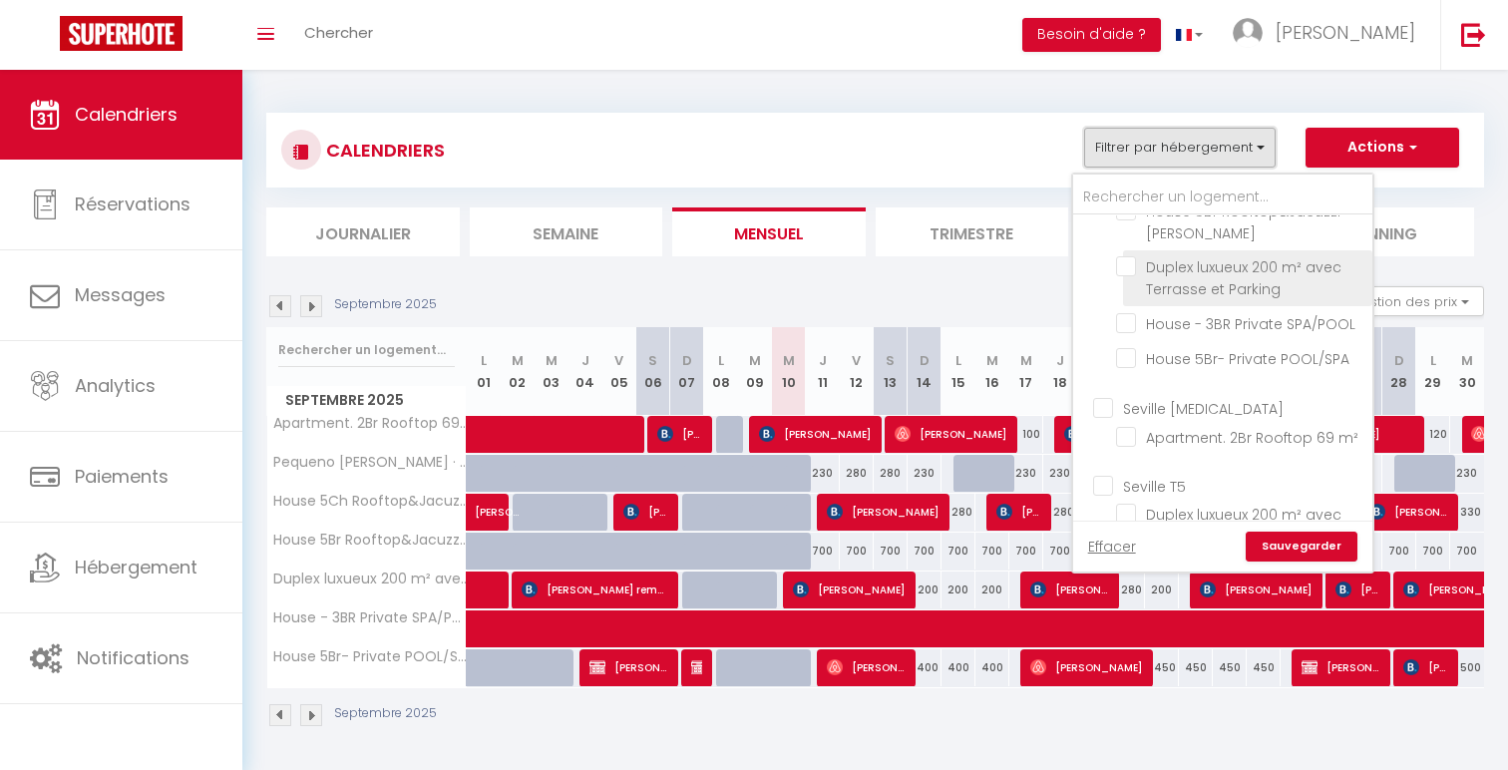
scroll to position [143, 0]
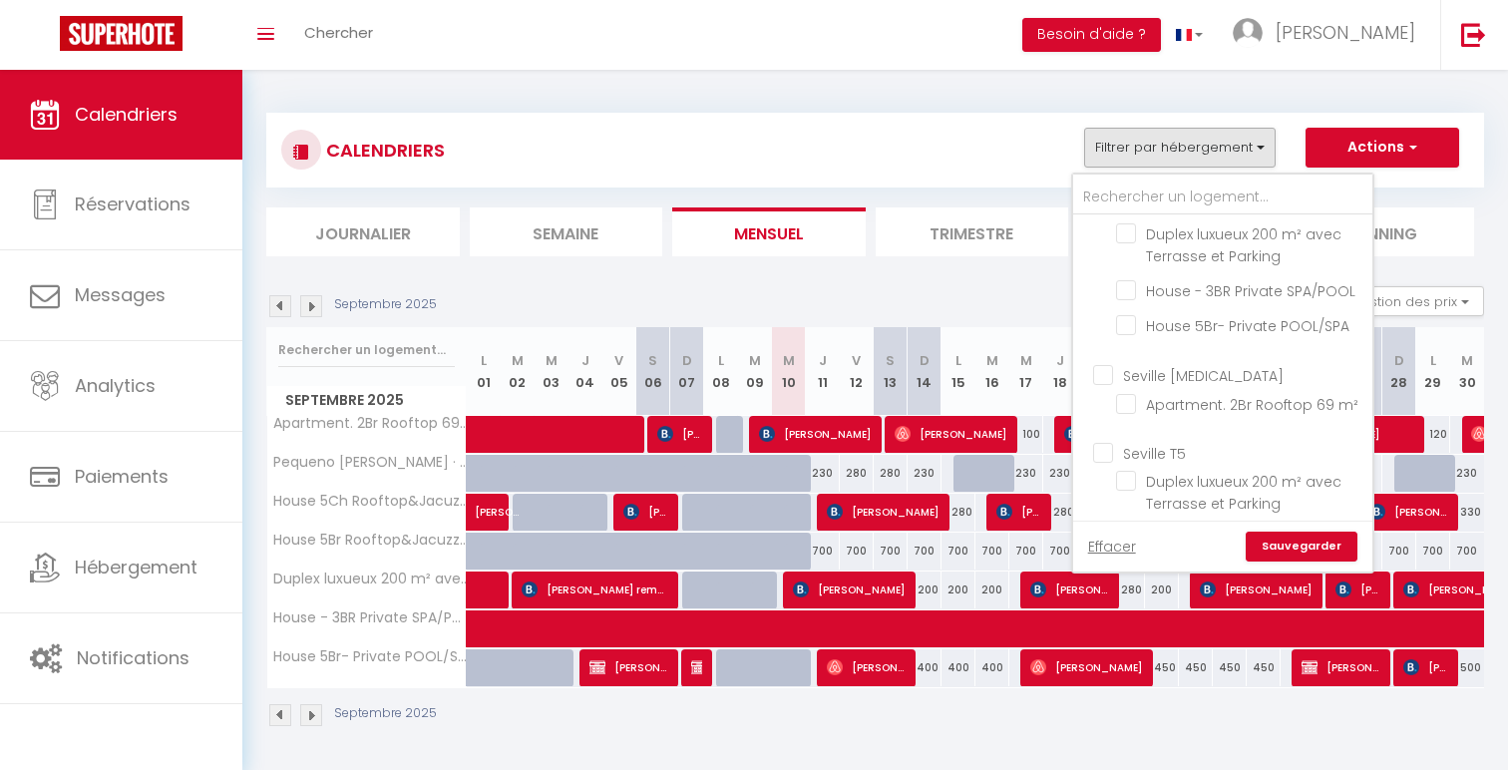
click at [1172, 375] on input "Seville [MEDICAL_DATA]" at bounding box center [1242, 373] width 299 height 20
checkbox input "true"
checkbox input "false"
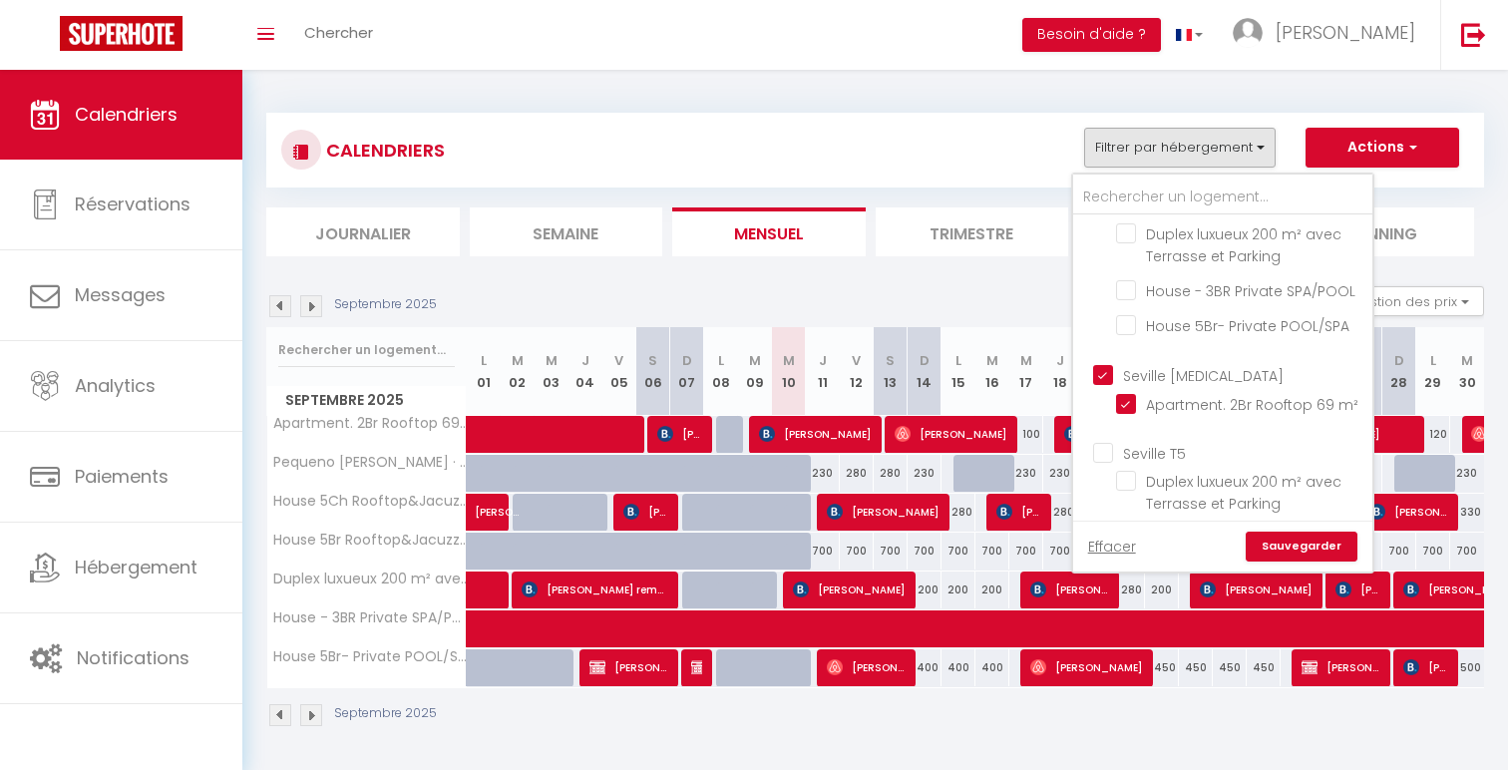
checkbox input "false"
checkbox input "true"
checkbox input "false"
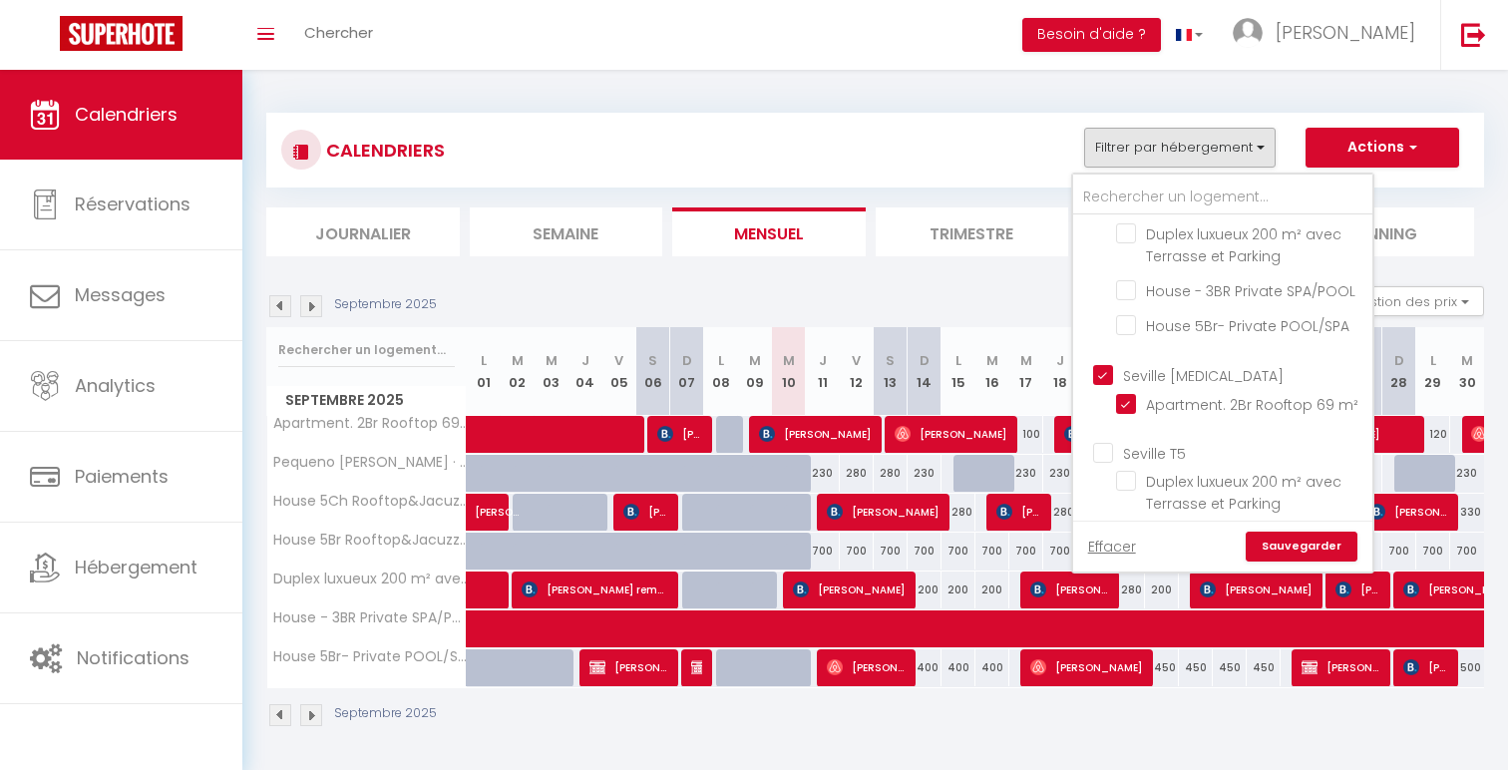
checkbox input "false"
click at [1274, 530] on div "Effacer Sauvegarder" at bounding box center [1222, 546] width 299 height 51
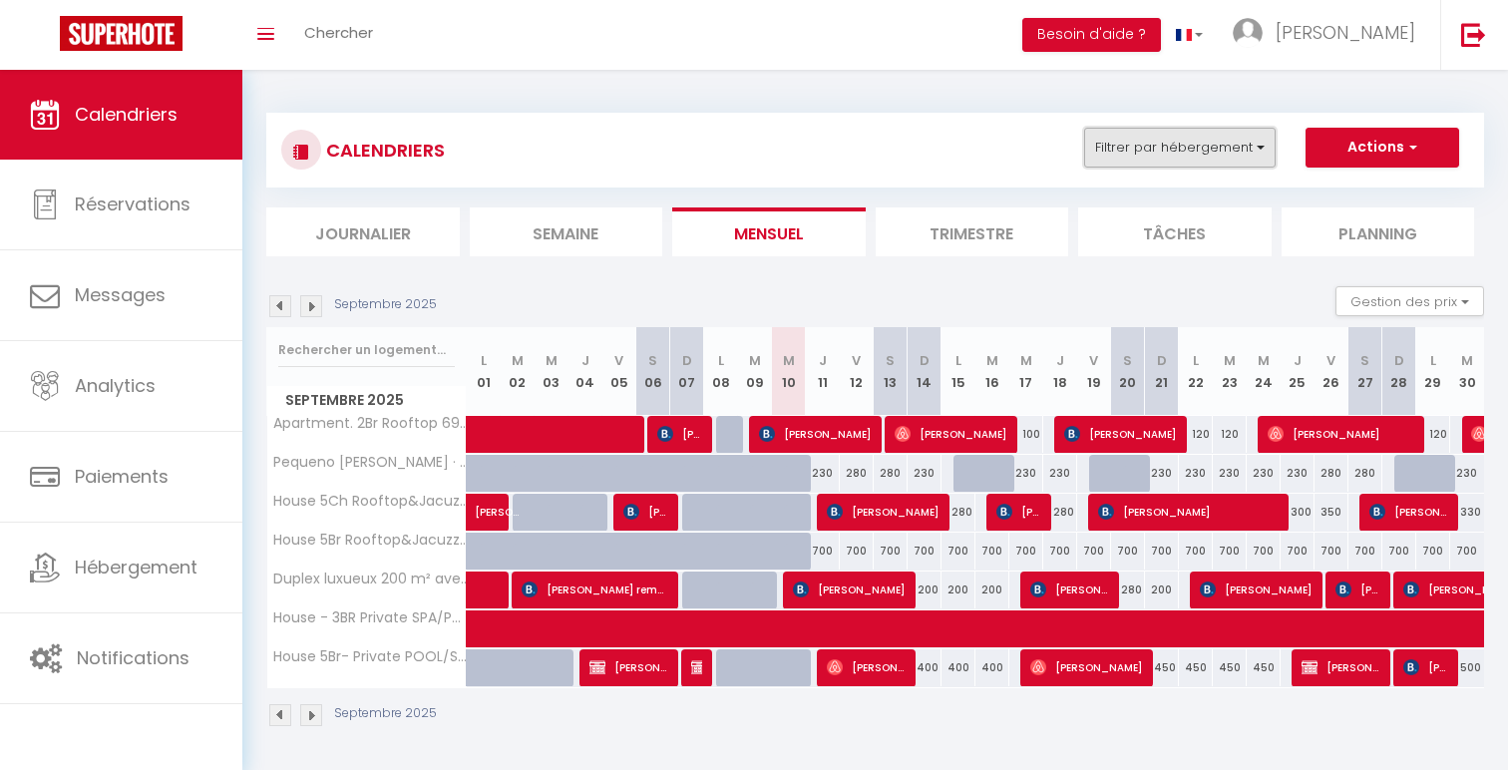
click at [1239, 152] on button "Filtrer par hébergement" at bounding box center [1180, 148] width 192 height 40
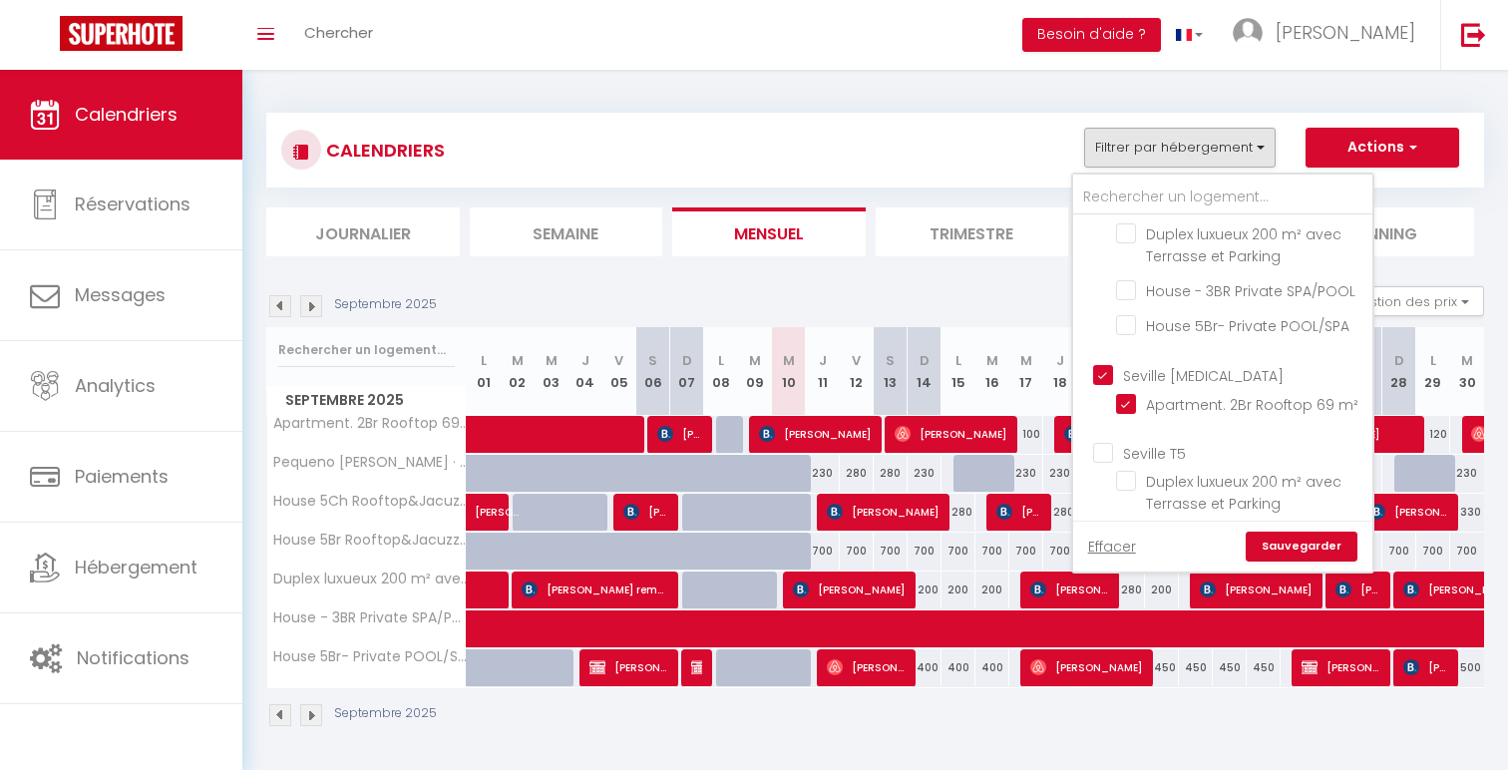
click at [1287, 542] on link "Sauvegarder" at bounding box center [1302, 547] width 112 height 30
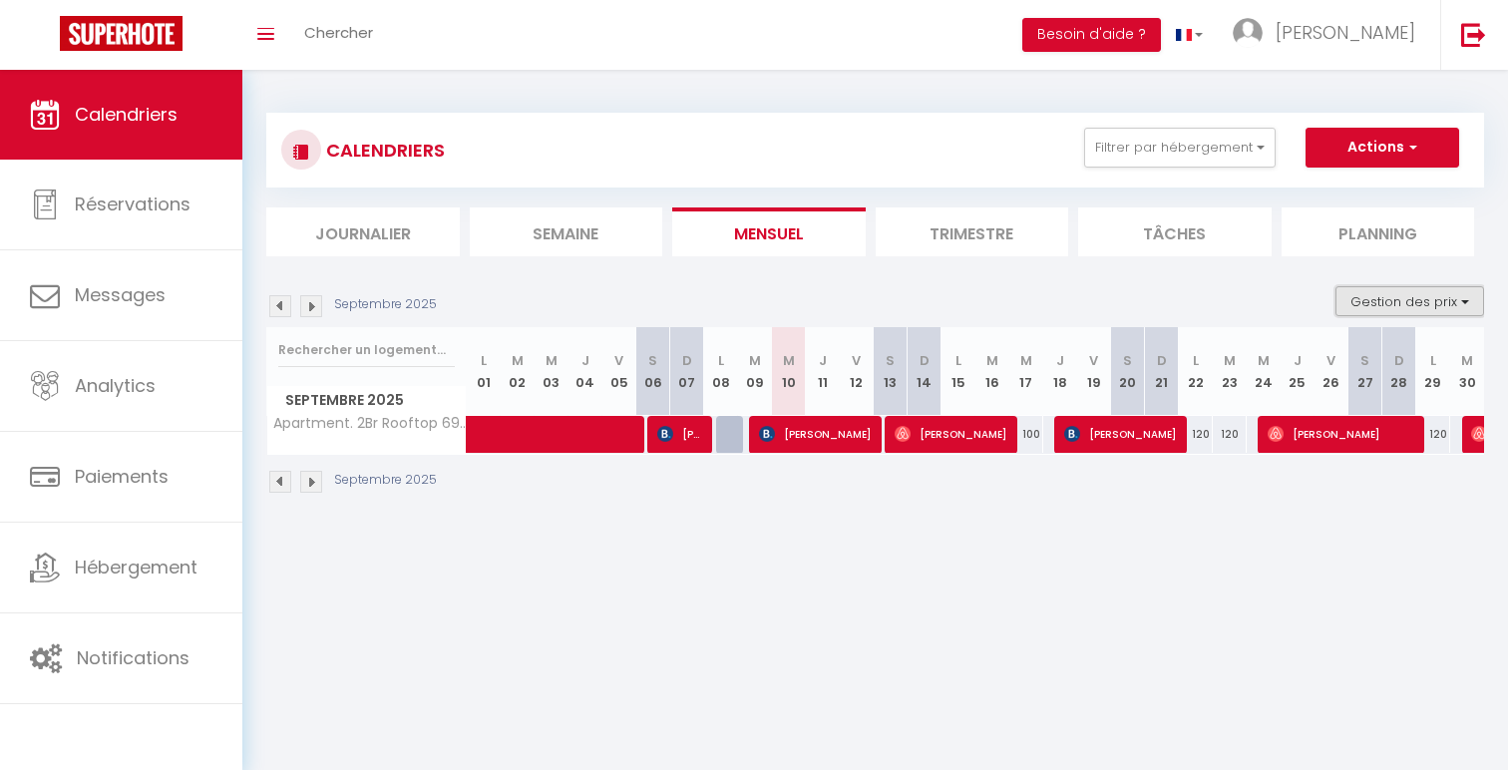
click at [1400, 286] on button "Gestion des prix" at bounding box center [1410, 301] width 149 height 30
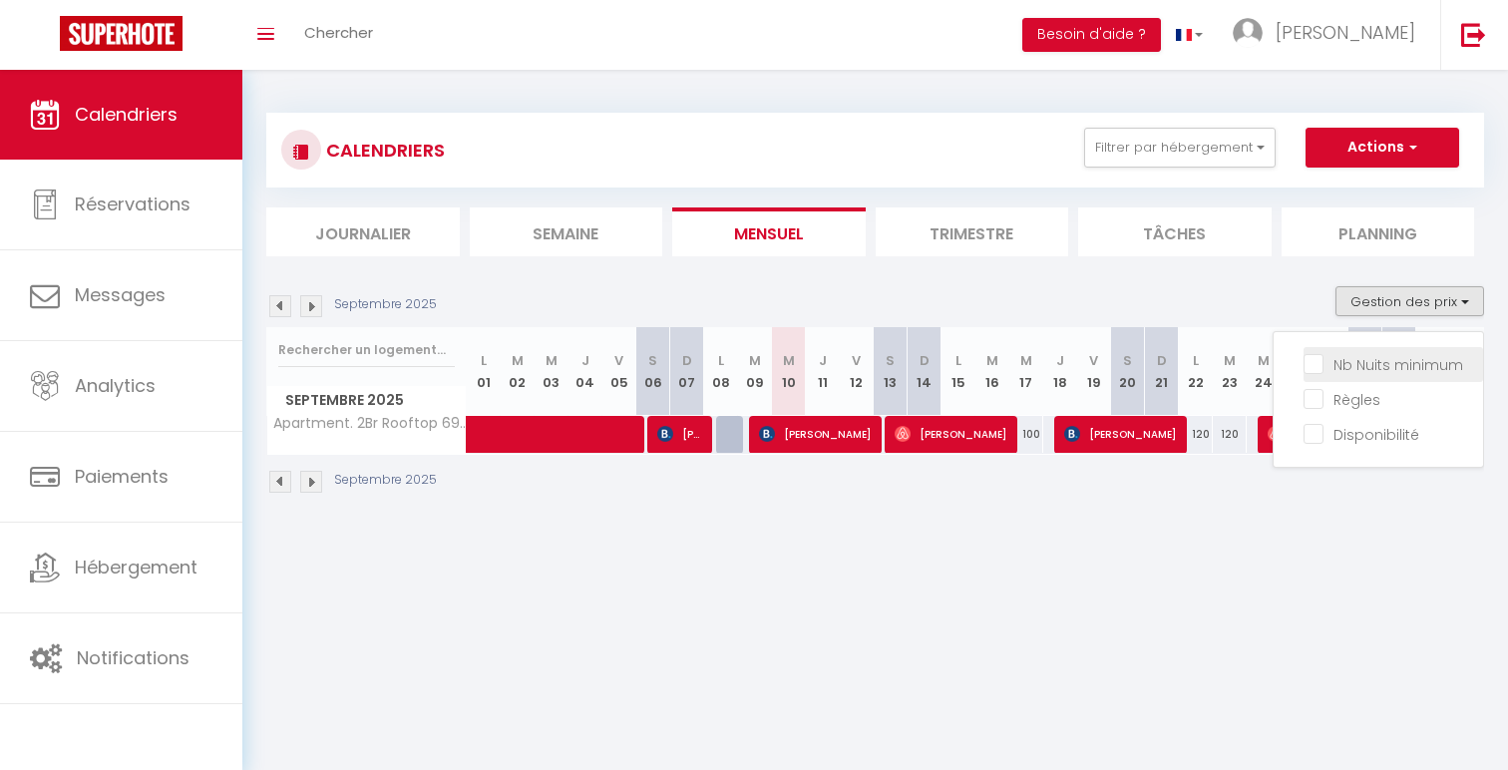
click at [1368, 368] on input "Nb Nuits minimum" at bounding box center [1394, 363] width 180 height 20
checkbox input "true"
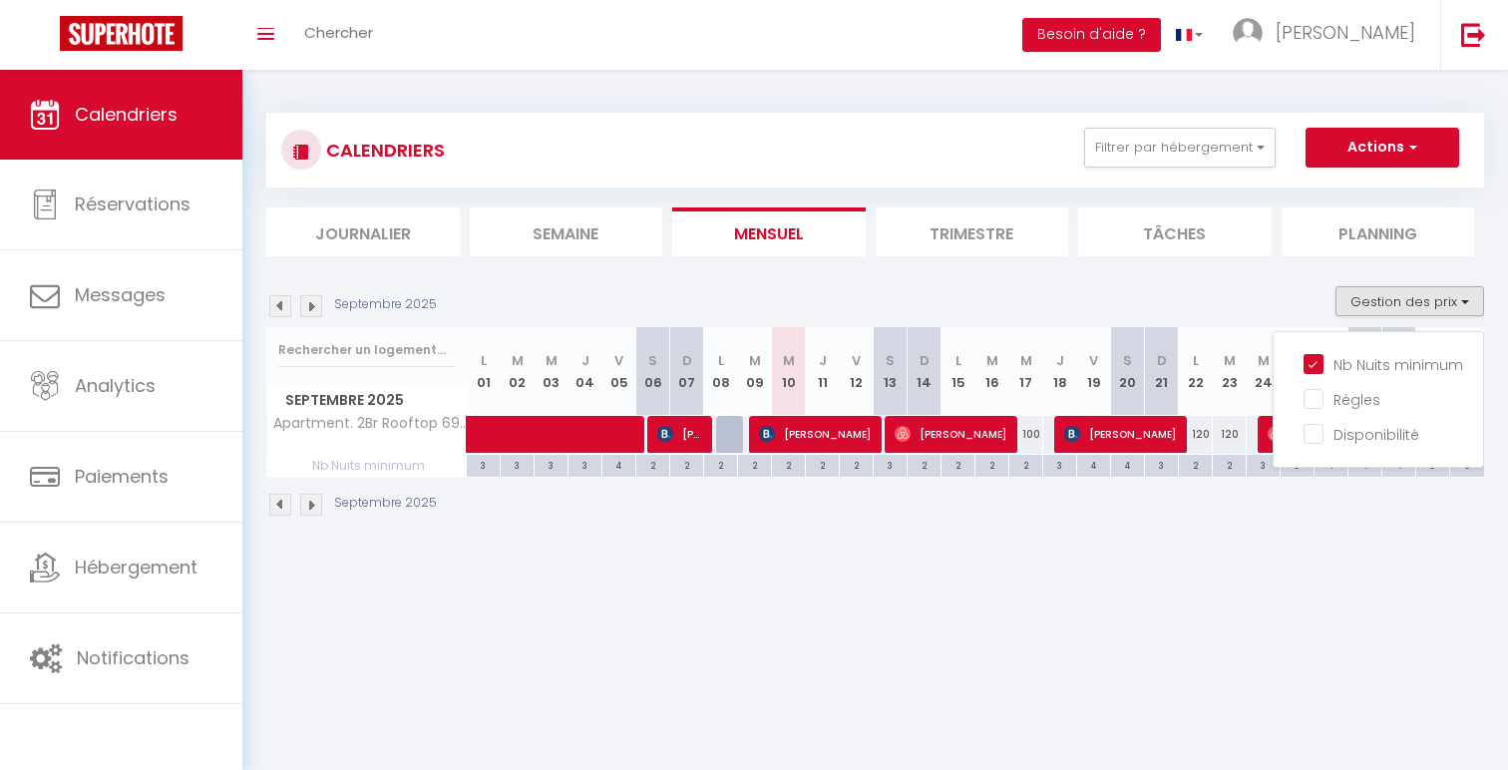
click at [1084, 593] on body "🟢 Des questions ou besoin d'assistance pour la migration AirBnB? Connectez-vous…" at bounding box center [754, 455] width 1508 height 770
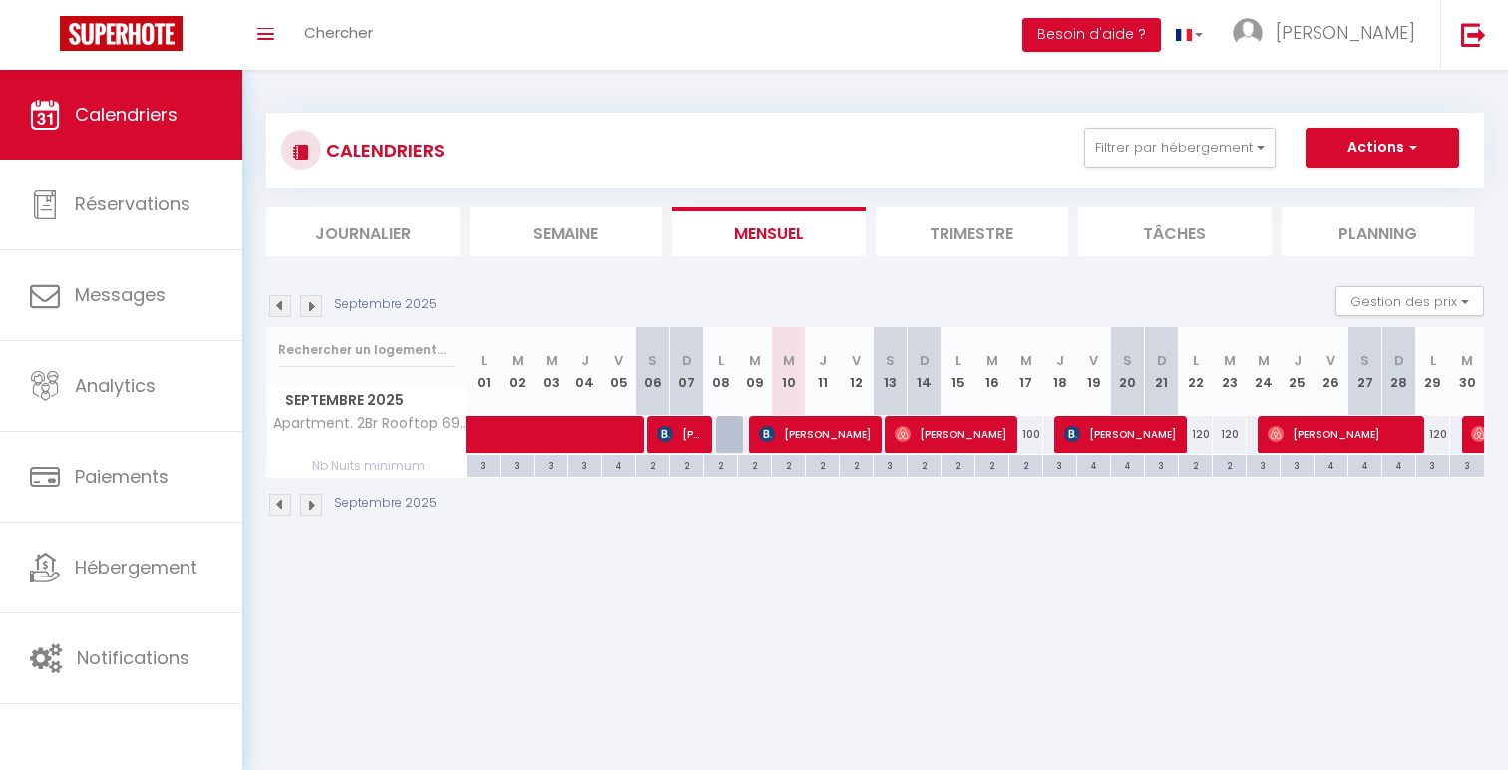
click at [1230, 432] on div "120" at bounding box center [1230, 434] width 34 height 37
type input "120"
type input "[DATE] Septembre 2025"
type input "Mer 24 Septembre 2025"
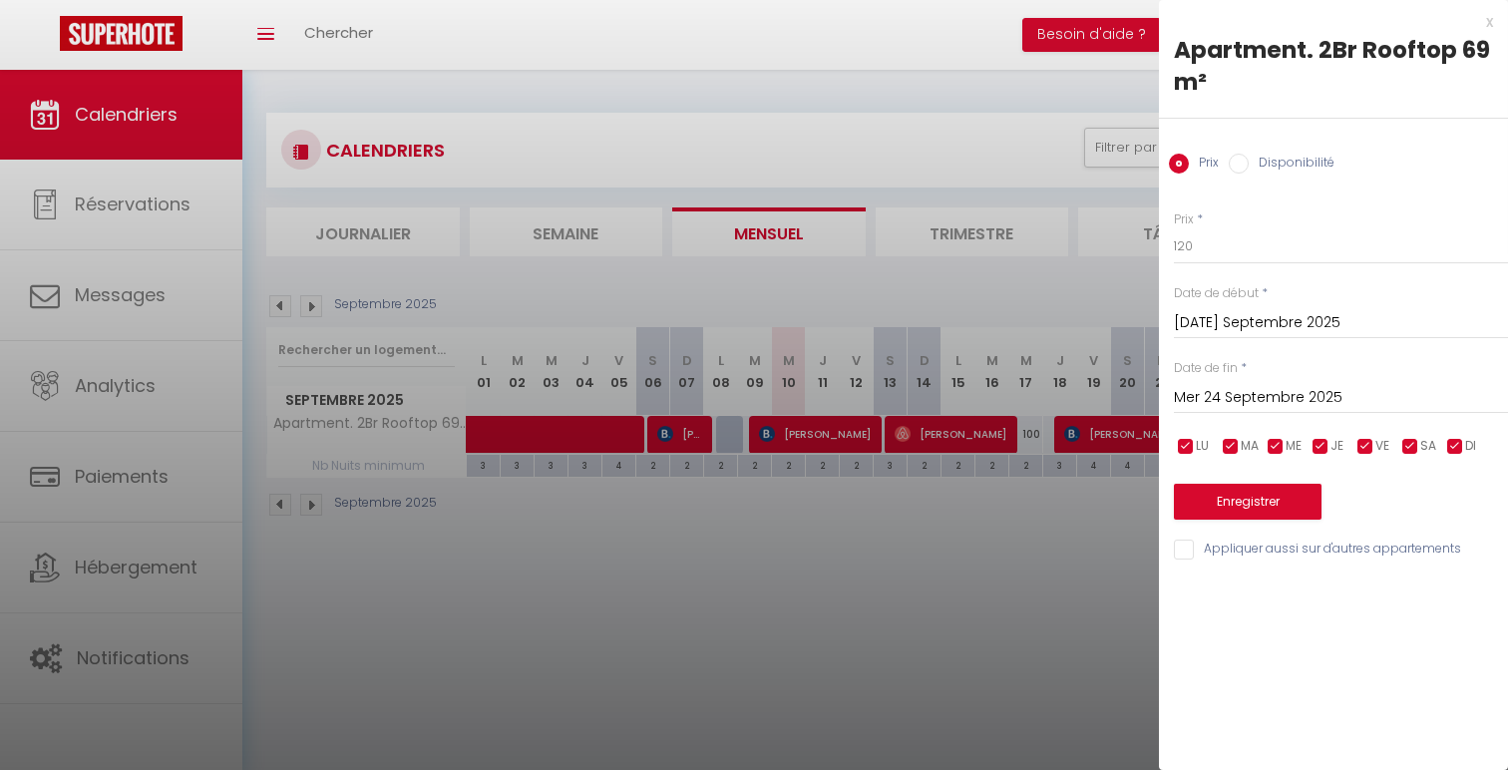
click at [1297, 316] on input "[DATE] Septembre 2025" at bounding box center [1341, 323] width 334 height 26
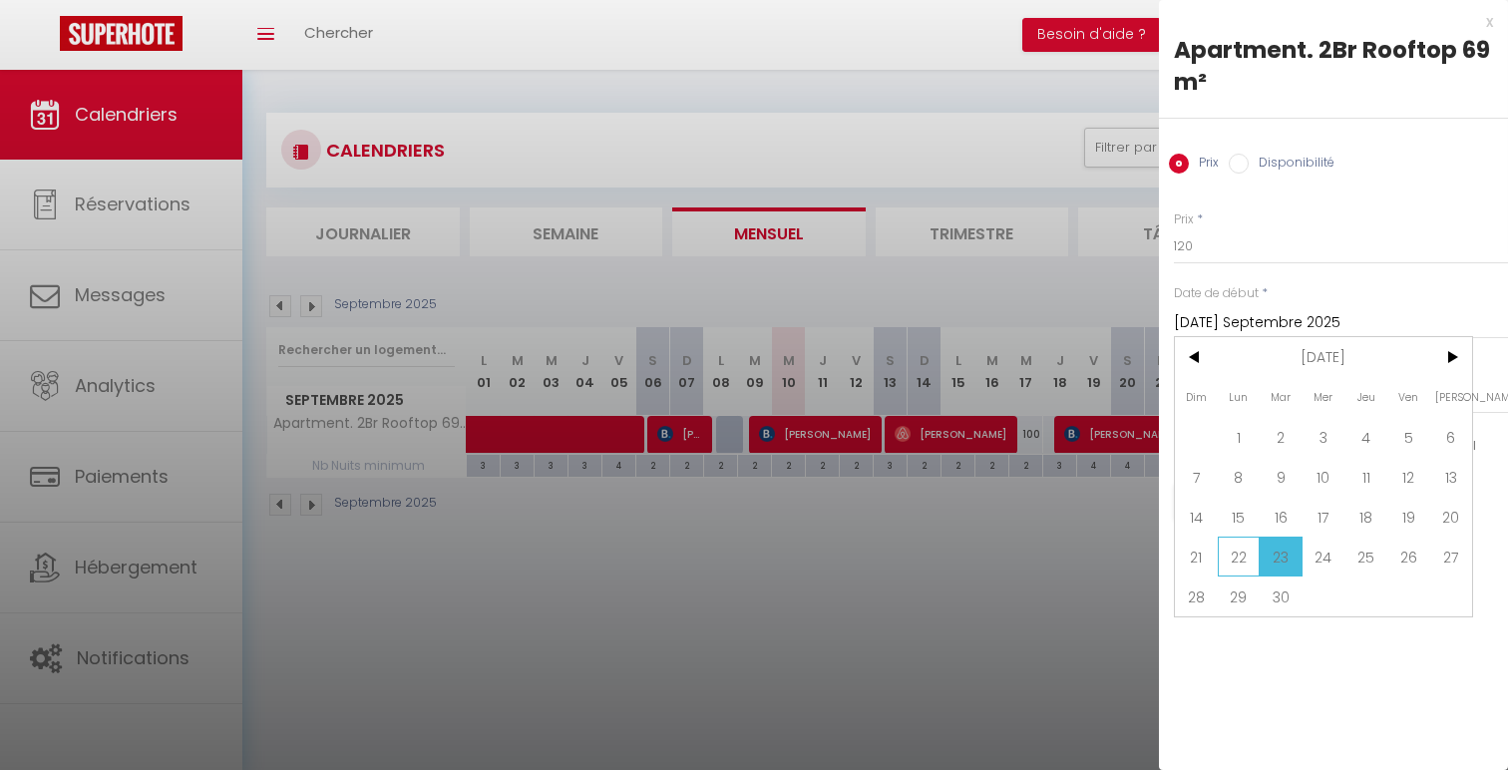
click at [1241, 551] on span "22" at bounding box center [1239, 557] width 43 height 40
type input "Lun 22 Septembre 2025"
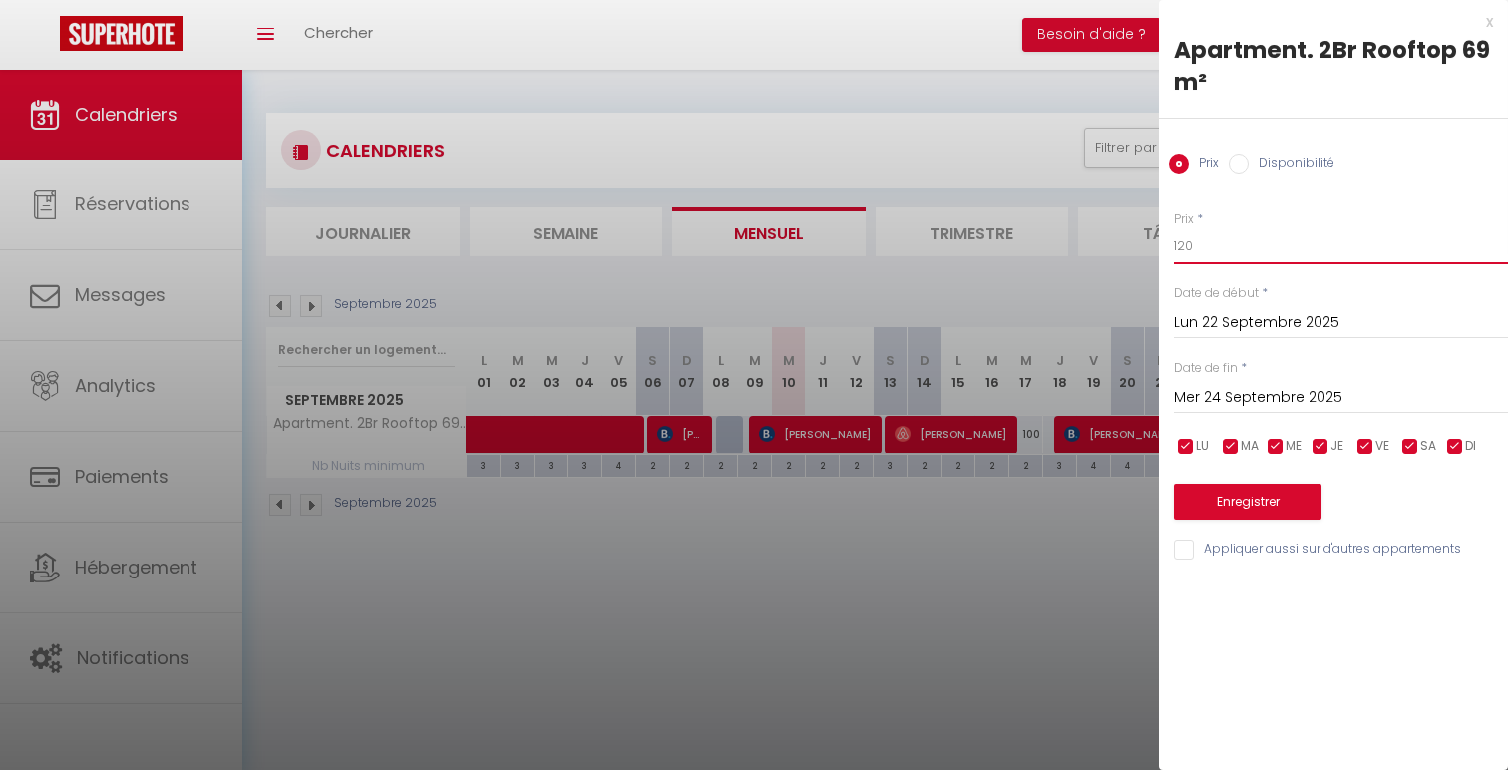
click at [1188, 241] on input "120" at bounding box center [1341, 246] width 334 height 36
type input "100"
click at [1258, 506] on button "Enregistrer" at bounding box center [1248, 502] width 148 height 36
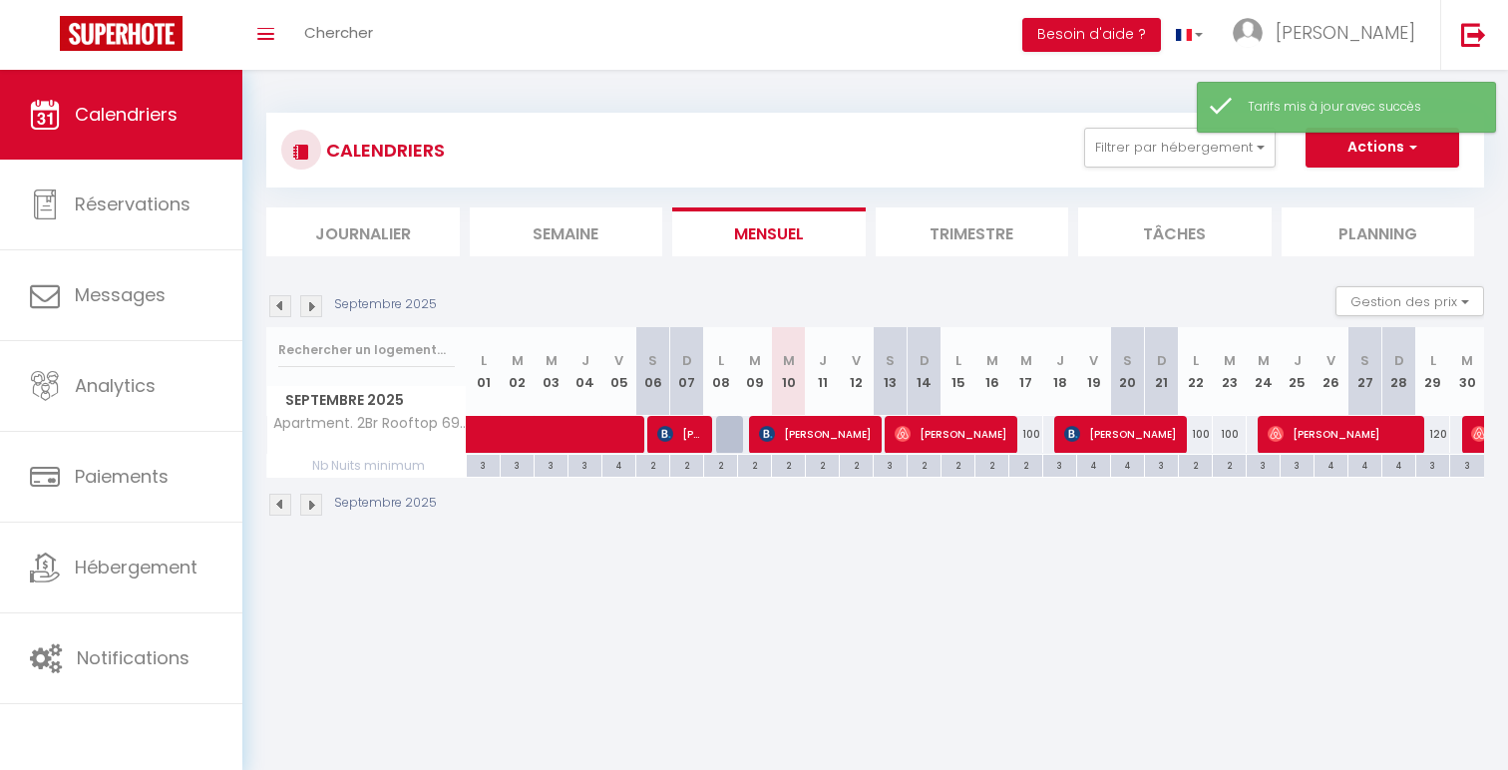
click at [317, 307] on img at bounding box center [311, 306] width 22 height 22
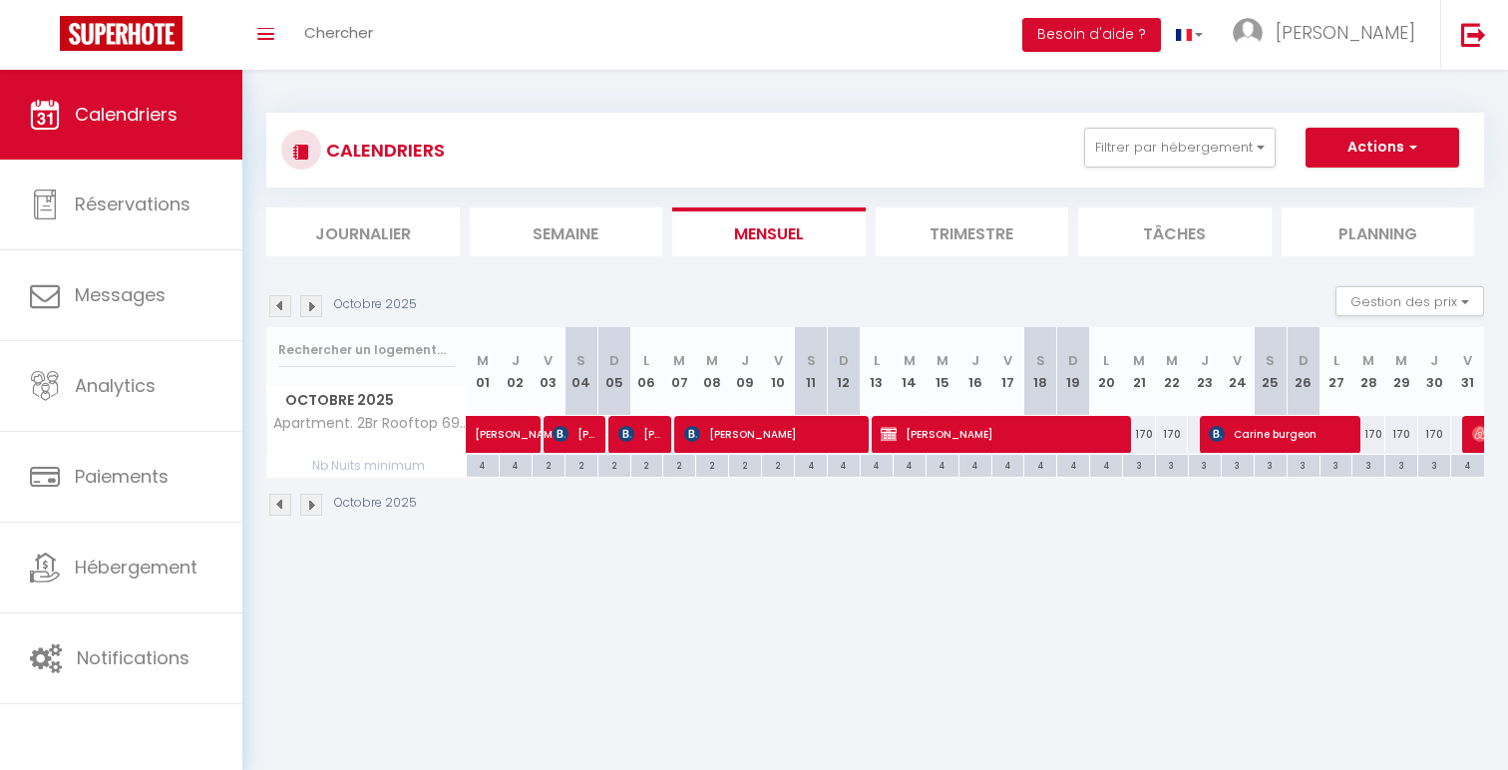
click at [1153, 467] on div "3" at bounding box center [1139, 464] width 32 height 19
type input "3"
type input "[DATE] Octobre 2025"
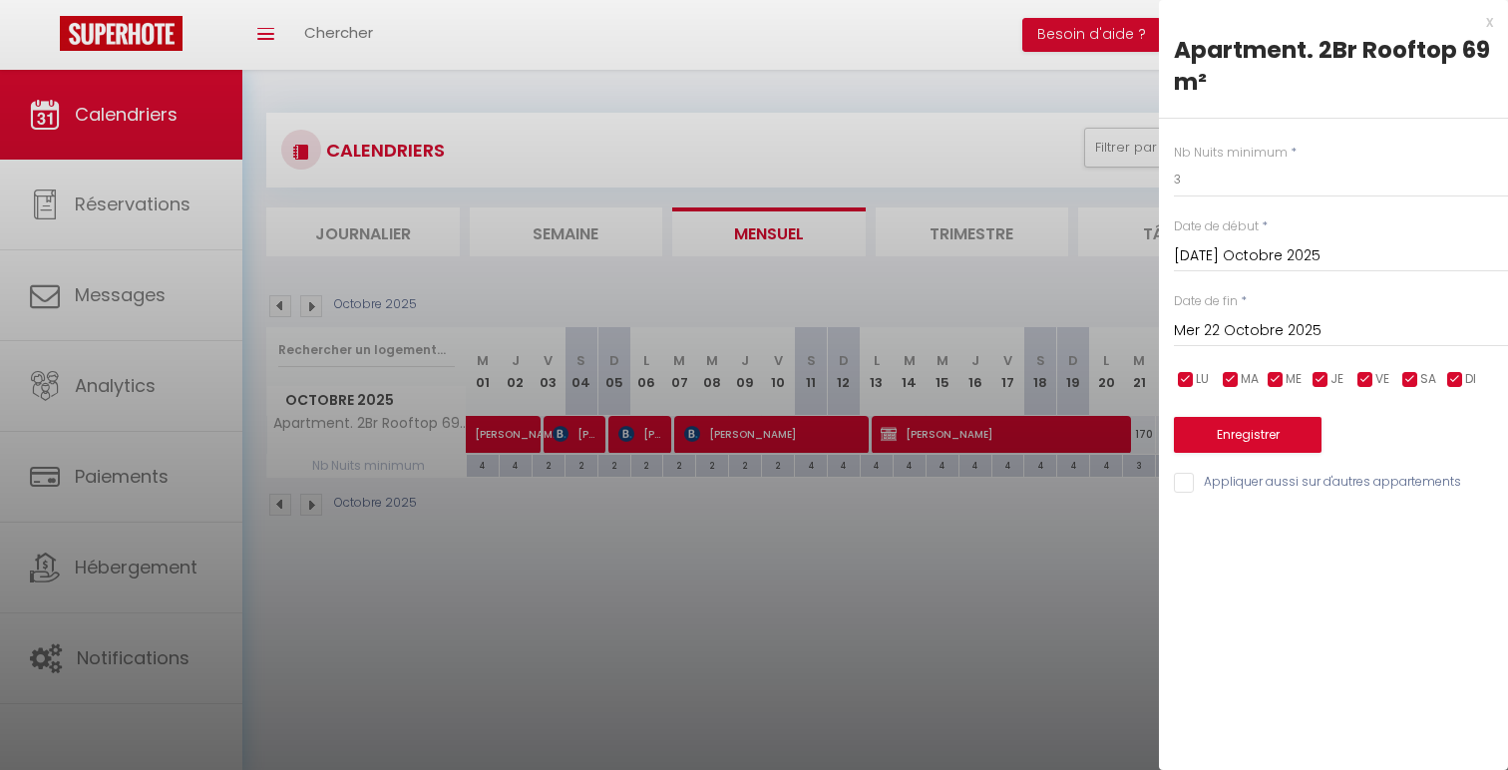
click at [1340, 313] on div "Mer 22 Octobre 2025 < [DATE] > Dim Lun Mar Mer Jeu Ven Sam 1 2 3 4 5 6 7 8 9 10…" at bounding box center [1341, 329] width 334 height 36
click at [1333, 364] on div "Nb Nuits minimum * 3 Date de début * [DATE] Octobre 2025 < [DATE] > Dim Lun Mar…" at bounding box center [1333, 307] width 349 height 377
click at [1333, 326] on input "Mer 22 Octobre 2025" at bounding box center [1341, 331] width 334 height 26
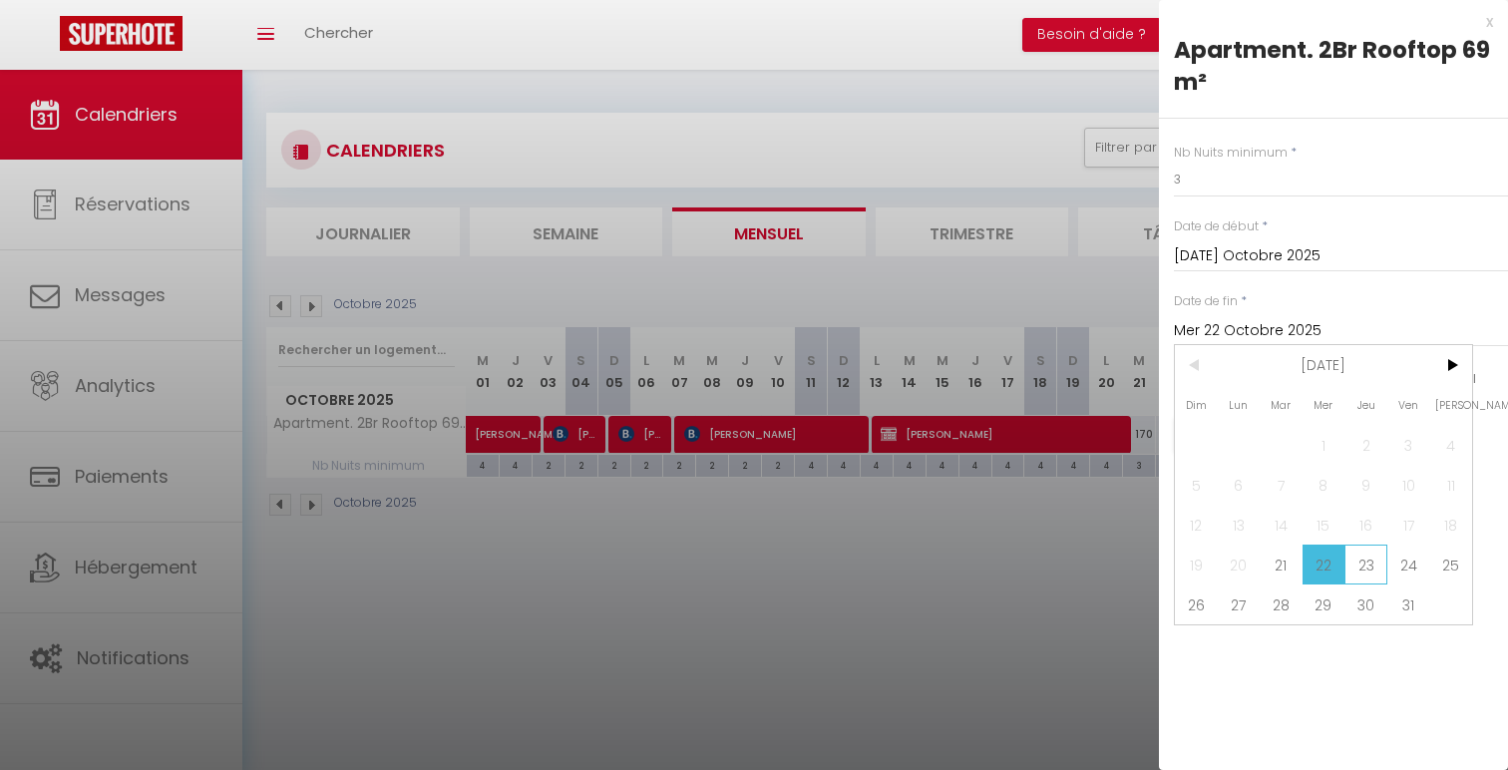
click at [1369, 554] on span "23" at bounding box center [1366, 565] width 43 height 40
type input "Jeu 23 Octobre 2025"
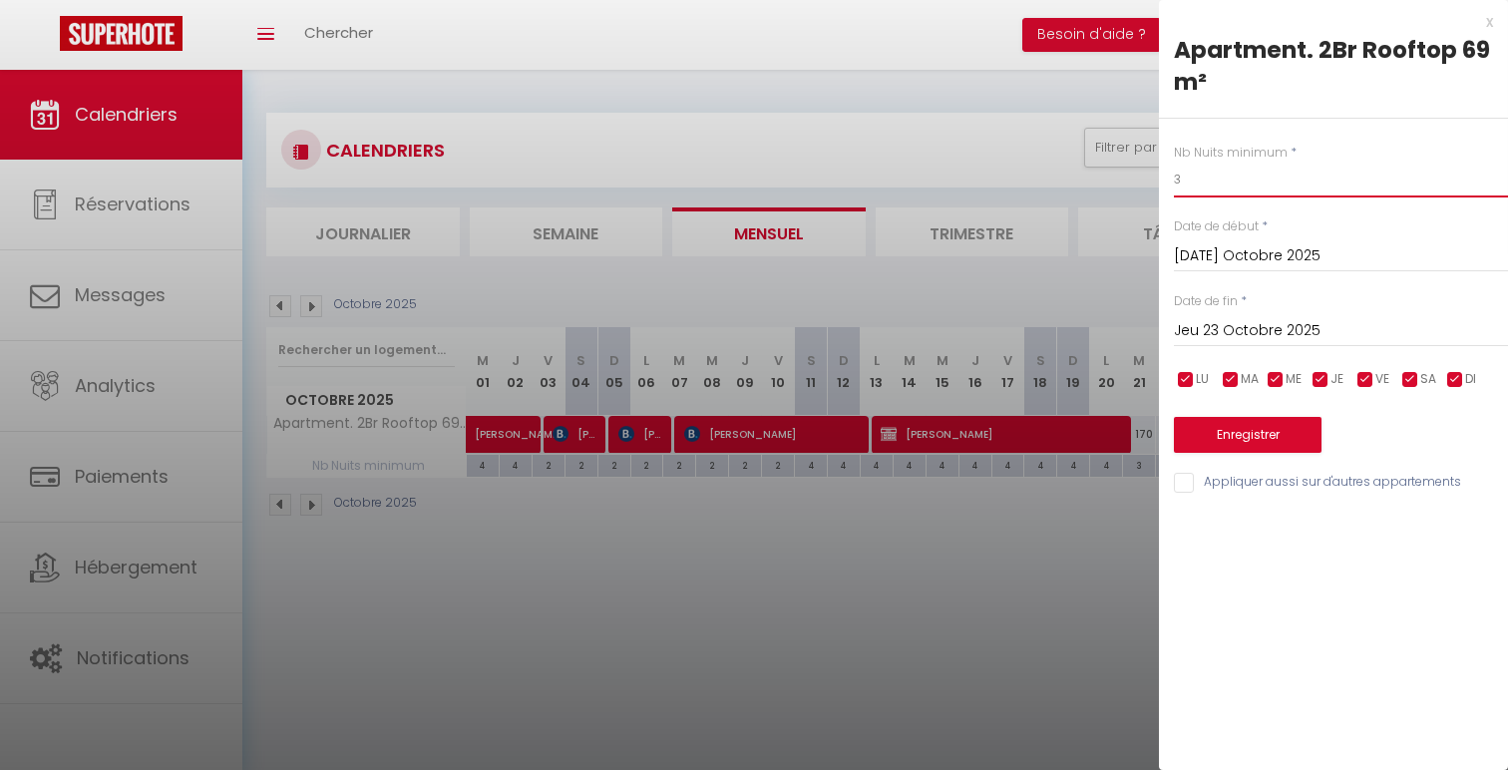
click at [1249, 194] on input "3" at bounding box center [1341, 180] width 334 height 36
type input "2"
click at [1252, 427] on button "Enregistrer" at bounding box center [1248, 435] width 148 height 36
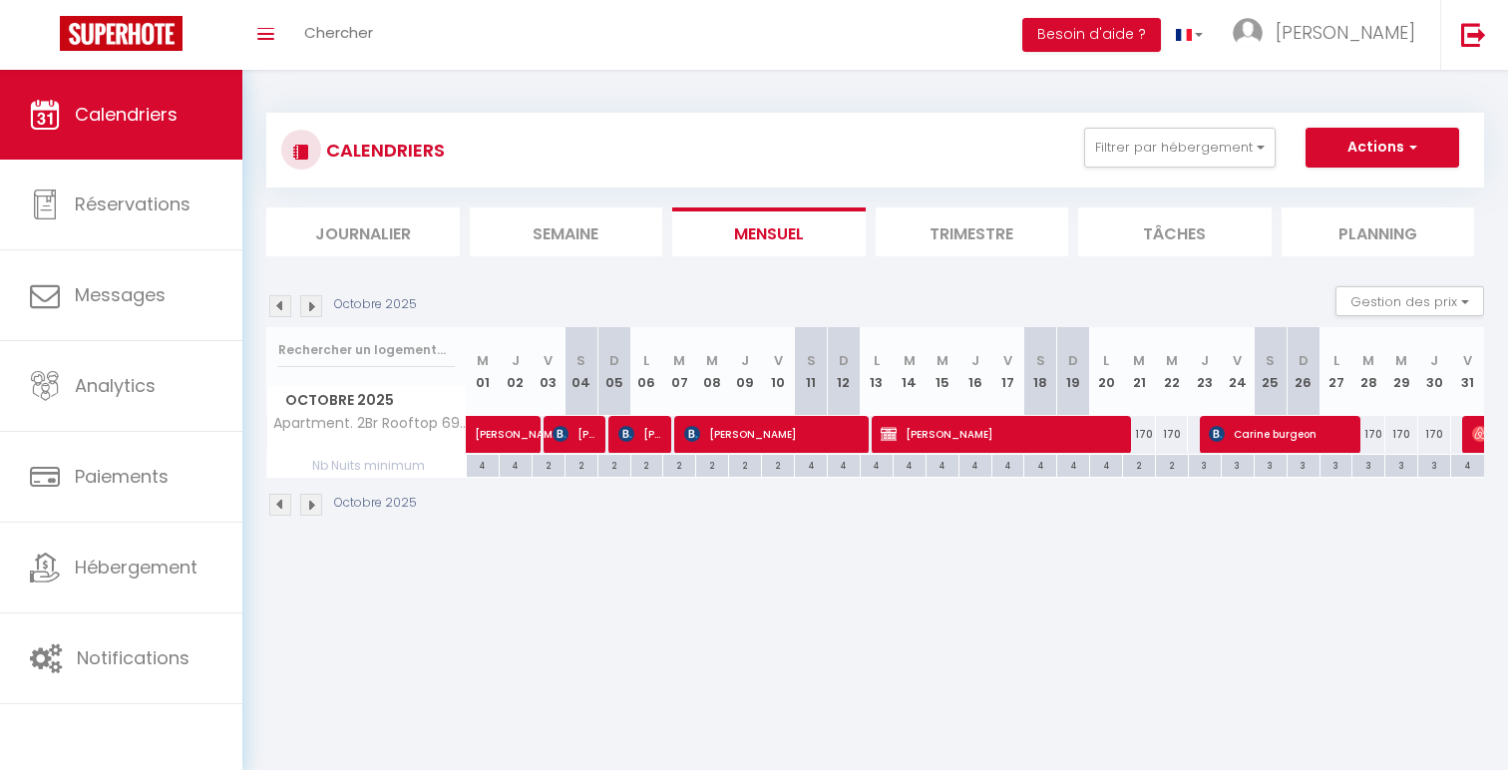
click at [1374, 463] on div "3" at bounding box center [1369, 464] width 32 height 19
type input "3"
type input "[DATE] Octobre 2025"
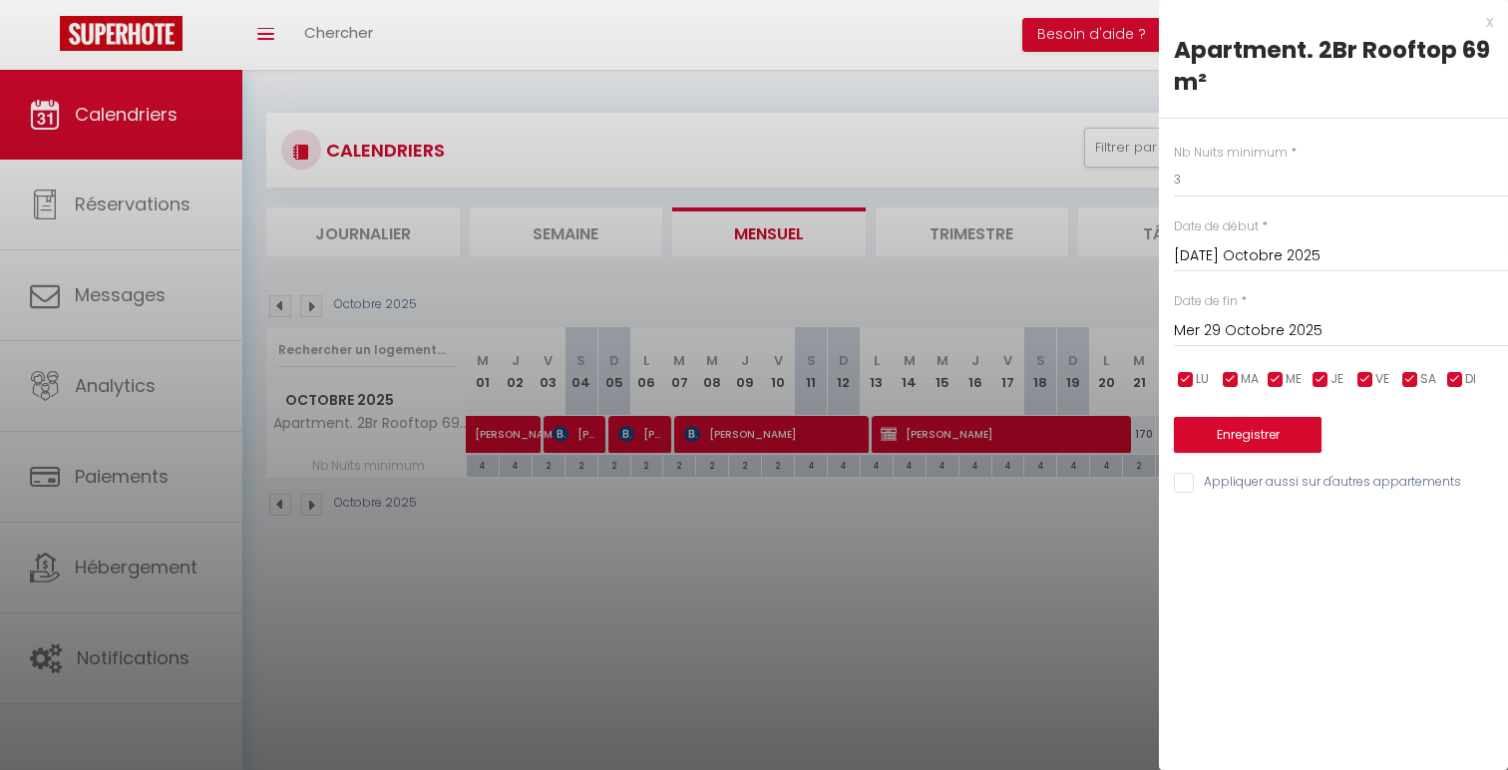
click at [1349, 334] on input "Mer 29 Octobre 2025" at bounding box center [1341, 331] width 334 height 26
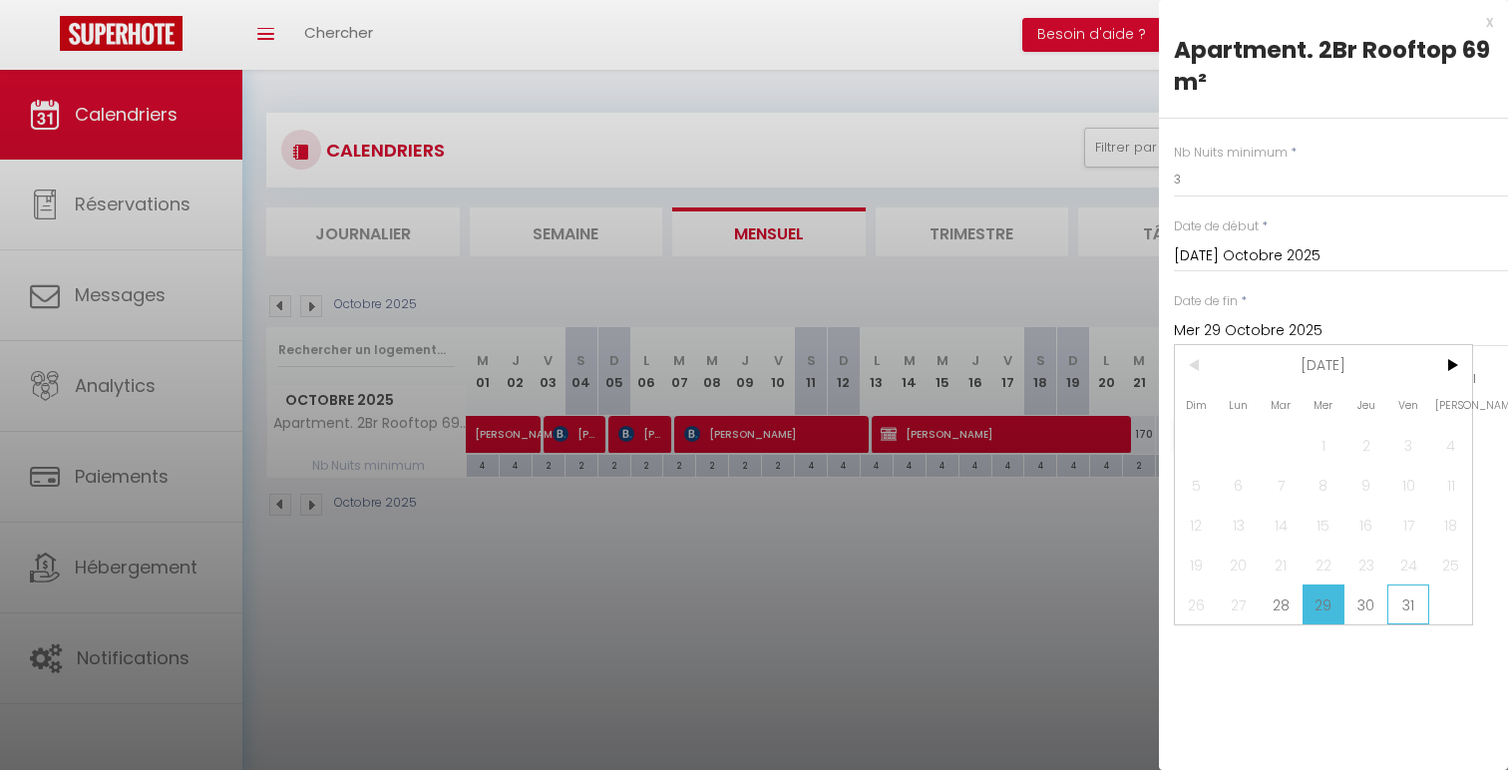
click at [1421, 589] on span "31" at bounding box center [1408, 605] width 43 height 40
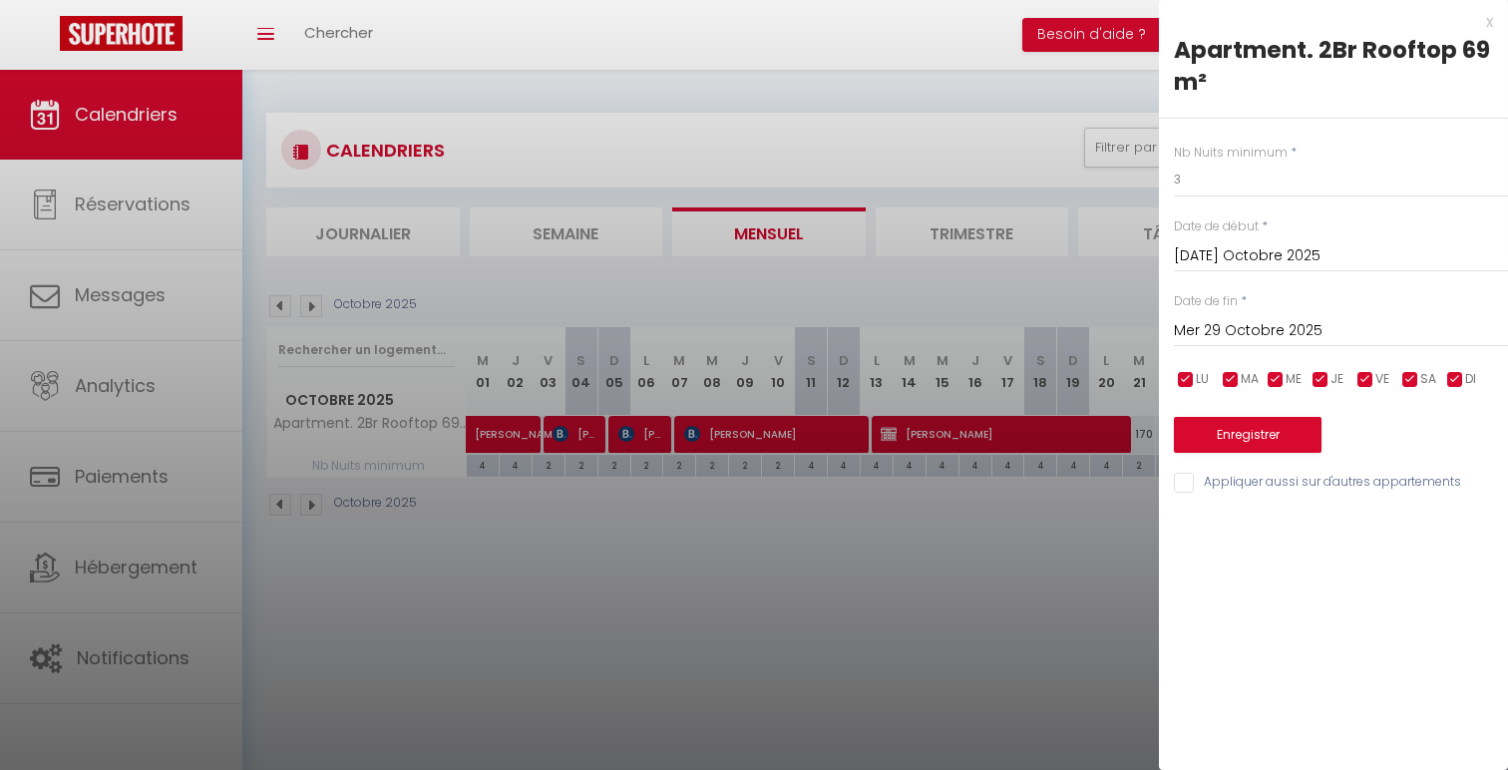
type input "Ven 31 Octobre 2025"
click at [1230, 178] on input "3" at bounding box center [1341, 180] width 334 height 36
type input "2"
click at [1263, 447] on button "Enregistrer" at bounding box center [1248, 435] width 148 height 36
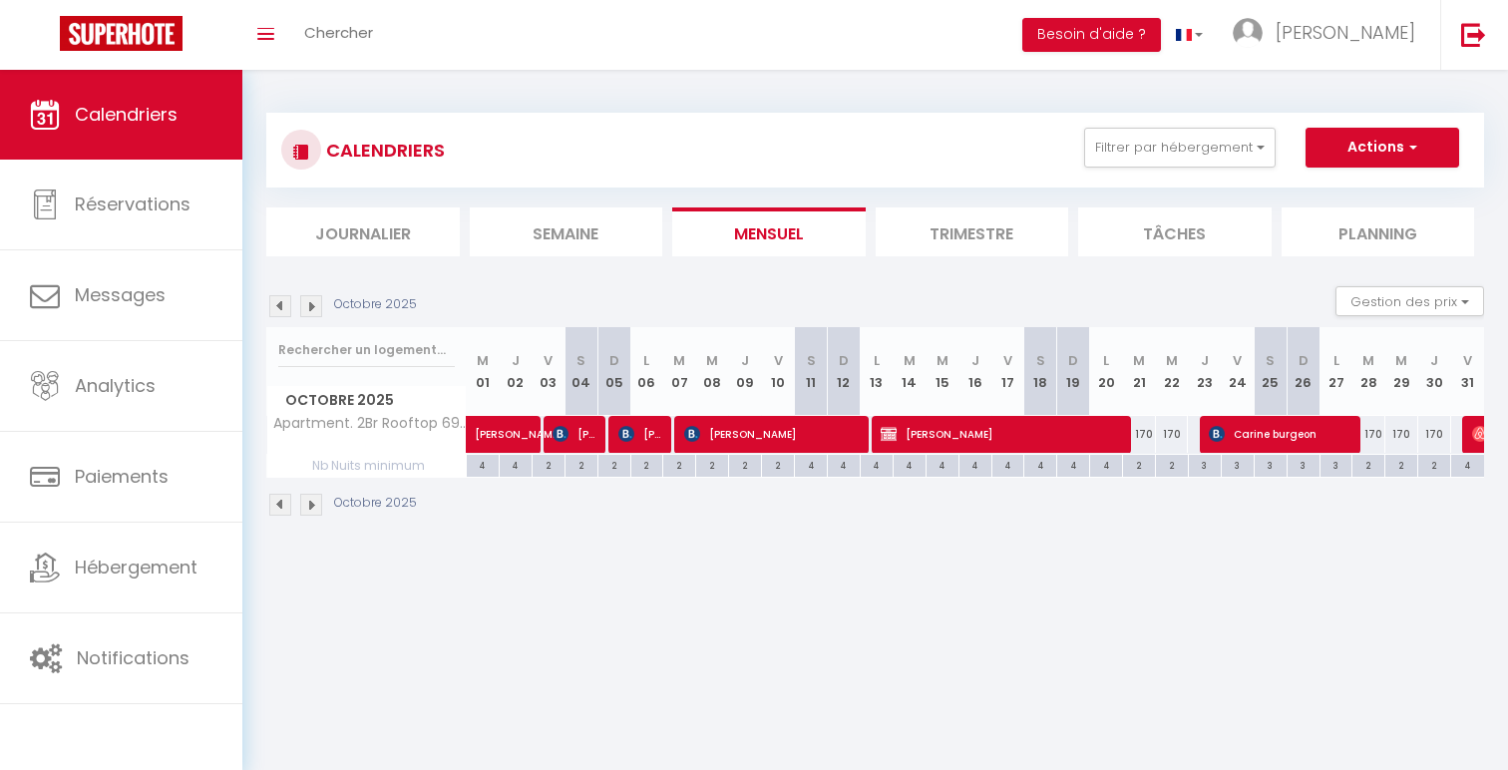
click at [278, 309] on img at bounding box center [280, 306] width 22 height 22
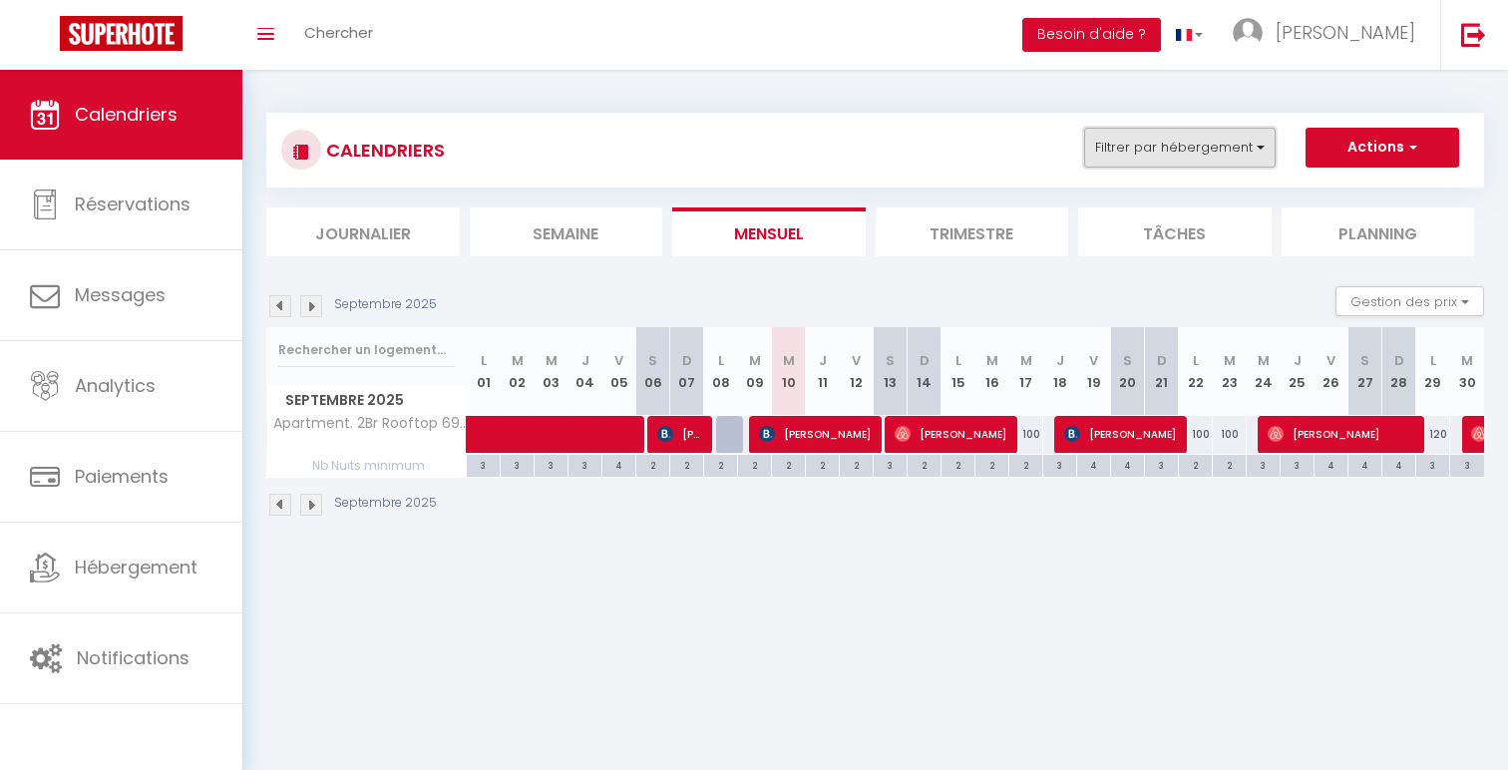
click at [1227, 142] on button "Filtrer par hébergement" at bounding box center [1180, 148] width 192 height 40
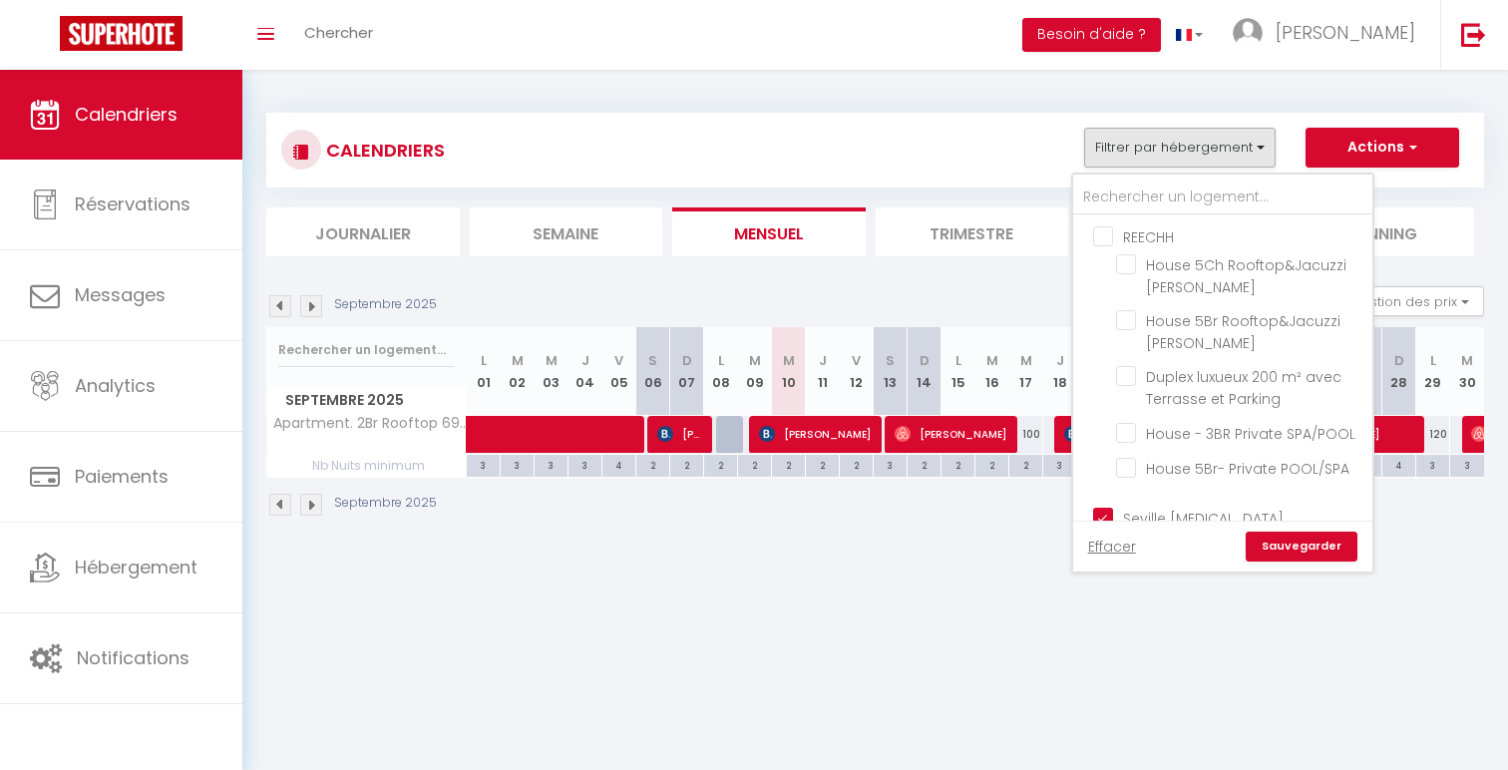
click at [1154, 510] on input "Seville [MEDICAL_DATA]" at bounding box center [1242, 516] width 299 height 20
checkbox input "false"
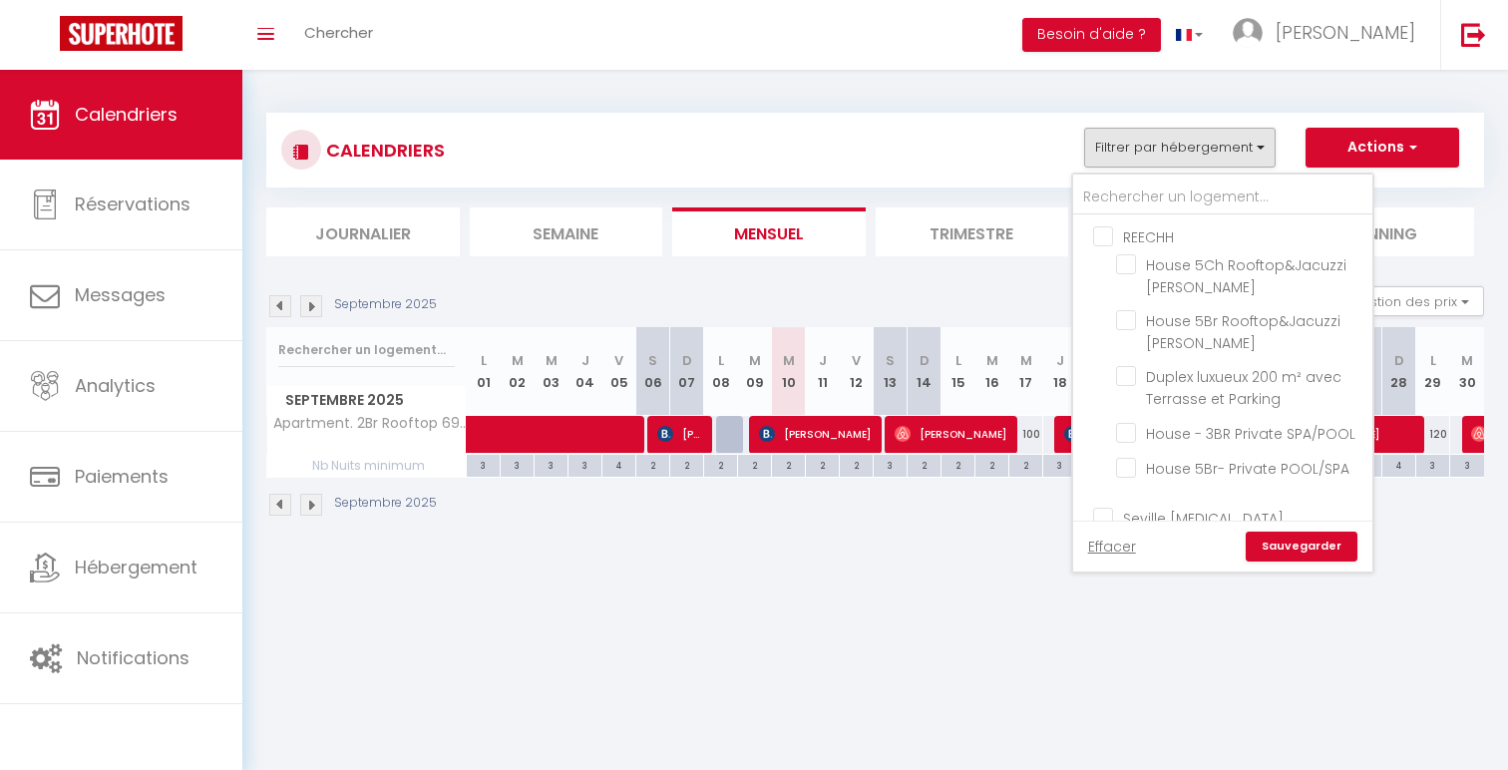
checkbox input "false"
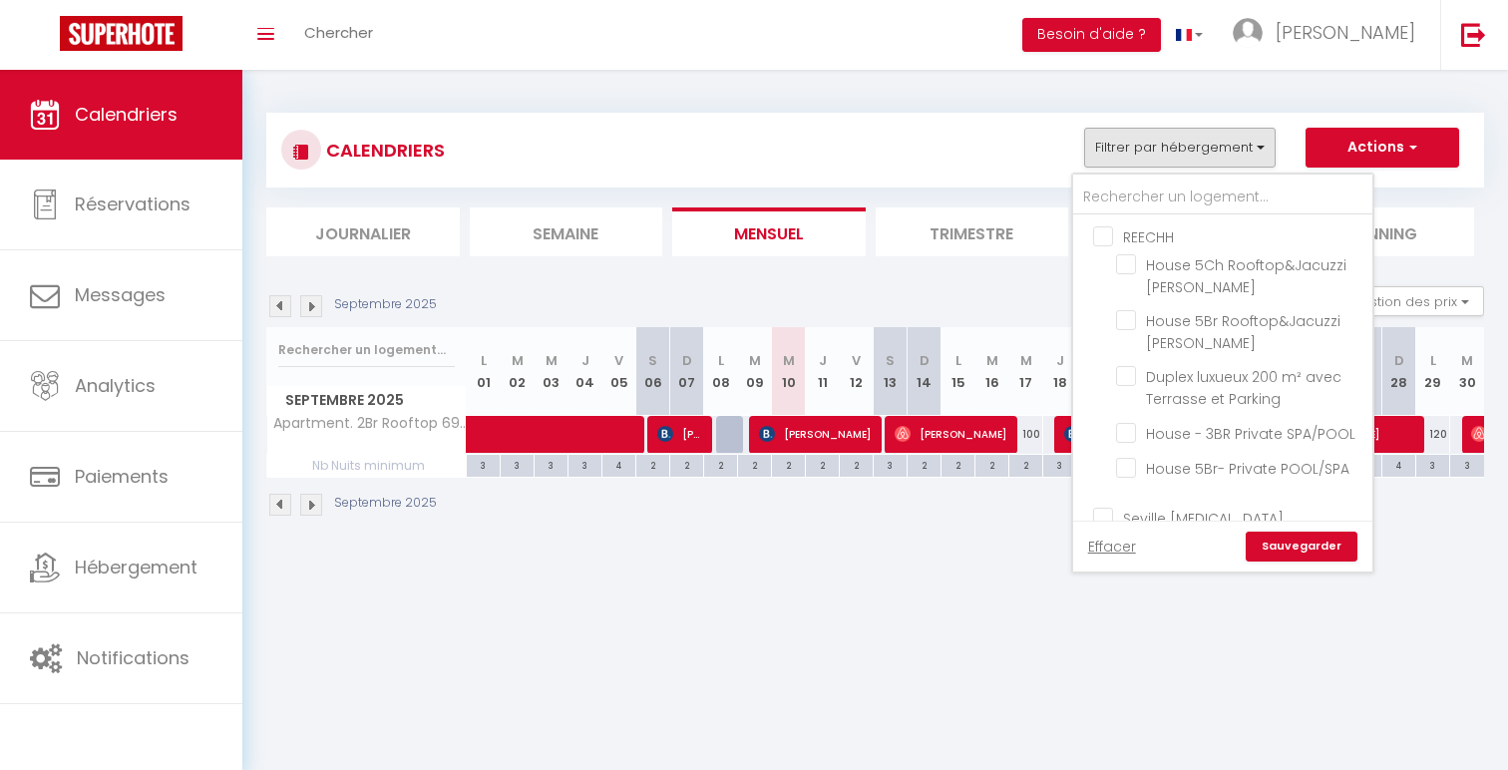
checkbox input "false"
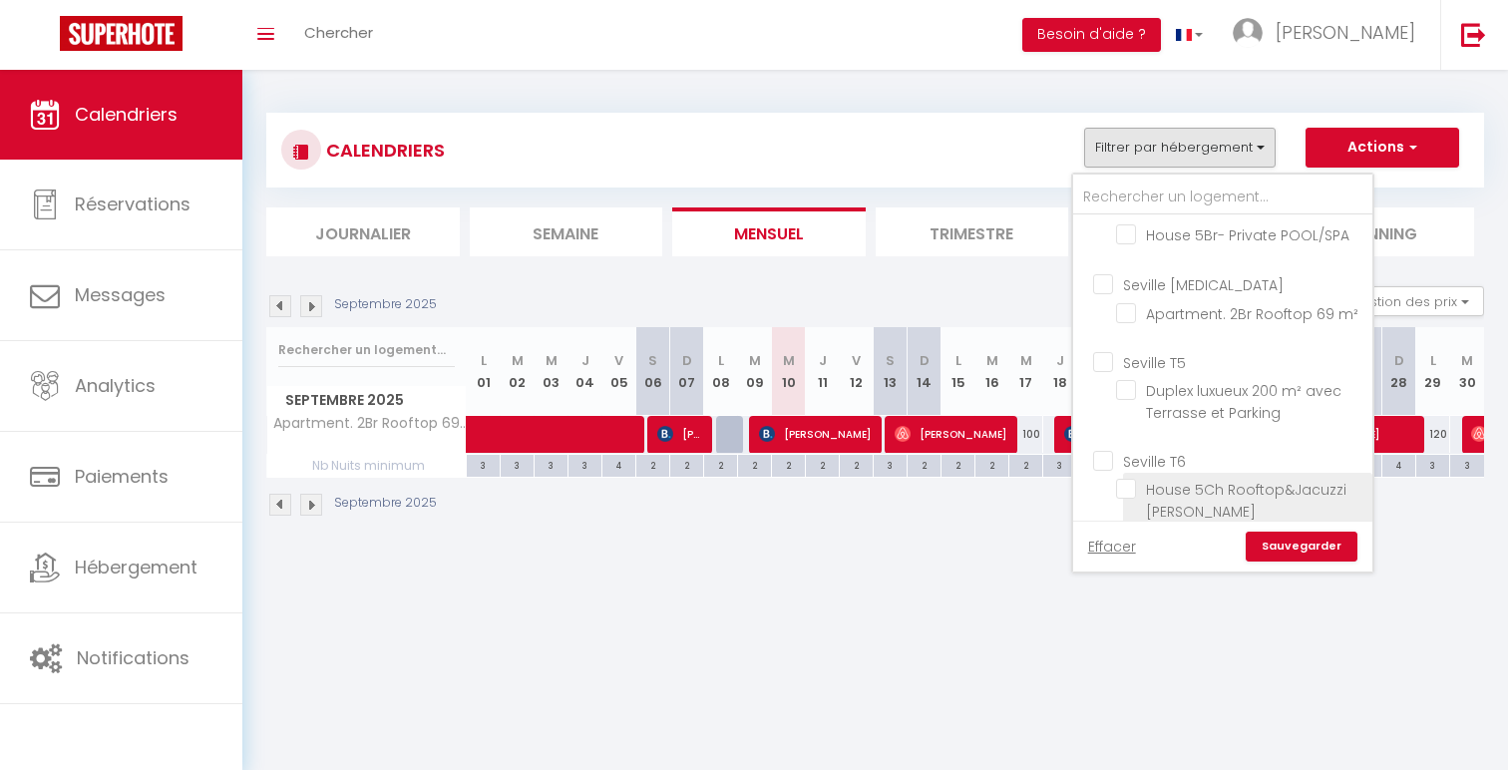
scroll to position [251, 0]
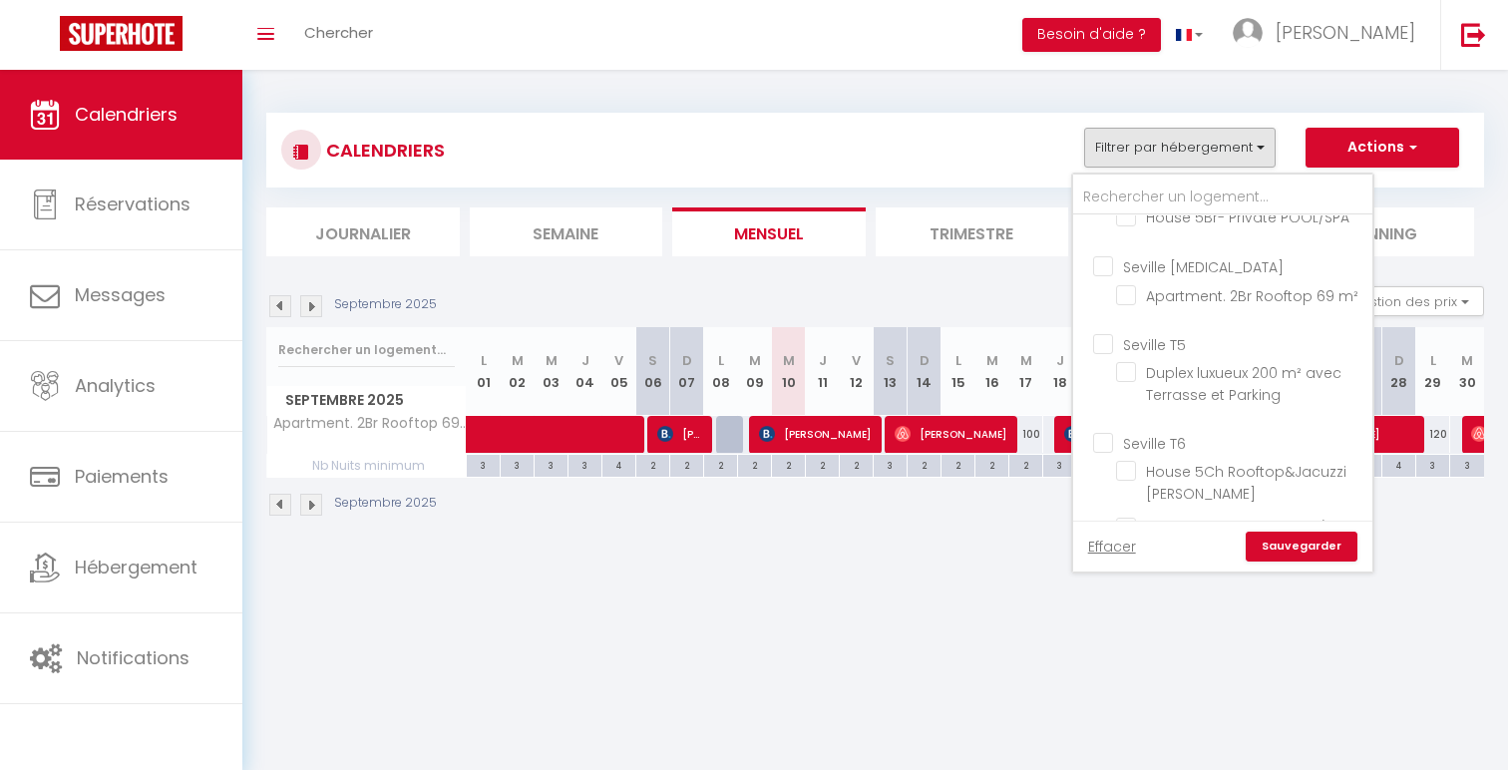
click at [1169, 338] on input "Seville T5" at bounding box center [1242, 343] width 299 height 20
checkbox input "true"
checkbox input "false"
checkbox input "true"
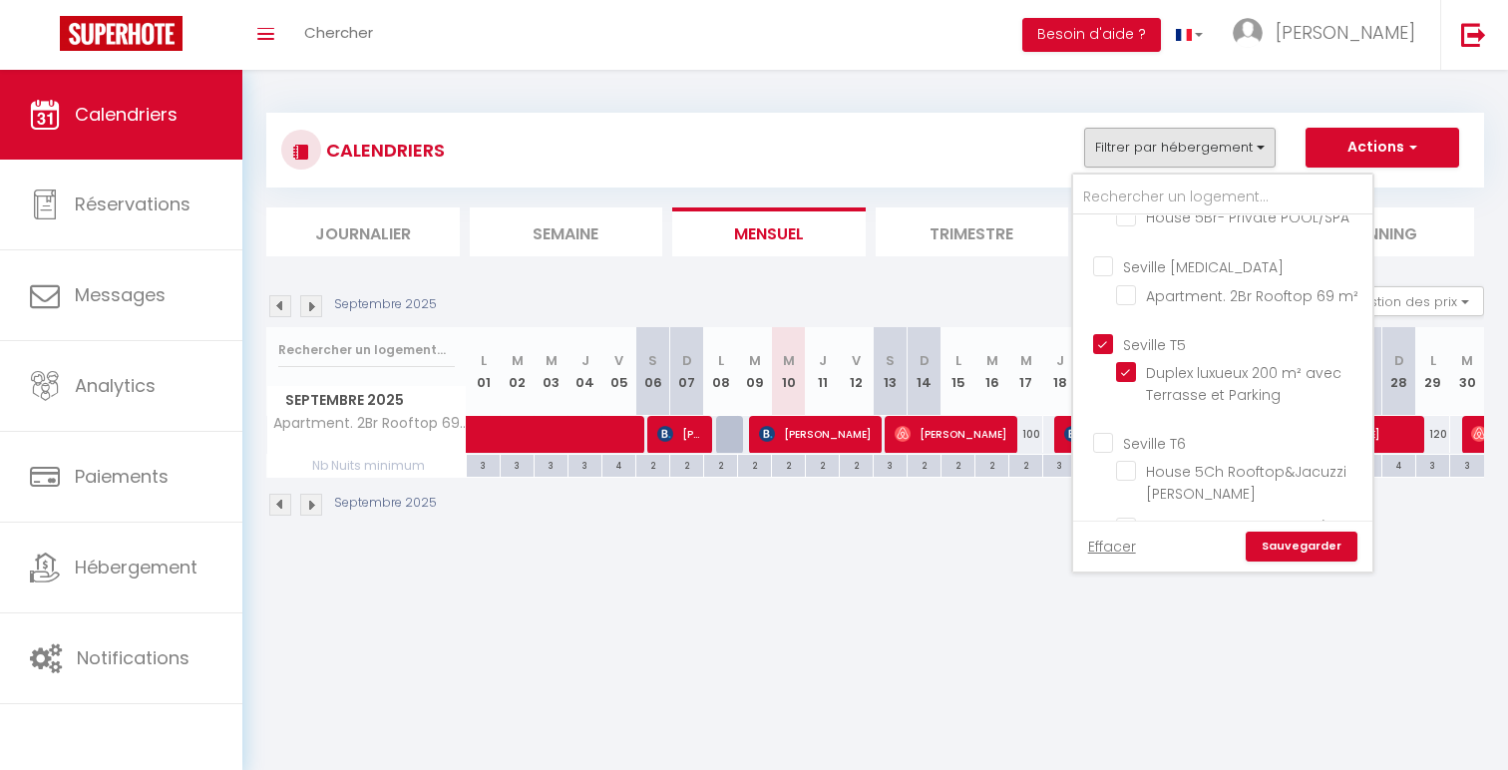
checkbox input "false"
checkbox input "true"
checkbox input "false"
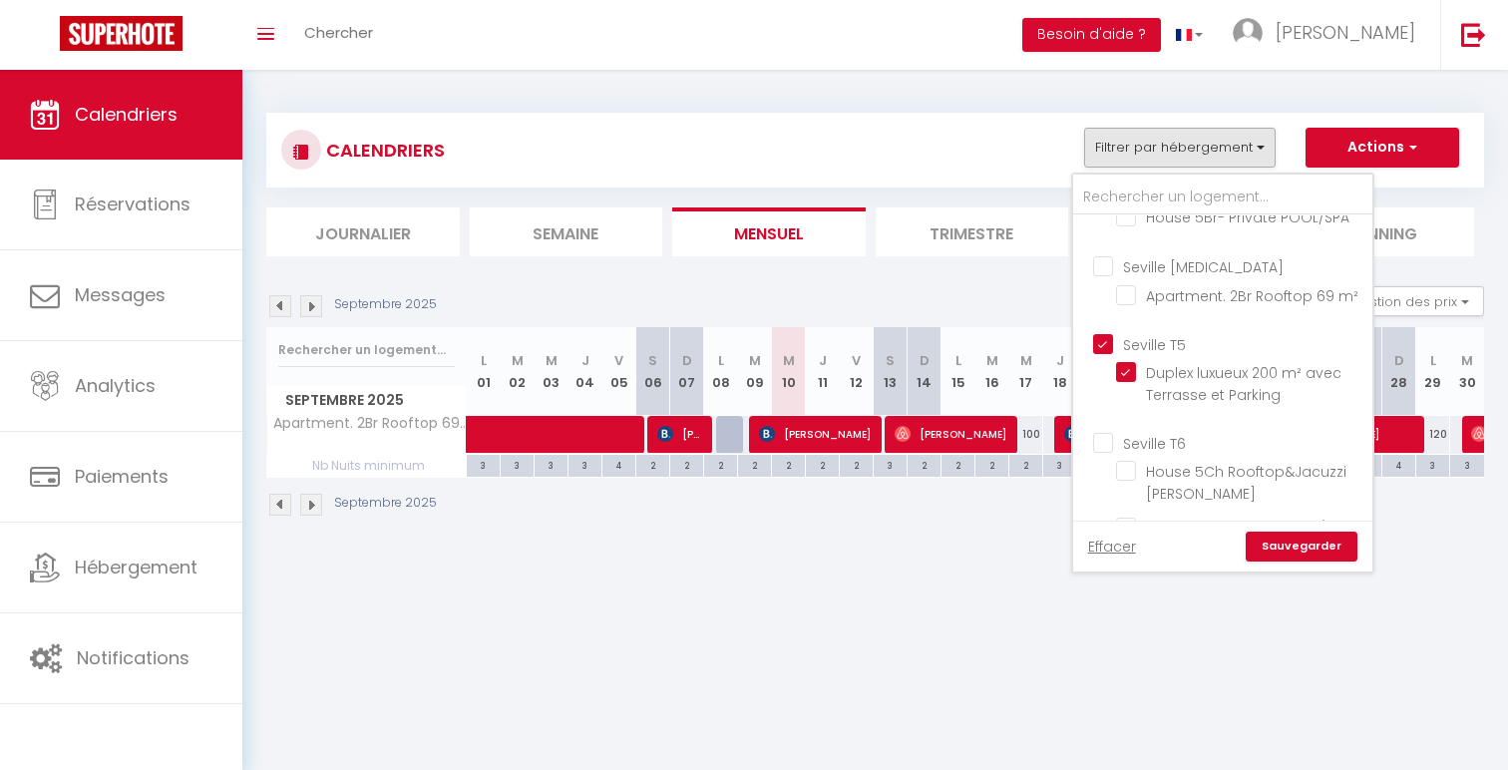
checkbox input "false"
click at [1303, 539] on link "Sauvegarder" at bounding box center [1302, 547] width 112 height 30
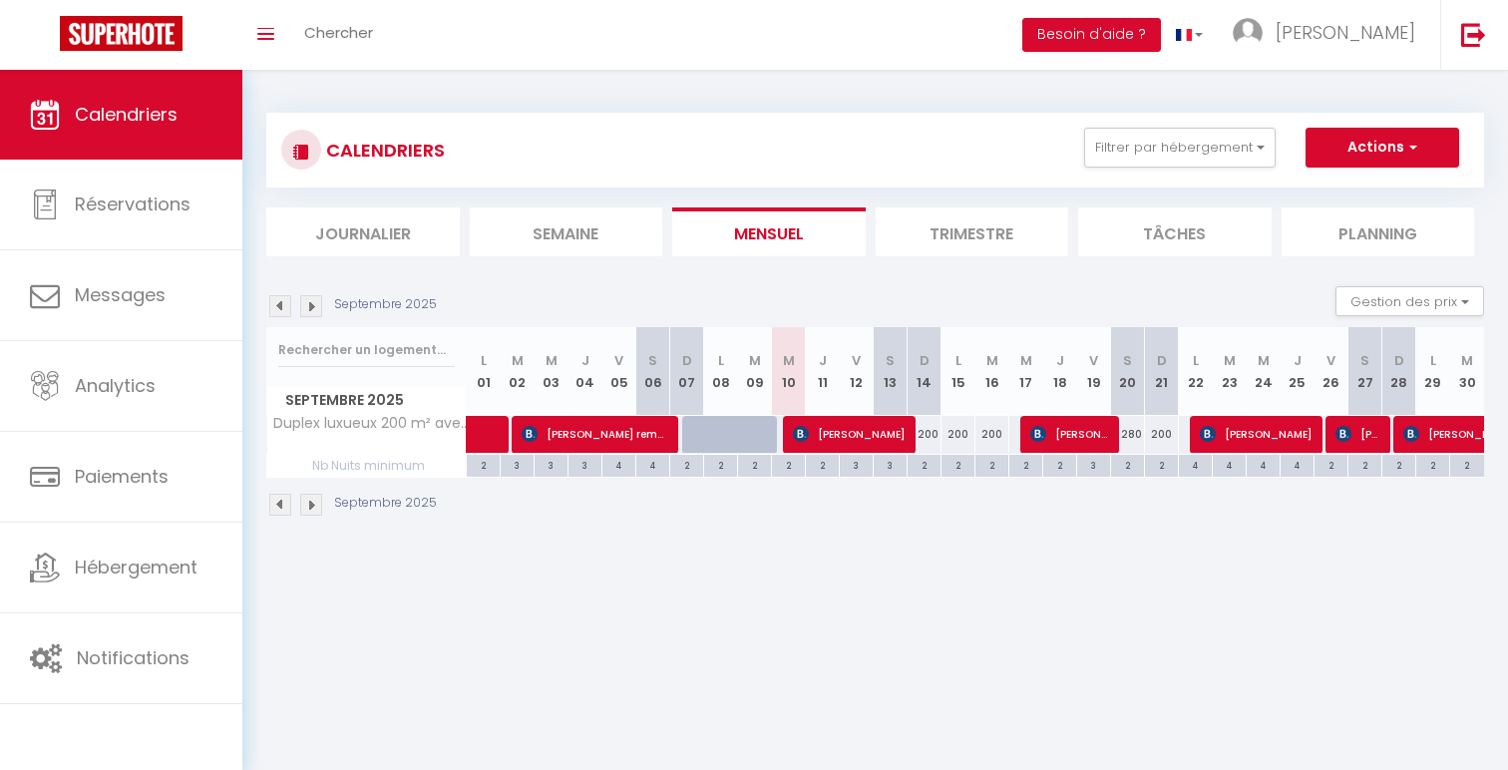
click at [993, 438] on div "200" at bounding box center [993, 434] width 34 height 37
type input "200"
type input "[DATE] Septembre 2025"
type input "Mer 17 Septembre 2025"
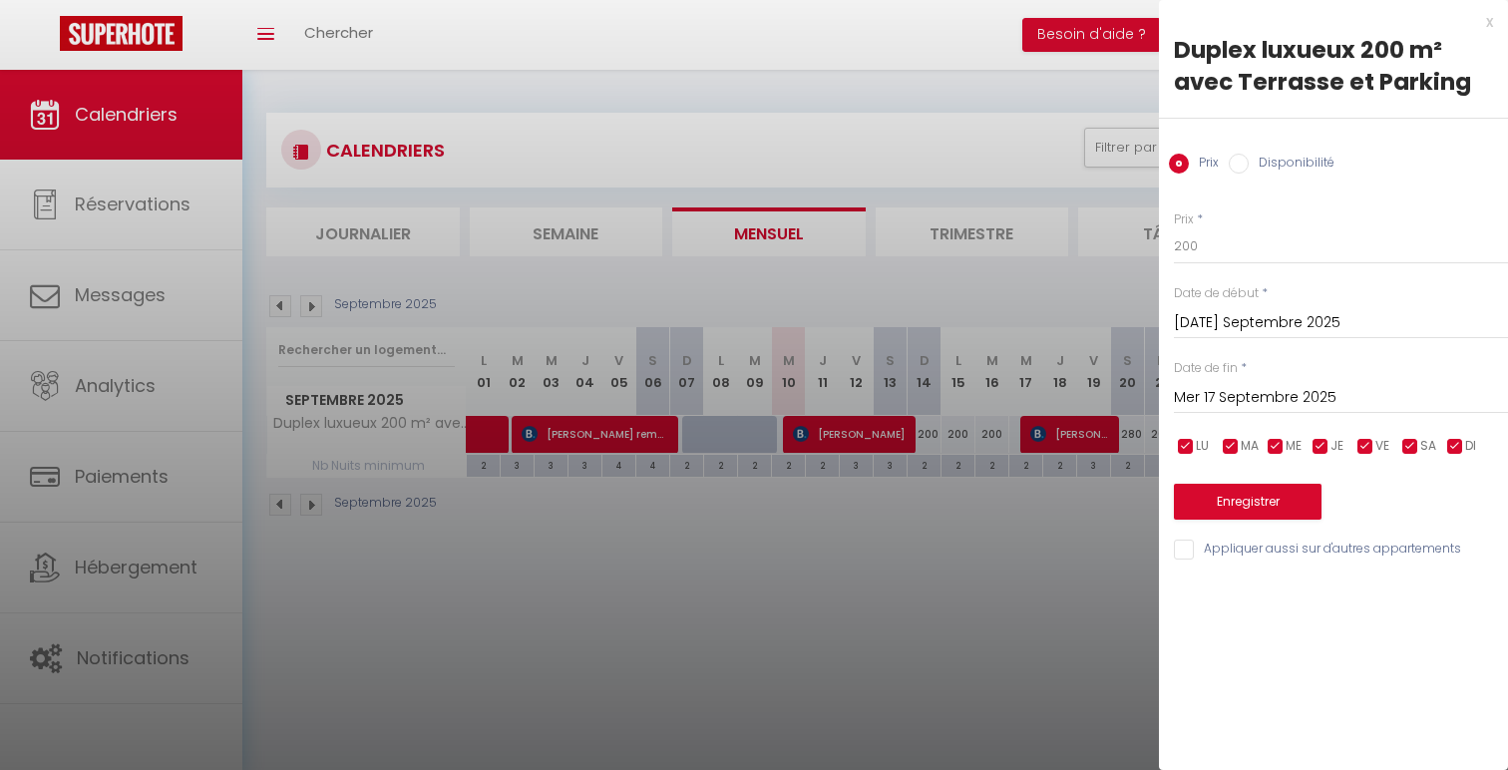
click at [1219, 319] on input "[DATE] Septembre 2025" at bounding box center [1341, 323] width 334 height 26
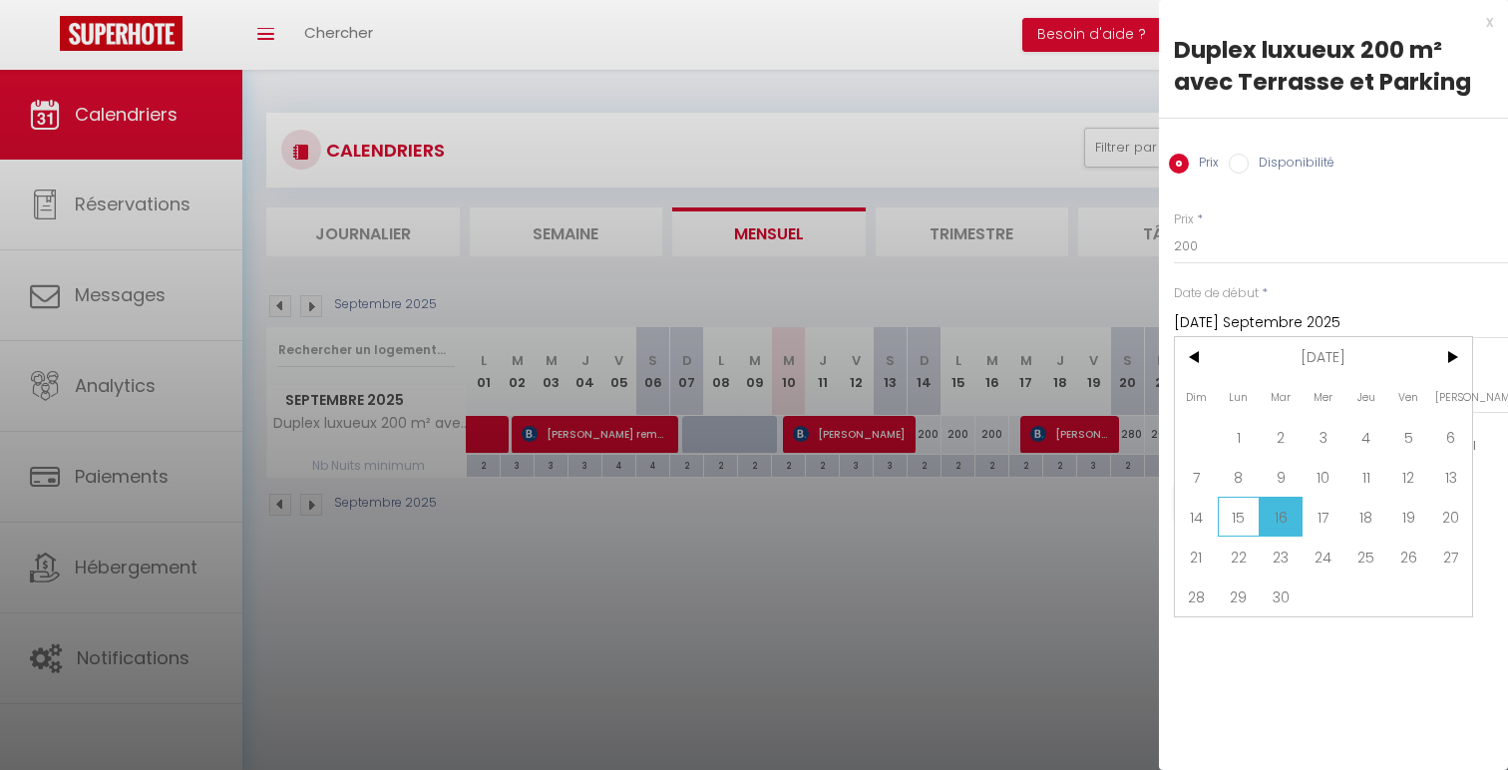
click at [1219, 513] on span "15" at bounding box center [1239, 517] width 43 height 40
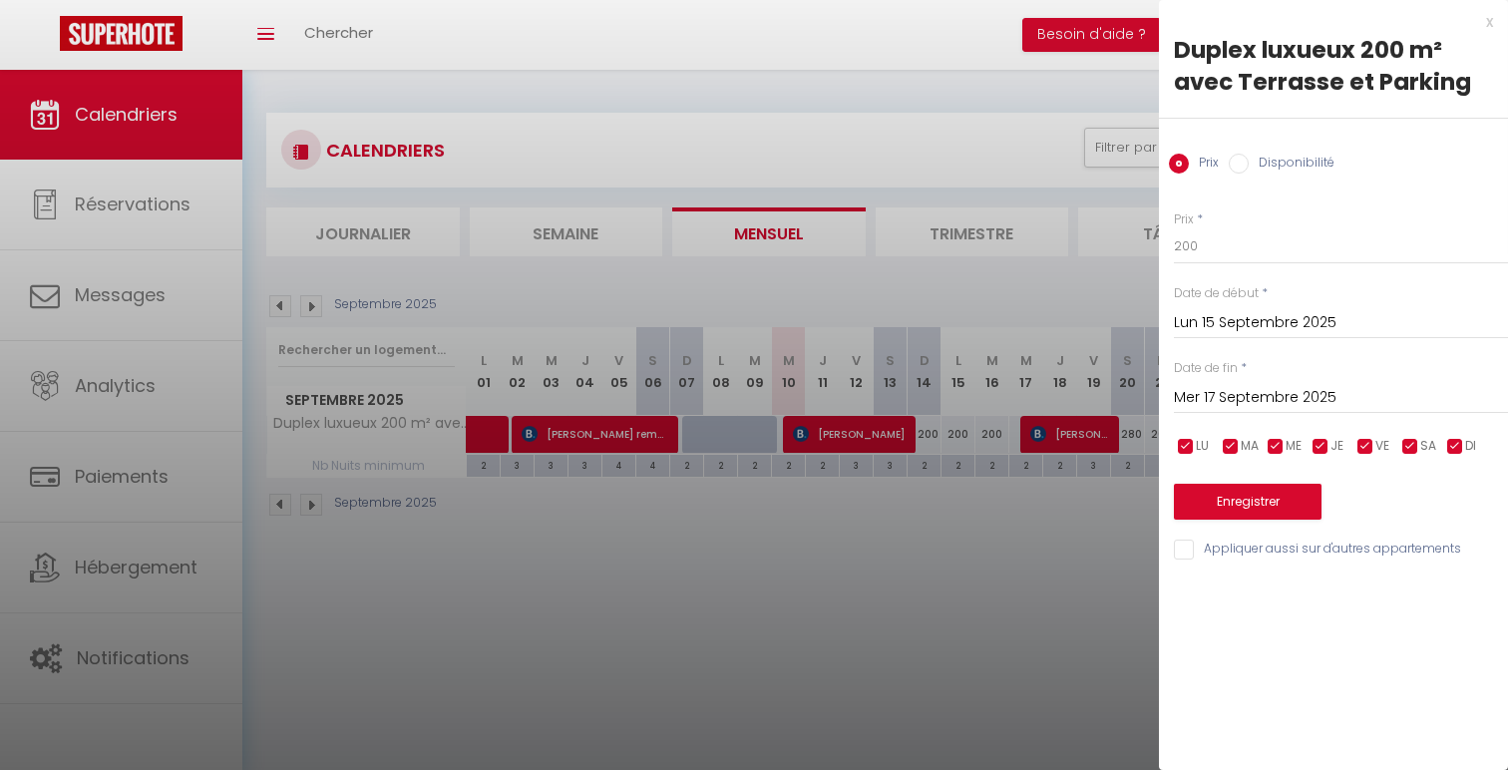
click at [1213, 333] on input "Lun 15 Septembre 2025" at bounding box center [1341, 323] width 334 height 26
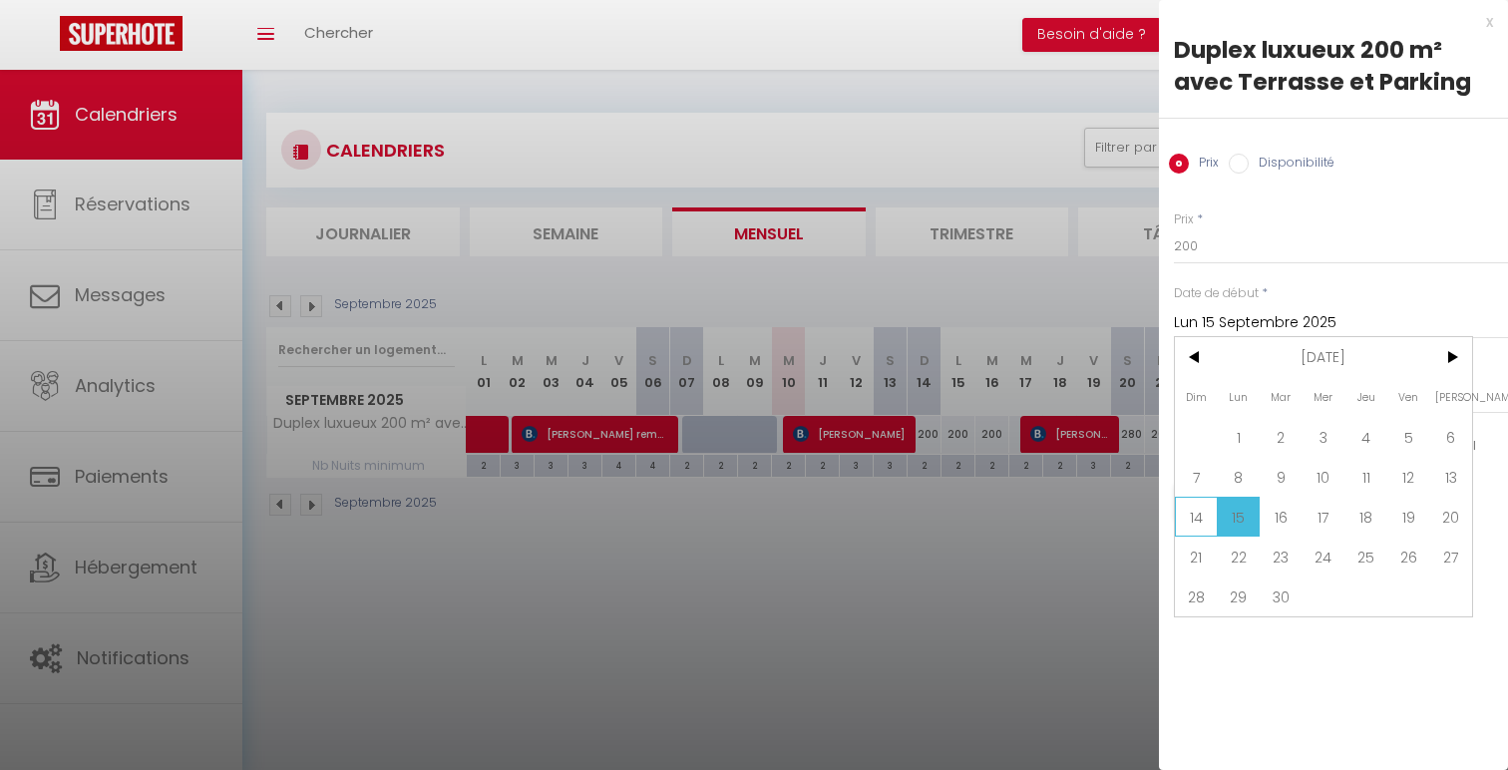
click at [1211, 520] on span "14" at bounding box center [1196, 517] width 43 height 40
type input "Dim 14 Septembre 2025"
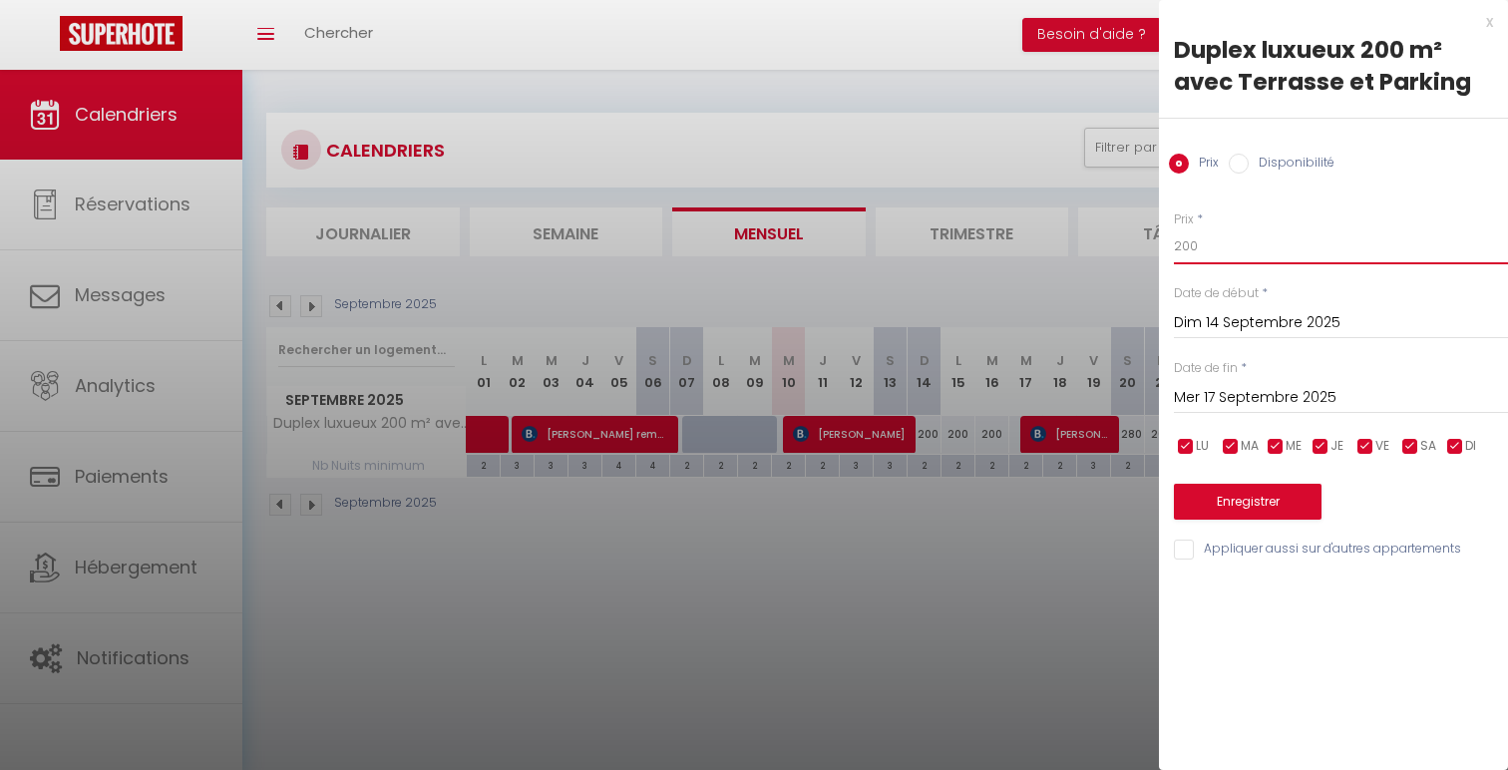
drag, startPoint x: 1191, startPoint y: 241, endPoint x: 1153, endPoint y: 238, distance: 38.0
click at [1153, 238] on body "🟢 Des questions ou besoin d'assistance pour la migration AirBnB? Connectez-vous…" at bounding box center [754, 455] width 1508 height 770
type input "180"
click at [1267, 495] on button "Enregistrer" at bounding box center [1248, 502] width 148 height 36
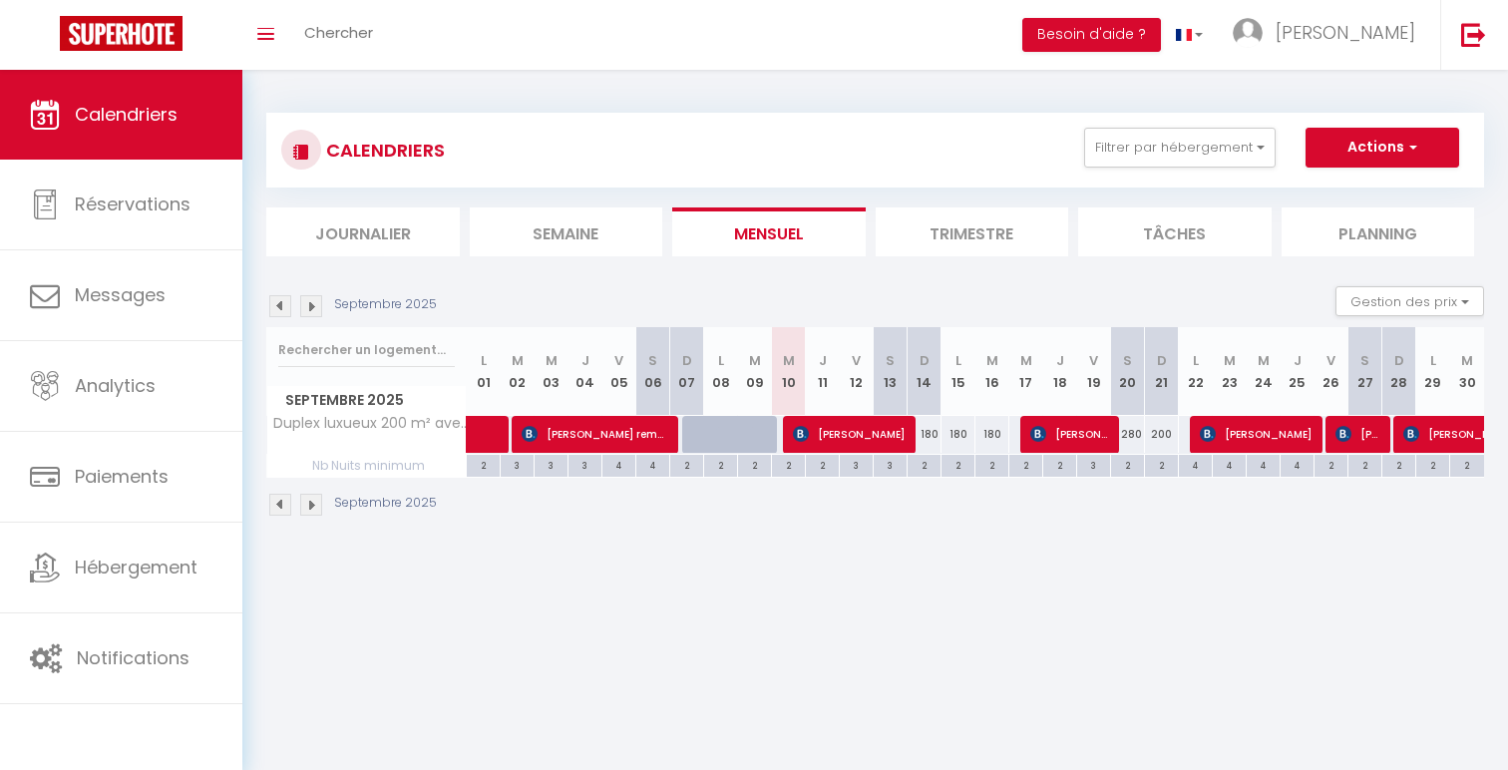
click at [1169, 429] on div "200" at bounding box center [1162, 434] width 34 height 37
type input "200"
type input "Dim 21 Septembre 2025"
type input "Lun 22 Septembre 2025"
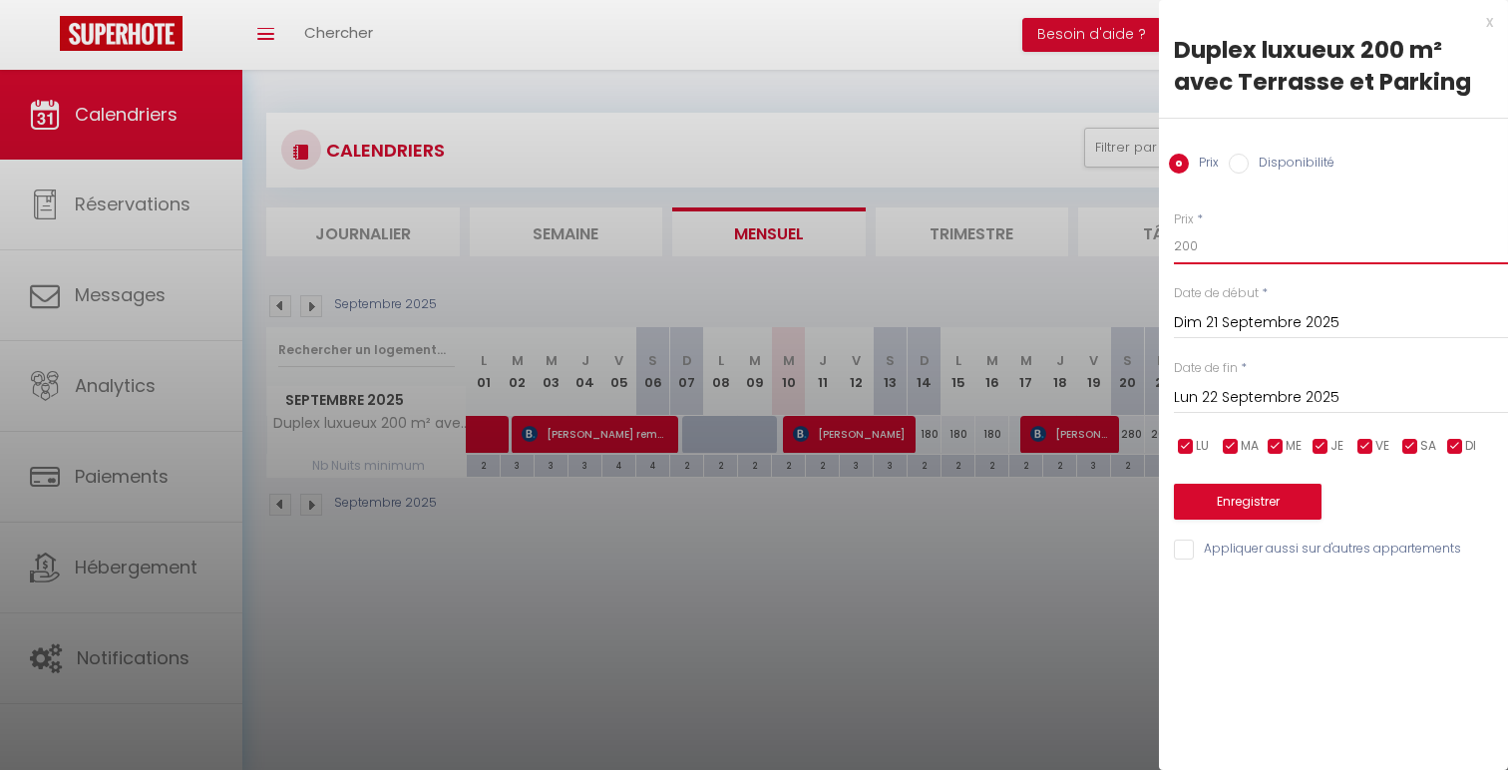
drag, startPoint x: 1184, startPoint y: 245, endPoint x: 1172, endPoint y: 241, distance: 12.6
click at [1174, 241] on input "200" at bounding box center [1341, 246] width 334 height 36
drag, startPoint x: 1189, startPoint y: 247, endPoint x: 1156, endPoint y: 244, distance: 33.1
click at [1156, 244] on body "🟢 Des questions ou besoin d'assistance pour la migration AirBnB? Connectez-vous…" at bounding box center [754, 455] width 1508 height 770
type input "180"
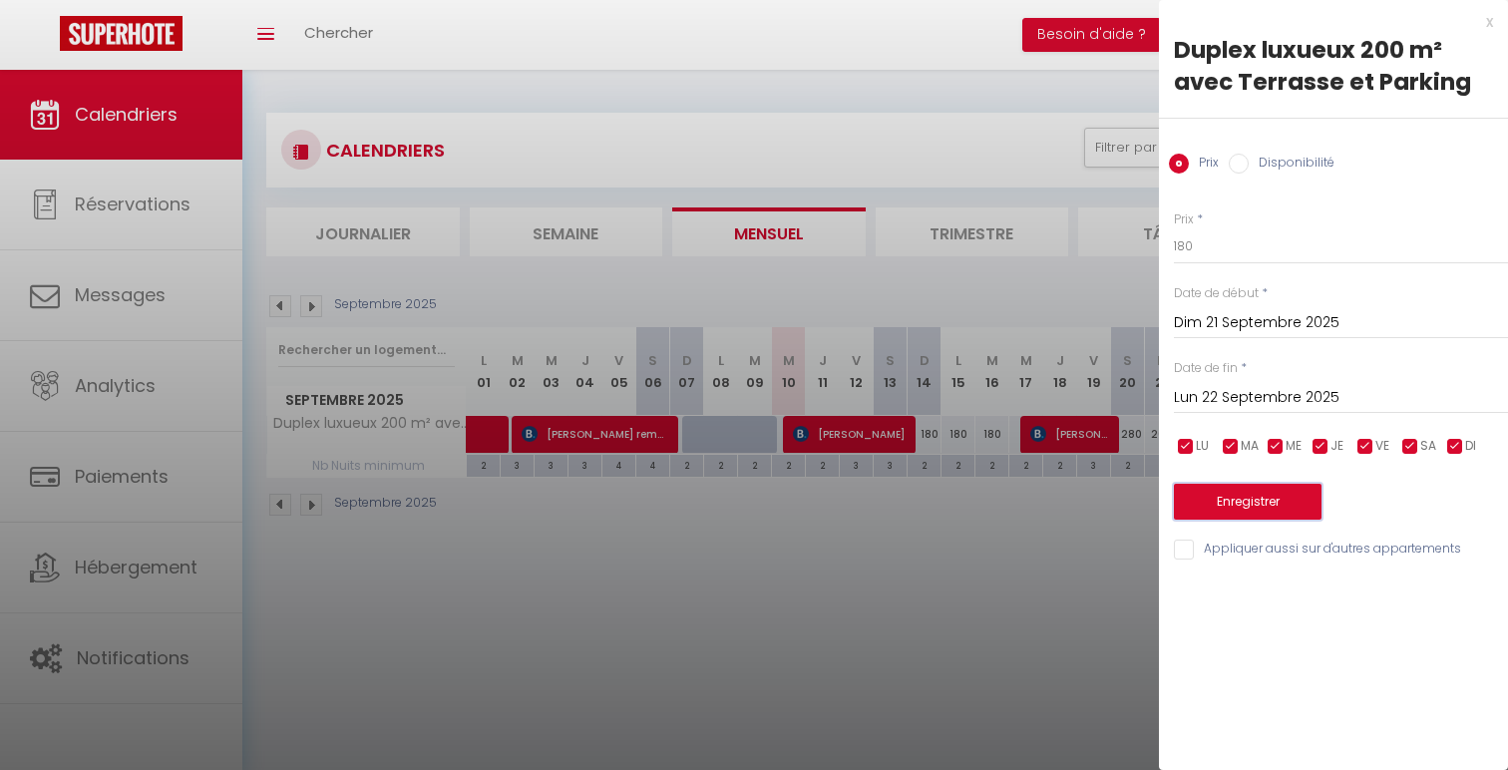
click at [1273, 503] on button "Enregistrer" at bounding box center [1248, 502] width 148 height 36
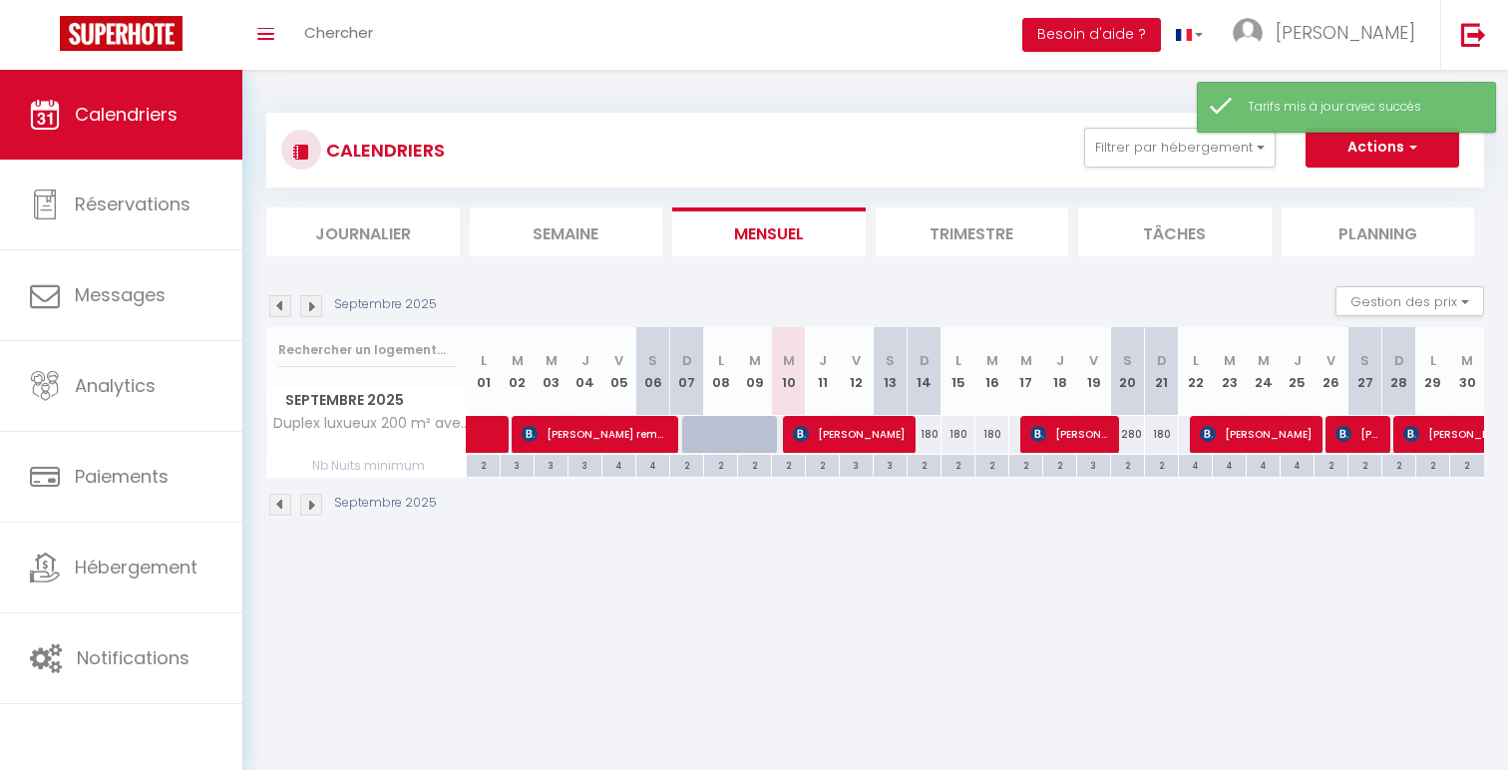
click at [1134, 440] on div "280" at bounding box center [1128, 434] width 34 height 37
type input "280"
type input "[PERSON_NAME] 20 Septembre 2025"
type input "Dim 21 Septembre 2025"
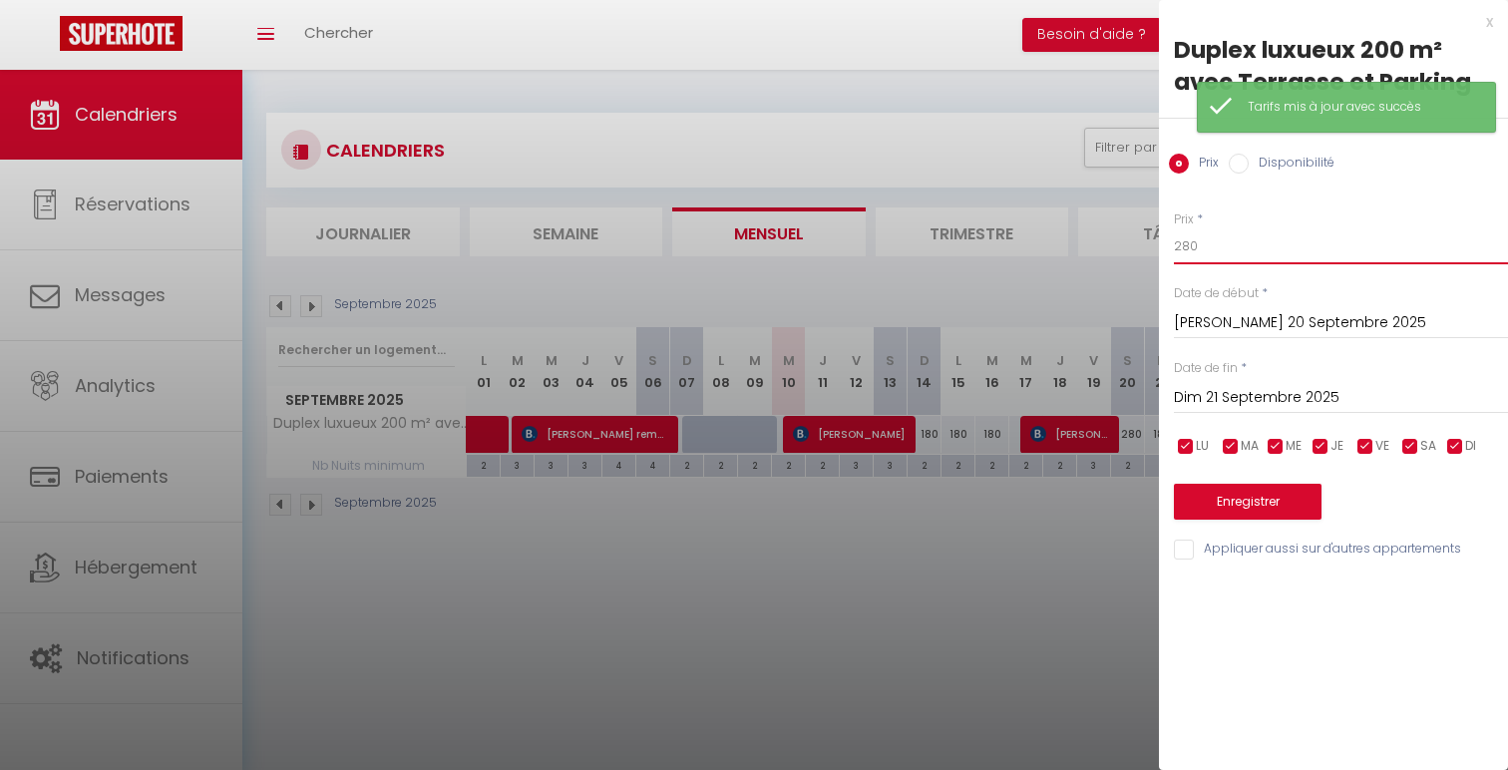
click at [1188, 244] on input "280" at bounding box center [1341, 246] width 334 height 36
type input "260"
click at [1238, 491] on button "Enregistrer" at bounding box center [1248, 502] width 148 height 36
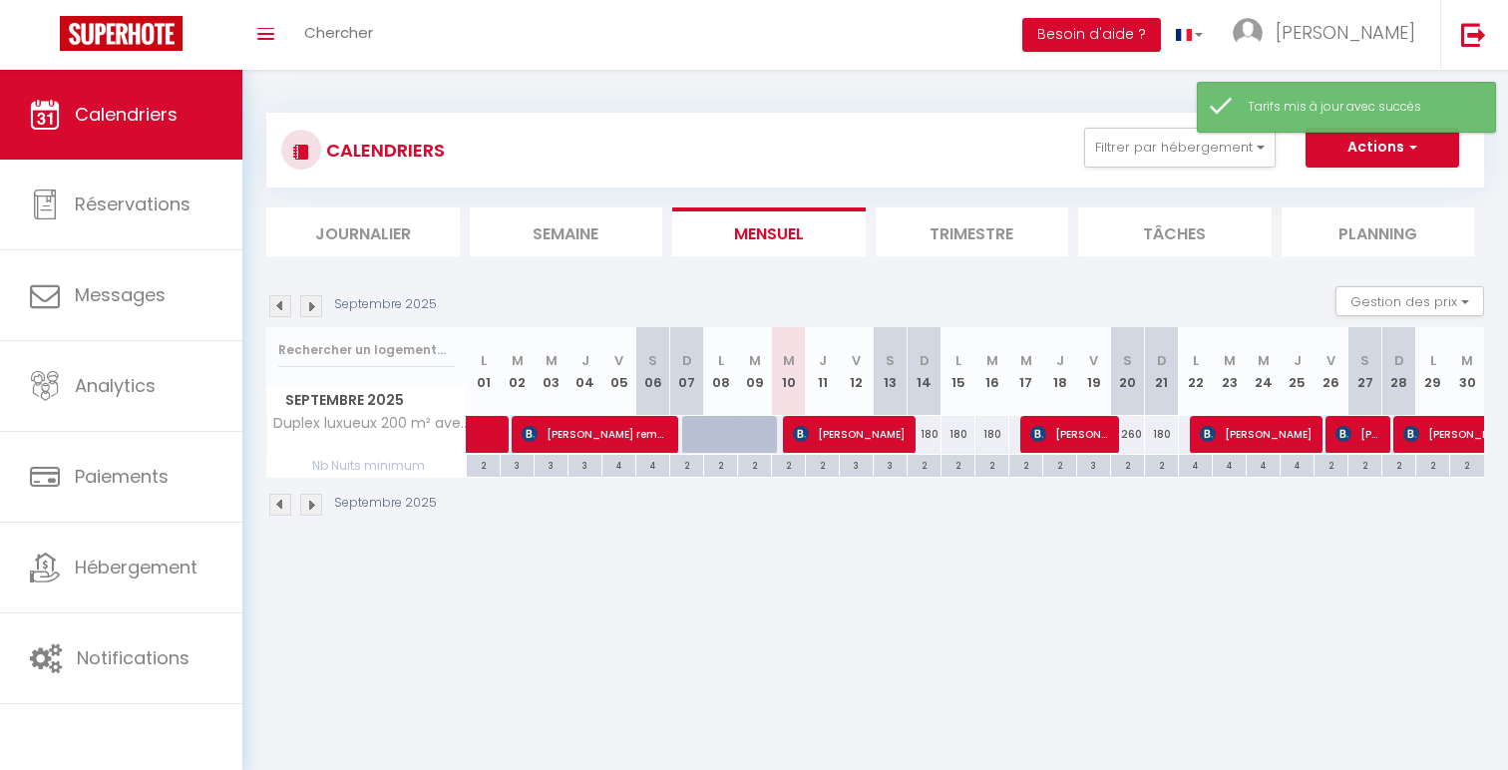
click at [306, 303] on img at bounding box center [311, 306] width 22 height 22
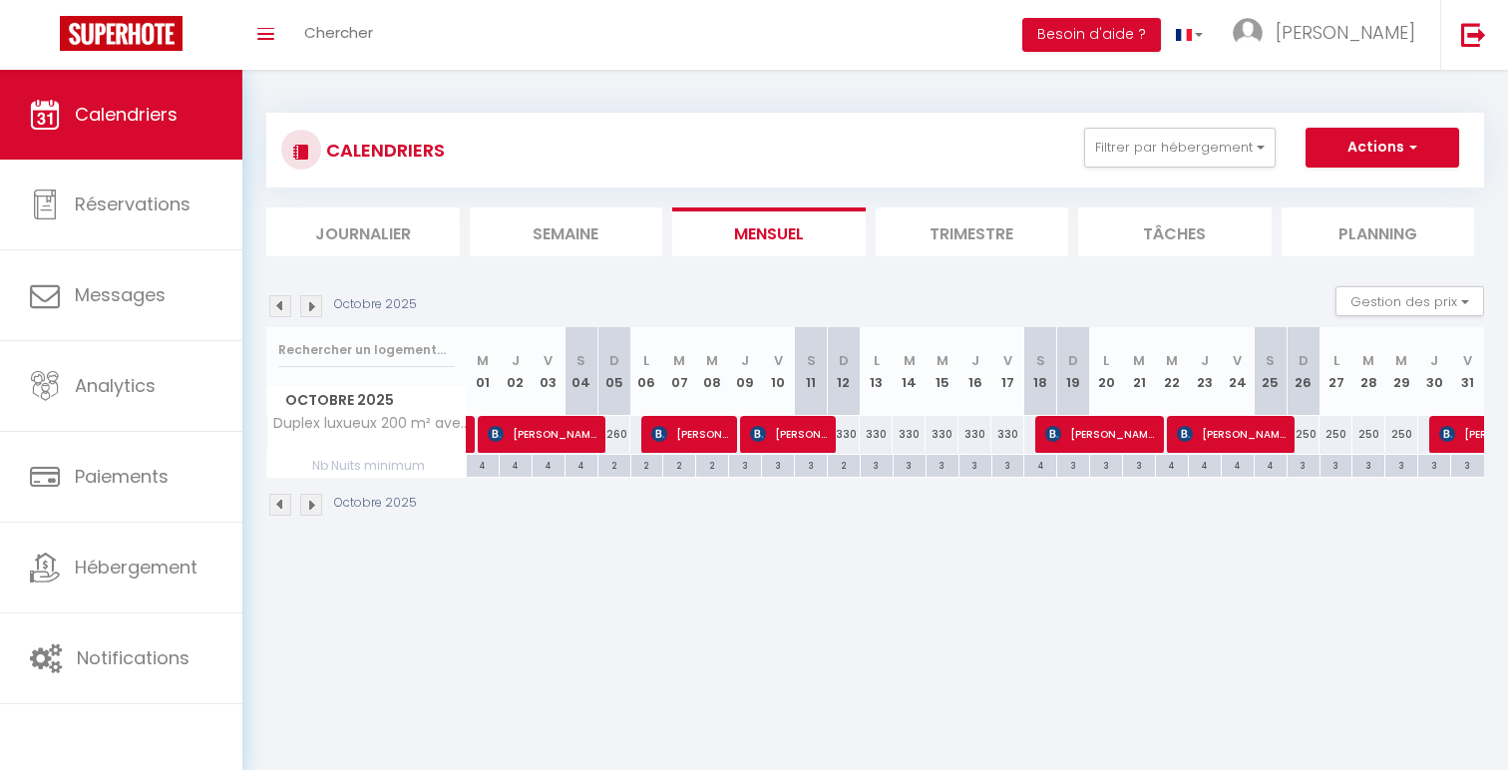
click at [1006, 429] on div "330" at bounding box center [1007, 434] width 33 height 37
type input "330"
type input "Ven 17 Octobre 2025"
type input "[PERSON_NAME] 18 Octobre 2025"
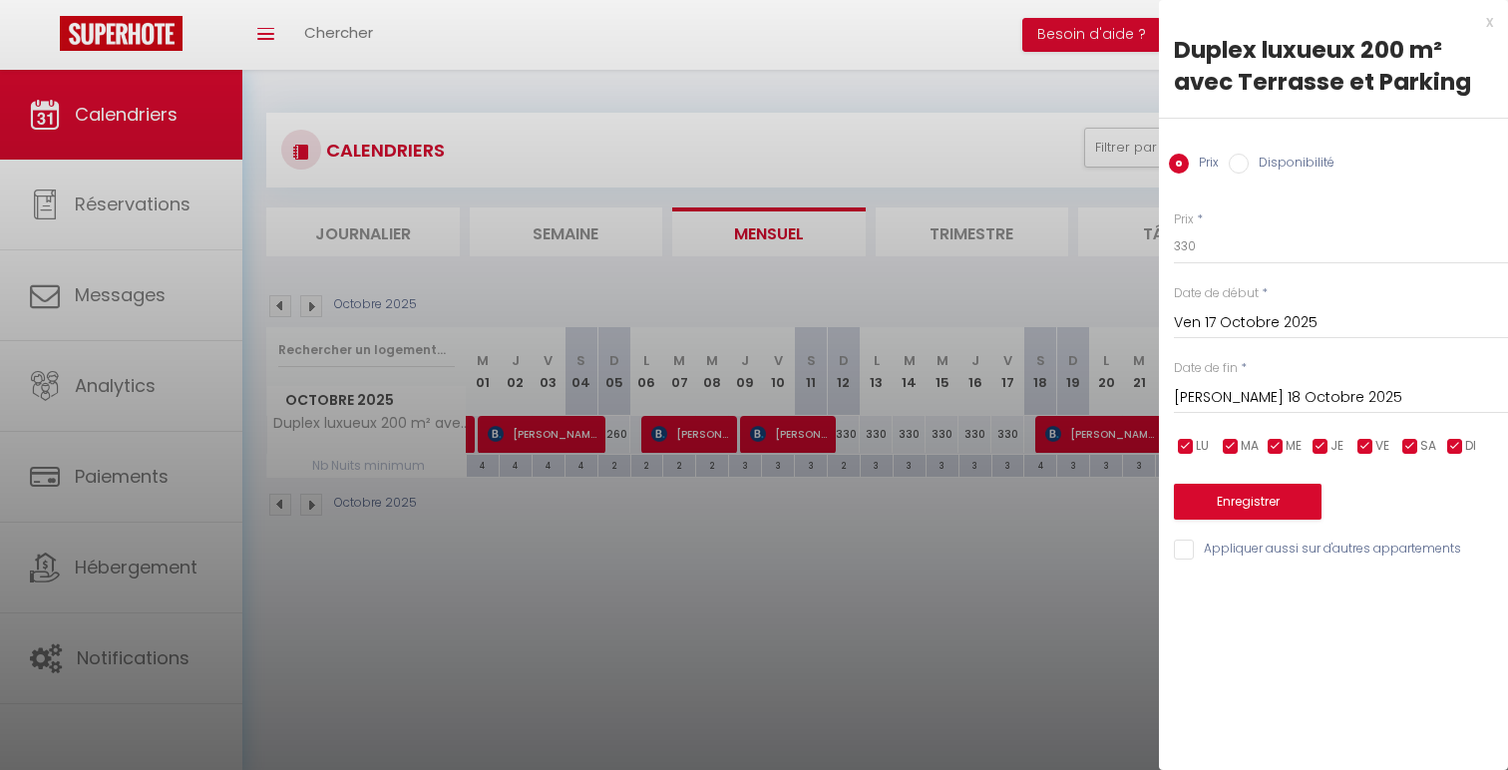
click at [1313, 323] on input "Ven 17 Octobre 2025" at bounding box center [1341, 323] width 334 height 26
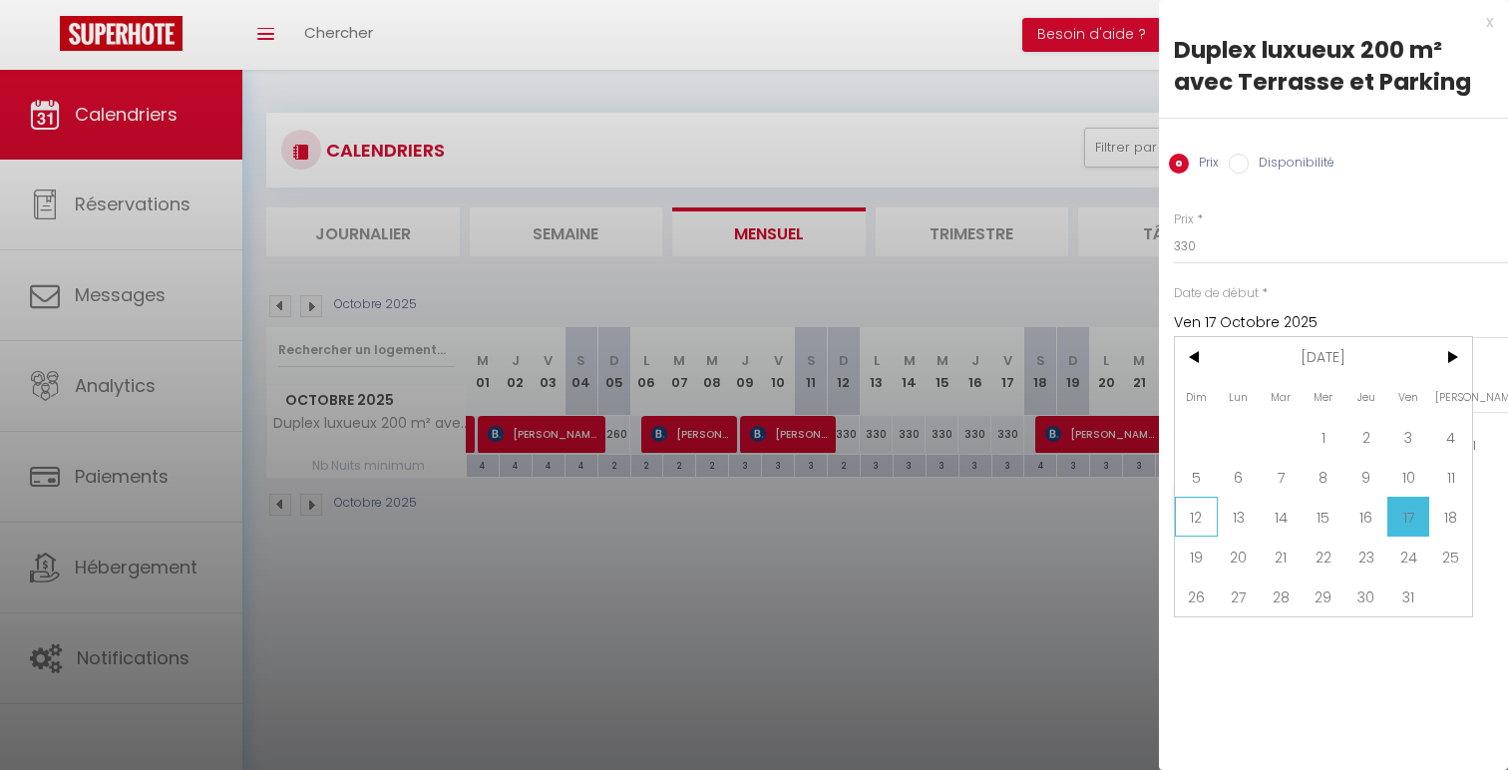
click at [1202, 512] on span "12" at bounding box center [1196, 517] width 43 height 40
type input "Dim 12 Octobre 2025"
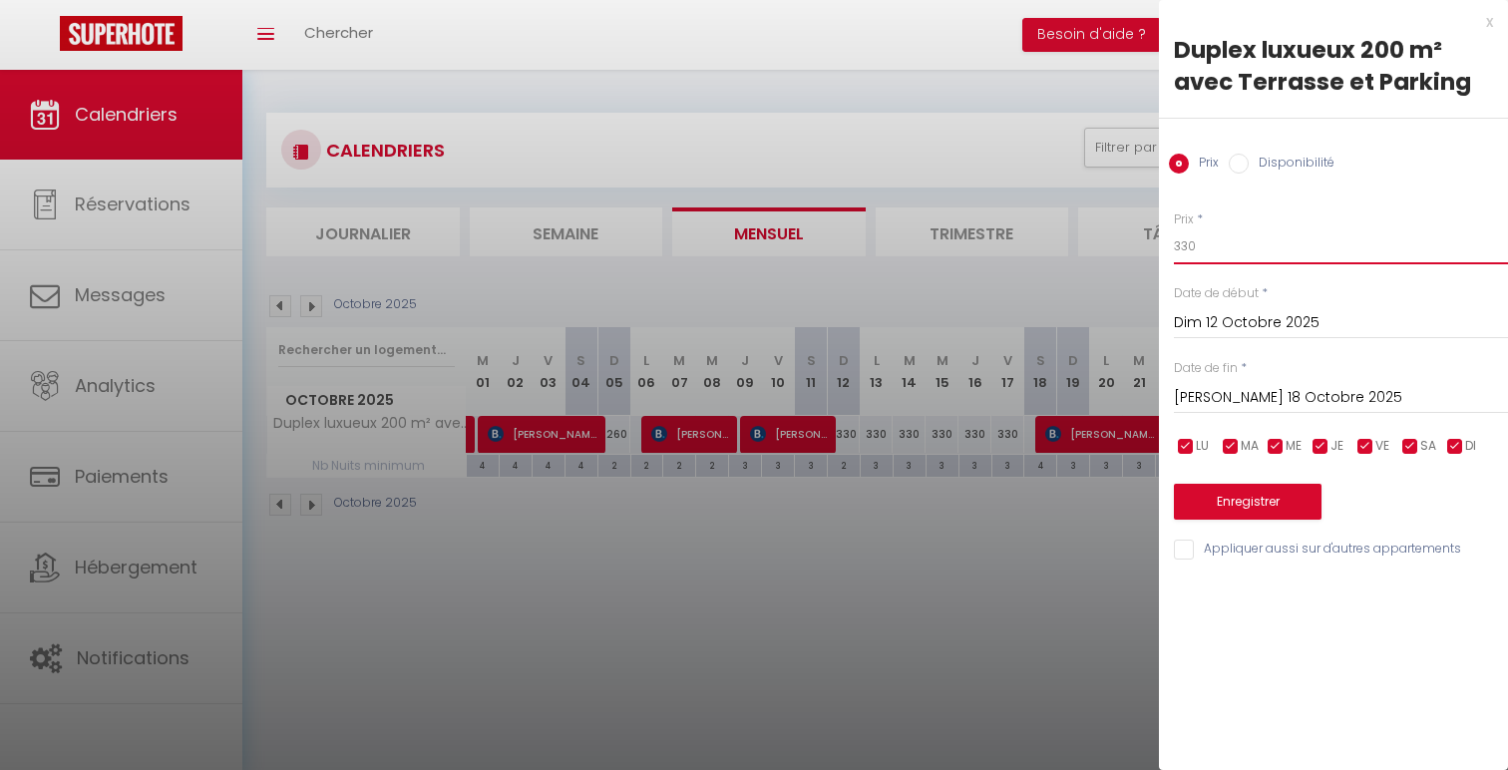
click at [1189, 242] on input "330" at bounding box center [1341, 246] width 334 height 36
type input "300"
click at [1258, 504] on button "Enregistrer" at bounding box center [1248, 502] width 148 height 36
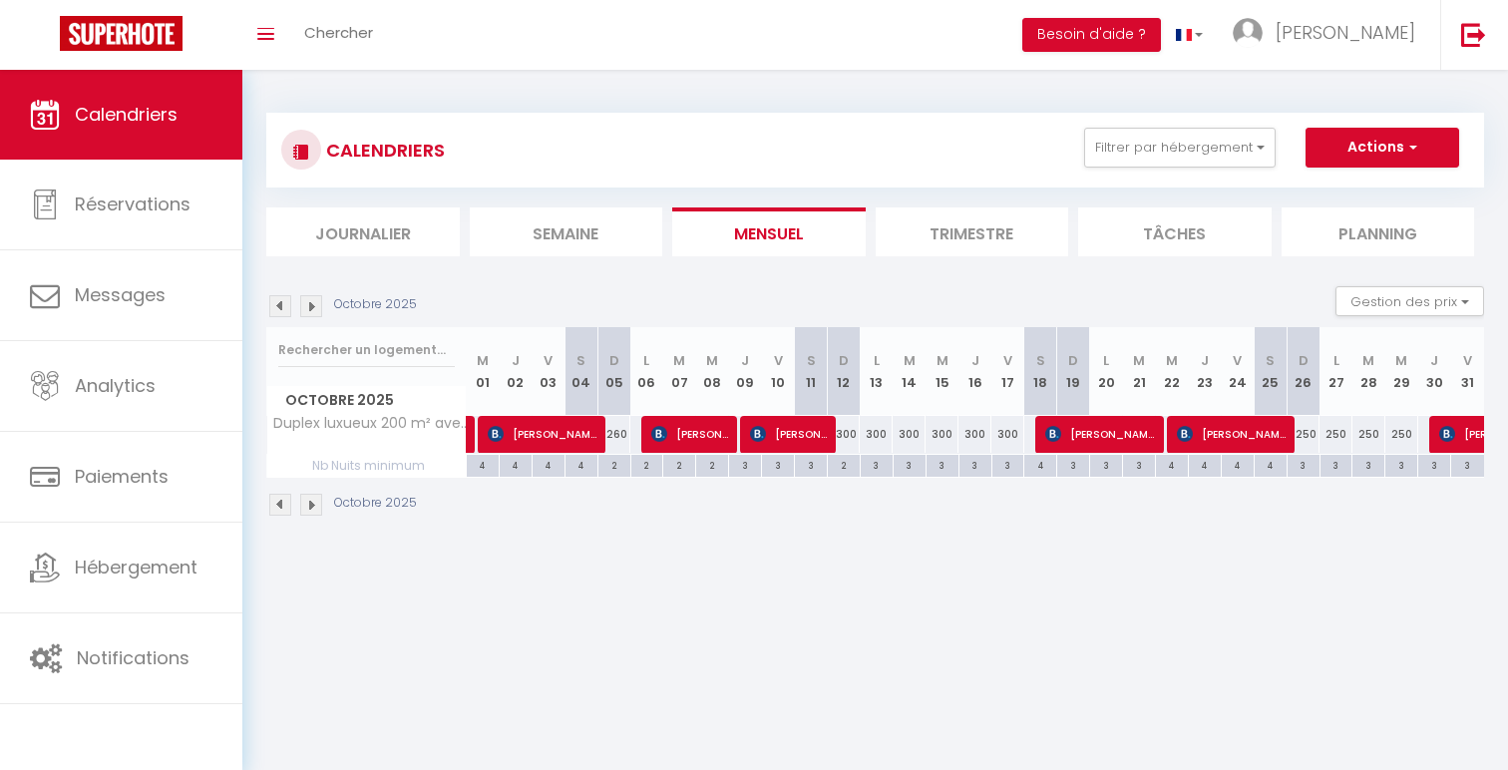
click at [1311, 465] on div "3" at bounding box center [1304, 464] width 32 height 19
type input "3"
type input "Dim 26 Octobre 2025"
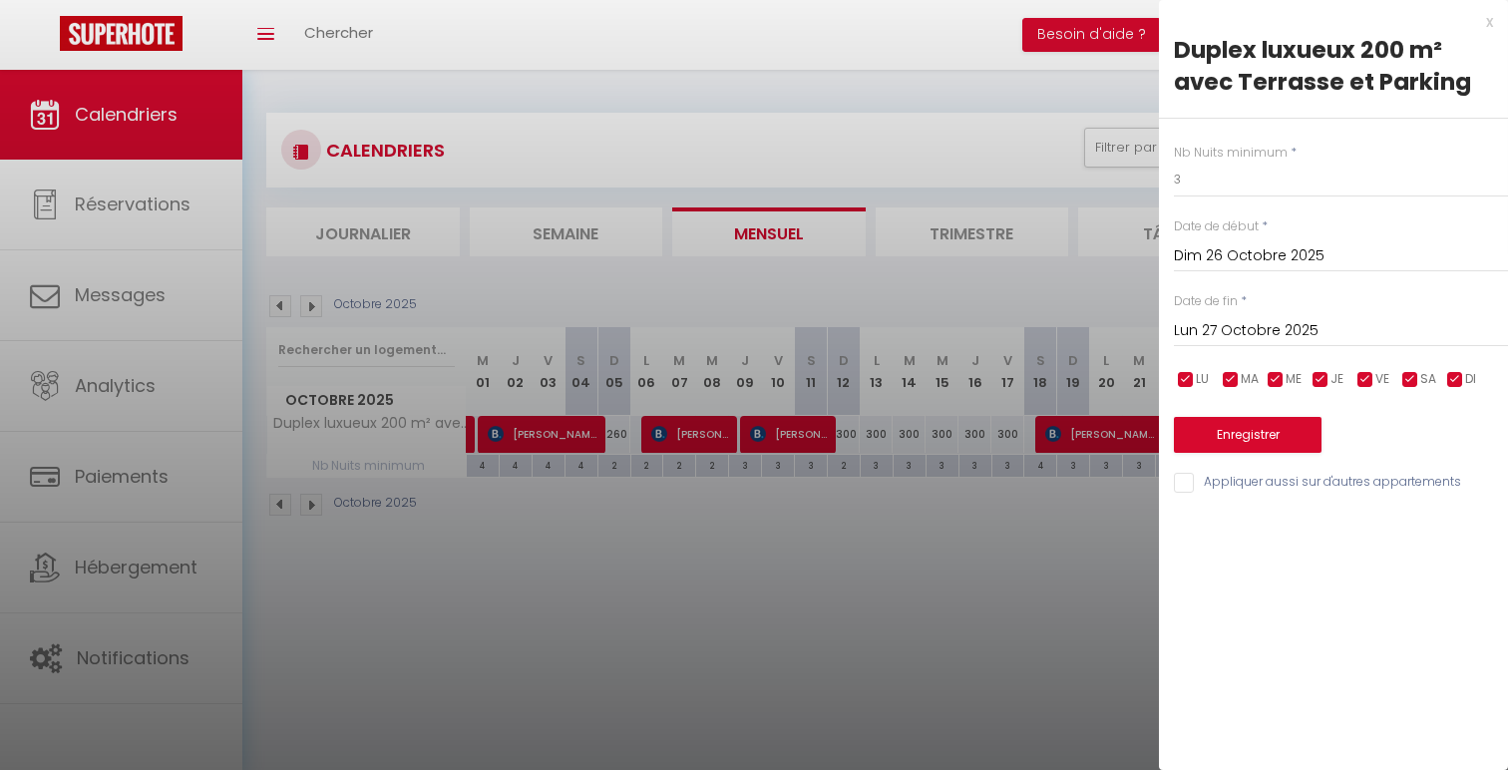
click at [1338, 336] on input "Lun 27 Octobre 2025" at bounding box center [1341, 331] width 334 height 26
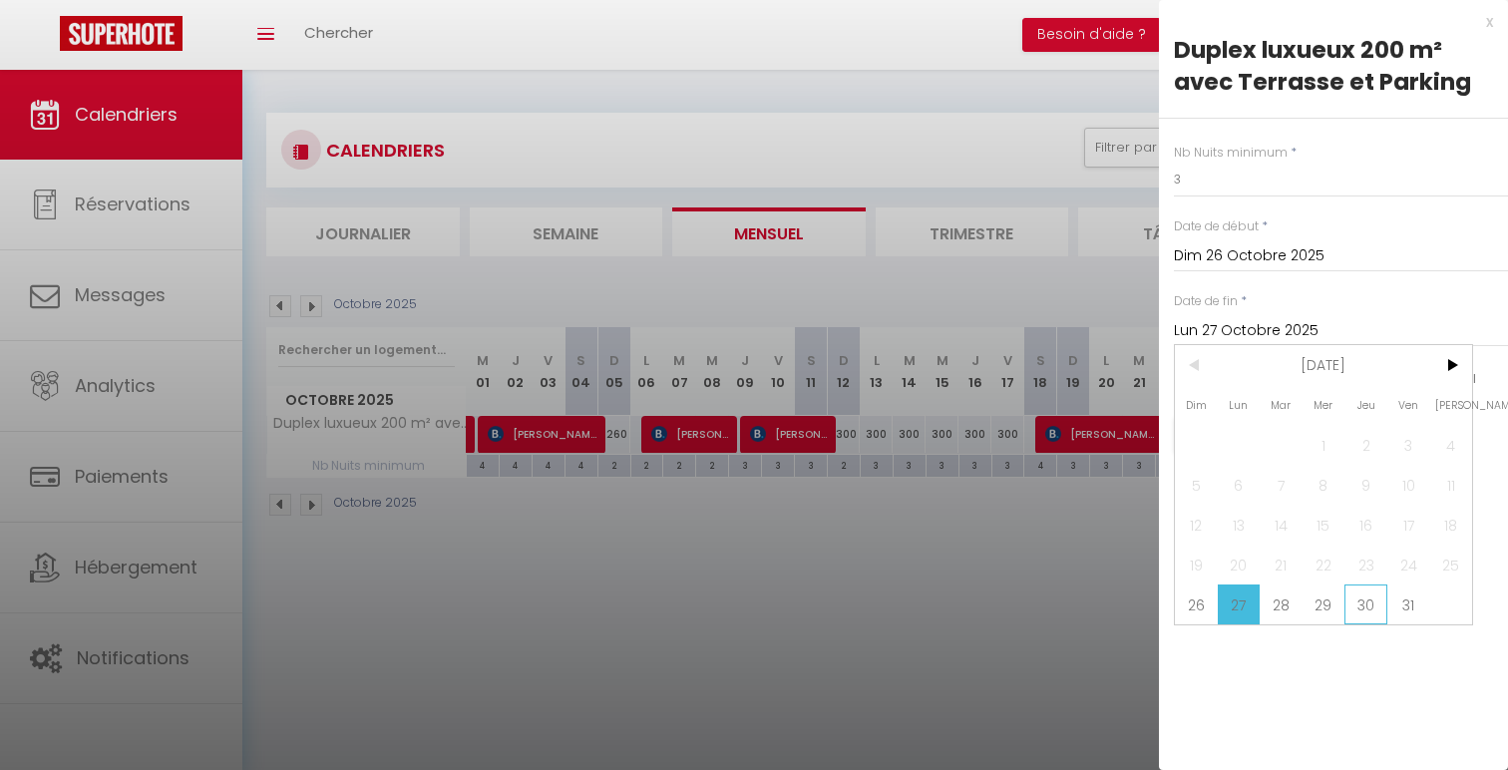
click at [1384, 609] on span "30" at bounding box center [1366, 605] width 43 height 40
type input "Jeu 30 Octobre 2025"
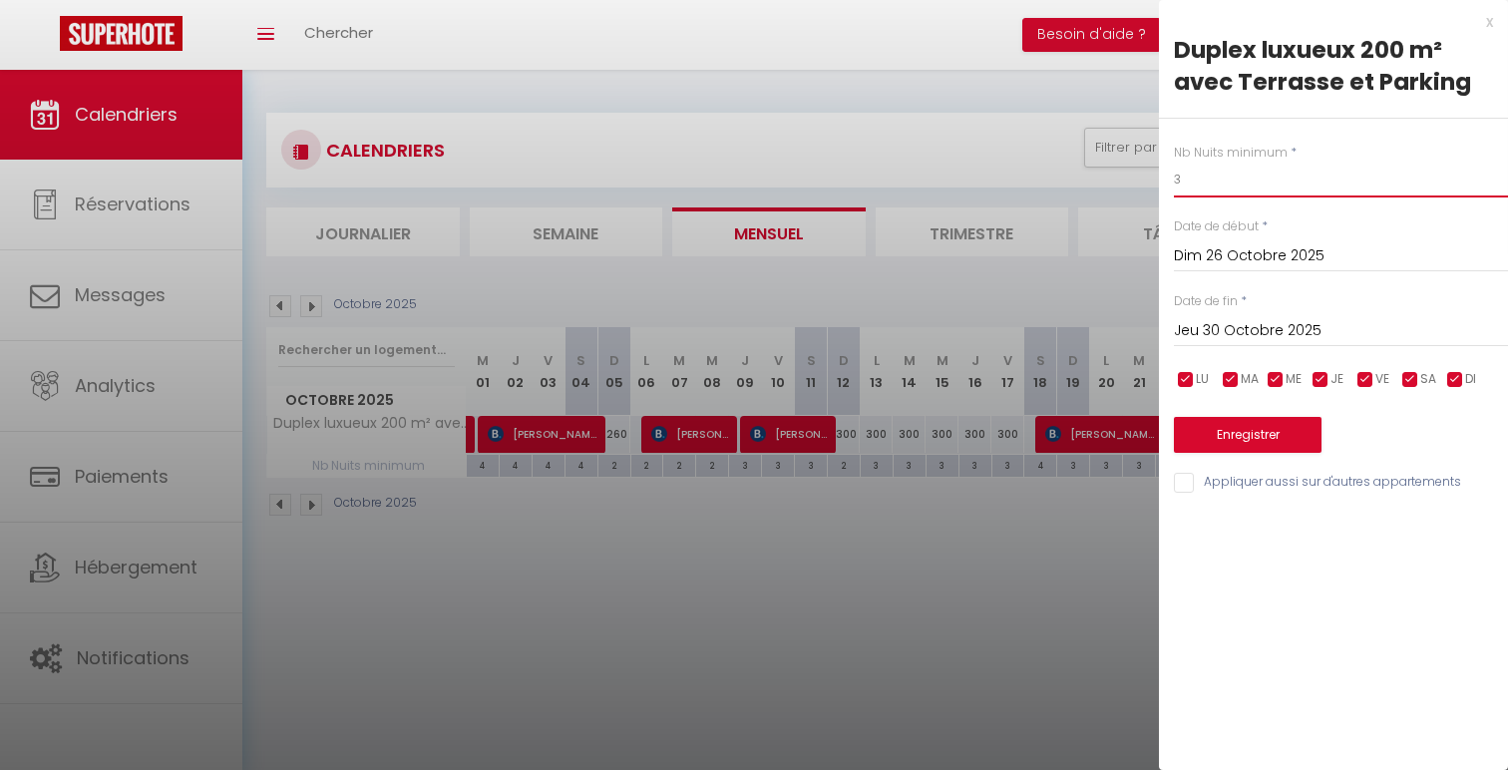
click at [1210, 188] on input "3" at bounding box center [1341, 180] width 334 height 36
type input "2"
click at [1219, 445] on button "Enregistrer" at bounding box center [1248, 435] width 148 height 36
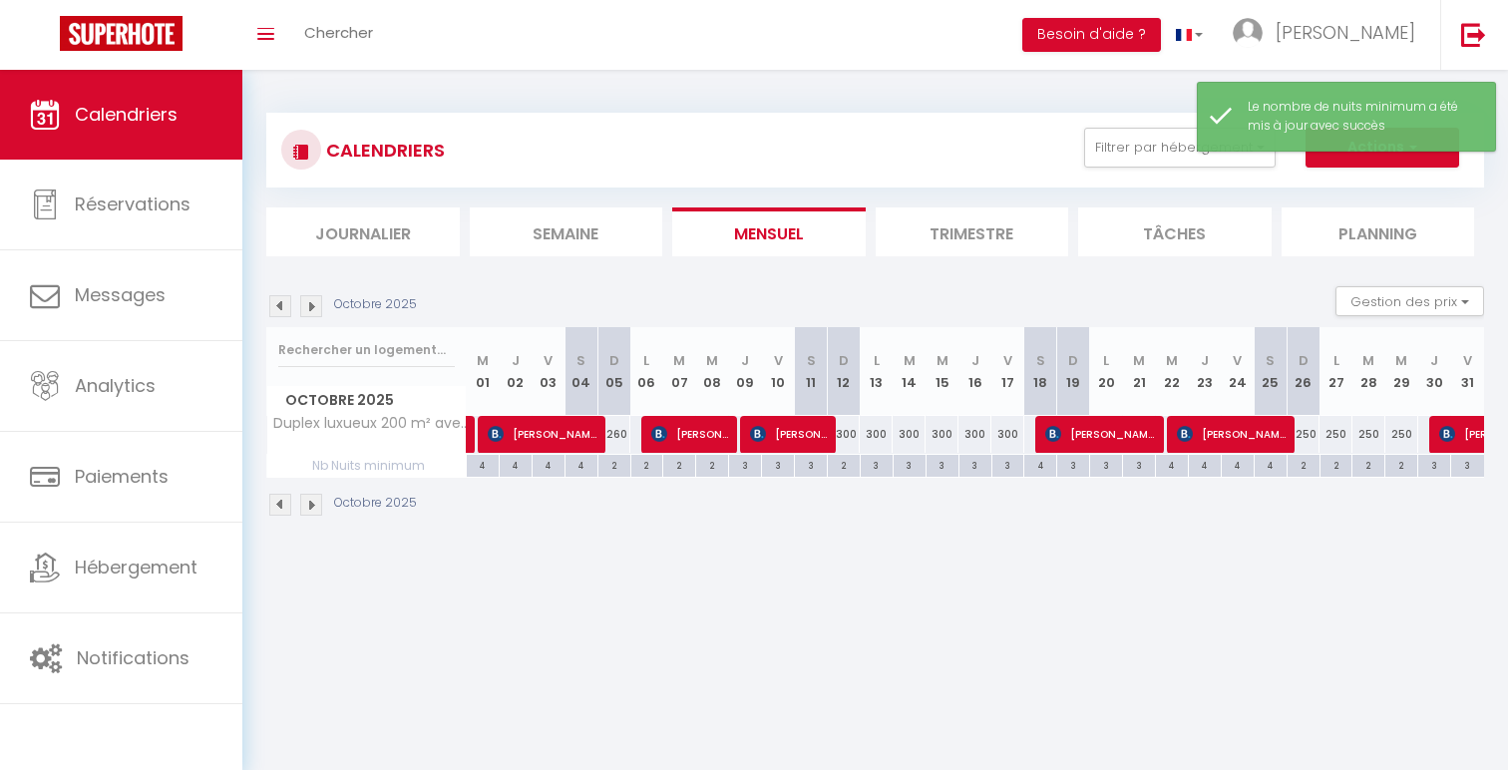
click at [314, 304] on img at bounding box center [311, 306] width 22 height 22
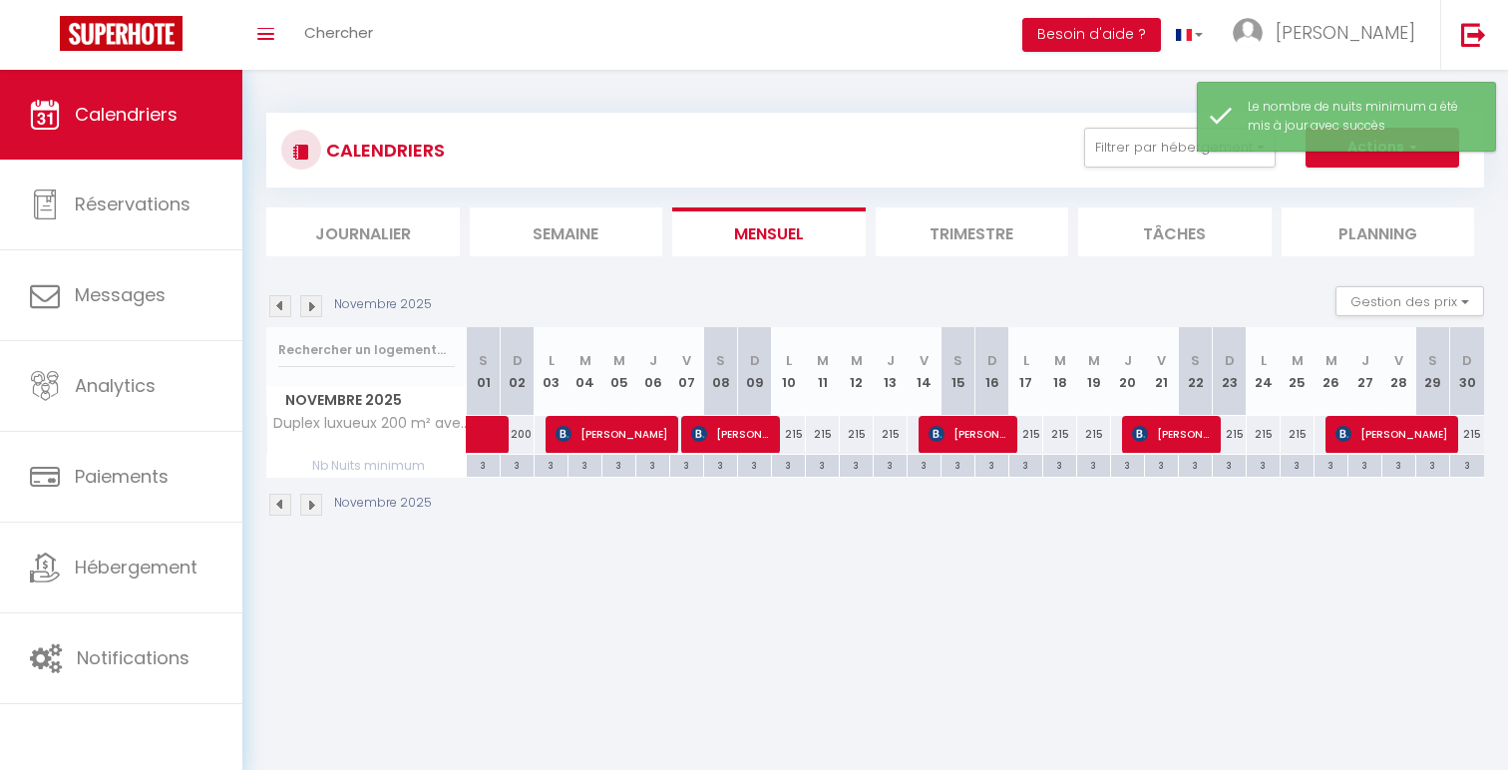
click at [309, 308] on img at bounding box center [311, 306] width 22 height 22
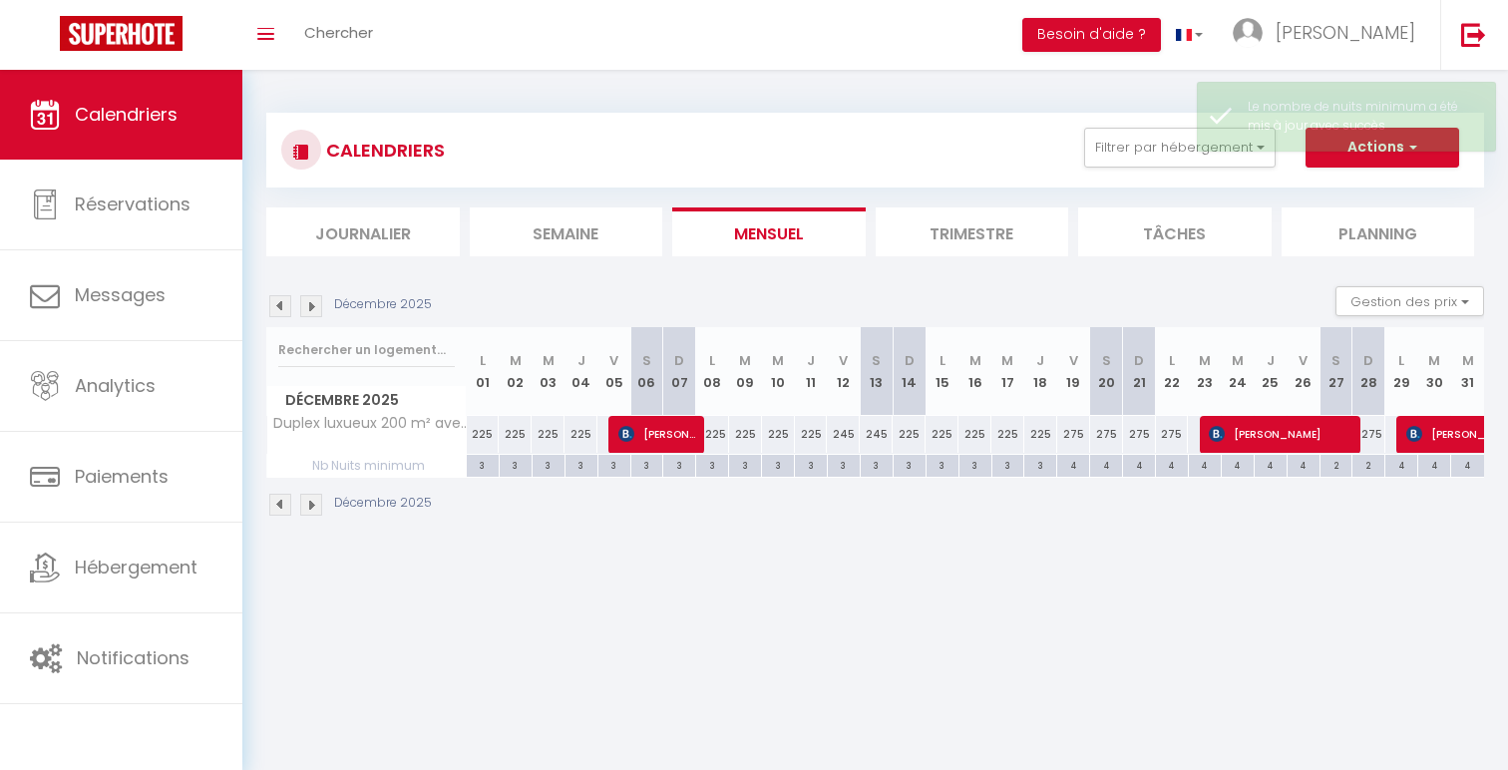
click at [309, 308] on img at bounding box center [311, 306] width 22 height 22
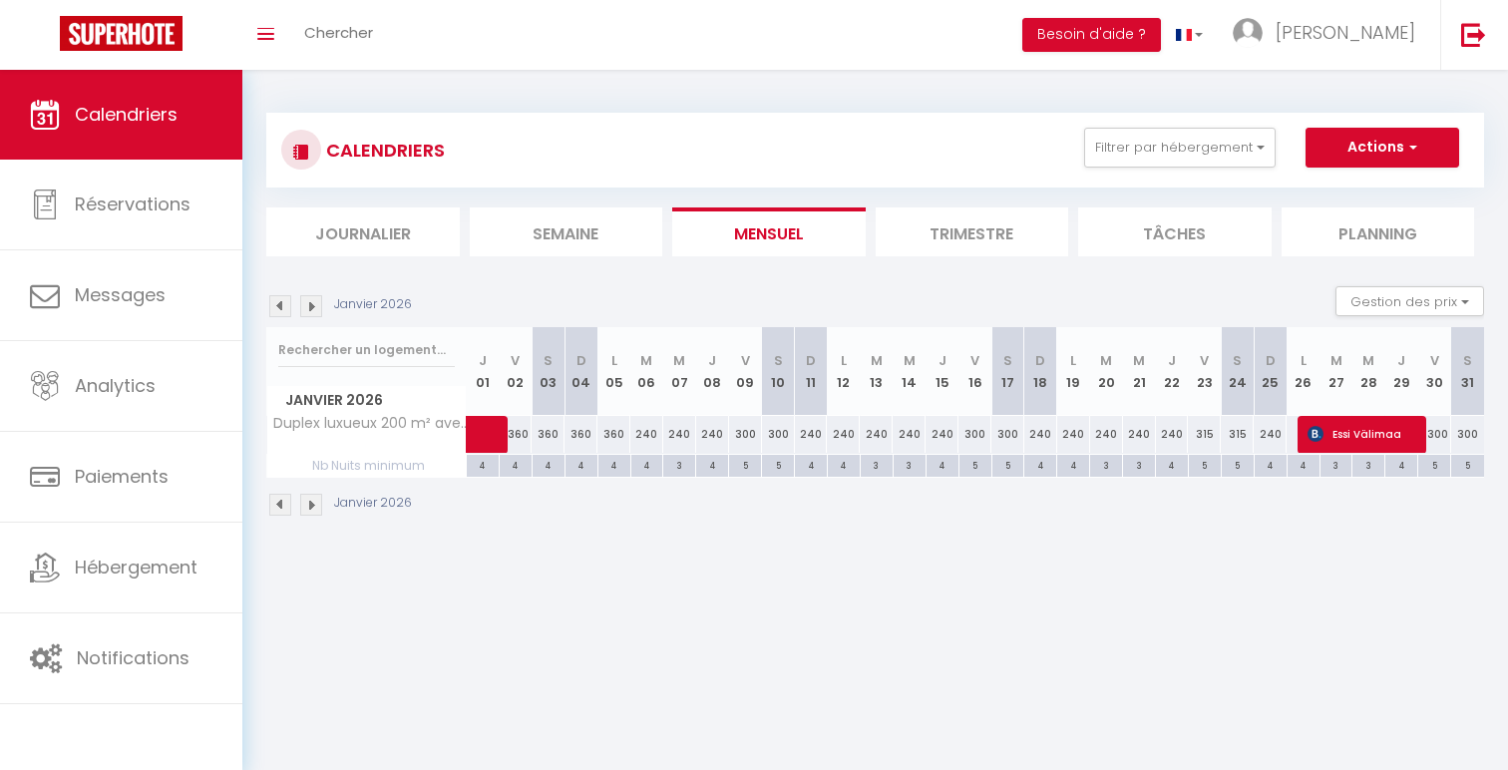
click at [519, 462] on div "4" at bounding box center [516, 464] width 32 height 19
type input "4"
type input "Ven 02 Janvier 2026"
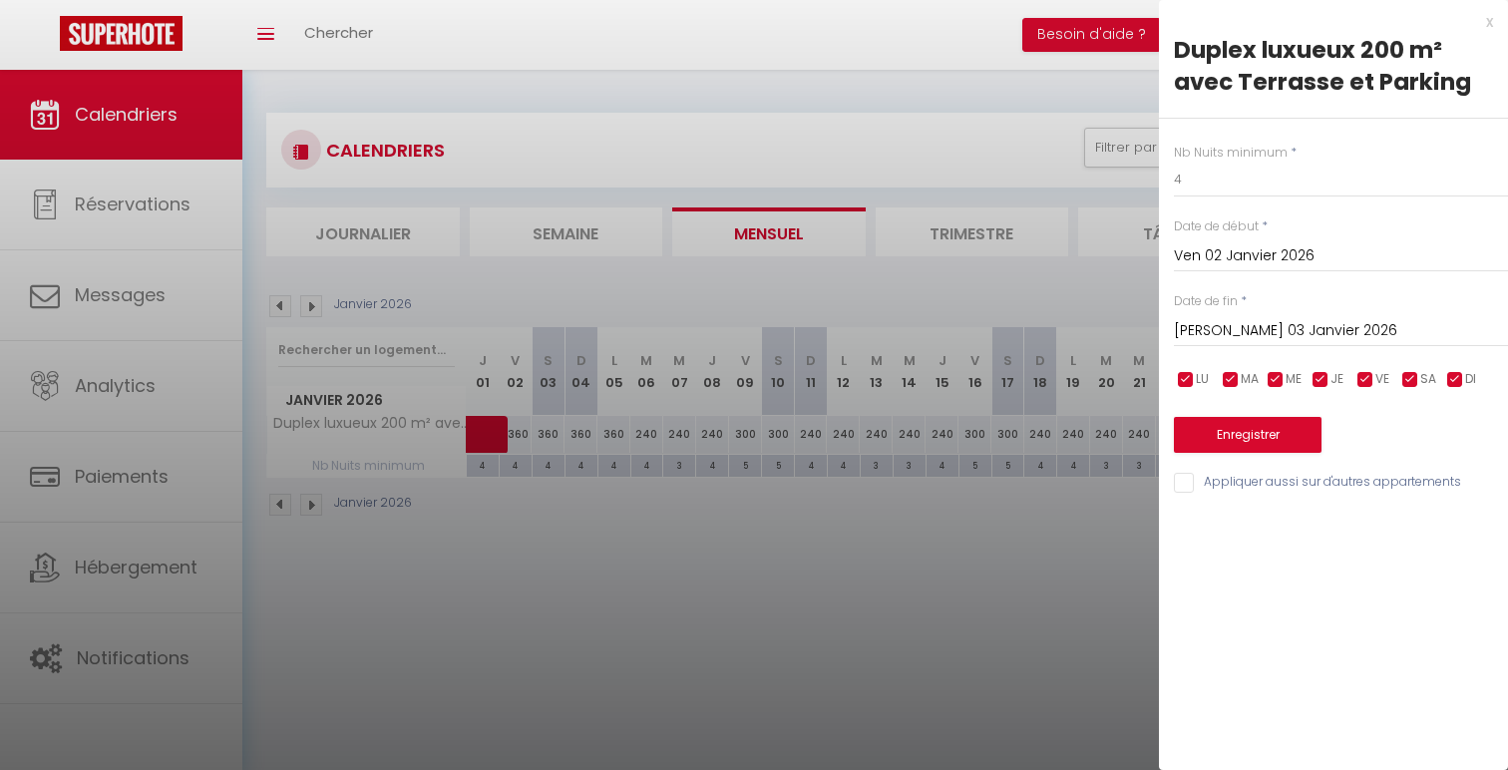
click at [1340, 335] on input "[PERSON_NAME] 03 Janvier 2026" at bounding box center [1341, 331] width 334 height 26
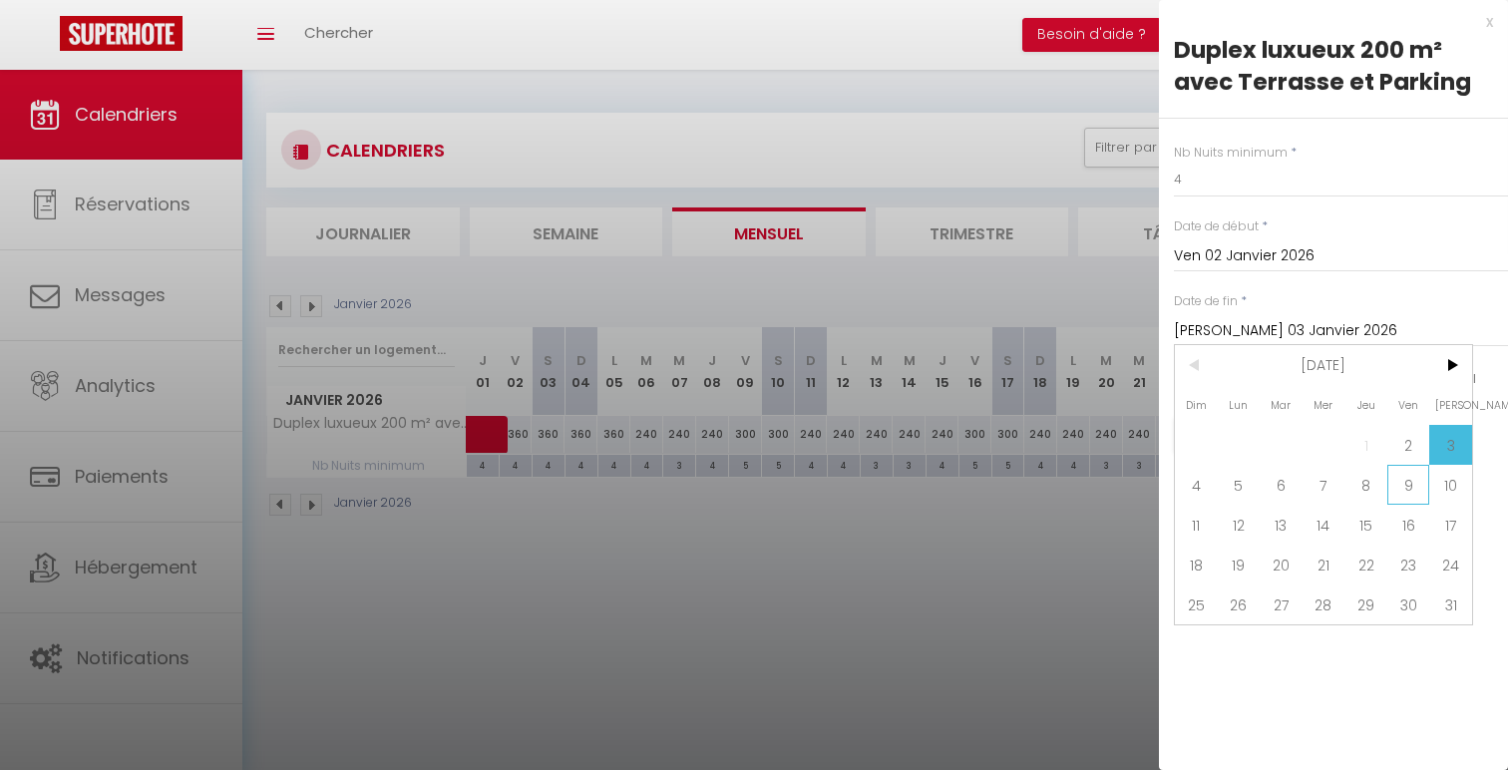
click at [1406, 489] on span "9" at bounding box center [1408, 485] width 43 height 40
type input "Ven 09 Janvier 2026"
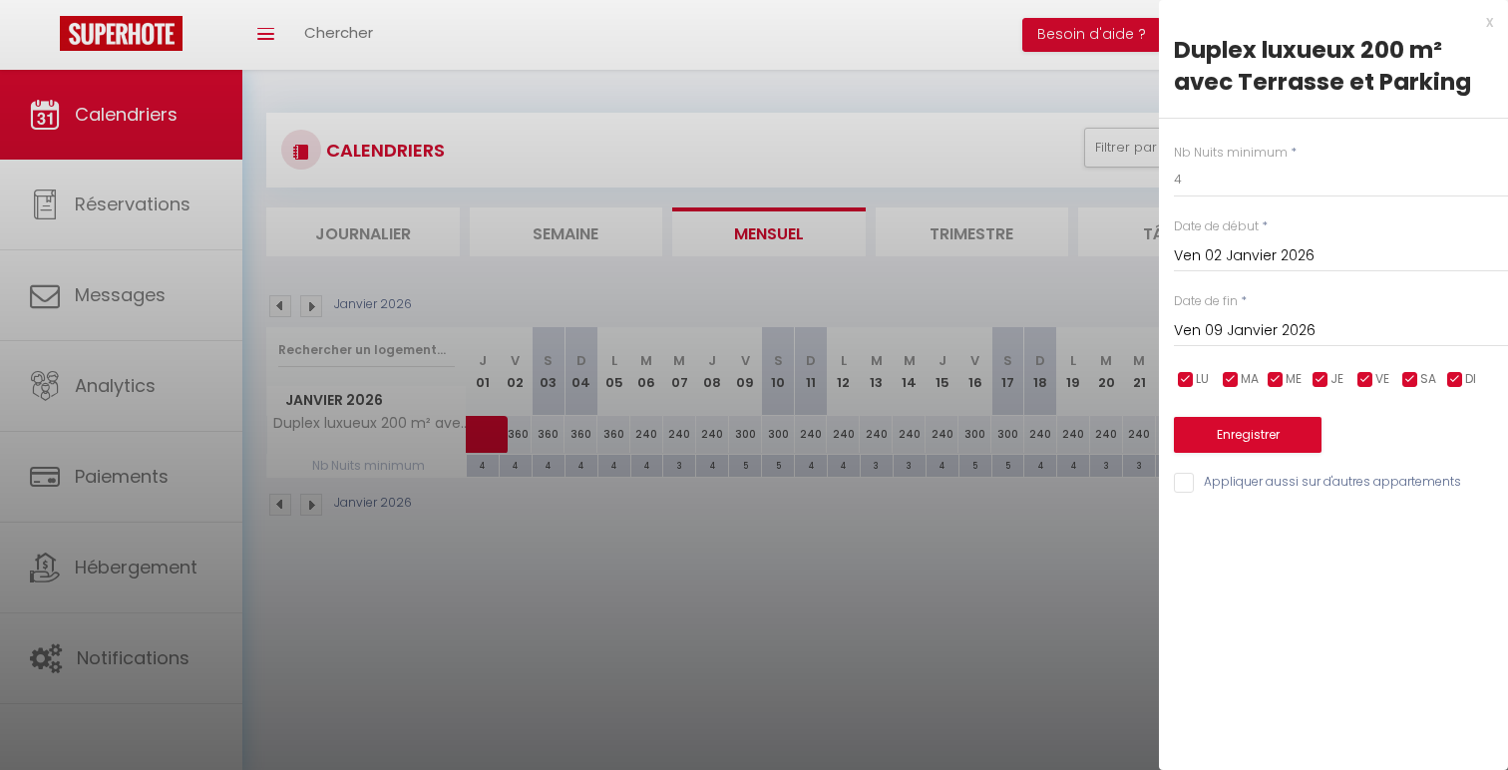
click at [1250, 206] on div "Nb Nuits minimum * 4 Date de début * Ven 02 Janvier 2026 < [DATE] > Dim Lun Mar…" at bounding box center [1333, 307] width 349 height 377
click at [1244, 187] on input "4" at bounding box center [1341, 180] width 334 height 36
type input "3"
click at [1230, 466] on div "Nb Nuits minimum * 3 Date de début * Ven 02 Janvier 2026 < [DATE] > Dim Lun Mar…" at bounding box center [1333, 307] width 349 height 377
click at [1230, 452] on button "Enregistrer" at bounding box center [1248, 435] width 148 height 36
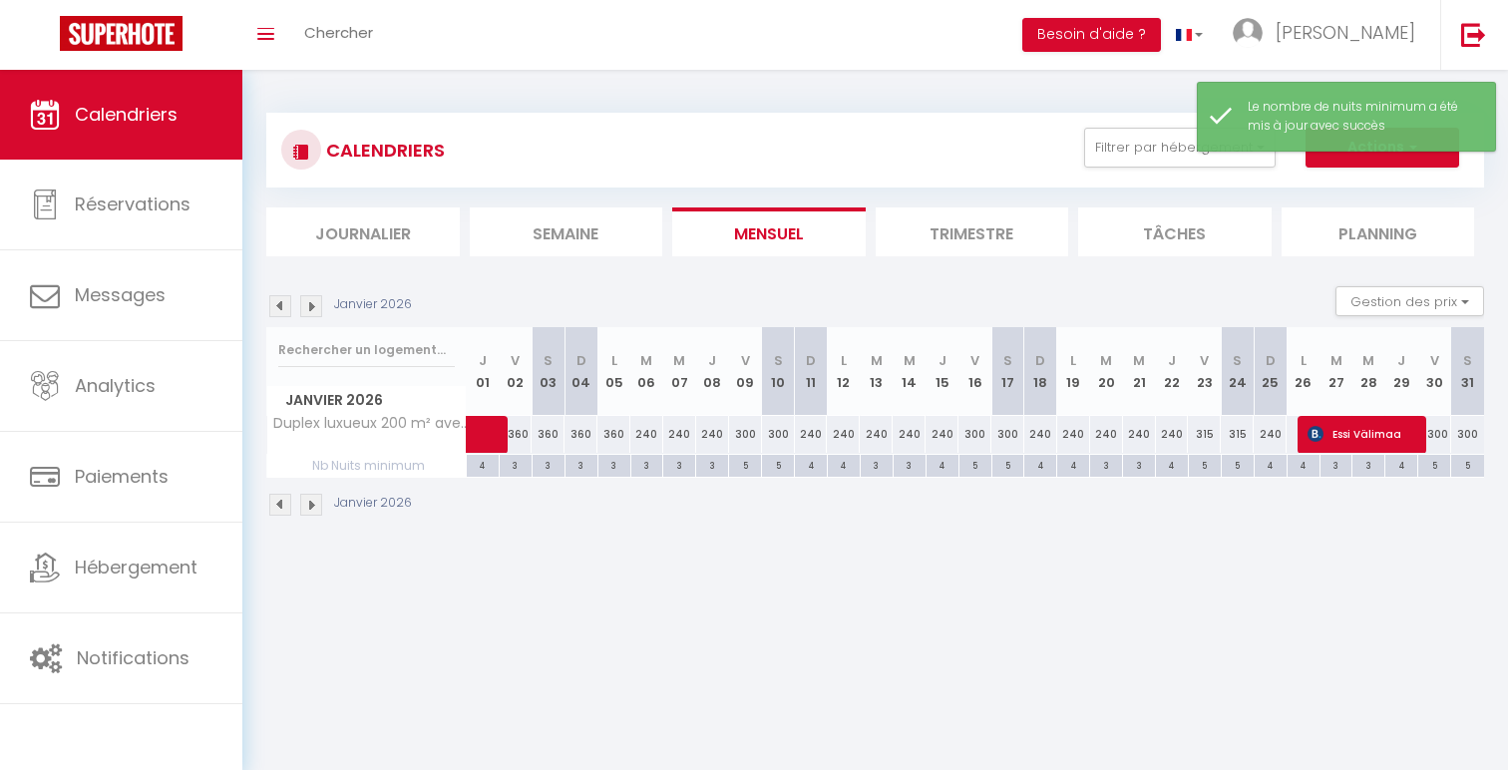
click at [811, 469] on div "4" at bounding box center [811, 464] width 32 height 19
type input "4"
type input "Dim 11 Janvier 2026"
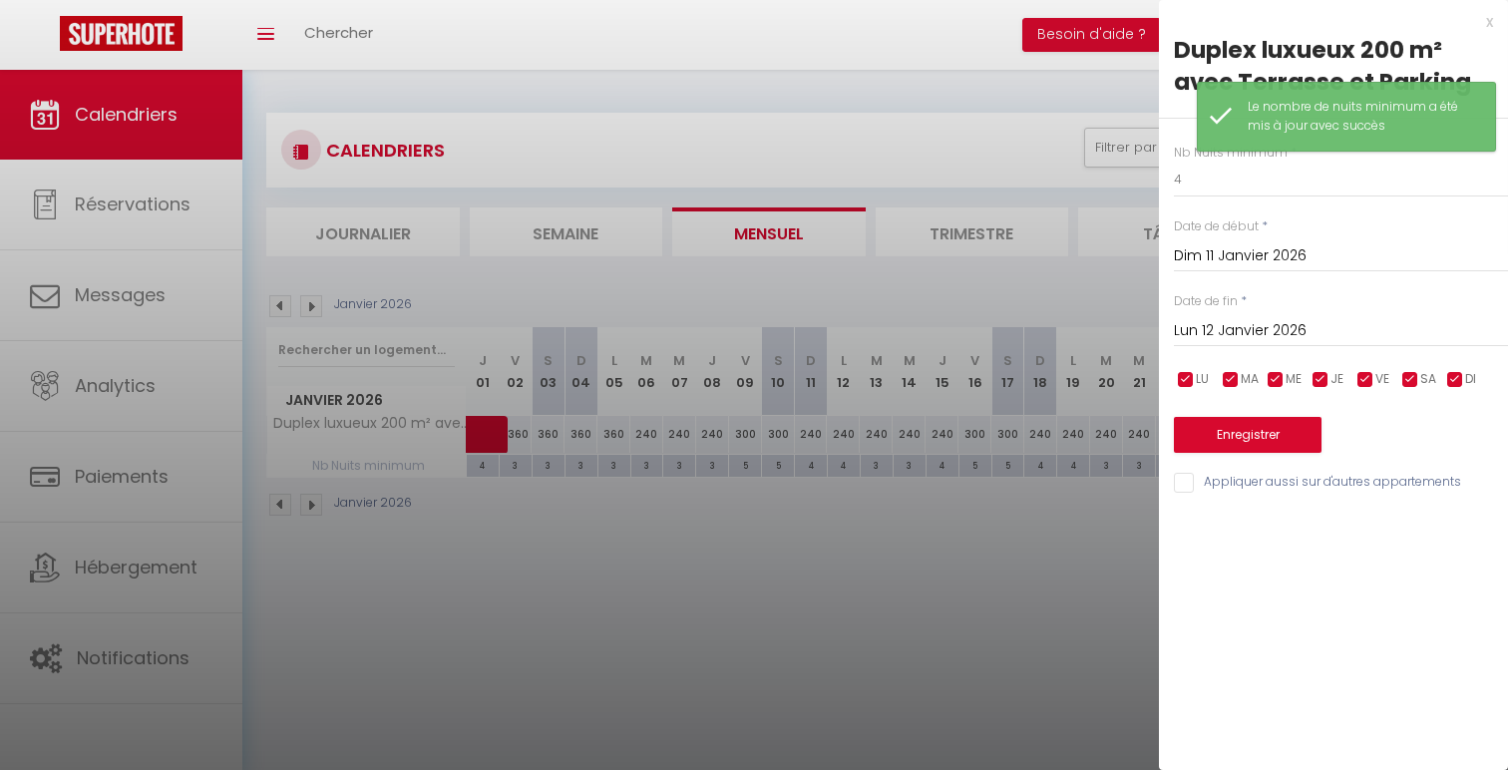
click at [1406, 318] on input "Lun 12 Janvier 2026" at bounding box center [1341, 331] width 334 height 26
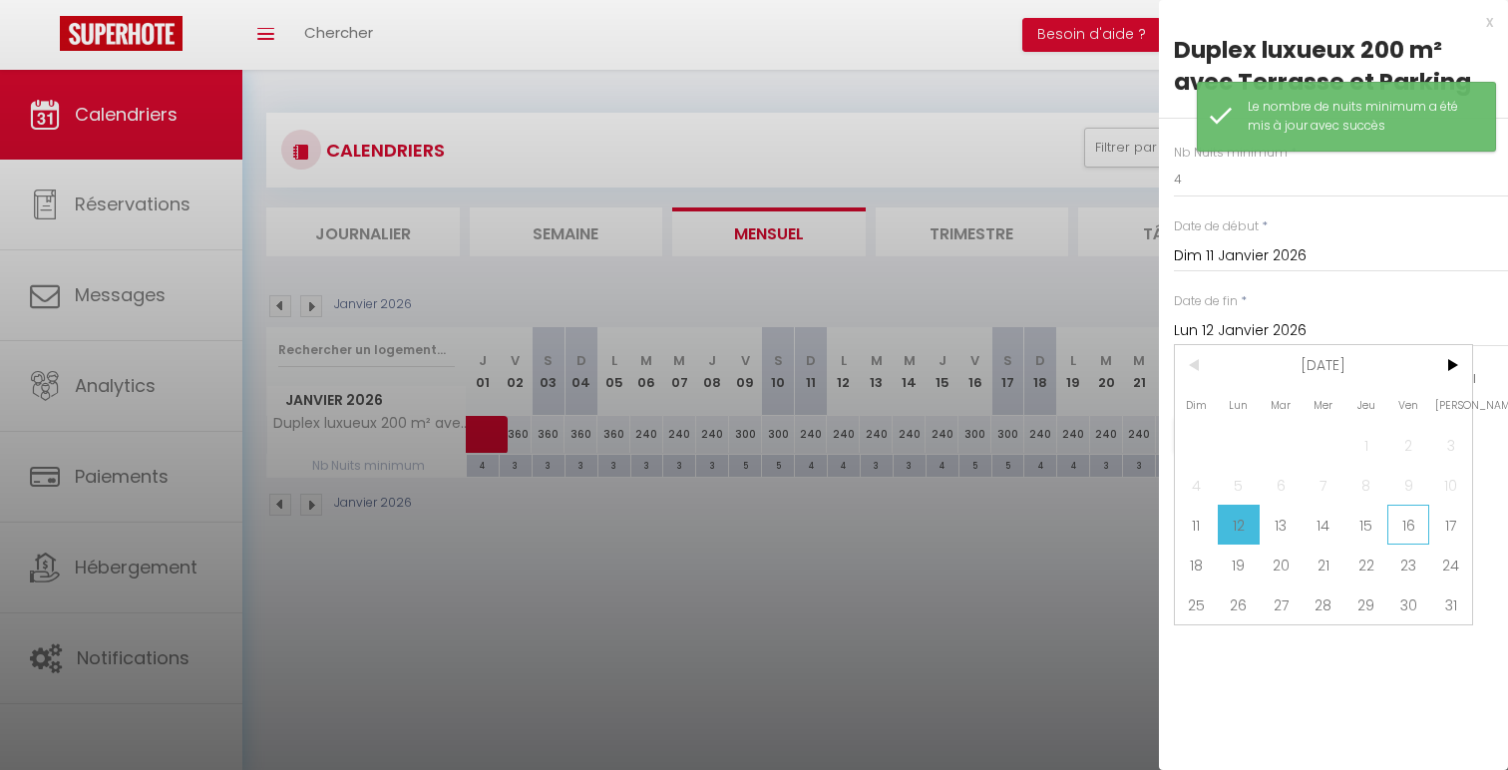
click at [1421, 519] on span "16" at bounding box center [1408, 525] width 43 height 40
type input "Ven 16 Janvier 2026"
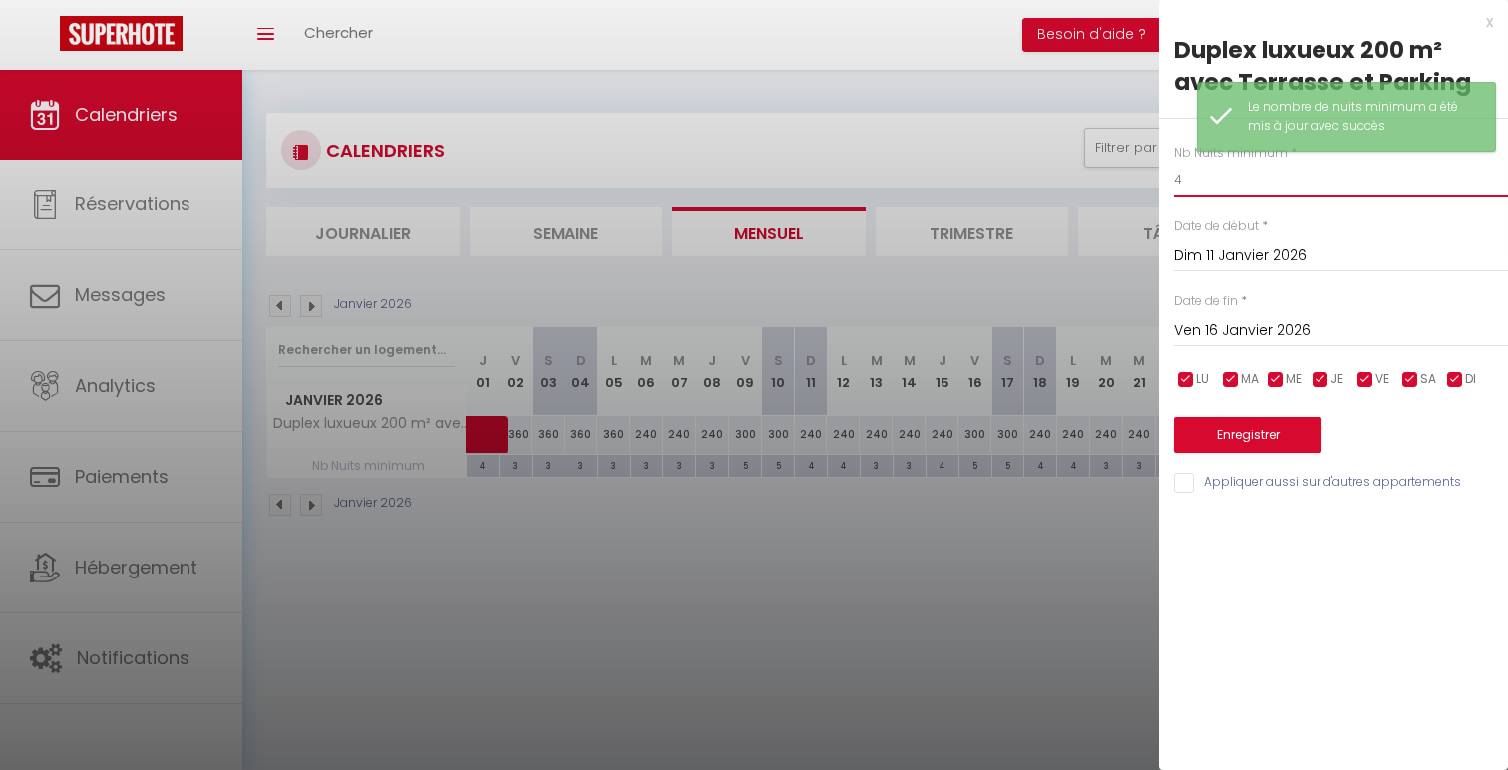
click at [1230, 167] on input "4" at bounding box center [1341, 180] width 334 height 36
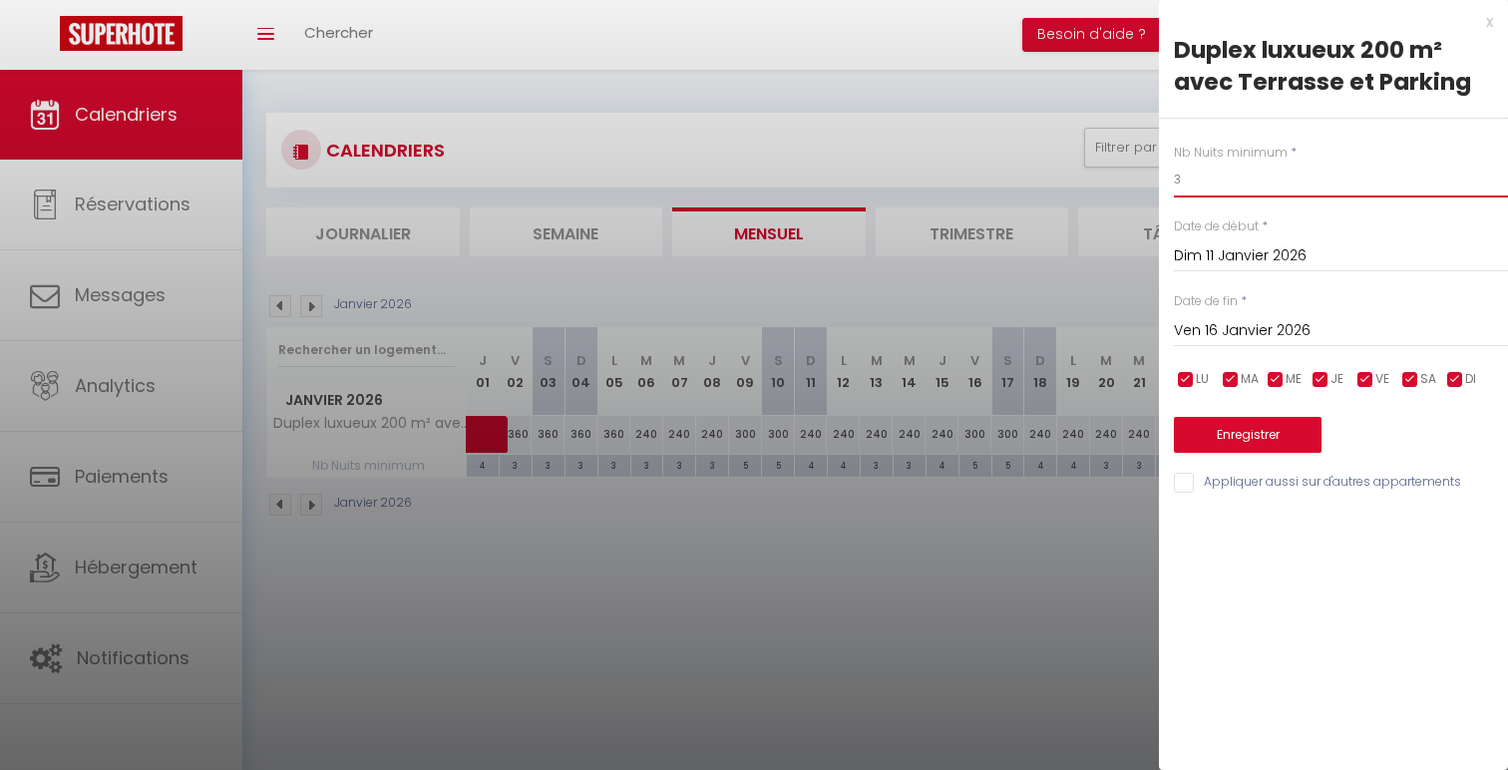
type input "3"
click at [1194, 447] on button "Enregistrer" at bounding box center [1248, 435] width 148 height 36
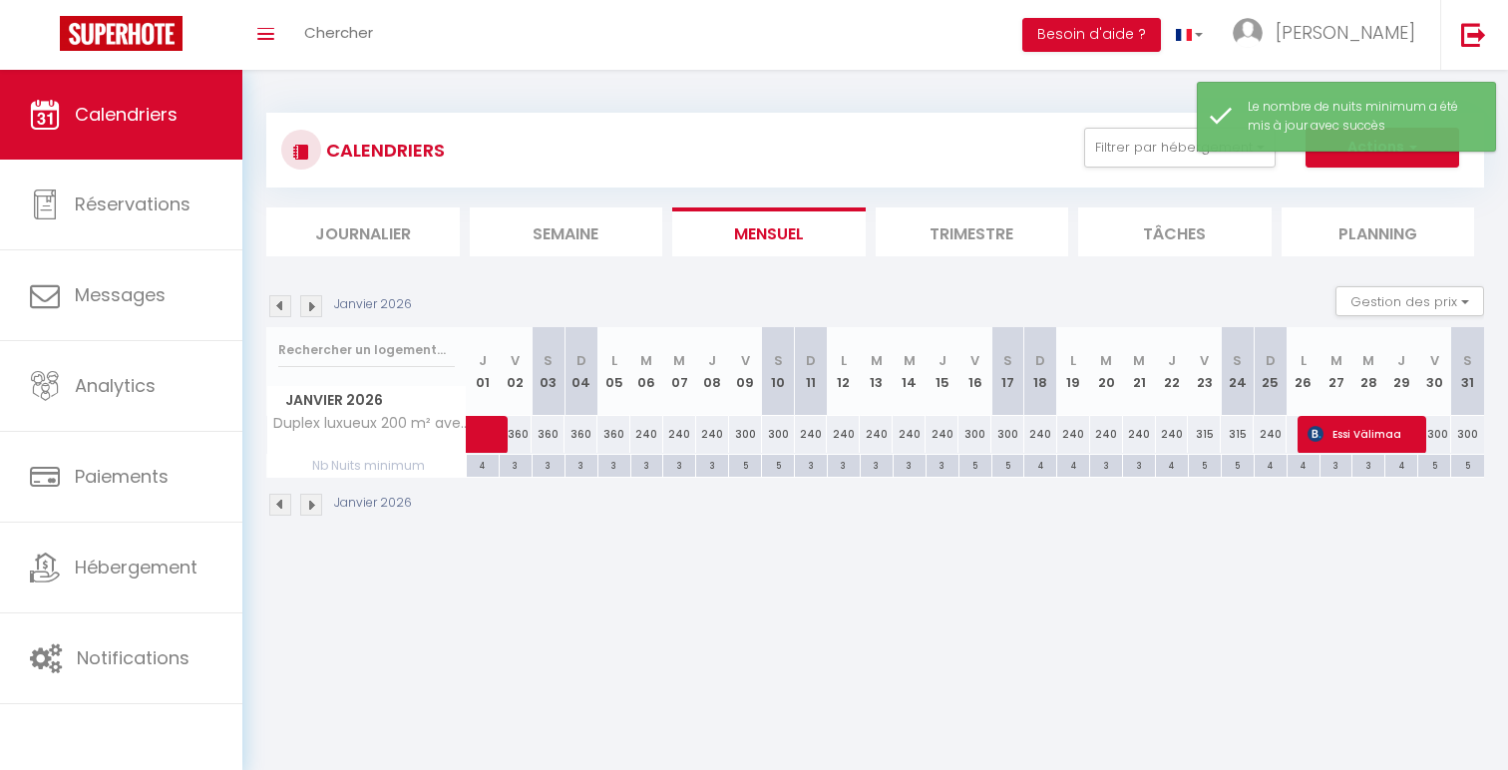
click at [1041, 469] on div "4" at bounding box center [1040, 464] width 32 height 19
type input "4"
type input "Dim 18 Janvier 2026"
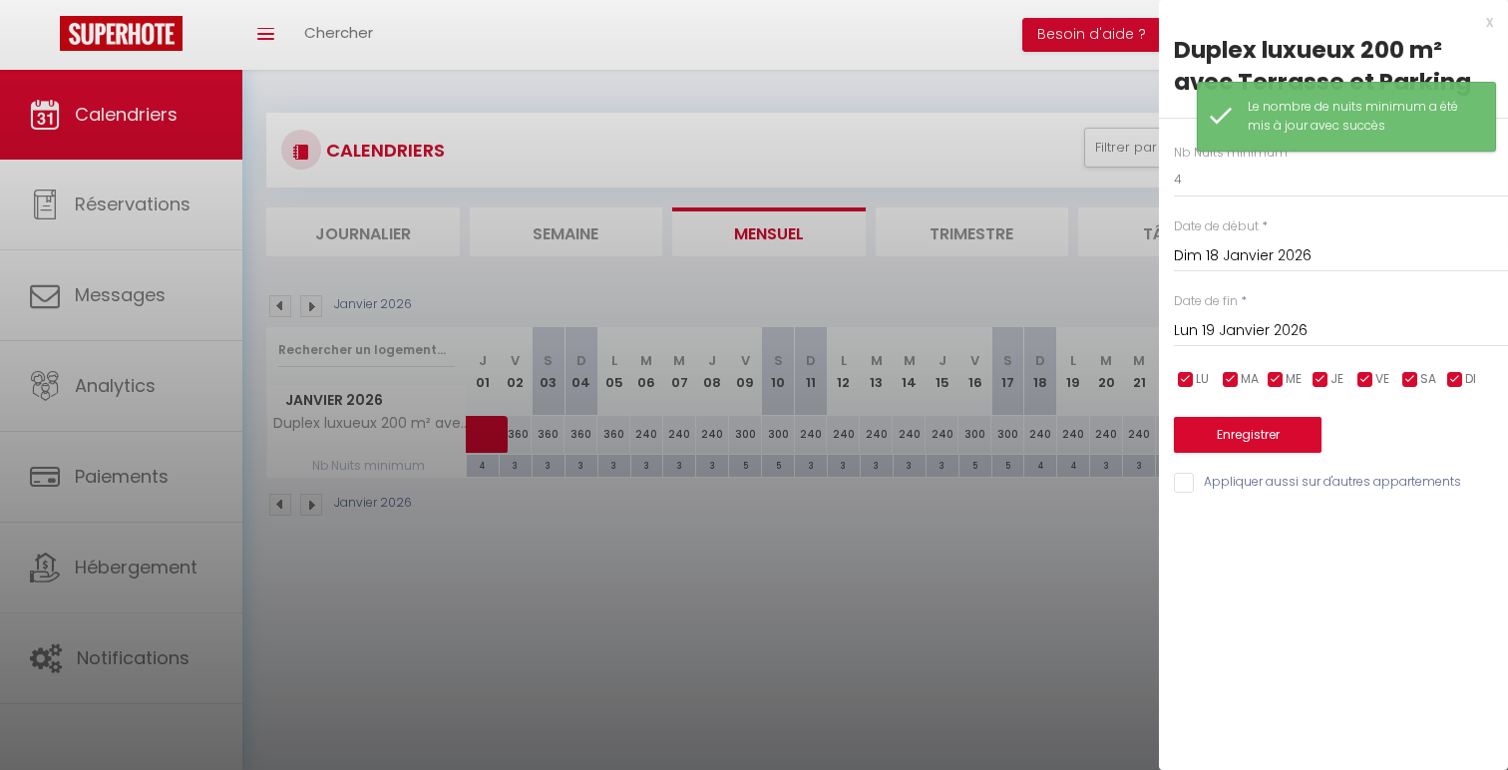
click at [1336, 331] on input "Lun 19 Janvier 2026" at bounding box center [1341, 331] width 334 height 26
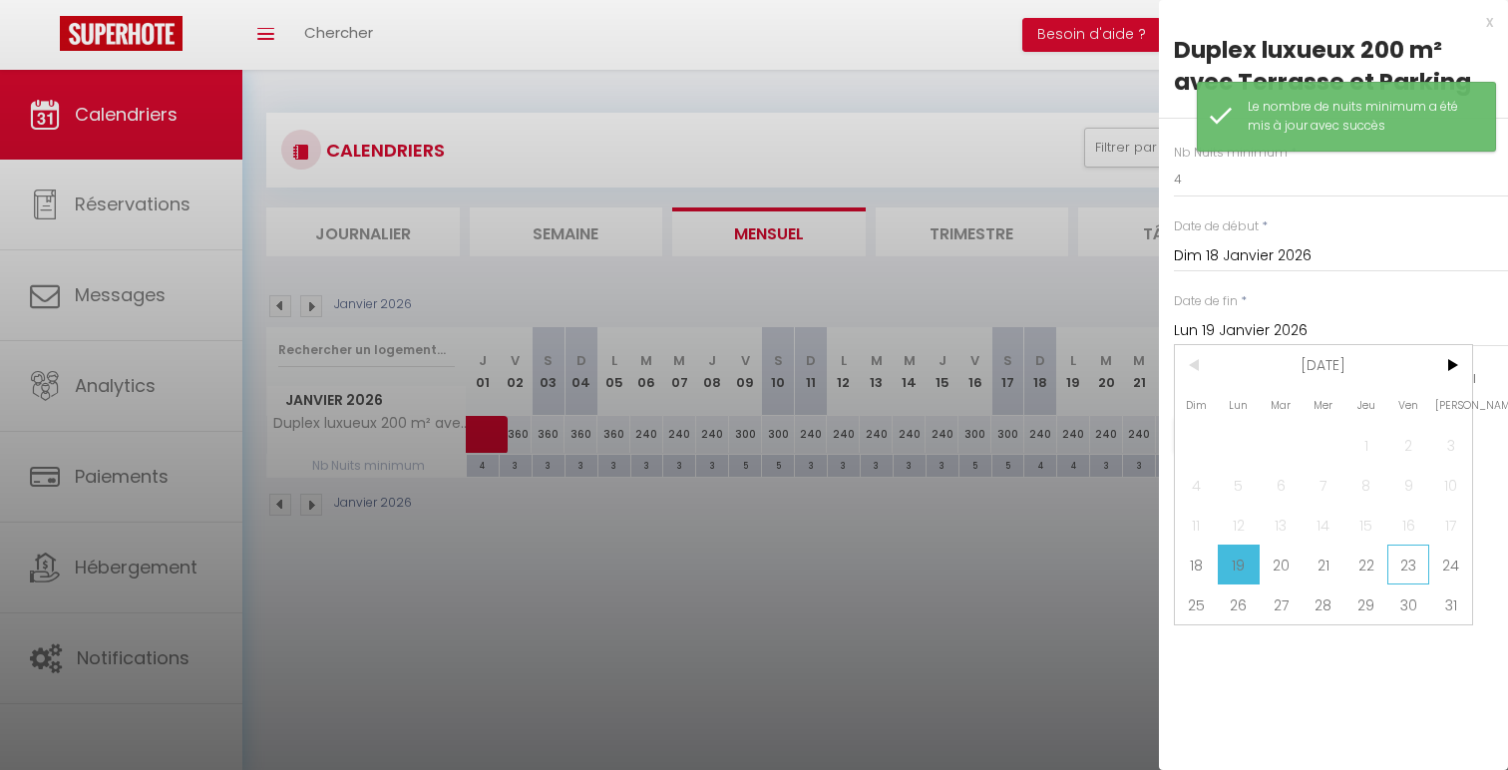
click at [1407, 555] on span "23" at bounding box center [1408, 565] width 43 height 40
type input "Ven 23 Janvier 2026"
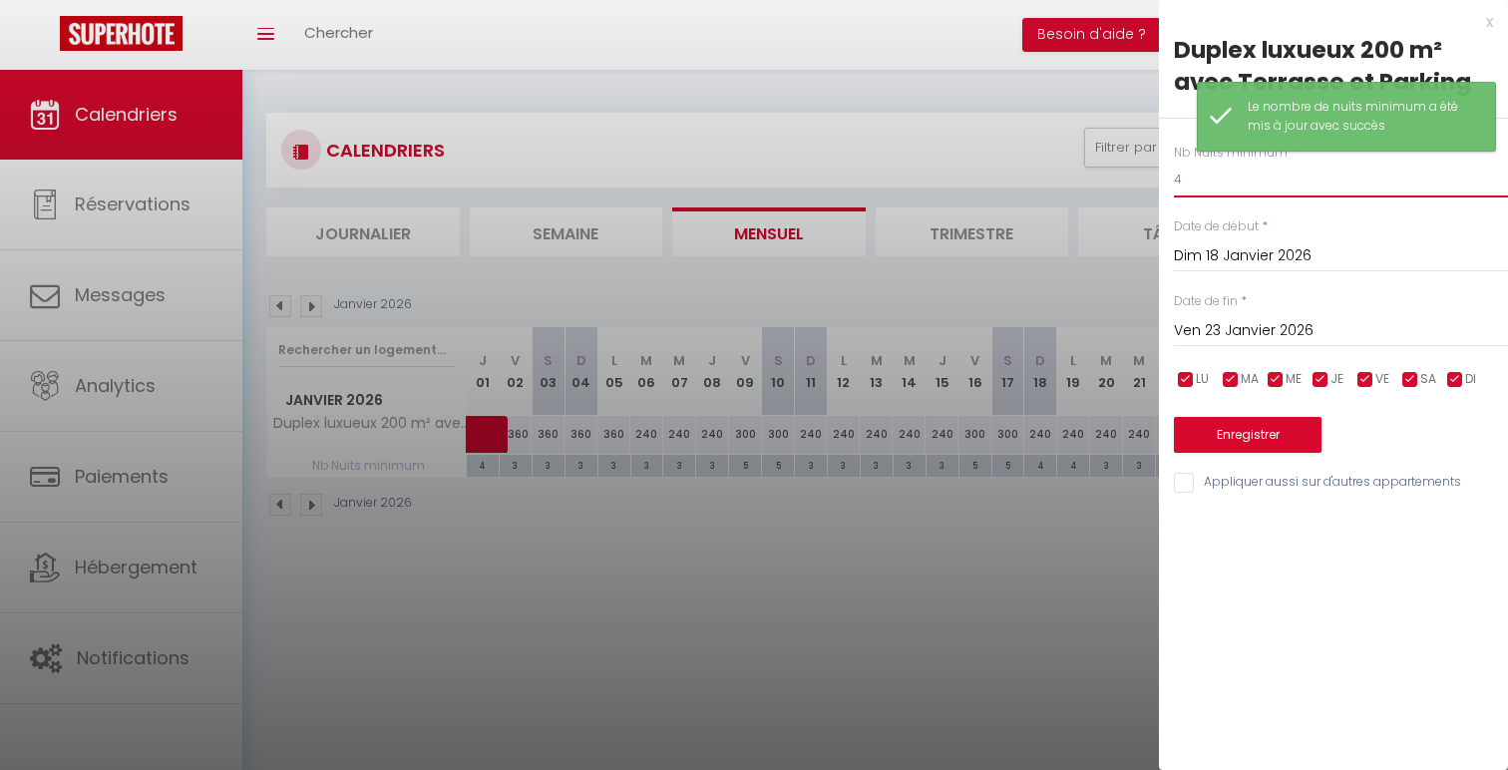
click at [1266, 190] on input "4" at bounding box center [1341, 180] width 334 height 36
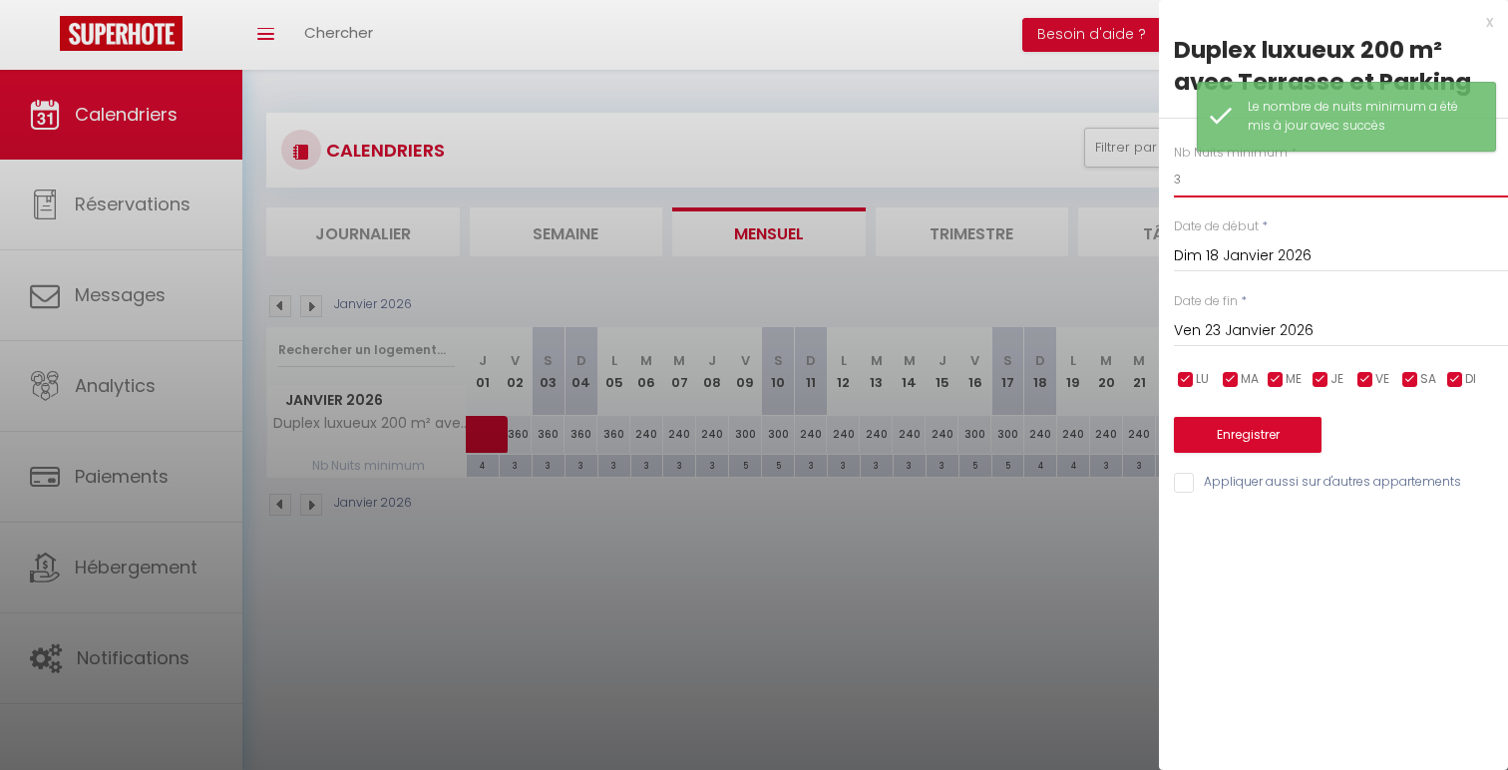
type input "3"
click at [1242, 433] on button "Enregistrer" at bounding box center [1248, 435] width 148 height 36
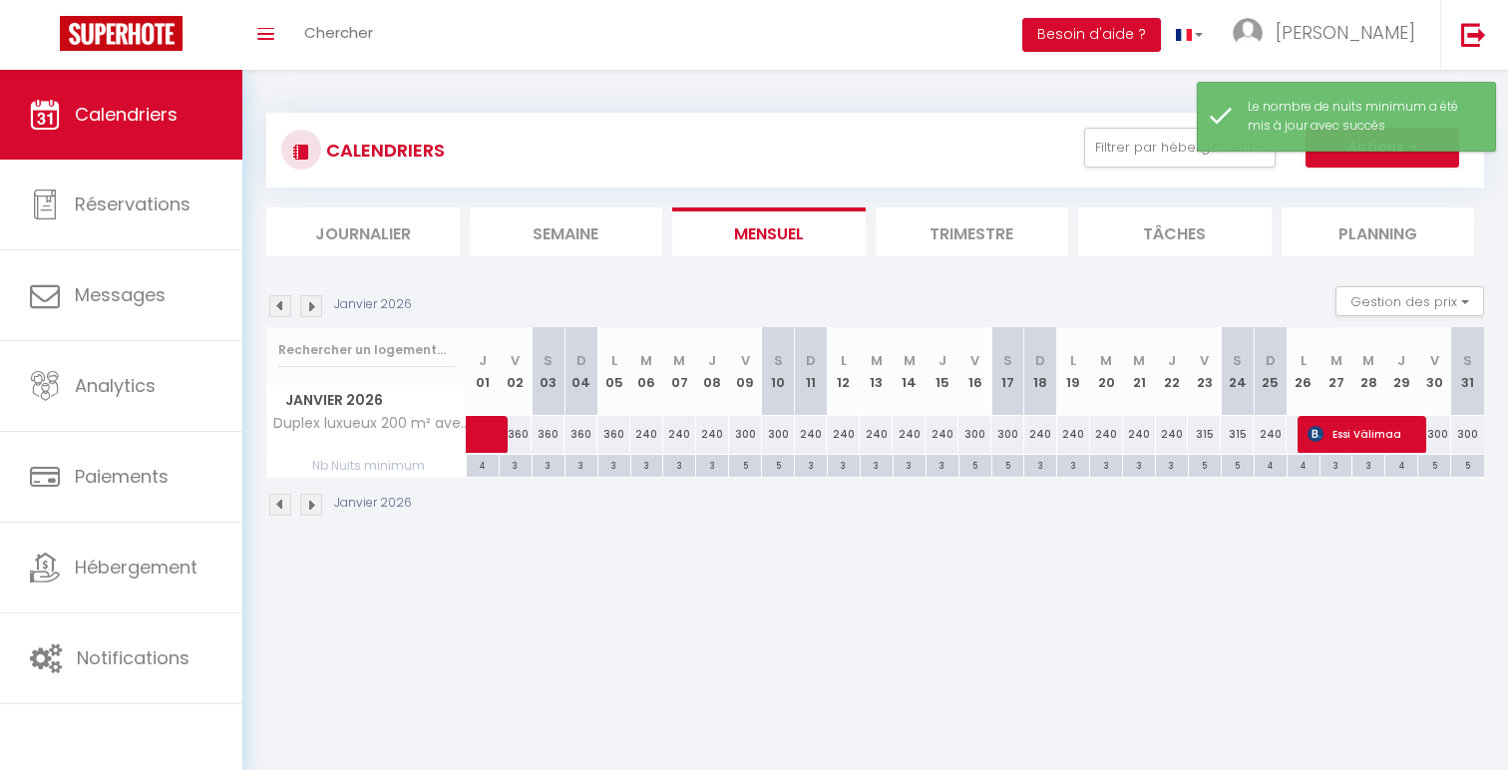
click at [1277, 463] on div "4" at bounding box center [1271, 464] width 32 height 19
type input "4"
type input "Dim 25 Janvier 2026"
type input "Lun 26 Janvier 2026"
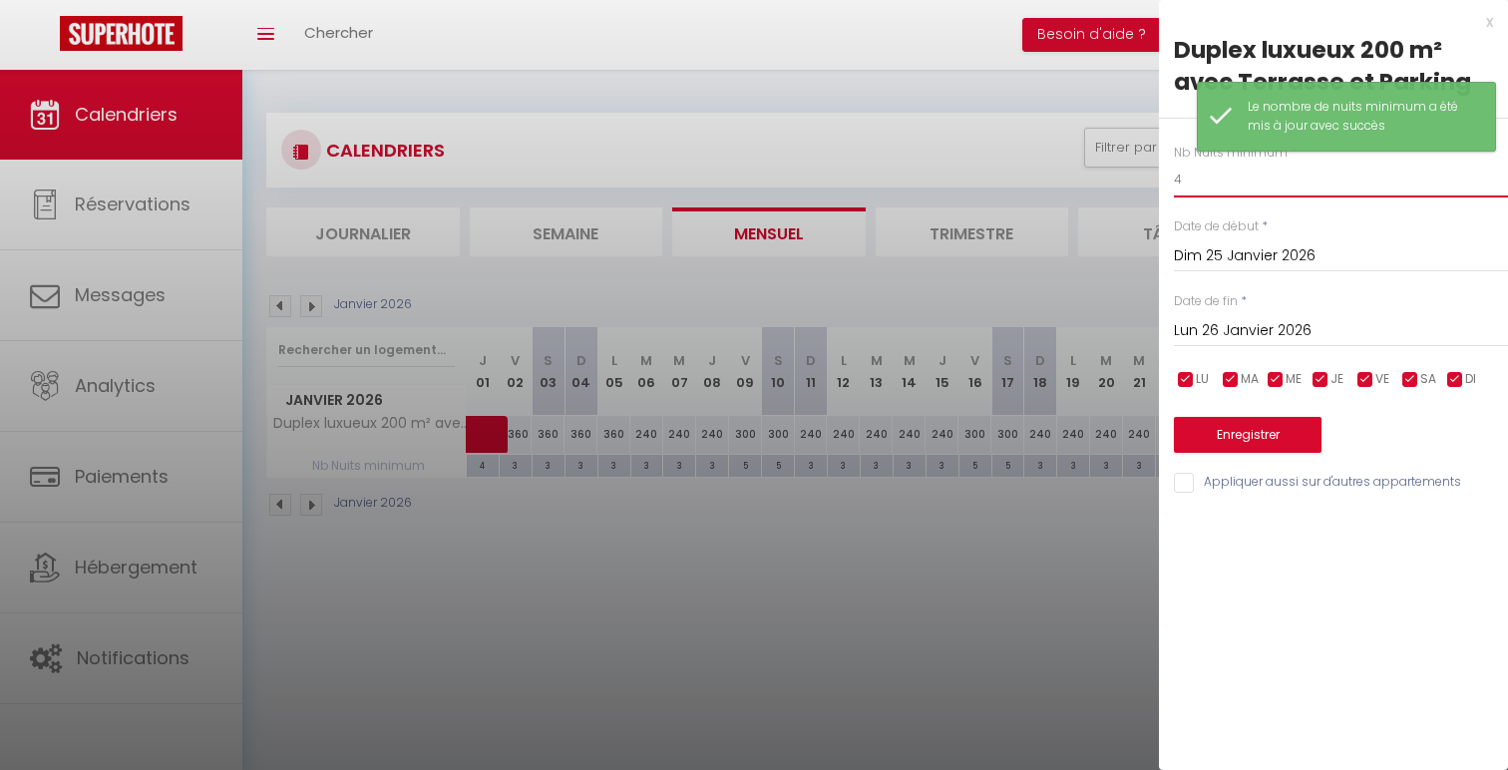
click at [1285, 192] on input "4" at bounding box center [1341, 180] width 334 height 36
type input "3"
click at [1283, 417] on button "Enregistrer" at bounding box center [1248, 435] width 148 height 36
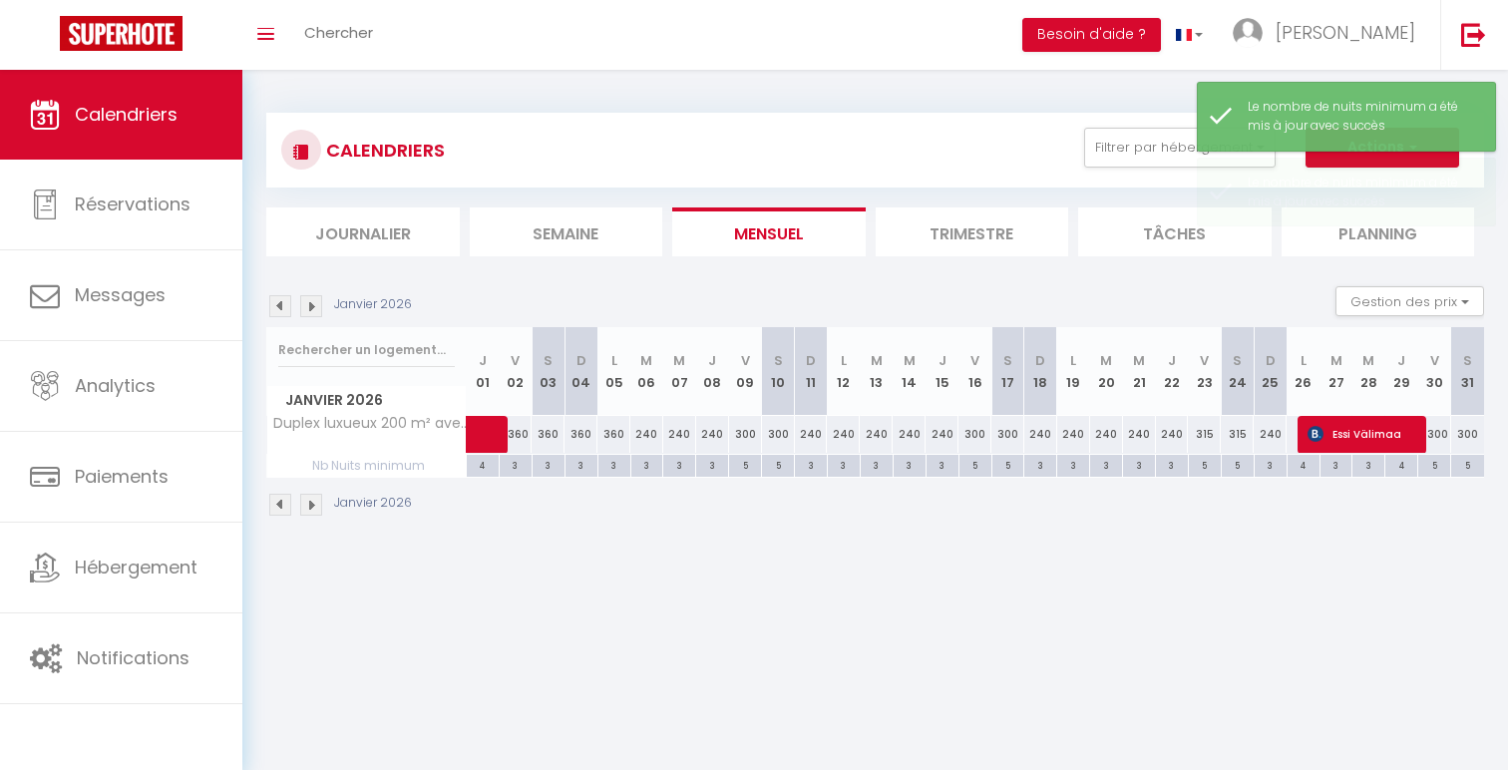
click at [746, 466] on div "5" at bounding box center [745, 464] width 32 height 19
type input "5"
type input "Ven 09 Janvier 2026"
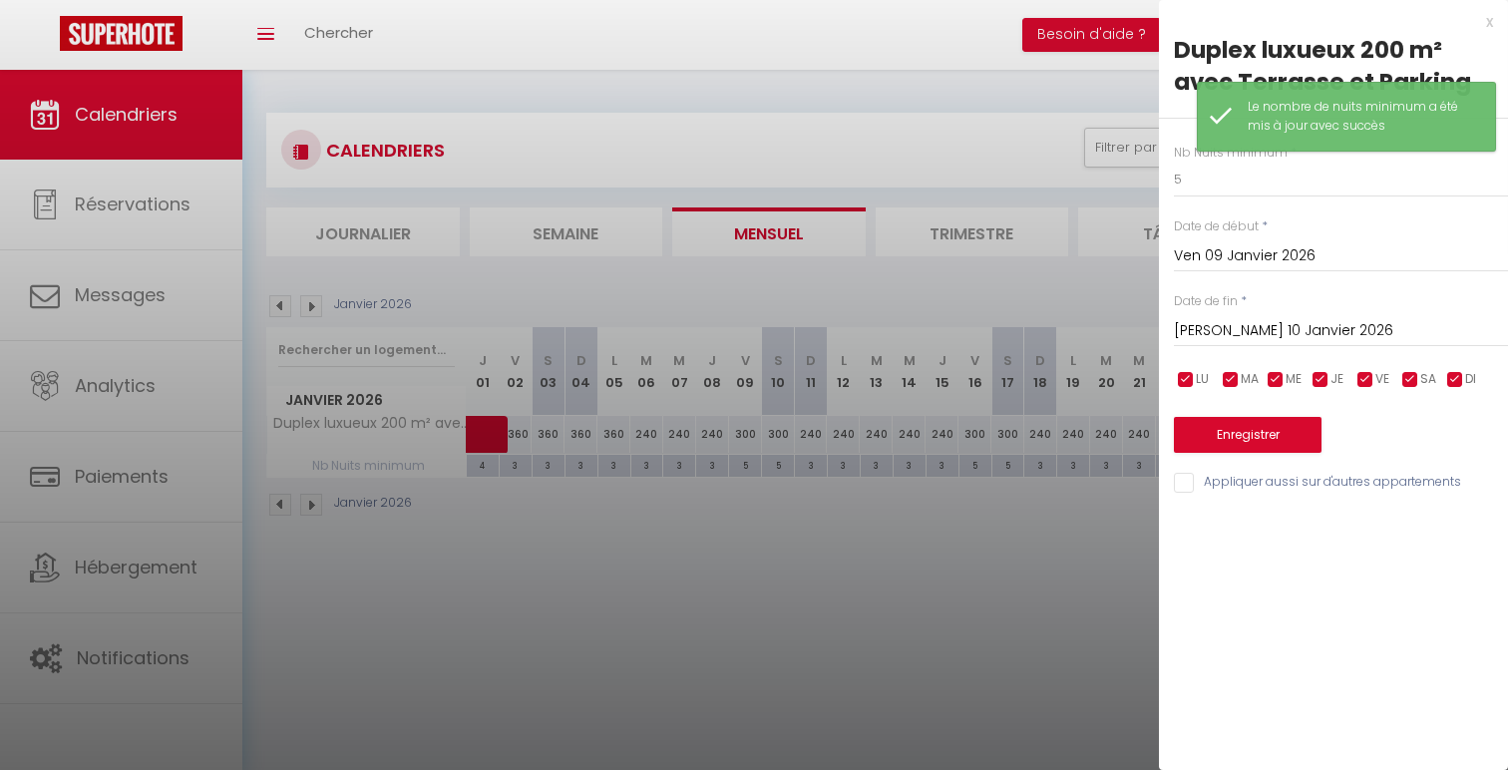
click at [1336, 331] on input "[PERSON_NAME] 10 Janvier 2026" at bounding box center [1341, 331] width 334 height 26
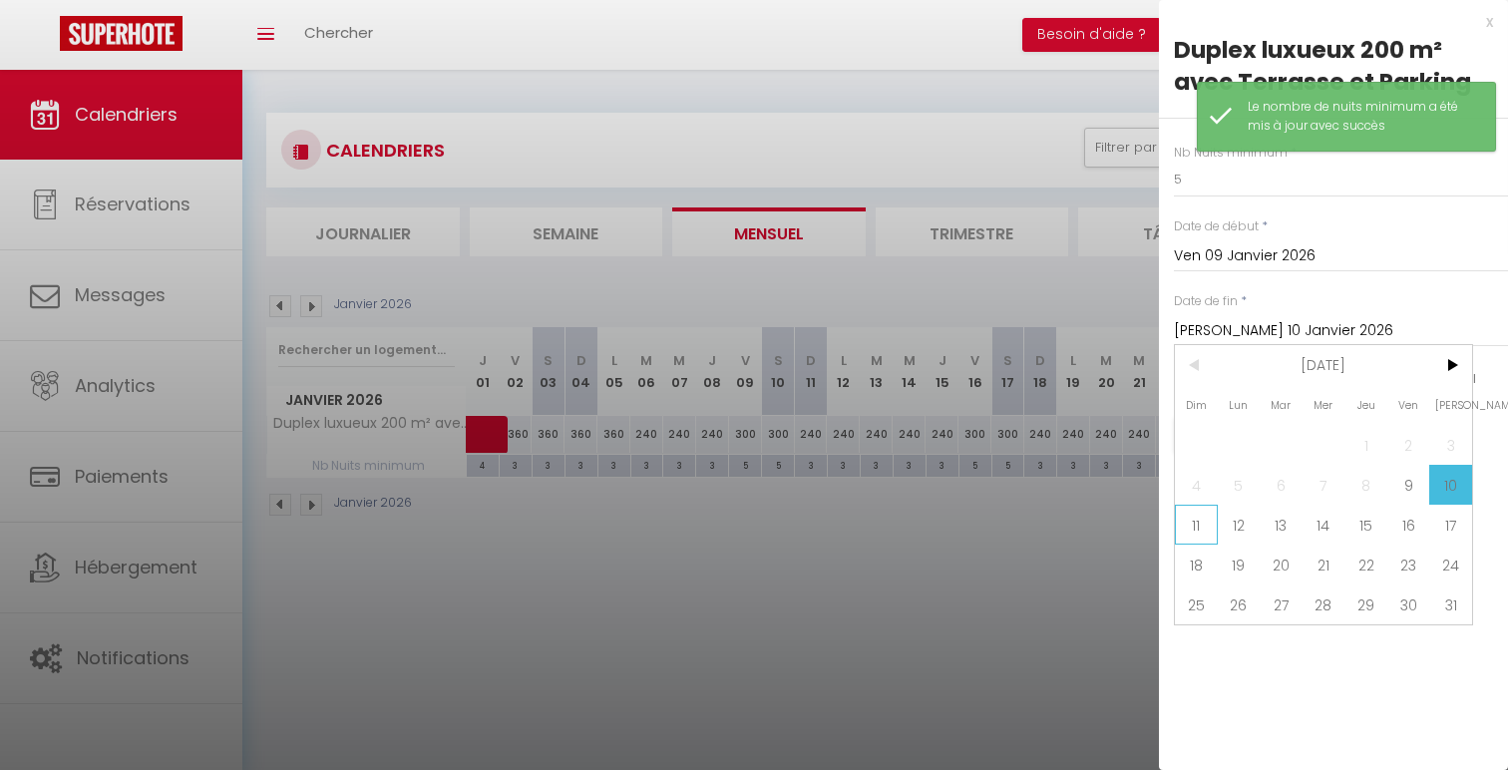
click at [1199, 518] on span "11" at bounding box center [1196, 525] width 43 height 40
type input "Dim 11 Janvier 2026"
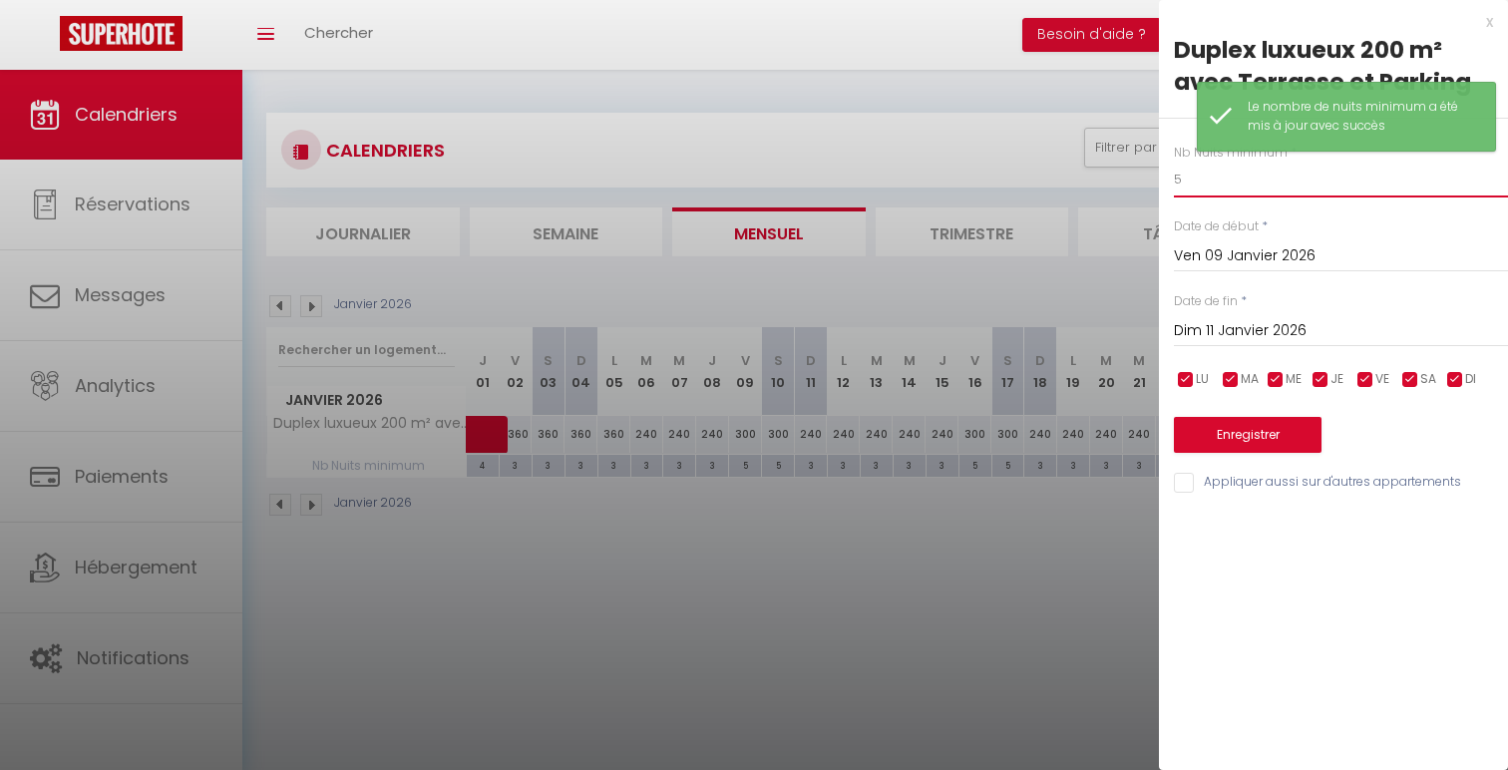
click at [1185, 185] on input "5" at bounding box center [1341, 180] width 334 height 36
type input "4"
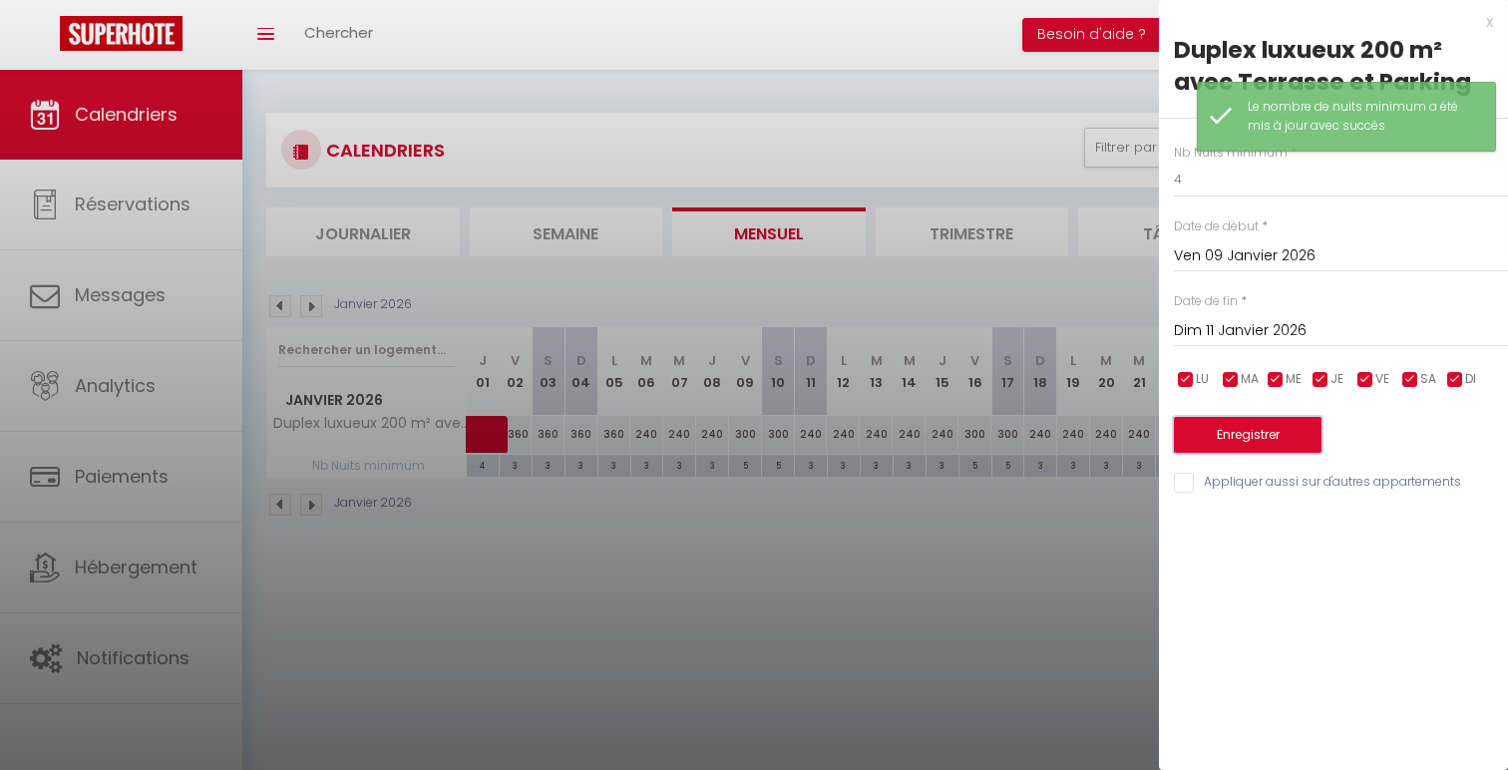
click at [1230, 443] on button "Enregistrer" at bounding box center [1248, 435] width 148 height 36
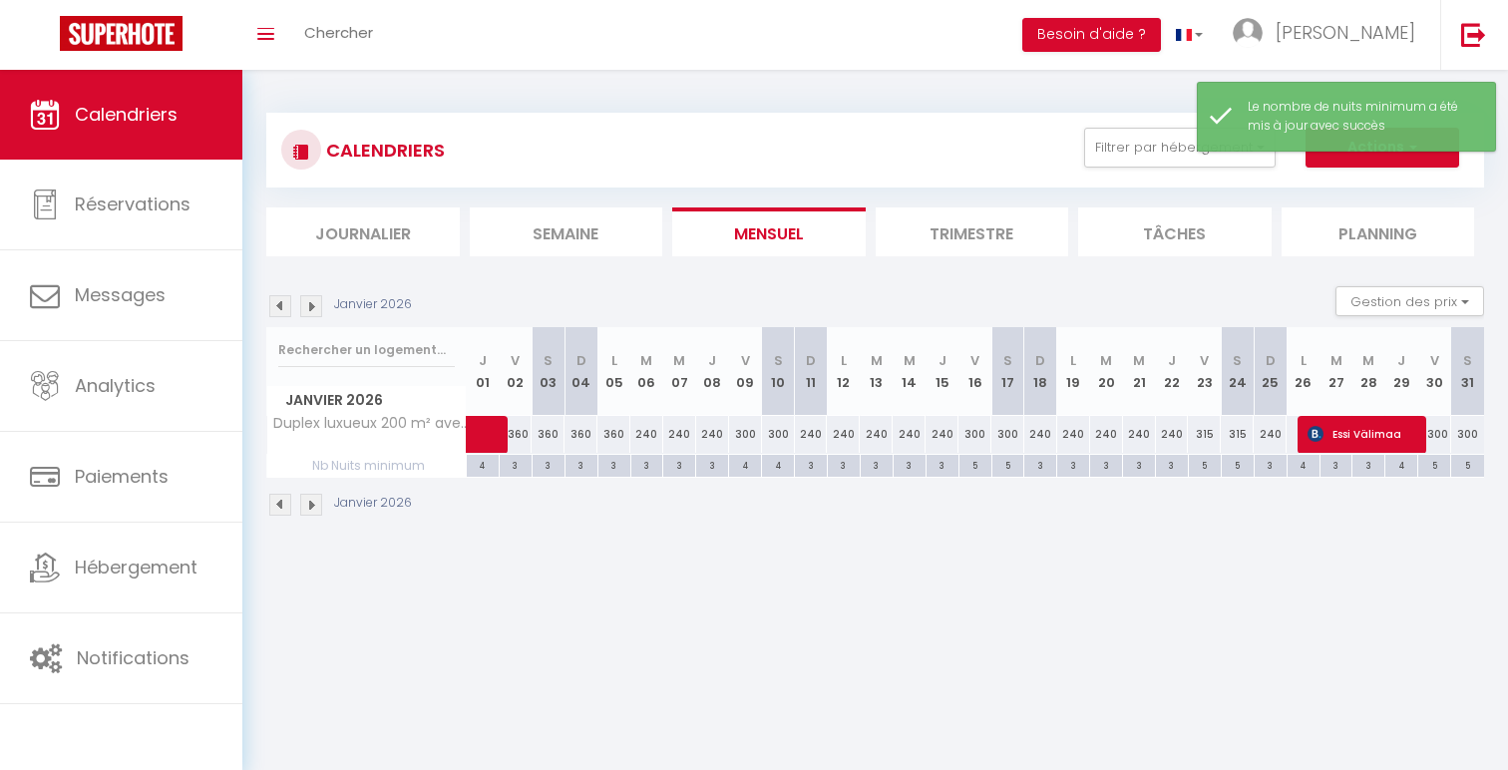
click at [979, 468] on div "5" at bounding box center [976, 464] width 32 height 19
type input "5"
type input "Ven 16 Janvier 2026"
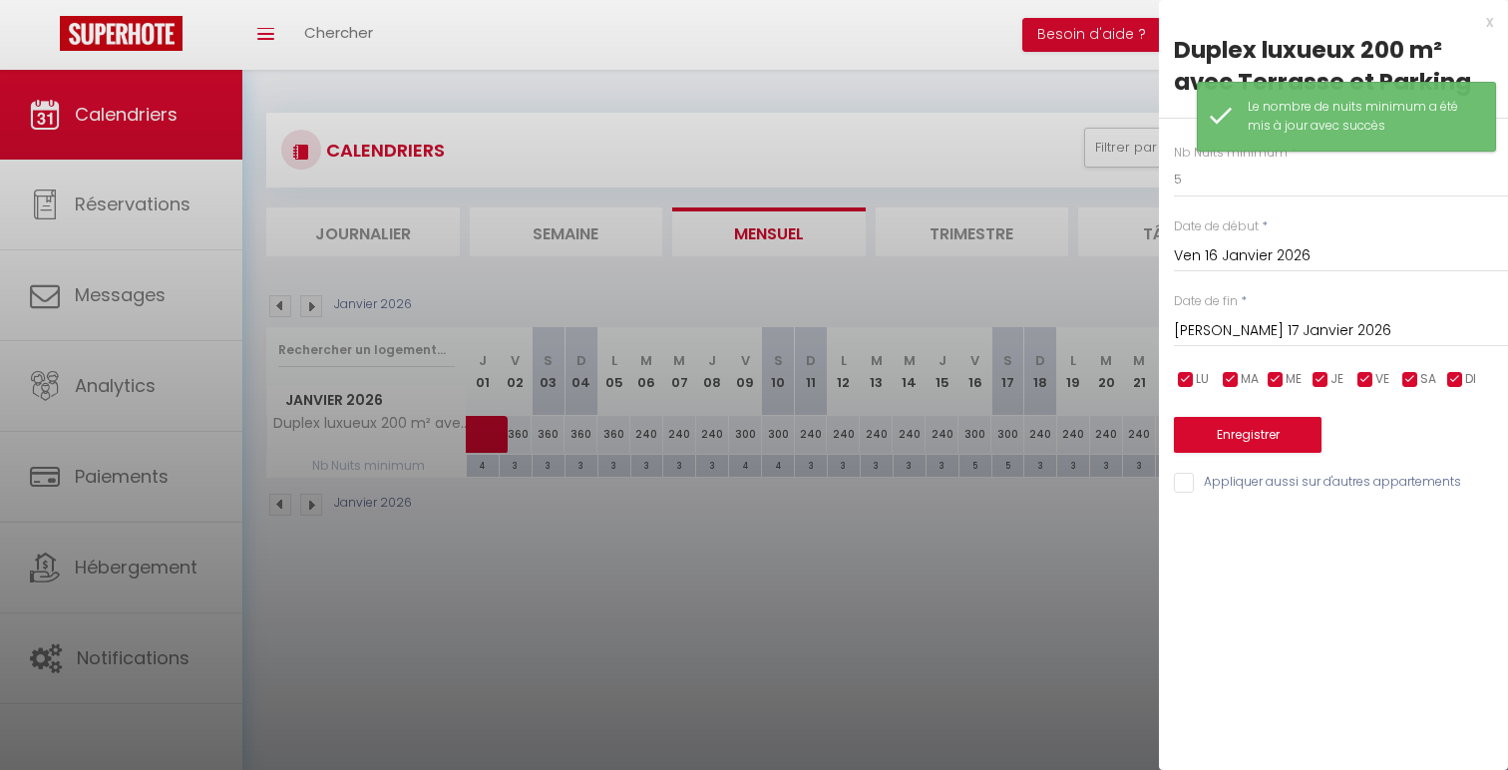
click at [1261, 348] on div "Nb Nuits minimum * 5 Date de début * Ven 16 Janvier 2026 < [DATE] > Dim Lun Mar…" at bounding box center [1333, 307] width 349 height 377
click at [1260, 336] on input "[PERSON_NAME] 17 Janvier 2026" at bounding box center [1341, 331] width 334 height 26
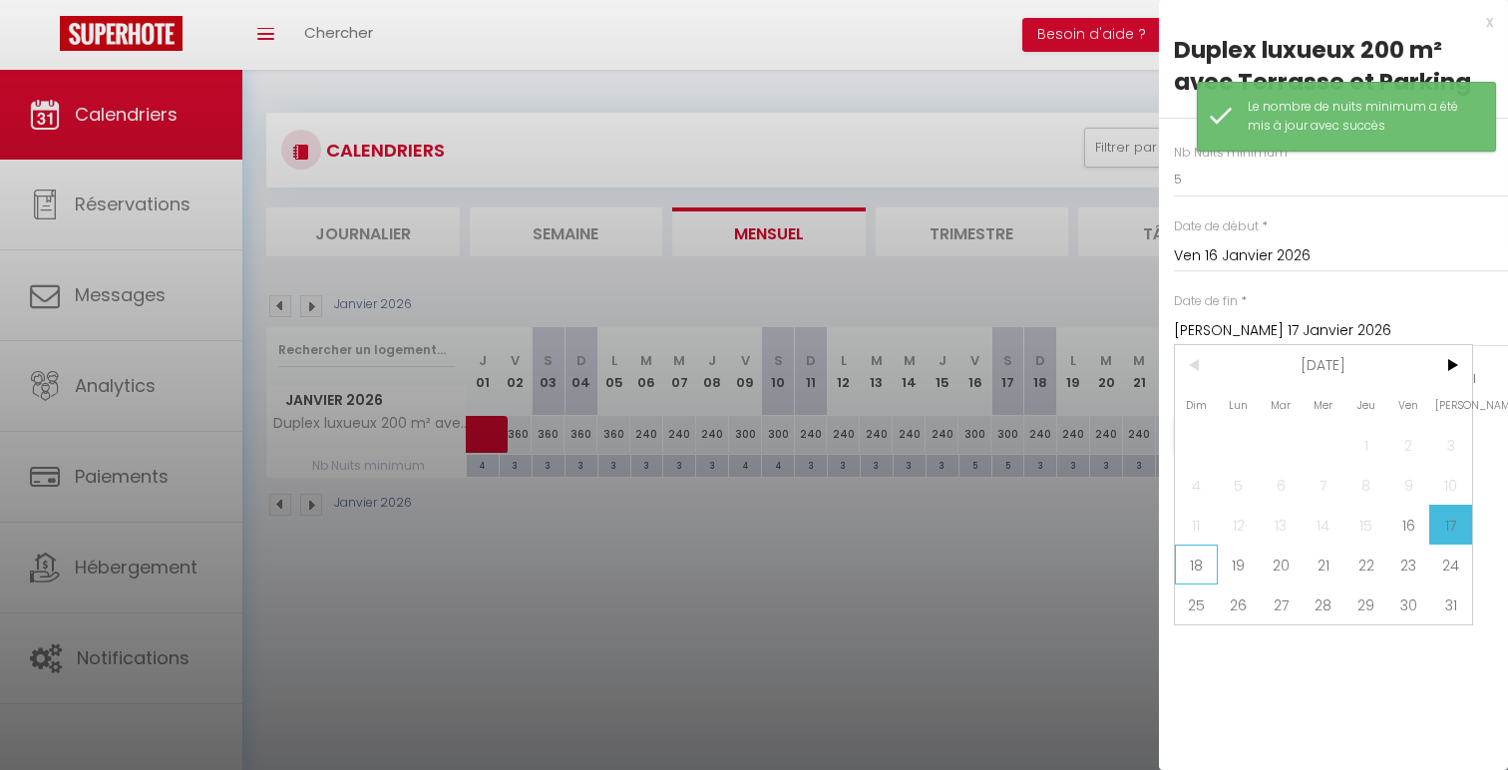
click at [1181, 560] on span "18" at bounding box center [1196, 565] width 43 height 40
type input "Dim 18 Janvier 2026"
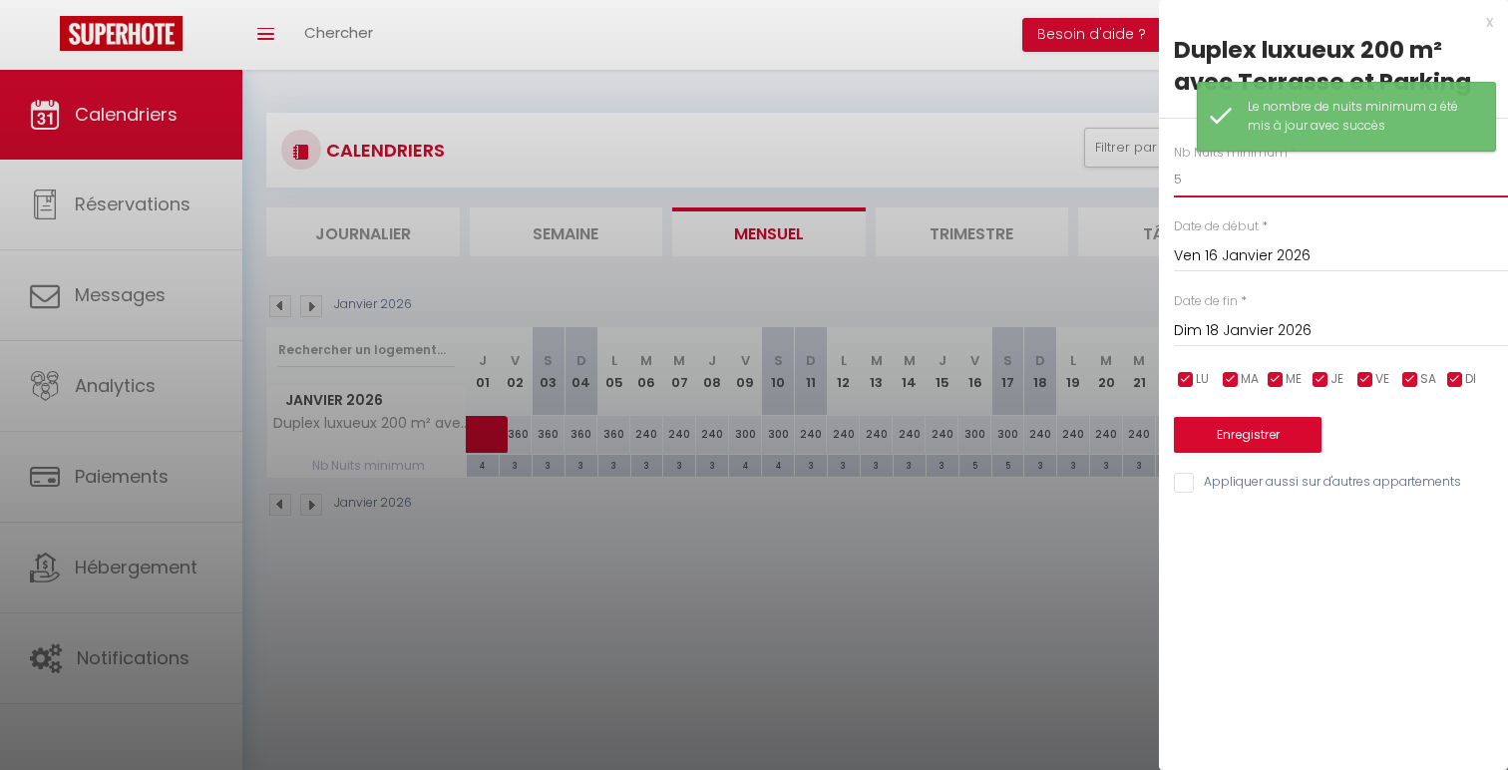
click at [1204, 186] on input "5" at bounding box center [1341, 180] width 334 height 36
type input "4"
click at [1248, 441] on button "Enregistrer" at bounding box center [1248, 435] width 148 height 36
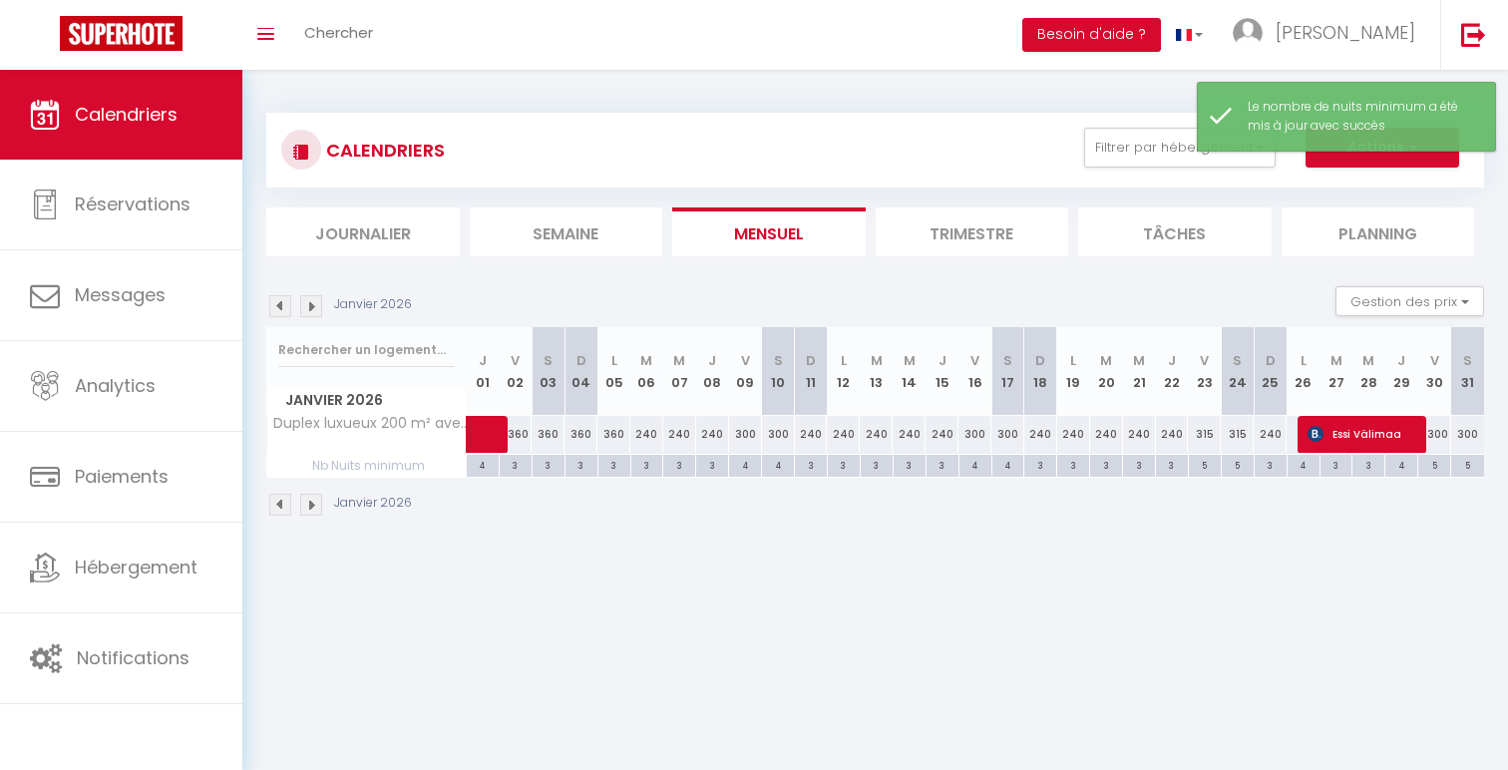
click at [1201, 467] on div "5" at bounding box center [1205, 464] width 32 height 19
type input "5"
type input "Ven 23 Janvier 2026"
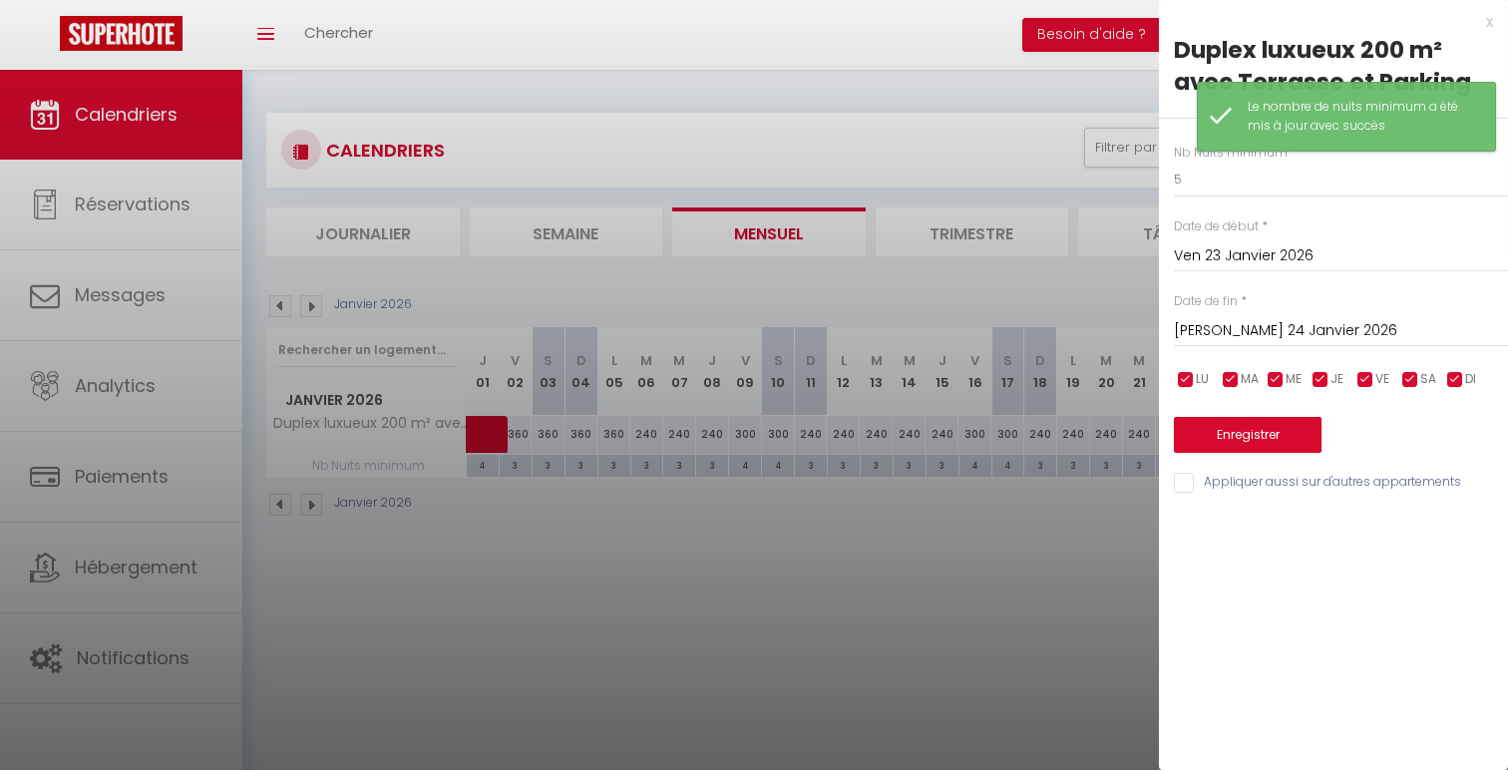
click at [1285, 331] on input "[PERSON_NAME] 24 Janvier 2026" at bounding box center [1341, 331] width 334 height 26
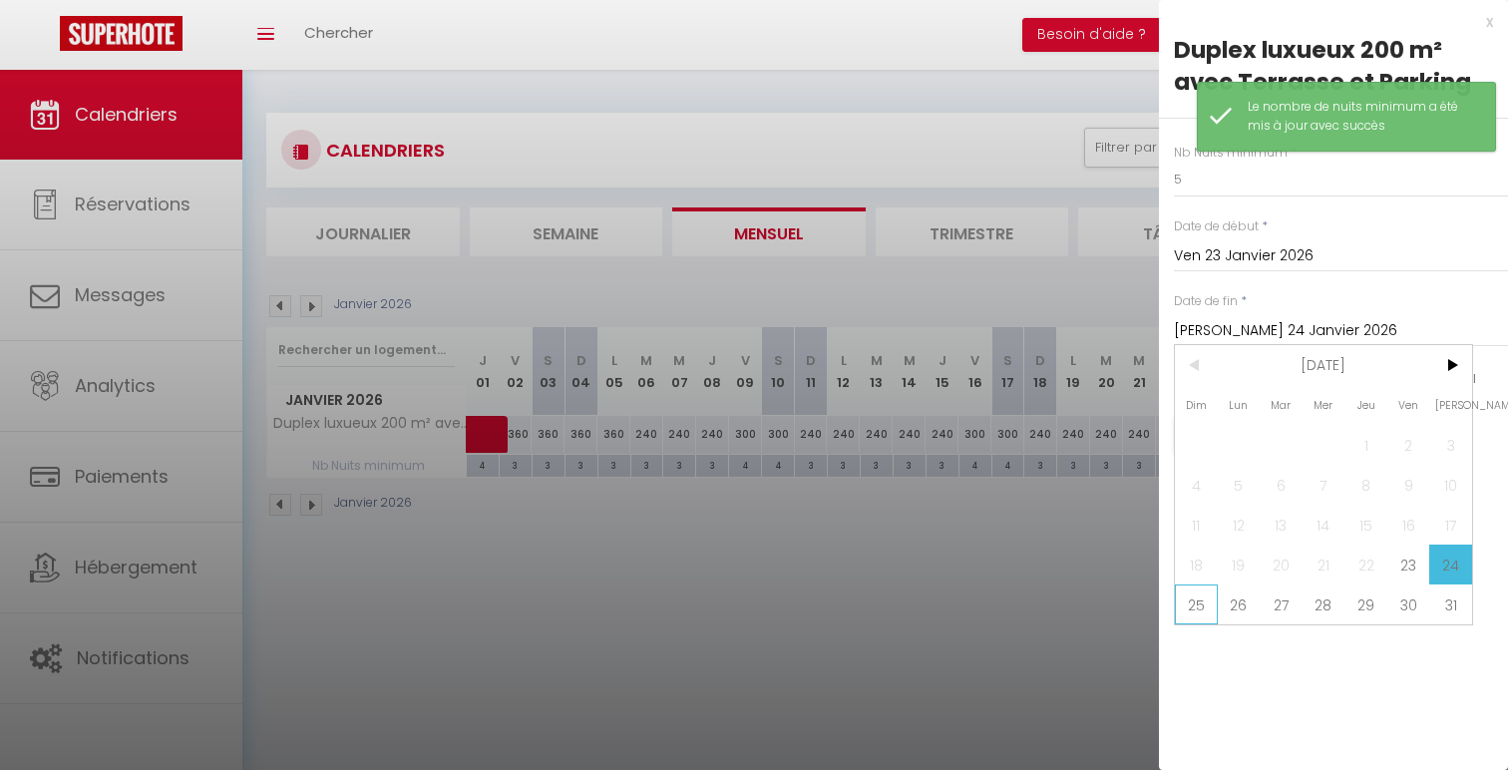
click at [1189, 594] on span "25" at bounding box center [1196, 605] width 43 height 40
type input "Dim 25 Janvier 2026"
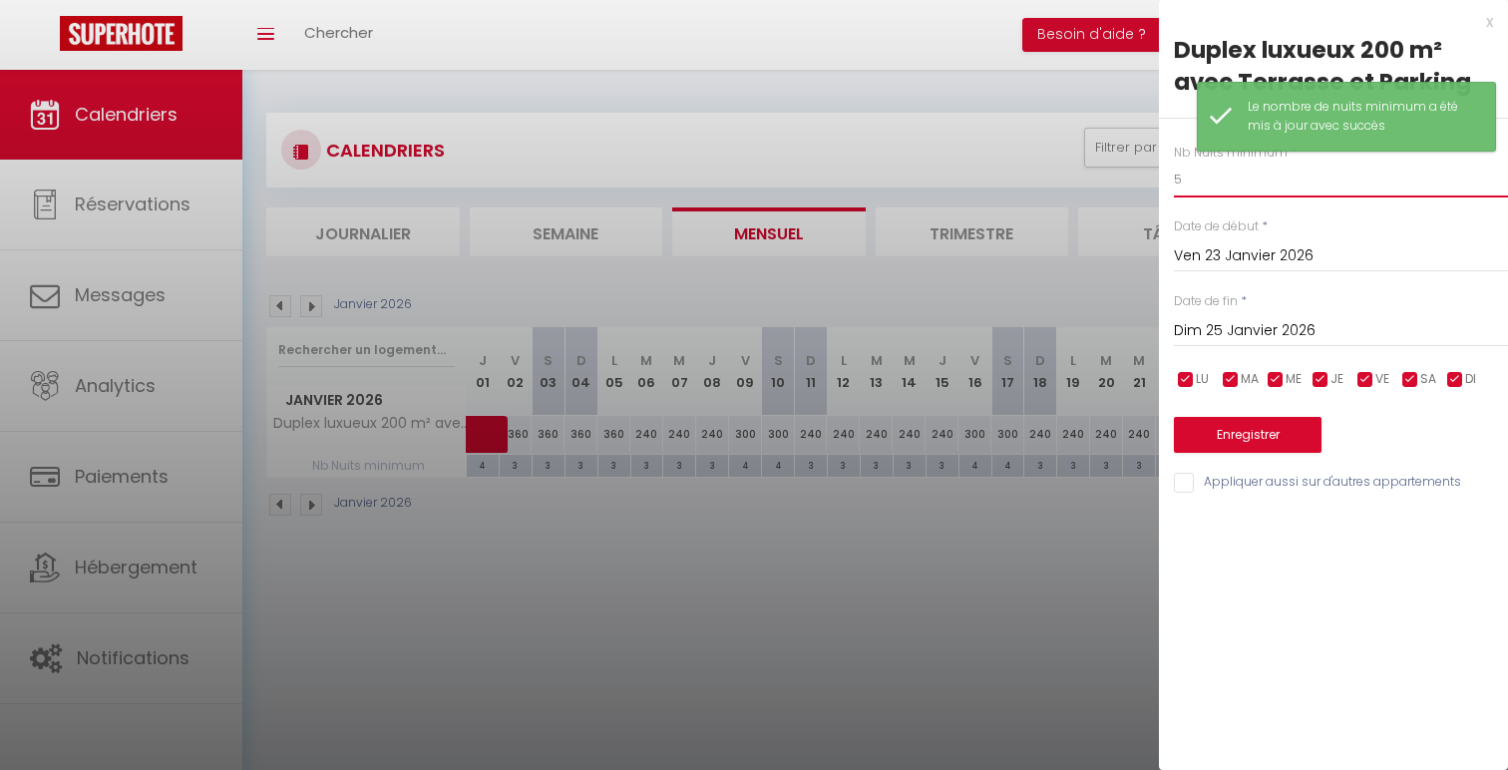
click at [1208, 188] on input "5" at bounding box center [1341, 180] width 334 height 36
type input "4"
click at [1254, 432] on button "Enregistrer" at bounding box center [1248, 435] width 148 height 36
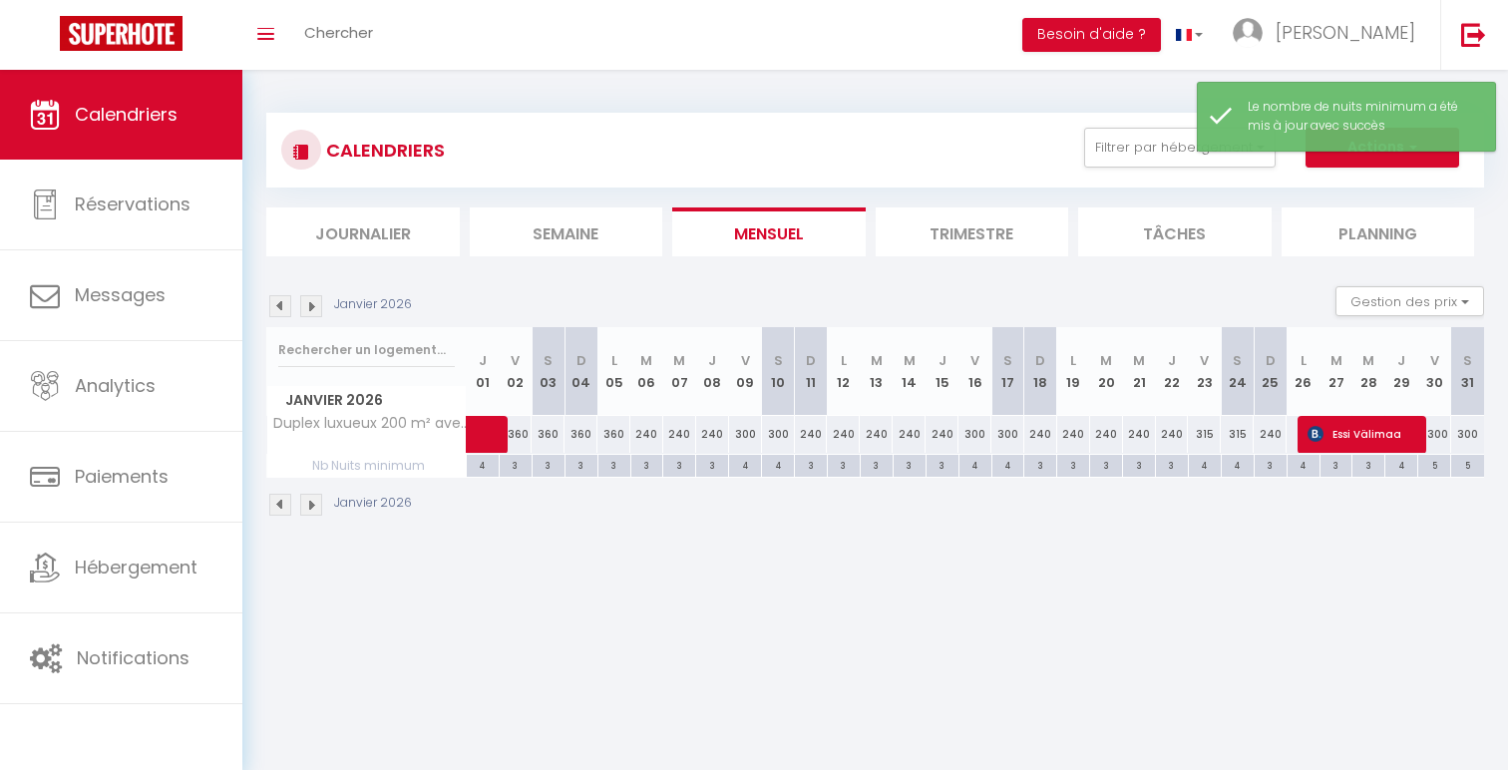
click at [1440, 463] on div "5" at bounding box center [1434, 464] width 32 height 19
type input "5"
type input "Ven 30 Janvier 2026"
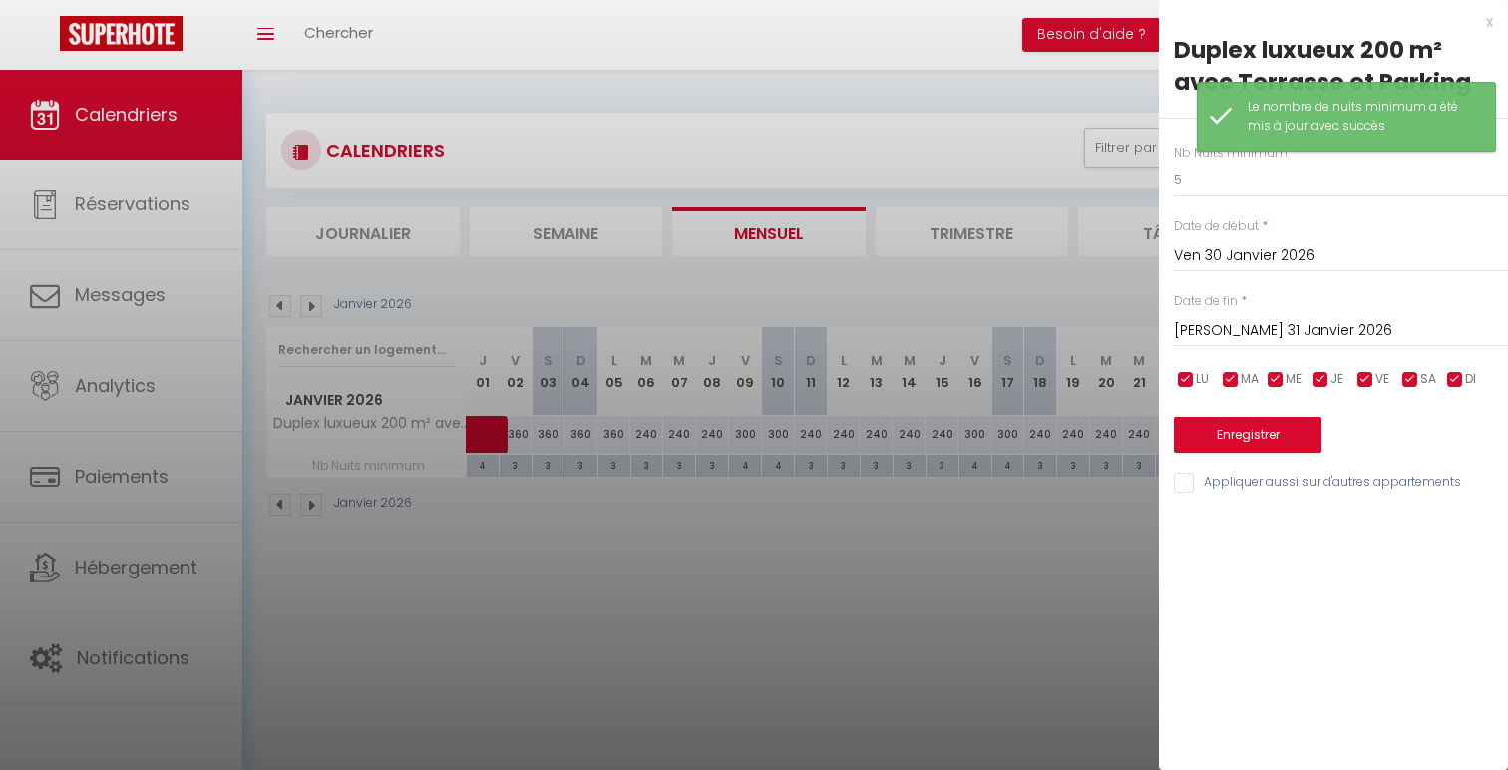
click at [1362, 321] on input "[PERSON_NAME] 31 Janvier 2026" at bounding box center [1341, 331] width 334 height 26
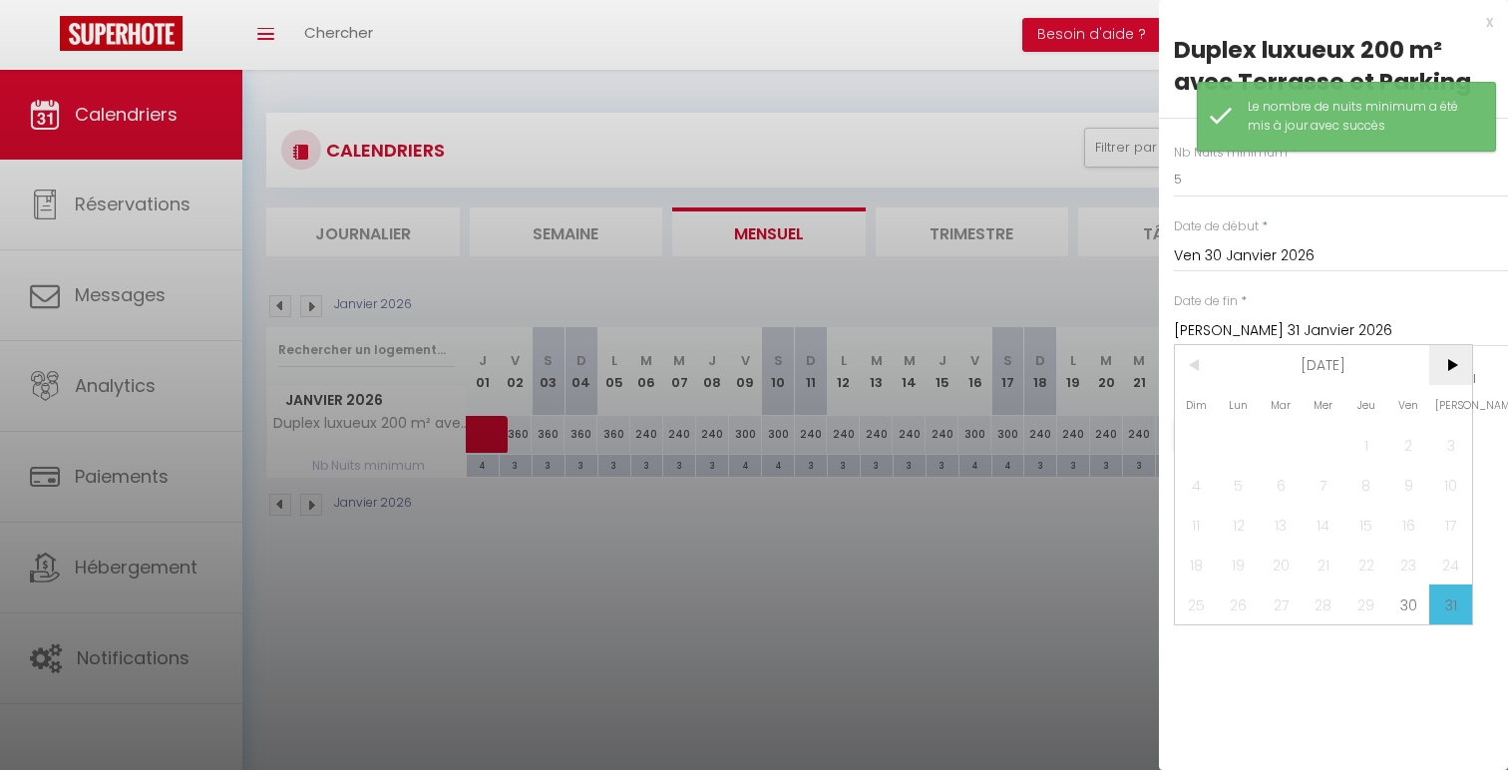
click at [1452, 371] on span ">" at bounding box center [1450, 365] width 43 height 40
click at [1195, 452] on span "1" at bounding box center [1196, 445] width 43 height 40
type input "Dim 01 Février 2026"
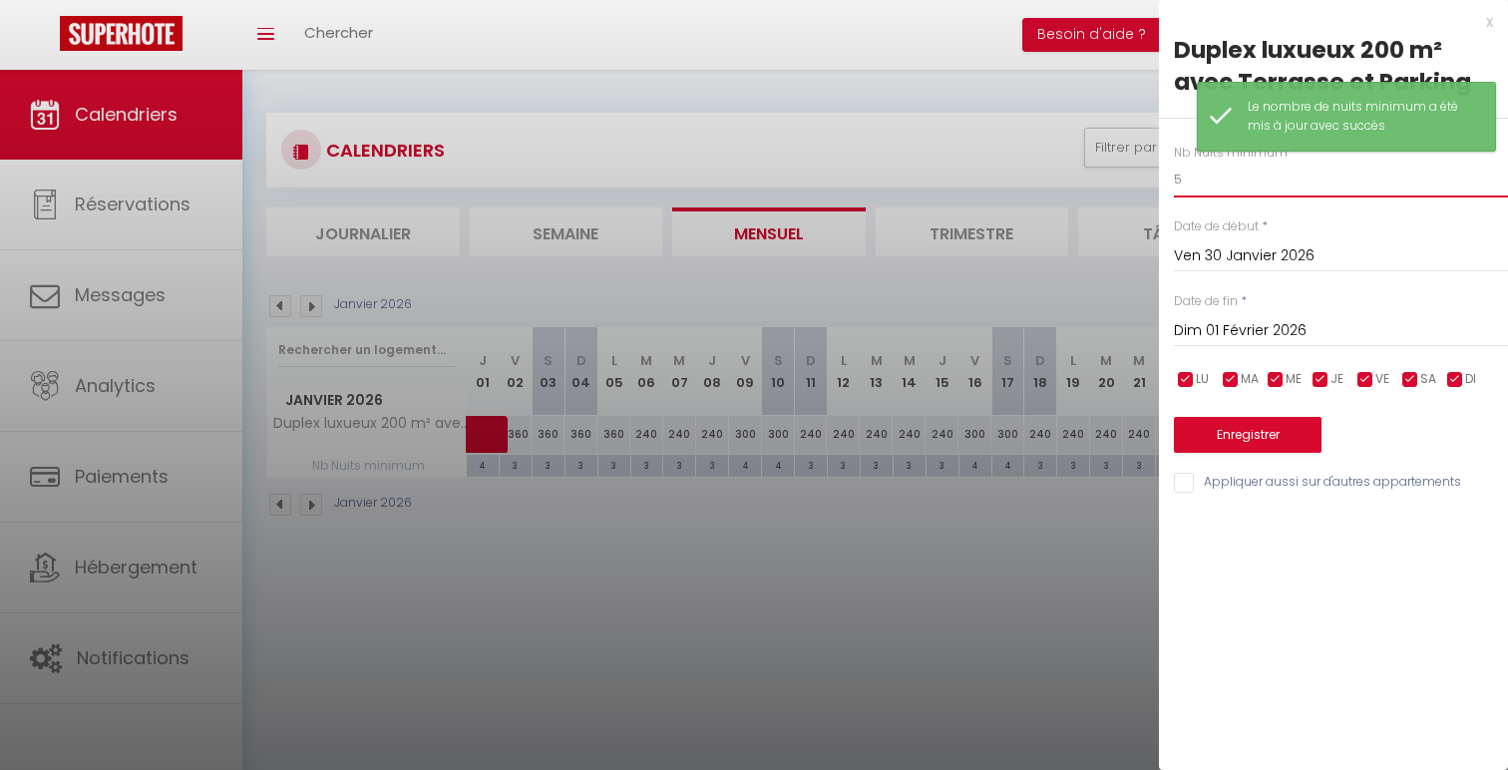
click at [1228, 183] on input "5" at bounding box center [1341, 180] width 334 height 36
type input "4"
click at [1219, 457] on div "Nb Nuits minimum * 4 Date de début * Ven 30 Janvier 2026 < [DATE] > Dim Lun Mar…" at bounding box center [1333, 307] width 349 height 377
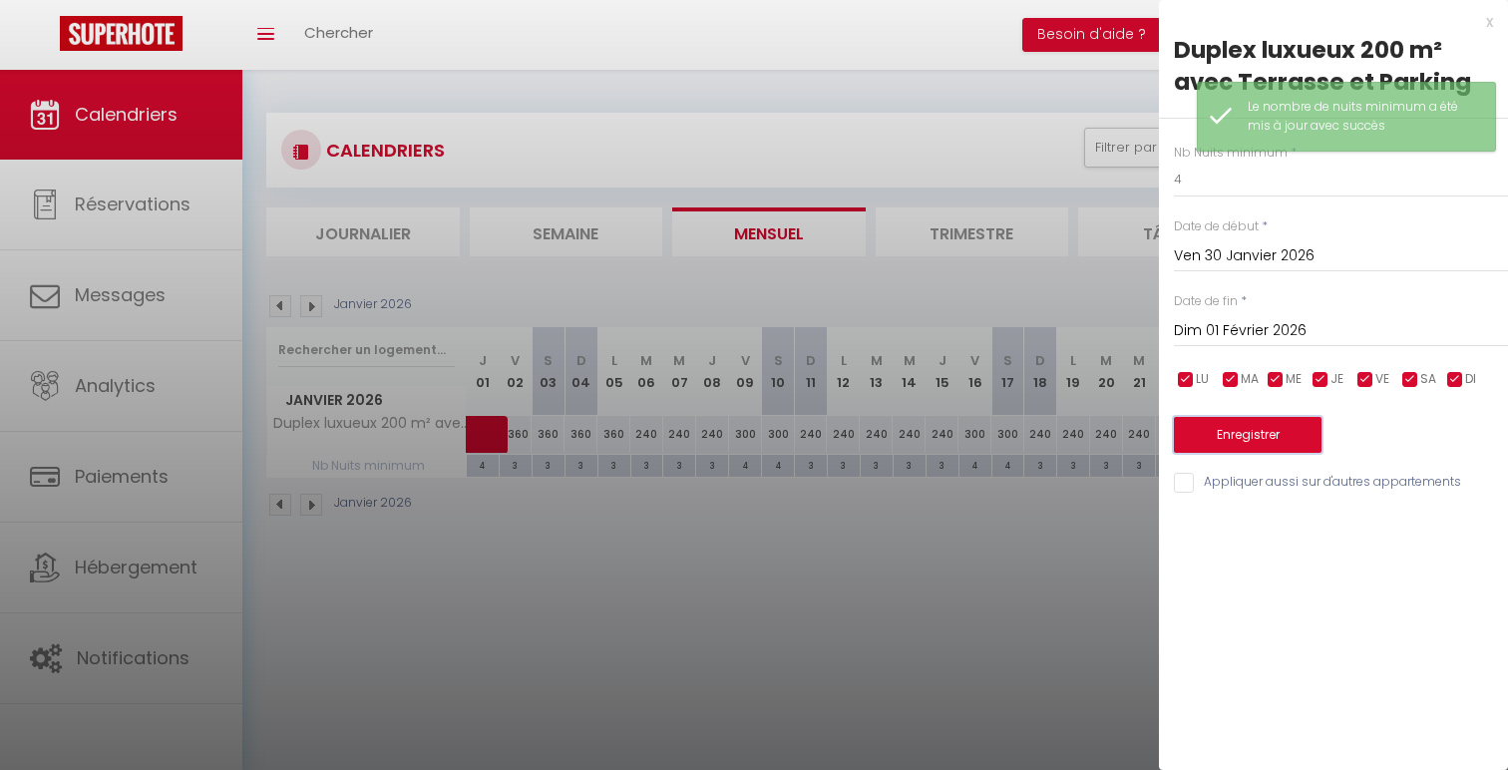
click at [1219, 438] on button "Enregistrer" at bounding box center [1248, 435] width 148 height 36
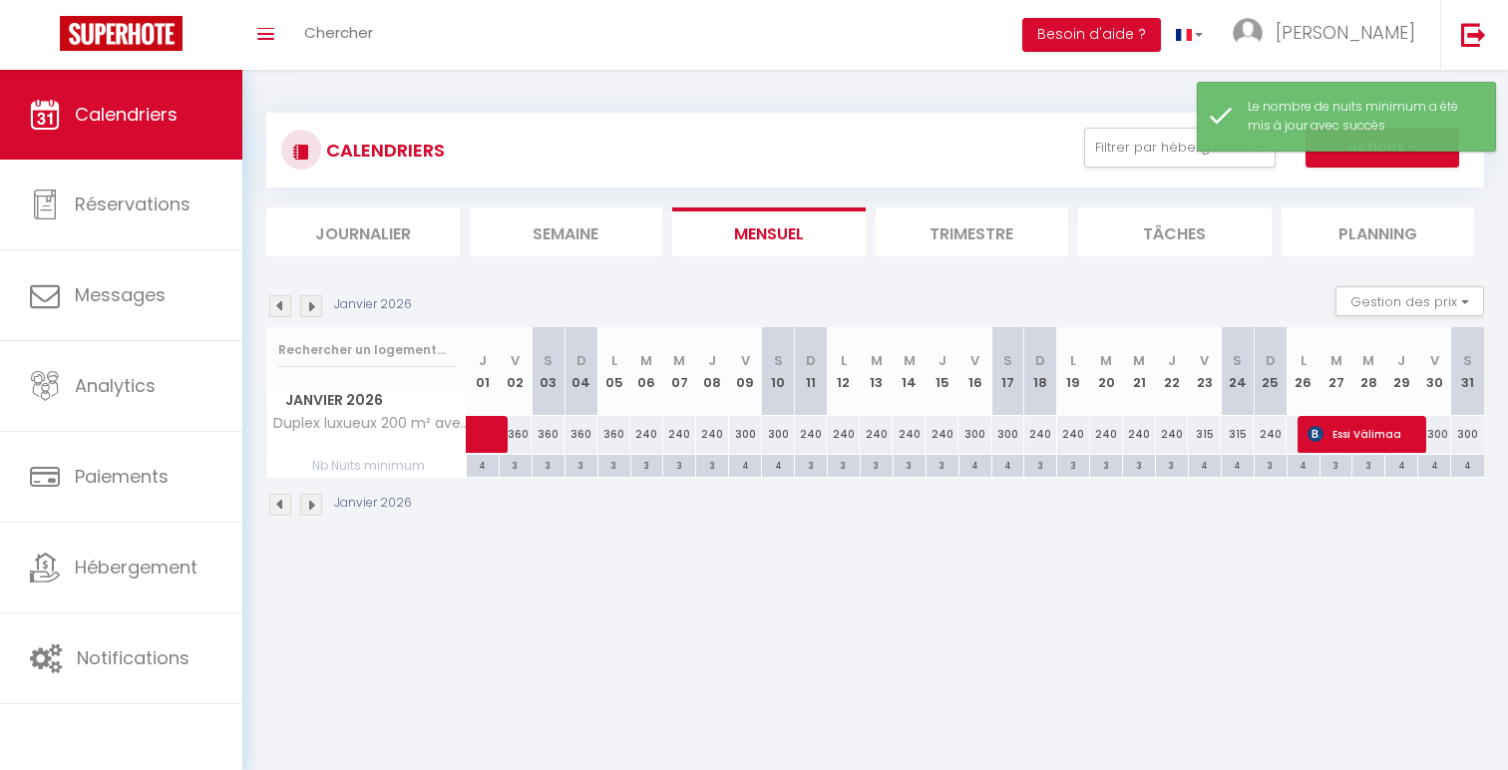
click at [309, 307] on img at bounding box center [311, 306] width 22 height 22
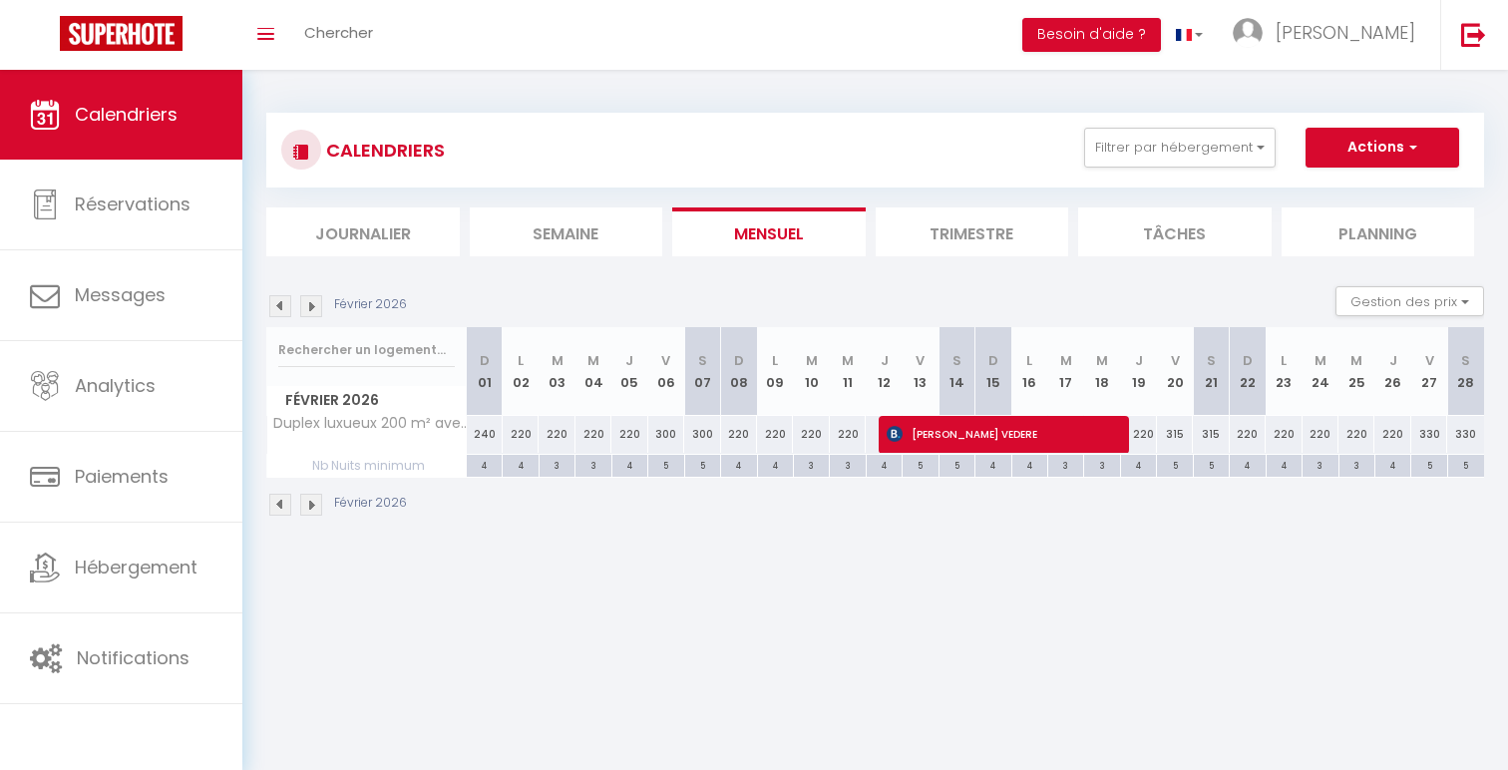
click at [487, 464] on div "4" at bounding box center [484, 464] width 35 height 19
type input "4"
type input "Dim 01 Février 2026"
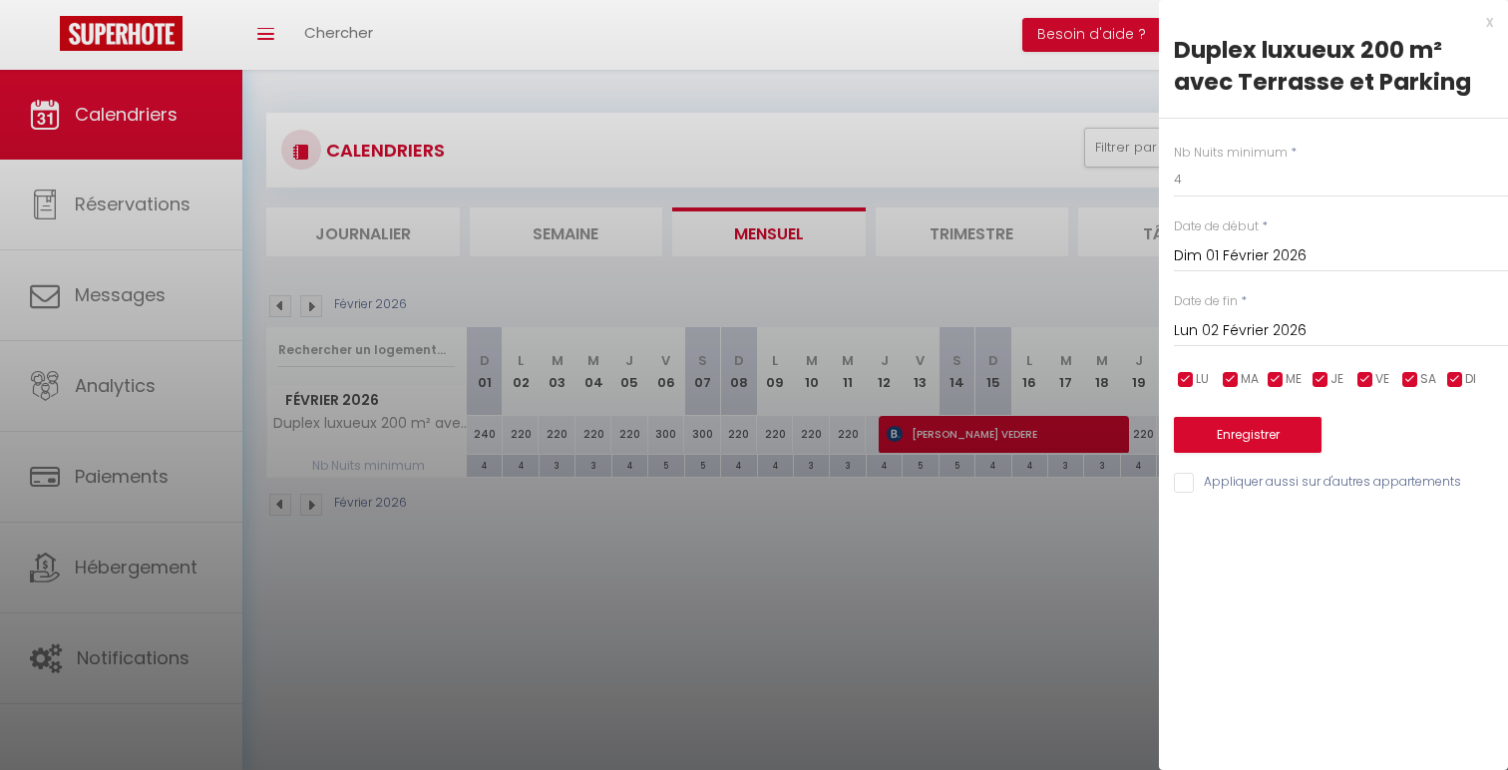
click at [1311, 331] on input "Lun 02 Février 2026" at bounding box center [1341, 331] width 334 height 26
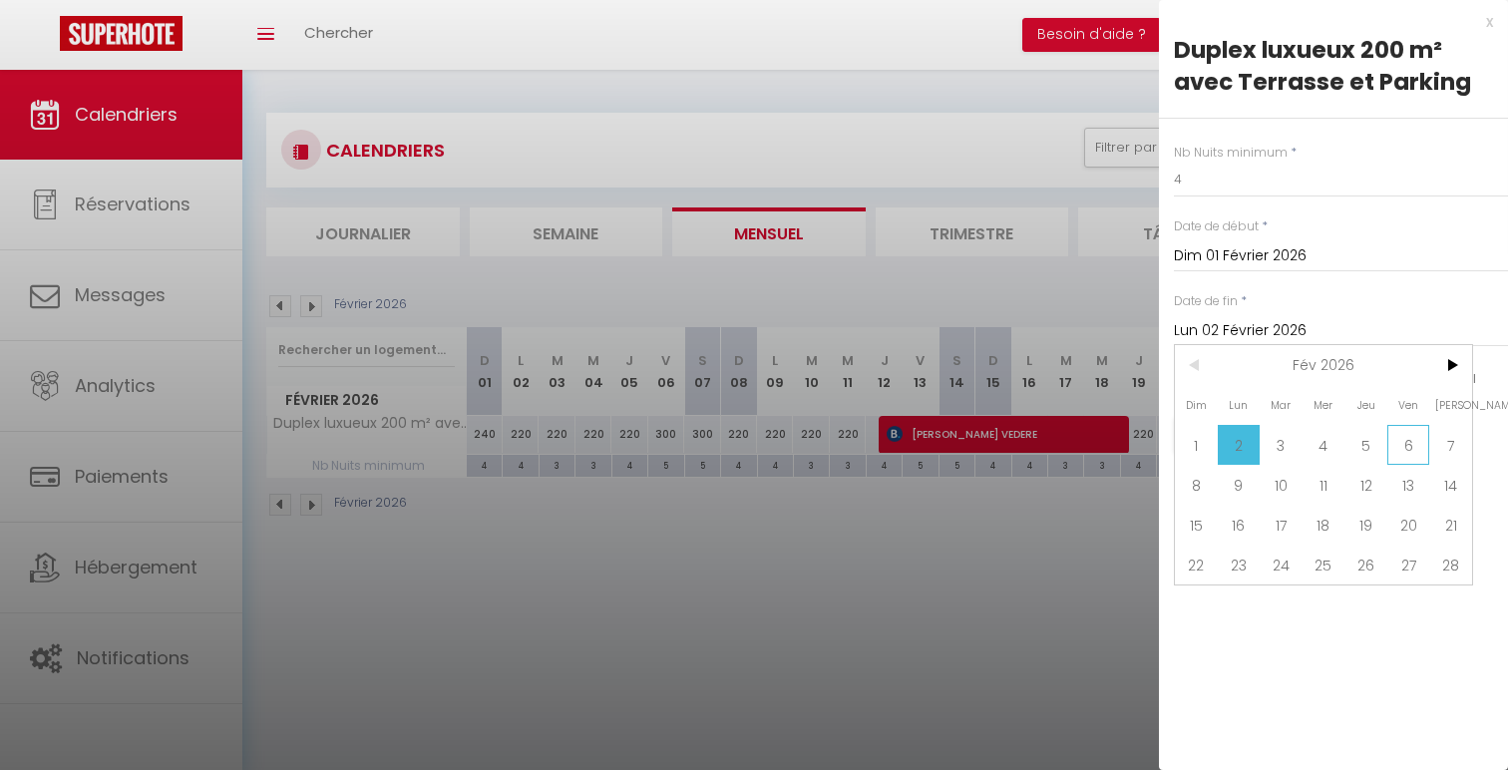
click at [1412, 440] on span "6" at bounding box center [1408, 445] width 43 height 40
type input "Ven 06 Février 2026"
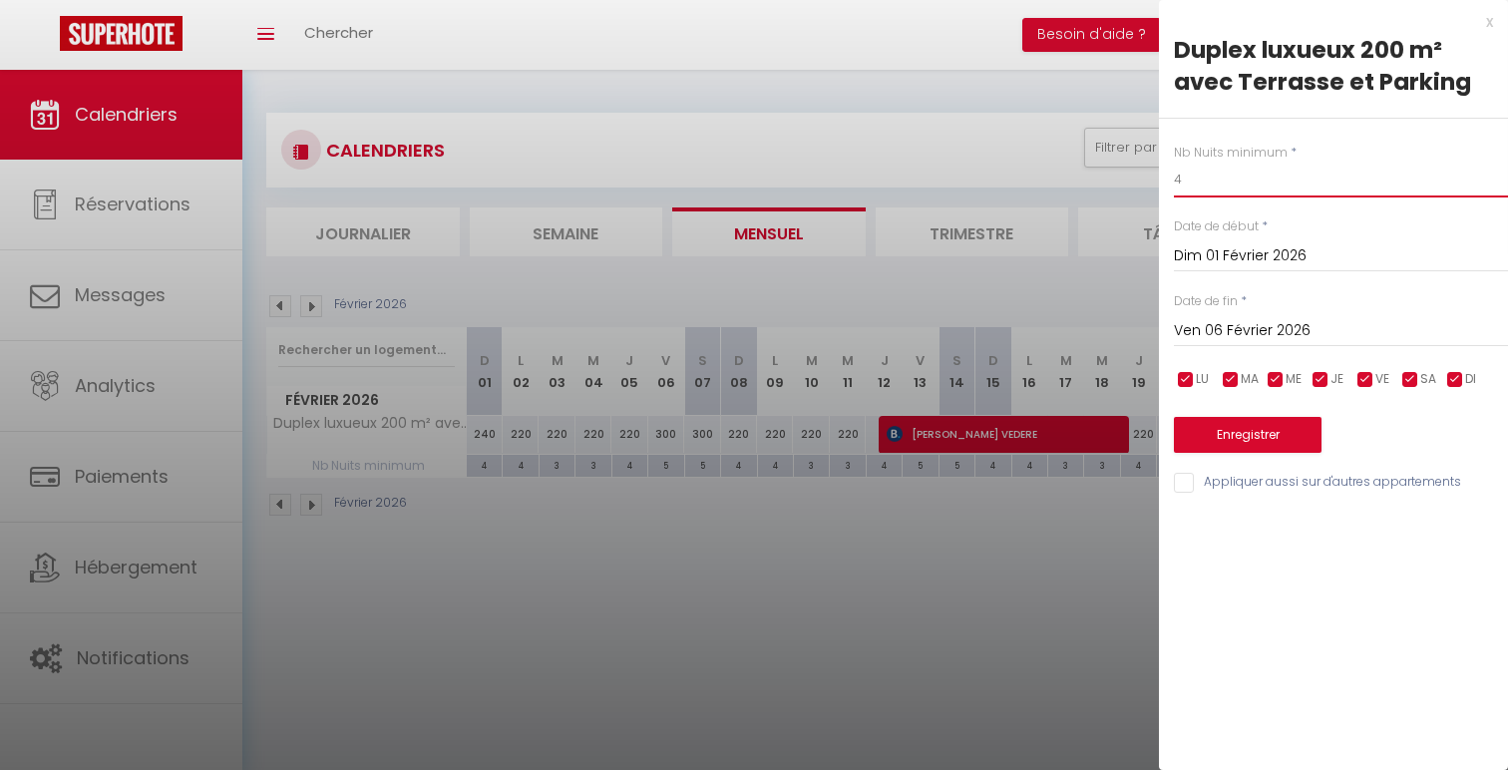
click at [1244, 184] on input "4" at bounding box center [1341, 180] width 334 height 36
type input "3"
click at [1254, 465] on div "Nb Nuits minimum * 3 Date de début * Dim 01 Février 2026 < Fév 2026 > Dim Lun M…" at bounding box center [1333, 307] width 349 height 377
click at [1252, 446] on button "Enregistrer" at bounding box center [1248, 435] width 148 height 36
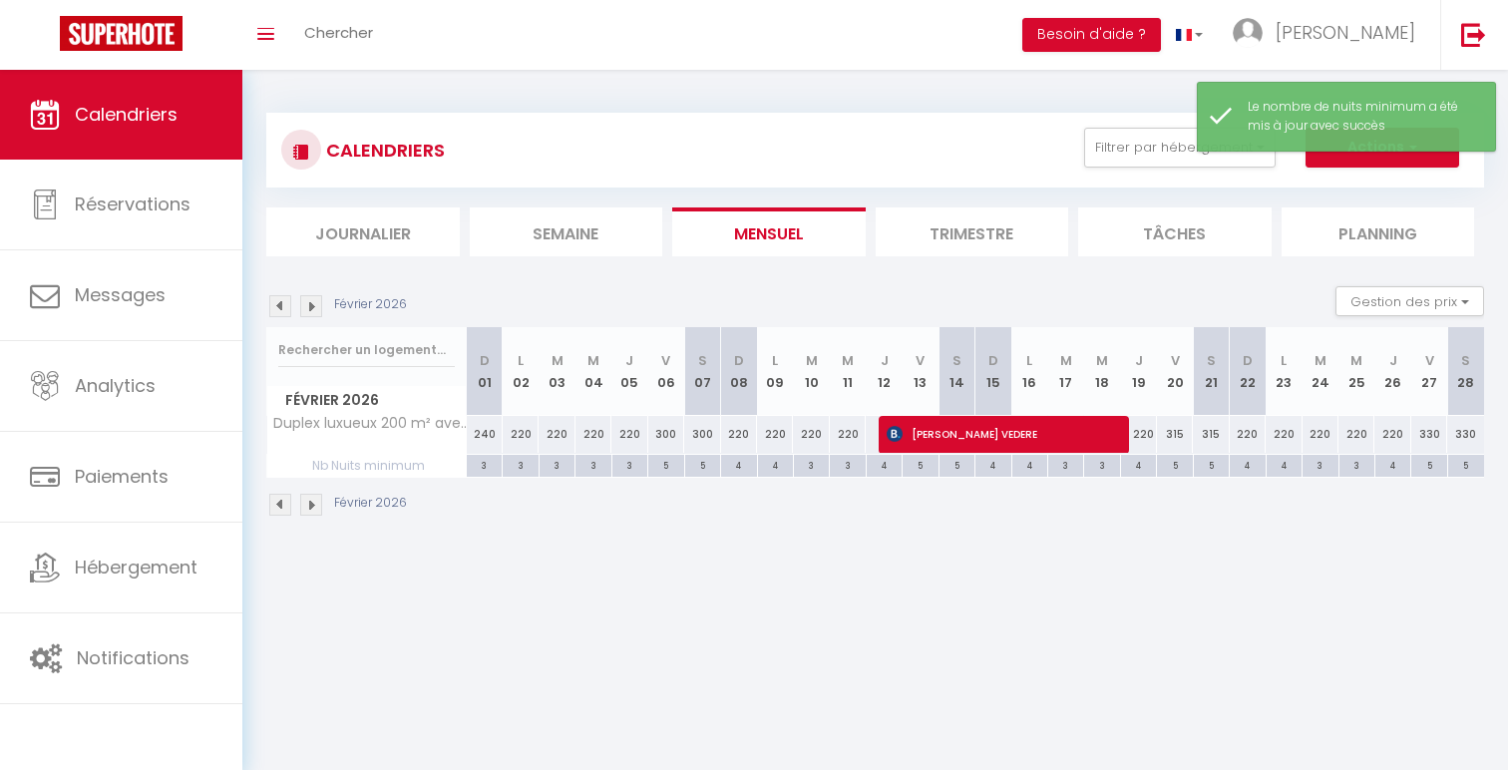
click at [660, 471] on div "5" at bounding box center [665, 464] width 35 height 19
type input "5"
type input "Ven 06 Février 2026"
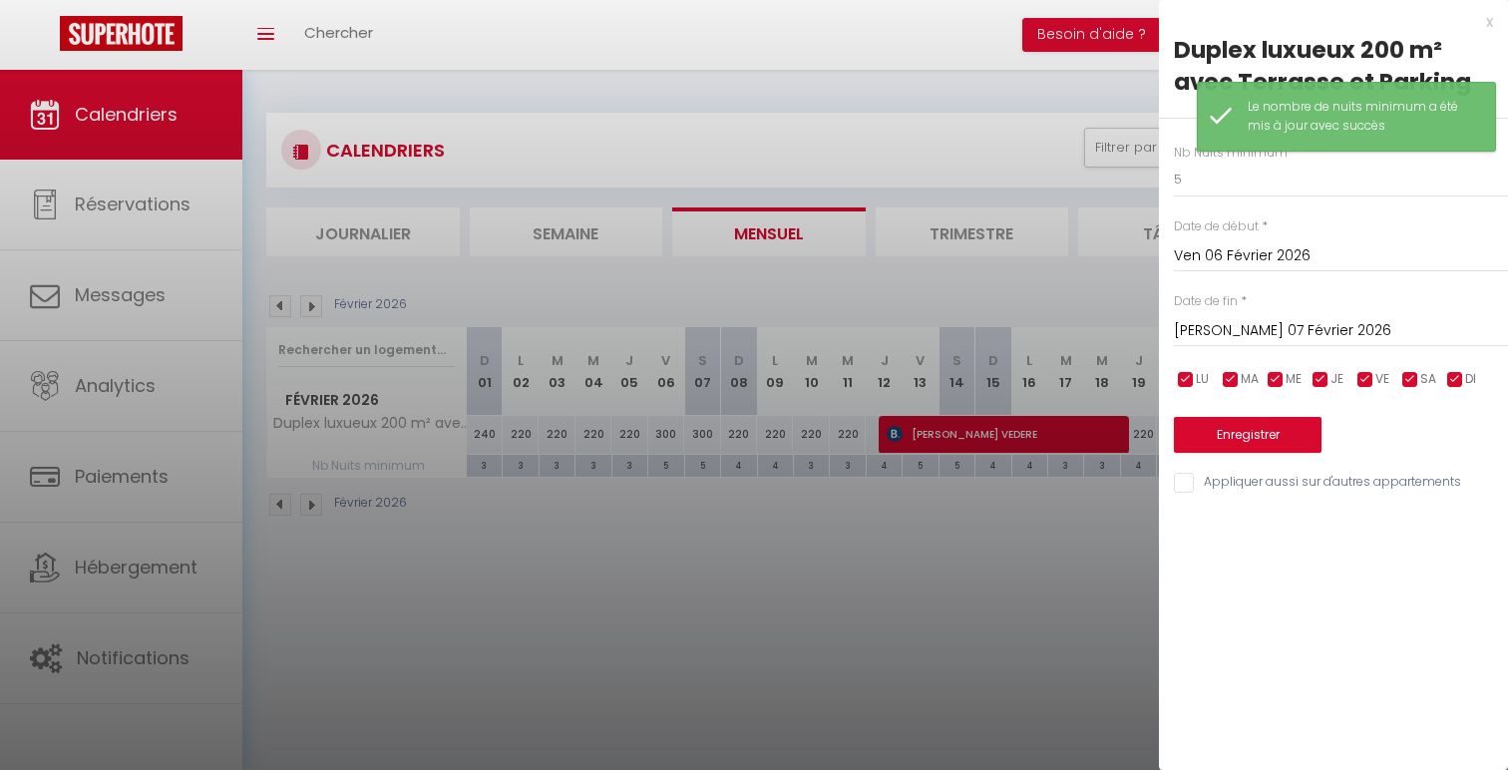
click at [1267, 344] on div "[PERSON_NAME] 07 Février 2026 < Fév 2026 > Dim Lun Mar Mer Jeu Ven Sam 1 2 3 4 …" at bounding box center [1341, 329] width 334 height 36
click at [1262, 334] on input "[PERSON_NAME] 07 Février 2026" at bounding box center [1341, 331] width 334 height 26
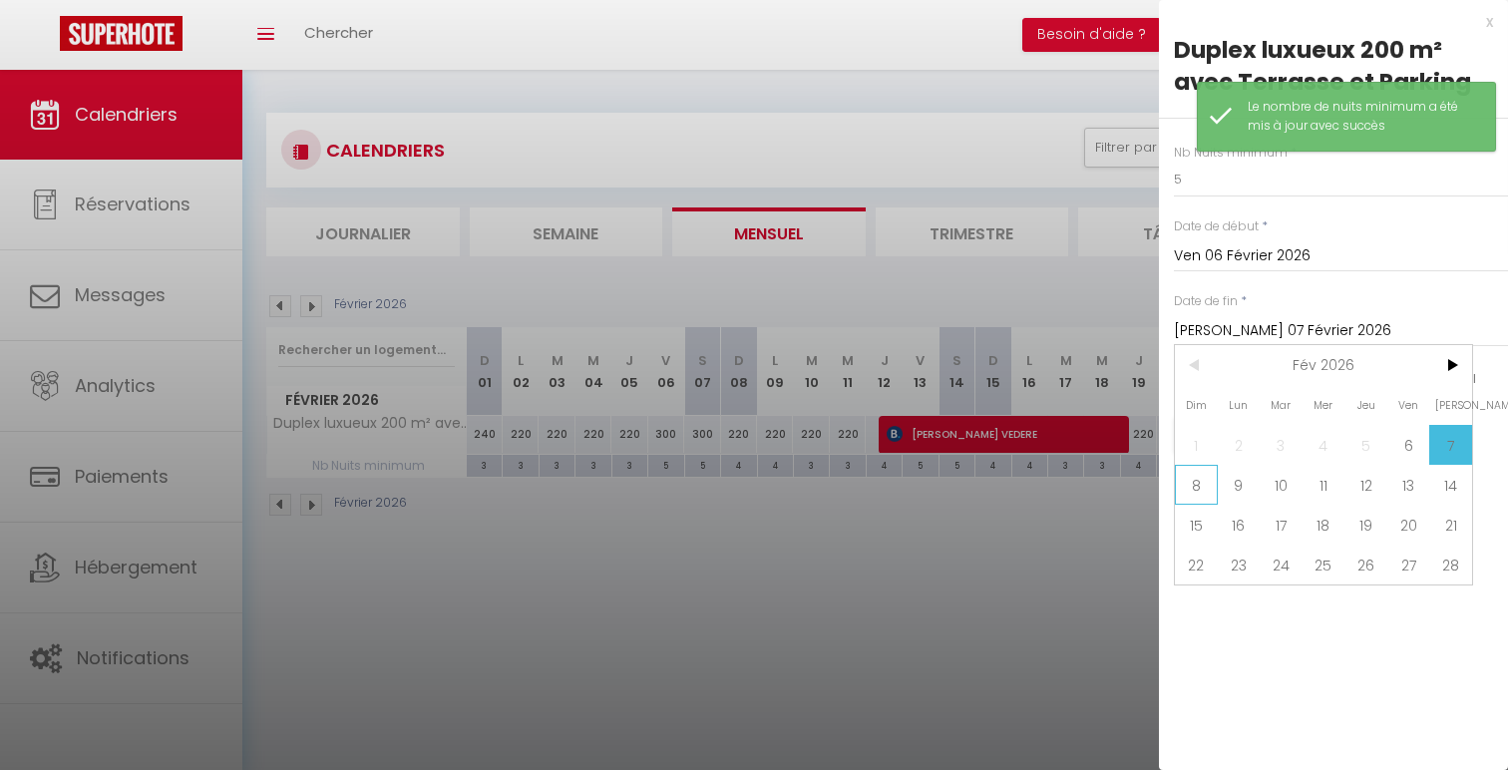
click at [1194, 499] on span "8" at bounding box center [1196, 485] width 43 height 40
type input "Dim 08 Février 2026"
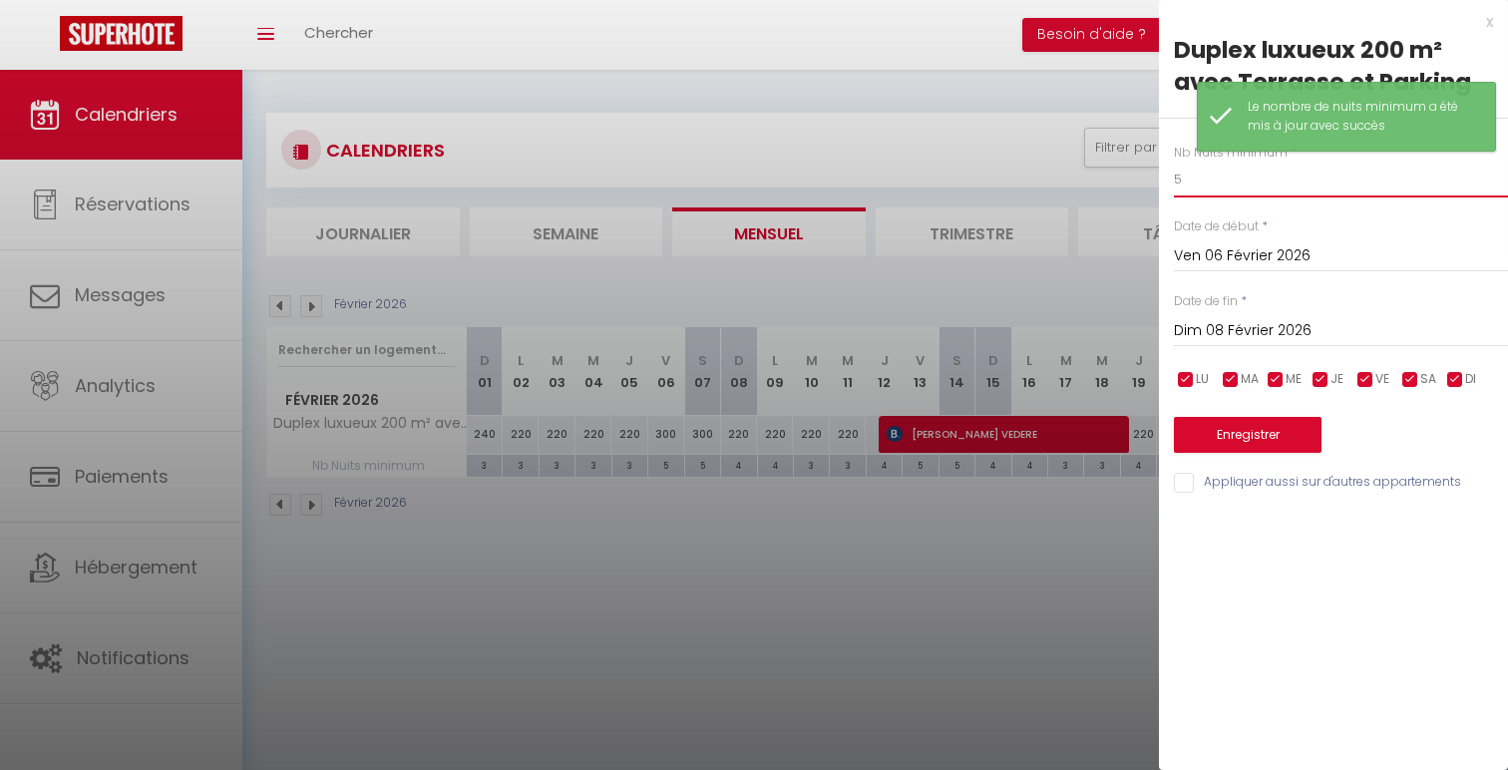
click at [1210, 181] on input "5" at bounding box center [1341, 180] width 334 height 36
type input "4"
click at [1224, 451] on button "Enregistrer" at bounding box center [1248, 435] width 148 height 36
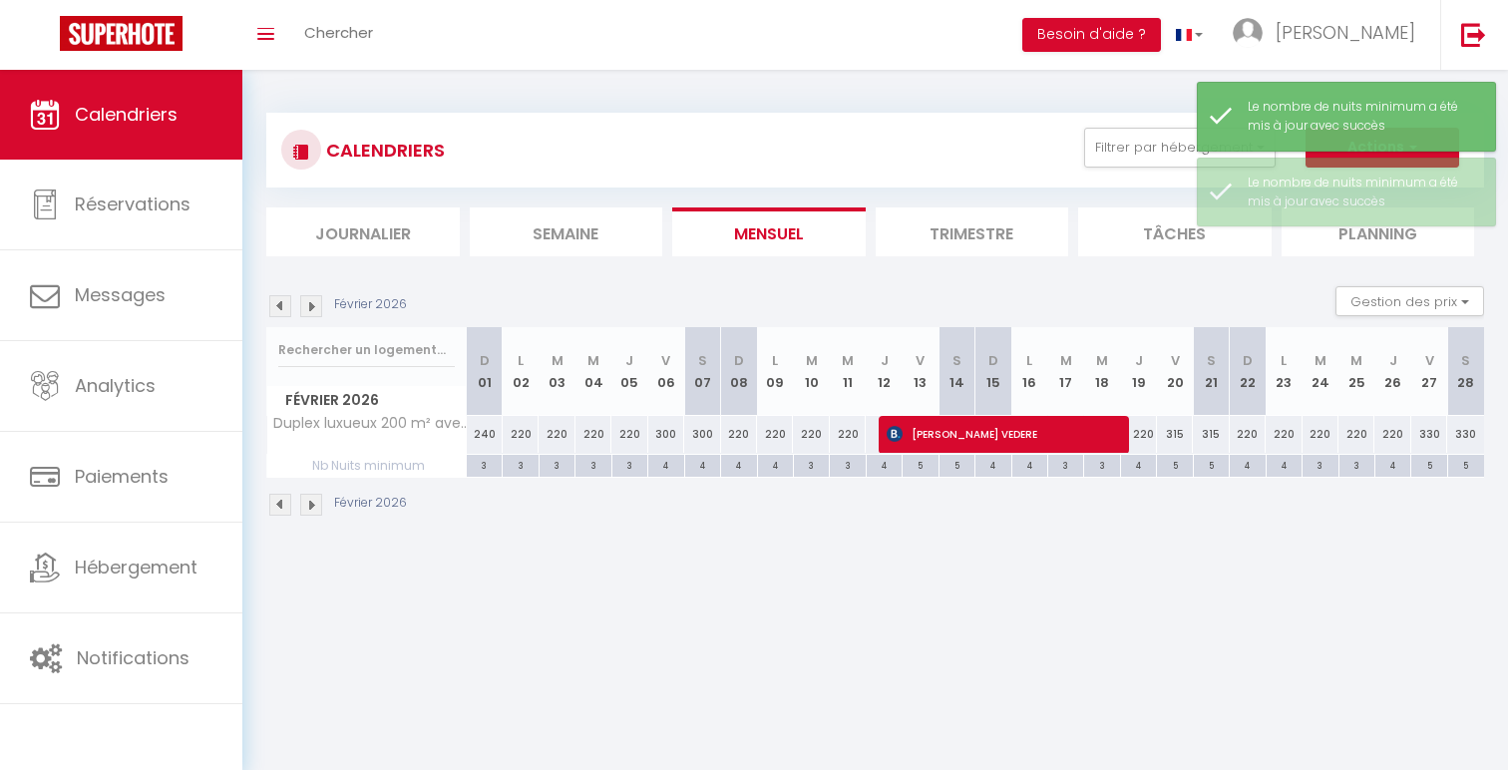
click at [735, 465] on div "4" at bounding box center [738, 464] width 35 height 19
type input "4"
type input "Dim 08 Février 2026"
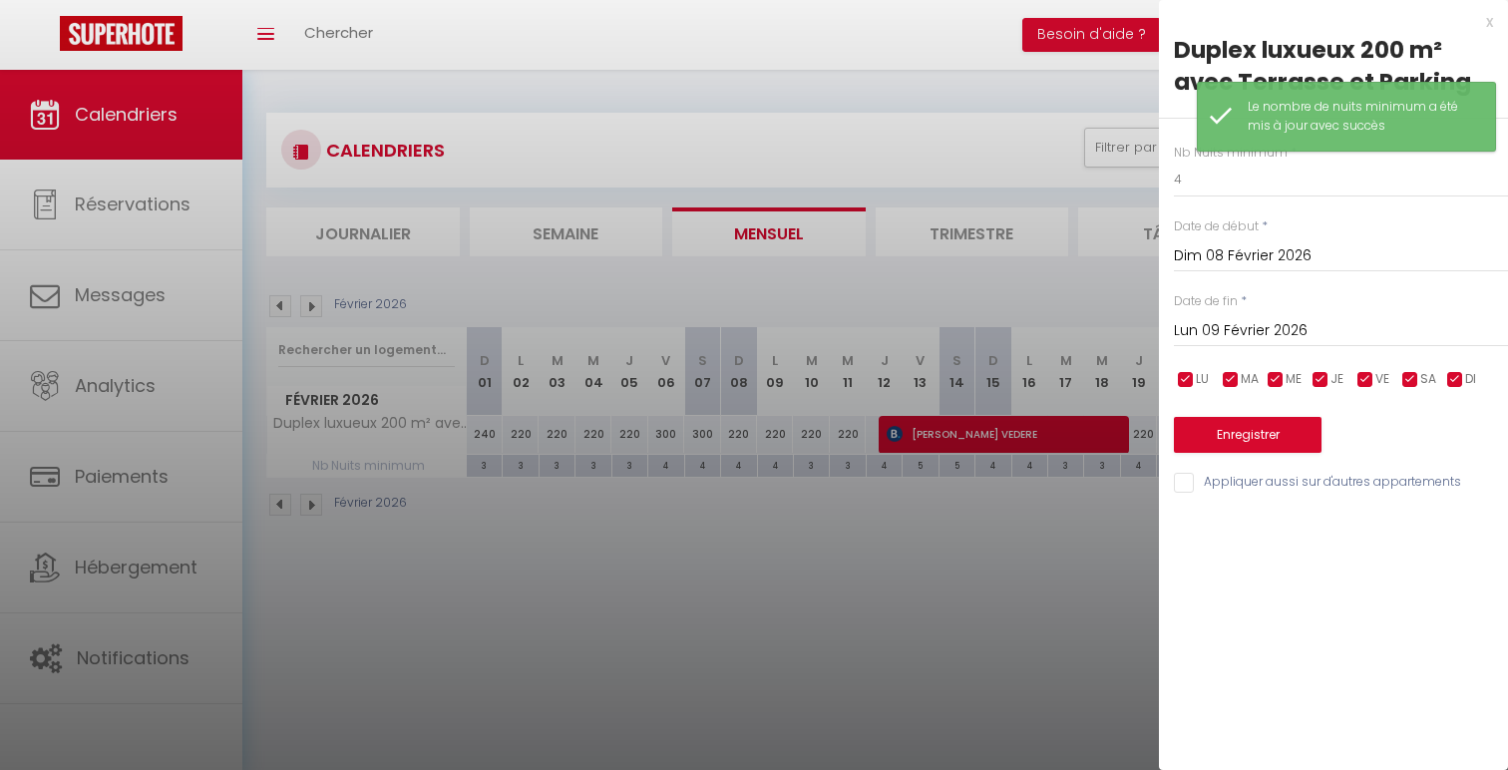
click at [1316, 347] on div "Lun 09 Février 2026 < Fév 2026 > Dim Lun Mar Mer Jeu Ven Sam 1 2 3 4 5 6 7 8 9 …" at bounding box center [1341, 329] width 334 height 36
click at [1319, 335] on input "Lun 09 Février 2026" at bounding box center [1341, 331] width 334 height 26
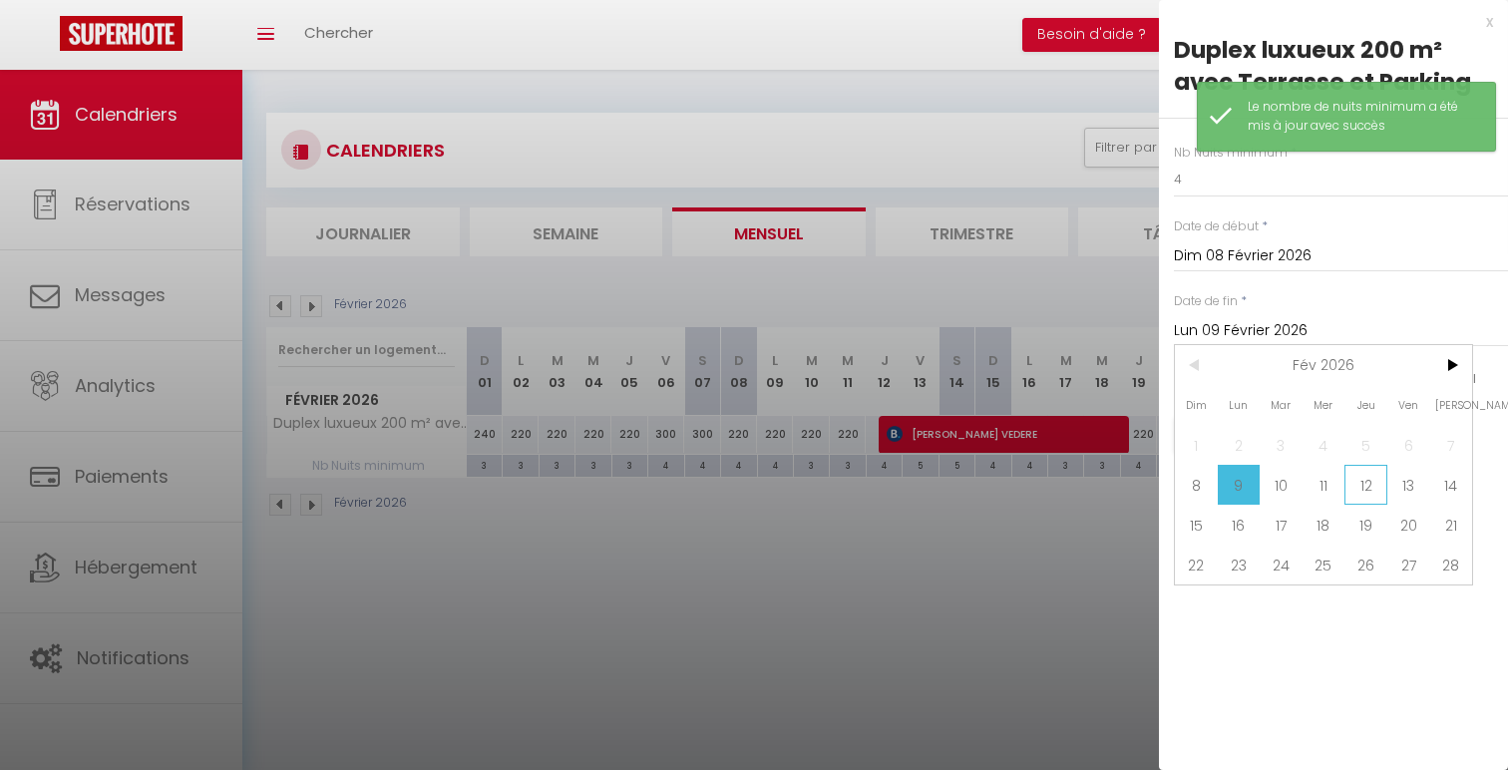
click at [1366, 490] on span "12" at bounding box center [1366, 485] width 43 height 40
type input "Jeu 12 Février 2026"
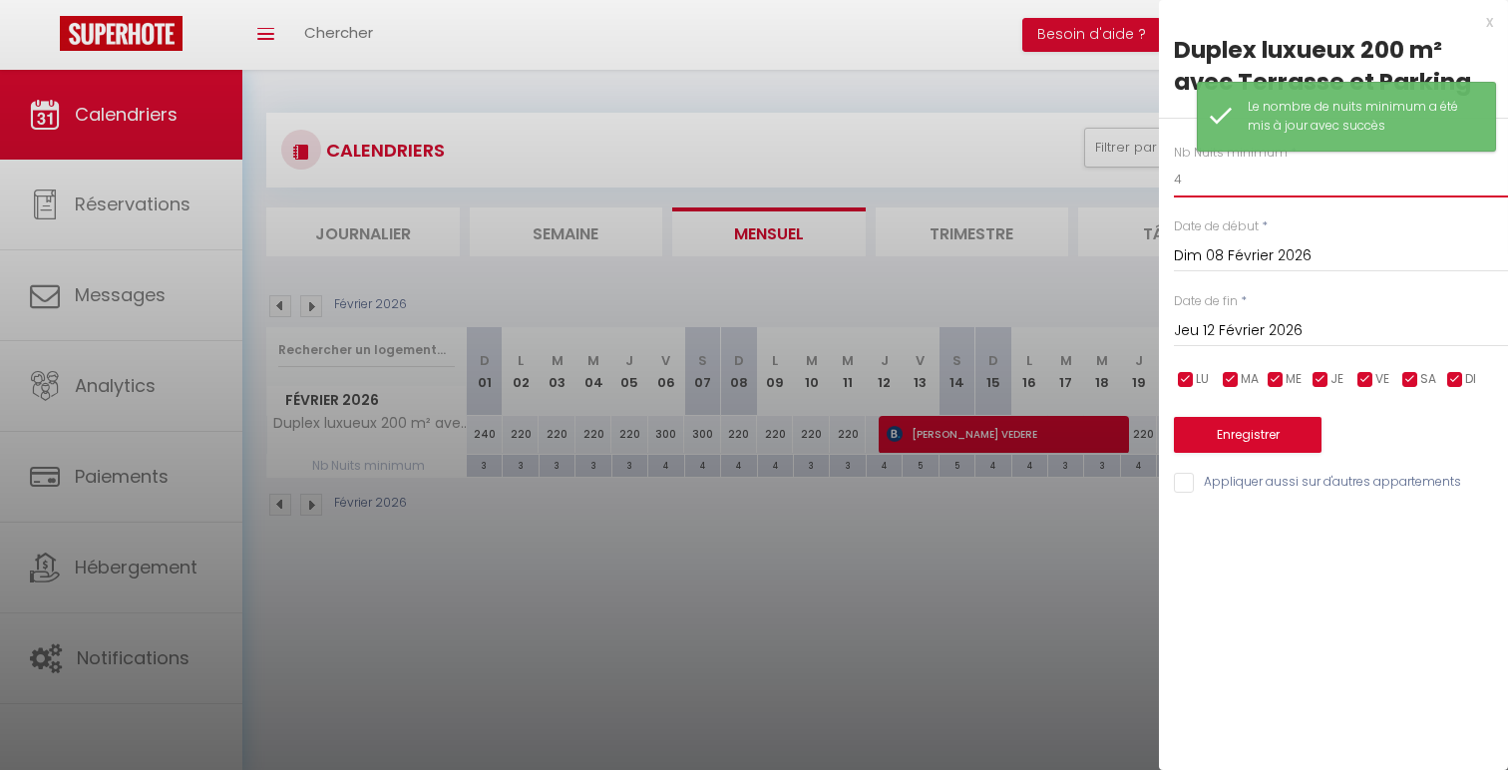
click at [1248, 165] on input "4" at bounding box center [1341, 180] width 334 height 36
click at [1256, 200] on div "Nb Nuits minimum * 4 Date de début * Dim 08 Février 2026 < Fév 2026 > Dim Lun M…" at bounding box center [1333, 307] width 349 height 377
click at [1238, 185] on input "4" at bounding box center [1341, 180] width 334 height 36
type input "3"
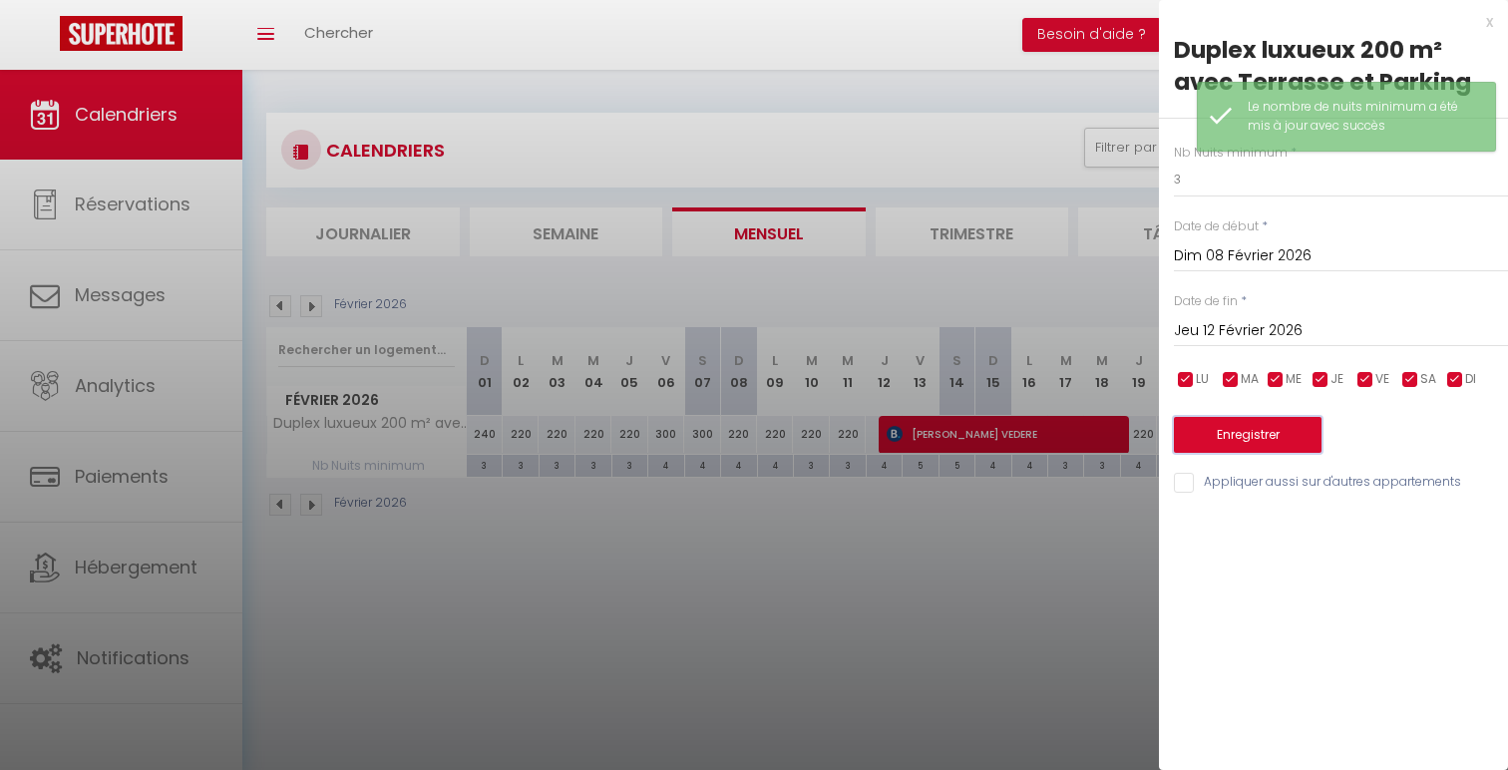
click at [1245, 440] on button "Enregistrer" at bounding box center [1248, 435] width 148 height 36
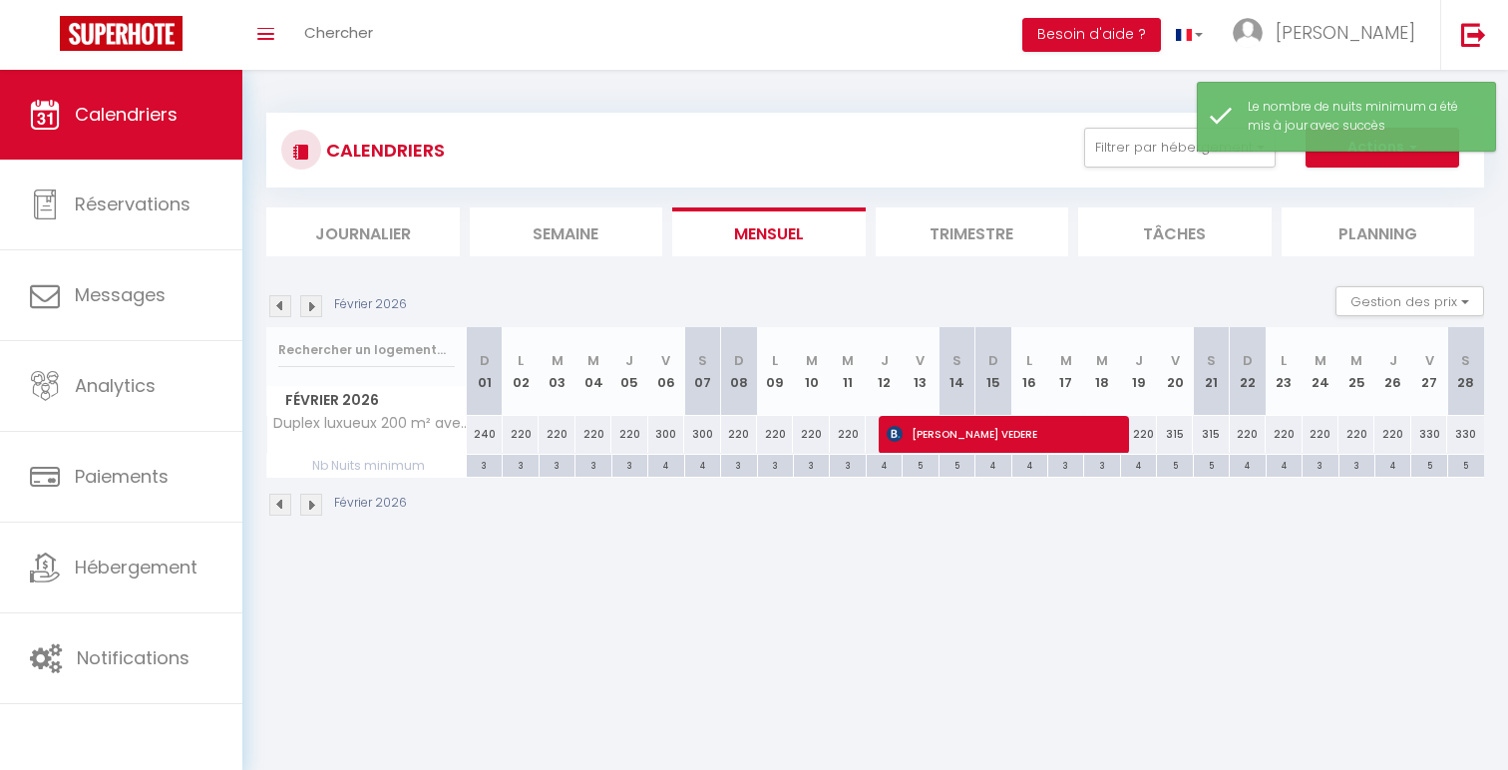
click at [1134, 467] on div "4" at bounding box center [1138, 464] width 35 height 19
type input "4"
type input "Jeu 19 Février 2026"
type input "Ven 20 Février 2026"
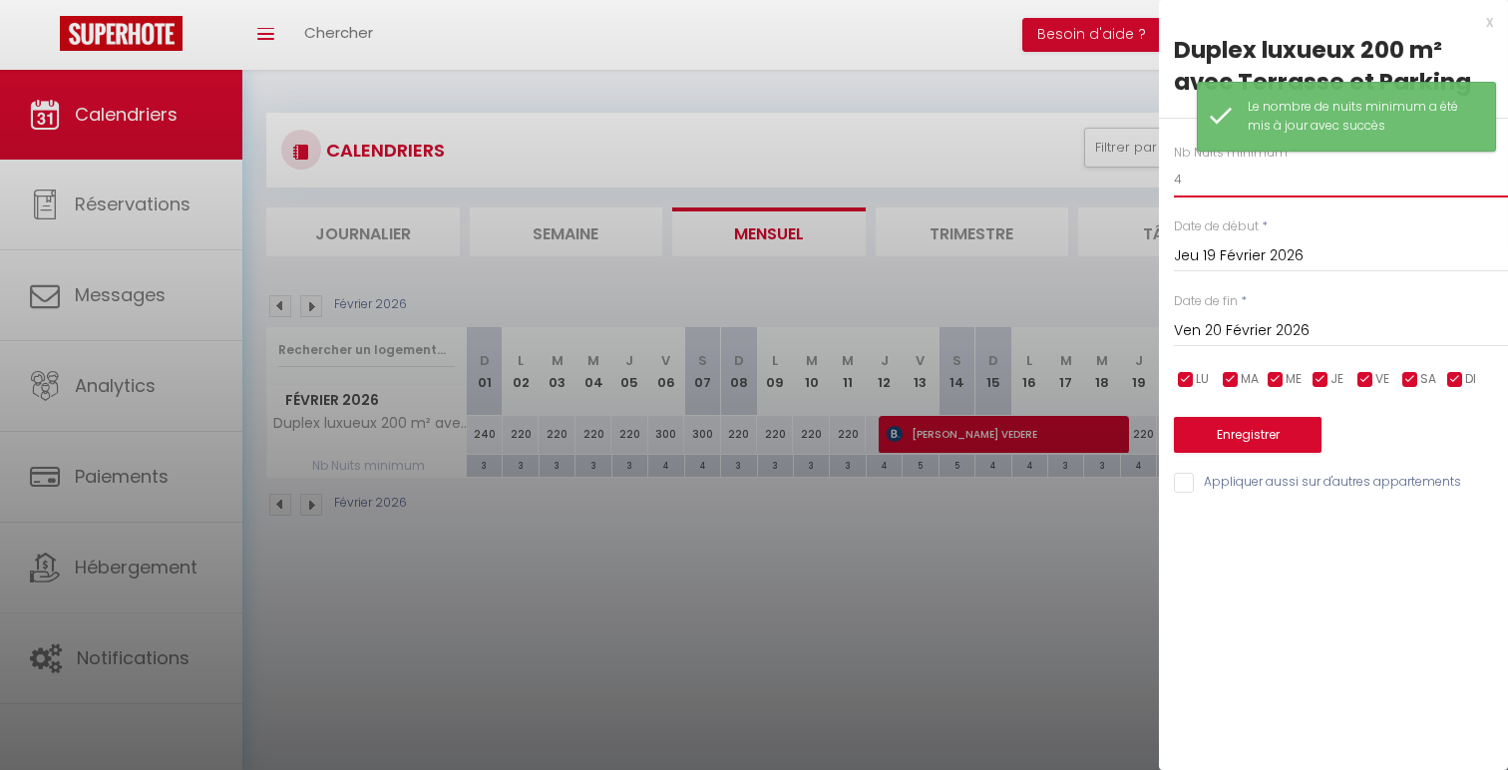
click at [1203, 166] on input "4" at bounding box center [1341, 180] width 334 height 36
click at [1222, 187] on input "4" at bounding box center [1341, 180] width 334 height 36
type input "3"
click at [1230, 445] on button "Enregistrer" at bounding box center [1248, 435] width 148 height 36
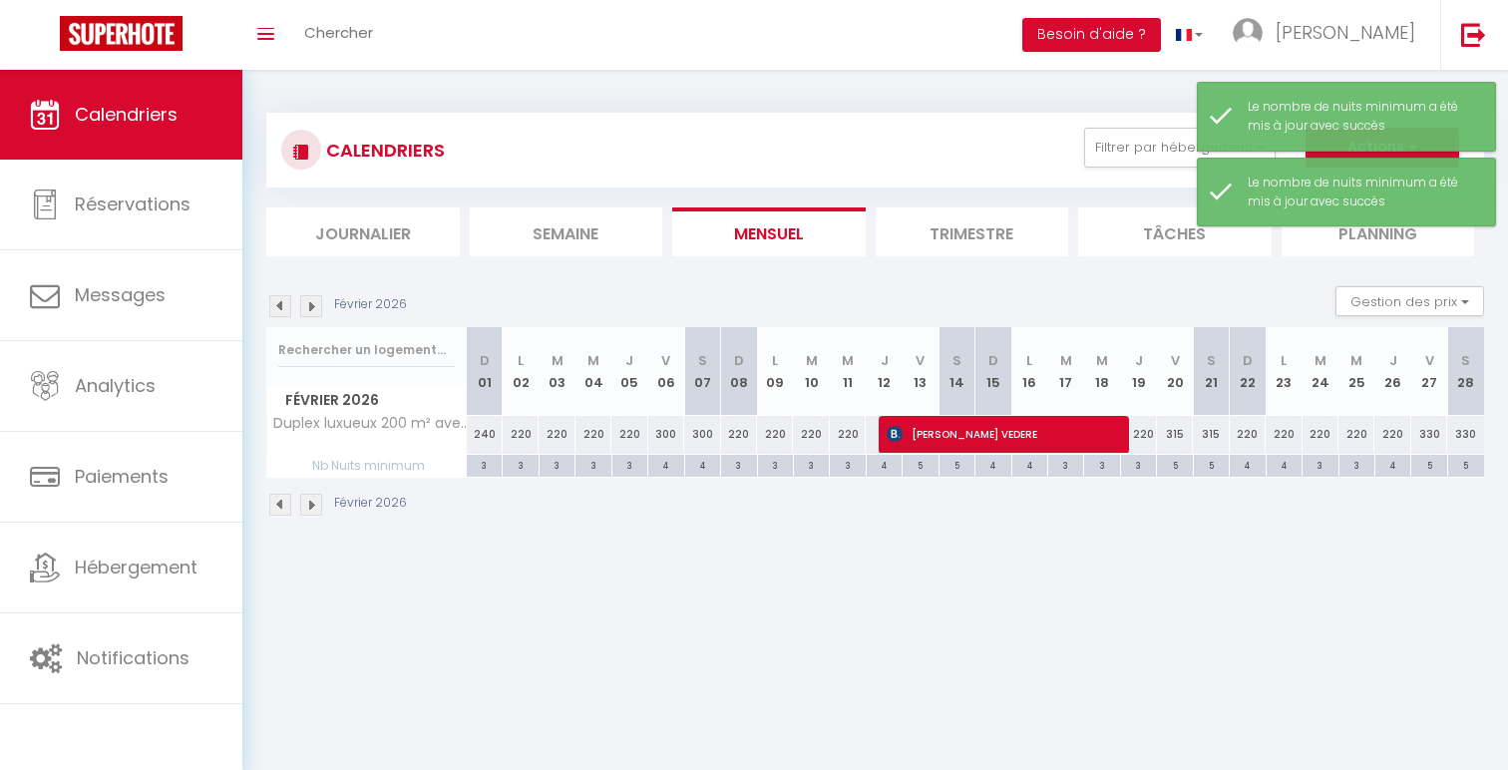
click at [1175, 467] on div "5" at bounding box center [1174, 464] width 35 height 19
type input "5"
type input "Ven 20 Février 2026"
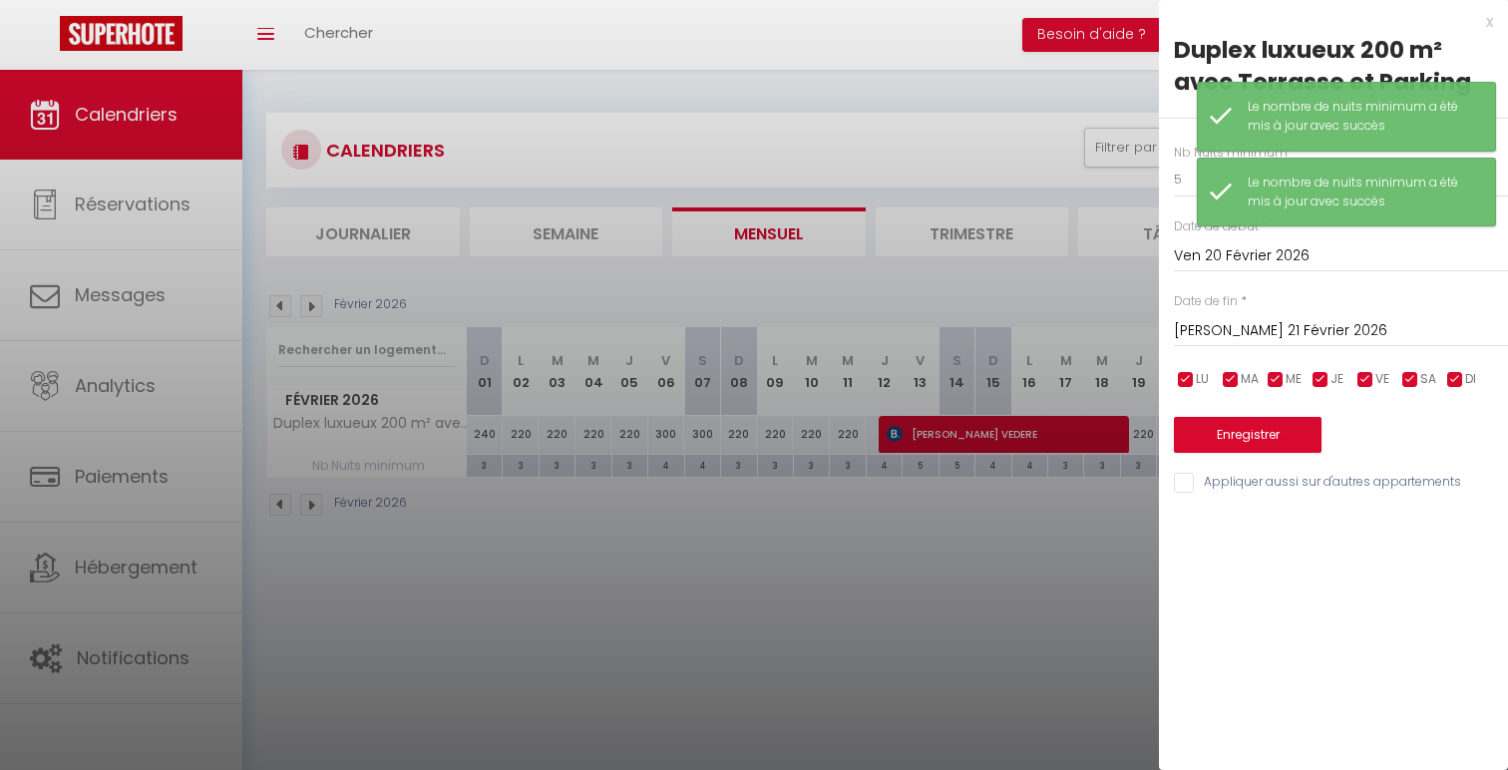
click at [1331, 338] on input "[PERSON_NAME] 21 Février 2026" at bounding box center [1341, 331] width 334 height 26
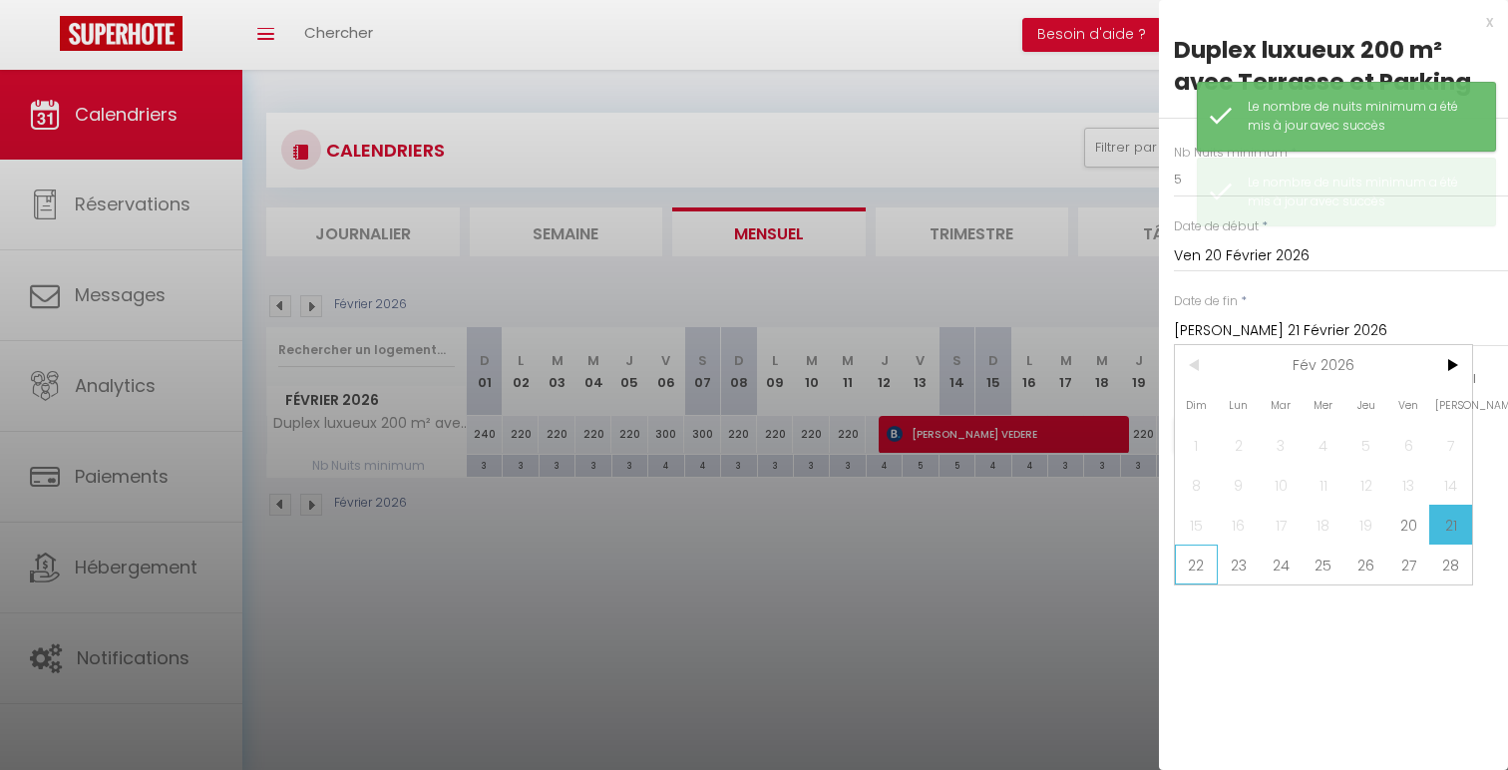
click at [1204, 558] on span "22" at bounding box center [1196, 565] width 43 height 40
type input "Dim 22 Février 2026"
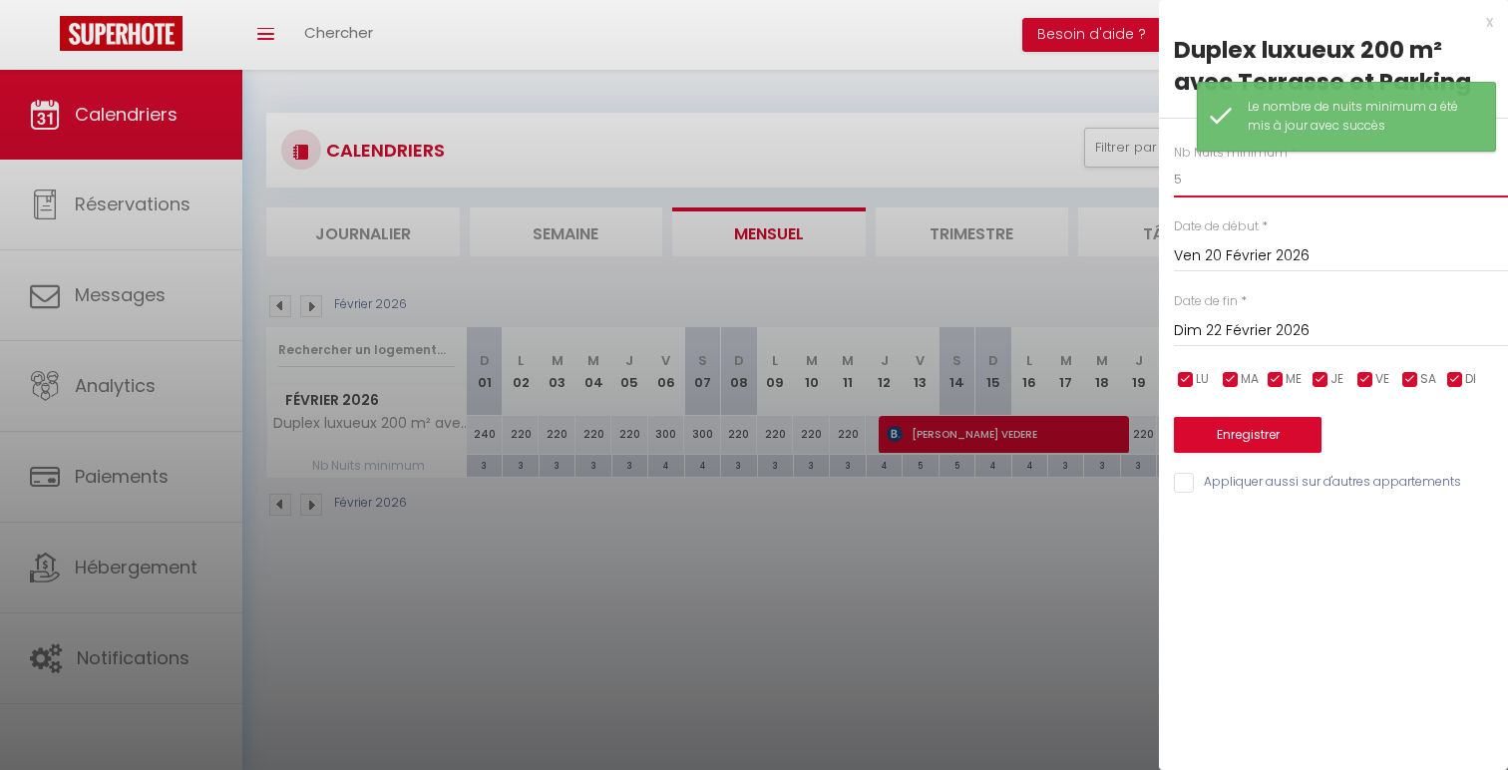
click at [1241, 174] on input "5" at bounding box center [1341, 180] width 334 height 36
type input "4"
click at [1222, 442] on button "Enregistrer" at bounding box center [1248, 435] width 148 height 36
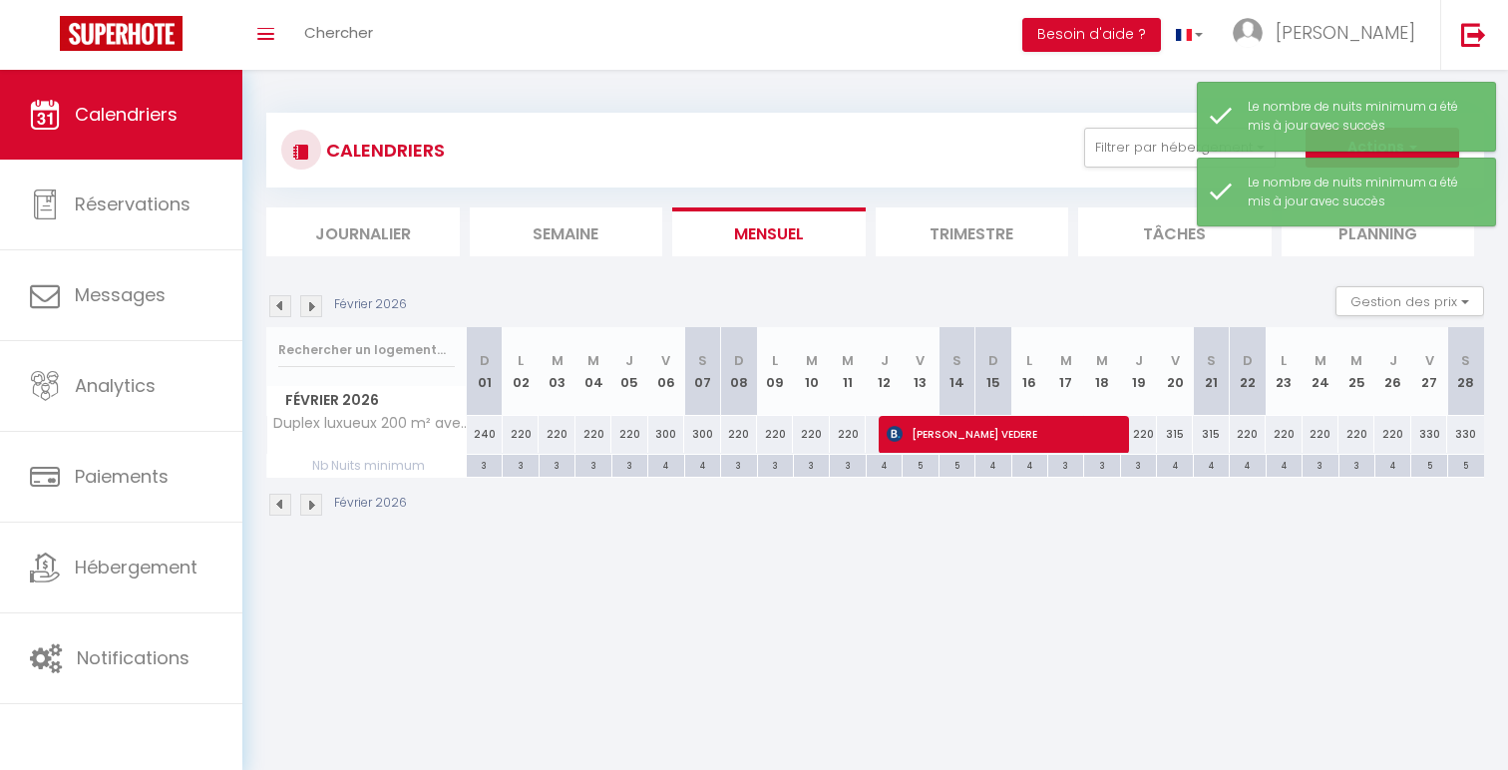
click at [1251, 467] on div "4" at bounding box center [1247, 464] width 35 height 19
type input "4"
type input "Dim 22 Février 2026"
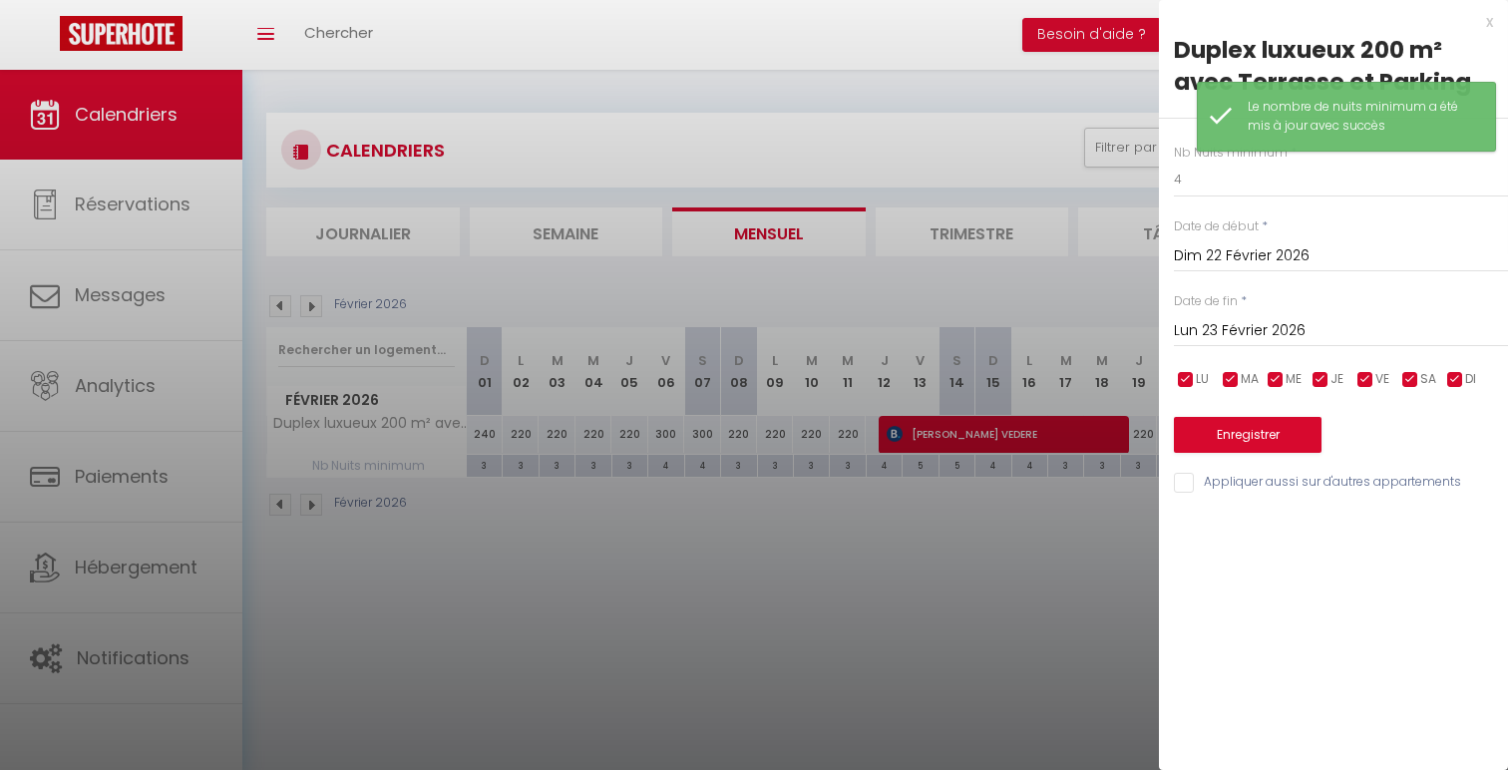
click at [1299, 333] on input "Lun 23 Février 2026" at bounding box center [1341, 331] width 334 height 26
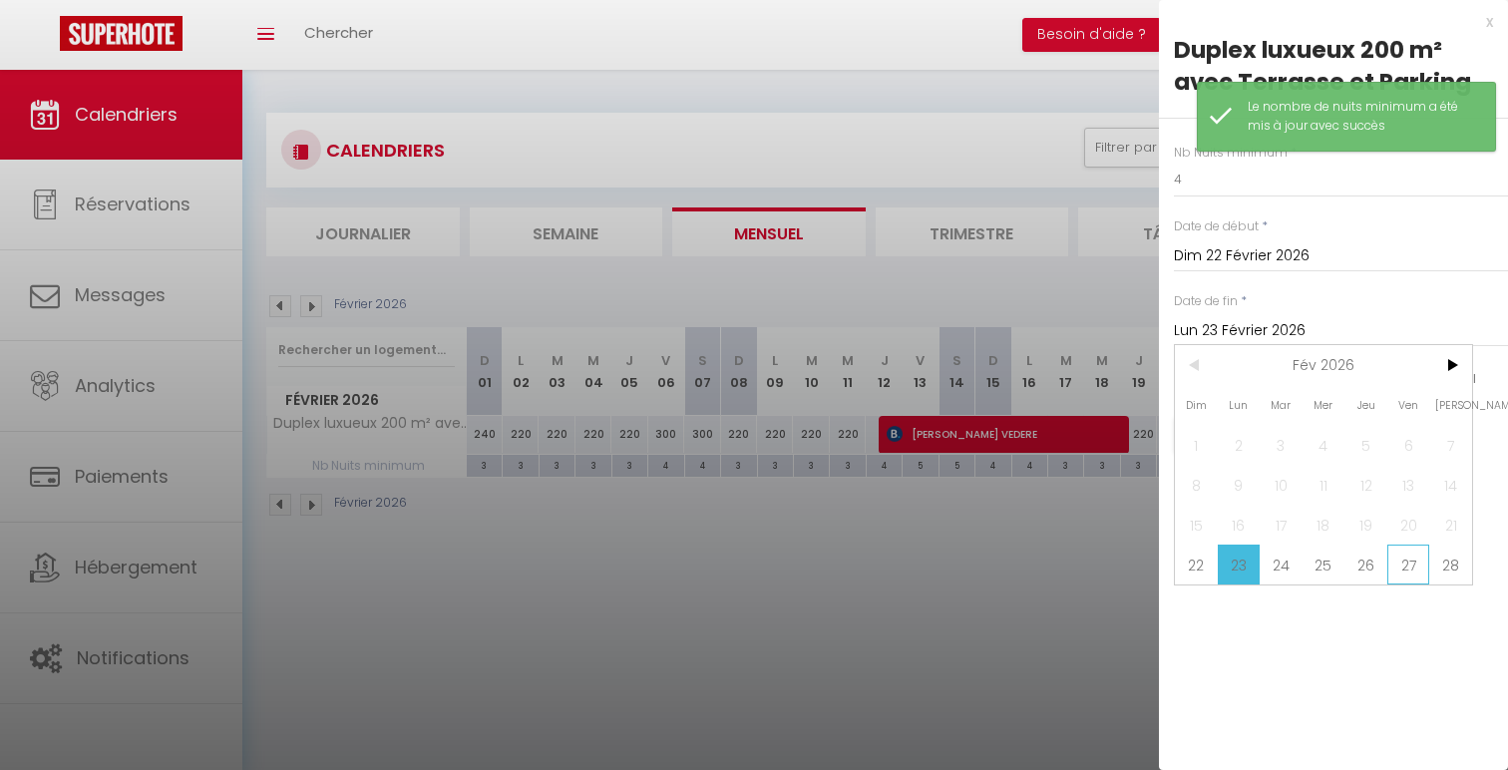
click at [1398, 562] on span "27" at bounding box center [1408, 565] width 43 height 40
type input "Ven 27 Février 2026"
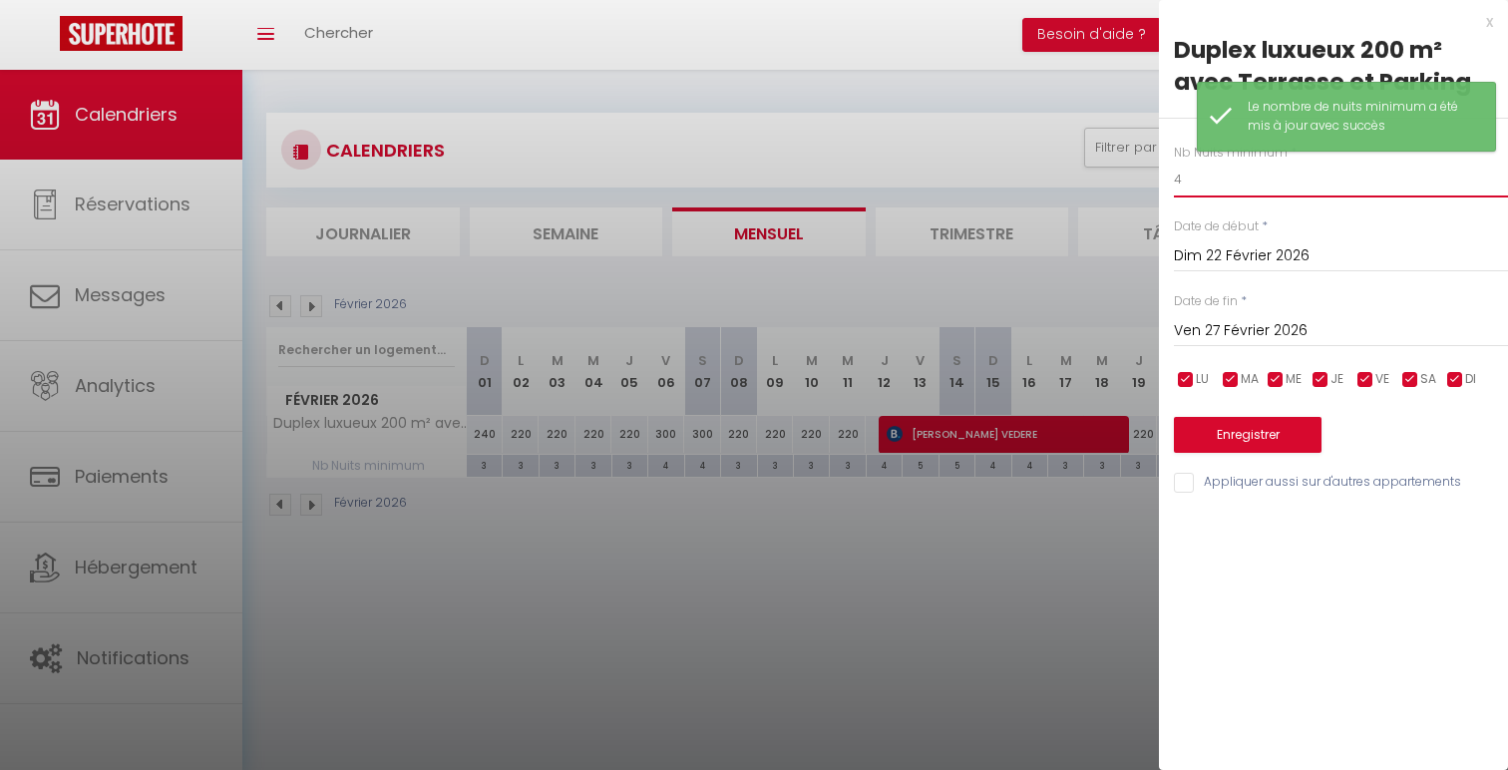
click at [1252, 195] on input "4" at bounding box center [1341, 180] width 334 height 36
type input "3"
click at [1241, 421] on button "Enregistrer" at bounding box center [1248, 435] width 148 height 36
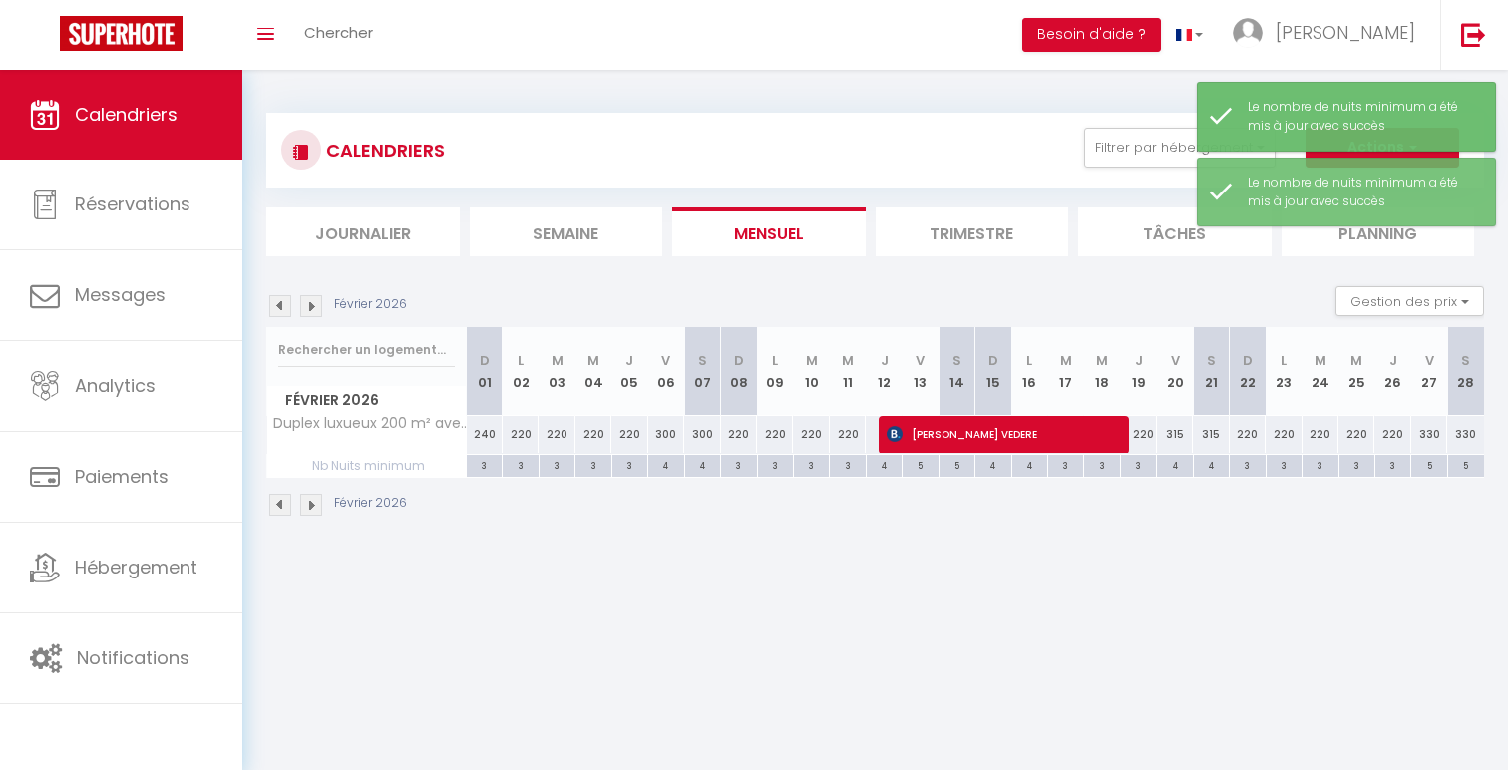
click at [1431, 463] on div "5" at bounding box center [1428, 464] width 35 height 19
type input "5"
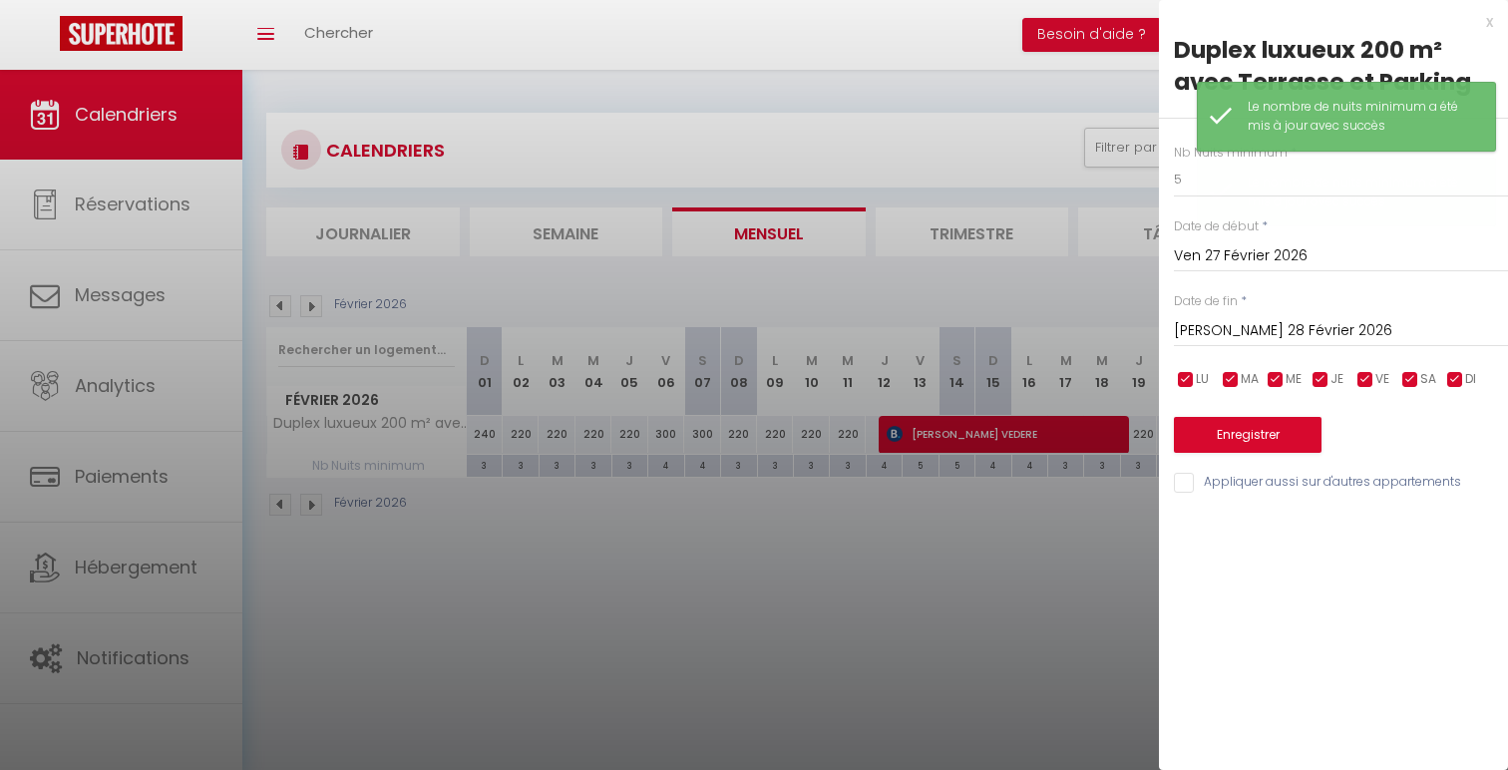
click at [1349, 339] on input "[PERSON_NAME] 28 Février 2026" at bounding box center [1341, 331] width 334 height 26
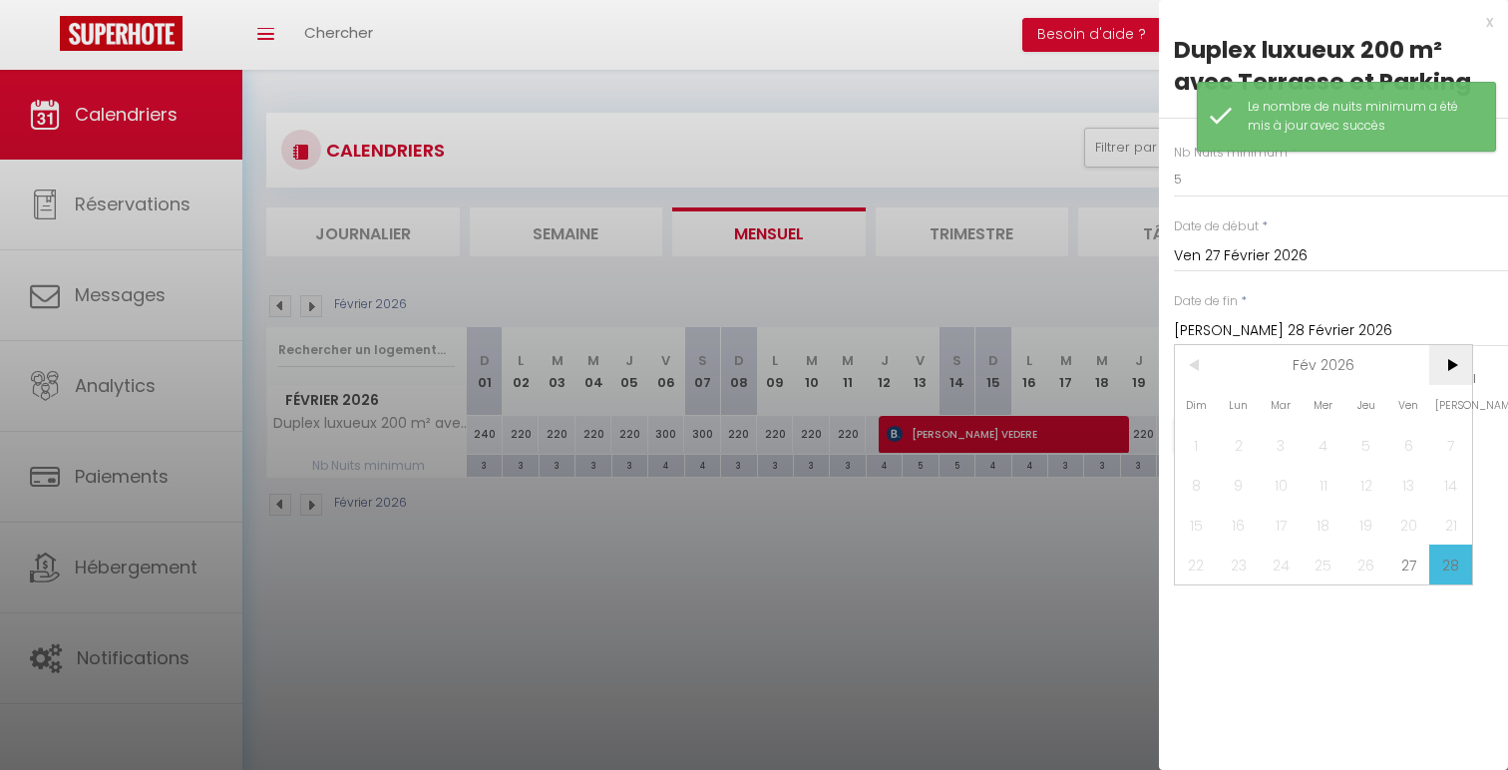
click at [1455, 365] on span ">" at bounding box center [1450, 365] width 43 height 40
click at [1213, 431] on span "1" at bounding box center [1196, 445] width 43 height 40
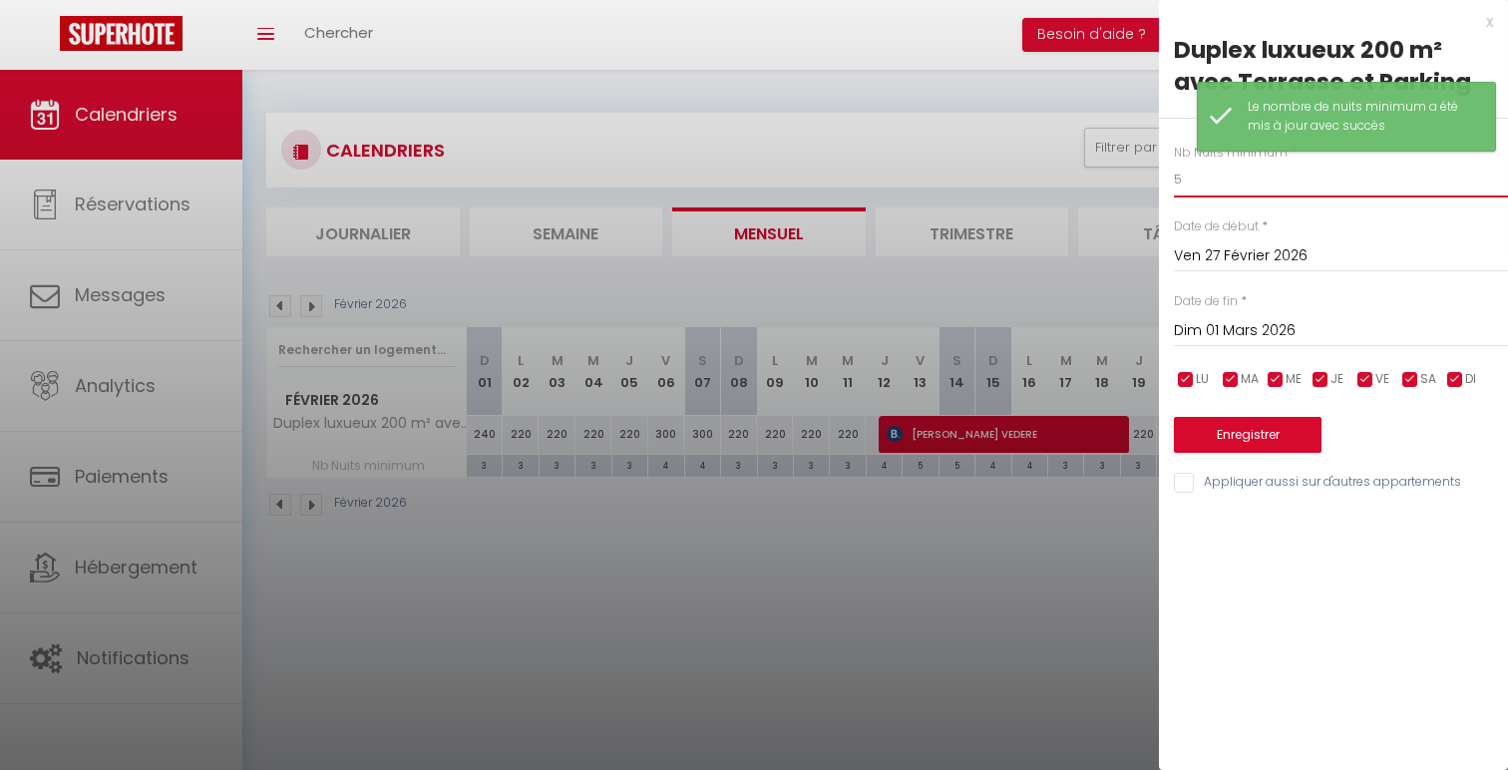
click at [1211, 172] on input "5" at bounding box center [1341, 180] width 334 height 36
click at [1230, 421] on button "Enregistrer" at bounding box center [1248, 435] width 148 height 36
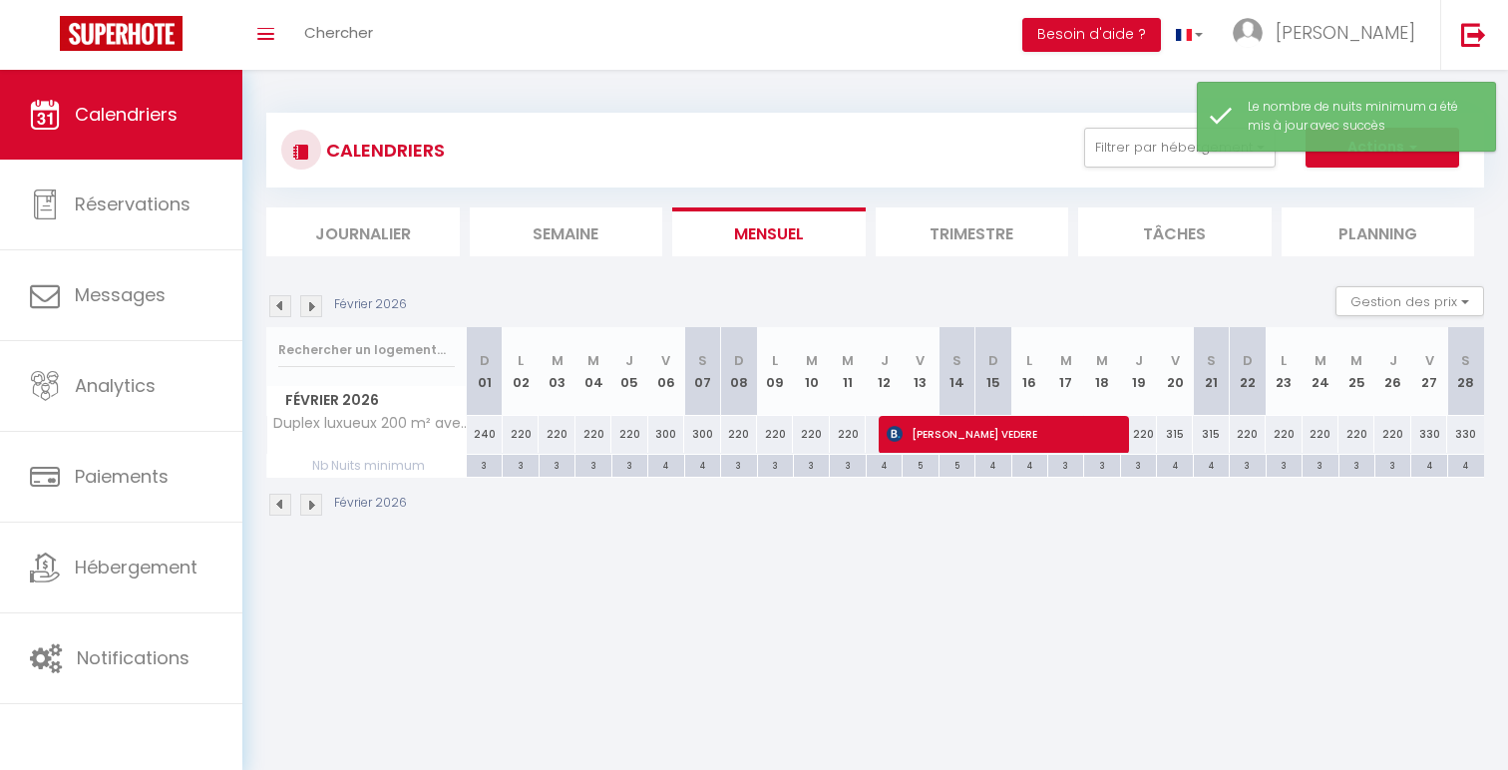
click at [280, 305] on img at bounding box center [280, 306] width 22 height 22
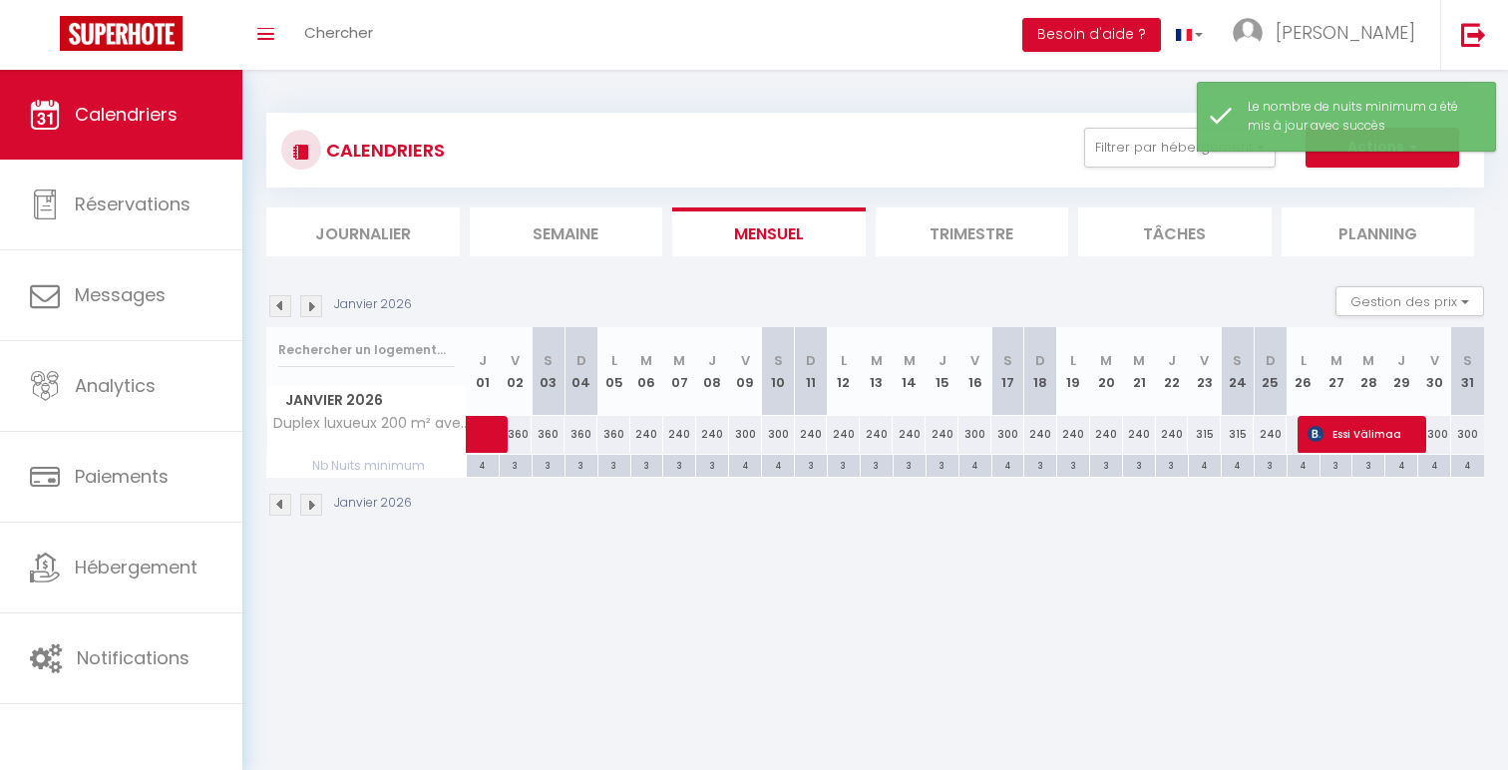
click at [280, 305] on img at bounding box center [280, 306] width 22 height 22
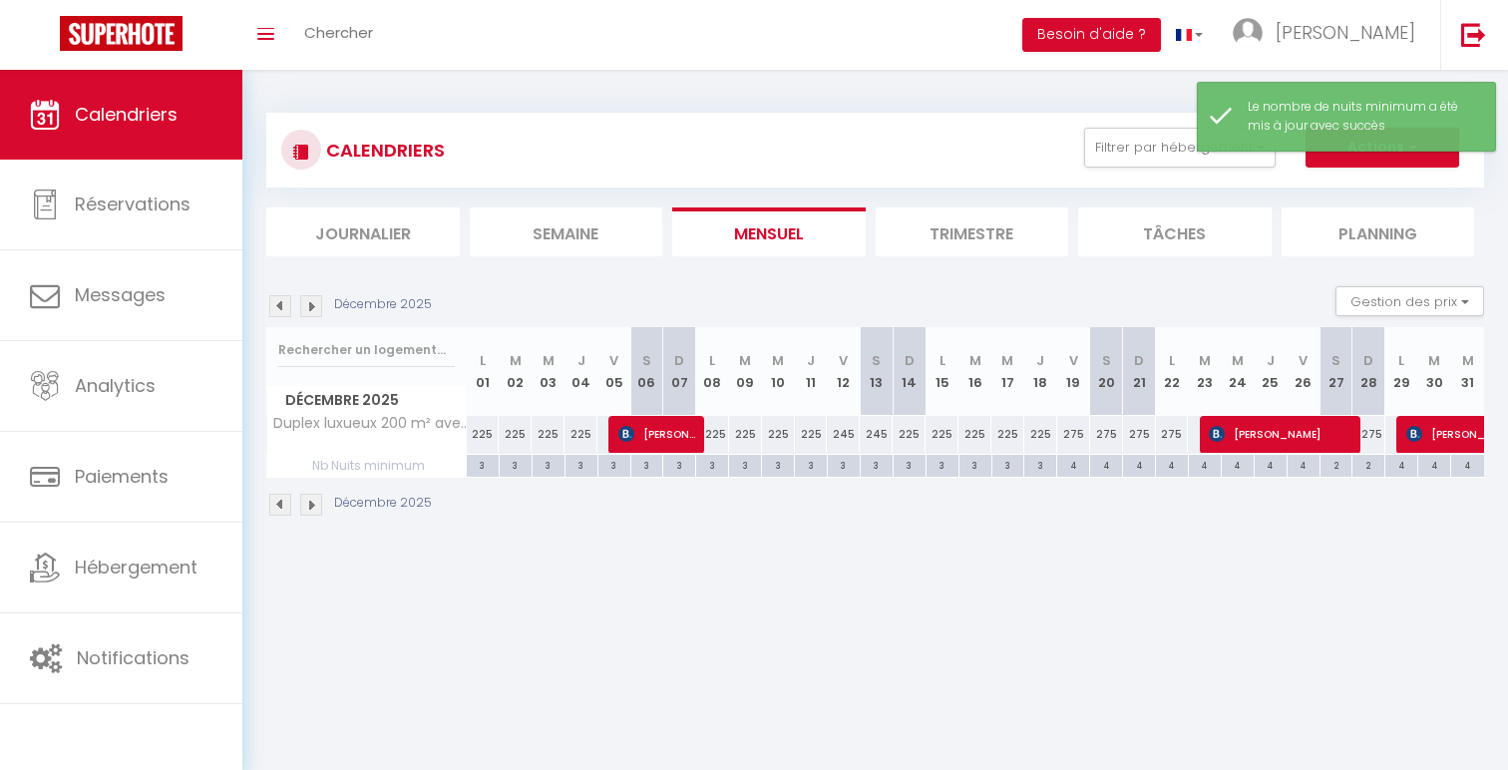
click at [280, 305] on img at bounding box center [280, 306] width 22 height 22
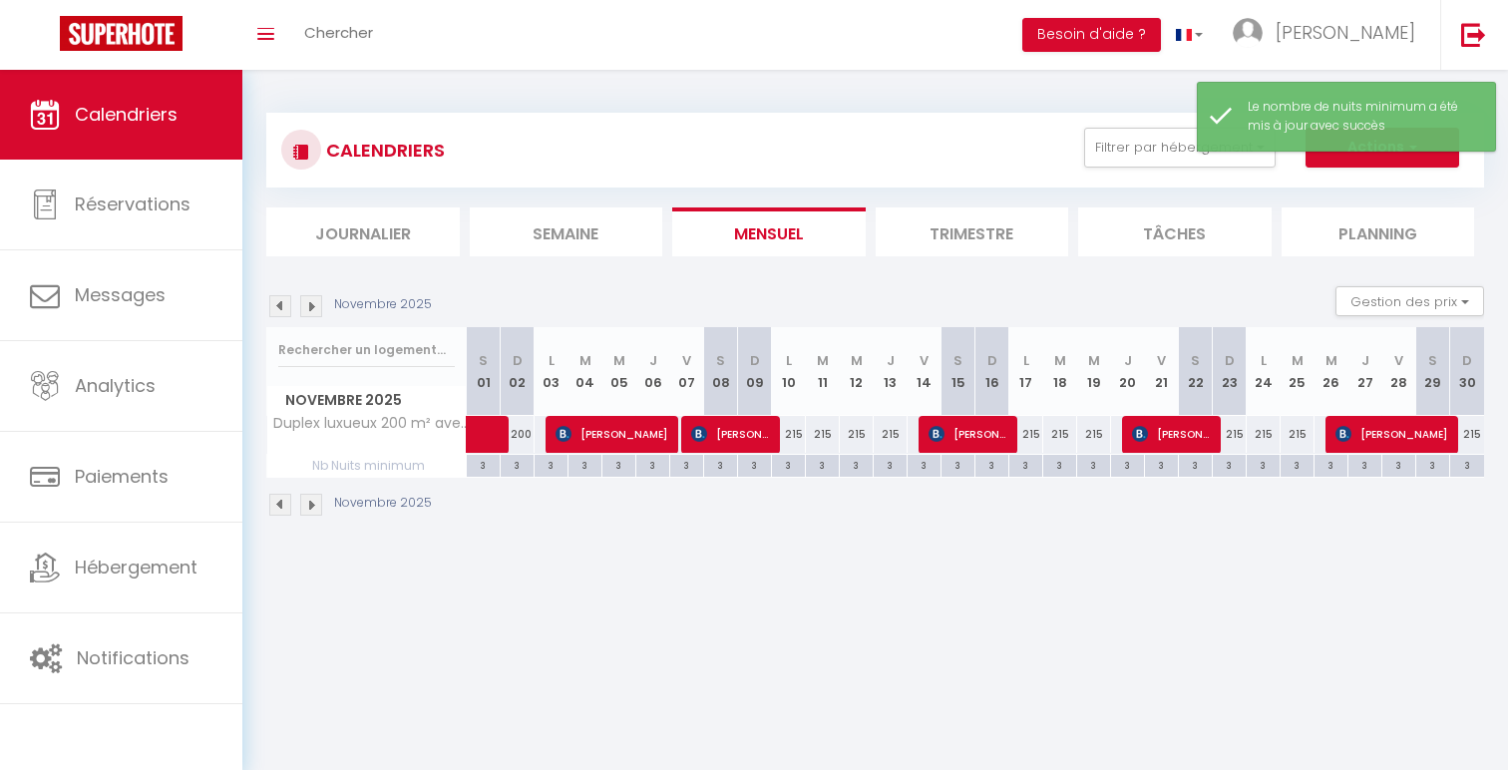
click at [280, 305] on img at bounding box center [280, 306] width 22 height 22
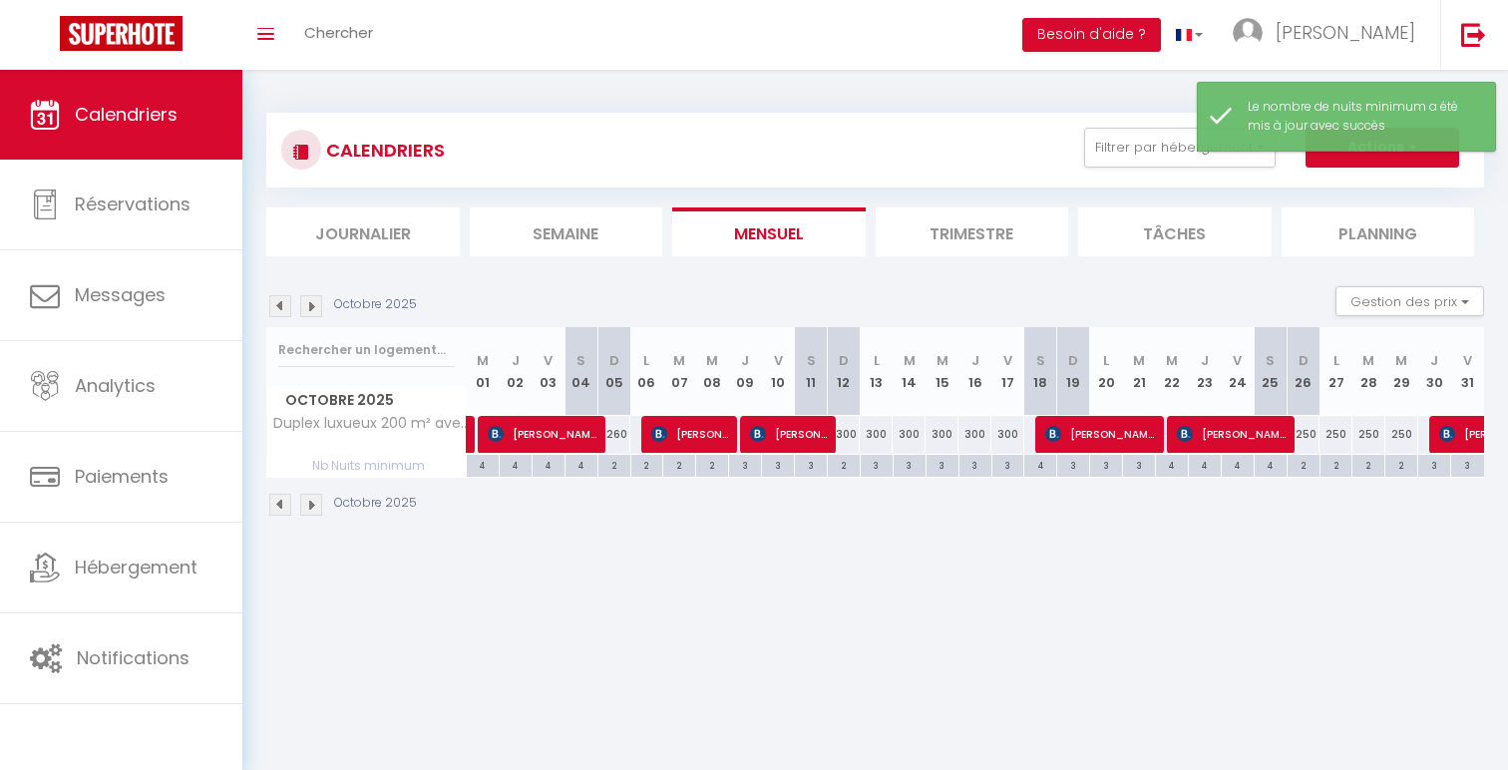
click at [280, 305] on img at bounding box center [280, 306] width 22 height 22
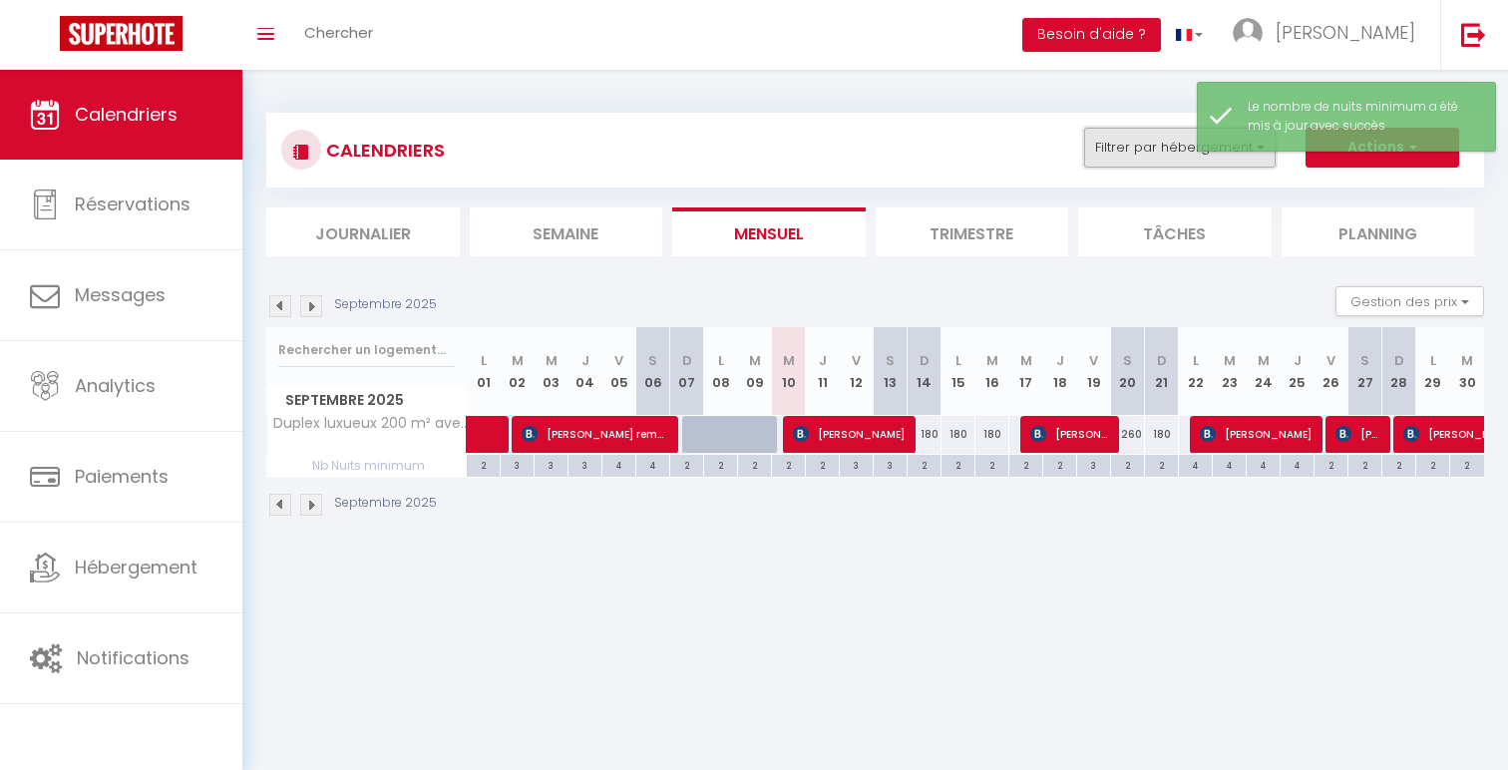
click at [1141, 142] on button "Filtrer par hébergement" at bounding box center [1180, 148] width 192 height 40
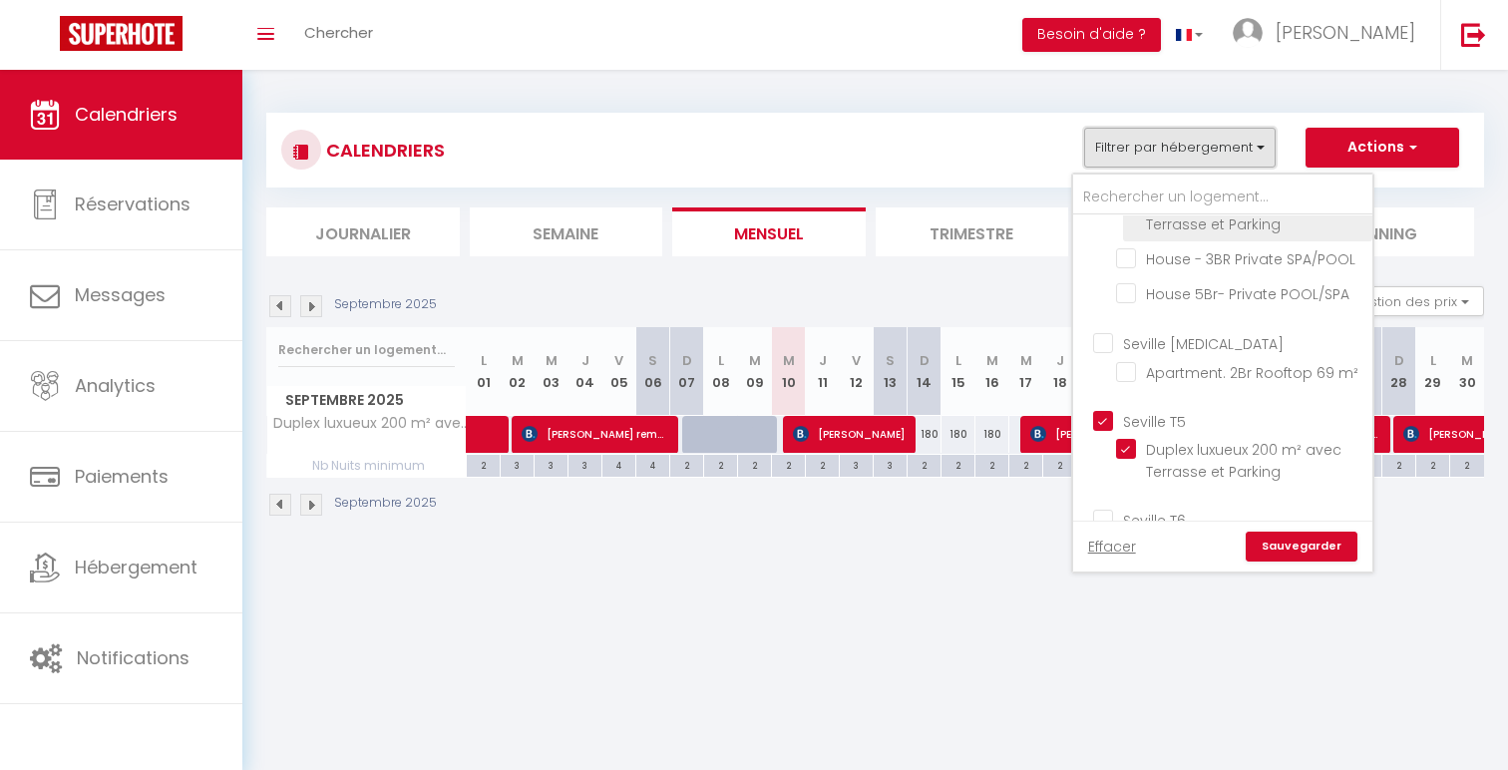
scroll to position [206, 0]
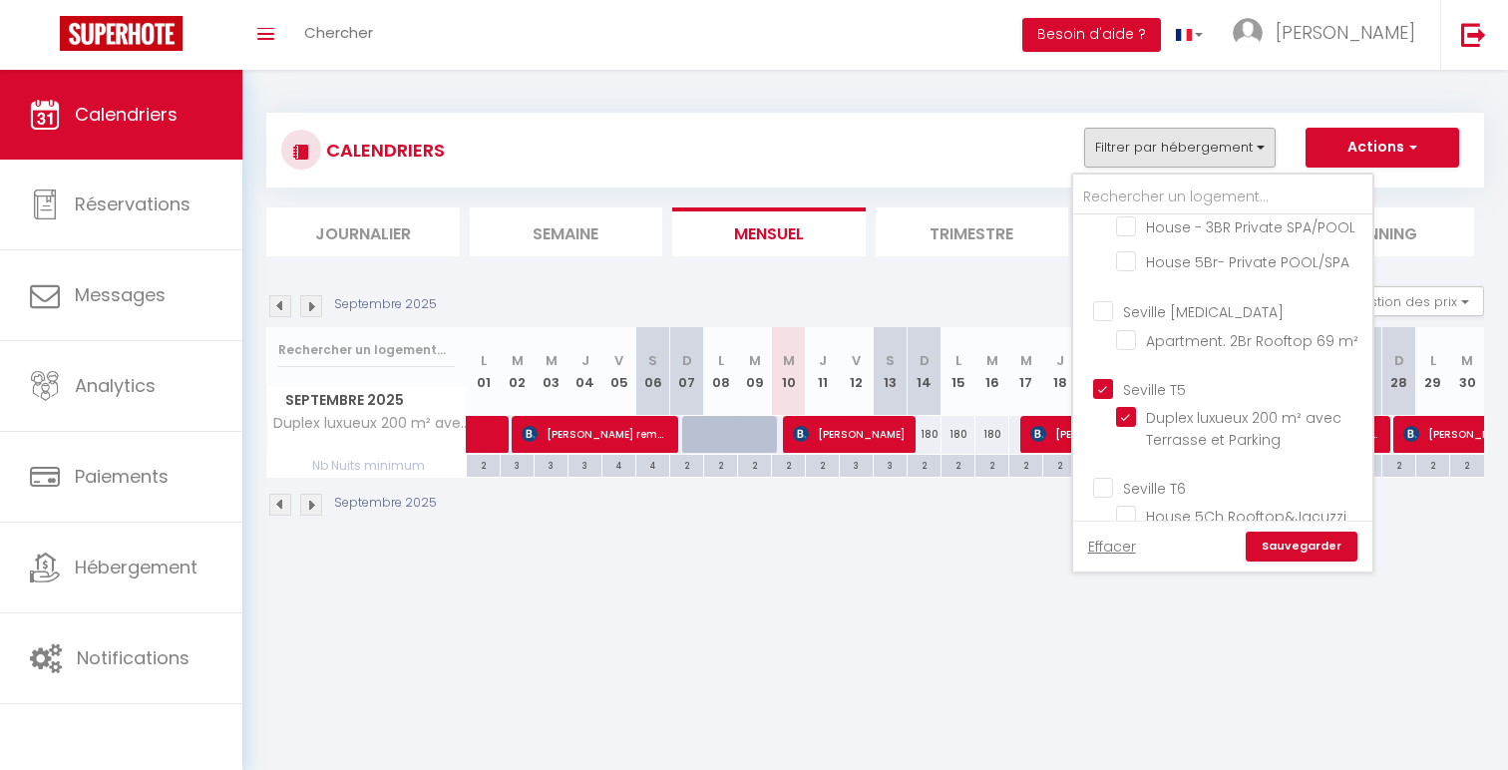
click at [1140, 385] on input "Seville T5" at bounding box center [1242, 388] width 299 height 20
click at [1168, 480] on input "Seville T6" at bounding box center [1242, 487] width 299 height 20
click at [1305, 558] on link "Sauvegarder" at bounding box center [1302, 547] width 112 height 30
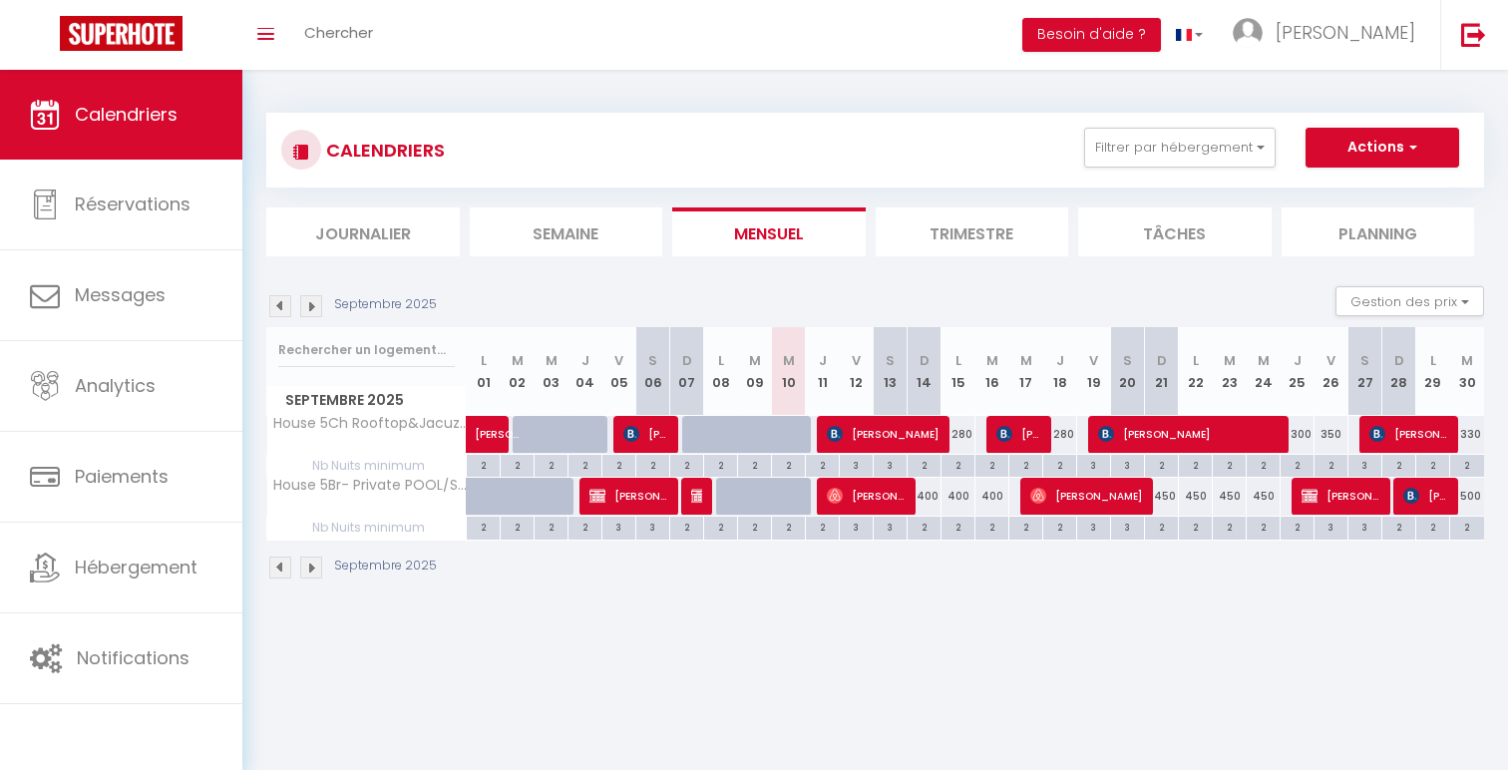
click at [1270, 498] on div "450" at bounding box center [1264, 496] width 34 height 37
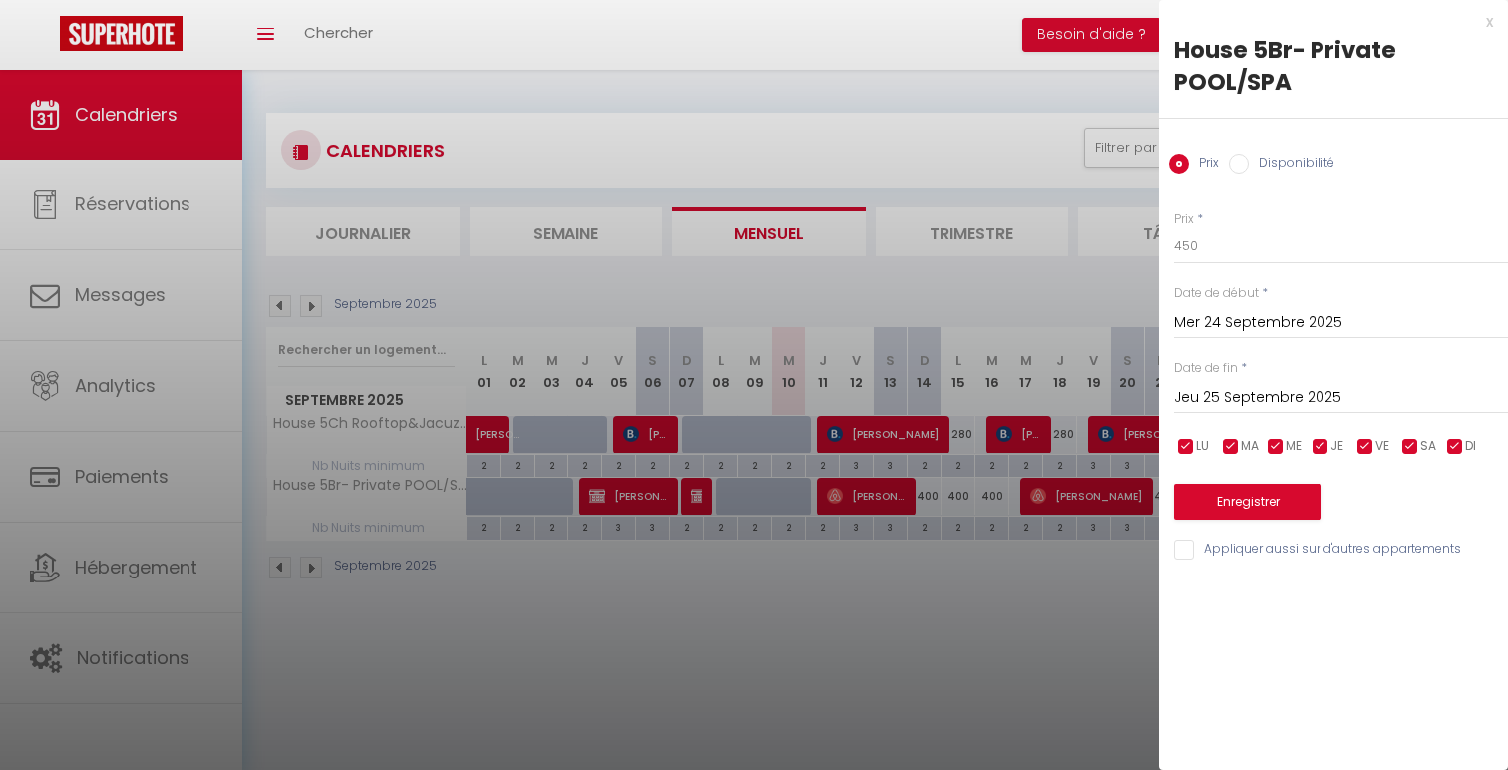
click at [1346, 316] on input "Mer 24 Septembre 2025" at bounding box center [1341, 323] width 334 height 26
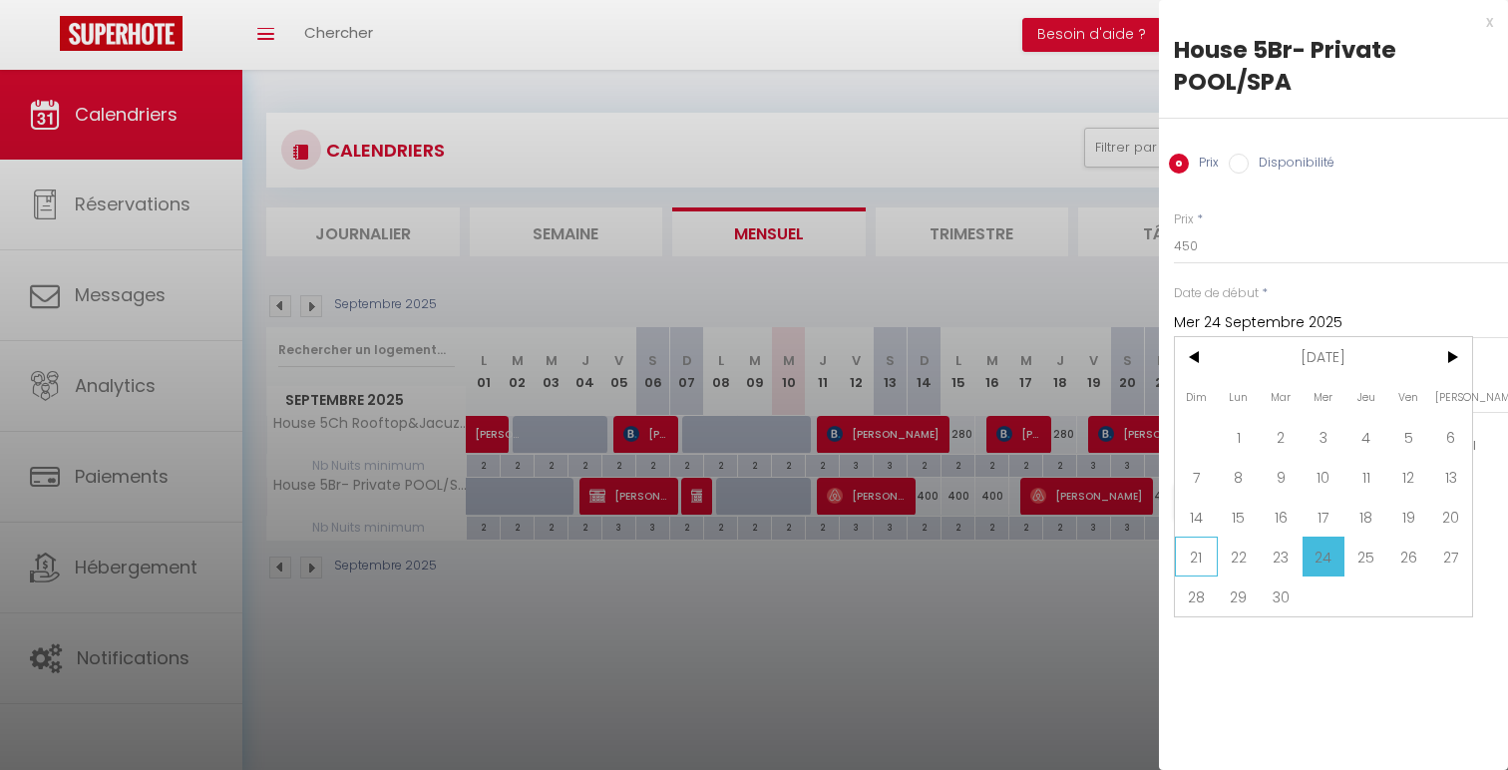
click at [1207, 543] on span "21" at bounding box center [1196, 557] width 43 height 40
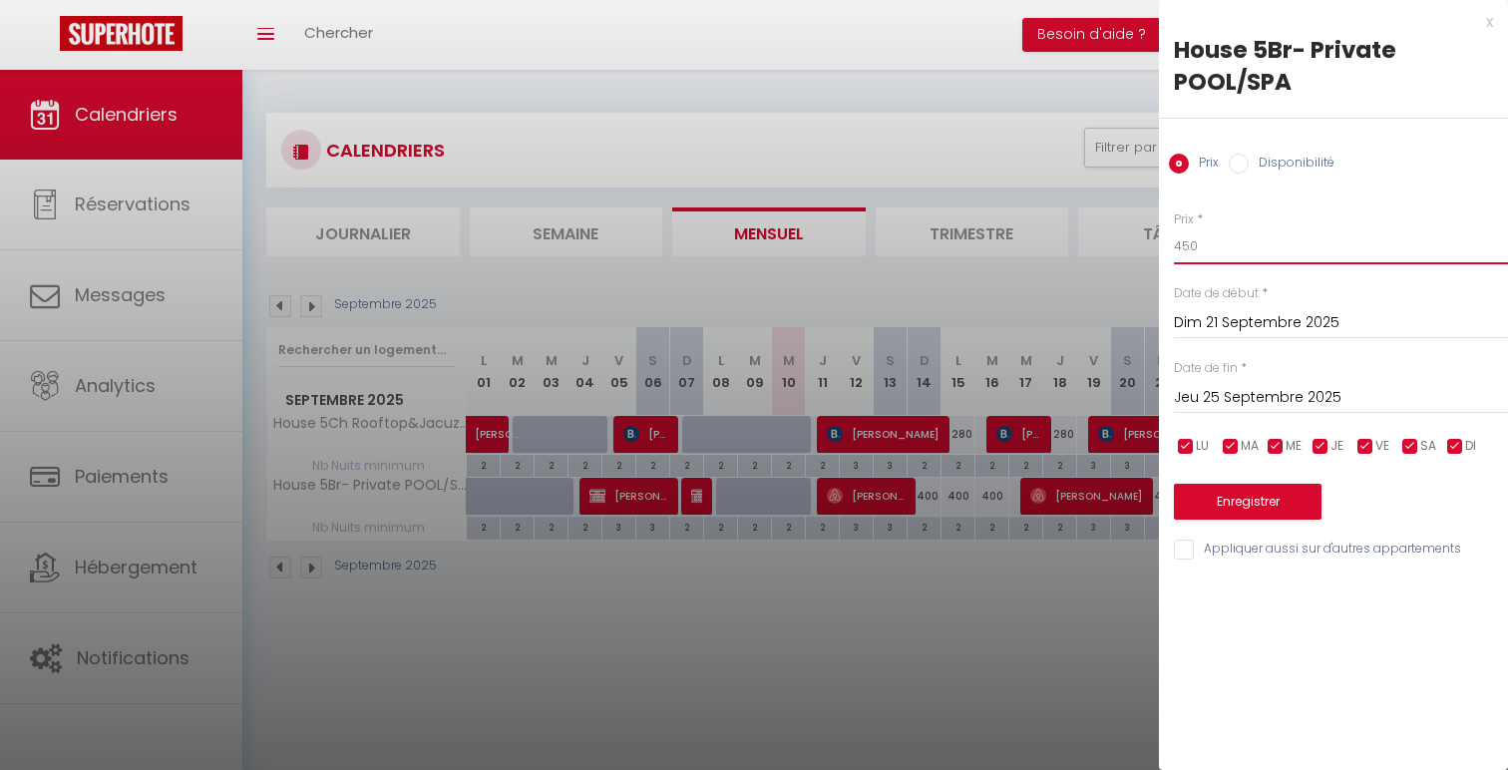
click at [1185, 247] on input "450" at bounding box center [1341, 246] width 334 height 36
click at [1253, 489] on button "Enregistrer" at bounding box center [1248, 502] width 148 height 36
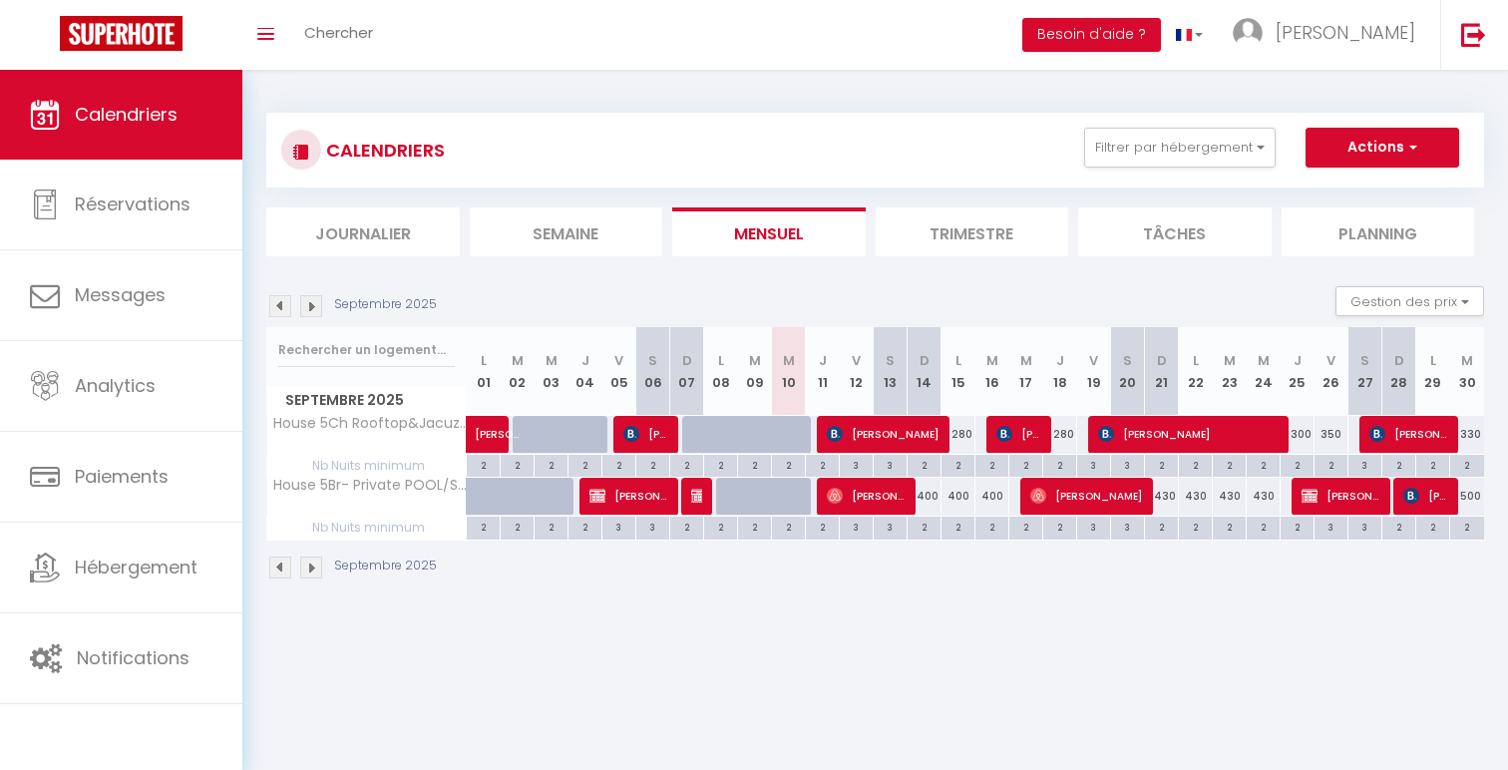
click at [1329, 435] on div "350" at bounding box center [1332, 434] width 34 height 37
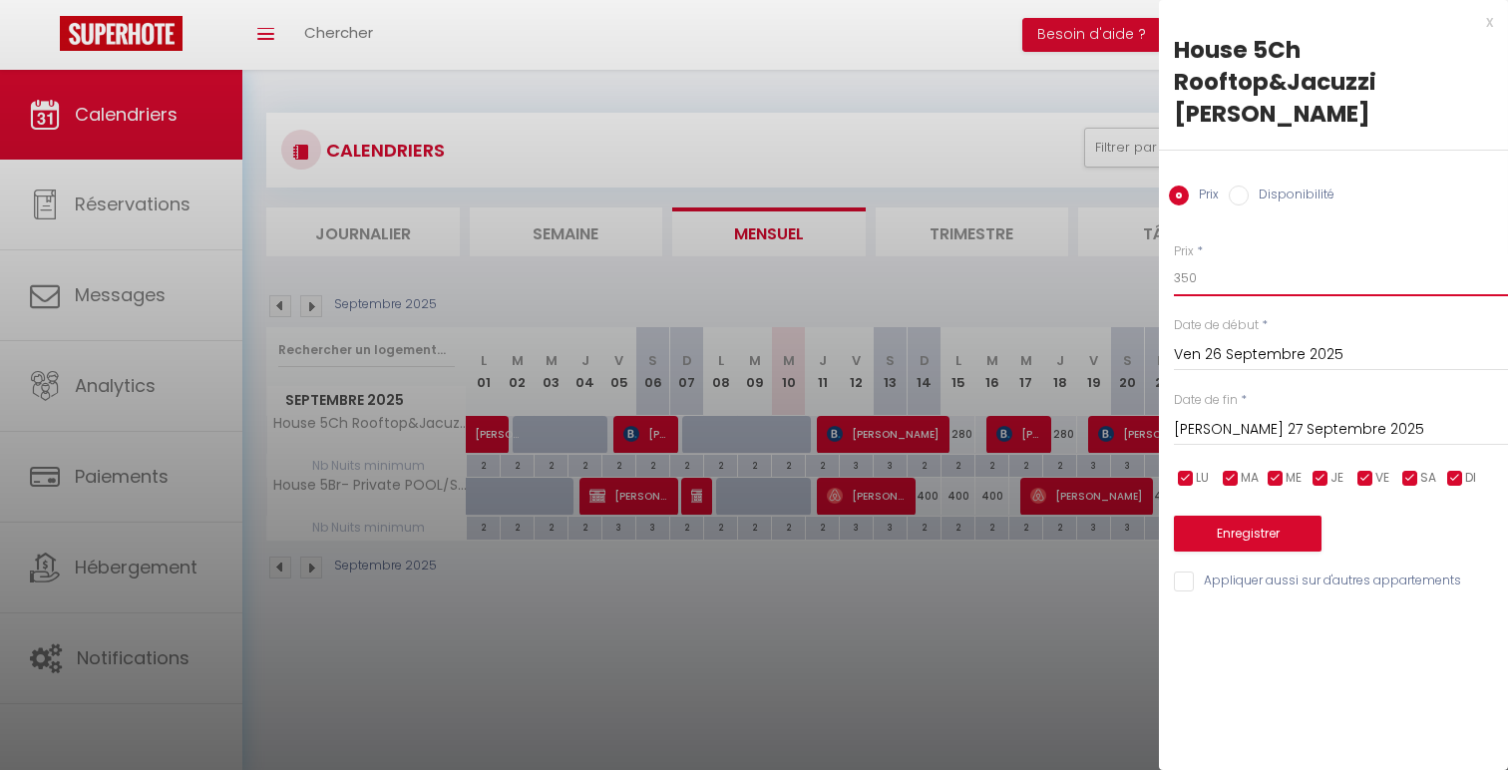
click at [1186, 260] on input "350" at bounding box center [1341, 278] width 334 height 36
click at [1310, 516] on button "Enregistrer" at bounding box center [1248, 534] width 148 height 36
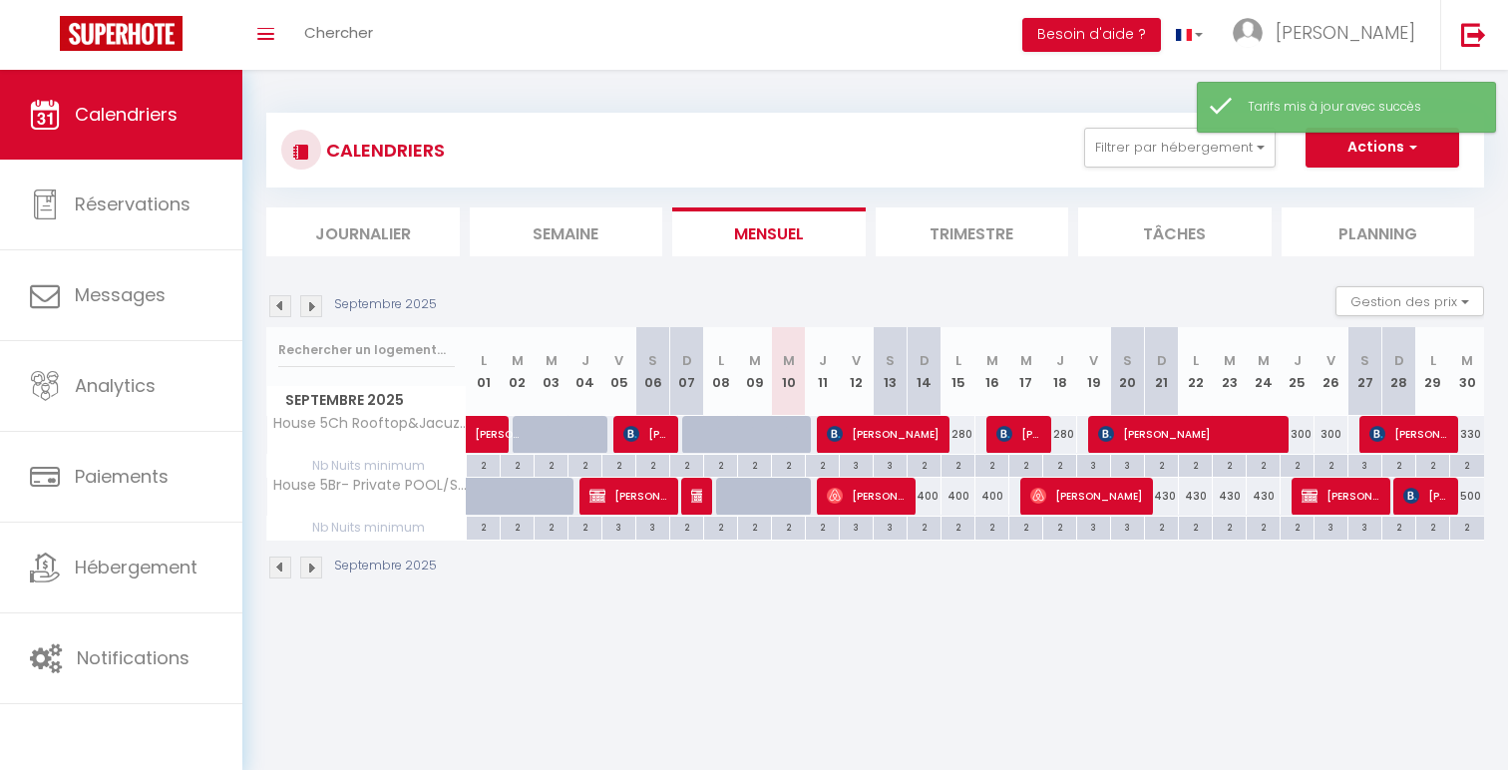
click at [1296, 436] on div "300" at bounding box center [1298, 434] width 34 height 37
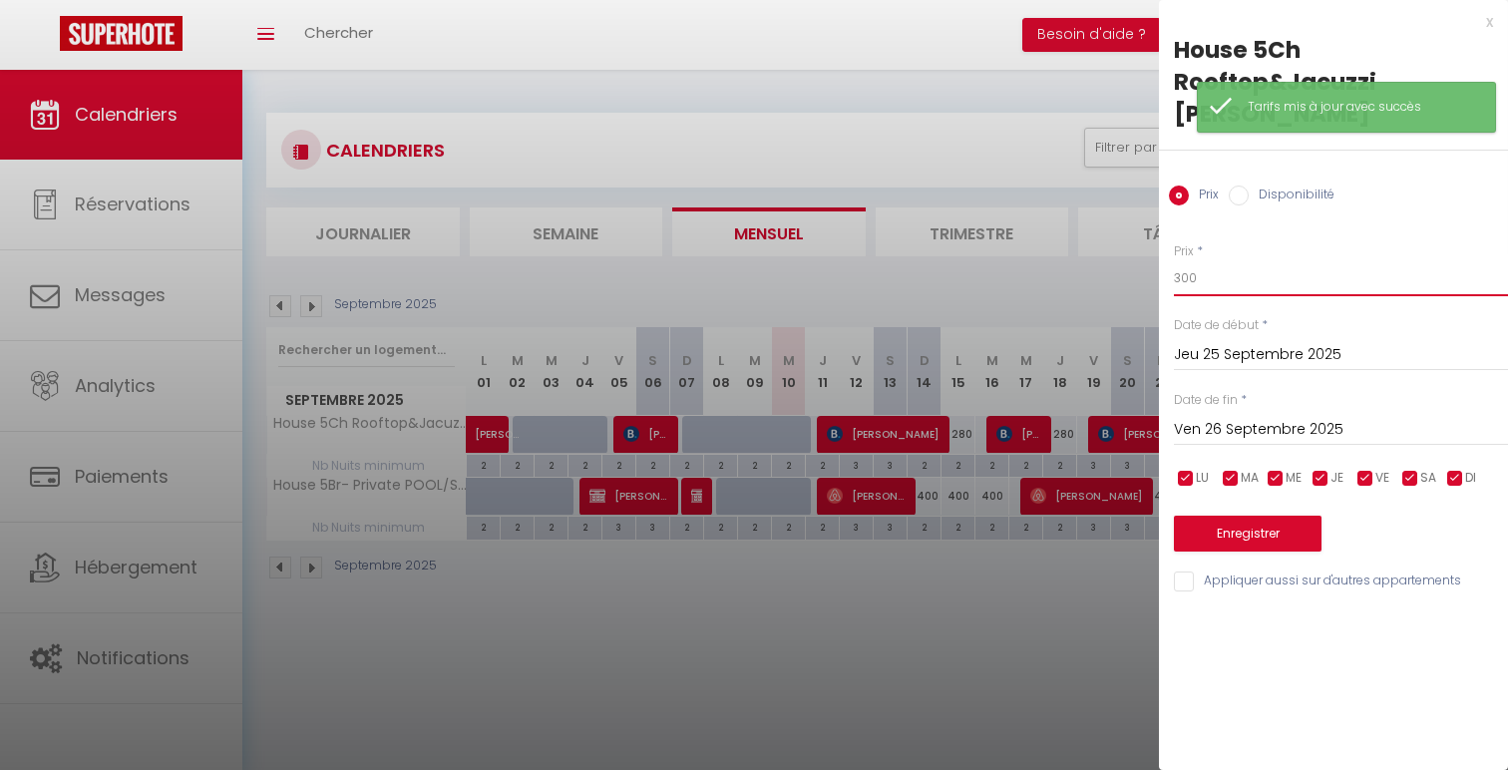
drag, startPoint x: 1191, startPoint y: 247, endPoint x: 1147, endPoint y: 233, distance: 46.1
click at [1147, 233] on body "🟢 Des questions ou besoin d'assistance pour la migration AirBnB? Connectez-vous…" at bounding box center [754, 455] width 1508 height 770
click at [1245, 516] on button "Enregistrer" at bounding box center [1248, 534] width 148 height 36
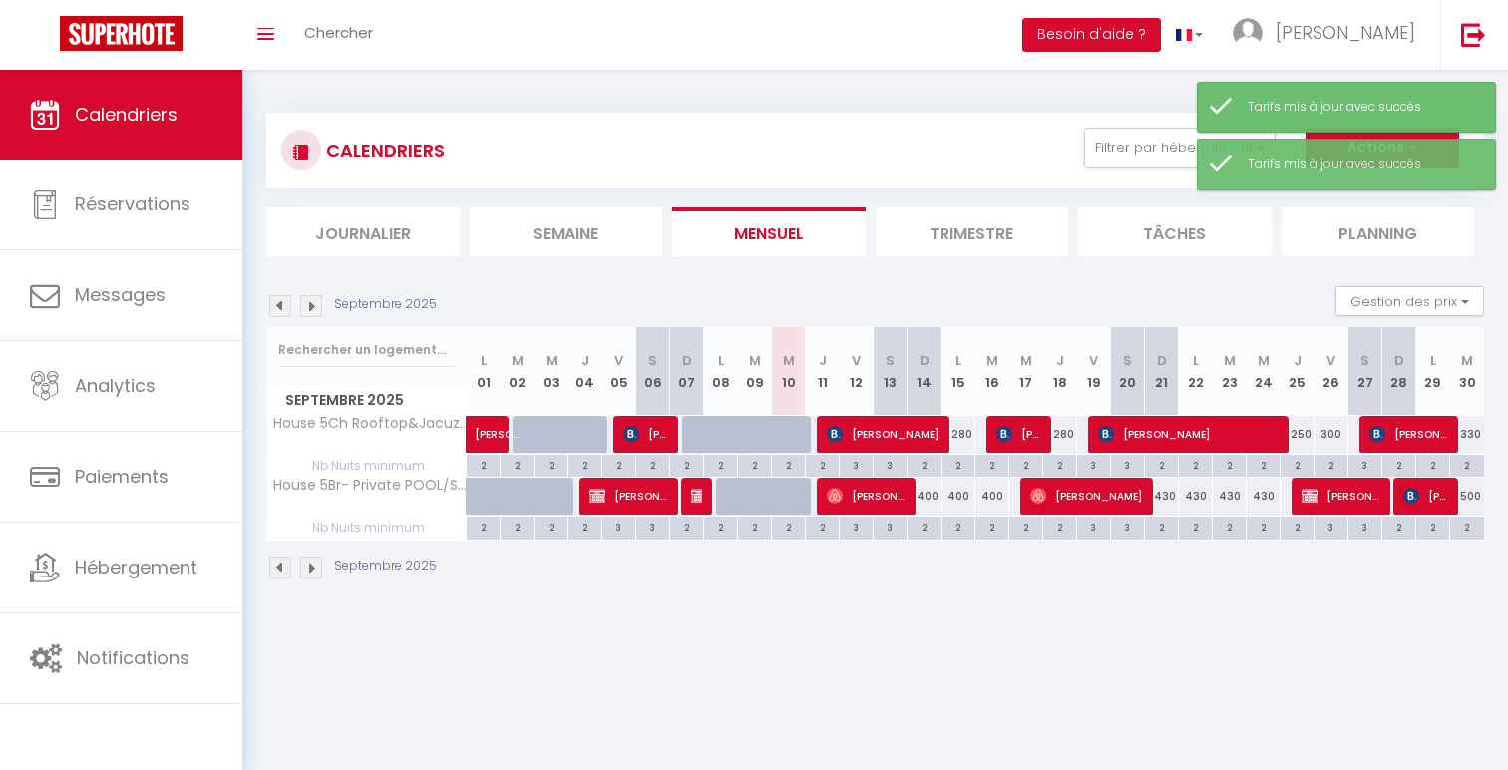
click at [313, 298] on img at bounding box center [311, 306] width 22 height 22
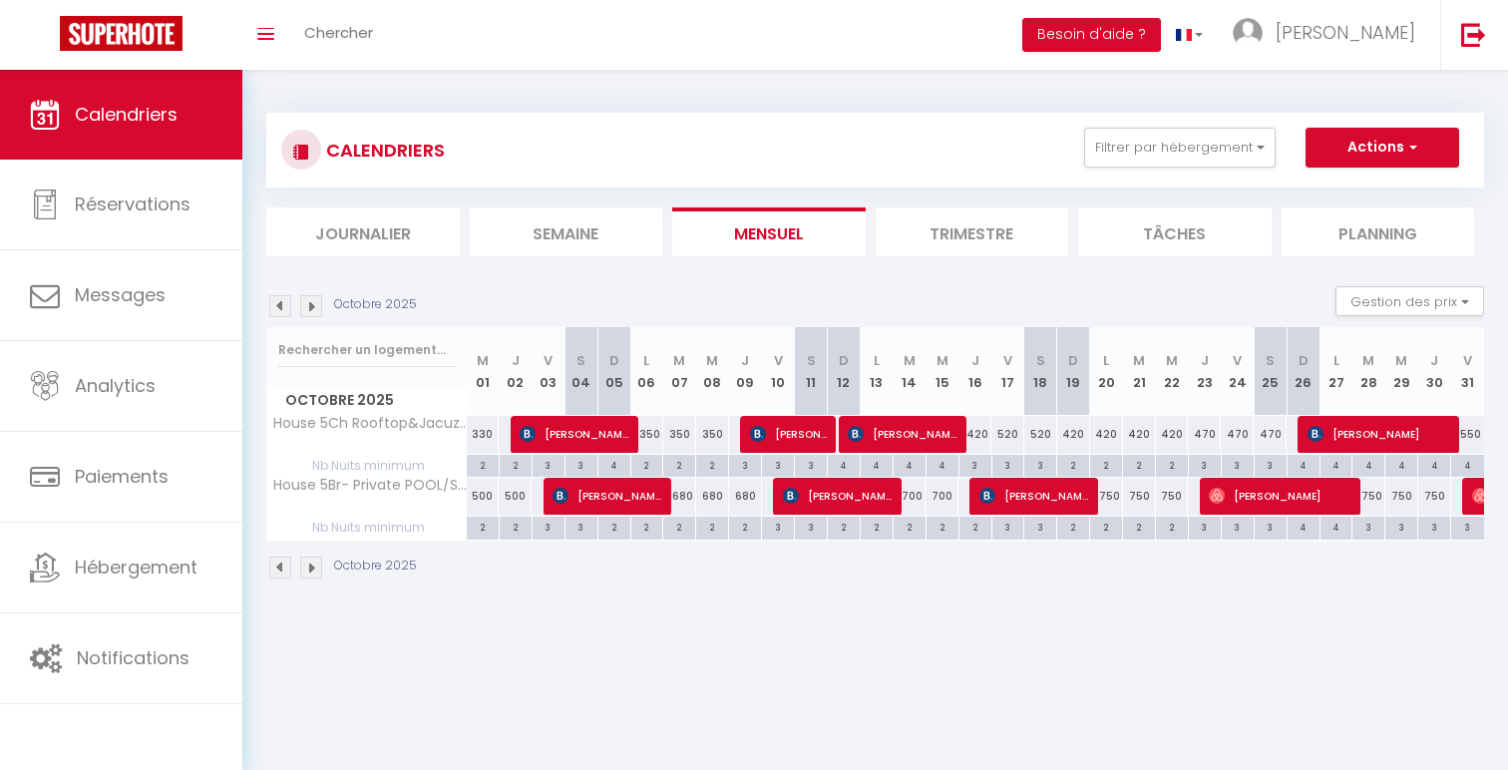
click at [917, 494] on div "700" at bounding box center [909, 496] width 33 height 37
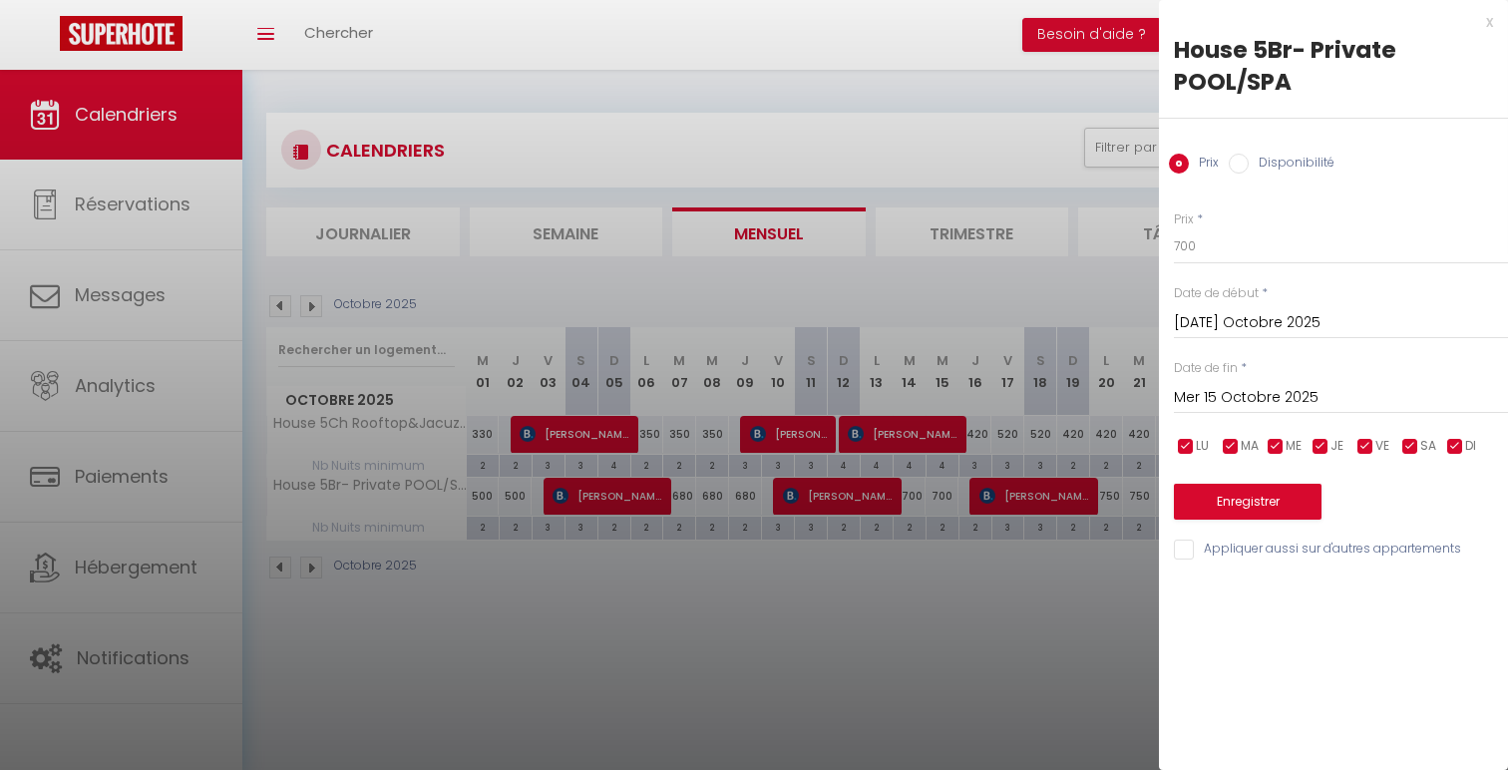
click at [1289, 391] on input "Mer 15 Octobre 2025" at bounding box center [1341, 398] width 334 height 26
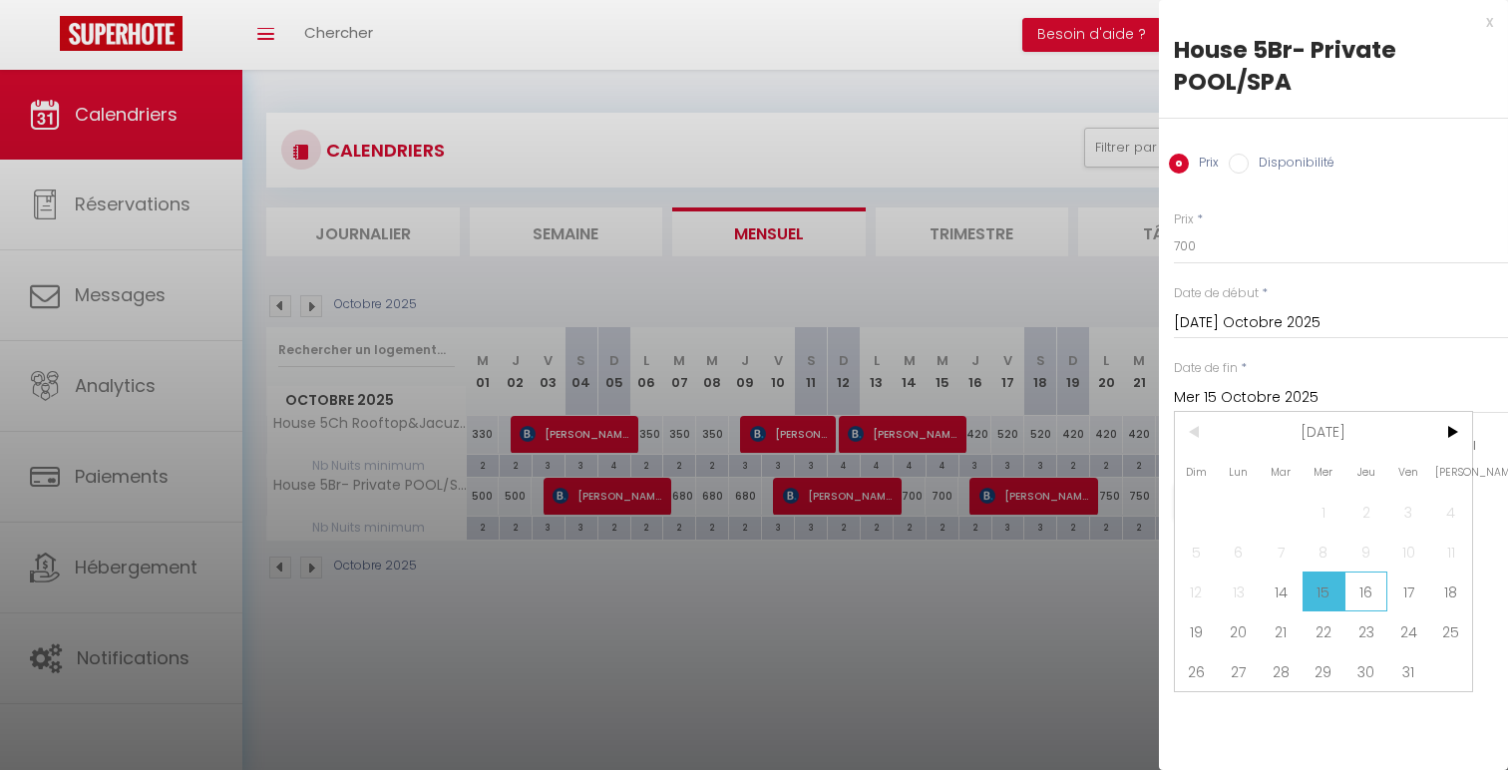
click at [1354, 595] on span "16" at bounding box center [1366, 592] width 43 height 40
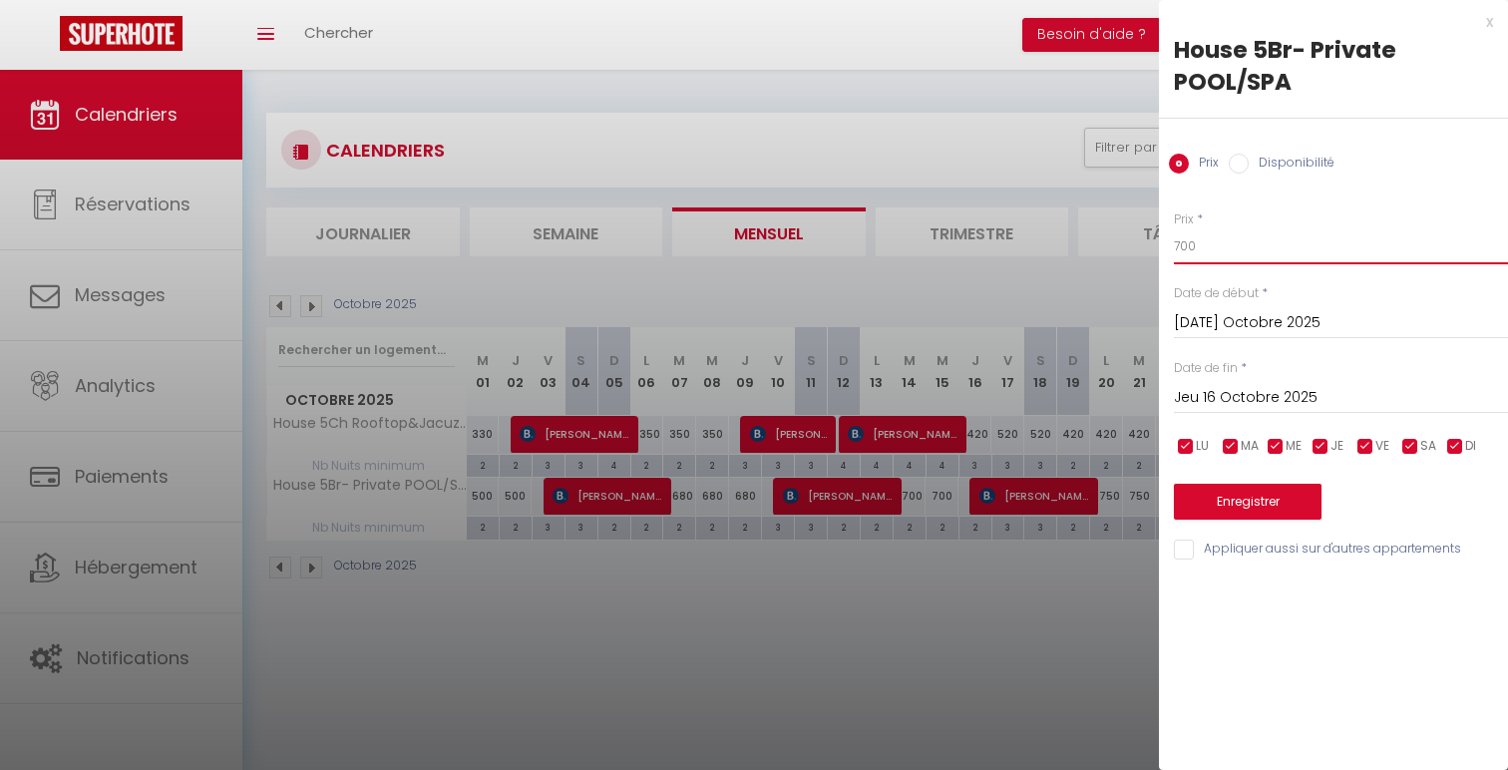
drag, startPoint x: 1187, startPoint y: 250, endPoint x: 1133, endPoint y: 244, distance: 54.2
click at [1136, 244] on body "🟢 Des questions ou besoin d'assistance pour la migration AirBnB? Connectez-vous…" at bounding box center [754, 455] width 1508 height 770
click at [1263, 488] on button "Enregistrer" at bounding box center [1248, 502] width 148 height 36
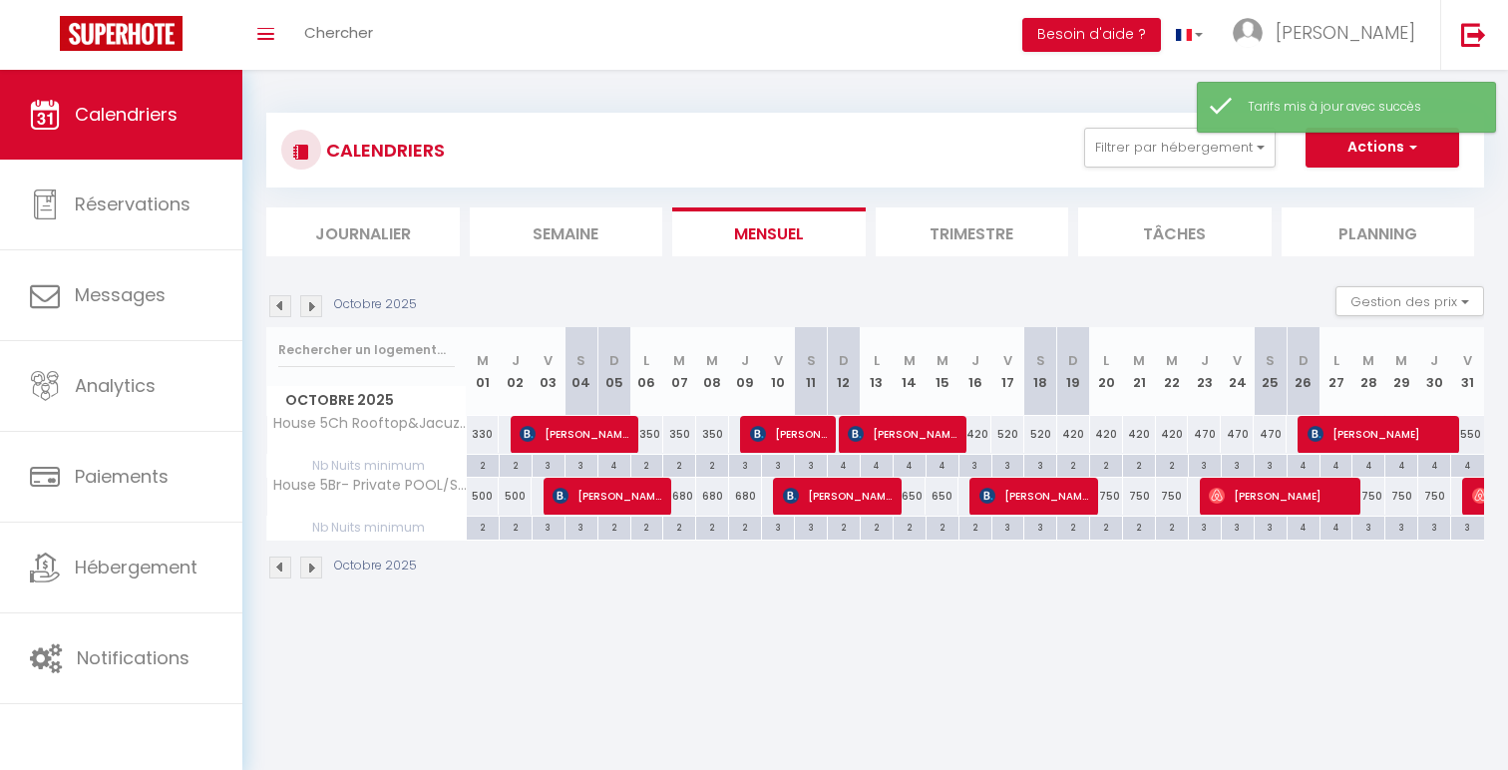
click at [753, 503] on div "680" at bounding box center [745, 496] width 33 height 37
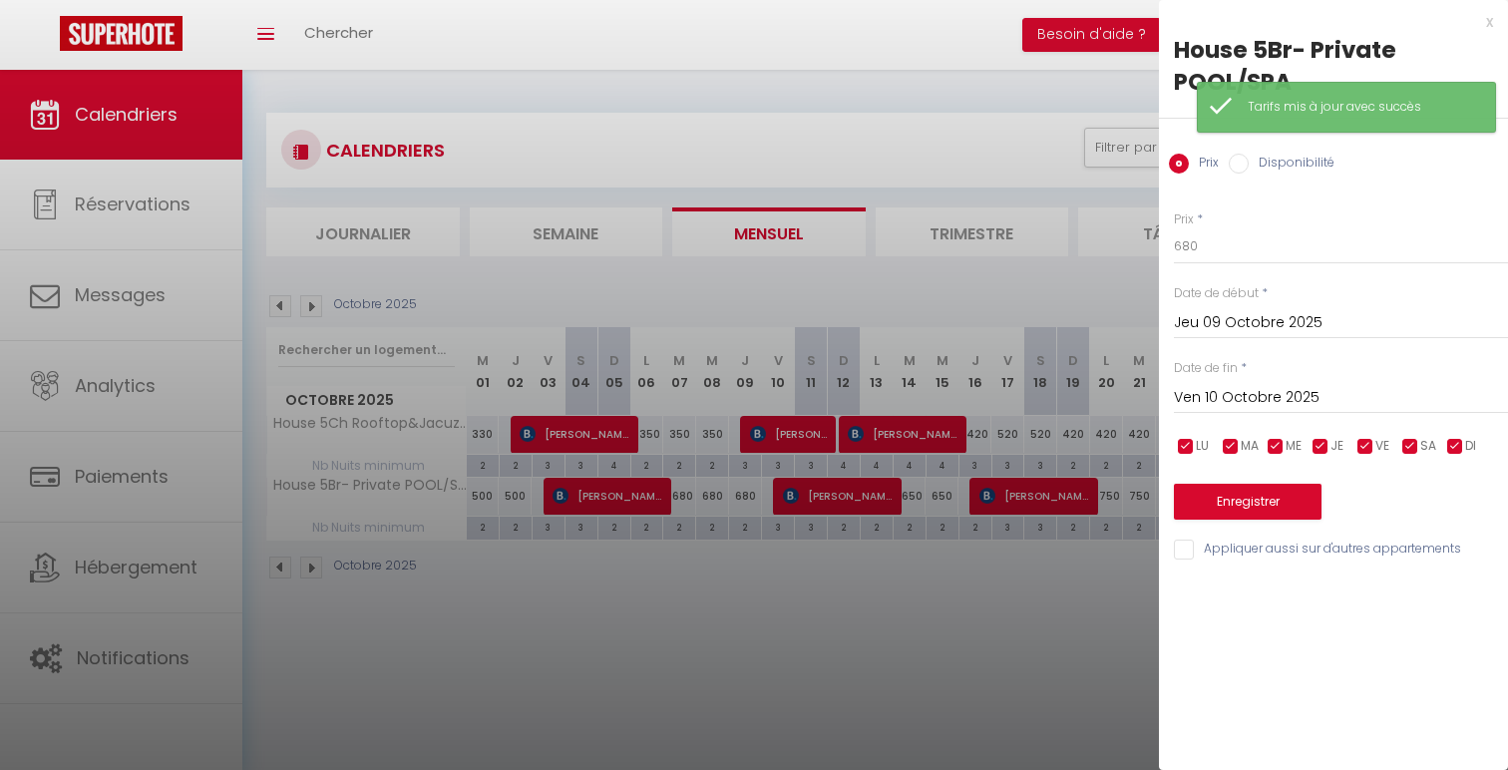
click at [1232, 336] on div "Jeu 09 Octobre 2025 < [DATE] > Dim Lun Mar Mer Jeu Ven Sam 1 2 3 4 5 6 7 8 9 10…" at bounding box center [1341, 321] width 334 height 36
click at [1235, 319] on input "Jeu 09 Octobre 2025" at bounding box center [1341, 323] width 334 height 26
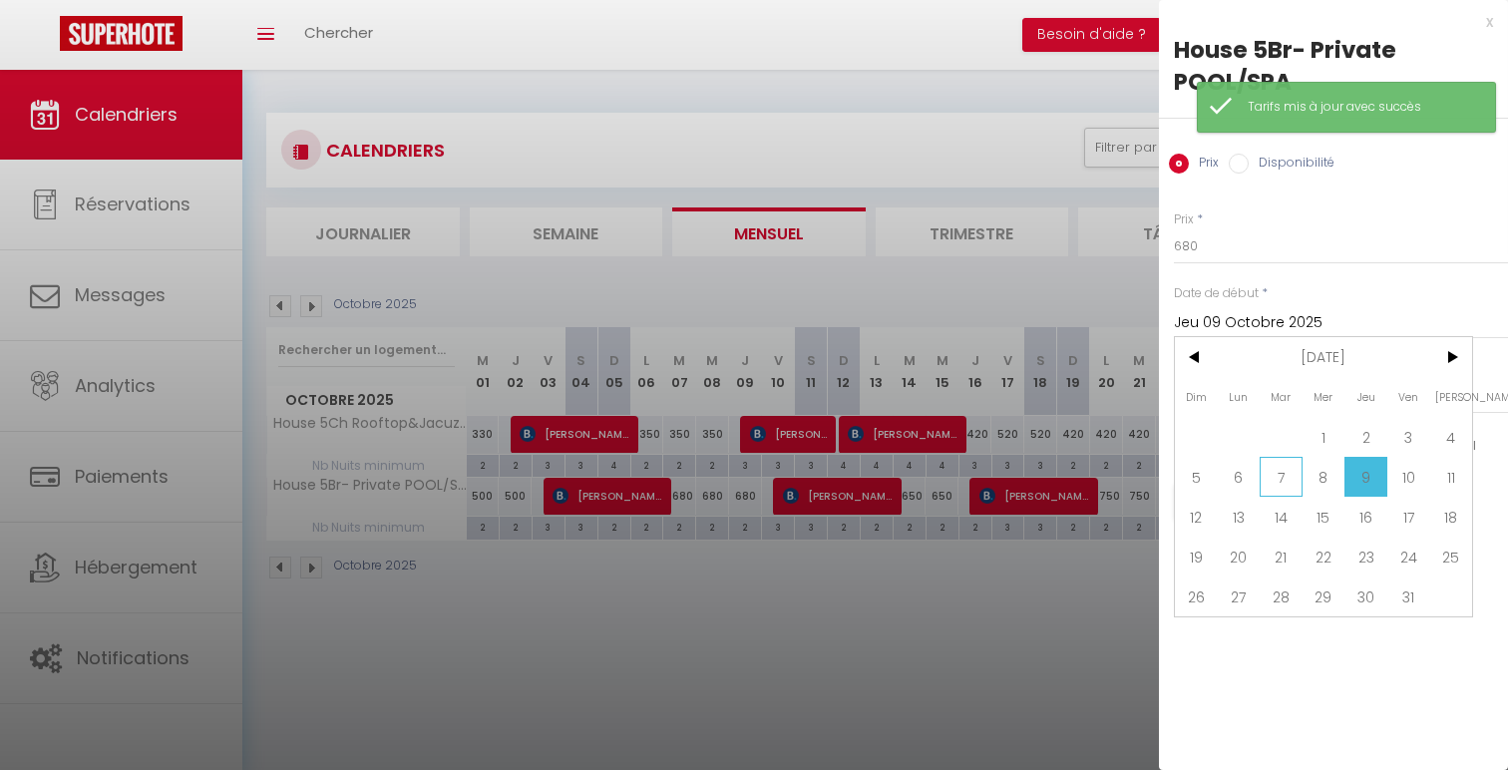
click at [1276, 477] on span "7" at bounding box center [1281, 477] width 43 height 40
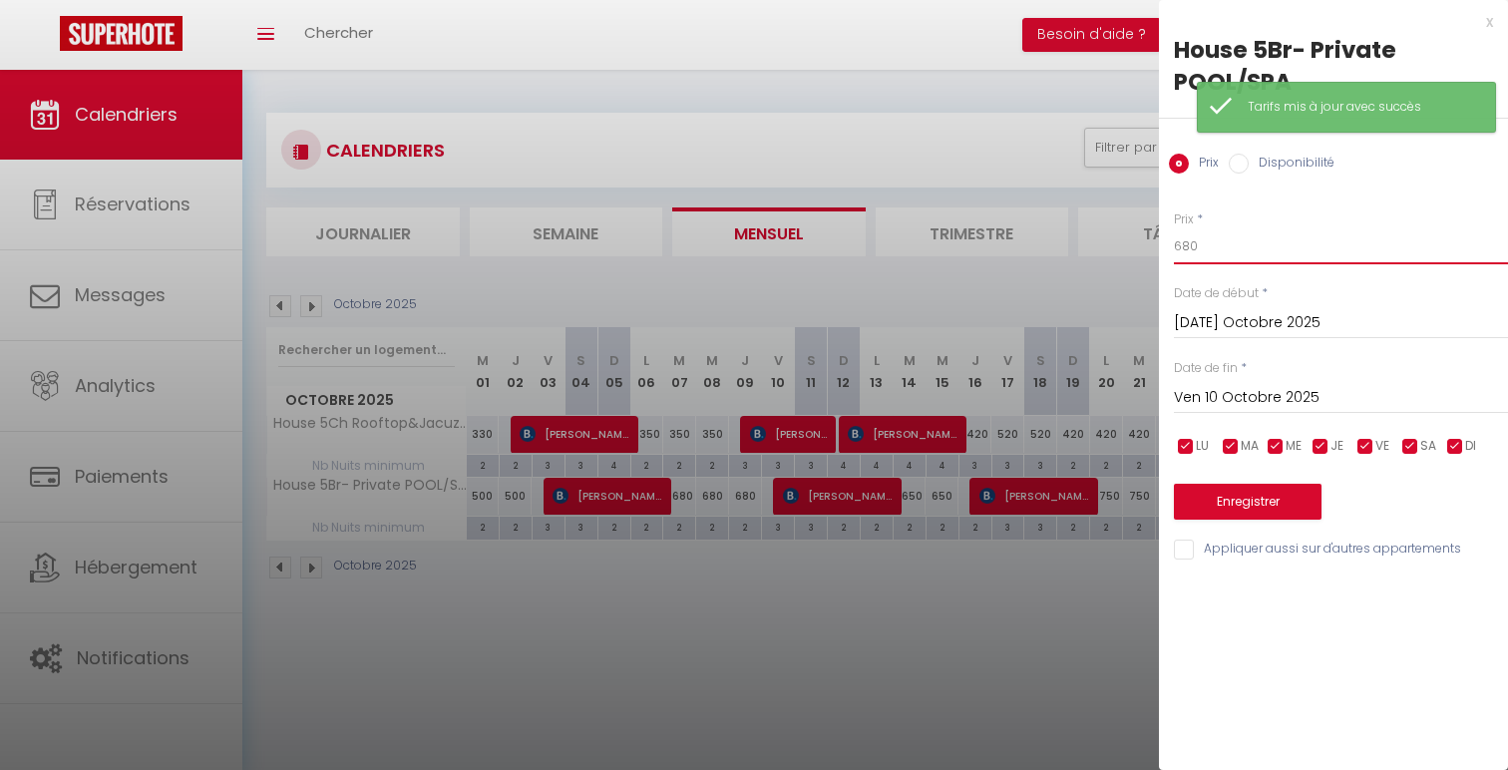
click at [1186, 242] on input "680" at bounding box center [1341, 246] width 334 height 36
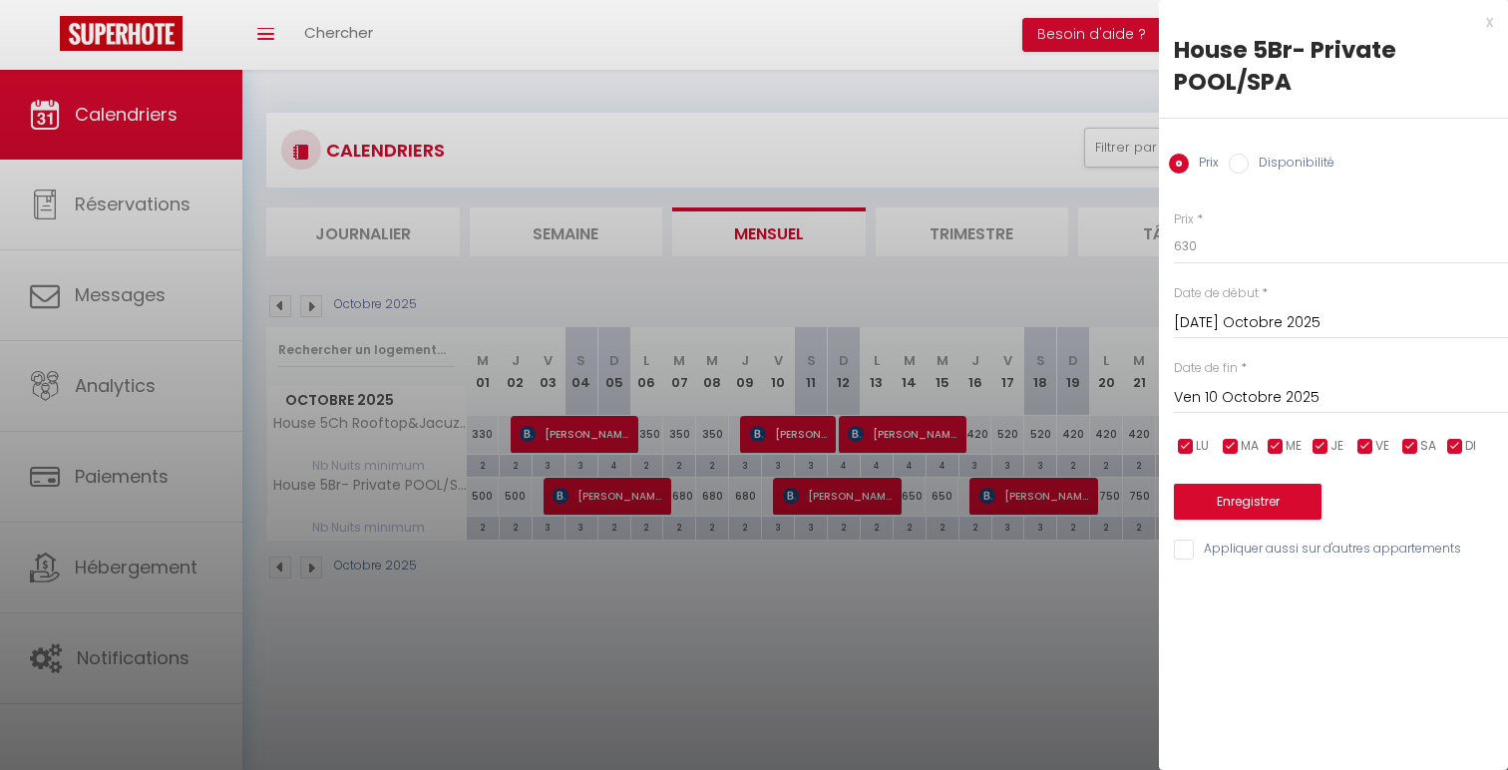
click at [1250, 520] on div "Prix * 630 Statut * Disponible Indisponible Date de début * [DATE] Octobre 2025…" at bounding box center [1333, 374] width 349 height 377
click at [1242, 504] on button "Enregistrer" at bounding box center [1248, 502] width 148 height 36
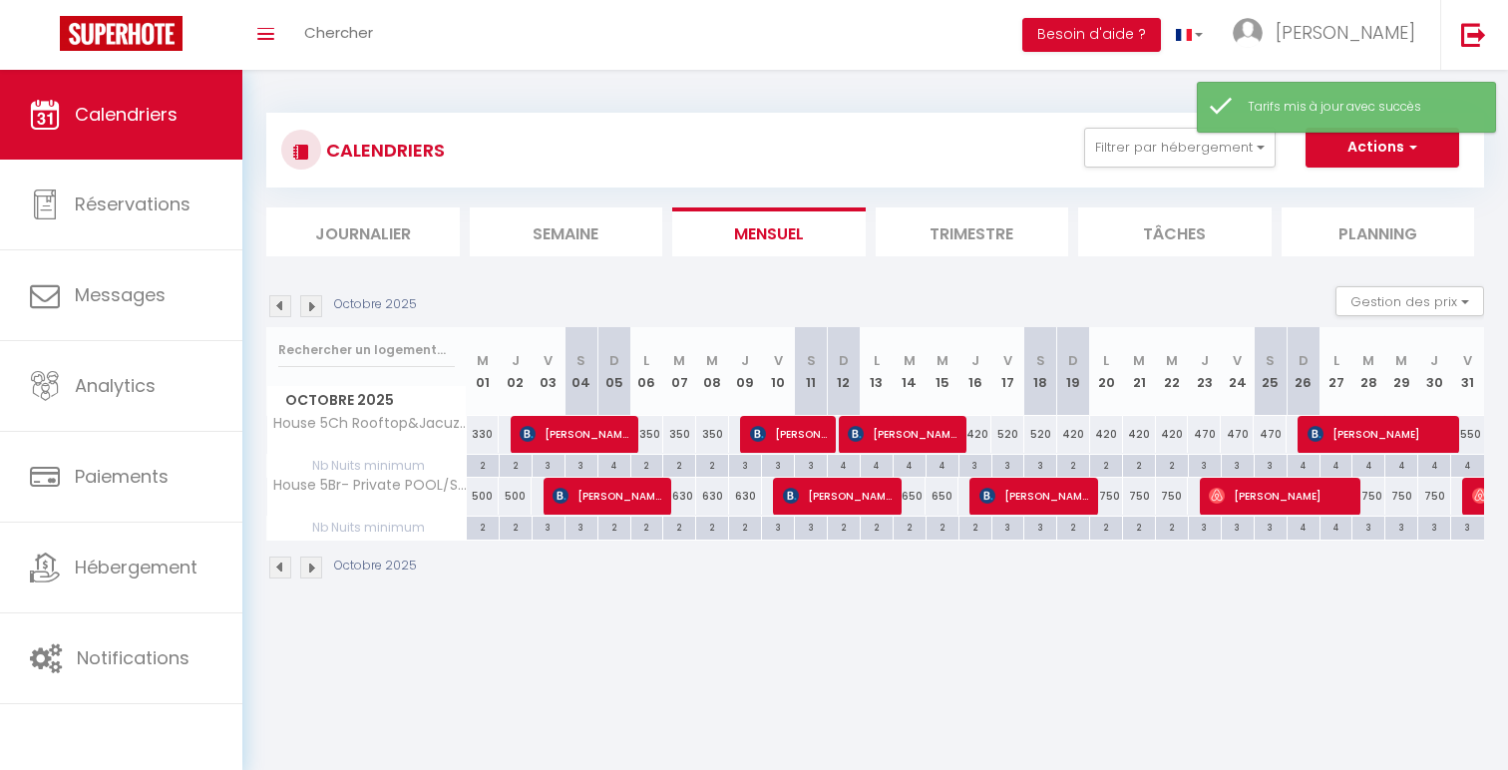
click at [720, 436] on div "350" at bounding box center [712, 434] width 33 height 37
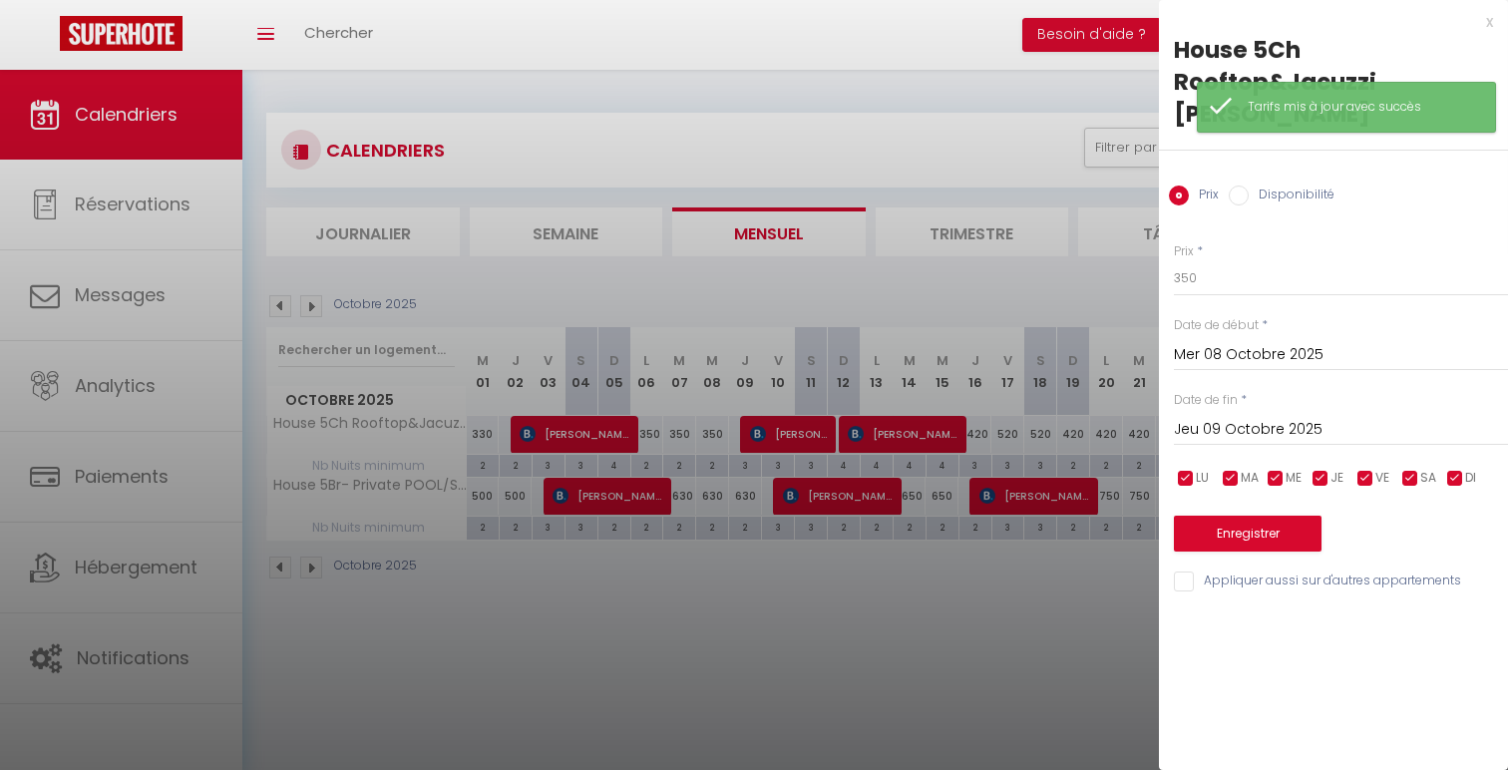
click at [1282, 342] on input "Mer 08 Octobre 2025" at bounding box center [1341, 355] width 334 height 26
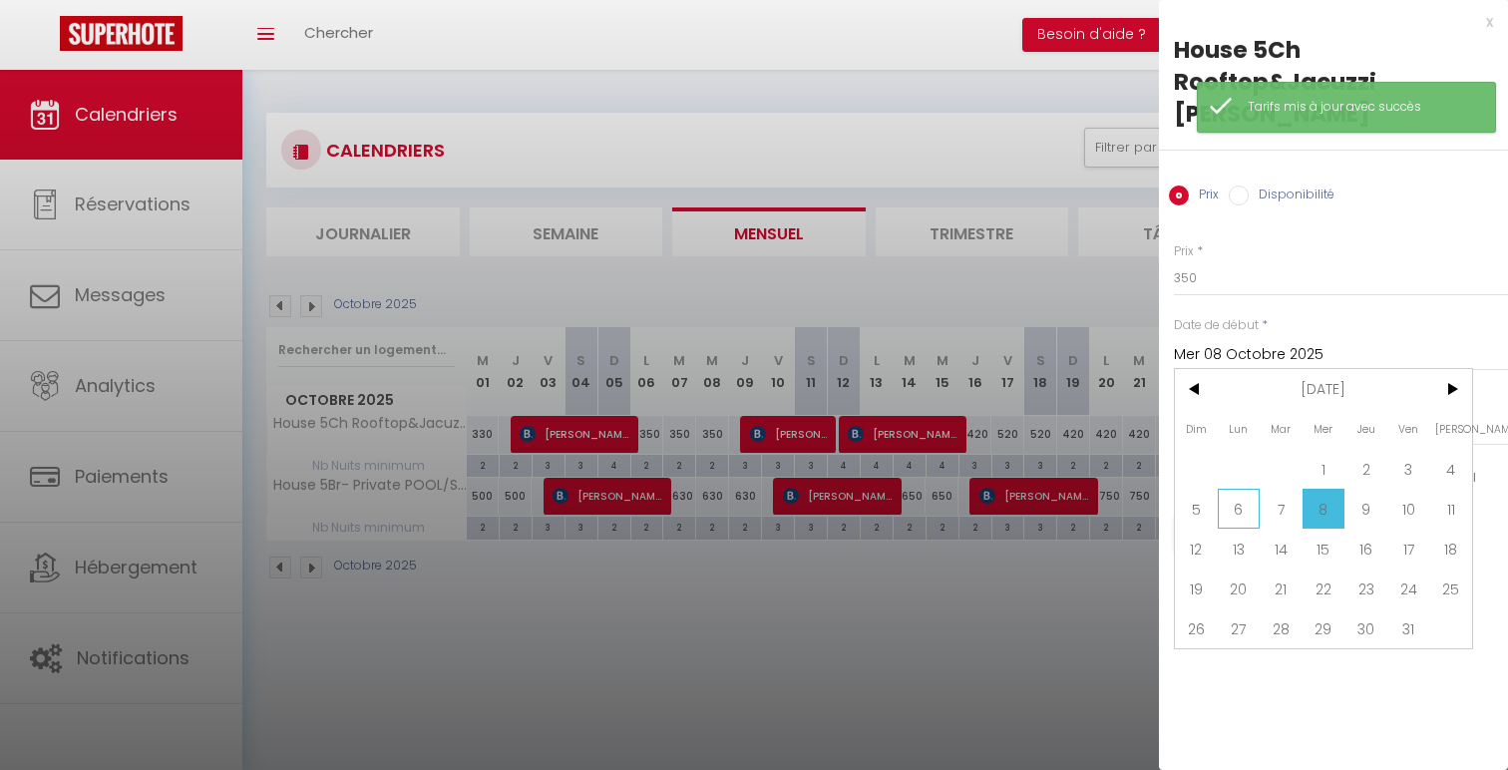
click at [1237, 489] on span "6" at bounding box center [1239, 509] width 43 height 40
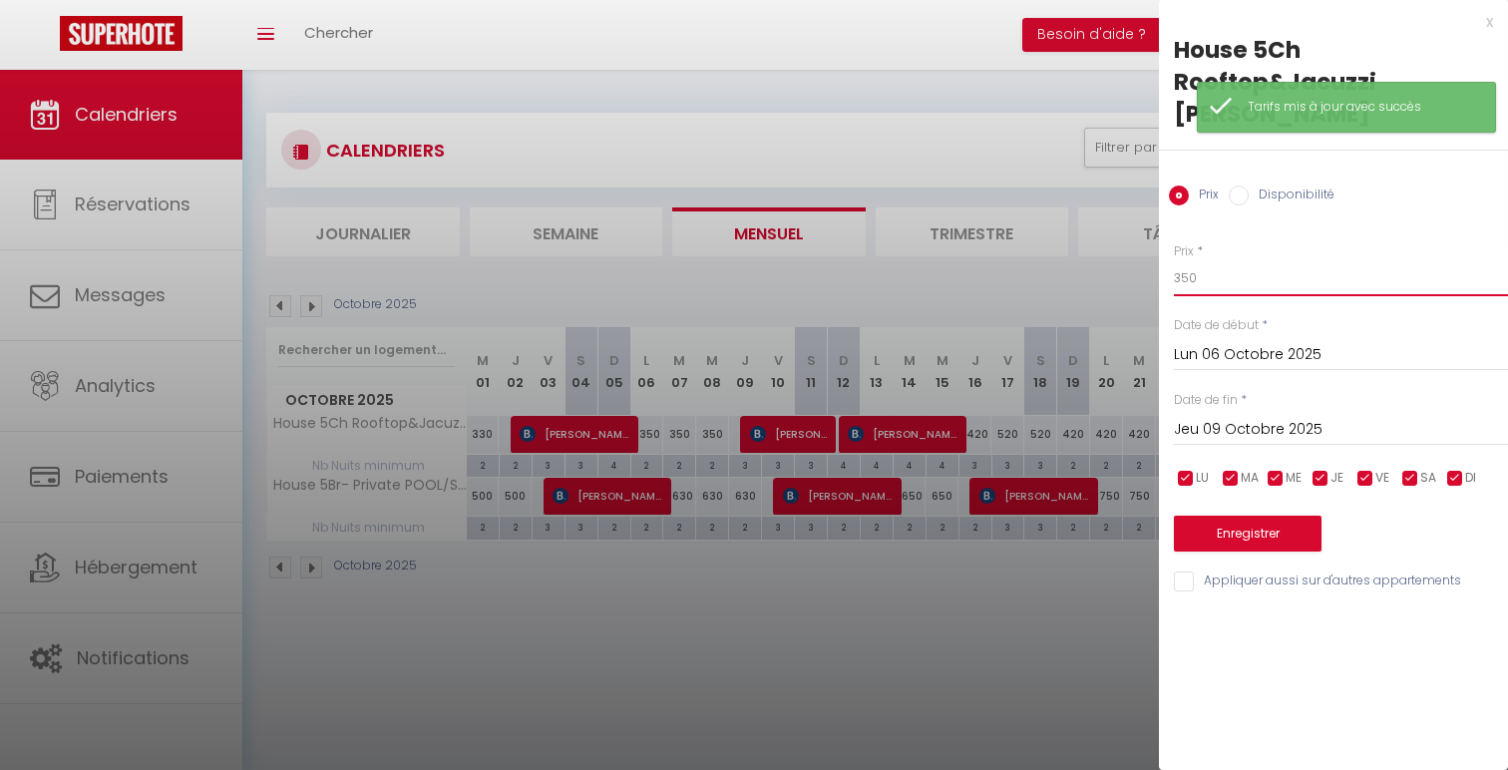
click at [1187, 260] on input "350" at bounding box center [1341, 278] width 334 height 36
click at [1266, 516] on button "Enregistrer" at bounding box center [1248, 534] width 148 height 36
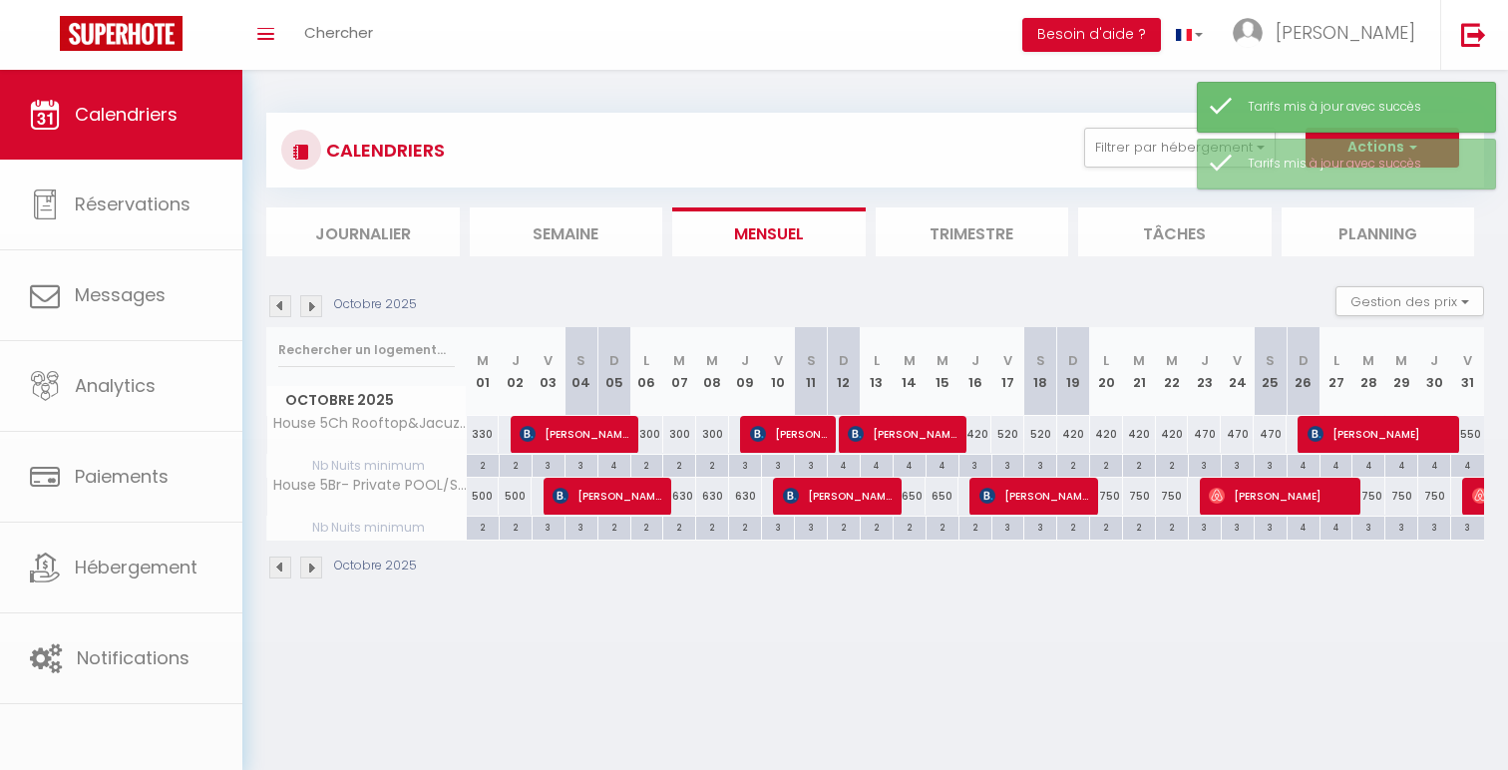
click at [513, 507] on div "500" at bounding box center [515, 496] width 33 height 37
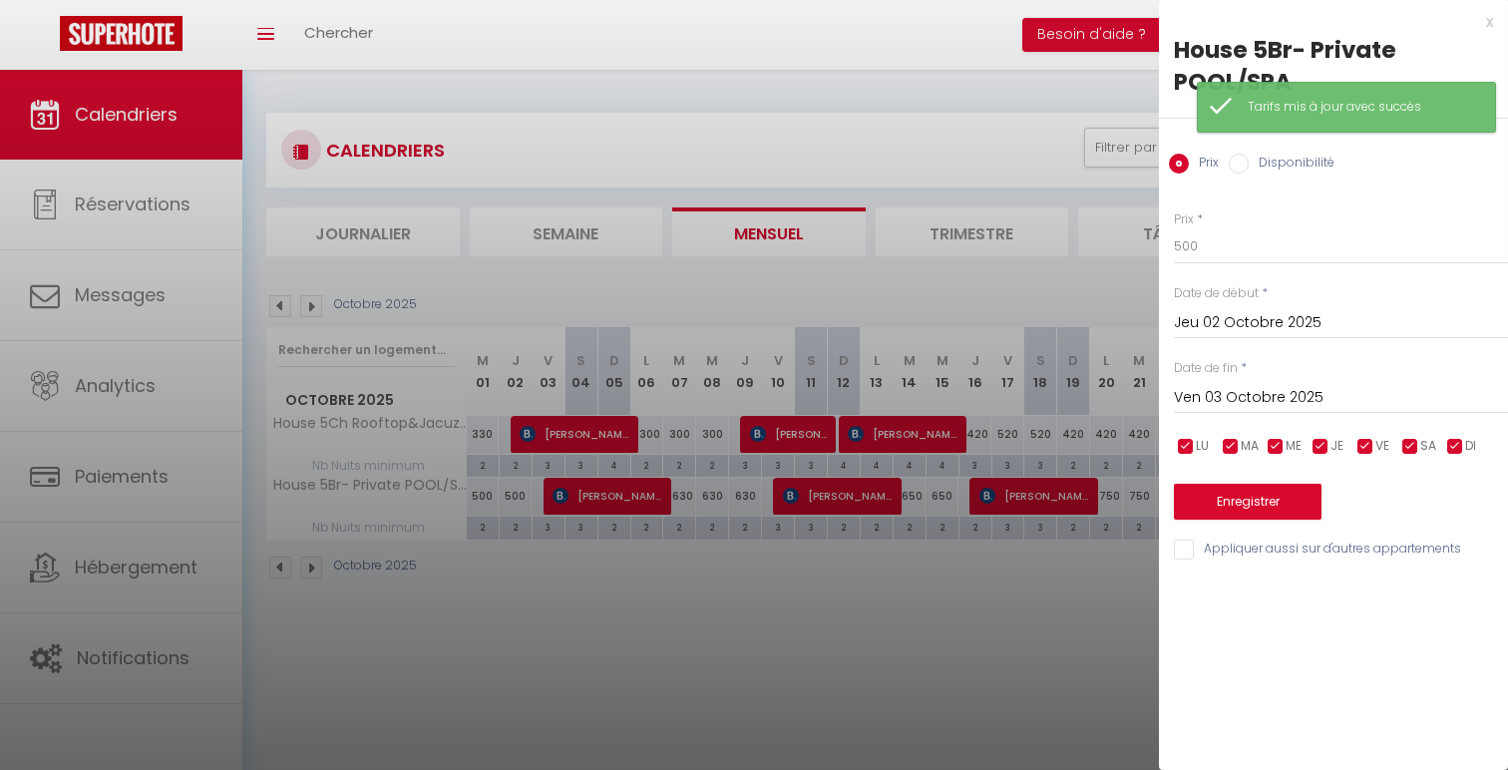
click at [1228, 323] on input "Jeu 02 Octobre 2025" at bounding box center [1341, 323] width 334 height 26
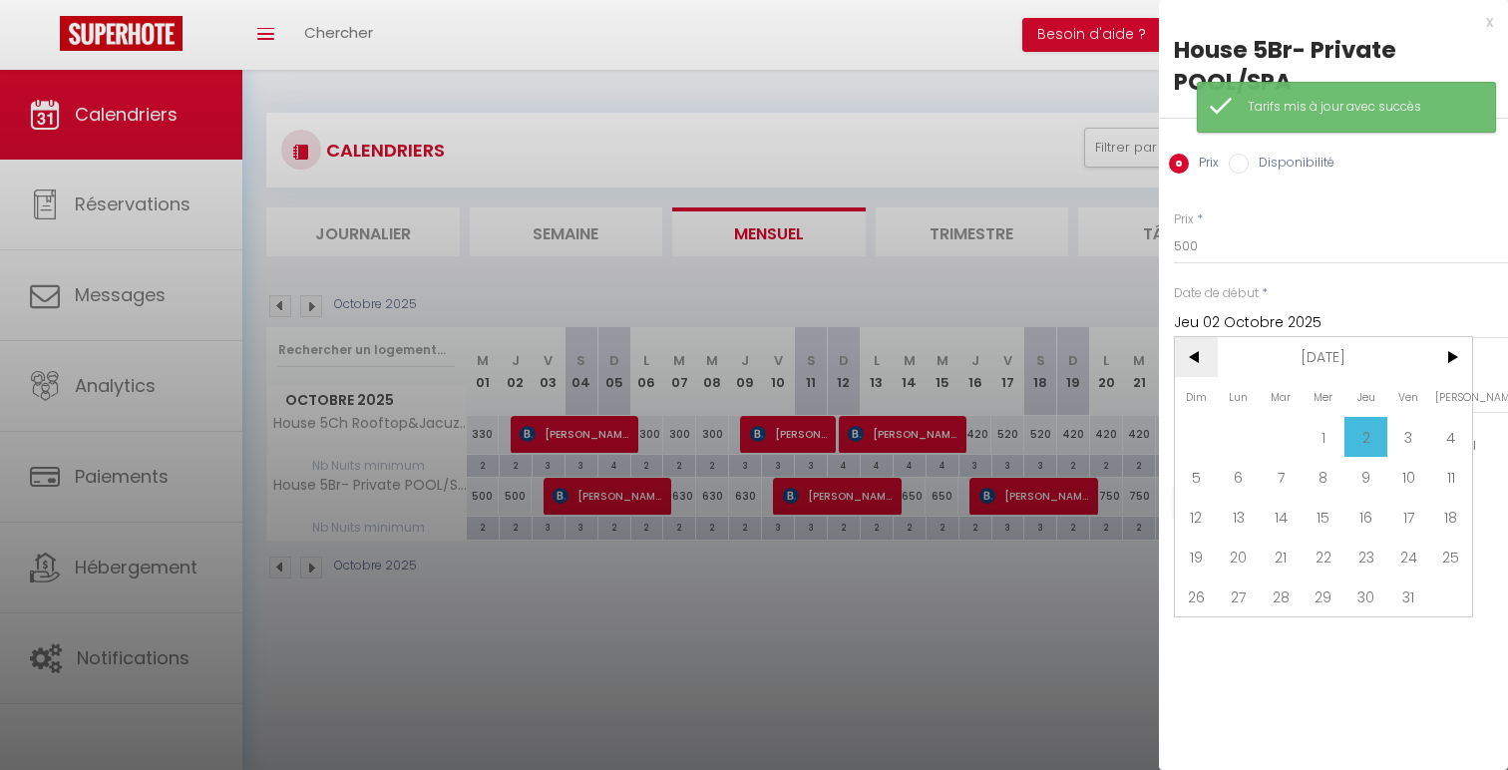
click at [1199, 359] on span "<" at bounding box center [1196, 357] width 43 height 40
click at [1288, 597] on span "30" at bounding box center [1281, 597] width 43 height 40
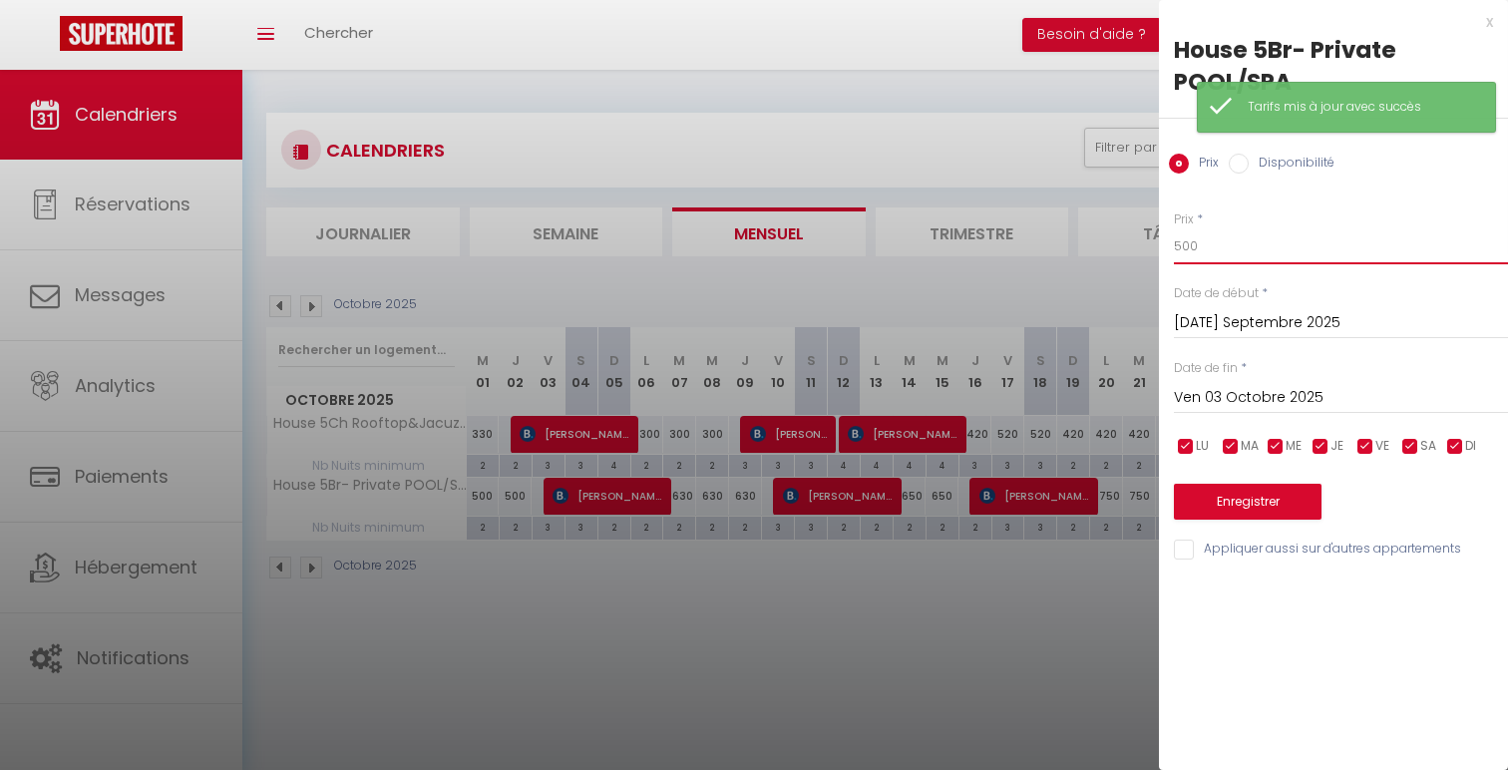
drag, startPoint x: 1189, startPoint y: 249, endPoint x: 1163, endPoint y: 249, distance: 25.9
click at [1163, 249] on div "Prix * 500 Statut * Disponible Indisponible Date de début * [DATE] Septembre 20…" at bounding box center [1333, 374] width 349 height 377
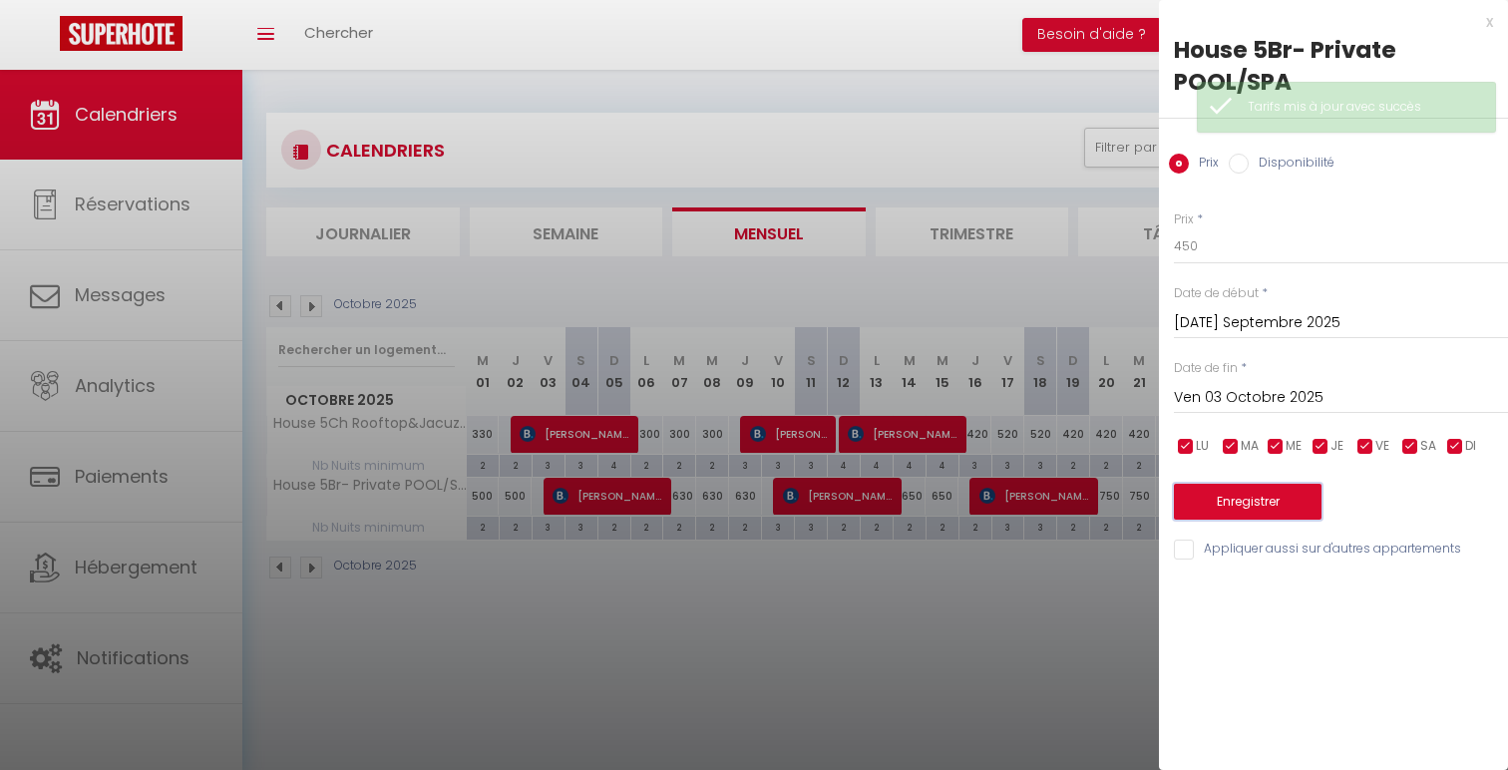
click at [1228, 489] on button "Enregistrer" at bounding box center [1248, 502] width 148 height 36
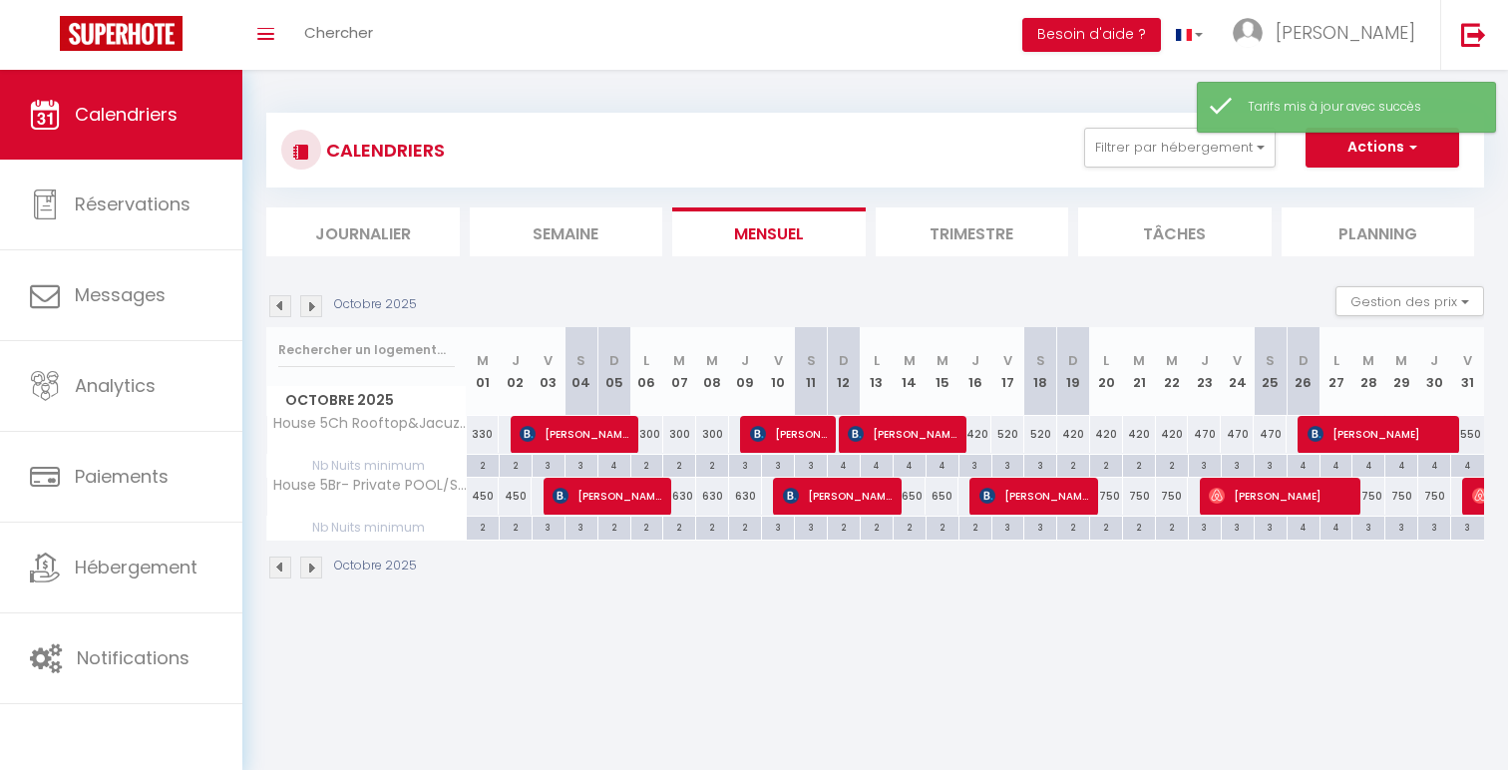
click at [488, 432] on div "330" at bounding box center [483, 434] width 33 height 37
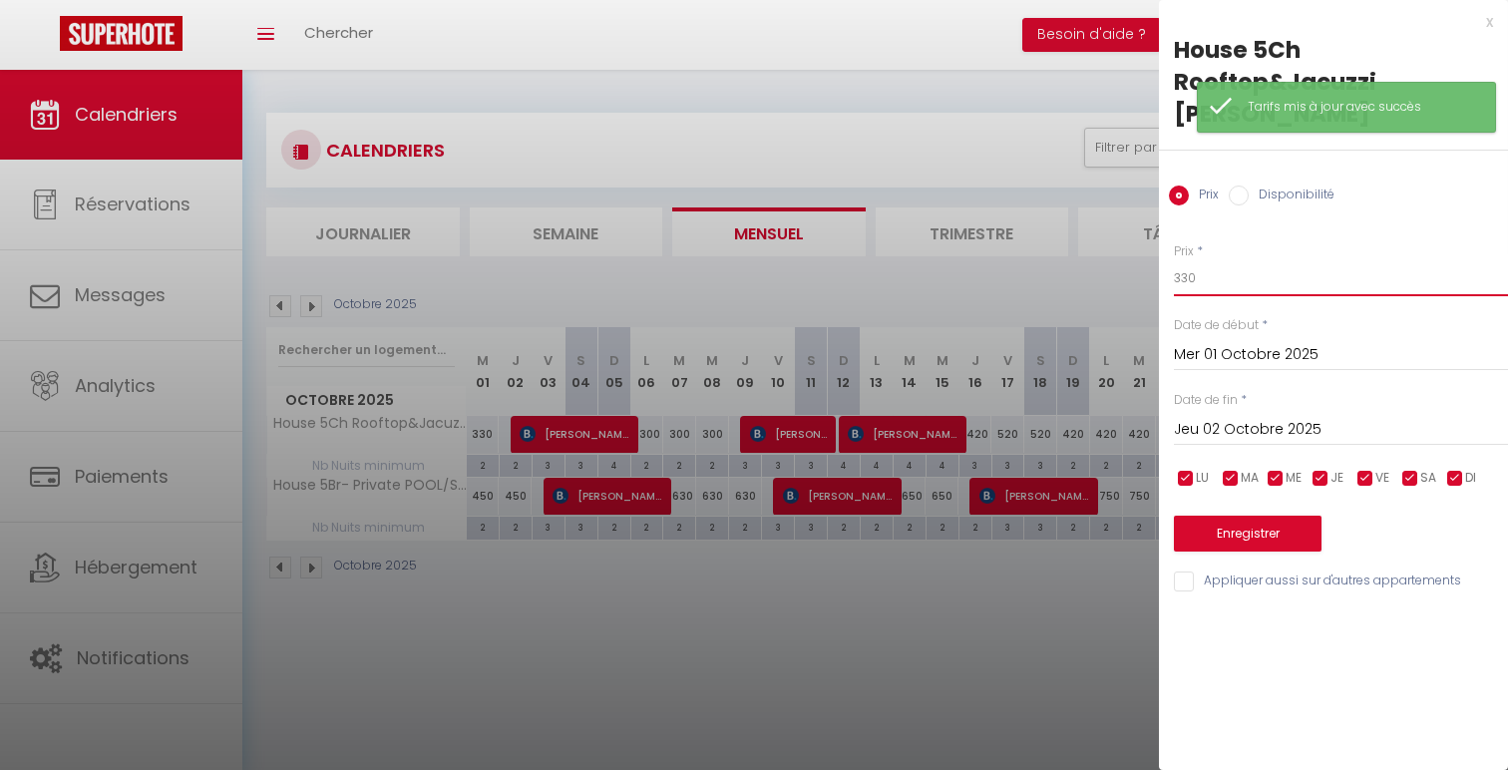
click at [1186, 260] on input "330" at bounding box center [1341, 278] width 334 height 36
click at [1267, 516] on button "Enregistrer" at bounding box center [1248, 534] width 148 height 36
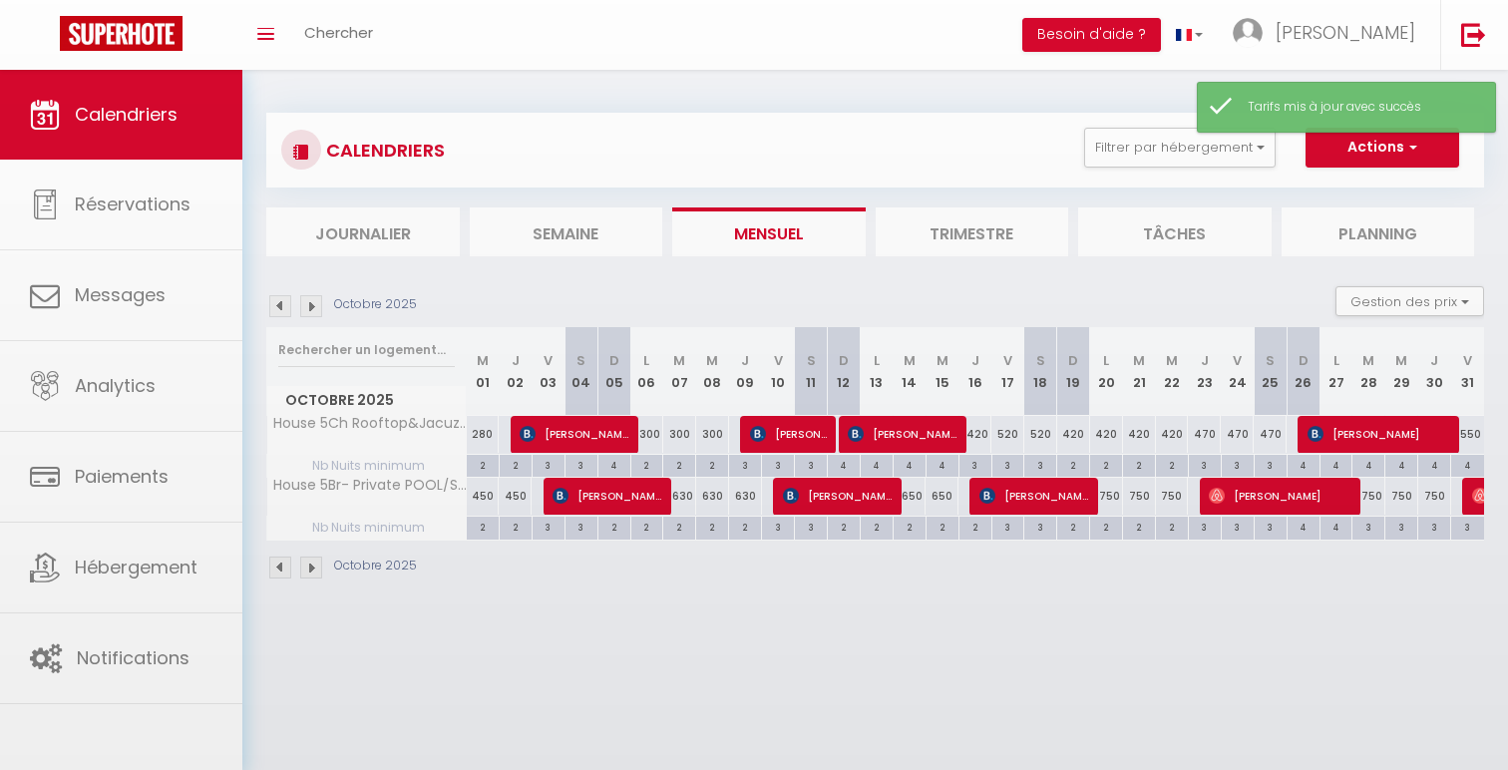
click at [282, 300] on img at bounding box center [280, 306] width 22 height 22
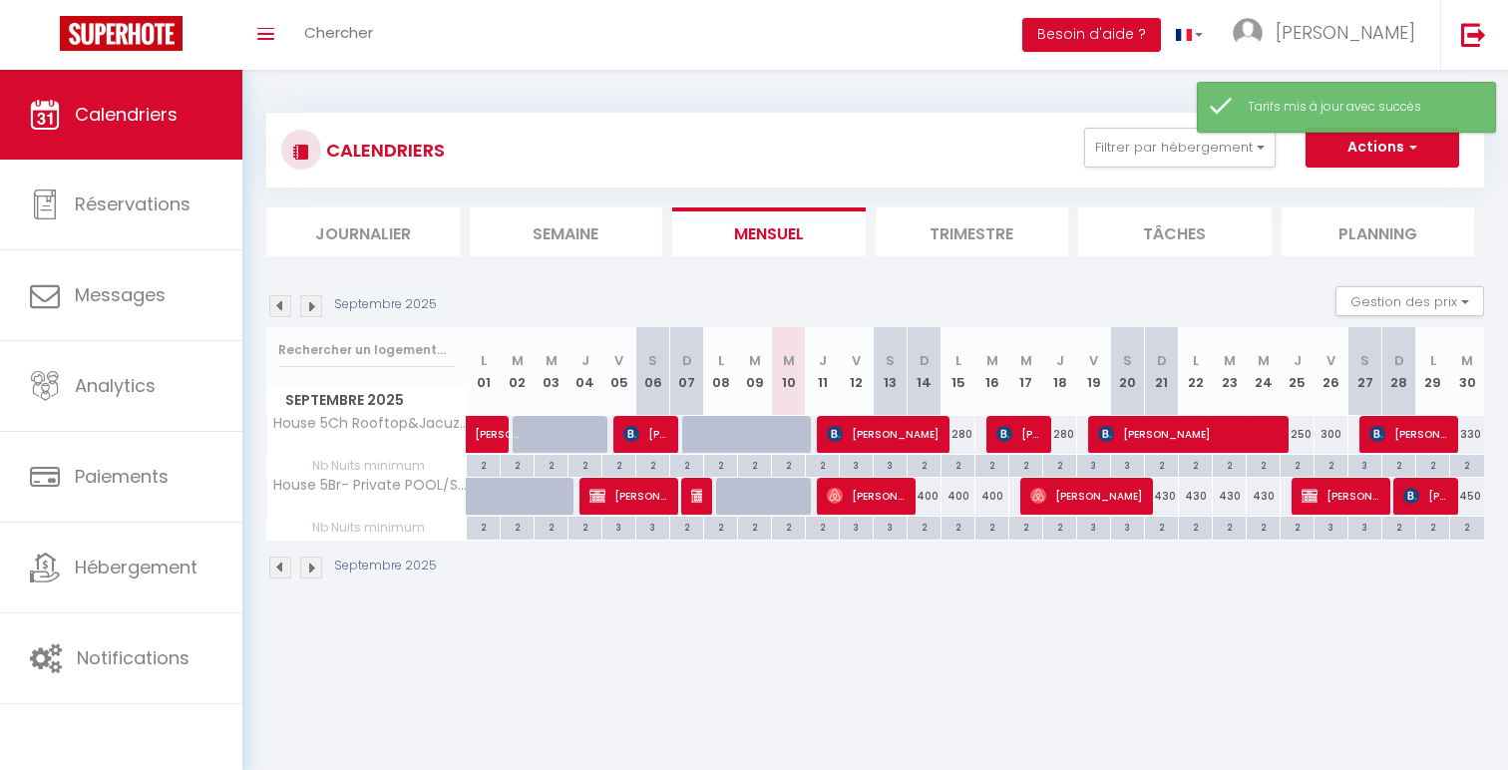
click at [1471, 446] on div "330" at bounding box center [1467, 434] width 34 height 37
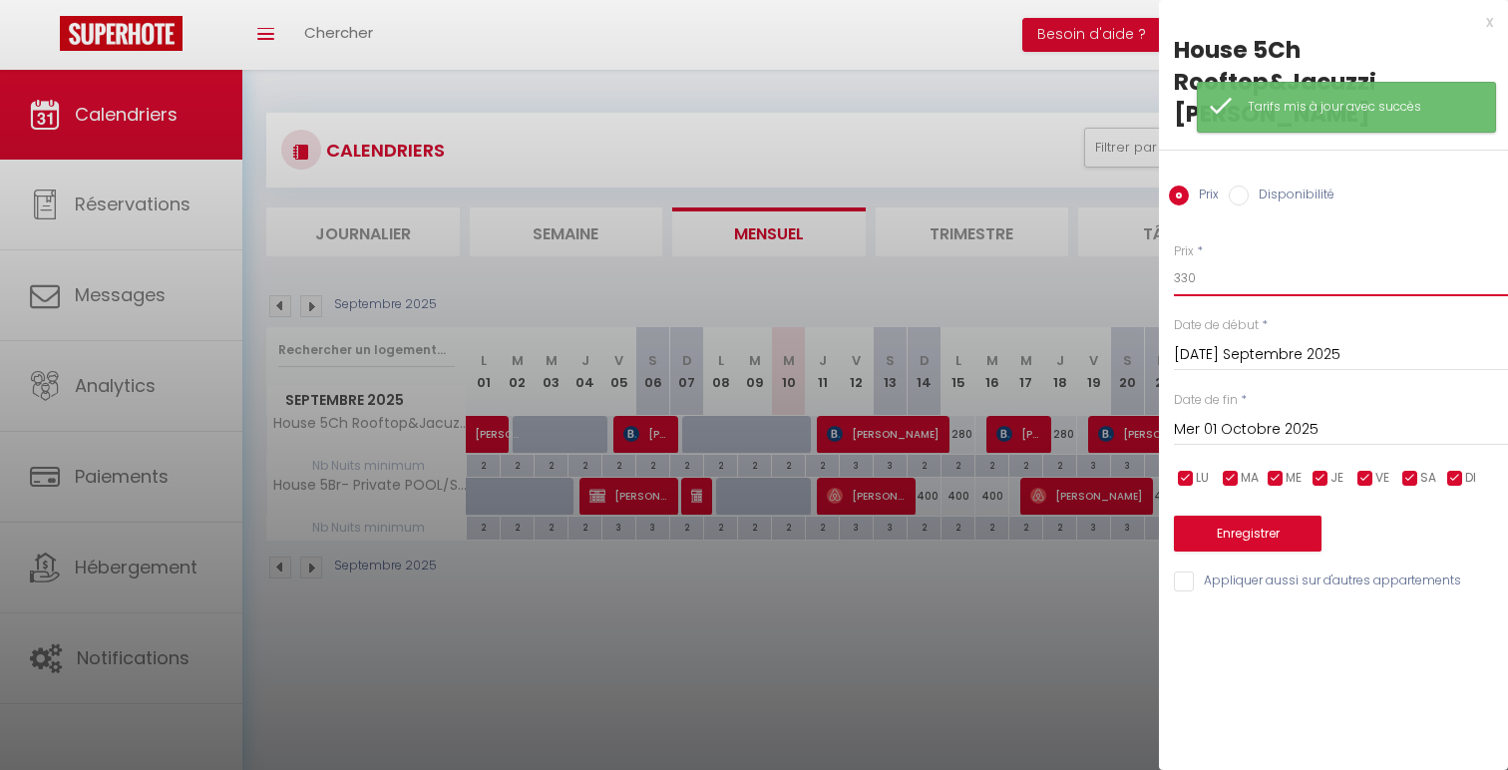
drag, startPoint x: 1189, startPoint y: 246, endPoint x: 1144, endPoint y: 244, distance: 44.9
click at [1148, 244] on body "🟢 Des questions ou besoin d'assistance pour la migration AirBnB? Connectez-vous…" at bounding box center [754, 455] width 1508 height 770
click at [1281, 516] on button "Enregistrer" at bounding box center [1248, 534] width 148 height 36
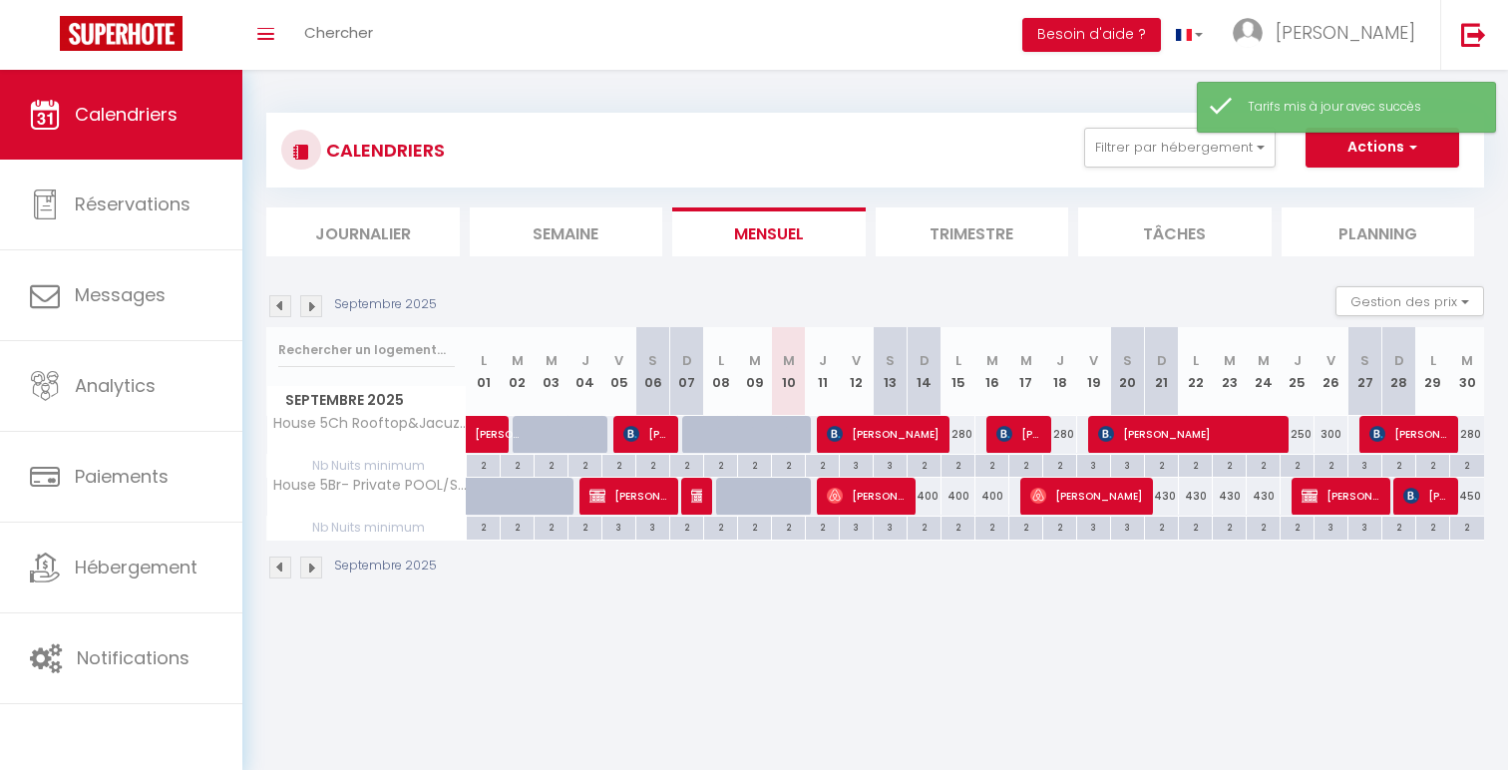
click at [316, 307] on img at bounding box center [311, 306] width 22 height 22
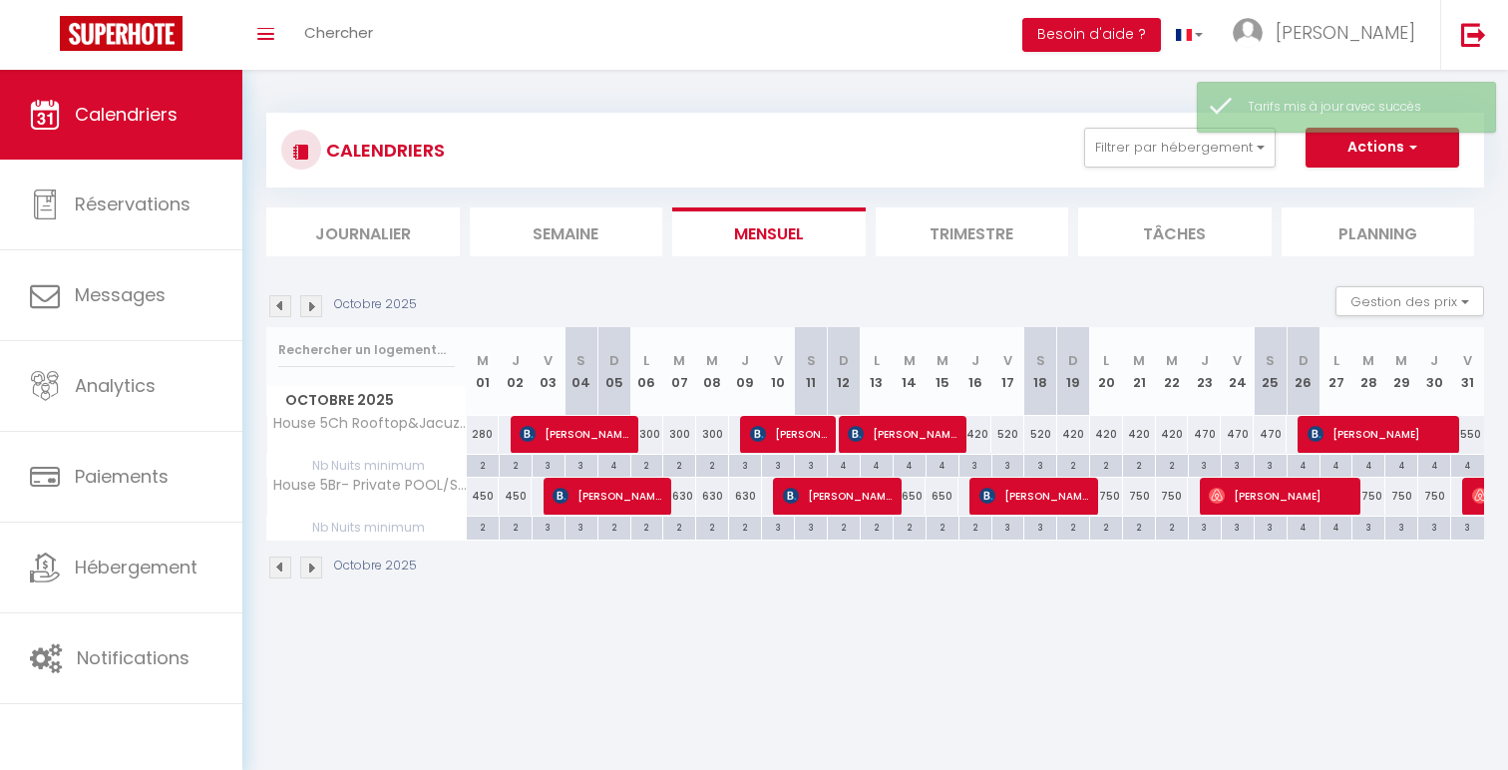
click at [316, 307] on img at bounding box center [311, 306] width 22 height 22
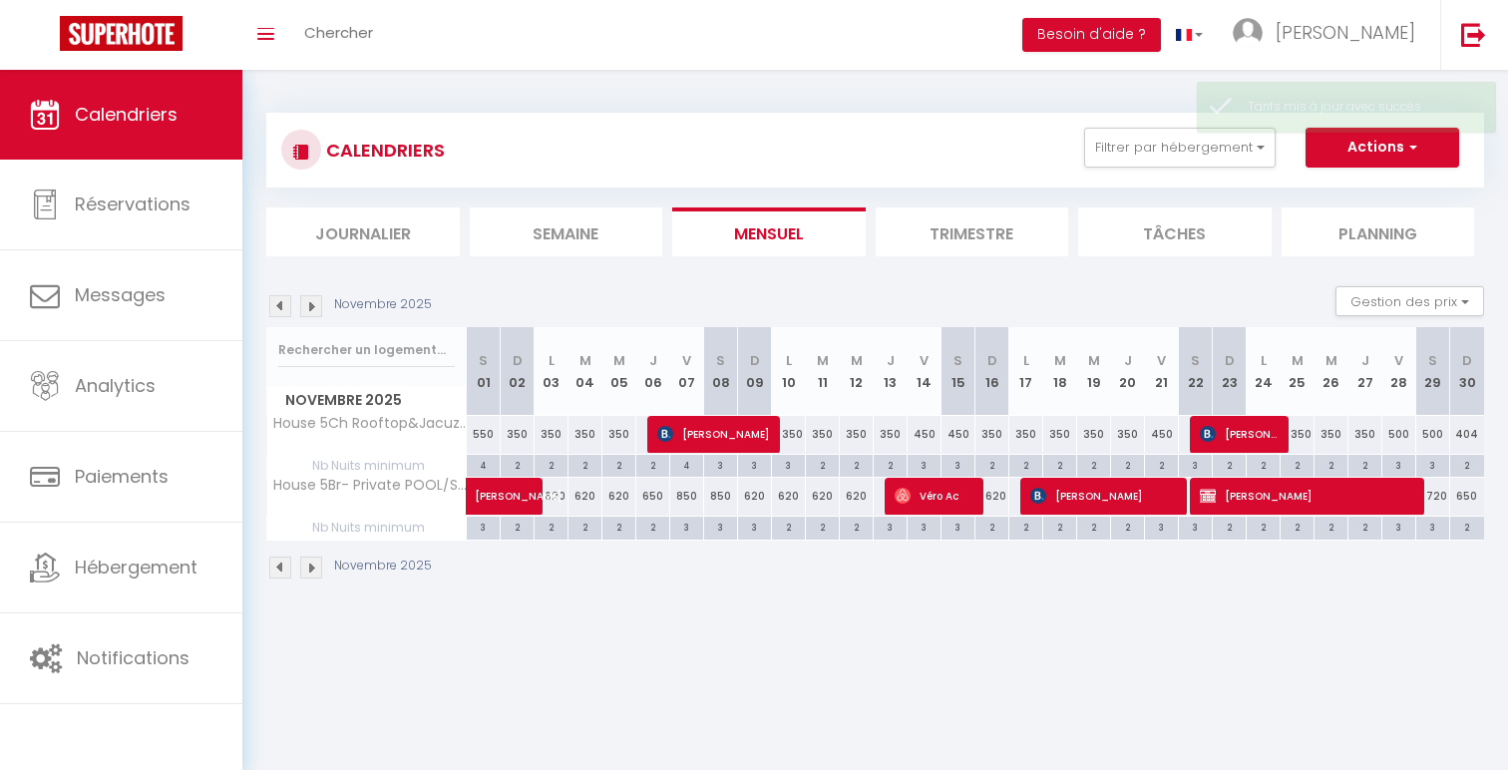
click at [316, 307] on img at bounding box center [311, 306] width 22 height 22
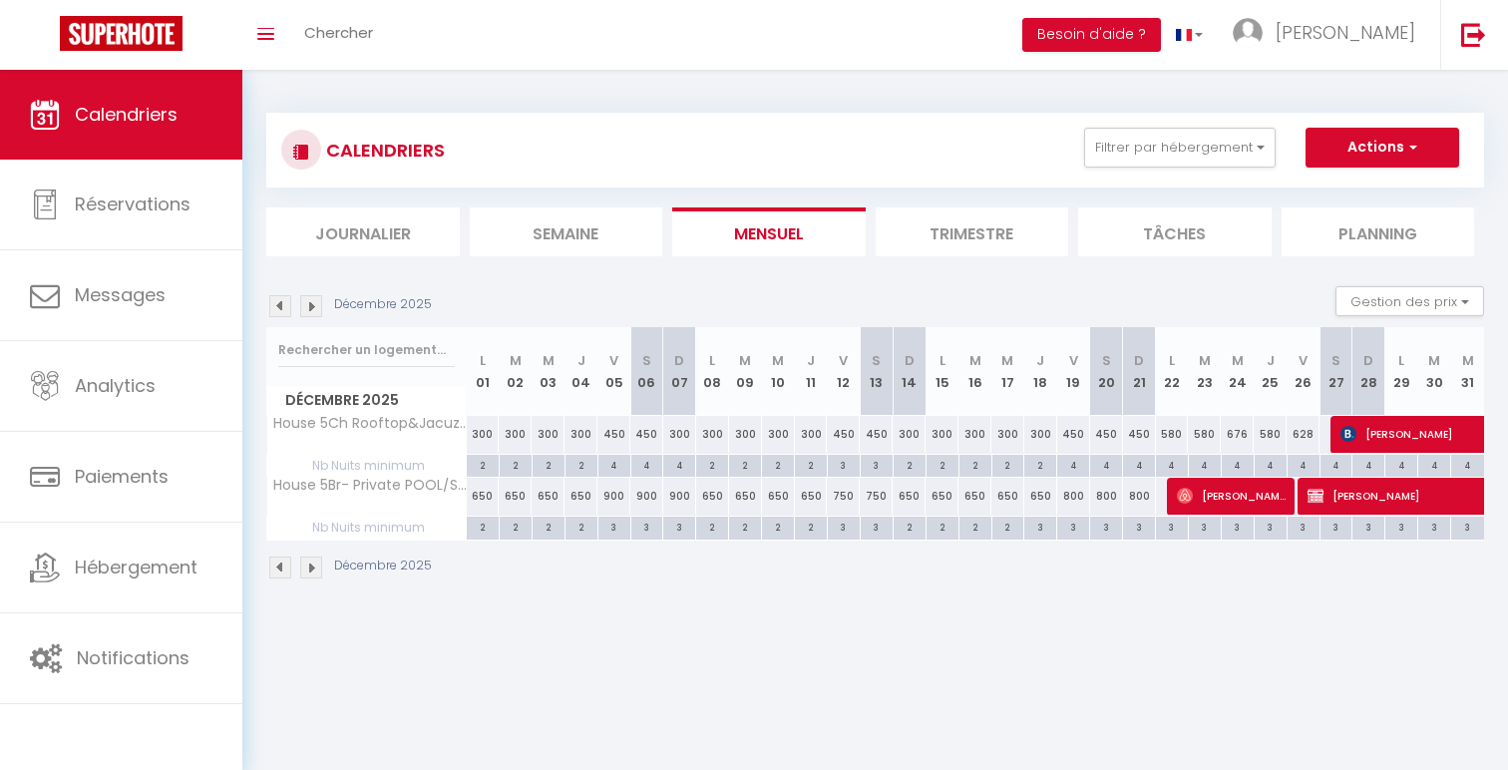
click at [304, 310] on img at bounding box center [311, 306] width 22 height 22
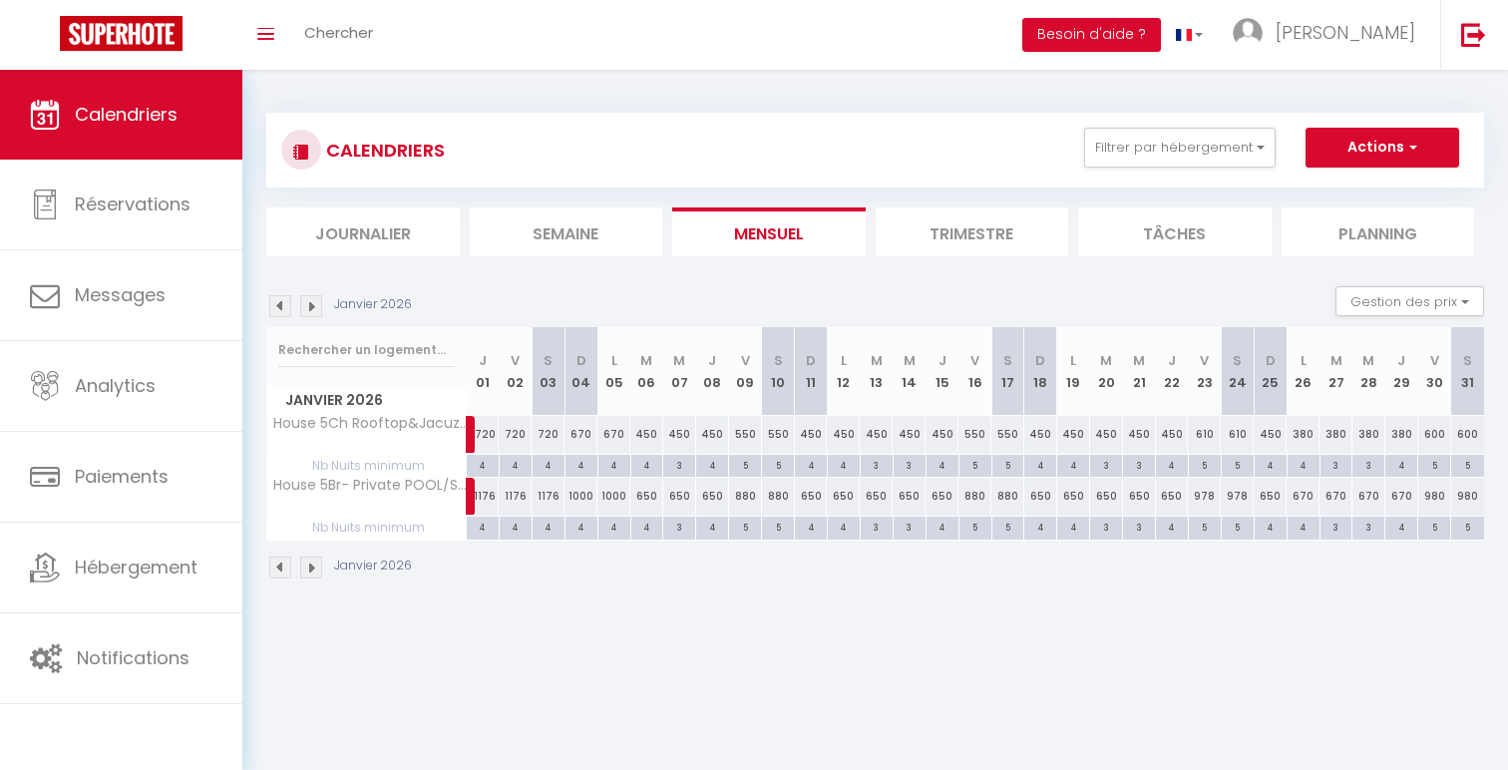
click at [486, 527] on div "4" at bounding box center [483, 526] width 32 height 19
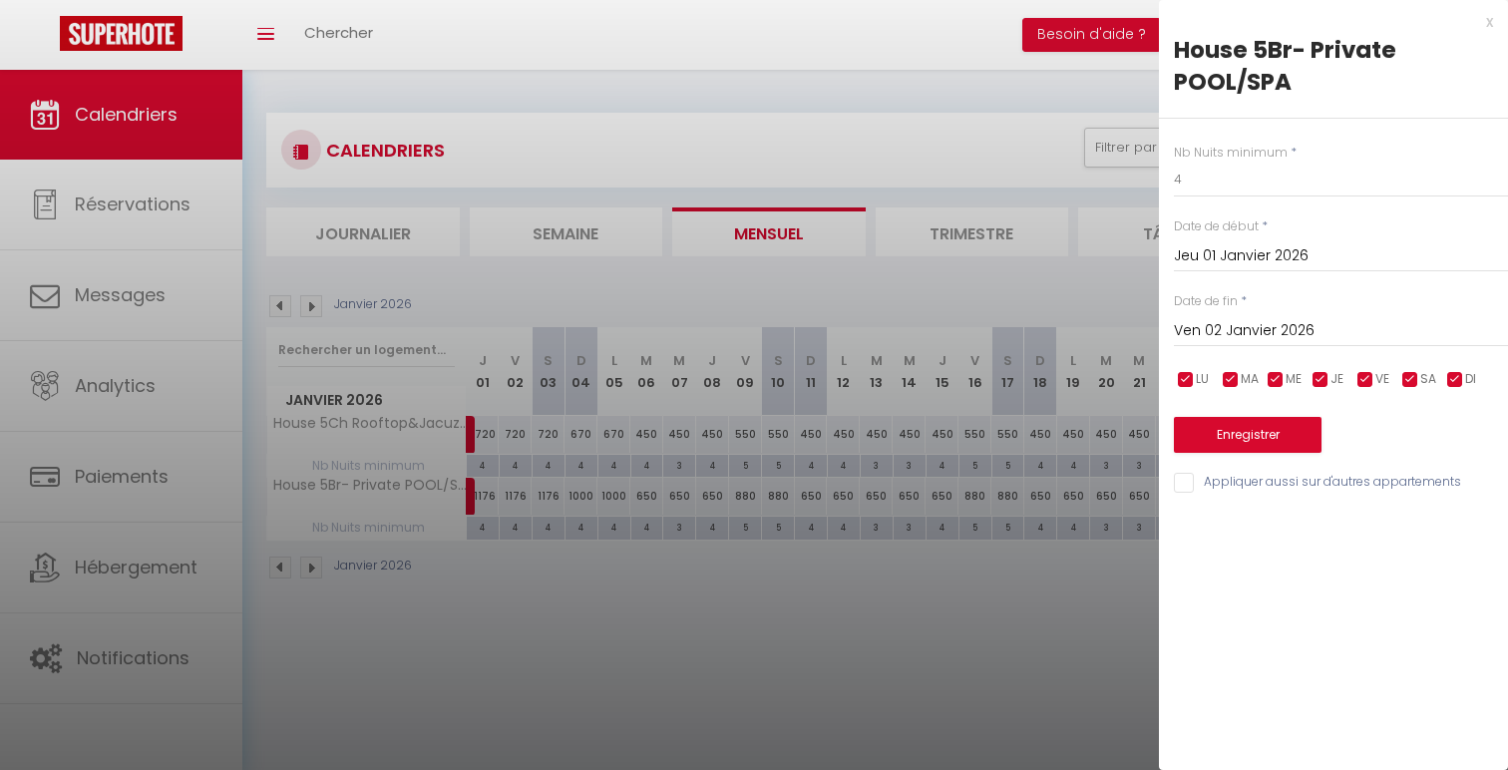
click at [1383, 328] on input "Ven 02 Janvier 2026" at bounding box center [1341, 331] width 334 height 26
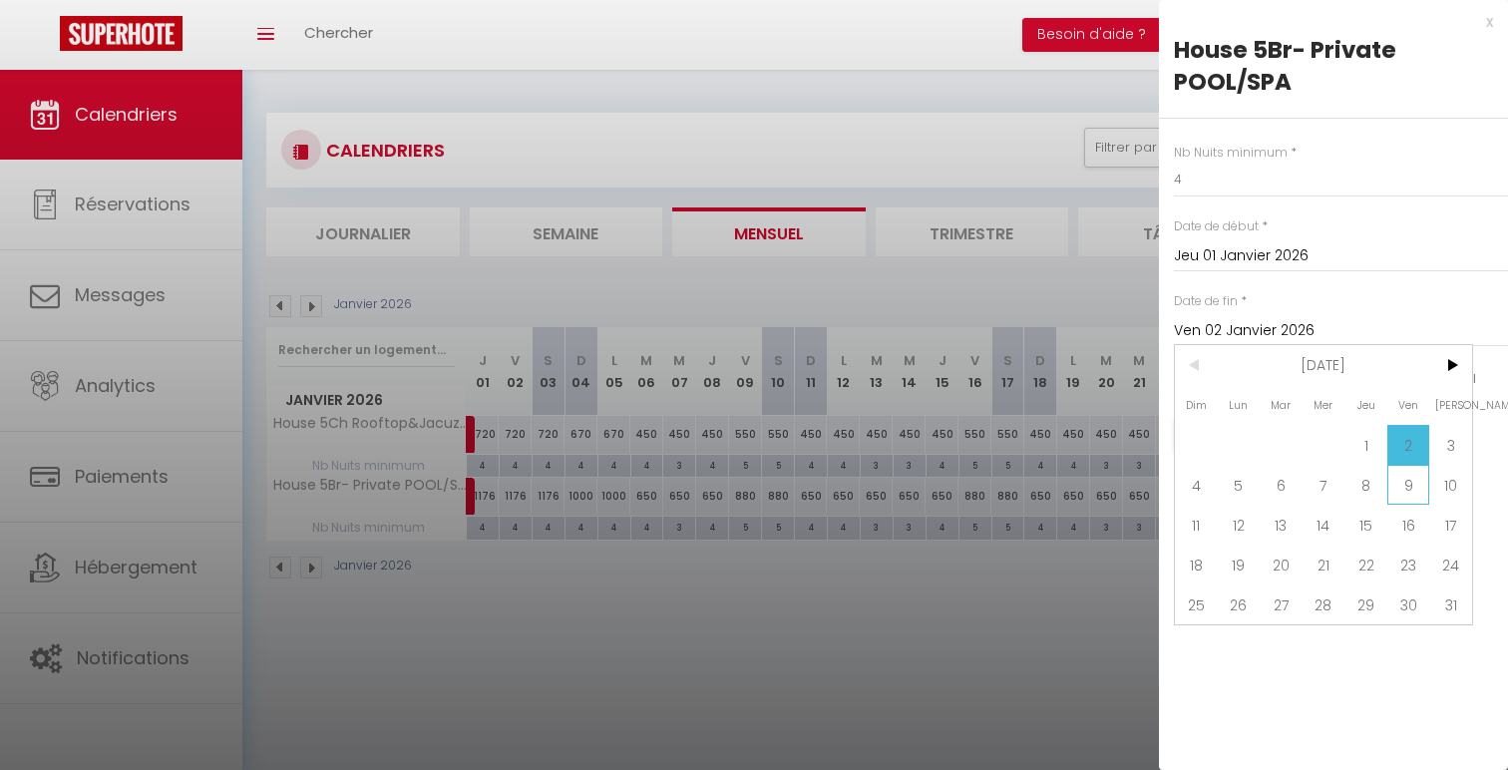
click at [1413, 477] on span "9" at bounding box center [1408, 485] width 43 height 40
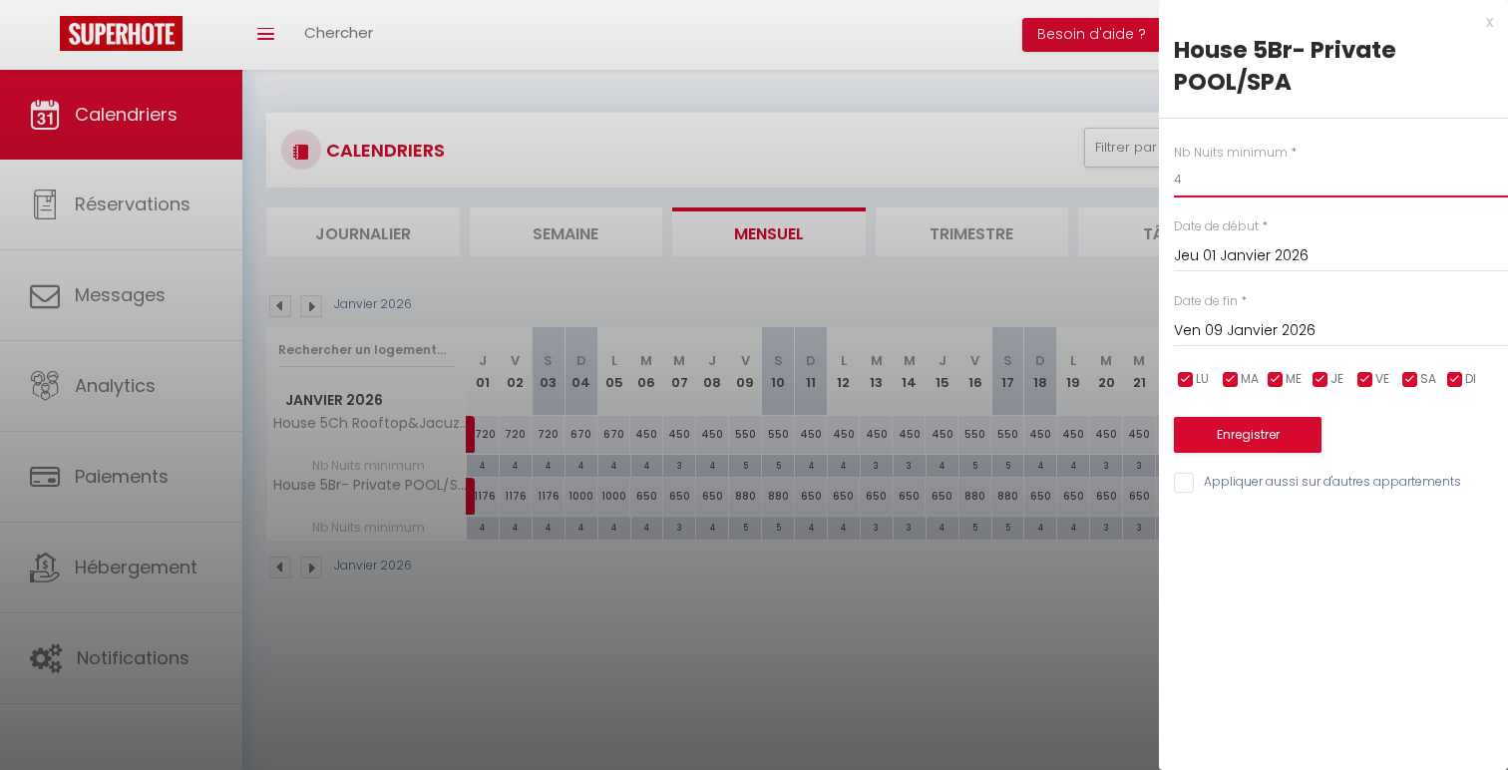
click at [1248, 189] on input "4" at bounding box center [1341, 180] width 334 height 36
click at [1258, 470] on div "Nb Nuits minimum * 3 Date de début * Jeu 01 Janvier 2026 < [DATE] > Dim Lun Mar…" at bounding box center [1333, 307] width 349 height 377
click at [1250, 478] on input "Appliquer aussi sur d'autres appartements" at bounding box center [1341, 483] width 334 height 20
click at [1266, 435] on button "Enregistrer" at bounding box center [1248, 435] width 148 height 36
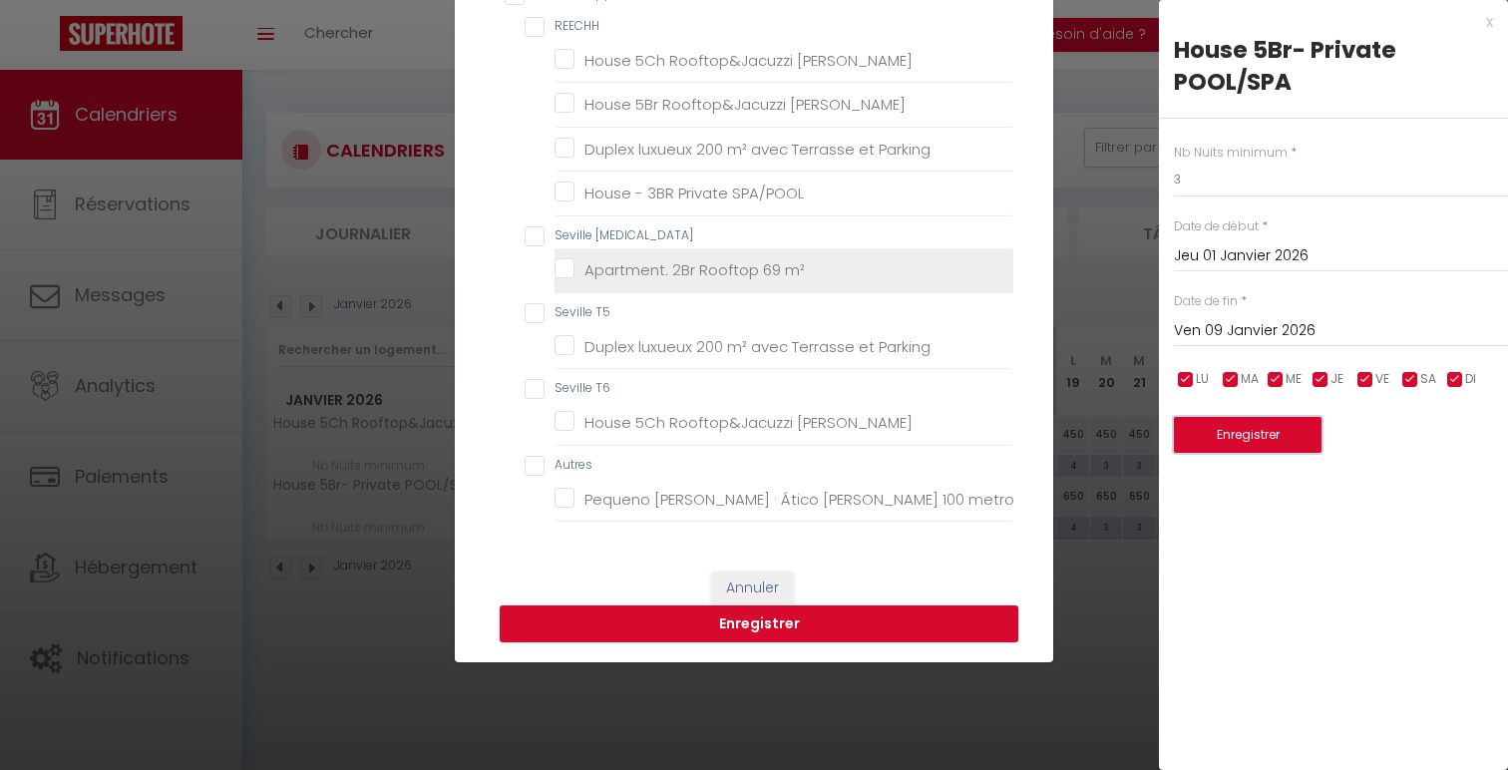
scroll to position [186, 0]
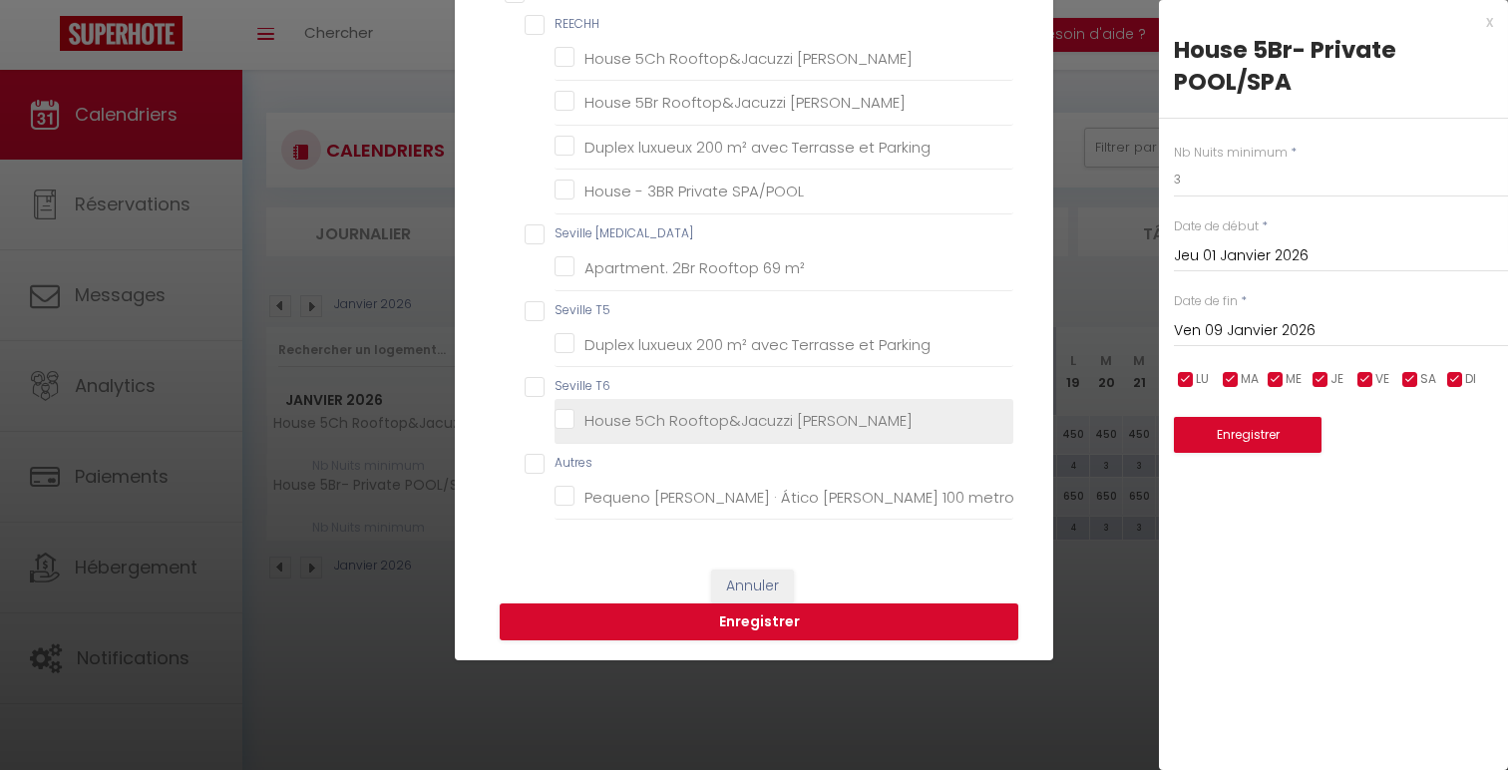
click at [665, 423] on Triana "House 5Ch Rooftop&Jacuzzi [PERSON_NAME]" at bounding box center [784, 421] width 459 height 20
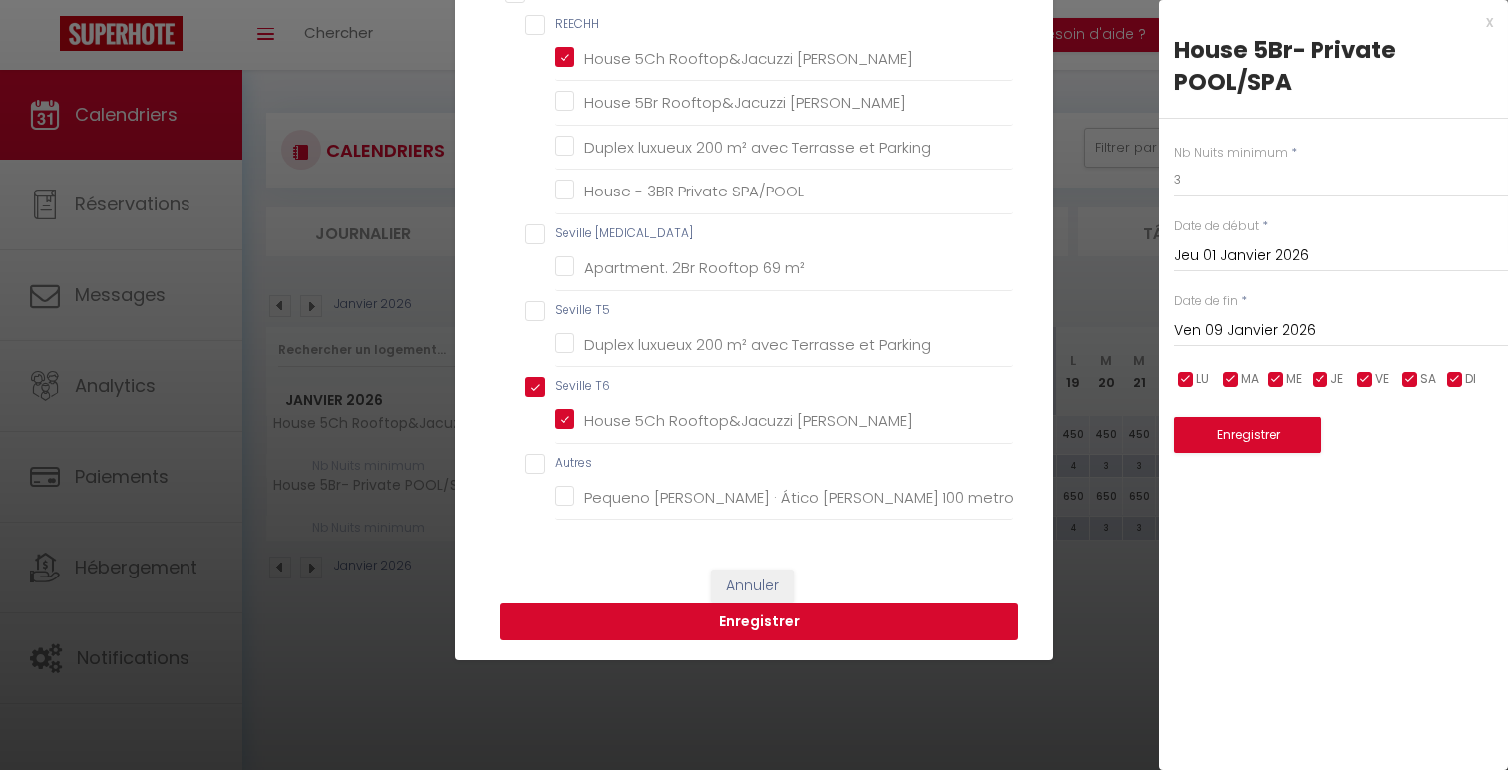
click at [732, 619] on button "Enregistrer" at bounding box center [759, 622] width 519 height 38
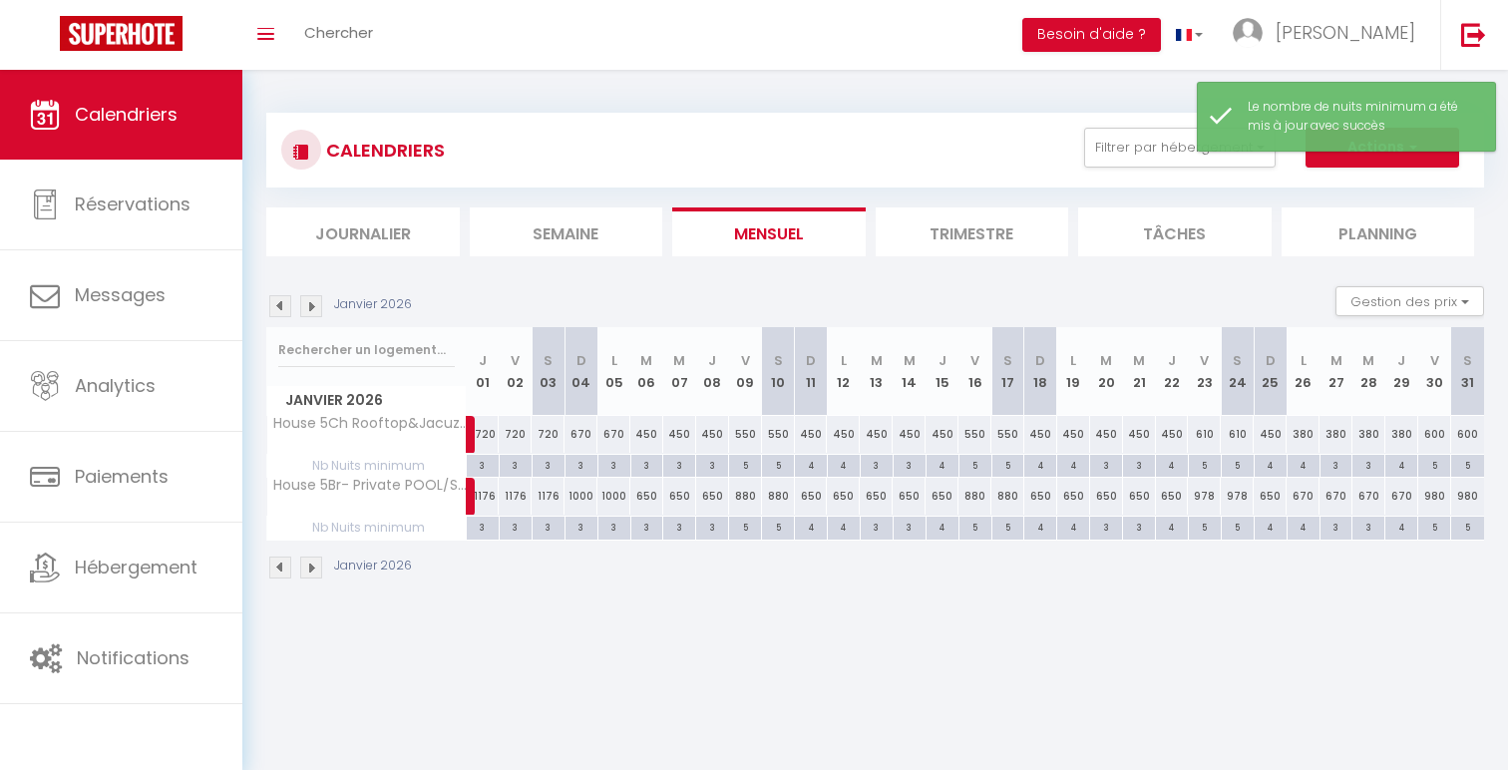
click at [746, 525] on div "5" at bounding box center [745, 526] width 32 height 19
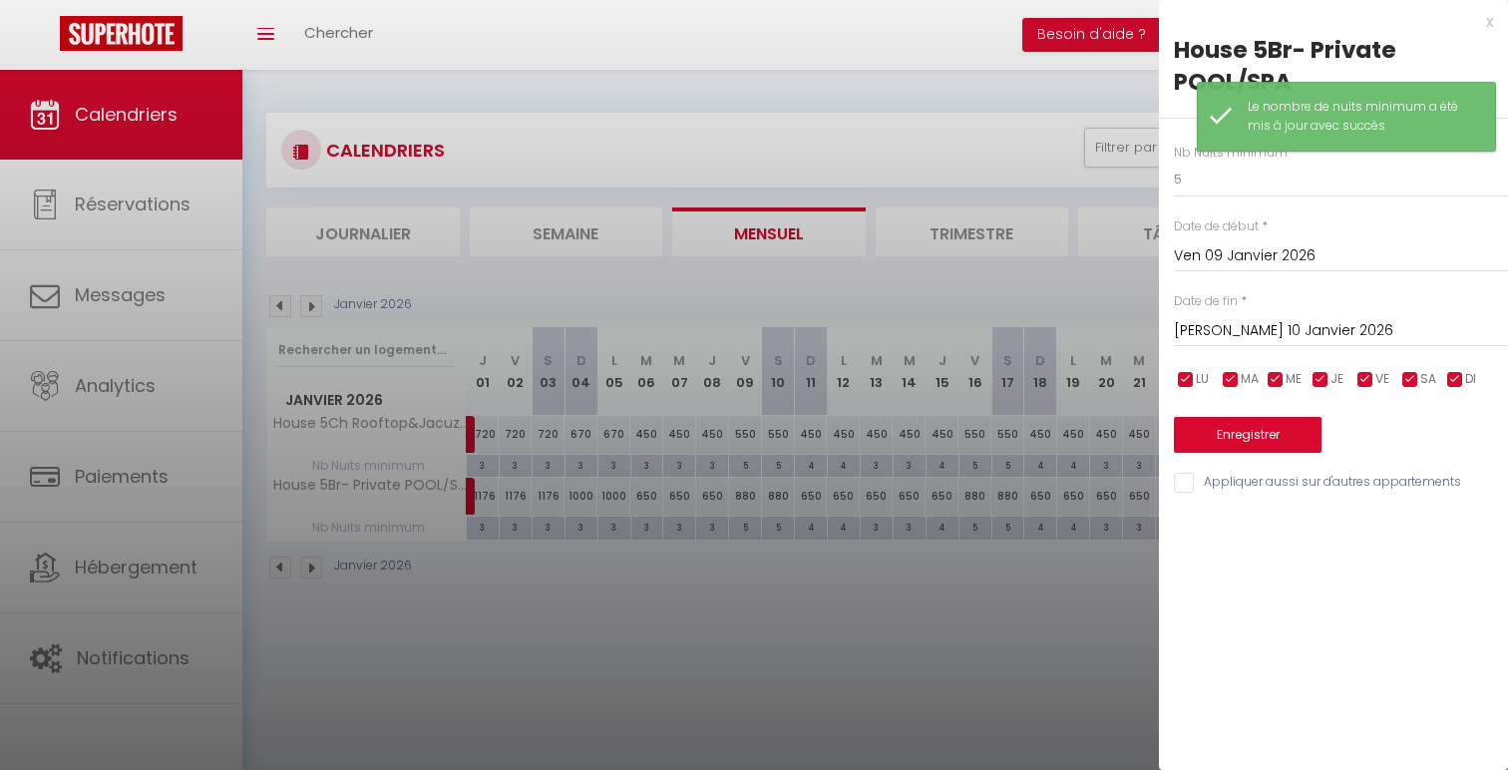
click at [1303, 321] on input "[PERSON_NAME] 10 Janvier 2026" at bounding box center [1341, 331] width 334 height 26
click at [1489, 15] on div "x" at bounding box center [1326, 22] width 334 height 24
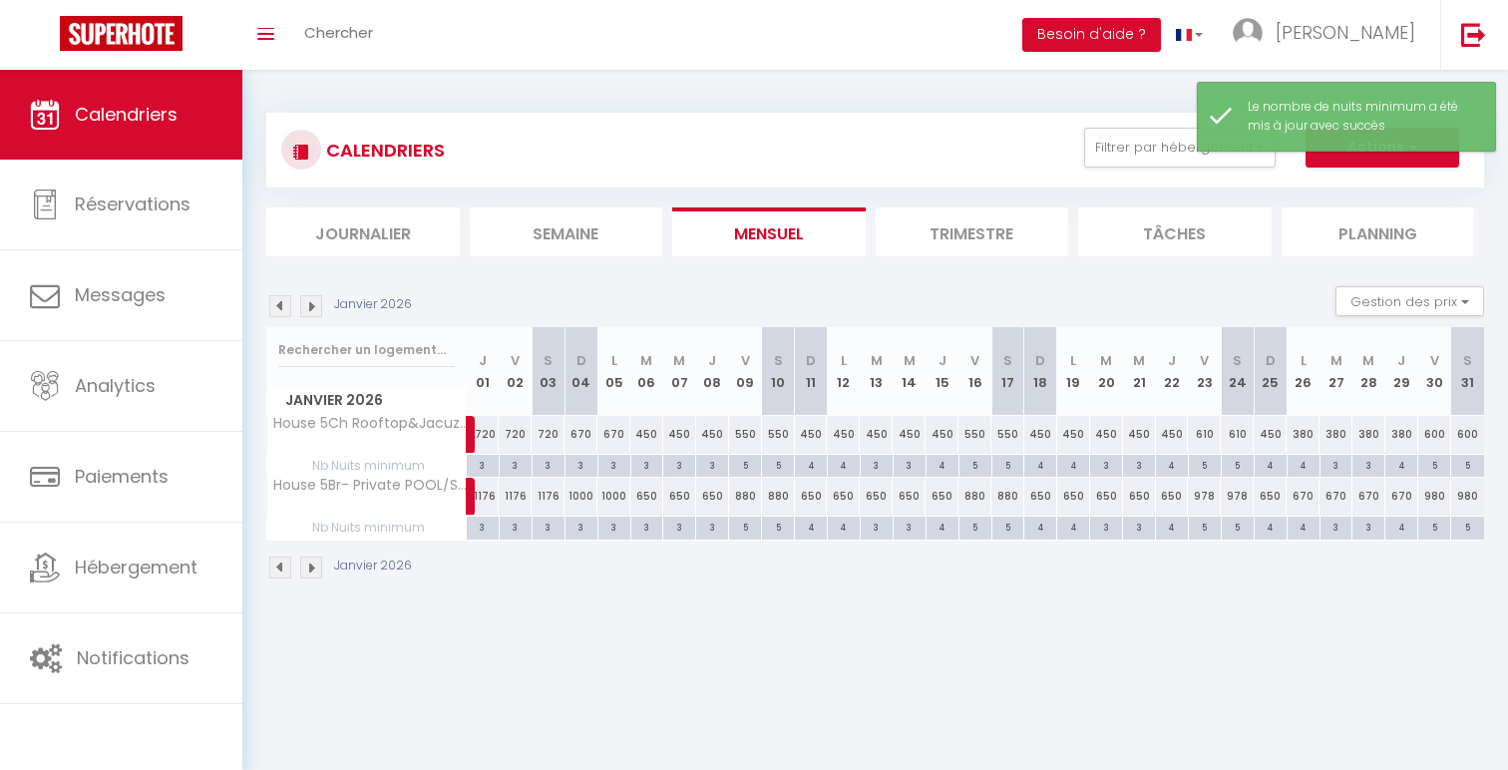
click at [820, 529] on div "4" at bounding box center [811, 526] width 32 height 19
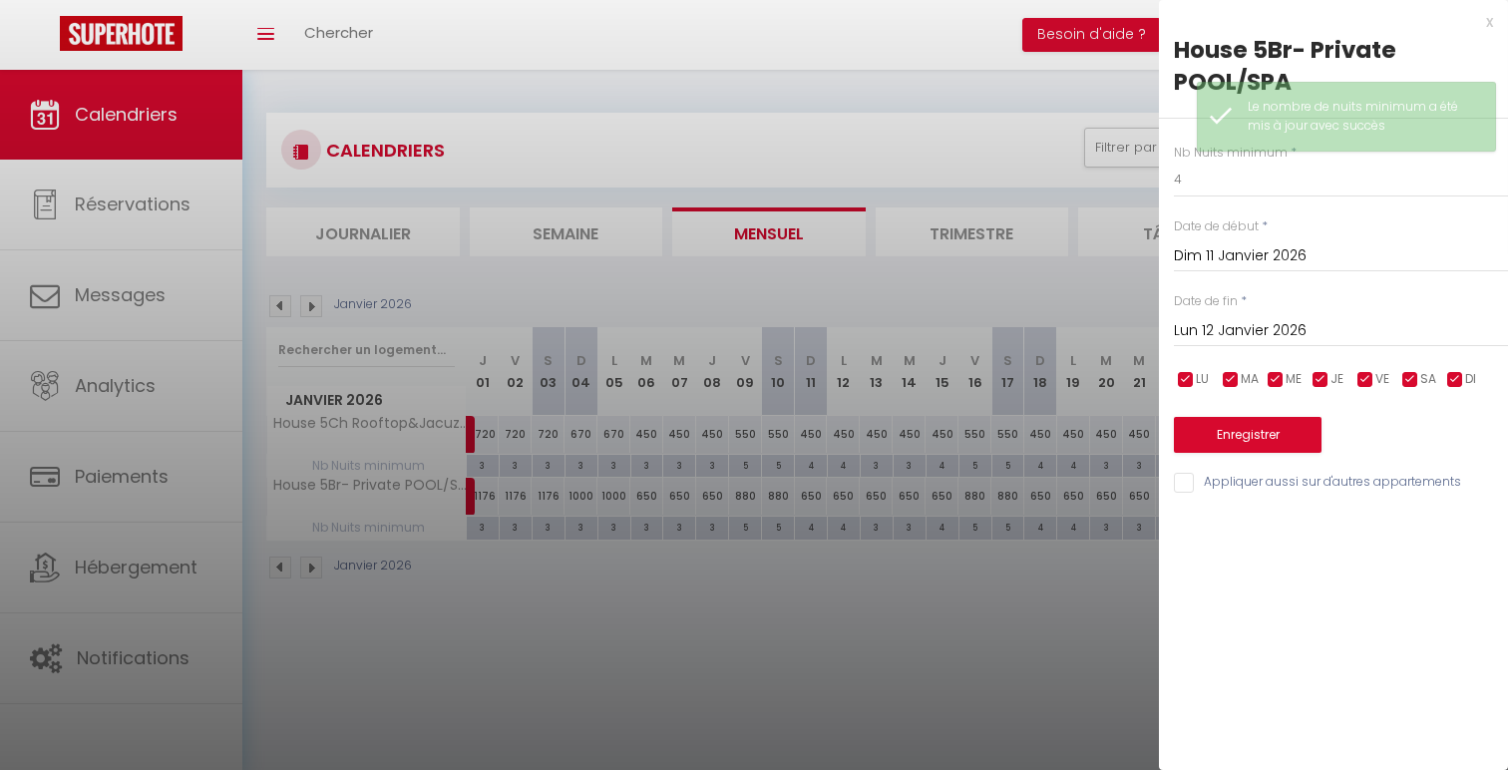
click at [1431, 322] on input "Lun 12 Janvier 2026" at bounding box center [1341, 331] width 334 height 26
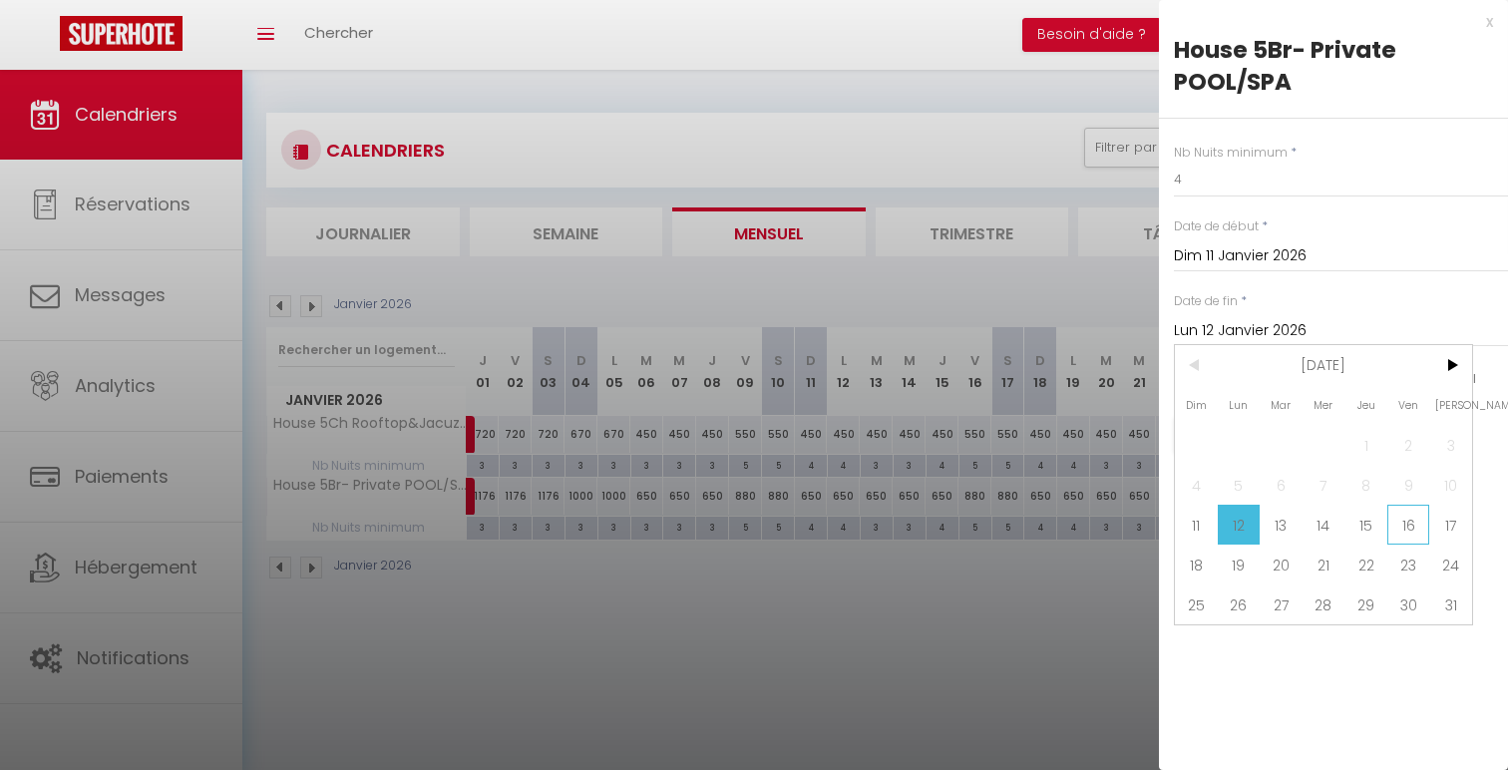
click at [1412, 512] on span "16" at bounding box center [1408, 525] width 43 height 40
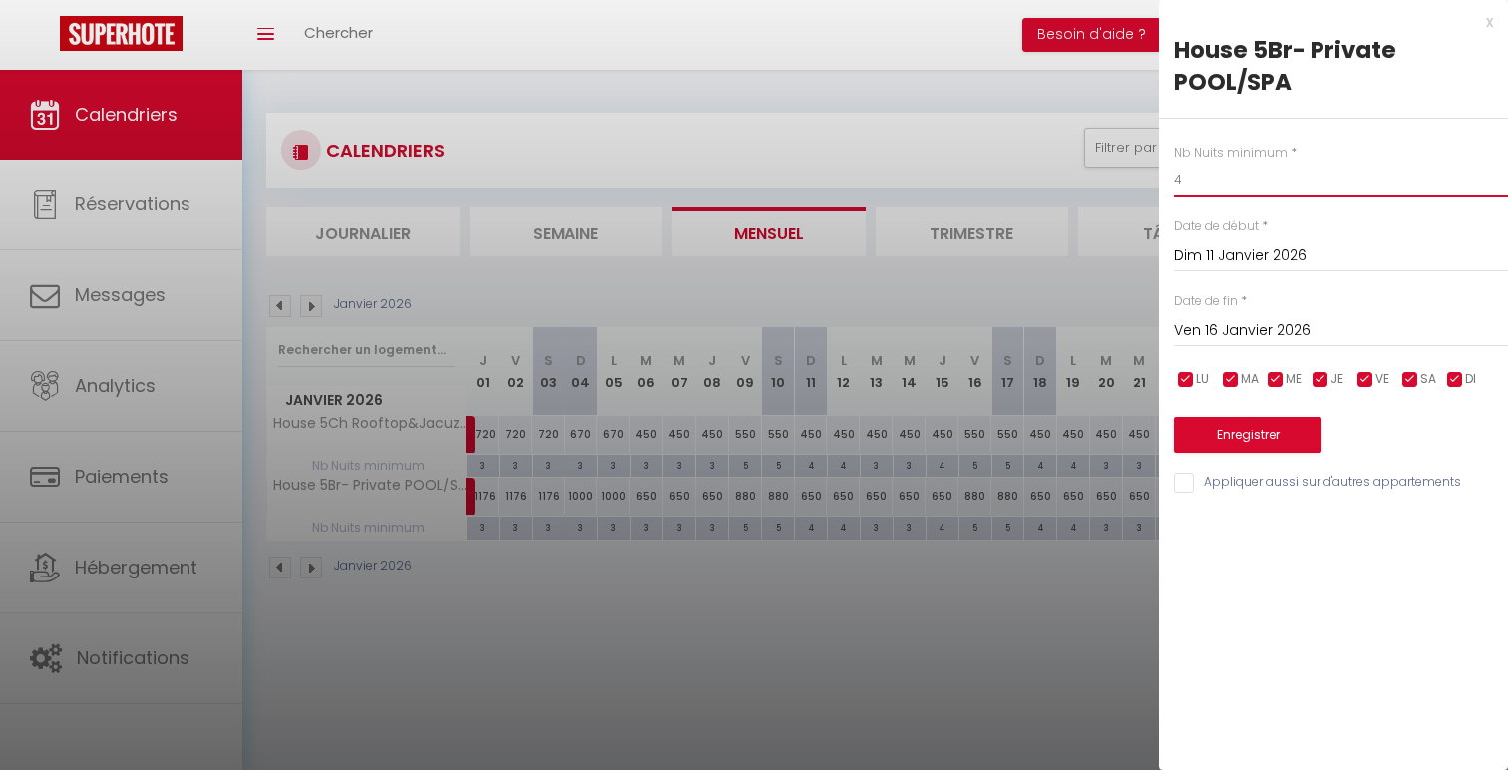
click at [1268, 188] on input "4" at bounding box center [1341, 180] width 334 height 36
click at [1245, 471] on div "Nb Nuits minimum * 3 Date de début * Dim 11 Janvier 2026 < [DATE] > Dim Lun Mar…" at bounding box center [1333, 307] width 349 height 377
click at [1245, 475] on input "Appliquer aussi sur d'autres appartements" at bounding box center [1341, 483] width 334 height 20
click at [1245, 431] on button "Enregistrer" at bounding box center [1248, 435] width 148 height 36
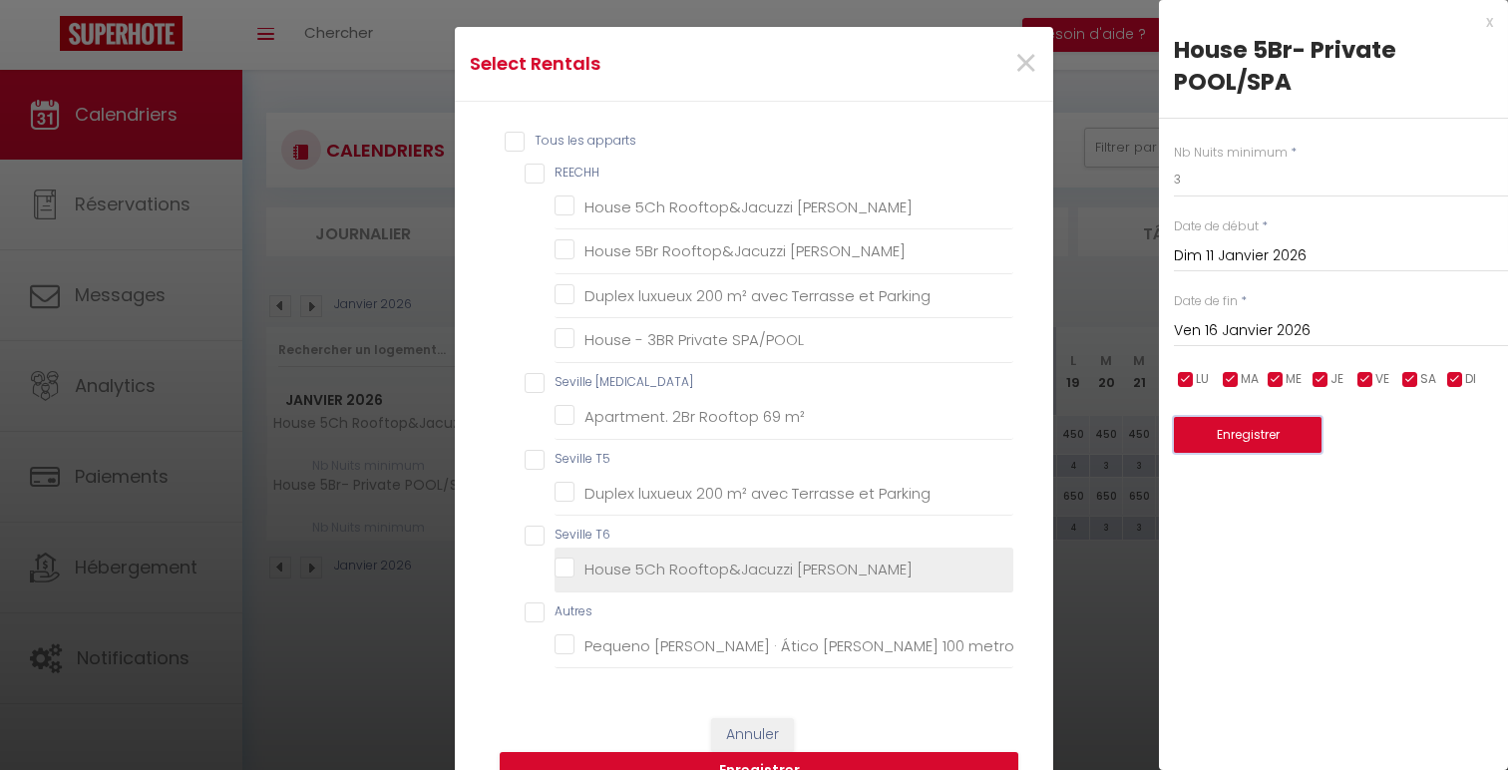
scroll to position [51, 0]
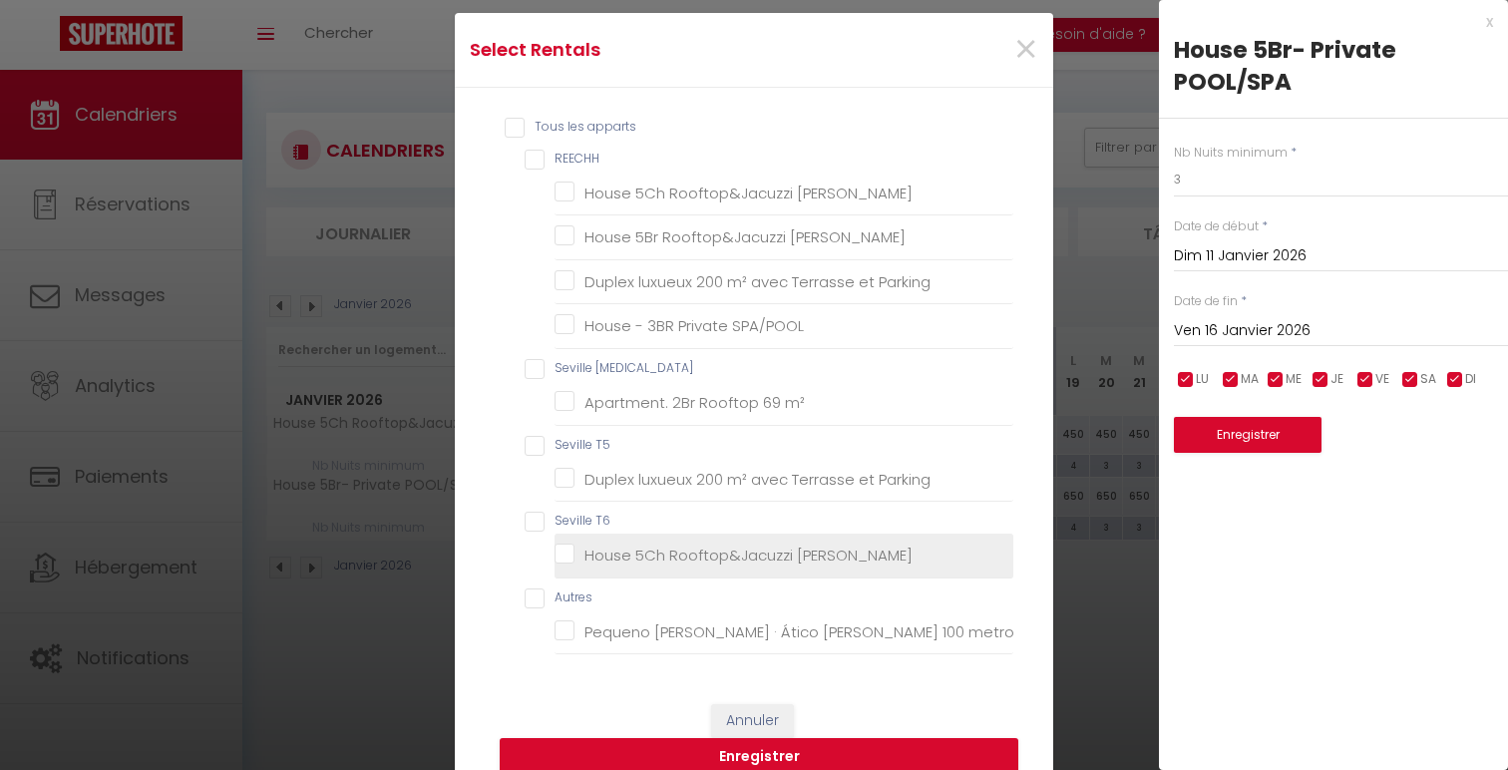
click at [808, 559] on Triana "House 5Ch Rooftop&Jacuzzi [PERSON_NAME]" at bounding box center [784, 556] width 459 height 20
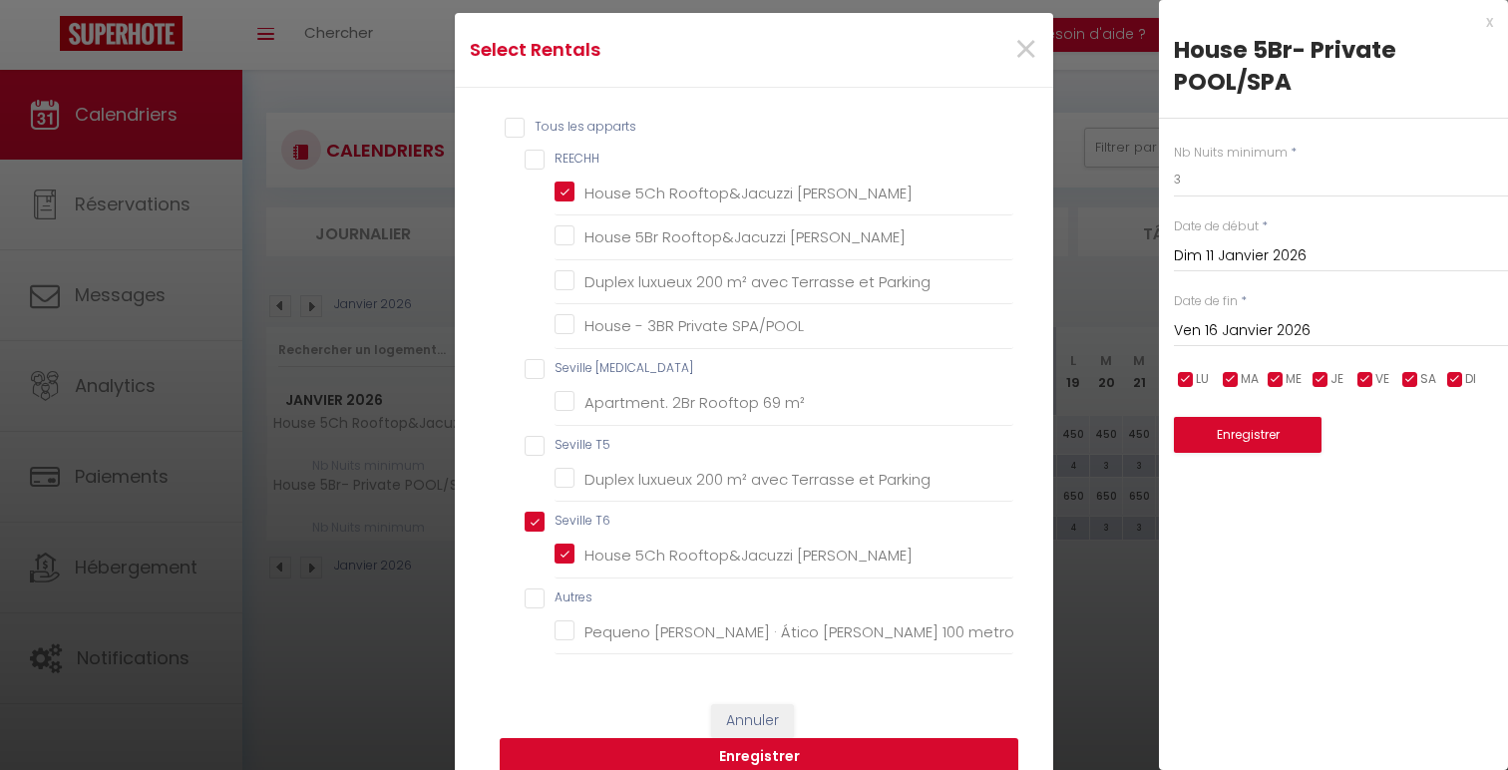
click at [838, 759] on button "Enregistrer" at bounding box center [759, 757] width 519 height 38
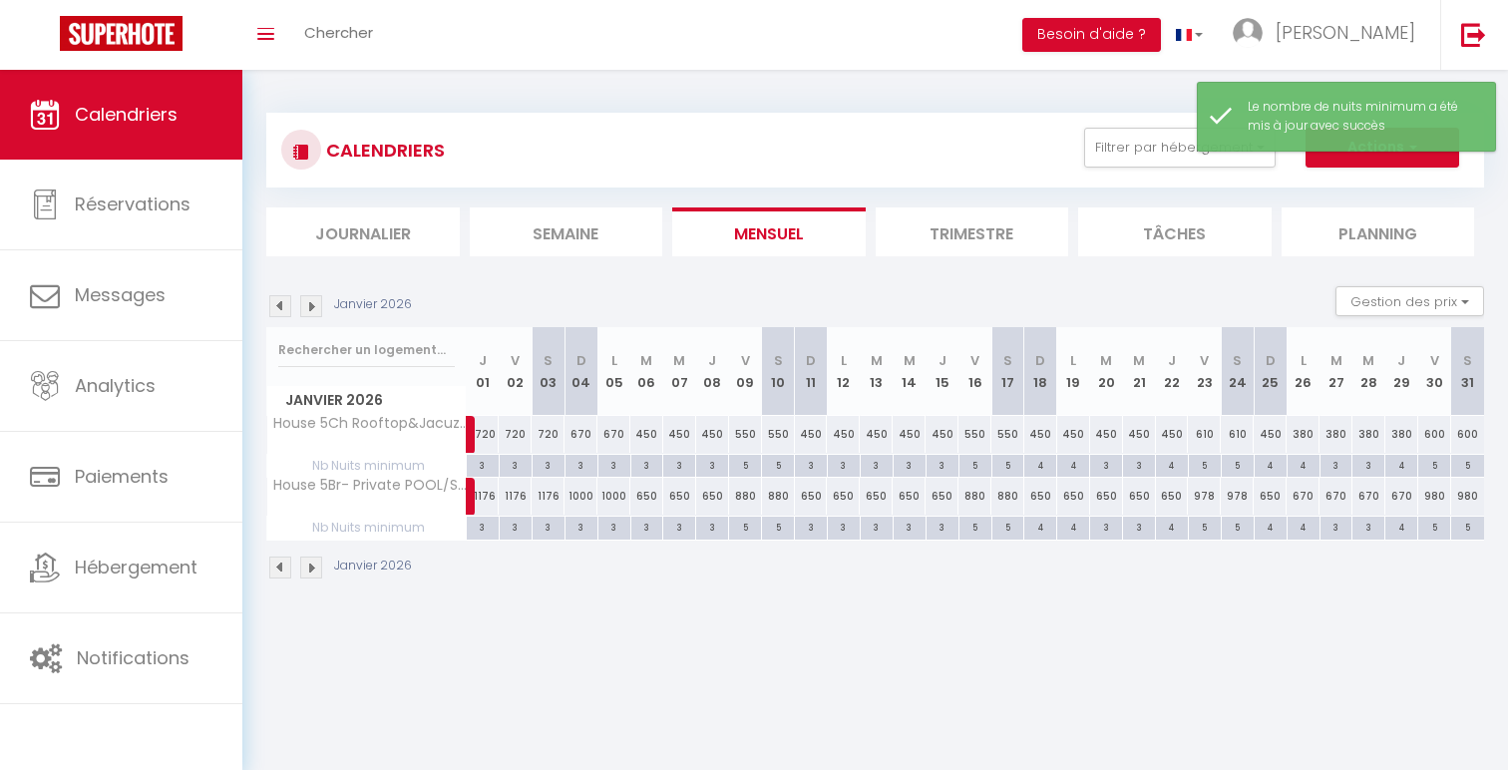
click at [1039, 528] on div "4" at bounding box center [1040, 526] width 32 height 19
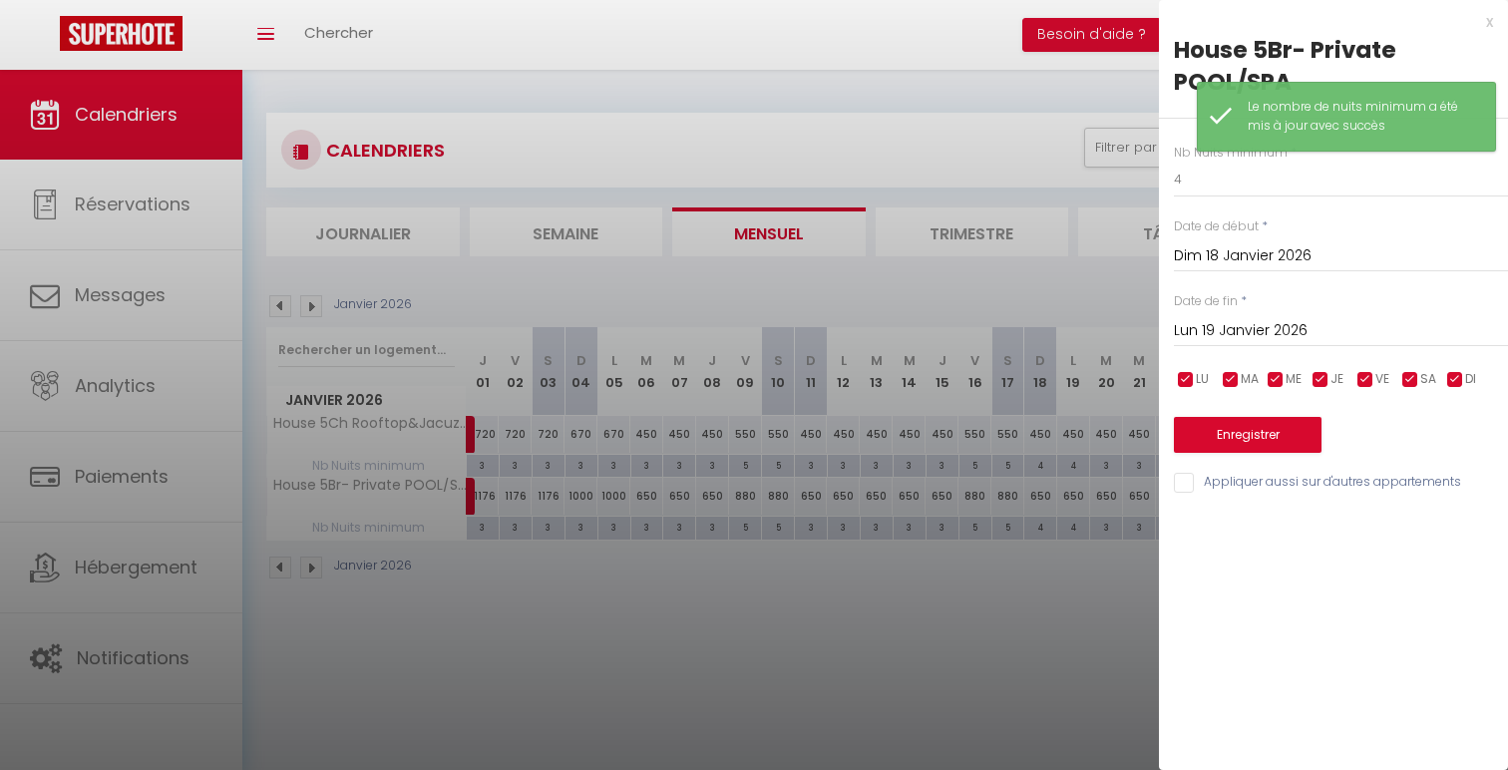
click at [1309, 320] on input "Lun 19 Janvier 2026" at bounding box center [1341, 331] width 334 height 26
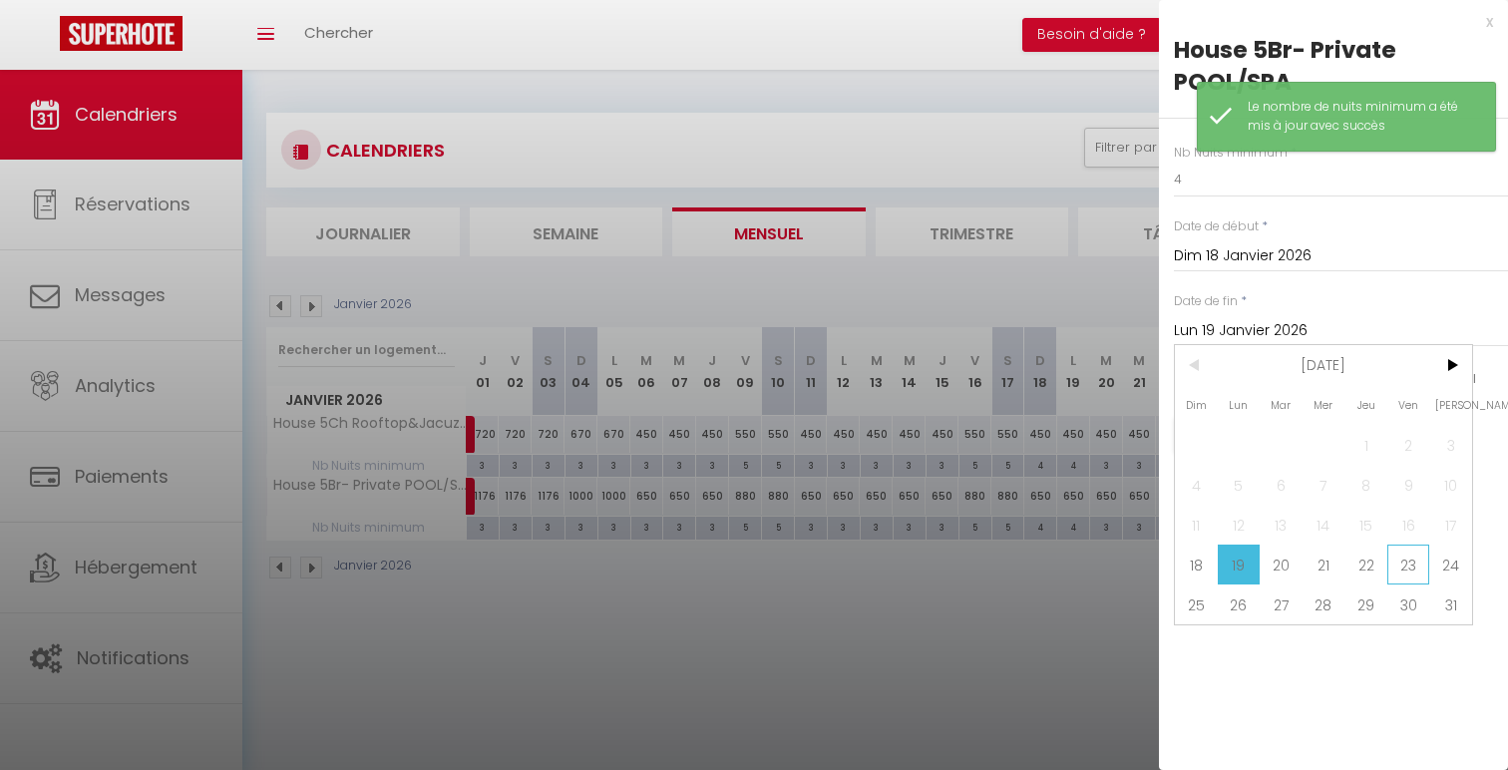
click at [1398, 567] on span "23" at bounding box center [1408, 565] width 43 height 40
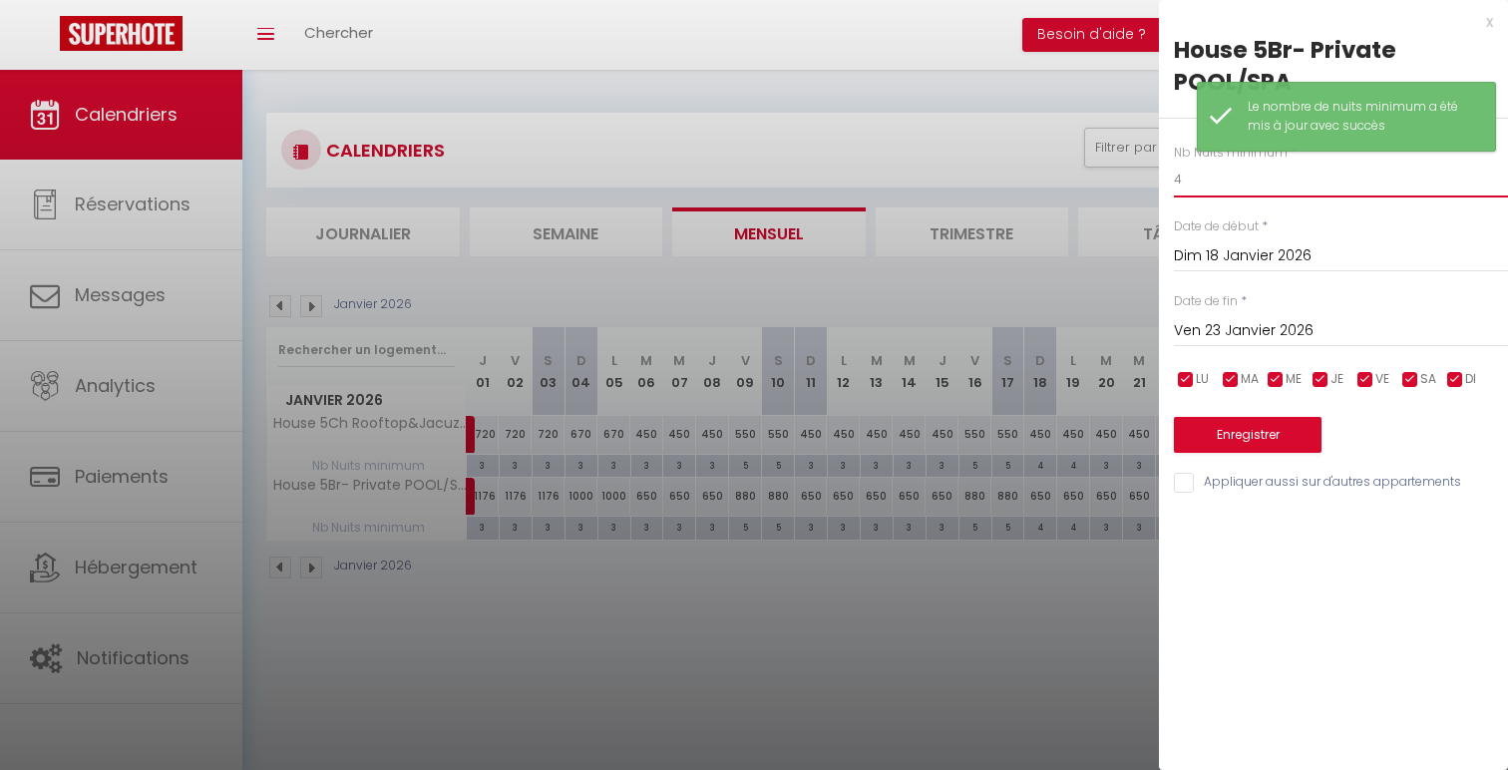
click at [1290, 189] on input "4" at bounding box center [1341, 180] width 334 height 36
click at [1269, 470] on div "Nb Nuits minimum * 3 Date de début * Dim 18 Janvier 2026 < [DATE] > Dim Lun Mar…" at bounding box center [1333, 307] width 349 height 377
click at [1269, 476] on input "Appliquer aussi sur d'autres appartements" at bounding box center [1341, 483] width 334 height 20
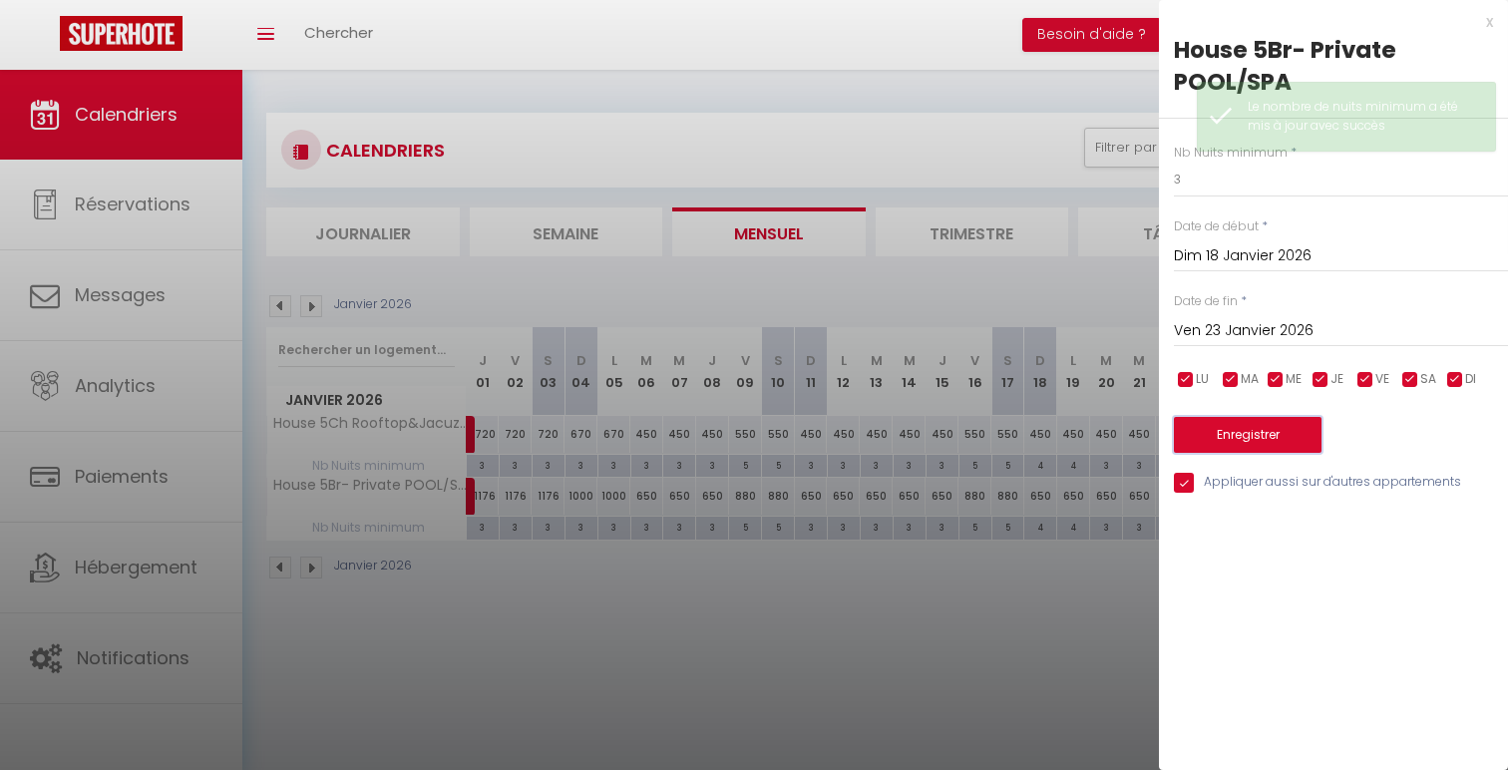
click at [1269, 447] on button "Enregistrer" at bounding box center [1248, 435] width 148 height 36
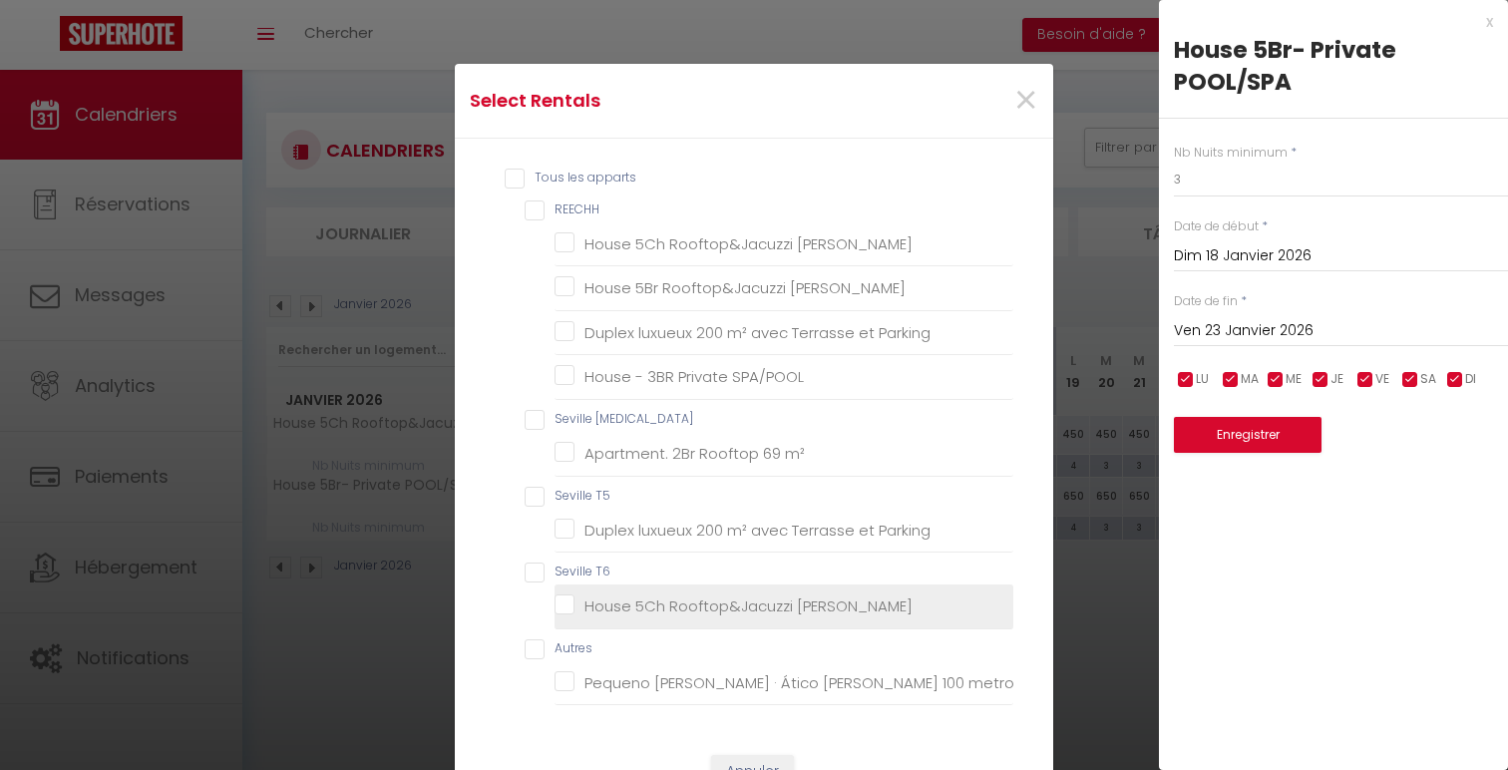
click at [754, 615] on Triana "House 5Ch Rooftop&Jacuzzi [PERSON_NAME]" at bounding box center [784, 606] width 459 height 20
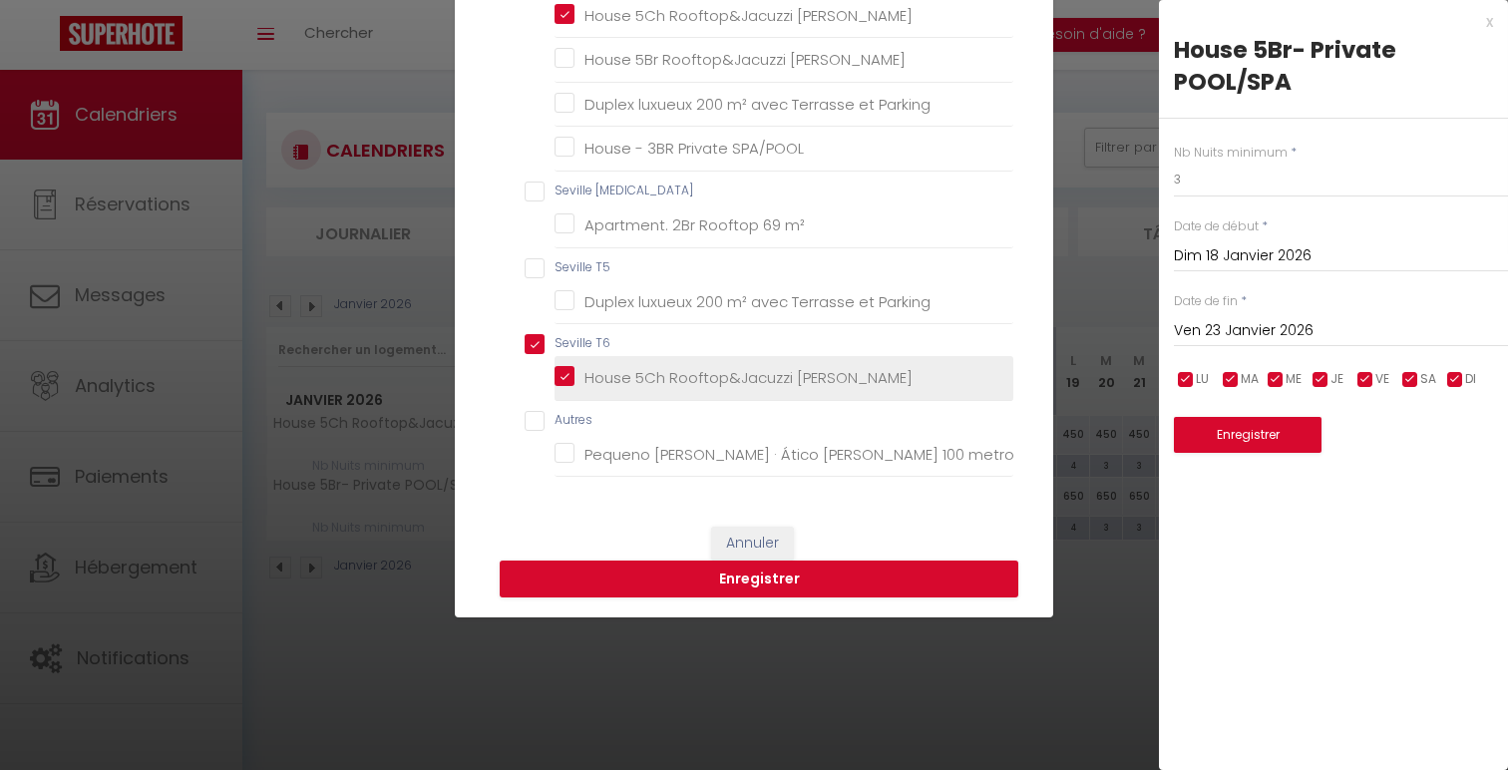
scroll to position [344, 0]
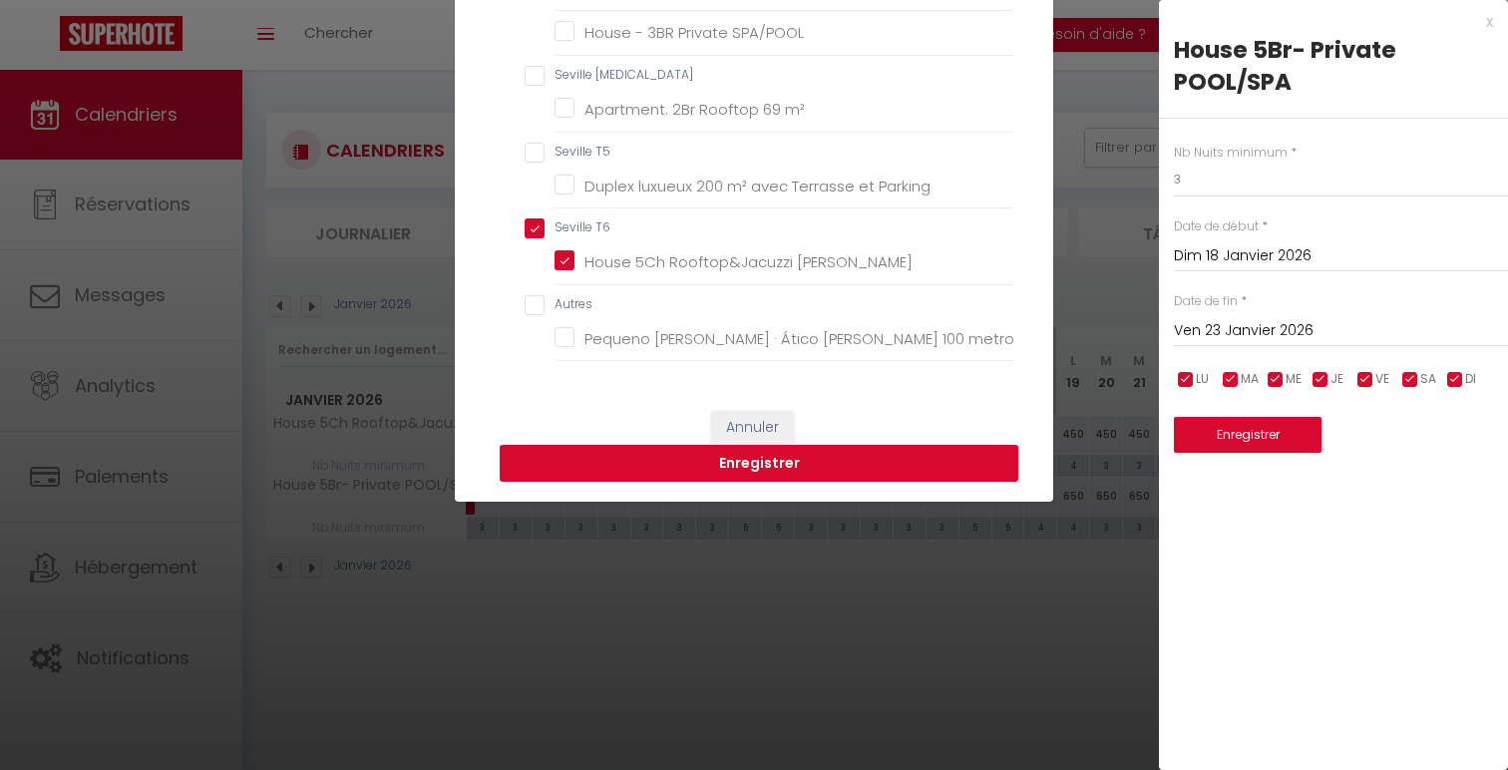
click at [799, 466] on button "Enregistrer" at bounding box center [759, 464] width 519 height 38
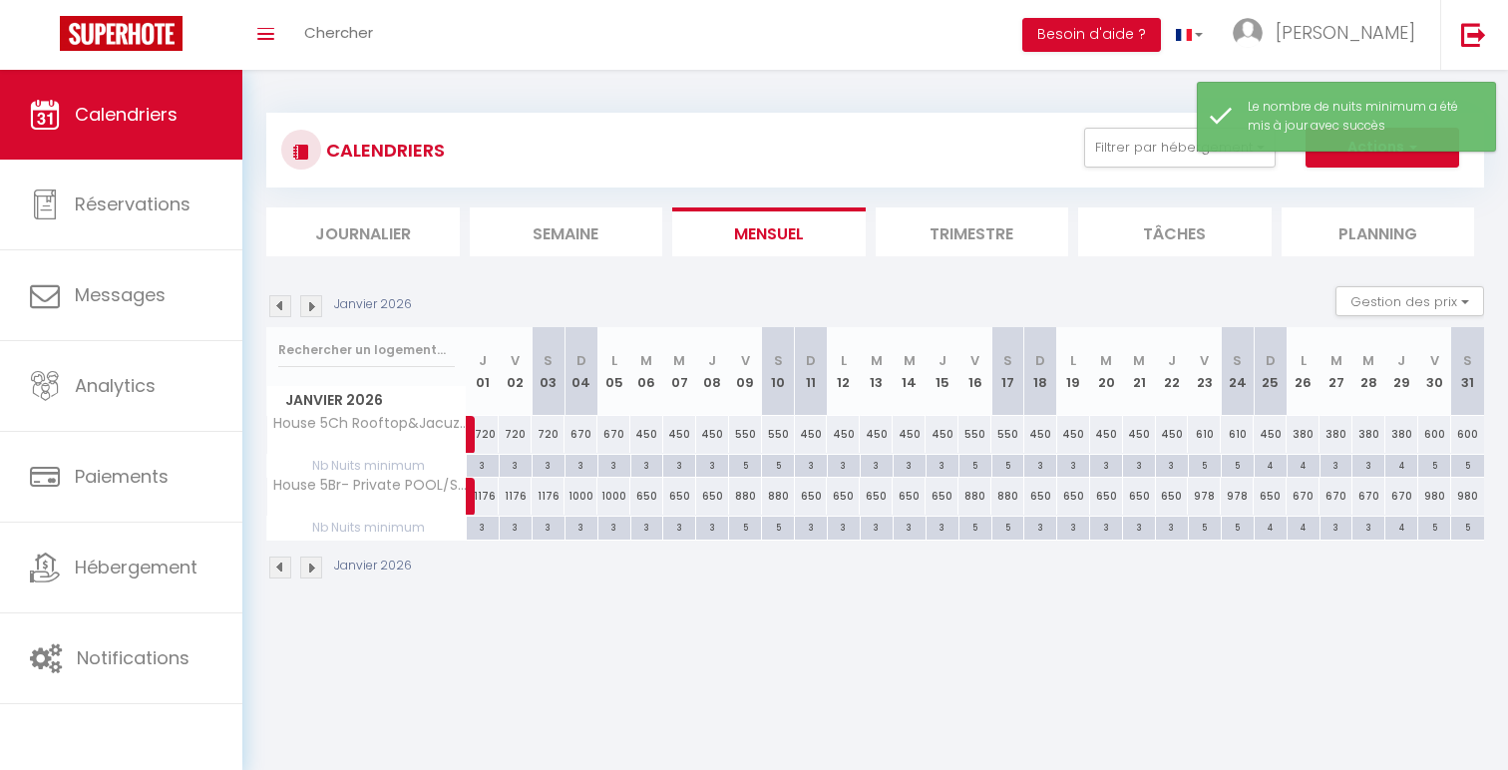
click at [1273, 527] on div "4" at bounding box center [1271, 526] width 32 height 19
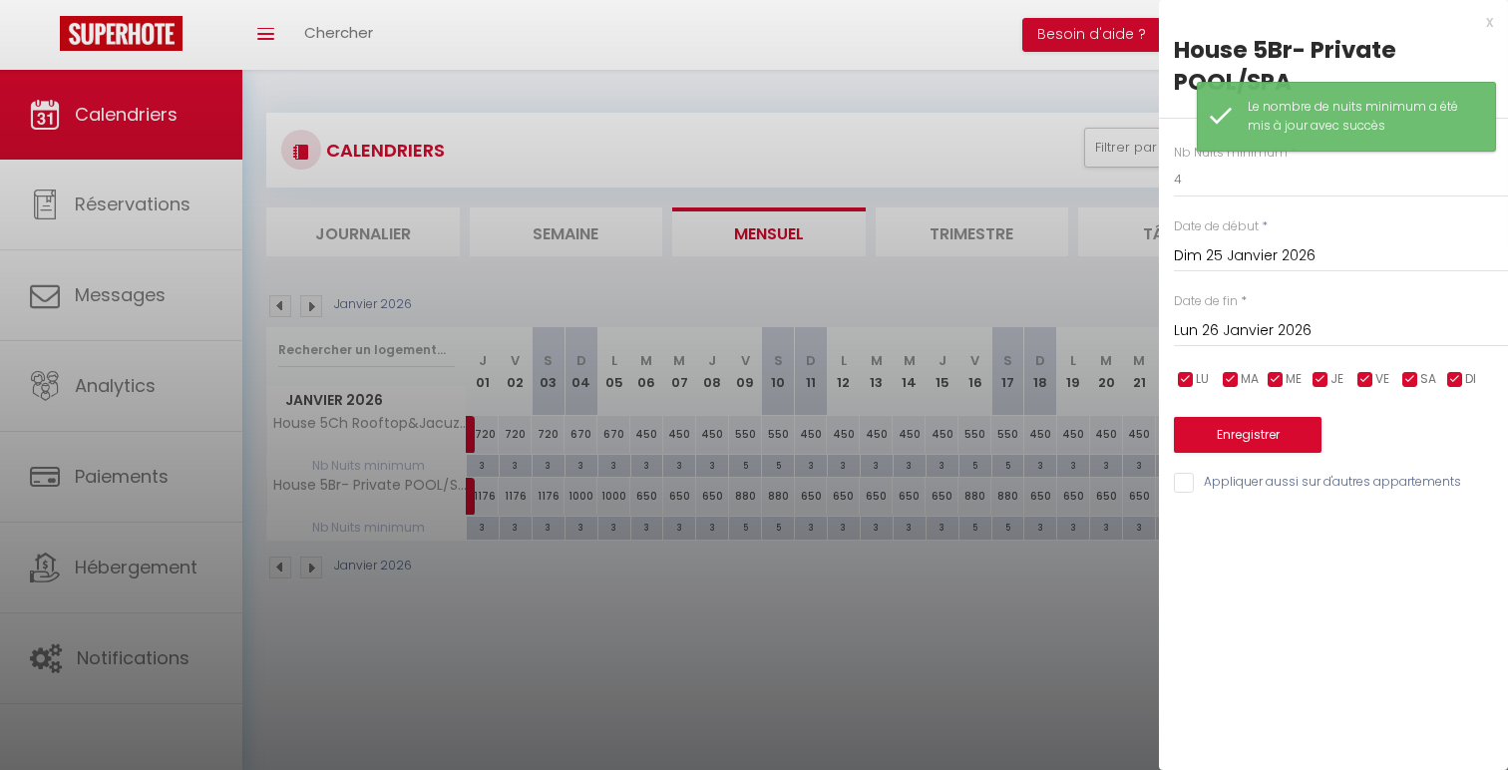
click at [1318, 338] on input "Lun 26 Janvier 2026" at bounding box center [1341, 331] width 334 height 26
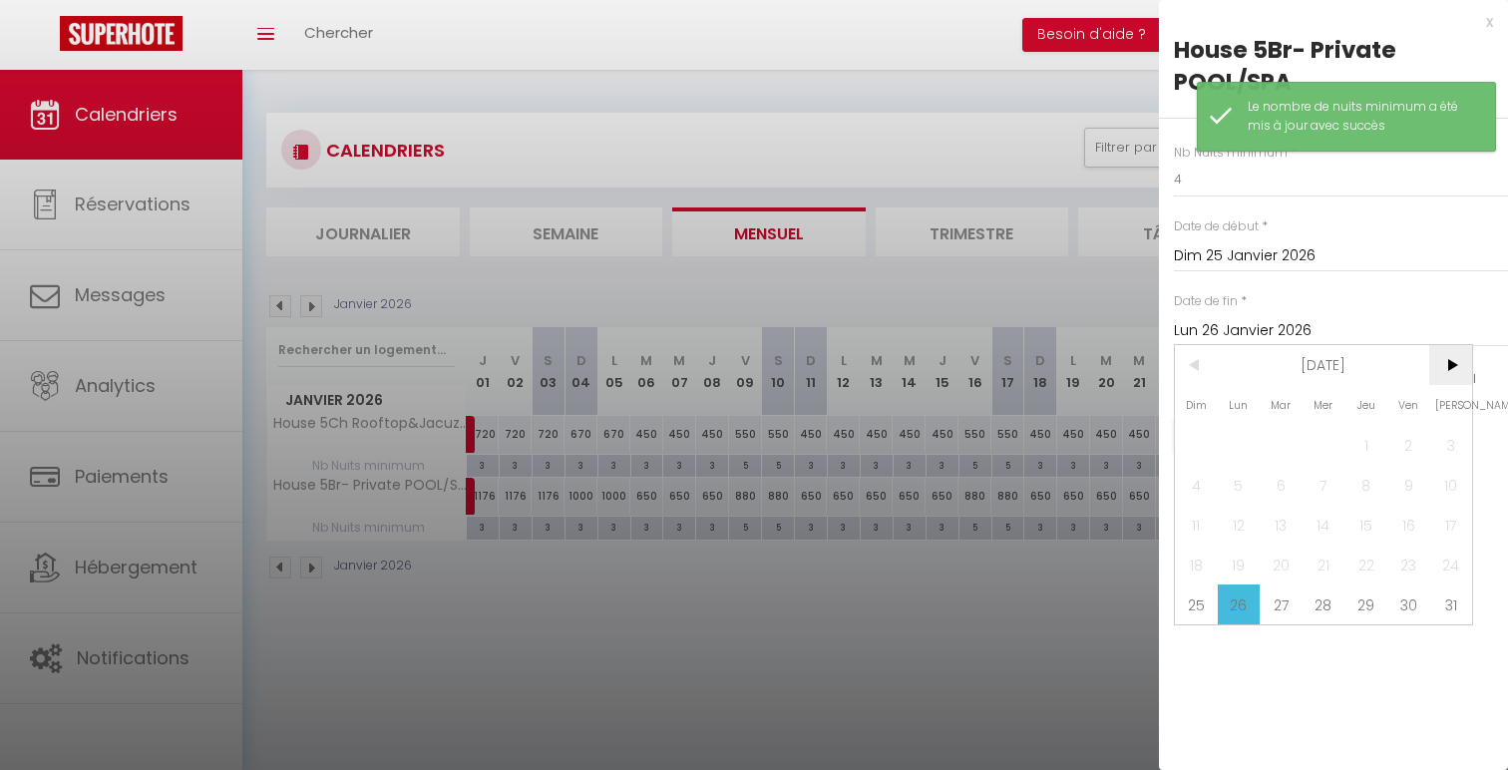
click at [1448, 368] on span ">" at bounding box center [1450, 365] width 43 height 40
click at [1198, 366] on span "<" at bounding box center [1196, 365] width 43 height 40
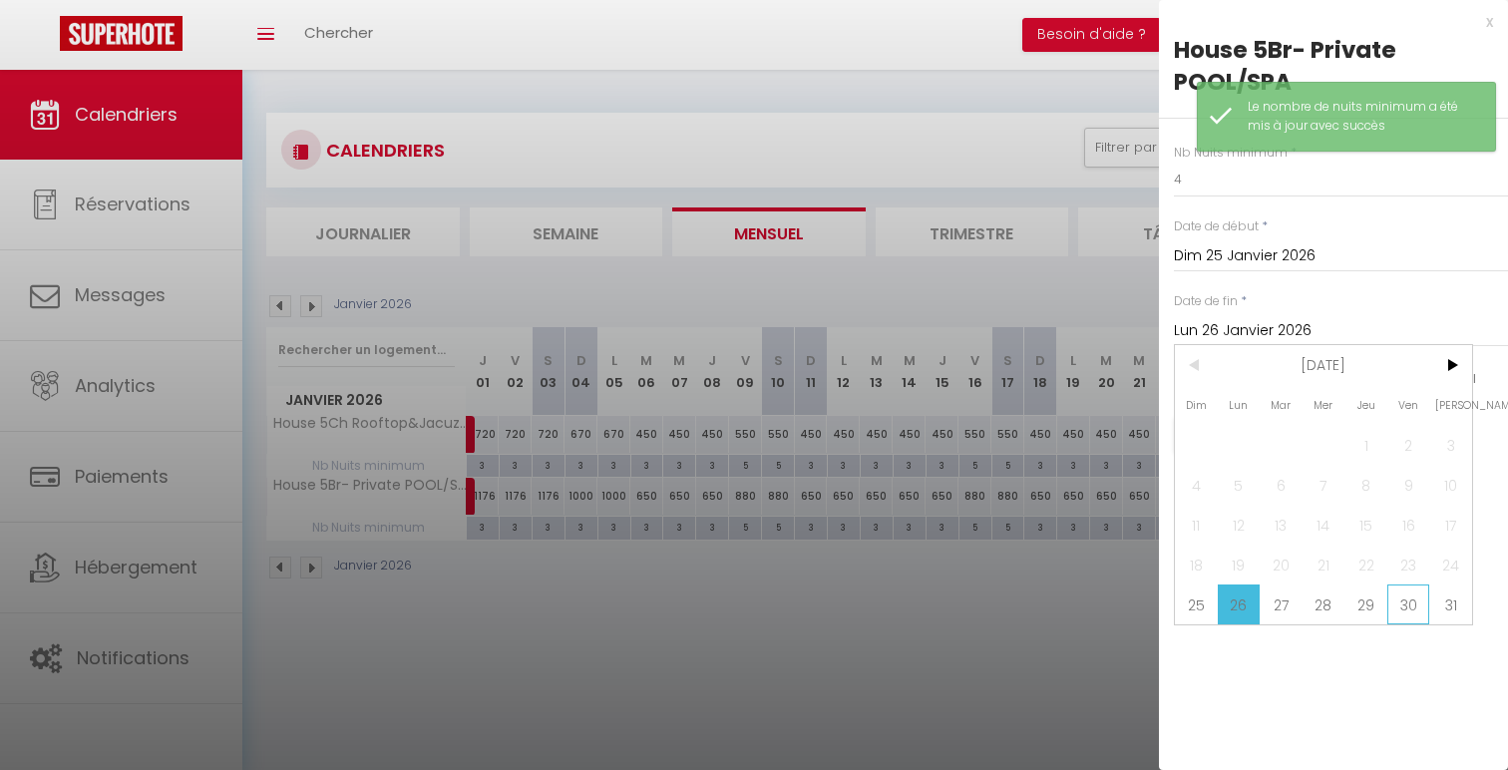
click at [1415, 603] on span "30" at bounding box center [1408, 605] width 43 height 40
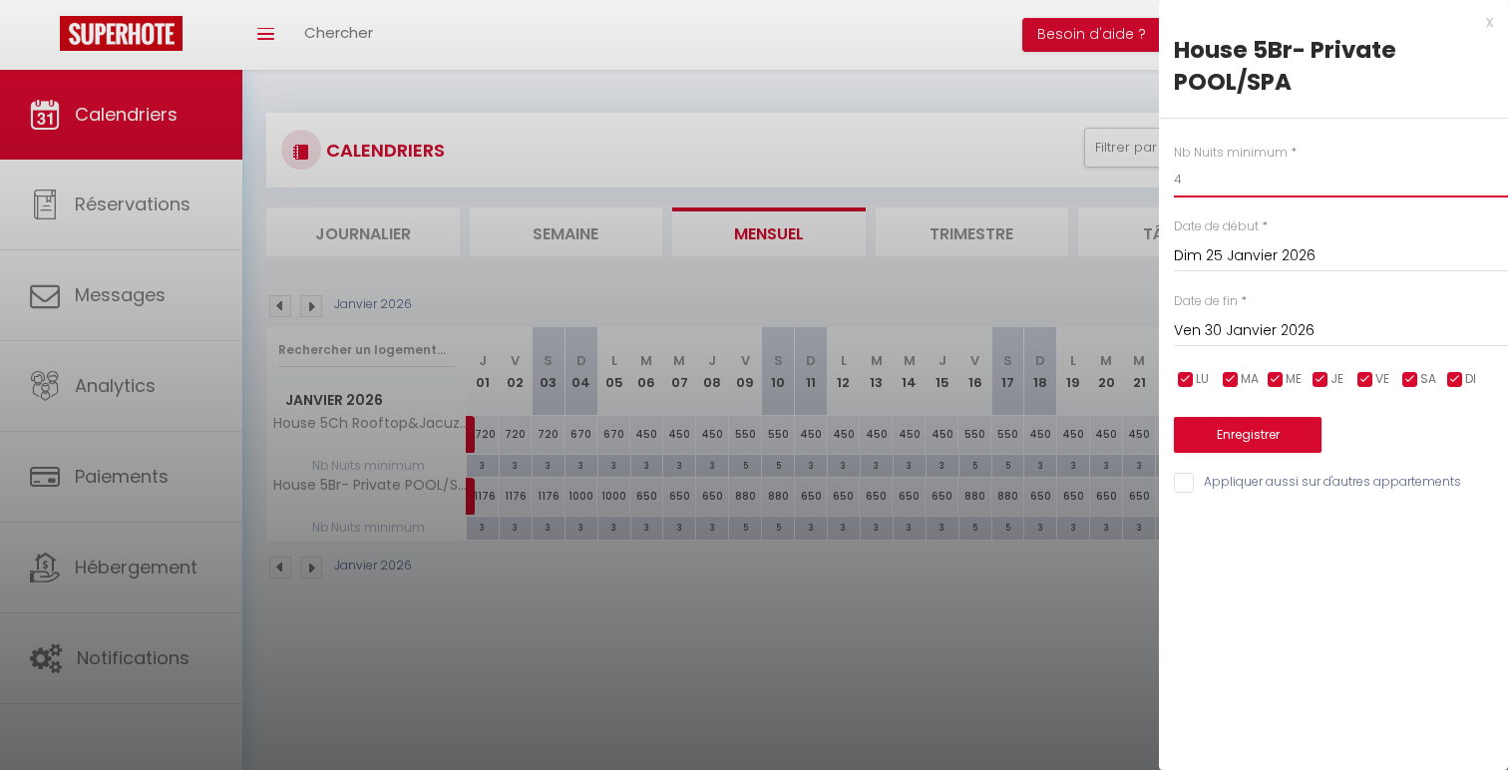
click at [1241, 196] on input "4" at bounding box center [1341, 180] width 334 height 36
click at [1270, 485] on input "Appliquer aussi sur d'autres appartements" at bounding box center [1341, 483] width 334 height 20
click at [1270, 440] on button "Enregistrer" at bounding box center [1248, 435] width 148 height 36
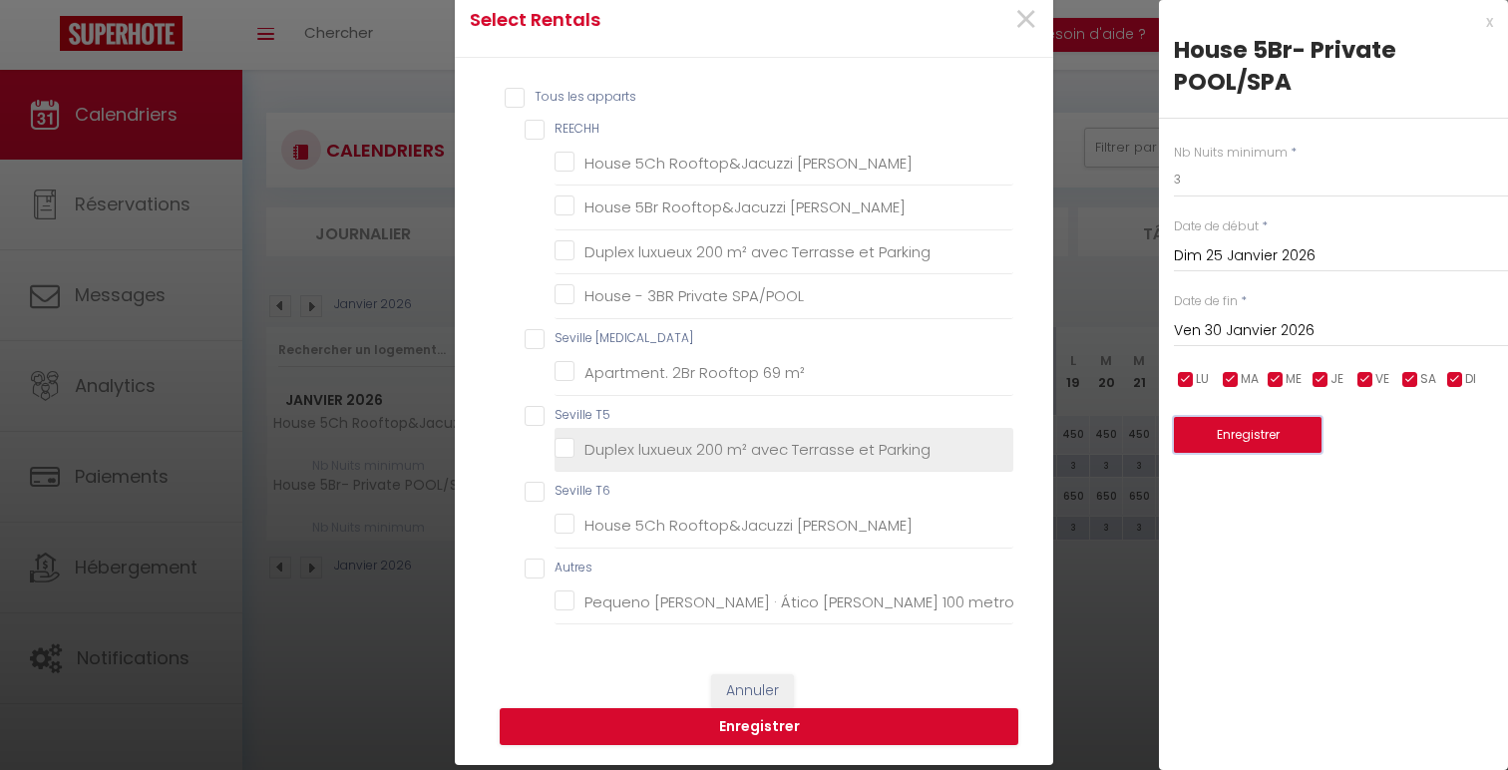
scroll to position [85, 0]
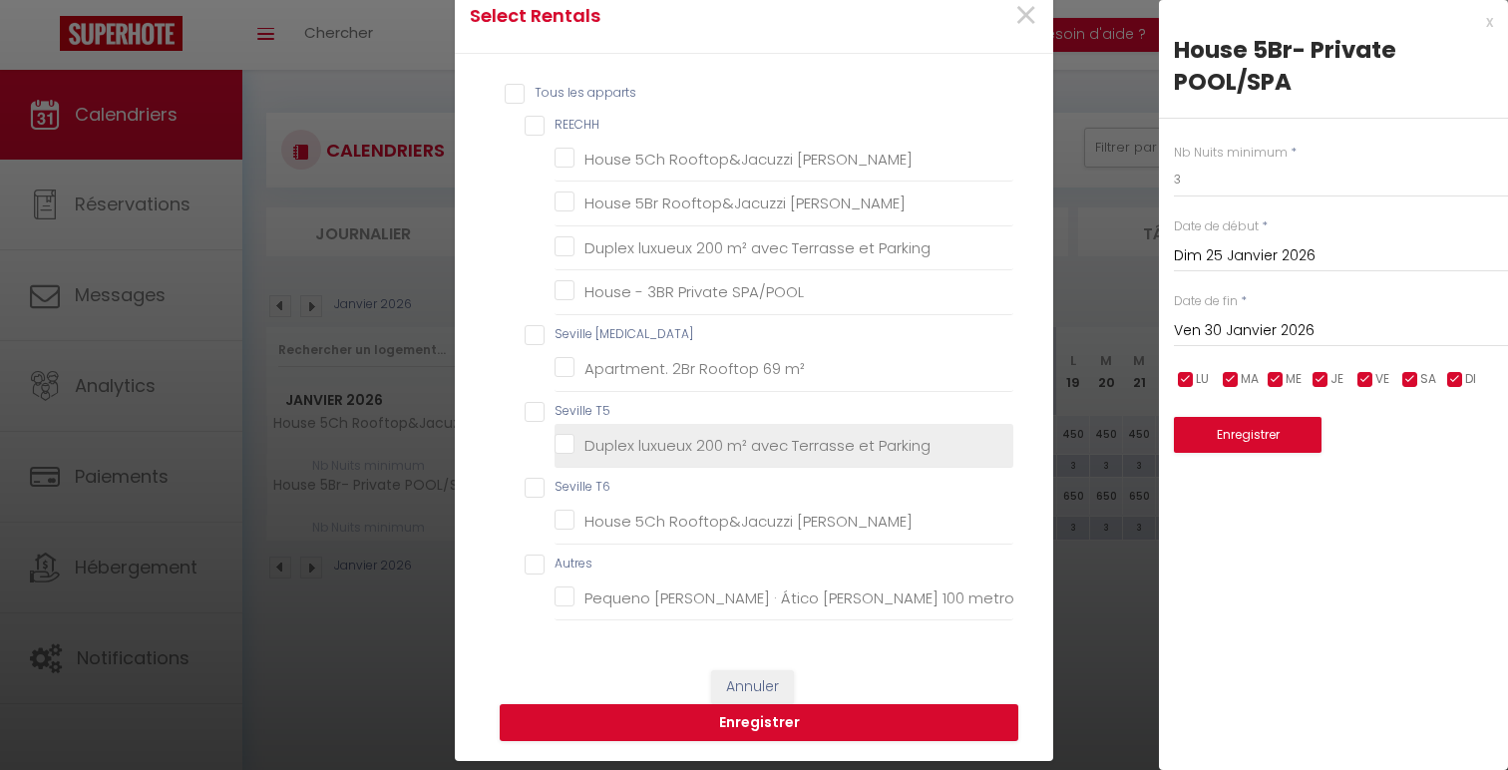
click at [729, 521] on Triana "House 5Ch Rooftop&Jacuzzi [PERSON_NAME]" at bounding box center [784, 522] width 459 height 20
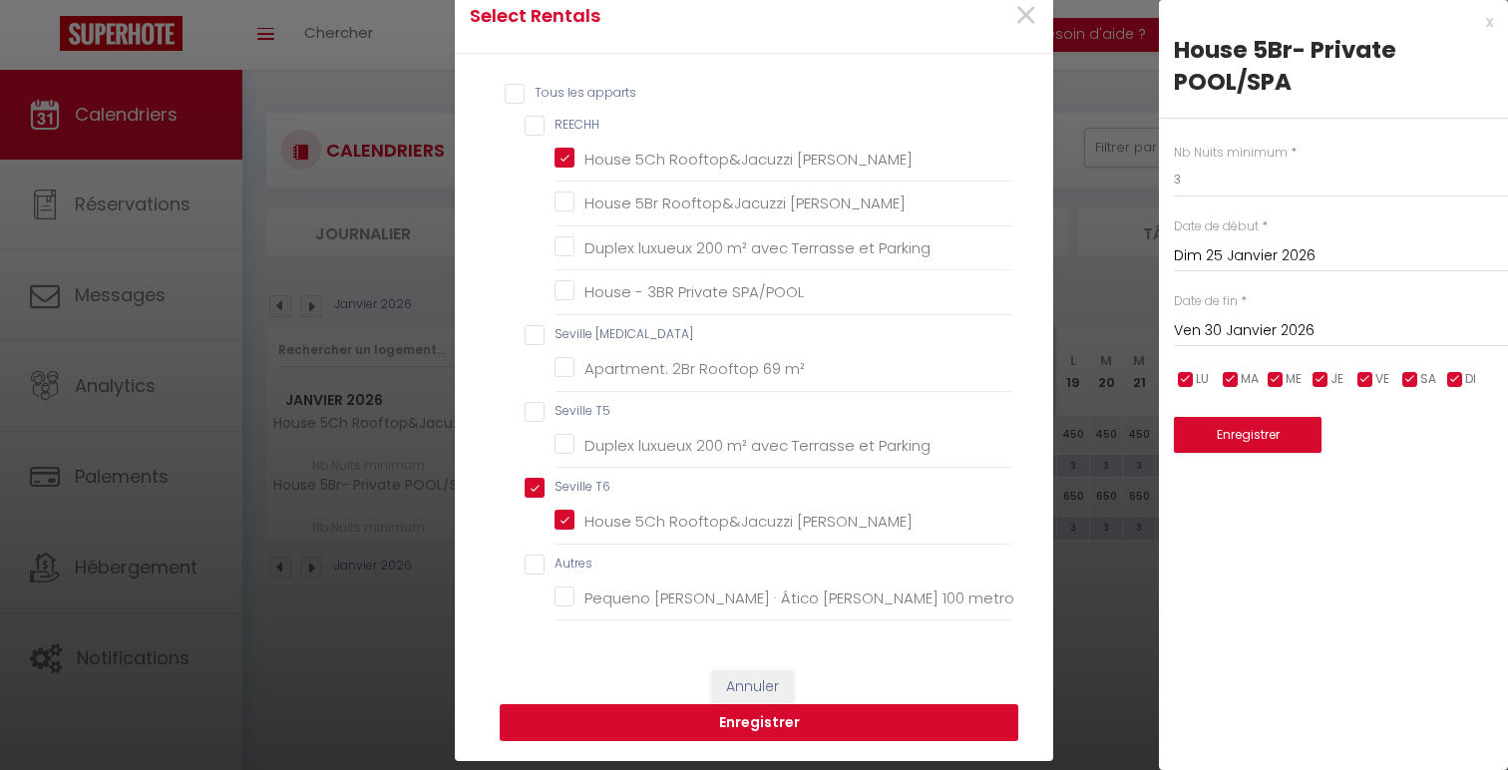
click at [834, 727] on button "Enregistrer" at bounding box center [759, 723] width 519 height 38
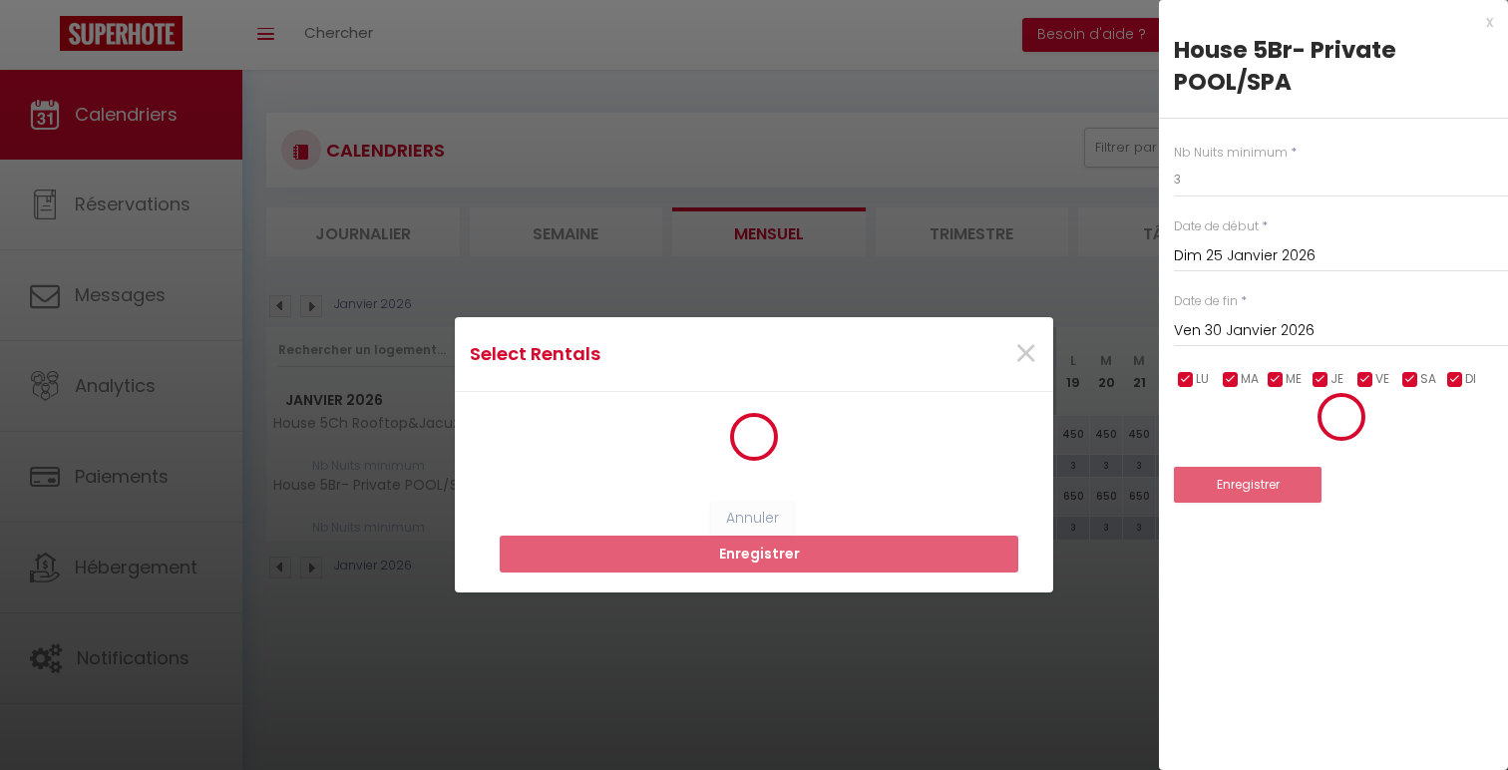
scroll to position [0, 0]
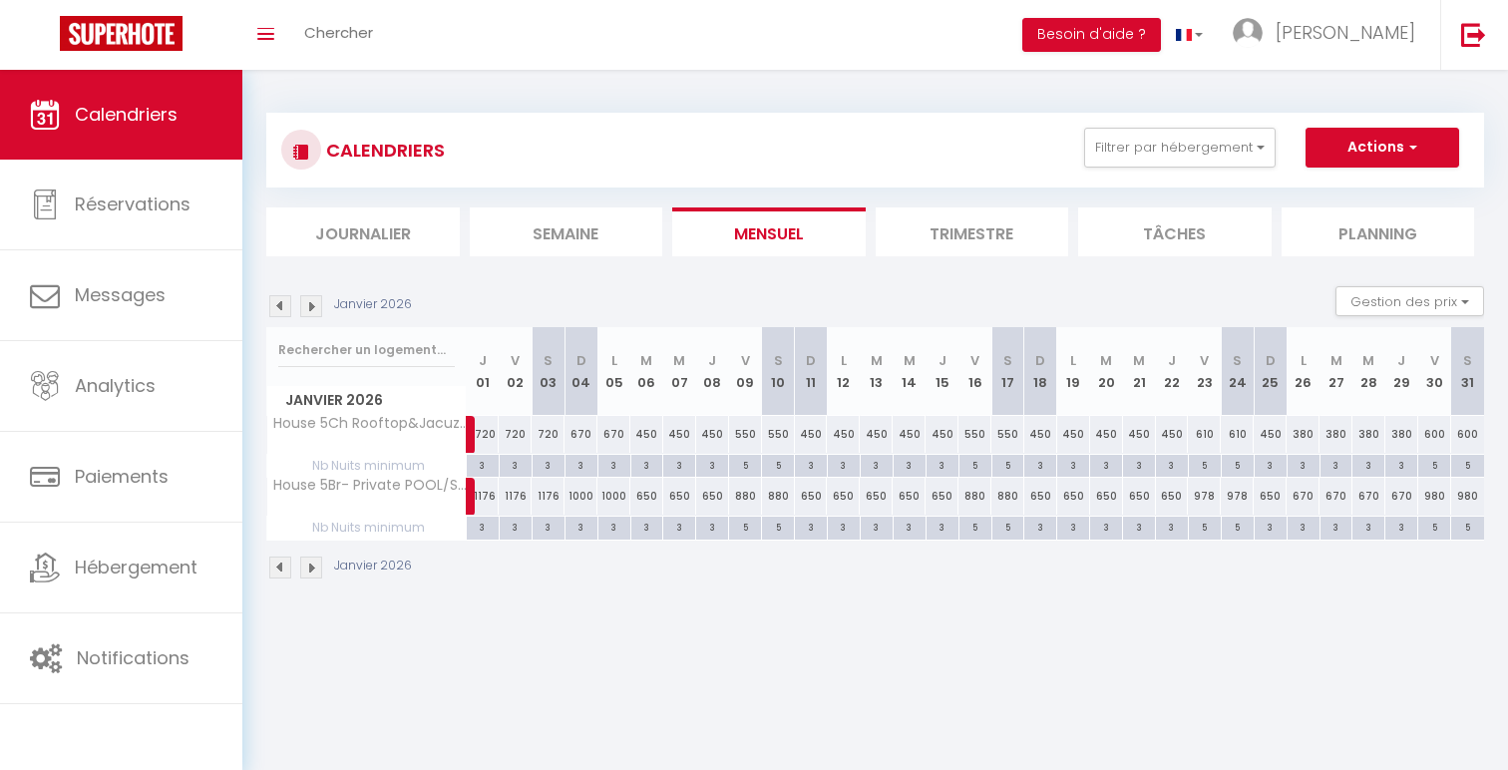
click at [745, 528] on div "5" at bounding box center [745, 526] width 32 height 19
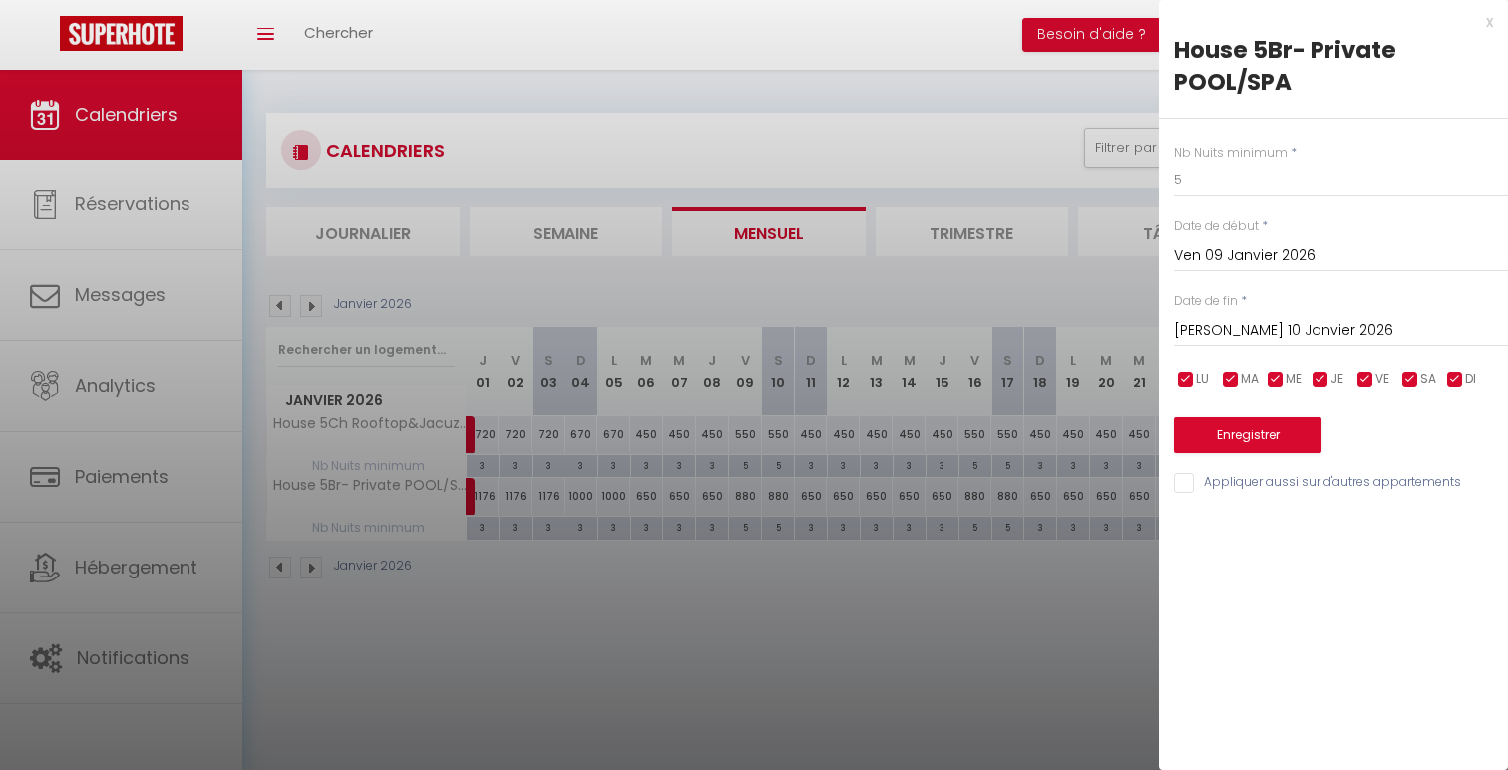
click at [1339, 327] on input "[PERSON_NAME] 10 Janvier 2026" at bounding box center [1341, 331] width 334 height 26
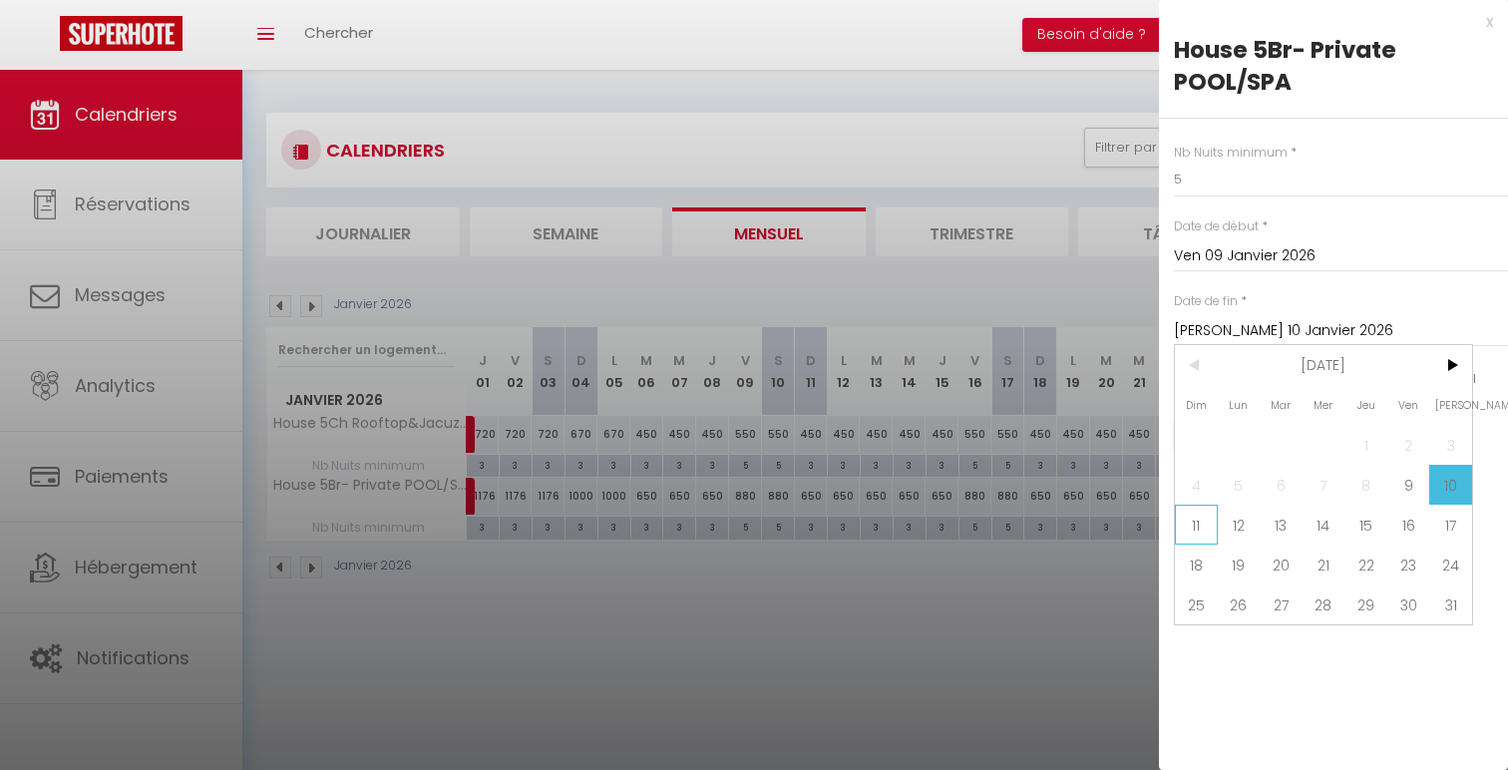
click at [1211, 509] on span "11" at bounding box center [1196, 525] width 43 height 40
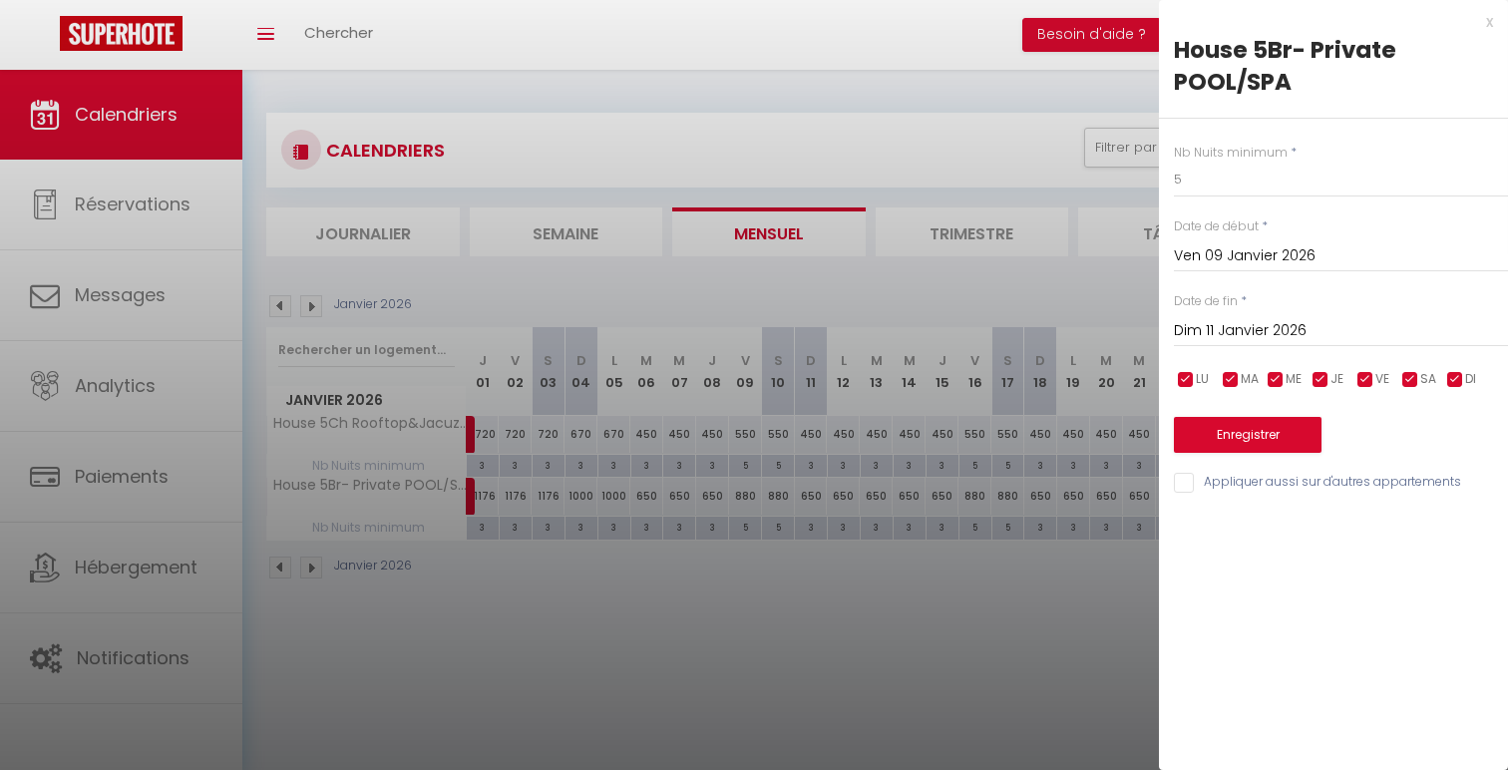
click at [1234, 202] on div "Nb Nuits minimum * 5 Date de début * Ven 09 Janvier 2026 < [DATE] > Dim Lun Mar…" at bounding box center [1333, 307] width 349 height 377
click at [1214, 181] on input "5" at bounding box center [1341, 180] width 334 height 36
click at [1231, 492] on input "Appliquer aussi sur d'autres appartements" at bounding box center [1341, 483] width 334 height 20
click at [1231, 452] on button "Enregistrer" at bounding box center [1248, 435] width 148 height 36
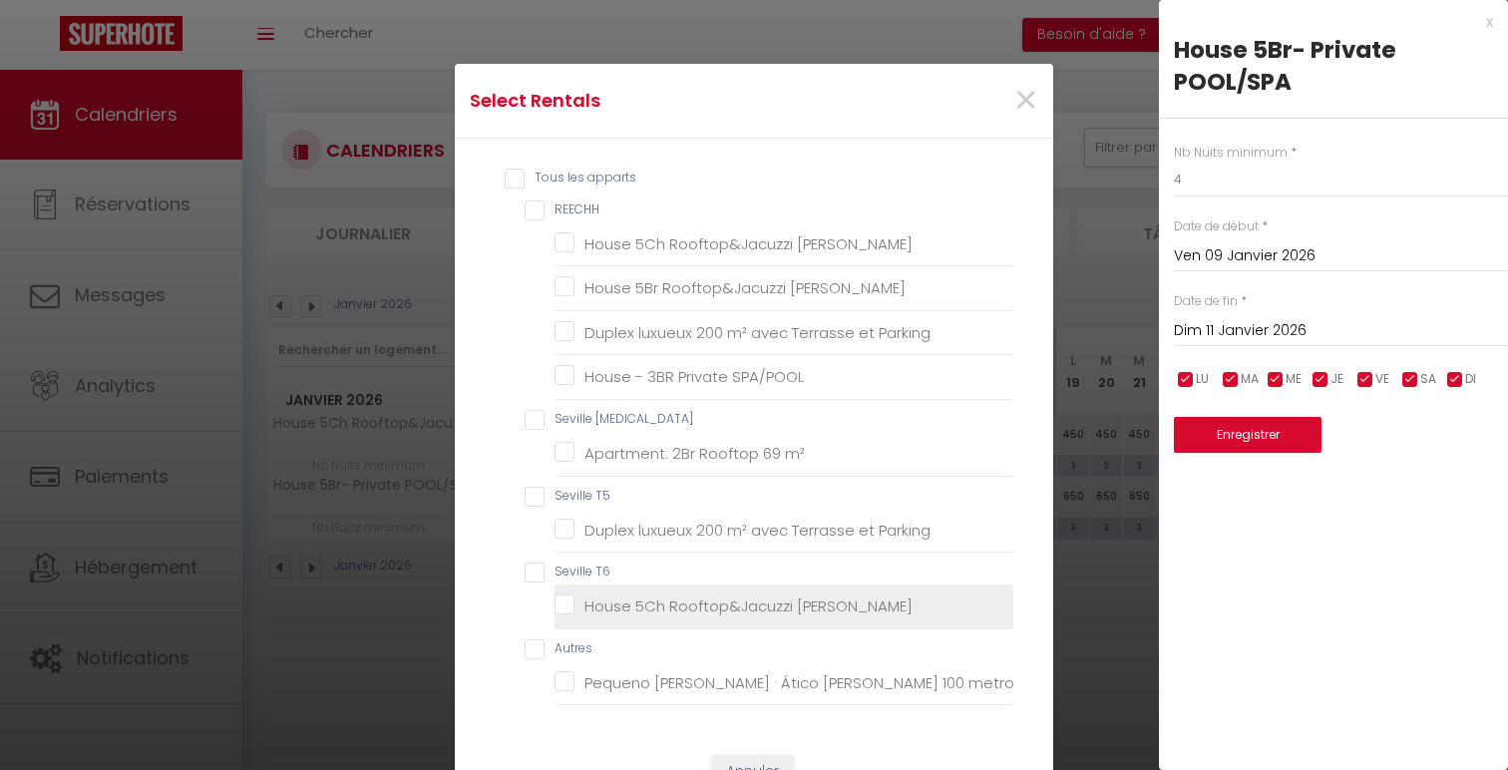
click at [747, 606] on Triana "House 5Ch Rooftop&Jacuzzi [PERSON_NAME]" at bounding box center [784, 606] width 459 height 20
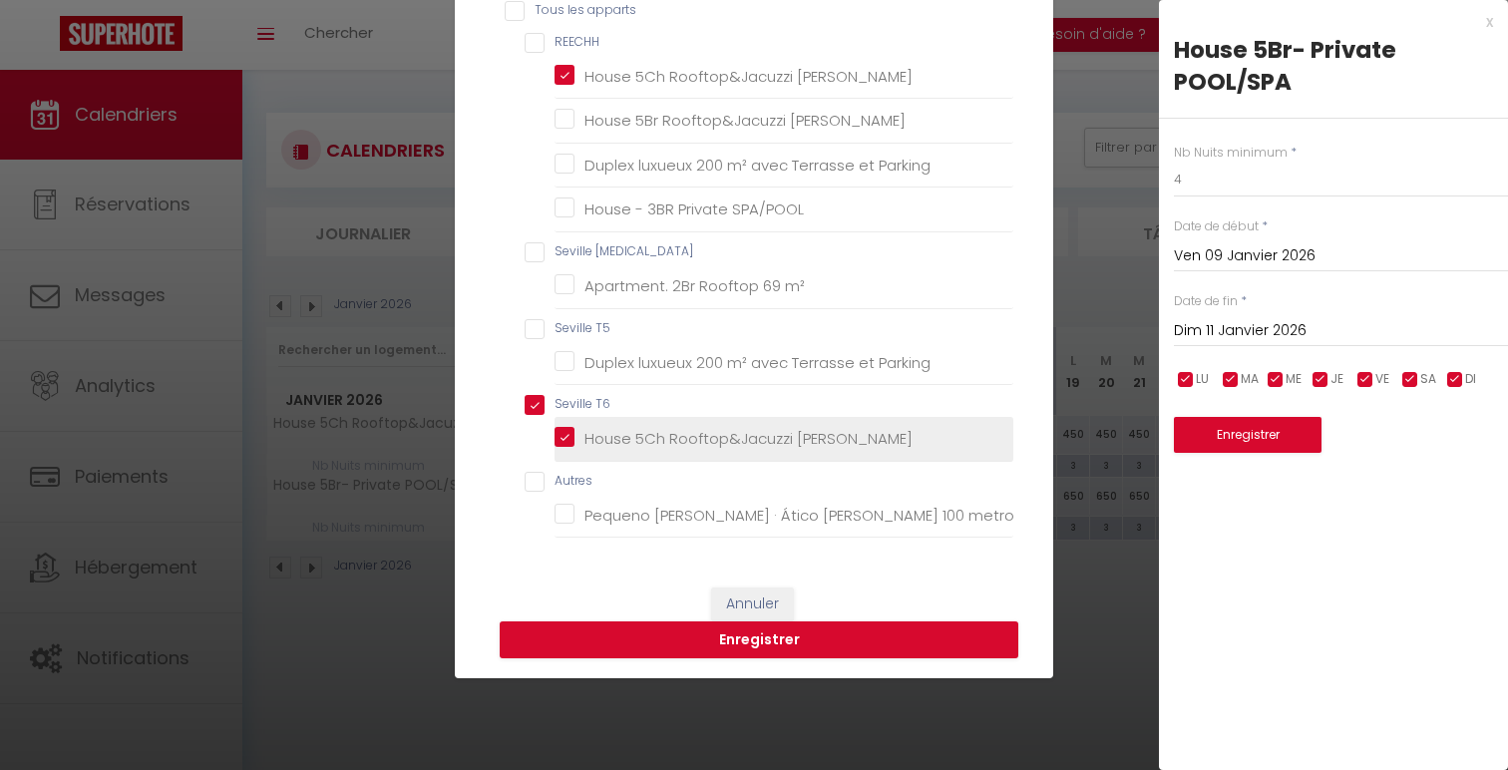
scroll to position [216, 0]
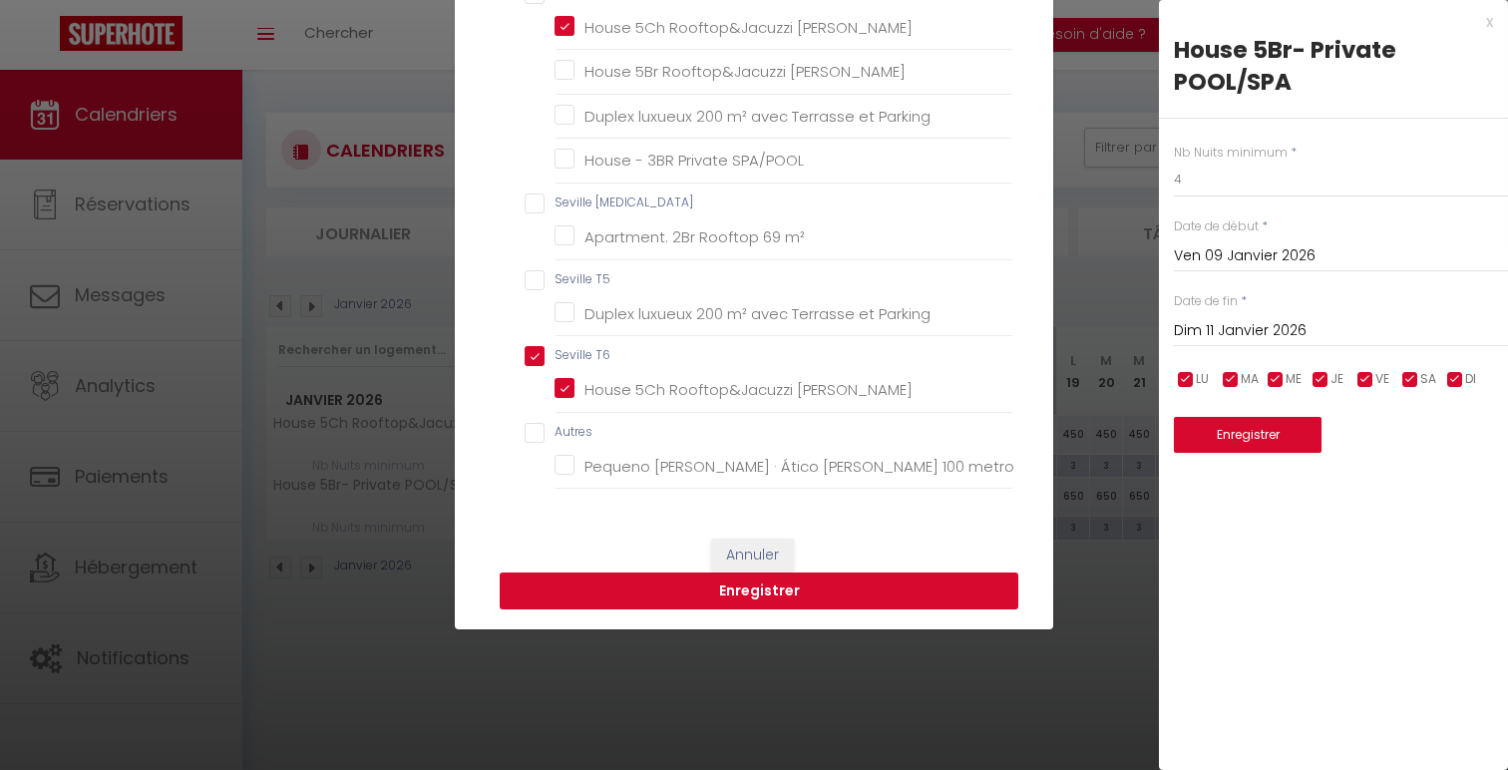
click at [803, 596] on button "Enregistrer" at bounding box center [759, 592] width 519 height 38
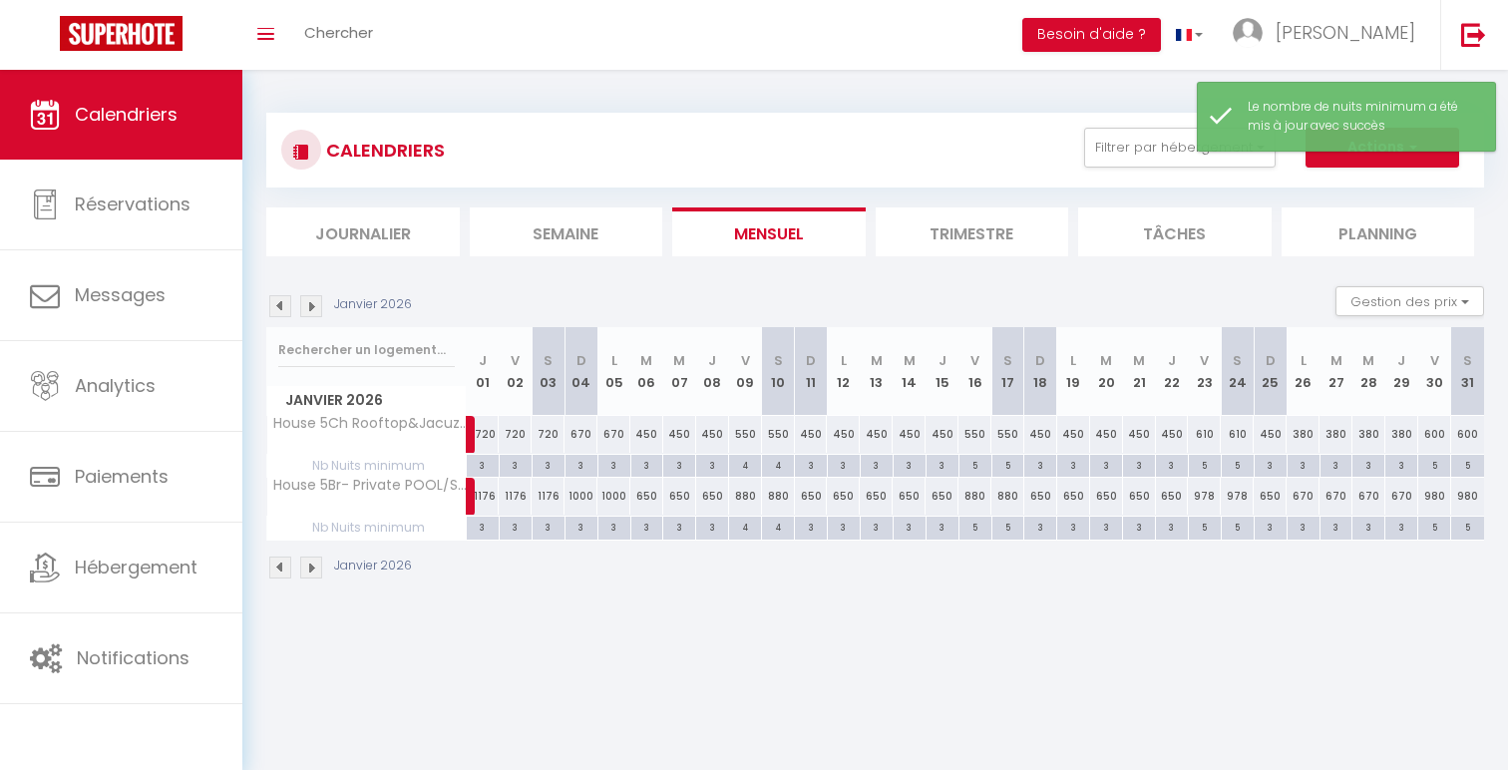
click at [972, 528] on div "5" at bounding box center [976, 526] width 32 height 19
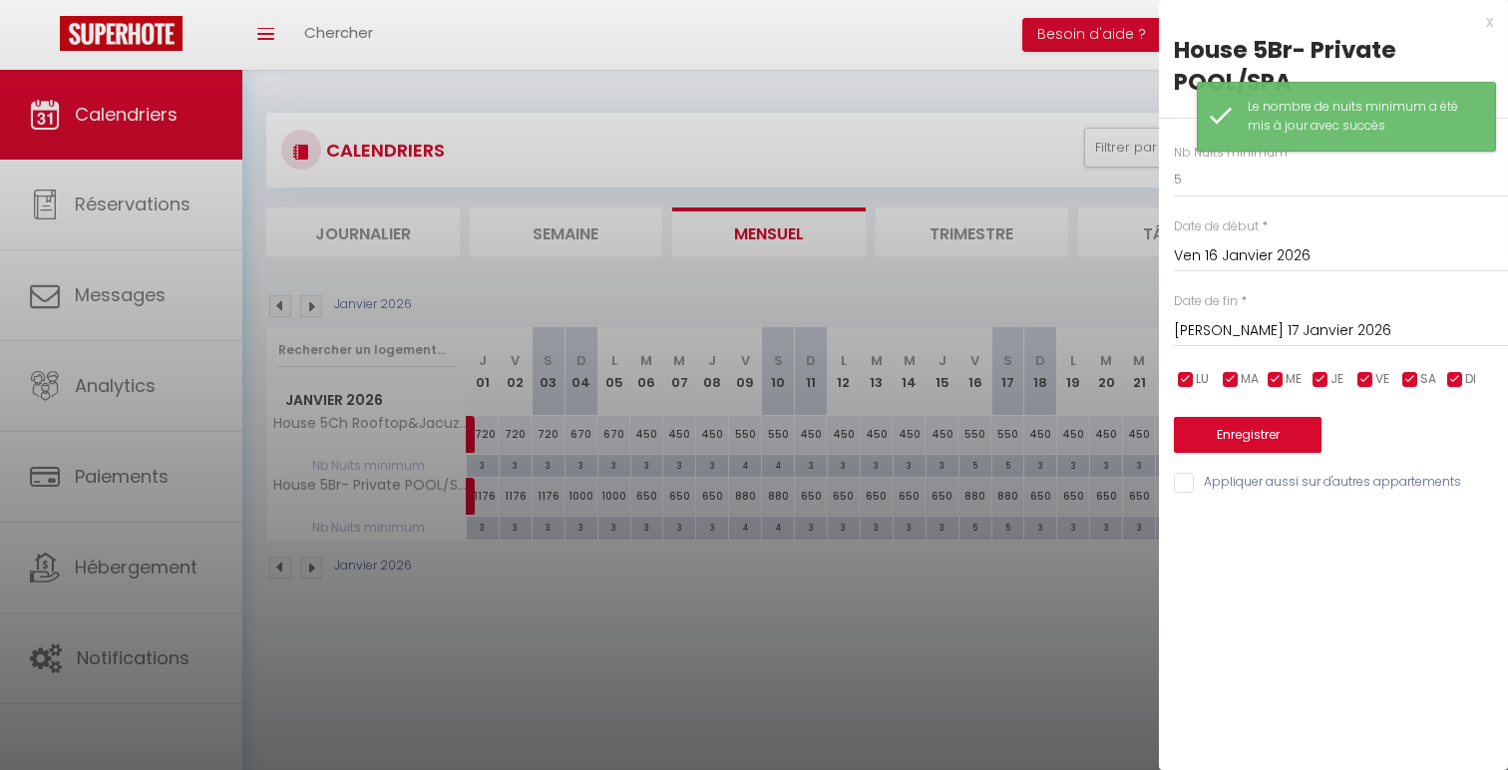
click at [1230, 330] on input "[PERSON_NAME] 17 Janvier 2026" at bounding box center [1341, 331] width 334 height 26
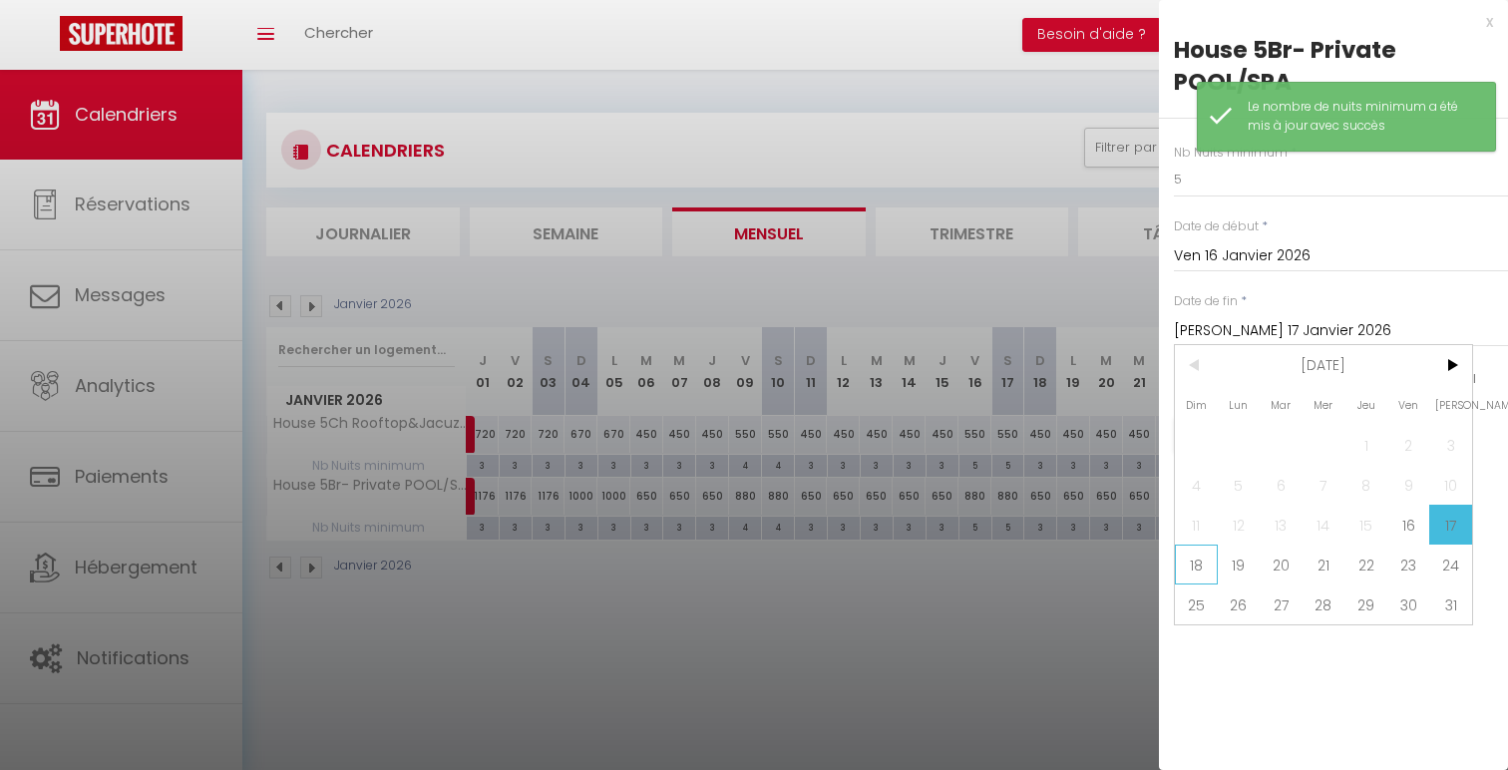
click at [1192, 555] on span "18" at bounding box center [1196, 565] width 43 height 40
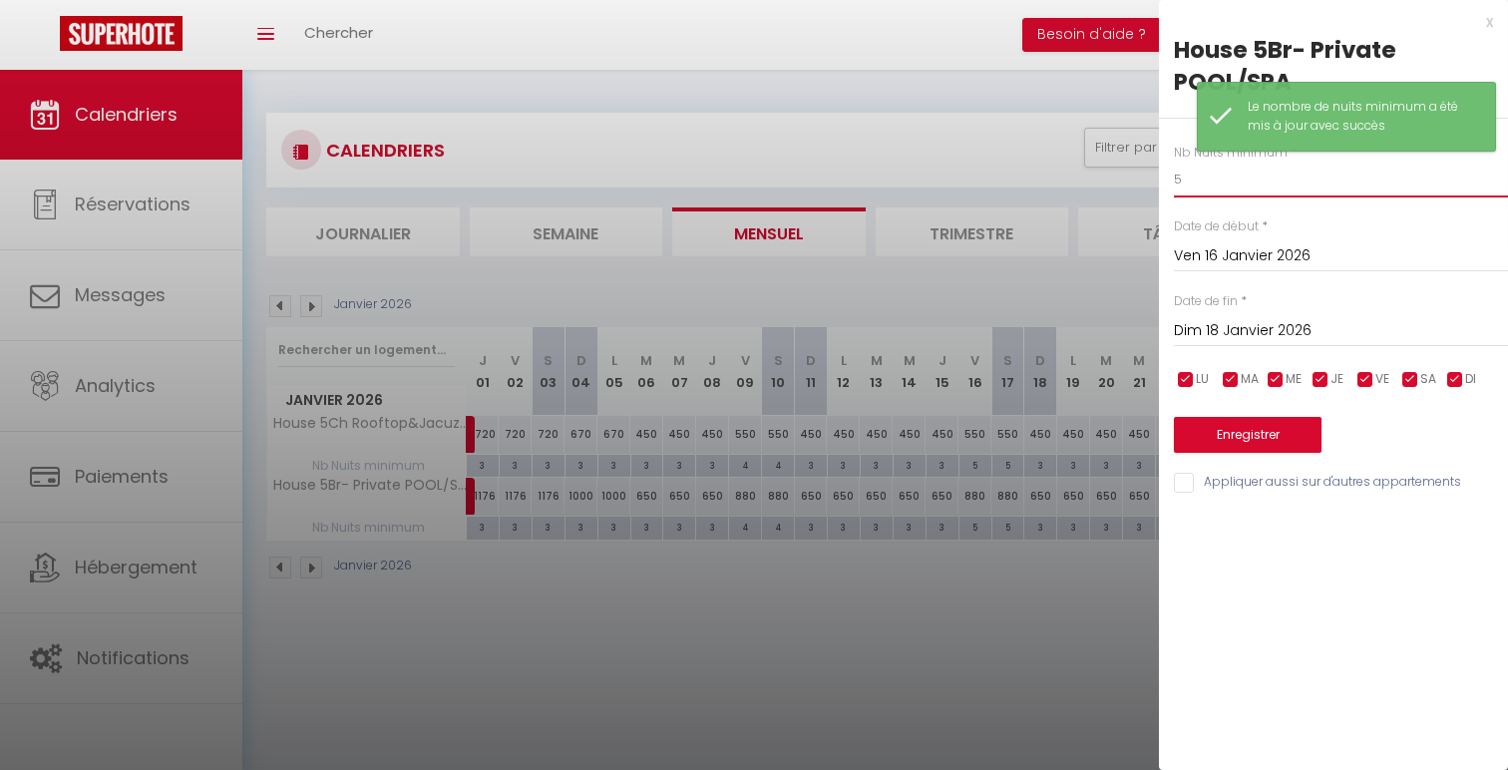
click at [1224, 185] on input "5" at bounding box center [1341, 180] width 334 height 36
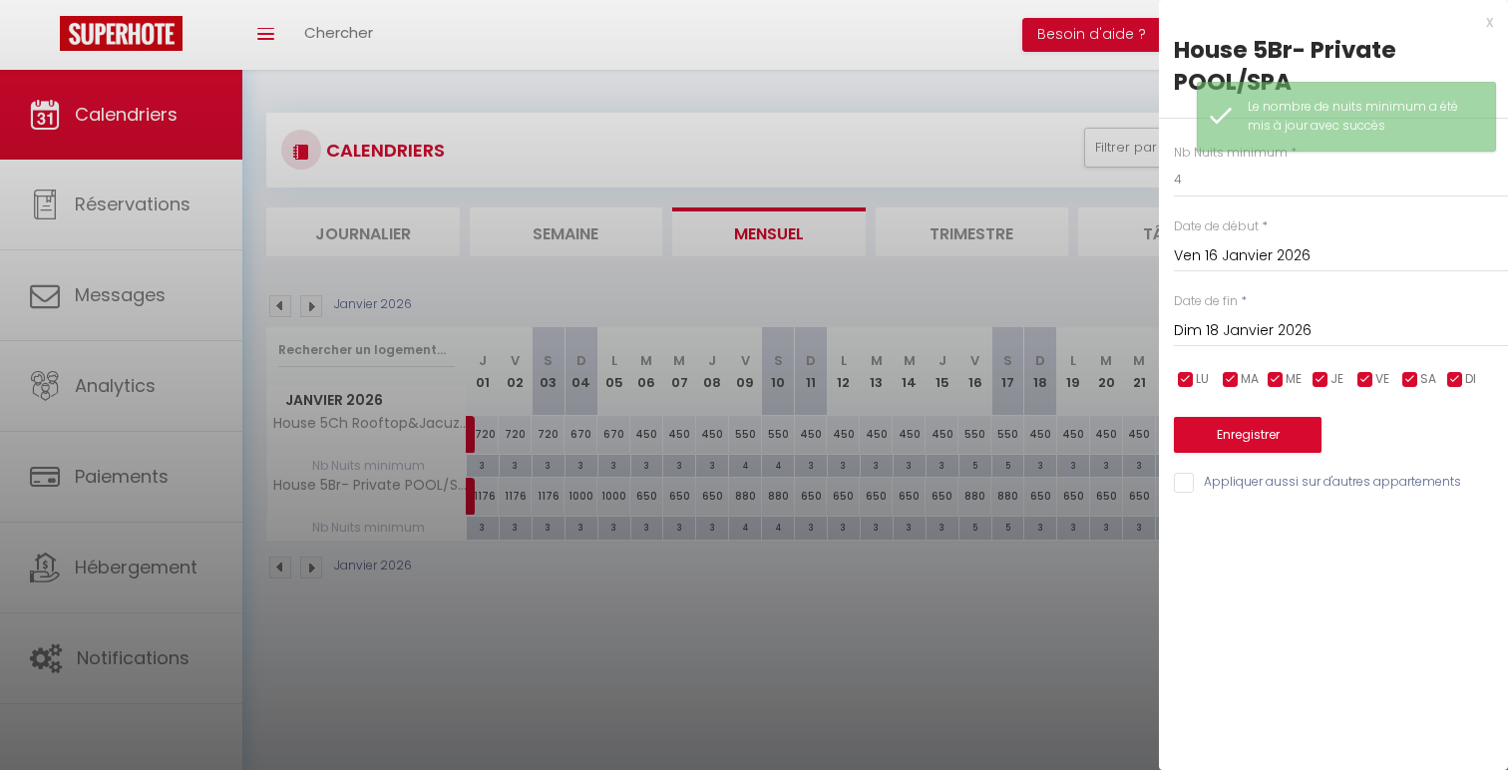
click at [1258, 494] on label "Appliquer aussi sur d'autres appartements" at bounding box center [1327, 484] width 267 height 22
click at [1258, 493] on input "Appliquer aussi sur d'autres appartements" at bounding box center [1341, 483] width 334 height 20
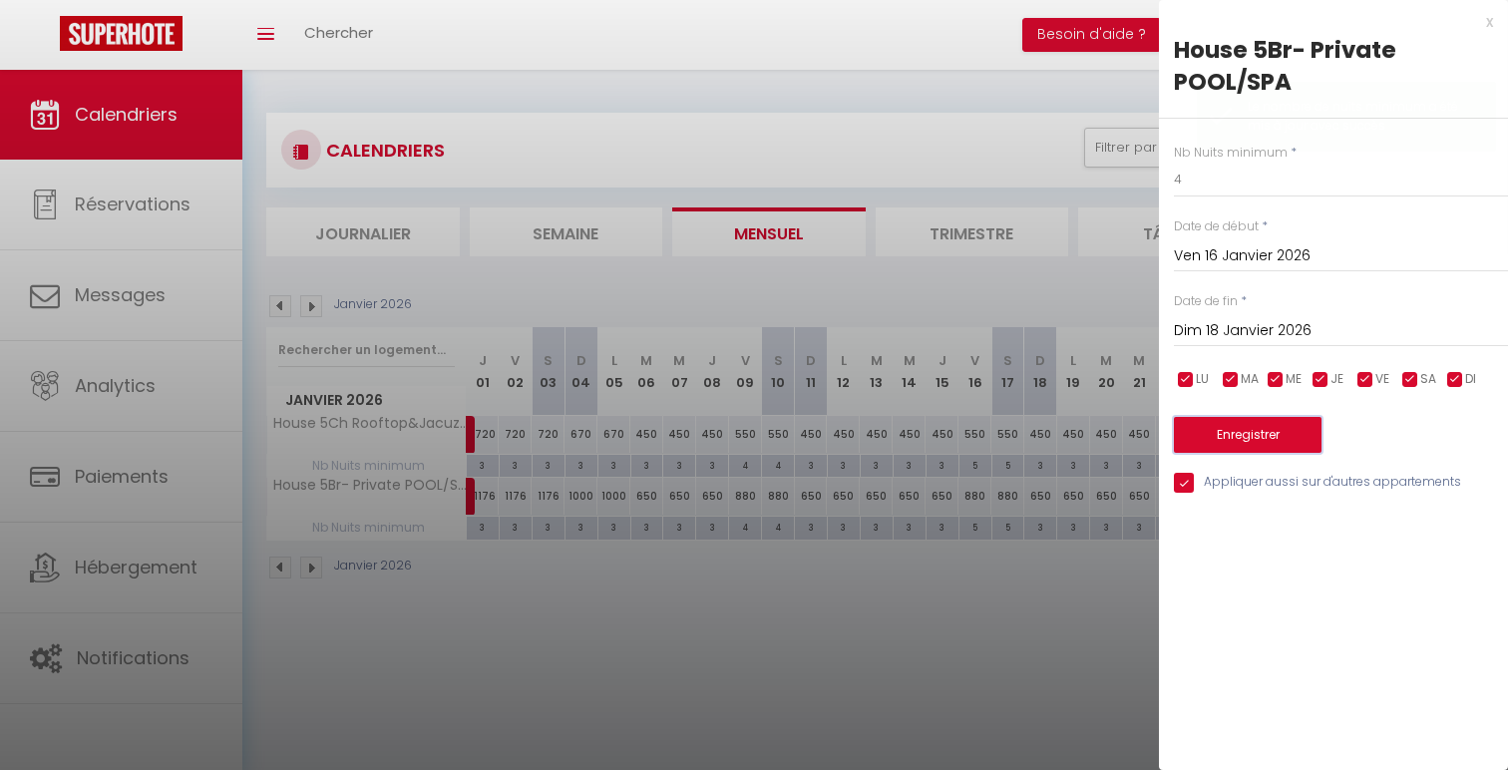
click at [1263, 431] on button "Enregistrer" at bounding box center [1248, 435] width 148 height 36
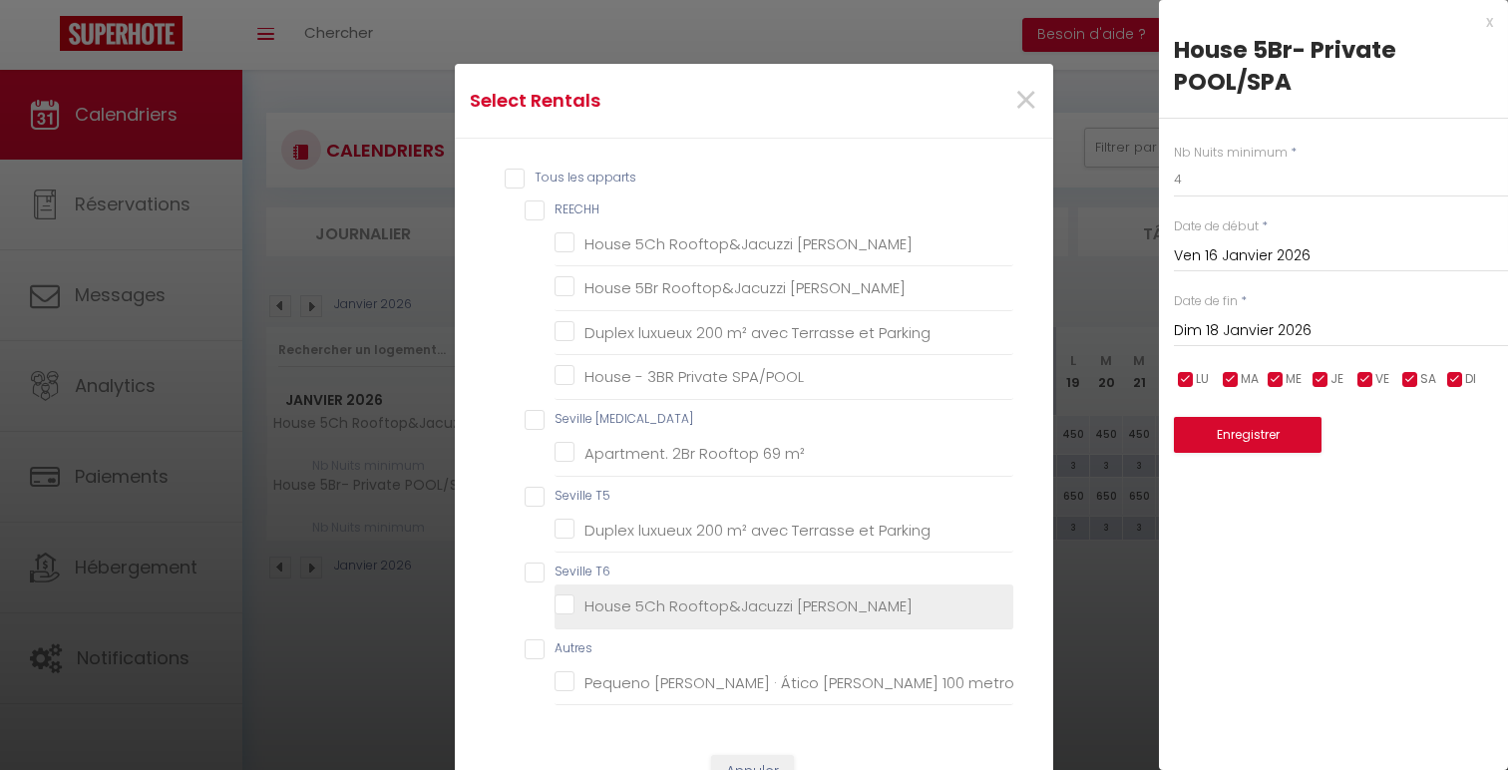
click at [759, 602] on Triana "House 5Ch Rooftop&Jacuzzi [PERSON_NAME]" at bounding box center [784, 606] width 459 height 20
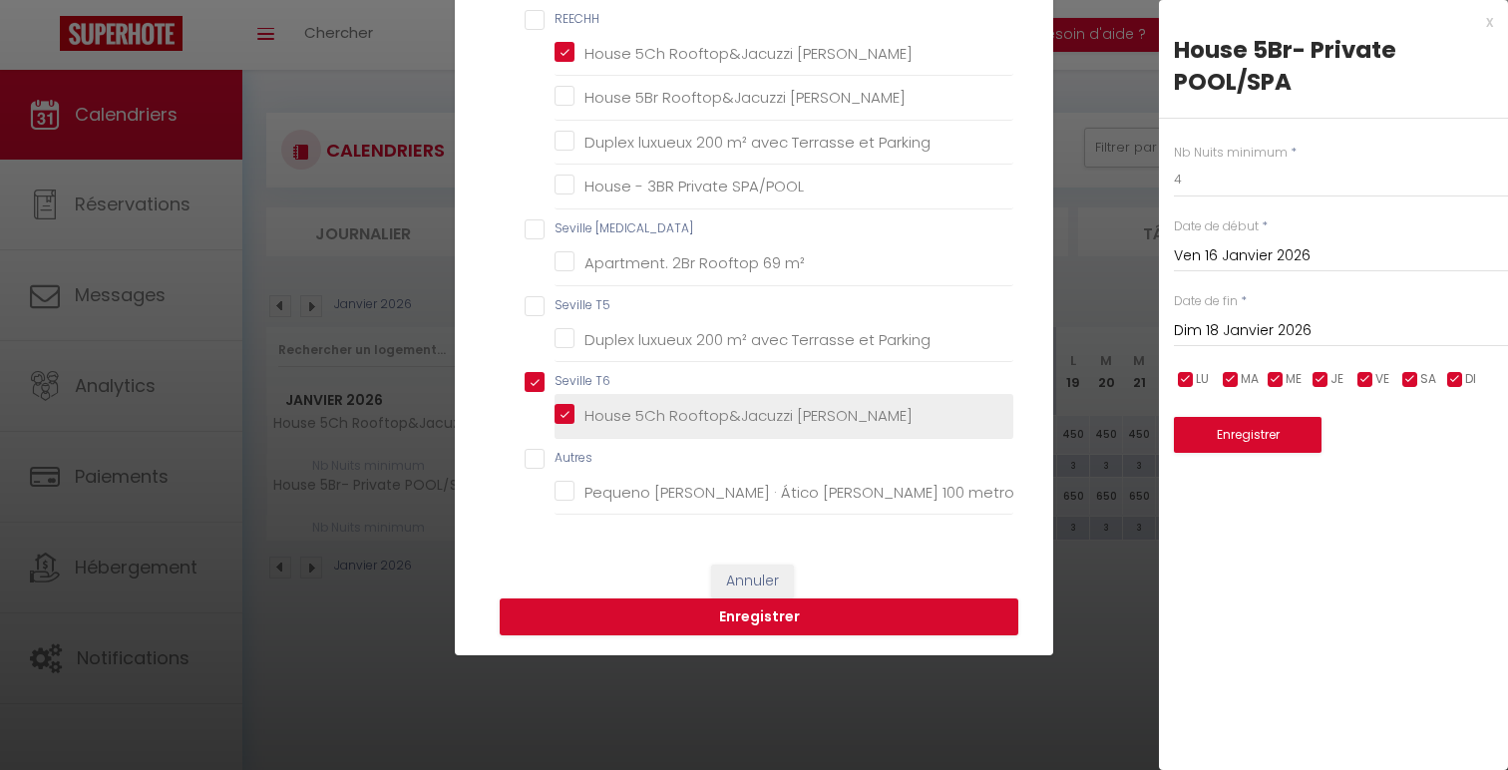
scroll to position [225, 0]
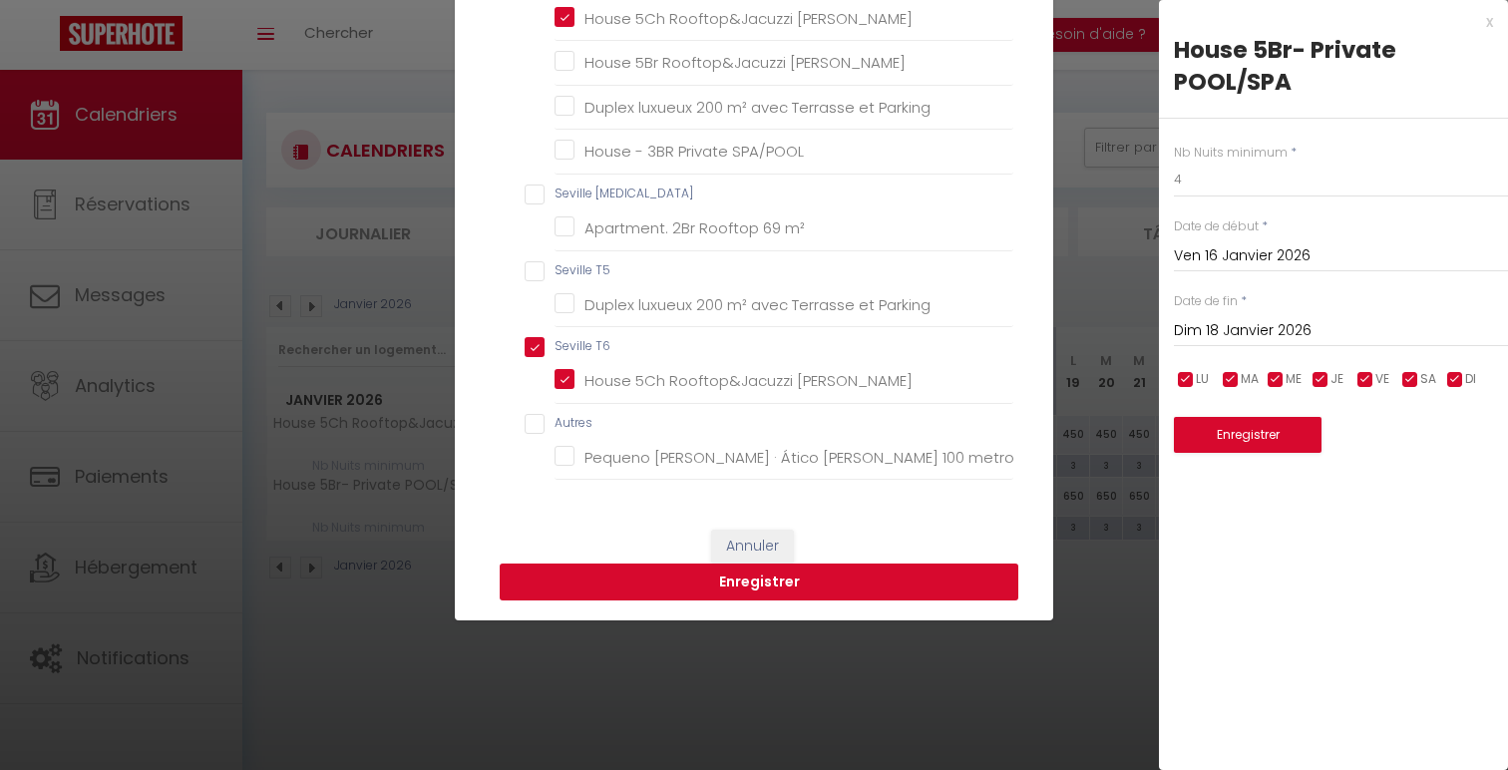
click at [794, 594] on button "Enregistrer" at bounding box center [759, 583] width 519 height 38
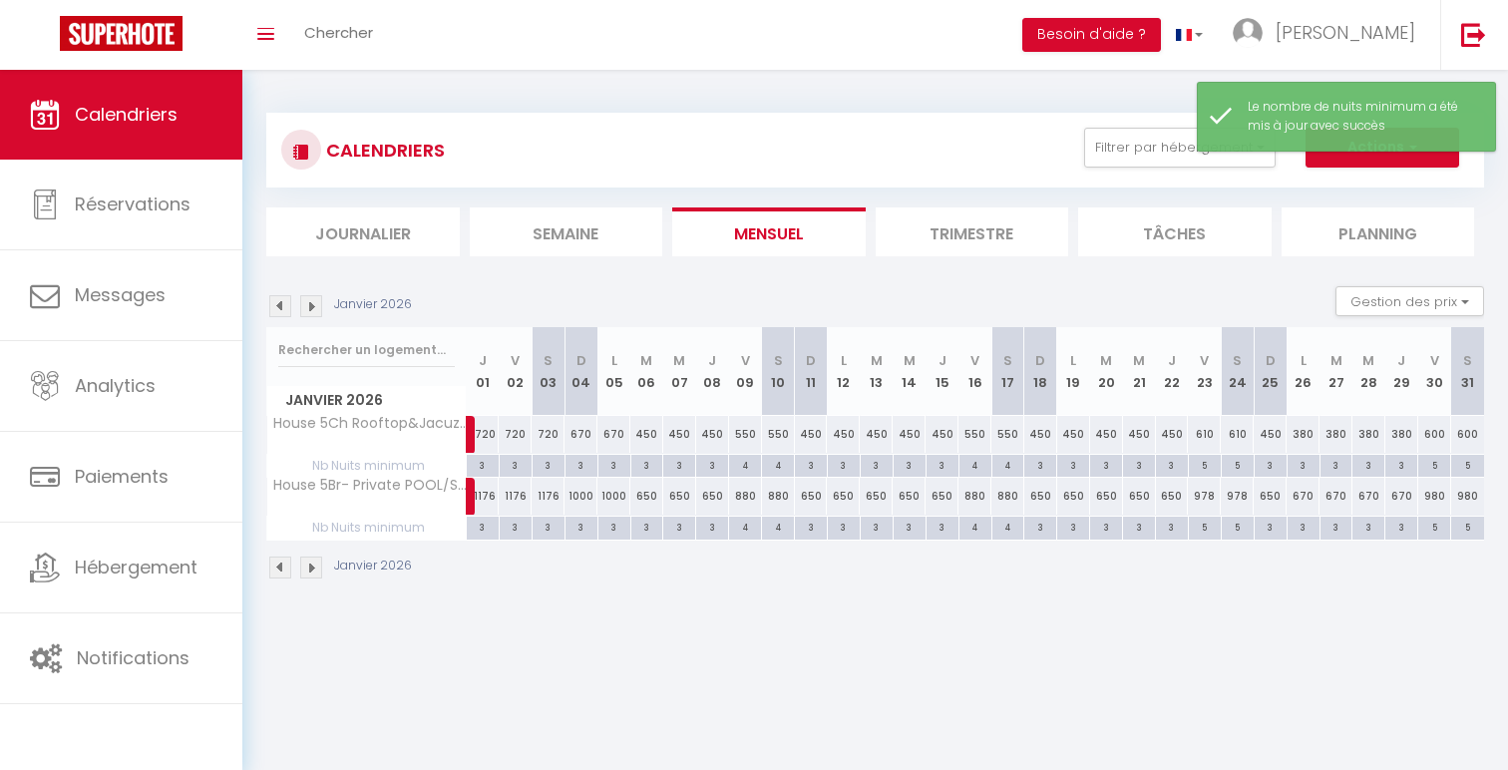
click at [1204, 531] on div "5" at bounding box center [1205, 526] width 32 height 19
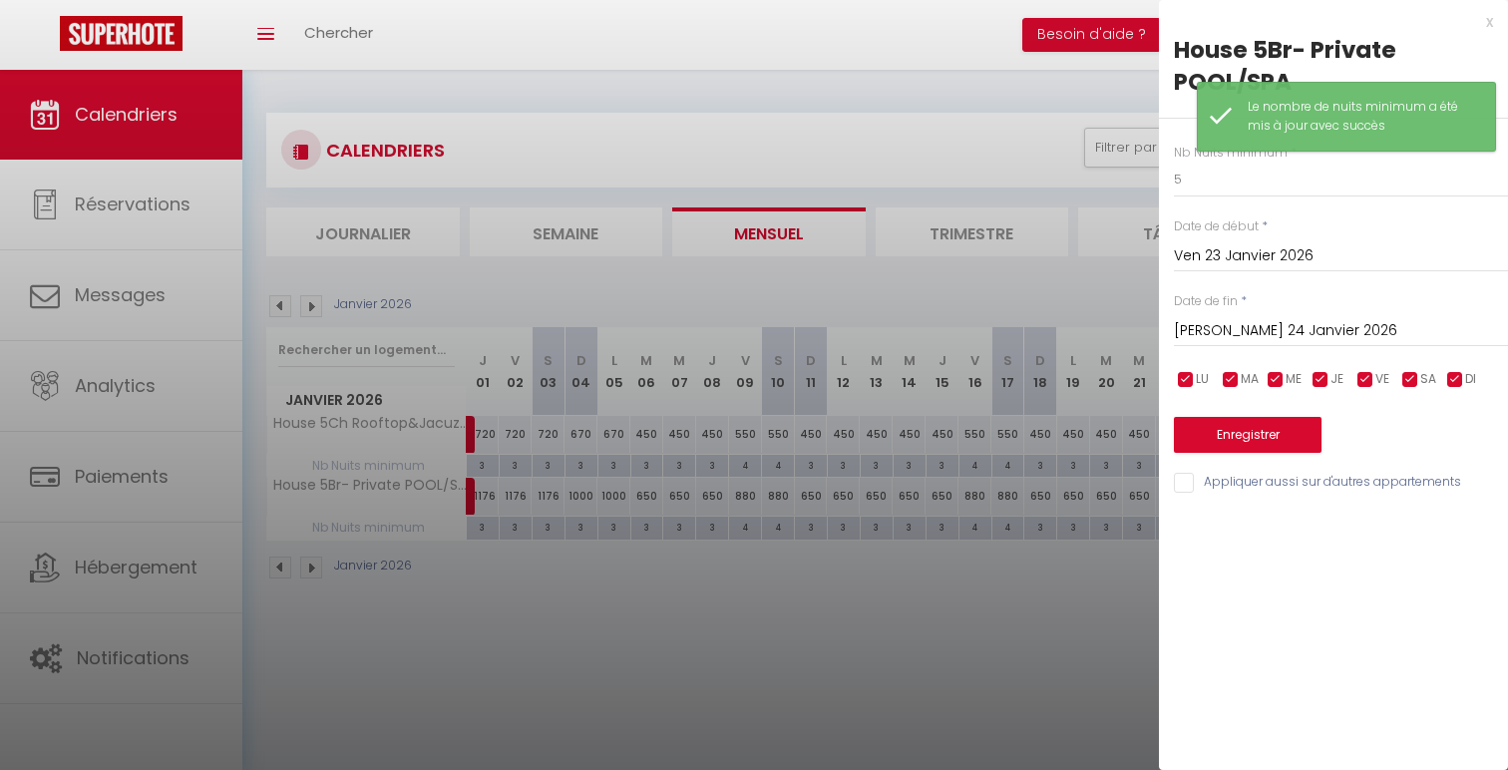
click at [1248, 321] on input "[PERSON_NAME] 24 Janvier 2026" at bounding box center [1341, 331] width 334 height 26
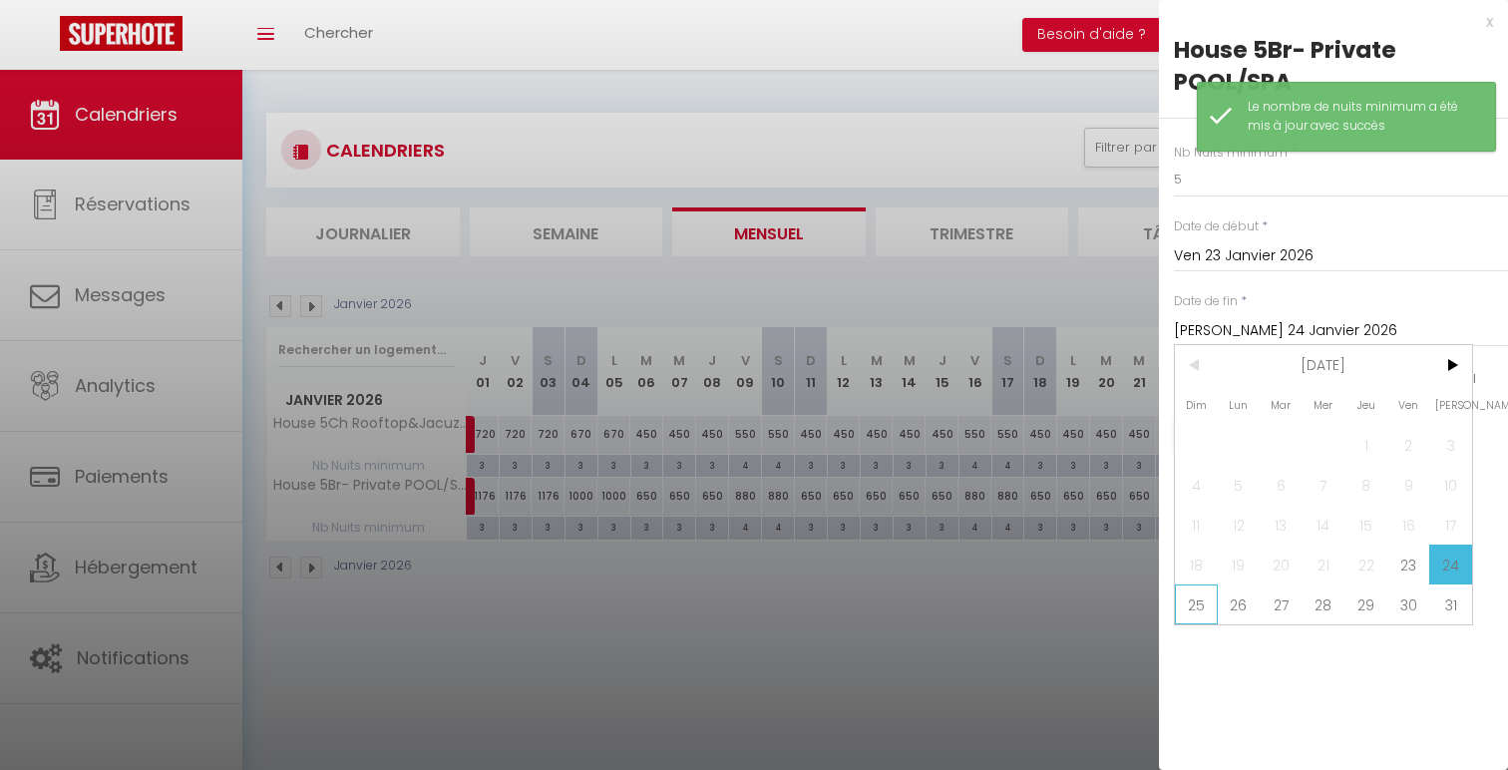
click at [1194, 601] on span "25" at bounding box center [1196, 605] width 43 height 40
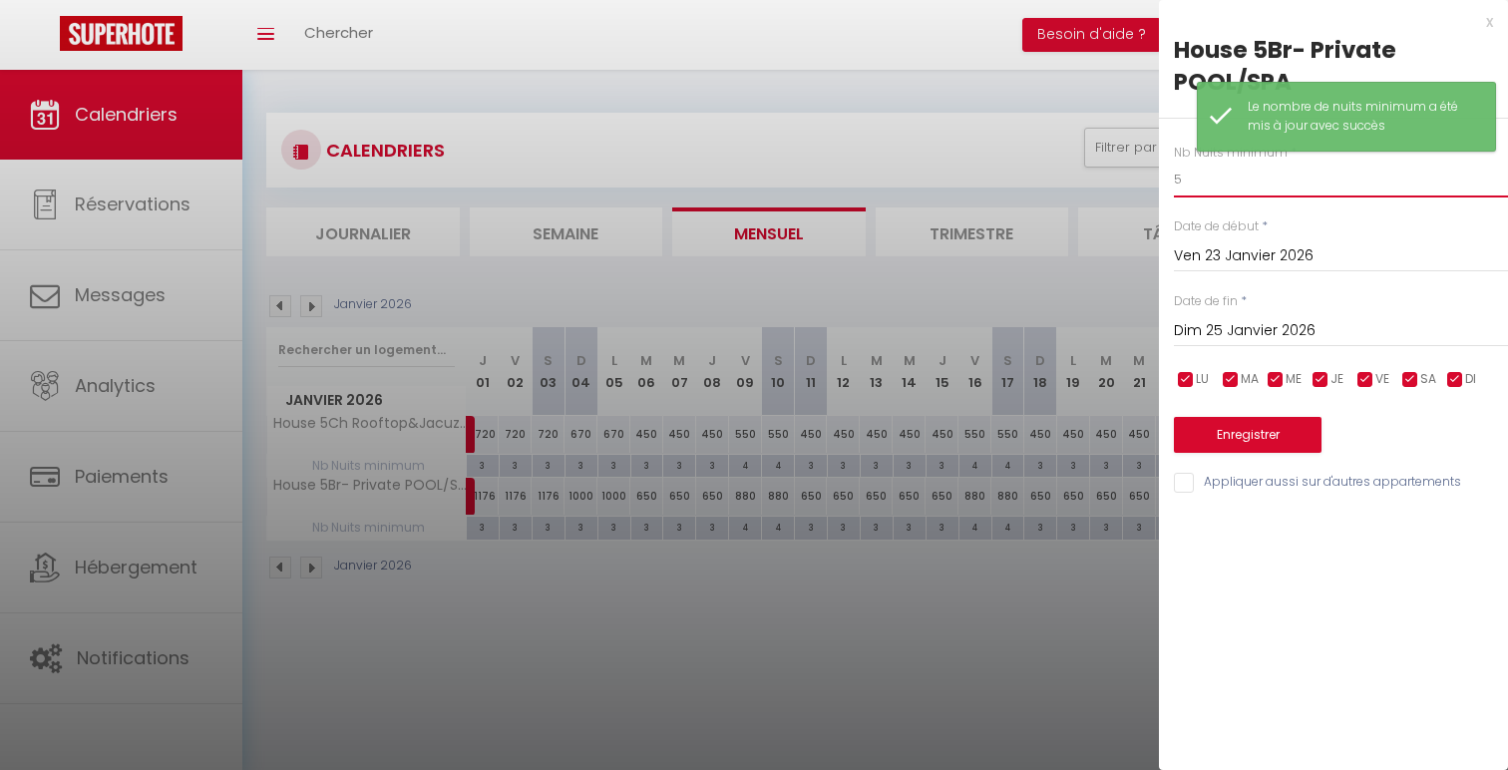
click at [1249, 182] on input "5" at bounding box center [1341, 180] width 334 height 36
click at [1278, 481] on input "Appliquer aussi sur d'autres appartements" at bounding box center [1341, 483] width 334 height 20
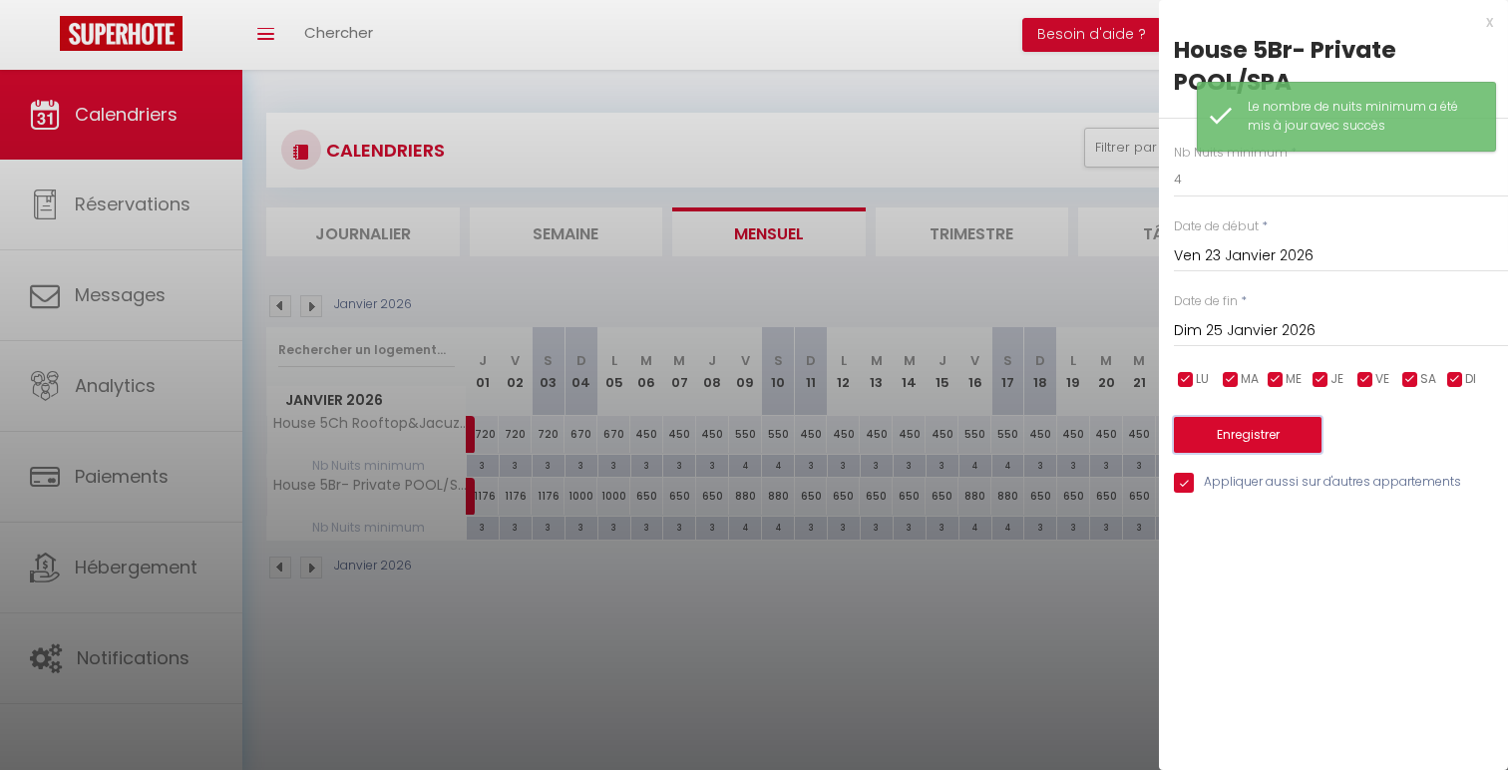
click at [1278, 442] on button "Enregistrer" at bounding box center [1248, 435] width 148 height 36
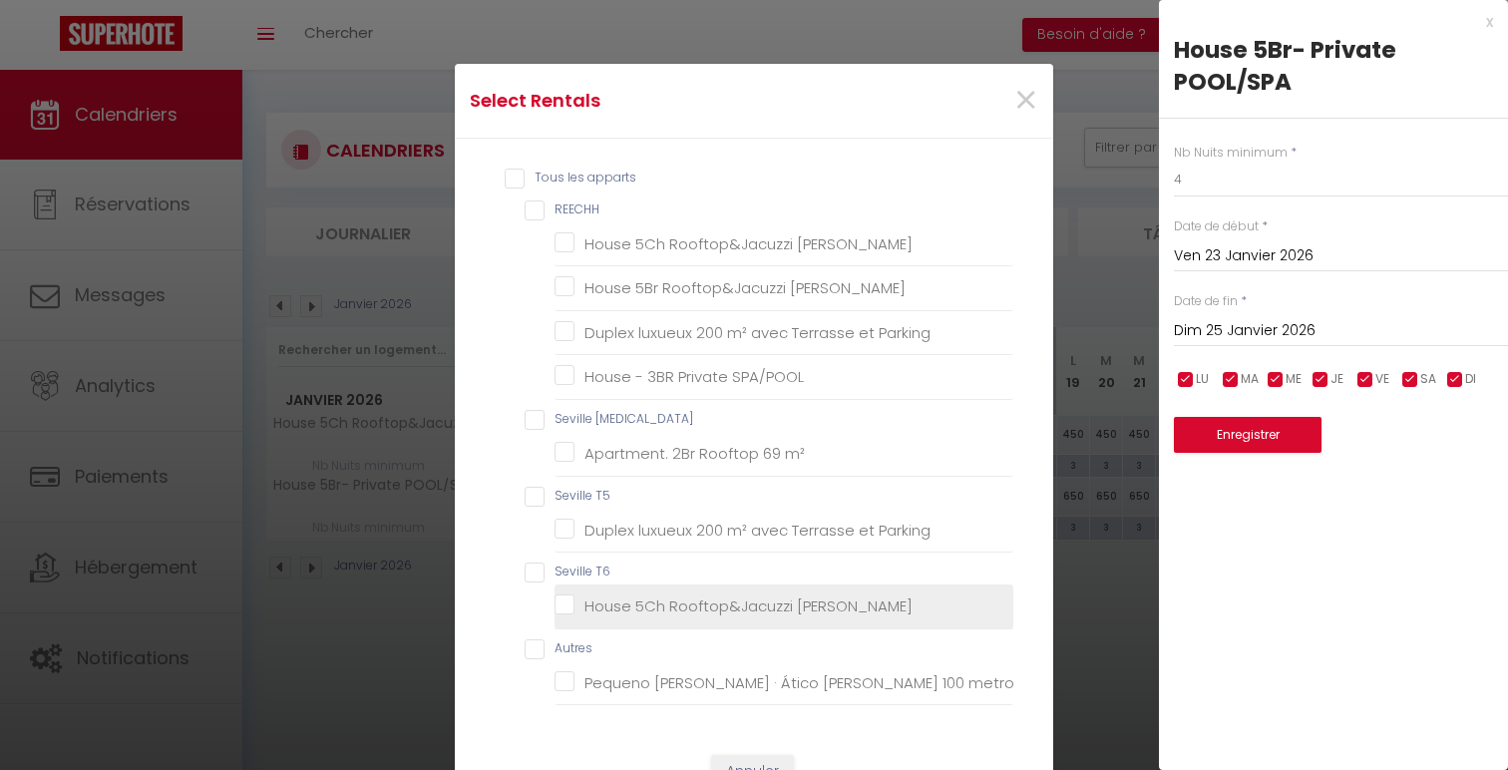
click at [779, 601] on Triana "House 5Ch Rooftop&Jacuzzi [PERSON_NAME]" at bounding box center [784, 606] width 459 height 20
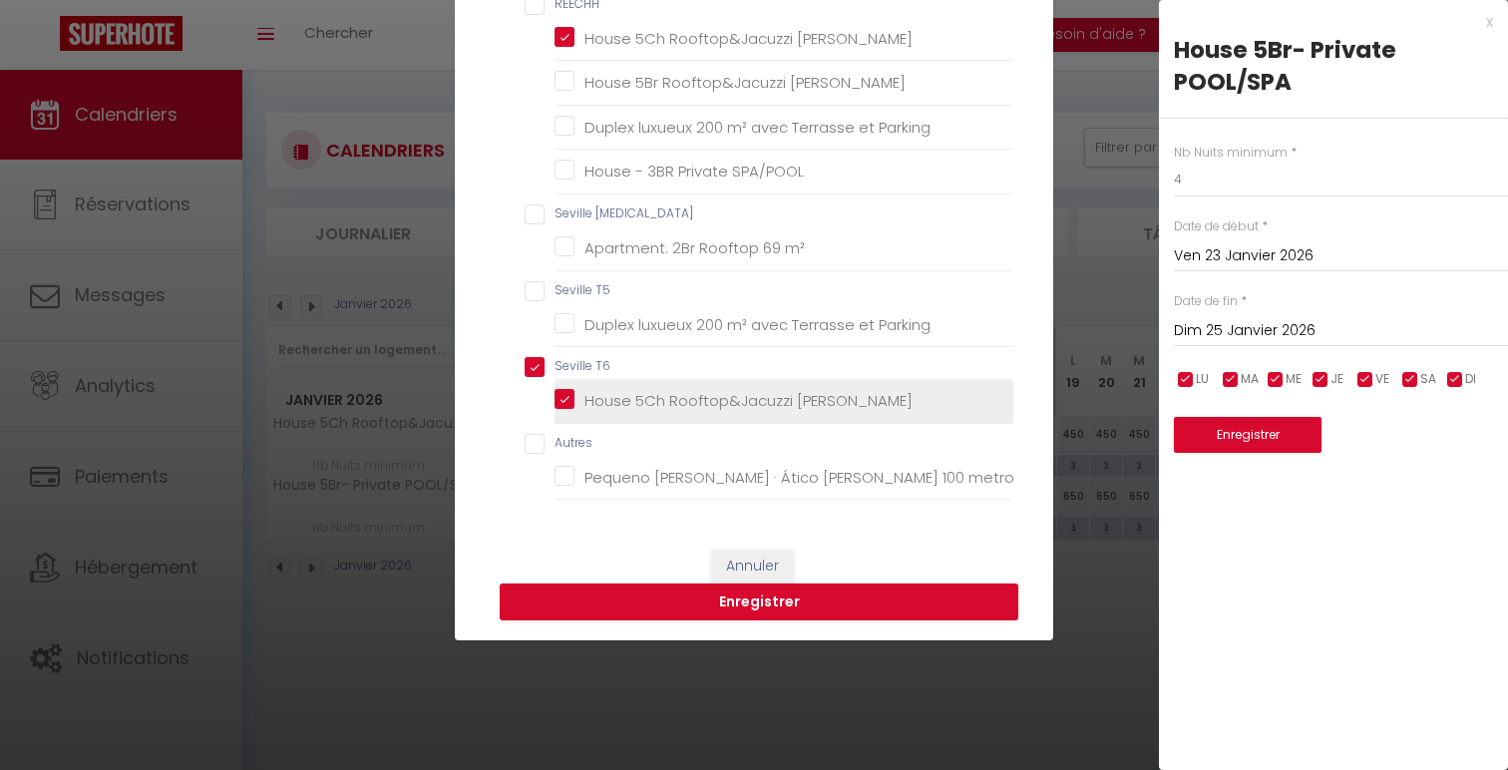
scroll to position [230, 0]
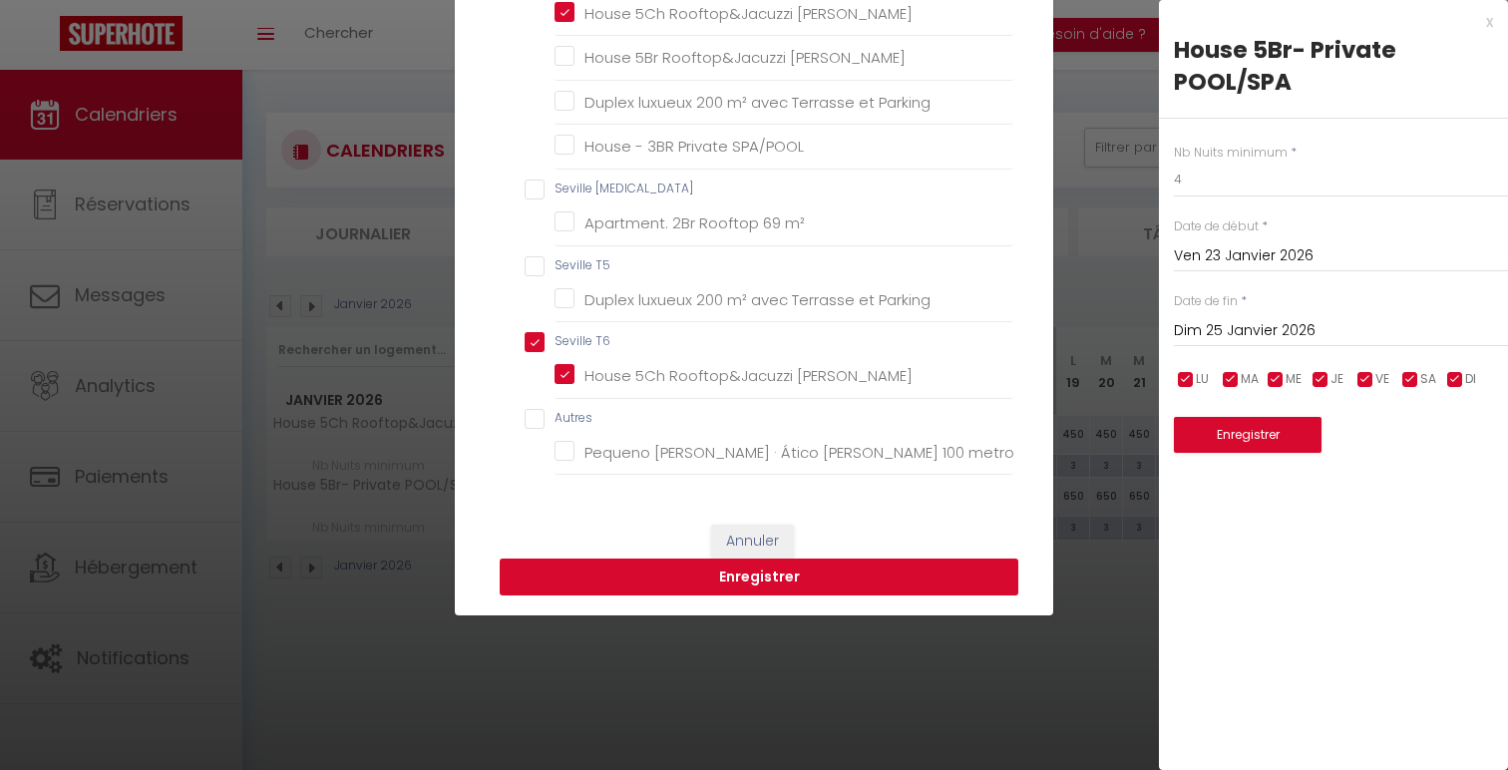
click at [789, 583] on button "Enregistrer" at bounding box center [759, 578] width 519 height 38
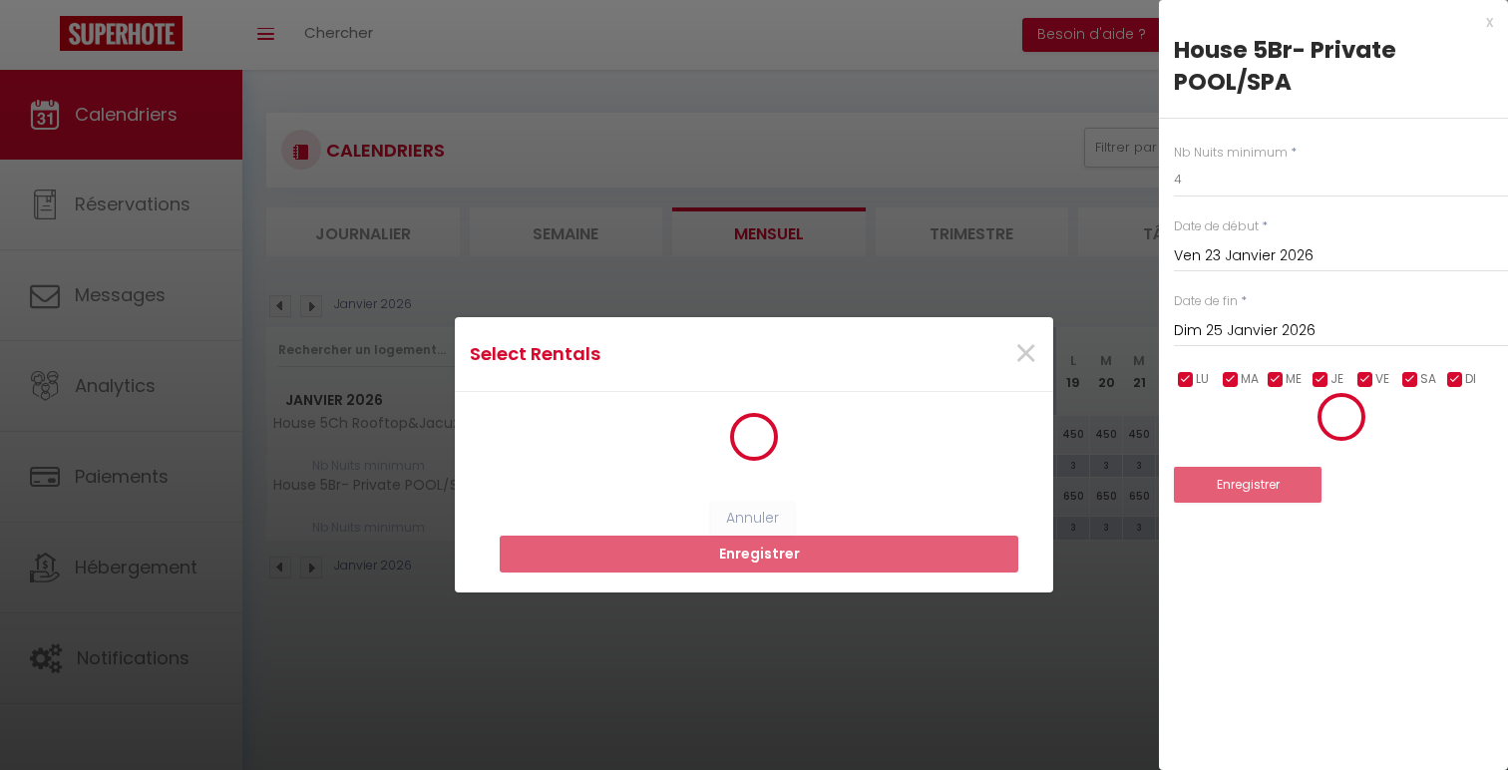
scroll to position [0, 0]
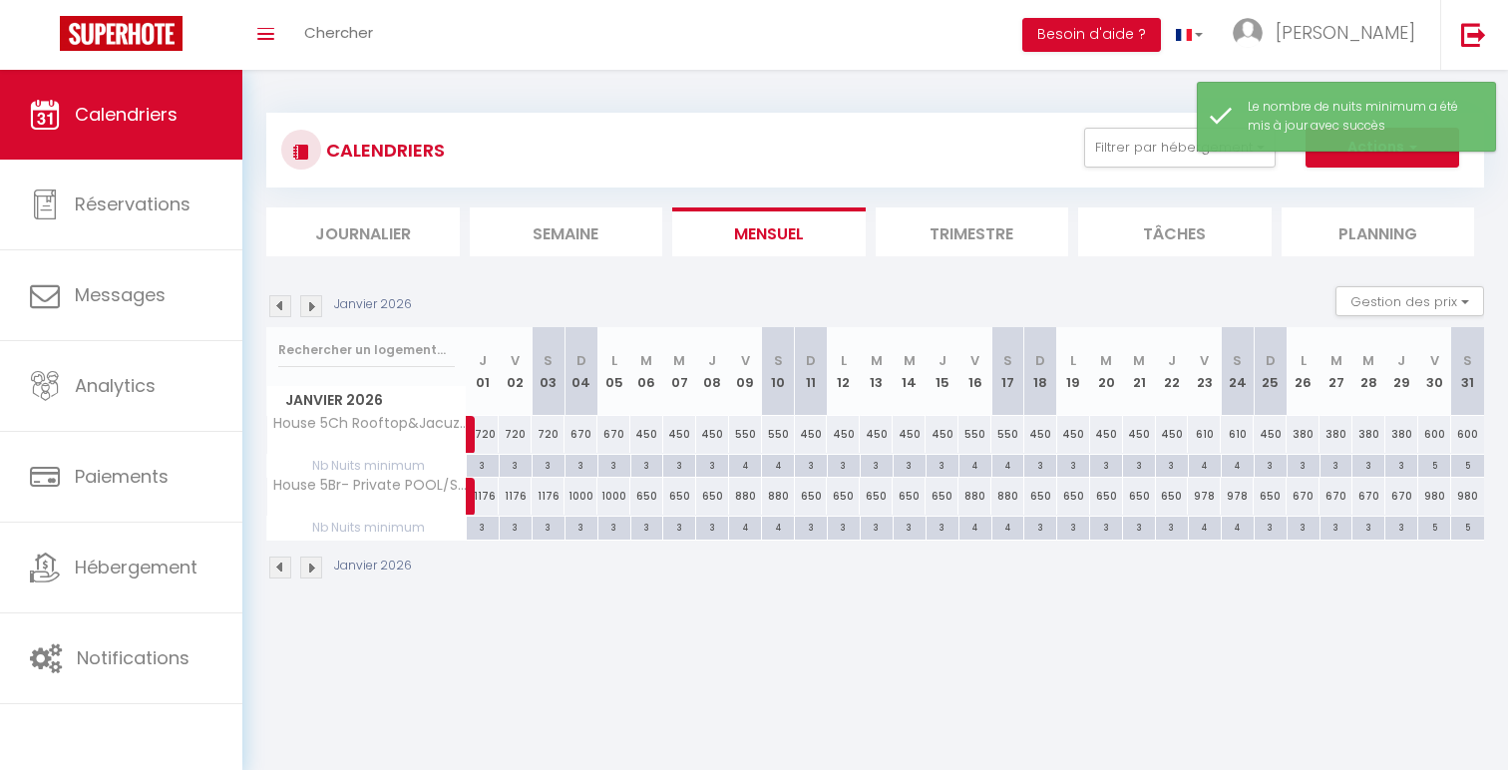
click at [1434, 526] on div "5" at bounding box center [1434, 526] width 32 height 19
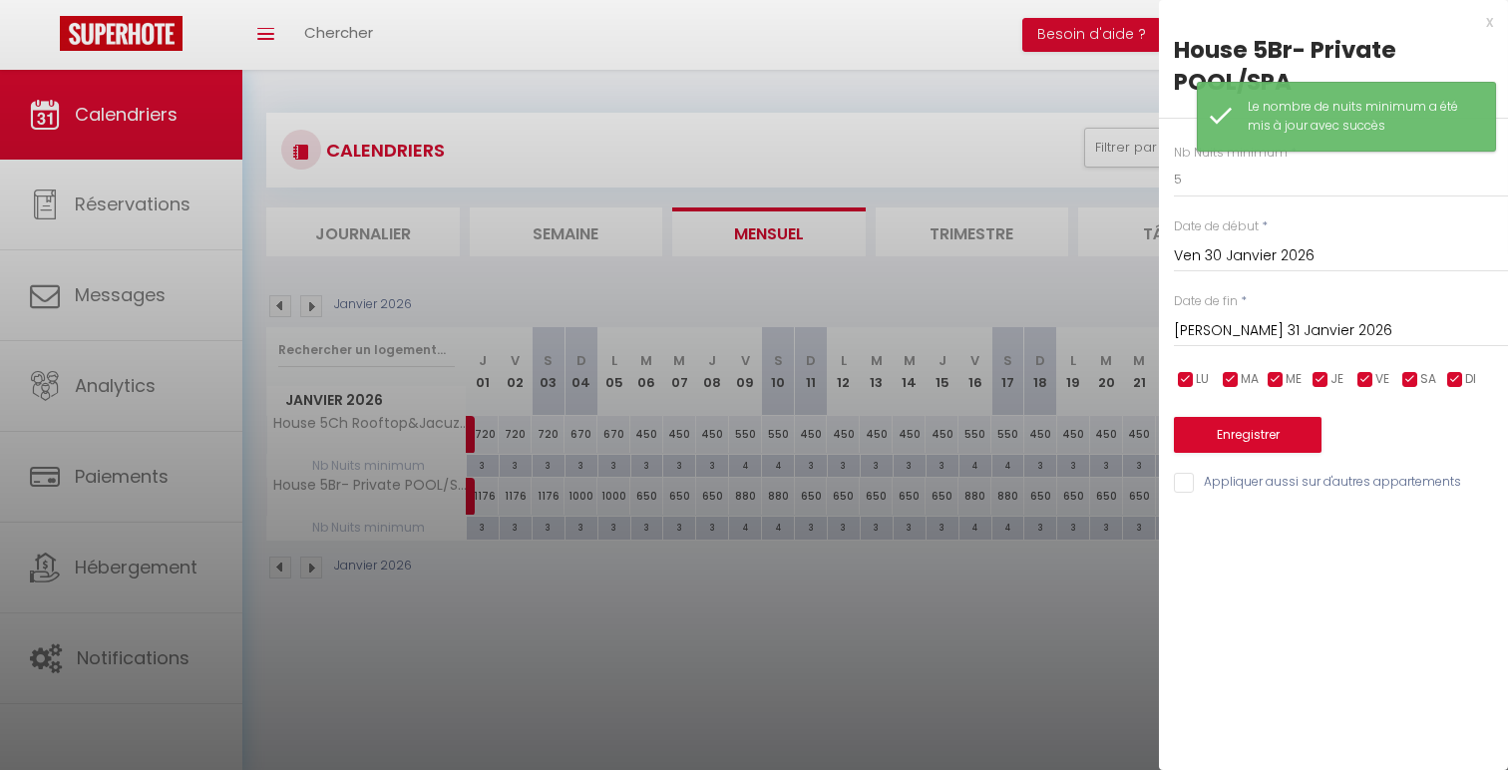
click at [1346, 333] on input "[PERSON_NAME] 31 Janvier 2026" at bounding box center [1341, 331] width 334 height 26
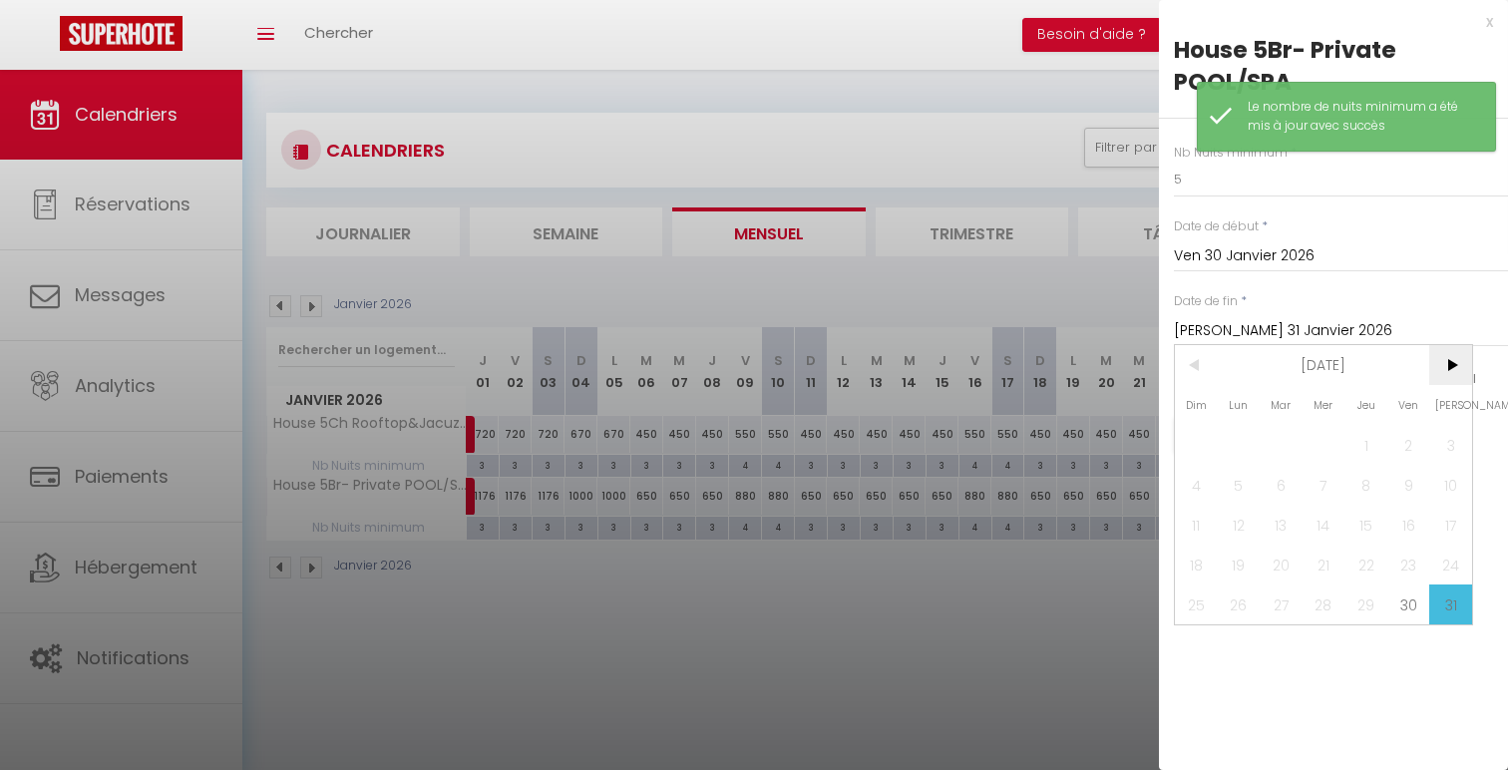
click at [1449, 356] on span ">" at bounding box center [1450, 365] width 43 height 40
click at [1205, 434] on span "1" at bounding box center [1196, 445] width 43 height 40
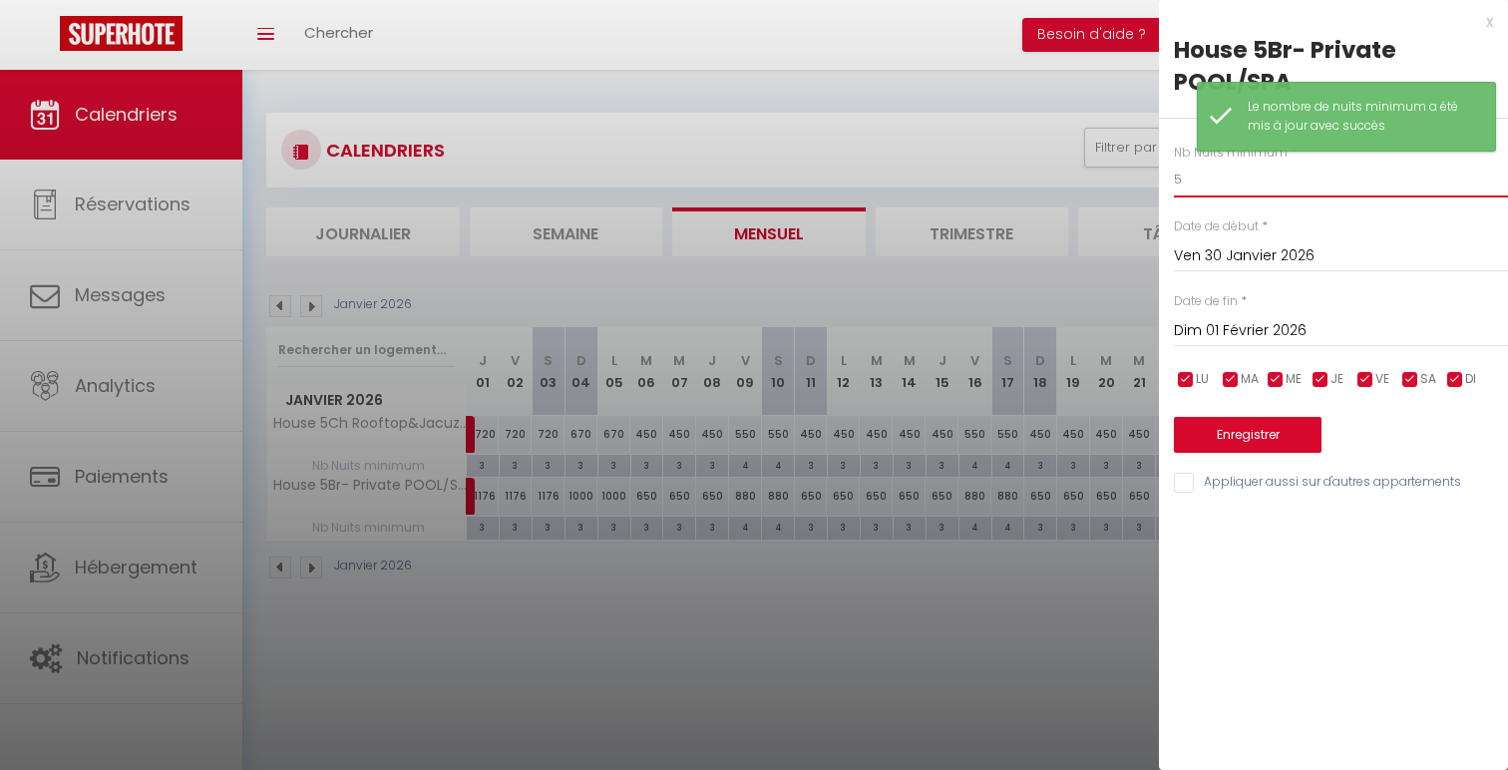
click at [1238, 196] on input "5" at bounding box center [1341, 180] width 334 height 36
click at [1254, 486] on input "Appliquer aussi sur d'autres appartements" at bounding box center [1341, 483] width 334 height 20
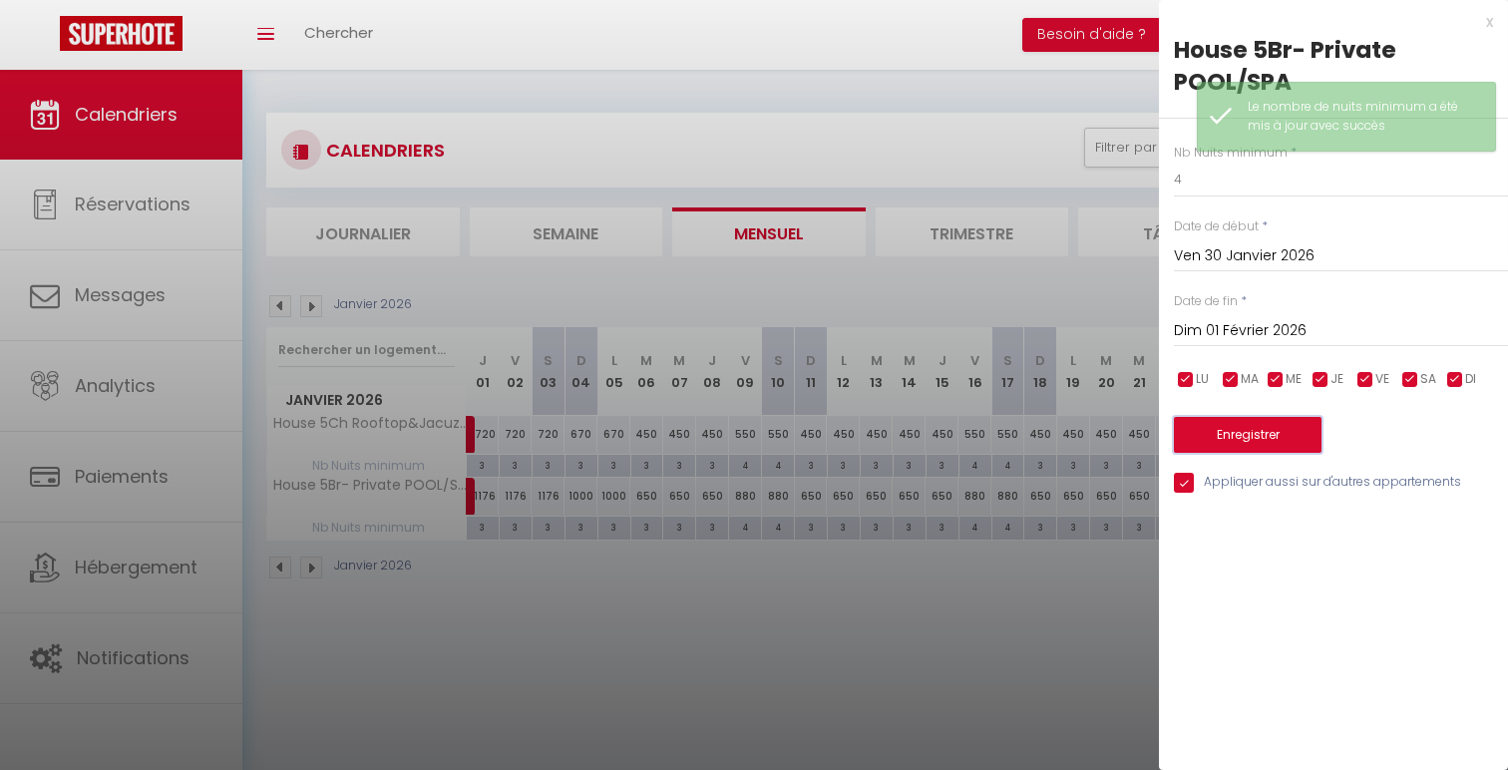
click at [1254, 445] on button "Enregistrer" at bounding box center [1248, 435] width 148 height 36
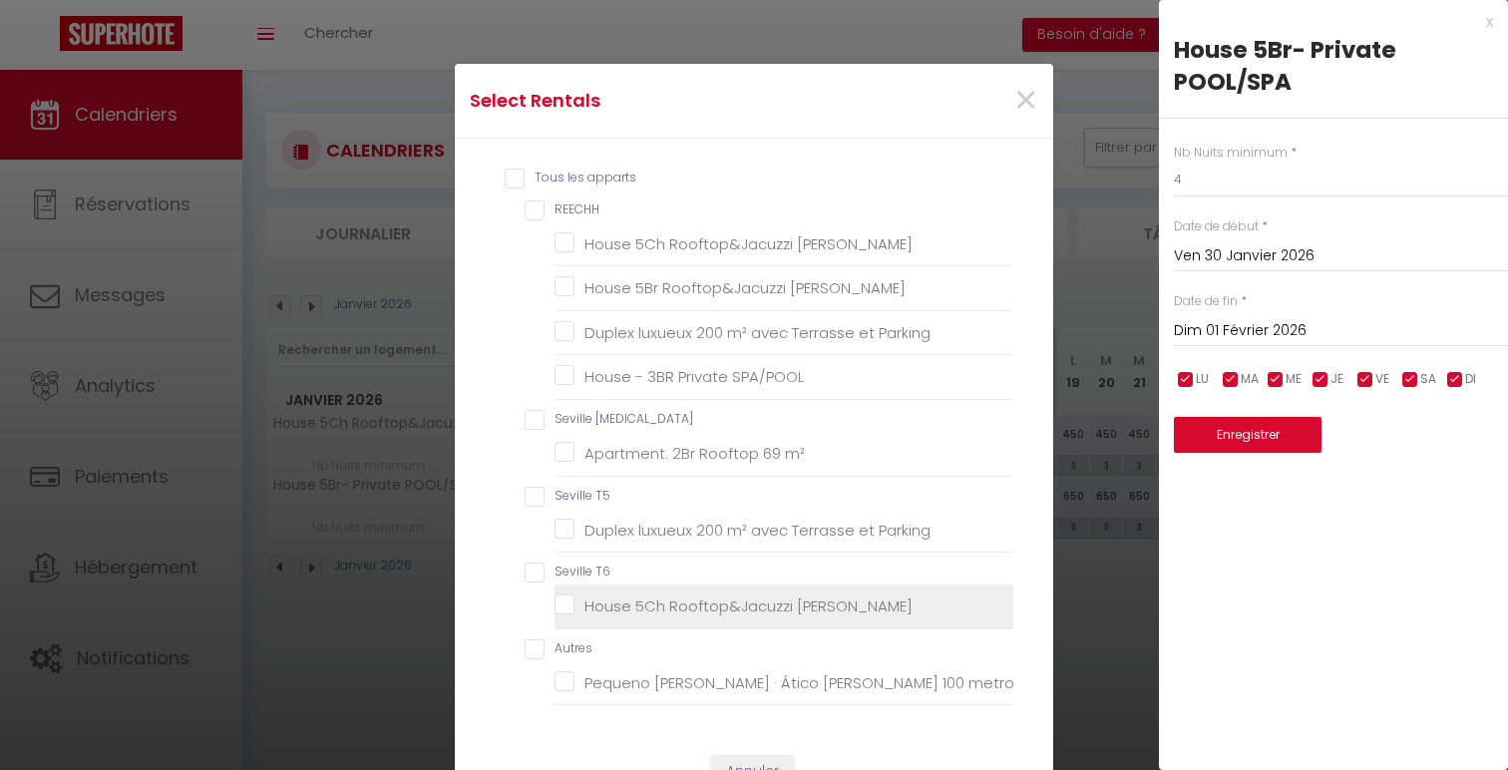
click at [754, 604] on Triana "House 5Ch Rooftop&Jacuzzi [PERSON_NAME]" at bounding box center [784, 606] width 459 height 20
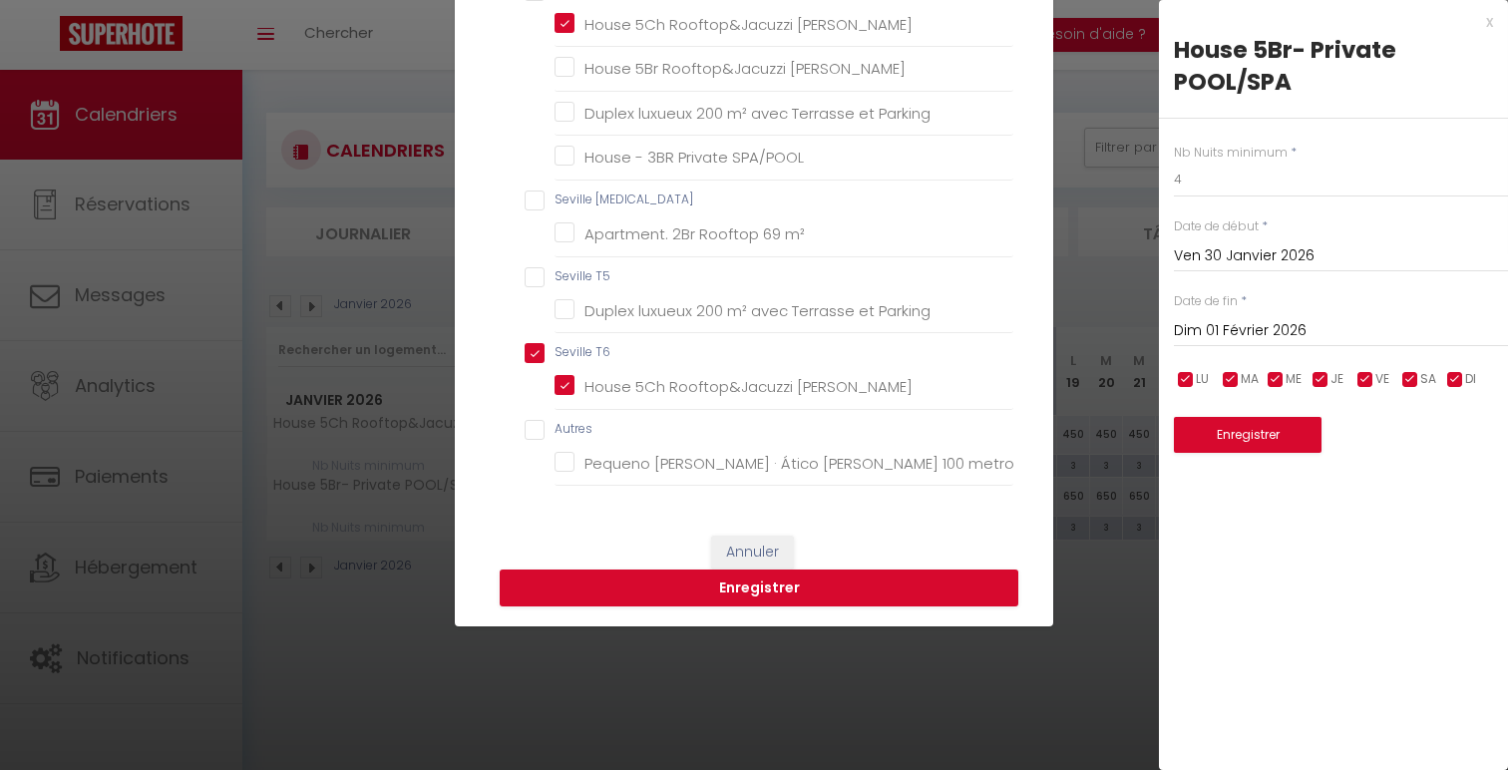
scroll to position [243, 0]
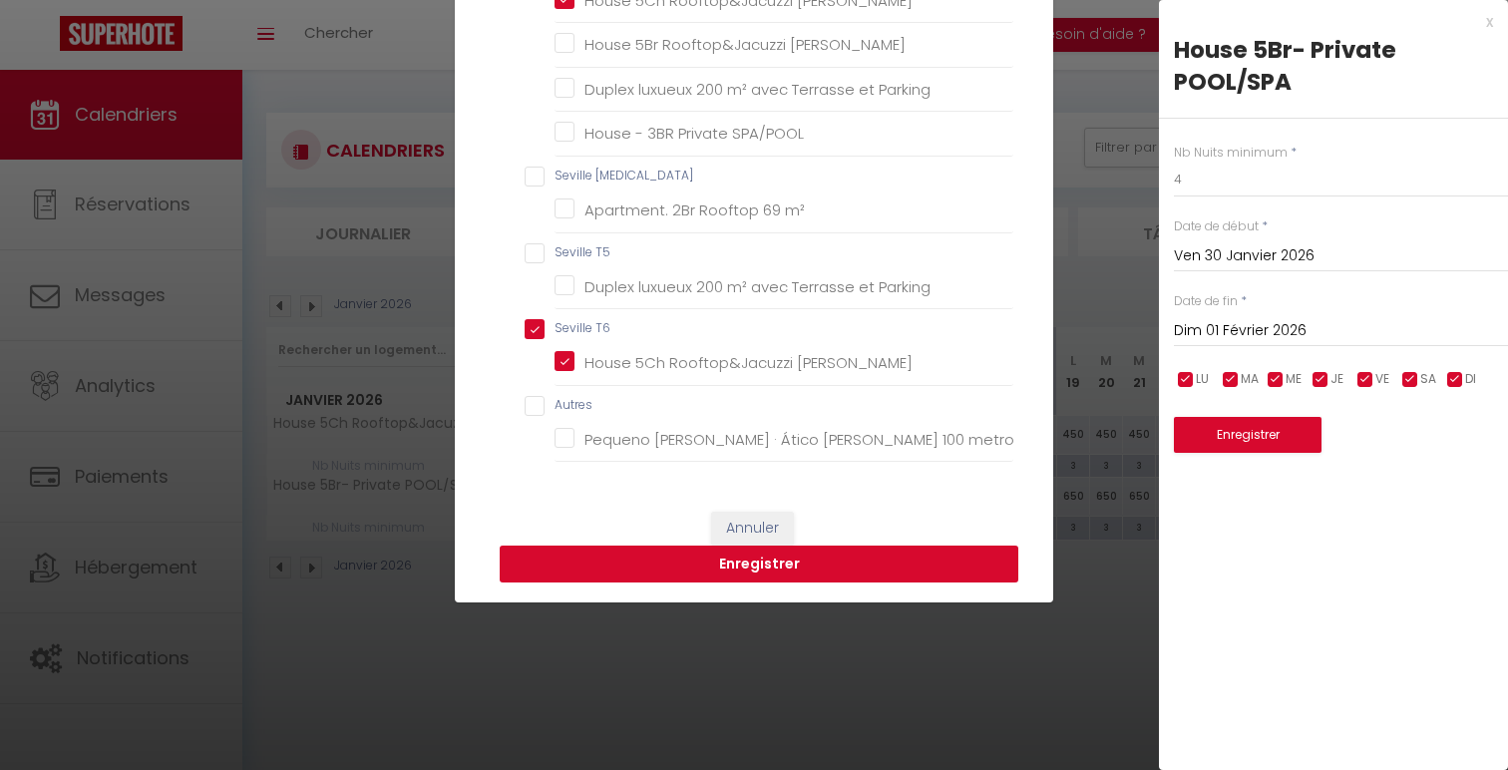
click at [804, 578] on button "Enregistrer" at bounding box center [759, 565] width 519 height 38
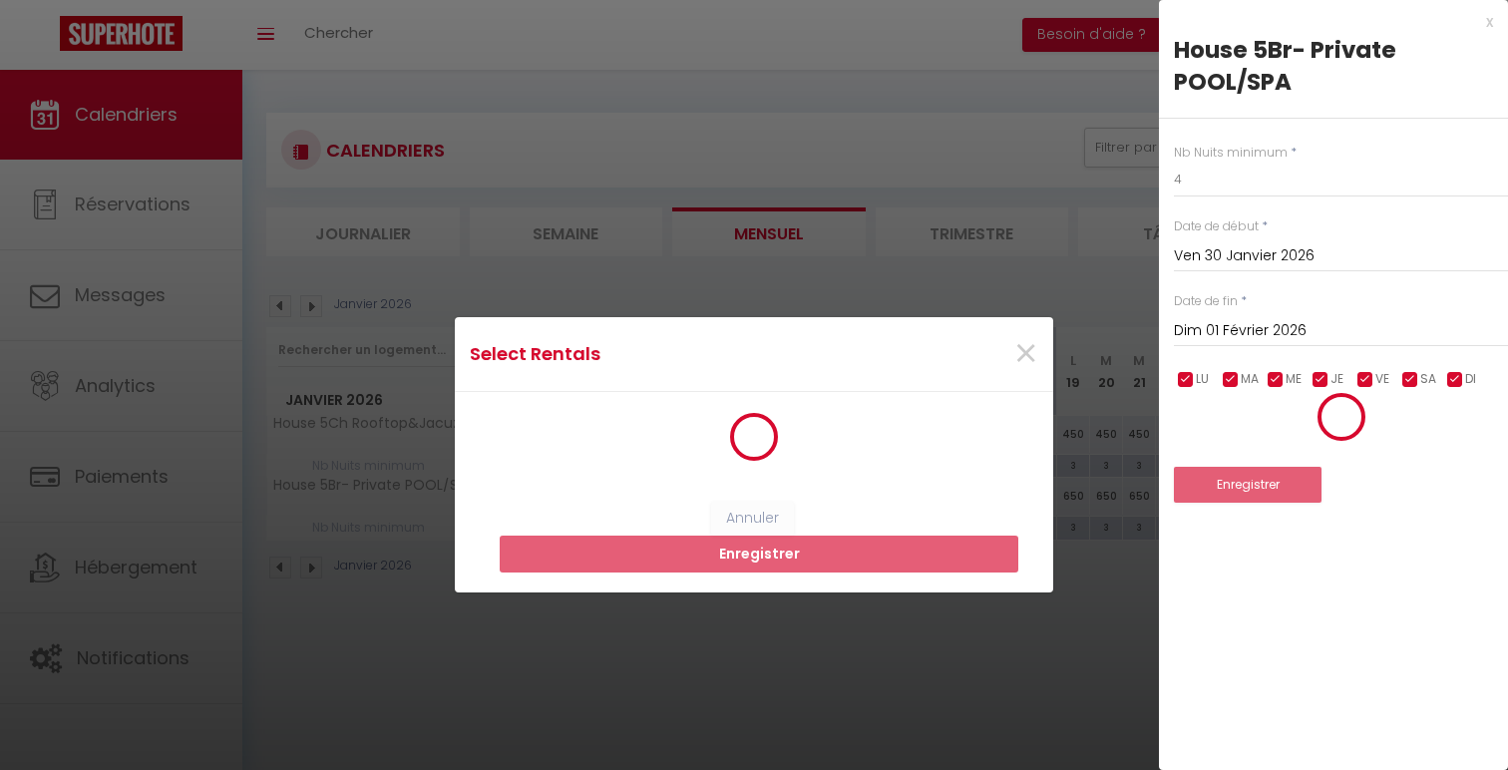
scroll to position [0, 0]
